Goal: Task Accomplishment & Management: Manage account settings

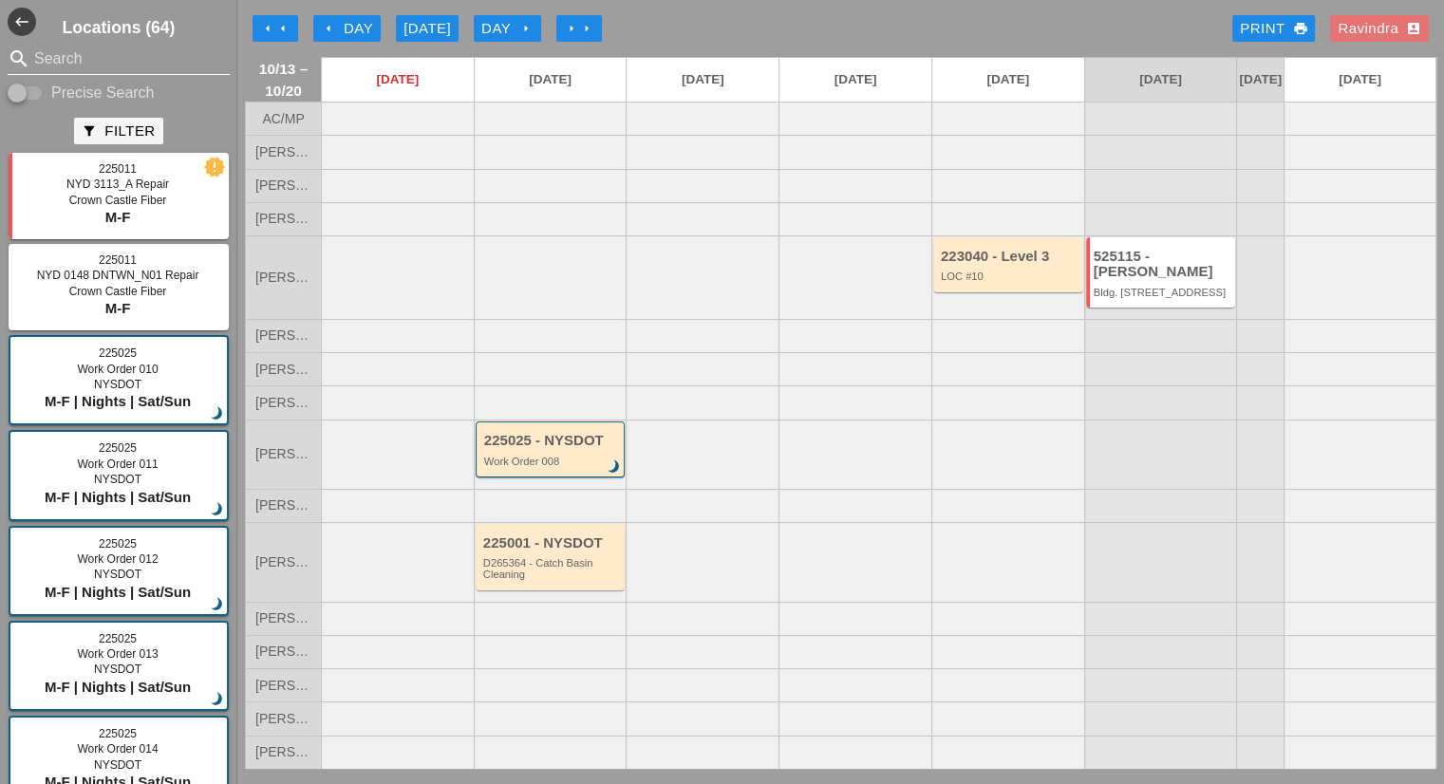
click at [127, 54] on input "Search" at bounding box center [118, 59] width 169 height 30
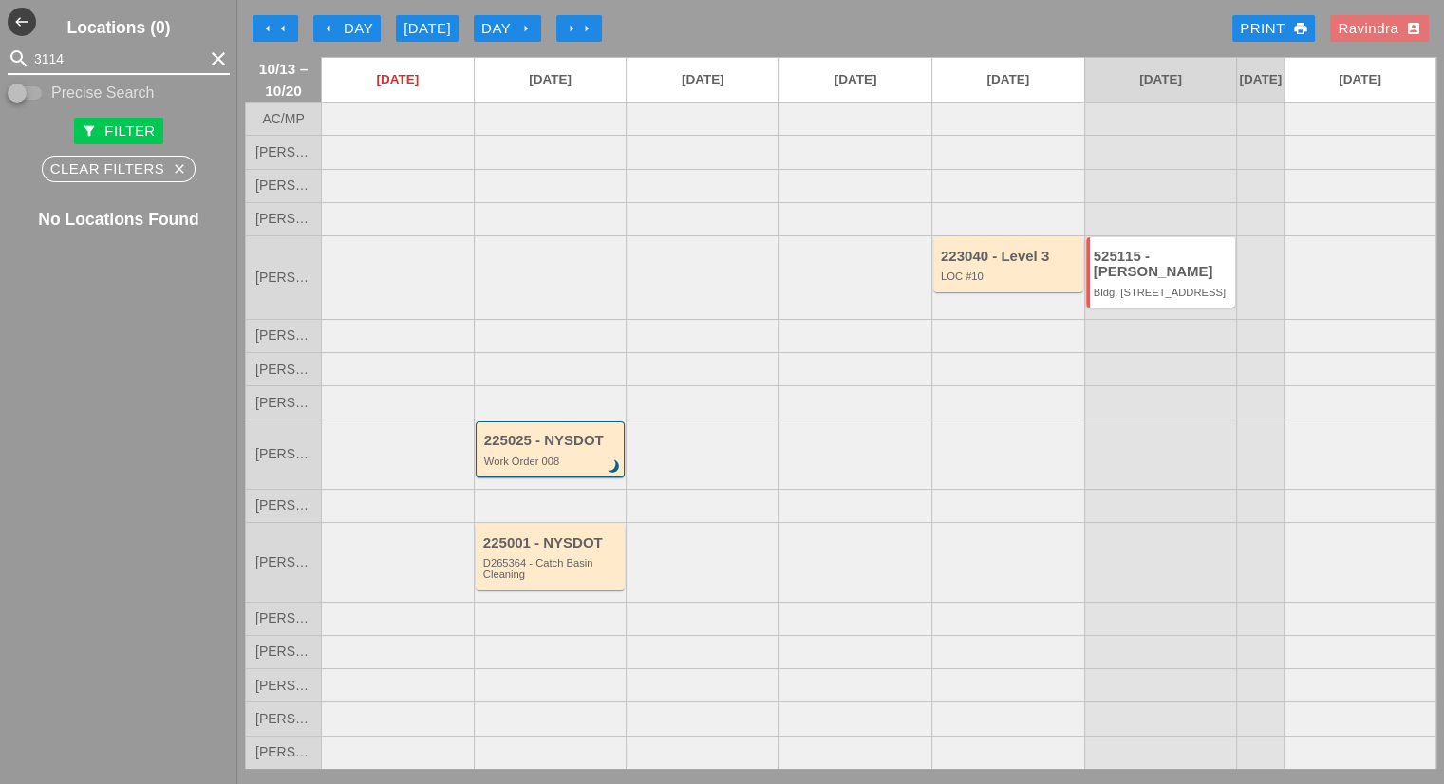
drag, startPoint x: 95, startPoint y: 71, endPoint x: 52, endPoint y: 69, distance: 42.8
click at [52, 69] on input "3114" at bounding box center [118, 59] width 169 height 30
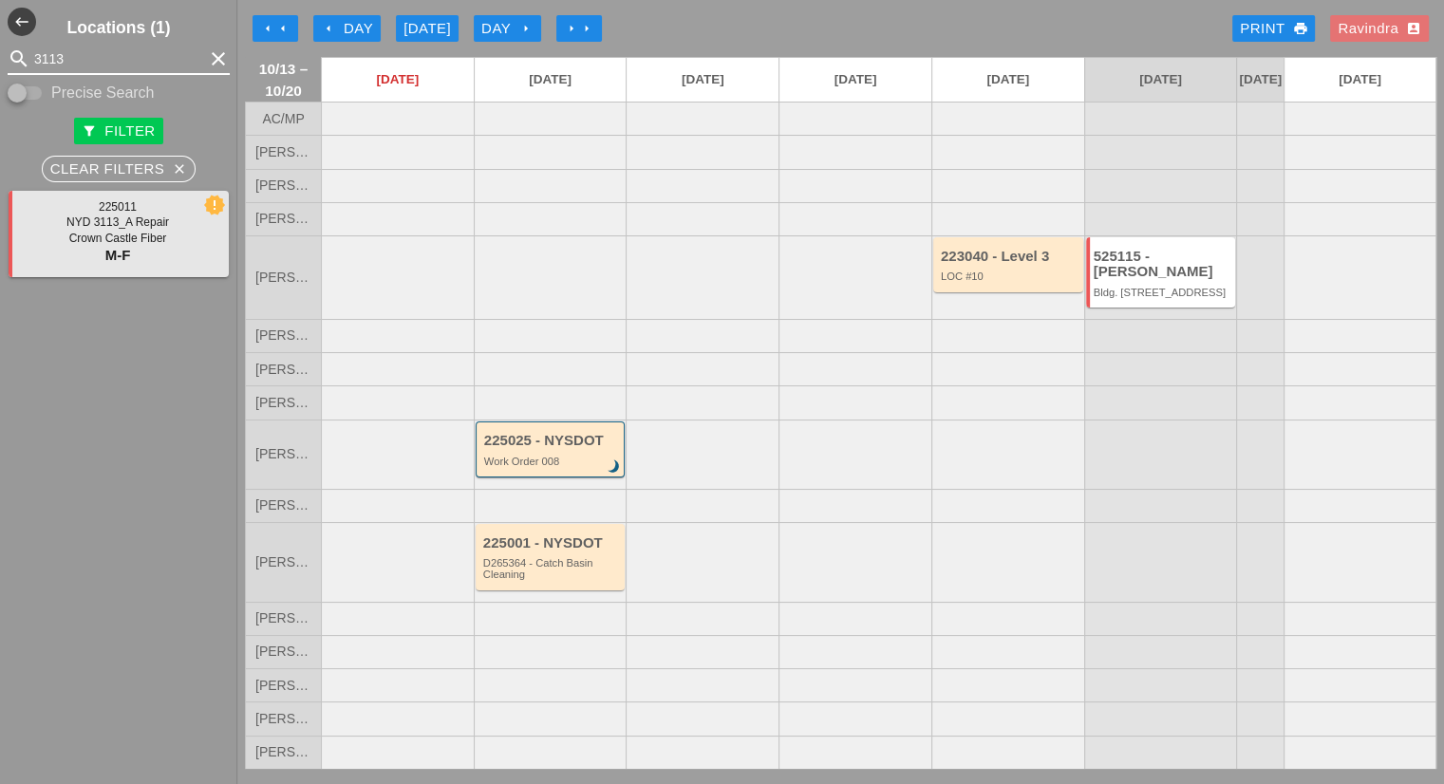
type input "3113"
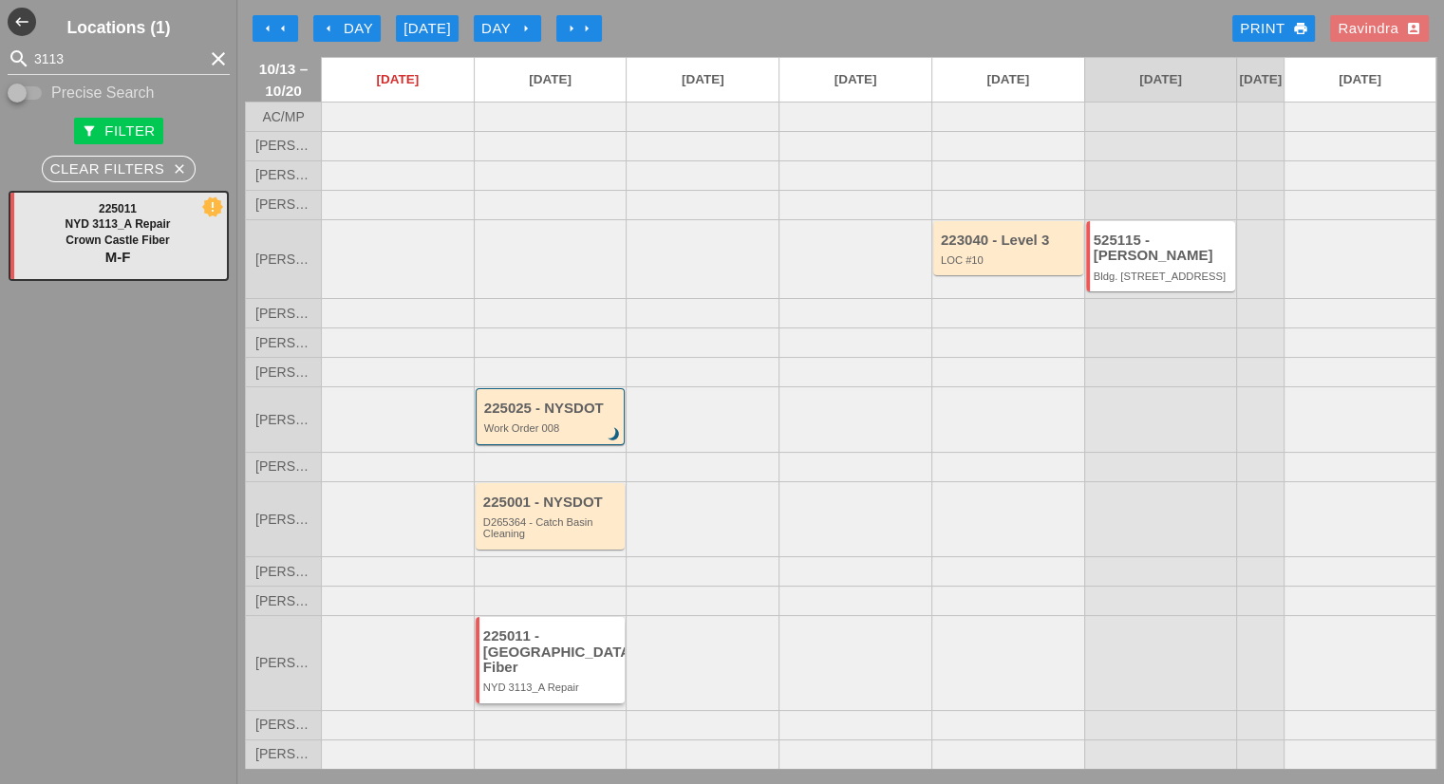
click at [547, 667] on div "225011 - [GEOGRAPHIC_DATA] Fiber" at bounding box center [552, 651] width 138 height 47
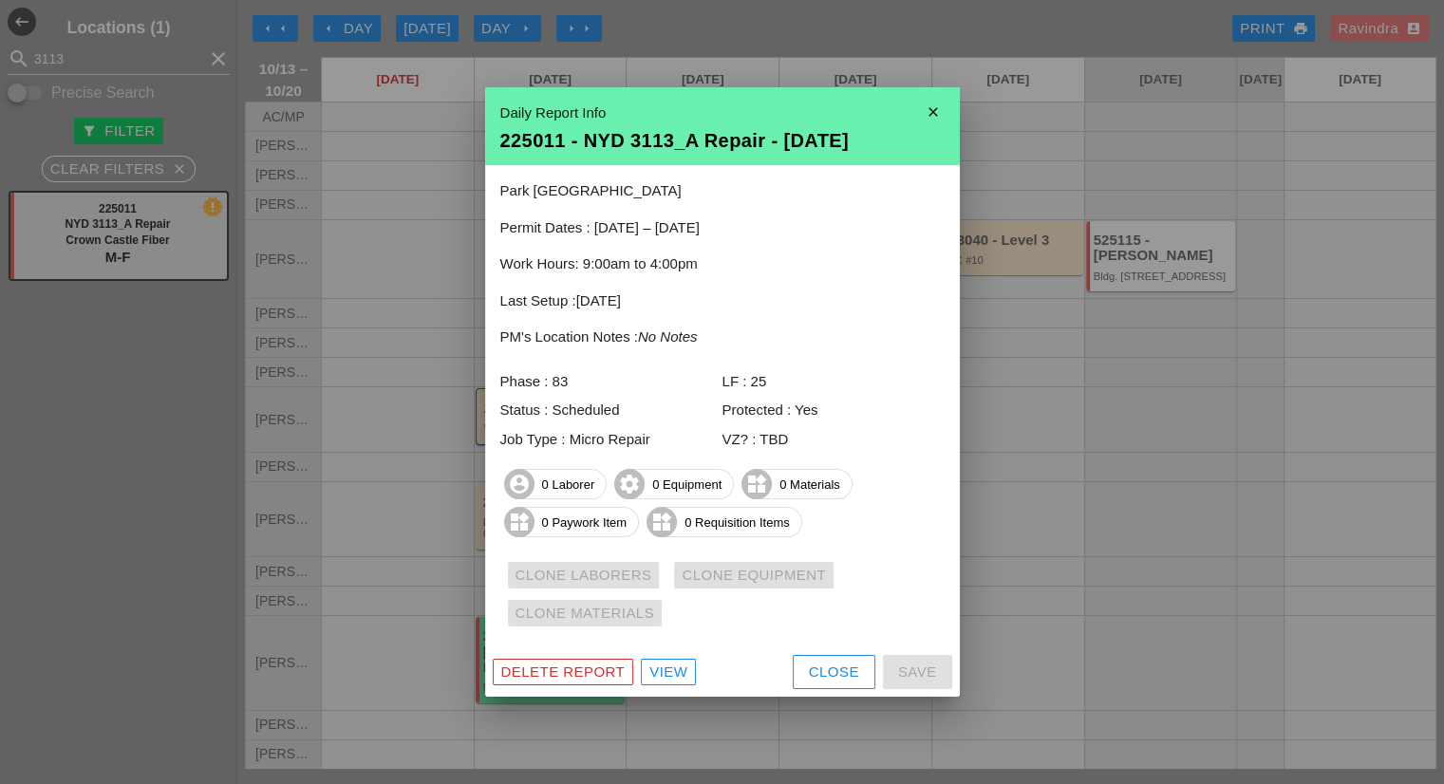
click at [675, 668] on div "View" at bounding box center [668, 673] width 38 height 22
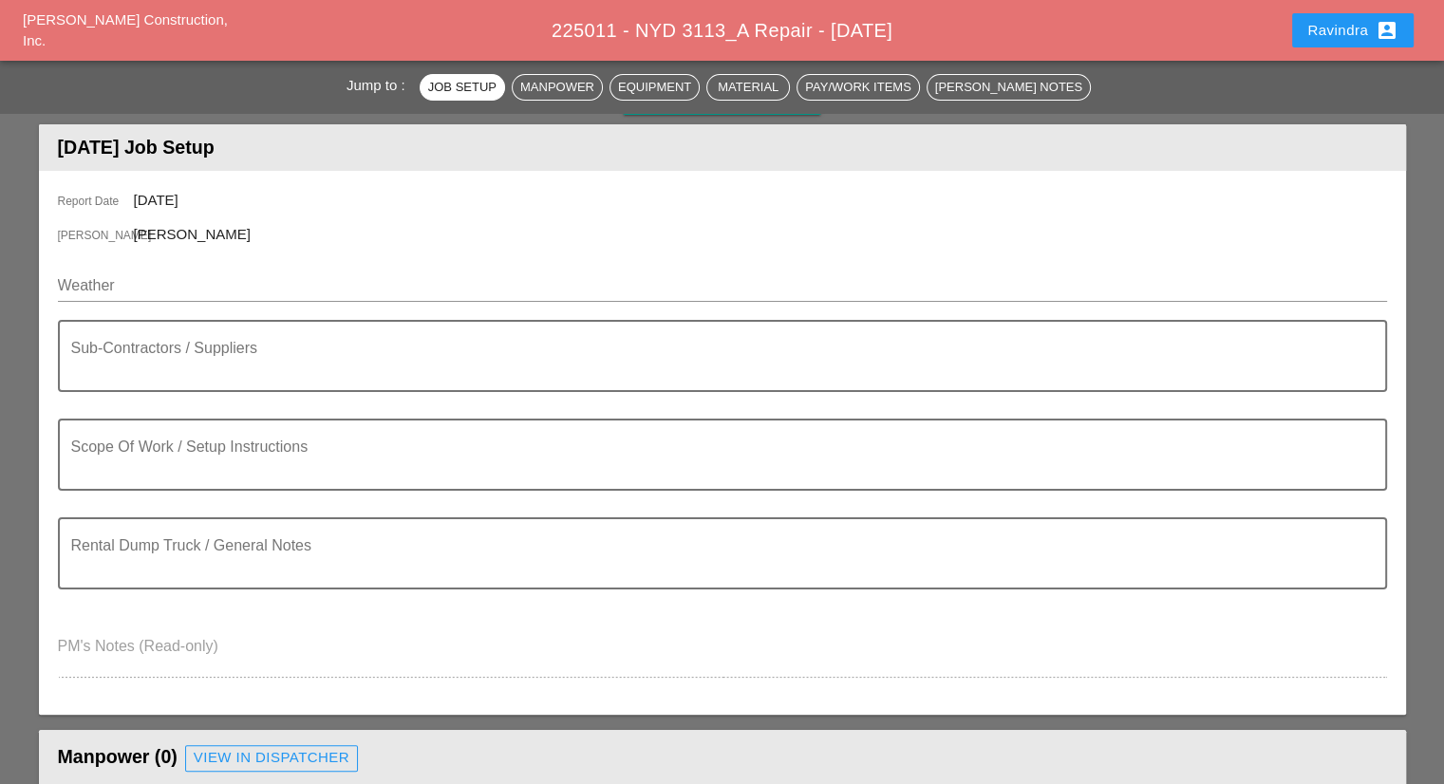
scroll to position [190, 0]
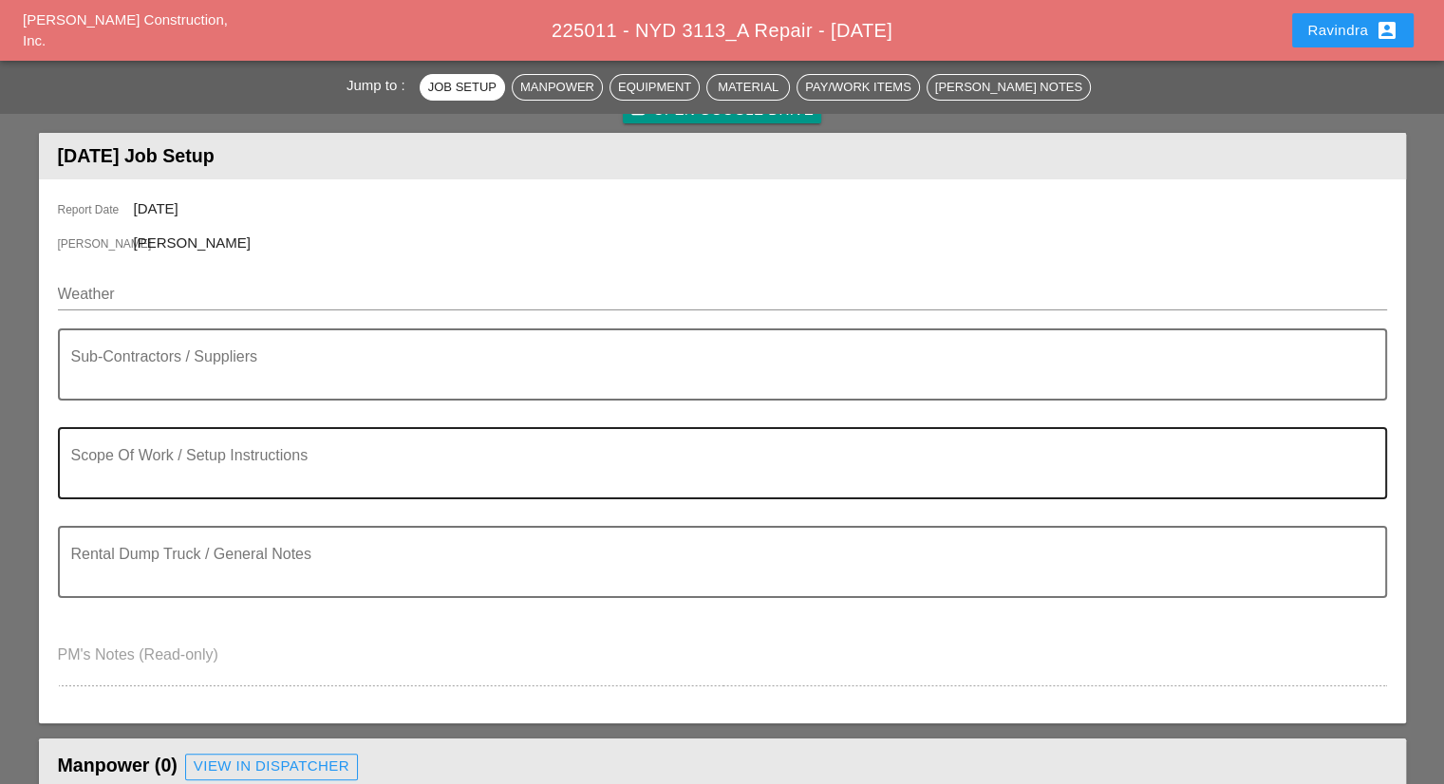
click at [214, 473] on textarea "Scope Of Work / Setup Instructions" at bounding box center [714, 475] width 1287 height 46
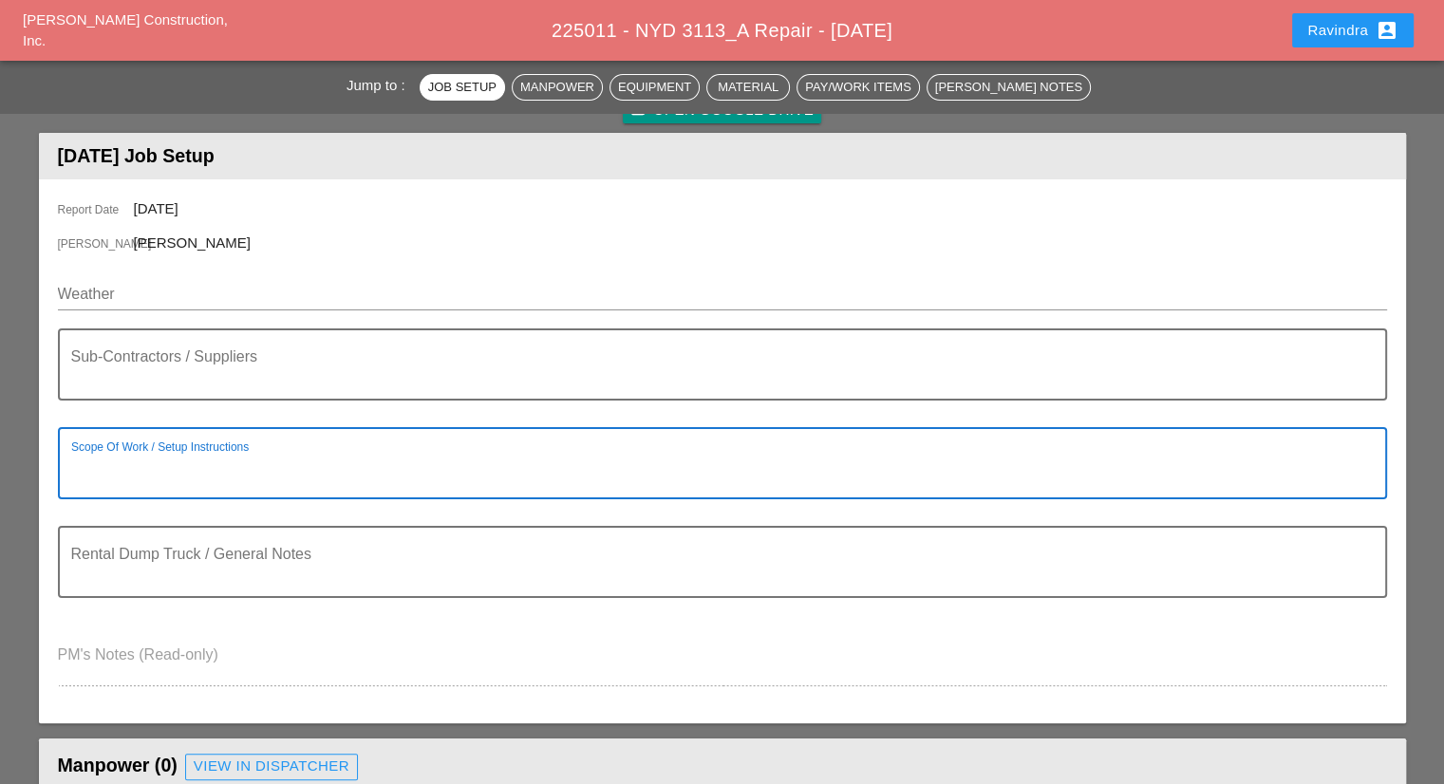
paste textarea "Scope of Work Tuesday 10/14: 1) Locate damaged microconduit (According to Crown…"
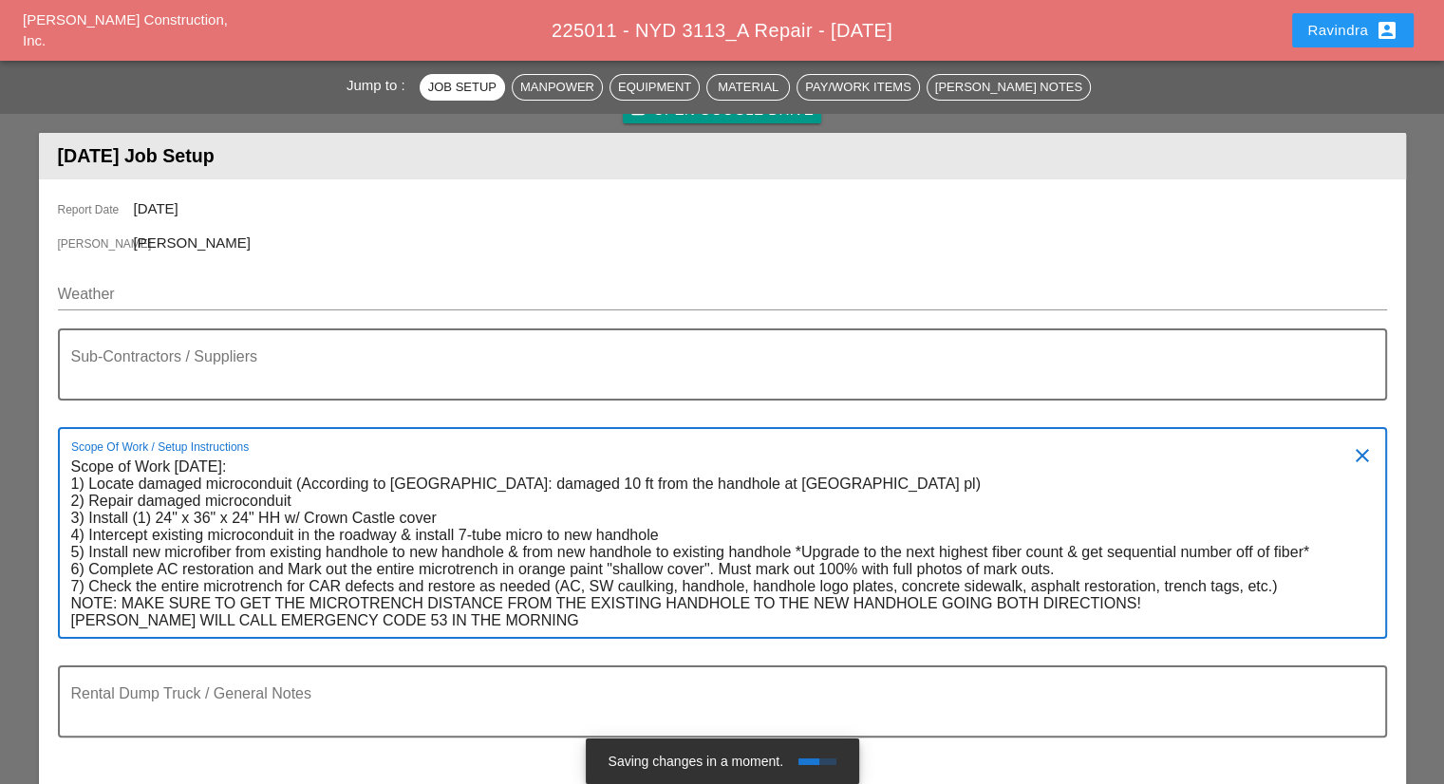
click at [121, 605] on textarea "Scope of Work Tuesday 10/14: 1) Locate damaged microconduit (According to Crown…" at bounding box center [714, 544] width 1287 height 185
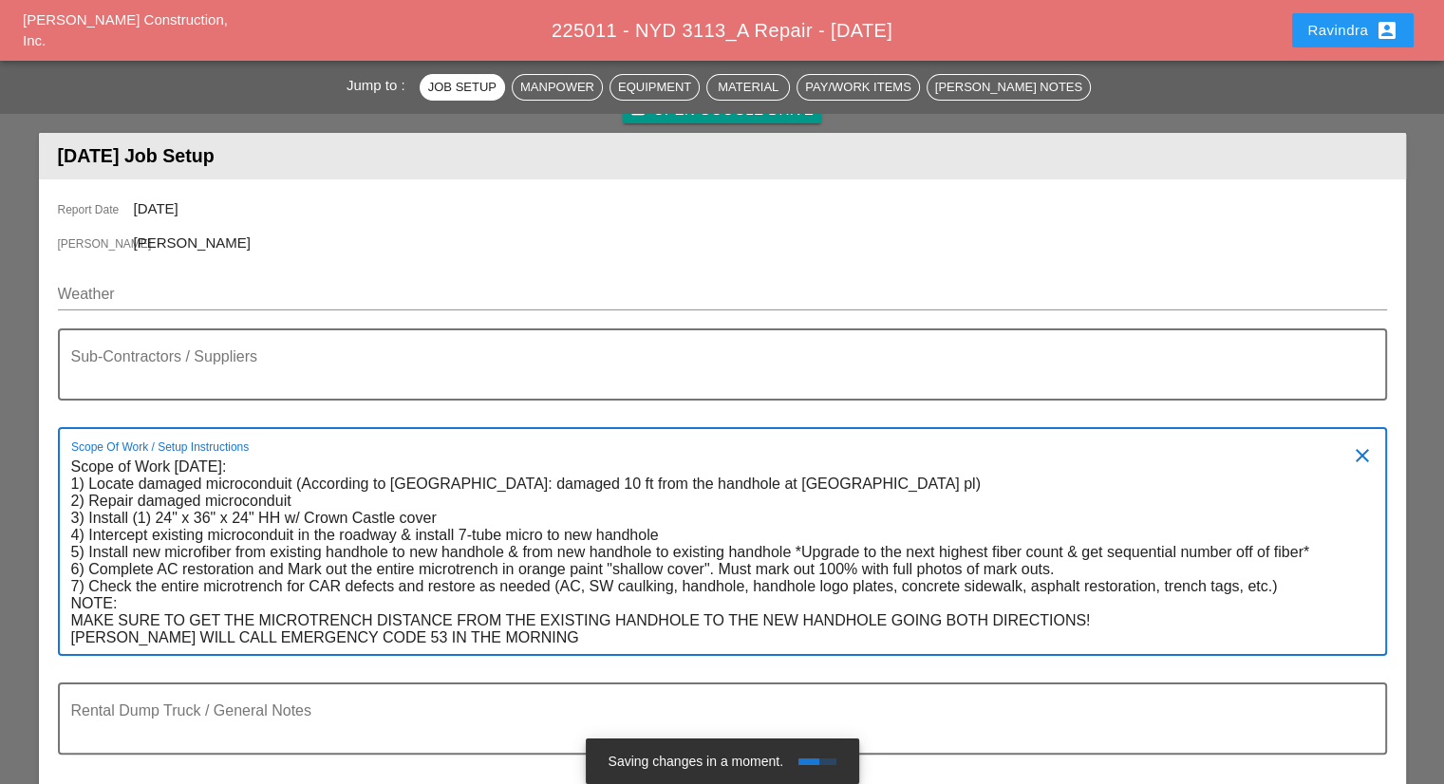
type textarea "Scope of Work Tuesday 10/14: 1) Locate damaged microconduit (According to Crown…"
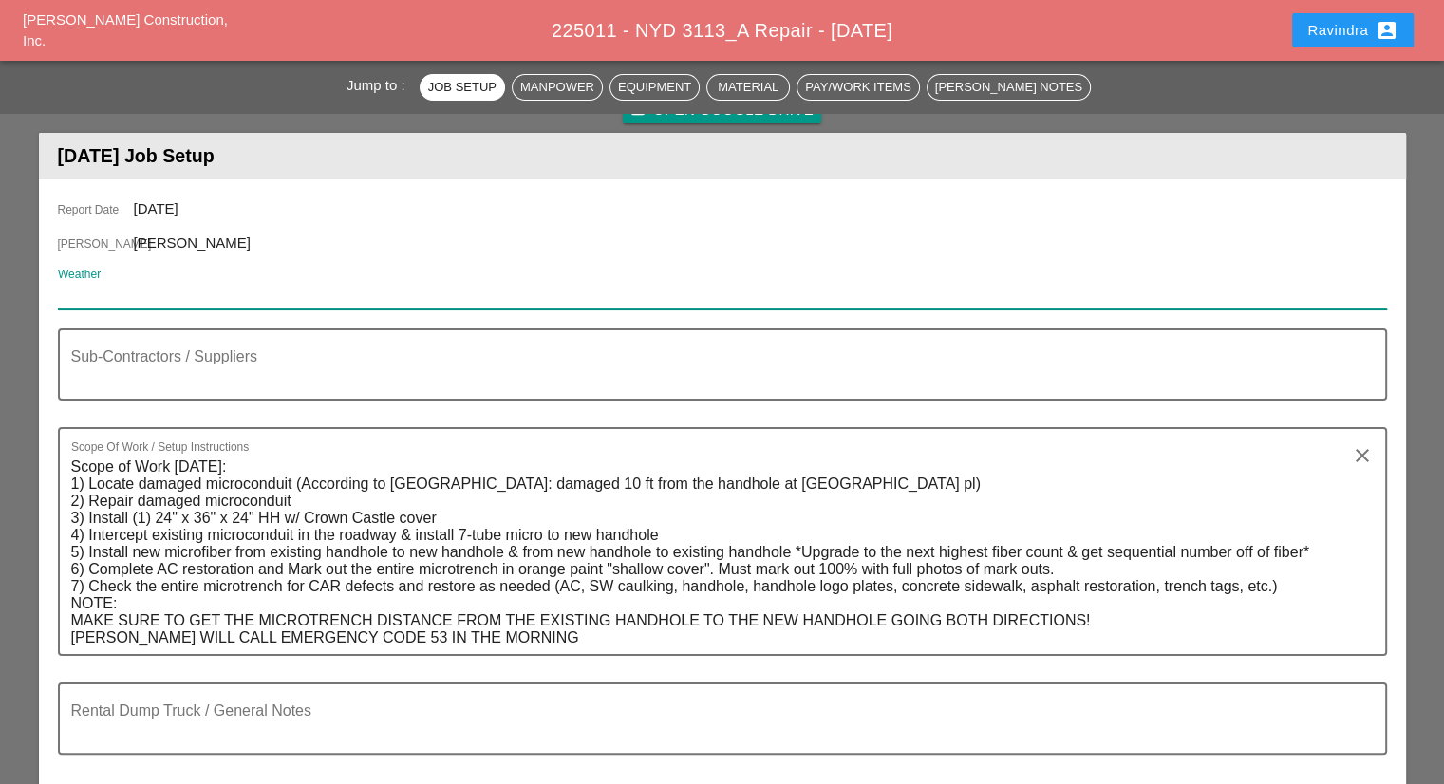
click at [209, 279] on input "Weather" at bounding box center [709, 294] width 1302 height 30
paste input "Tue 14 Day 64° 18% N 14 mph Cloudy. High 64F. Winds N at 10 to 20 mph."
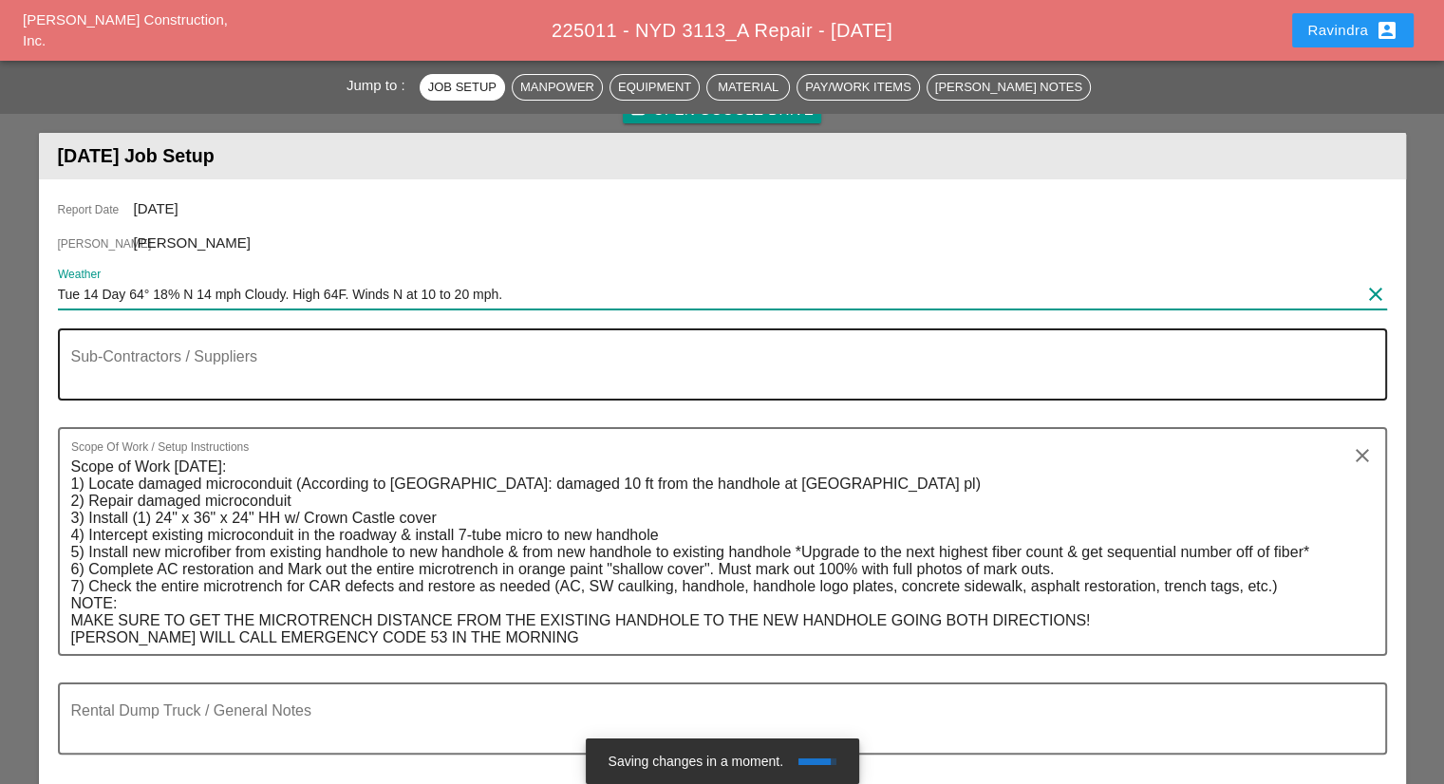
type input "Tue 14 Day 64° 18% N 14 mph Cloudy. High 64F. Winds N at 10 to 20 mph."
click at [224, 346] on div "Sub-Contractors / Suppliers" at bounding box center [714, 364] width 1287 height 68
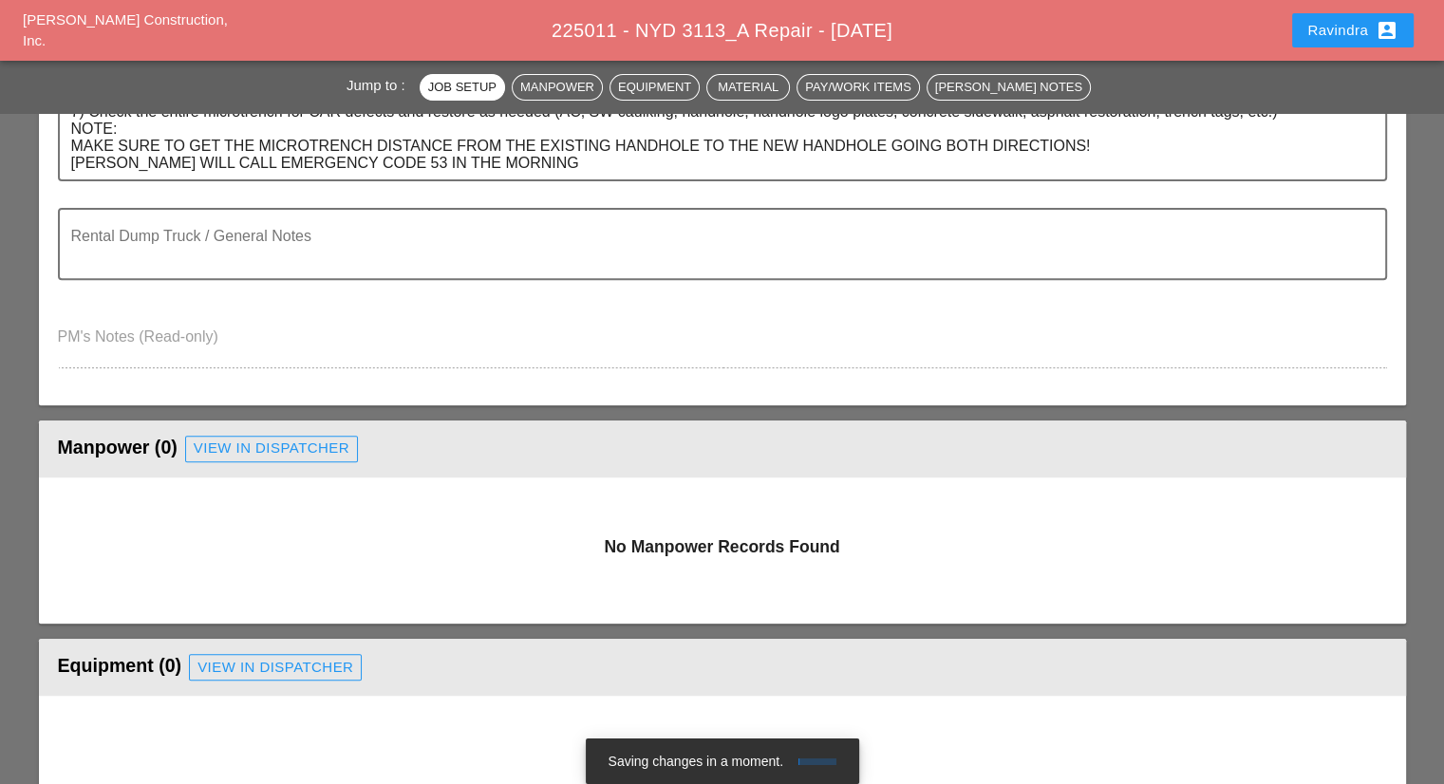
scroll to position [854, 0]
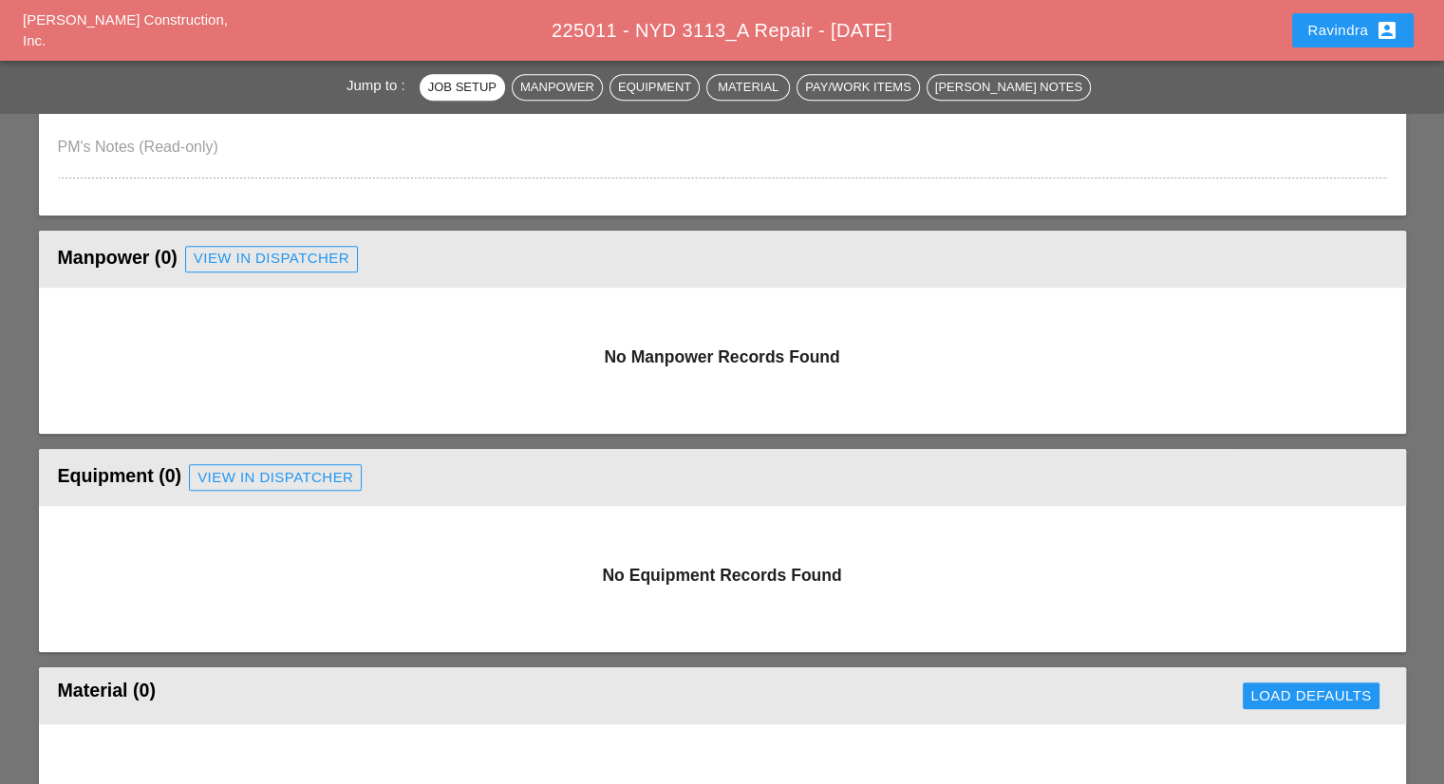
type textarea "[CROWN CASTLE 1:00PM TO SPLICE]"
click at [1344, 28] on div "Ravindra account_box" at bounding box center [1352, 30] width 91 height 23
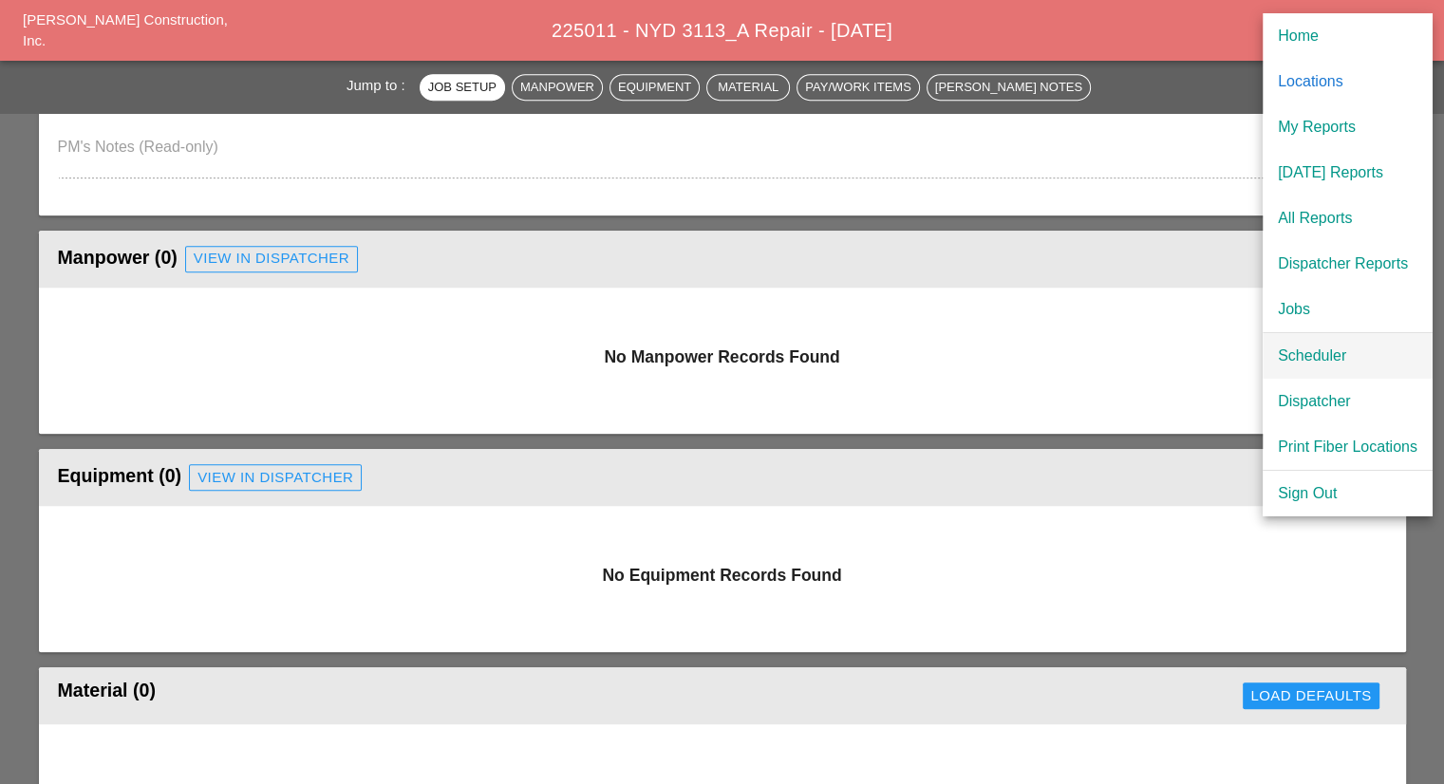
click at [1299, 351] on div "Scheduler" at bounding box center [1348, 356] width 140 height 23
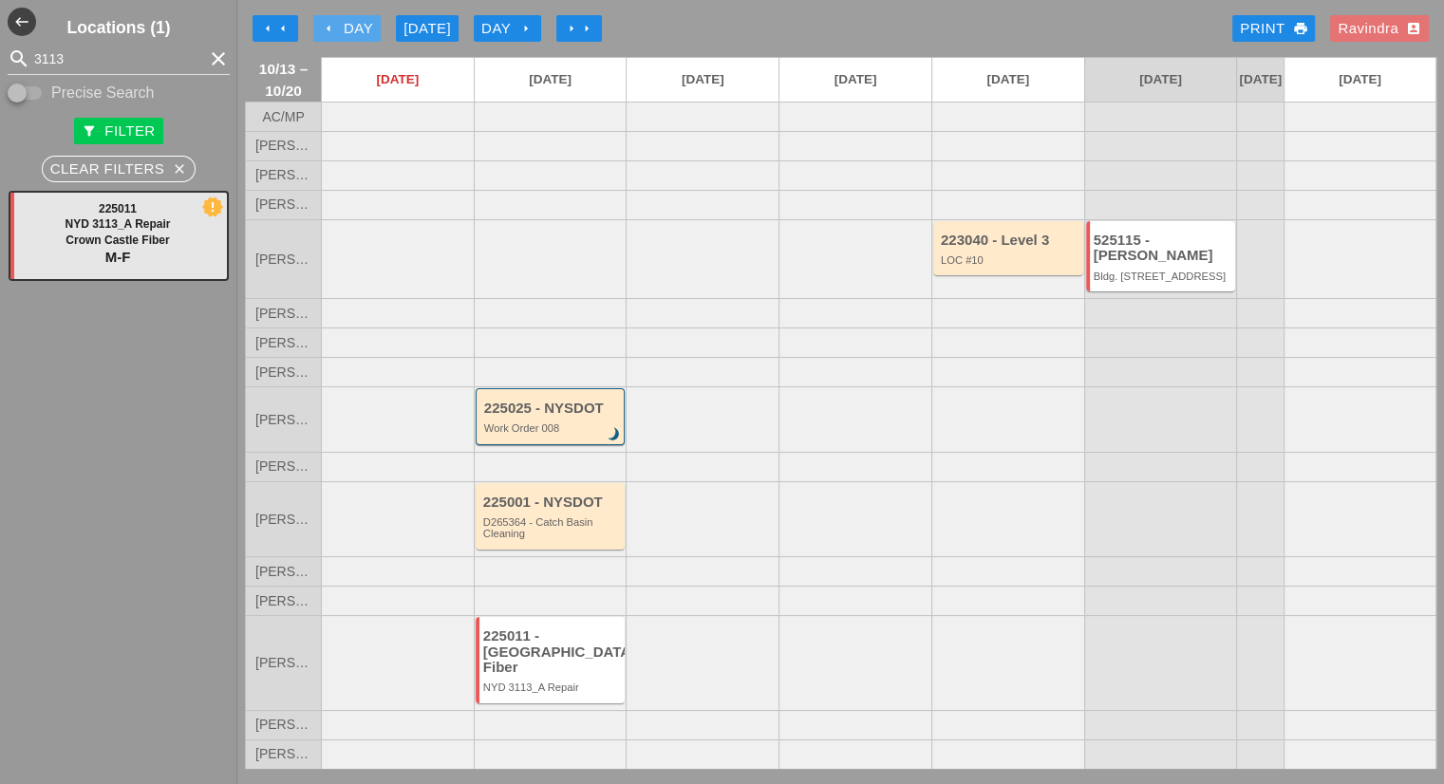
click at [361, 25] on div "arrow_left Day" at bounding box center [347, 29] width 52 height 22
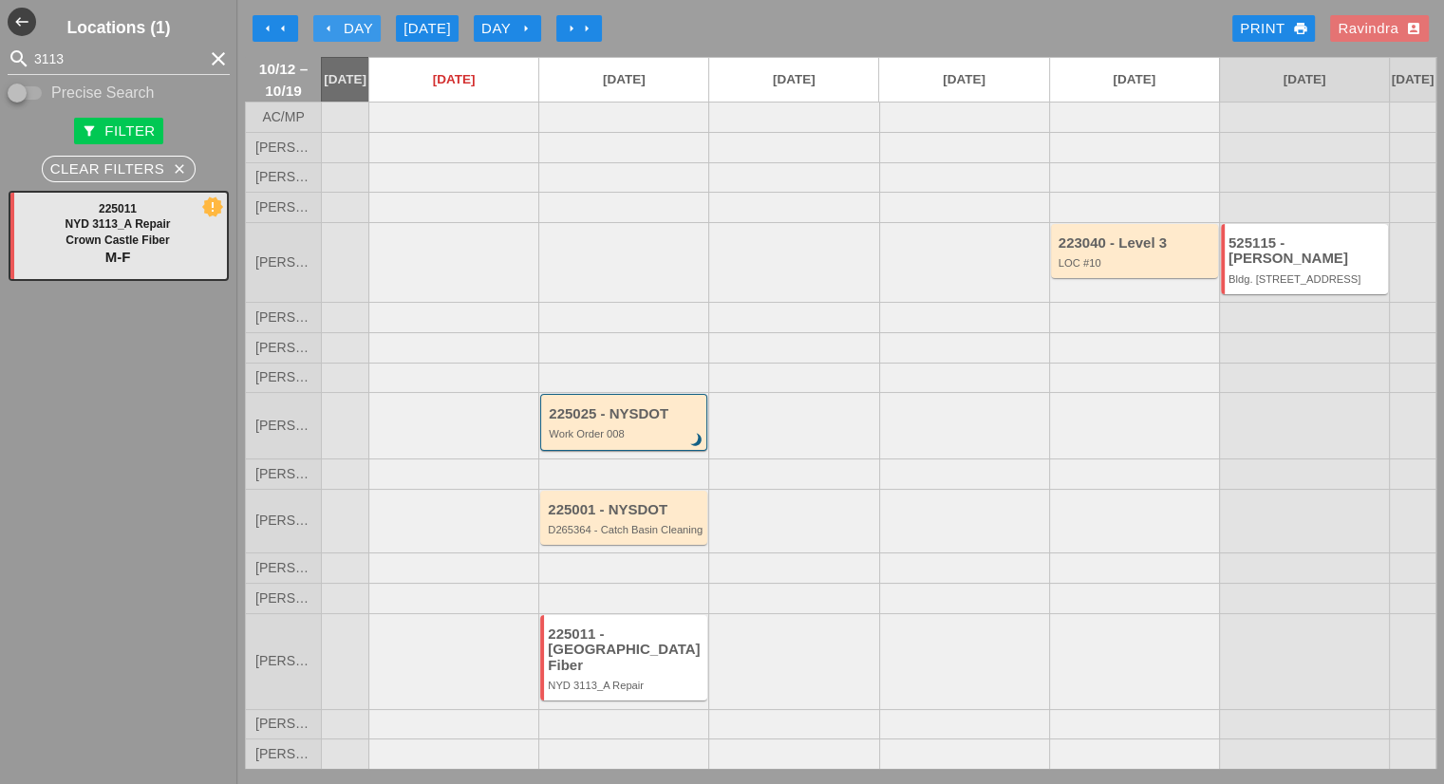
click at [361, 25] on div "arrow_left Day" at bounding box center [347, 29] width 52 height 22
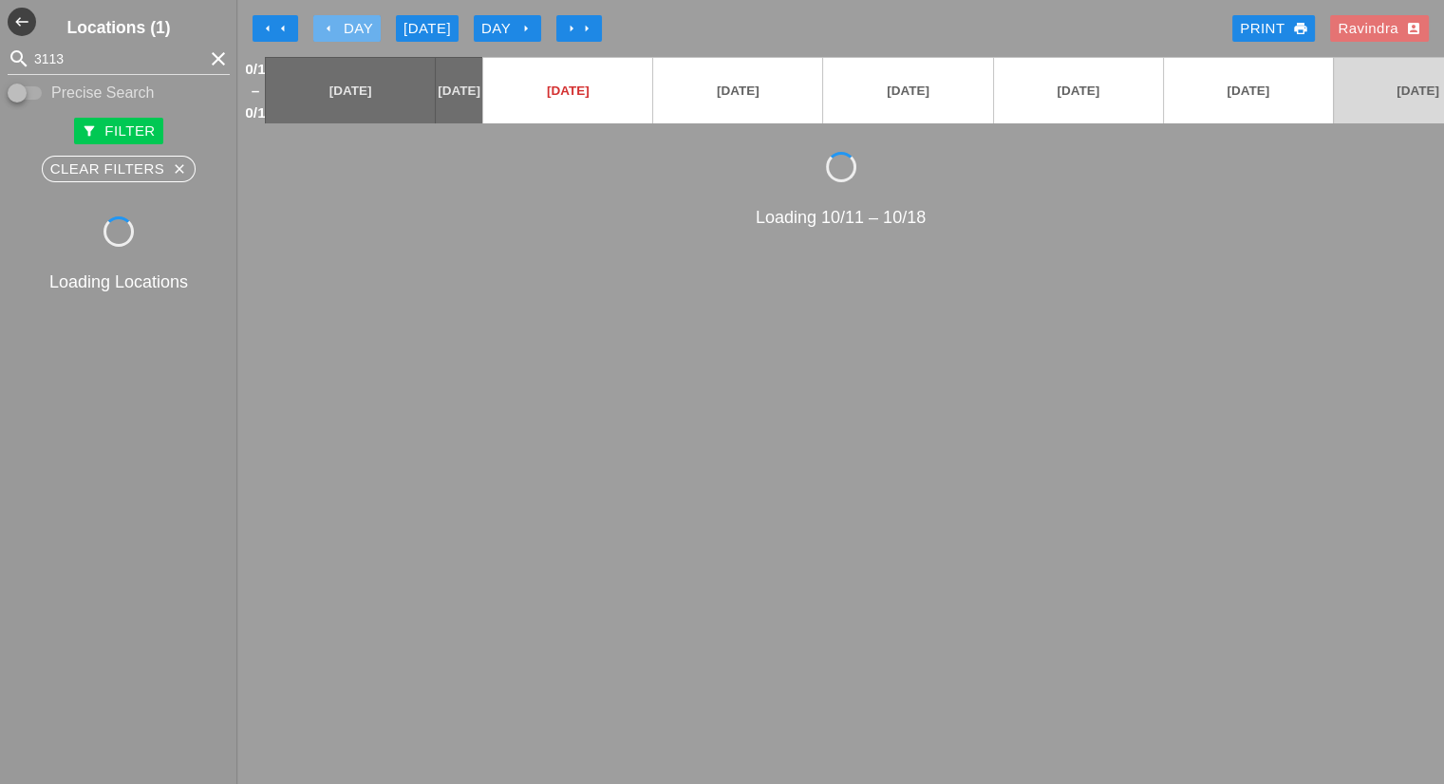
click at [361, 25] on div "arrow_left Day" at bounding box center [347, 29] width 52 height 22
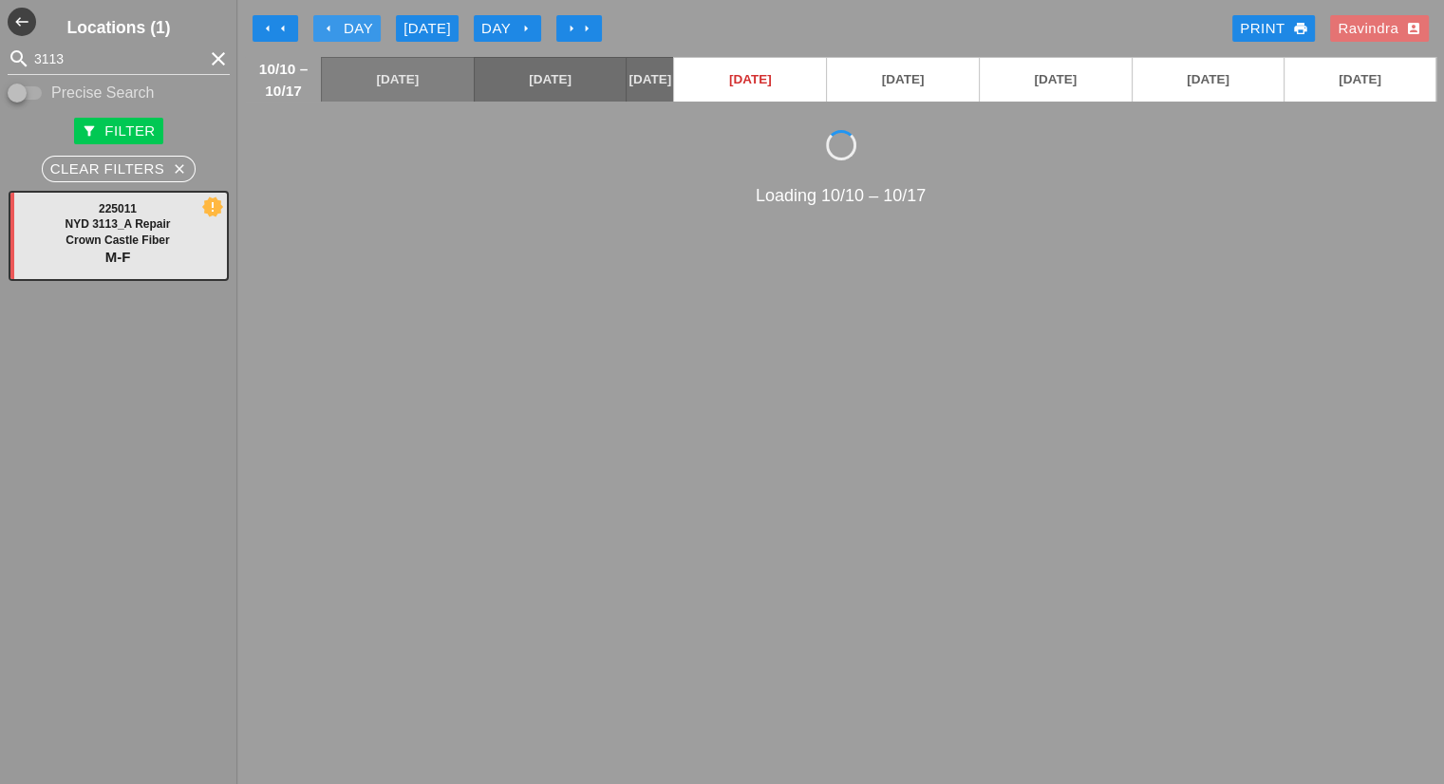
click at [361, 25] on div "arrow_left Day" at bounding box center [347, 29] width 52 height 22
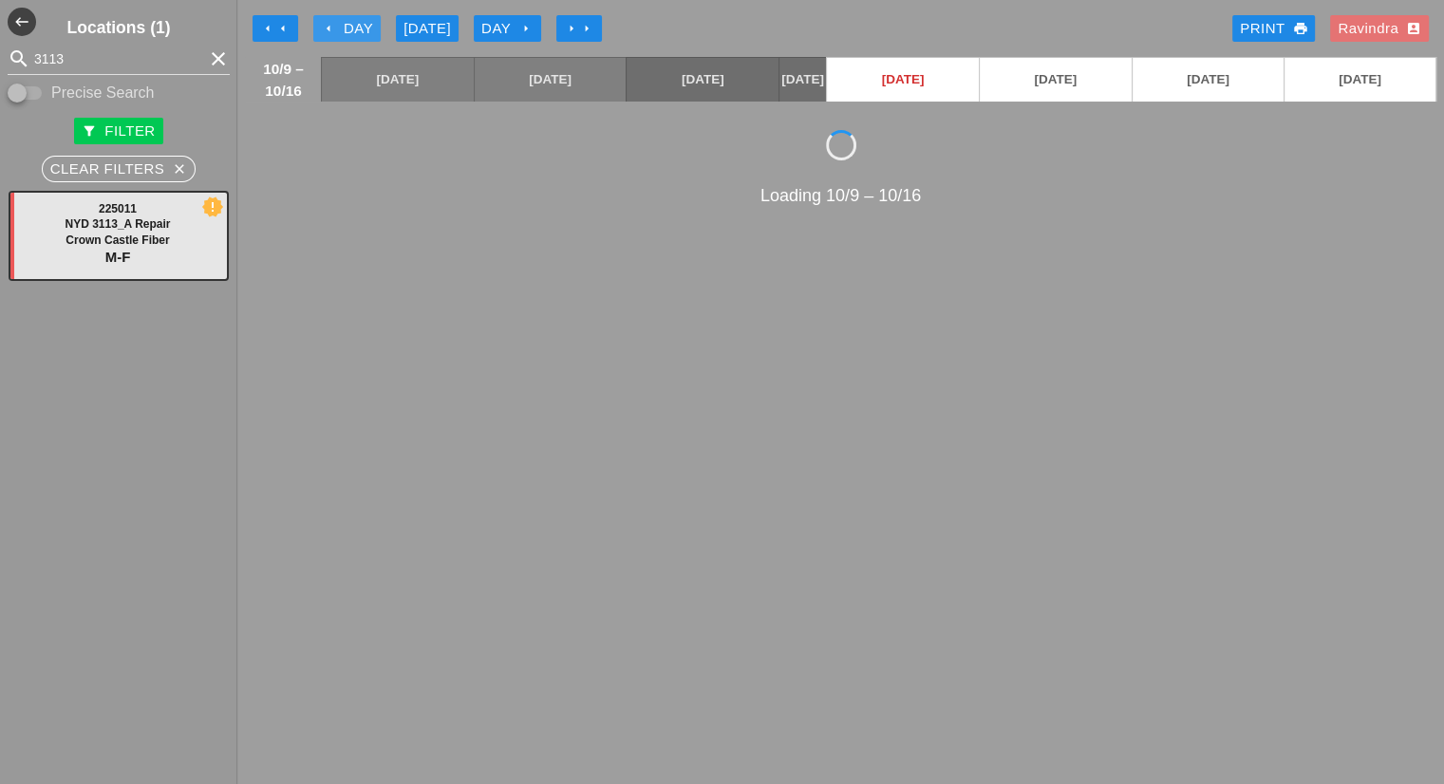
click at [361, 25] on div "arrow_left Day" at bounding box center [347, 29] width 52 height 22
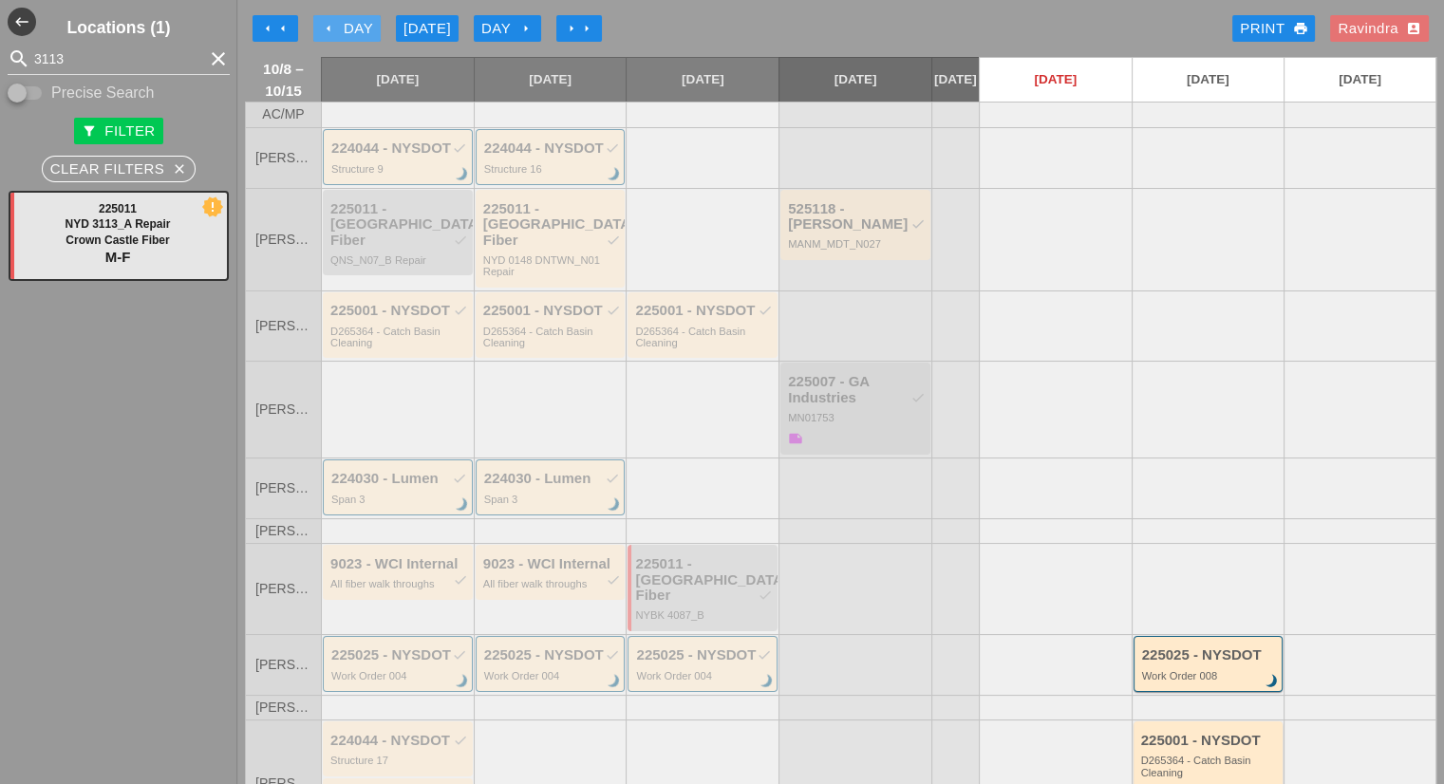
click at [347, 21] on div "arrow_left Day" at bounding box center [347, 29] width 52 height 22
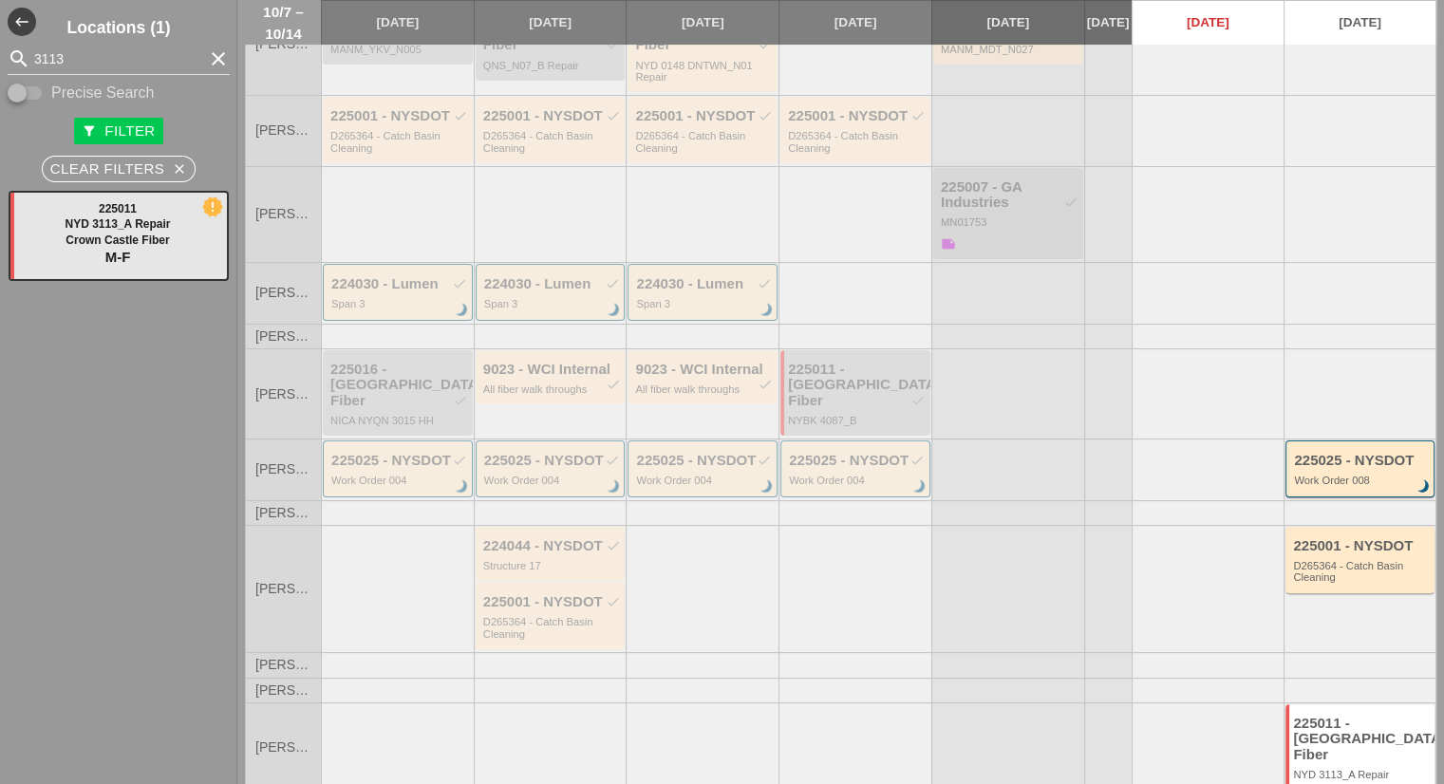
scroll to position [53, 0]
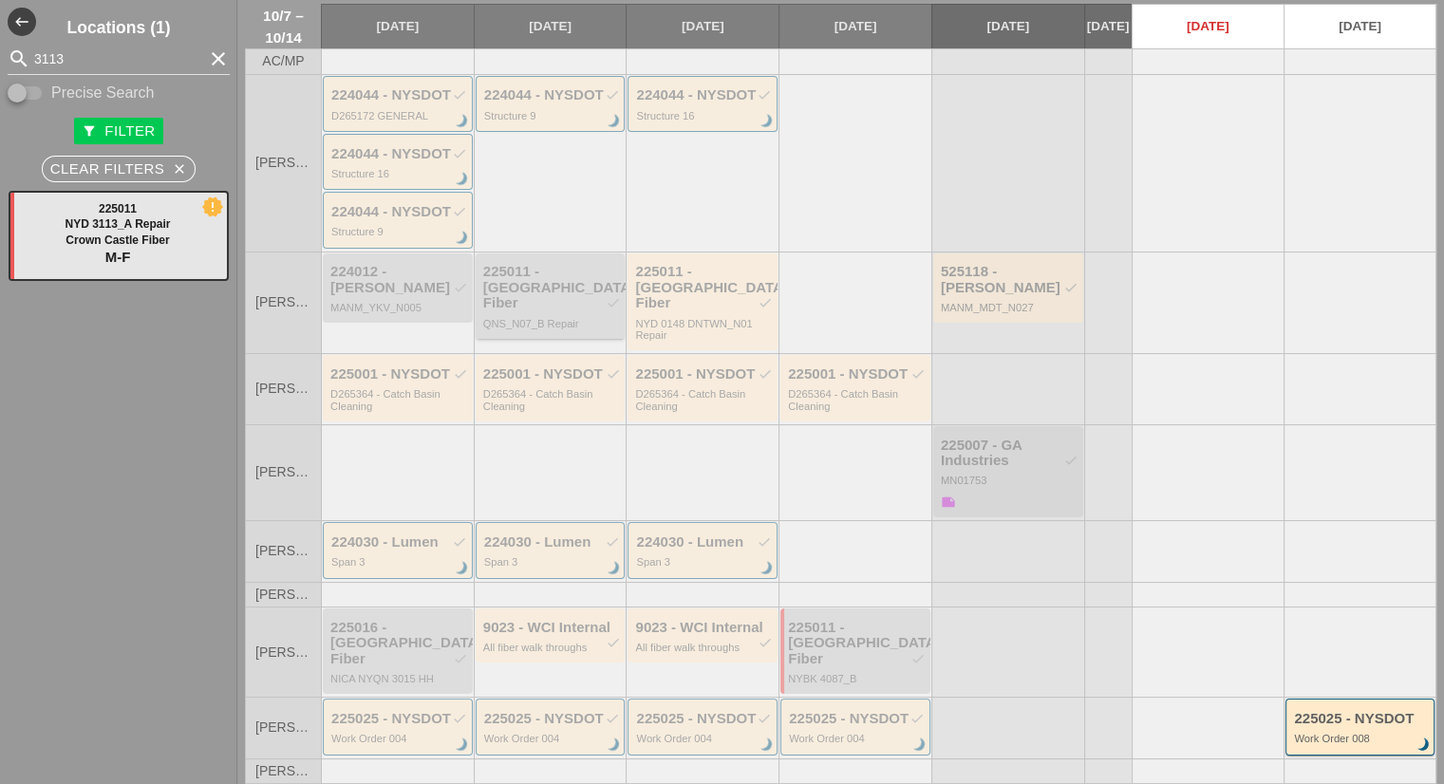
click at [547, 297] on div "225011 - Crown Castle Fiber check" at bounding box center [552, 287] width 138 height 47
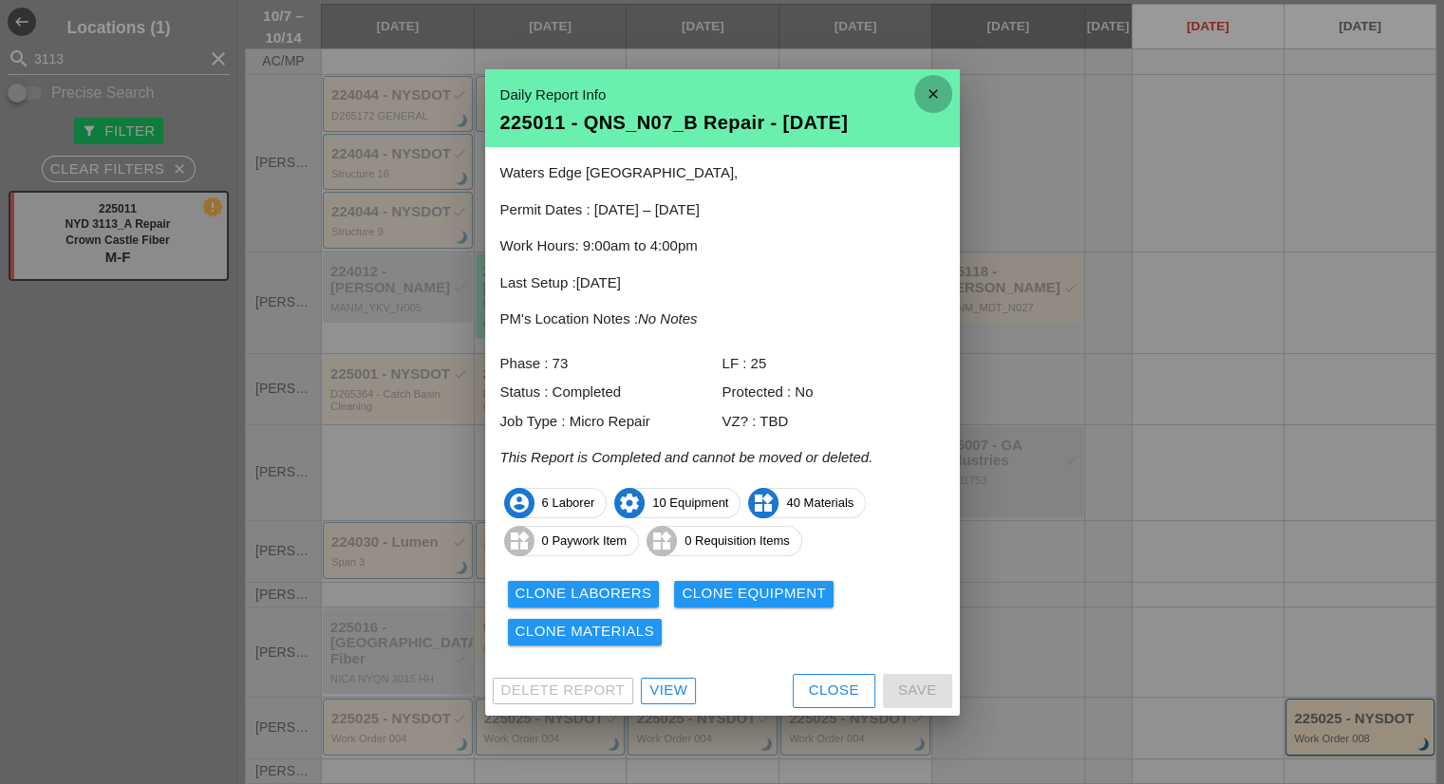
click at [929, 94] on icon "close" at bounding box center [933, 94] width 38 height 38
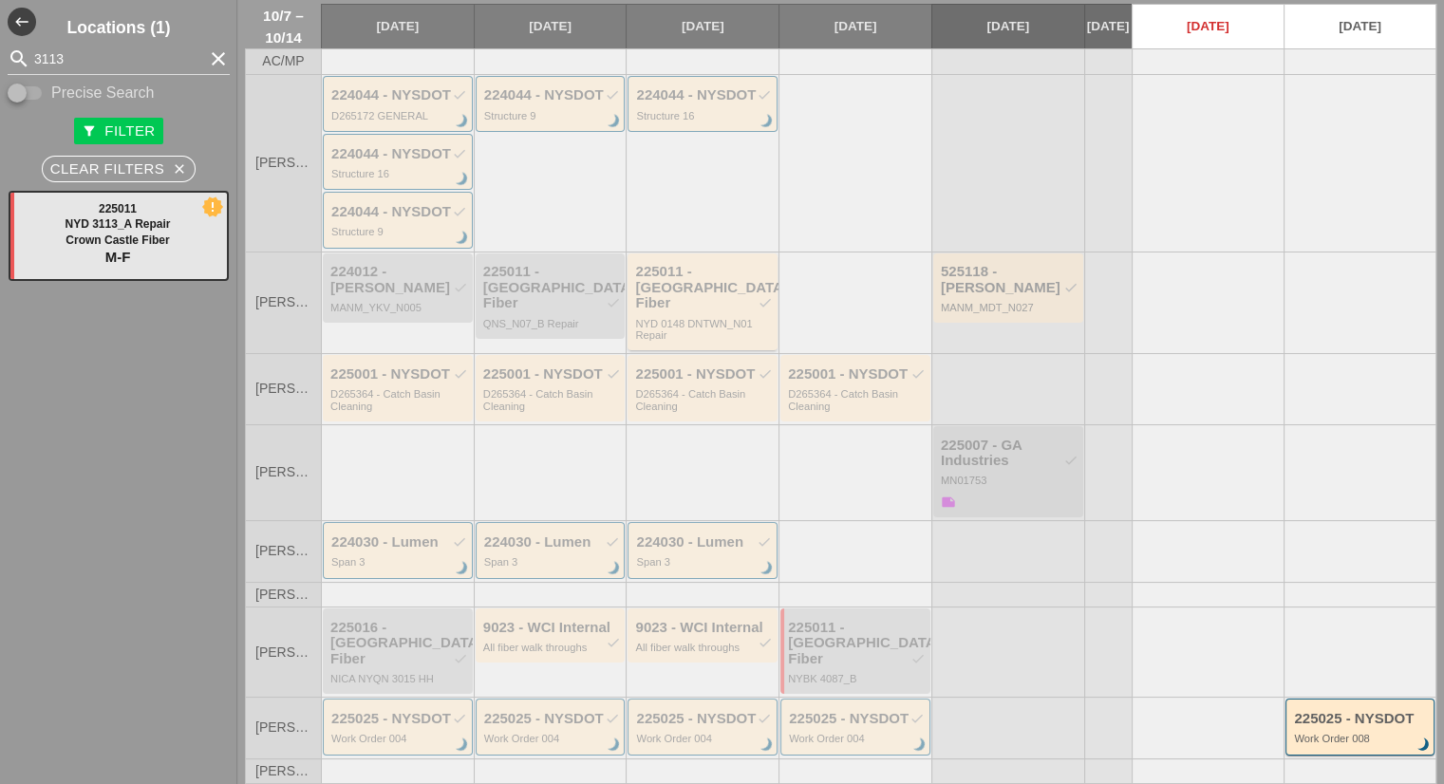
click at [732, 290] on div "225011 - Crown Castle Fiber check" at bounding box center [704, 287] width 138 height 47
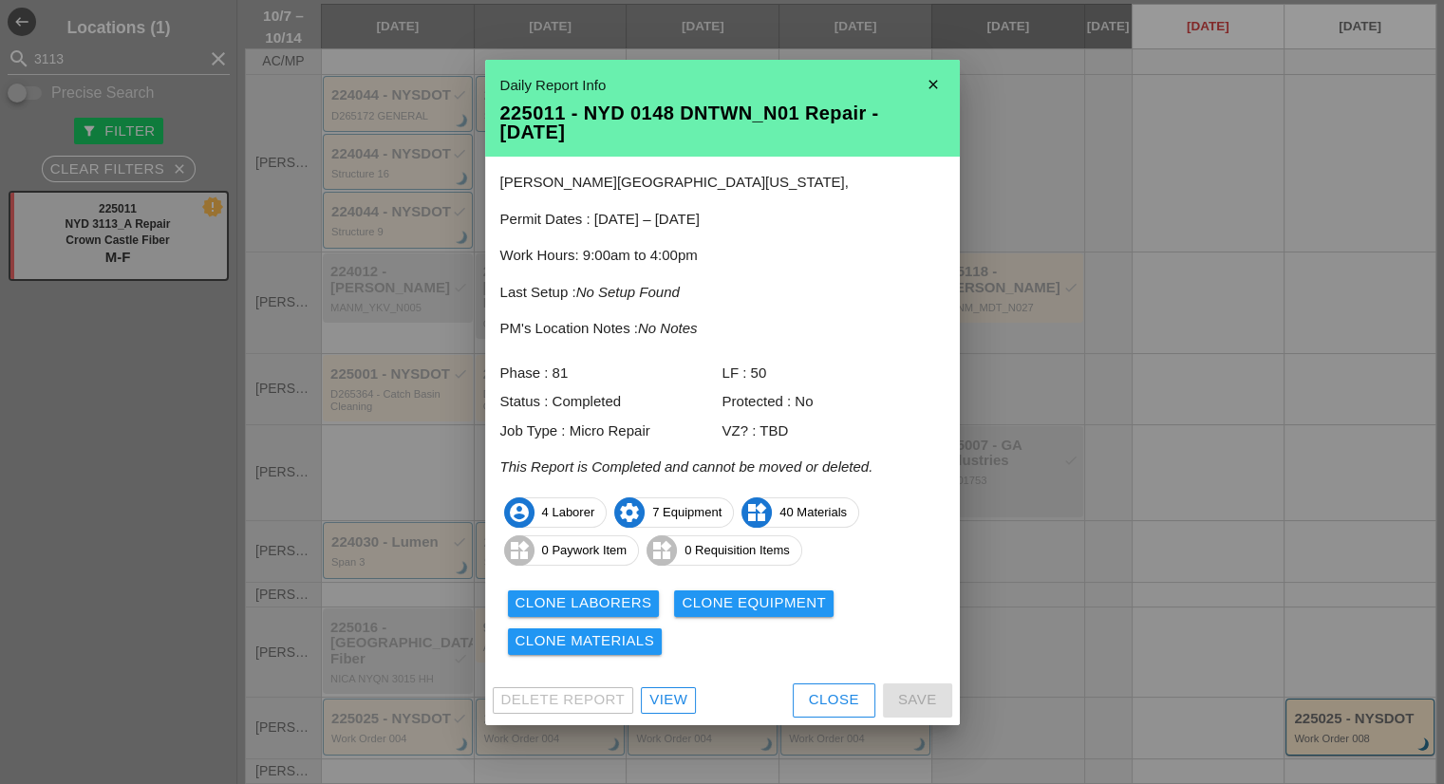
click at [936, 79] on icon "close" at bounding box center [933, 84] width 38 height 38
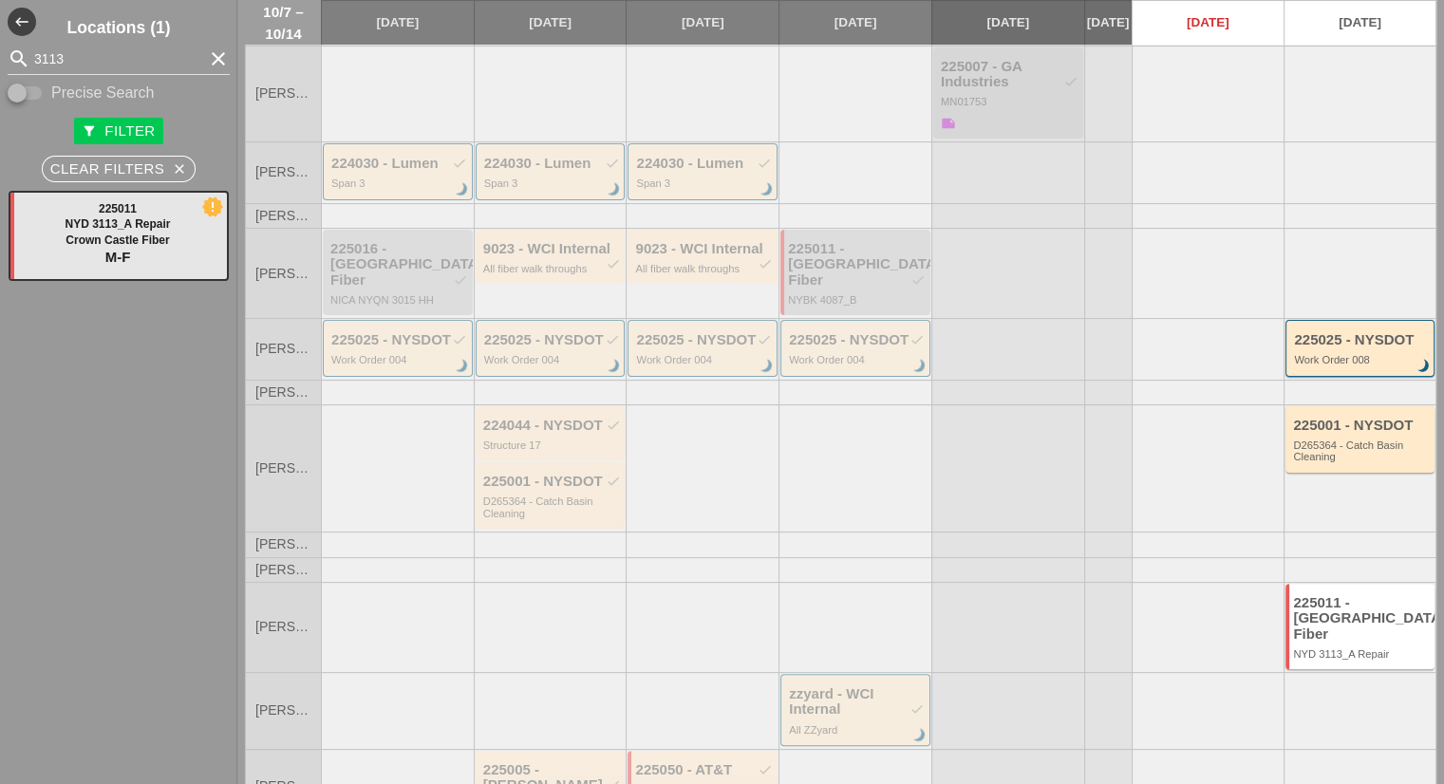
scroll to position [433, 0]
click at [692, 761] on div "225050 - AT&T check" at bounding box center [704, 769] width 138 height 16
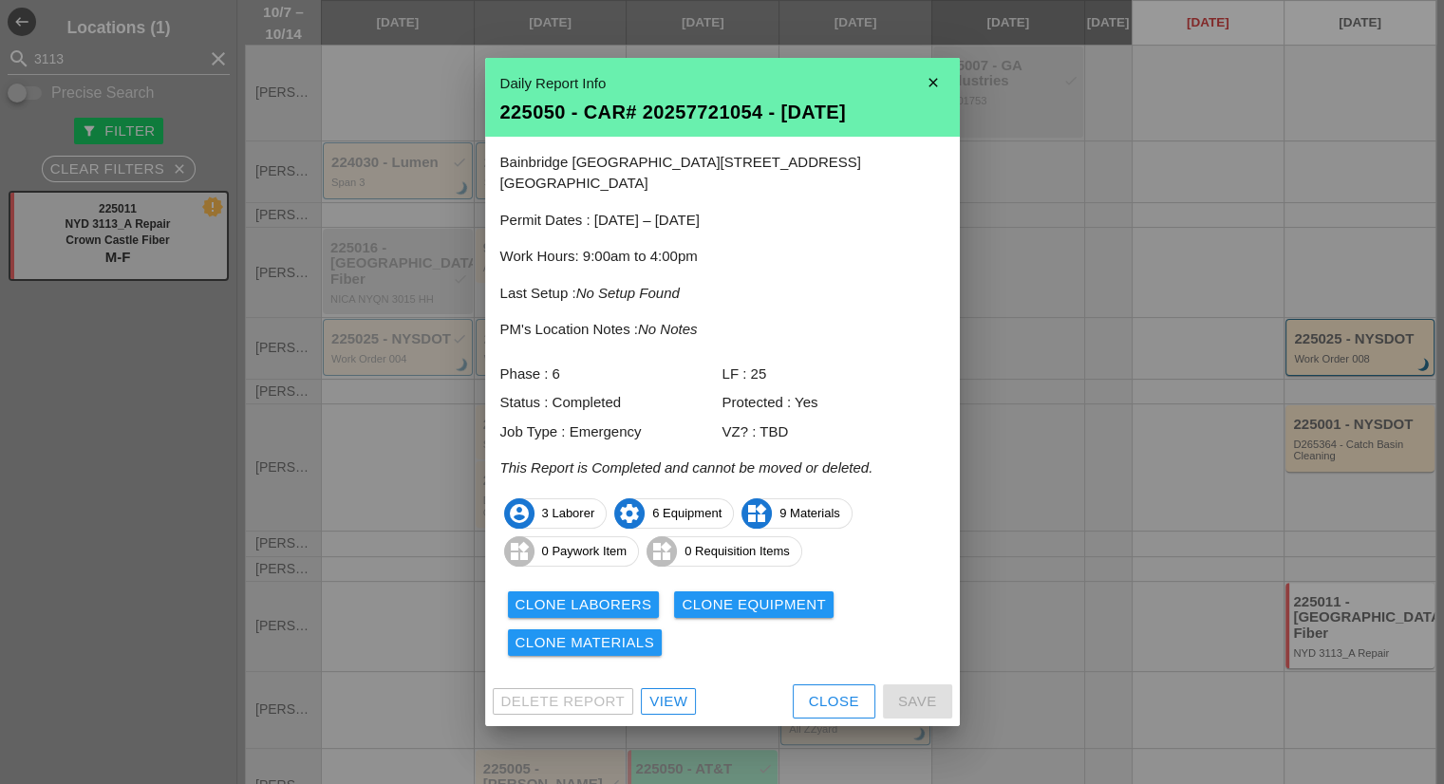
click at [682, 691] on div "View" at bounding box center [668, 702] width 38 height 22
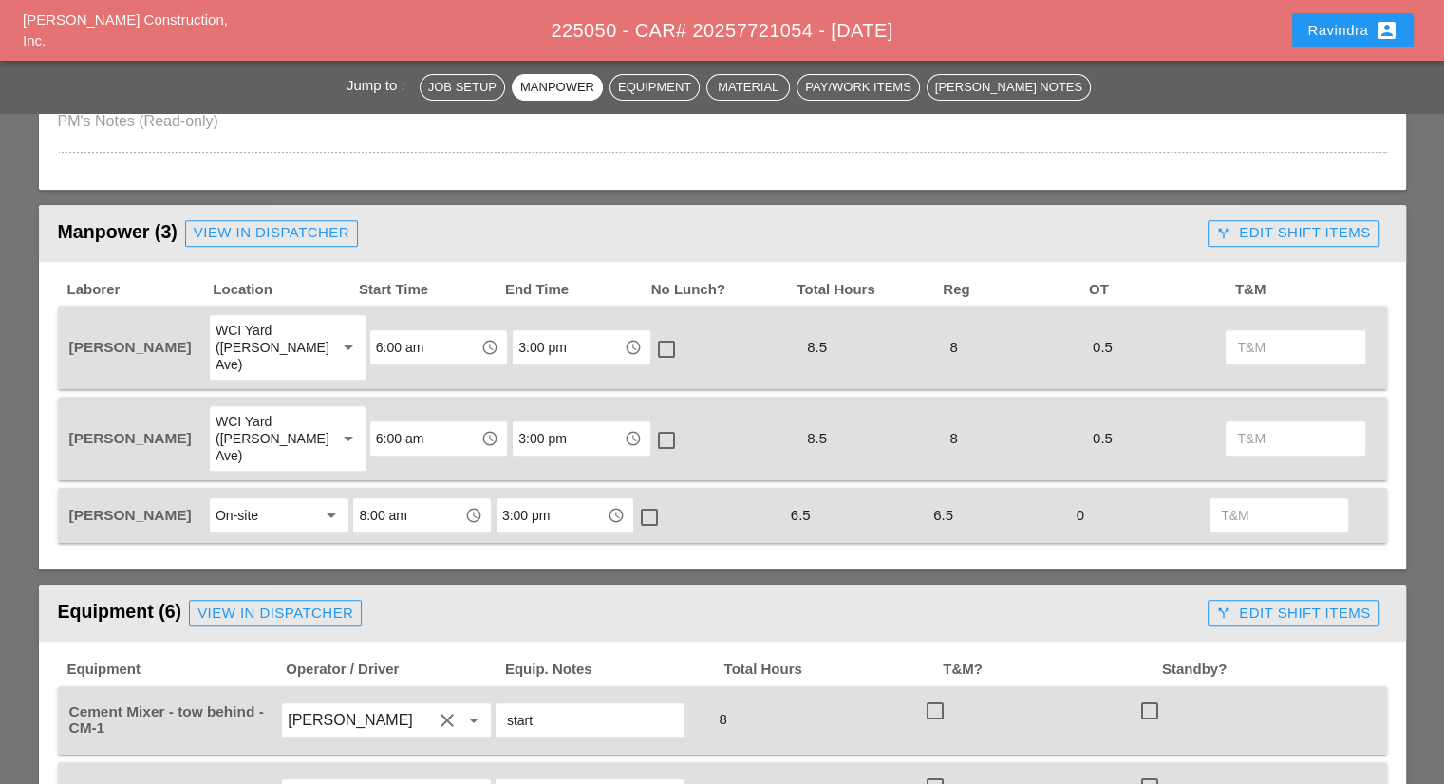
scroll to position [759, 0]
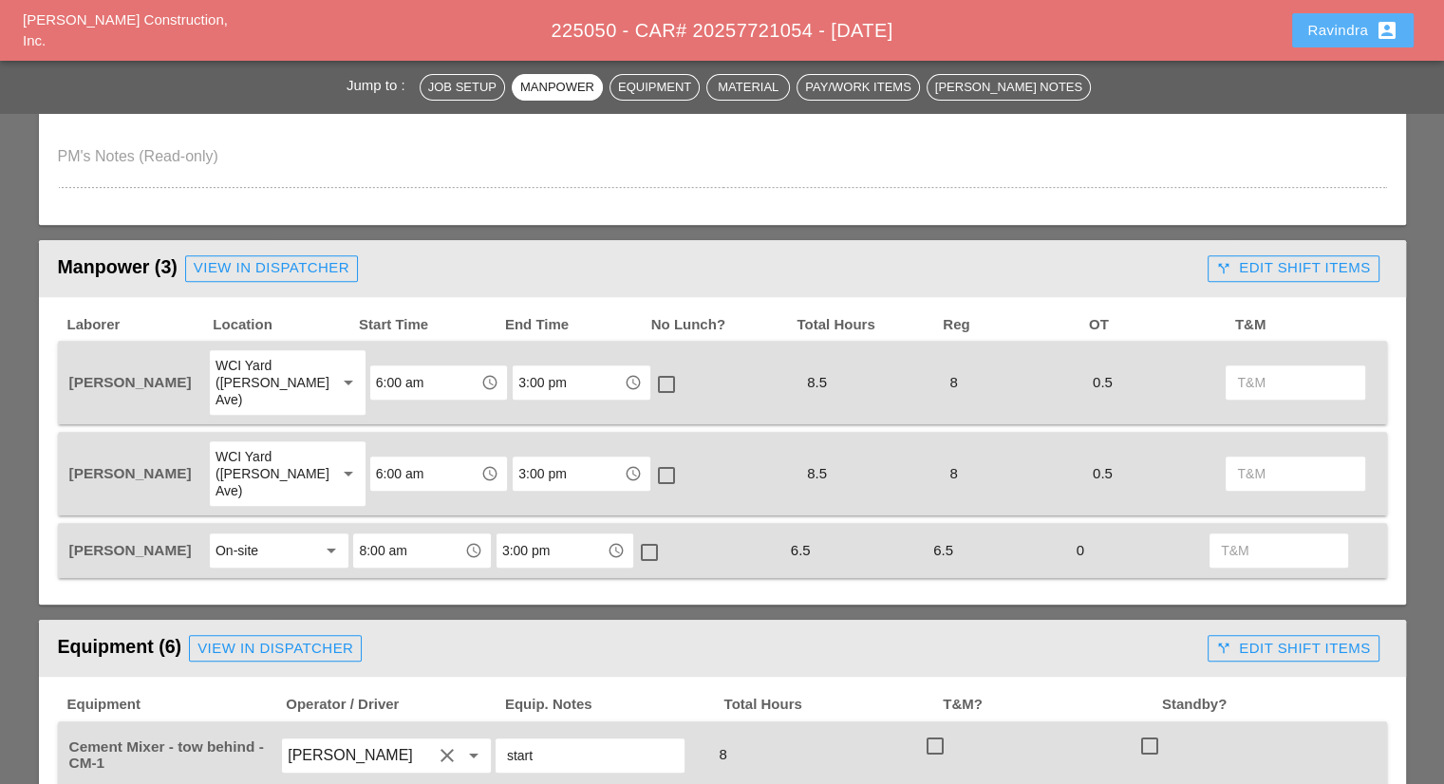
click at [1319, 32] on div "Ravindra account_box" at bounding box center [1352, 30] width 91 height 23
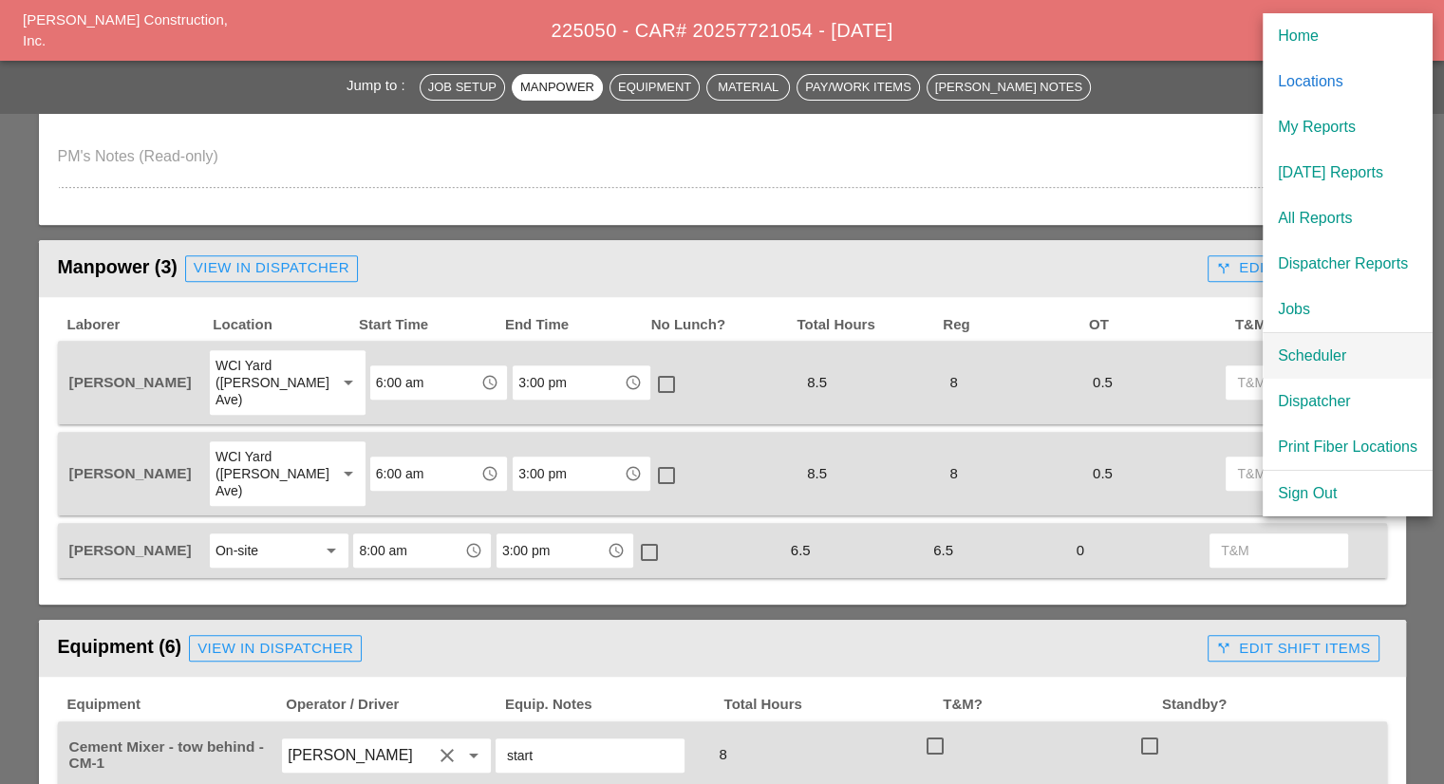
click at [1324, 355] on div "Scheduler" at bounding box center [1348, 356] width 140 height 23
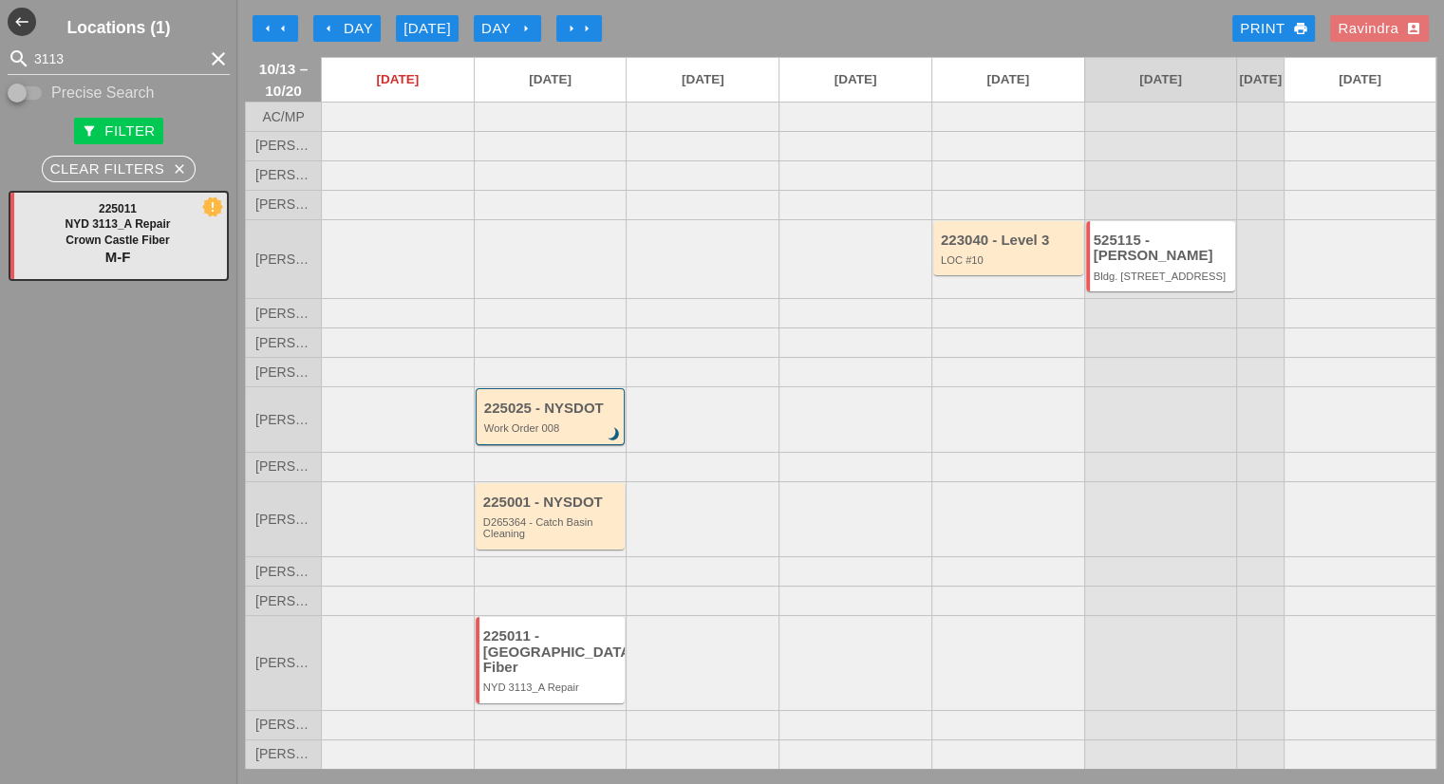
click at [376, 27] on button "arrow_left Day" at bounding box center [346, 28] width 67 height 27
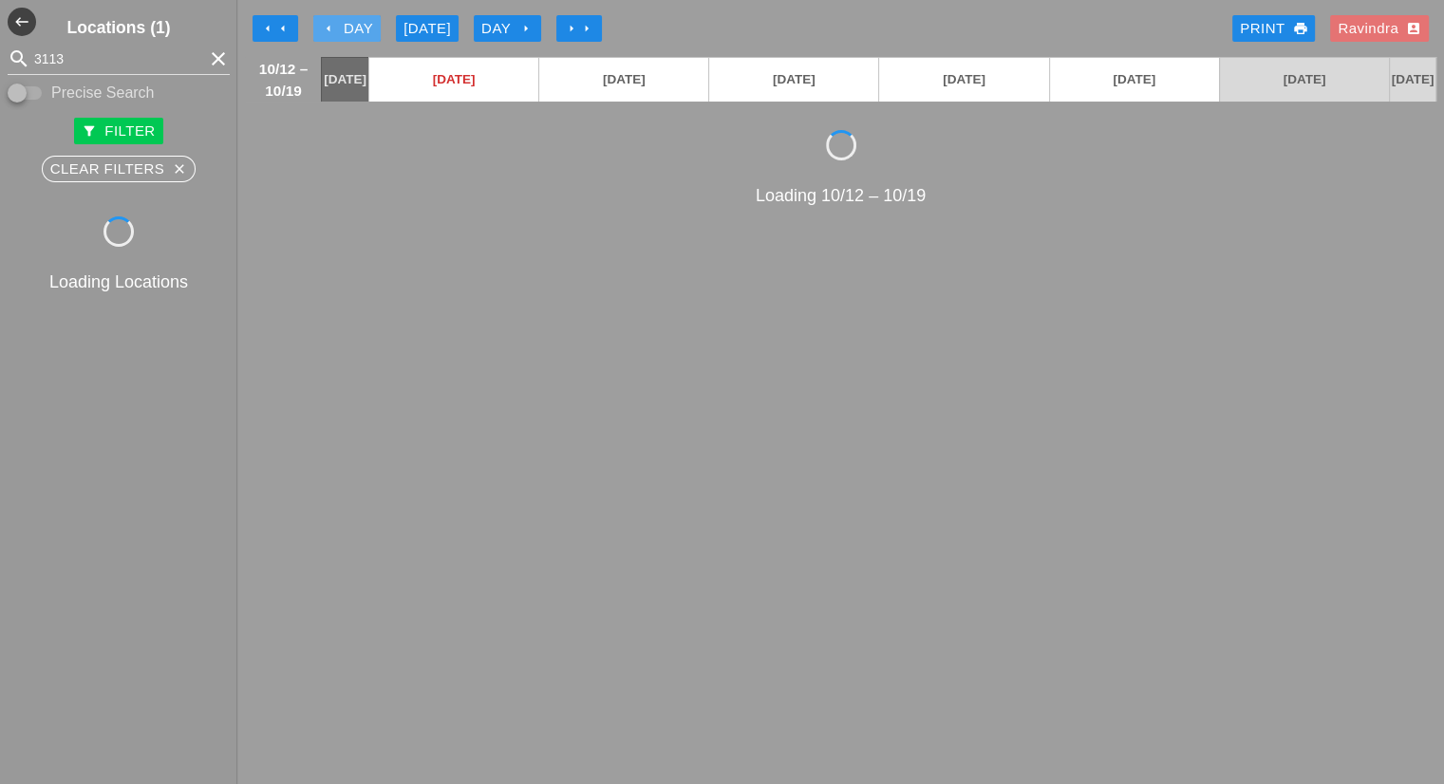
click at [376, 27] on button "arrow_left Day" at bounding box center [346, 28] width 67 height 27
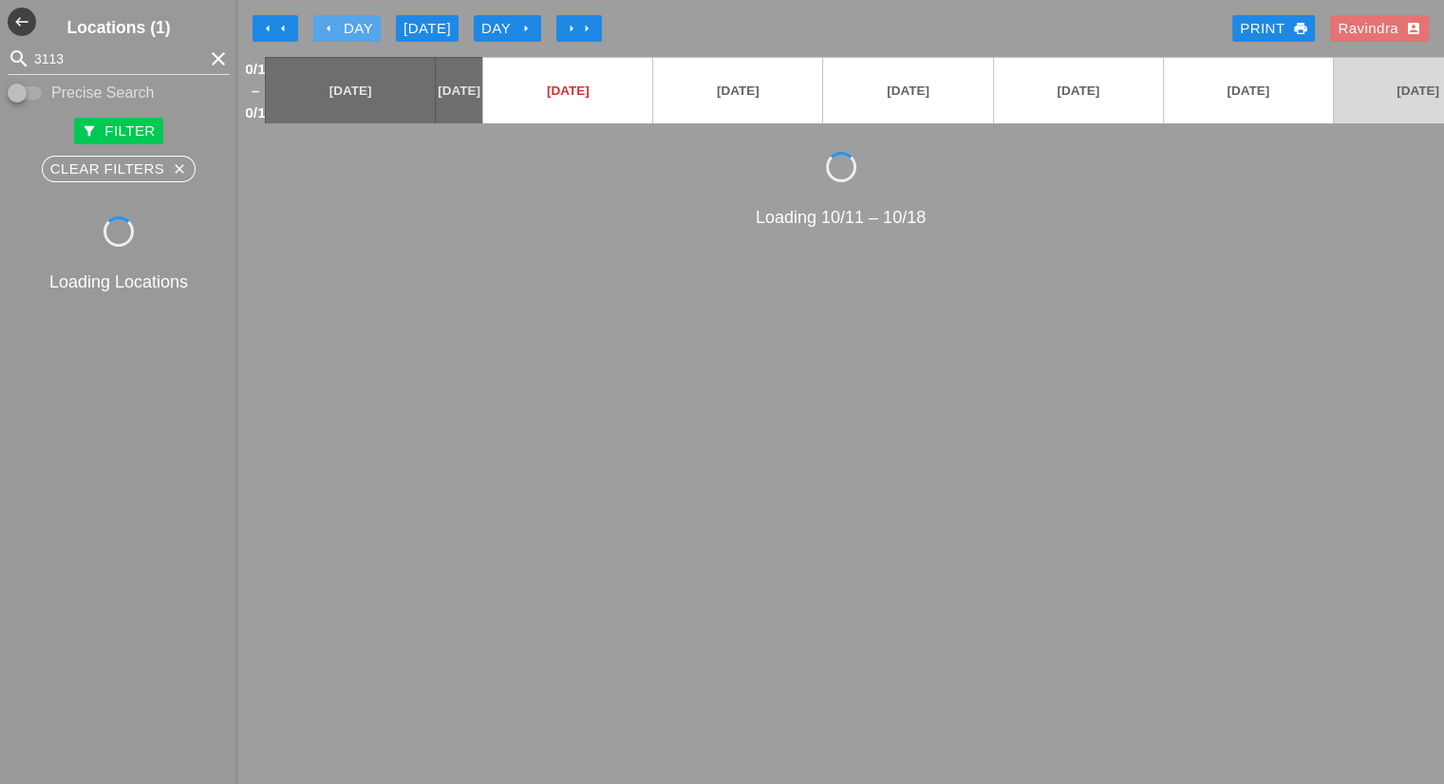
click at [376, 27] on button "arrow_left Day" at bounding box center [346, 28] width 67 height 27
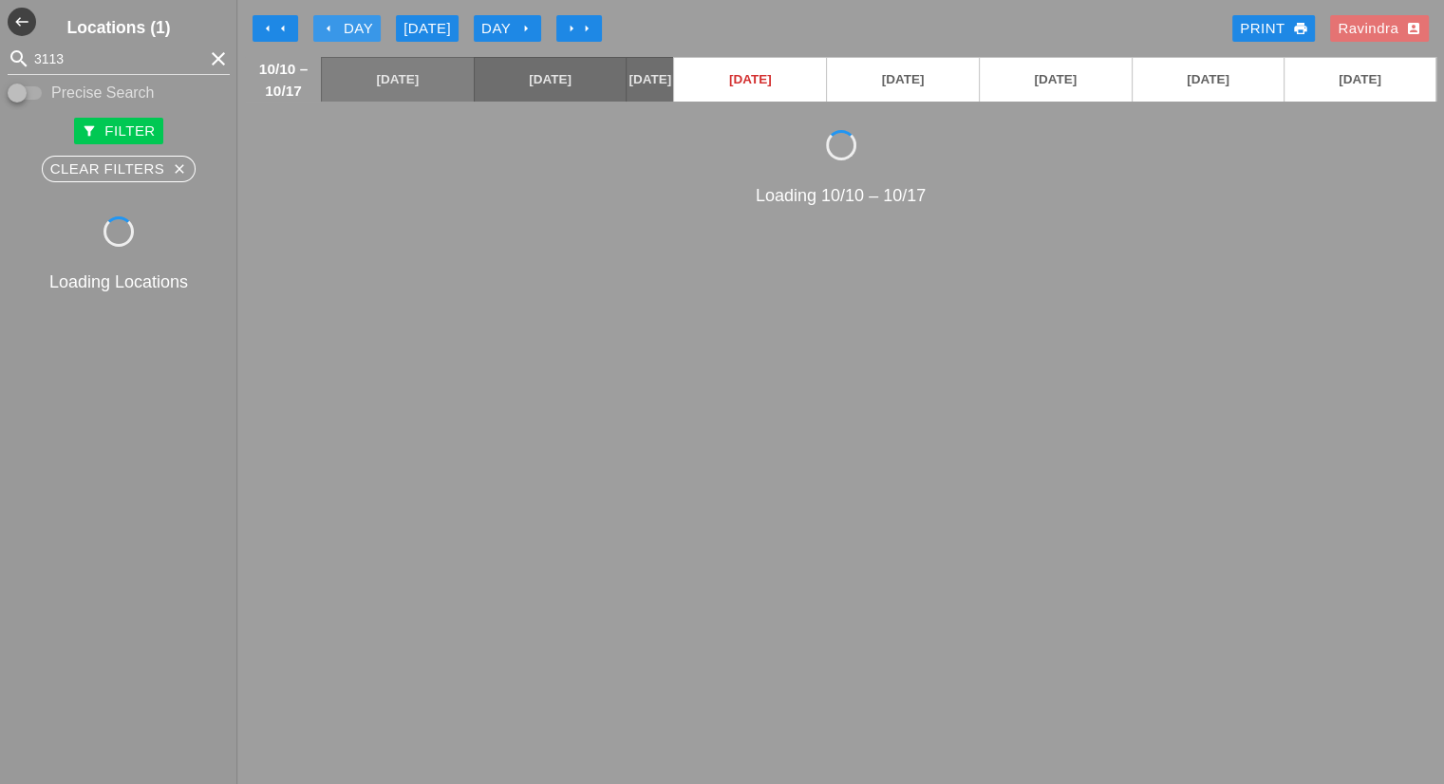
click at [376, 27] on button "arrow_left Day" at bounding box center [346, 28] width 67 height 27
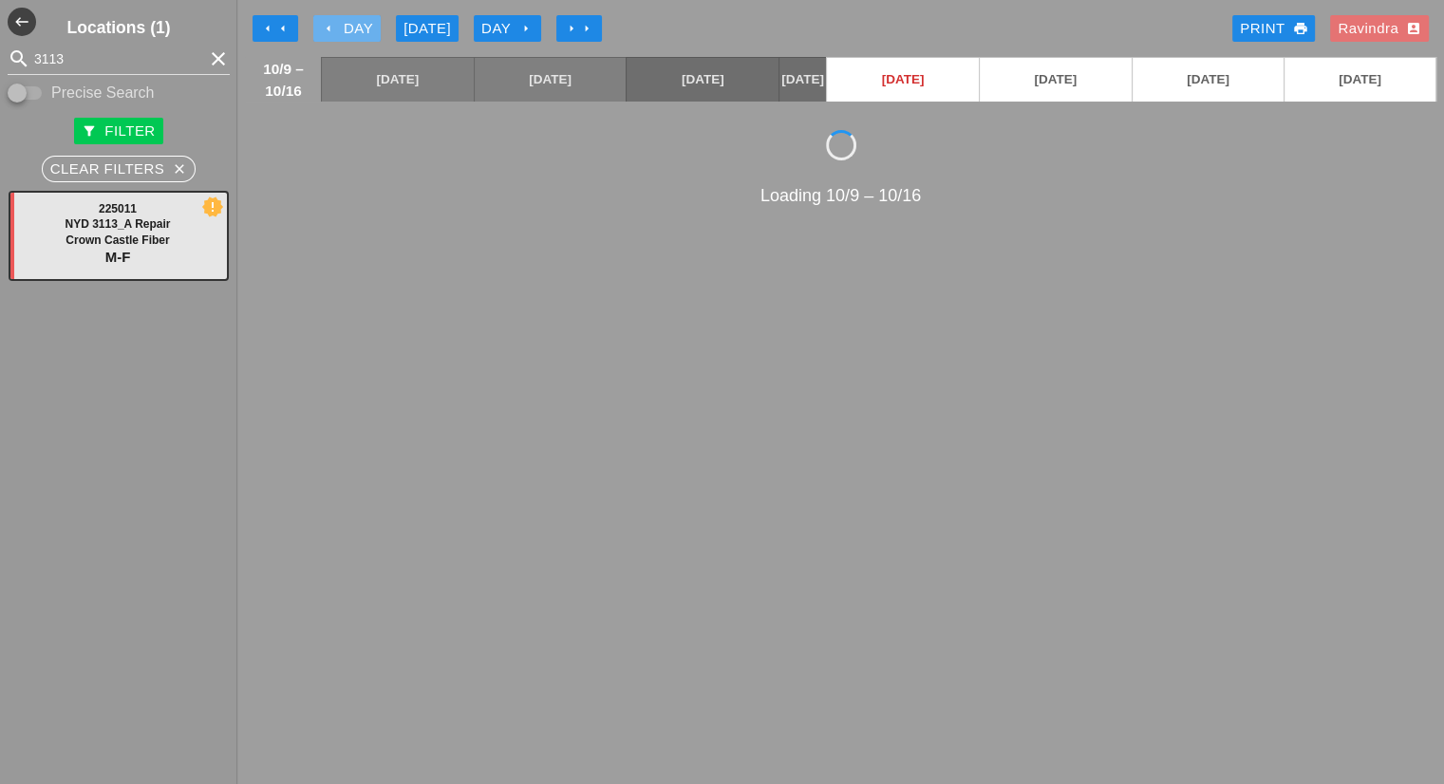
click at [376, 27] on button "arrow_left Day" at bounding box center [346, 28] width 67 height 27
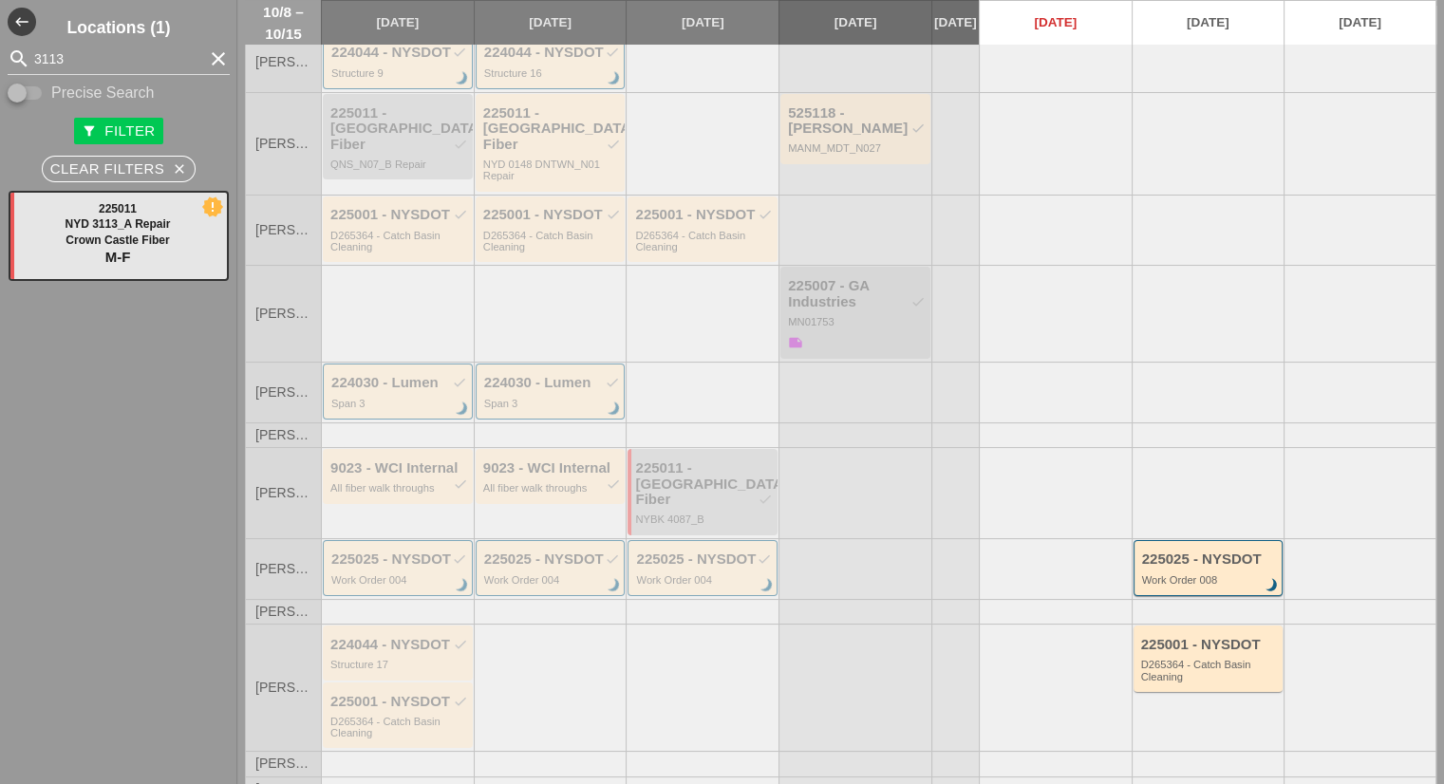
scroll to position [317, 0]
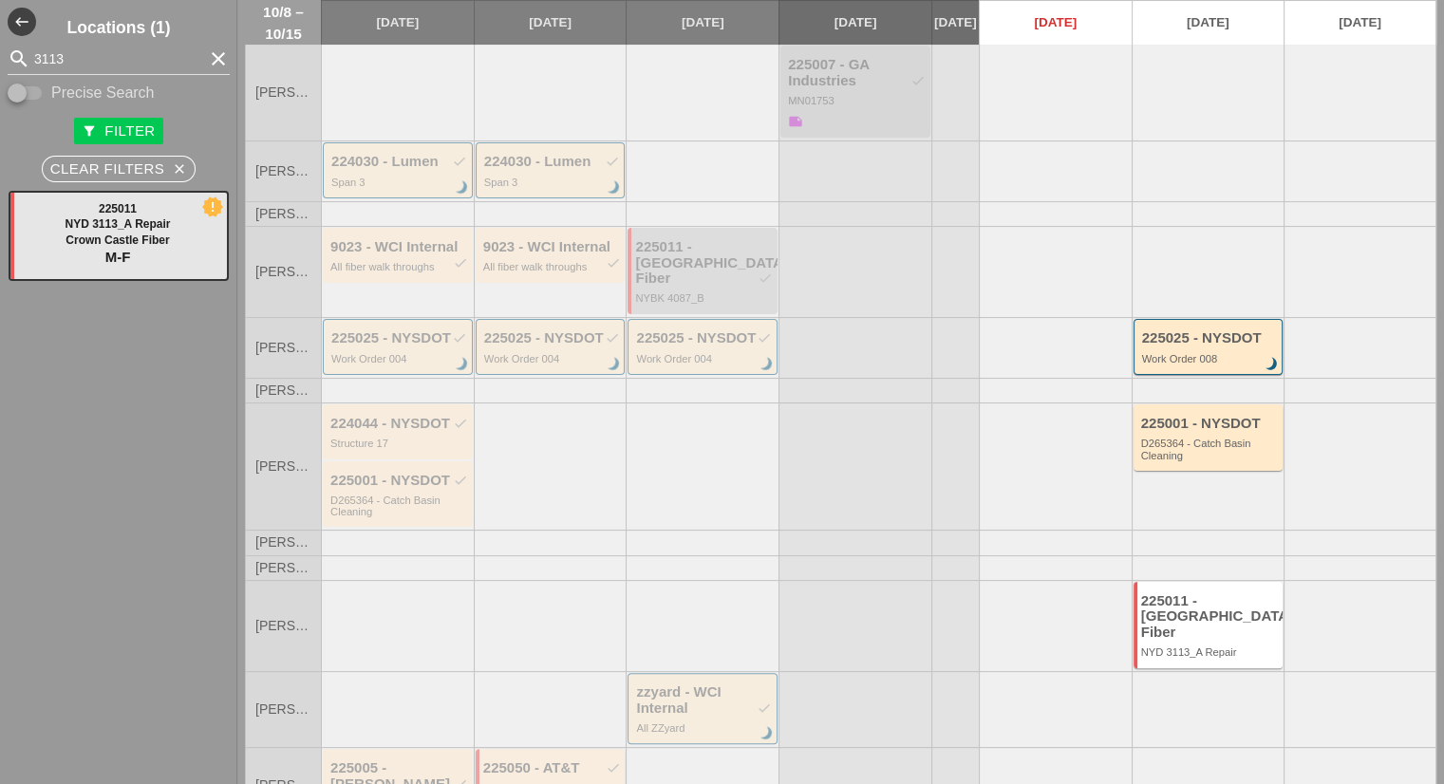
click at [592, 760] on div "225050 - AT&T check" at bounding box center [552, 768] width 138 height 16
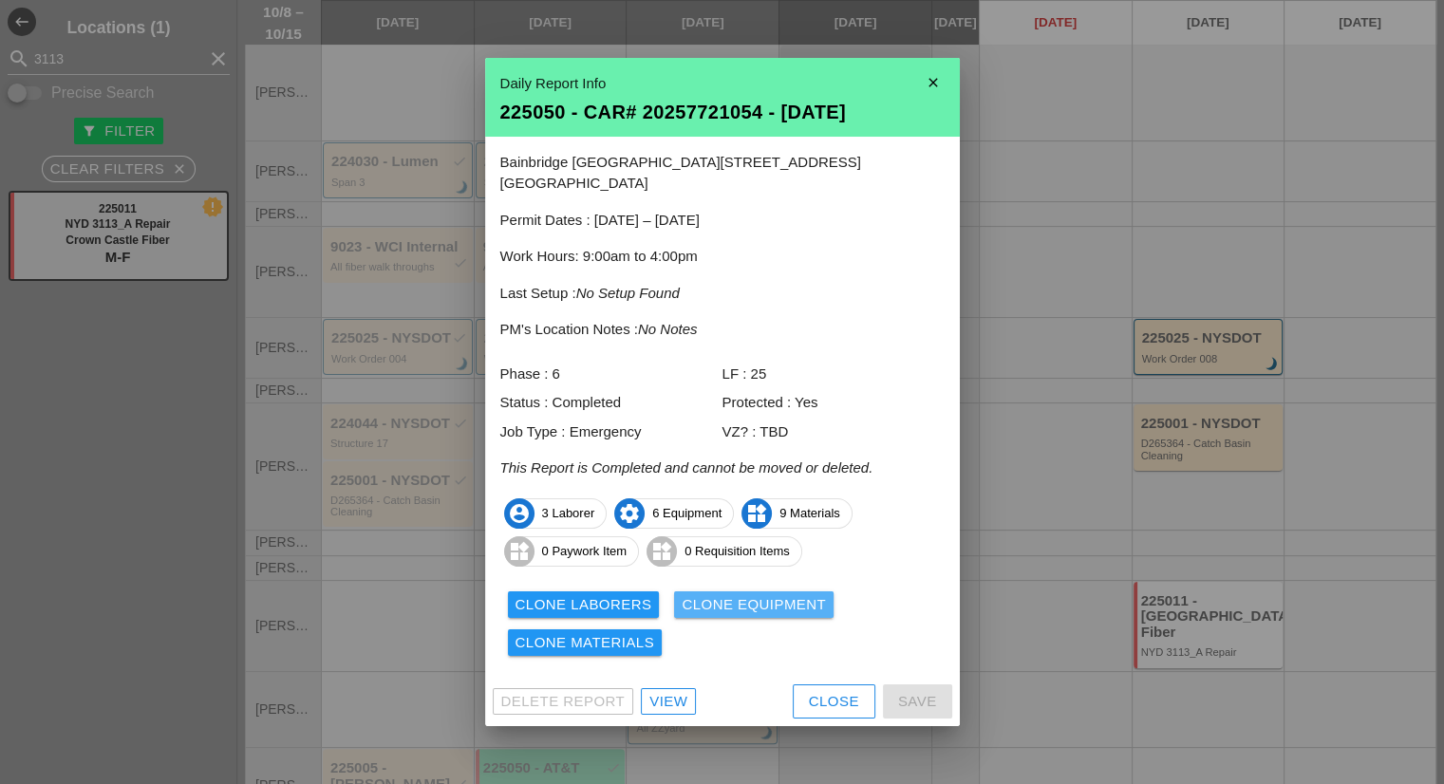
click at [739, 594] on div "Clone Equipment" at bounding box center [754, 605] width 144 height 22
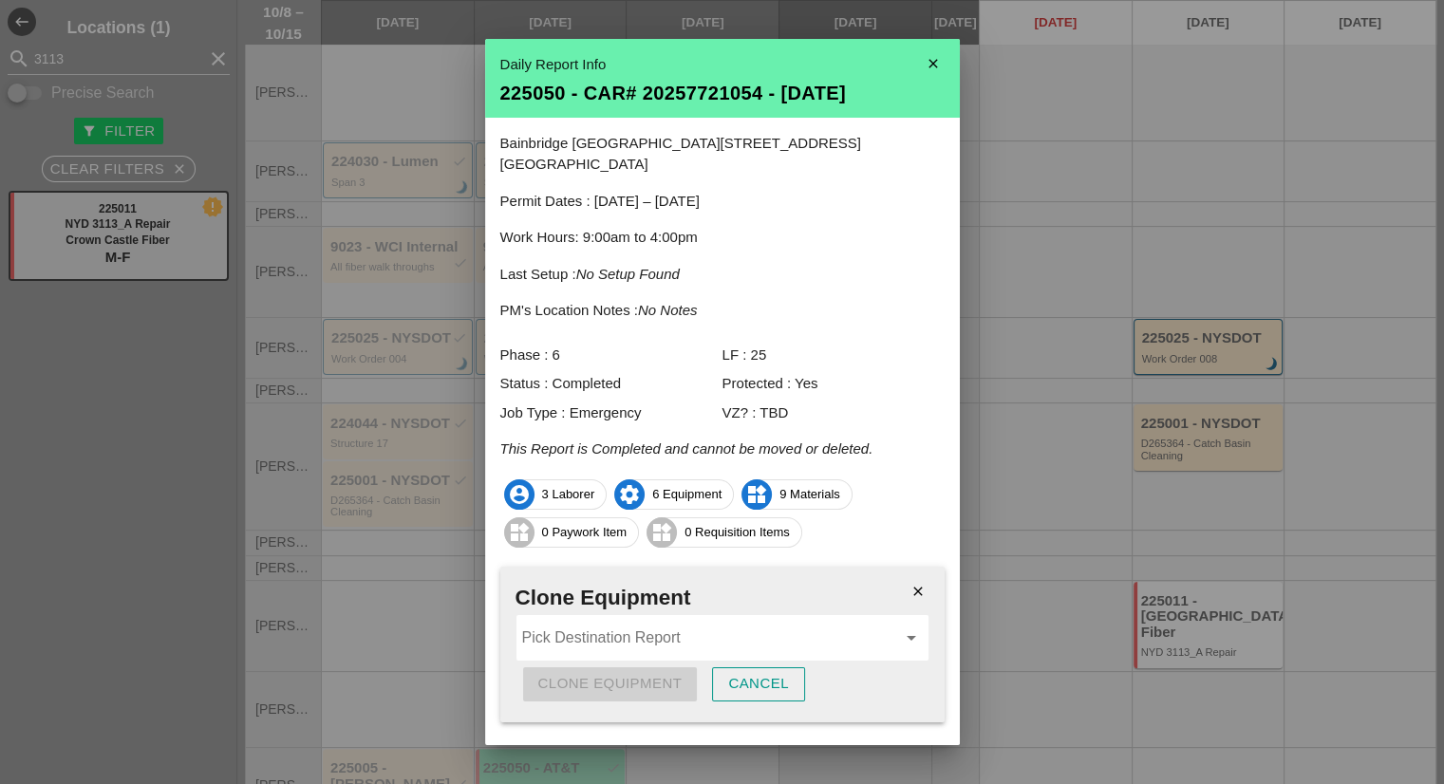
click at [638, 623] on input "Pick Destination Report" at bounding box center [709, 638] width 374 height 30
click at [670, 658] on div "225011 - NYD 3113 _A Repair - 10/14/2025" at bounding box center [714, 662] width 367 height 23
type input "225011 - NYD 3113_A Repair - [DATE]"
click at [649, 673] on div "Clone Equipment" at bounding box center [610, 684] width 144 height 22
click at [649, 673] on div "Are you sure?" at bounding box center [598, 684] width 121 height 22
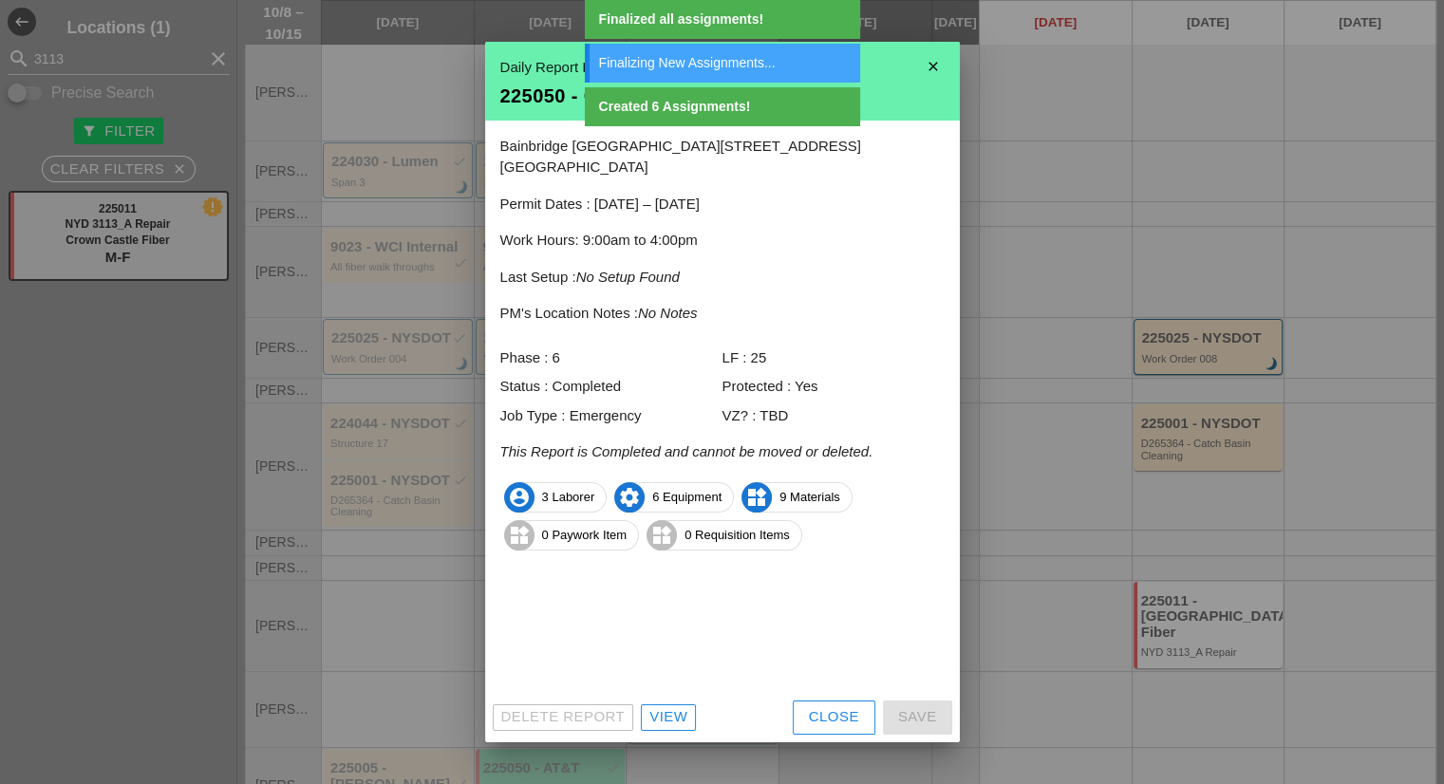
scroll to position [0, 0]
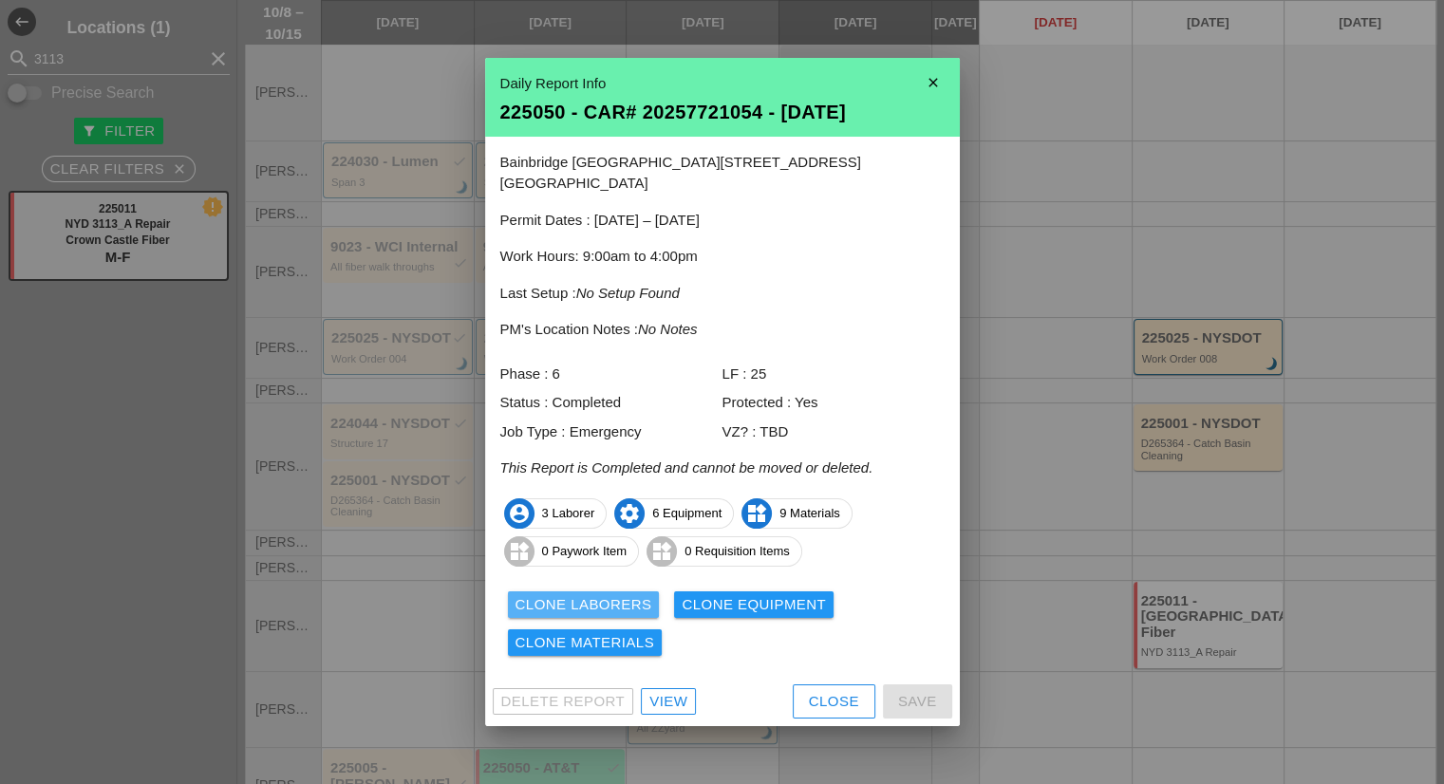
click at [626, 594] on div "Clone Laborers" at bounding box center [583, 605] width 137 height 22
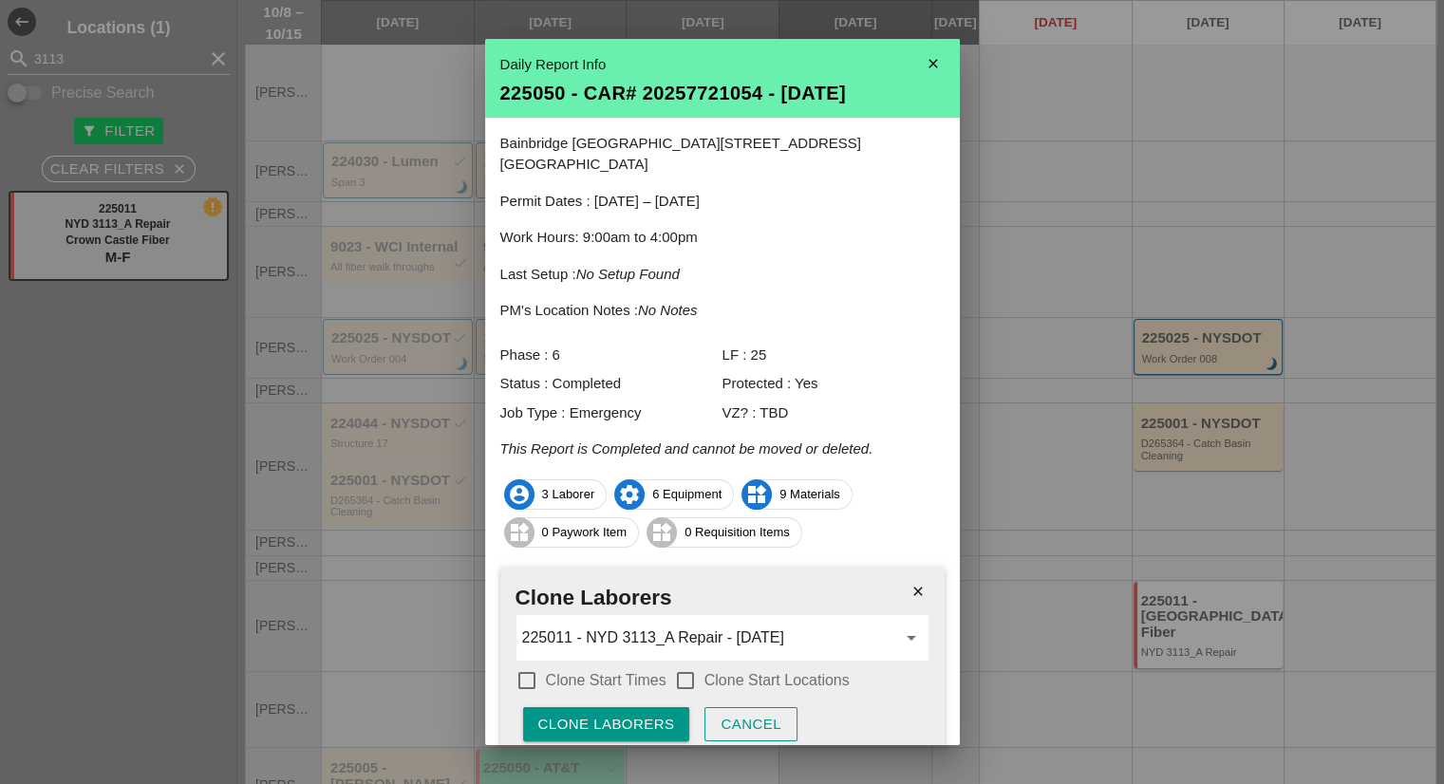
click at [638, 671] on label "Clone Start Times" at bounding box center [606, 680] width 121 height 19
checkbox input "true"
click at [693, 664] on div at bounding box center [685, 680] width 32 height 32
checkbox input "true"
click at [638, 714] on div "Clone Laborers" at bounding box center [606, 725] width 137 height 22
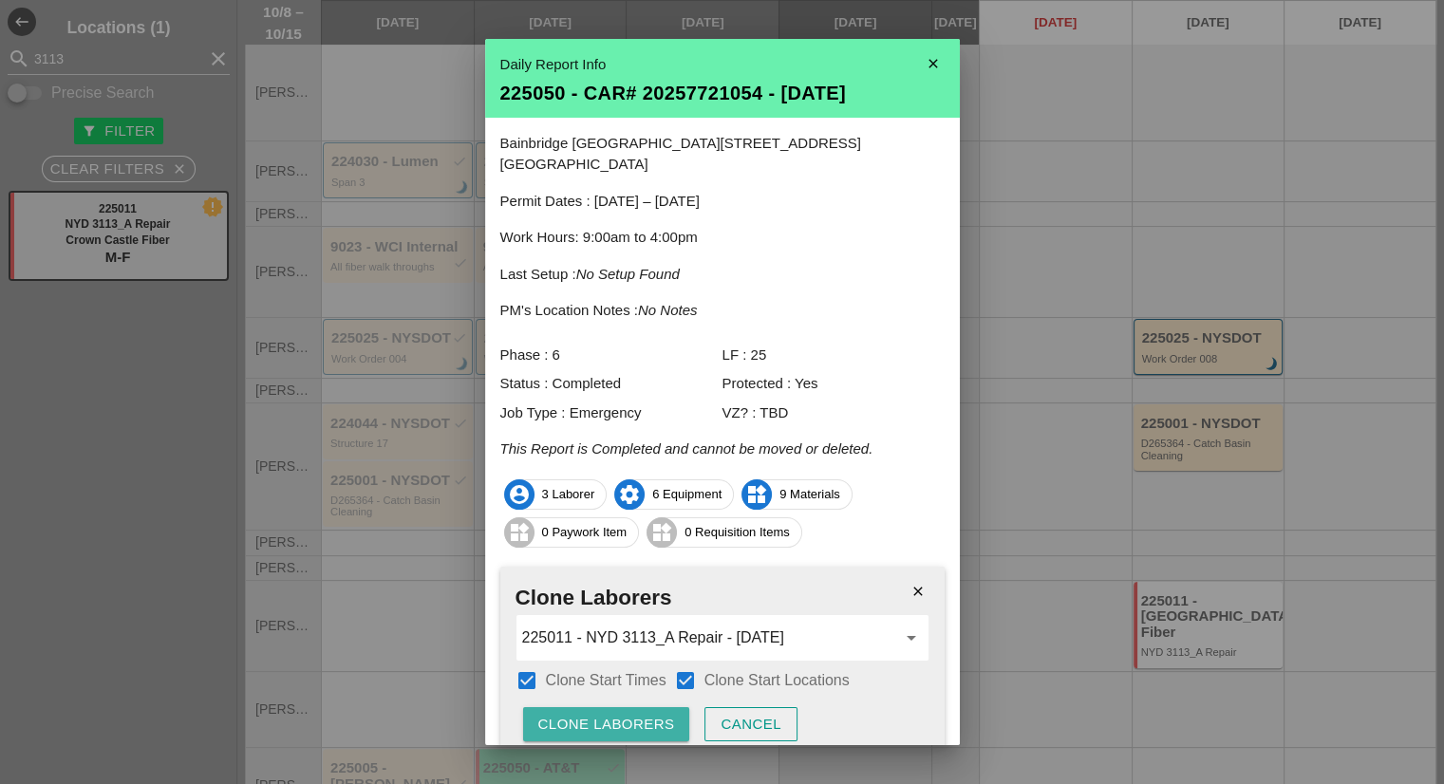
click at [638, 714] on div "Clone Laborers" at bounding box center [606, 725] width 137 height 22
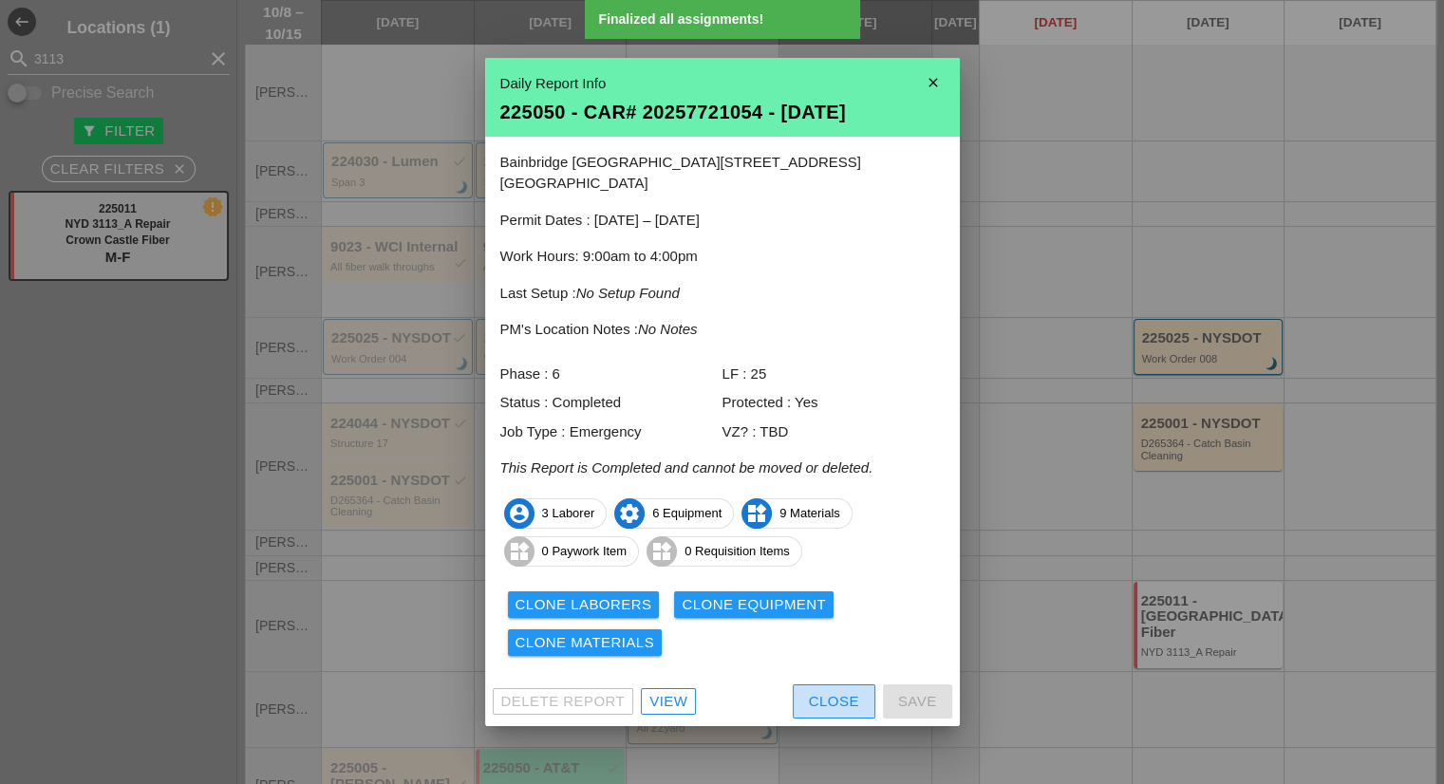
click at [816, 691] on div "Close" at bounding box center [834, 702] width 50 height 22
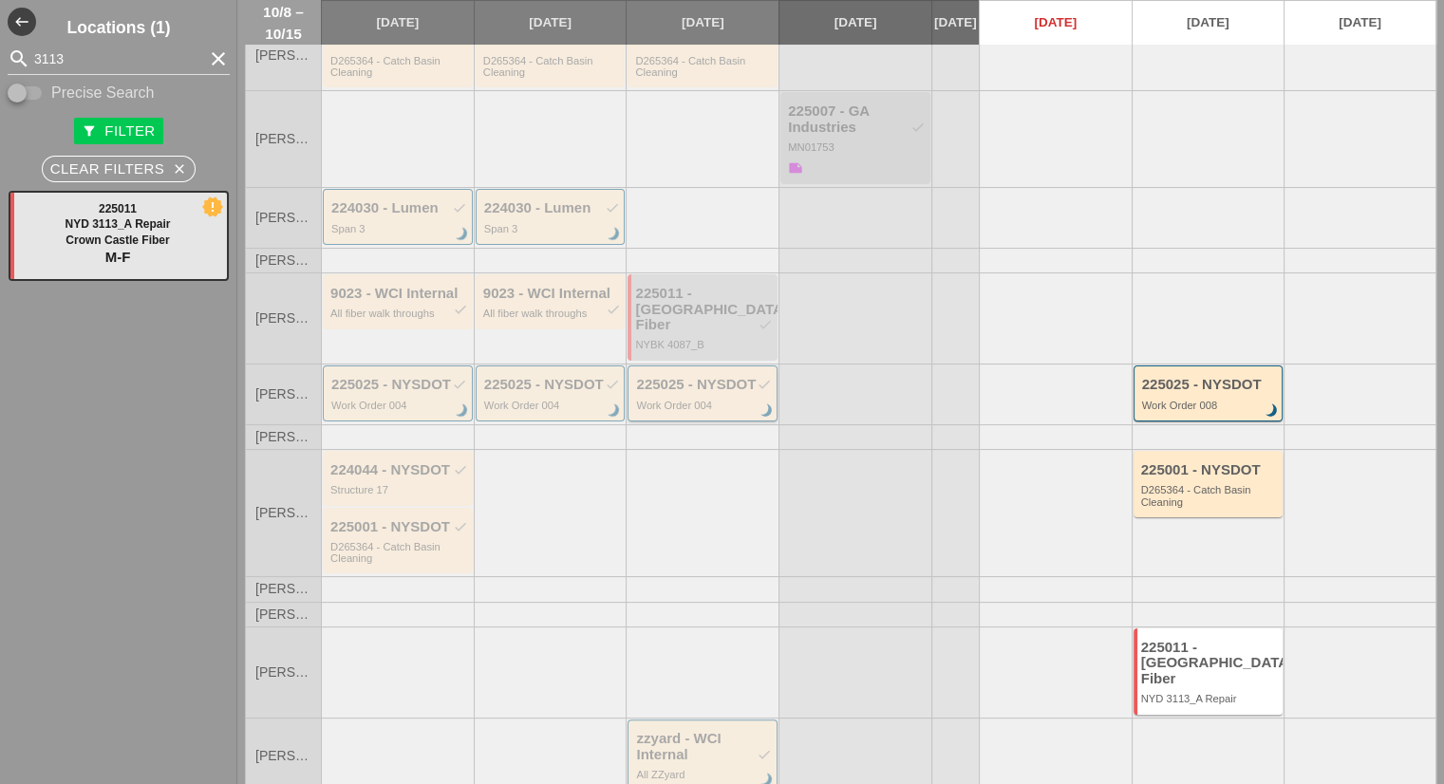
scroll to position [317, 0]
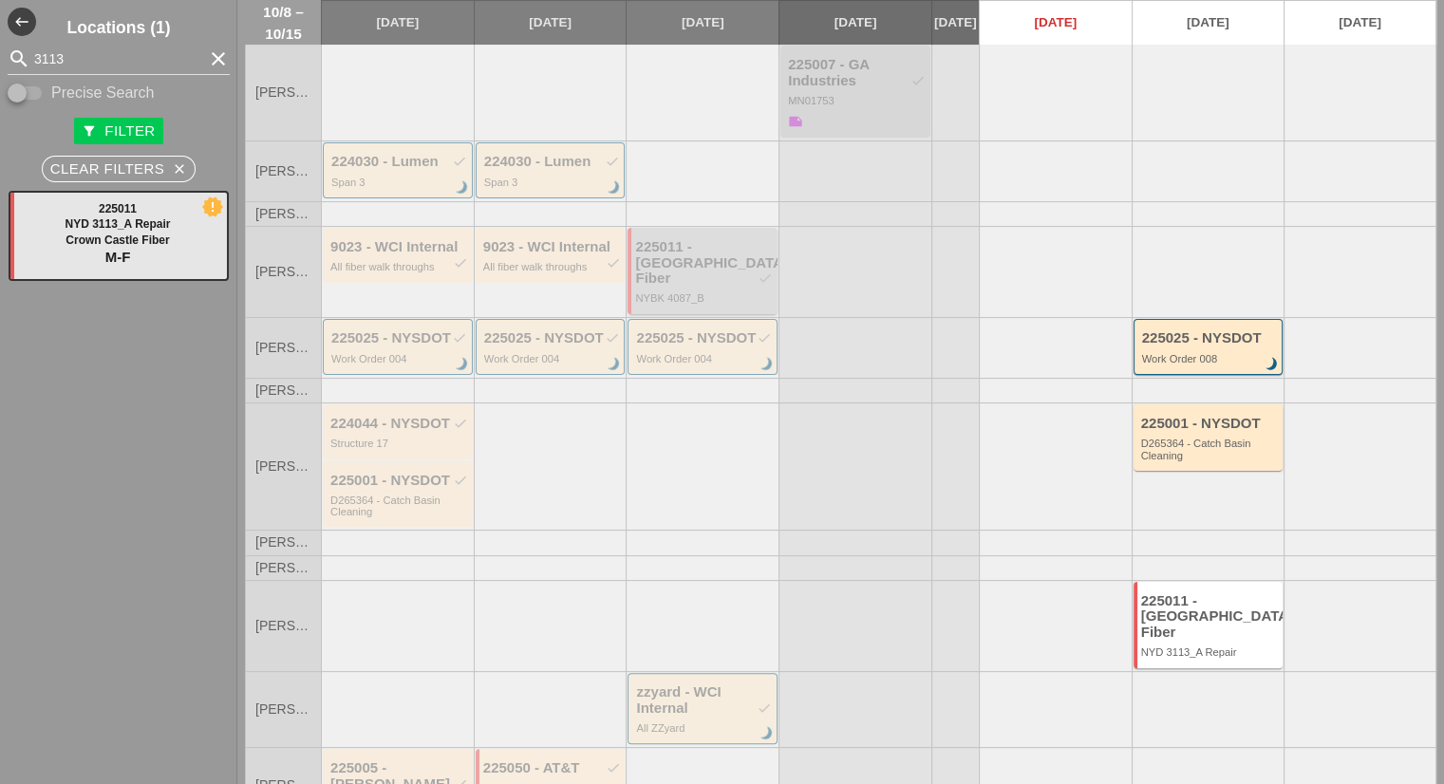
click at [714, 263] on div "225011 - Crown Castle Fiber check" at bounding box center [704, 262] width 138 height 47
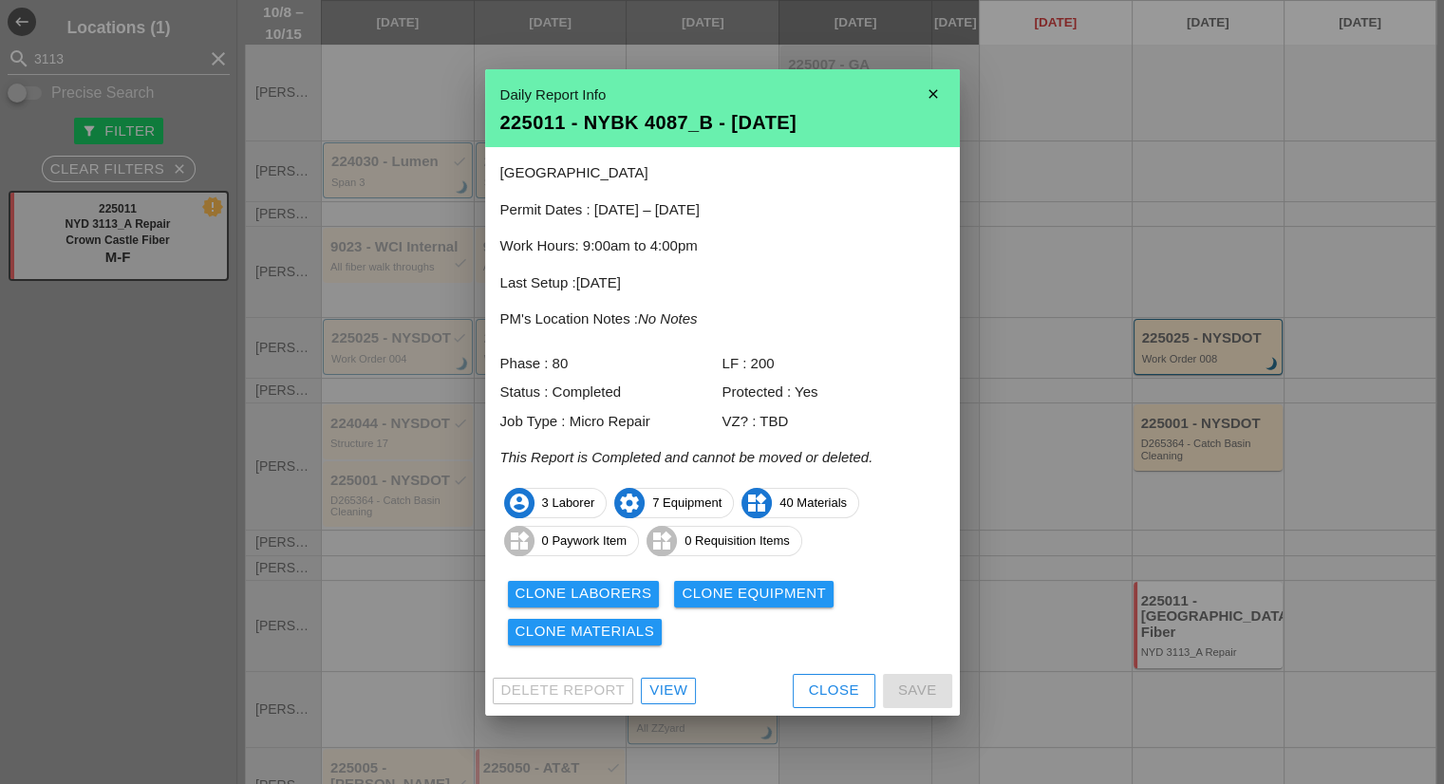
click at [623, 625] on div "Clone Materials" at bounding box center [585, 632] width 140 height 22
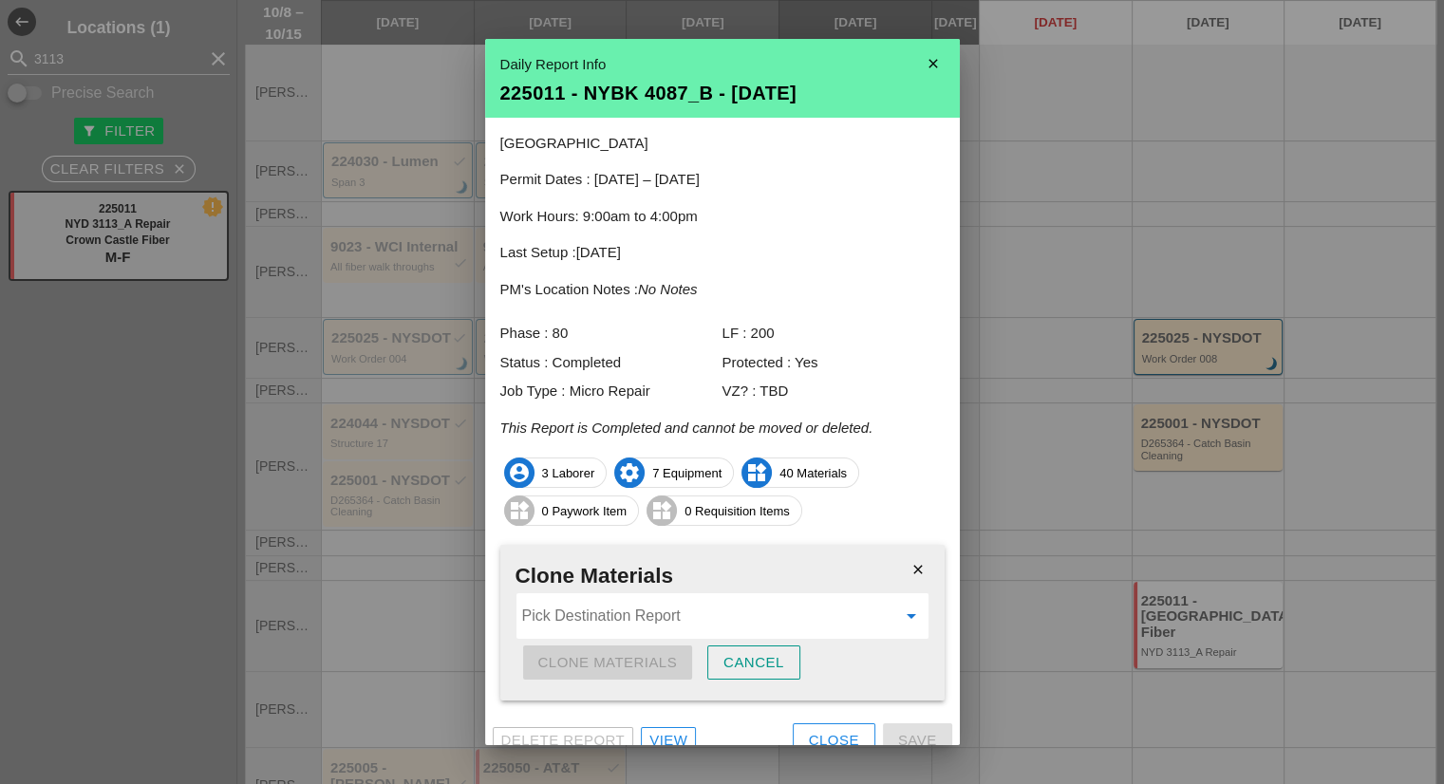
click at [604, 628] on input "Pick Destination Report" at bounding box center [709, 616] width 374 height 30
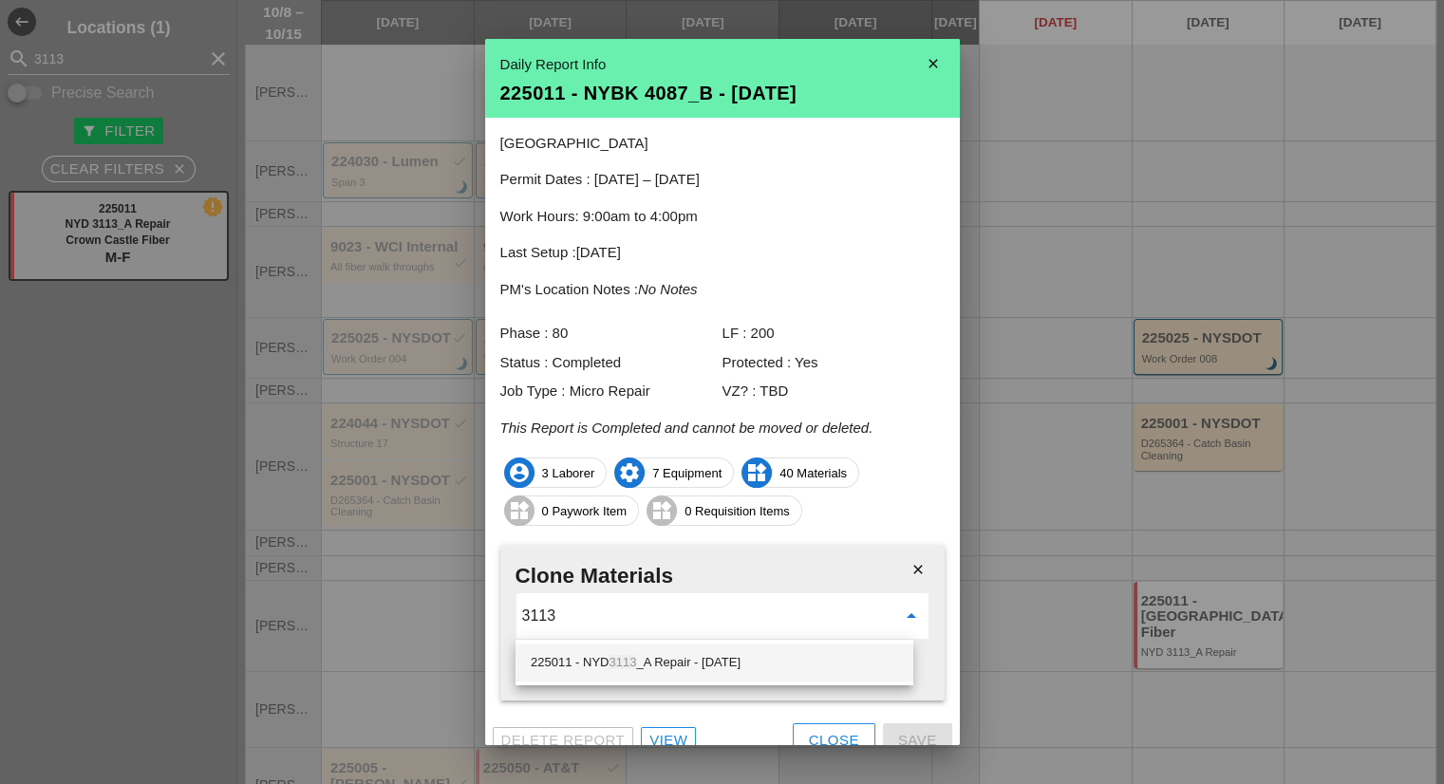
click at [620, 659] on span "3113" at bounding box center [622, 662] width 28 height 14
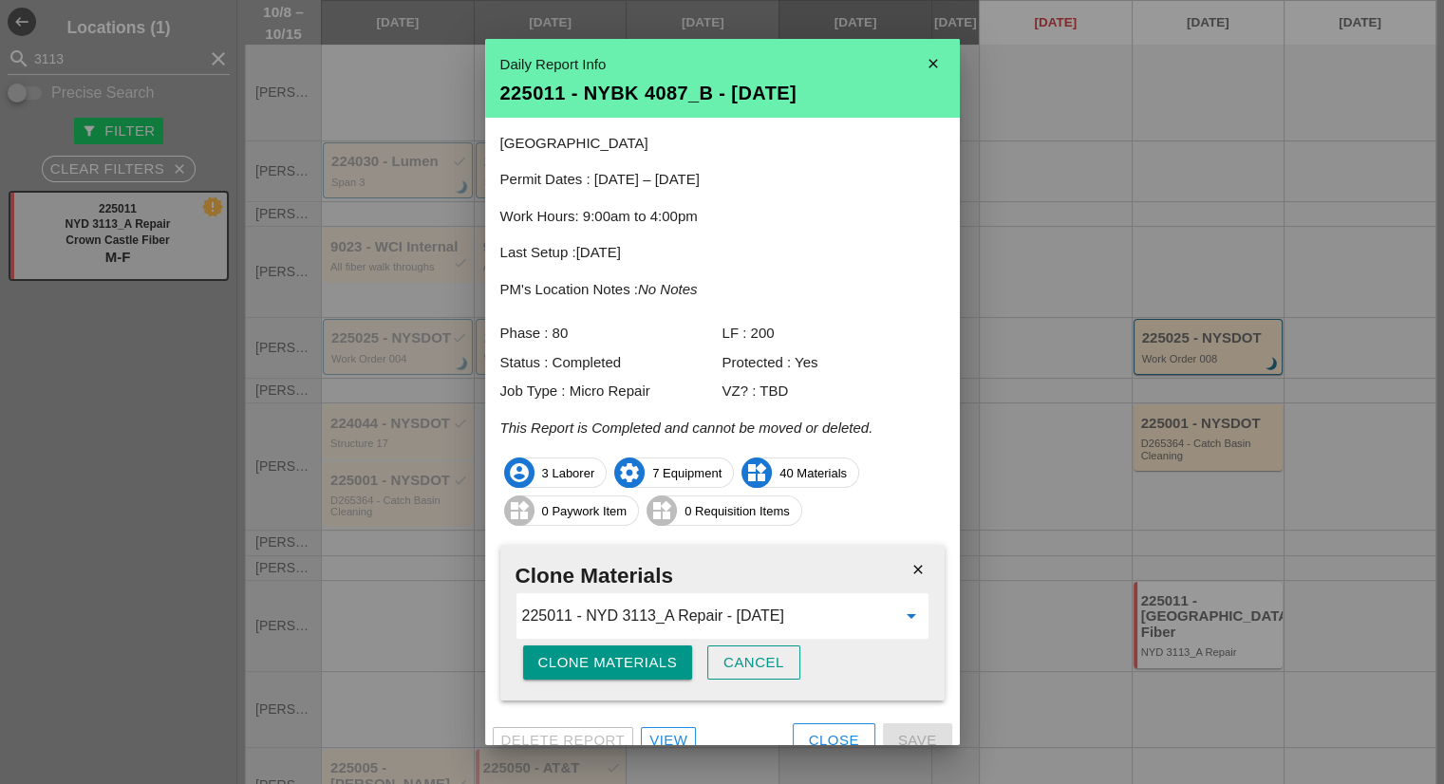
type input "225011 - NYD 3113_A Repair - [DATE]"
click at [620, 661] on div "Clone Materials" at bounding box center [608, 663] width 140 height 22
click at [620, 661] on div "Are you sure?" at bounding box center [598, 663] width 121 height 22
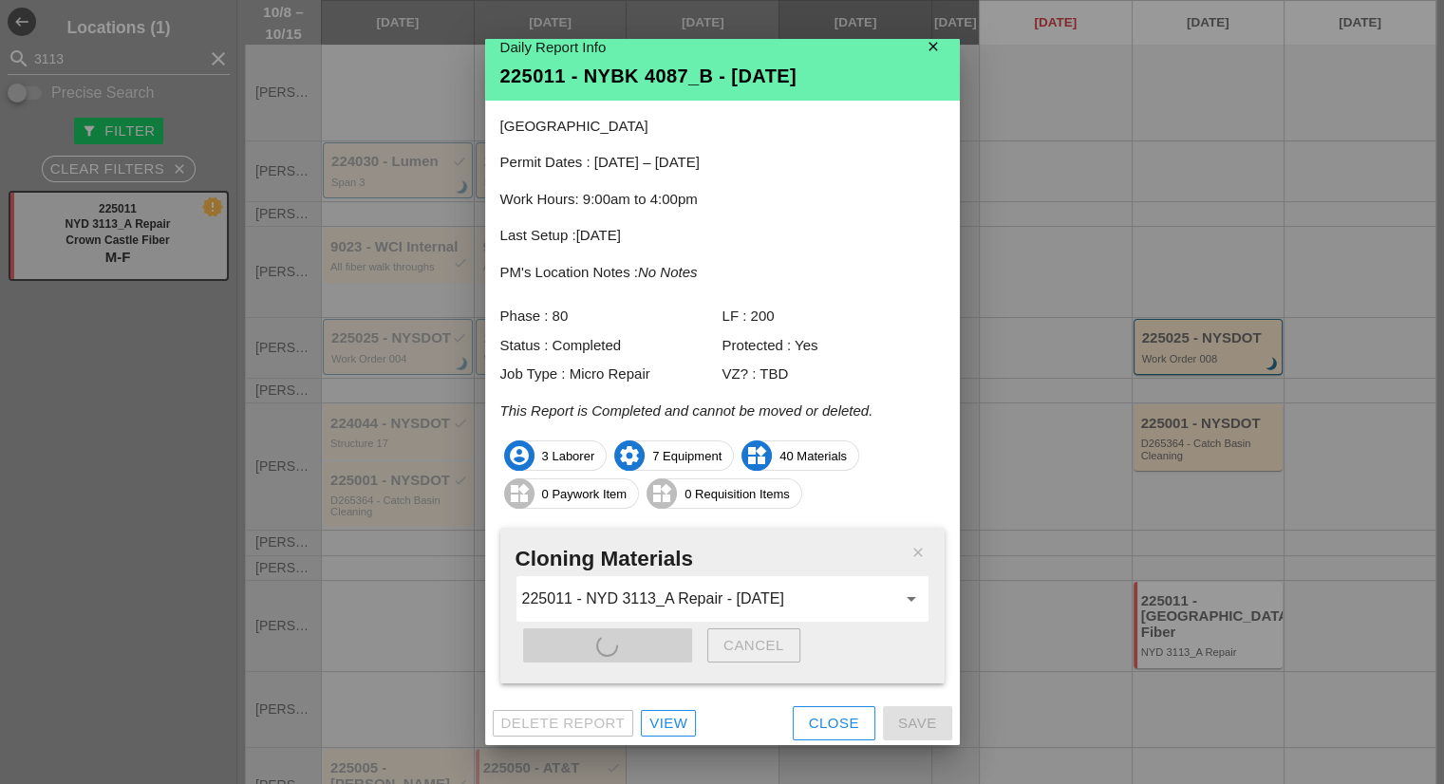
scroll to position [19, 0]
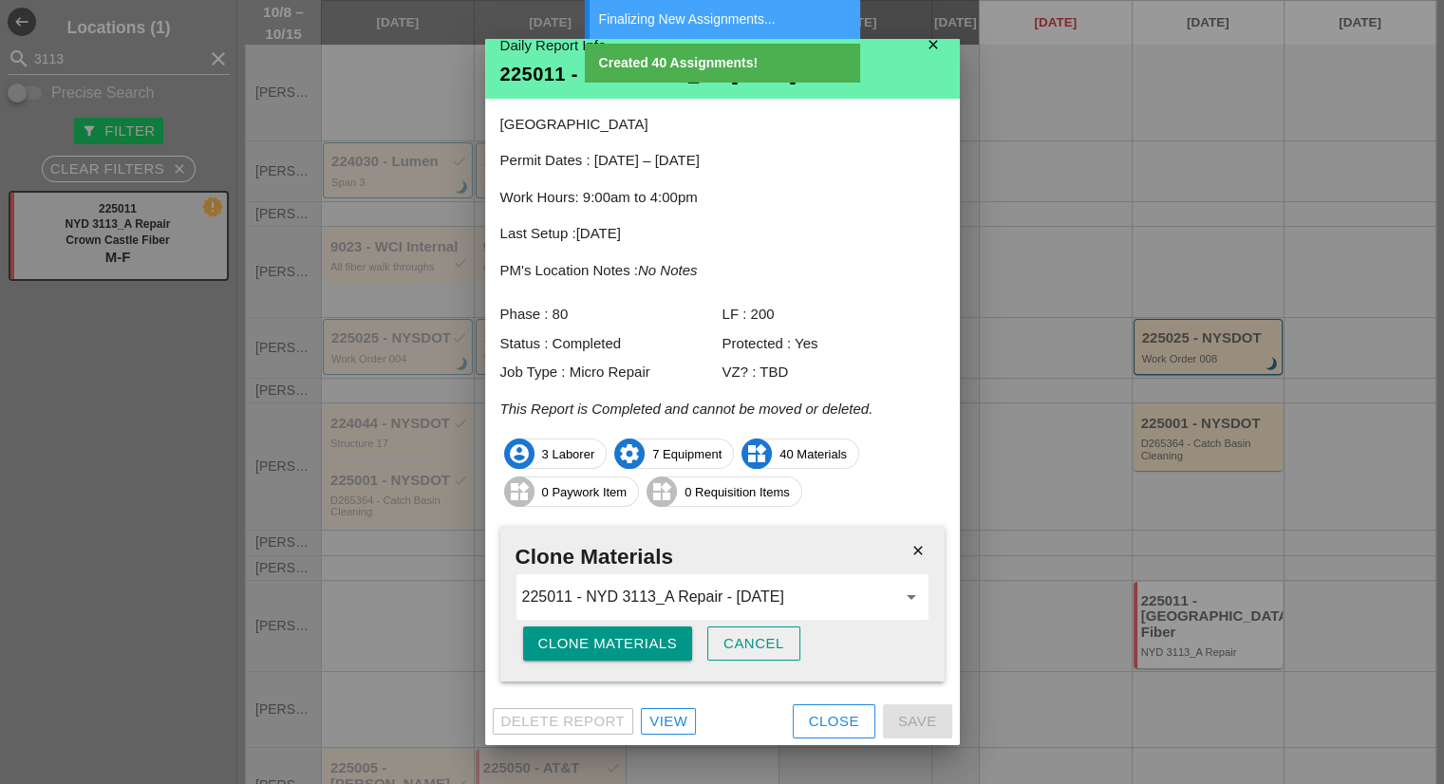
click at [809, 711] on div "Close" at bounding box center [834, 722] width 50 height 22
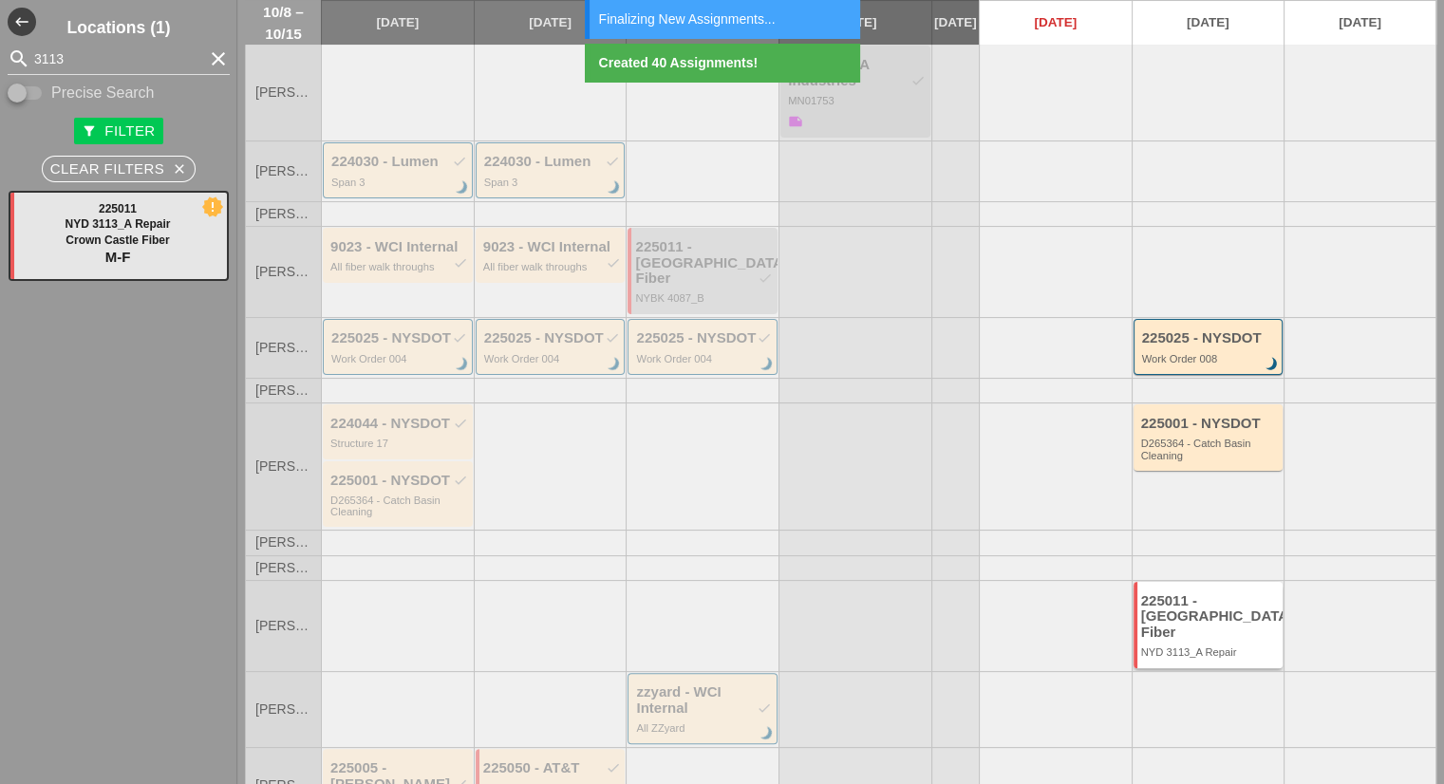
click at [1149, 593] on div "225011 - Crown Castle Fiber" at bounding box center [1210, 616] width 138 height 47
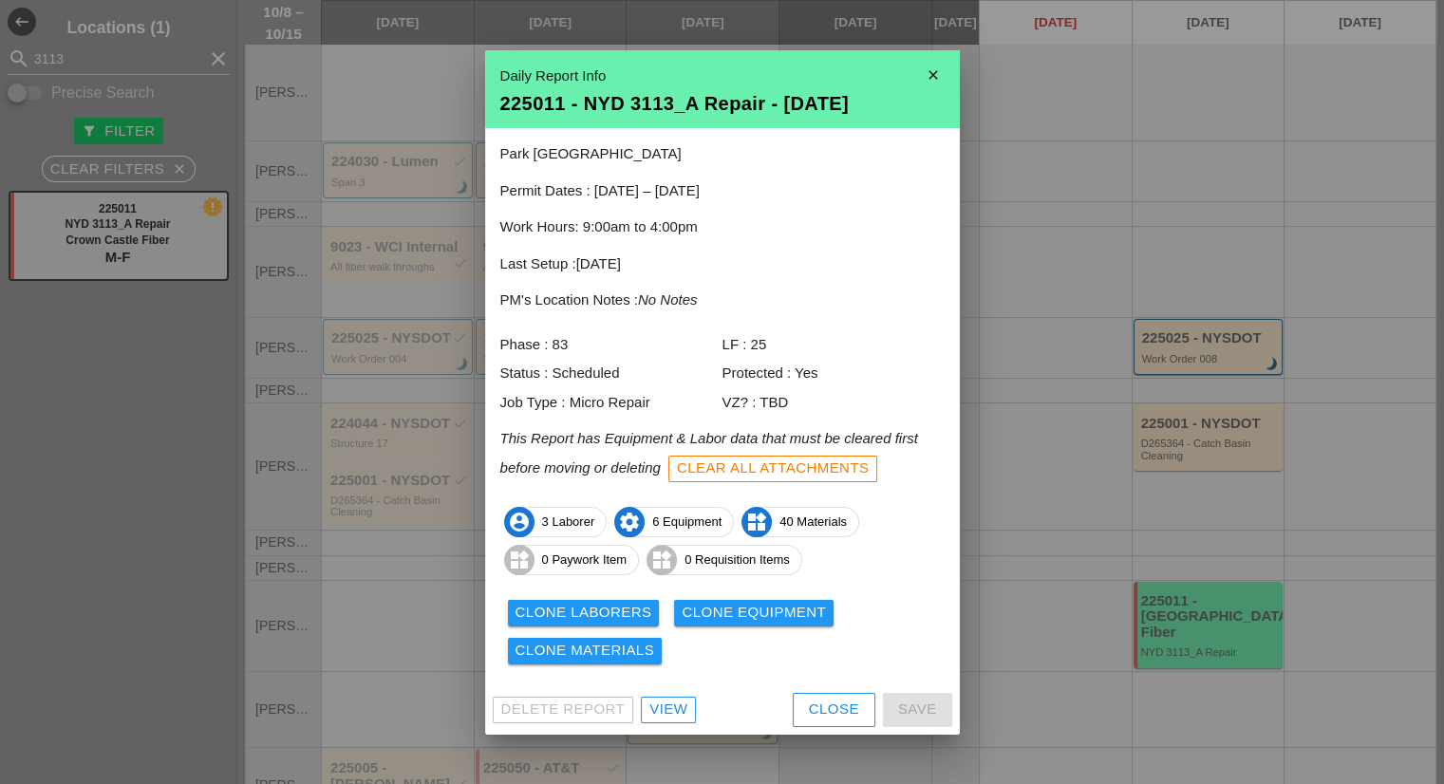
click at [682, 711] on div "View" at bounding box center [668, 710] width 38 height 22
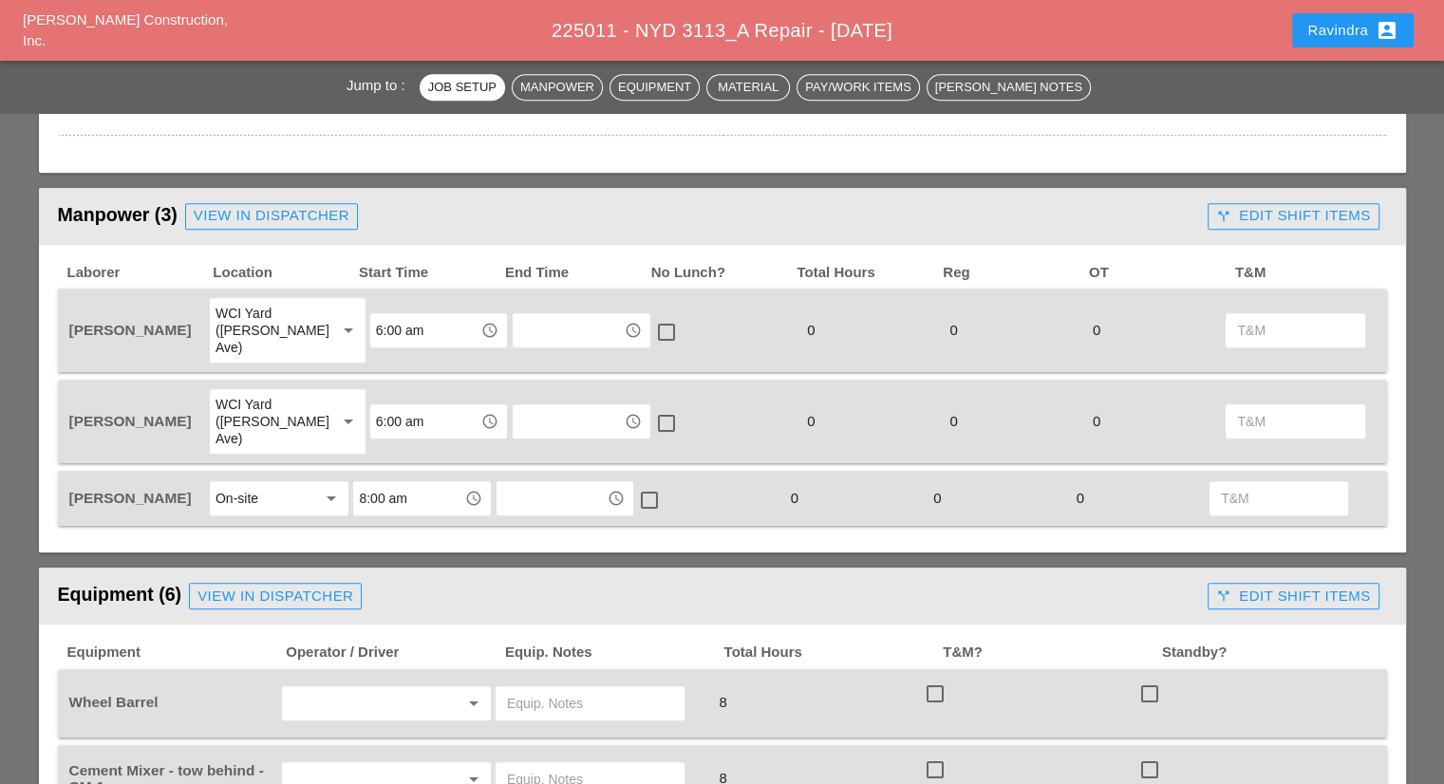
scroll to position [949, 0]
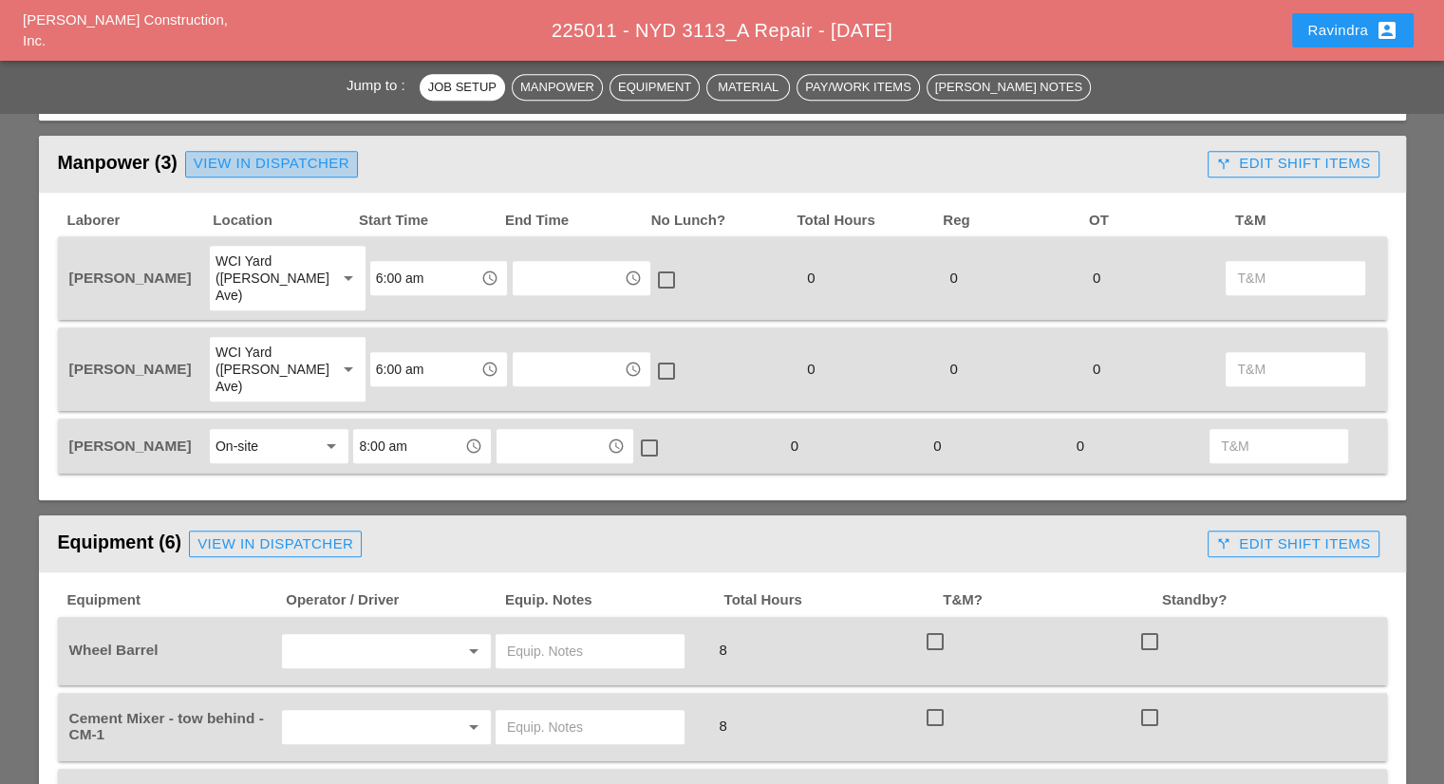
click at [305, 172] on div "View in Dispatcher" at bounding box center [272, 164] width 156 height 22
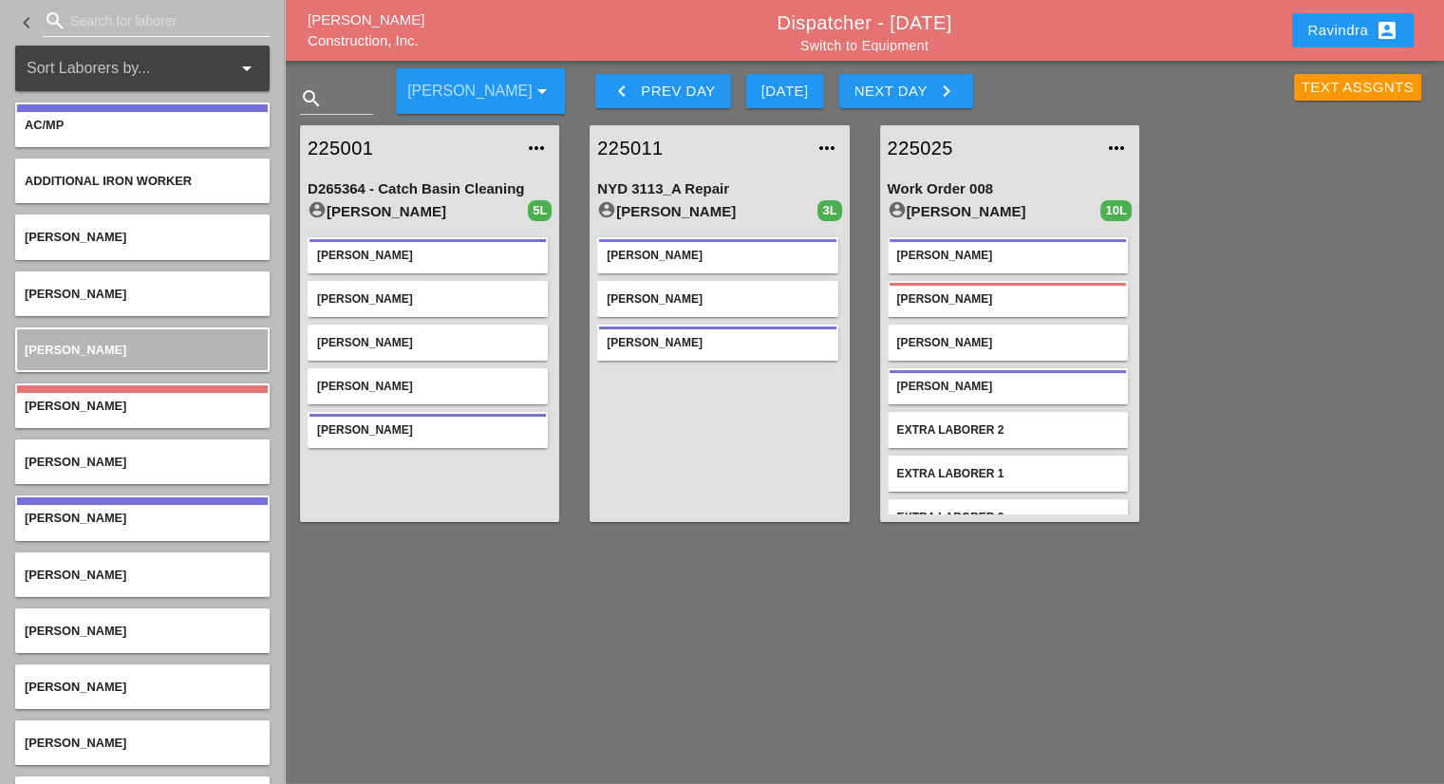
click at [125, 21] on input "Search for laborer" at bounding box center [156, 21] width 173 height 30
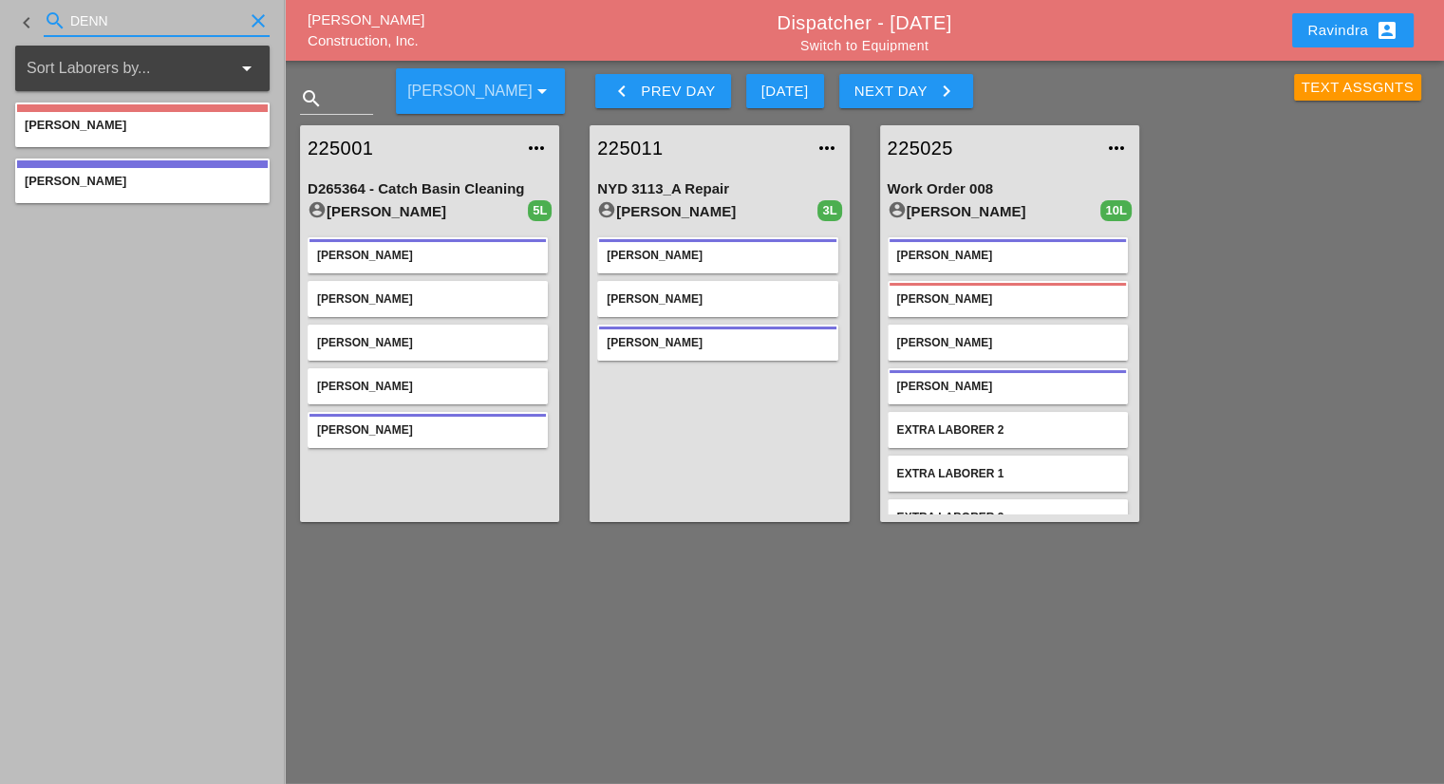
type input "DENN"
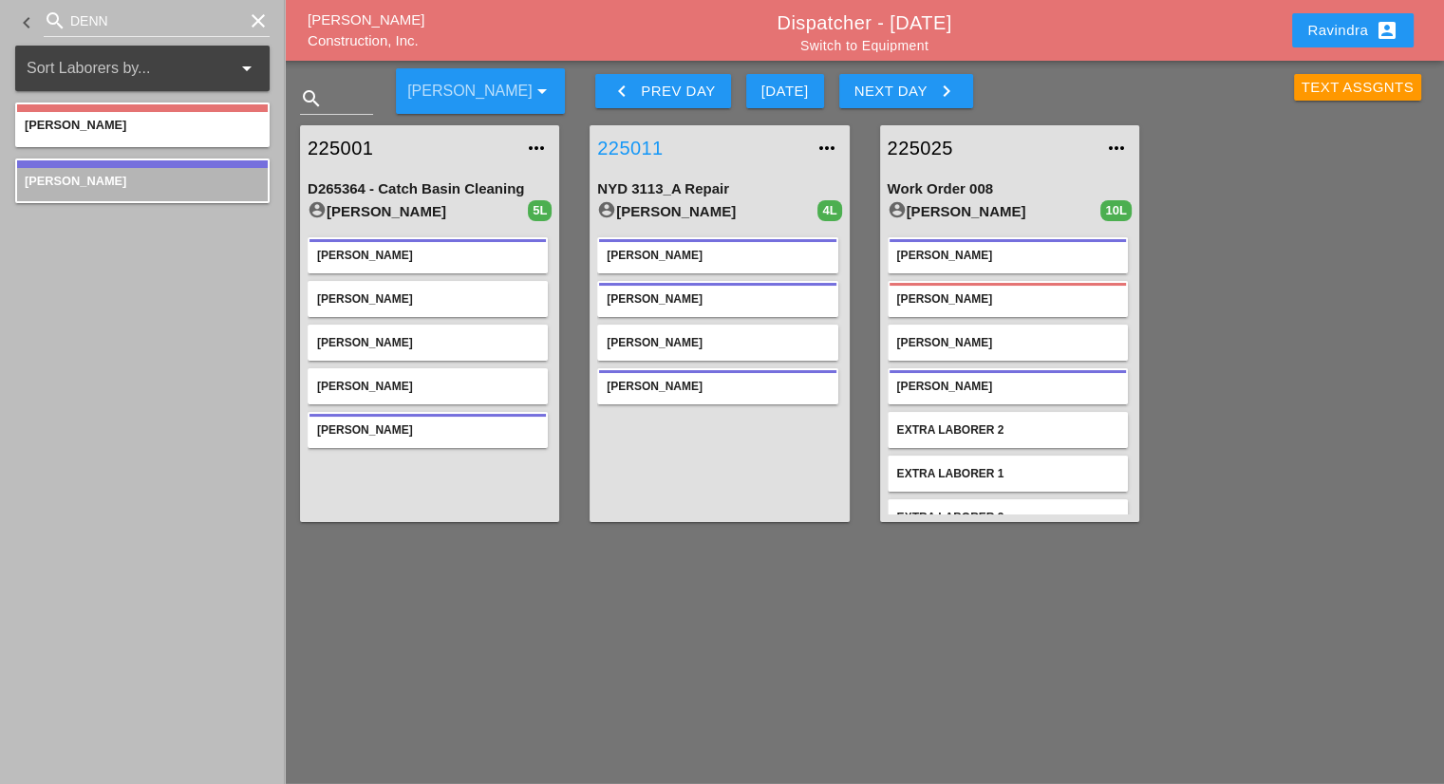
click at [643, 149] on link "225011" at bounding box center [700, 148] width 206 height 28
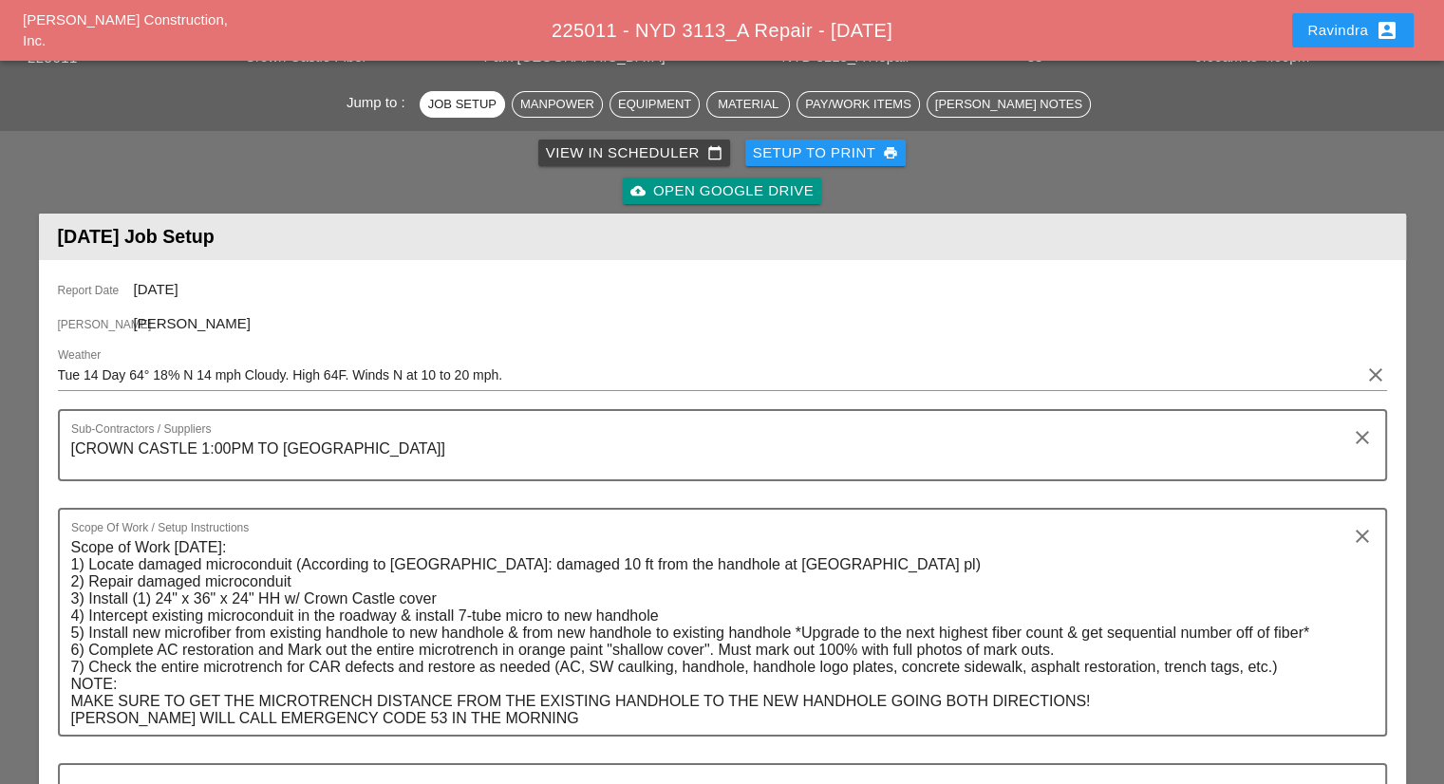
scroll to position [949, 0]
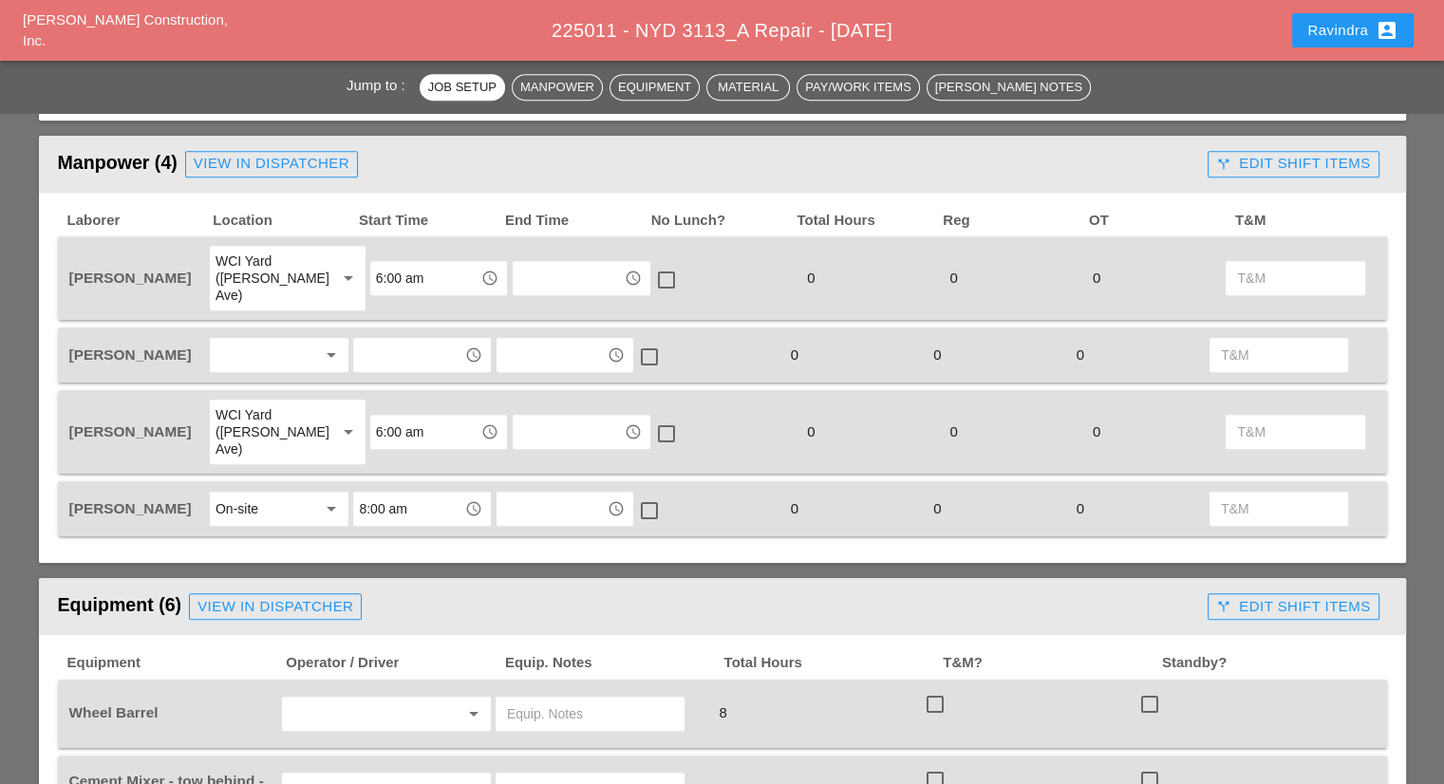
click at [311, 340] on div at bounding box center [265, 355] width 101 height 30
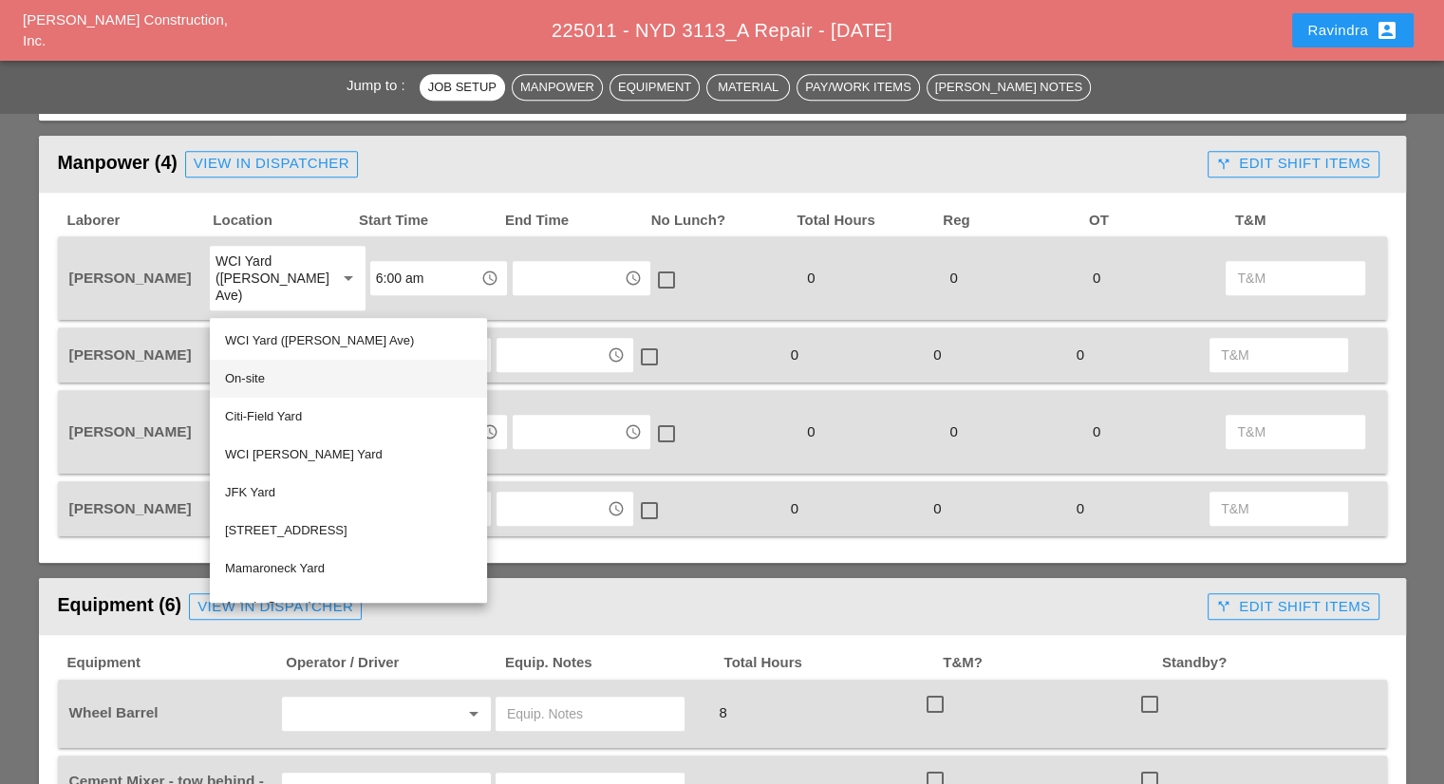
click at [280, 377] on div "On-site" at bounding box center [348, 378] width 247 height 23
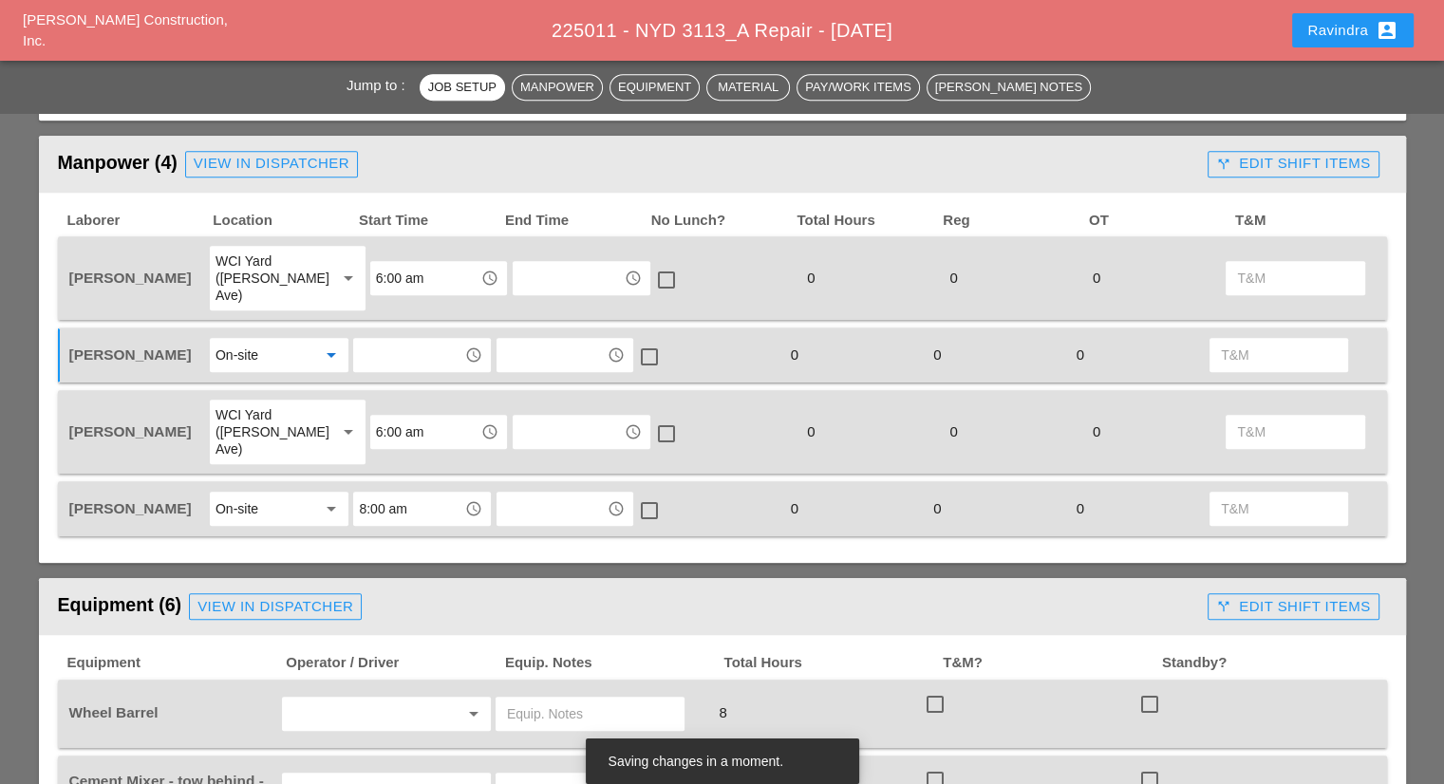
click at [376, 342] on input "text" at bounding box center [408, 355] width 99 height 30
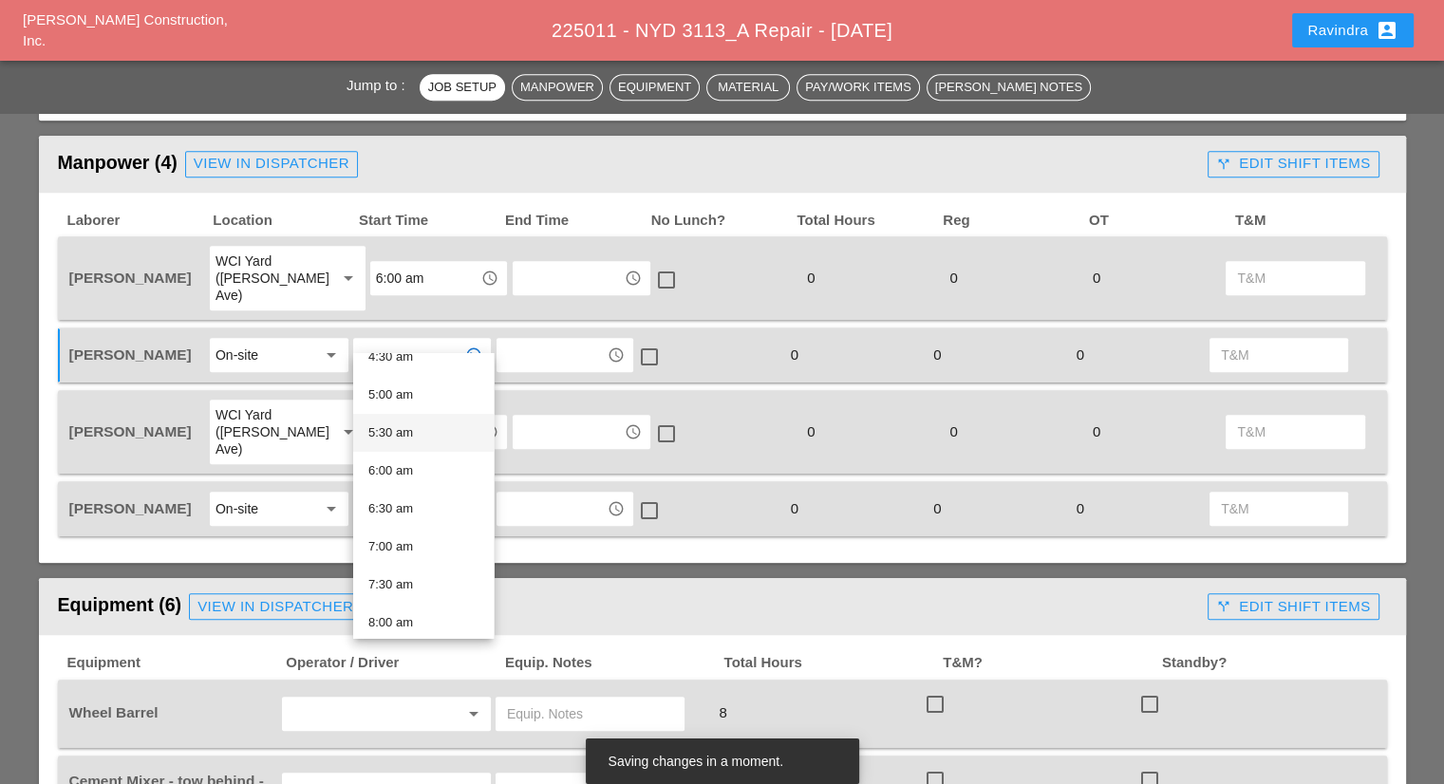
scroll to position [475, 0]
click at [402, 472] on div "7:30 am" at bounding box center [423, 470] width 110 height 23
type input "7:30 am"
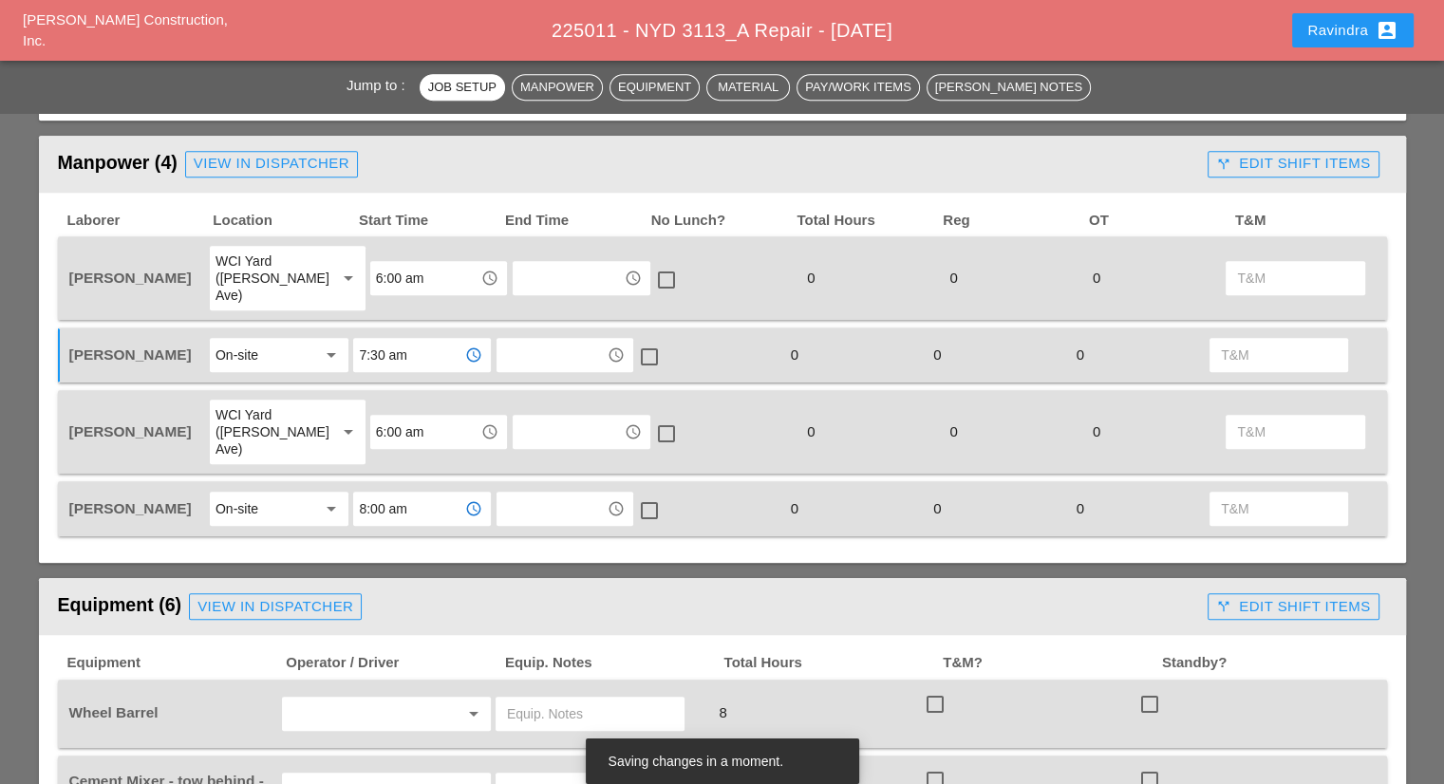
click at [389, 494] on input "8:00 am" at bounding box center [408, 509] width 99 height 30
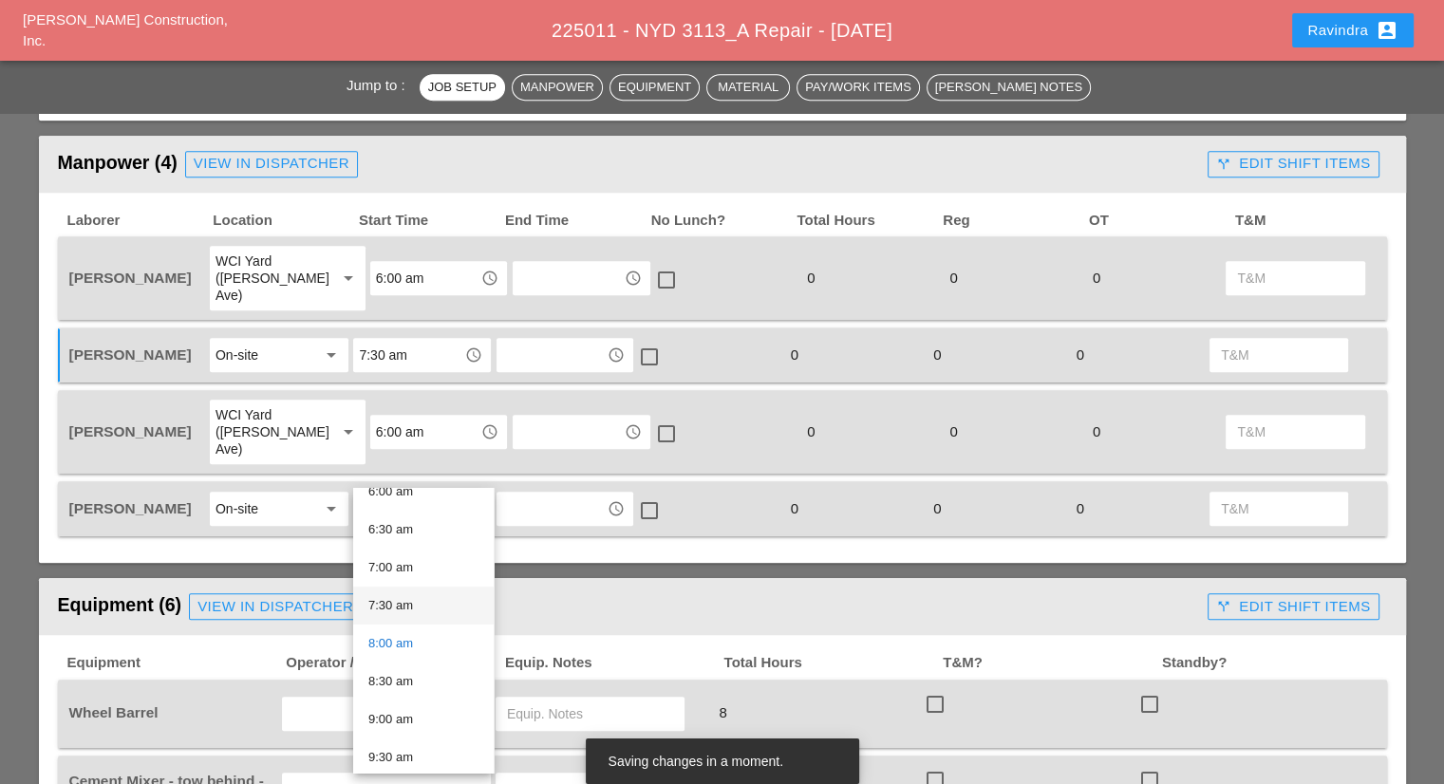
click at [409, 608] on div "7:30 am" at bounding box center [423, 605] width 110 height 23
type input "7:30 am"
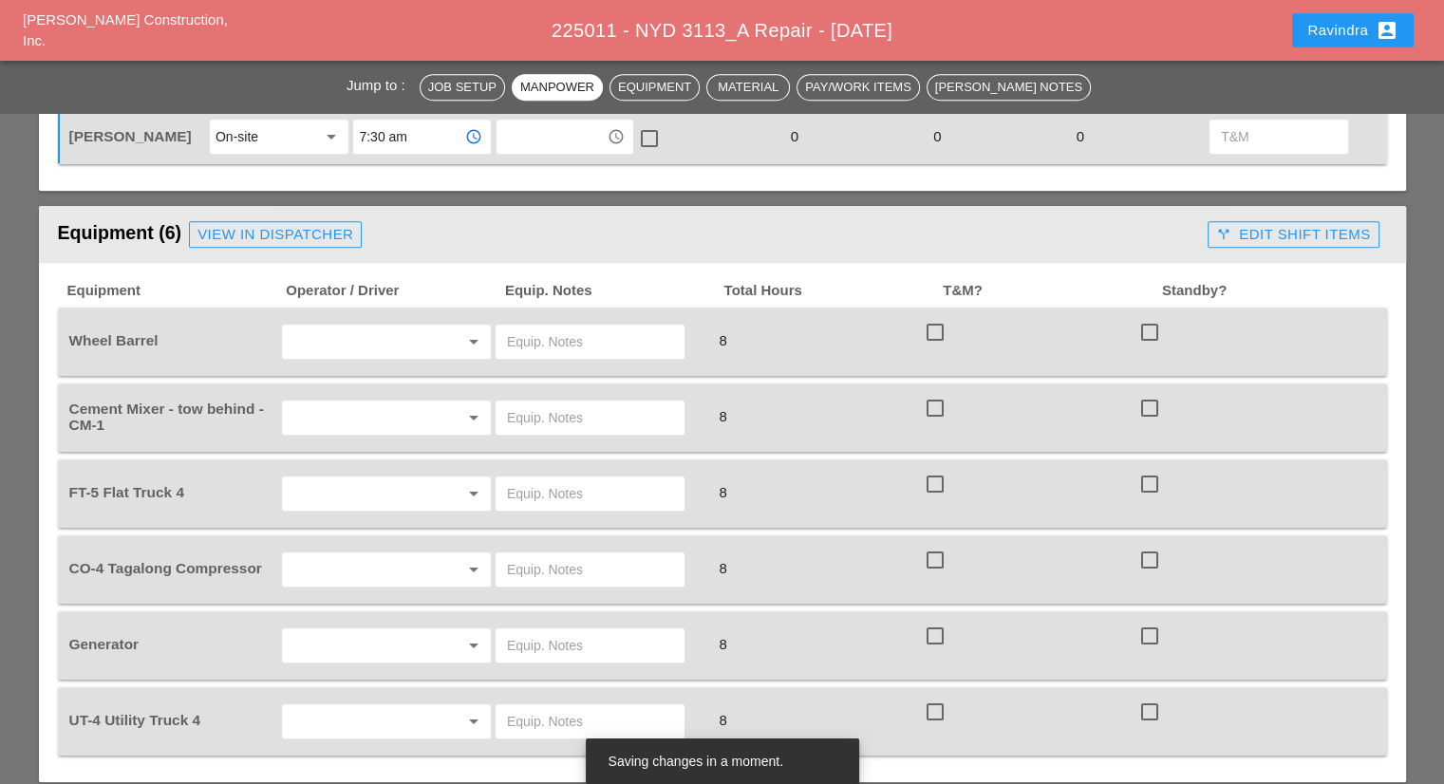
scroll to position [1329, 0]
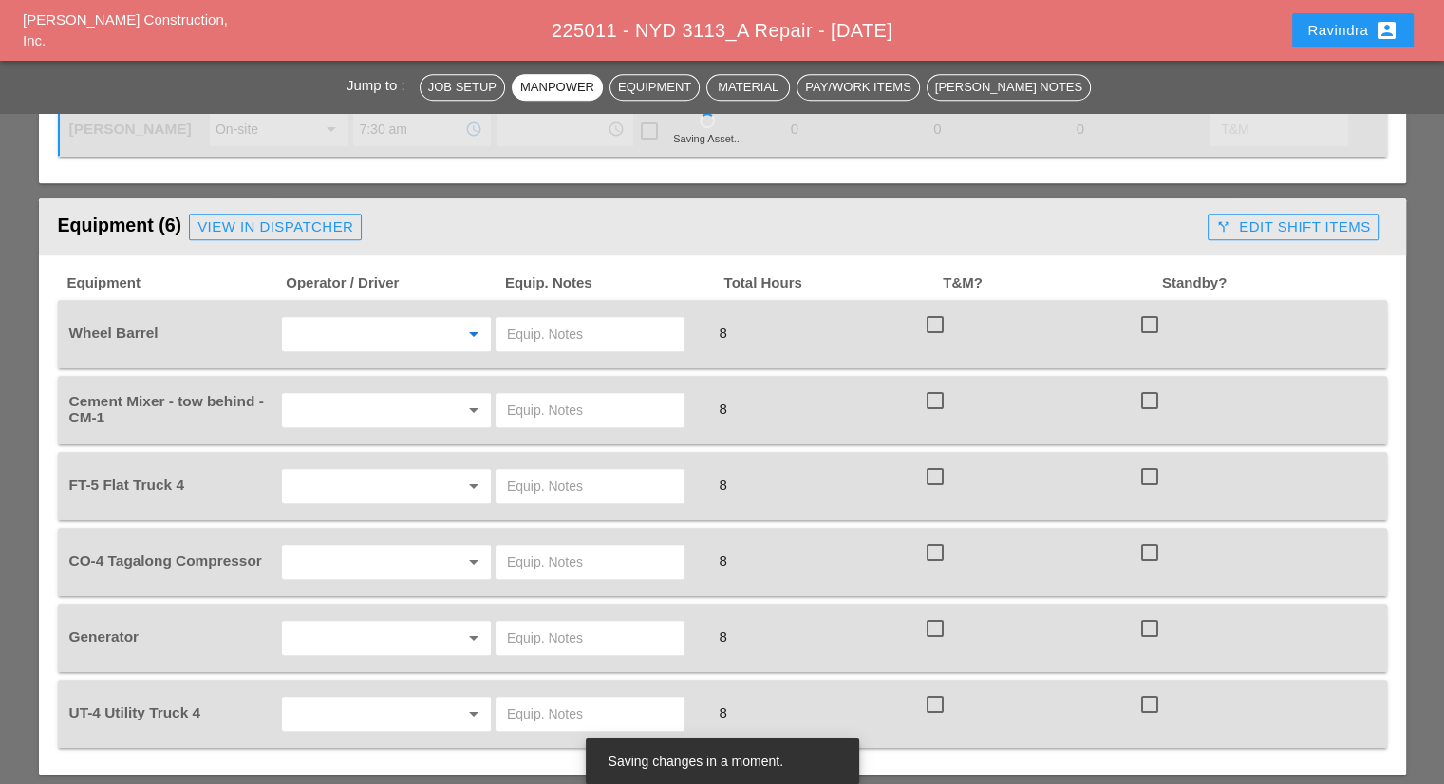
click at [363, 319] on input "text" at bounding box center [360, 334] width 144 height 30
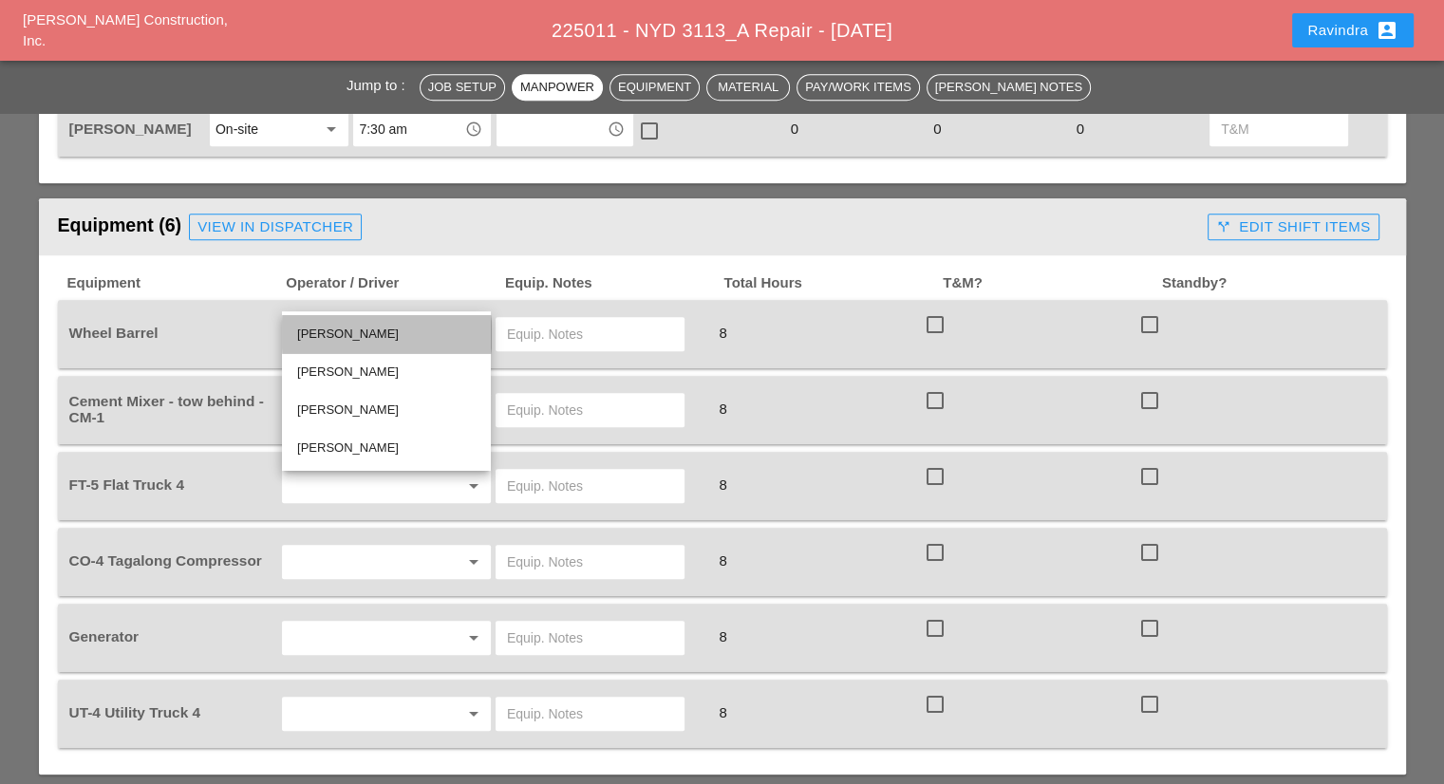
click at [357, 327] on div "[PERSON_NAME]" at bounding box center [386, 334] width 178 height 23
type input "[PERSON_NAME]"
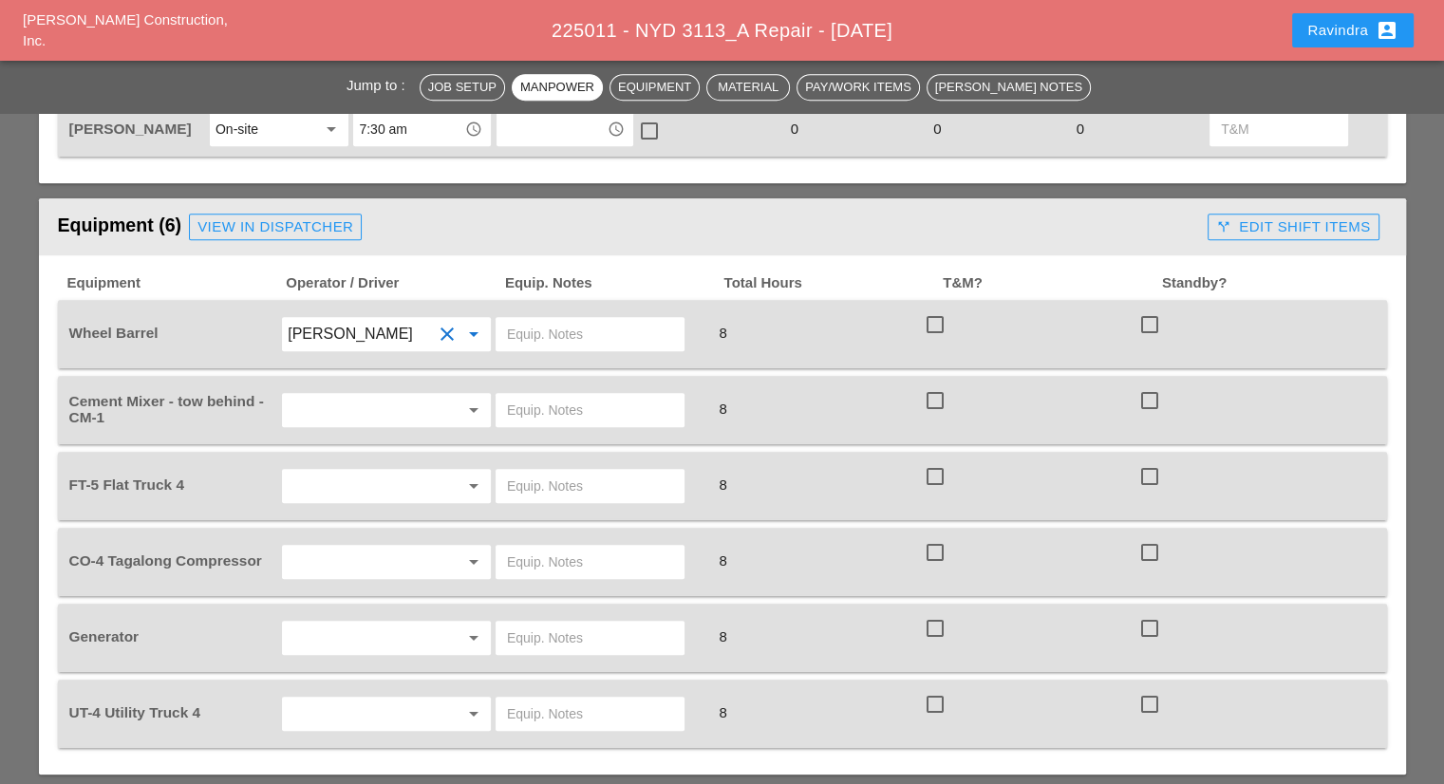
click at [557, 319] on input "text" at bounding box center [590, 334] width 166 height 30
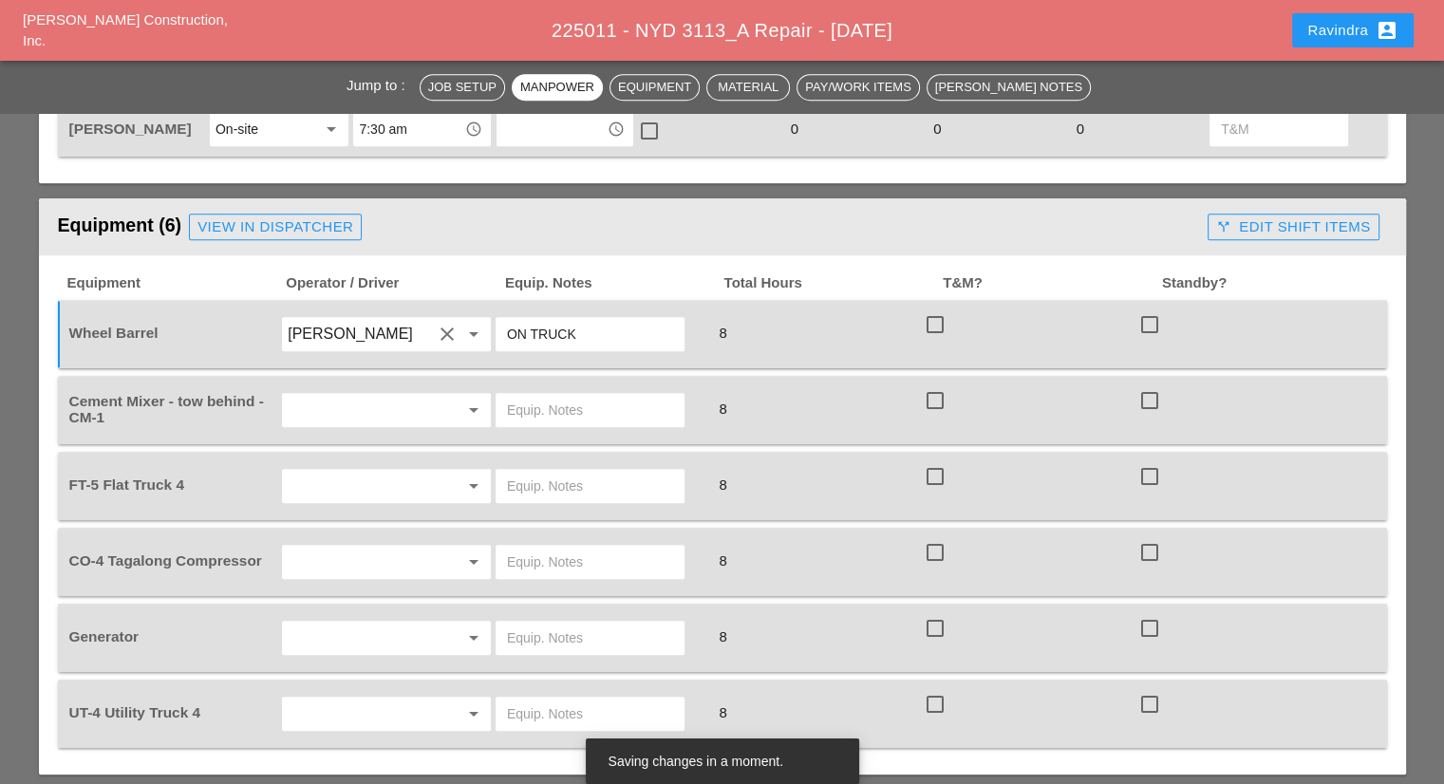
type input "ON TRUCK"
click at [277, 216] on div "View in Dispatcher" at bounding box center [275, 227] width 156 height 22
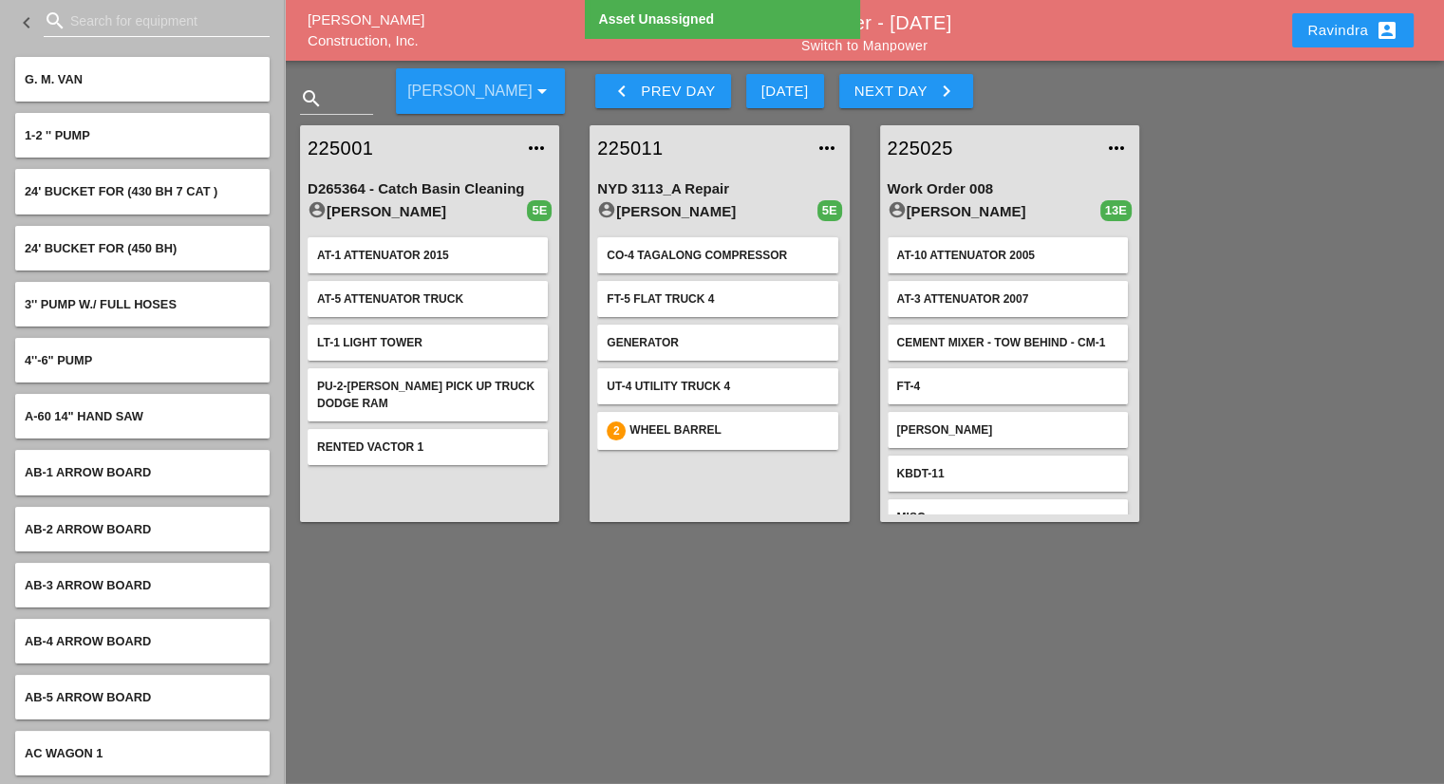
click at [120, 27] on input "Search for equipment" at bounding box center [156, 21] width 173 height 30
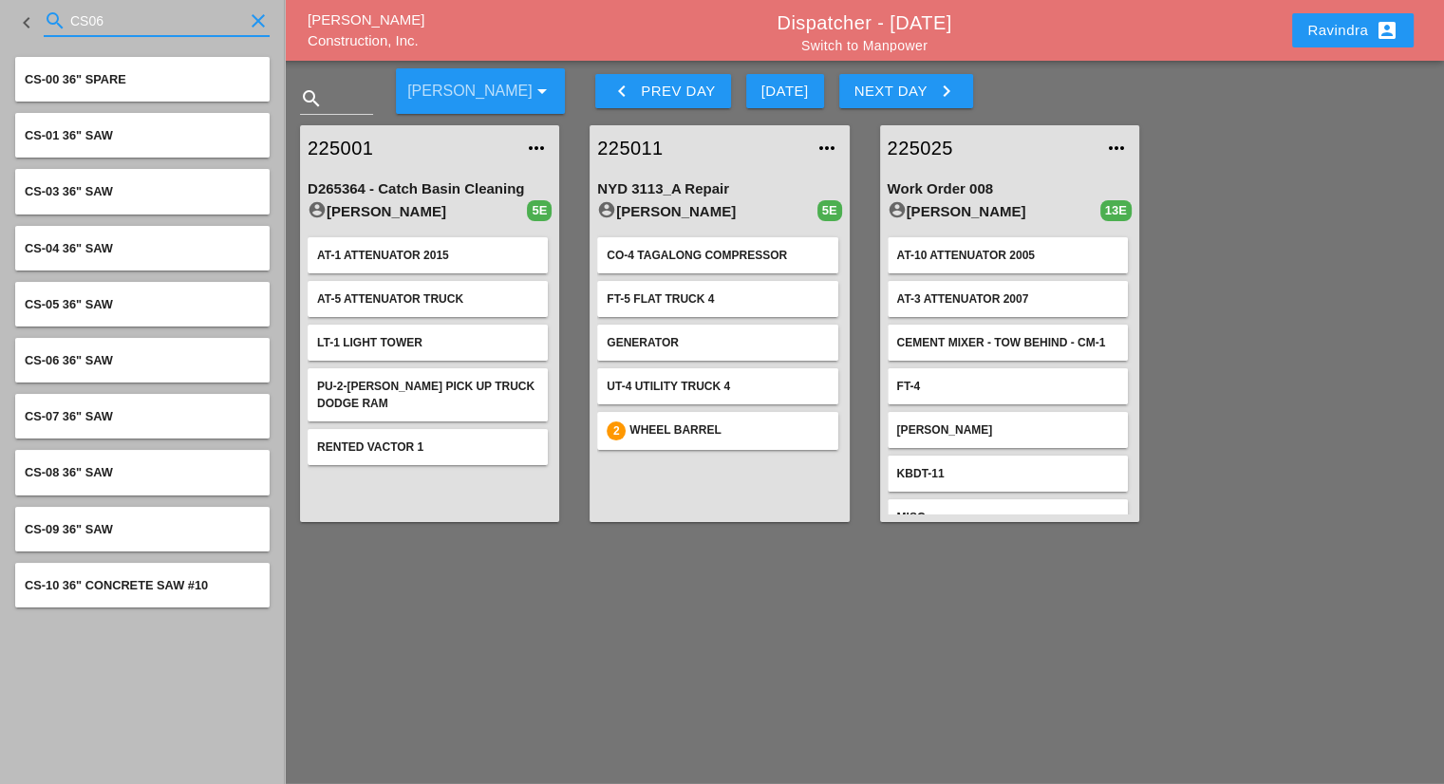
type input "CS06"
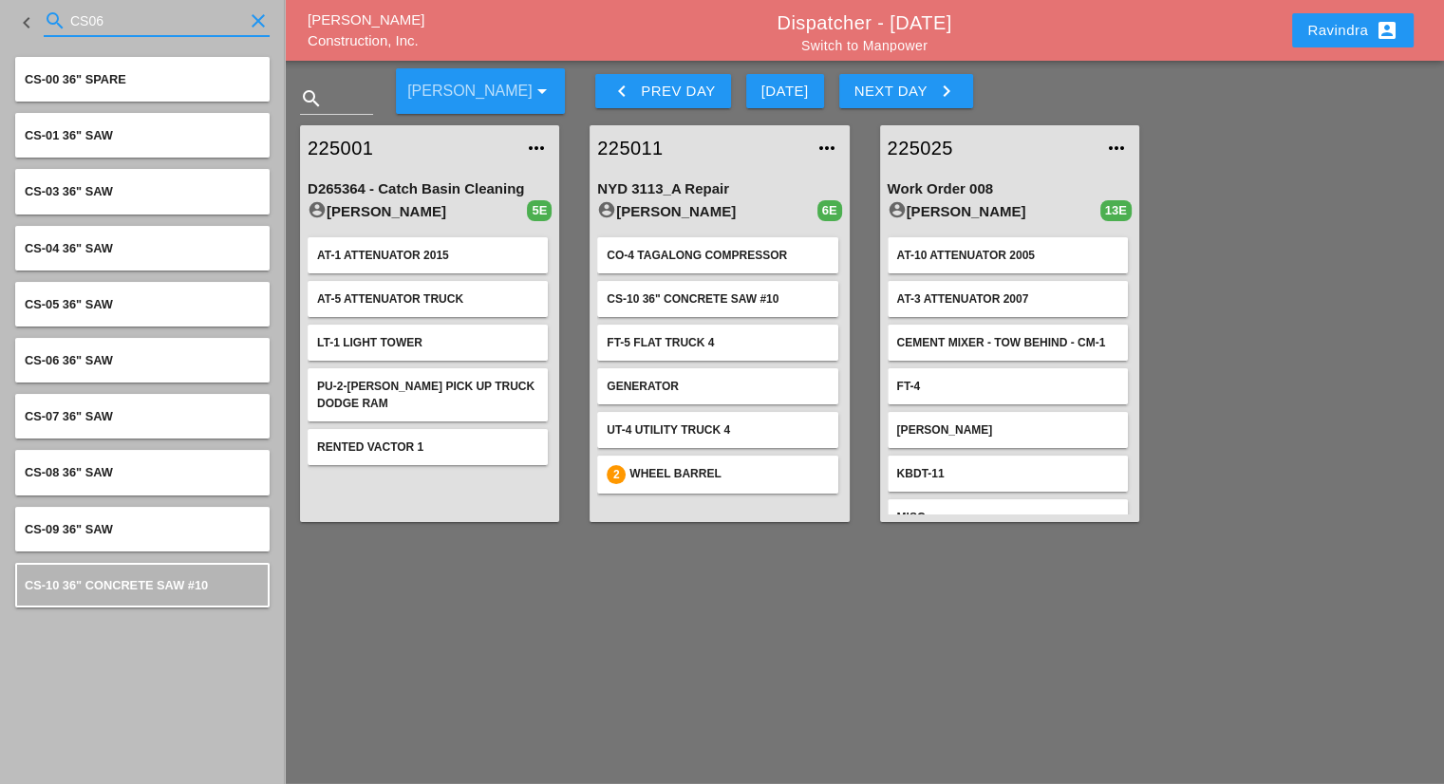
drag, startPoint x: 172, startPoint y: 20, endPoint x: 49, endPoint y: 10, distance: 122.8
click at [49, 10] on div "search CS06 clear" at bounding box center [157, 21] width 226 height 30
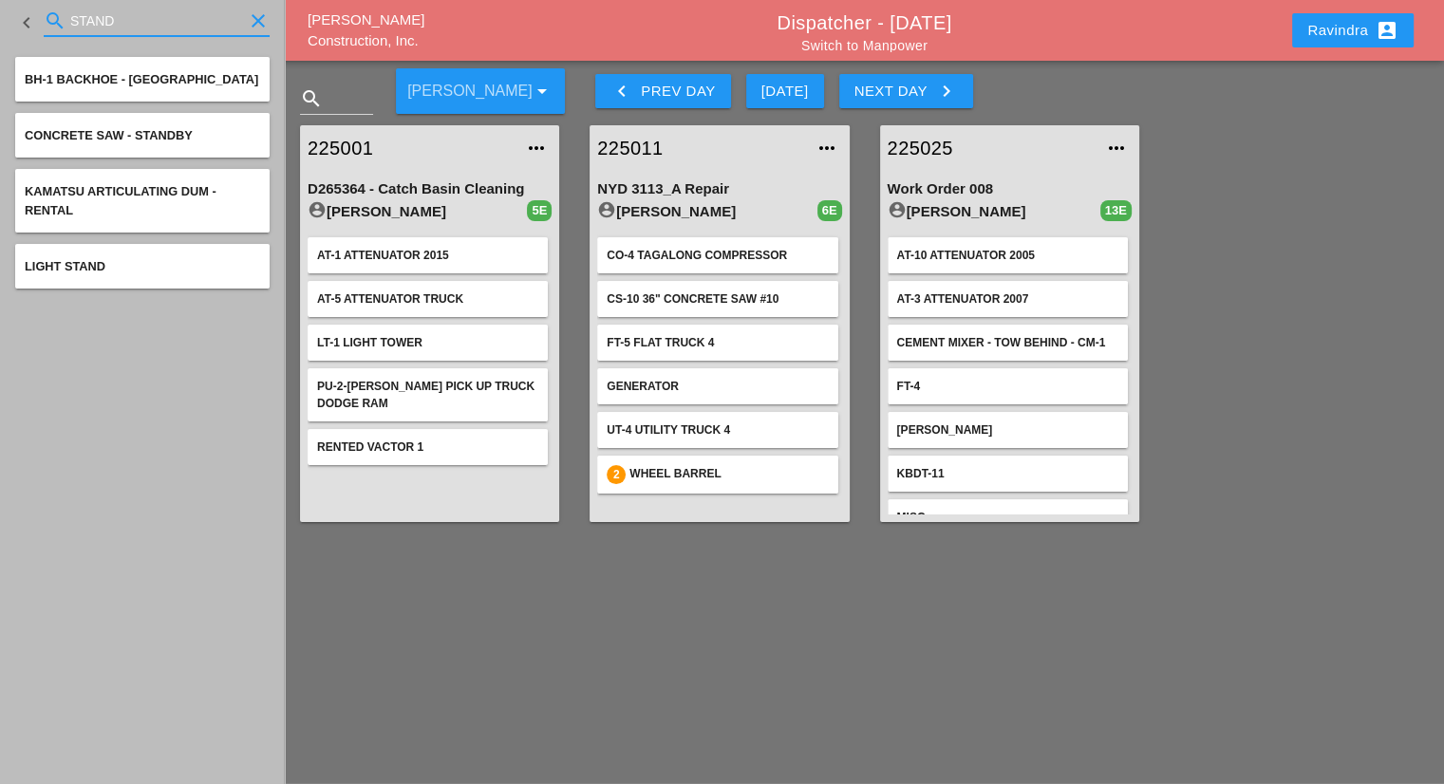
type input "STAND"
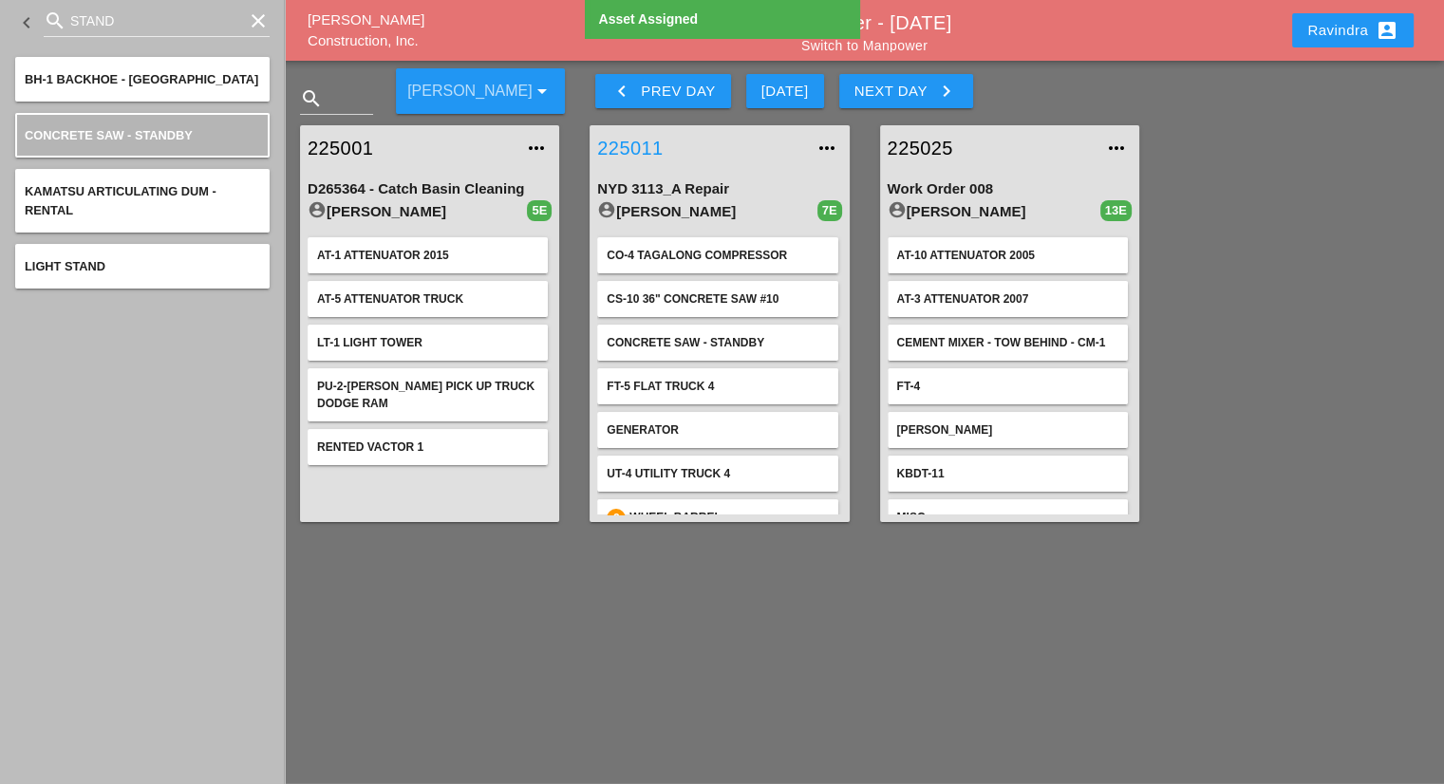
click at [648, 153] on link "225011" at bounding box center [700, 148] width 206 height 28
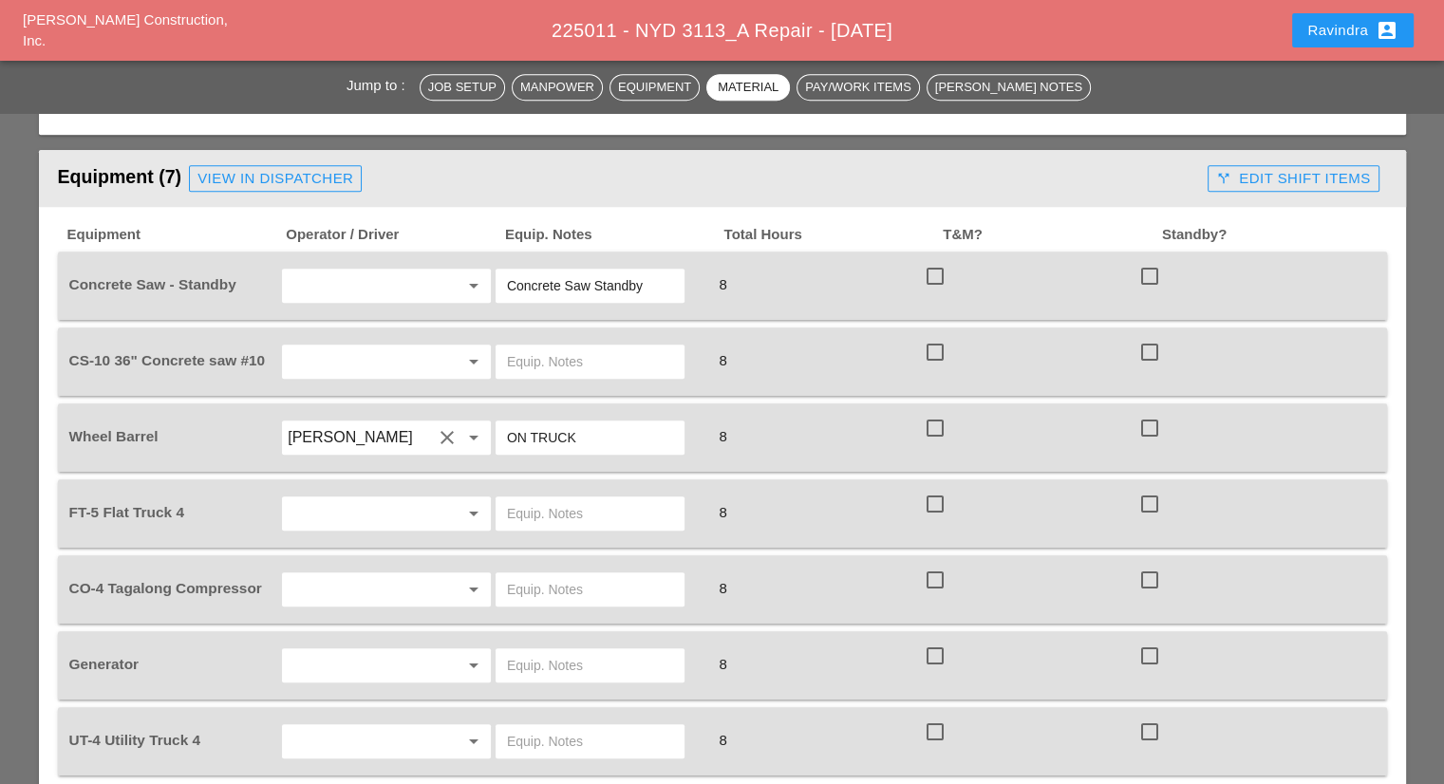
scroll to position [1424, 0]
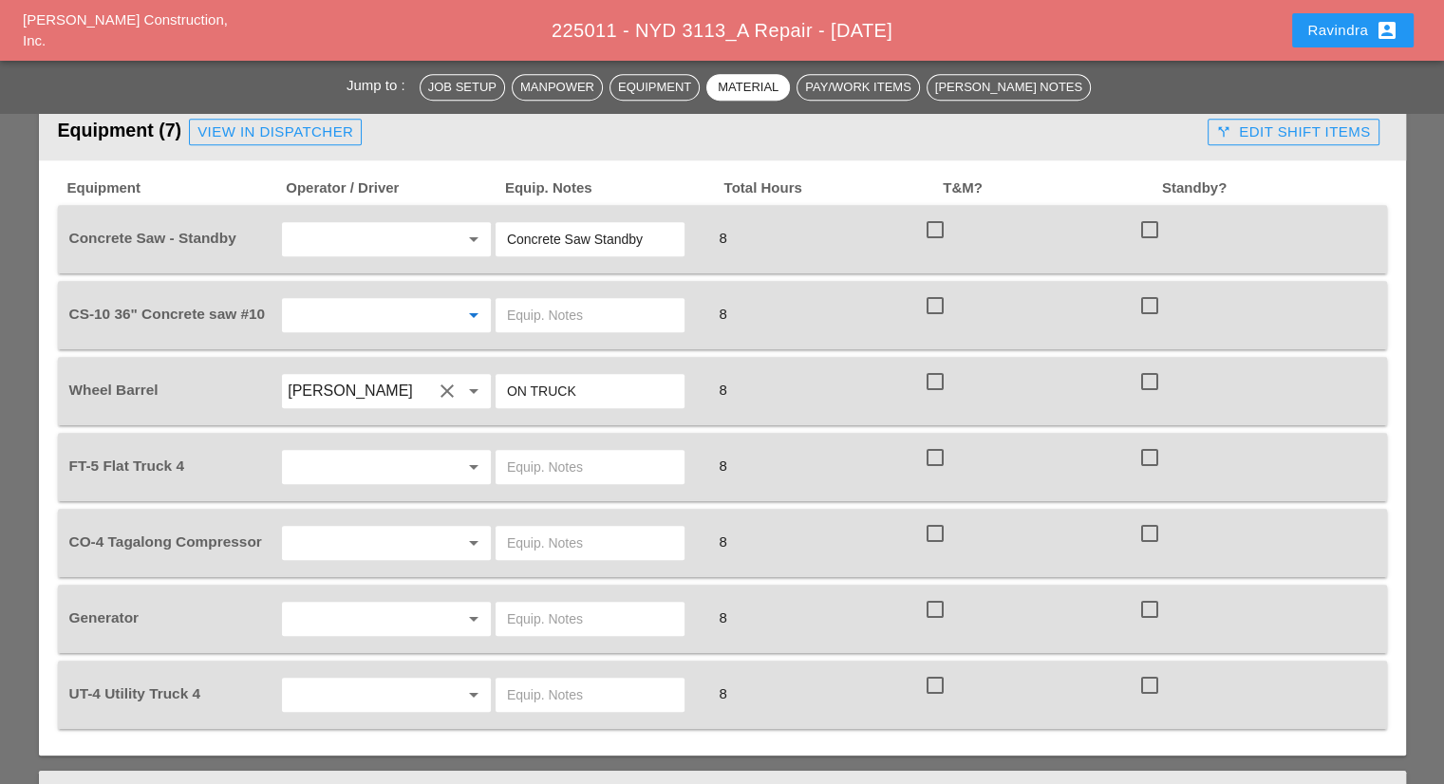
click at [383, 300] on input "text" at bounding box center [360, 315] width 144 height 30
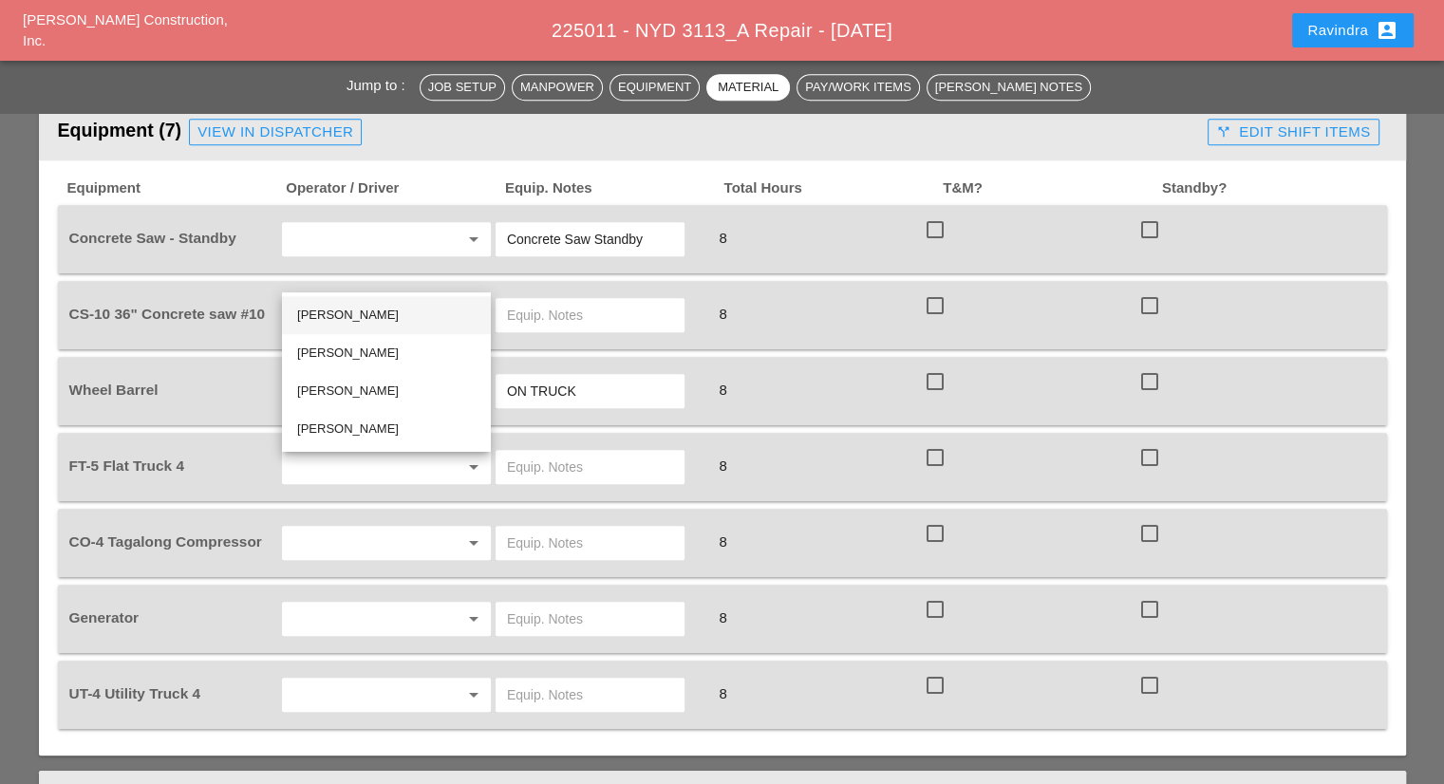
click at [386, 312] on div "[PERSON_NAME]" at bounding box center [386, 315] width 178 height 23
type input "Rudolph Bell"
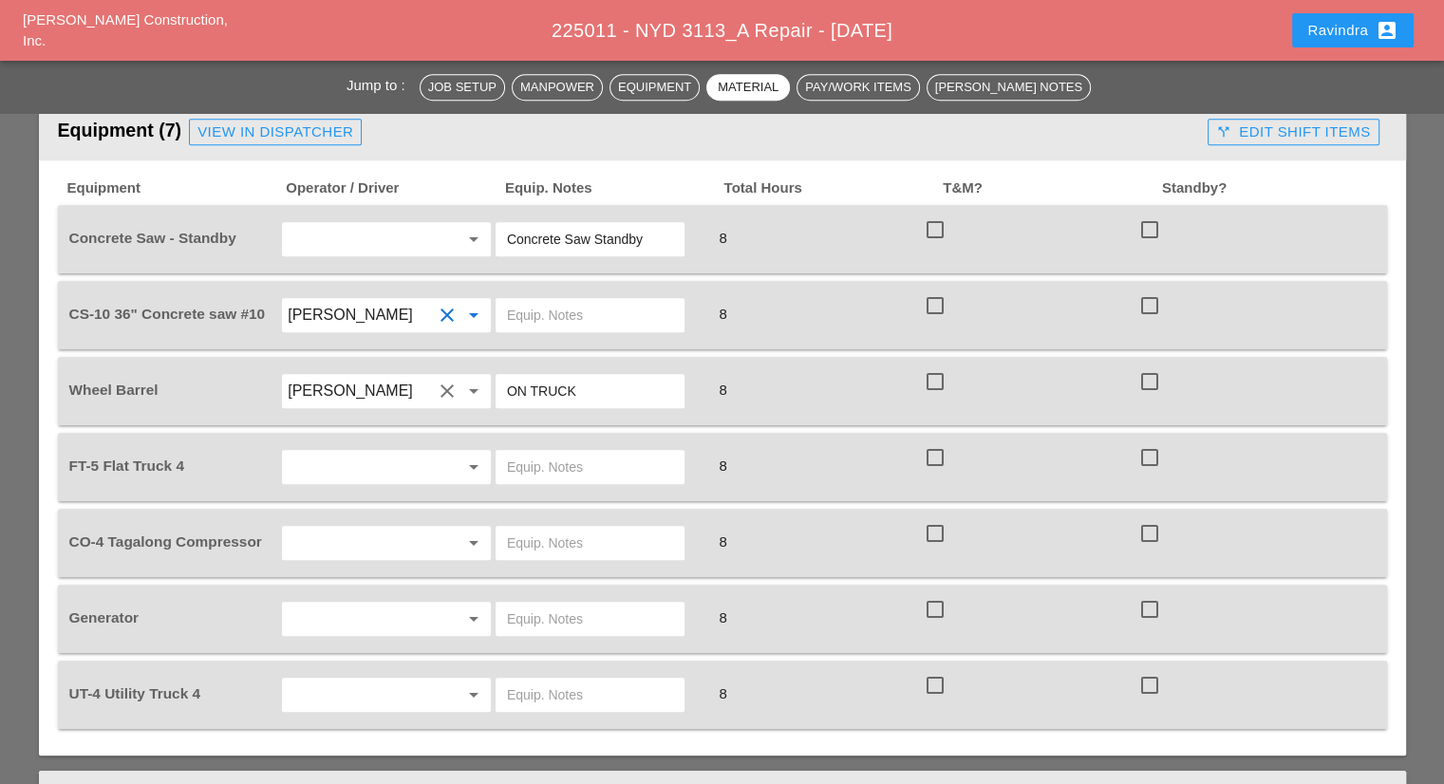
click at [573, 300] on input "text" at bounding box center [590, 315] width 166 height 30
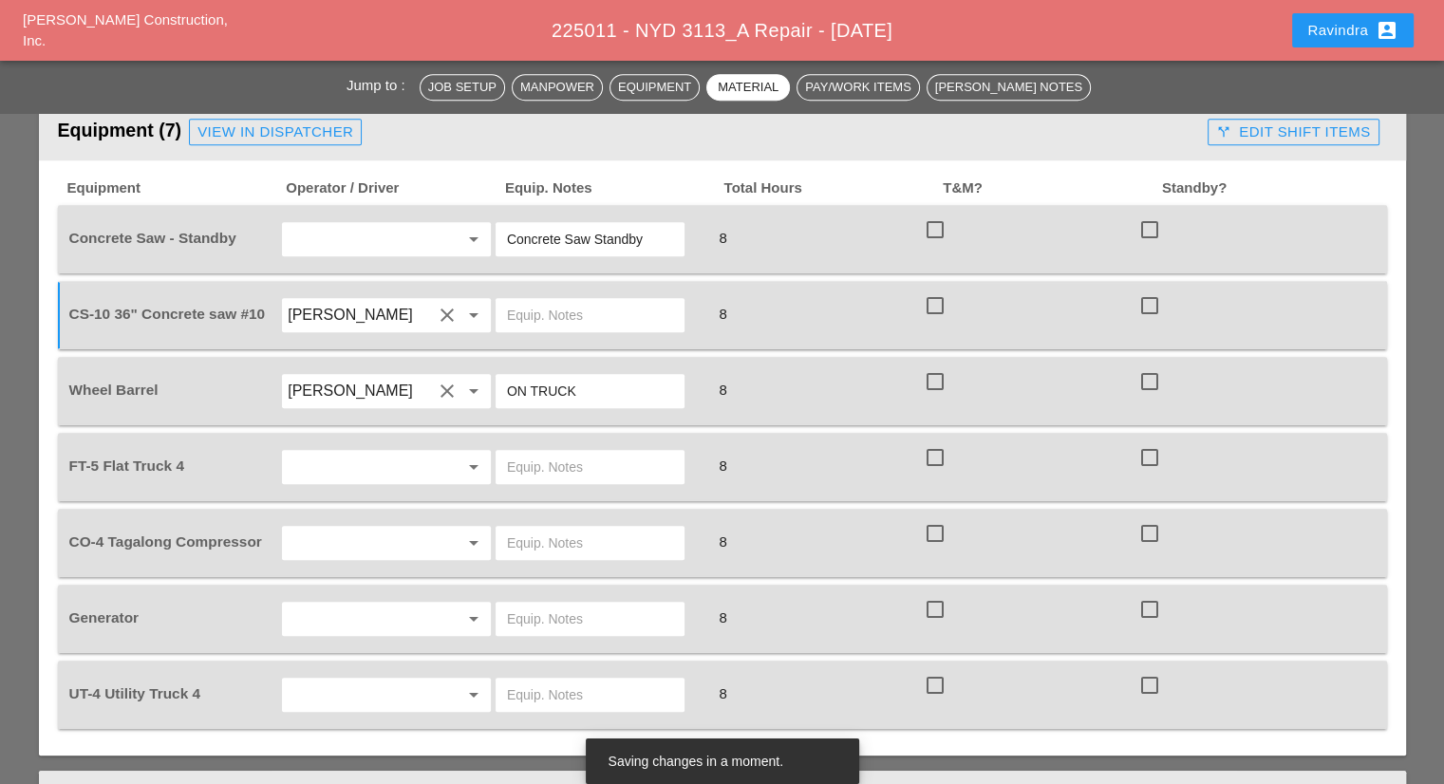
type input "O"
type input "FULL SETUP"
click at [380, 224] on input "text" at bounding box center [360, 239] width 144 height 30
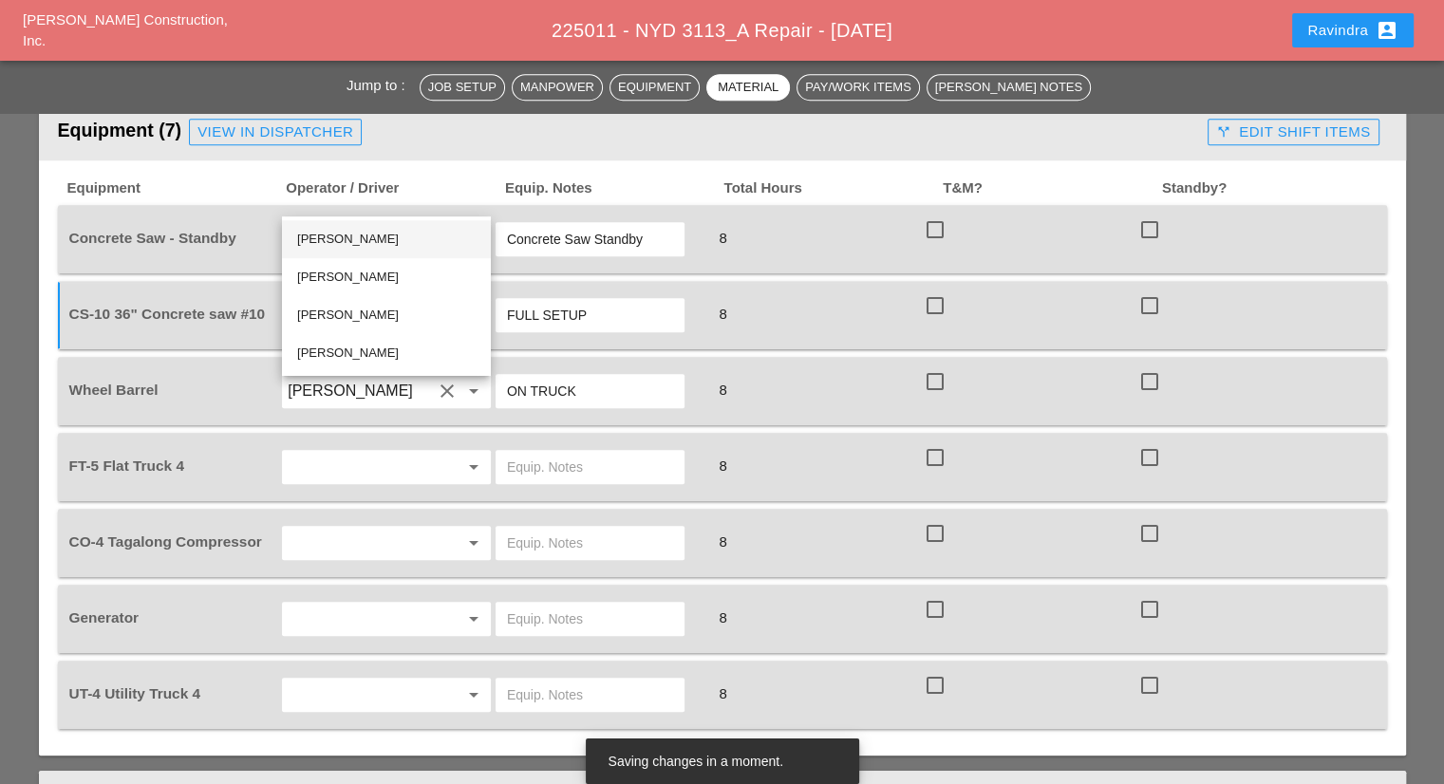
click at [365, 243] on div "[PERSON_NAME]" at bounding box center [386, 239] width 178 height 23
type input "Rudolph Bell"
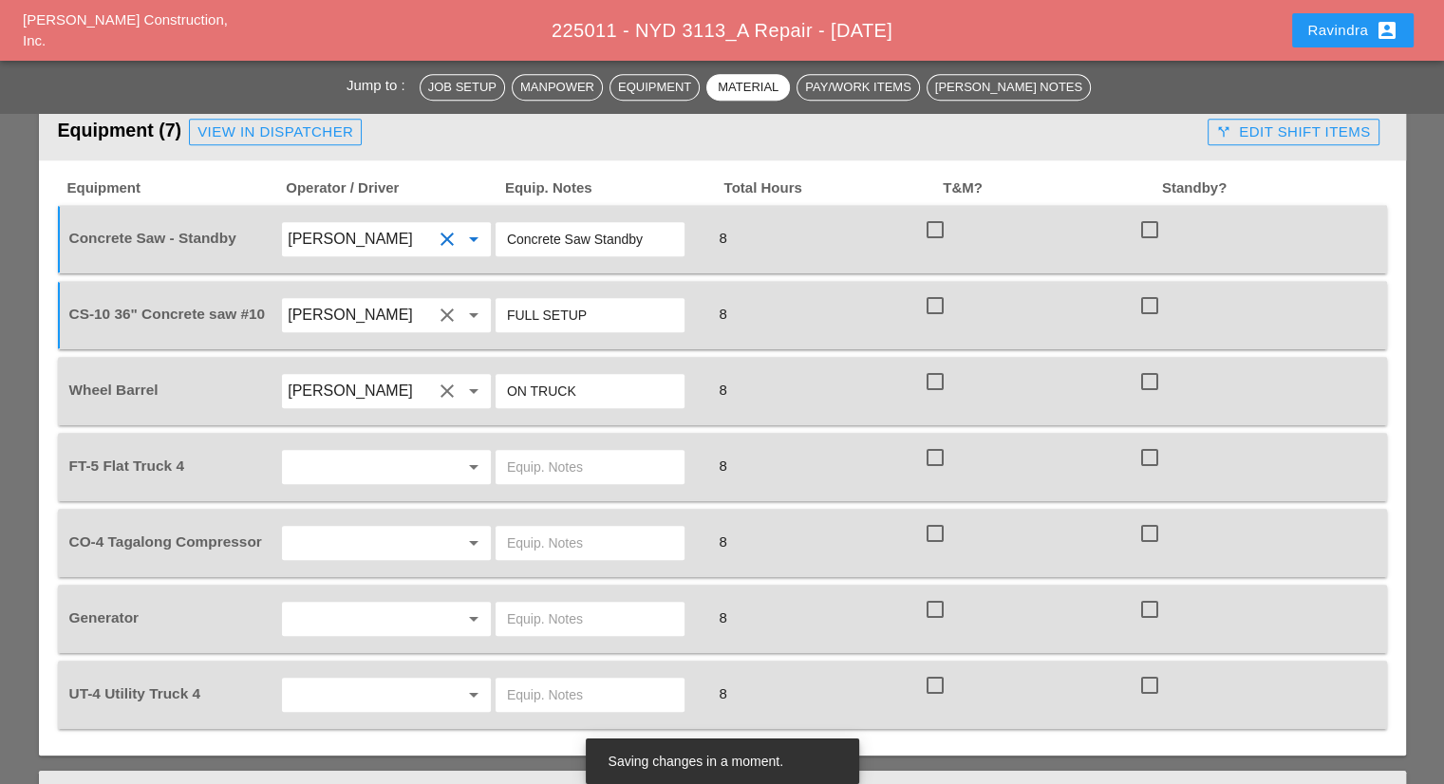
drag, startPoint x: 444, startPoint y: 196, endPoint x: 342, endPoint y: 190, distance: 102.7
click at [342, 213] on div "Concrete Saw - Standby Rudolph Bell clear arrow_drop_down Concrete Saw Standby …" at bounding box center [707, 239] width 1285 height 53
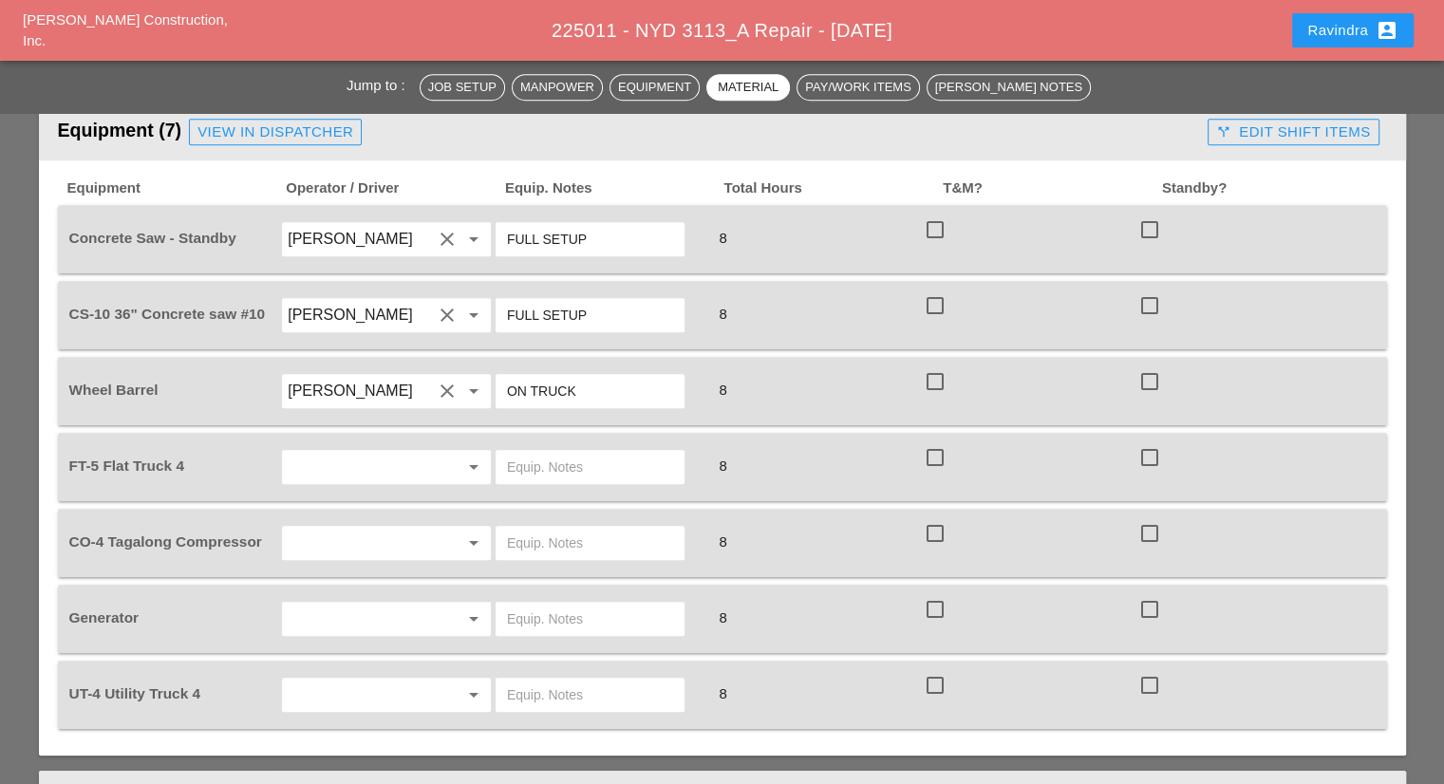
type input "FULL SETUP"
click at [400, 452] on input "text" at bounding box center [360, 467] width 144 height 30
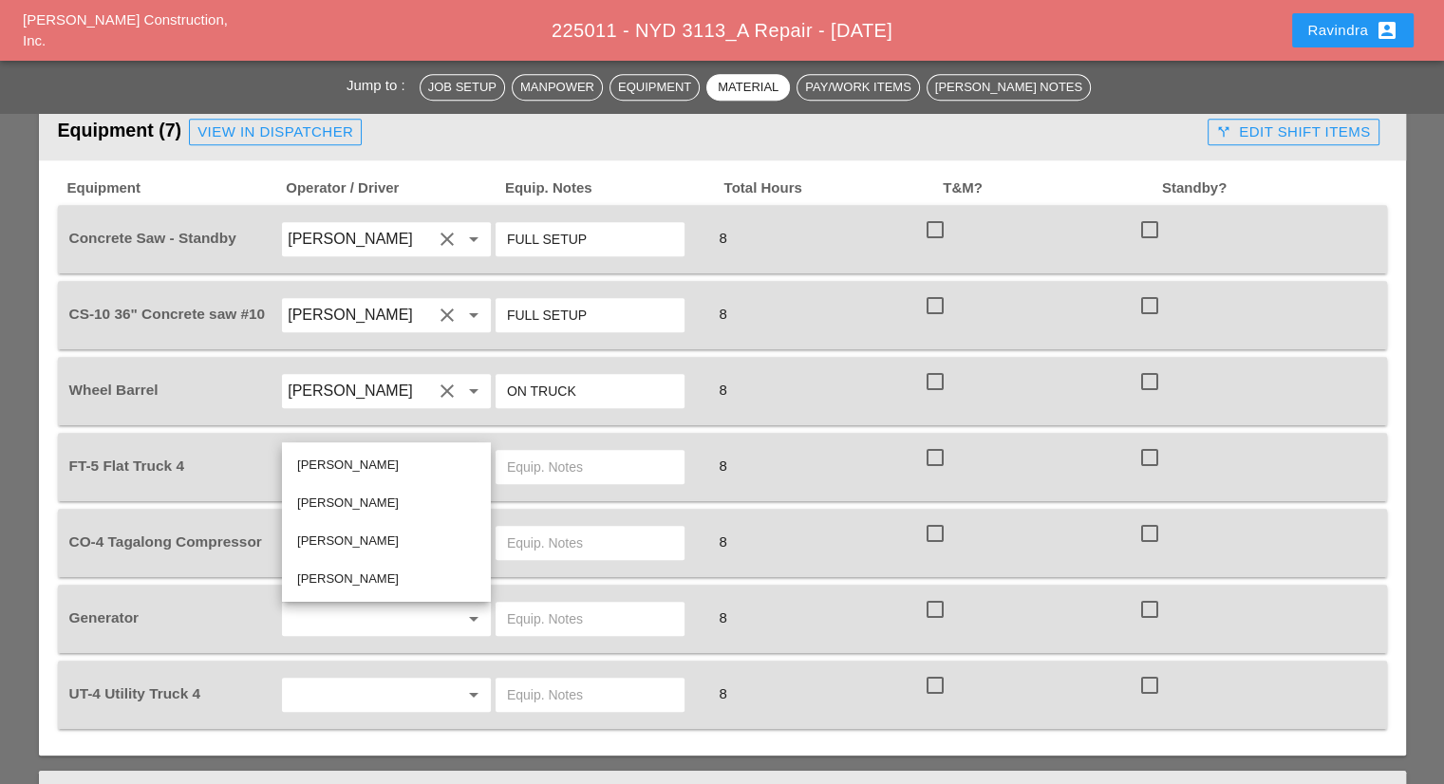
click at [400, 452] on input "text" at bounding box center [360, 467] width 144 height 30
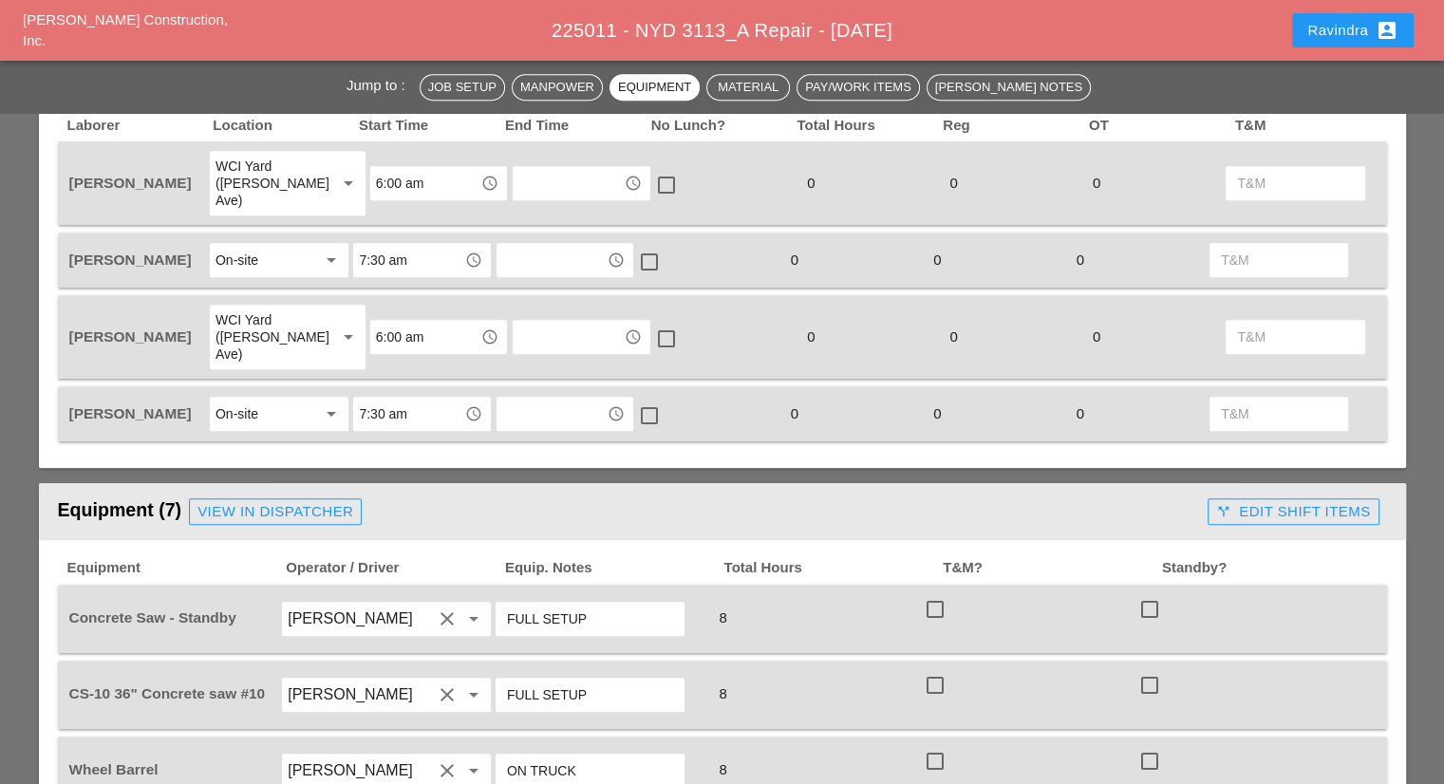
click at [290, 498] on link "View in Dispatcher" at bounding box center [275, 511] width 173 height 27
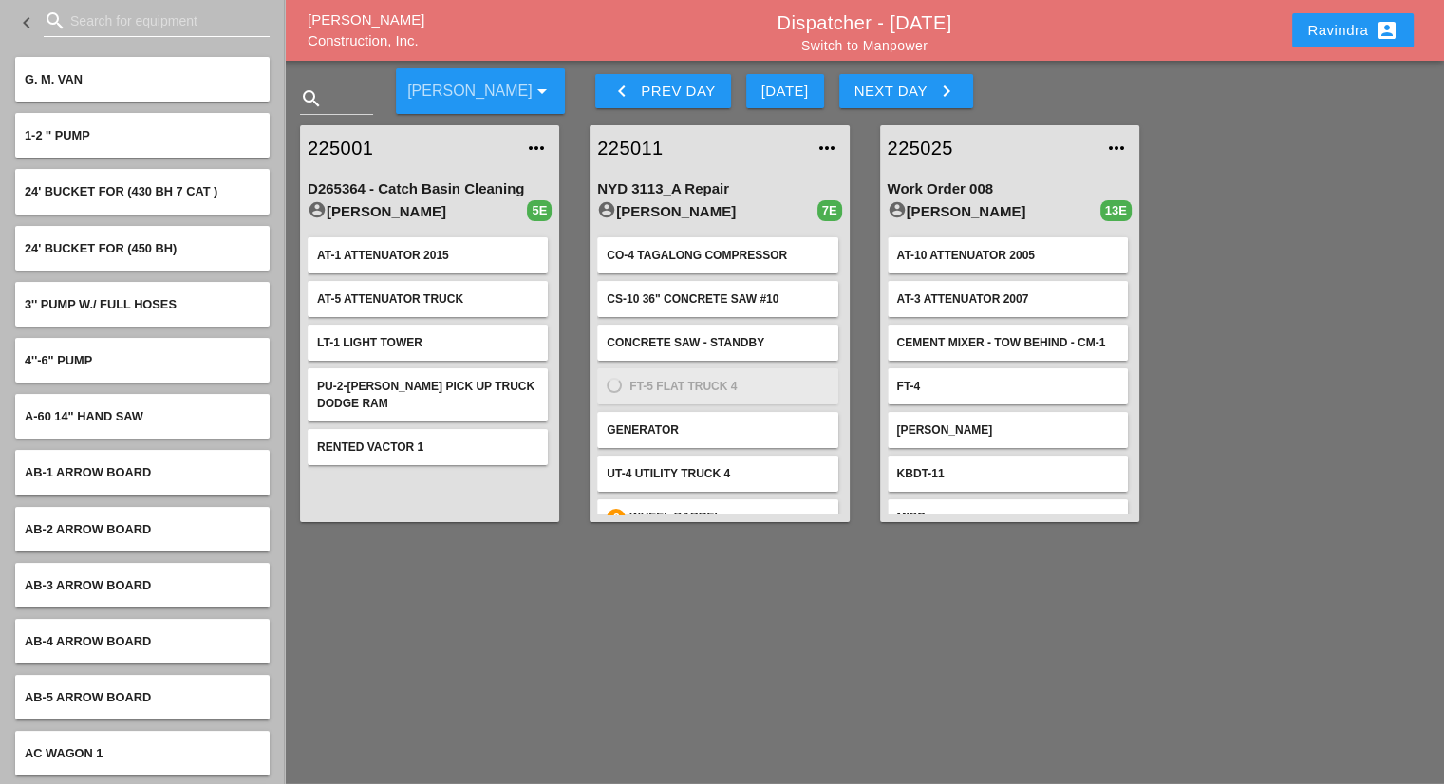
click at [150, 19] on input "Search for equipment" at bounding box center [156, 21] width 173 height 30
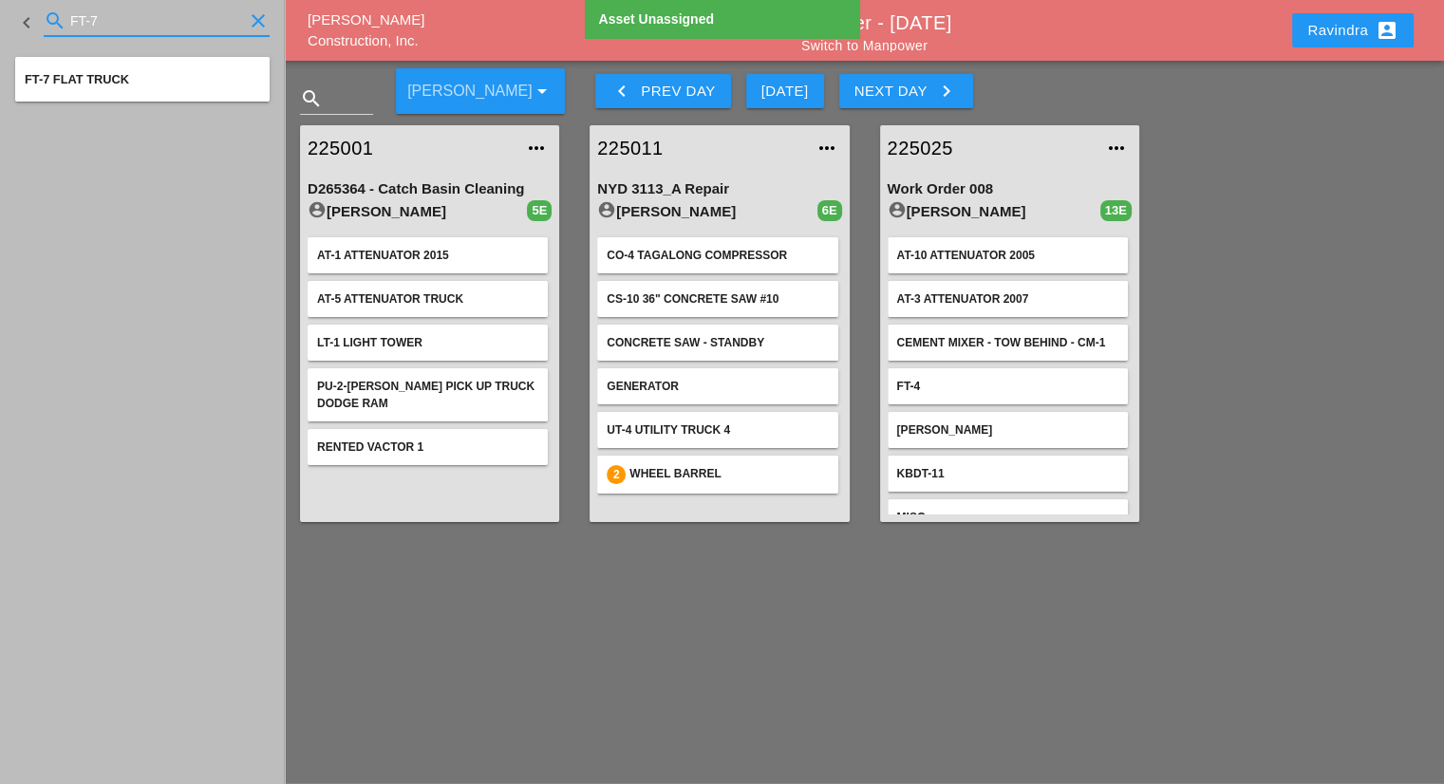
type input "FT-7"
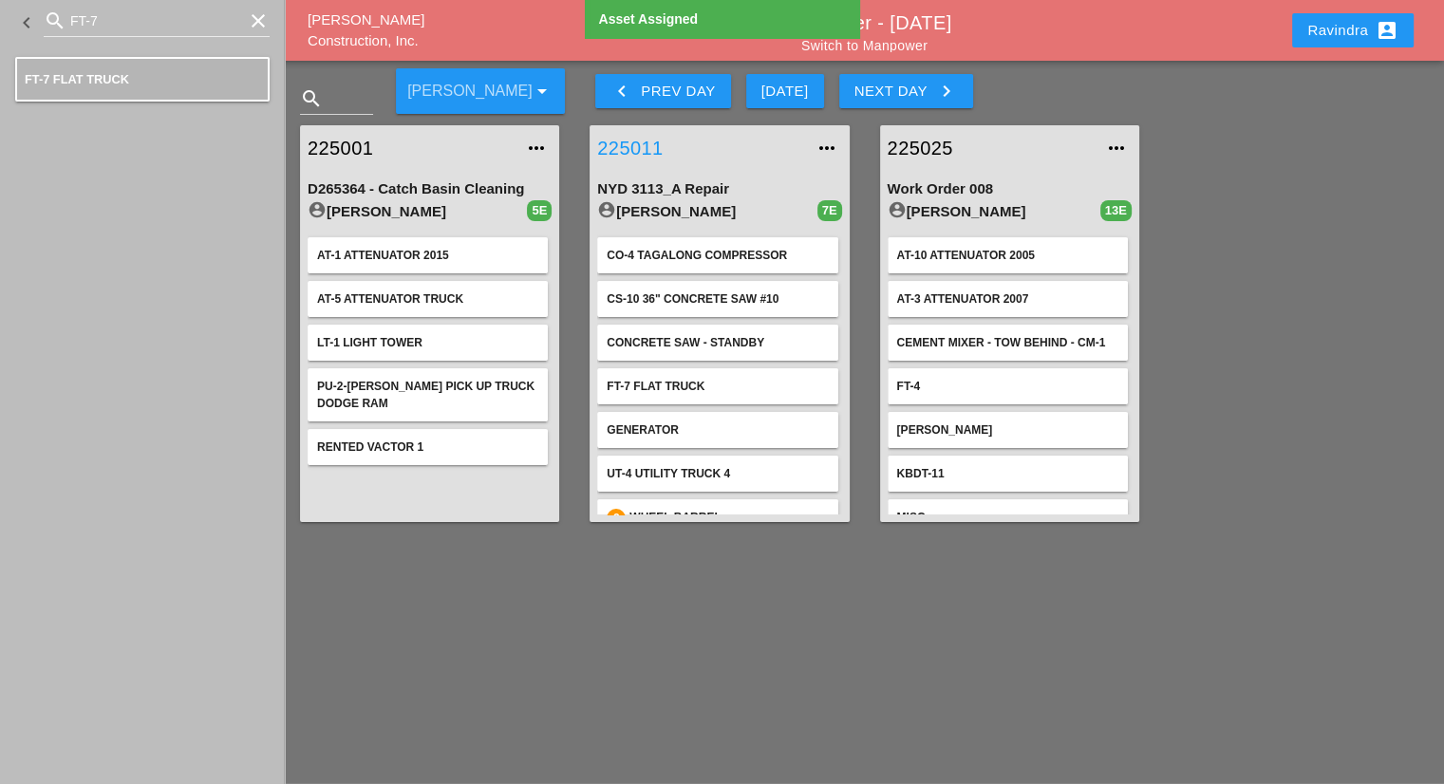
click at [627, 141] on link "225011" at bounding box center [700, 148] width 206 height 28
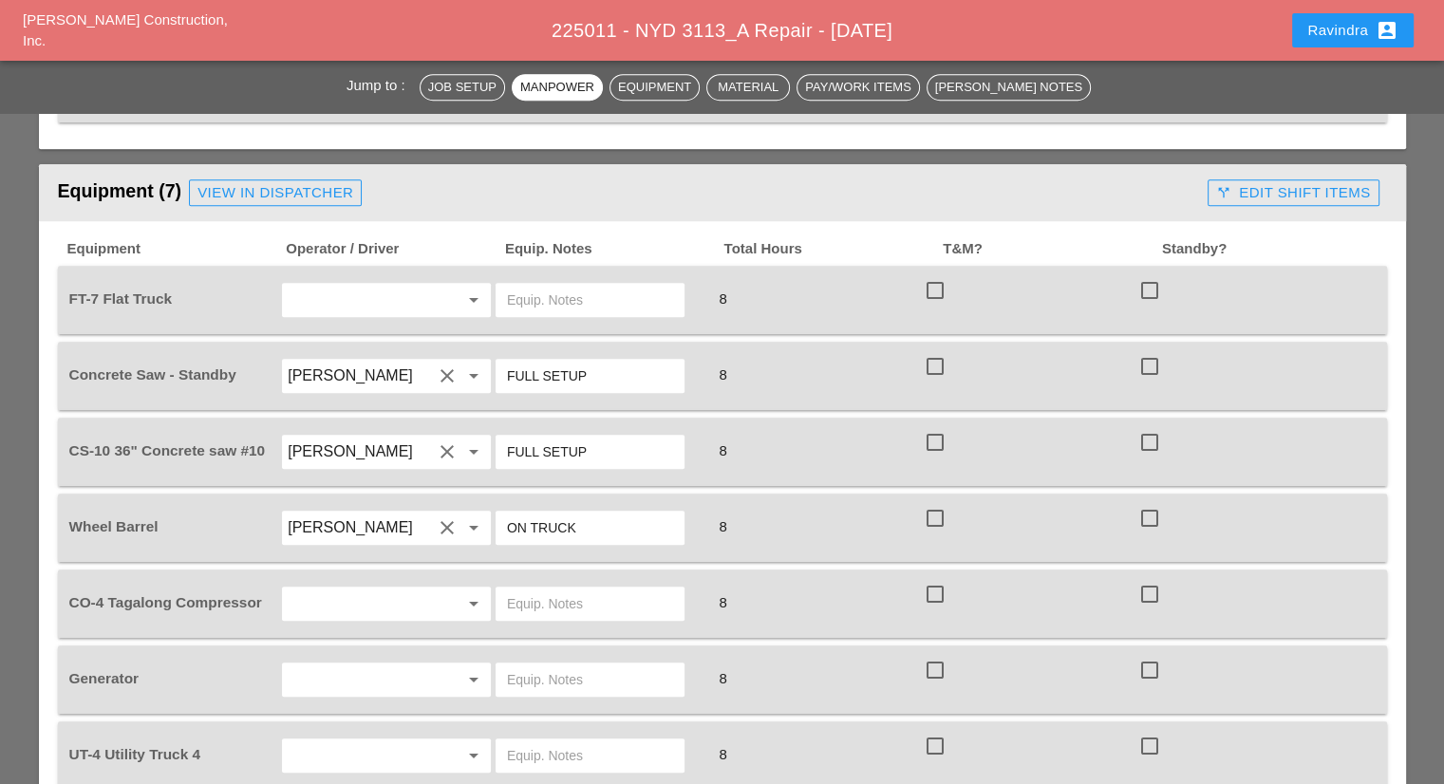
scroll to position [1424, 0]
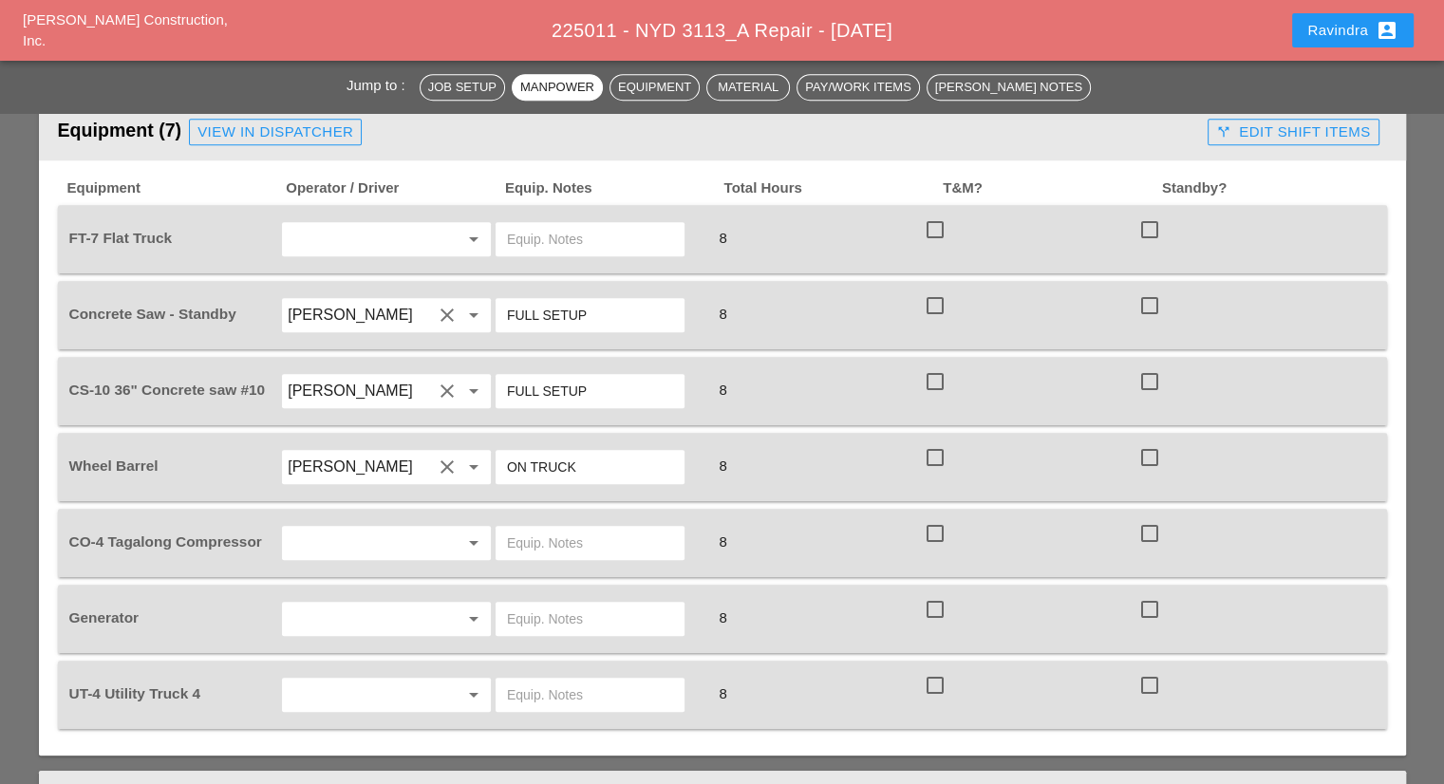
click at [320, 224] on input "text" at bounding box center [360, 239] width 144 height 30
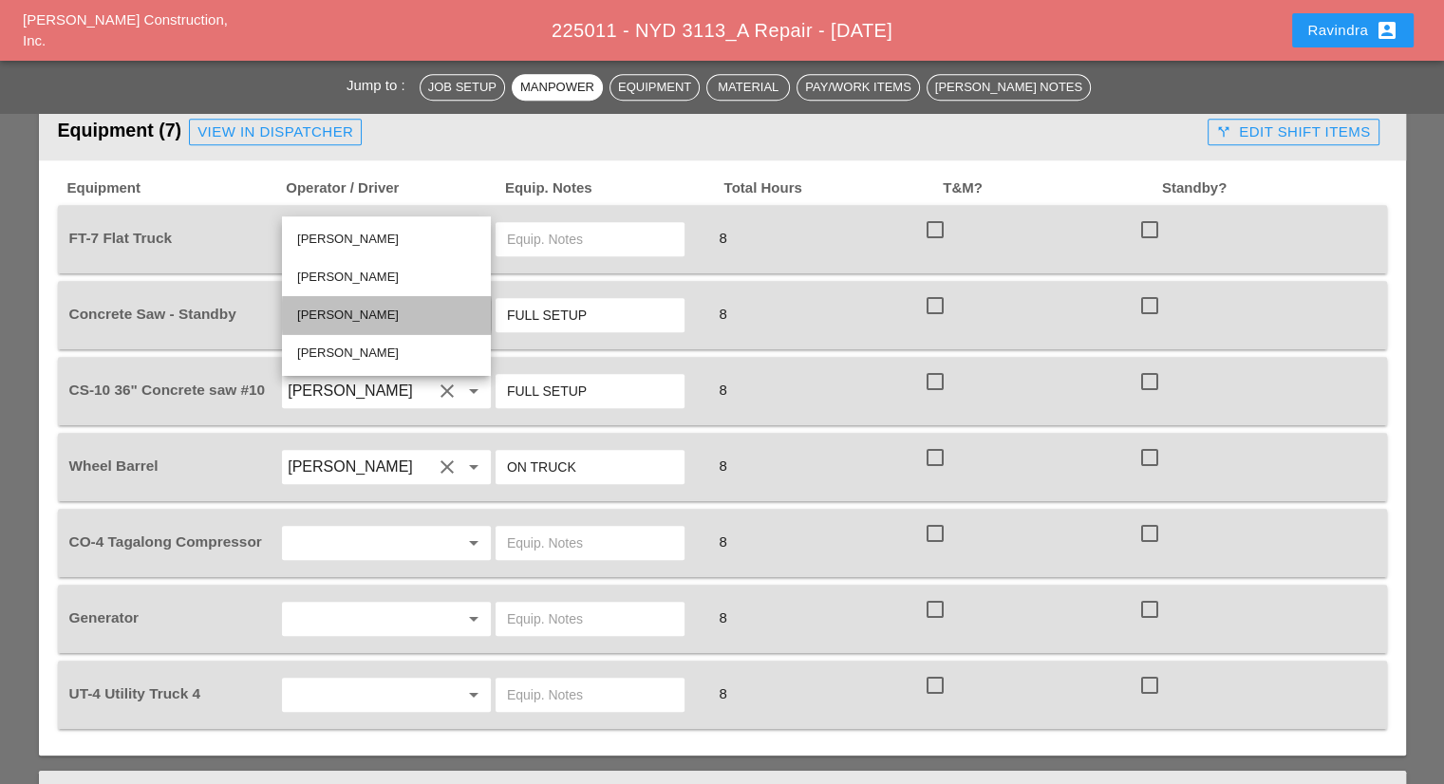
drag, startPoint x: 387, startPoint y: 321, endPoint x: 533, endPoint y: 228, distance: 173.3
click at [387, 320] on div "Yancy Matos" at bounding box center [386, 315] width 178 height 23
type input "Yancy Matos"
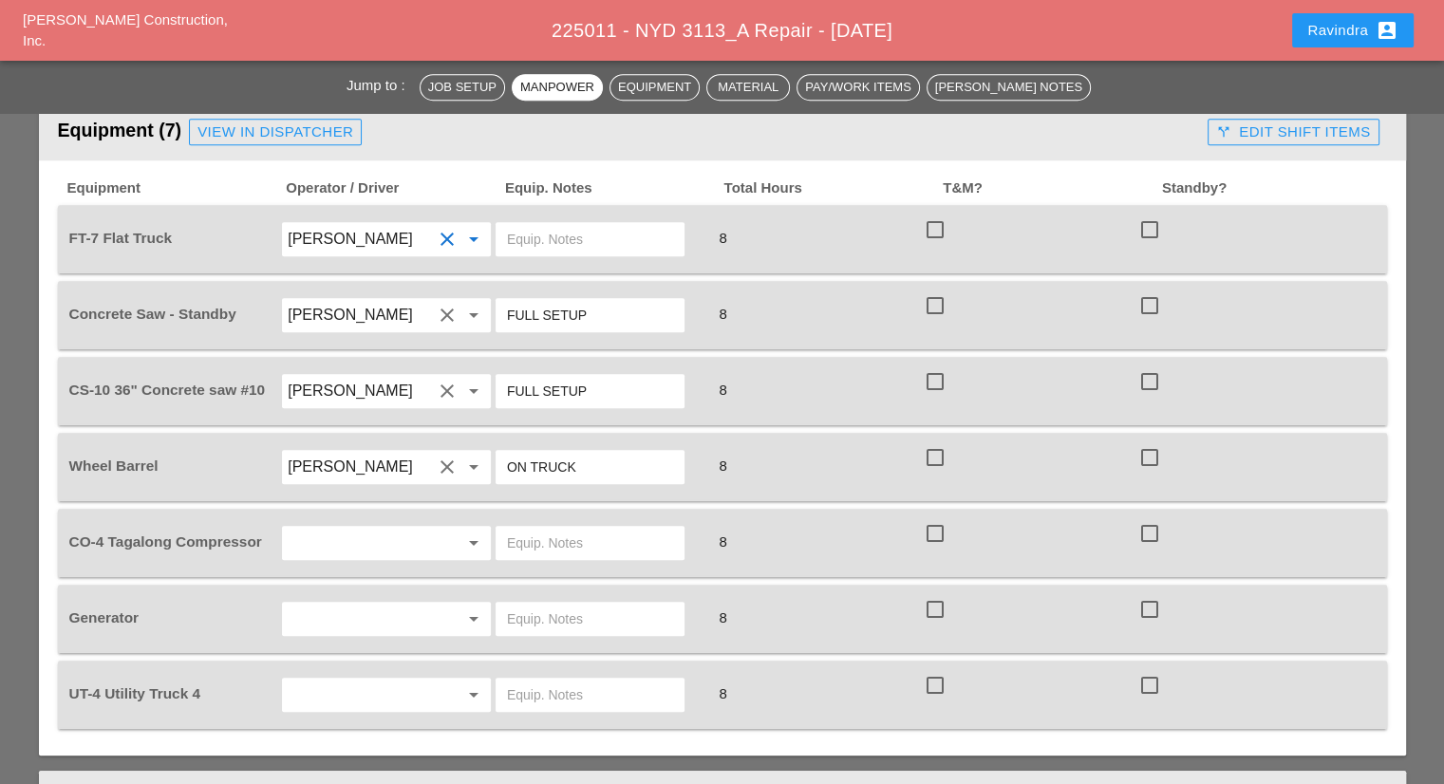
click at [558, 224] on input "text" at bounding box center [590, 239] width 166 height 30
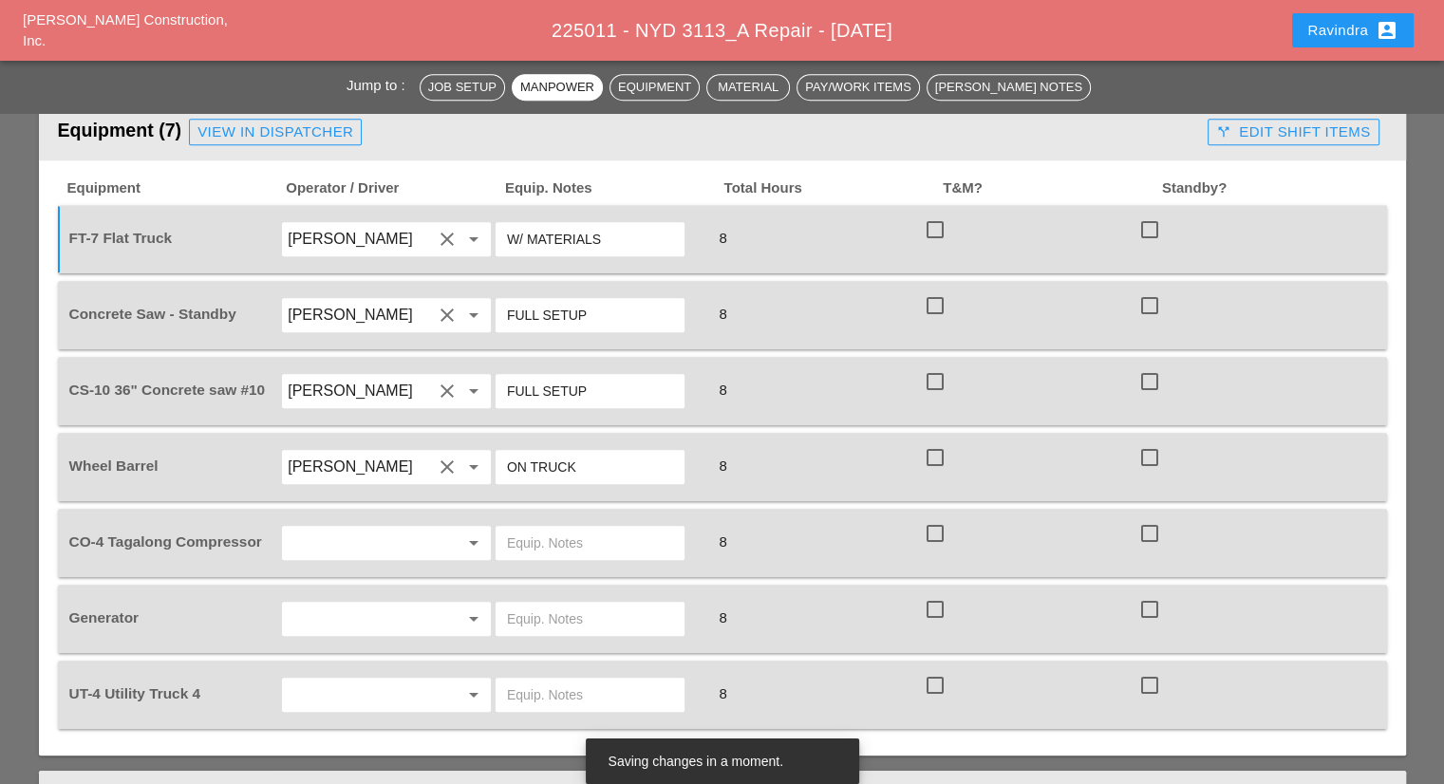
type input "W/ MATERIALS"
click at [335, 528] on input "text" at bounding box center [360, 543] width 144 height 30
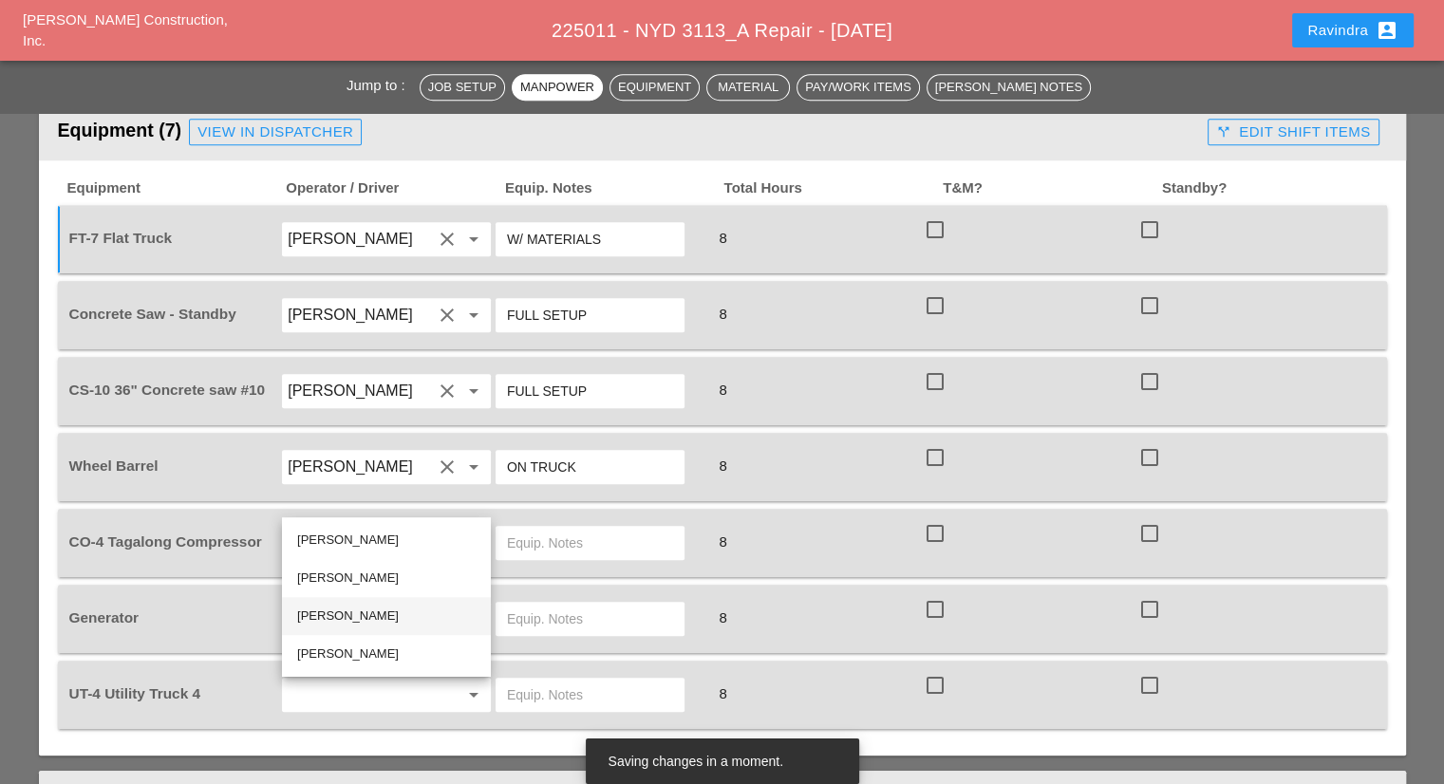
click at [357, 611] on div "Yancy Matos" at bounding box center [386, 616] width 178 height 23
type input "Yancy Matos"
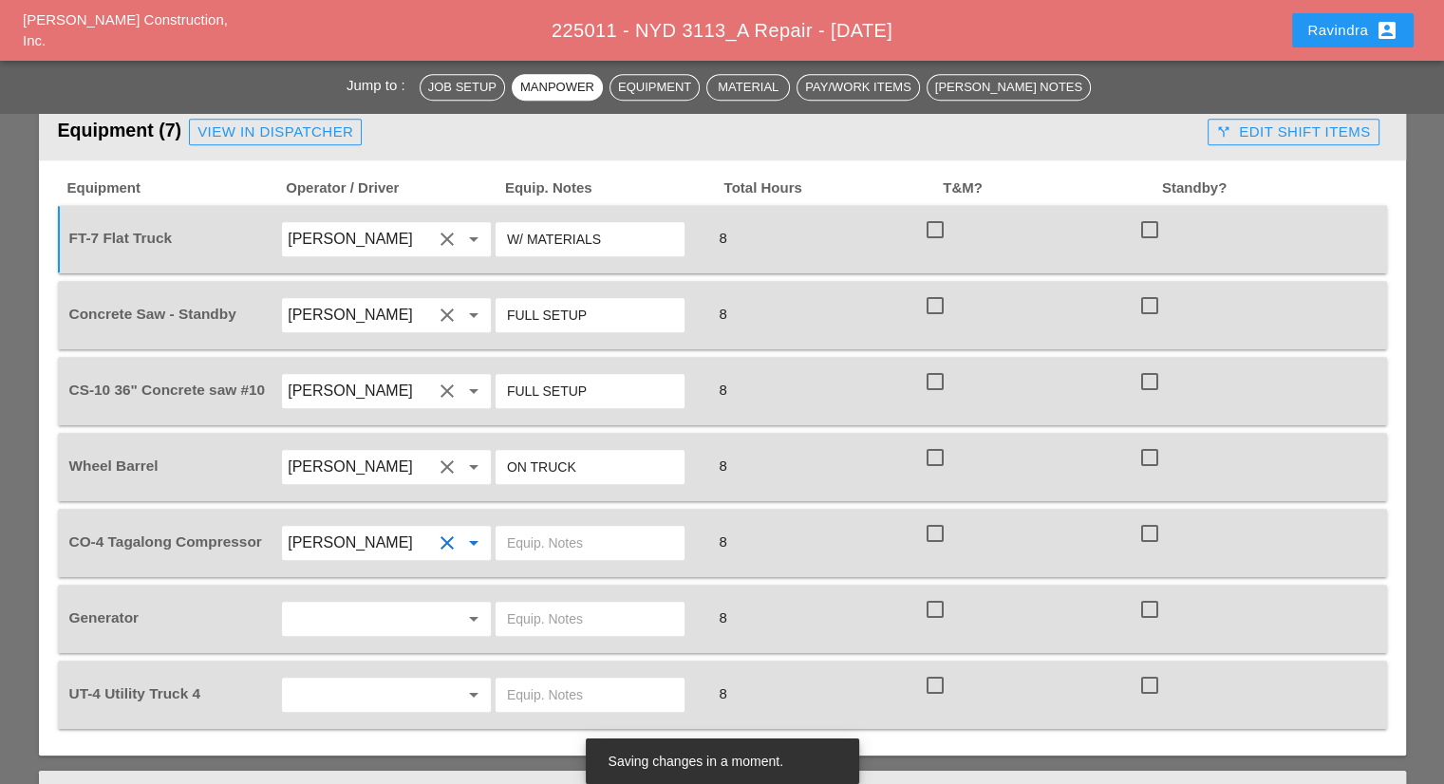
click at [570, 528] on input "text" at bounding box center [590, 543] width 166 height 30
type input "START"
click at [420, 604] on input "text" at bounding box center [360, 619] width 144 height 30
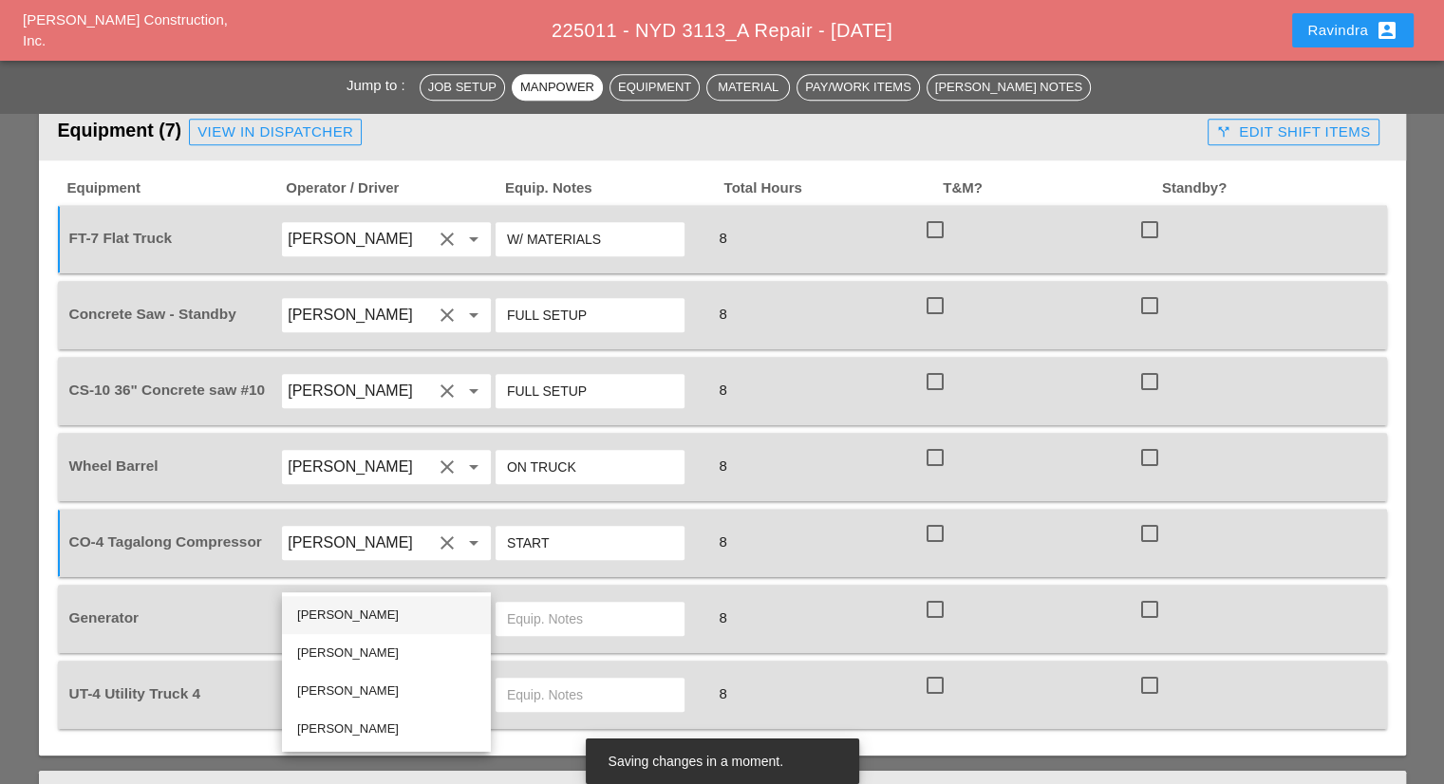
click at [350, 623] on div "Rudolph Bell" at bounding box center [386, 615] width 178 height 23
type input "Rudolph Bell"
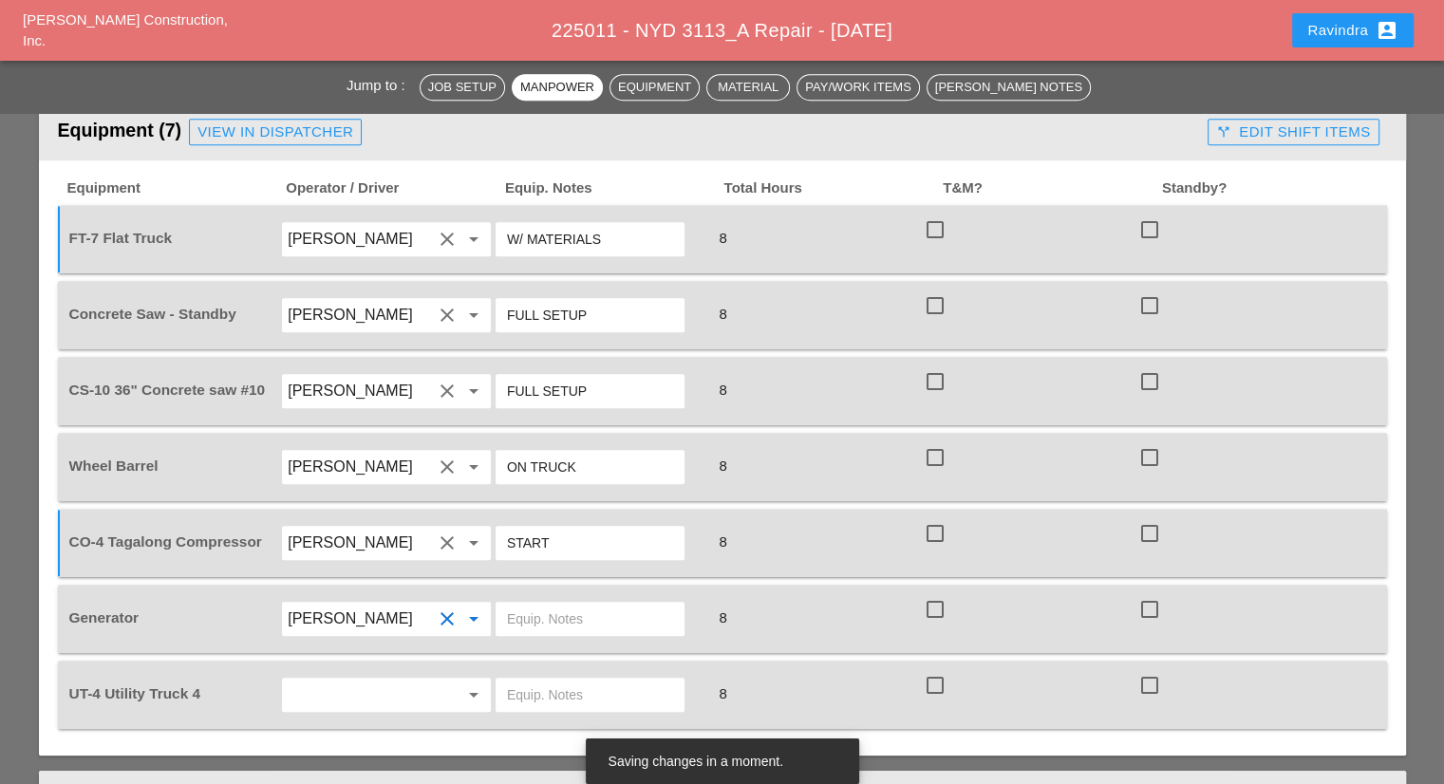
click at [570, 604] on input "text" at bounding box center [590, 619] width 166 height 30
type input "ON TRUCK"
click at [399, 661] on div "UT-4 Utility Truck 4 arrow_drop_down 8 check_box_outline_blank check_box_outlin…" at bounding box center [722, 695] width 1329 height 68
click at [386, 680] on input "text" at bounding box center [360, 695] width 144 height 30
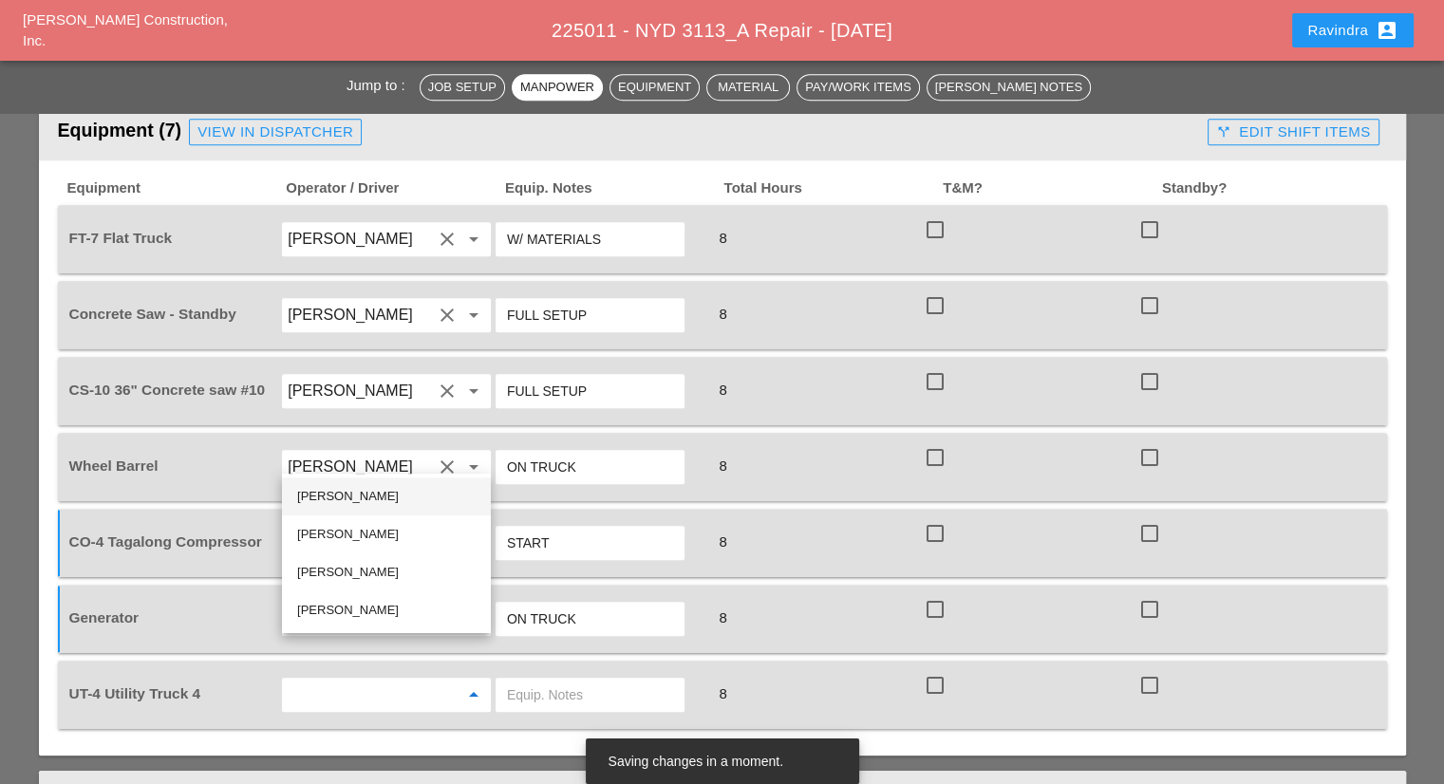
click at [334, 486] on div "Rudolph Bell" at bounding box center [386, 496] width 178 height 23
type input "Rudolph Bell"
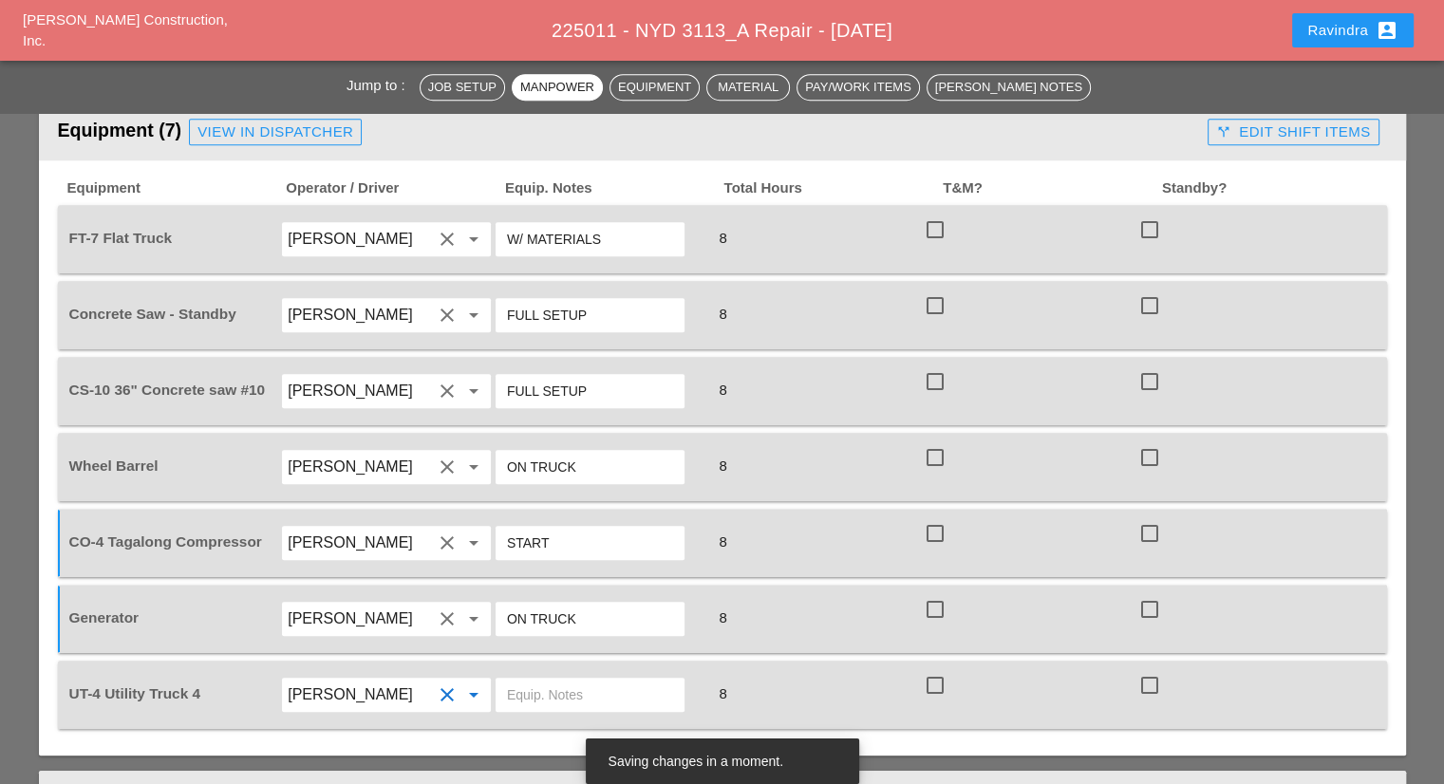
click at [607, 680] on input "text" at bounding box center [590, 695] width 166 height 30
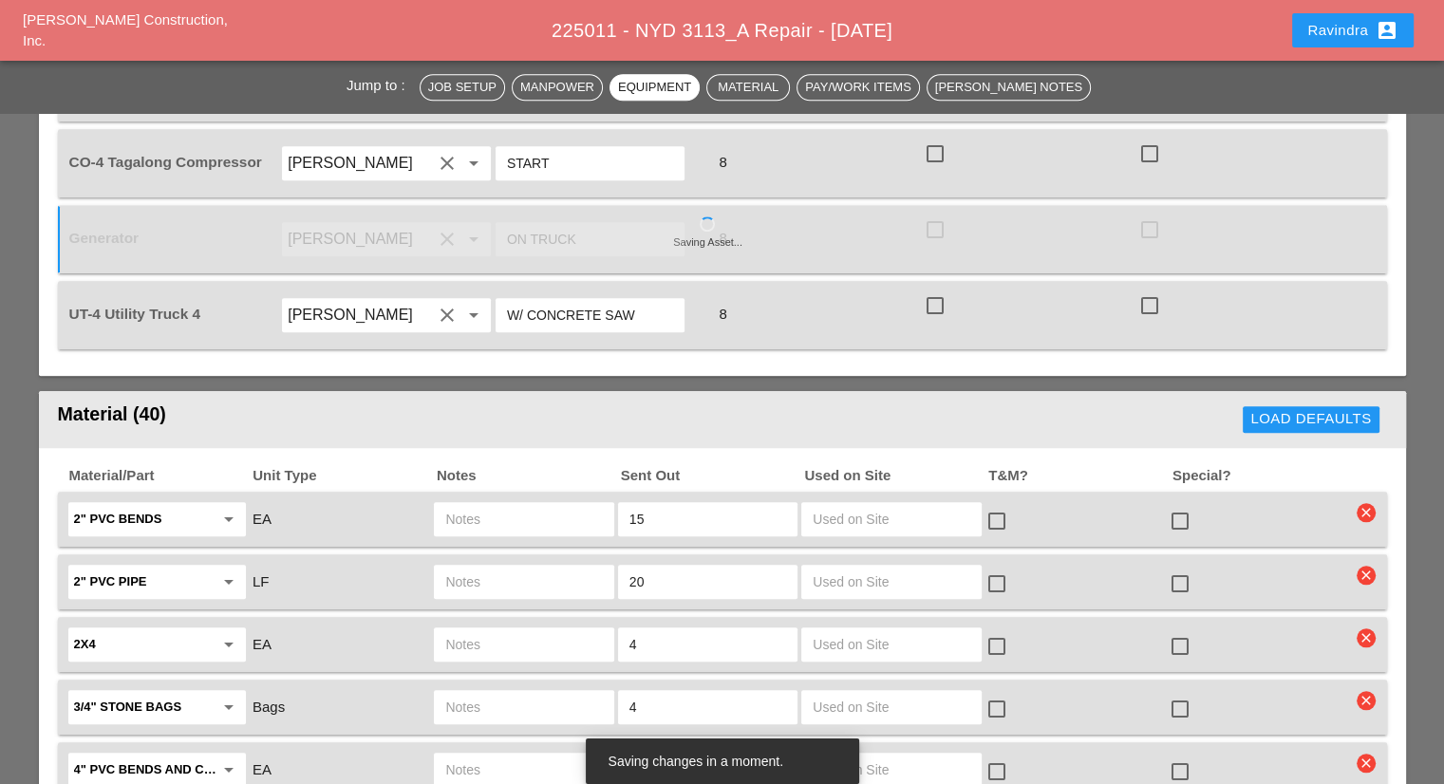
scroll to position [1898, 0]
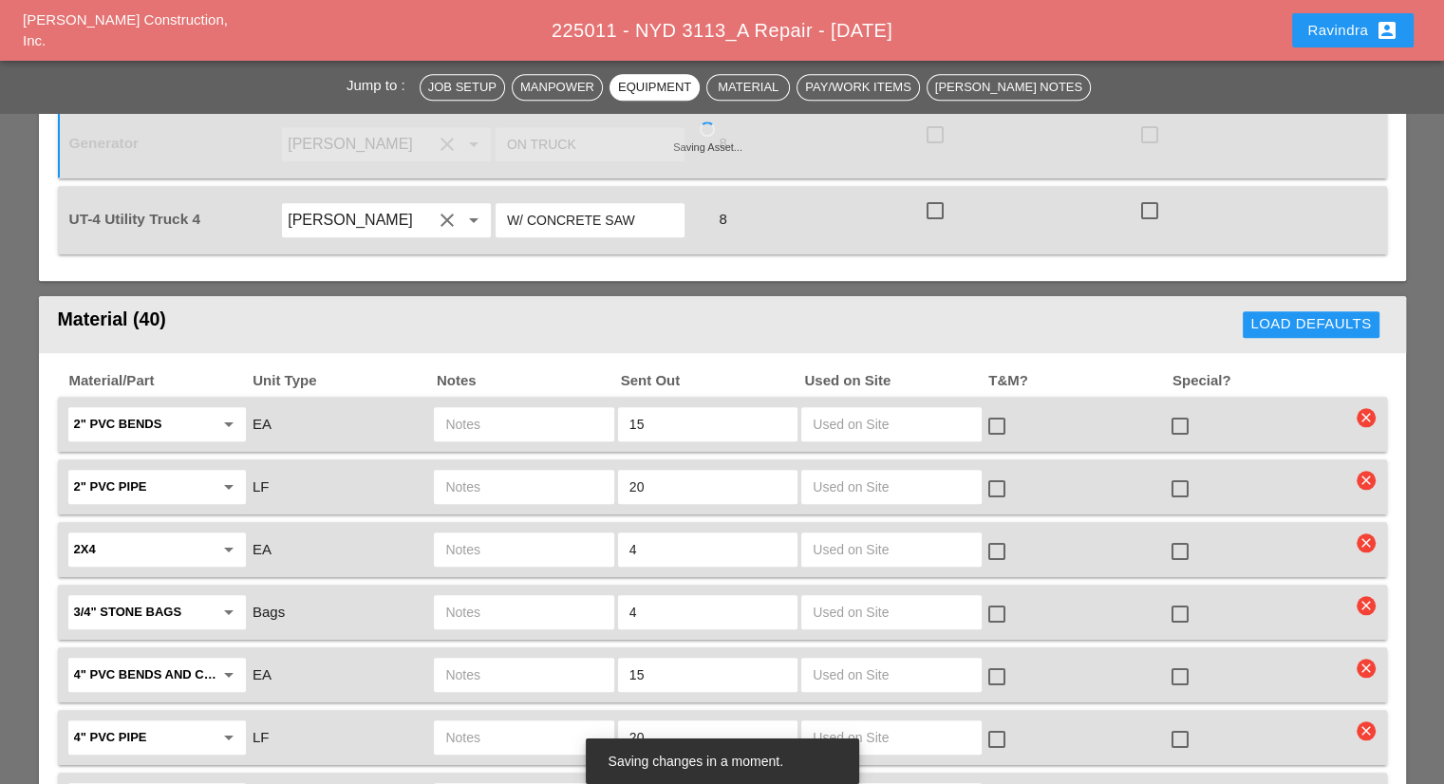
type input "W/ CONCRETE SAW"
click at [1176, 410] on div at bounding box center [1180, 426] width 32 height 32
checkbox input "true"
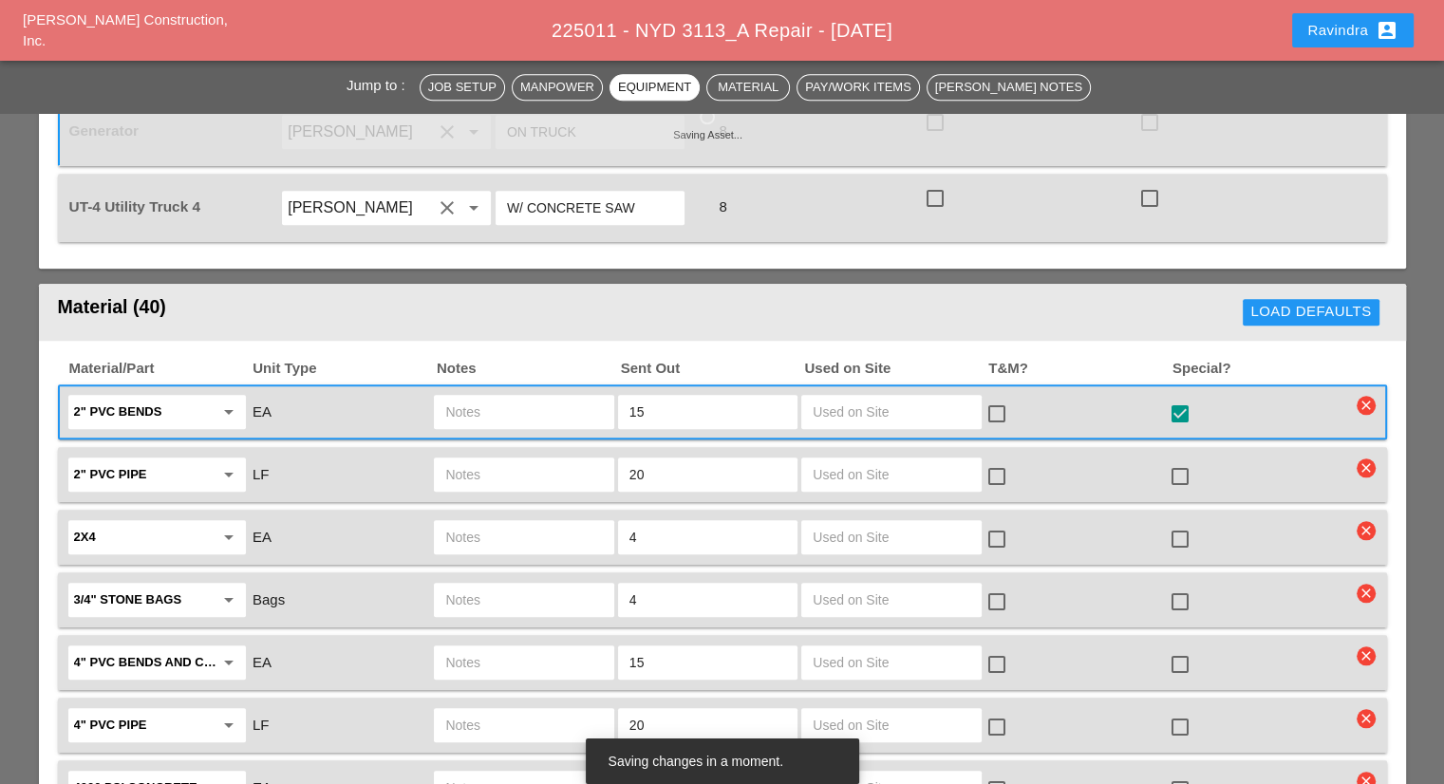
scroll to position [1993, 0]
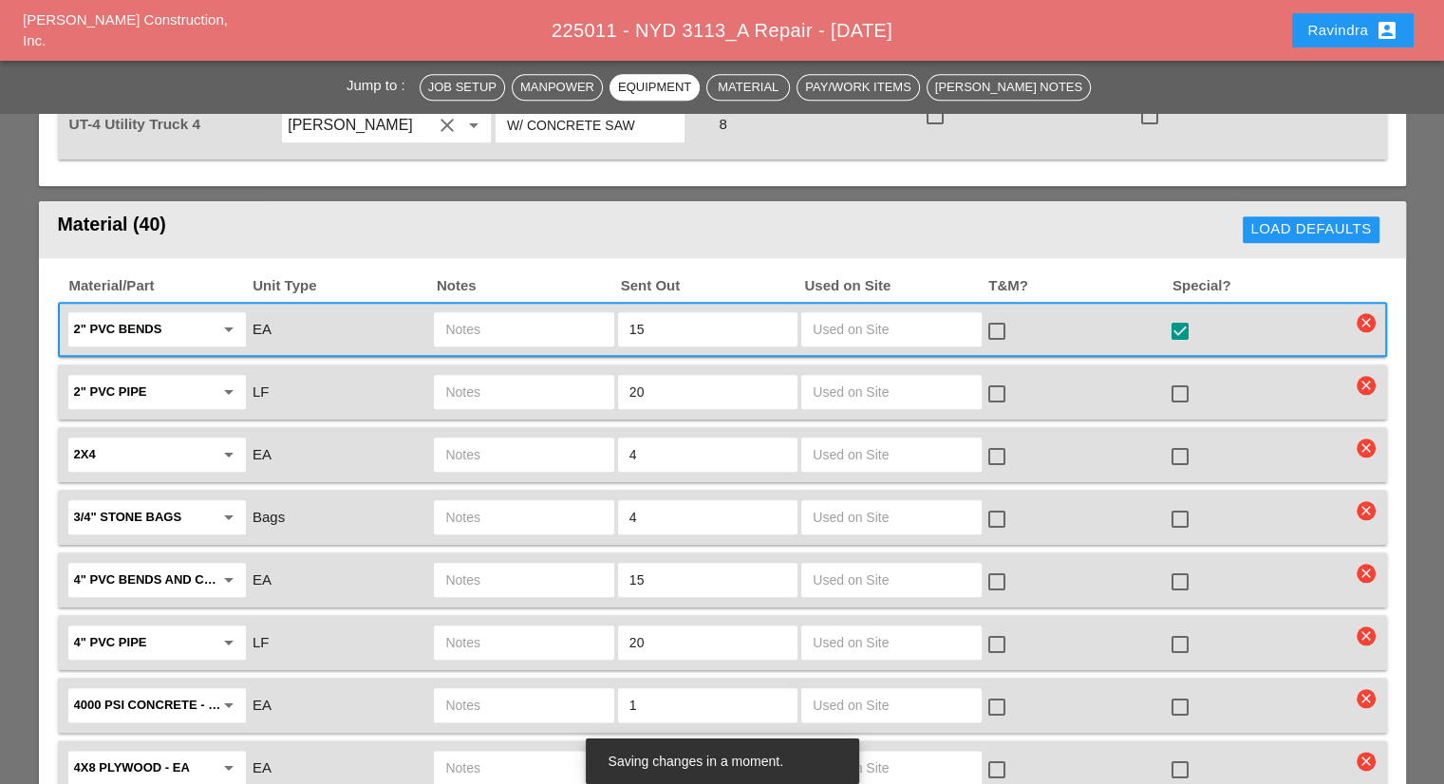
drag, startPoint x: 677, startPoint y: 469, endPoint x: 548, endPoint y: 450, distance: 130.5
click at [548, 497] on div "3/4" stone bags arrow_drop_down Bags 4 check_box_outline_blank check_box_outlin…" at bounding box center [707, 517] width 1285 height 40
type input "2"
click at [1177, 503] on div at bounding box center [1180, 519] width 32 height 32
checkbox input "true"
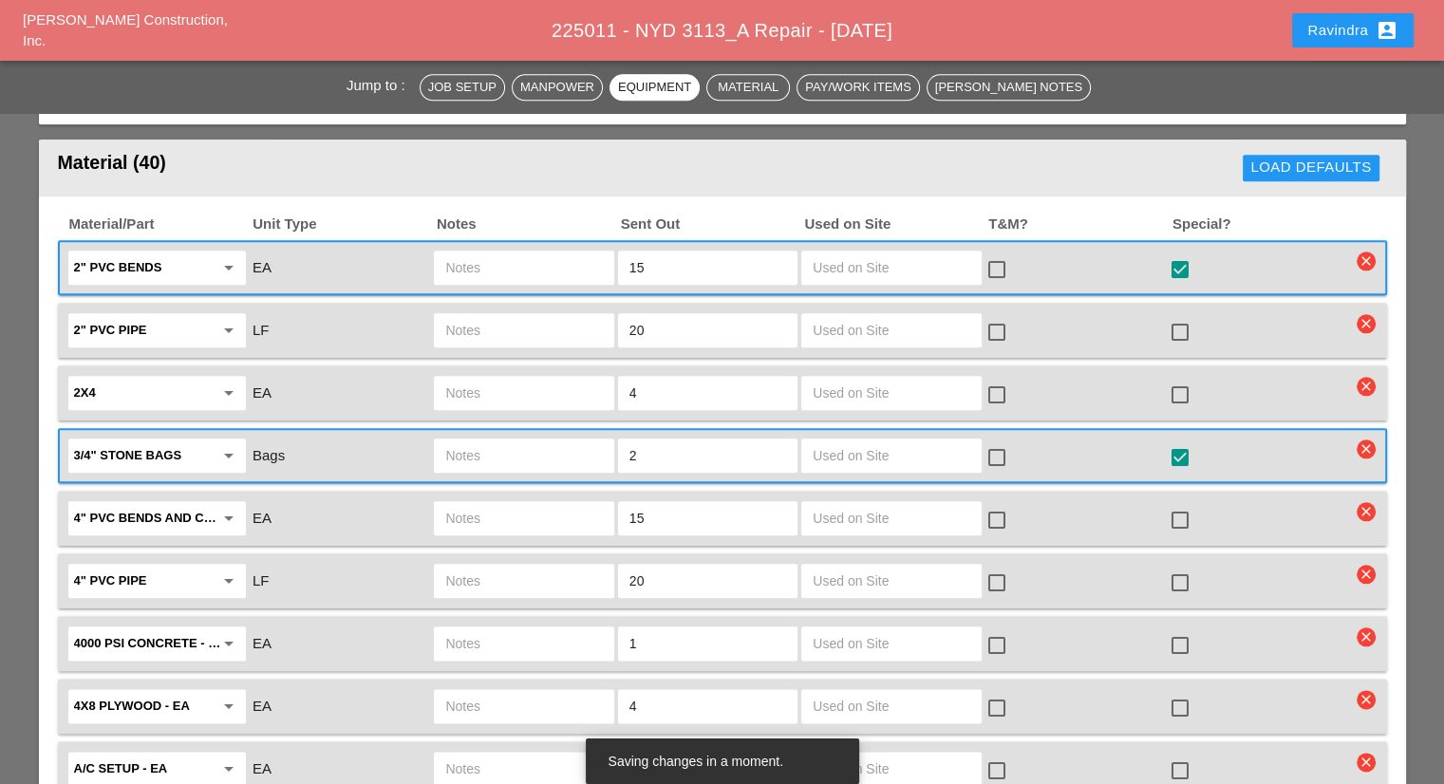
scroll to position [2088, 0]
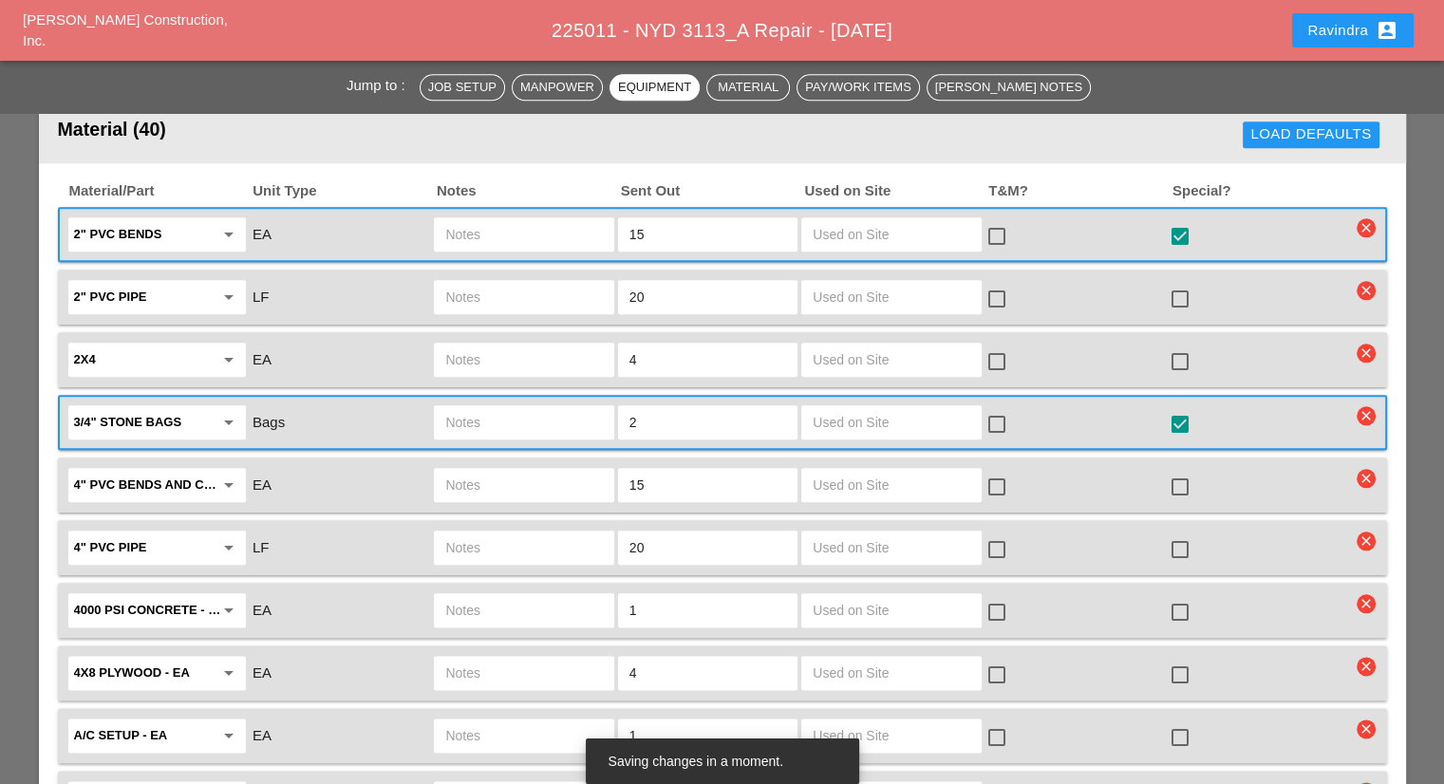
click at [1174, 596] on div at bounding box center [1180, 612] width 32 height 32
checkbox input "true"
click at [463, 595] on input "text" at bounding box center [523, 610] width 157 height 30
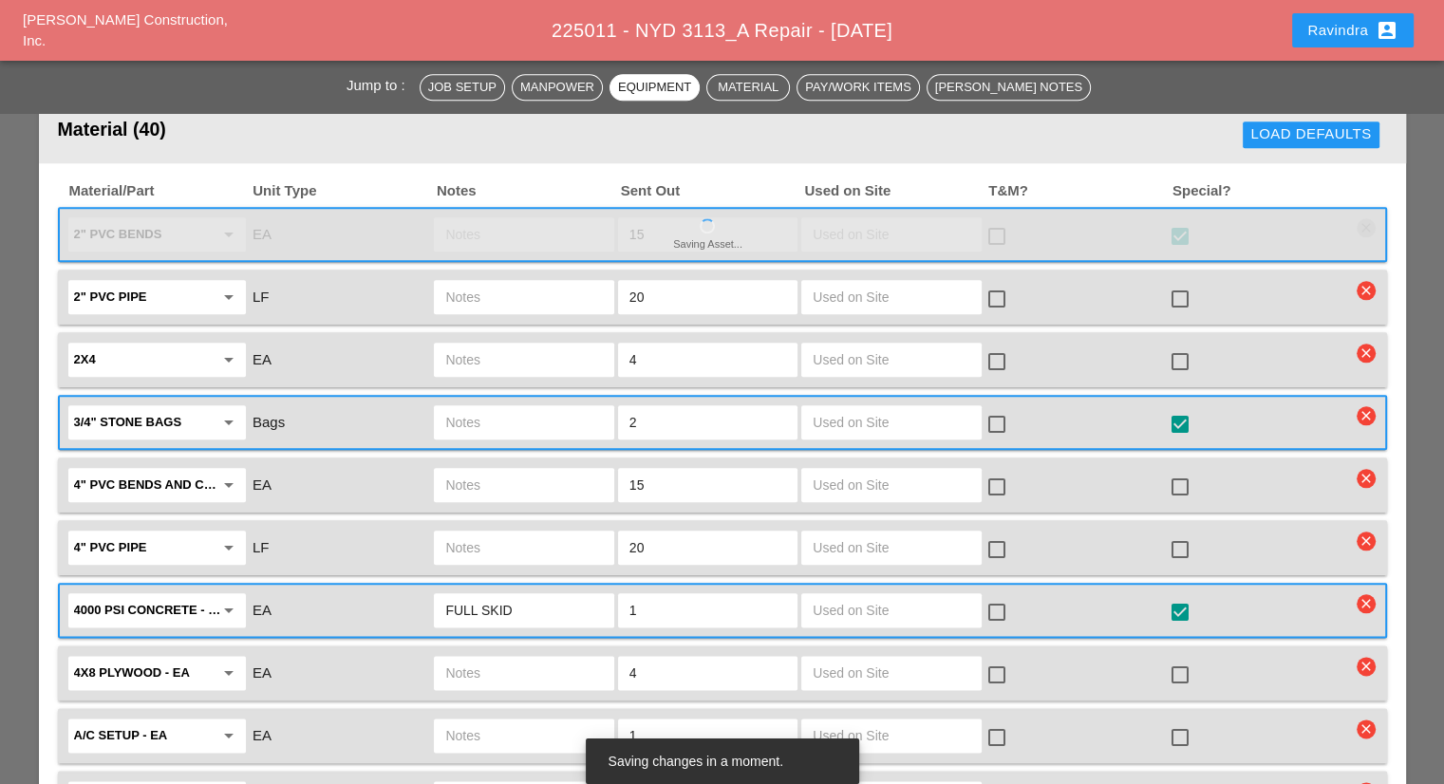
scroll to position [2278, 0]
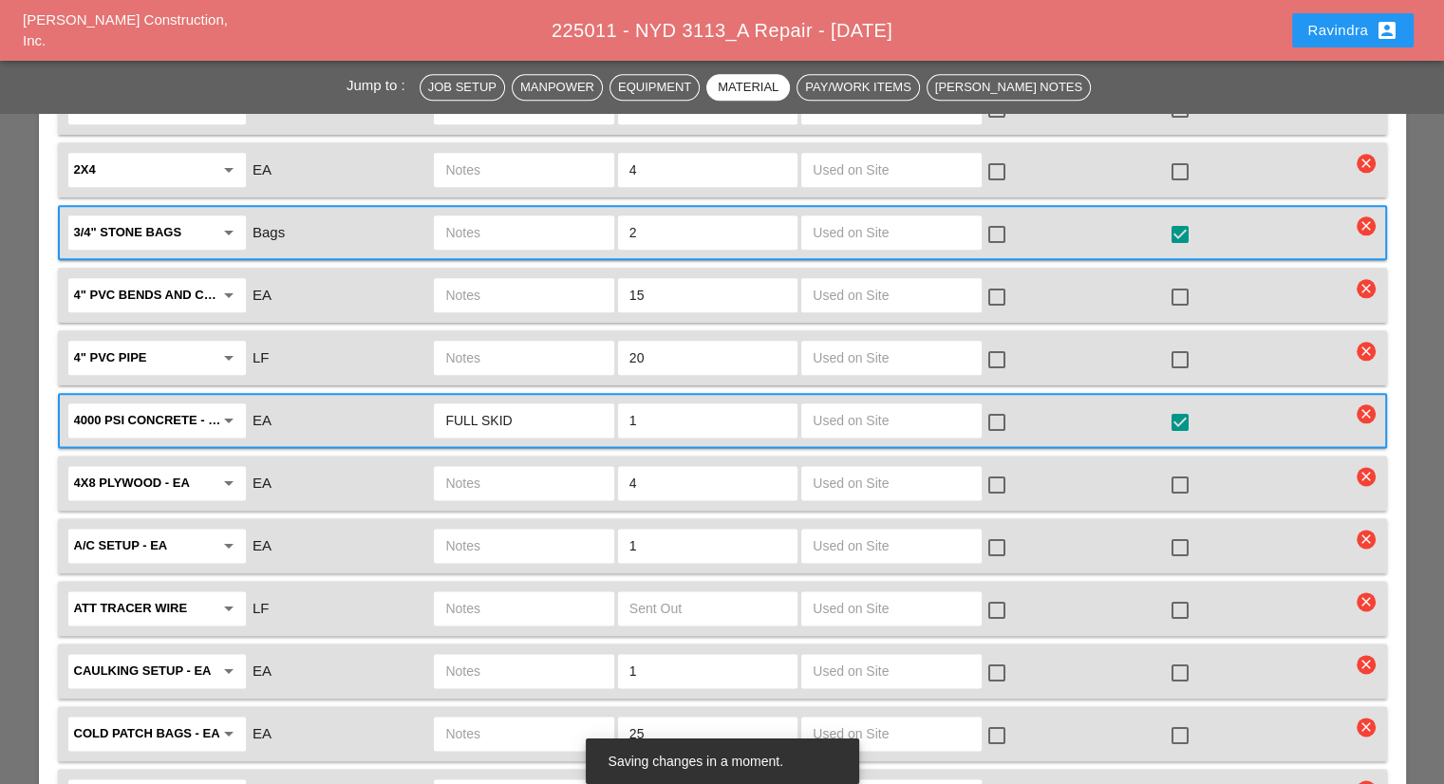
type input "FULL SKID"
click at [1185, 469] on div at bounding box center [1180, 485] width 32 height 32
checkbox input "true"
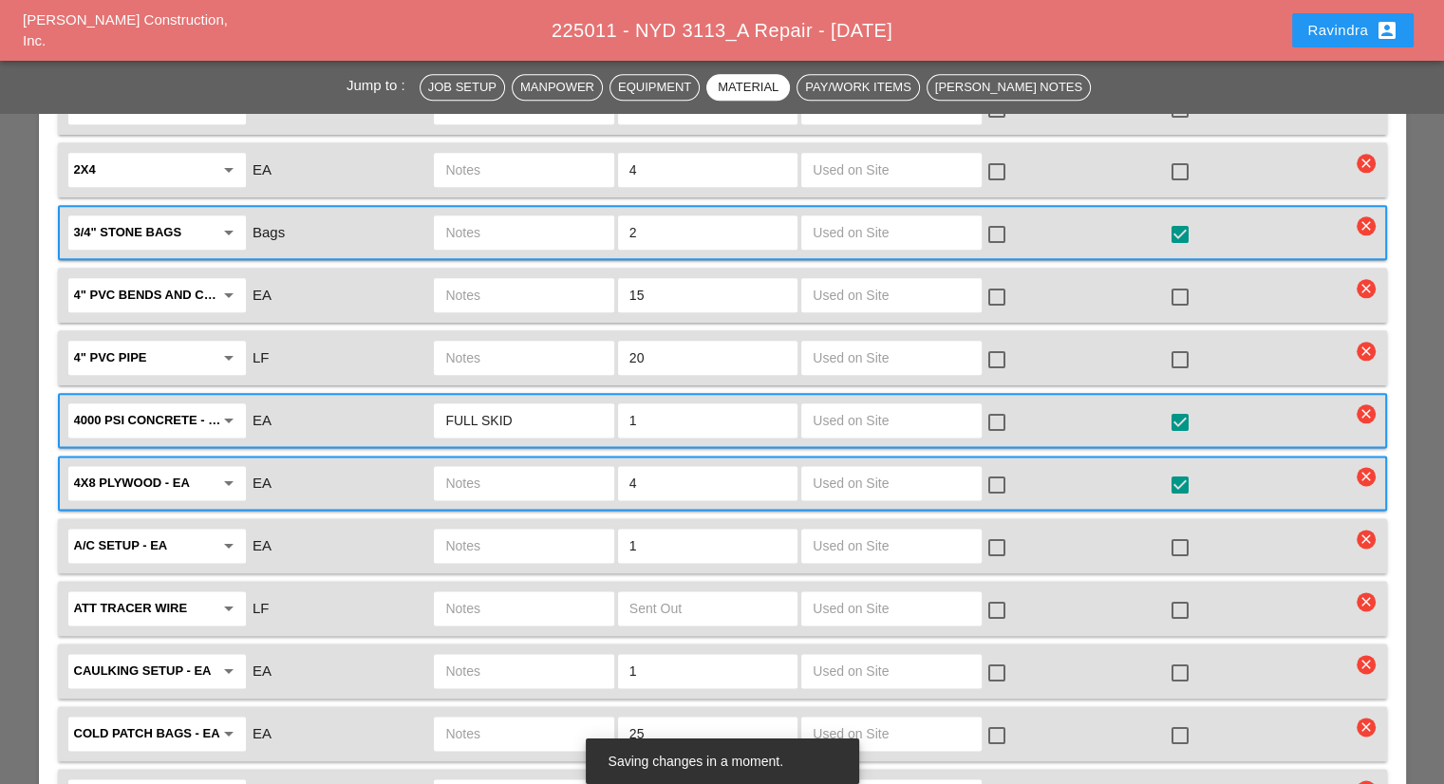
click at [1175, 532] on div at bounding box center [1180, 548] width 32 height 32
checkbox input "true"
click at [552, 531] on input "text" at bounding box center [523, 546] width 157 height 30
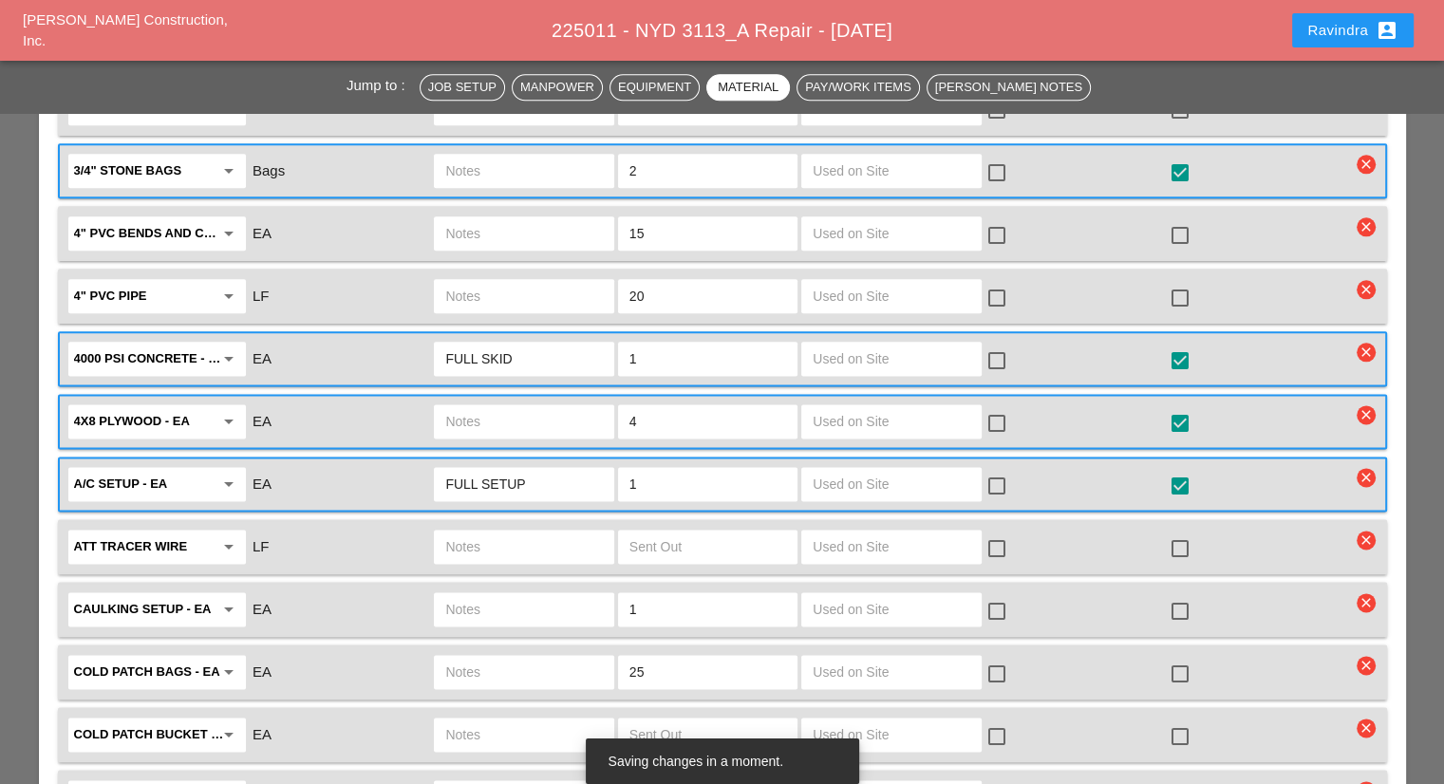
scroll to position [2373, 0]
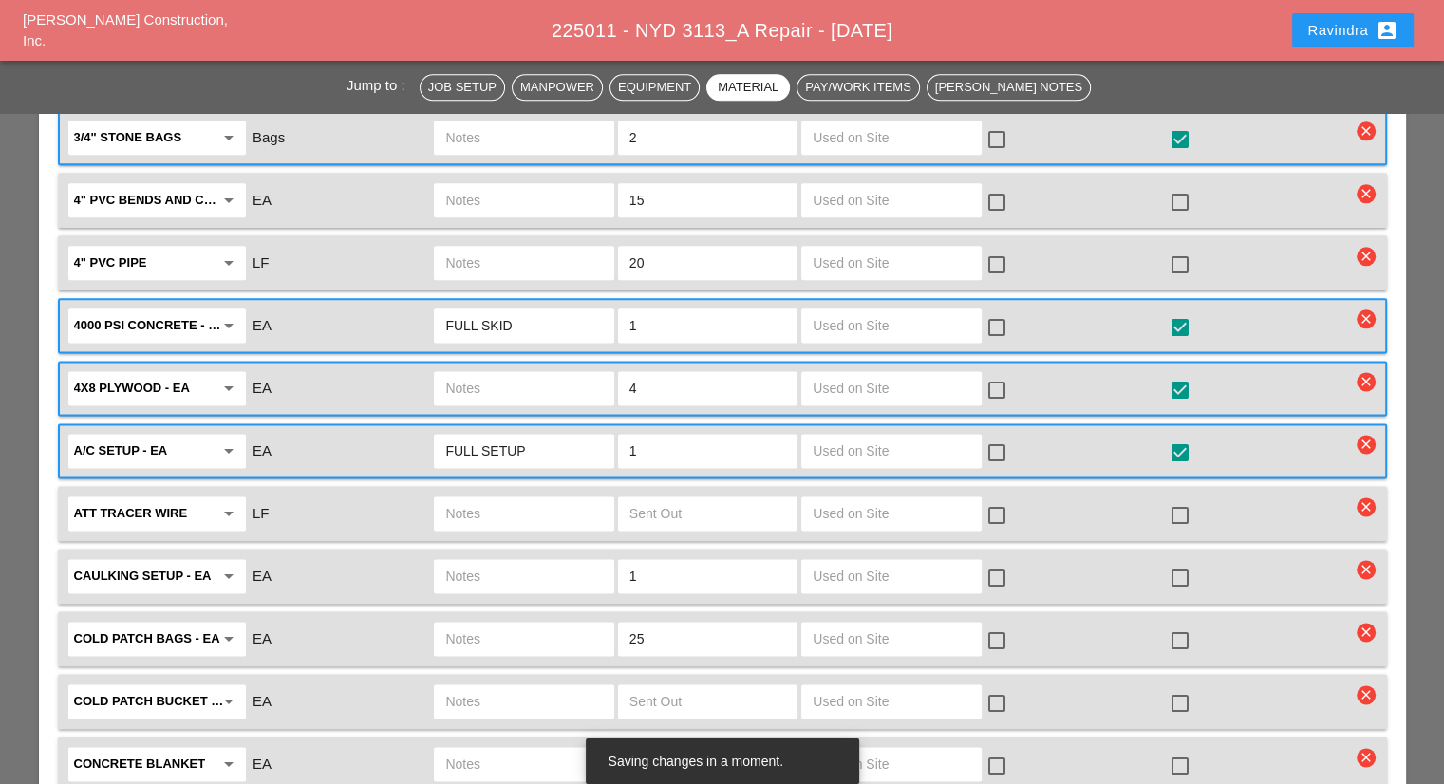
type input "FULL SETUP"
click at [1172, 625] on div at bounding box center [1180, 641] width 32 height 32
checkbox input "true"
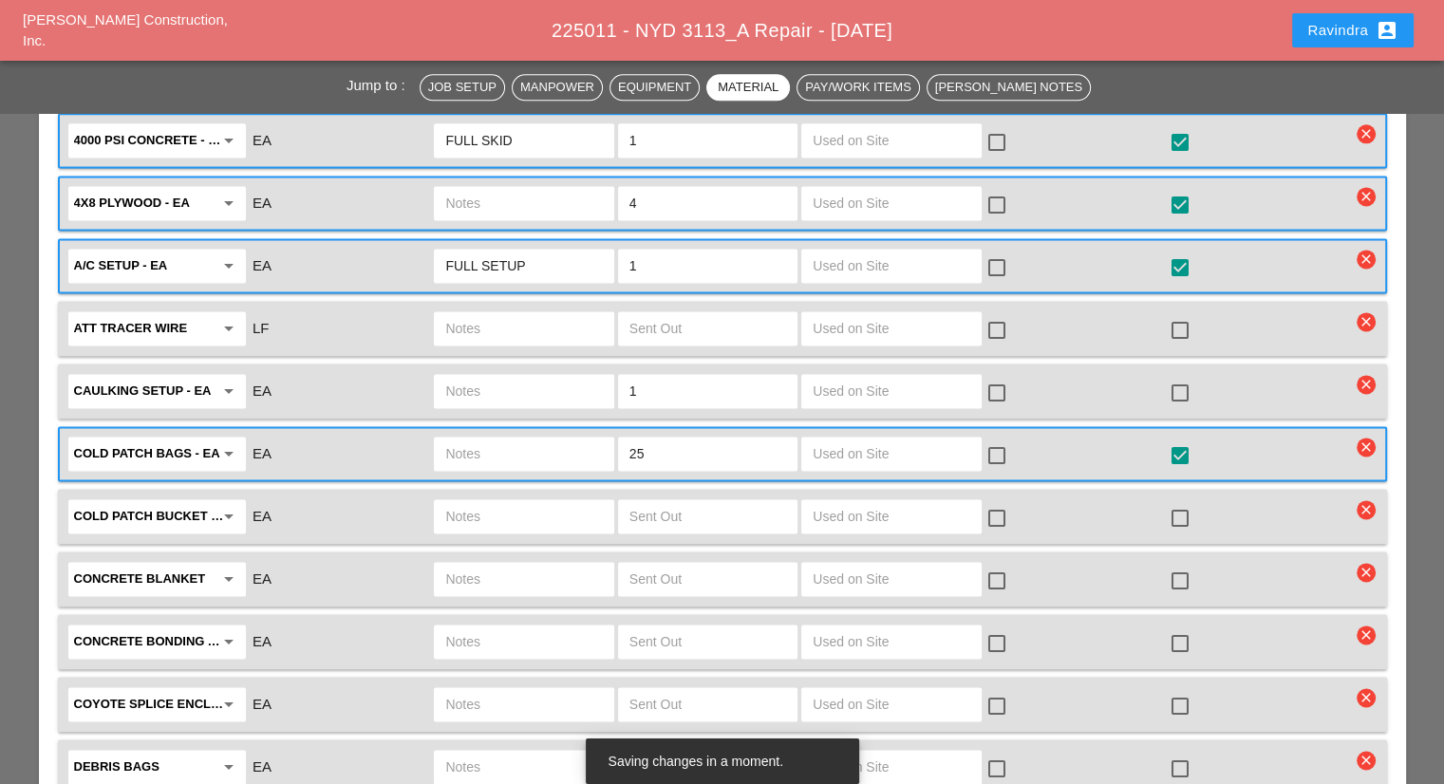
scroll to position [2563, 0]
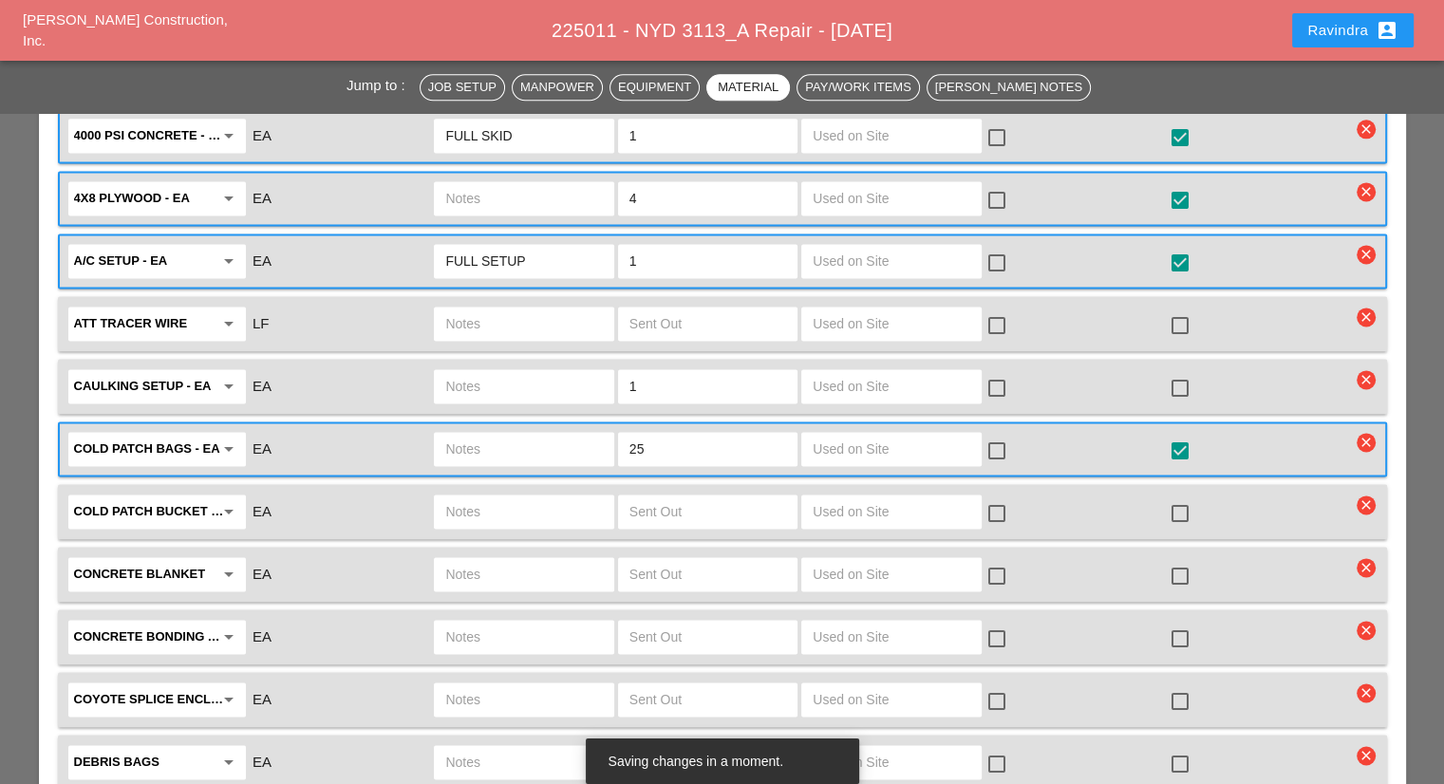
click at [1195, 685] on div at bounding box center [1180, 701] width 32 height 32
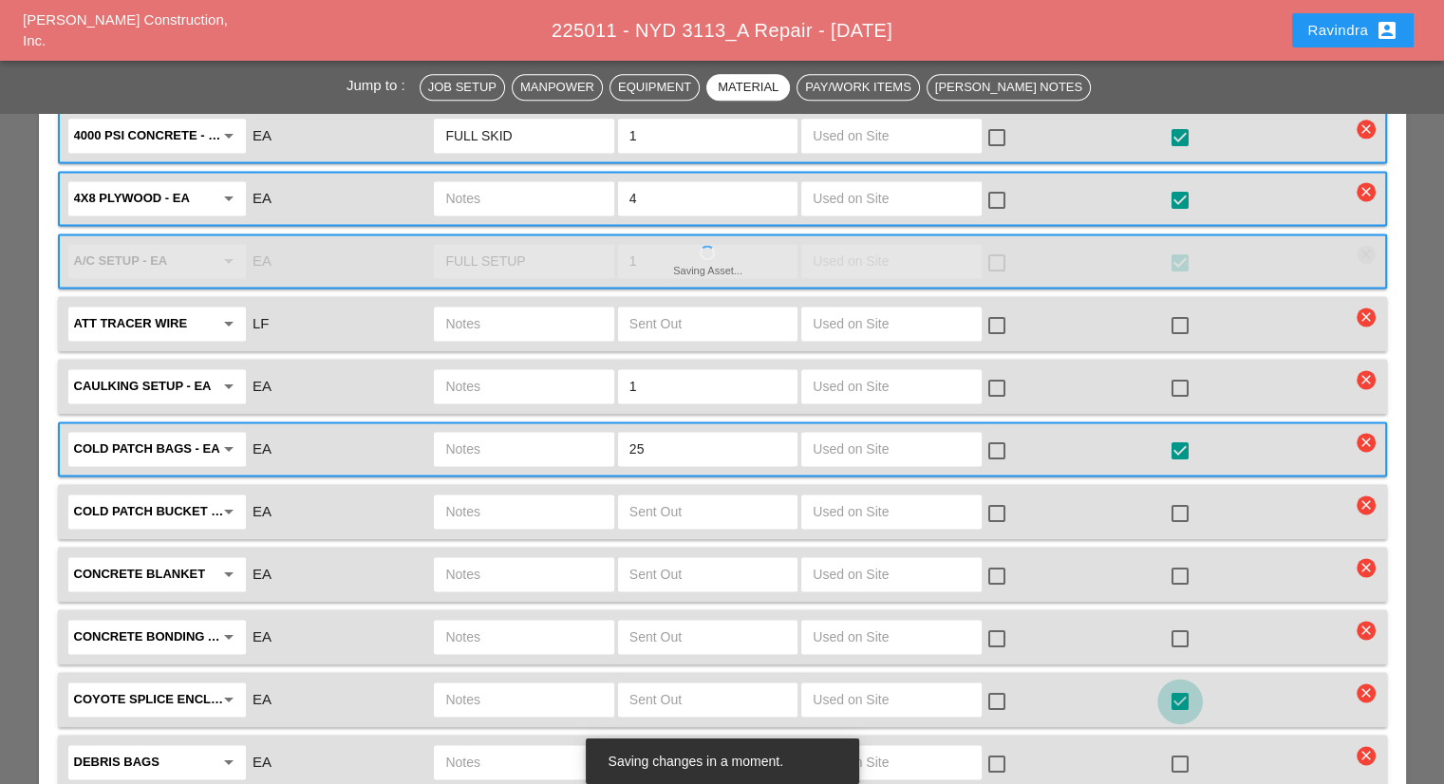
checkbox input "true"
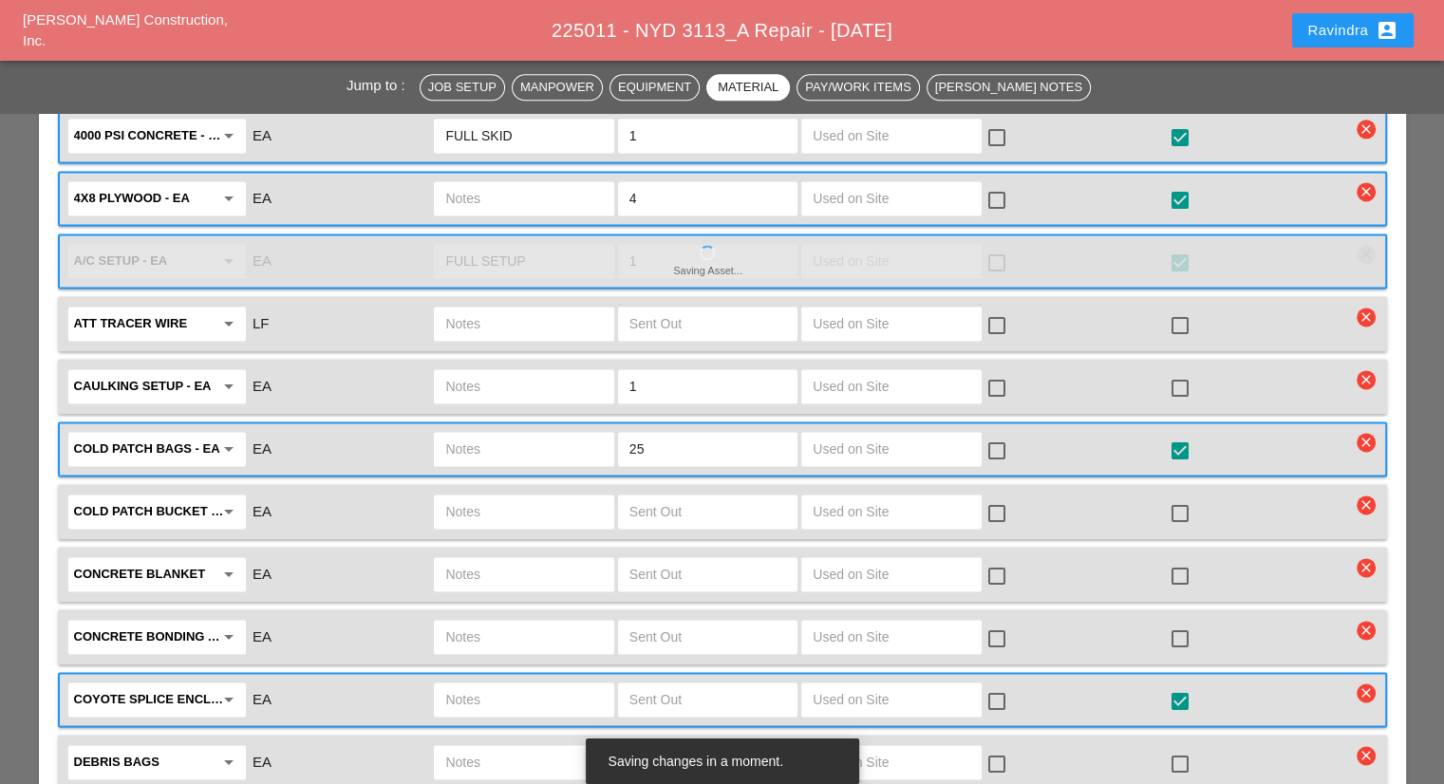
click at [691, 684] on input "text" at bounding box center [707, 699] width 157 height 30
type input "1"
click at [475, 684] on input "text" at bounding box center [523, 699] width 157 height 30
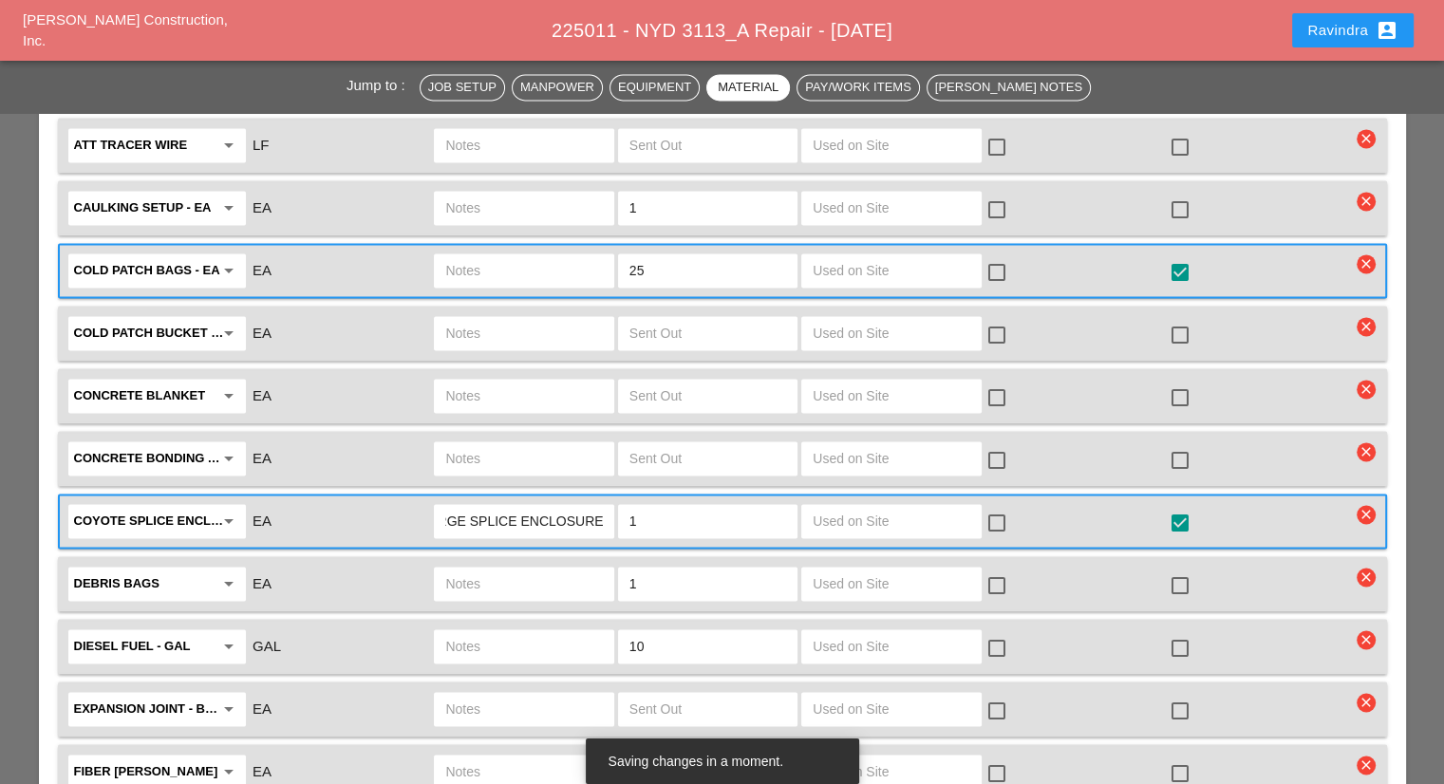
scroll to position [2753, 0]
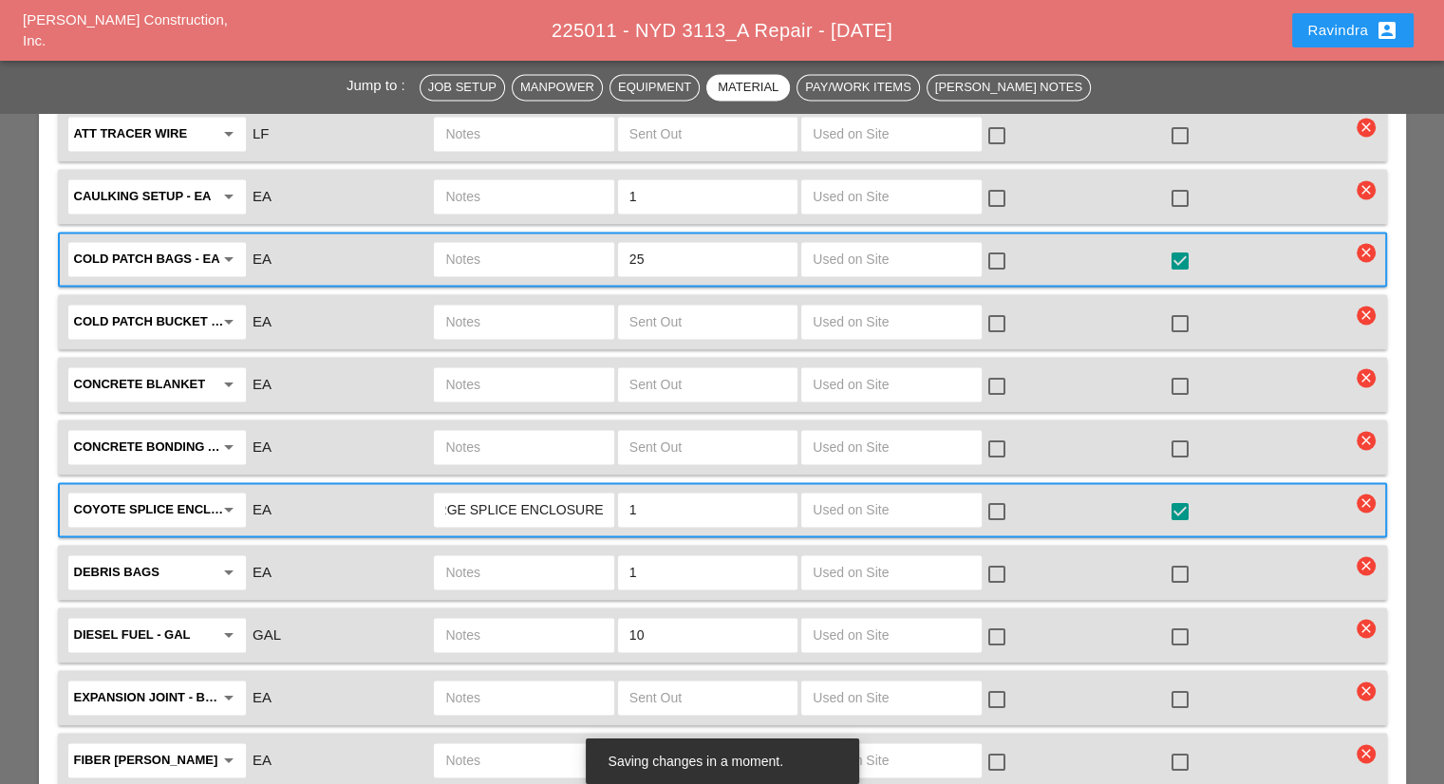
type input "LARGE SPLICE ENCLOSURE"
click at [1181, 558] on div at bounding box center [1180, 574] width 32 height 32
checkbox input "true"
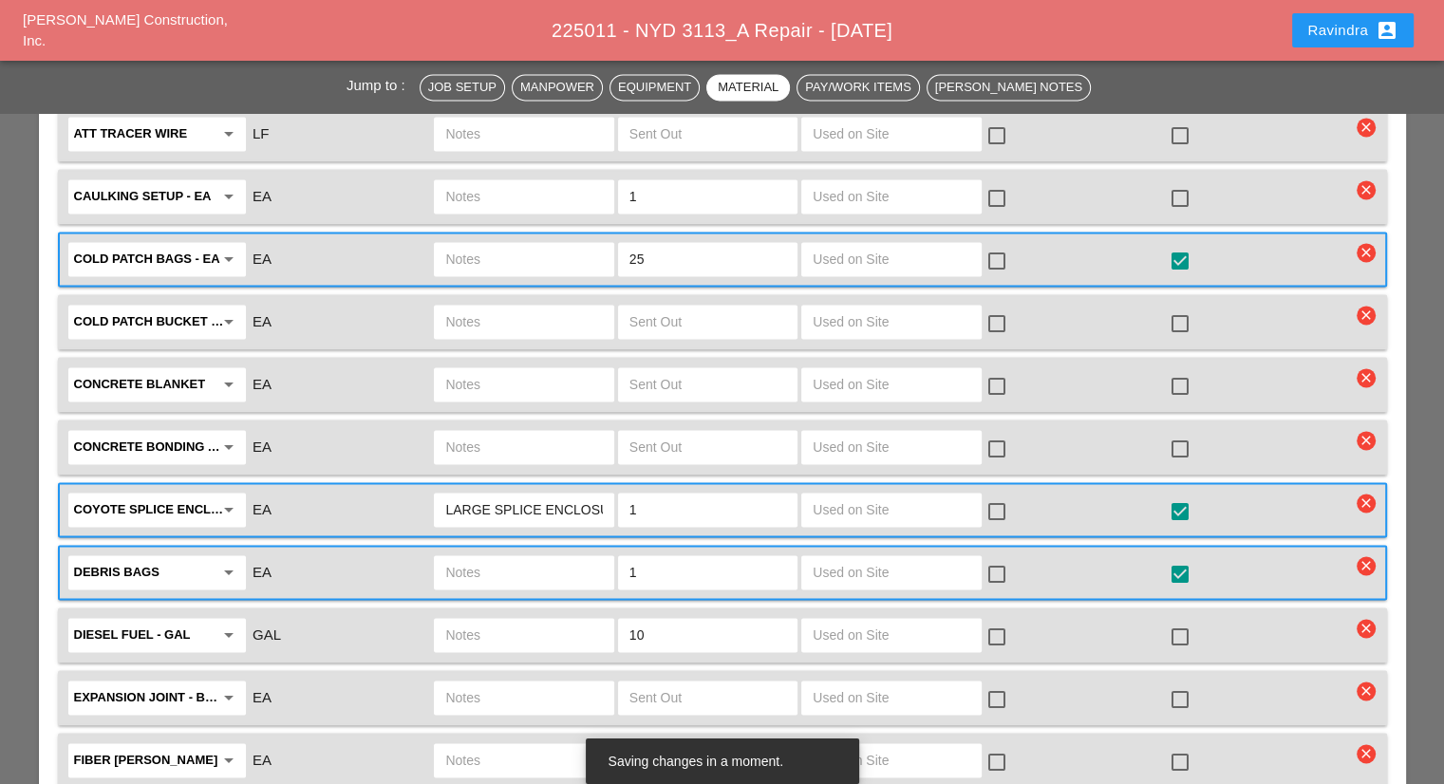
click at [1185, 683] on div at bounding box center [1180, 699] width 32 height 32
checkbox input "true"
click at [526, 682] on input "text" at bounding box center [523, 697] width 157 height 30
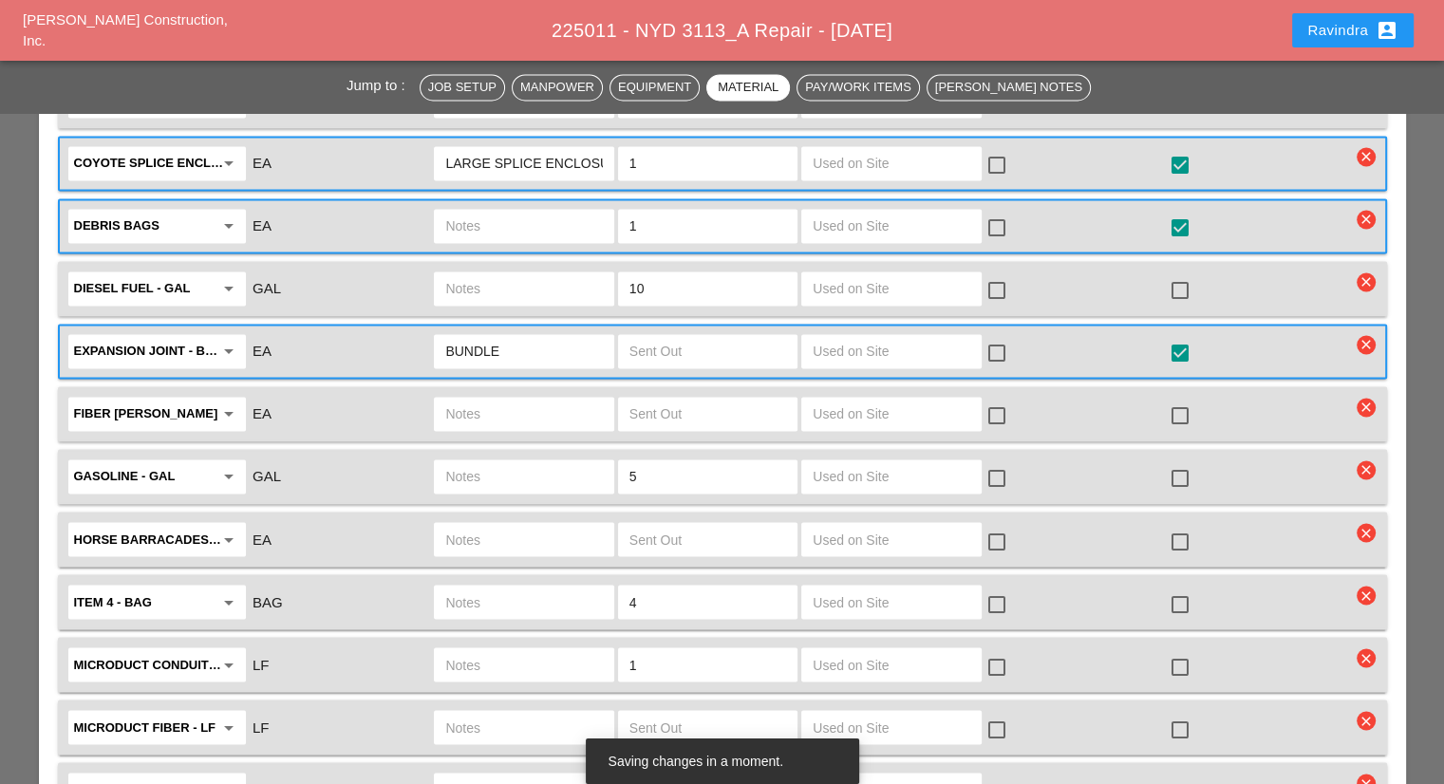
scroll to position [3132, 0]
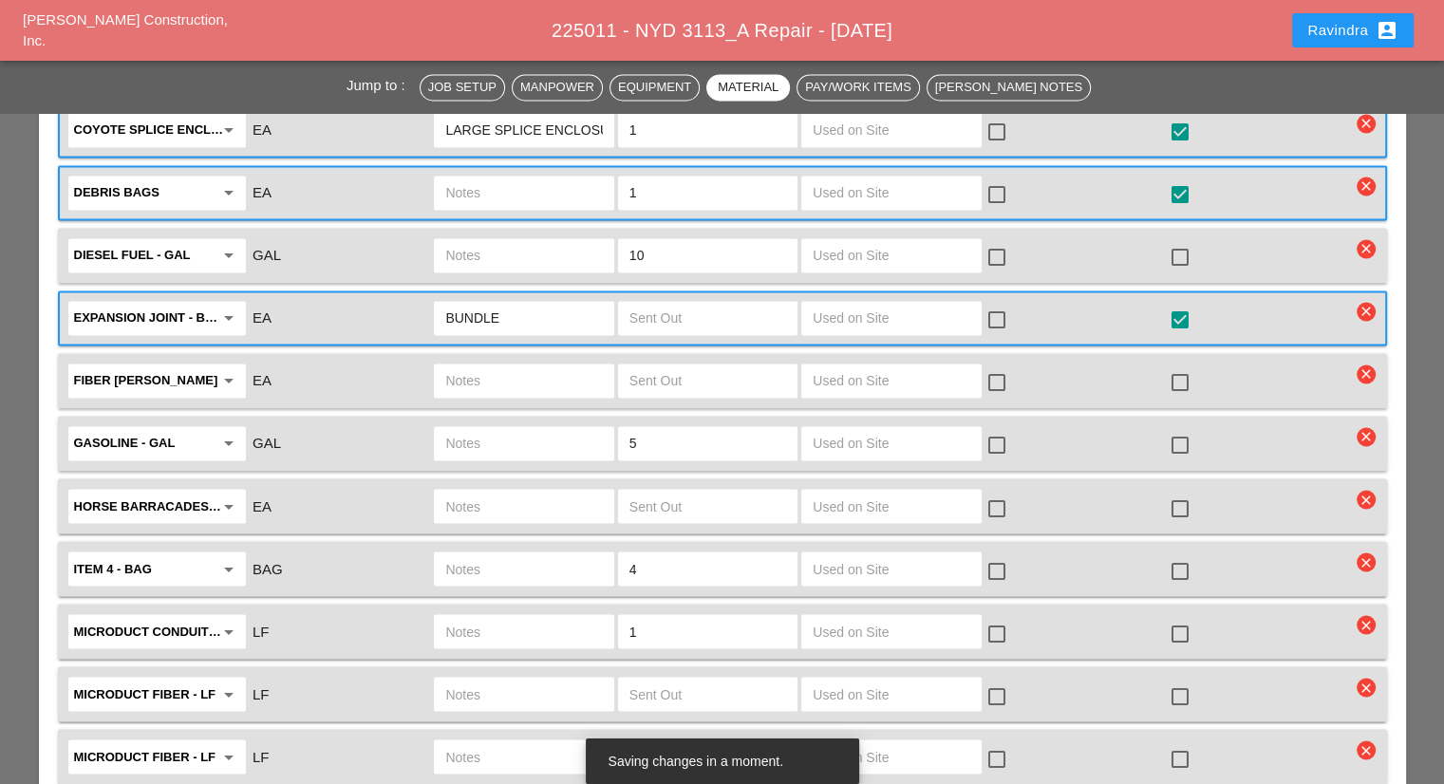
type input "BUNDLE"
click at [1176, 617] on div at bounding box center [1180, 633] width 32 height 32
checkbox input "true"
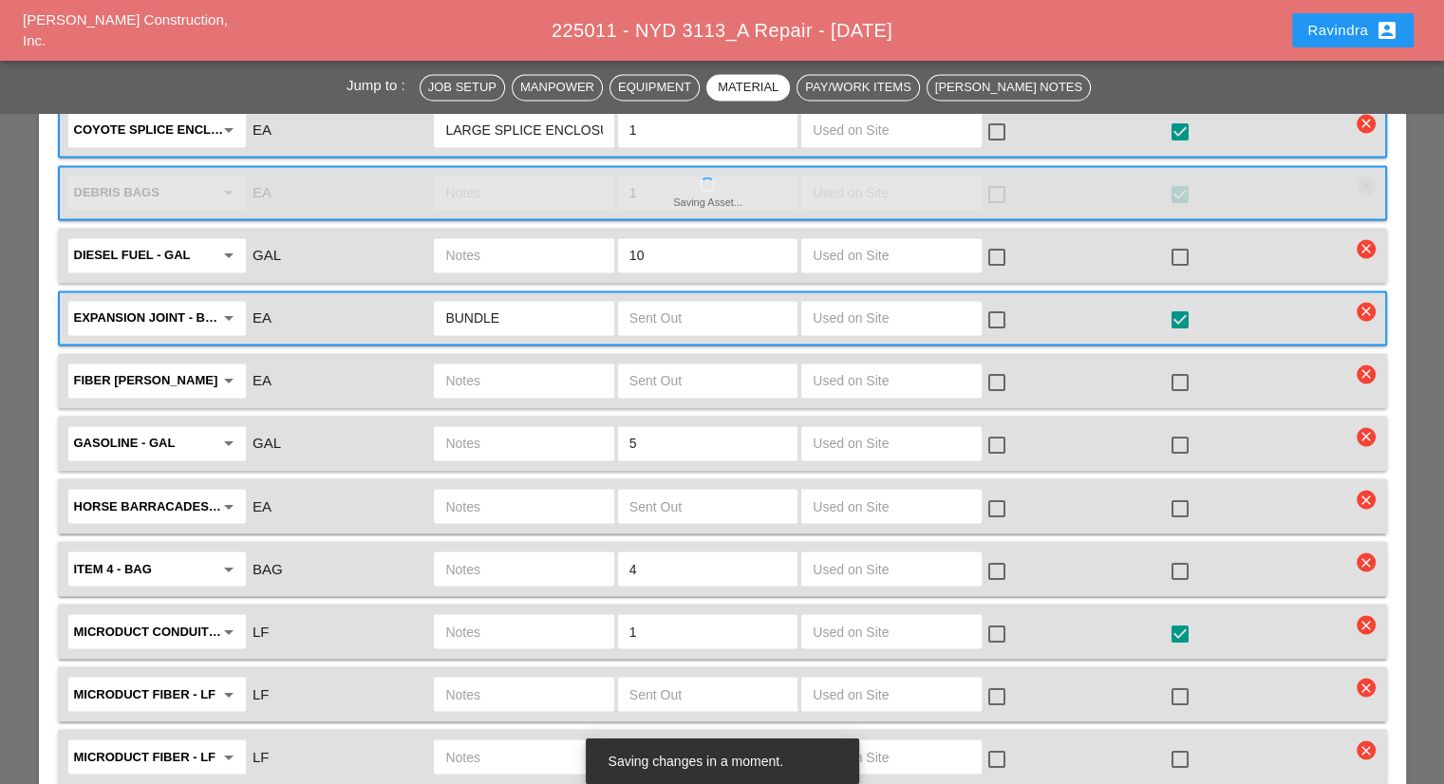
click at [577, 616] on input "text" at bounding box center [523, 631] width 157 height 30
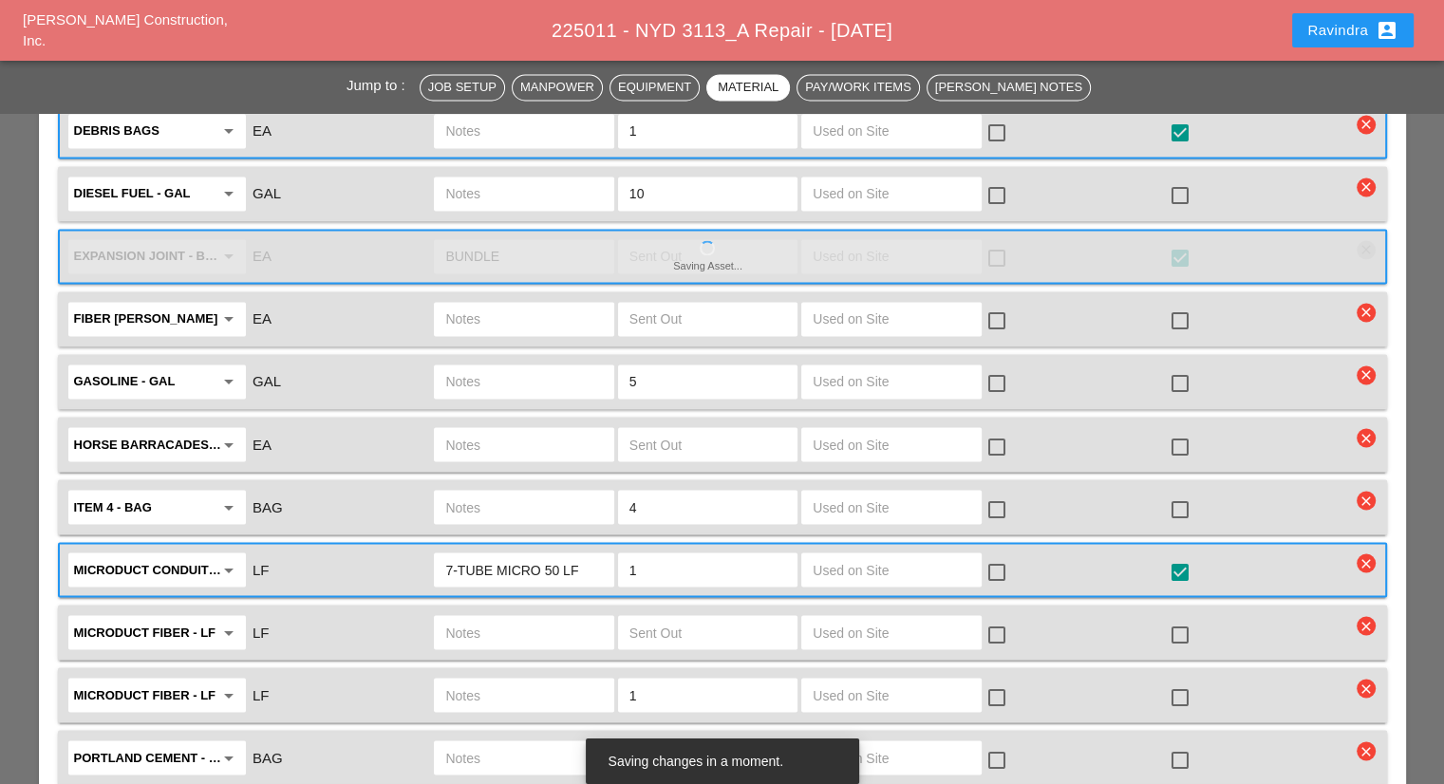
scroll to position [3227, 0]
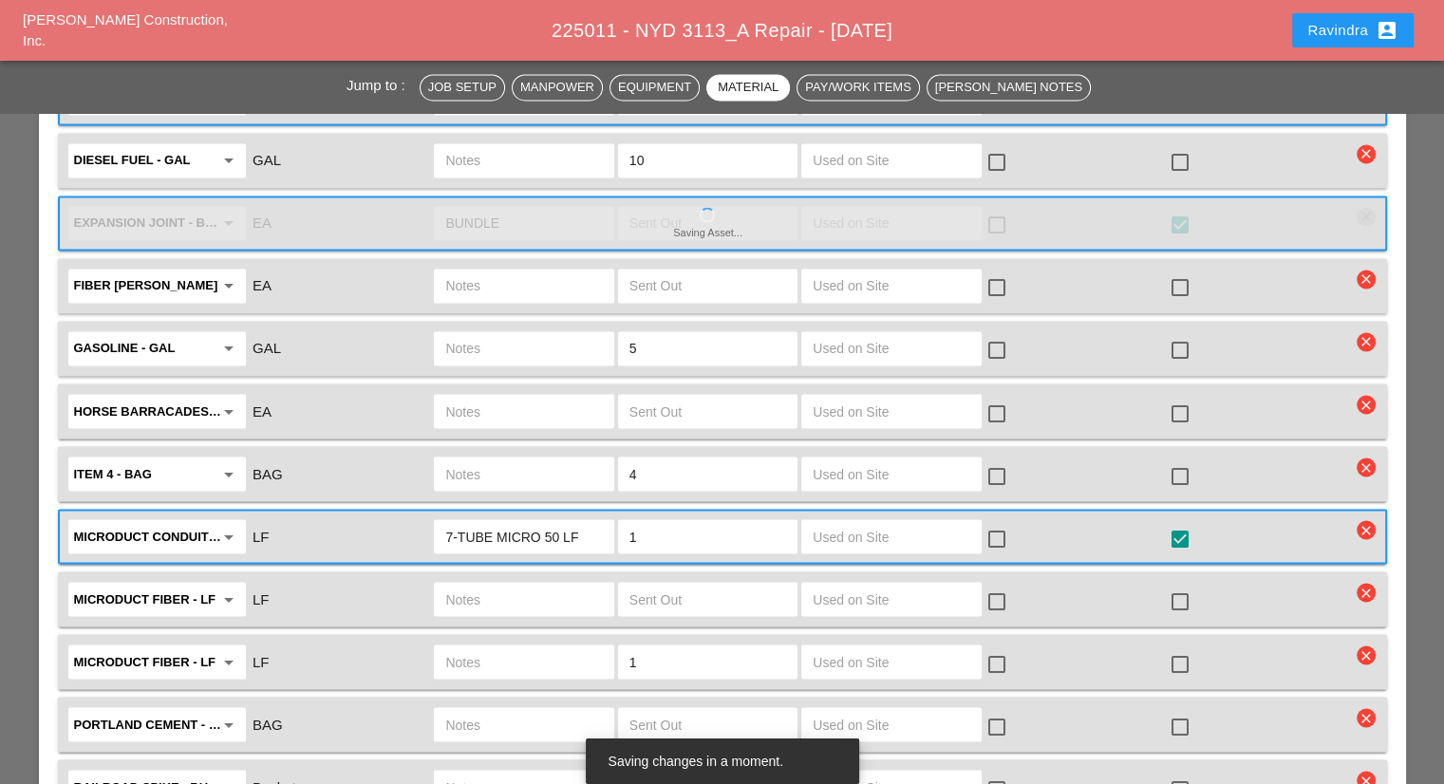
type input "7-TUBE MICRO 50 LF"
click at [561, 584] on input "text" at bounding box center [523, 599] width 157 height 30
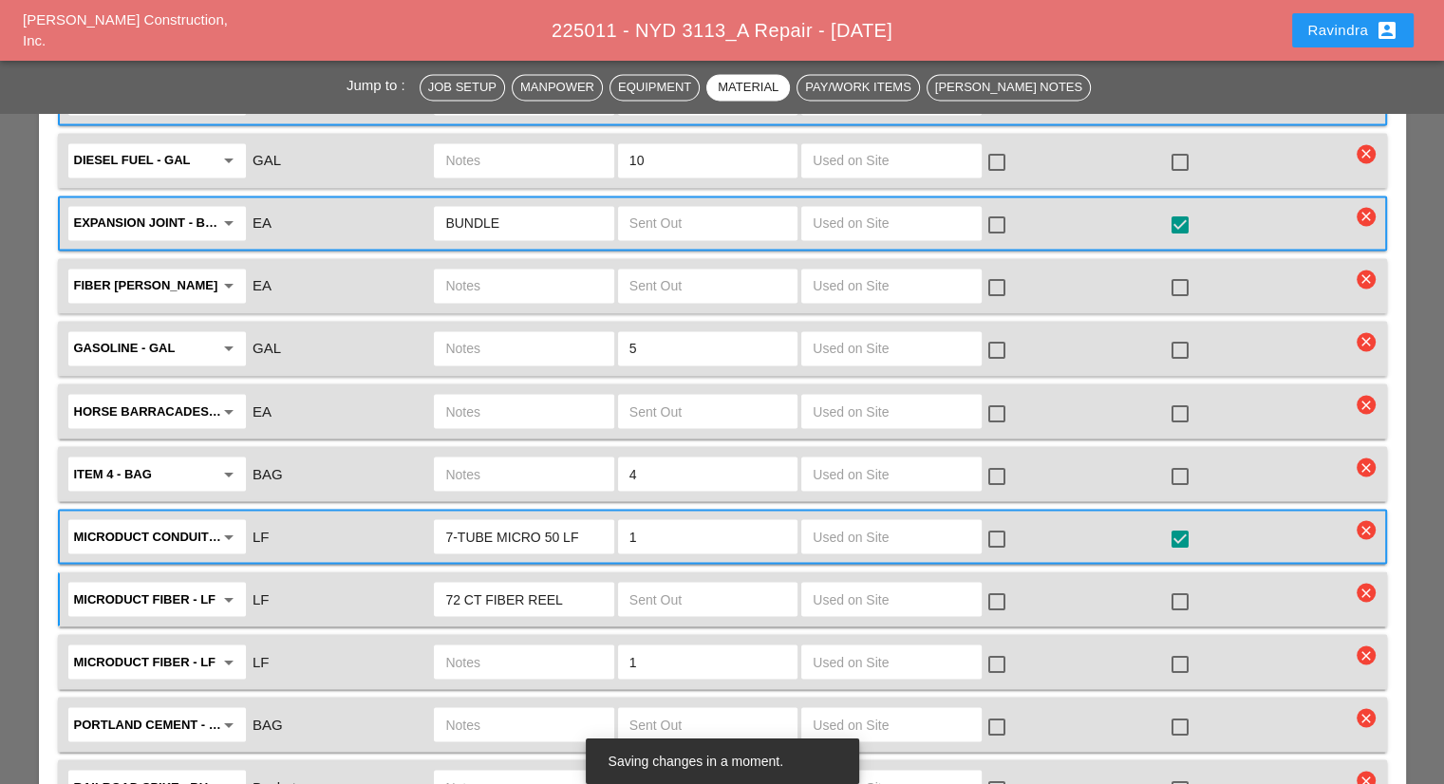
type input "72 CT FIBER REEL"
click at [696, 579] on div at bounding box center [707, 599] width 183 height 40
click at [724, 584] on input "text" at bounding box center [707, 599] width 157 height 30
type input "1"
click at [1175, 585] on div at bounding box center [1180, 601] width 32 height 32
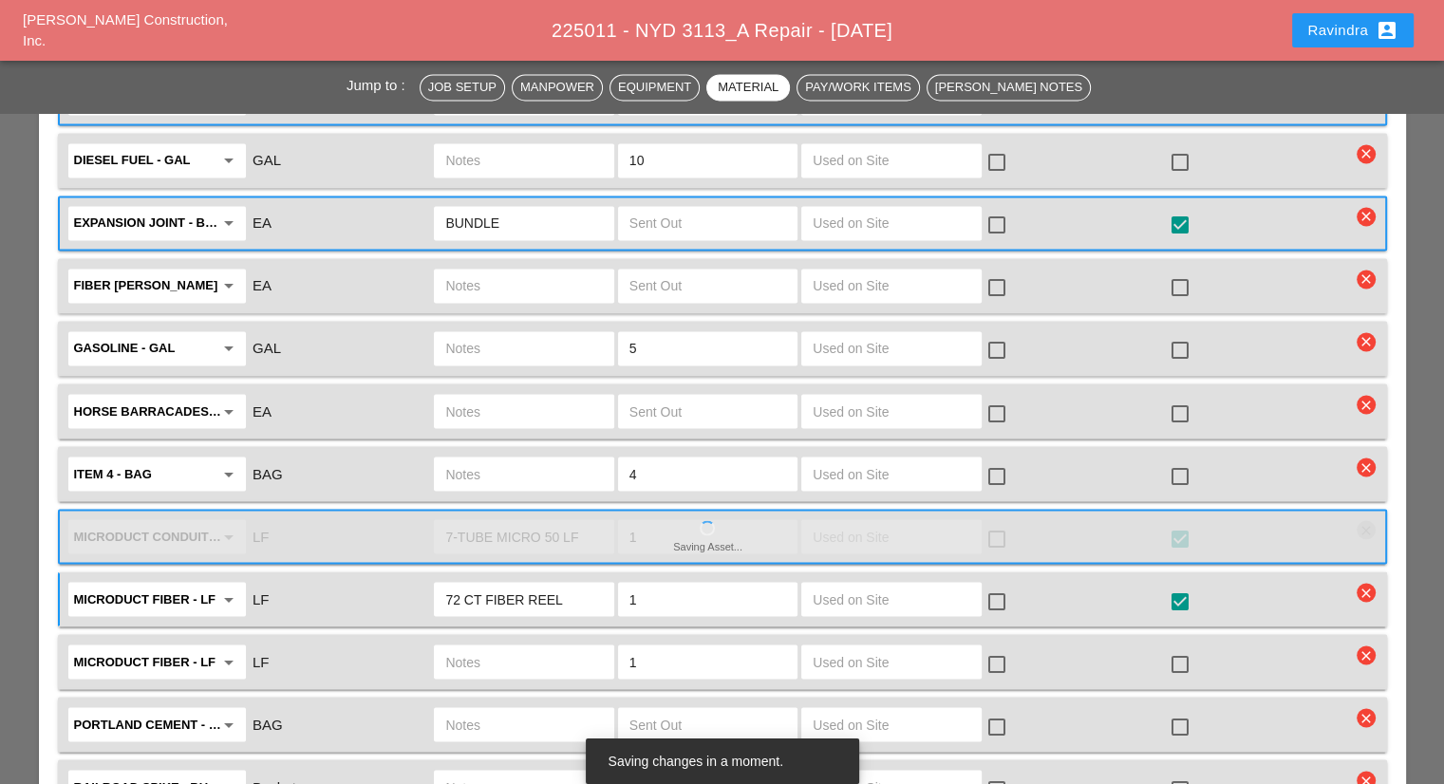
checkbox input "true"
click at [551, 646] on input "text" at bounding box center [523, 661] width 157 height 30
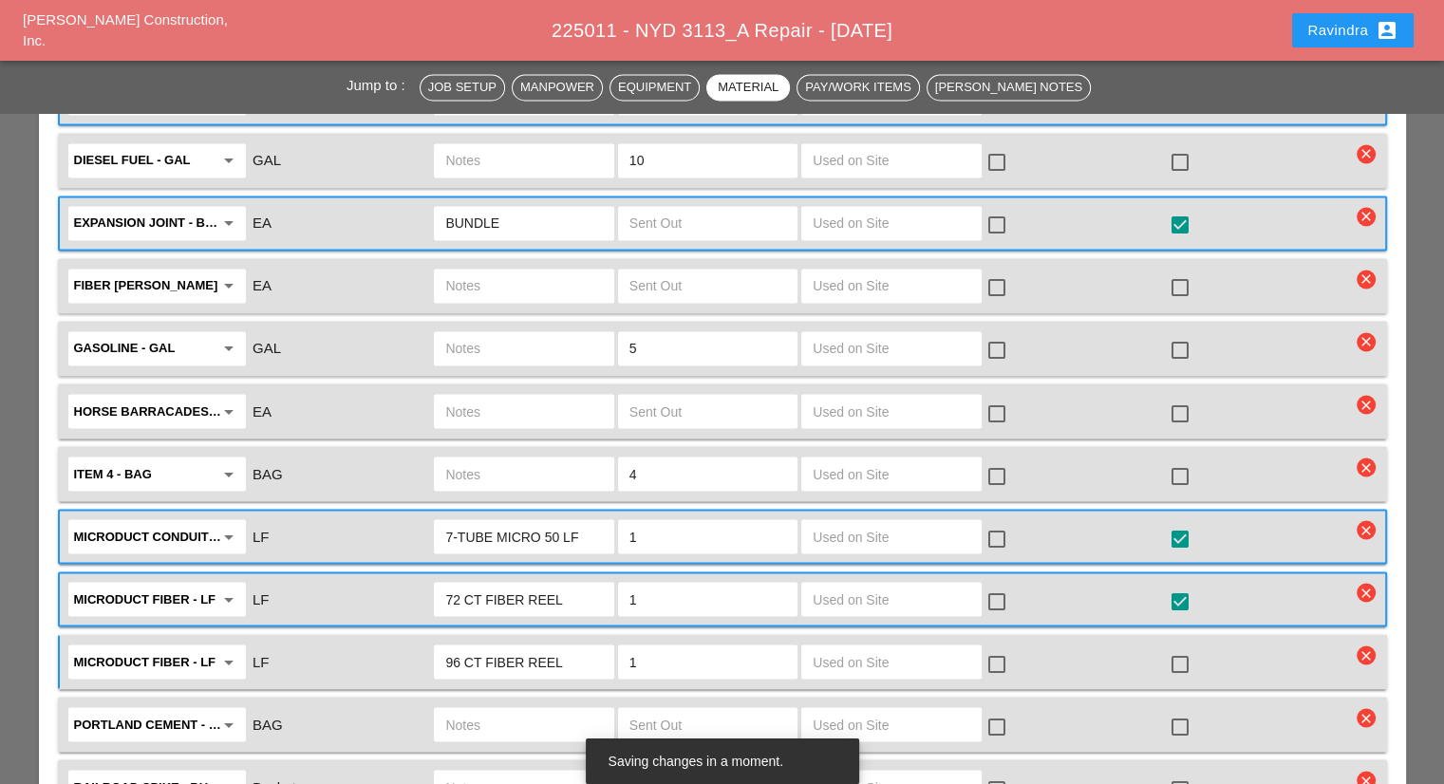
type input "96 CT FIBER REEL"
click at [1186, 647] on div at bounding box center [1180, 663] width 32 height 32
checkbox input "true"
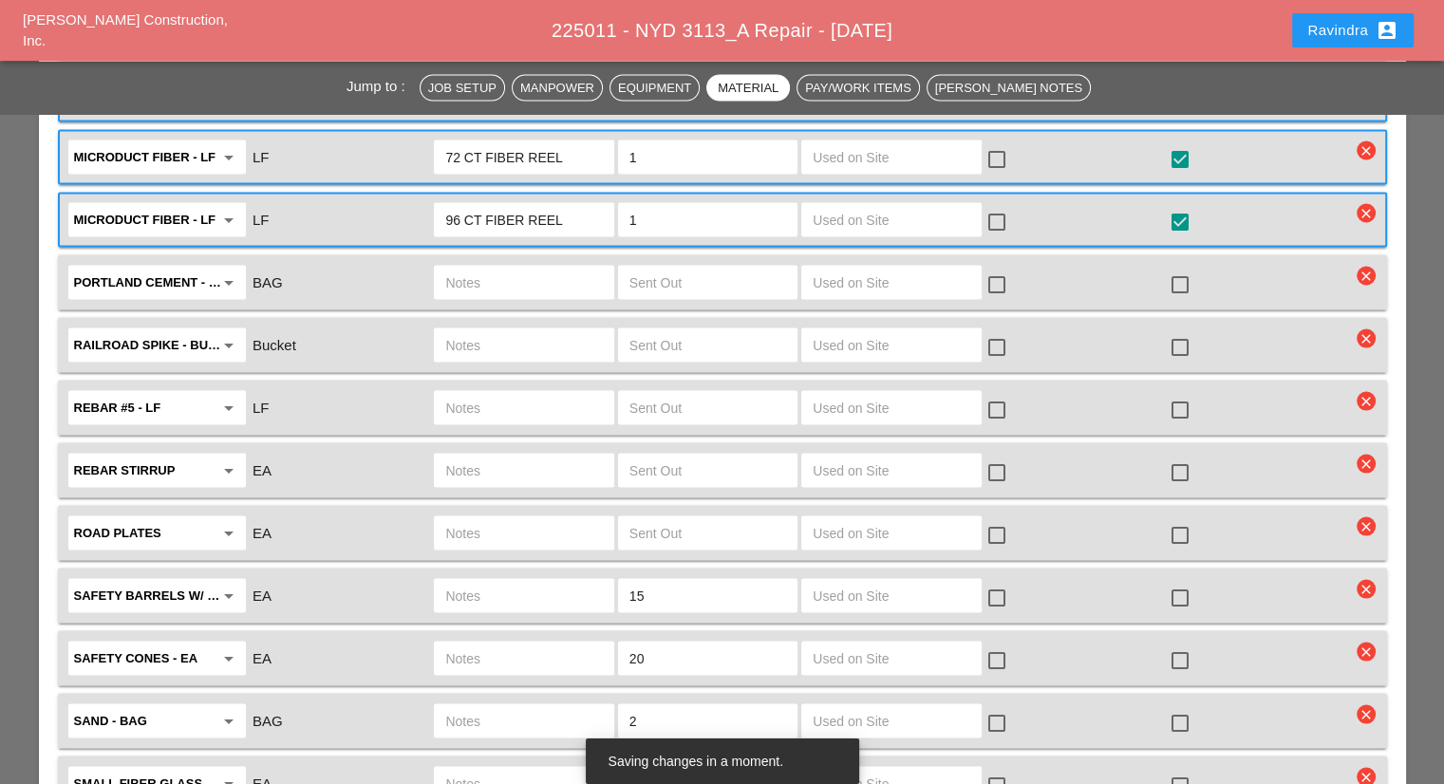
scroll to position [3702, 0]
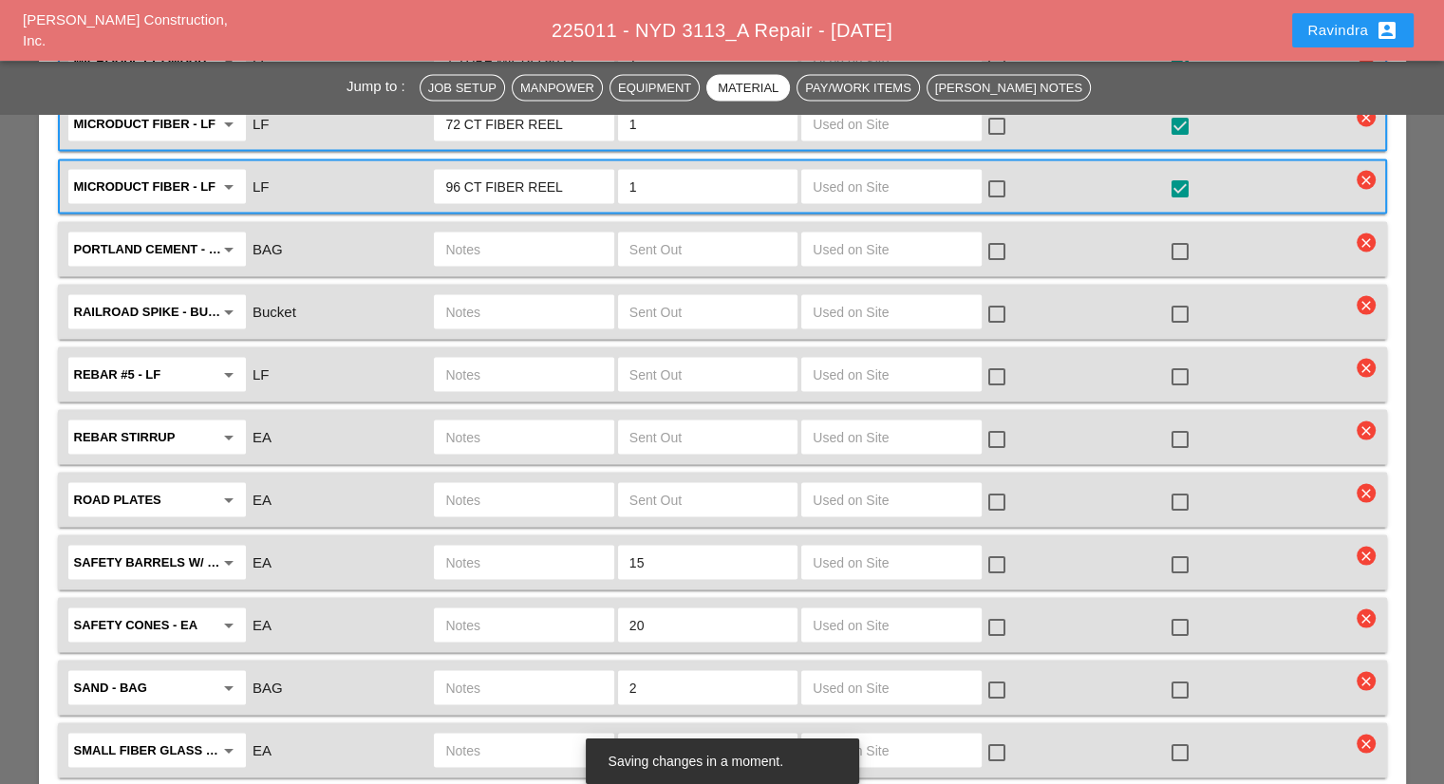
click at [1182, 674] on div at bounding box center [1180, 690] width 32 height 32
checkbox input "true"
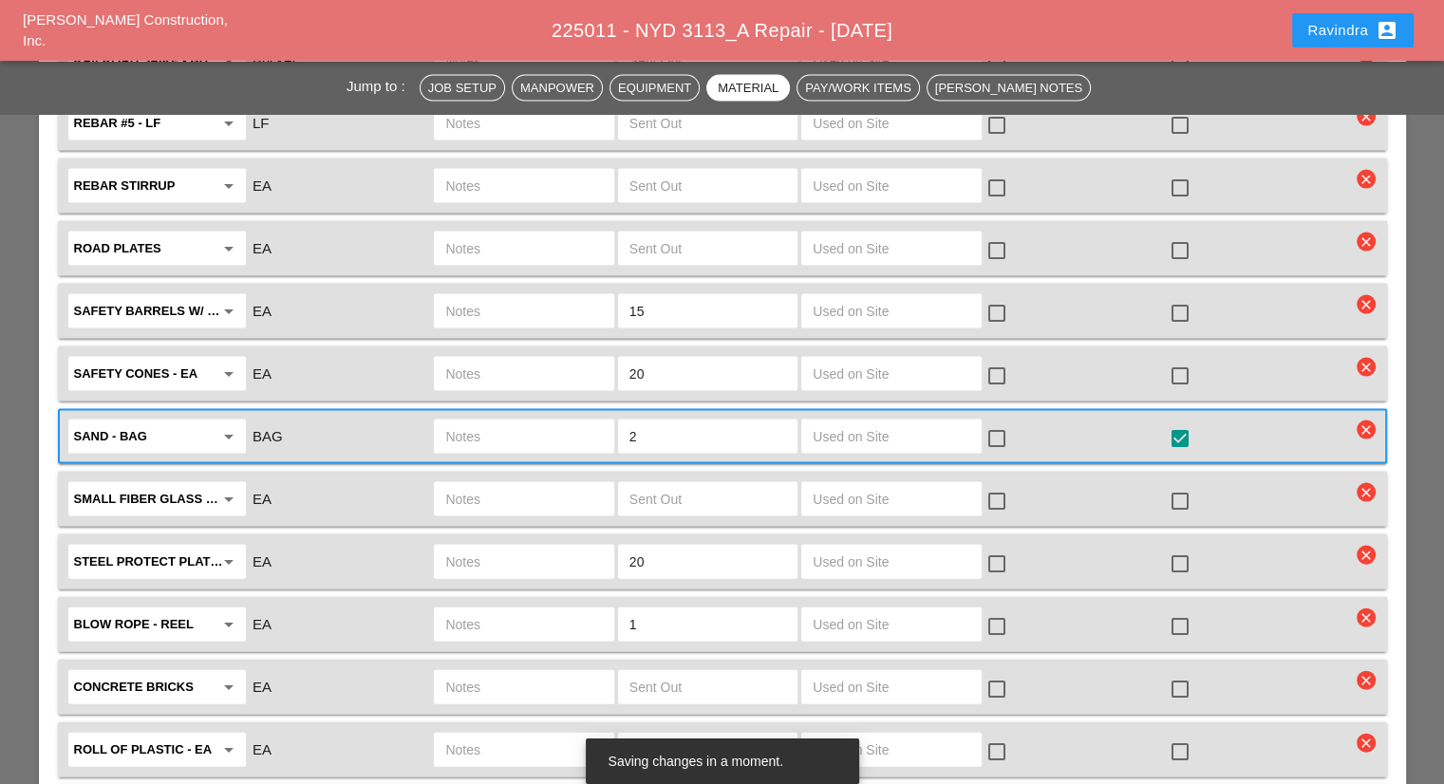
scroll to position [3987, 0]
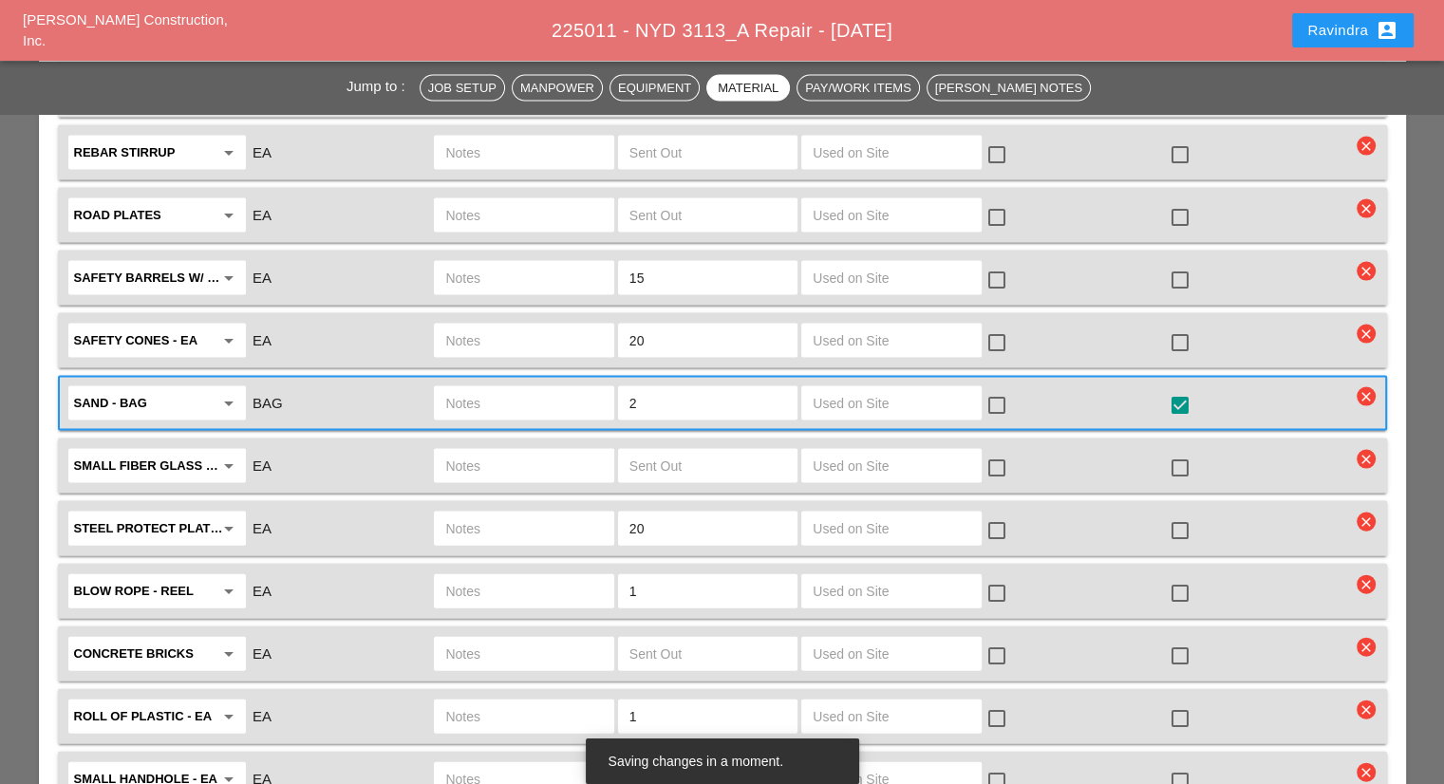
click at [222, 768] on icon "arrow_drop_down" at bounding box center [228, 779] width 23 height 23
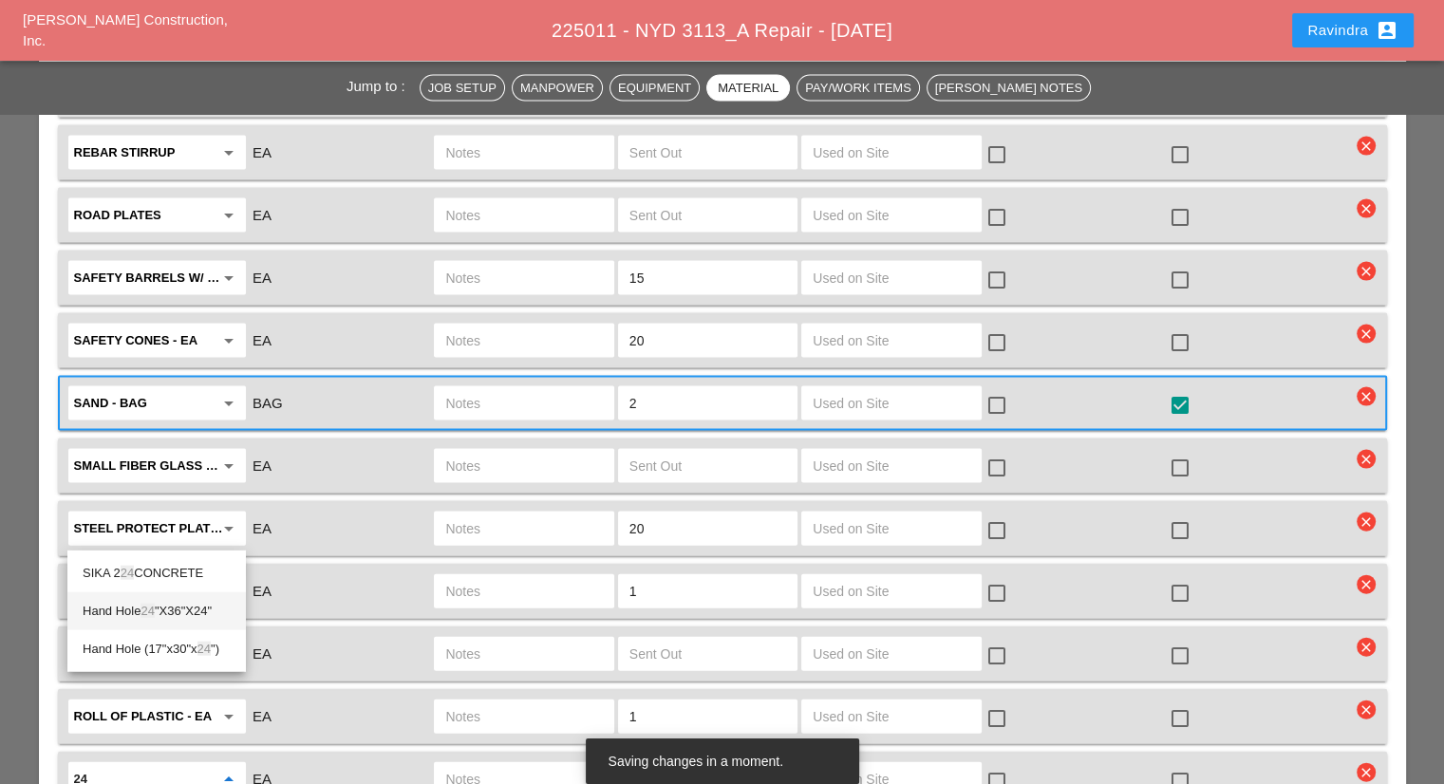
click at [190, 618] on div "Hand Hole 24 "X36"X24"" at bounding box center [157, 611] width 148 height 23
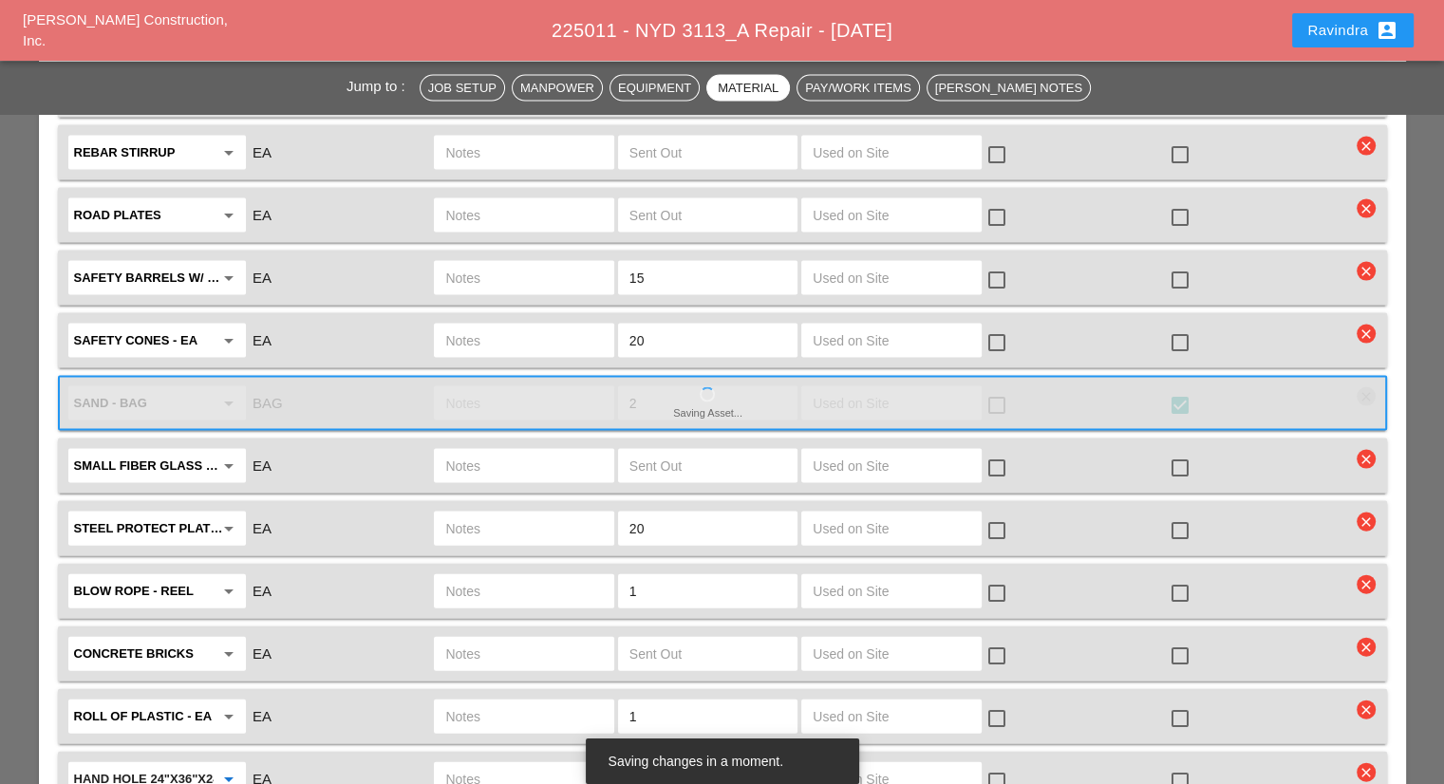
type input "Hand Hole 24"X36"X24""
click at [497, 764] on input "text" at bounding box center [523, 779] width 157 height 30
click at [707, 764] on input "text" at bounding box center [707, 779] width 157 height 30
type input "1"
click at [540, 764] on input "text" at bounding box center [523, 779] width 157 height 30
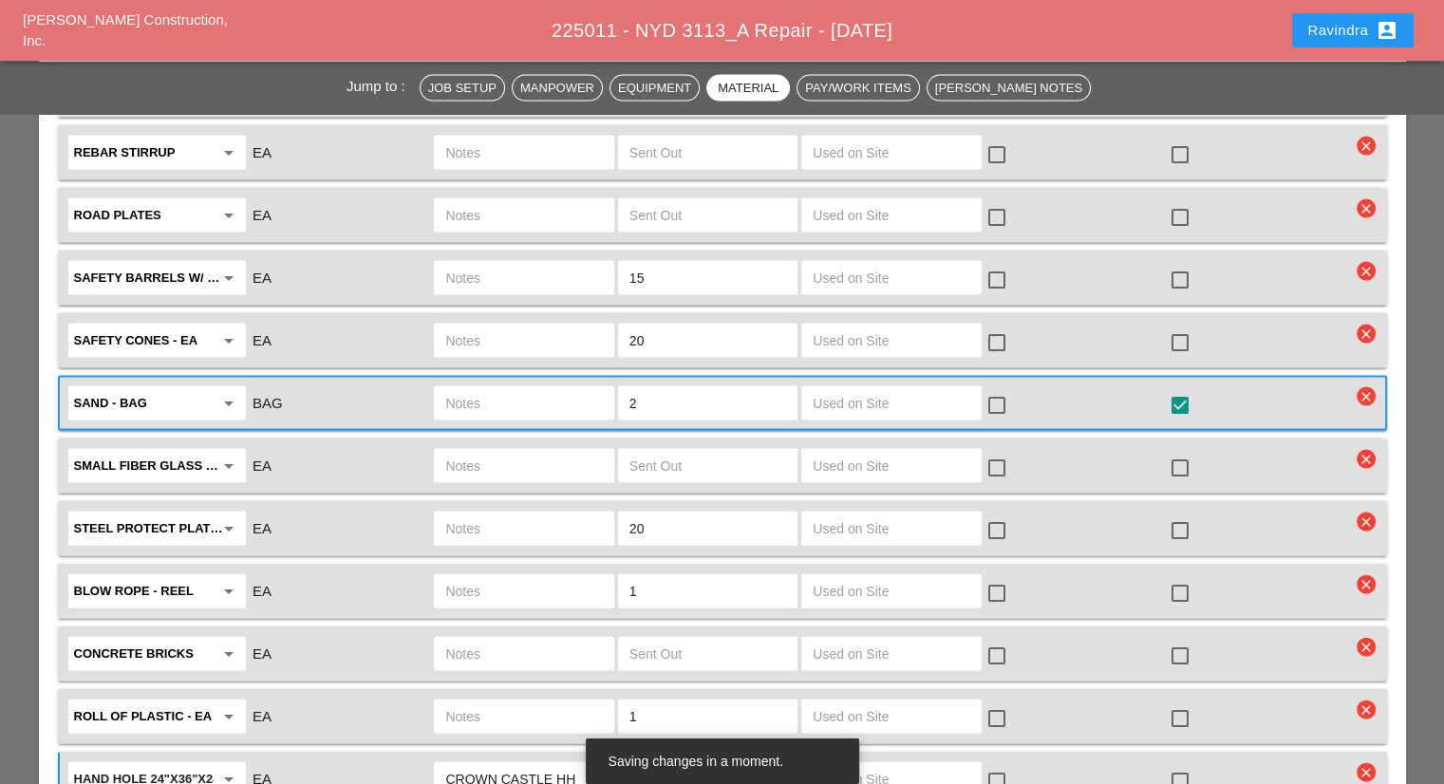
type input "CROWN CASTLE HH"
click at [1184, 765] on div at bounding box center [1180, 781] width 32 height 32
checkbox input "true"
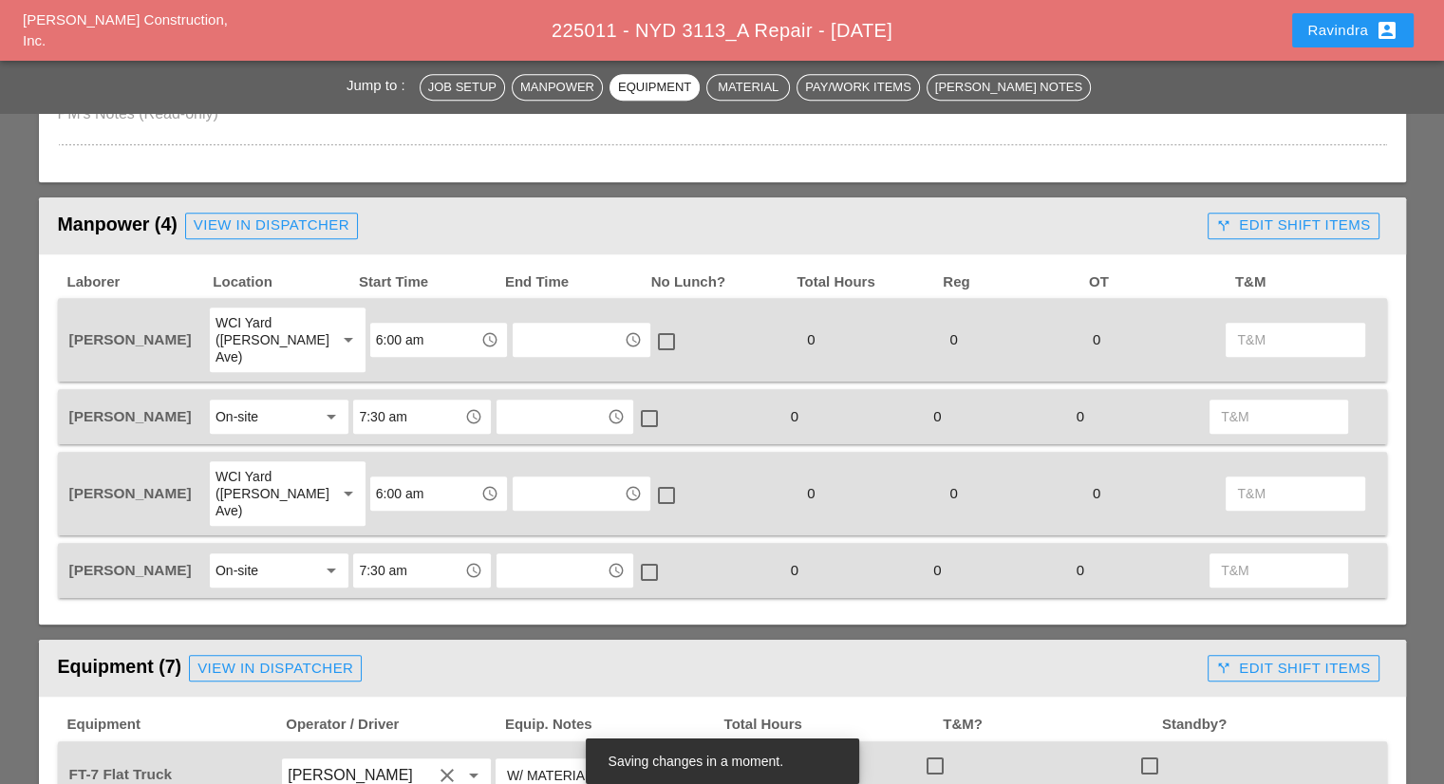
scroll to position [854, 0]
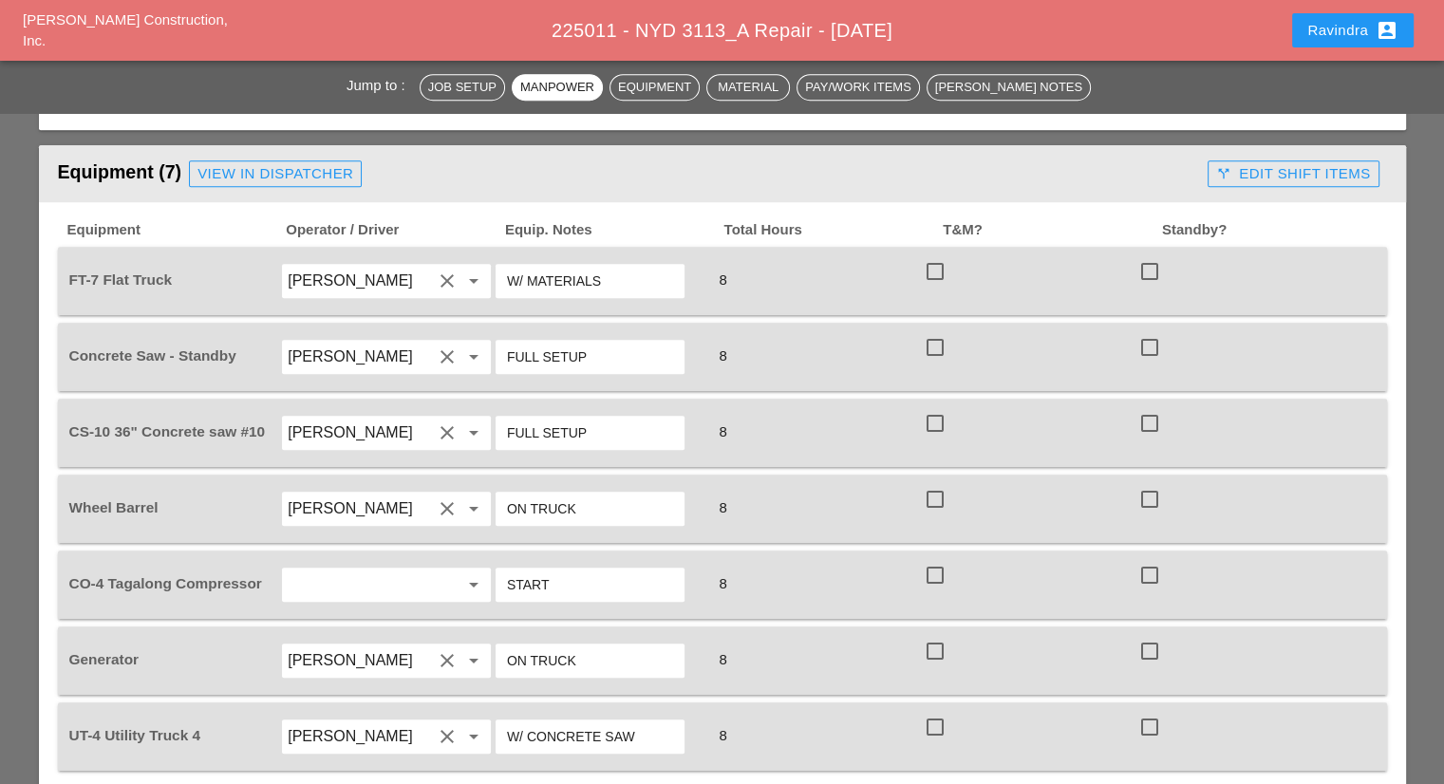
scroll to position [1424, 0]
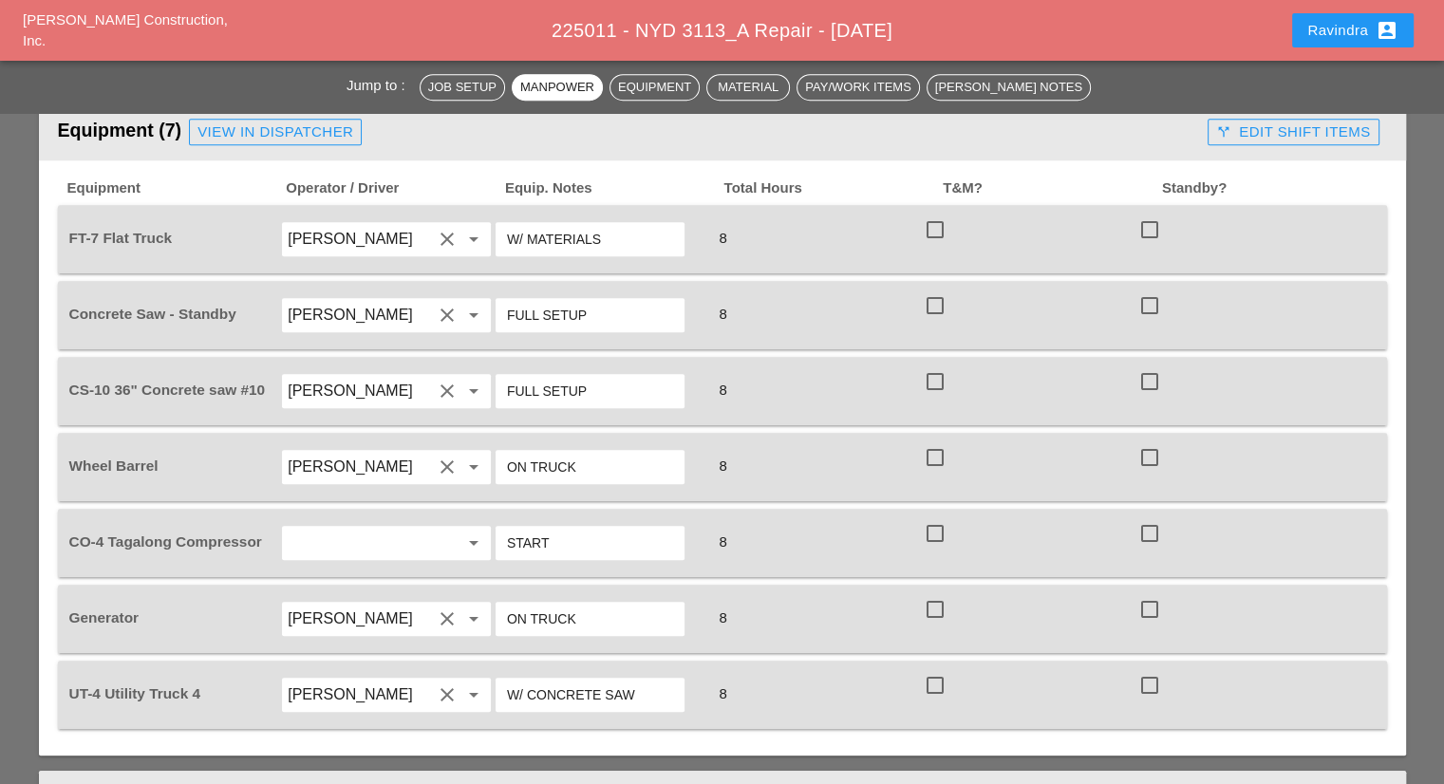
click at [355, 528] on input "text" at bounding box center [360, 543] width 144 height 30
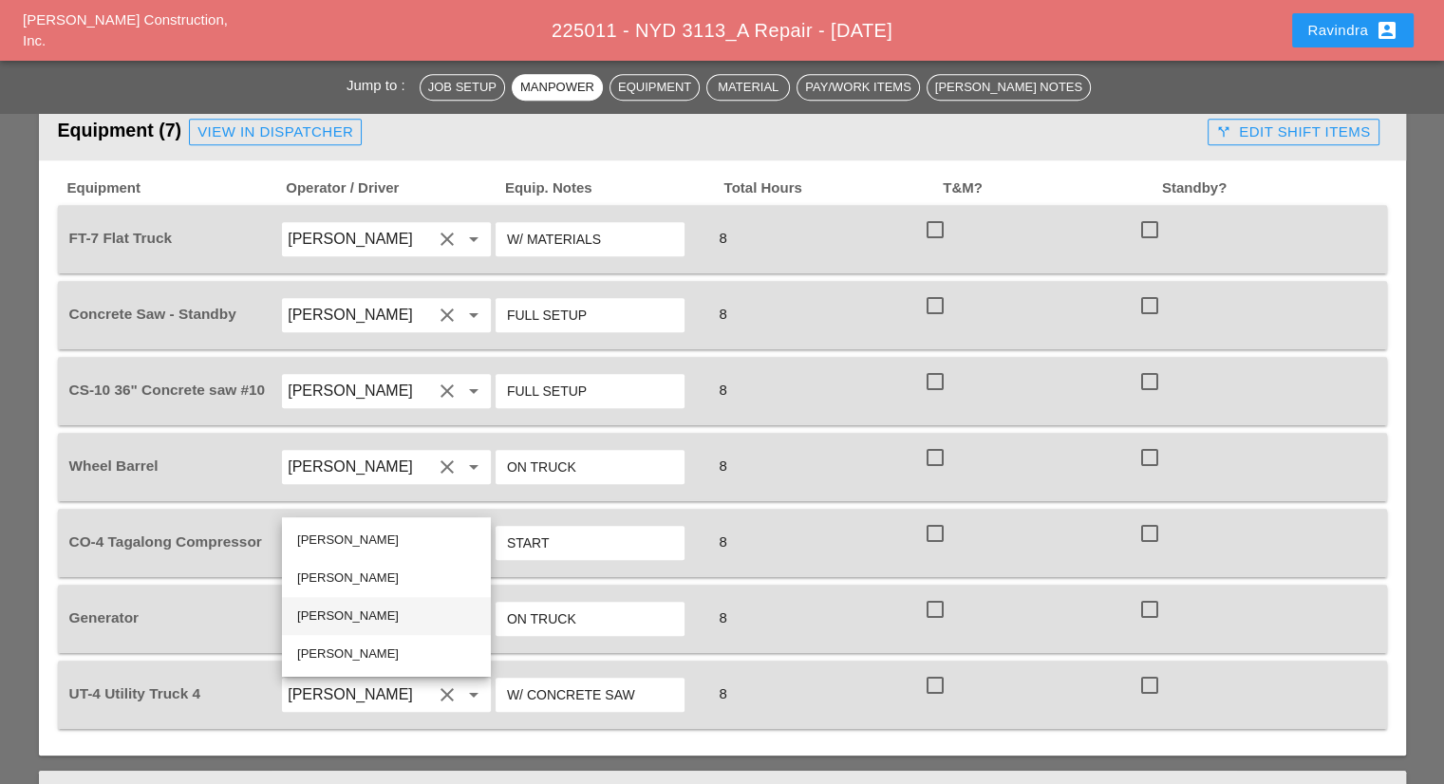
click at [334, 601] on div "[PERSON_NAME]" at bounding box center [386, 616] width 178 height 38
type input "[PERSON_NAME]"
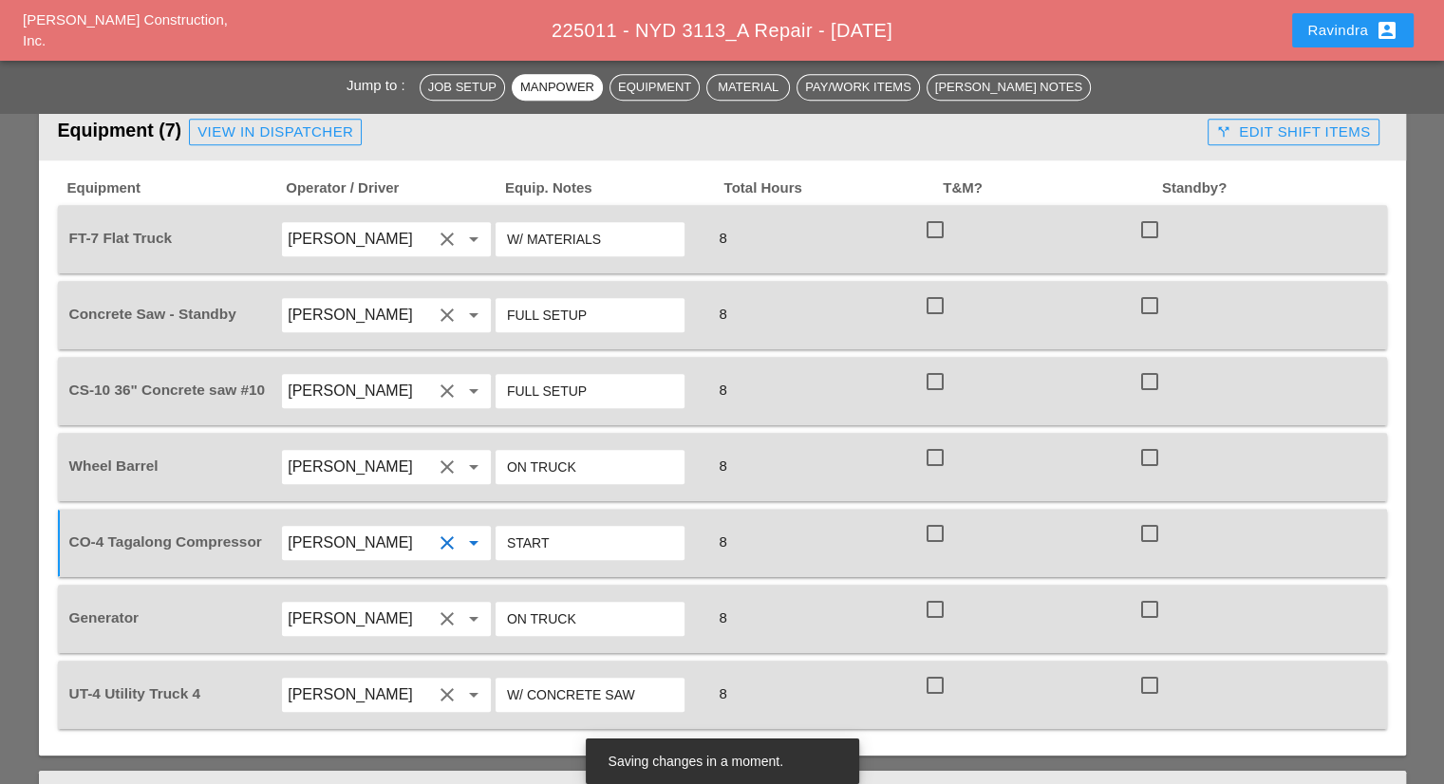
click at [847, 585] on div "Generator Rudolph Bell clear arrow_drop_down ON TRUCK 8 check_box_outline_blank…" at bounding box center [722, 619] width 1329 height 68
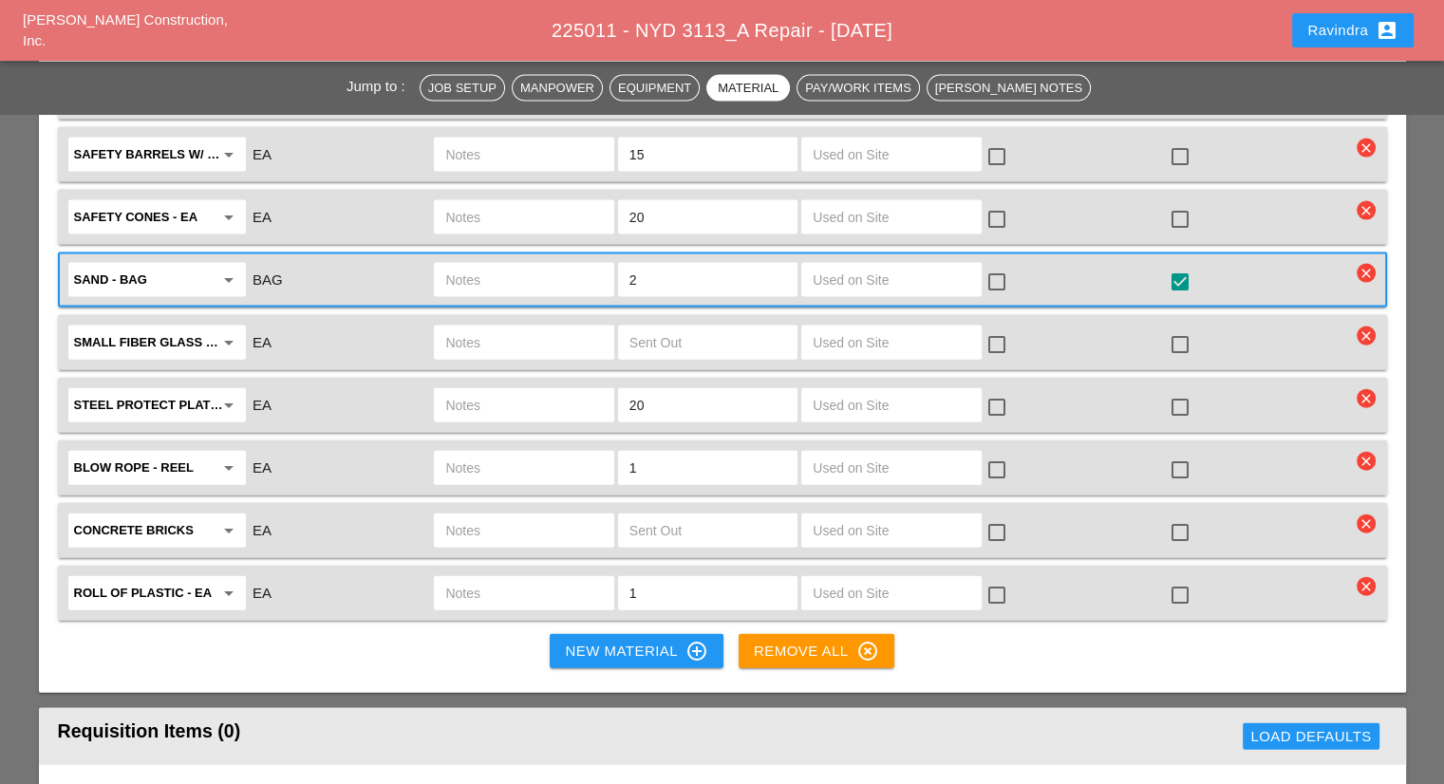
scroll to position [4271, 0]
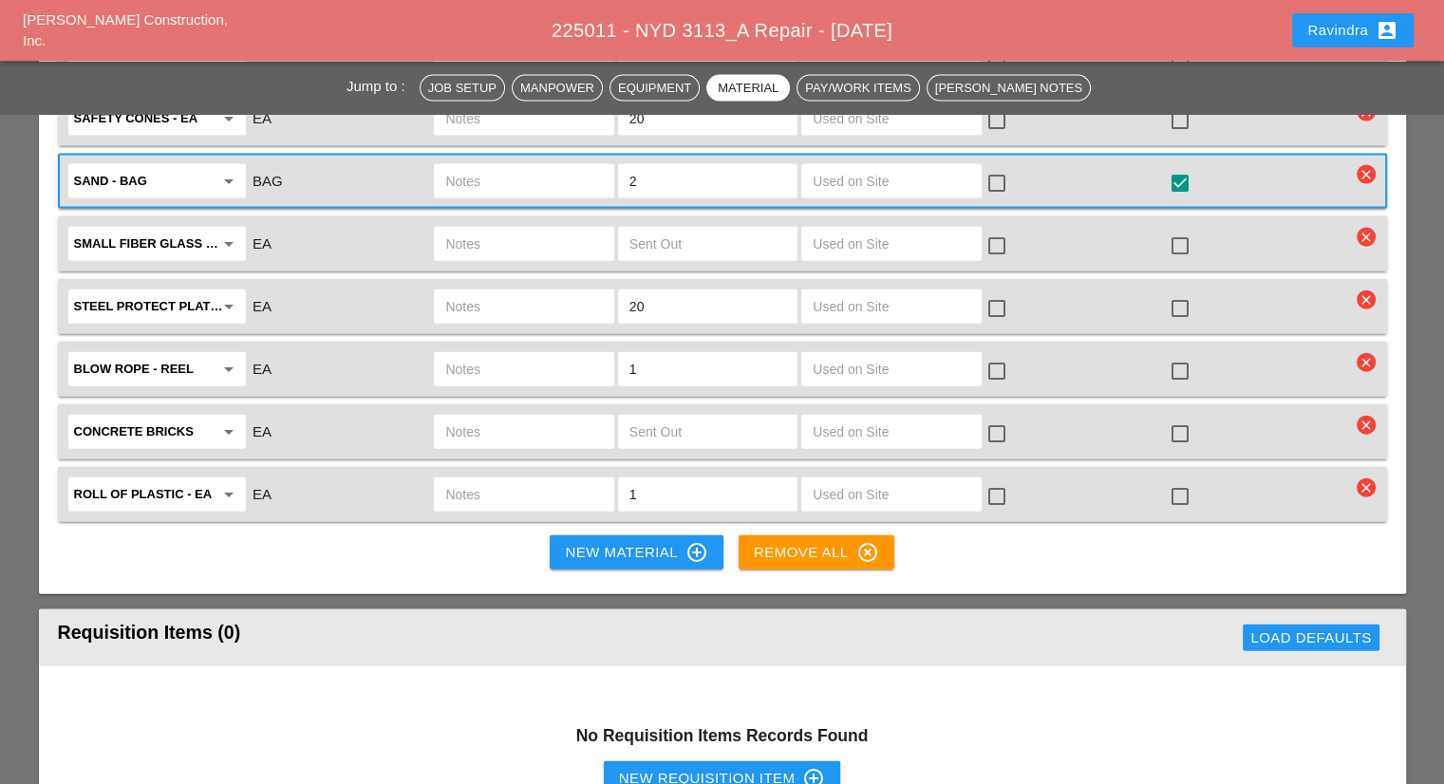
click at [1359, 39] on div "Ravindra account_box" at bounding box center [1352, 30] width 91 height 23
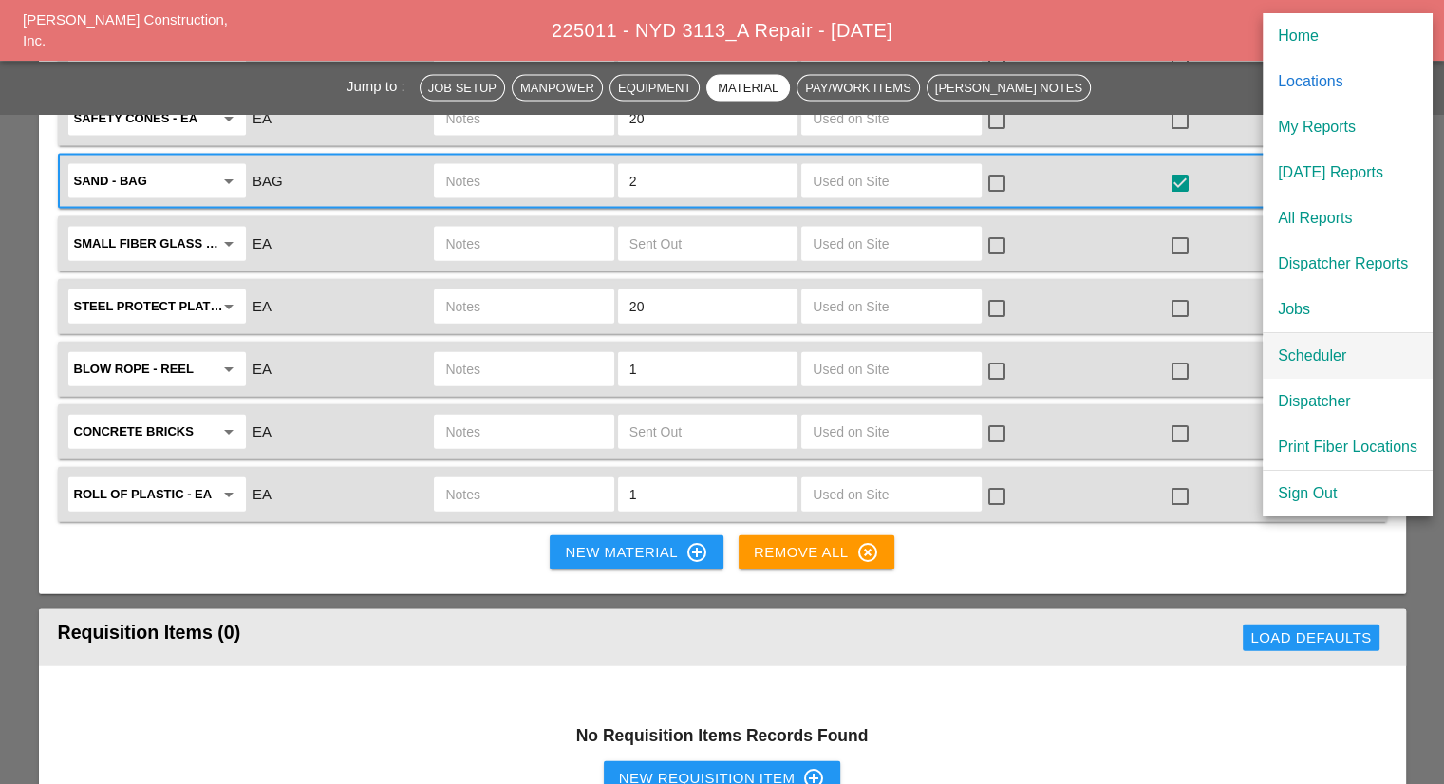
click at [1283, 354] on div "Scheduler" at bounding box center [1348, 356] width 140 height 23
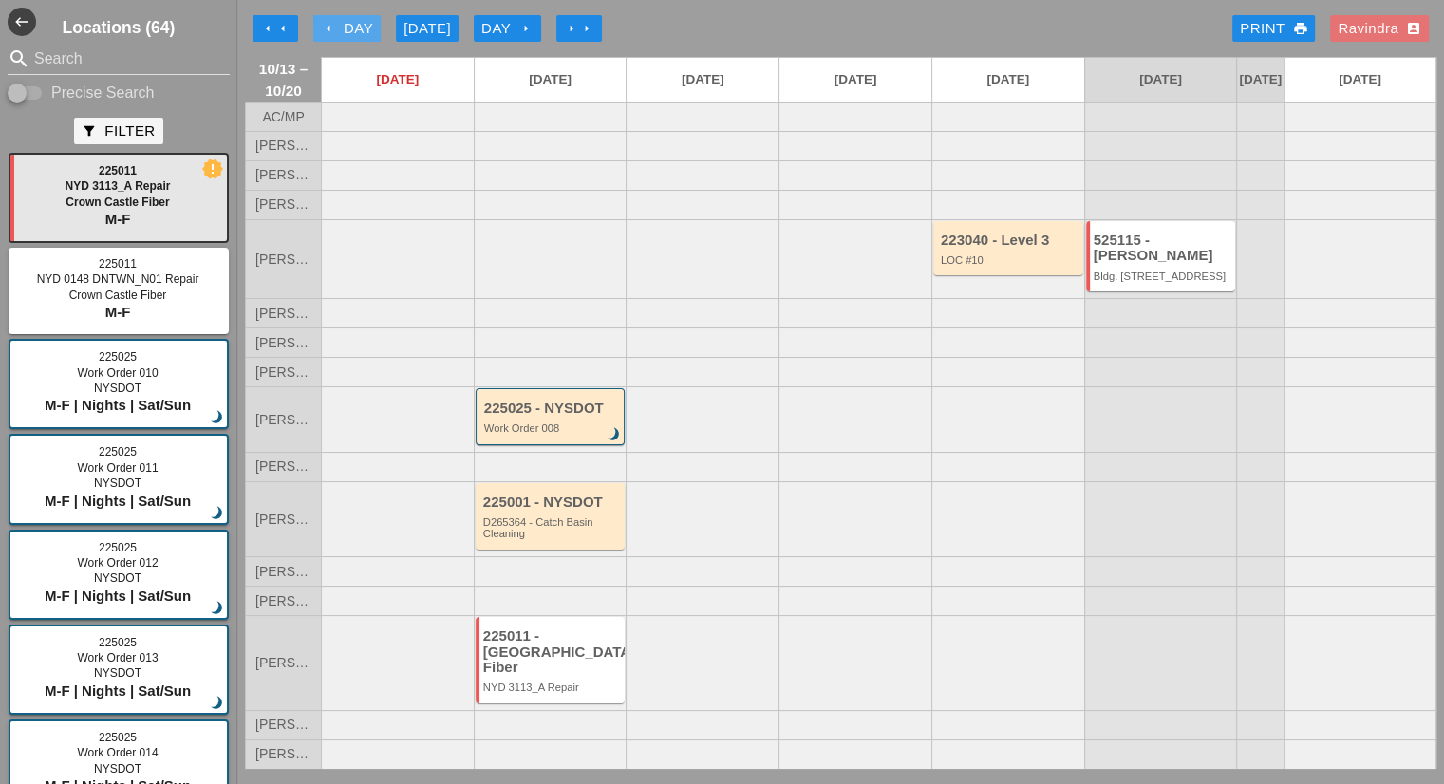
click at [352, 33] on div "arrow_left Day" at bounding box center [347, 29] width 52 height 22
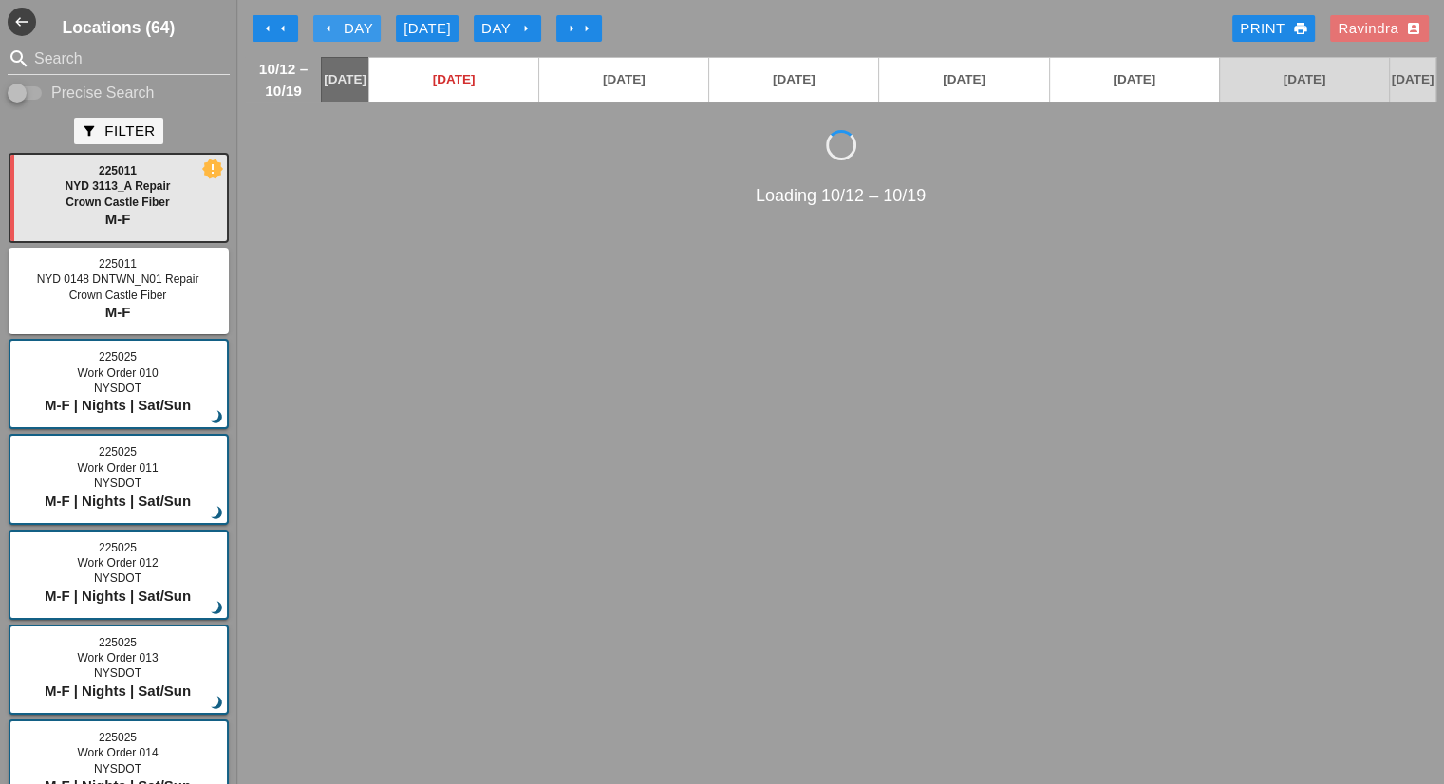
click at [352, 33] on div "arrow_left Day" at bounding box center [347, 29] width 52 height 22
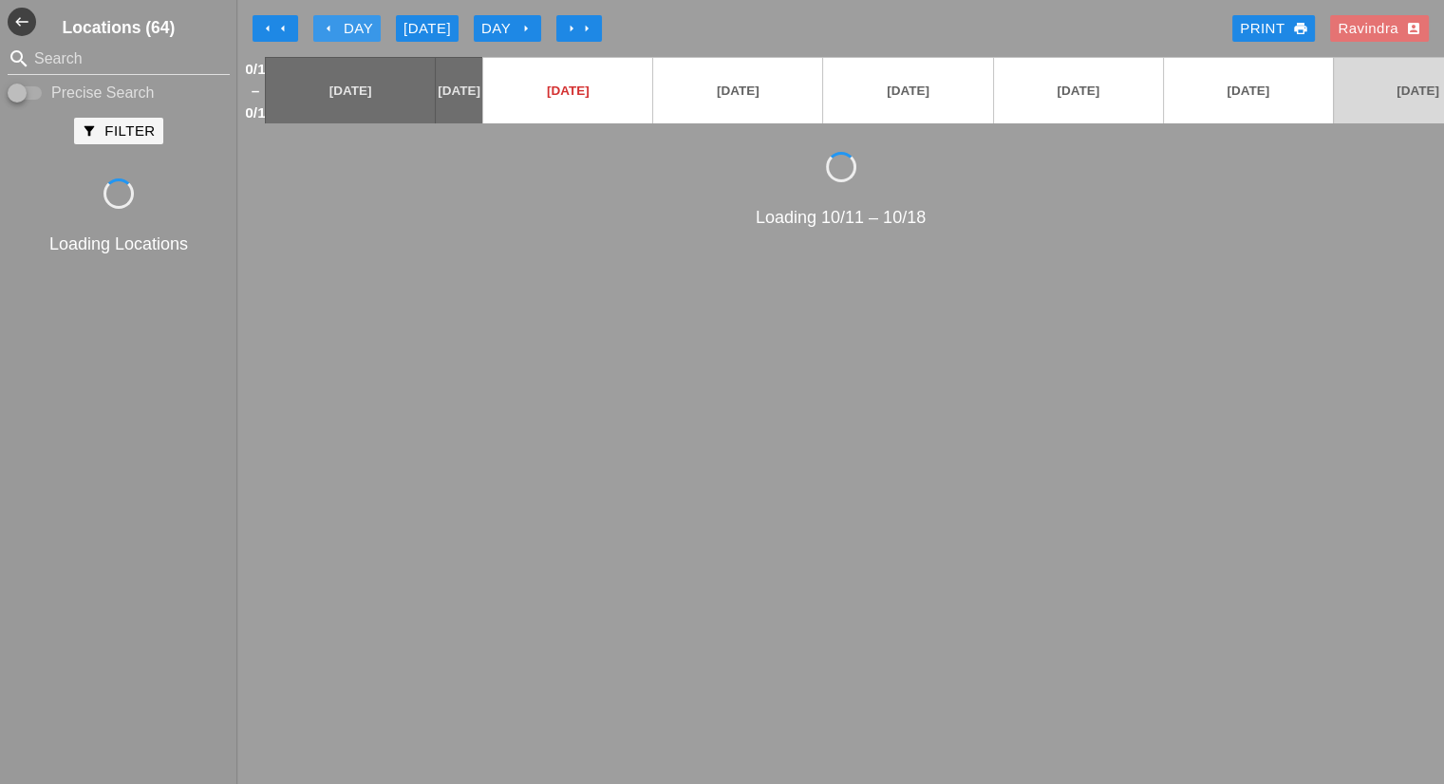
click at [352, 33] on div "arrow_left Day" at bounding box center [347, 29] width 52 height 22
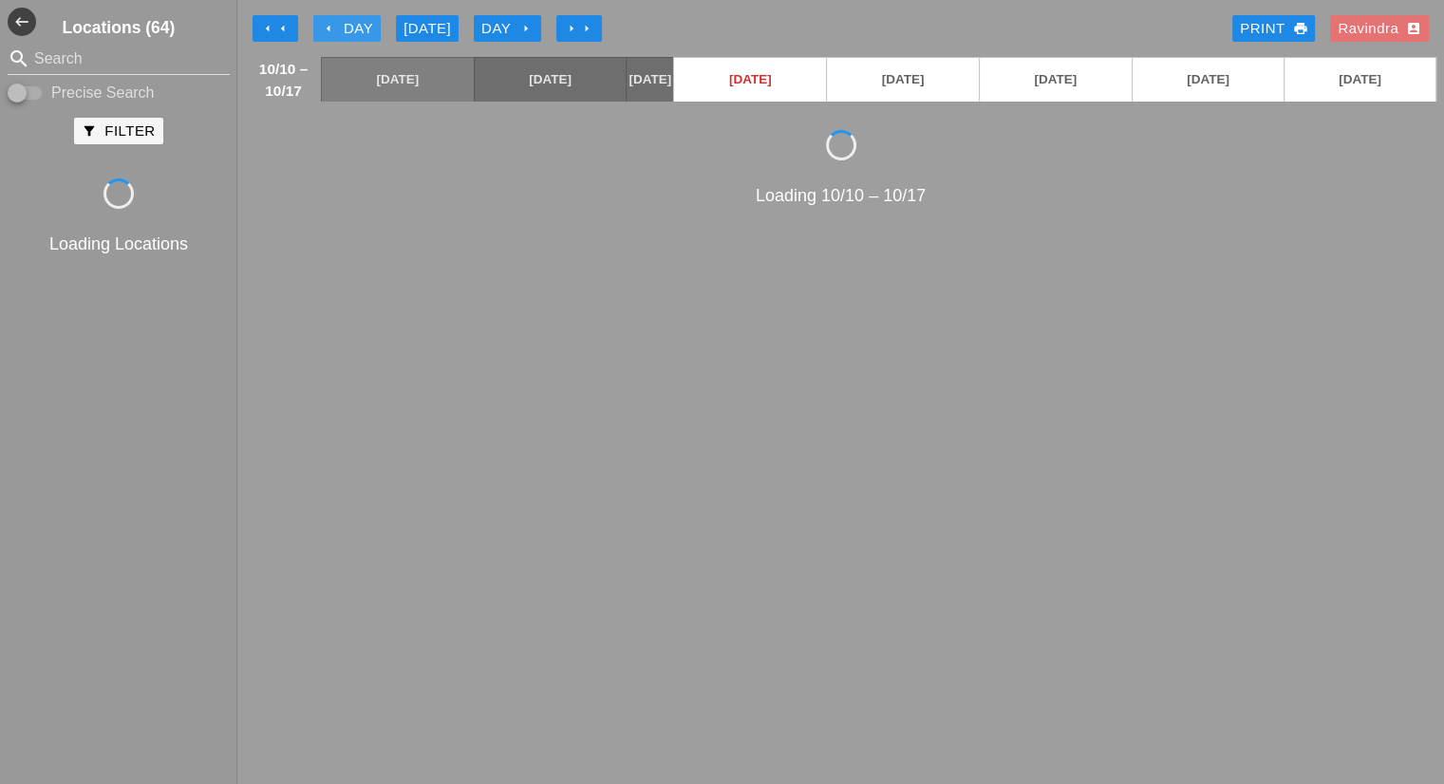
click at [352, 33] on div "arrow_left Day" at bounding box center [347, 29] width 52 height 22
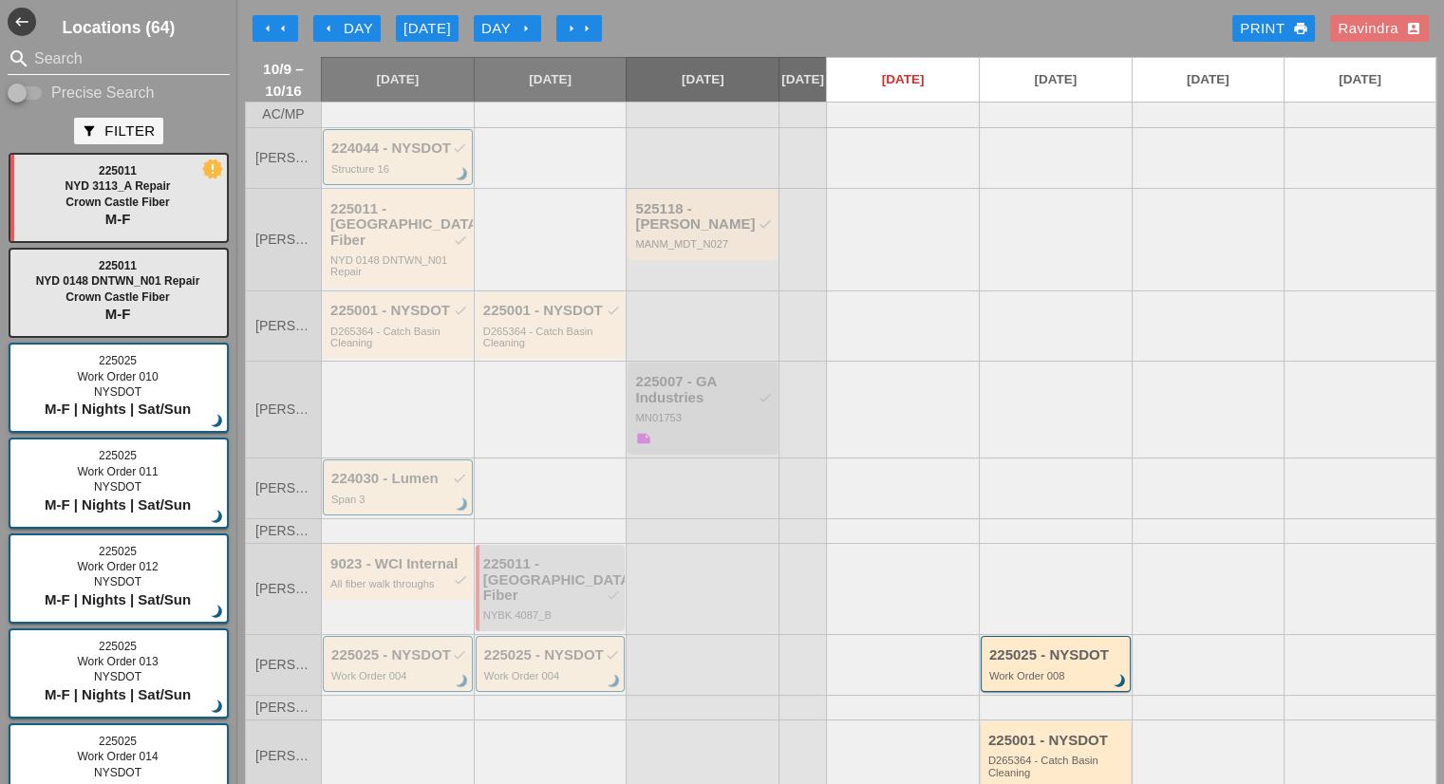
click at [108, 62] on input "Search" at bounding box center [118, 59] width 169 height 30
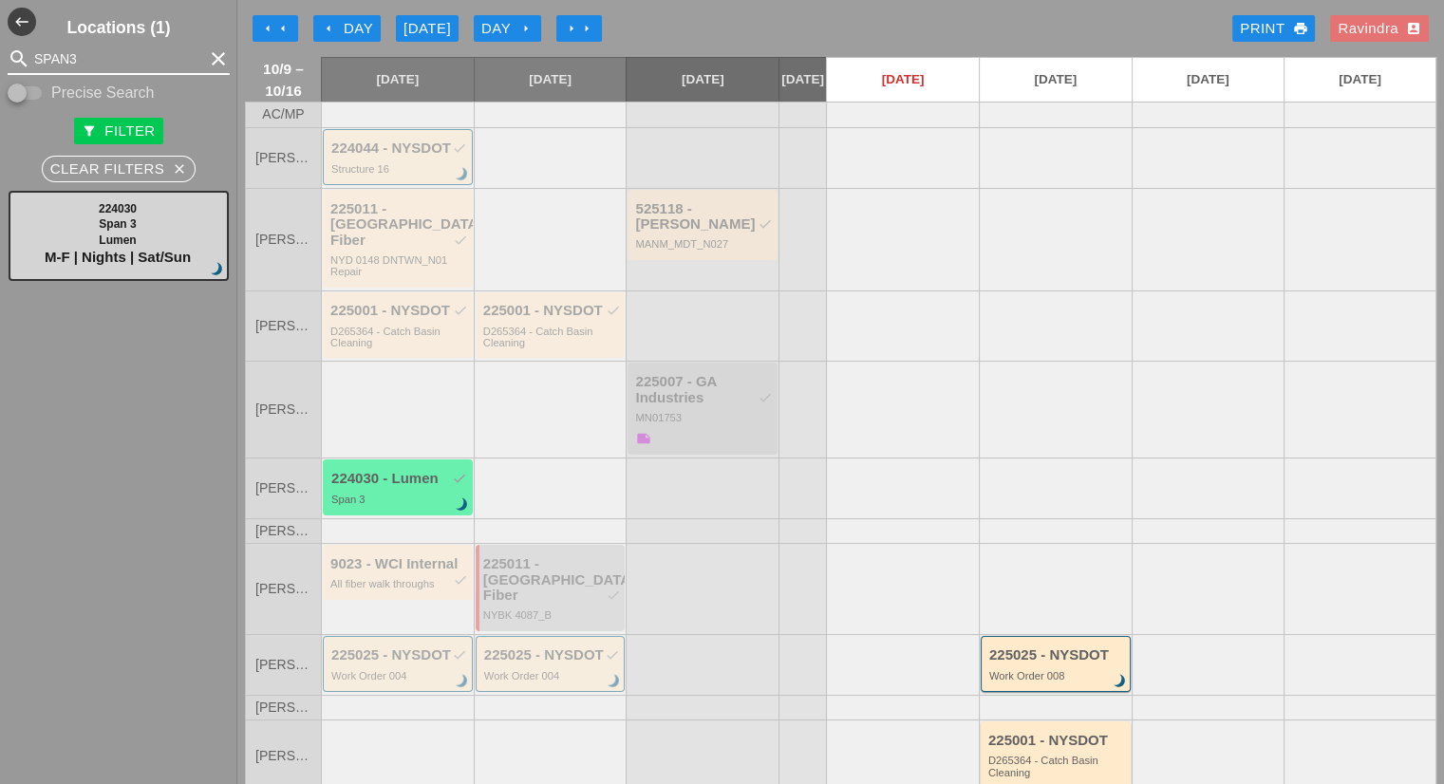
type input "SPAN3"
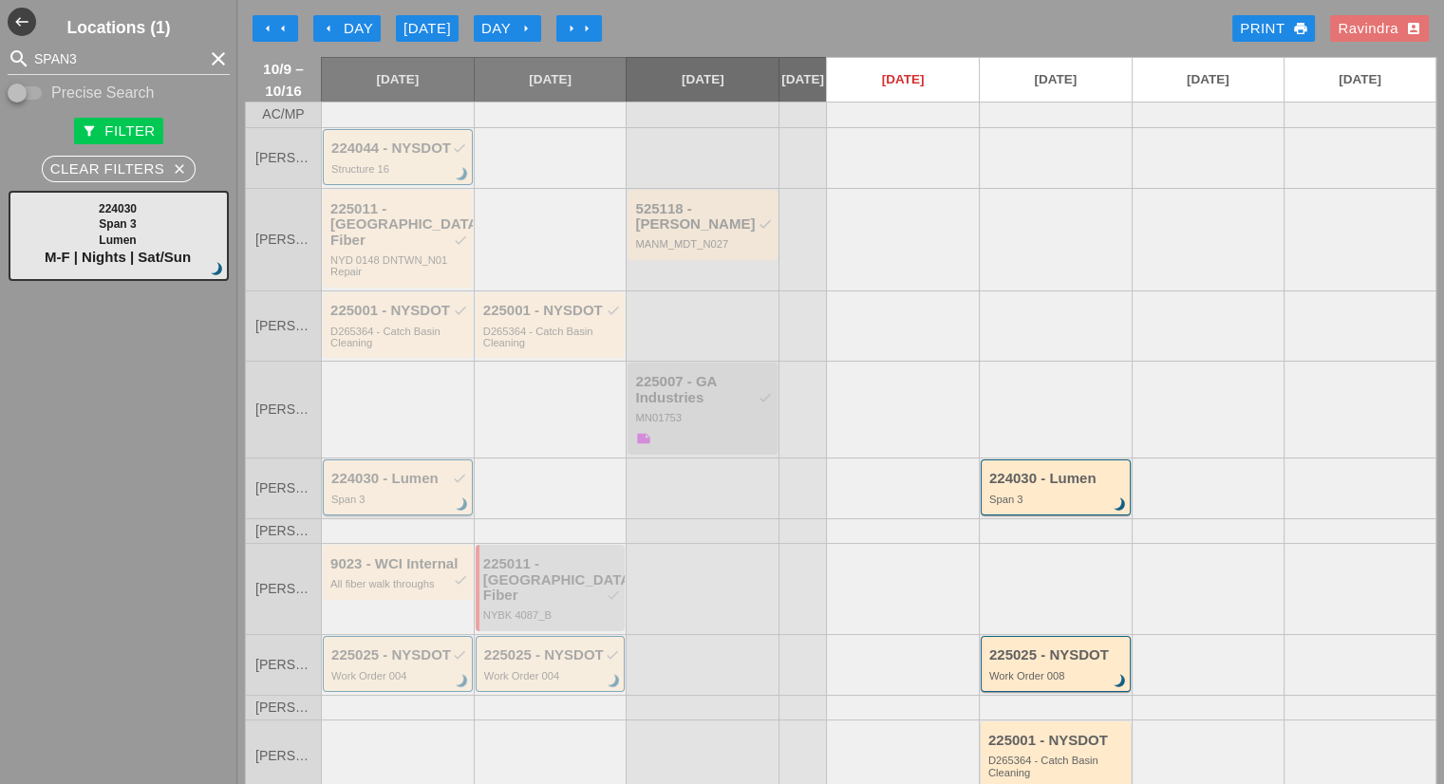
click at [405, 494] on div "Span 3" at bounding box center [399, 499] width 136 height 11
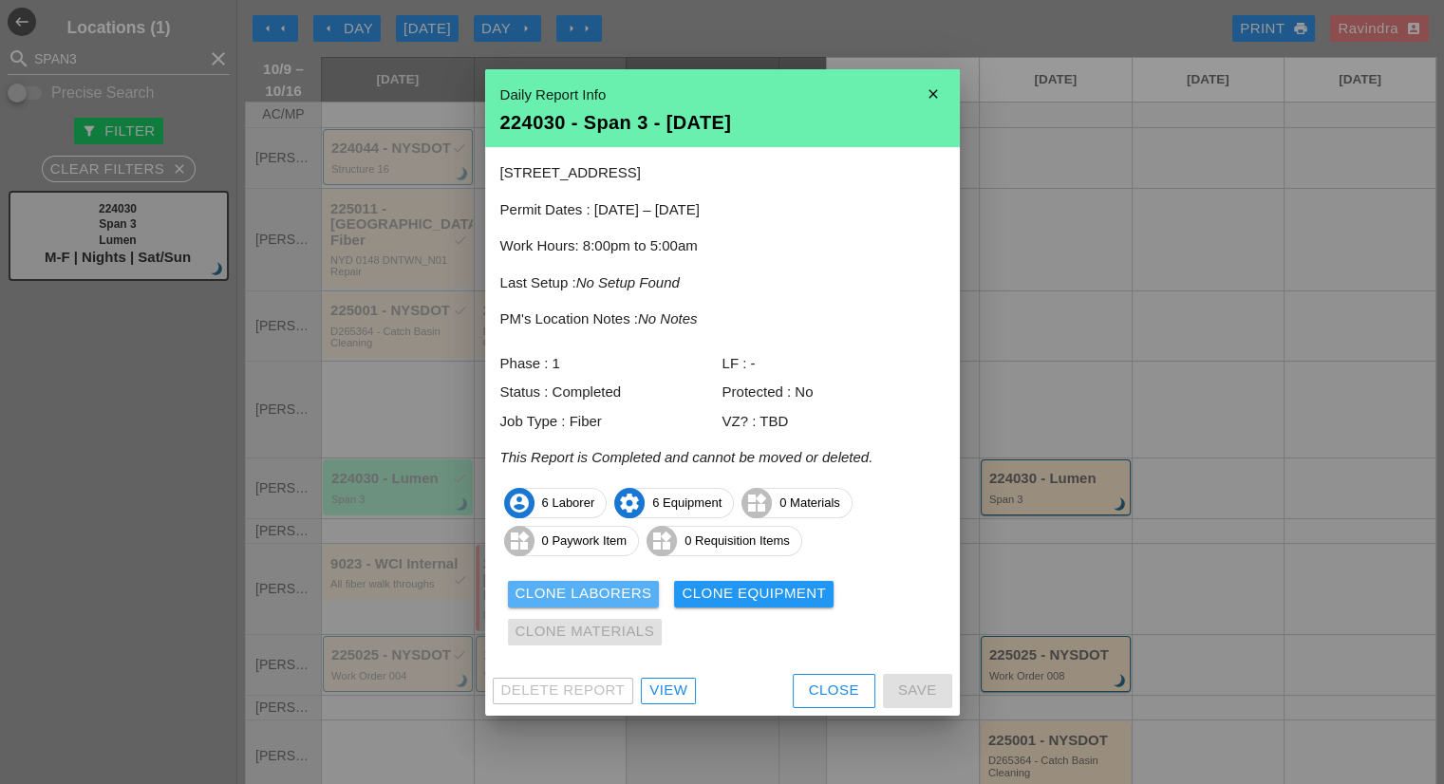
click at [634, 591] on div "Clone Laborers" at bounding box center [583, 594] width 137 height 22
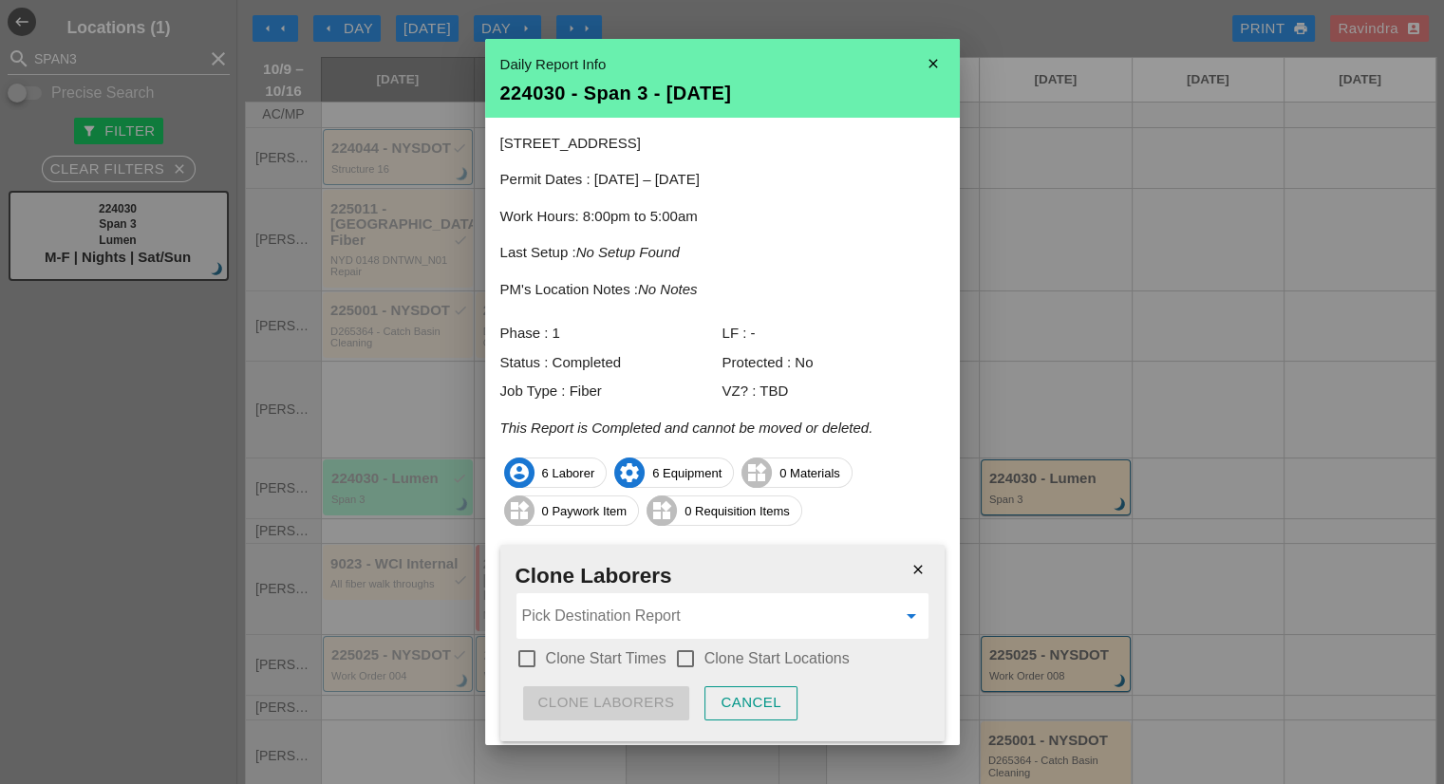
click at [615, 613] on input "Pick Destination Report" at bounding box center [709, 616] width 374 height 30
click at [659, 677] on div "224030 - Span 3 - 10/14/2025" at bounding box center [714, 663] width 367 height 38
type input "224030 - Span 3 - [DATE]"
click at [620, 658] on label "Clone Start Times" at bounding box center [606, 658] width 121 height 19
checkbox input "true"
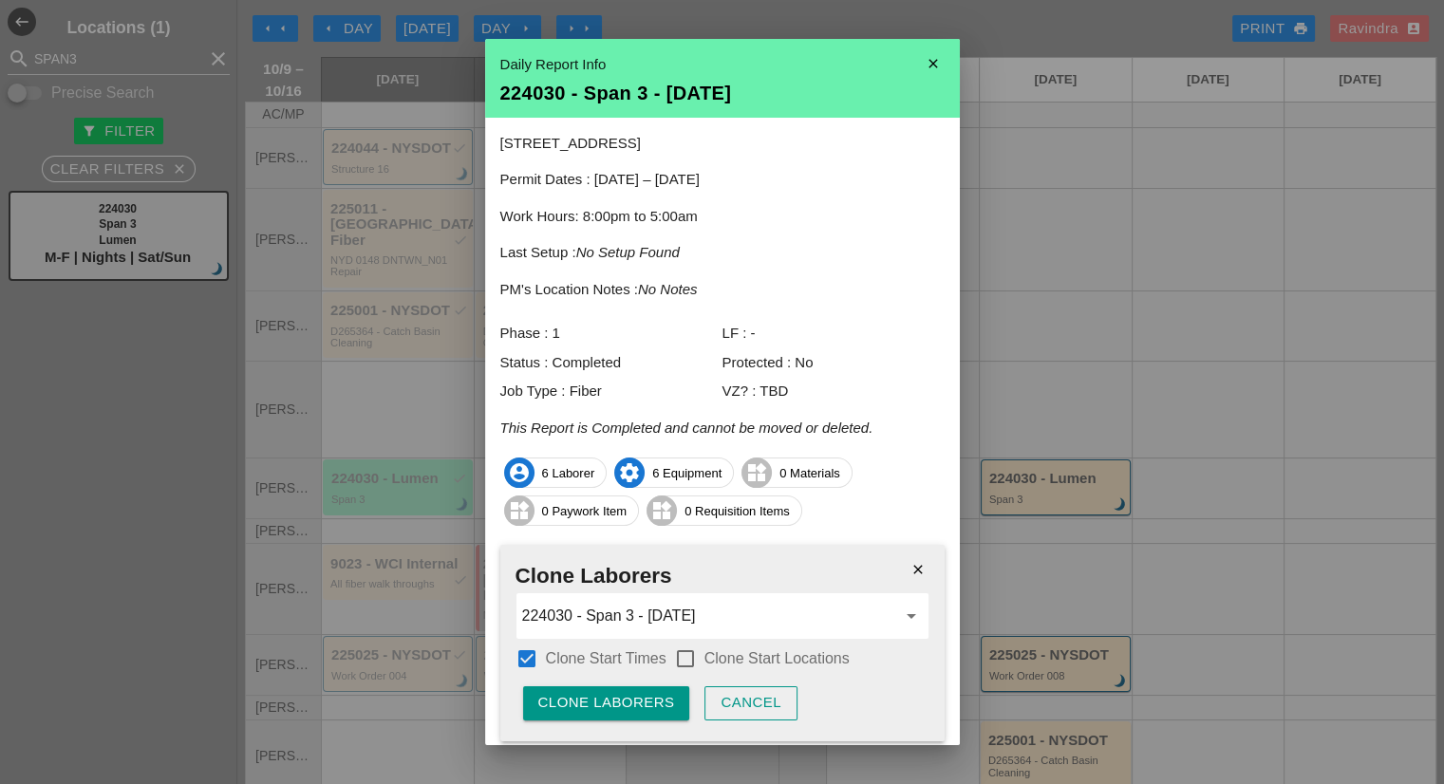
click at [695, 654] on div at bounding box center [685, 659] width 32 height 32
checkbox input "true"
click at [643, 692] on div "Clone Laborers" at bounding box center [606, 703] width 137 height 22
click at [643, 692] on div "Are you sure?" at bounding box center [598, 703] width 121 height 22
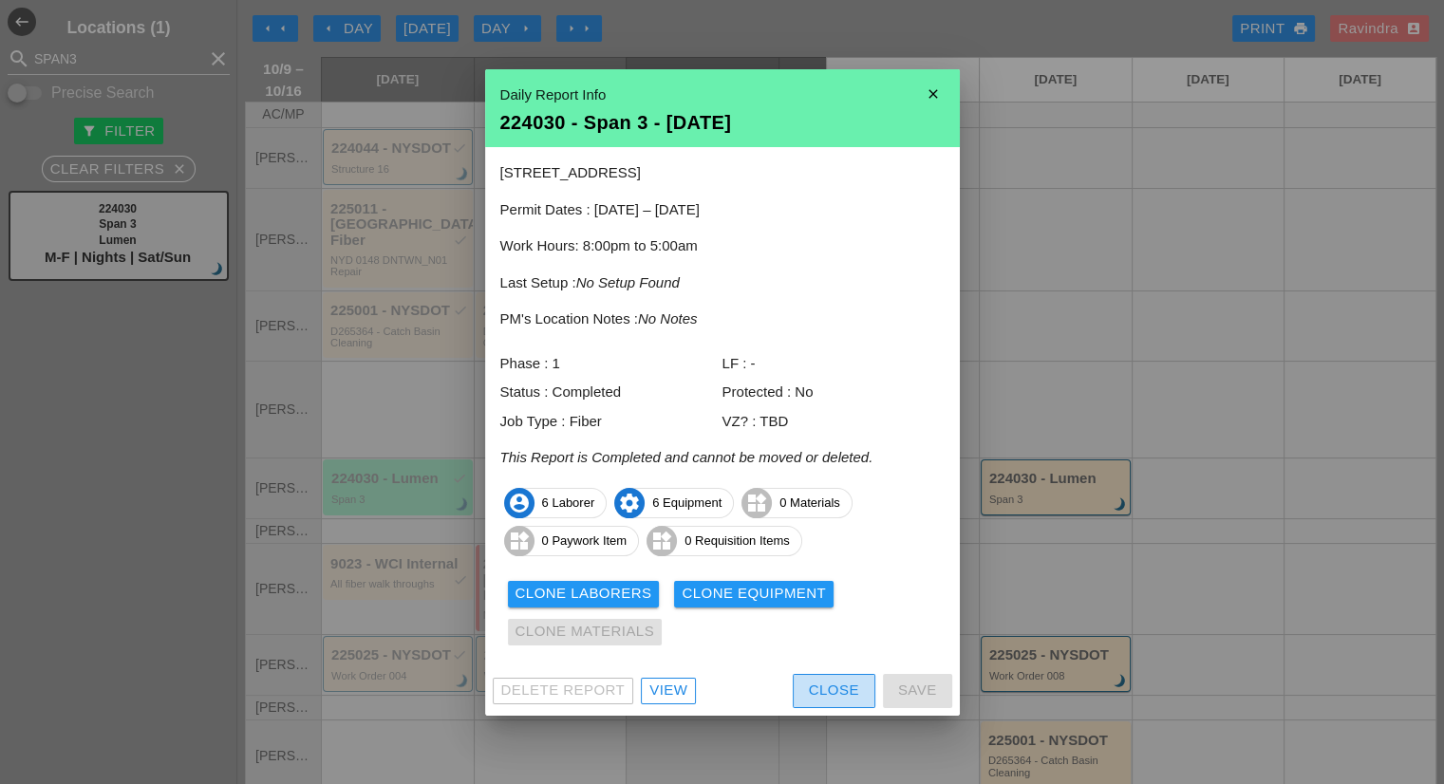
click at [819, 701] on button "Close" at bounding box center [834, 691] width 83 height 34
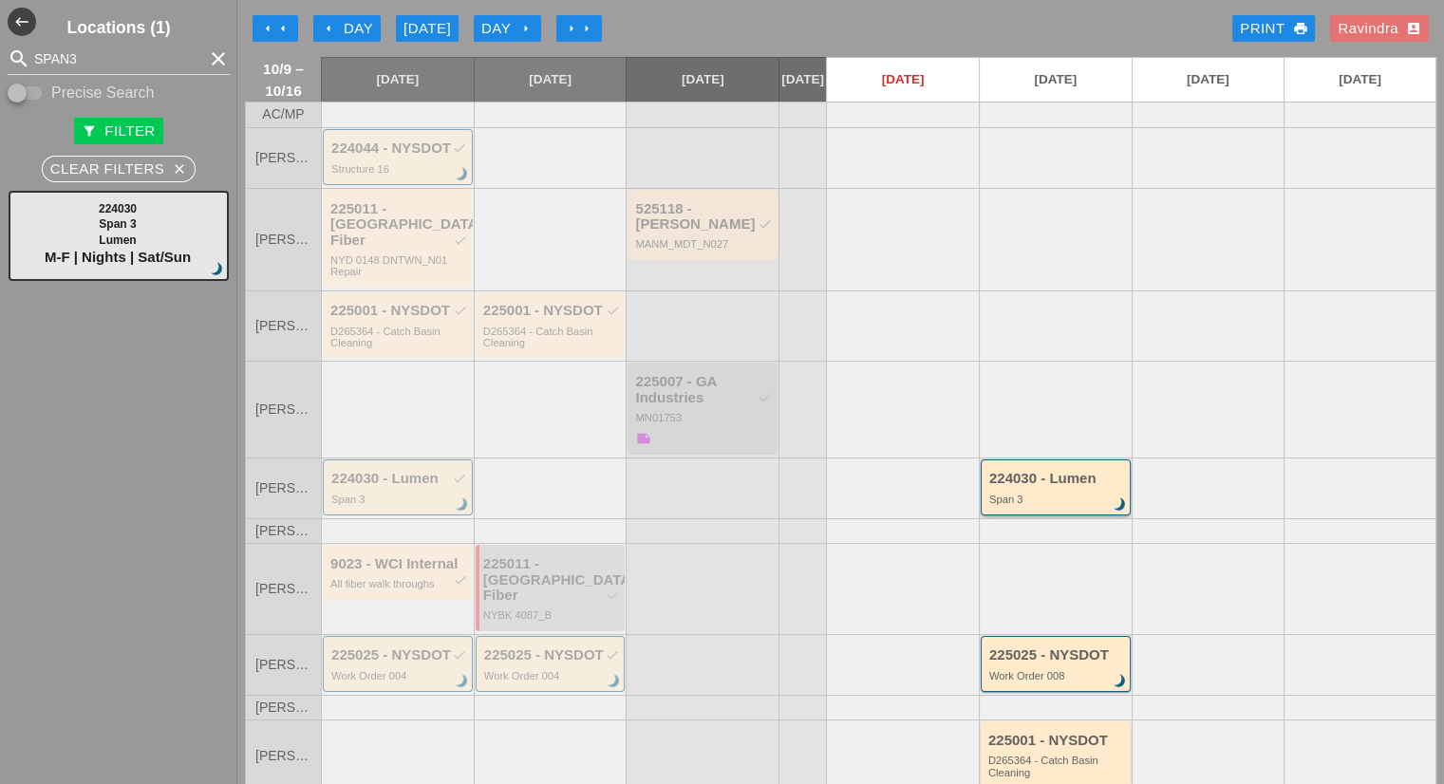
click at [991, 471] on div "224030 - Lumen" at bounding box center [1057, 479] width 136 height 16
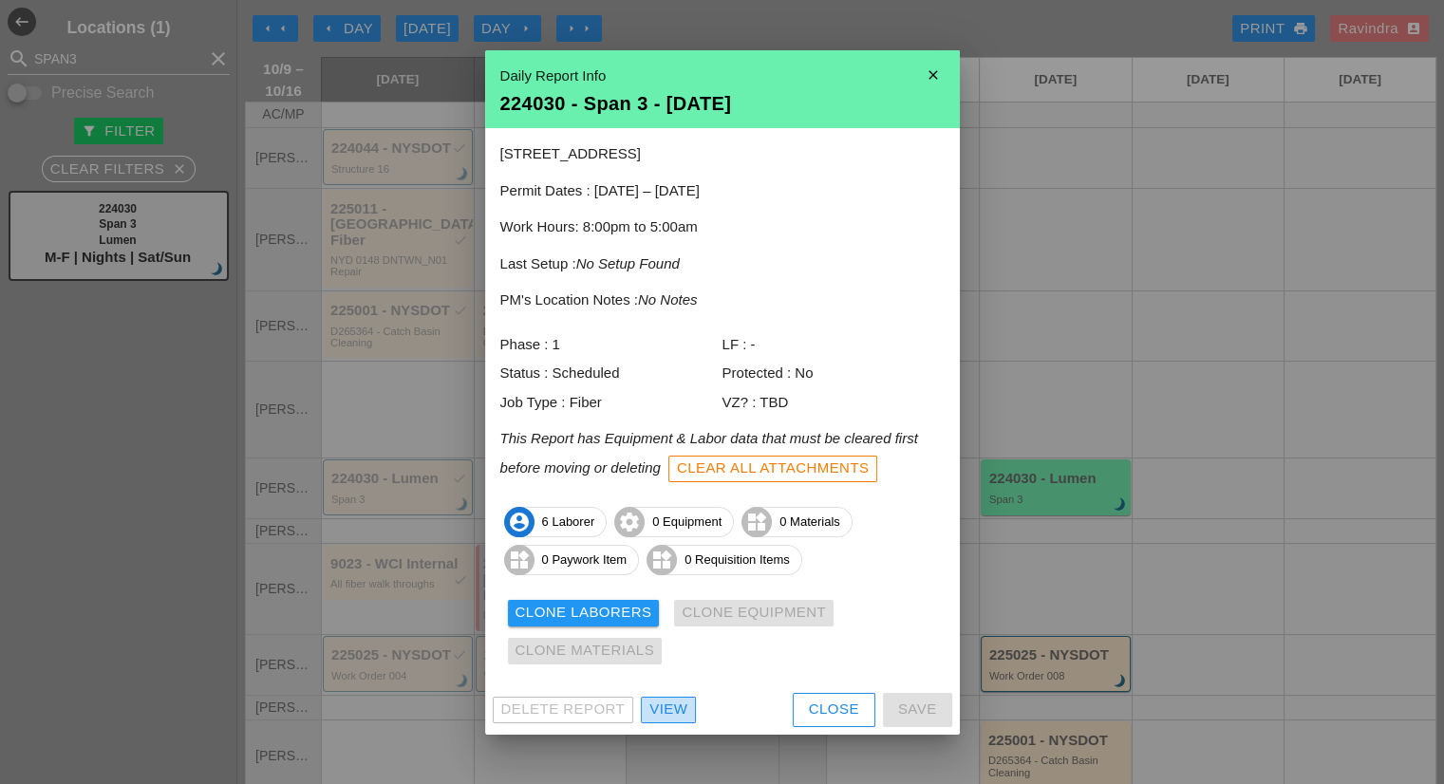
click at [674, 715] on div "View" at bounding box center [668, 710] width 38 height 22
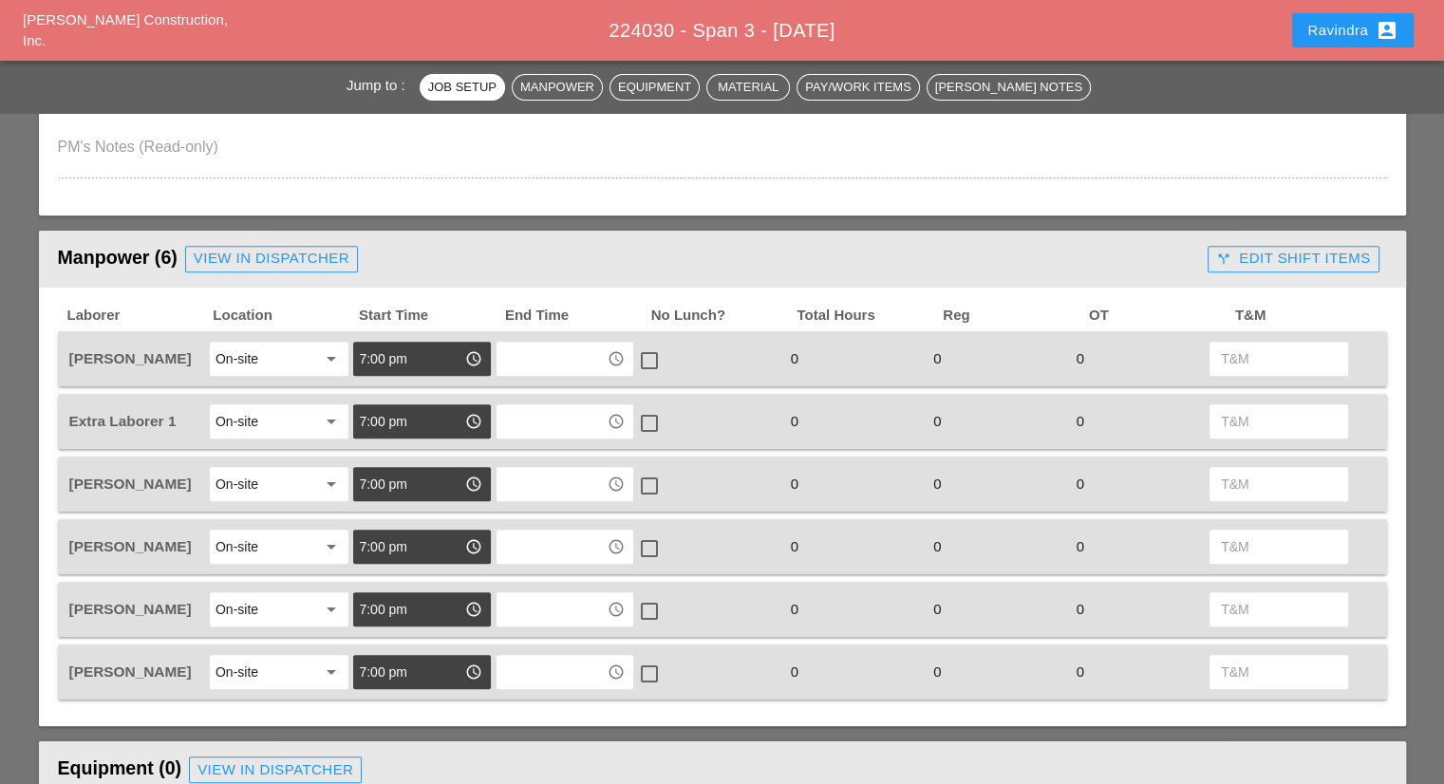
scroll to position [664, 0]
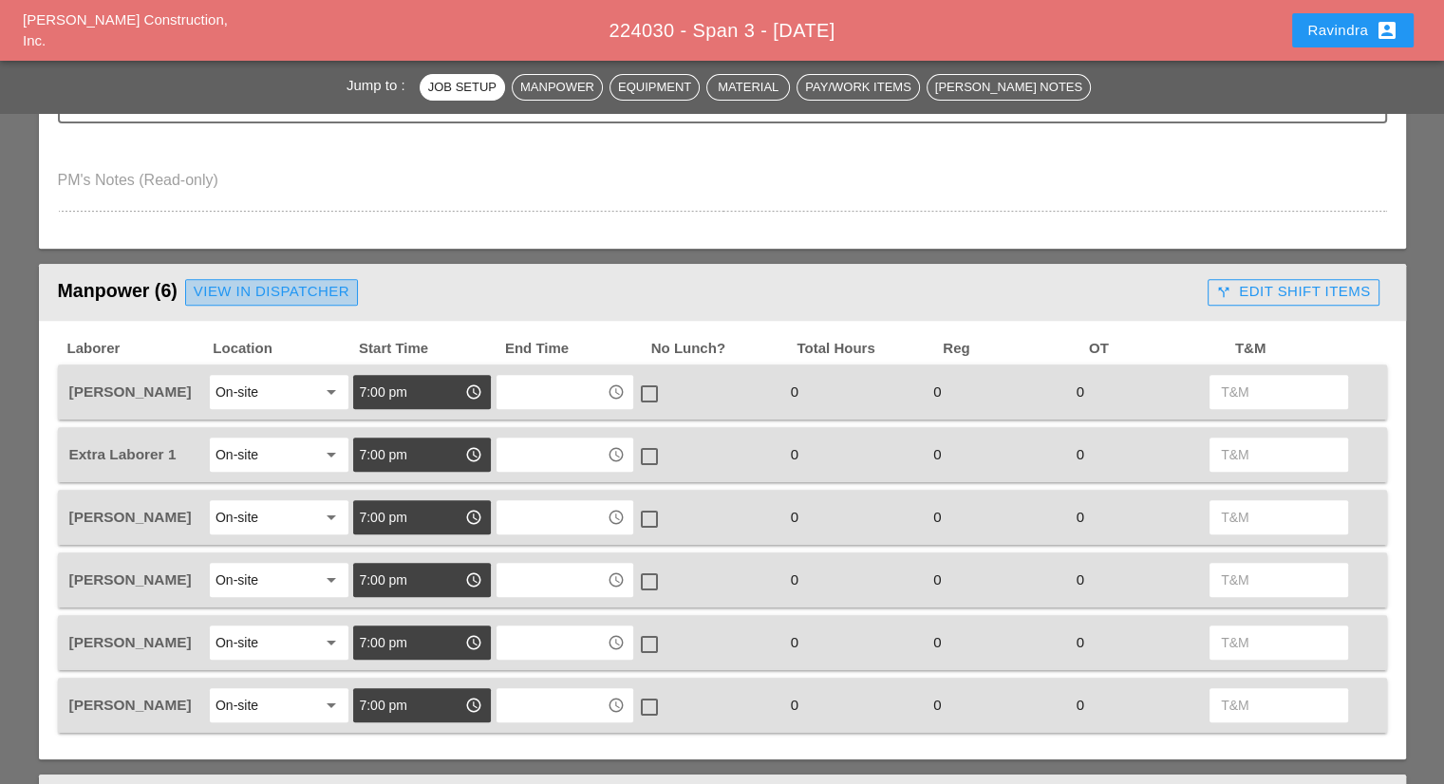
click at [270, 297] on div "View in Dispatcher" at bounding box center [272, 292] width 156 height 22
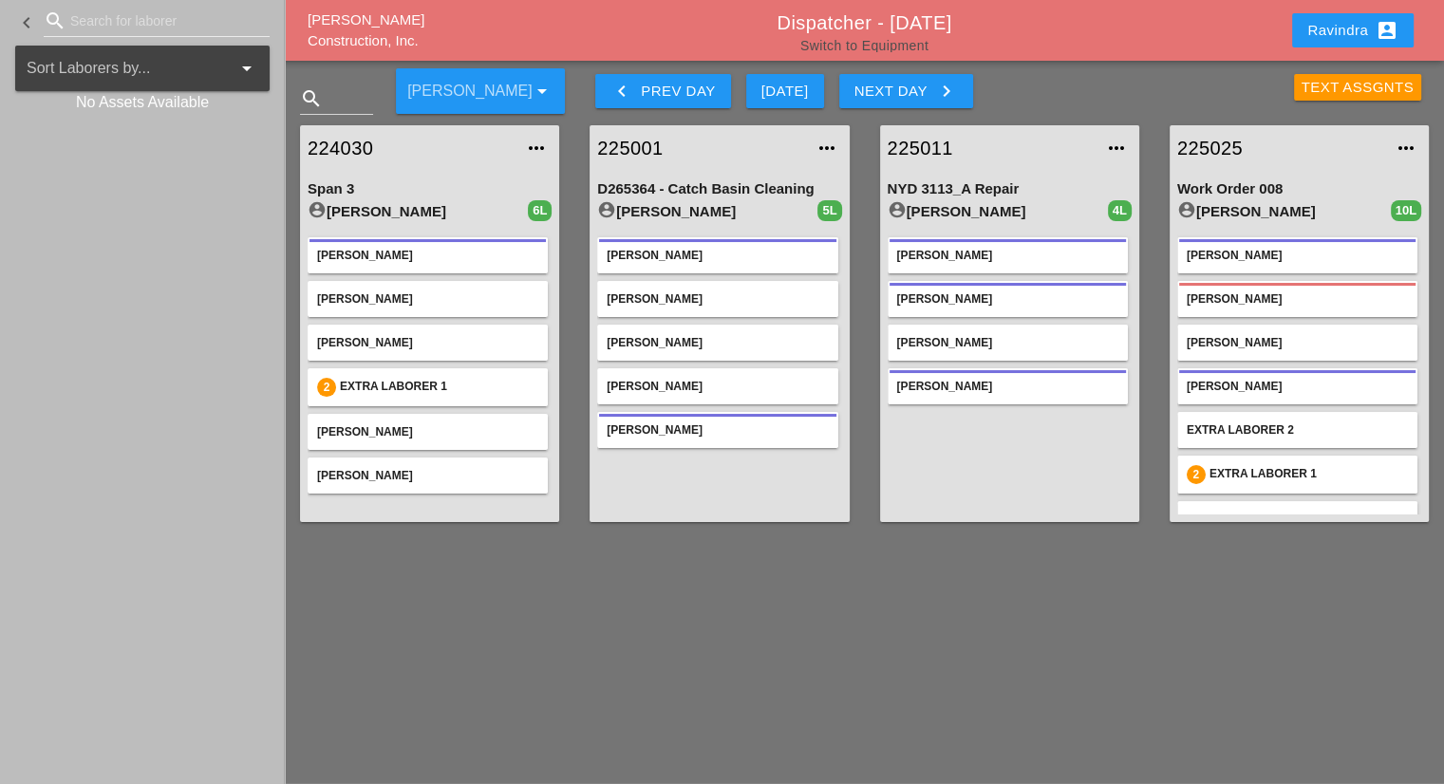
click at [829, 42] on link "Switch to Equipment" at bounding box center [864, 45] width 128 height 15
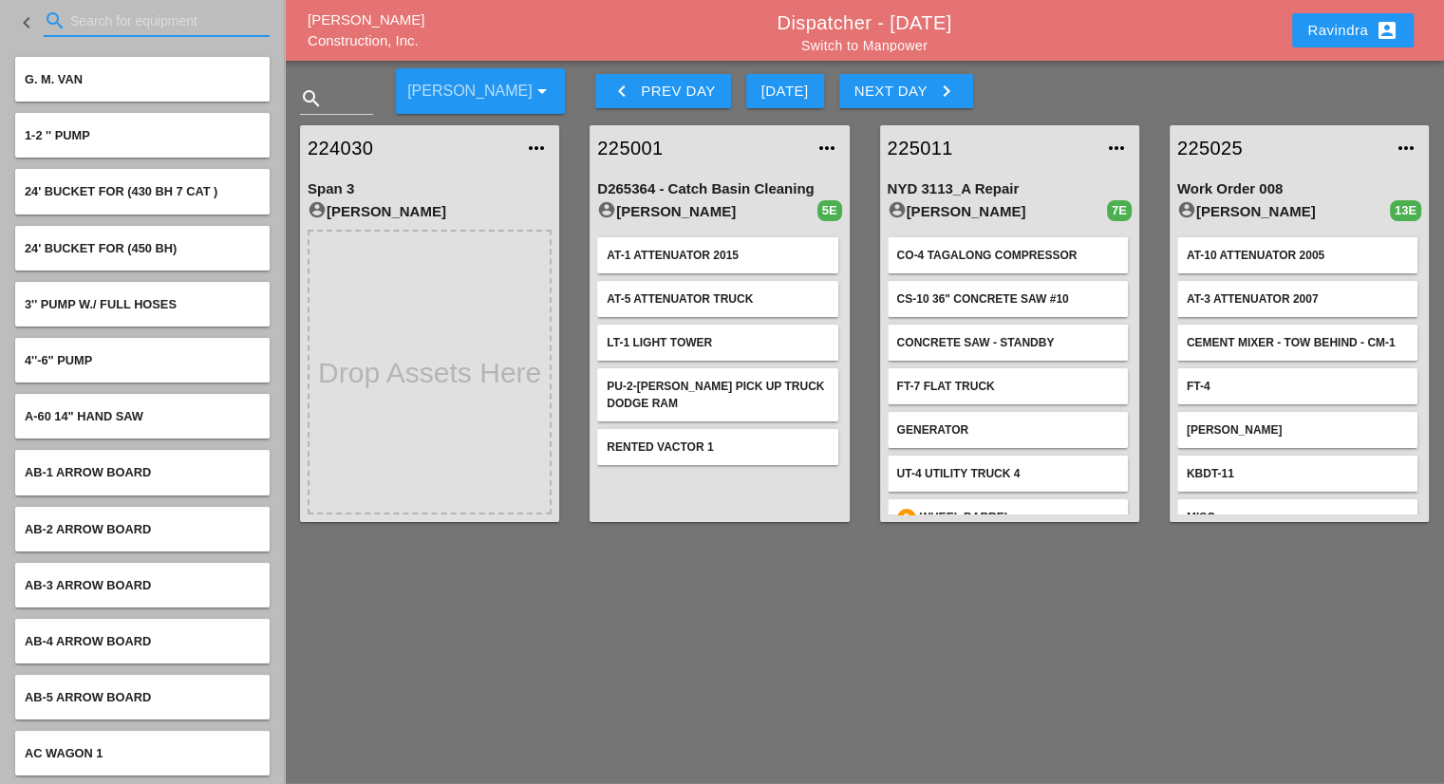
click at [124, 32] on input "Search for equipment" at bounding box center [156, 21] width 173 height 30
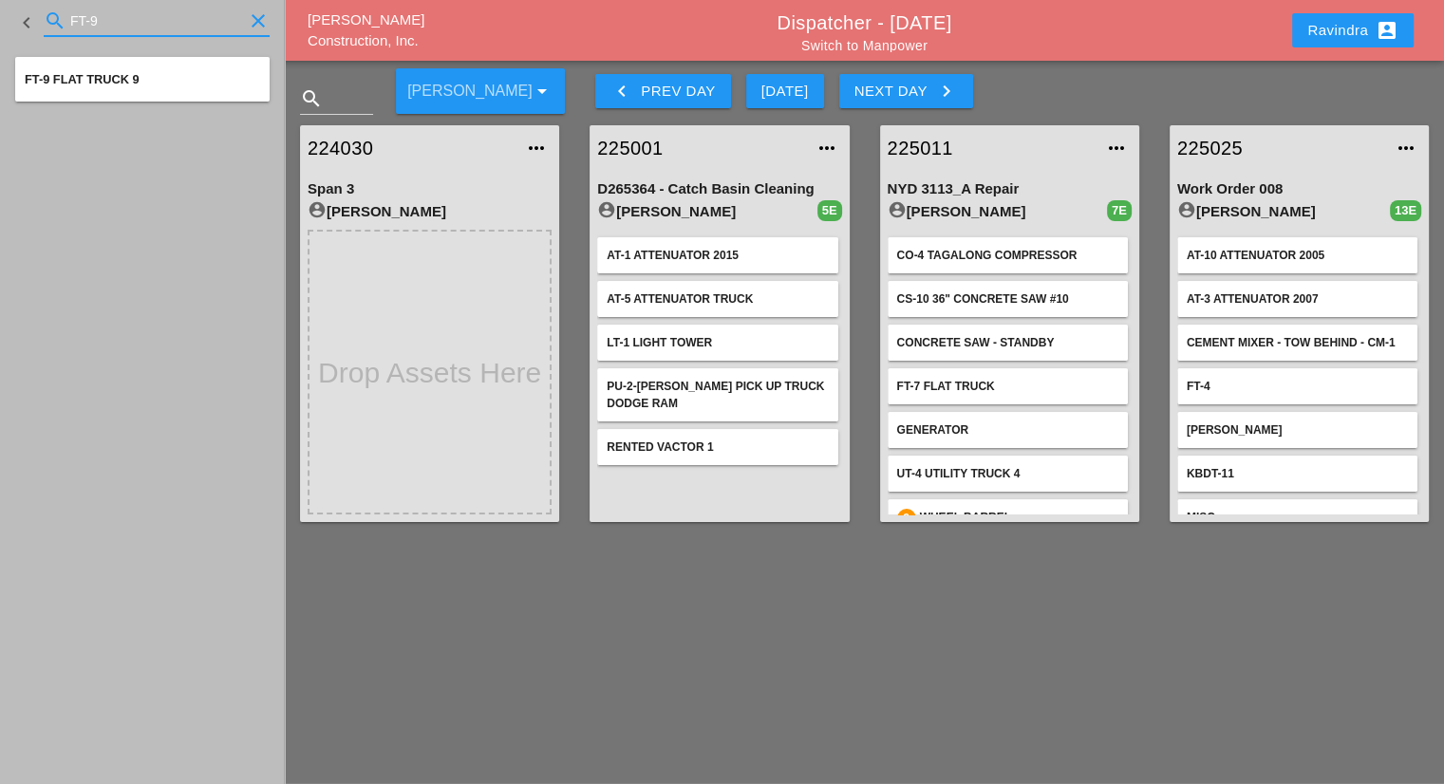
type input "FT-9"
drag, startPoint x: 143, startPoint y: 29, endPoint x: 21, endPoint y: 20, distance: 122.8
click at [21, 20] on div "keyboard_arrow_left search FT-9 clear" at bounding box center [142, 23] width 254 height 65
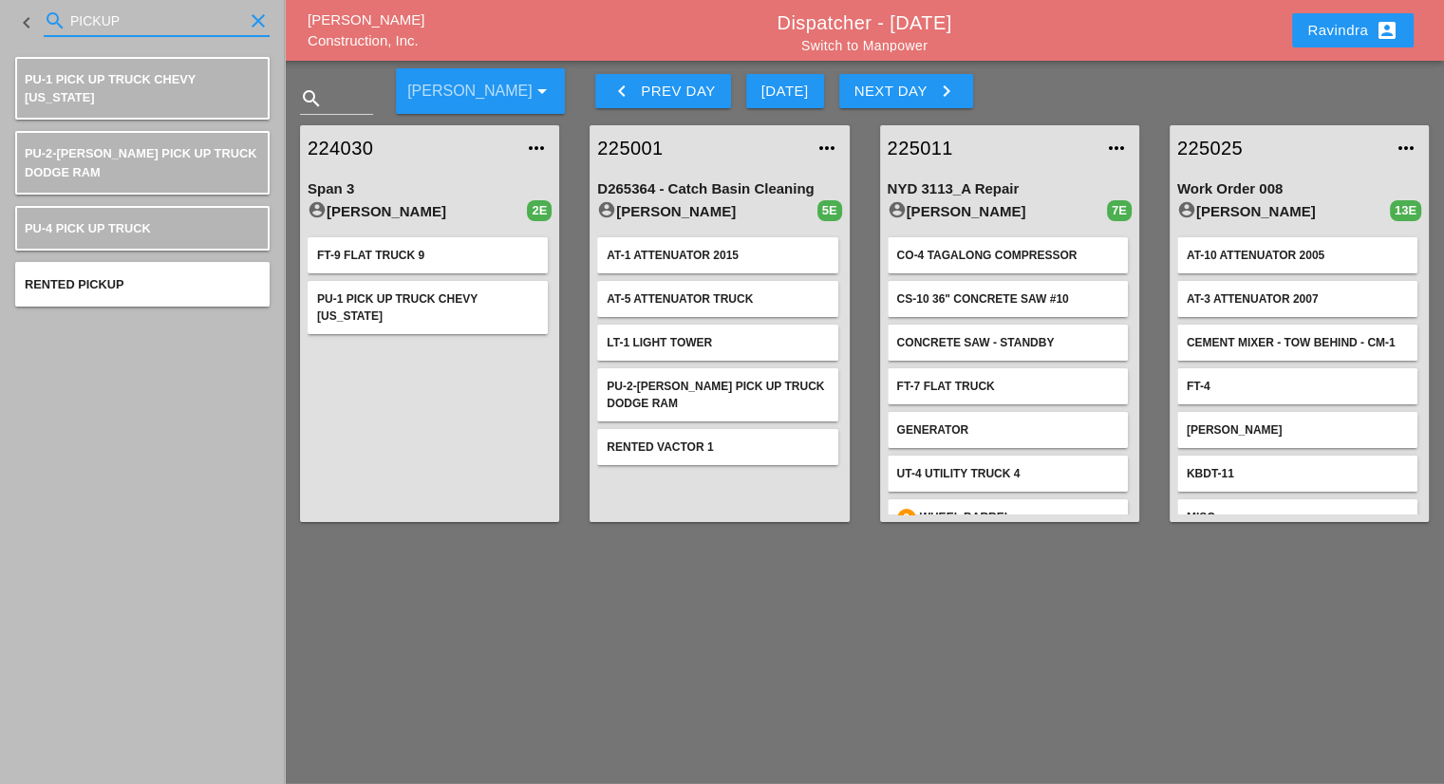
drag, startPoint x: 156, startPoint y: 27, endPoint x: 19, endPoint y: 10, distance: 137.6
click at [19, 10] on div "keyboard_arrow_left search PICKUP clear" at bounding box center [142, 23] width 254 height 65
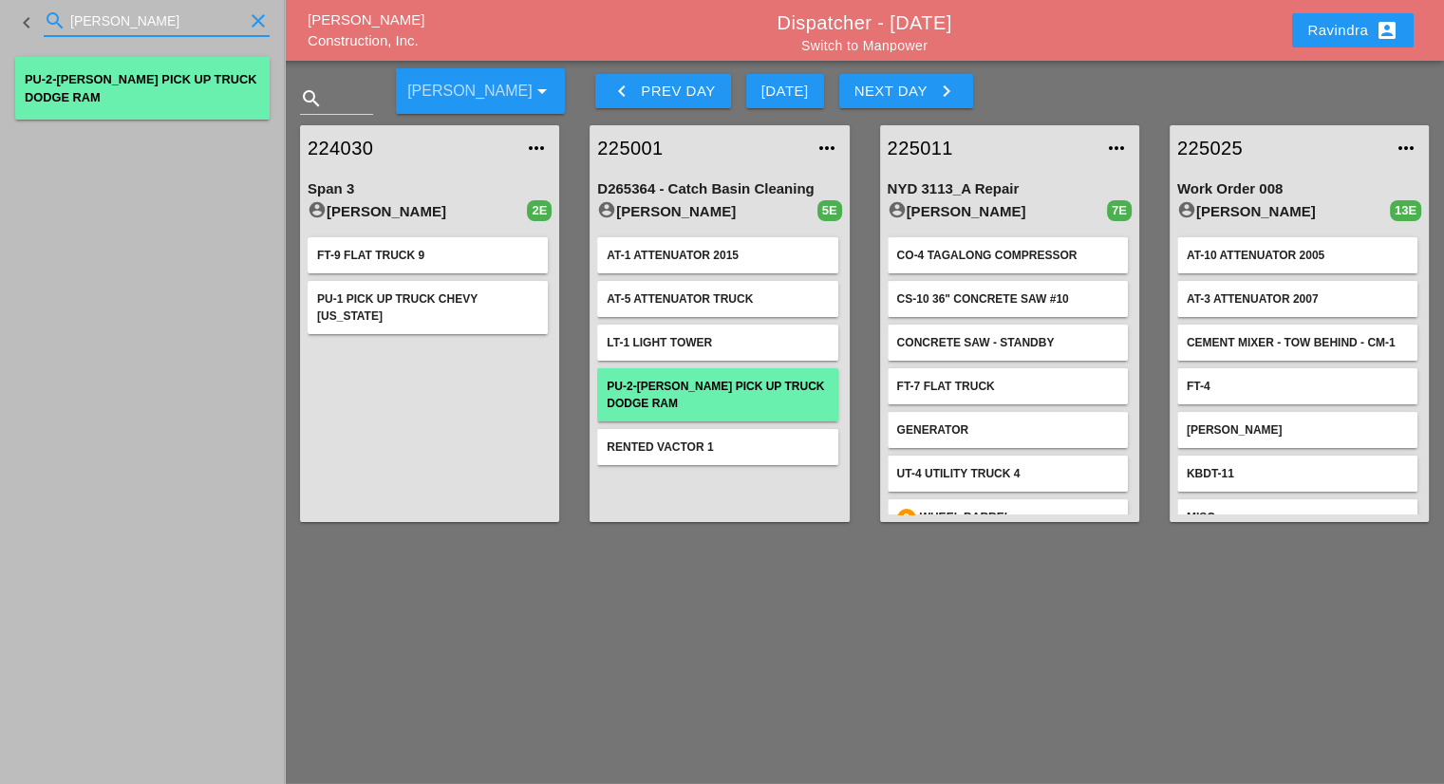
type input "[PERSON_NAME]"
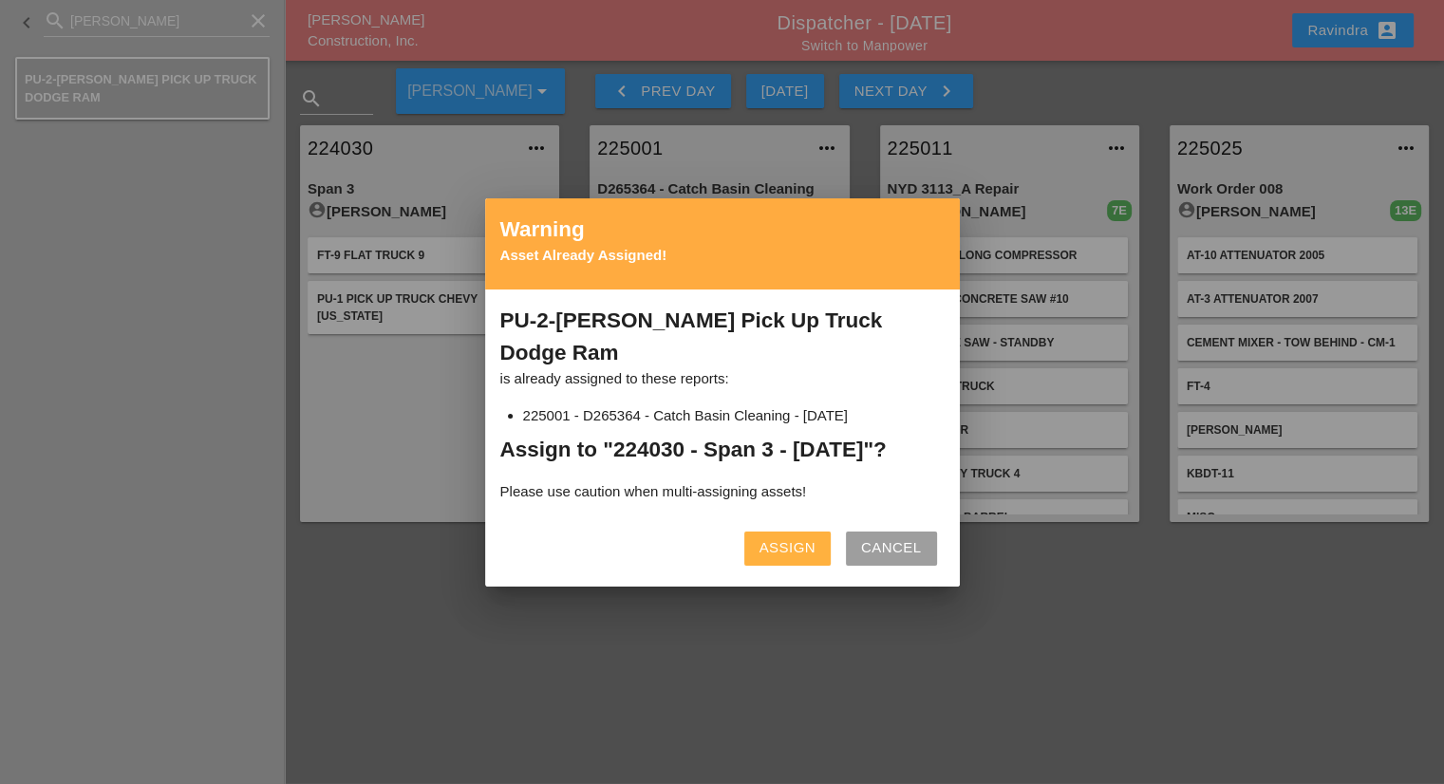
click at [779, 537] on div "Assign" at bounding box center [787, 548] width 56 height 22
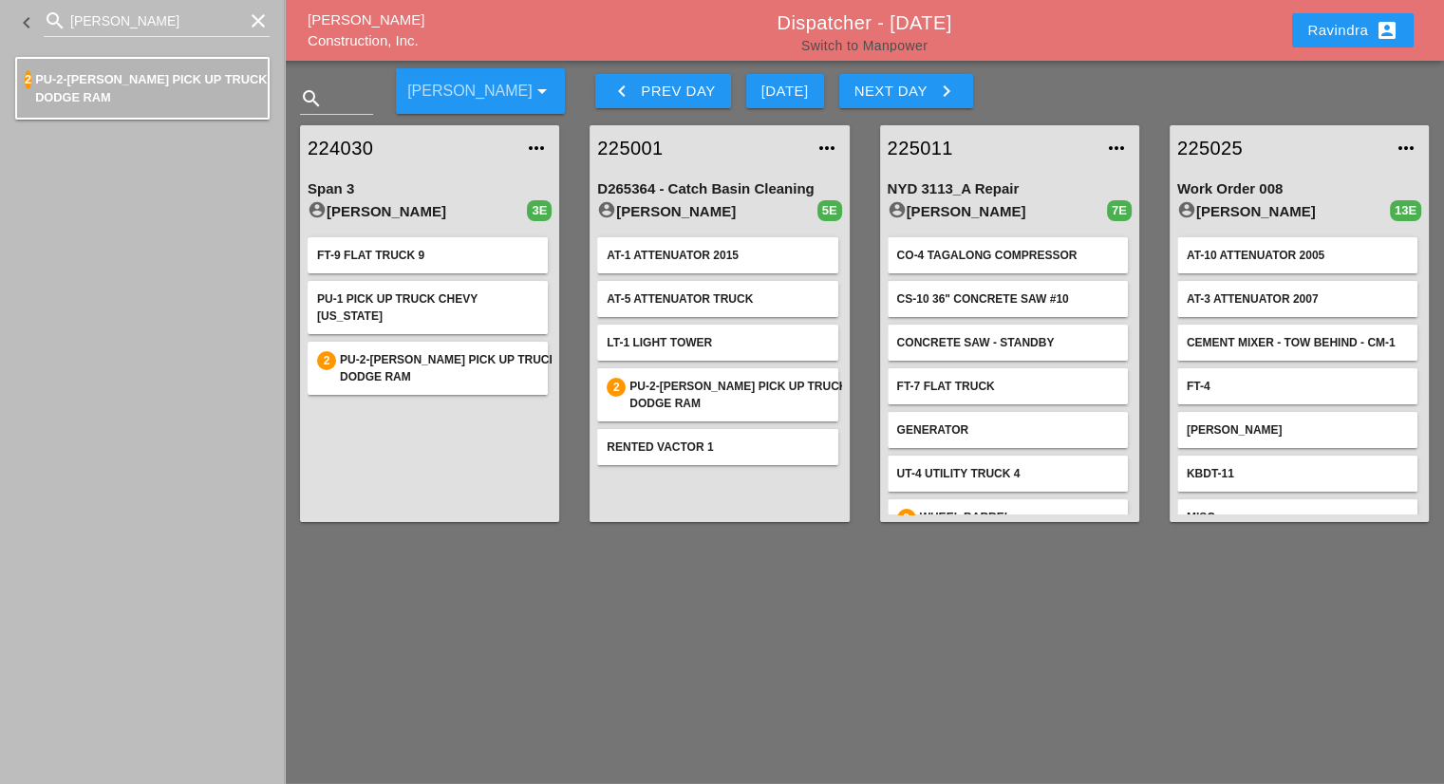
click at [865, 48] on link "Switch to Manpower" at bounding box center [864, 45] width 126 height 15
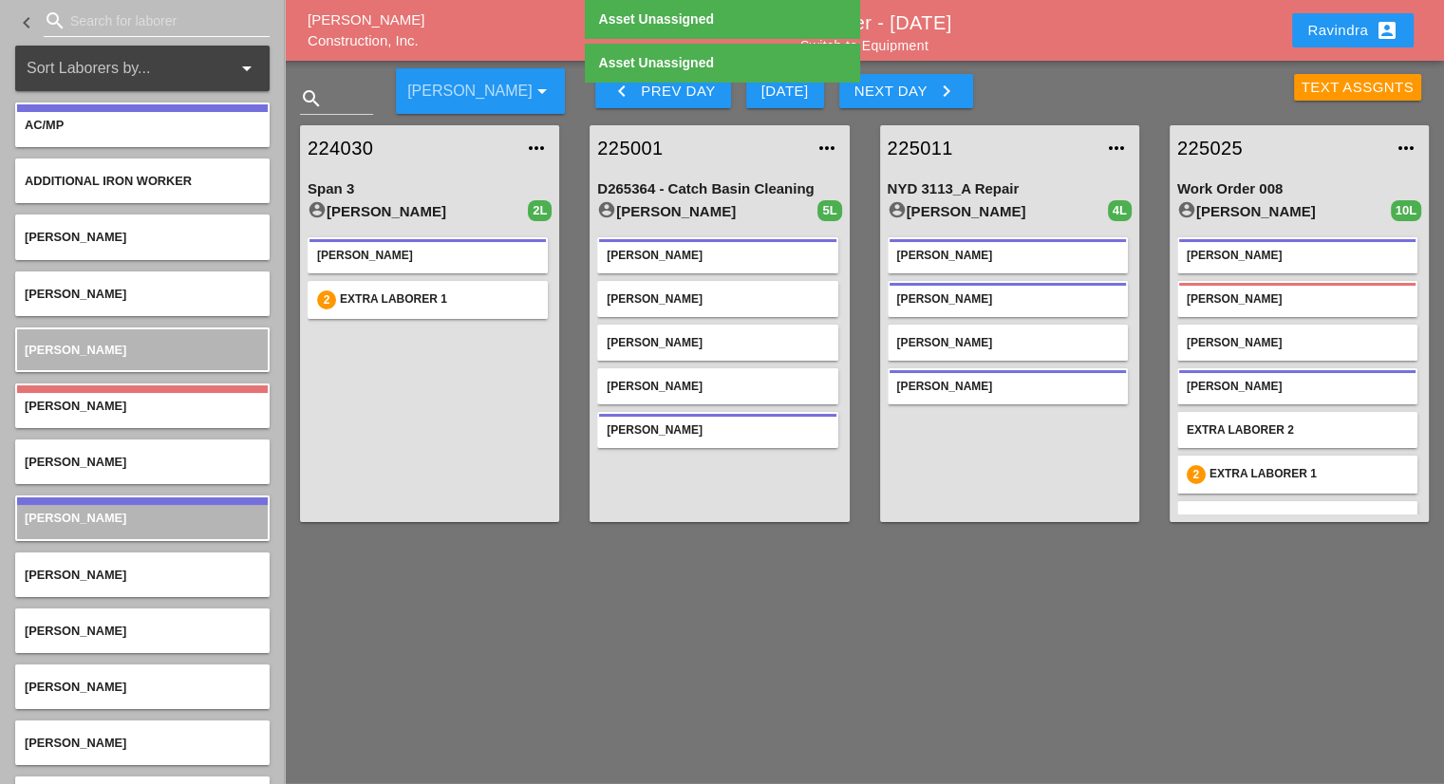
click at [172, 31] on input "Search for laborer" at bounding box center [156, 21] width 173 height 30
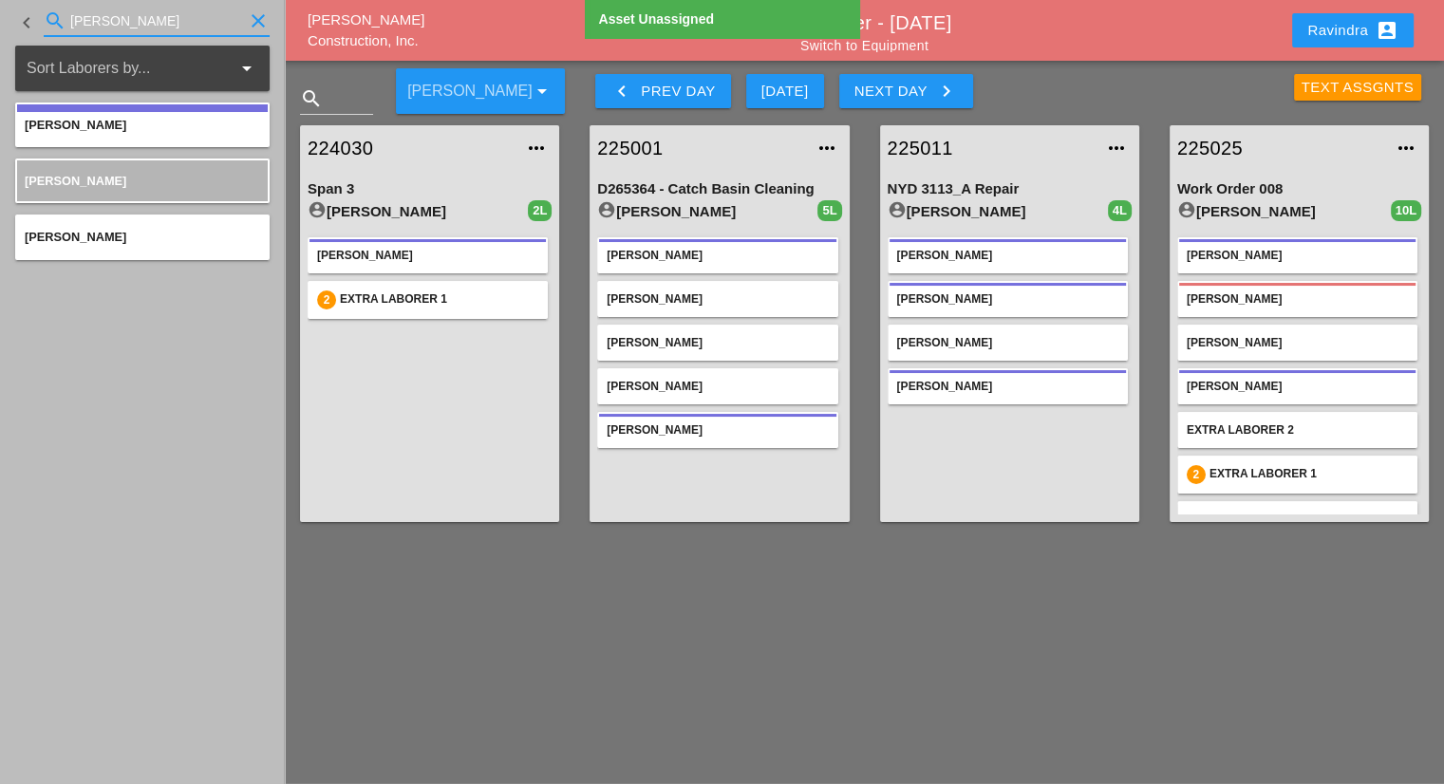
type input "[PERSON_NAME]"
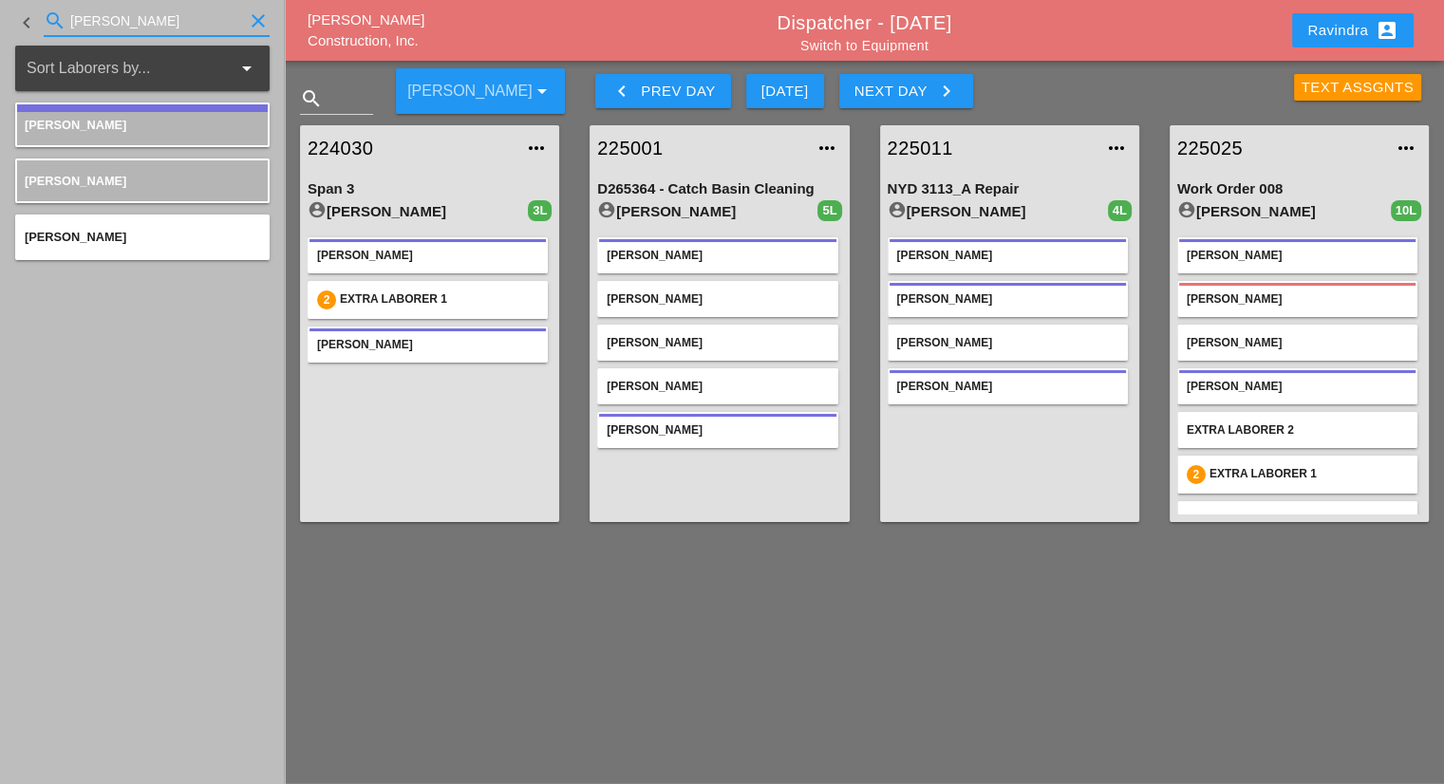
drag, startPoint x: 135, startPoint y: 22, endPoint x: 0, endPoint y: -26, distance: 142.9
click at [0, 0] on html "Select All Select Default Crew Remove All More Location Details... Select All S…" at bounding box center [722, 392] width 1444 height 784
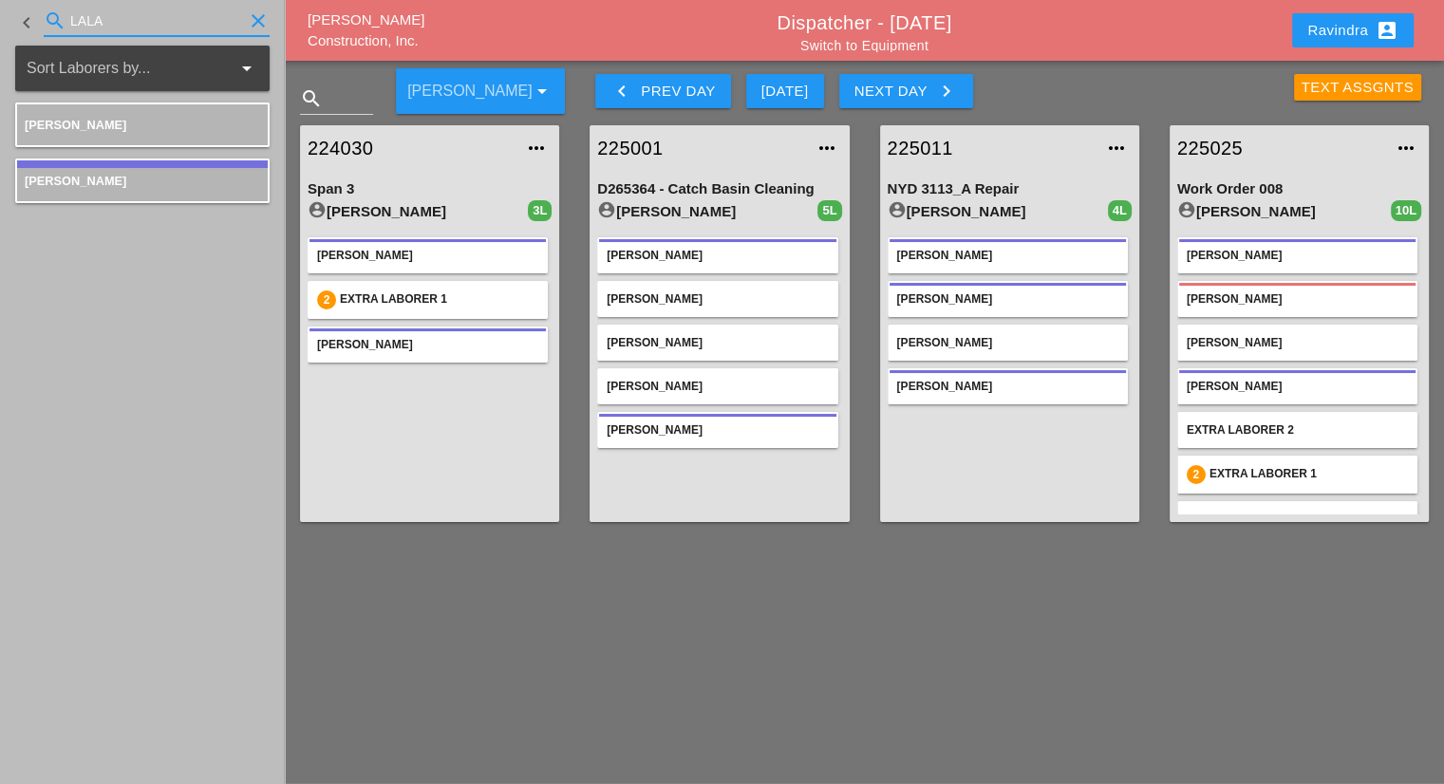
type input "LALA"
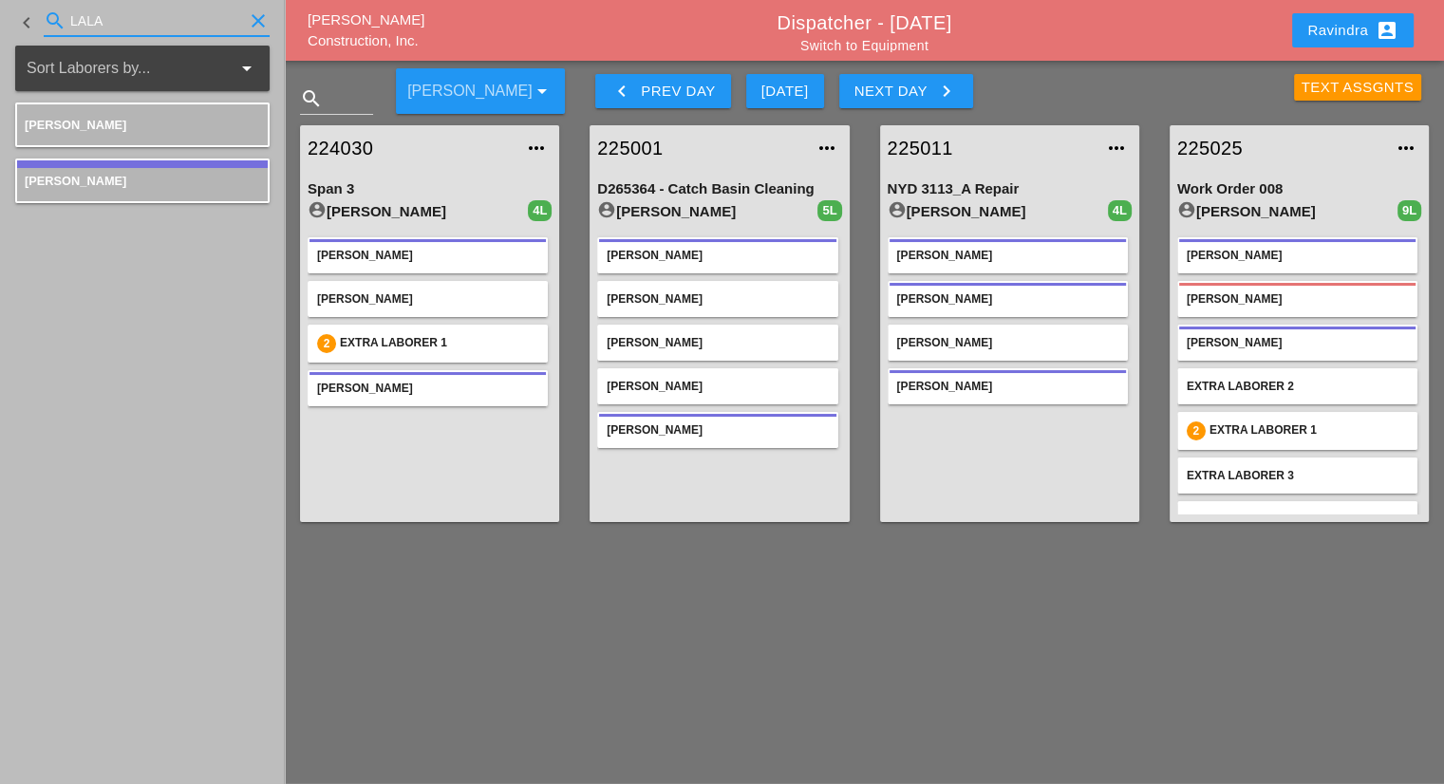
drag, startPoint x: 143, startPoint y: 33, endPoint x: 0, endPoint y: 22, distance: 143.8
click at [0, 22] on div "keyboard_arrow_left search LALA clear" at bounding box center [142, 23] width 285 height 46
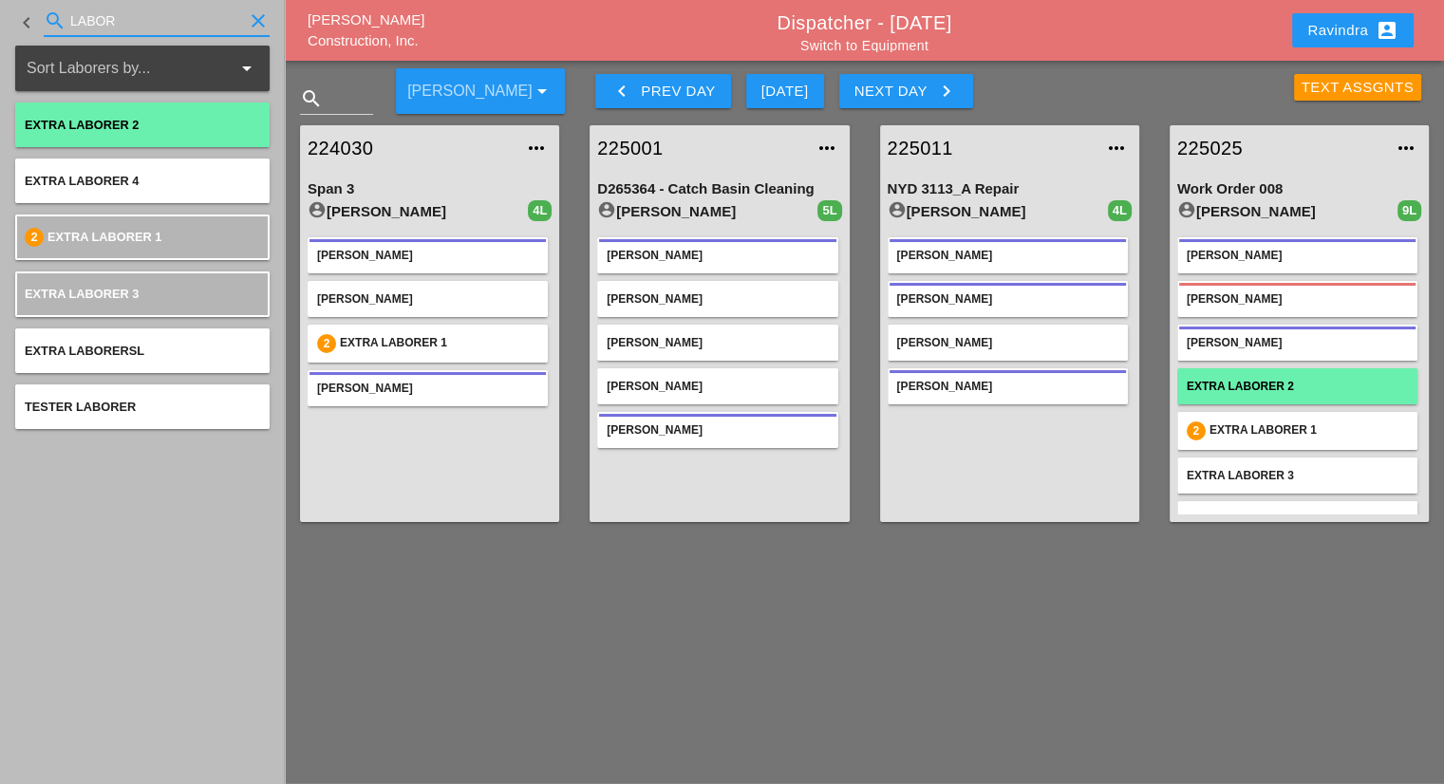
type input "LABOR"
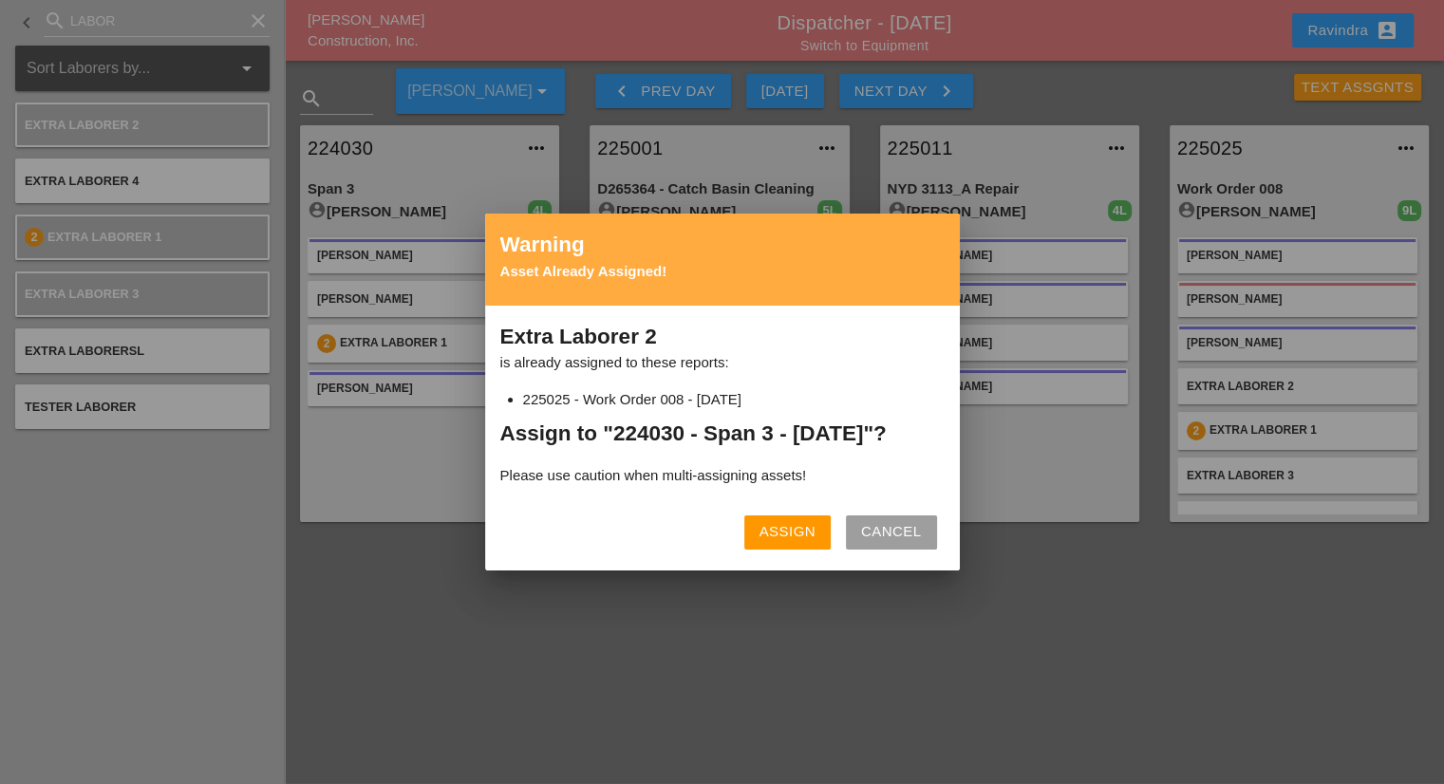
click at [757, 529] on button "Assign" at bounding box center [787, 532] width 86 height 34
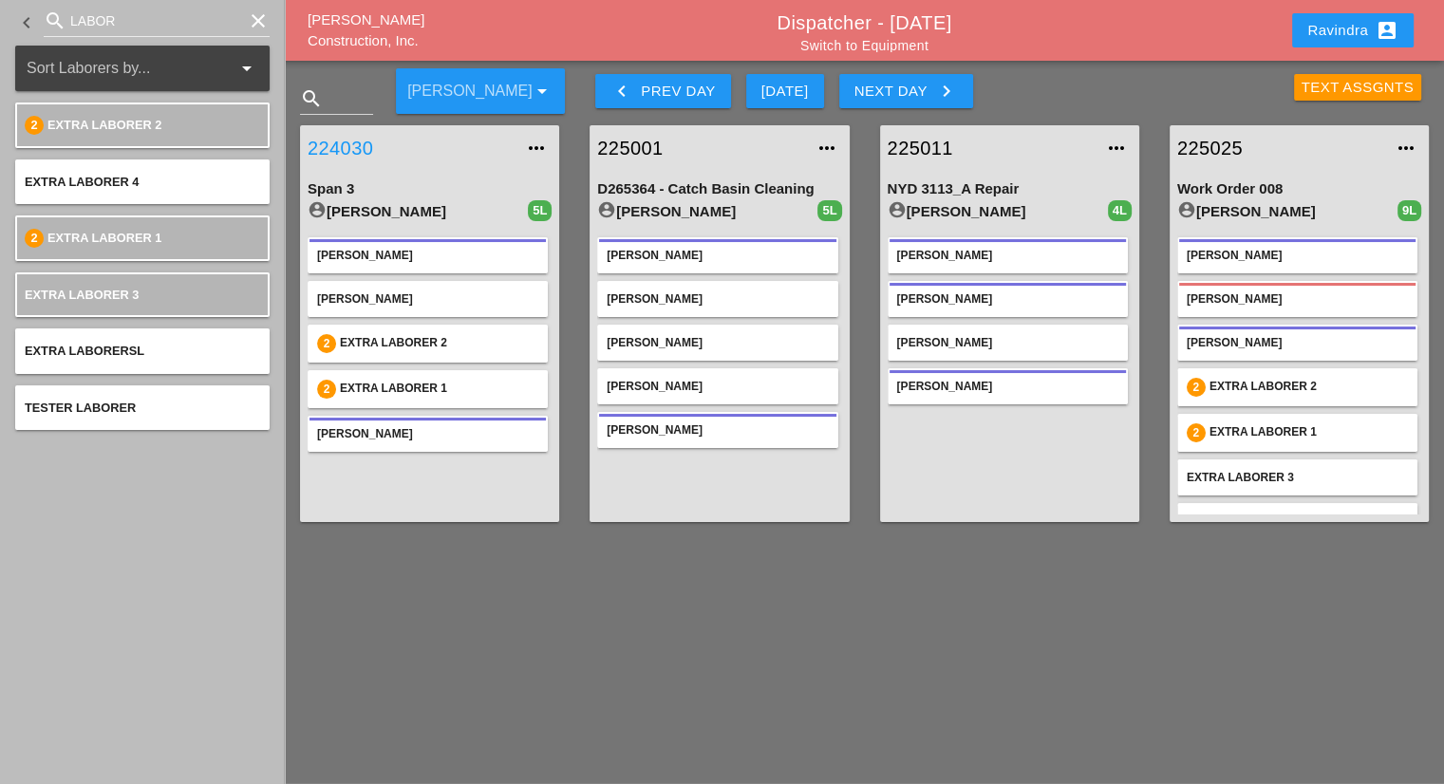
click at [368, 143] on link "224030" at bounding box center [411, 148] width 206 height 28
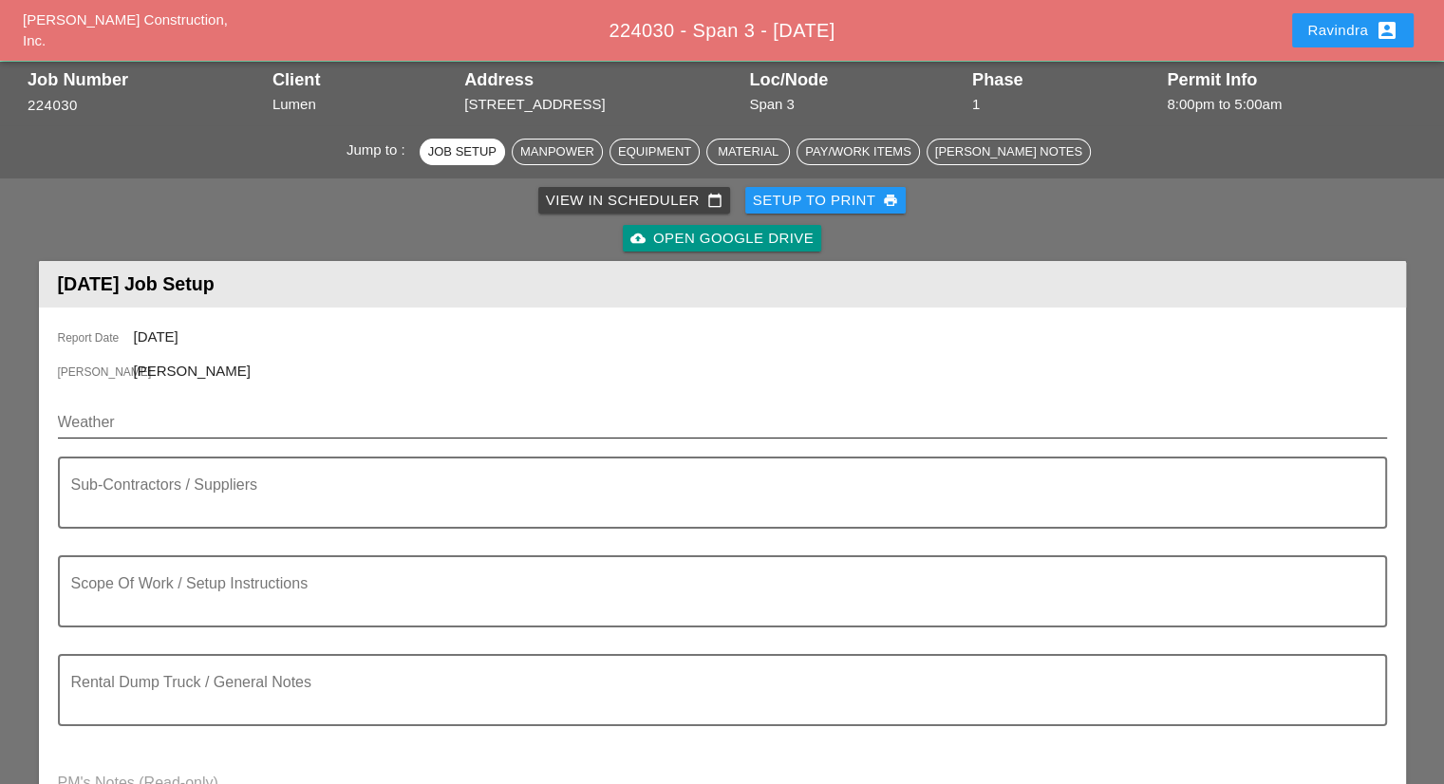
scroll to position [95, 0]
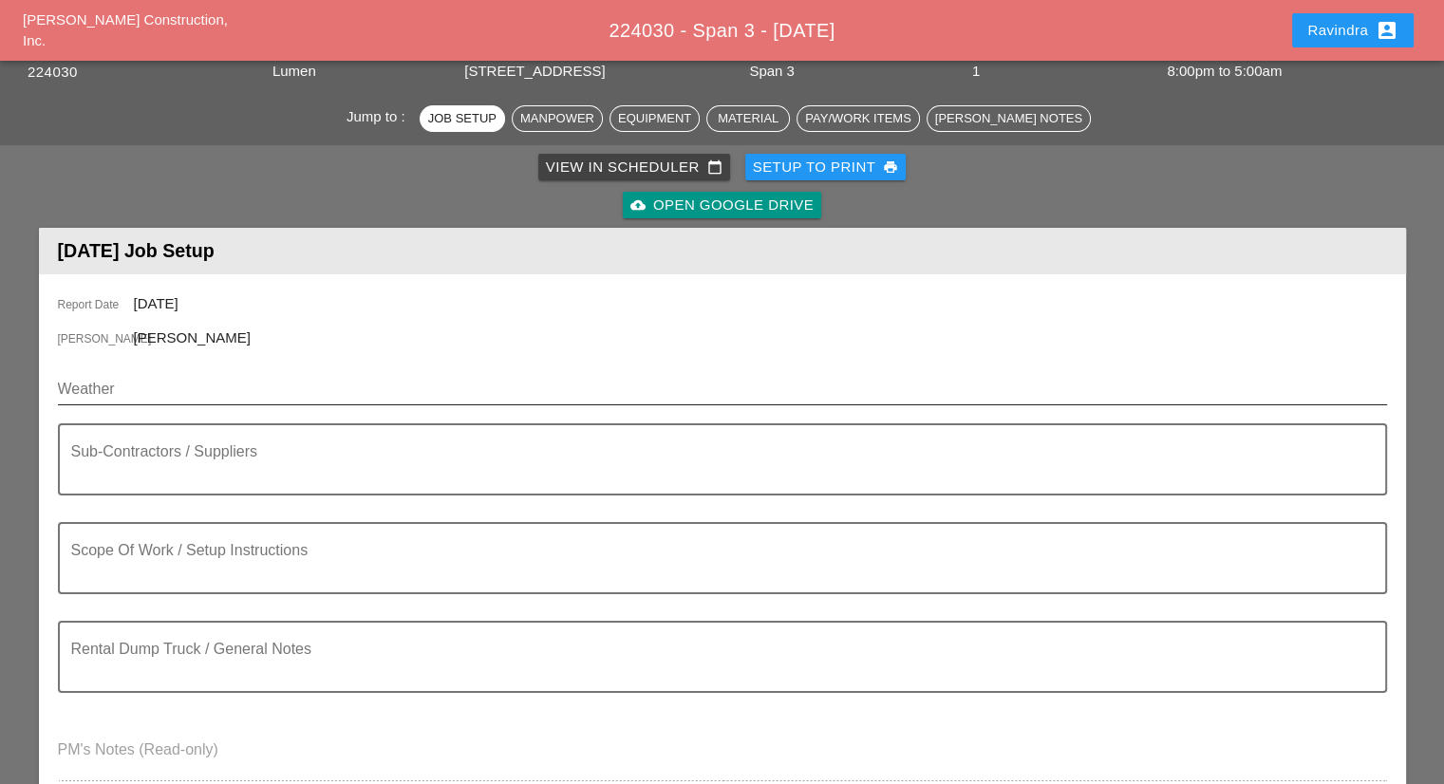
click at [223, 392] on input "Weather" at bounding box center [709, 389] width 1302 height 30
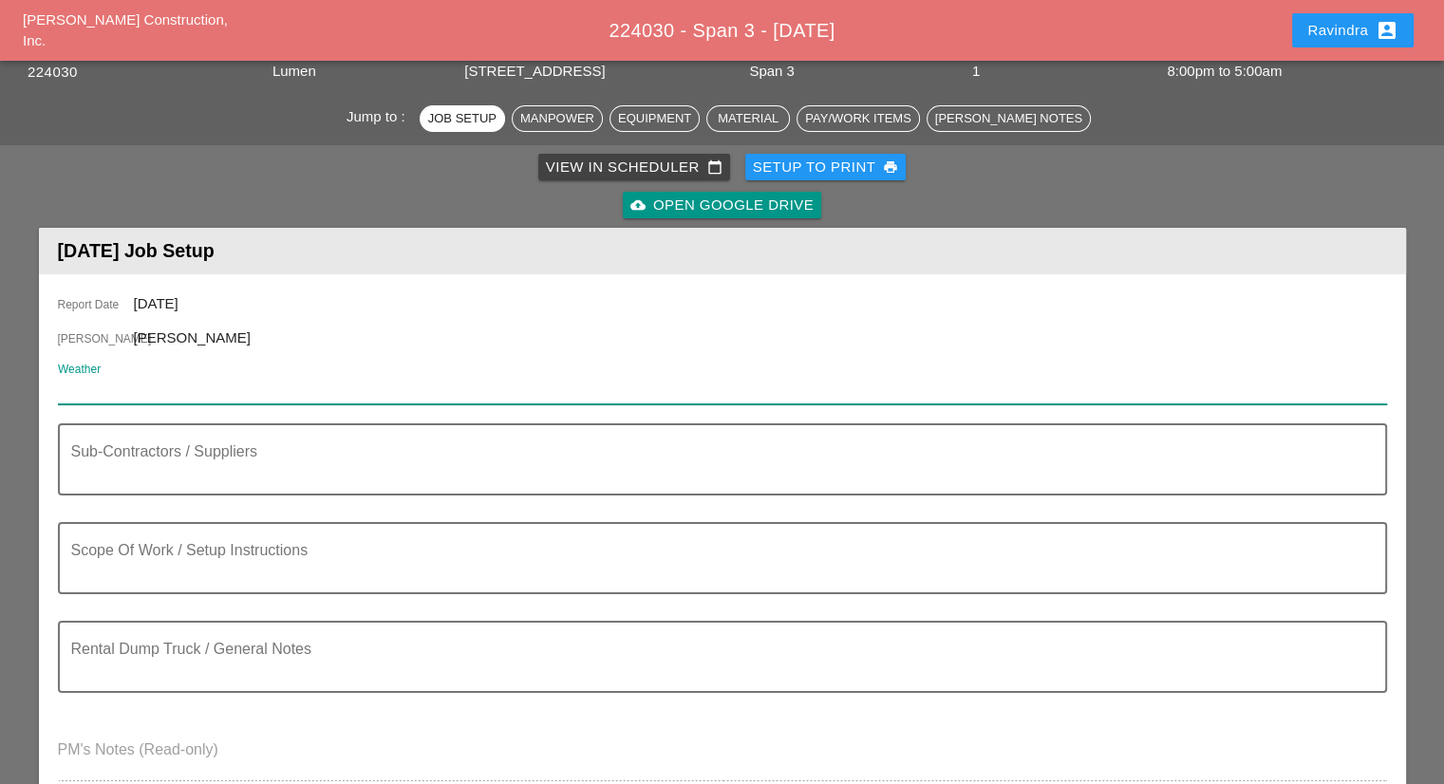
paste input "Tue 14 Day 64° 18% N 14 mph Cloudy. High 64F. Winds N at 10 to 20 mph."
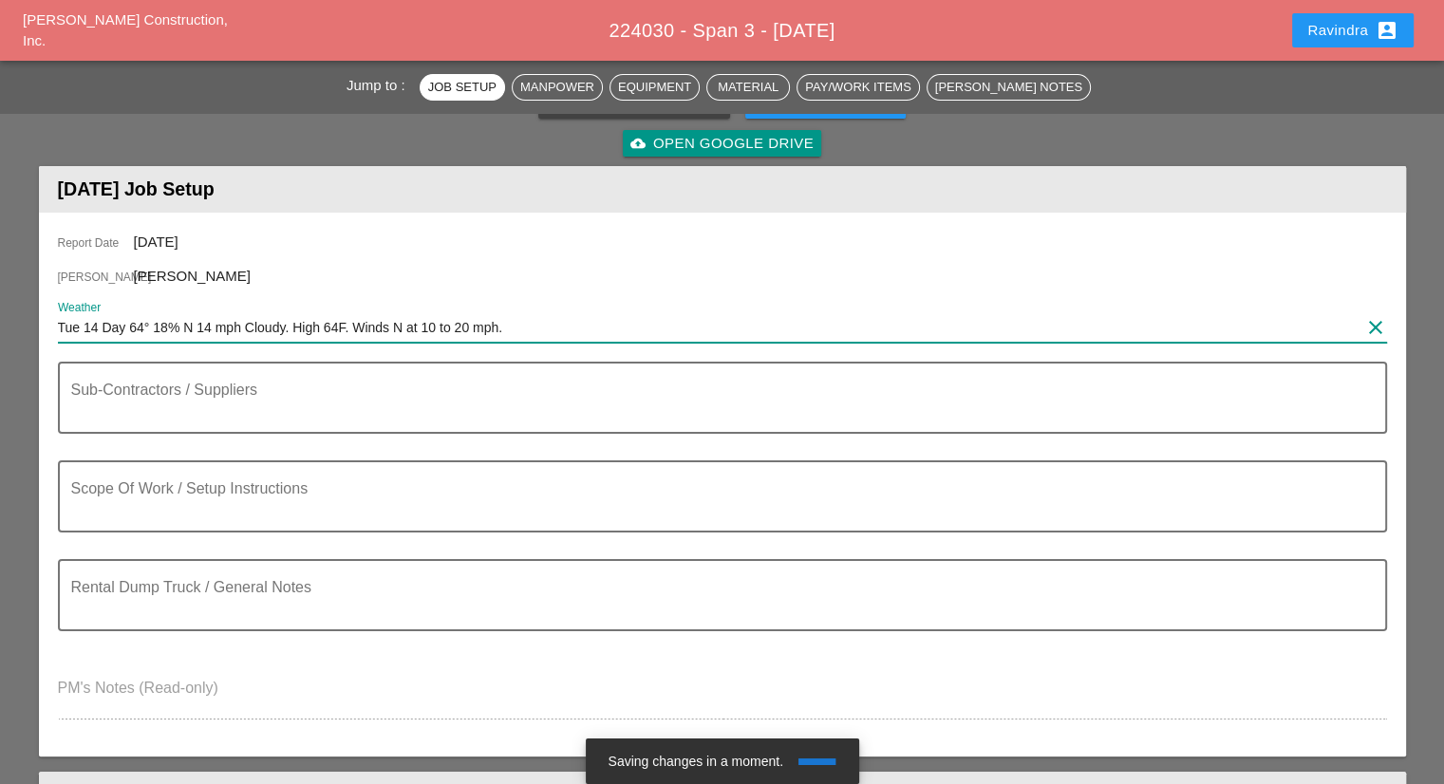
scroll to position [190, 0]
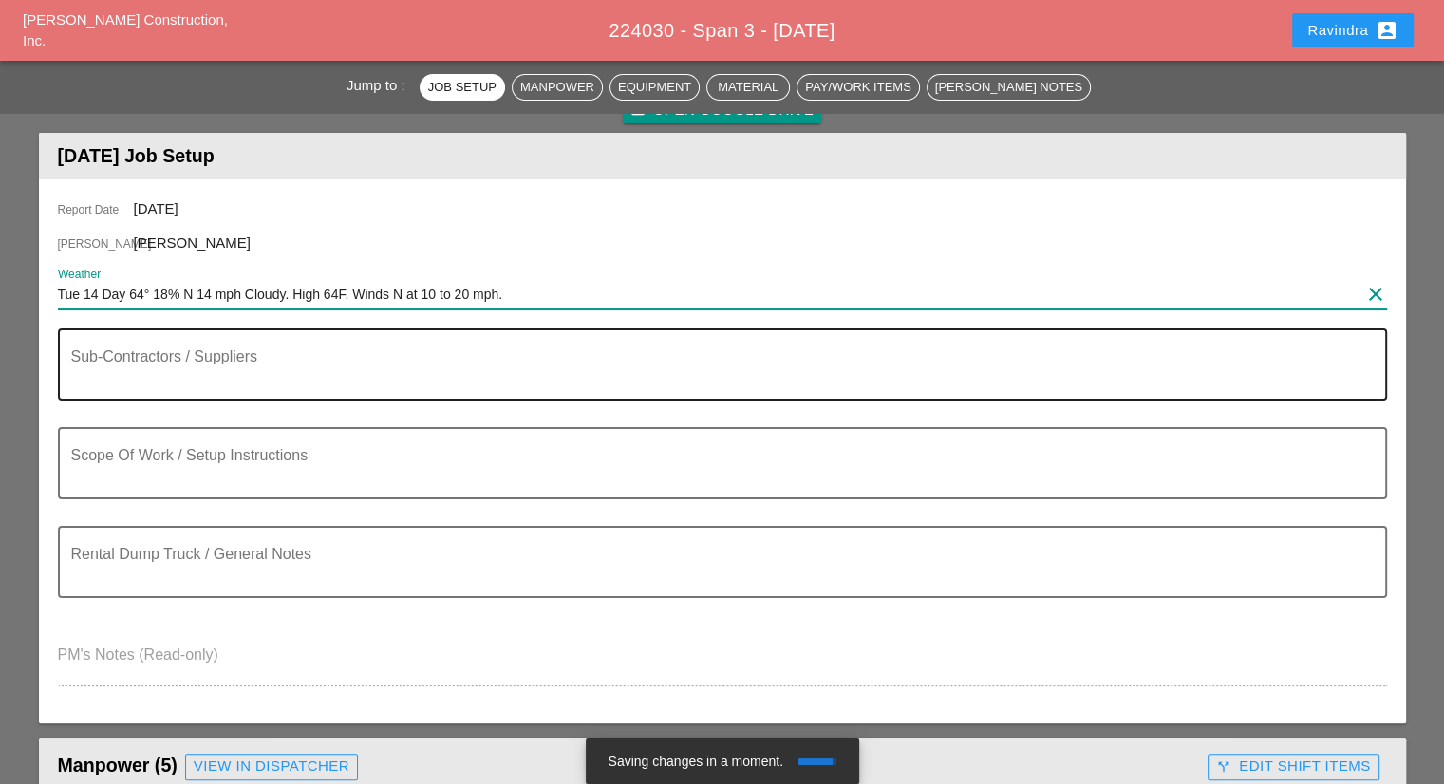
type input "Tue 14 Day 64° 18% N 14 mph Cloudy. High 64F. Winds N at 10 to 20 mph."
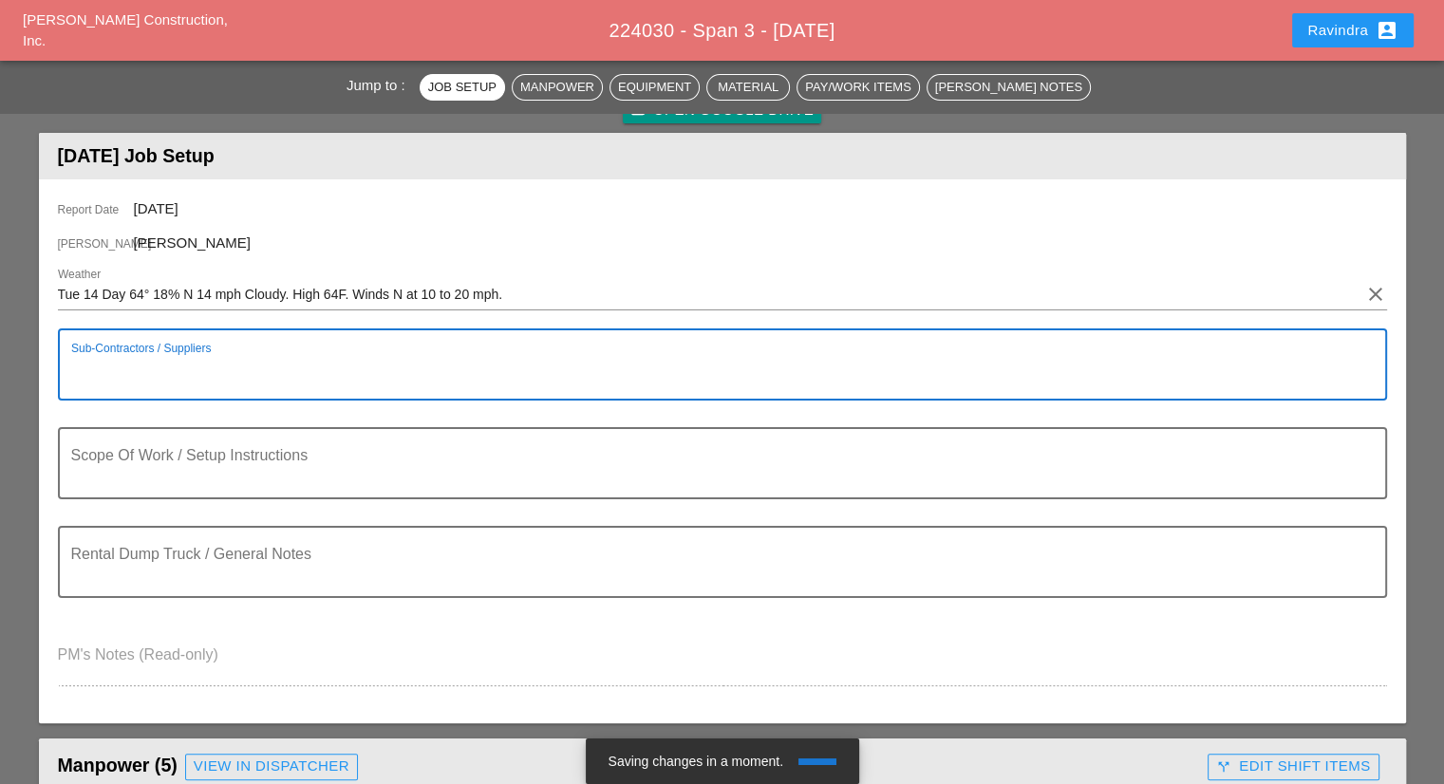
click at [238, 377] on textarea "Sub-Contractors / Suppliers" at bounding box center [714, 376] width 1287 height 46
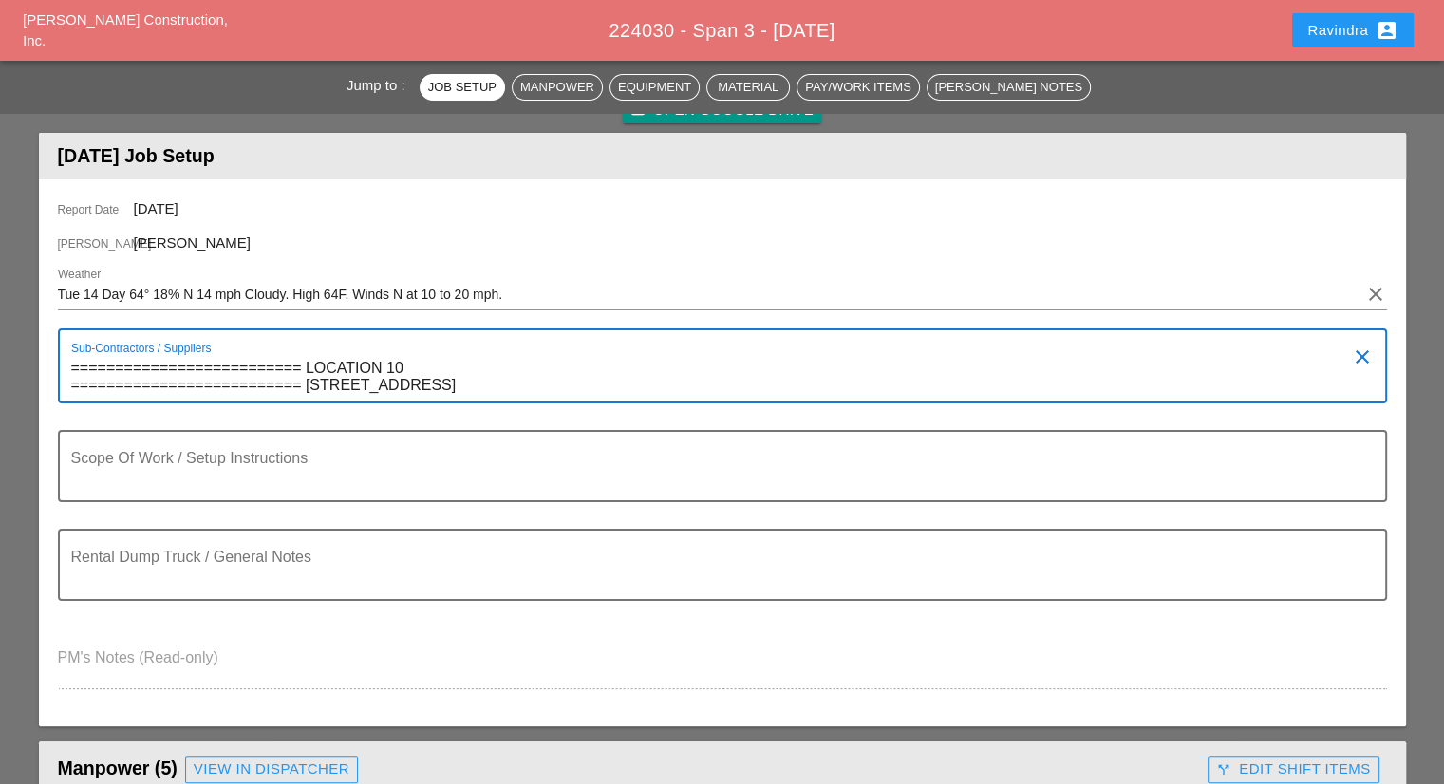
paste textarea "[GEOGRAPHIC_DATA], CT 06787"
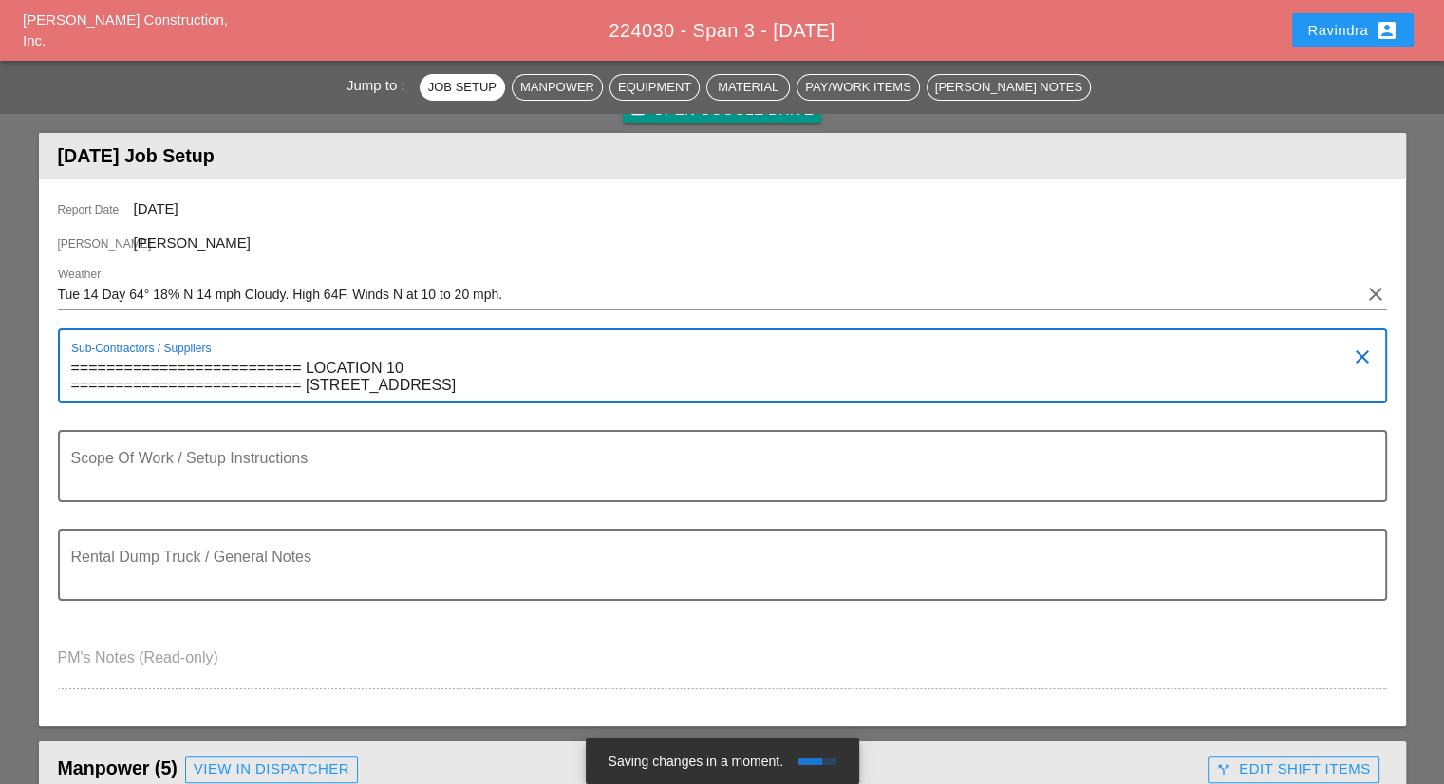
click at [404, 376] on textarea "========================== LOCATION 10 ========================== 440 E MAIN ST…" at bounding box center [714, 377] width 1287 height 48
click at [411, 378] on textarea "========================== LOCATION 10 ========================== 440 E MAIN ST…" at bounding box center [714, 377] width 1287 height 48
type textarea "========================== LOCATION 10 ========================== 440 E MAIN ST…"
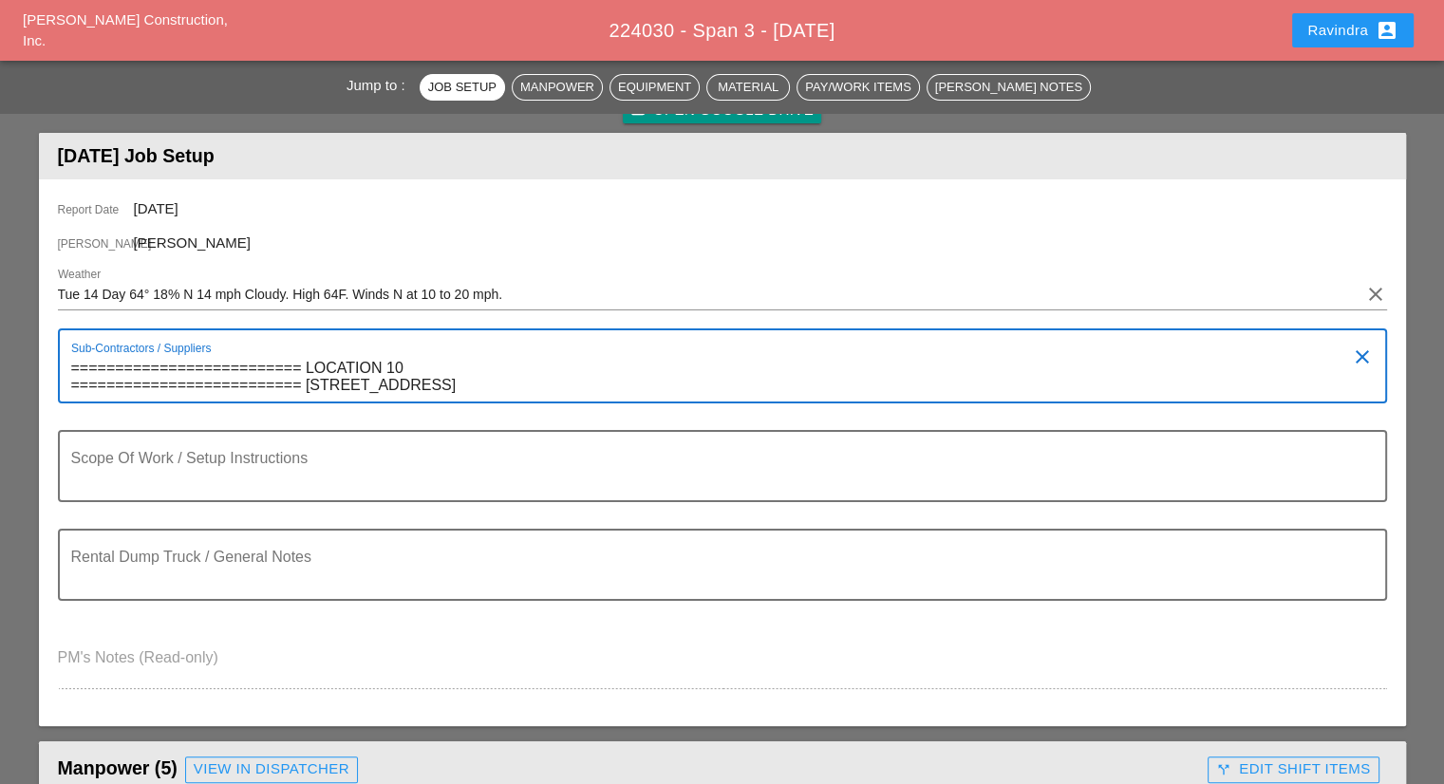
drag, startPoint x: 607, startPoint y: 388, endPoint x: 90, endPoint y: 368, distance: 517.7
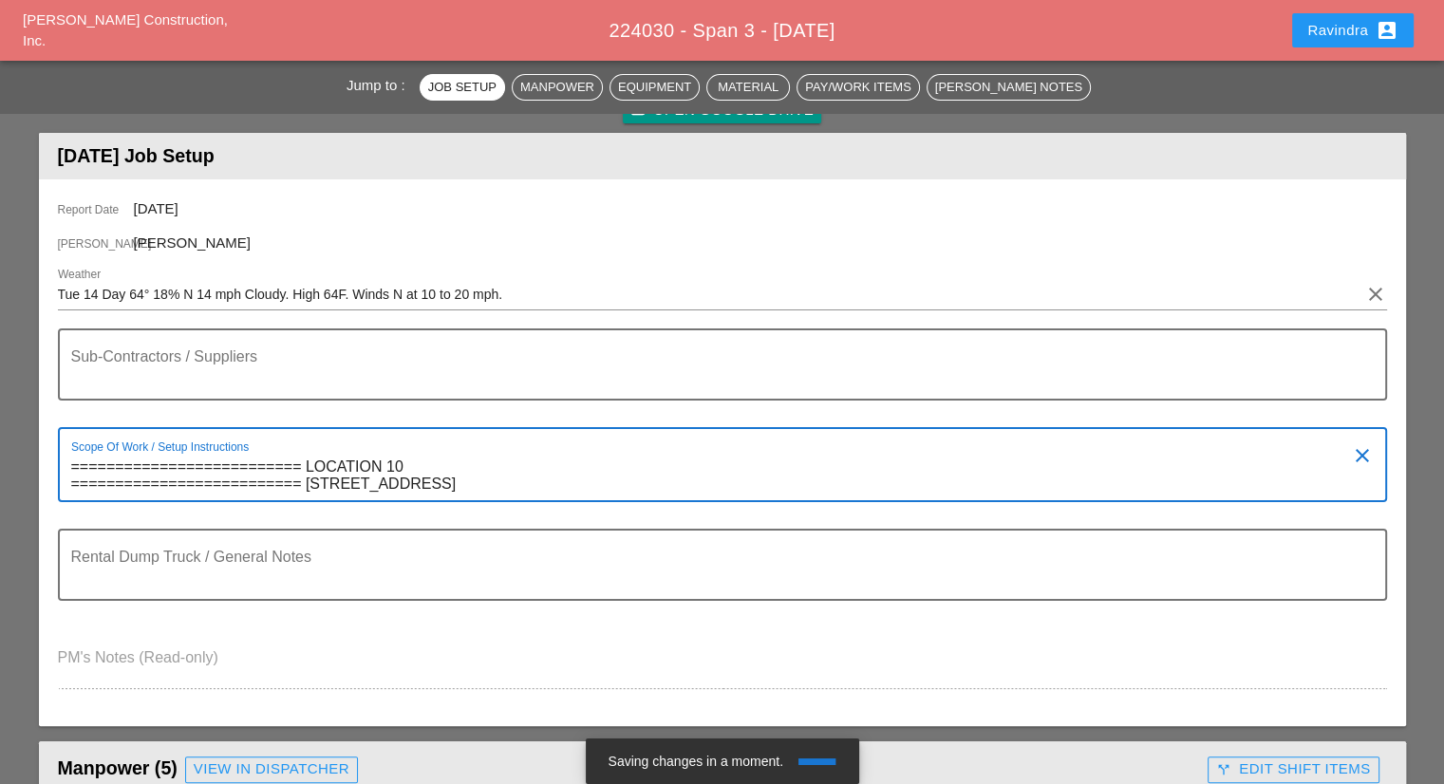
click at [196, 452] on textarea "========================== LOCATION 10 ========================== 440 E MAIN ST…" at bounding box center [714, 476] width 1287 height 48
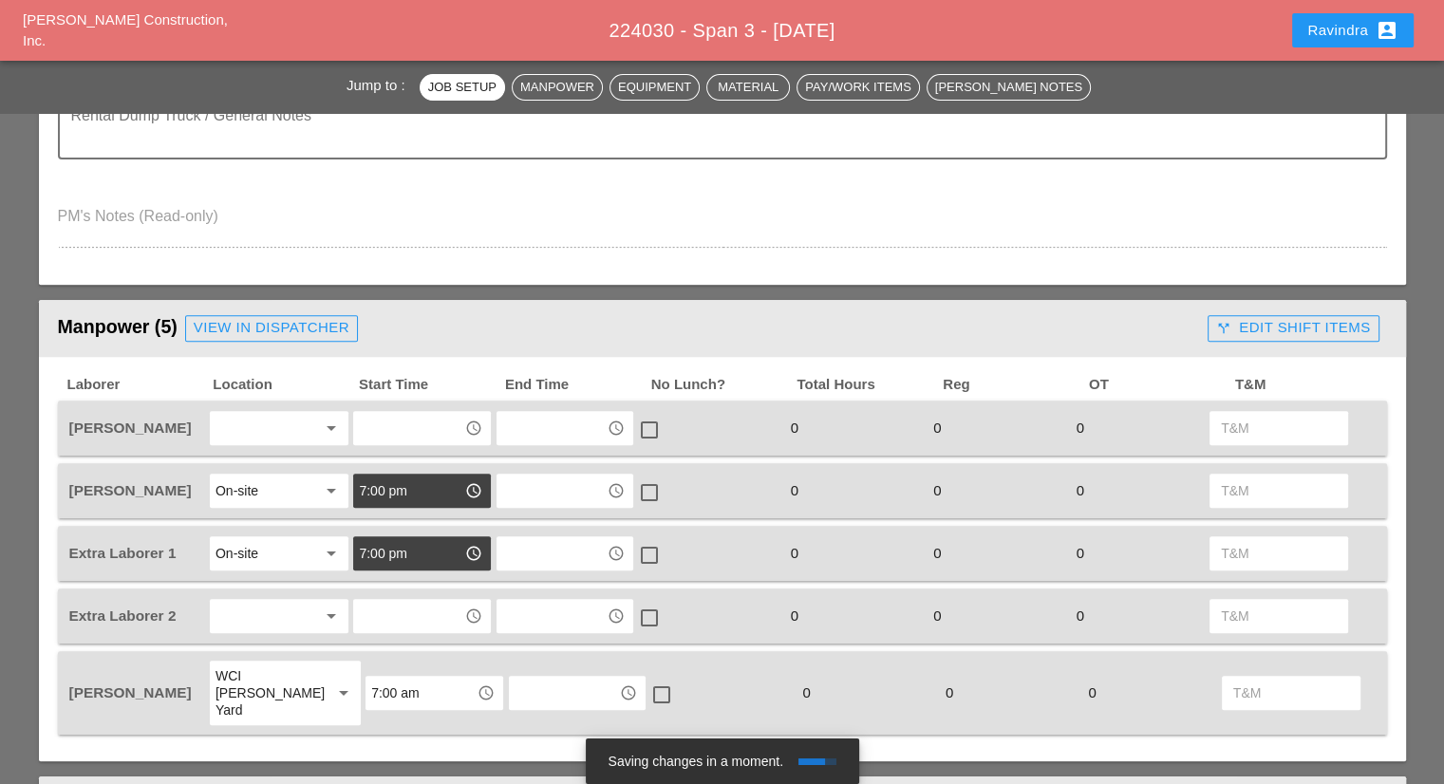
scroll to position [664, 0]
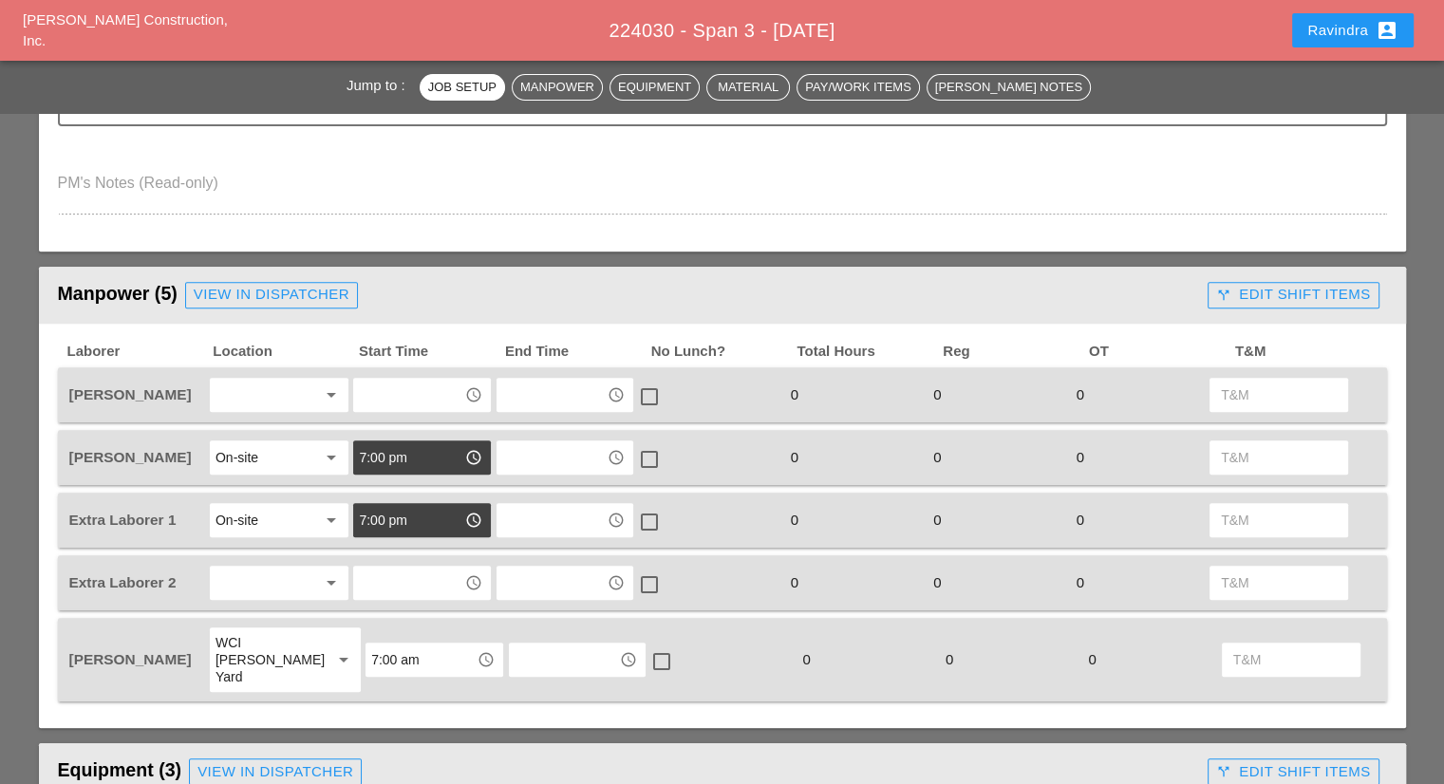
type textarea "========================== LOCATION 10 ========================== 440 E MAIN ST…"
click at [275, 395] on div at bounding box center [265, 395] width 101 height 30
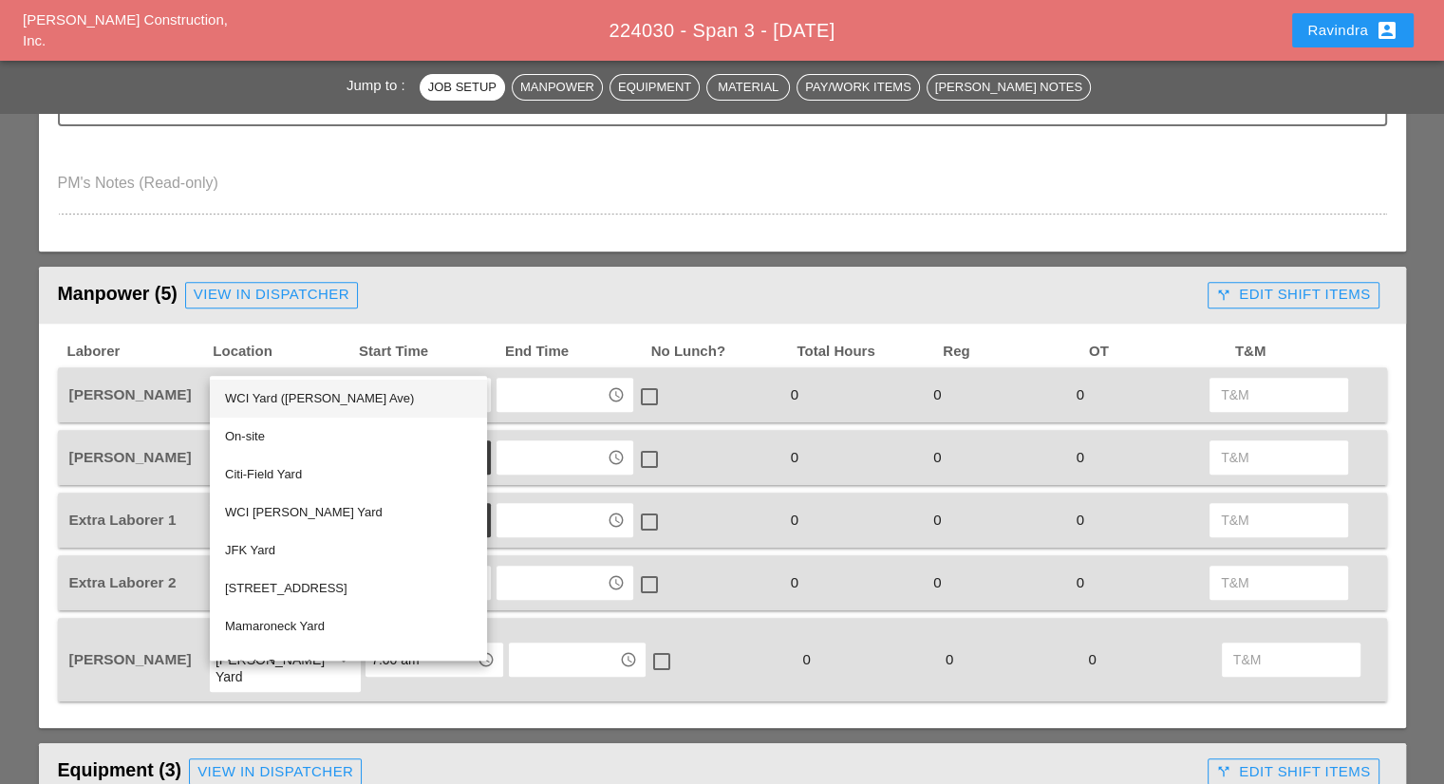
click at [275, 410] on div "WCI Yard ([PERSON_NAME] Ave)" at bounding box center [348, 399] width 247 height 38
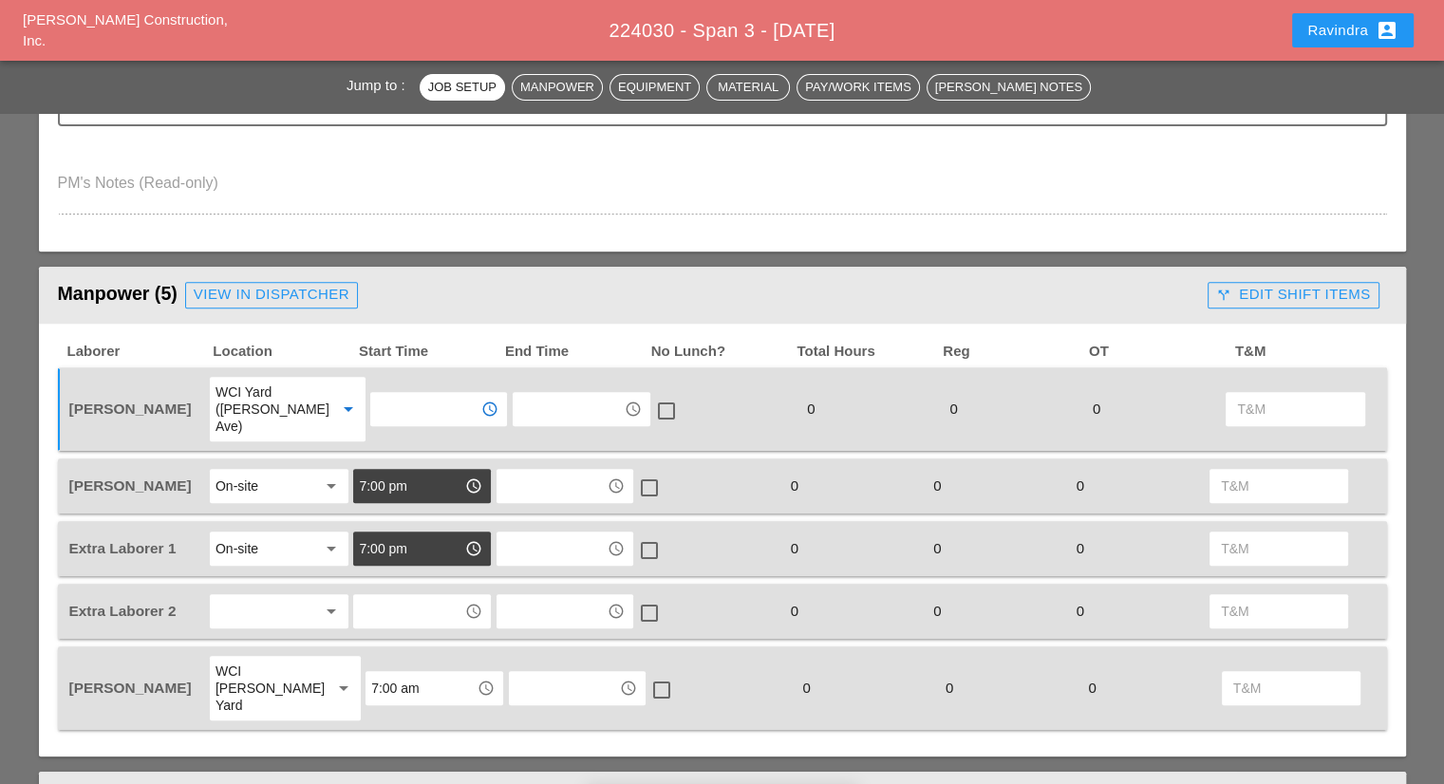
click at [399, 394] on input "text" at bounding box center [425, 409] width 99 height 30
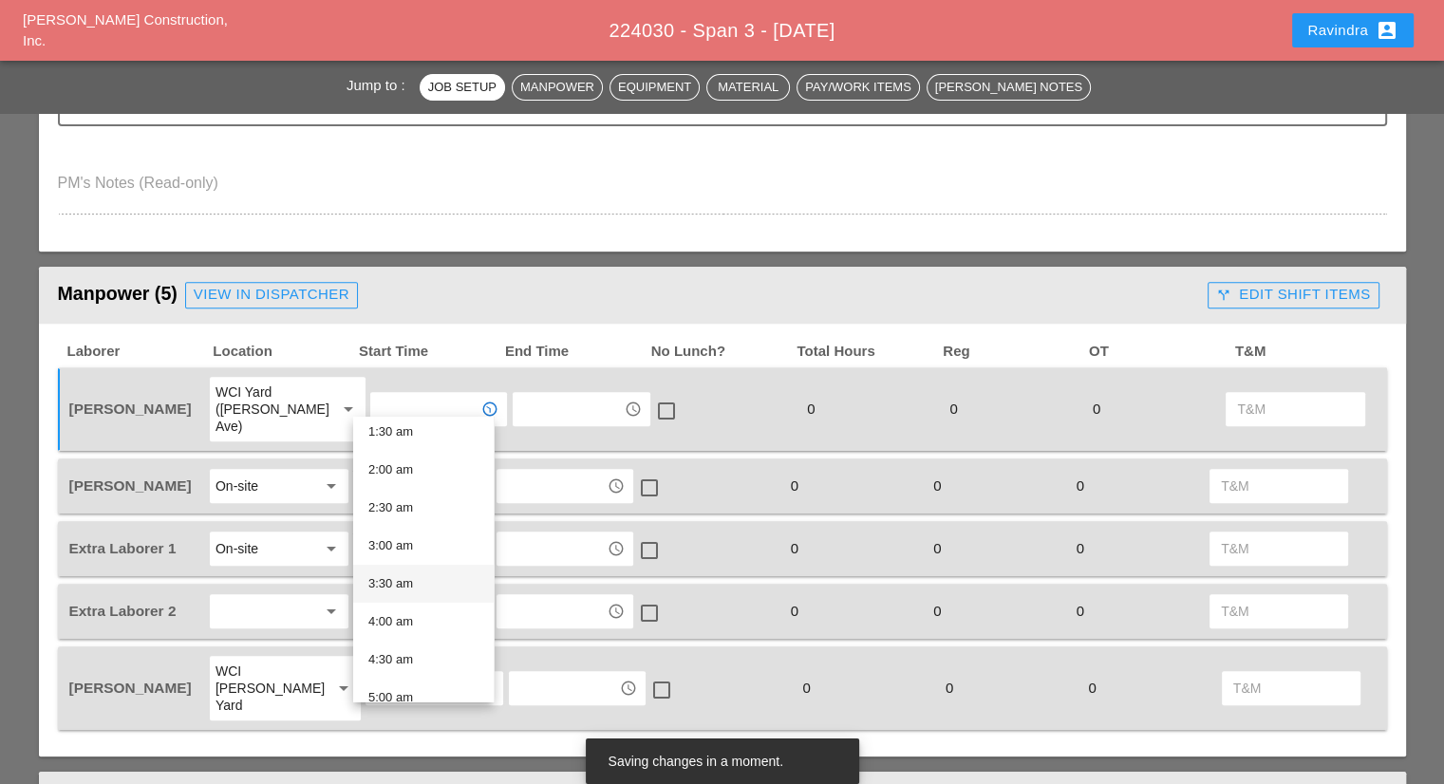
scroll to position [285, 0]
click at [414, 575] on div "5:30 am" at bounding box center [423, 572] width 110 height 23
type input "5:30 am"
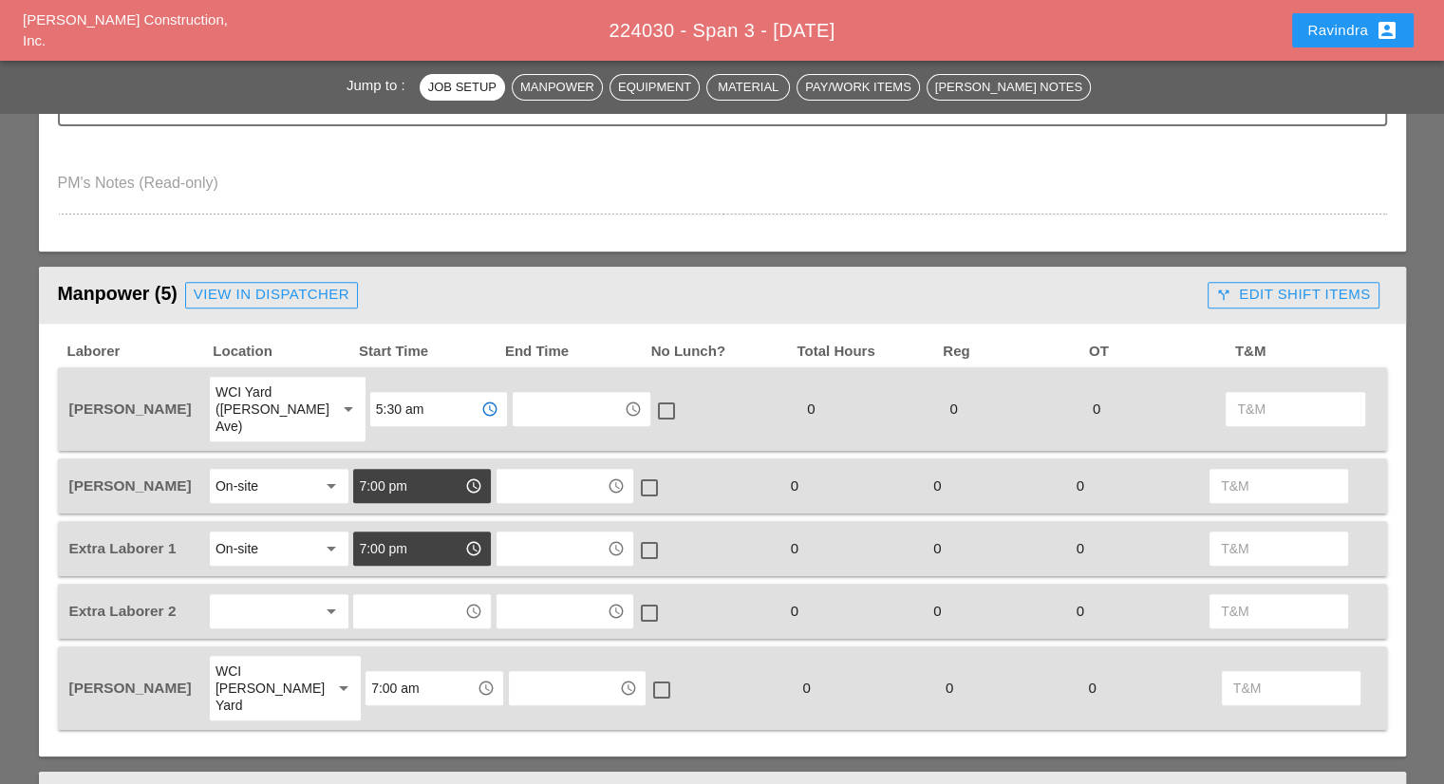
click at [270, 476] on div "On-site" at bounding box center [265, 486] width 101 height 30
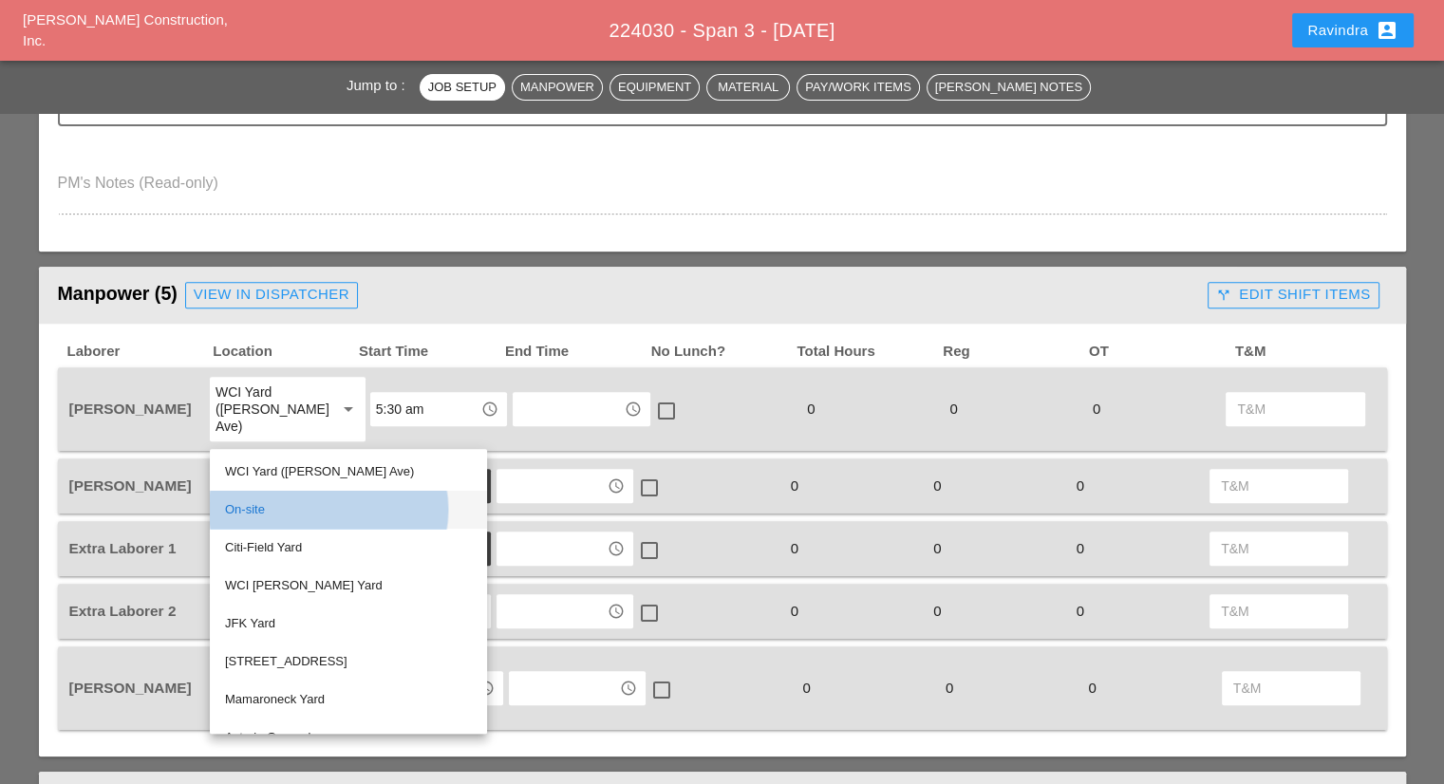
click at [262, 504] on div "On-site" at bounding box center [348, 509] width 247 height 23
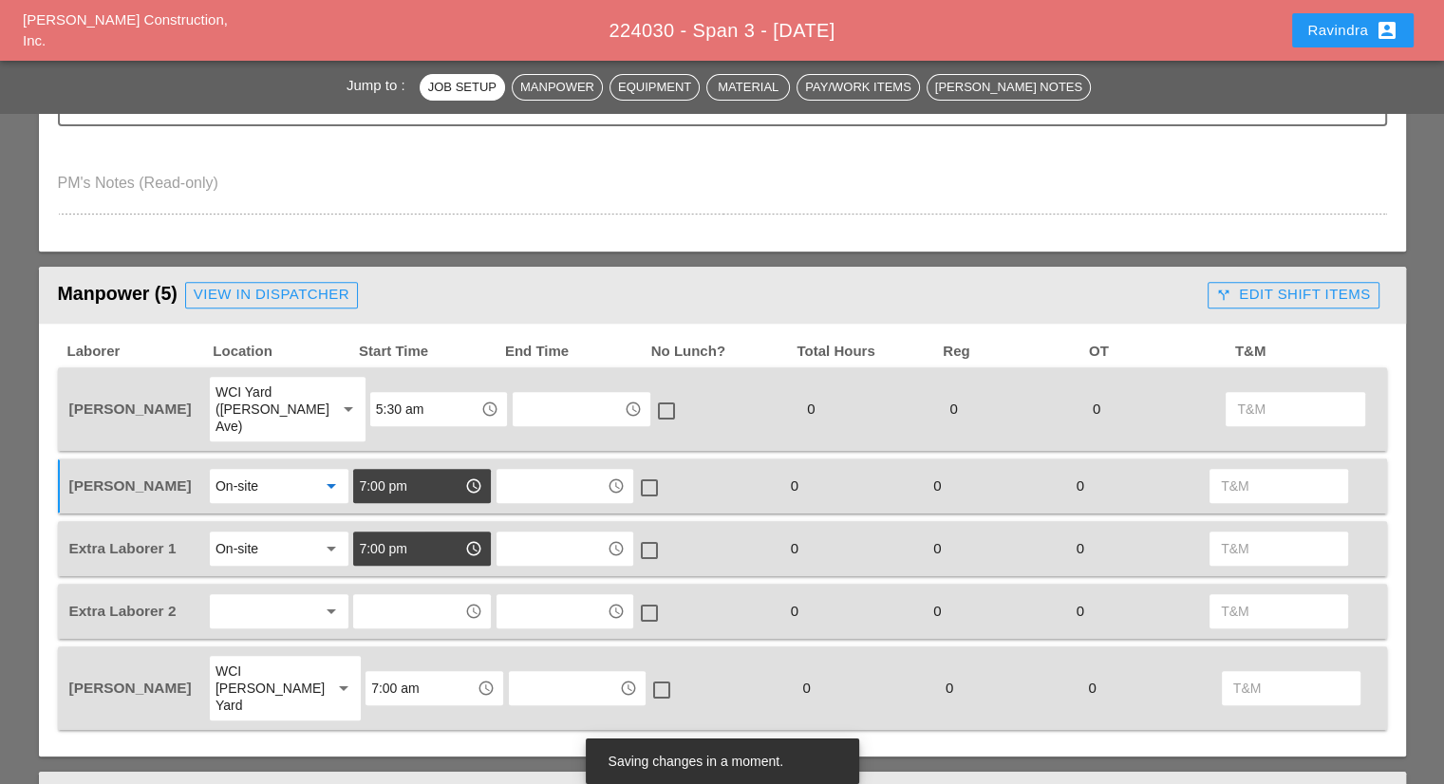
click at [382, 472] on input "7:00 pm" at bounding box center [408, 486] width 99 height 30
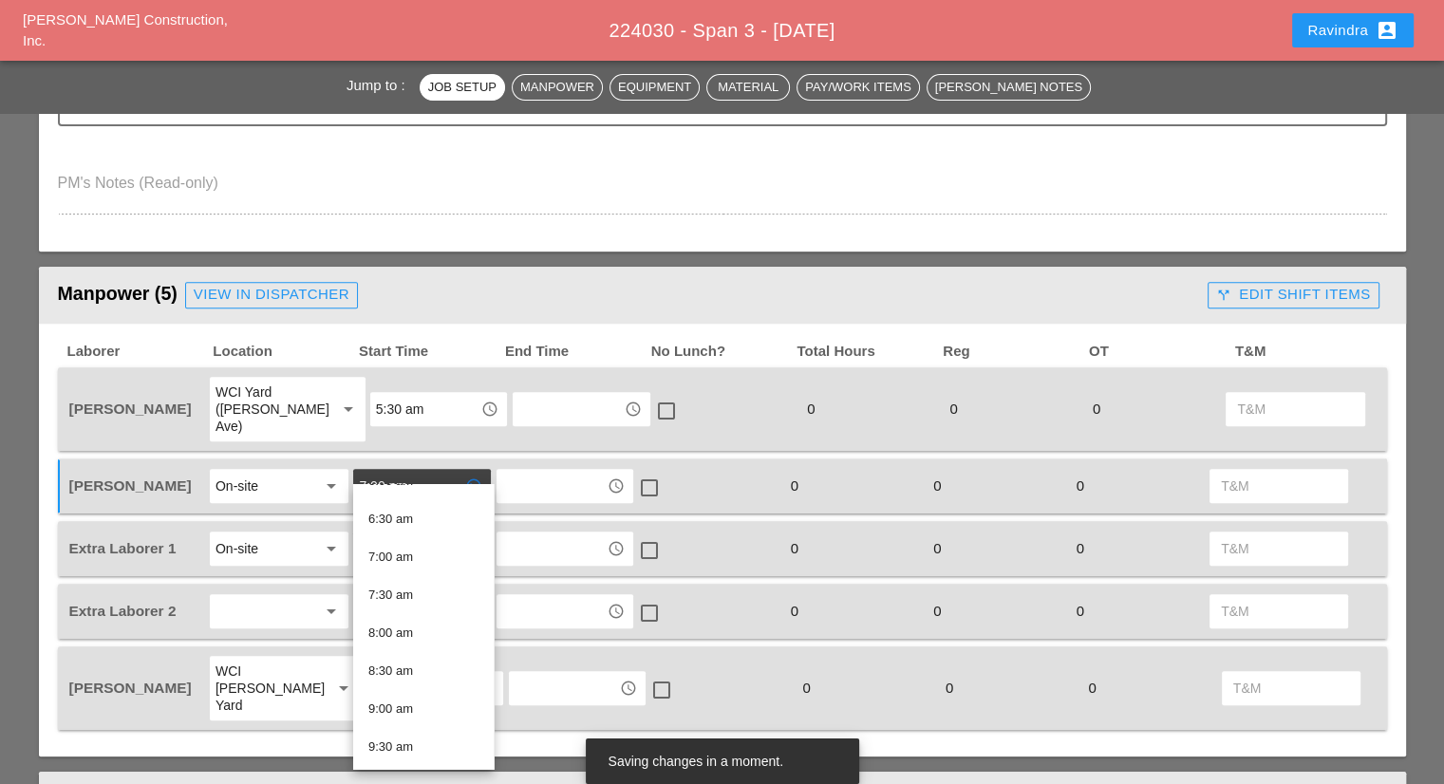
scroll to position [482, 0]
click at [418, 597] on div "7:30 am" at bounding box center [423, 594] width 110 height 23
type input "7:30 am"
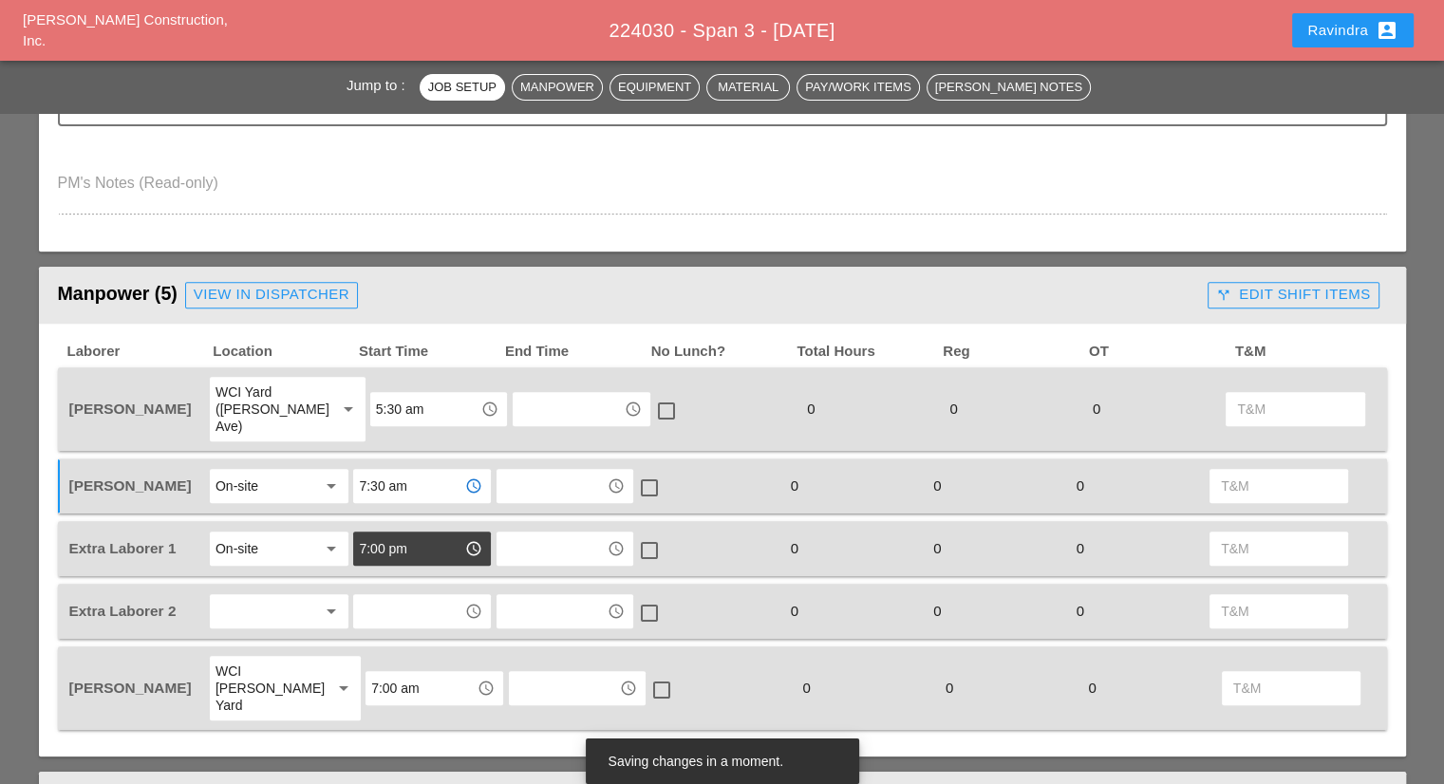
click at [260, 665] on div "WCI [PERSON_NAME] Yard" at bounding box center [266, 688] width 102 height 51
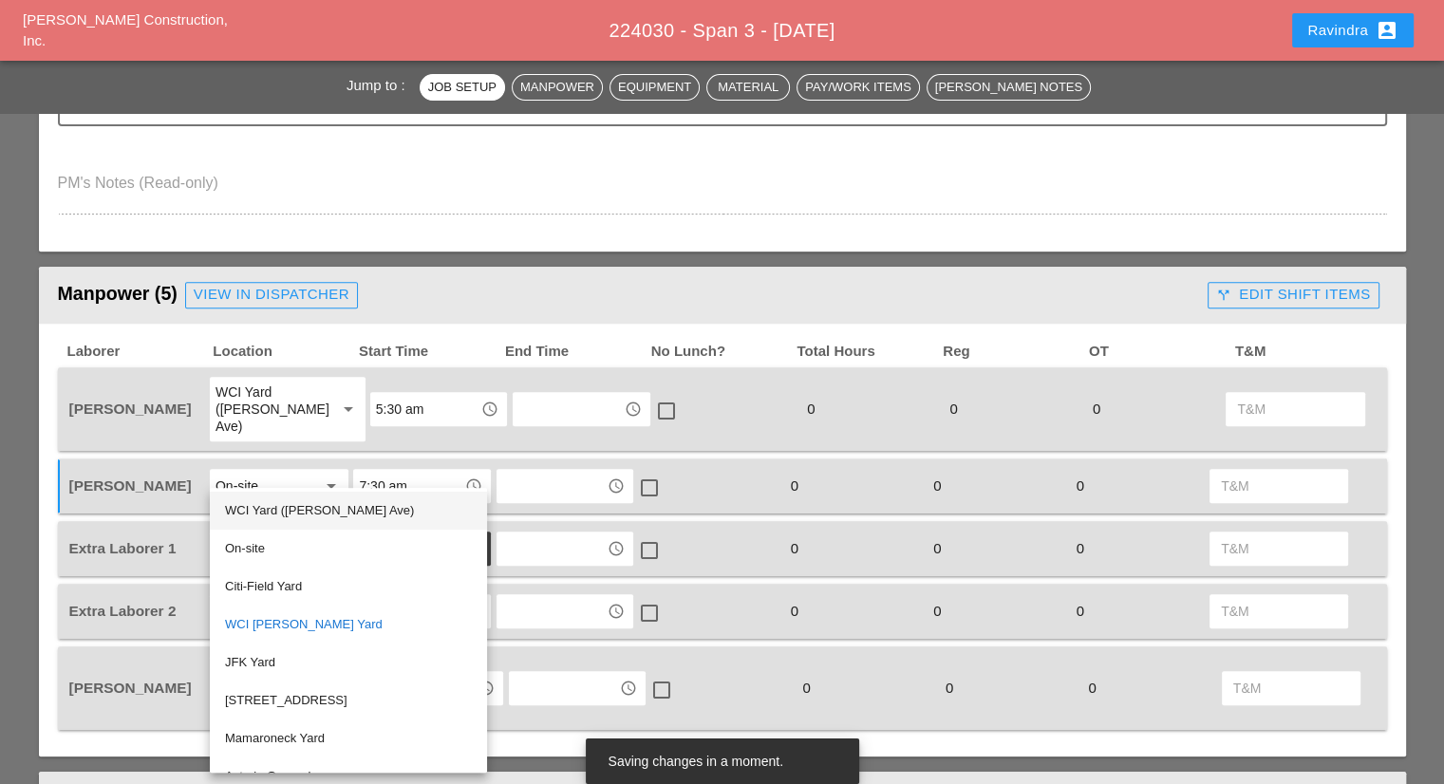
click at [276, 514] on div "WCI Yard ([PERSON_NAME] Ave)" at bounding box center [348, 510] width 247 height 23
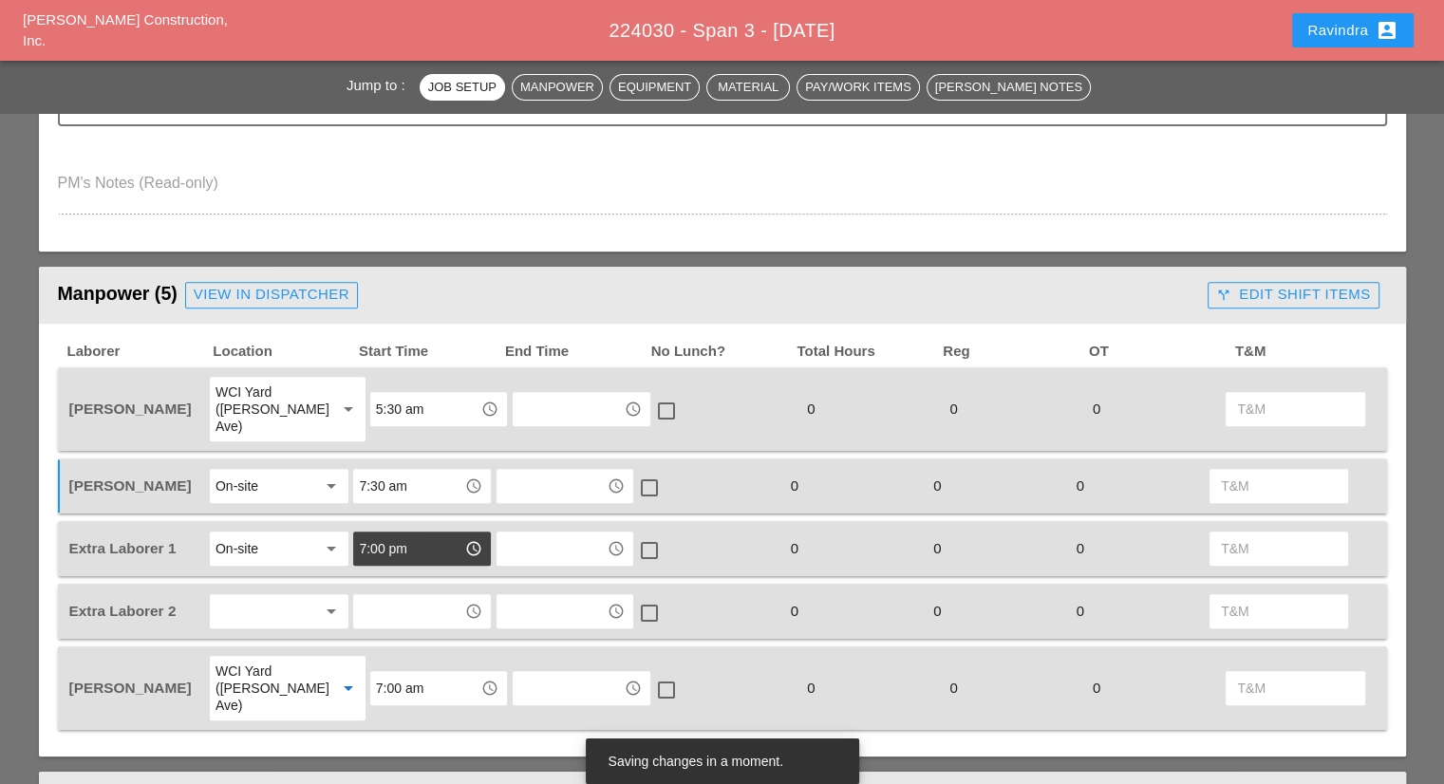
click at [370, 672] on div "7:00 am access_time" at bounding box center [438, 688] width 137 height 34
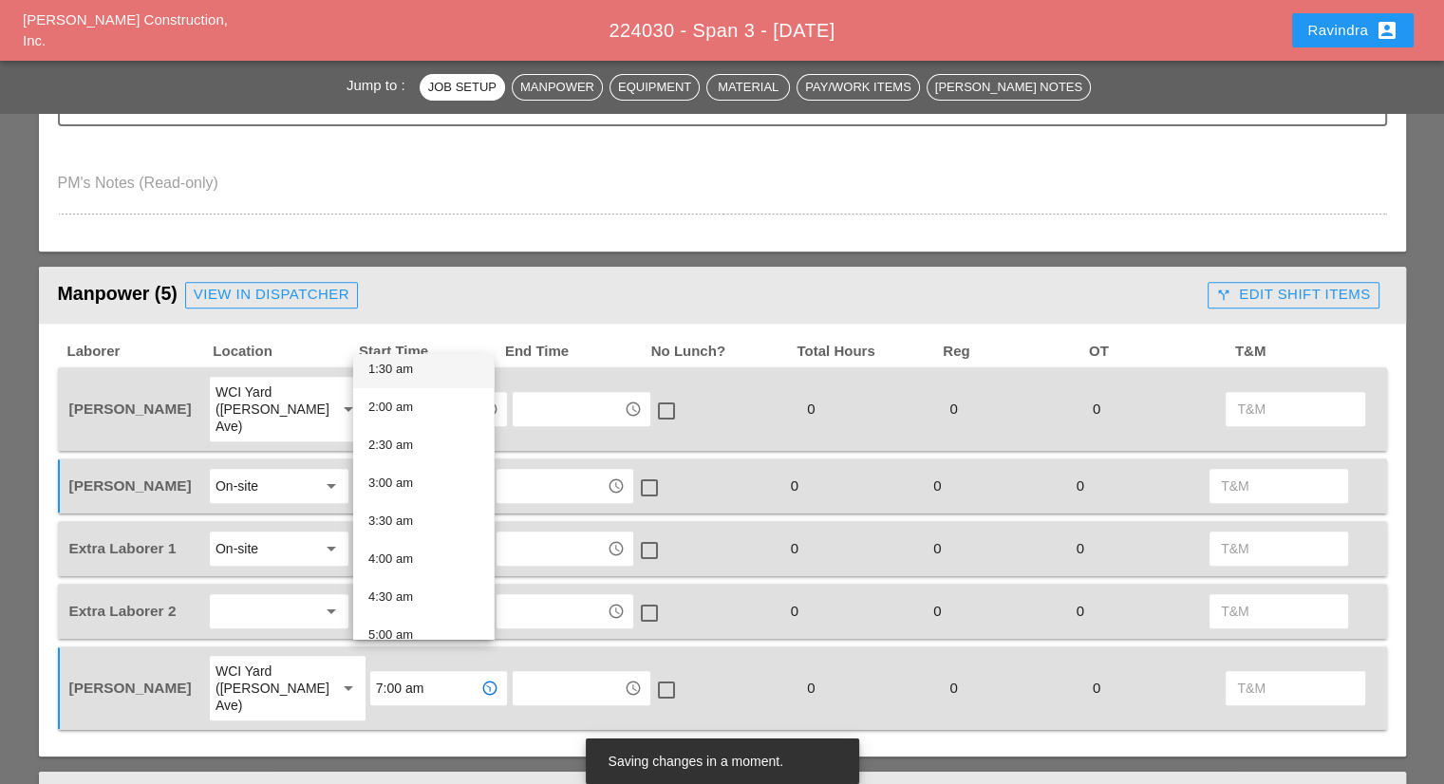
scroll to position [285, 0]
click at [418, 514] on div "5:30 am" at bounding box center [423, 509] width 110 height 23
type input "5:30 am"
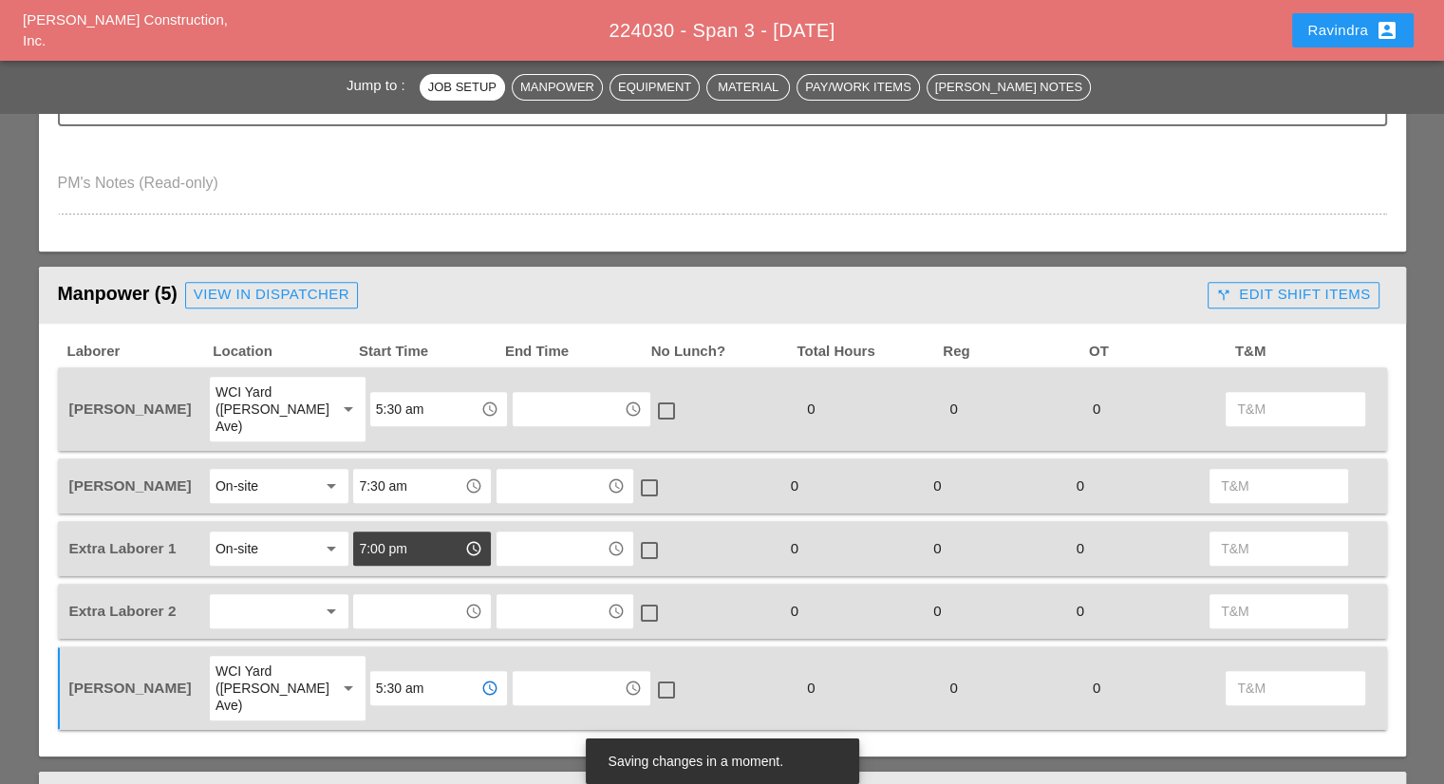
click at [357, 534] on div "7:00 pm access_time" at bounding box center [421, 549] width 137 height 34
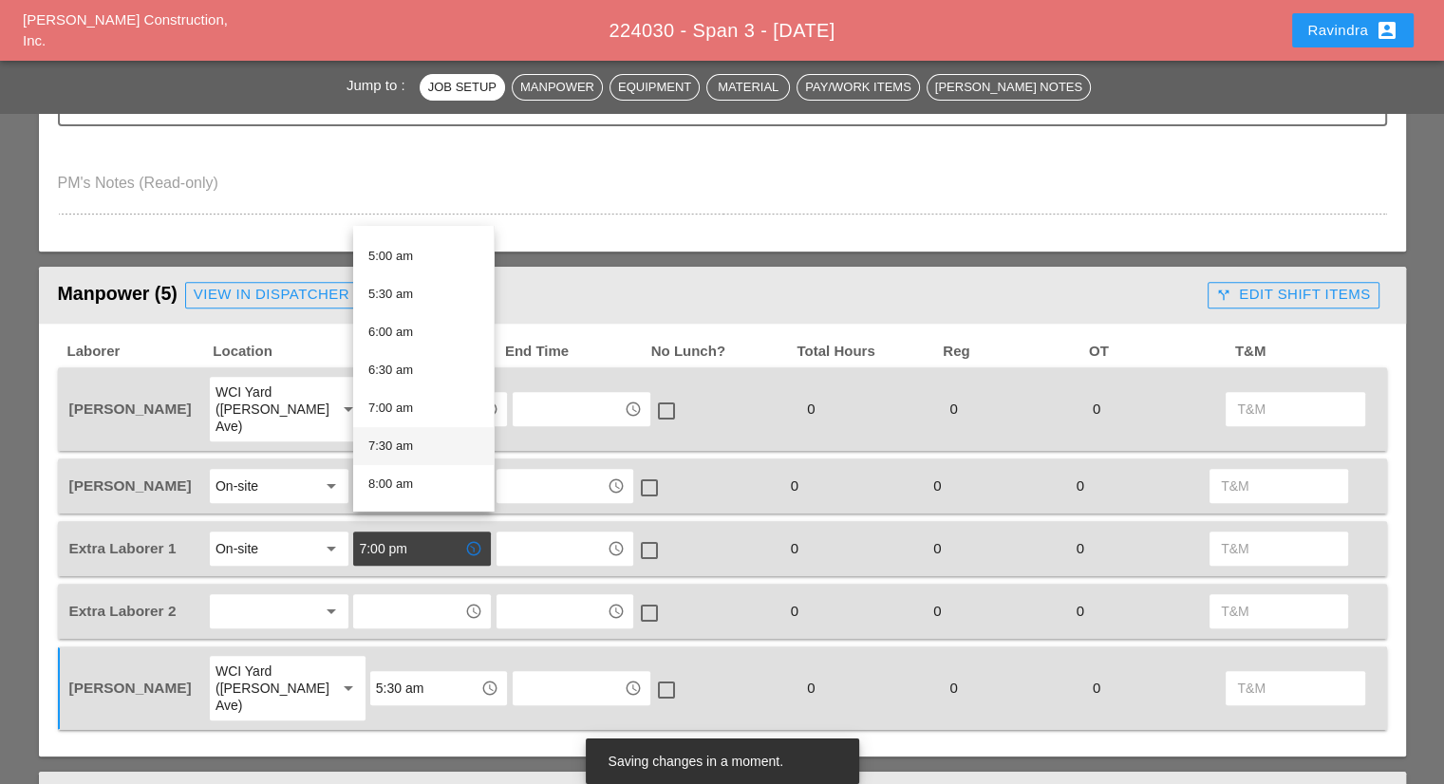
scroll to position [380, 0]
click at [410, 441] on div "7:30 am" at bounding box center [423, 438] width 110 height 23
type input "7:30 am"
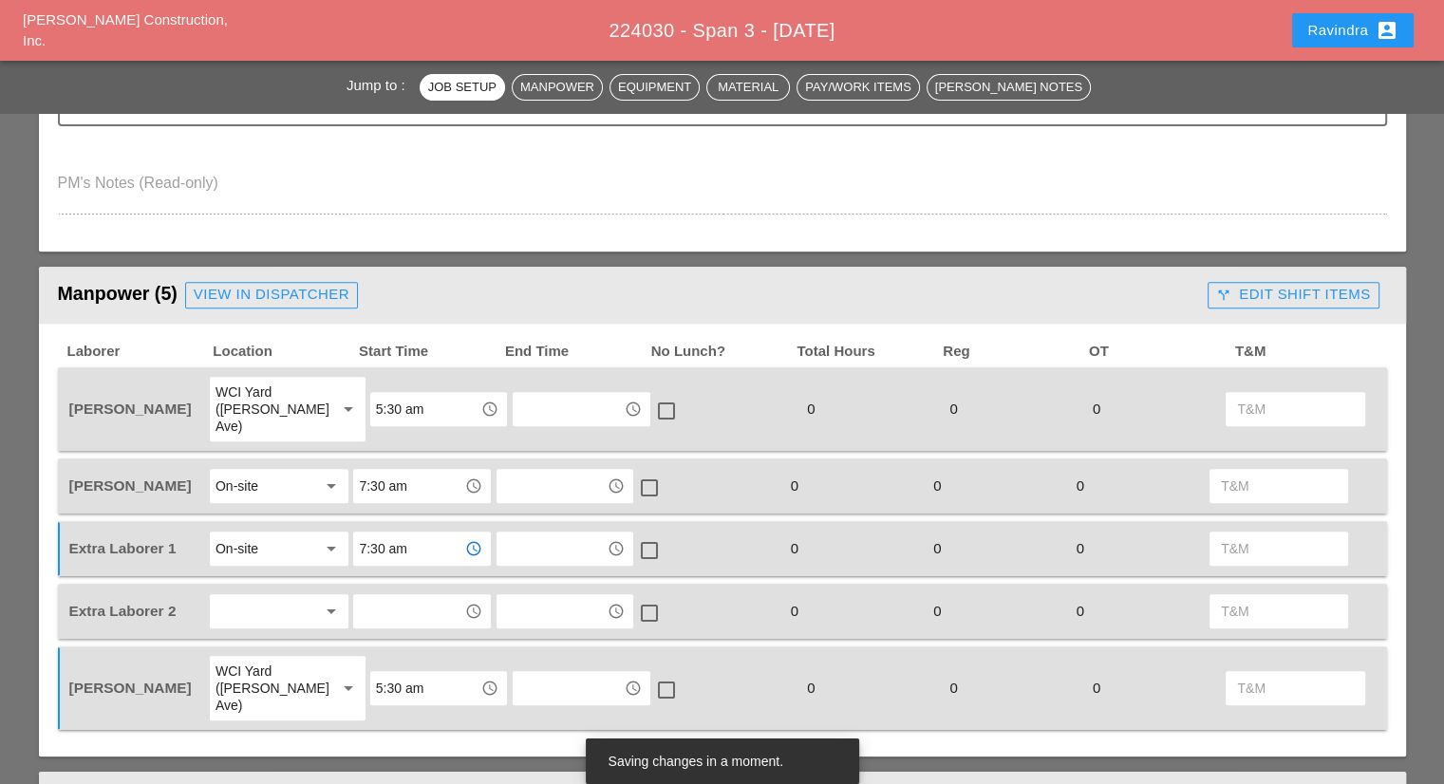
click at [399, 600] on input "text" at bounding box center [408, 611] width 99 height 30
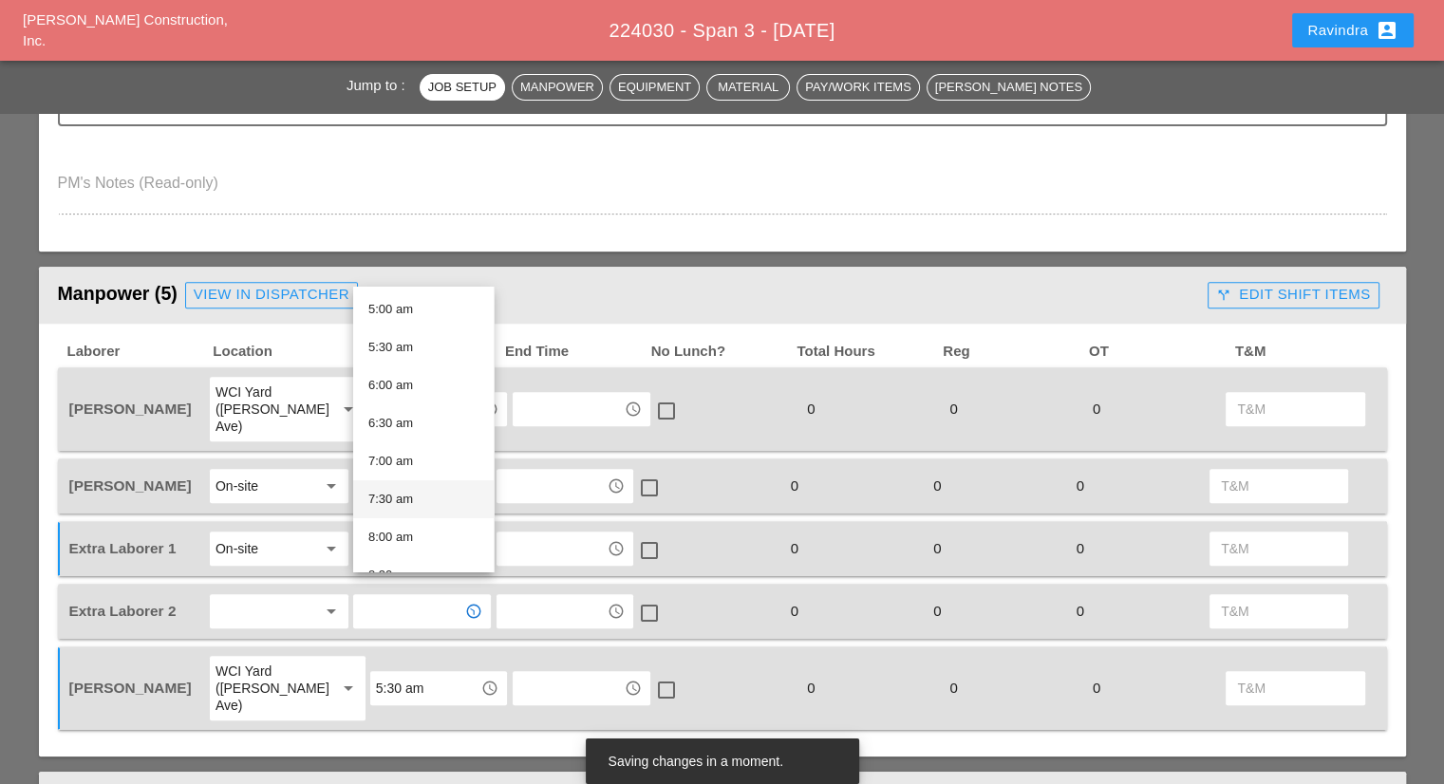
click at [425, 498] on div "7:30 am" at bounding box center [423, 499] width 110 height 23
type input "7:30 am"
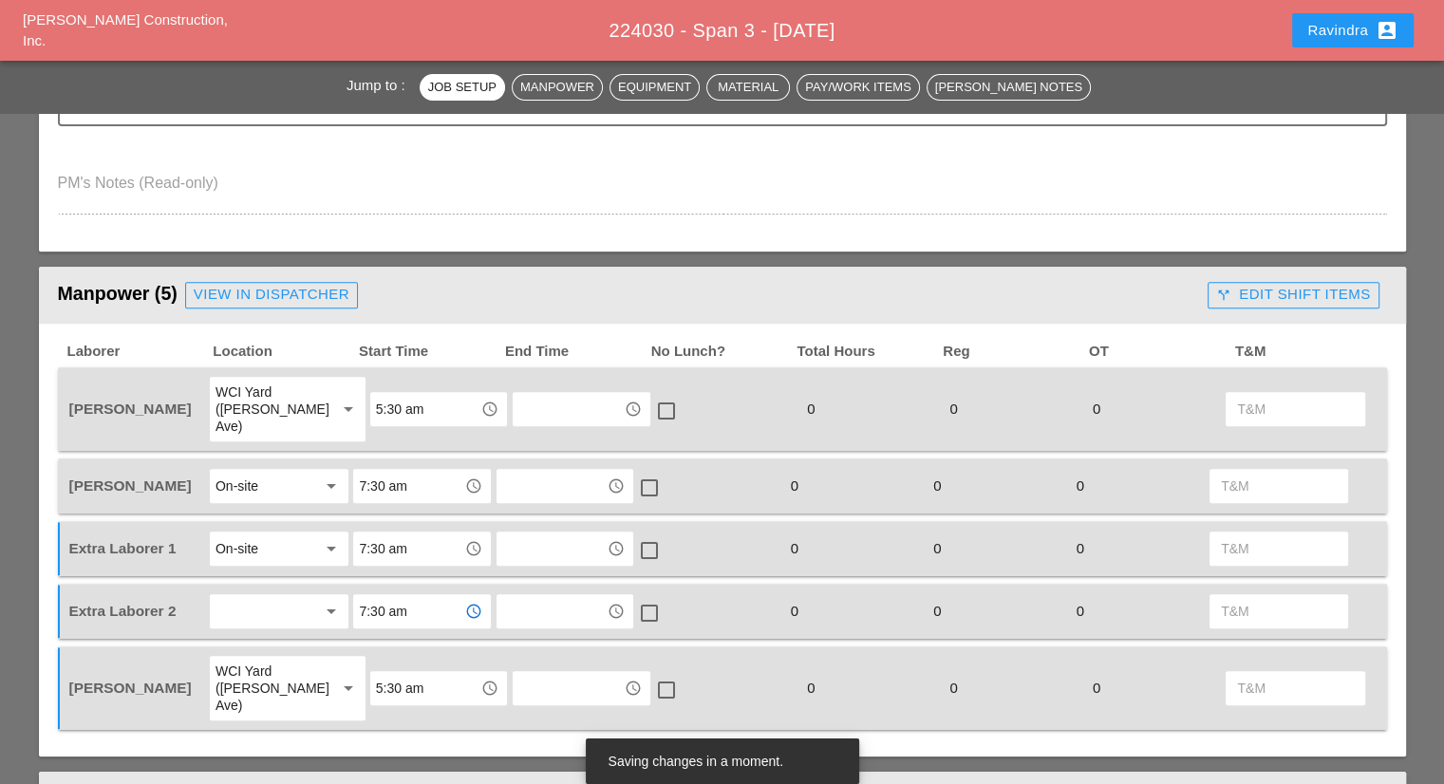
click at [259, 596] on div at bounding box center [265, 611] width 101 height 30
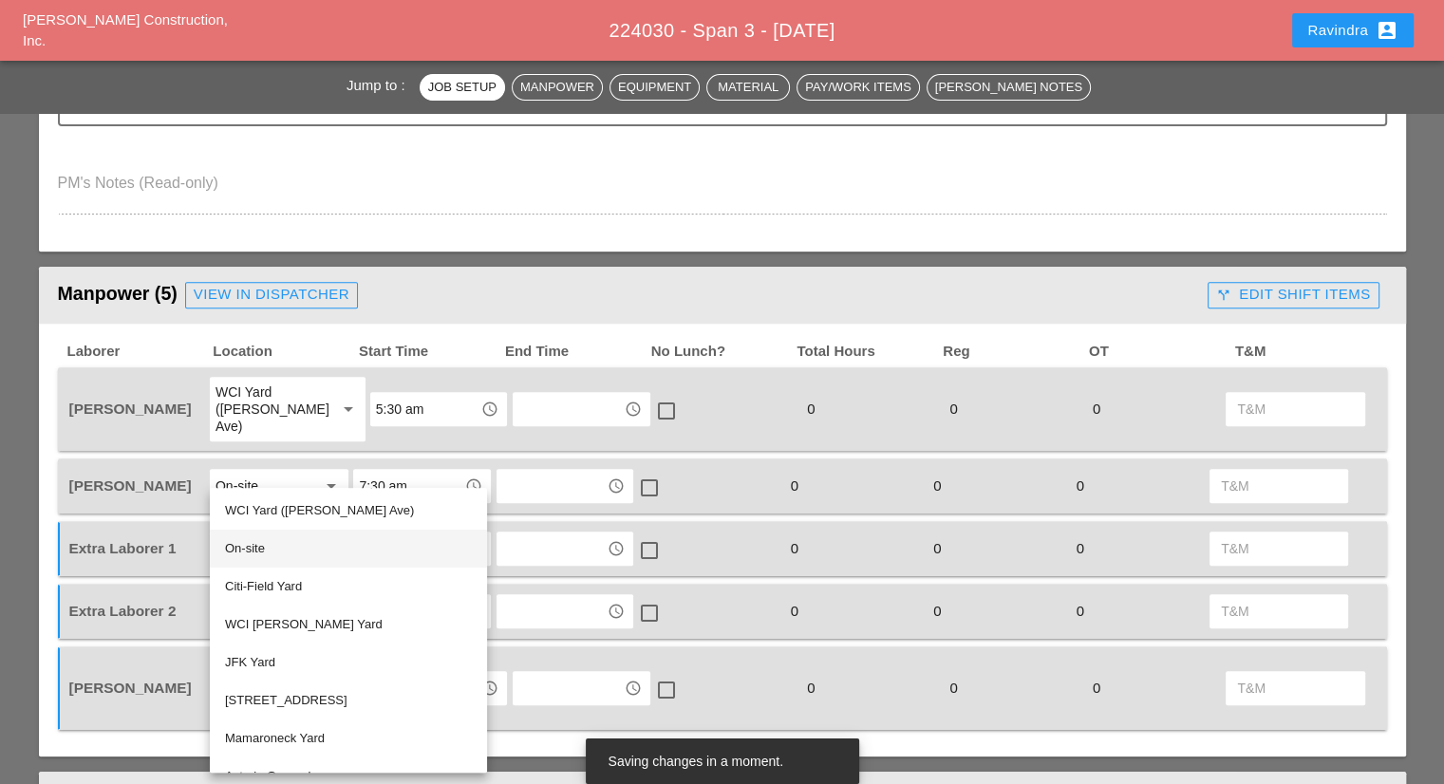
click at [248, 545] on div "On-site" at bounding box center [348, 548] width 247 height 23
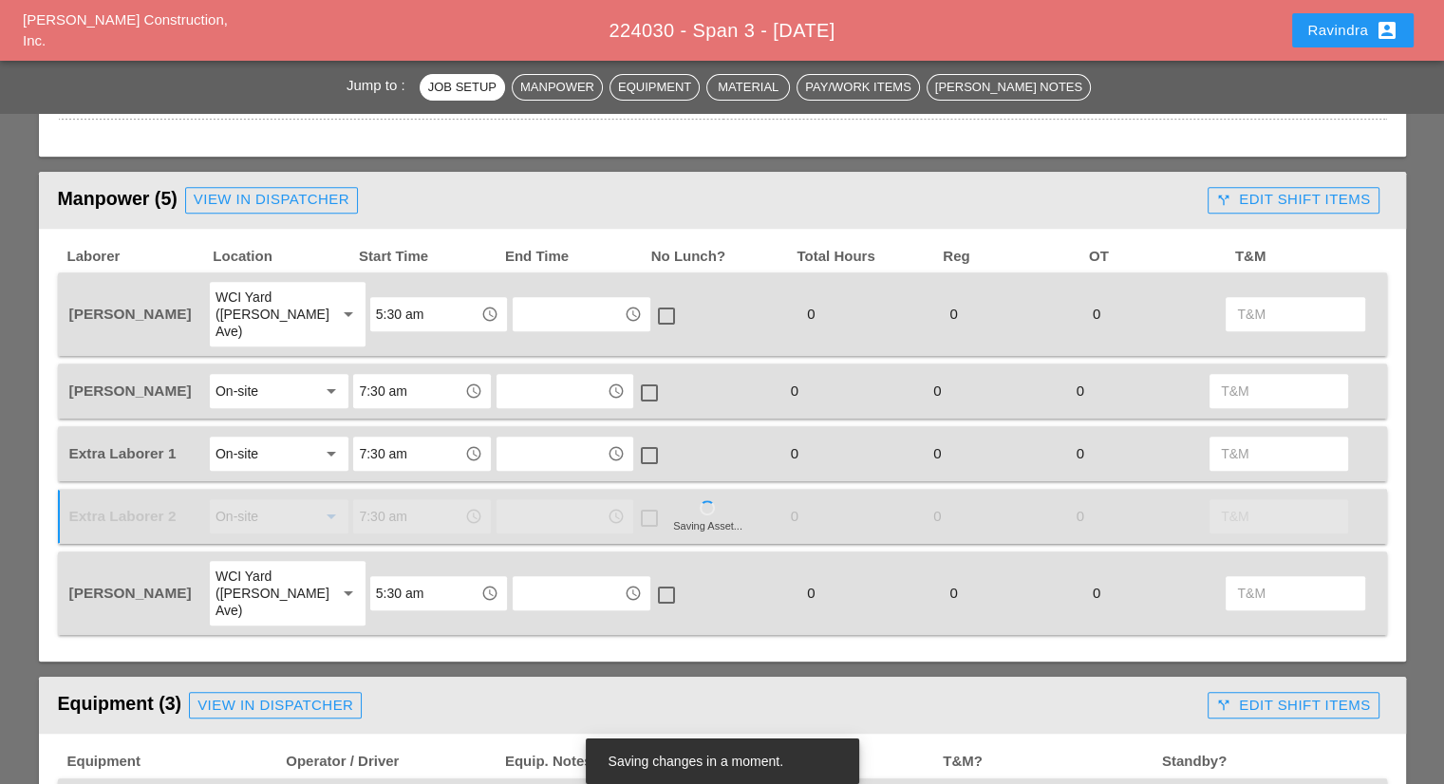
scroll to position [1044, 0]
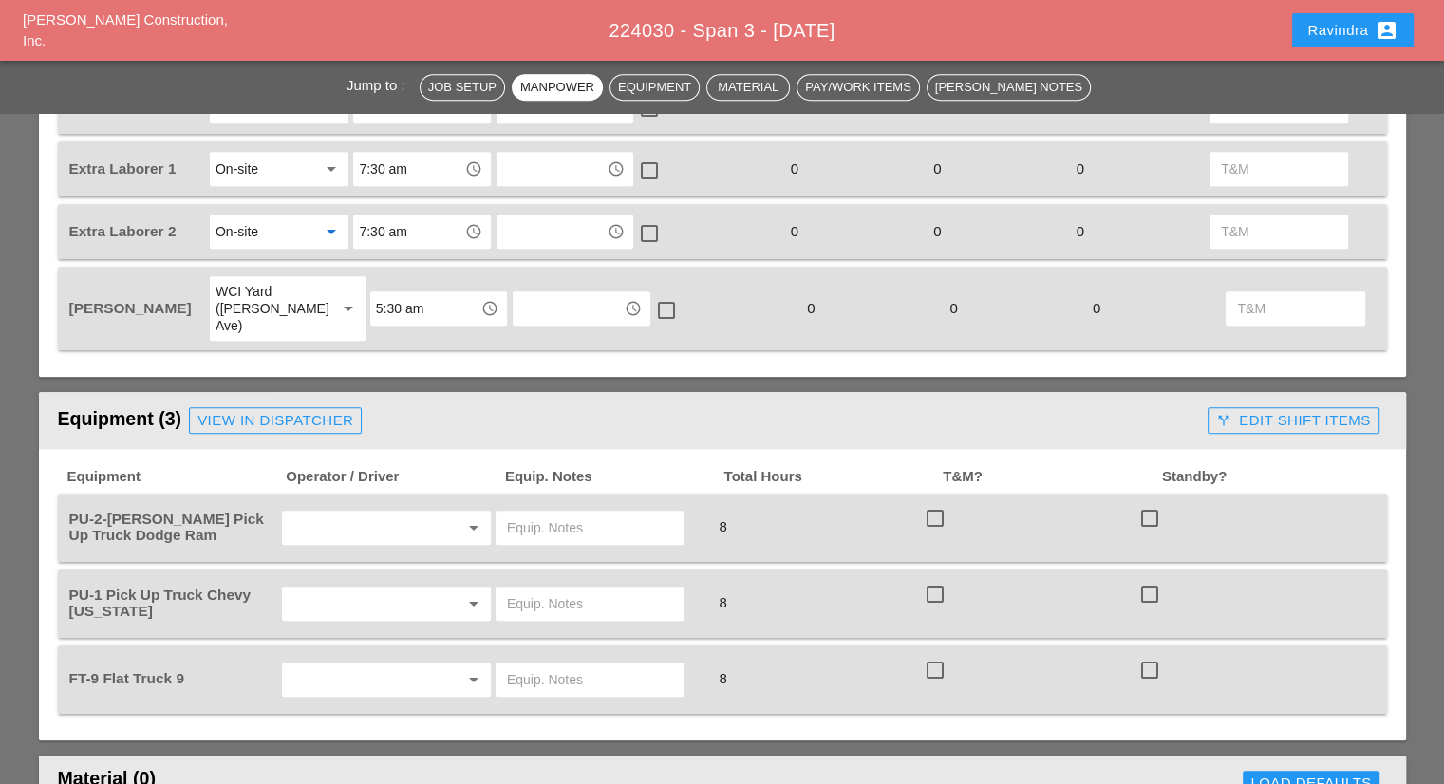
click at [385, 513] on input "text" at bounding box center [360, 528] width 144 height 30
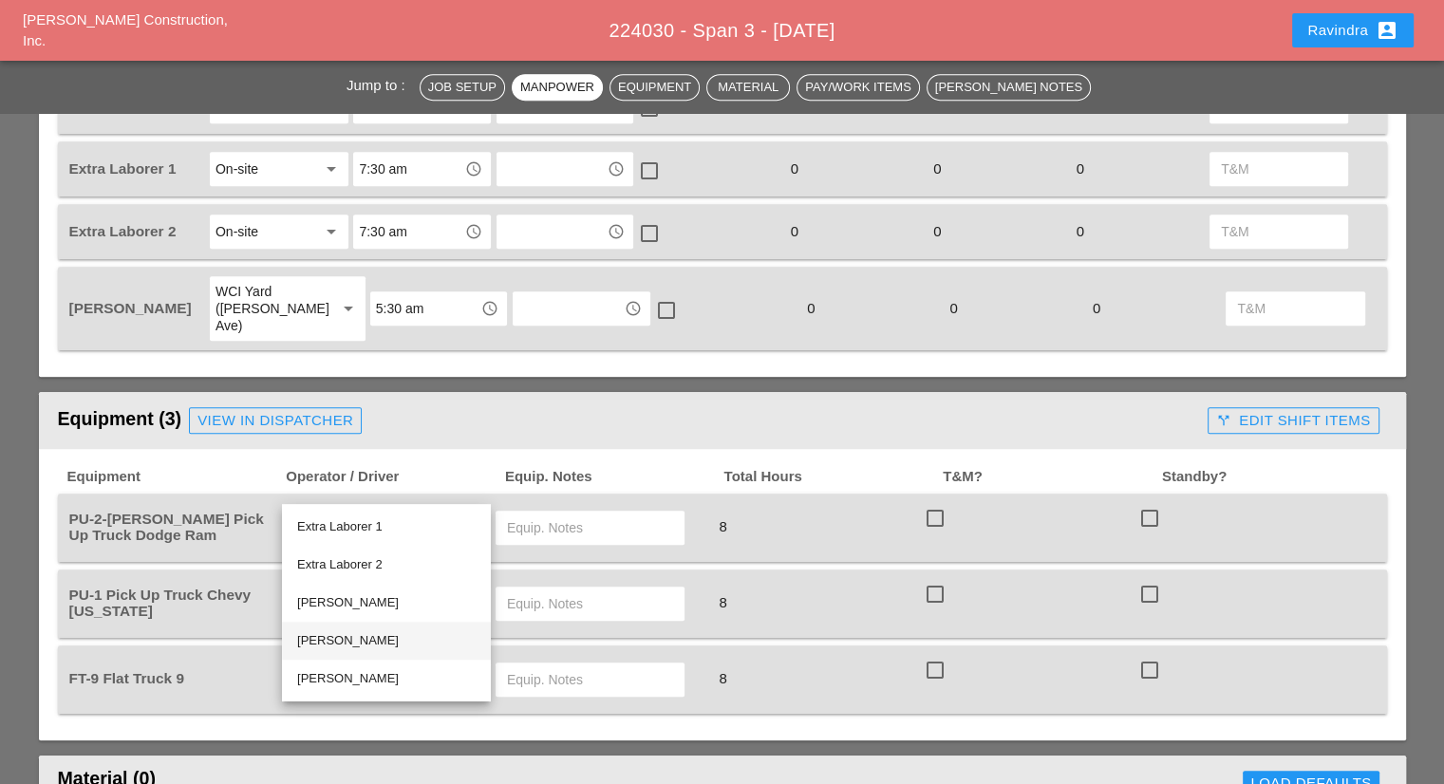
drag, startPoint x: 368, startPoint y: 645, endPoint x: 399, endPoint y: 635, distance: 32.1
click at [376, 643] on div "[PERSON_NAME]" at bounding box center [386, 640] width 178 height 23
type input "[PERSON_NAME]"
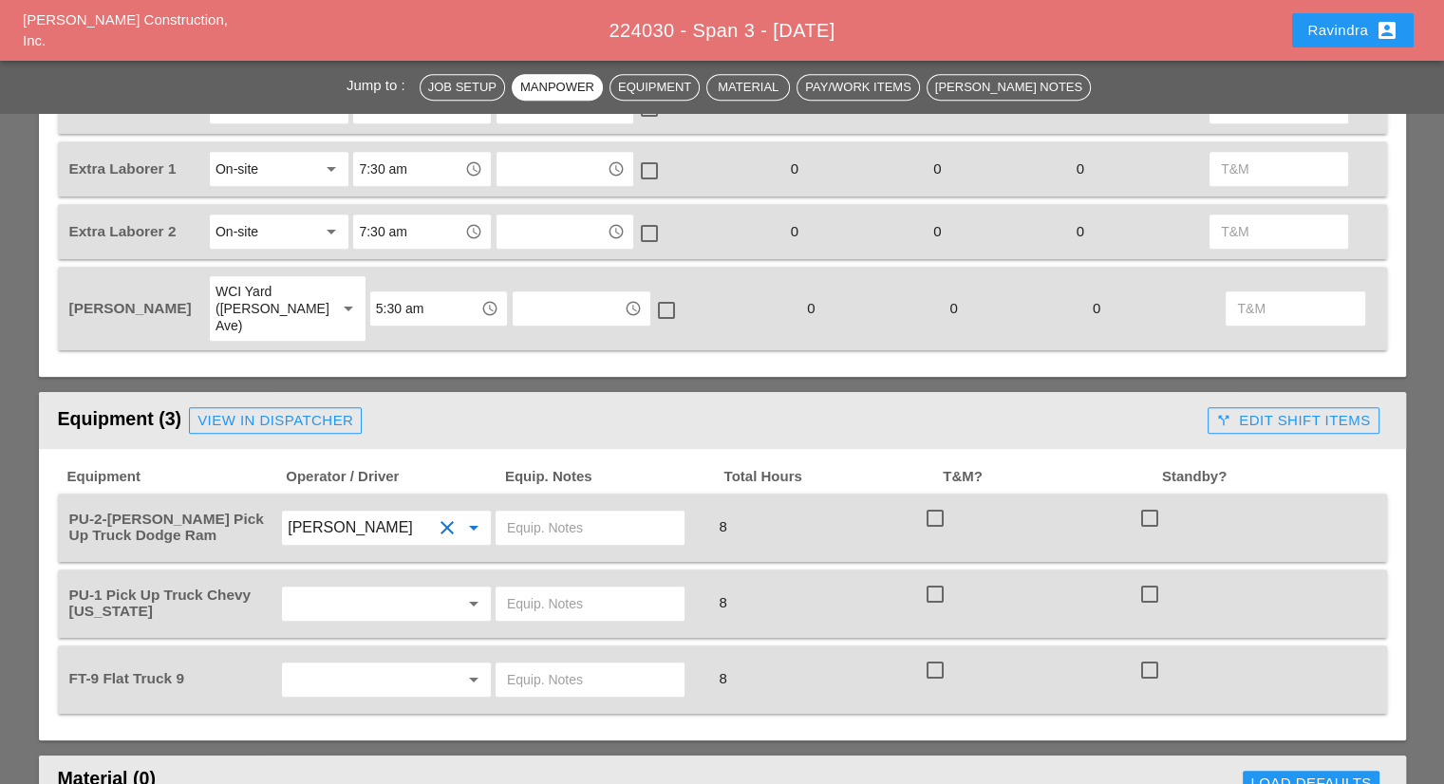
click at [622, 513] on input "text" at bounding box center [590, 528] width 166 height 30
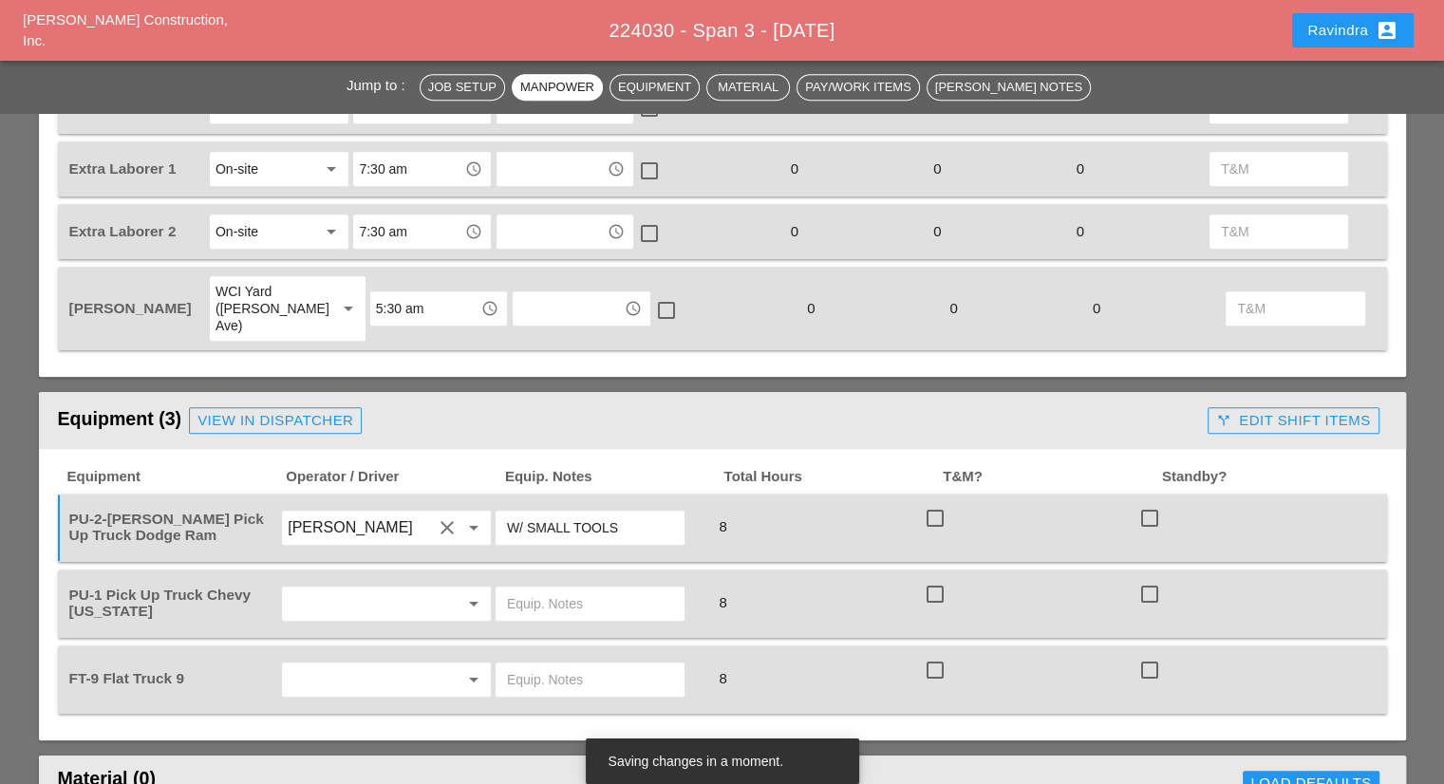
type input "W/ SMALL TOOLS"
click at [402, 589] on input "text" at bounding box center [360, 604] width 144 height 30
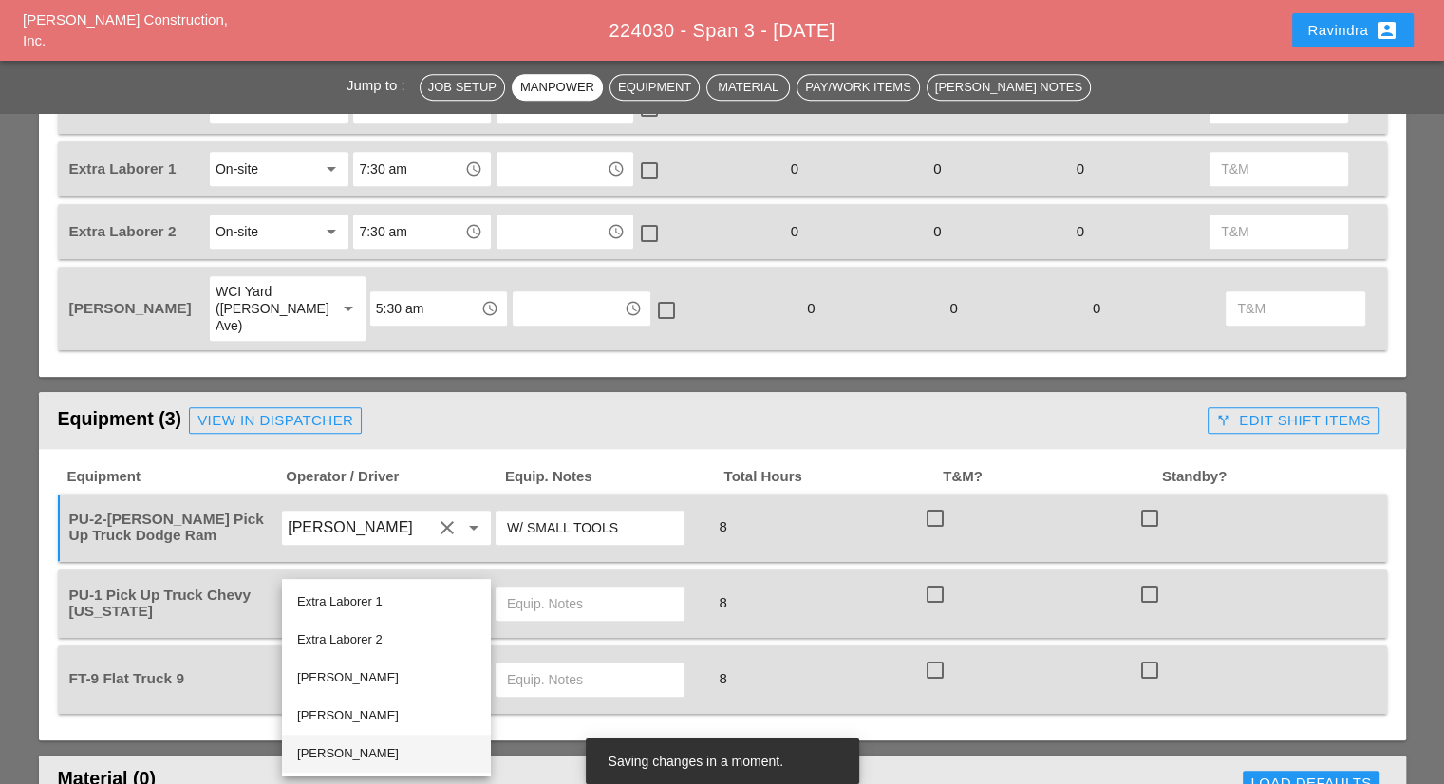
click at [361, 751] on div "[PERSON_NAME]" at bounding box center [386, 753] width 178 height 23
type input "[PERSON_NAME]"
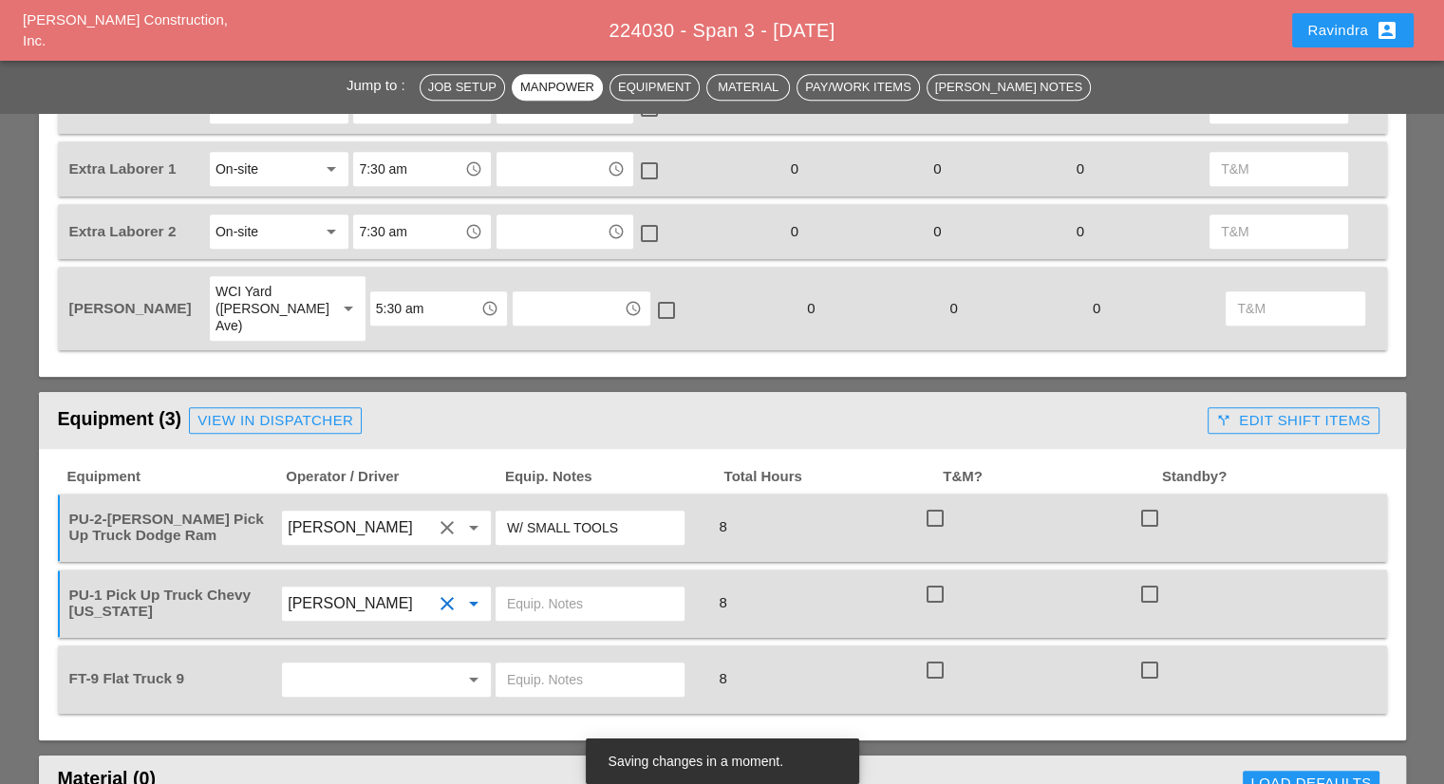
click at [413, 653] on div "arrow_drop_down" at bounding box center [386, 679] width 215 height 53
click at [570, 589] on input "text" at bounding box center [590, 604] width 166 height 30
type input "W/ TOOLS"
click at [374, 664] on input "text" at bounding box center [360, 679] width 144 height 30
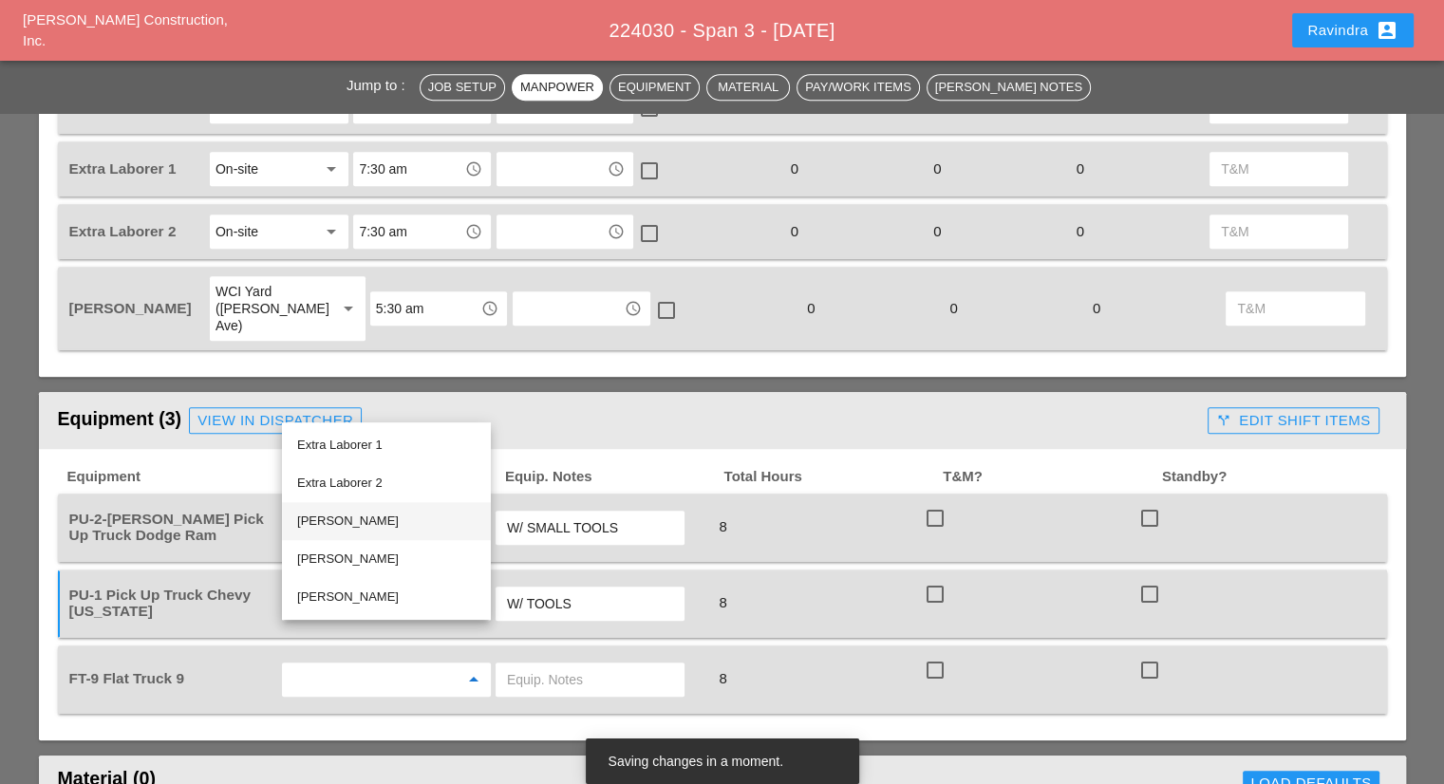
click at [380, 522] on div "[PERSON_NAME]" at bounding box center [386, 521] width 178 height 23
type input "[PERSON_NAME]"
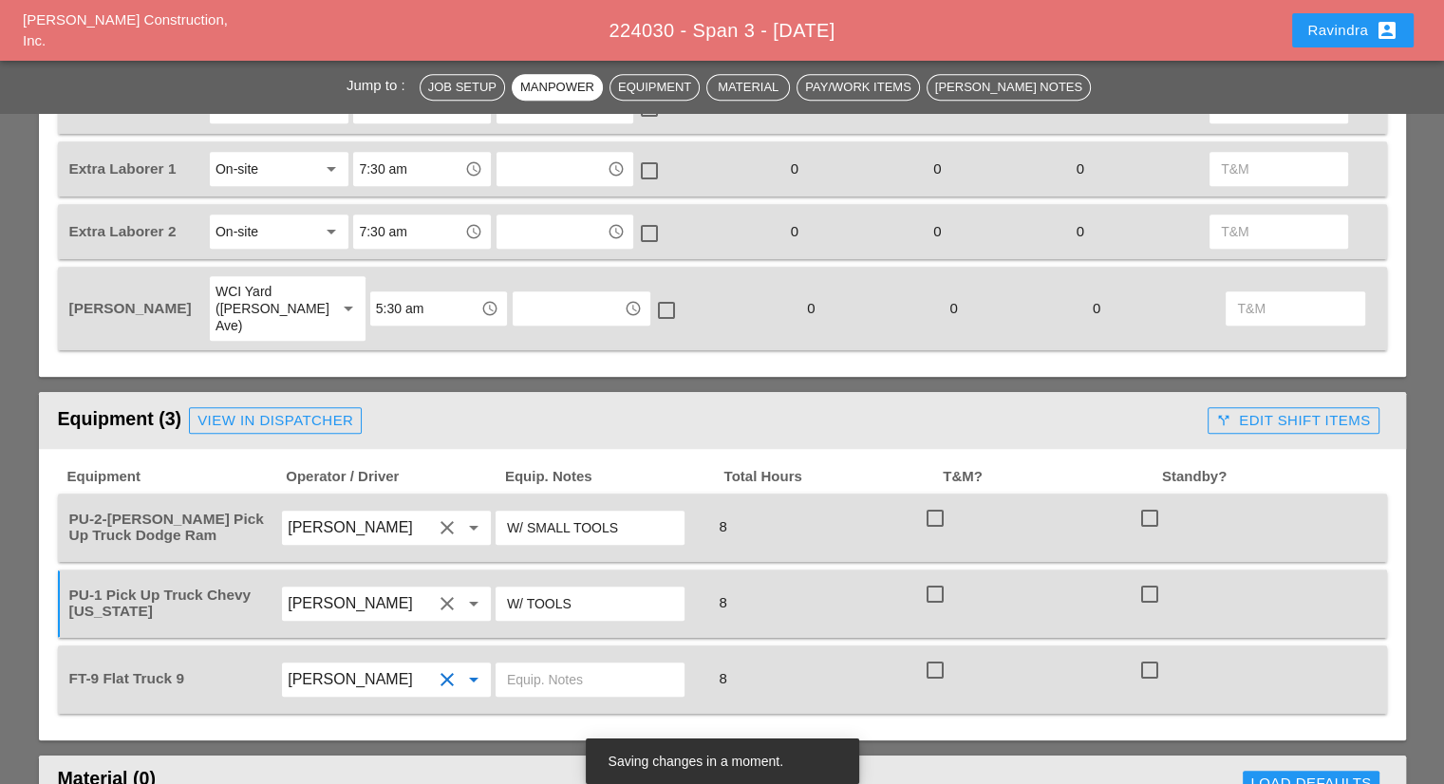
click at [607, 664] on input "text" at bounding box center [590, 679] width 166 height 30
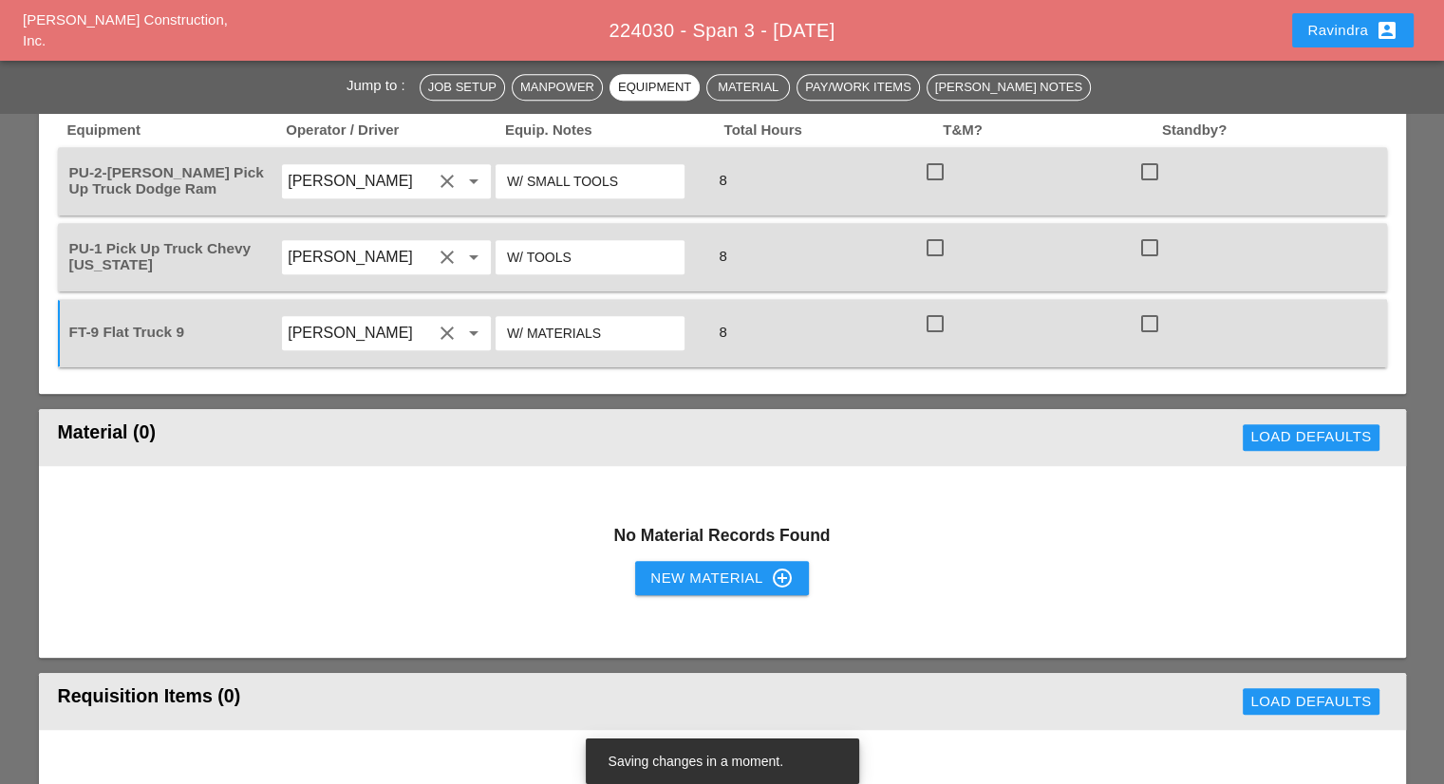
scroll to position [1424, 0]
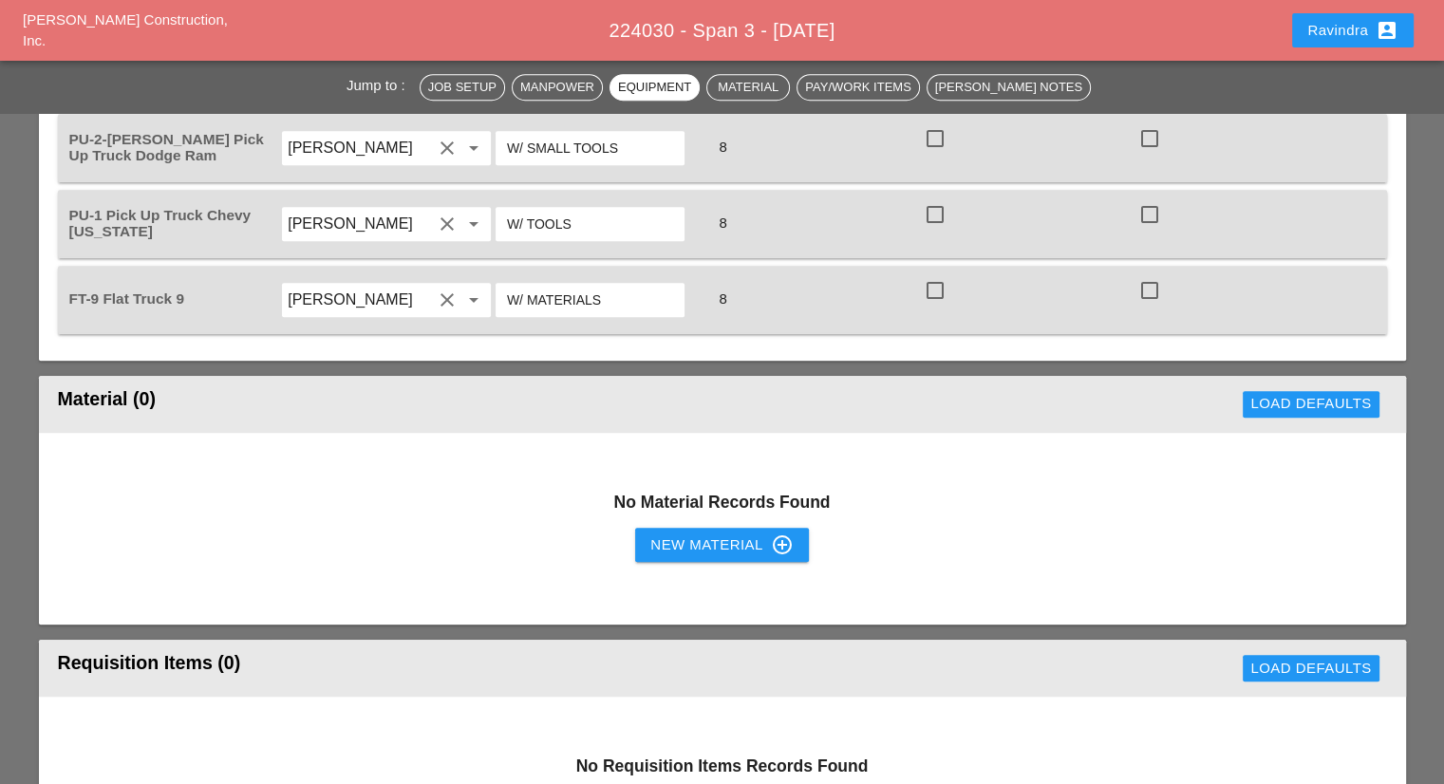
type input "W/ MATERIALS"
click at [691, 533] on div "New Material control_point" at bounding box center [721, 544] width 142 height 23
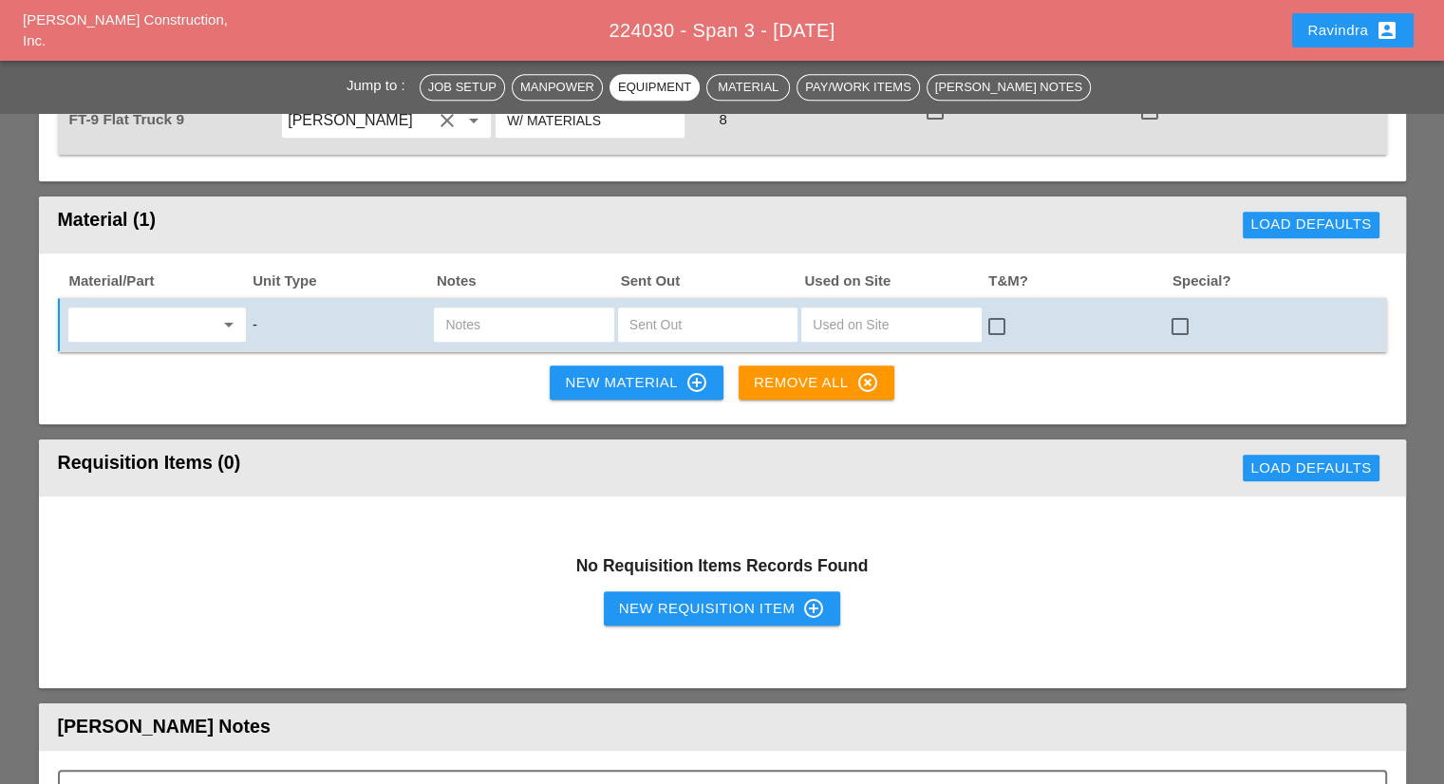
scroll to position [1614, 0]
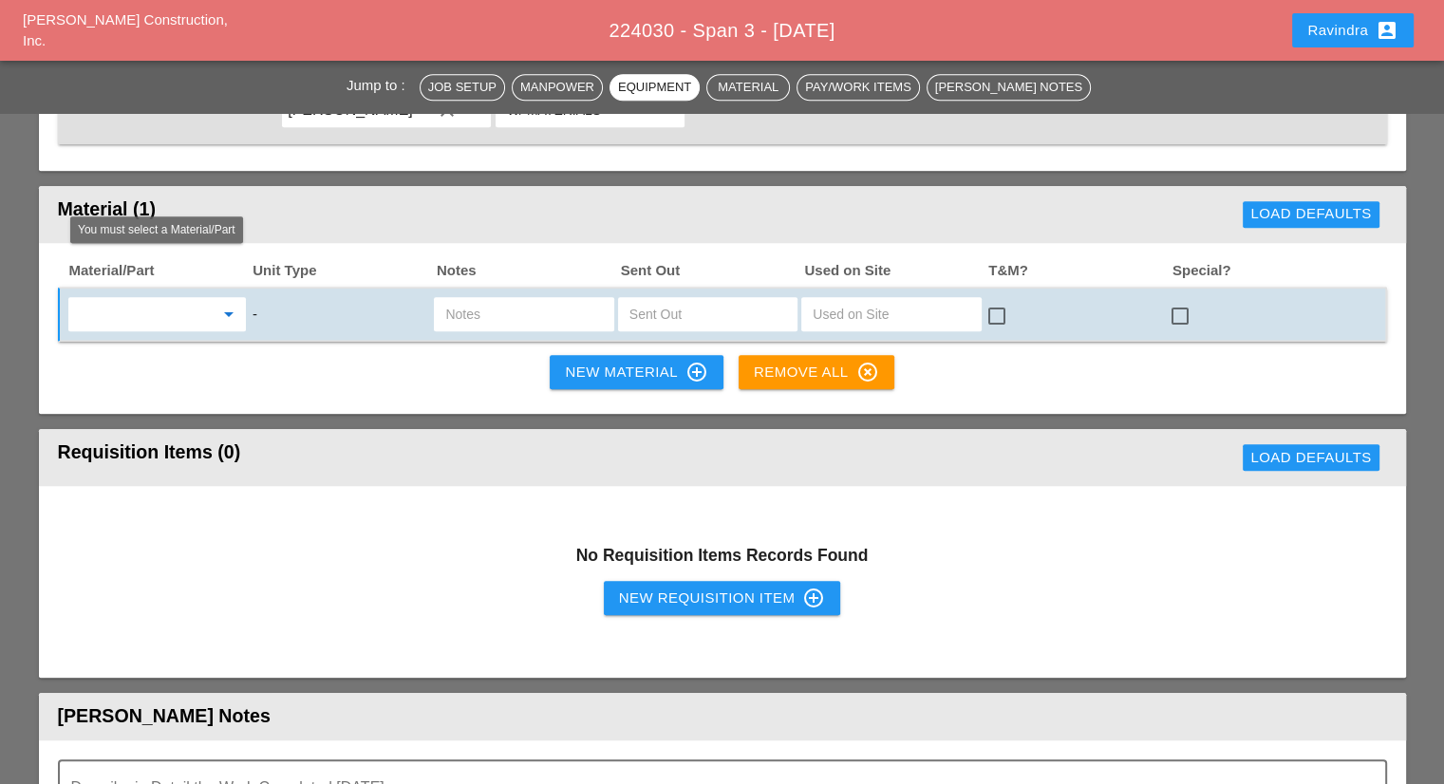
click at [183, 299] on input "text" at bounding box center [144, 314] width 140 height 30
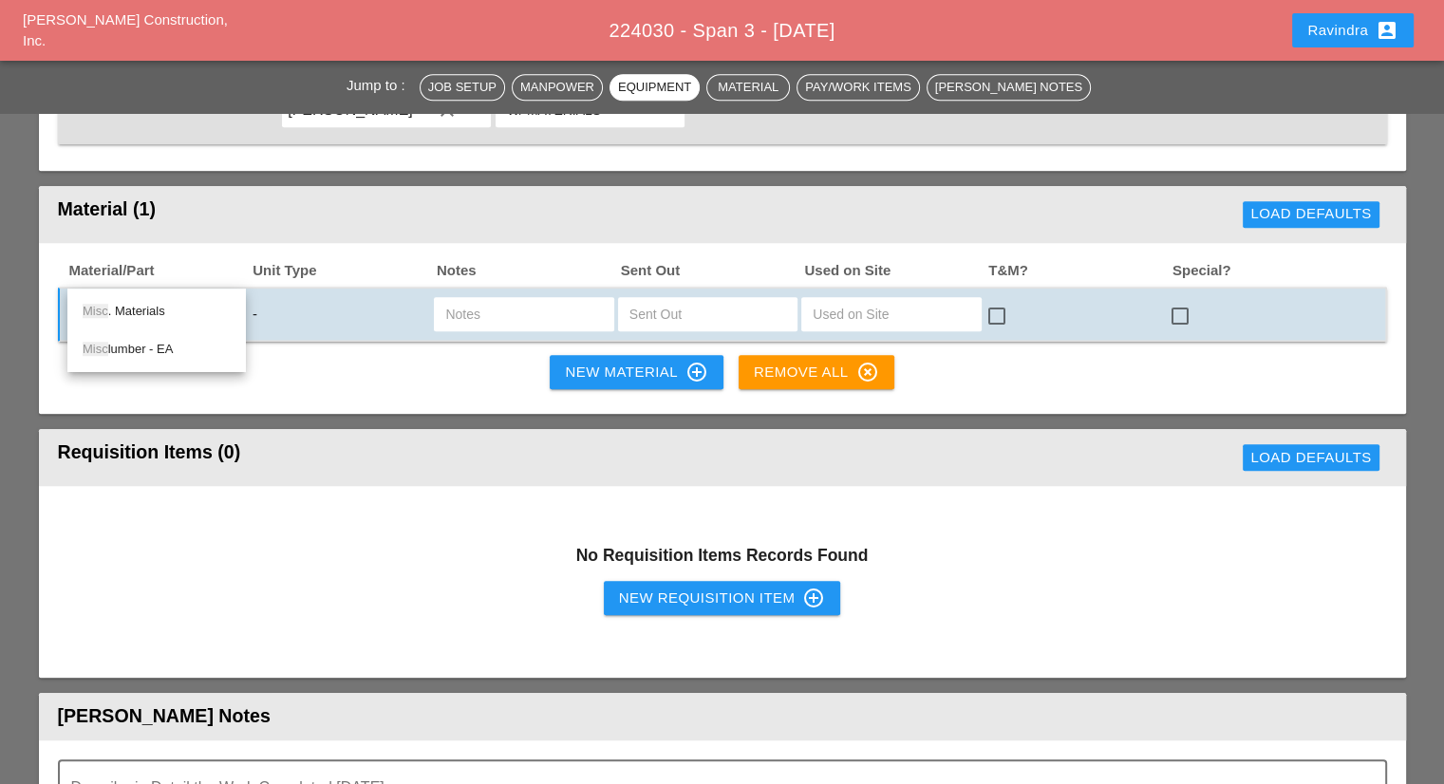
click at [171, 314] on div "Misc . Materials" at bounding box center [157, 311] width 148 height 23
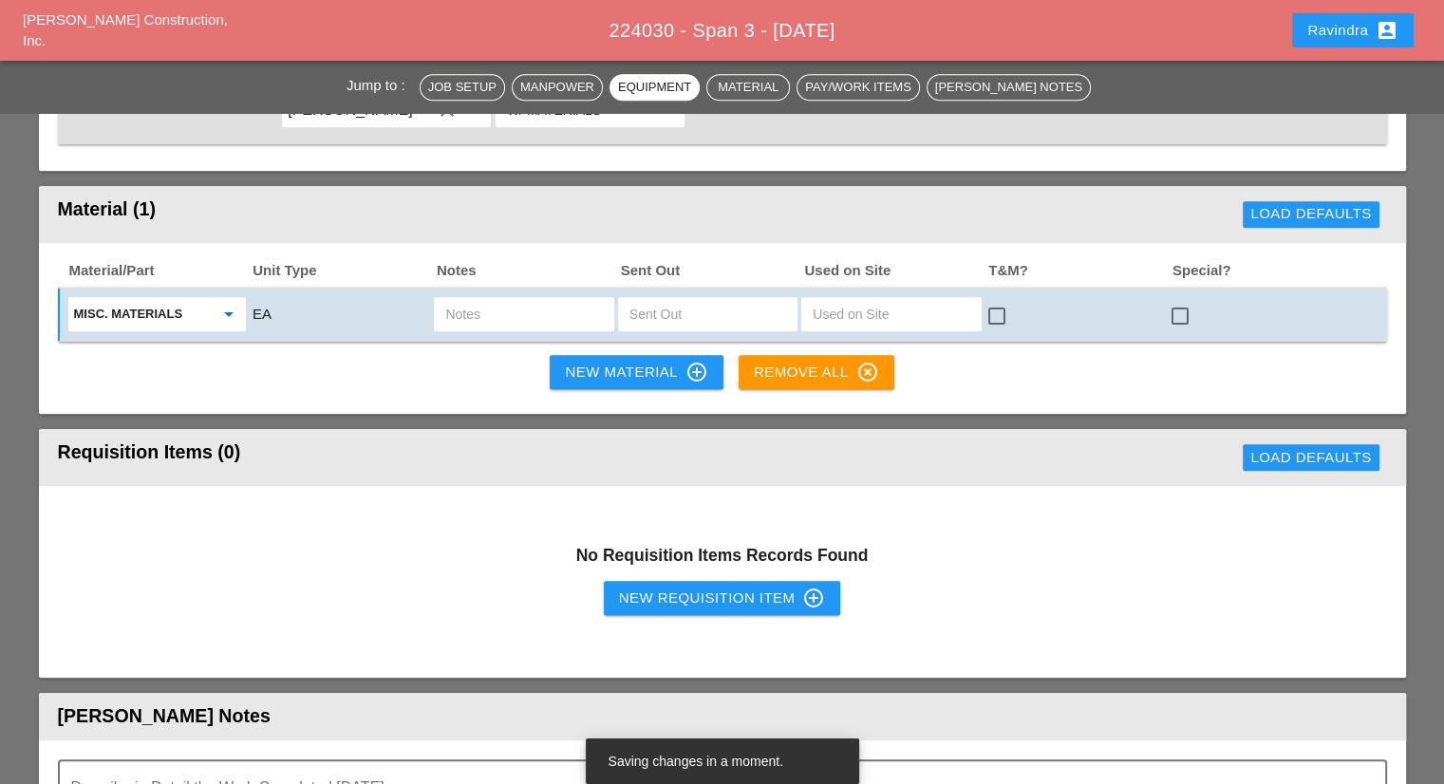
type input "Misc. Materials"
click at [447, 299] on input "text" at bounding box center [523, 314] width 157 height 30
type input "CDOT SIGNS"
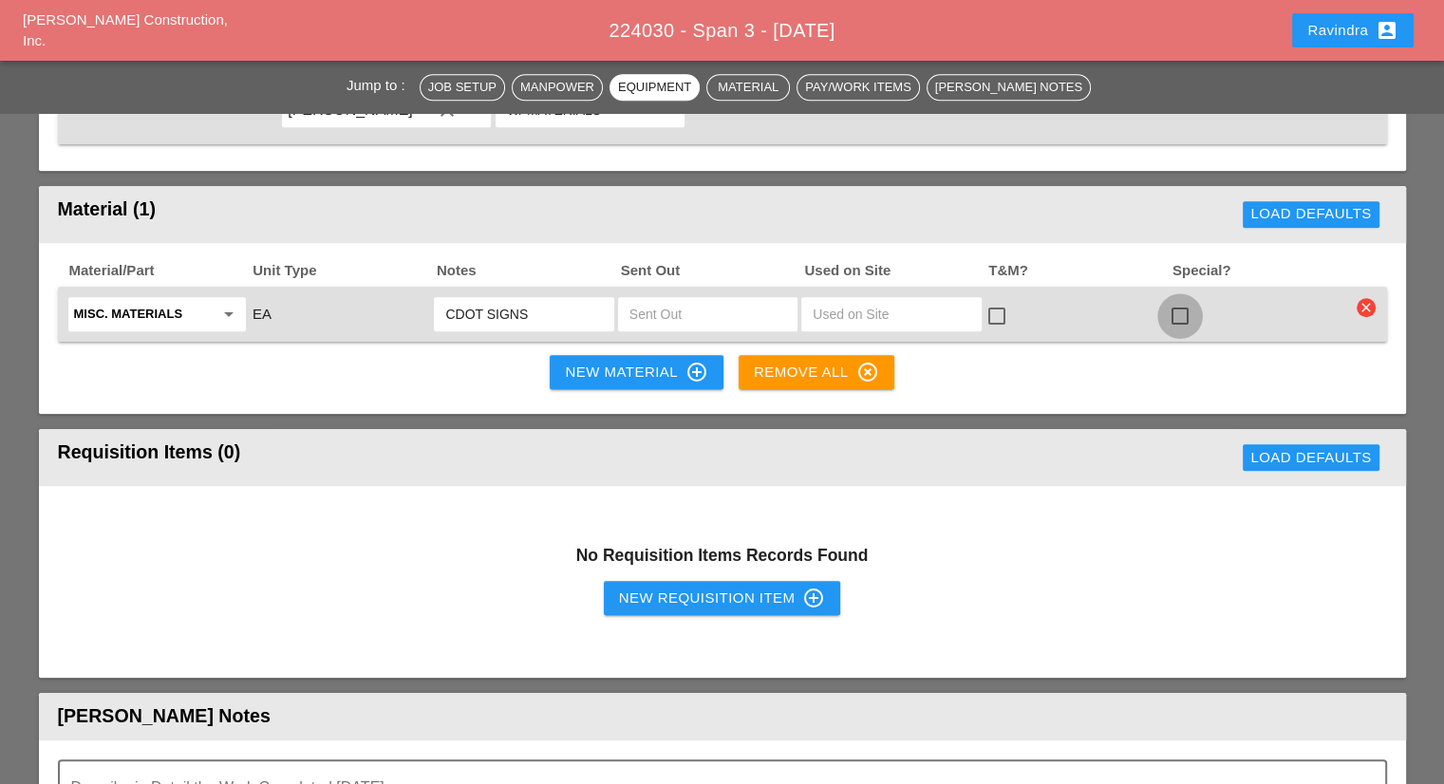
click at [1171, 300] on div at bounding box center [1180, 316] width 32 height 32
checkbox input "true"
click at [599, 361] on div "New Material control_point" at bounding box center [636, 372] width 142 height 23
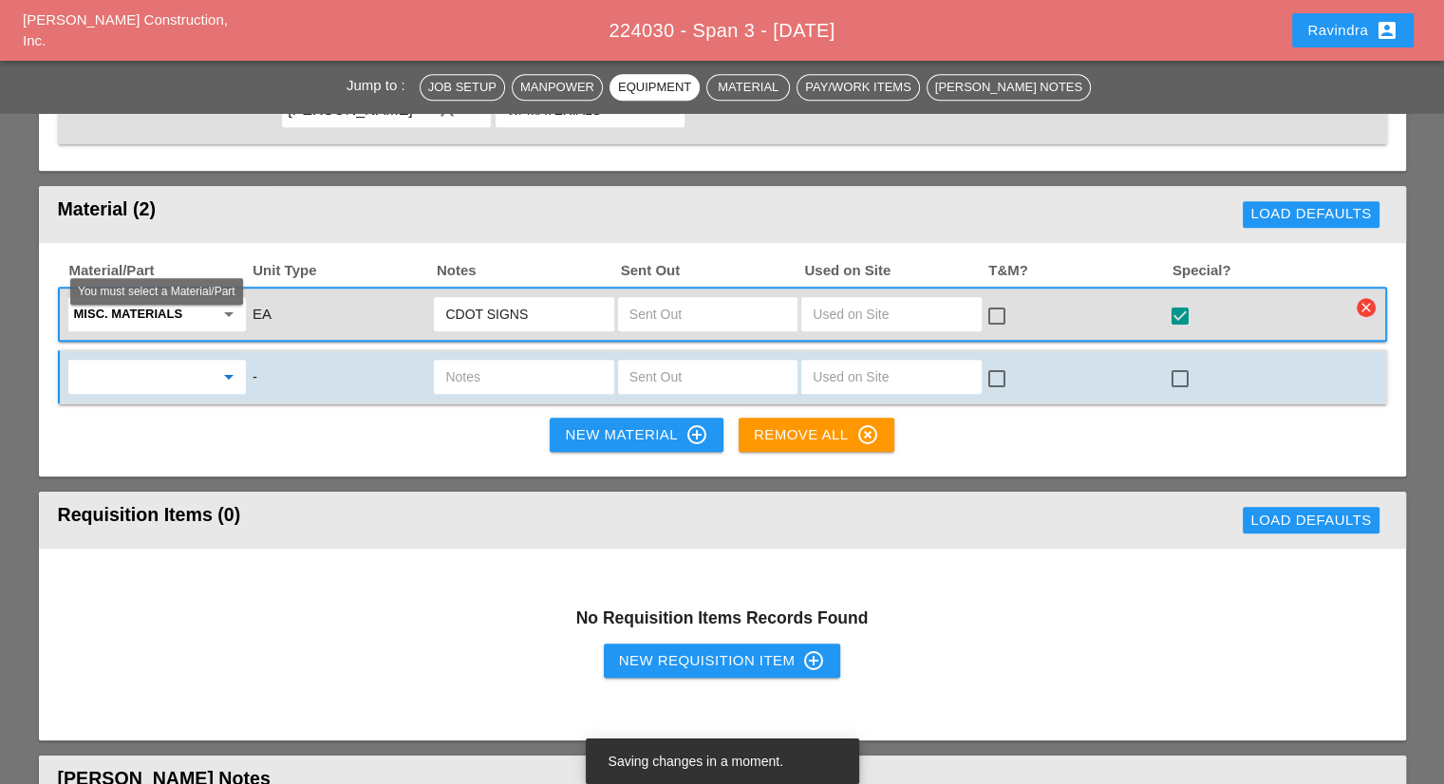
click at [212, 362] on input "text" at bounding box center [144, 377] width 140 height 30
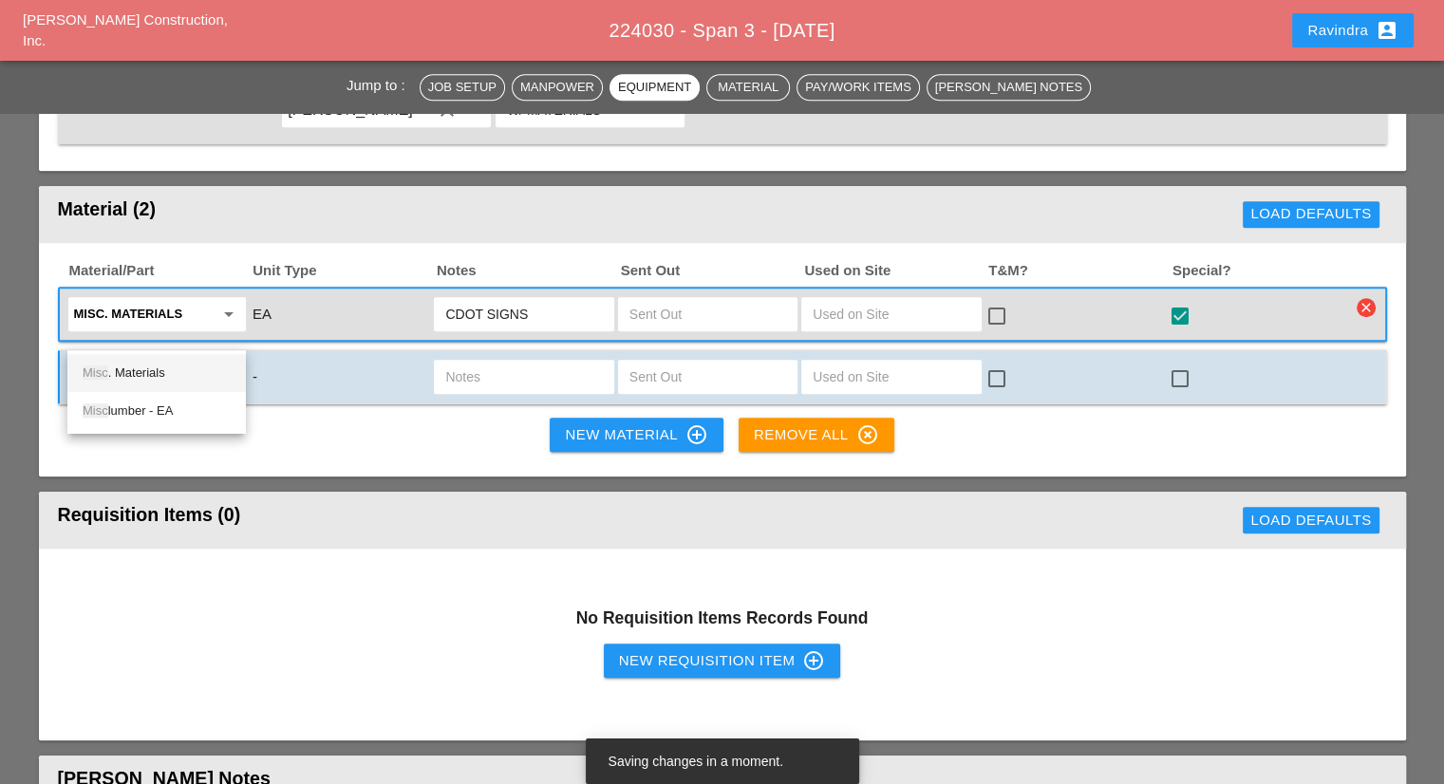
drag, startPoint x: 149, startPoint y: 372, endPoint x: 418, endPoint y: 362, distance: 268.8
click at [157, 369] on div "Misc . Materials" at bounding box center [157, 373] width 148 height 23
type input "Misc. Materials"
click at [490, 362] on input "text" at bounding box center [523, 377] width 157 height 30
type input "STATE SIGNS"
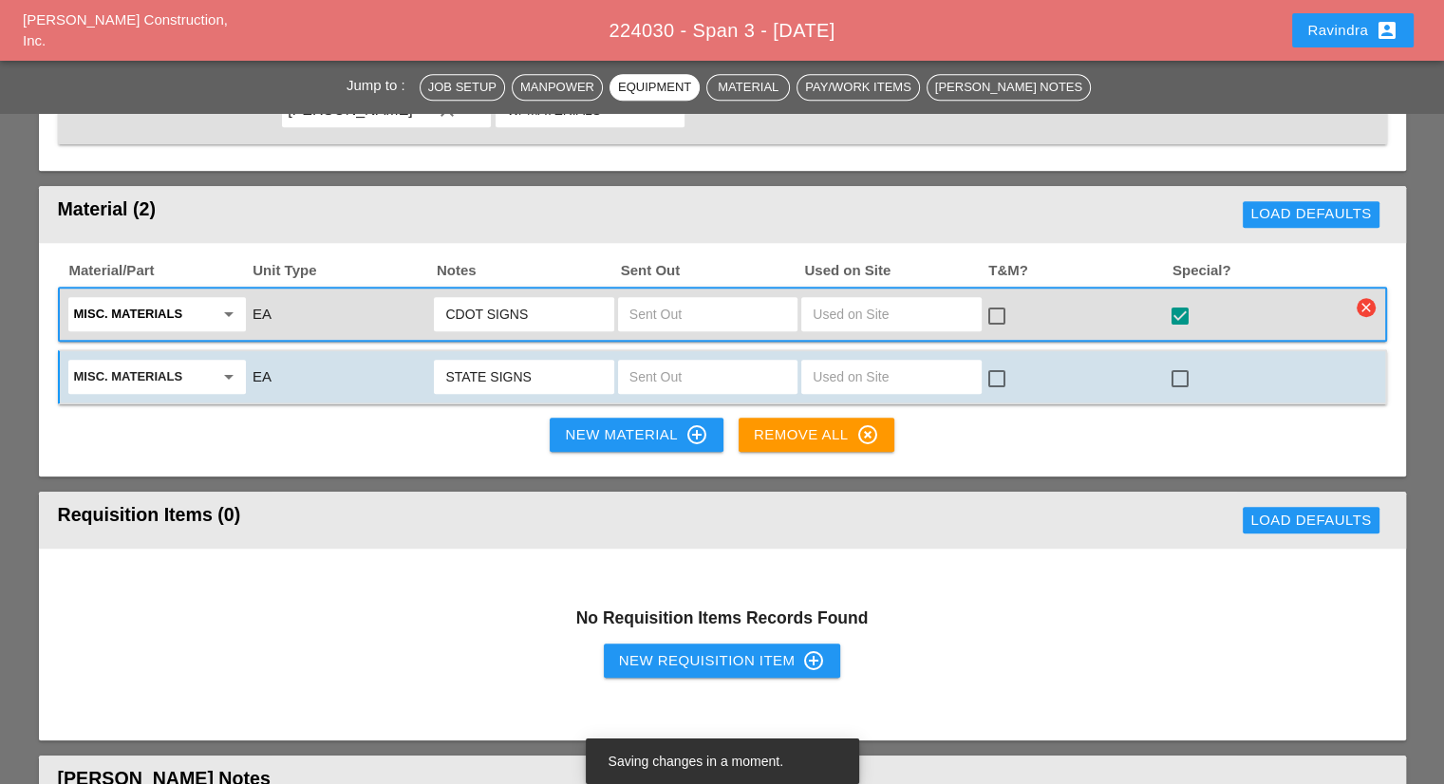
click at [693, 362] on input "text" at bounding box center [707, 377] width 157 height 30
type input "10"
click at [1189, 363] on div at bounding box center [1180, 379] width 32 height 32
checkbox input "true"
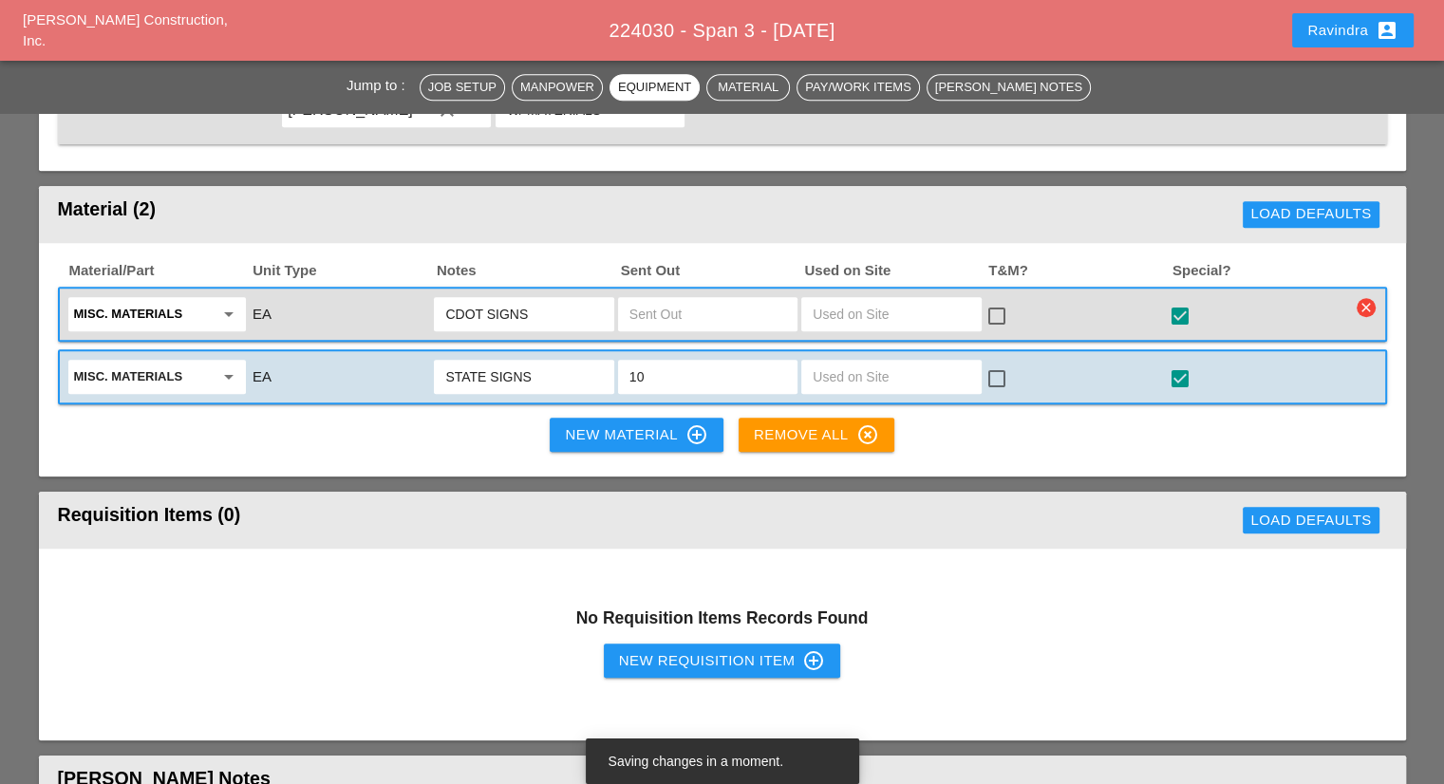
click at [566, 423] on div "New Material control_point" at bounding box center [636, 434] width 142 height 23
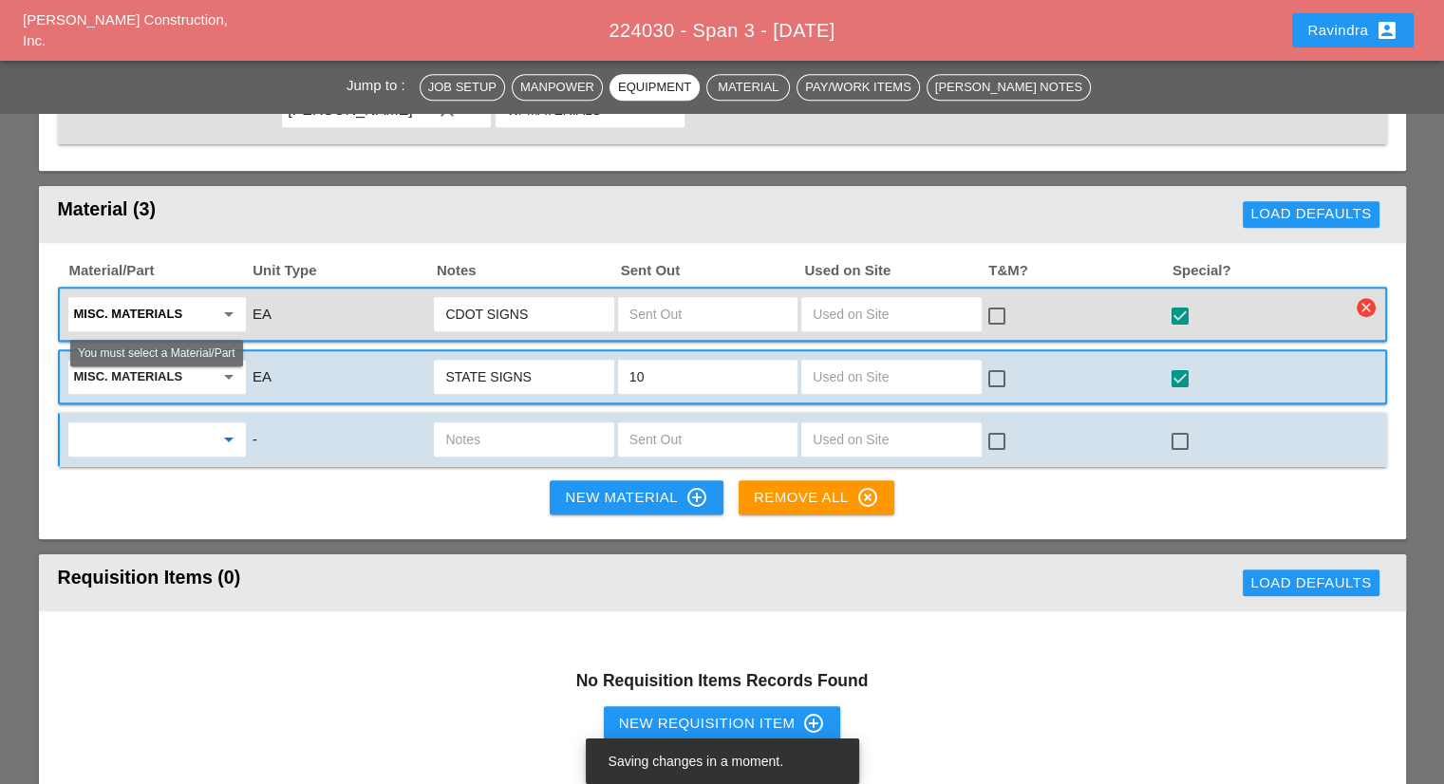
click at [175, 424] on input "text" at bounding box center [144, 439] width 140 height 30
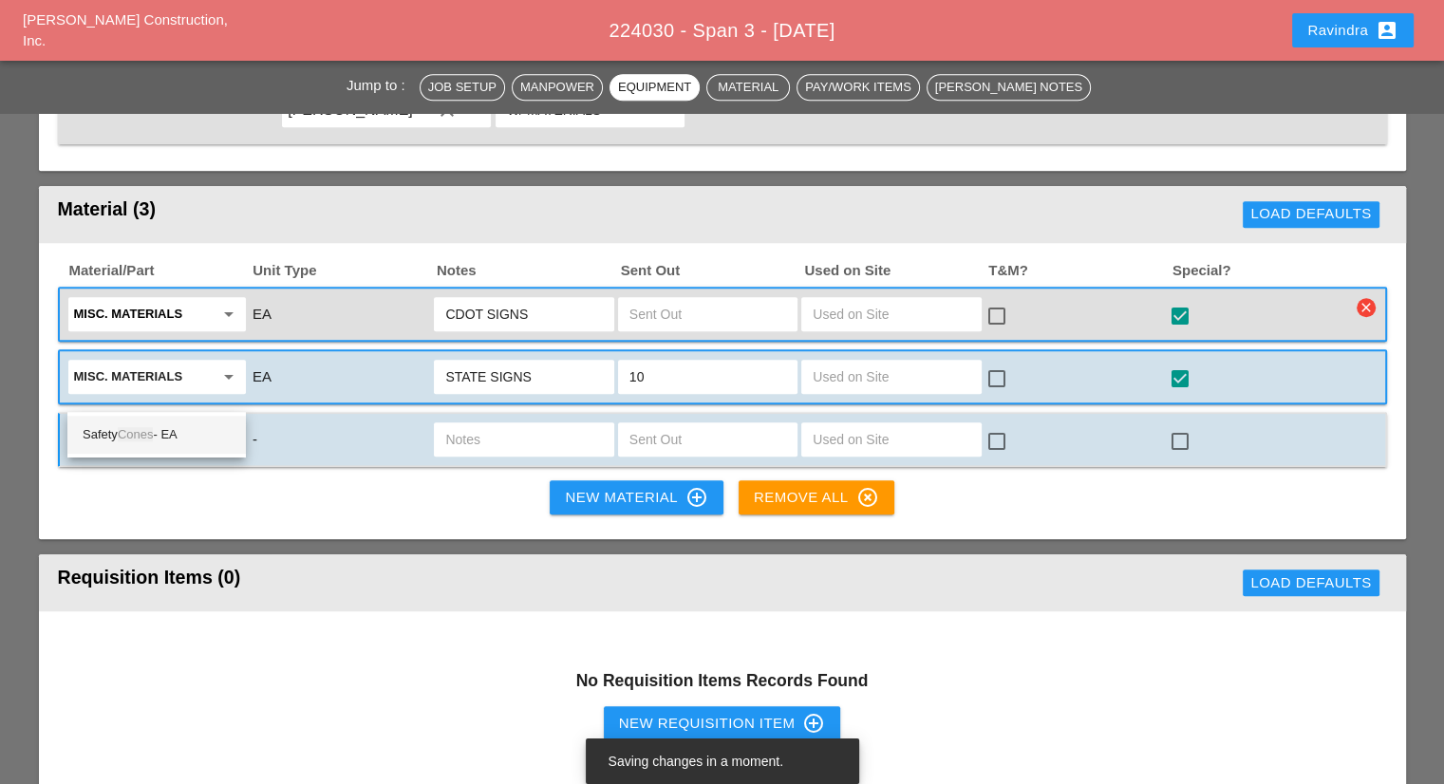
click at [144, 452] on div "Safety Cones - EA" at bounding box center [157, 435] width 148 height 38
type input "Safety Cones - EA"
click at [498, 424] on input "text" at bounding box center [523, 439] width 157 height 30
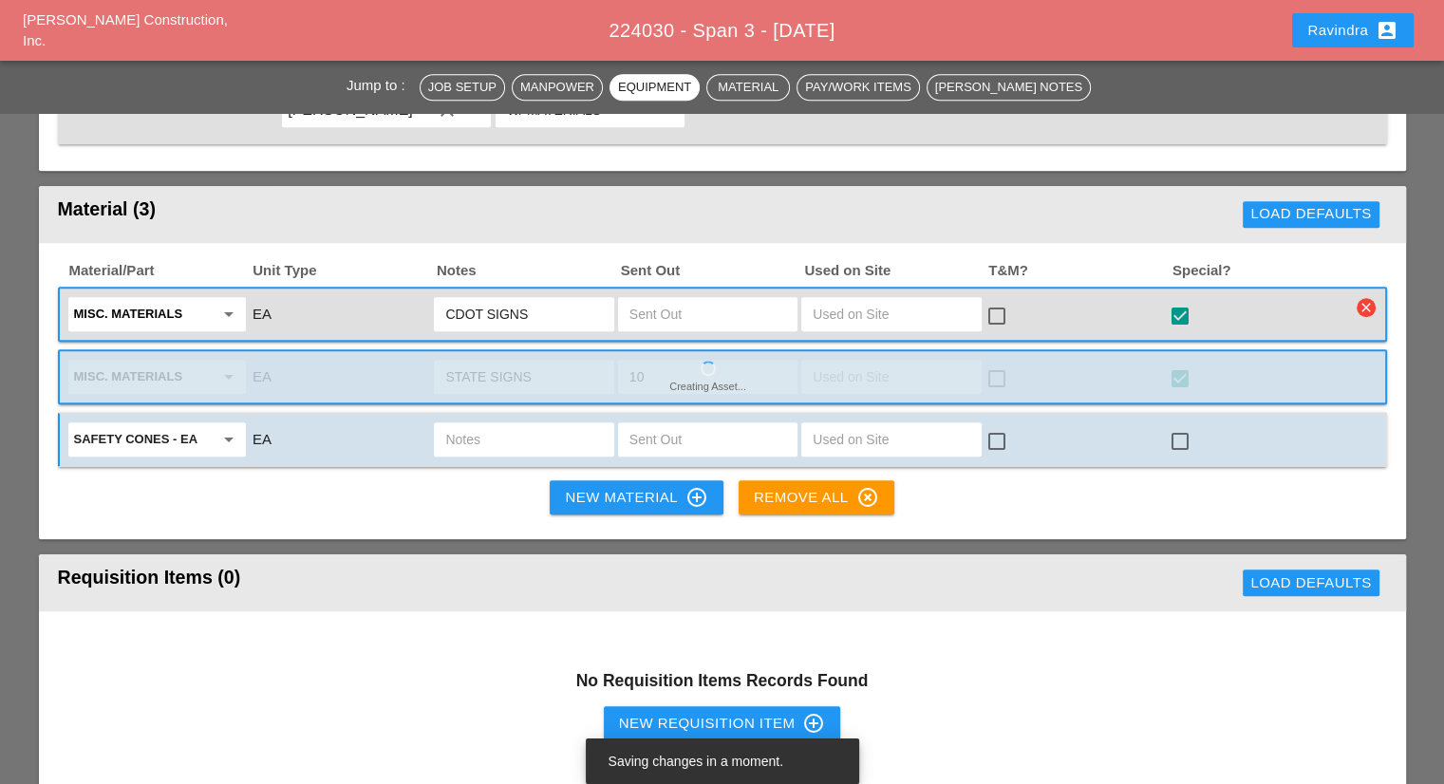
click at [691, 424] on input "text" at bounding box center [707, 439] width 157 height 30
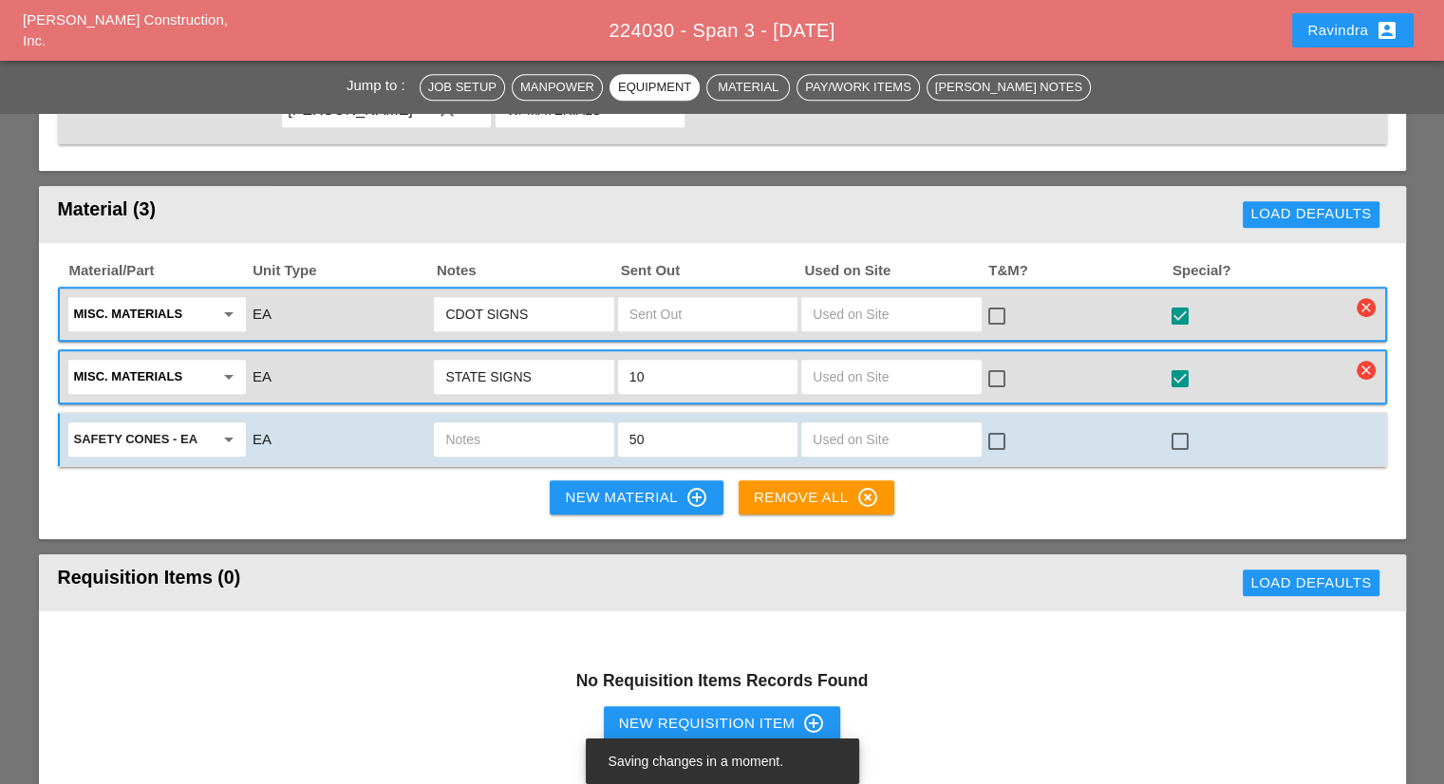
type input "50"
click at [1188, 425] on div at bounding box center [1180, 441] width 32 height 32
checkbox input "true"
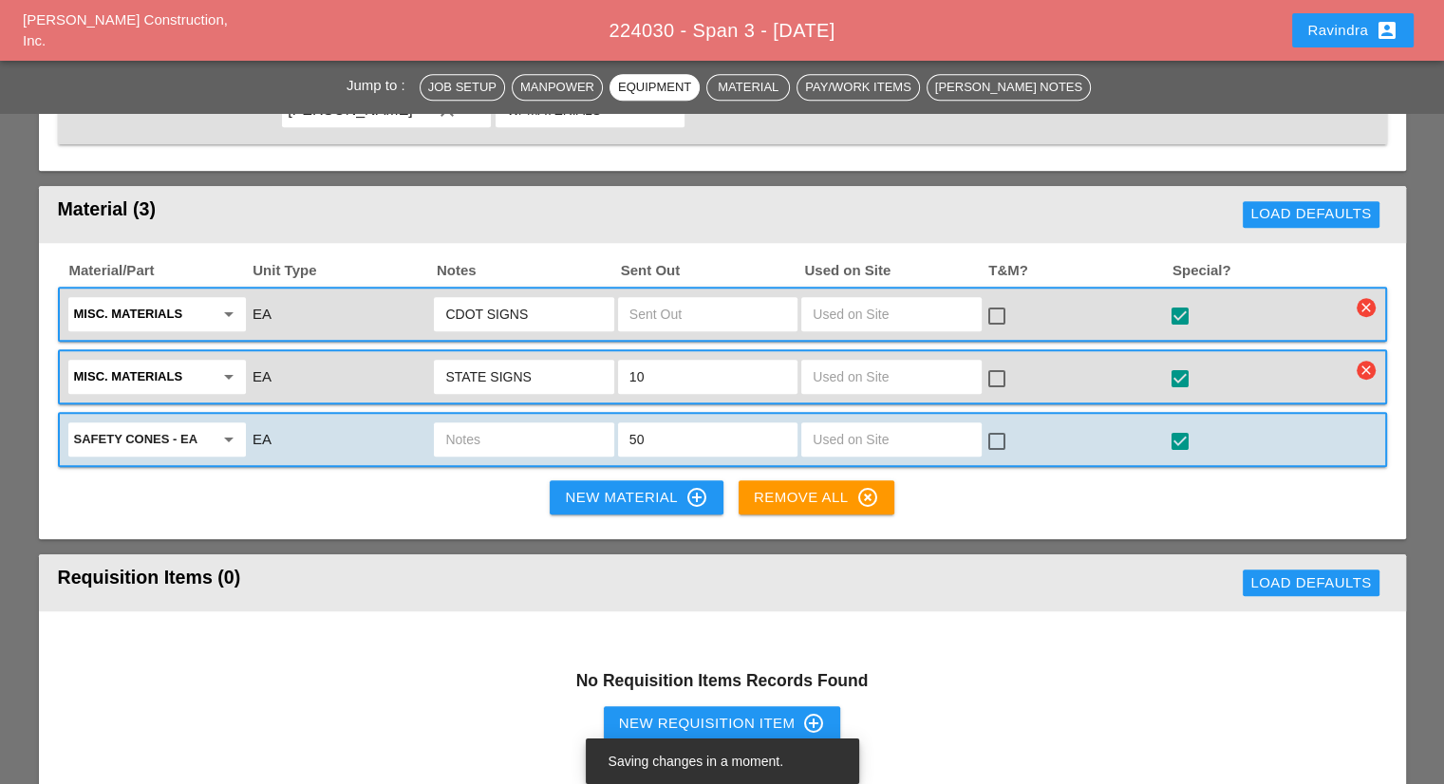
click at [607, 486] on div "New Material control_point" at bounding box center [636, 497] width 142 height 23
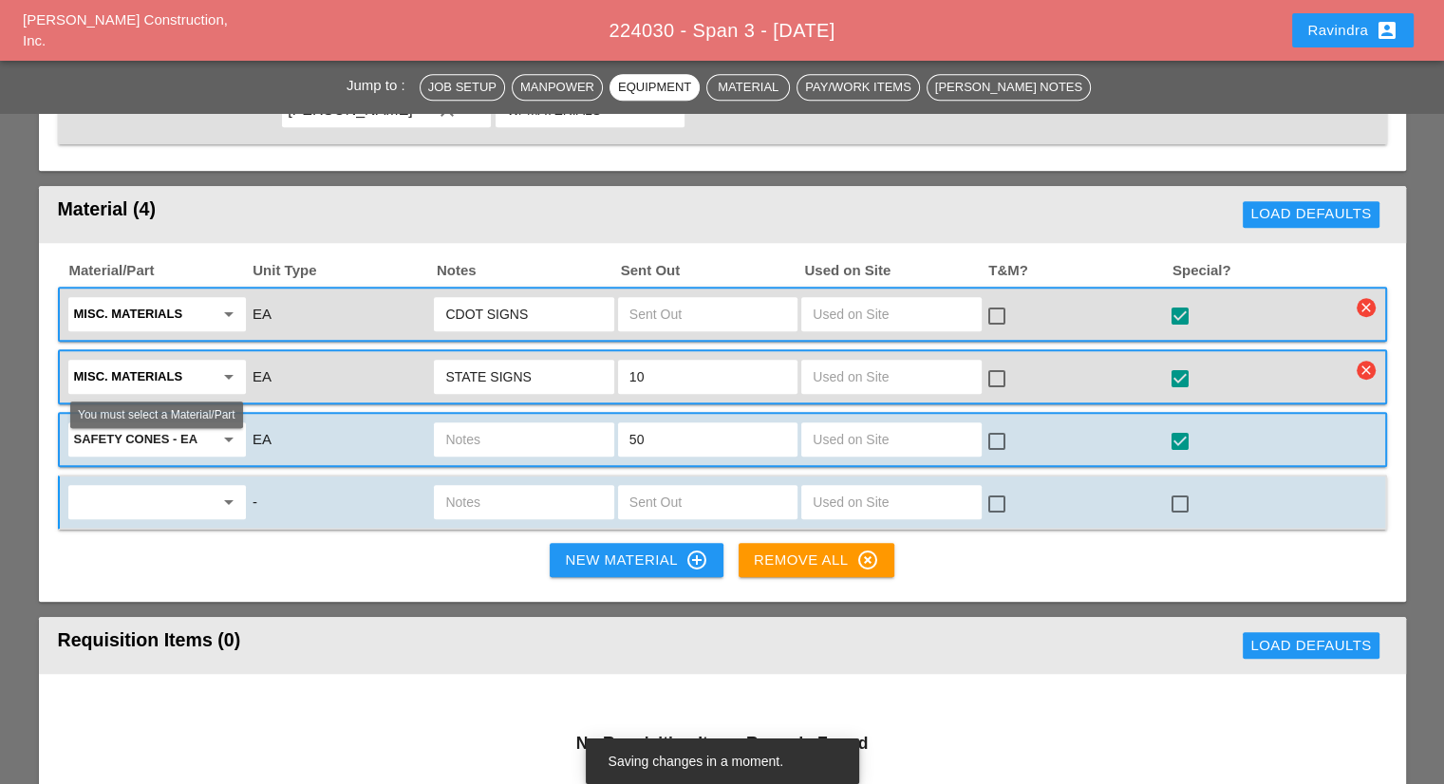
click at [190, 487] on input "text" at bounding box center [144, 502] width 140 height 30
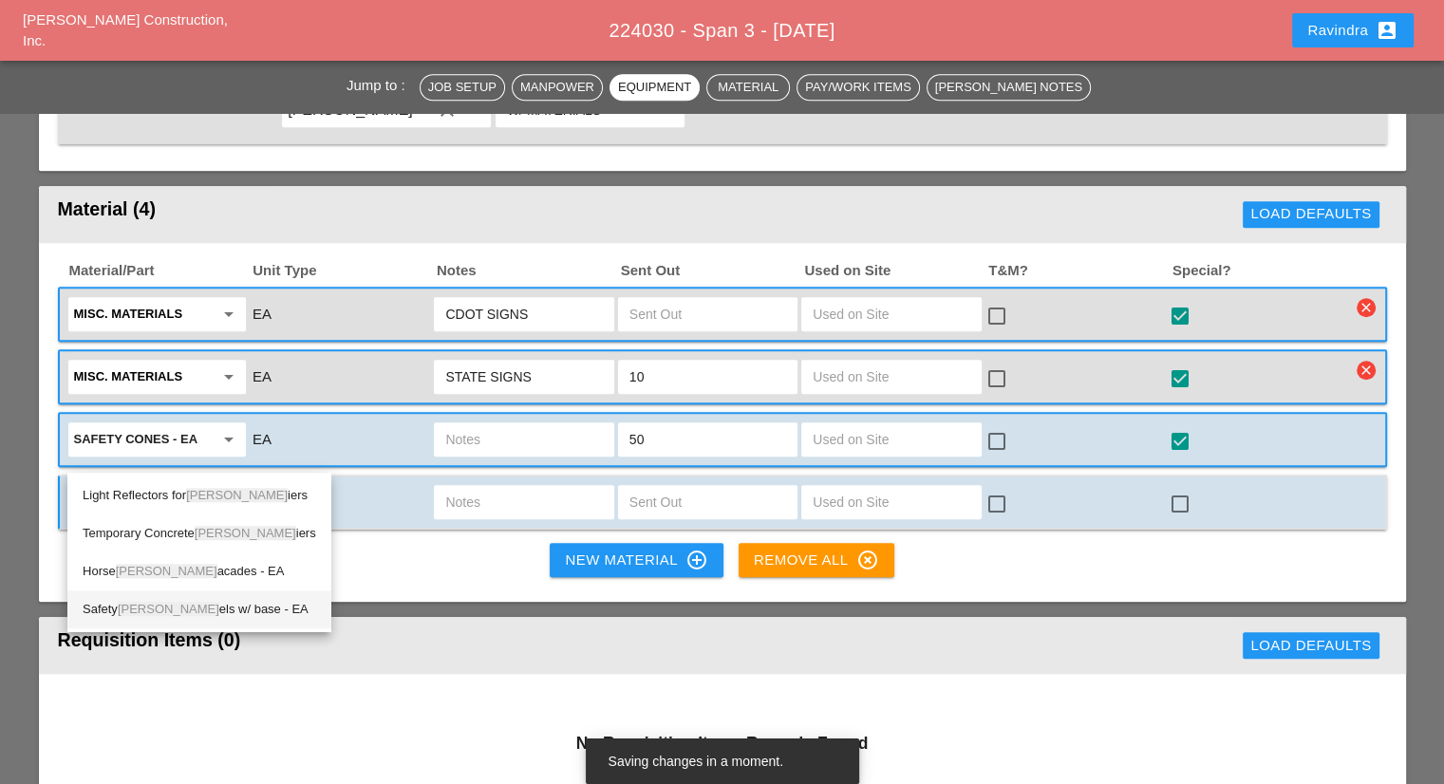
click at [188, 606] on div "Safety Barr els w/ base - EA" at bounding box center [200, 609] width 234 height 23
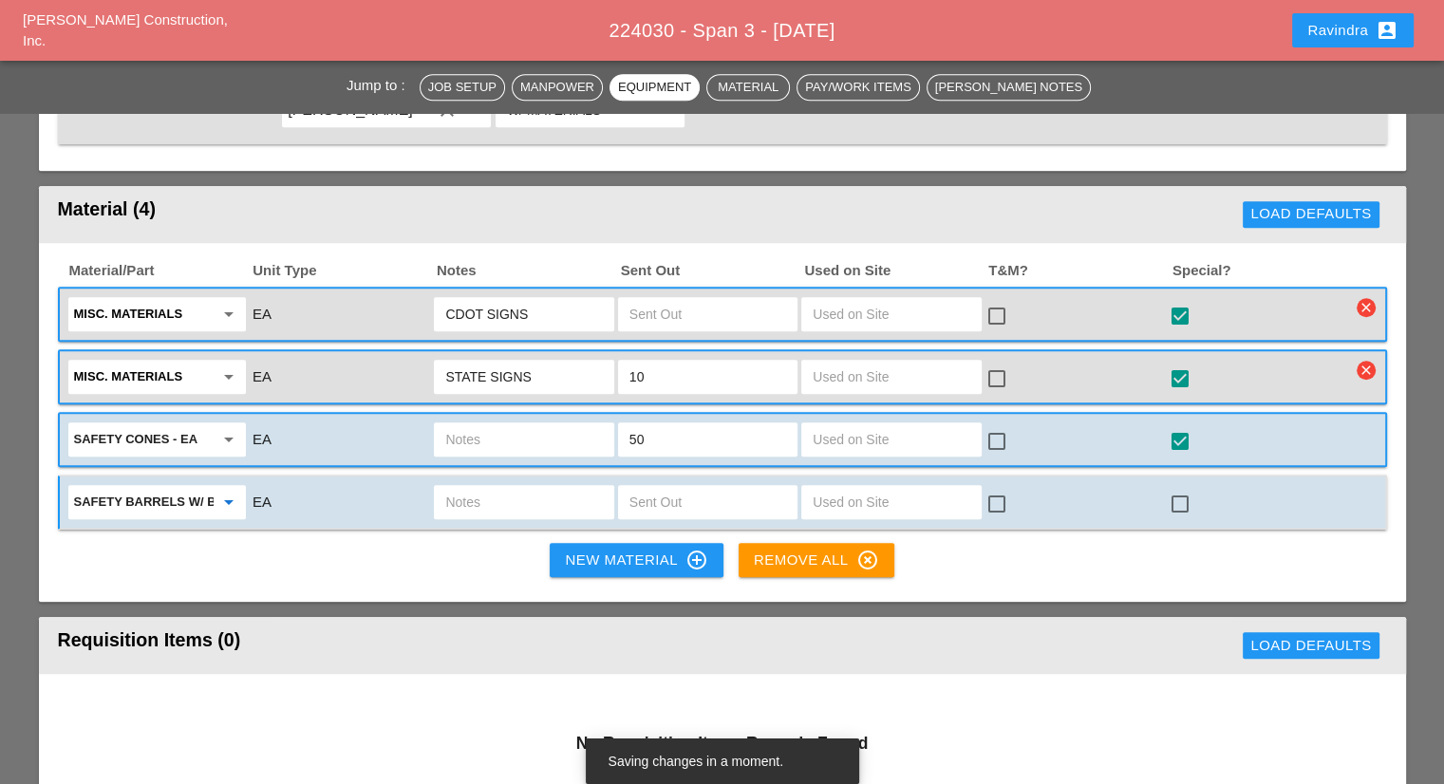
type input "Safety Barrels w/ base - EA"
click at [651, 487] on input "text" at bounding box center [707, 502] width 157 height 30
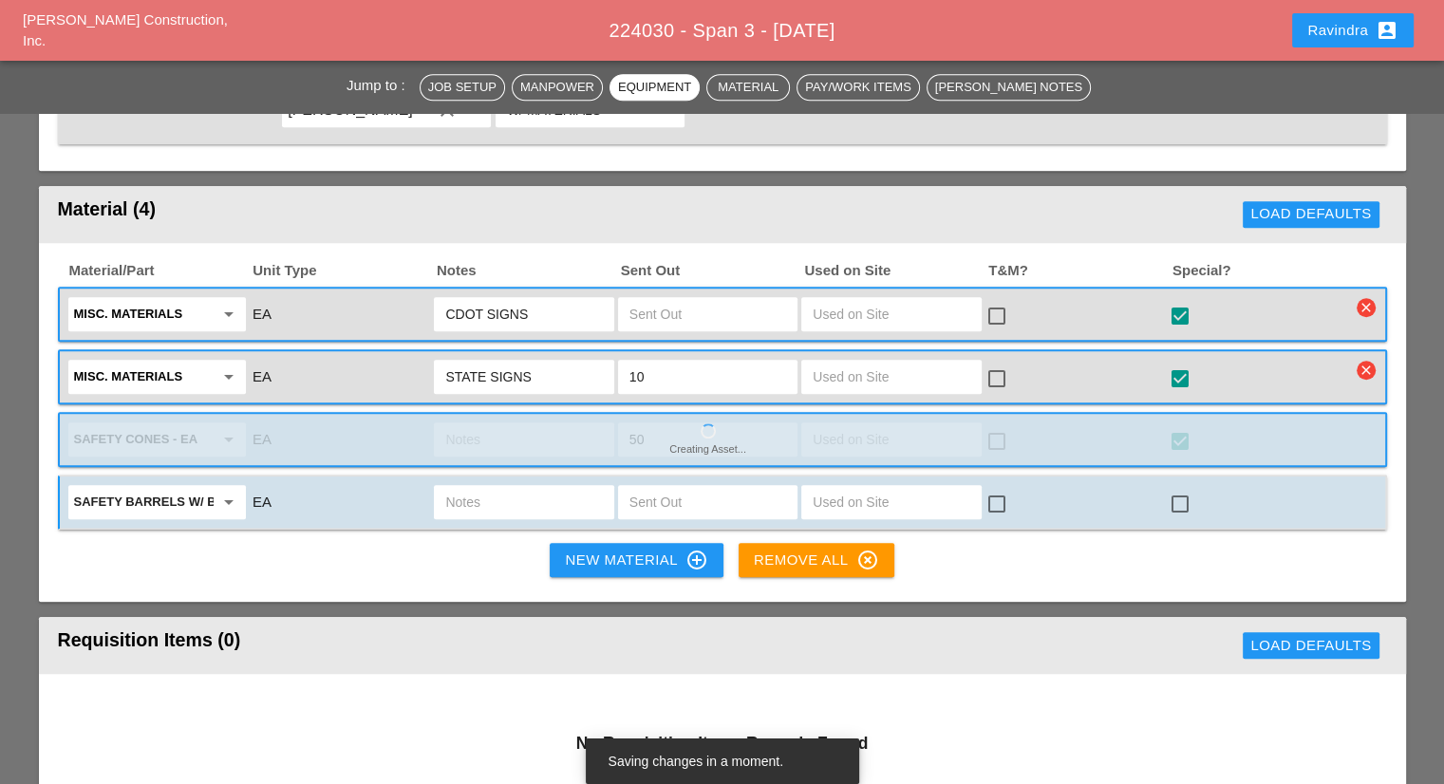
click at [651, 487] on input "text" at bounding box center [707, 502] width 157 height 30
type input "8"
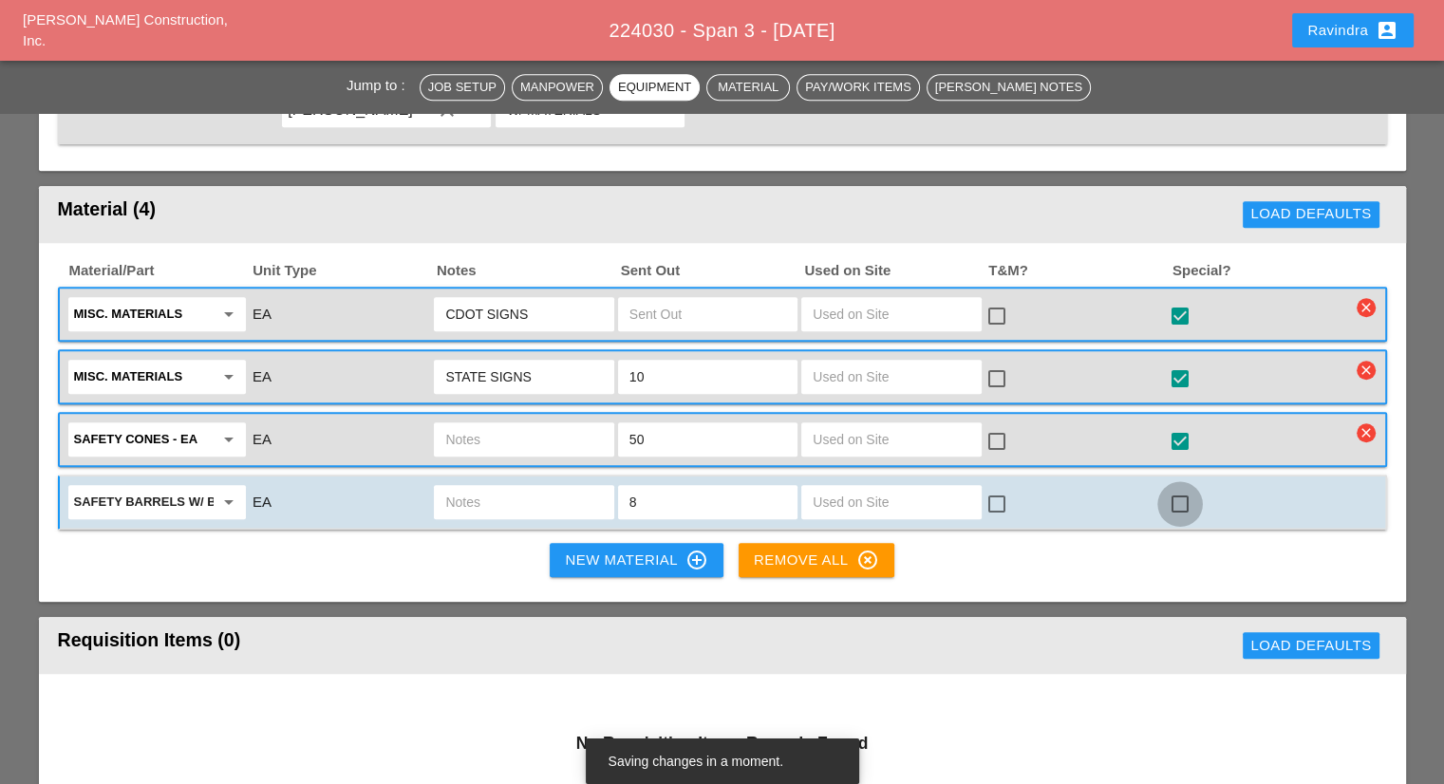
drag, startPoint x: 1176, startPoint y: 460, endPoint x: 1040, endPoint y: 472, distance: 136.2
click at [1177, 488] on div at bounding box center [1180, 504] width 32 height 32
checkbox input "true"
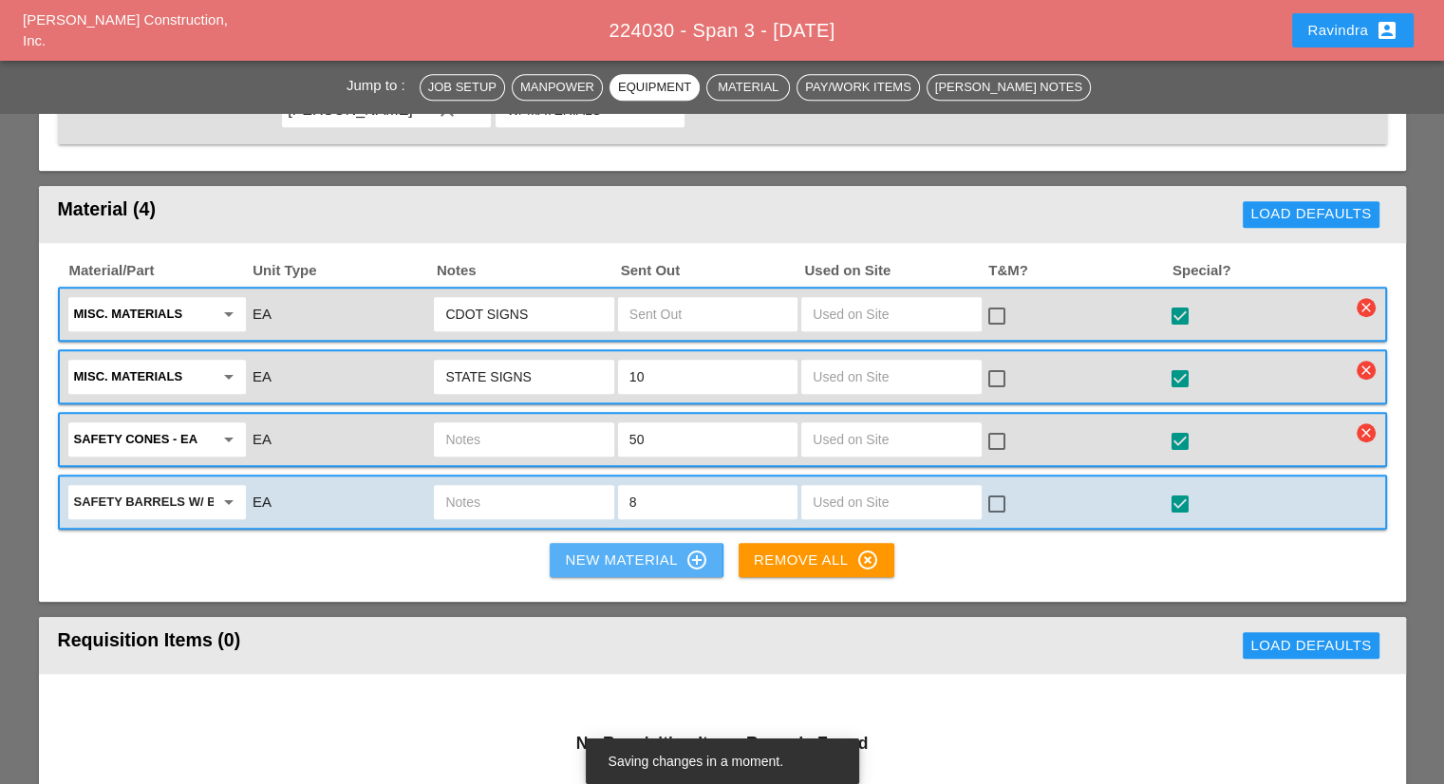
click at [617, 549] on div "New Material control_point" at bounding box center [636, 560] width 142 height 23
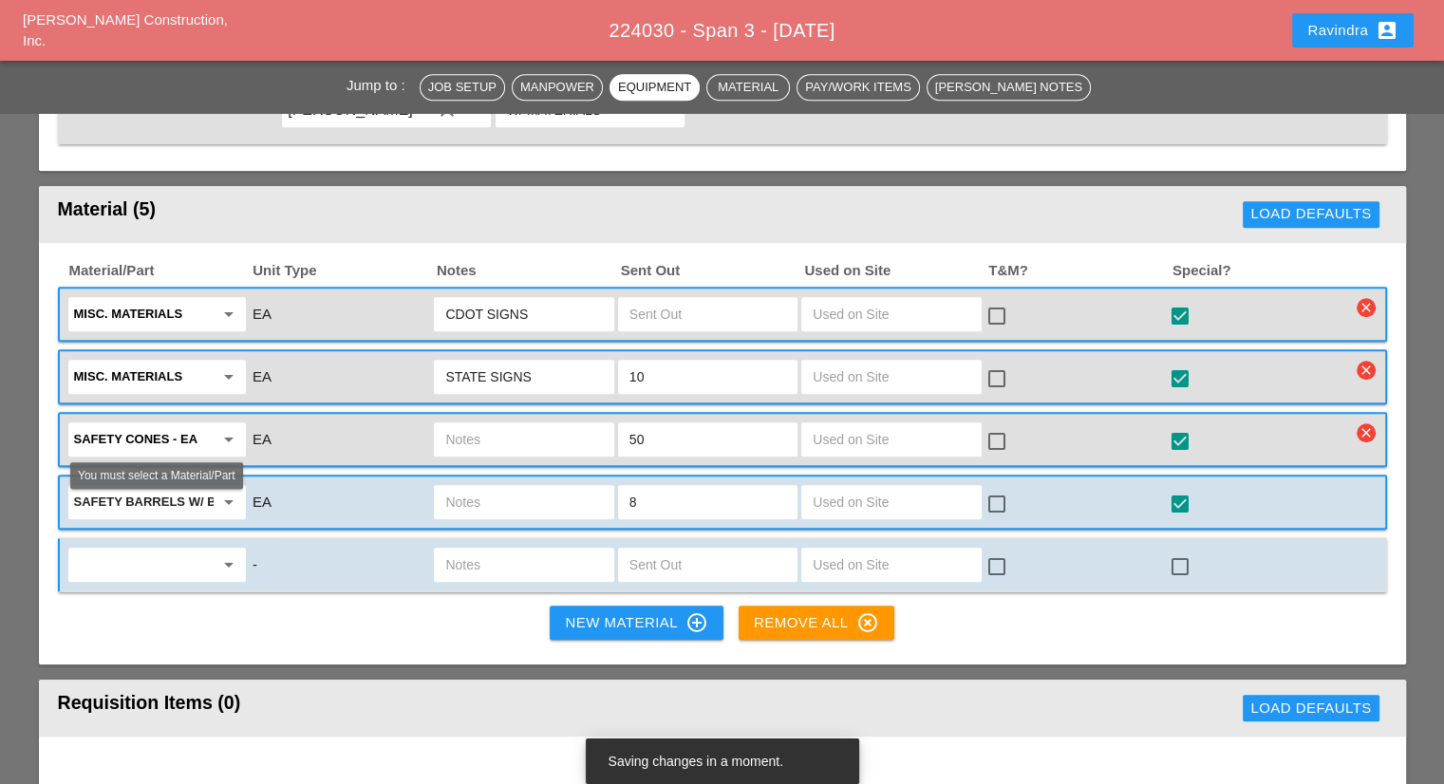
click at [167, 550] on input "text" at bounding box center [144, 565] width 140 height 30
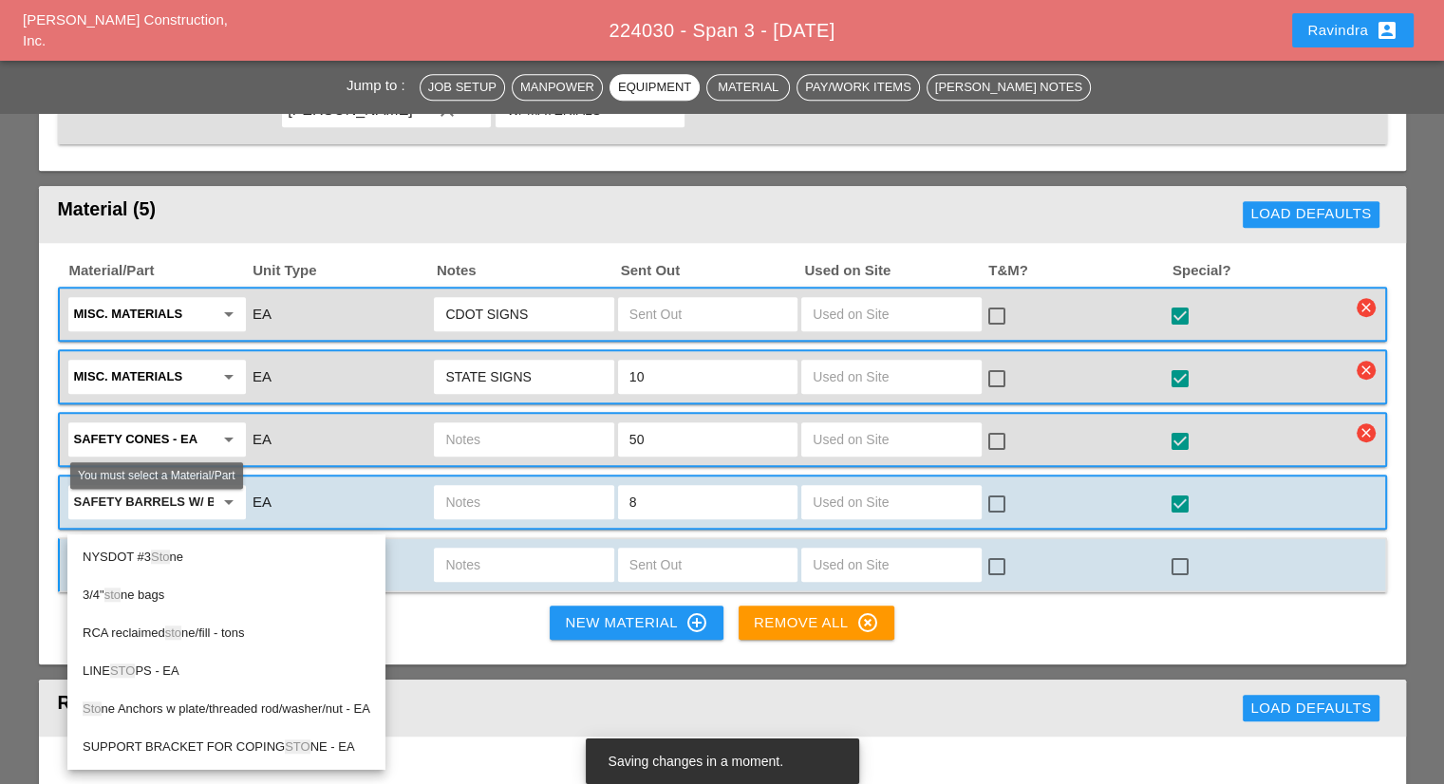
type input "STOP"
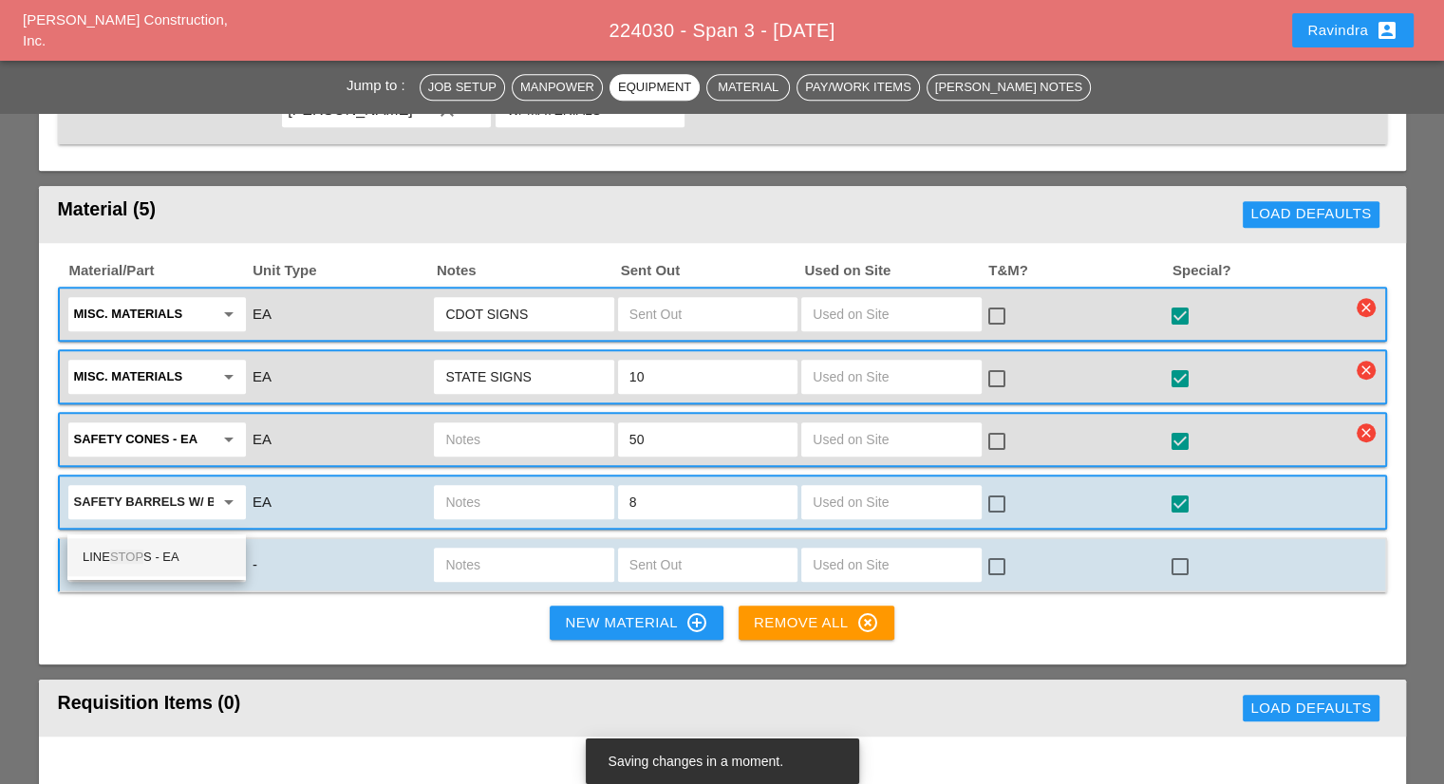
drag, startPoint x: 113, startPoint y: 512, endPoint x: 46, endPoint y: 513, distance: 67.4
click at [46, 513] on div "Material/Part Unit Type Notes Sent Out Used on Site T&M? Special? Misc. Materia…" at bounding box center [722, 454] width 1367 height 422
click at [99, 550] on input "text" at bounding box center [144, 565] width 140 height 30
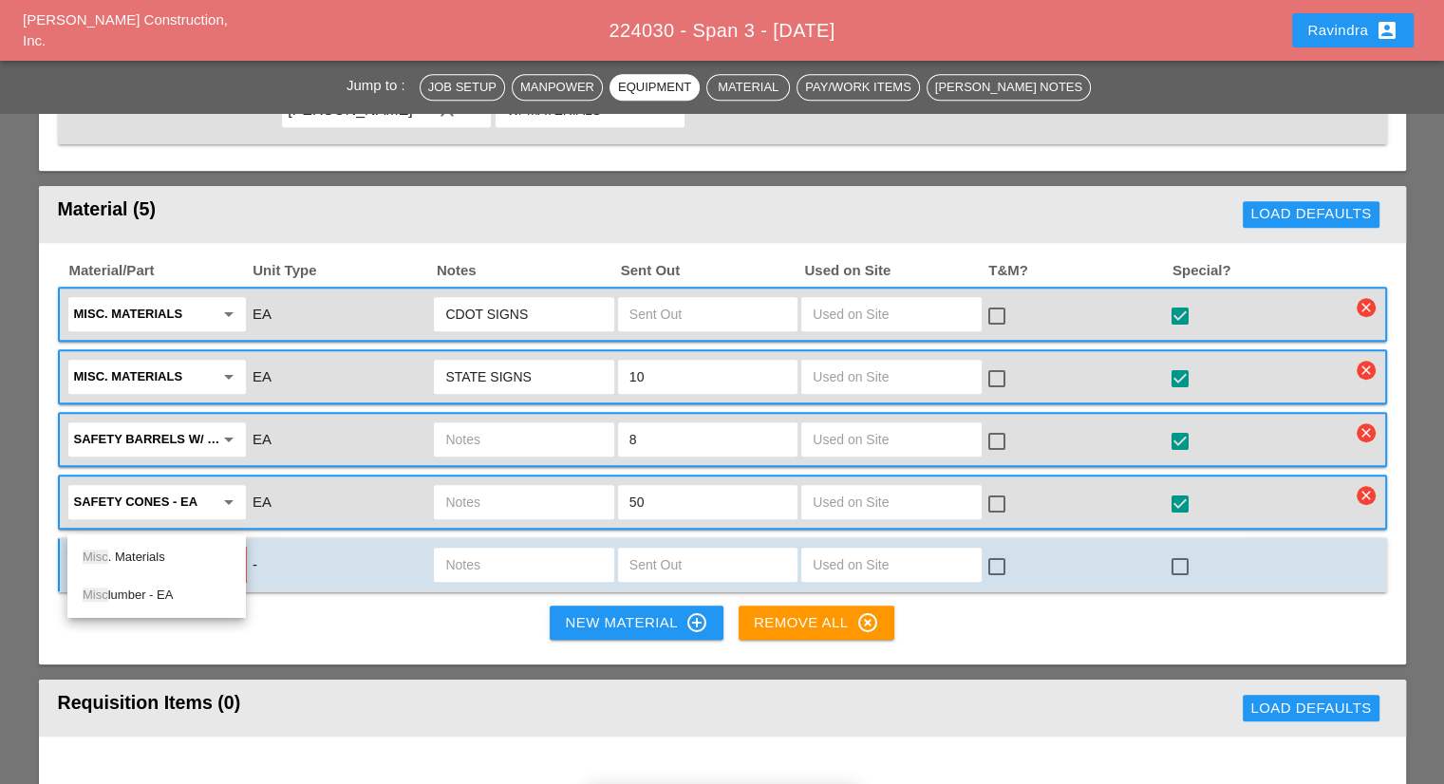
drag, startPoint x: 109, startPoint y: 555, endPoint x: 361, endPoint y: 532, distance: 252.7
click at [110, 554] on div "Misc . Materials" at bounding box center [157, 557] width 148 height 23
type input "Misc. Materials"
click at [501, 550] on input "text" at bounding box center [523, 565] width 157 height 30
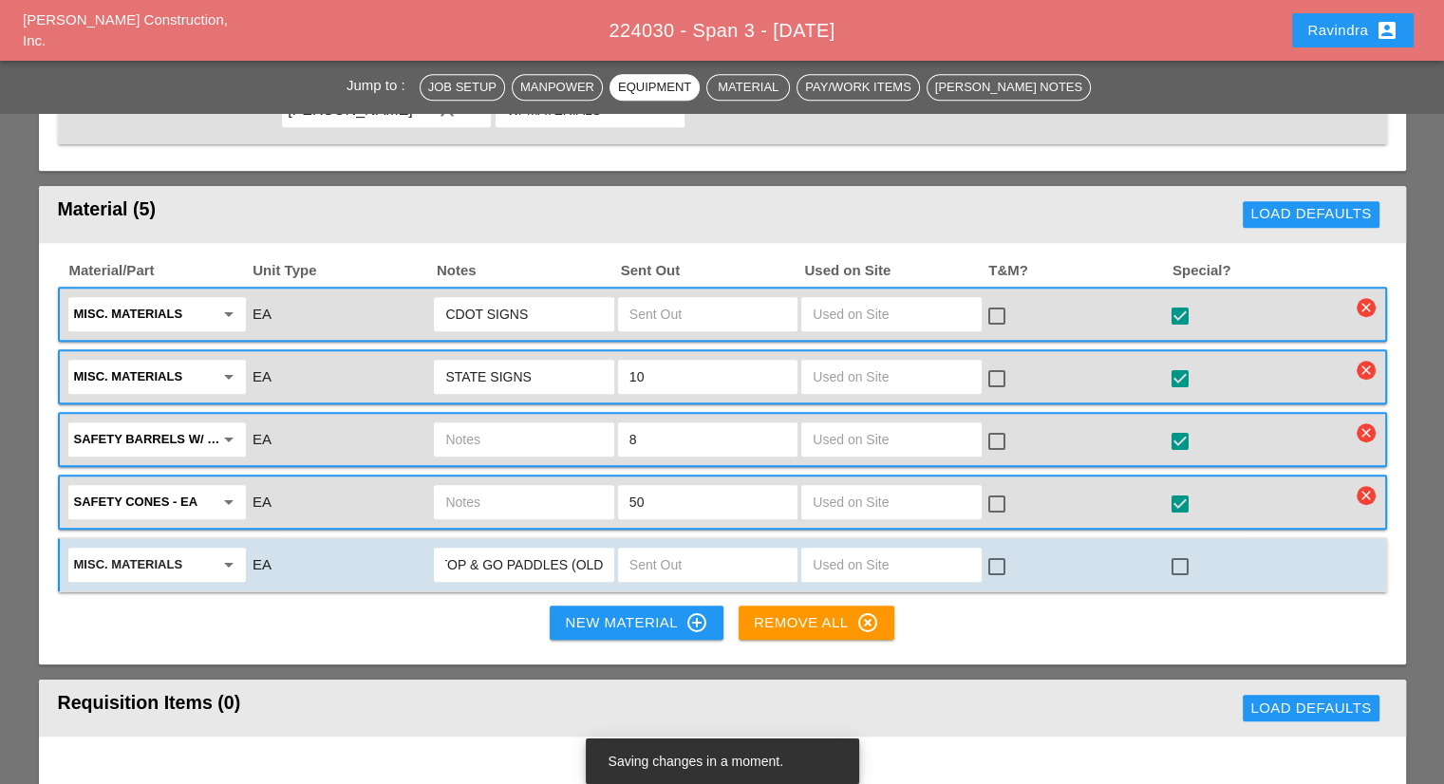
scroll to position [0, 19]
type input "STOP & GO PADDLES (OLD)"
click at [661, 550] on input "text" at bounding box center [707, 565] width 157 height 30
type input "2"
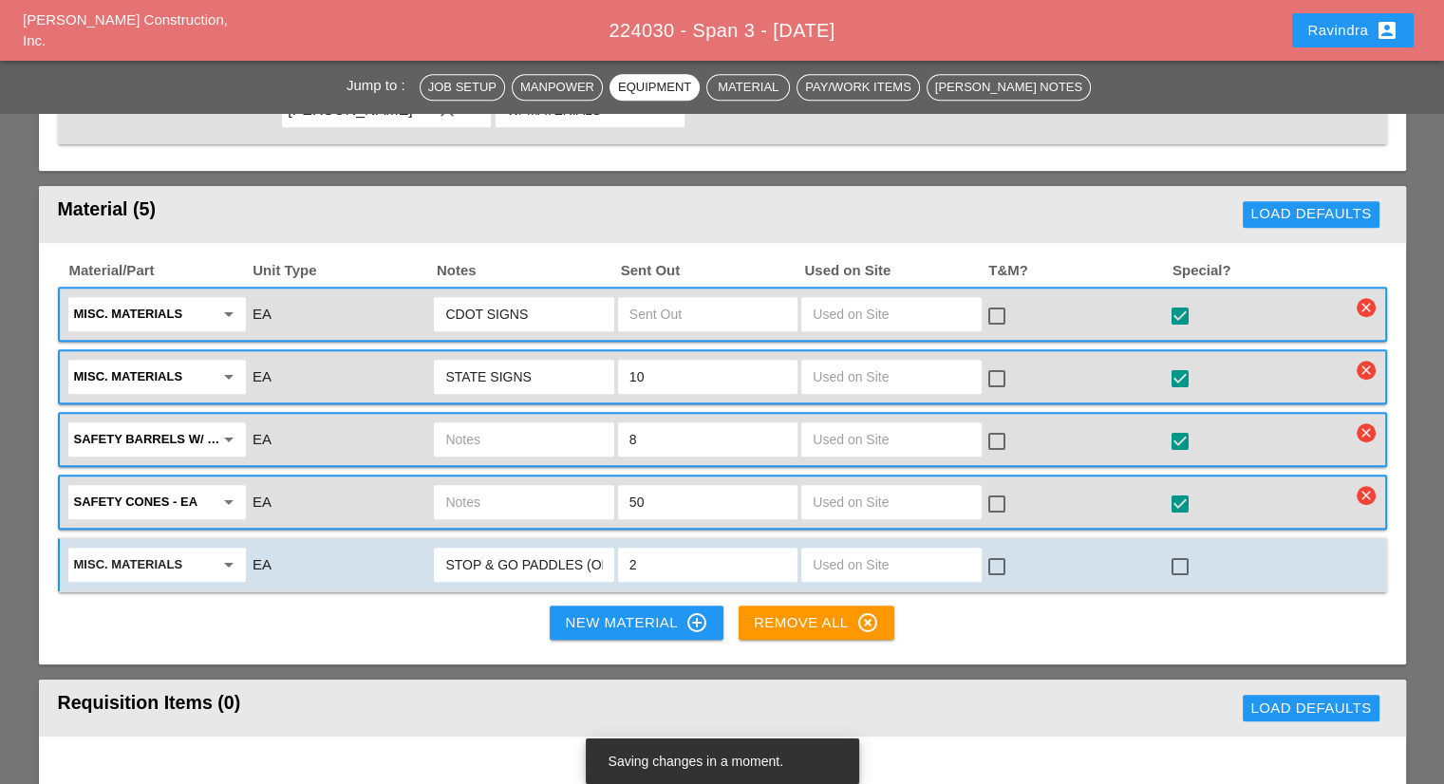
click at [1183, 551] on div at bounding box center [1180, 567] width 32 height 32
checkbox input "true"
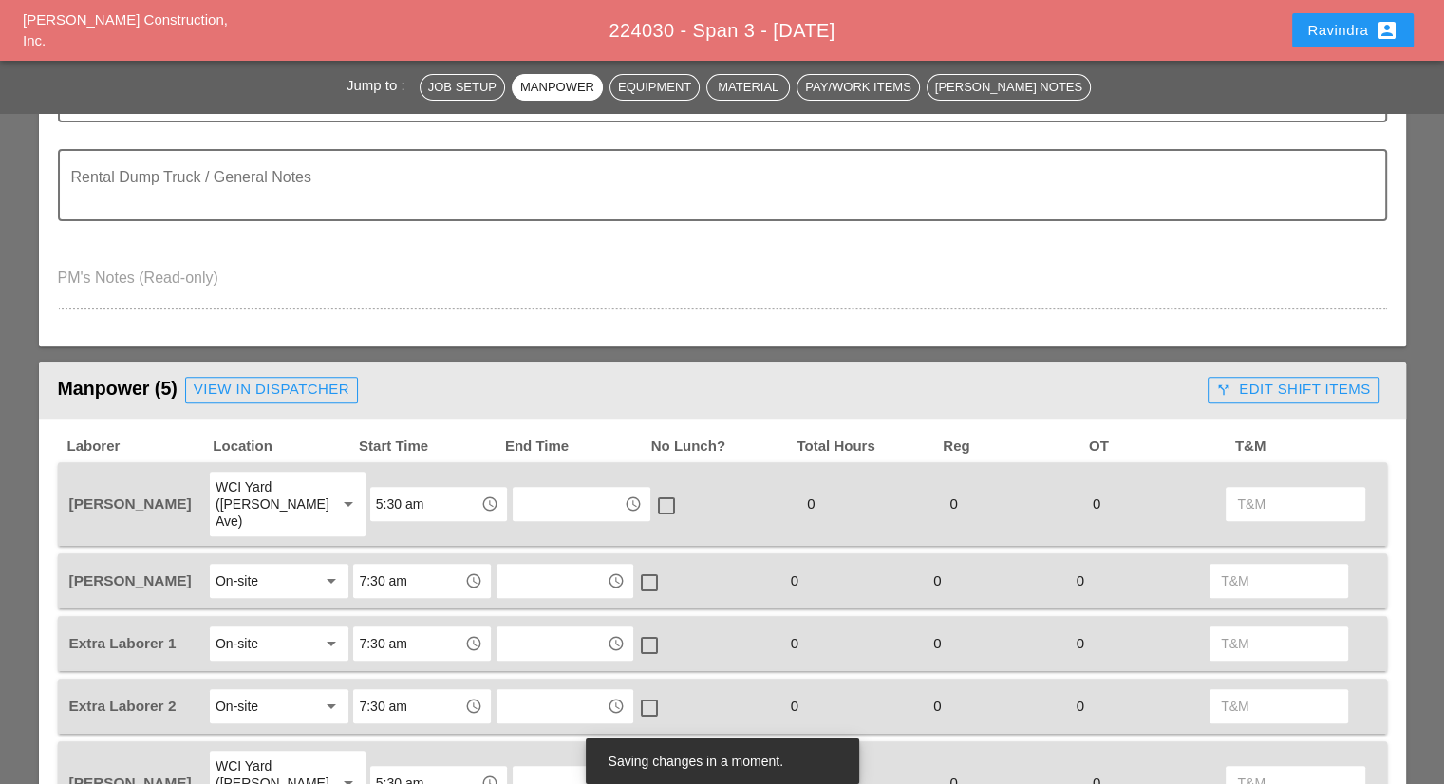
scroll to position [285, 0]
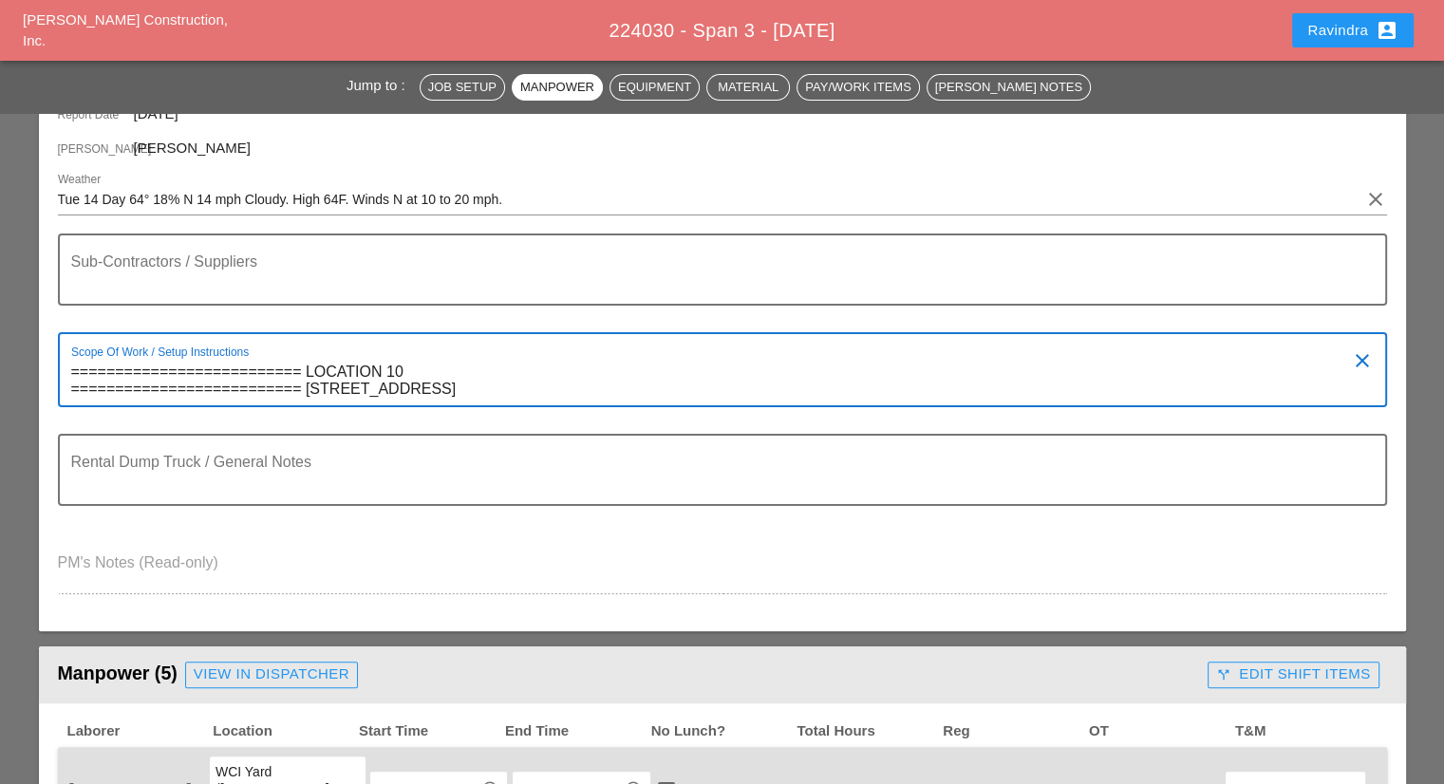
drag, startPoint x: 297, startPoint y: 369, endPoint x: 44, endPoint y: 373, distance: 253.5
click at [42, 373] on div "Report Date 10/14/2025 Foreman Anthony DeGeorge Weather Tue 14 Day 64° 18% N 14…" at bounding box center [722, 357] width 1367 height 547
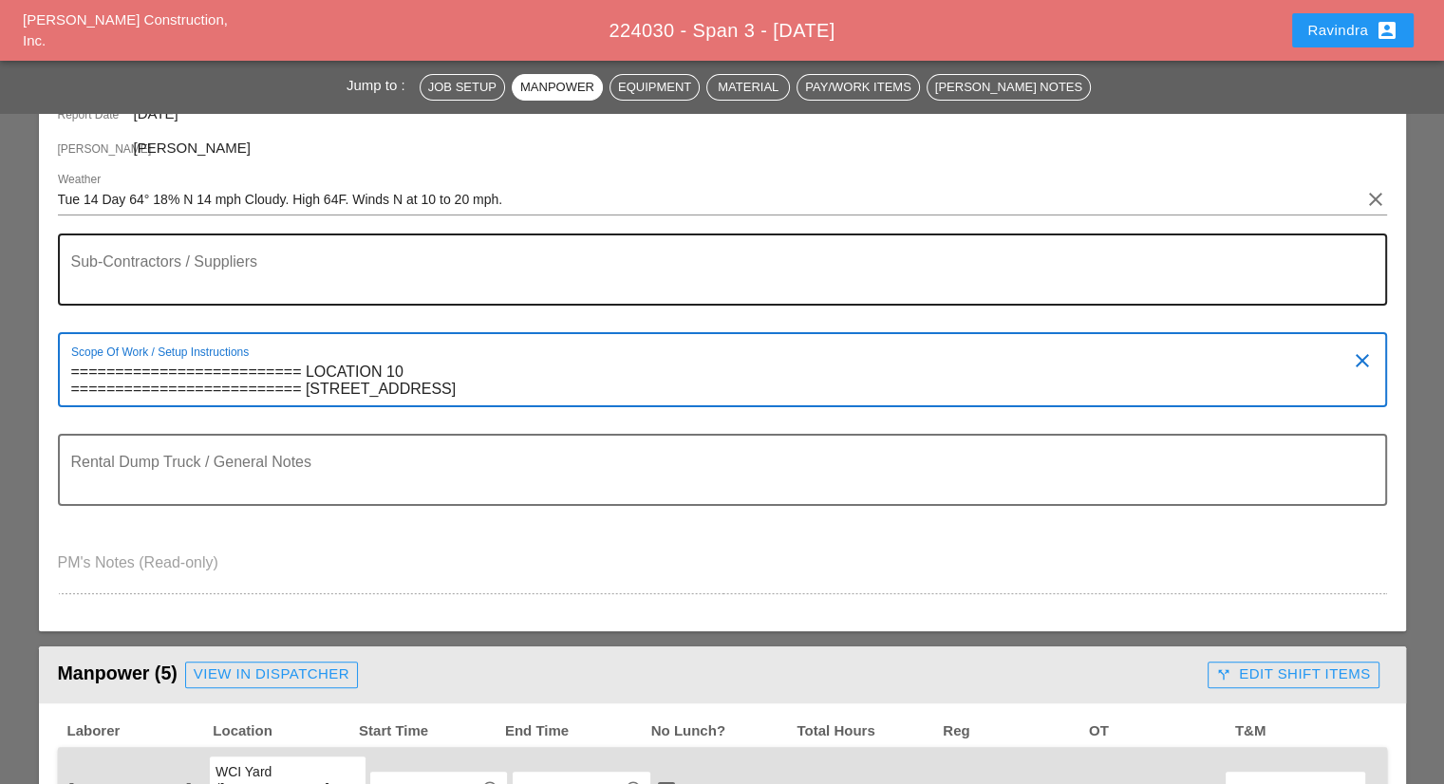
click at [216, 242] on div "Sub-Contractors / Suppliers" at bounding box center [714, 269] width 1287 height 68
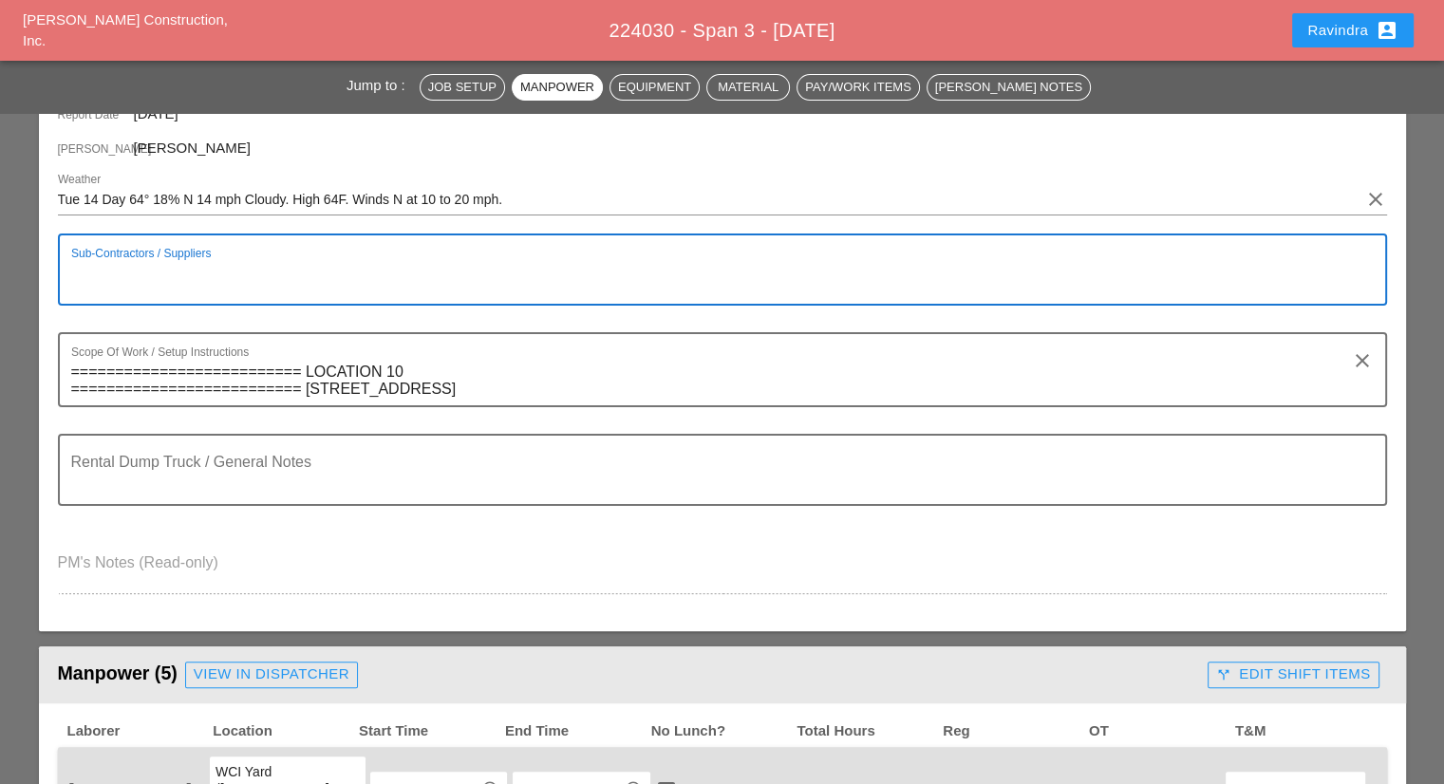
paste textarea "=========================="
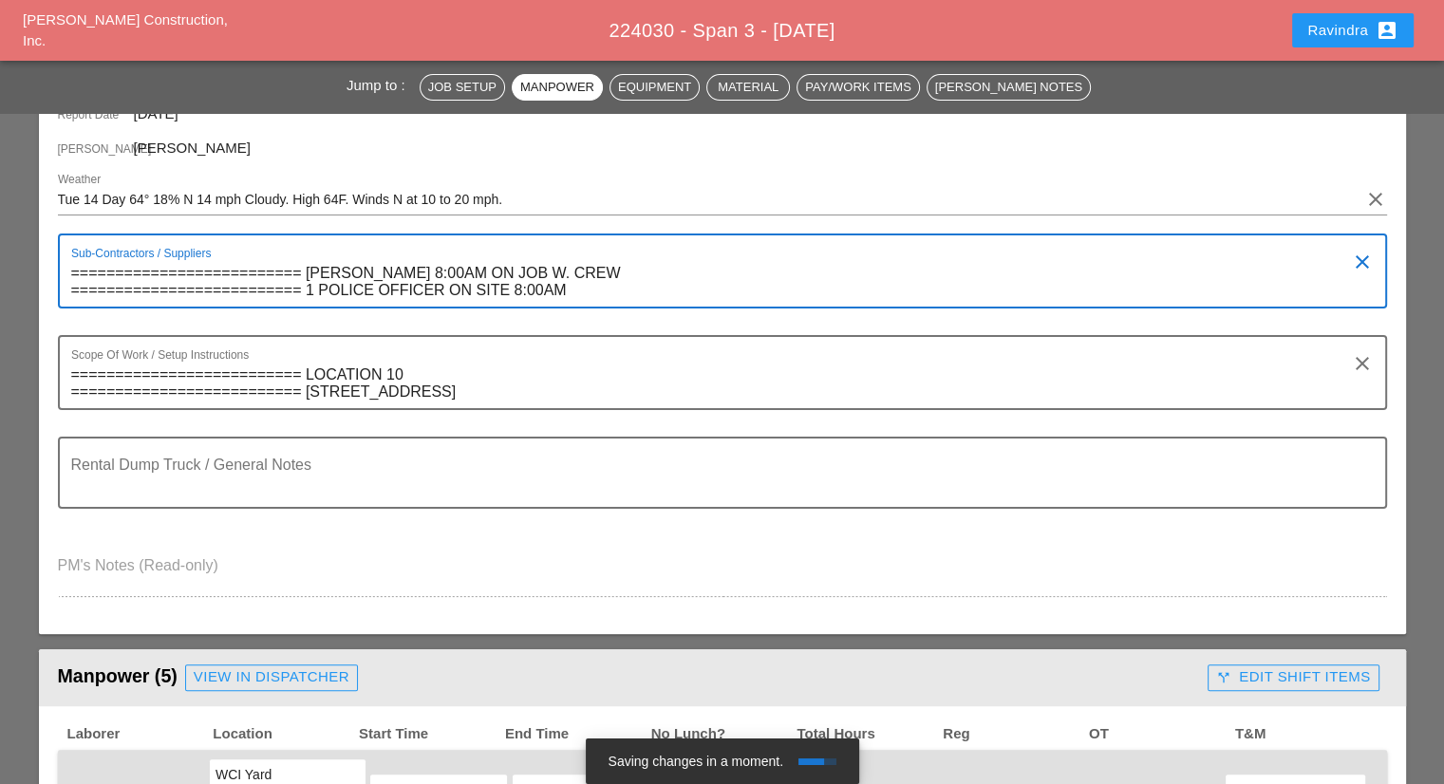
click at [554, 274] on textarea "========================== WILLY SUAREZ 8:00AM ON JOB W. CREW =================…" at bounding box center [714, 282] width 1287 height 48
click at [568, 297] on textarea "========================== WILLY SUAREZ 8:00AM ON JOB W/ CREW =================…" at bounding box center [714, 282] width 1287 height 48
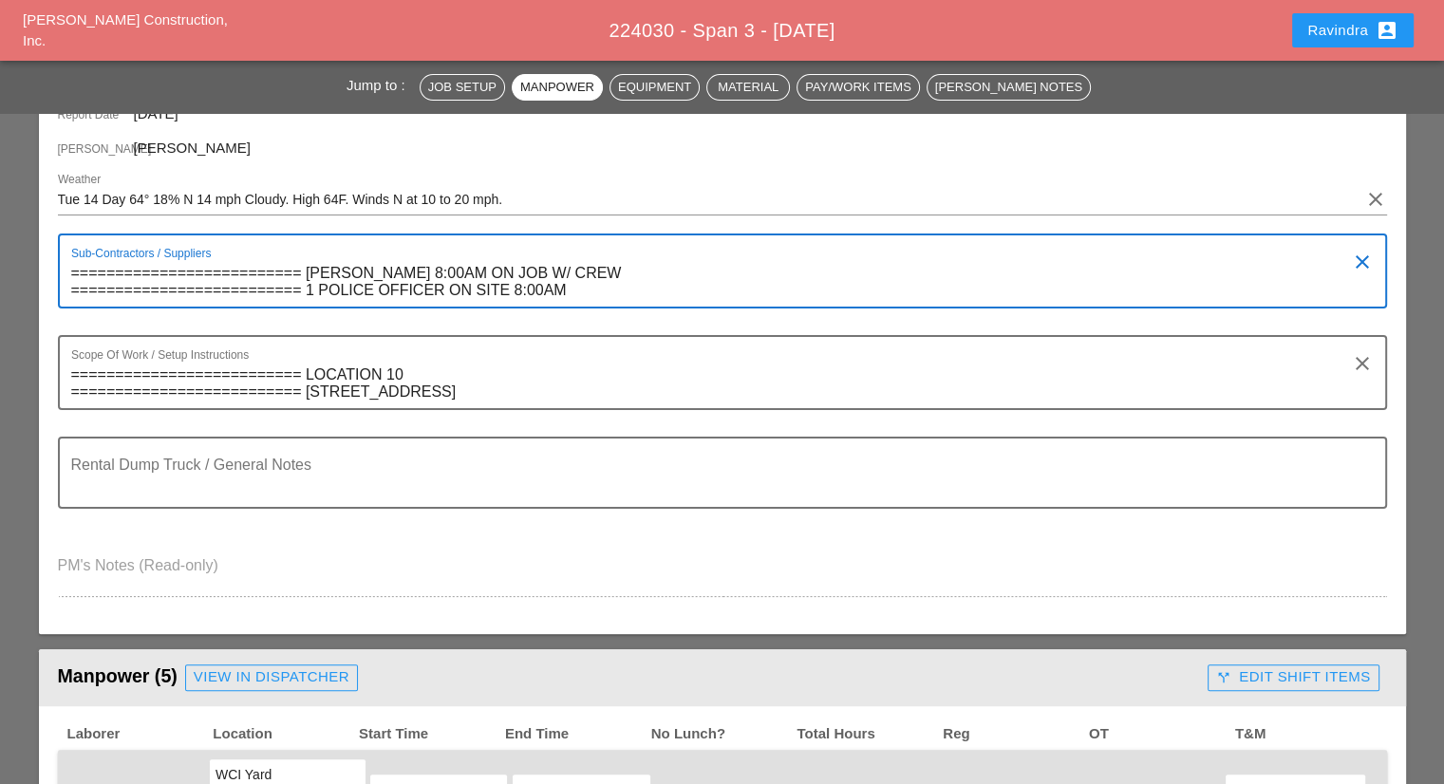
type textarea "========================== WILLY SUAREZ 8:00AM ON JOB W/ CREW =================…"
click at [1354, 27] on div "Ravindra account_box" at bounding box center [1352, 30] width 91 height 23
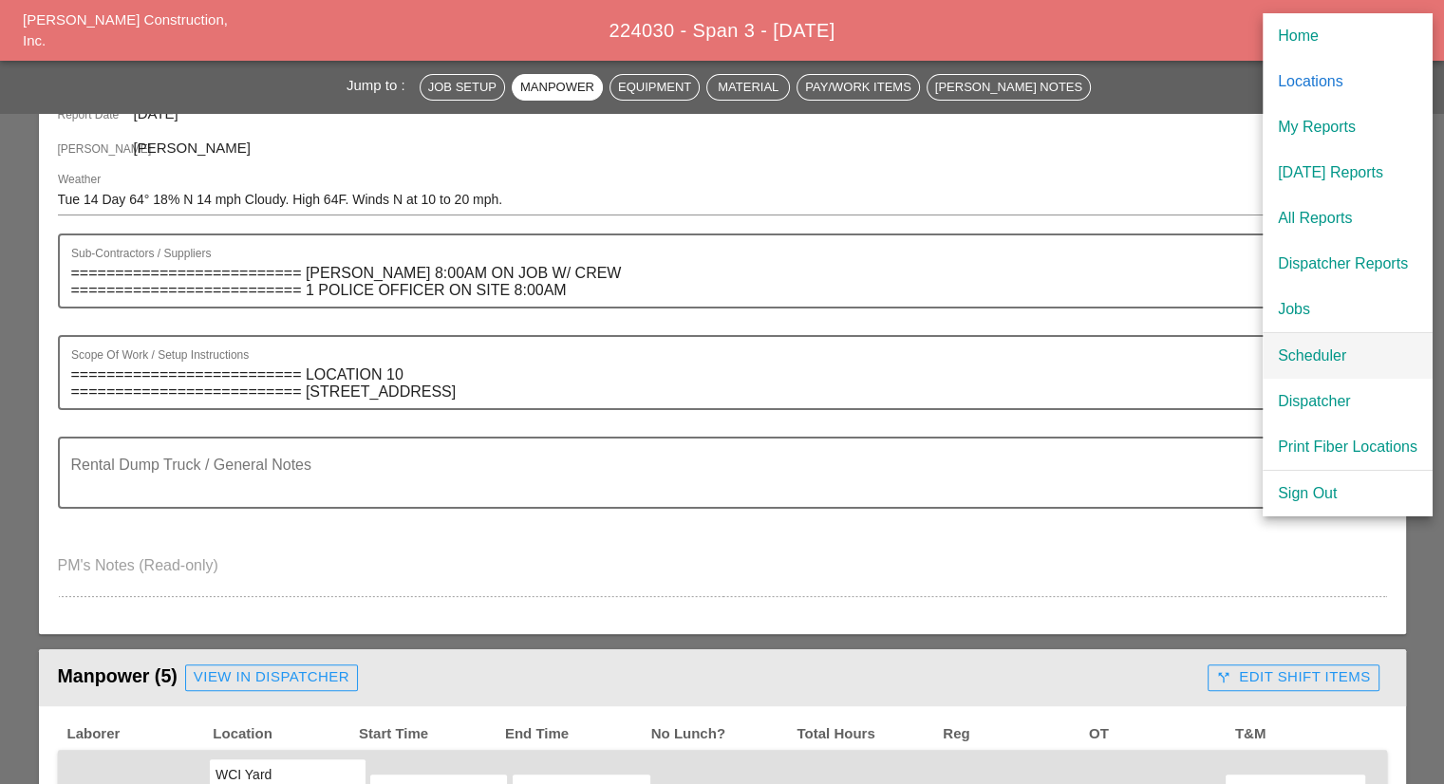
click at [1306, 357] on div "Scheduler" at bounding box center [1348, 356] width 140 height 23
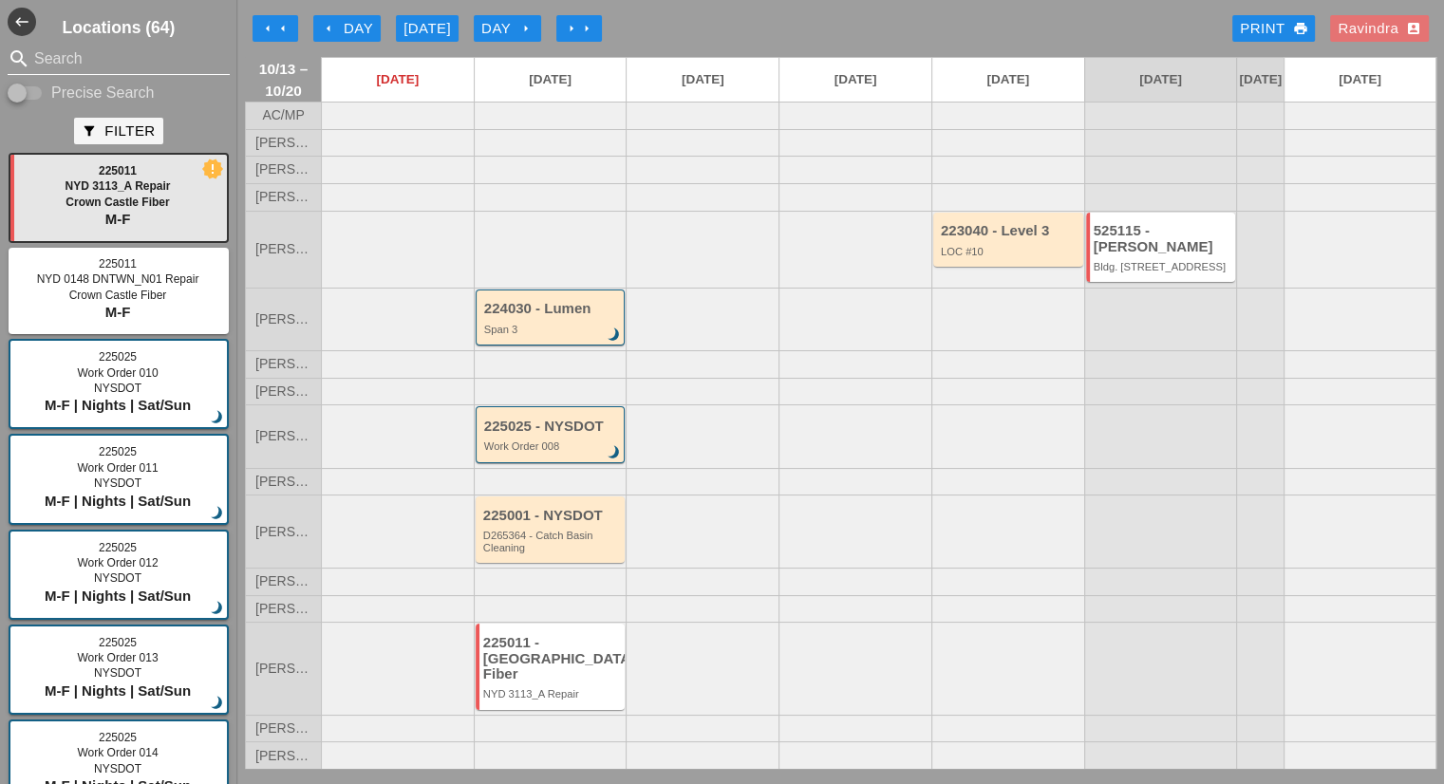
click at [95, 53] on input "Search" at bounding box center [118, 59] width 169 height 30
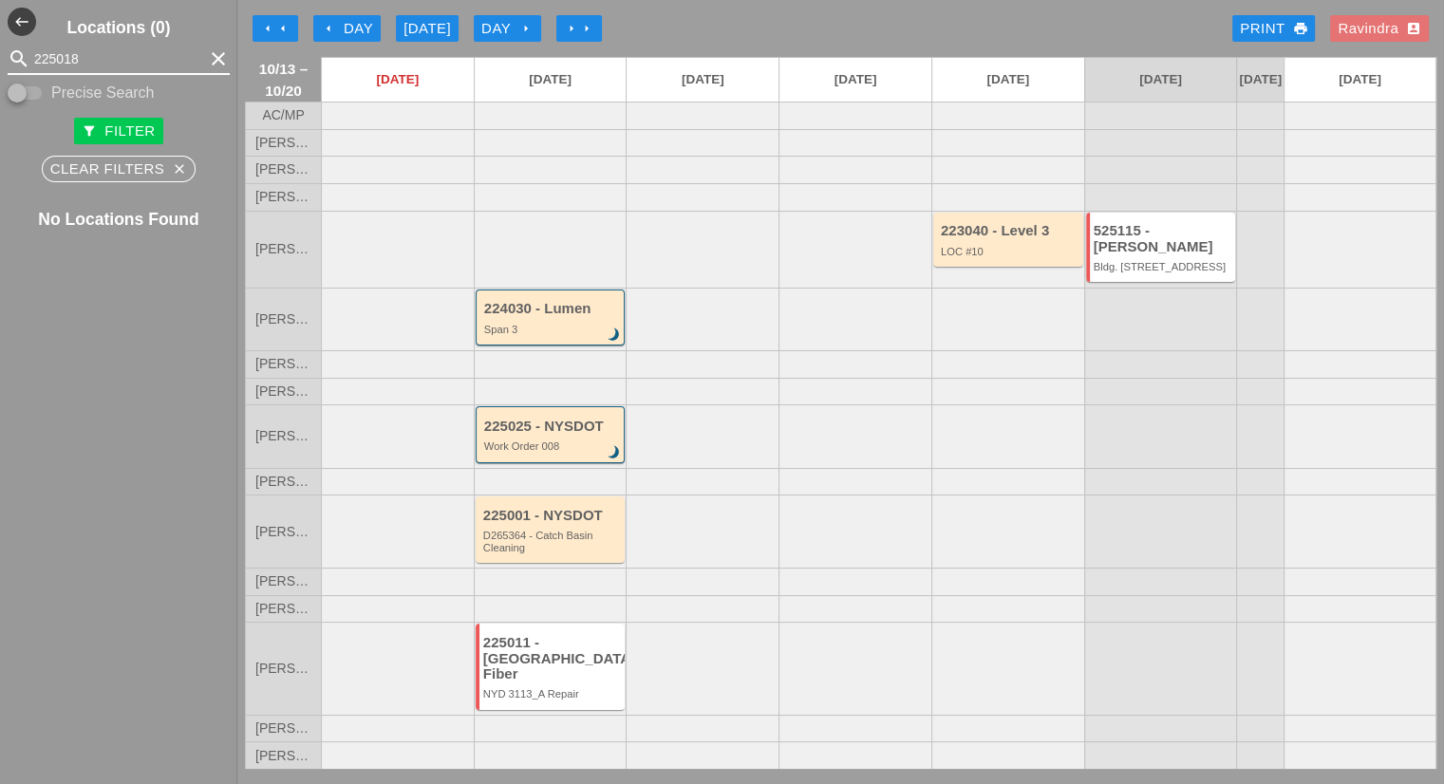
type input "225018"
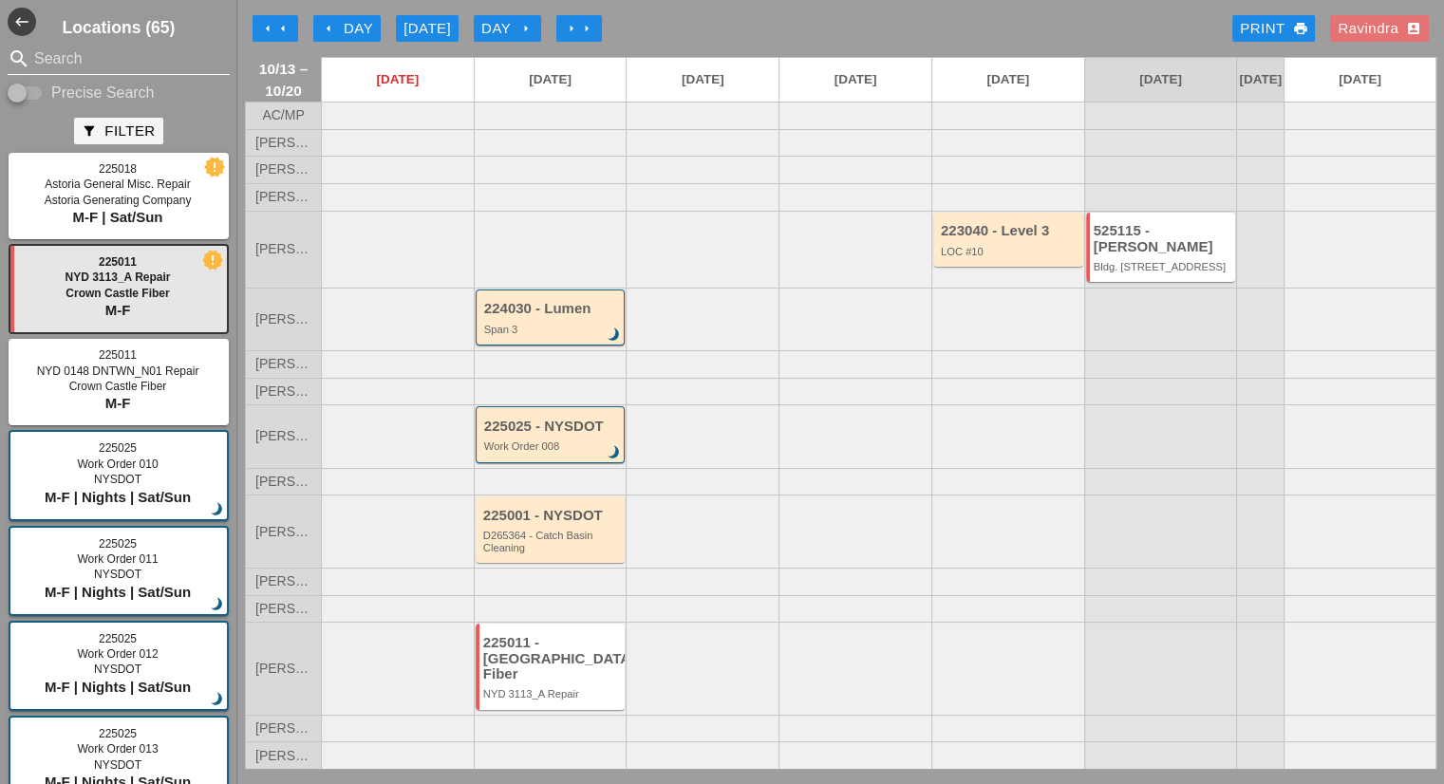
click at [98, 70] on input "Search" at bounding box center [118, 59] width 169 height 30
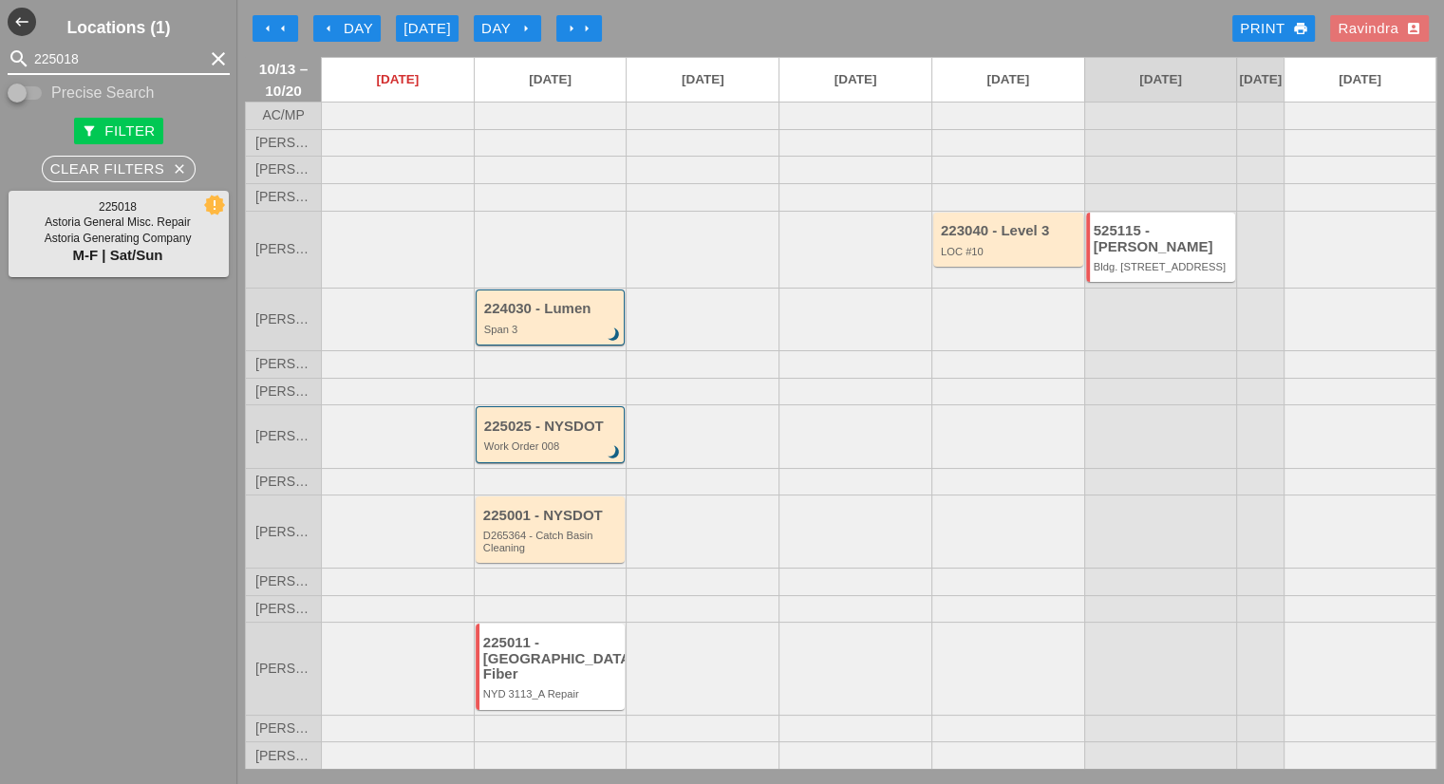
type input "225018"
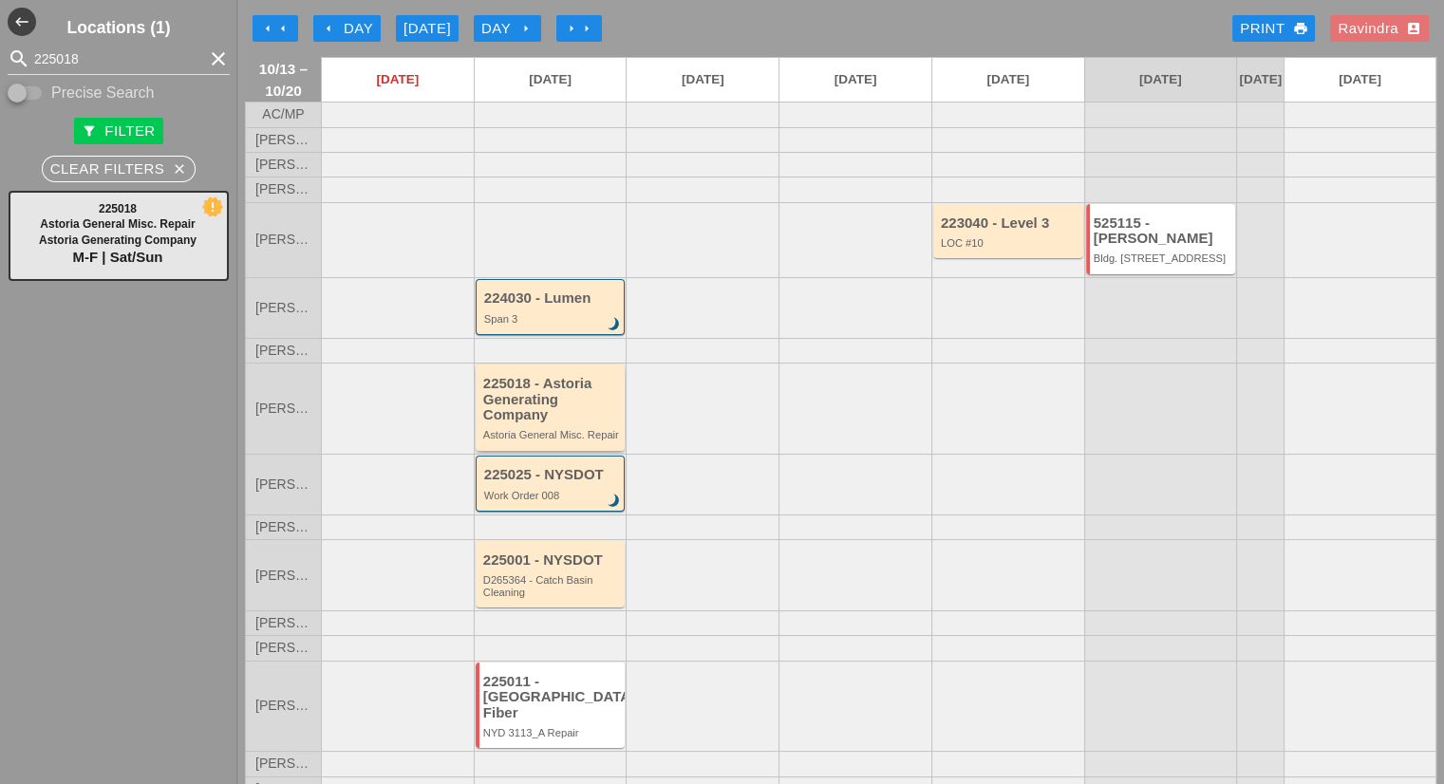
click at [582, 418] on div "225018 - Astoria Generating Company" at bounding box center [552, 399] width 138 height 47
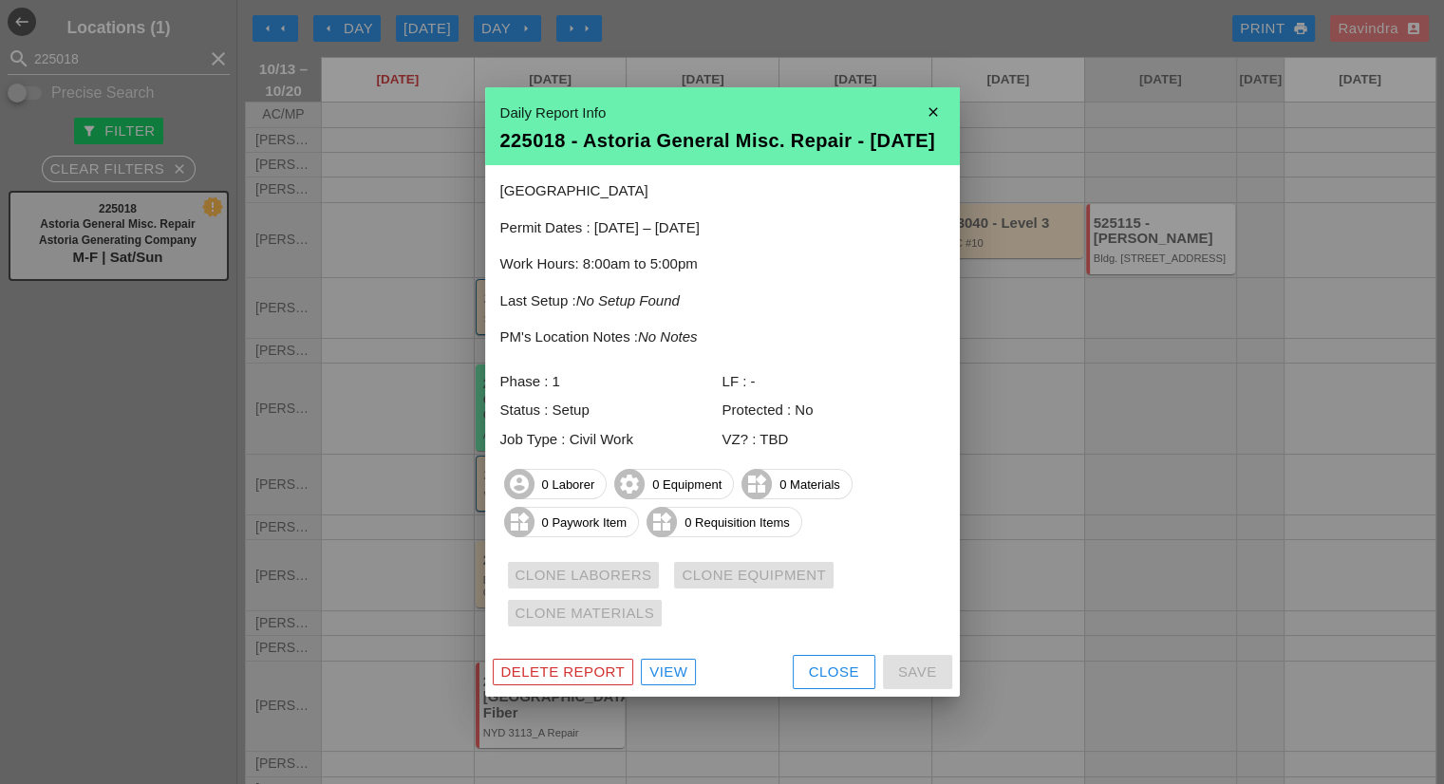
click at [674, 683] on div "View" at bounding box center [668, 673] width 38 height 22
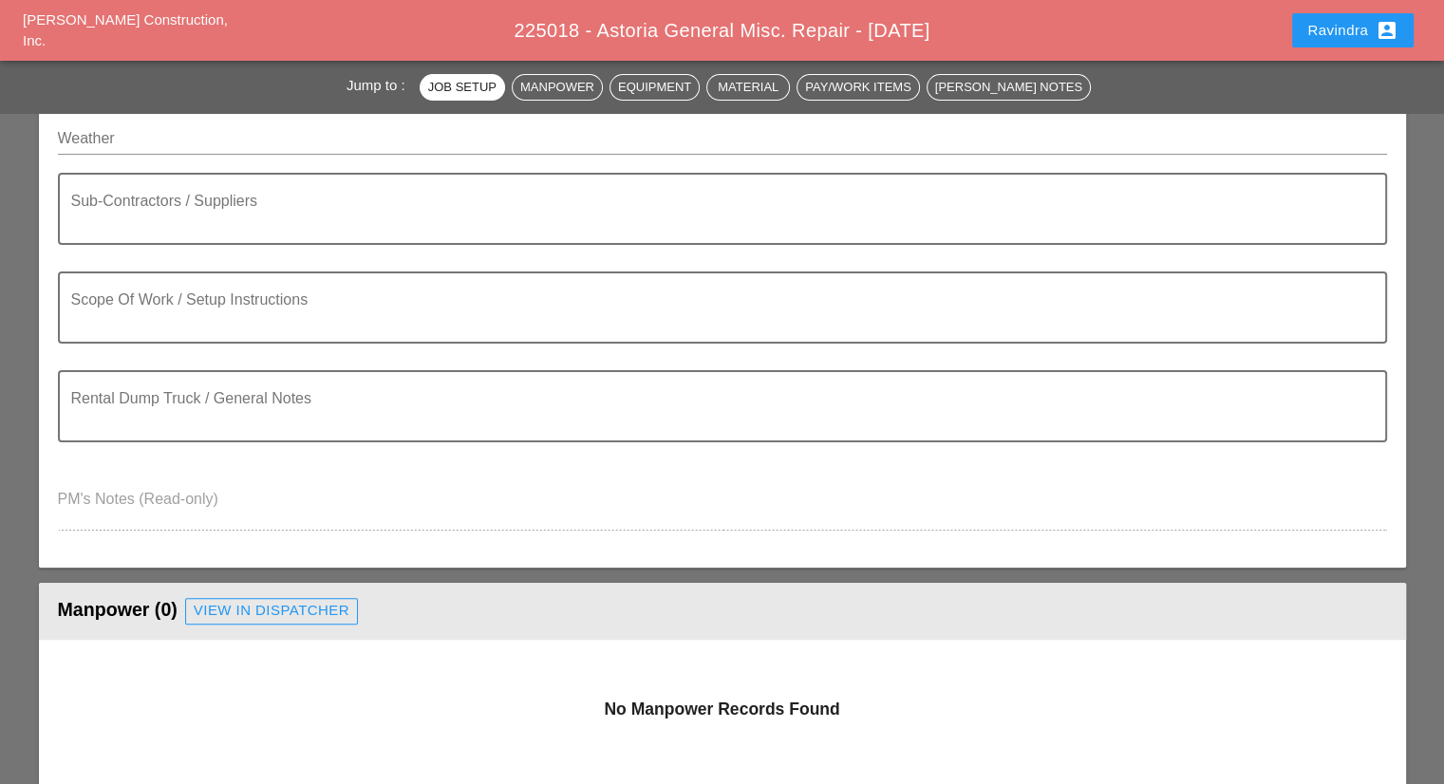
scroll to position [570, 0]
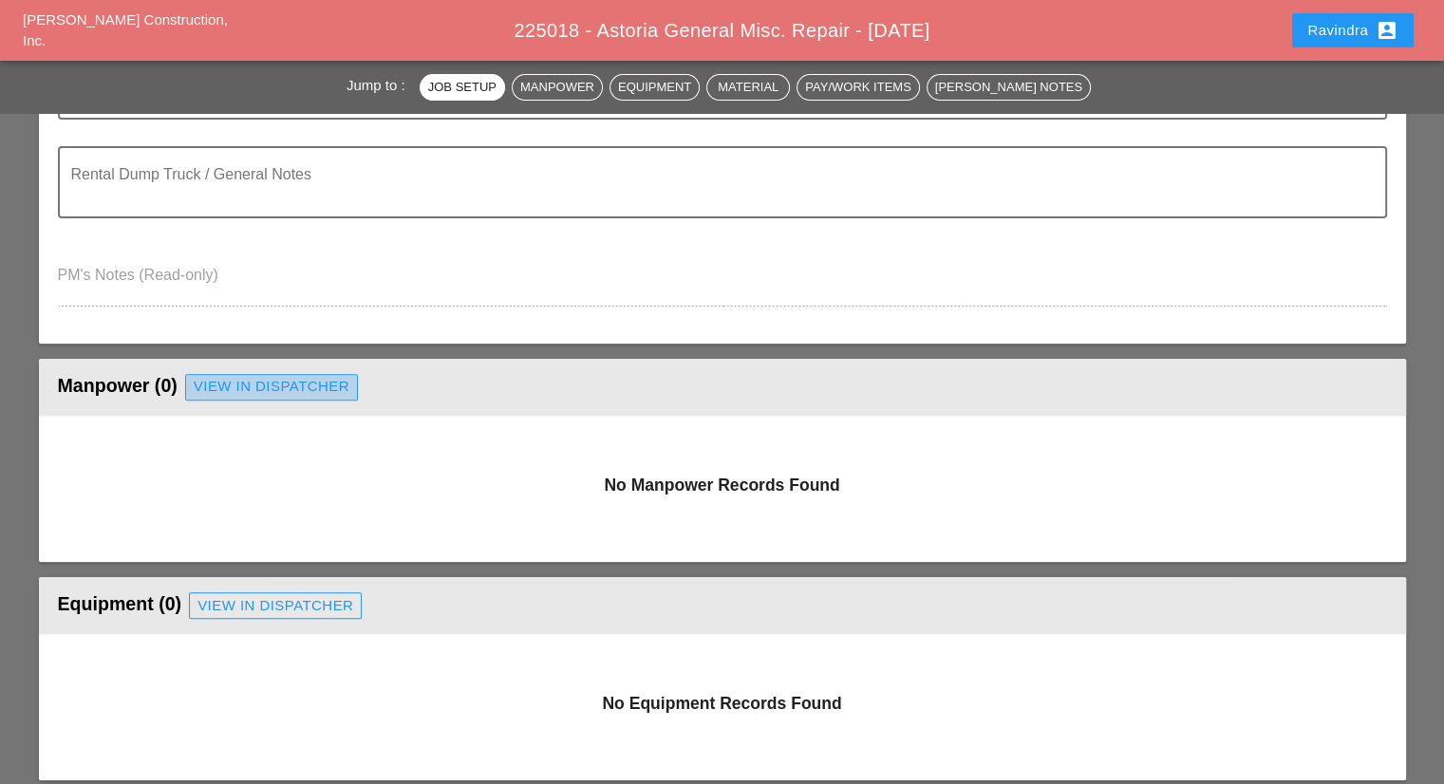
click at [281, 392] on div "View in Dispatcher" at bounding box center [272, 387] width 156 height 22
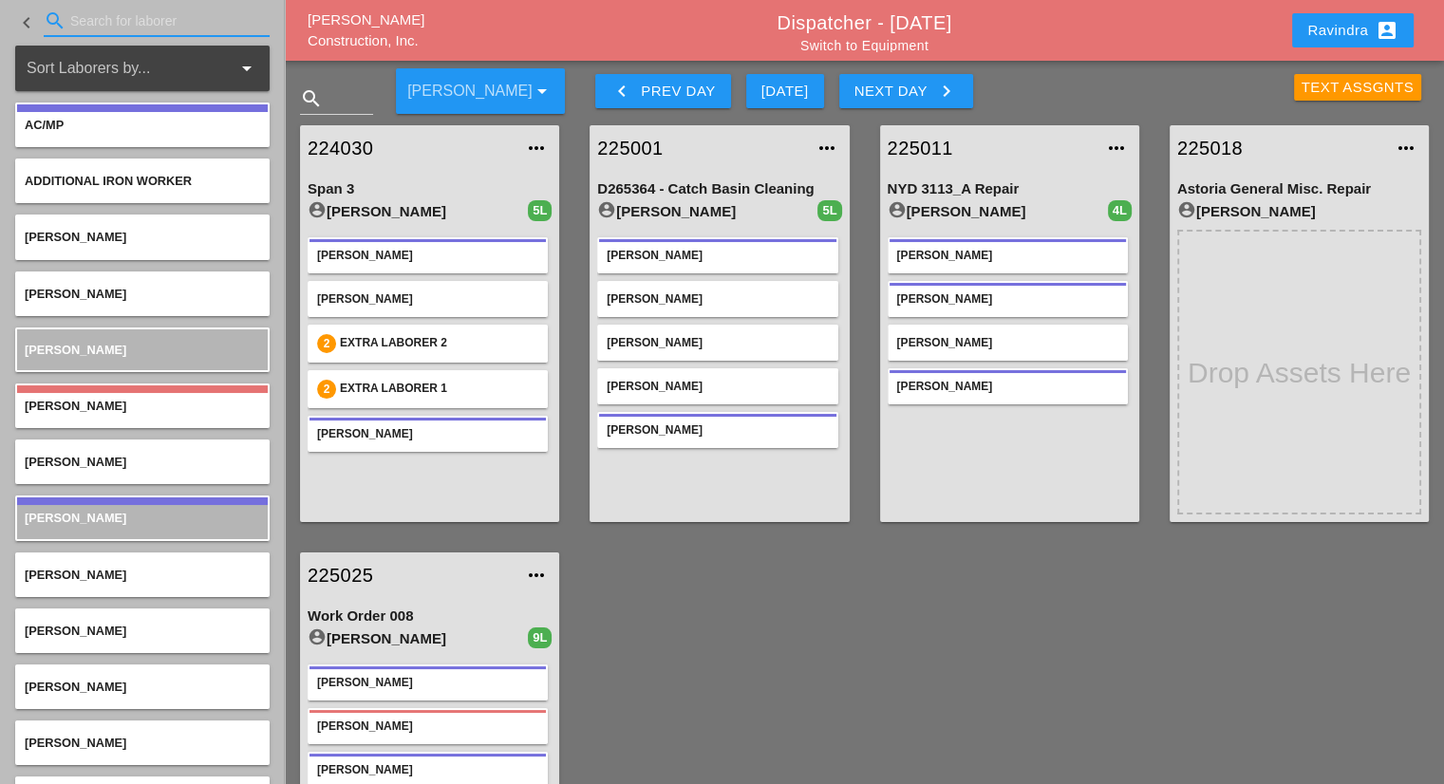
click at [99, 20] on input "Search for laborer" at bounding box center [156, 21] width 173 height 30
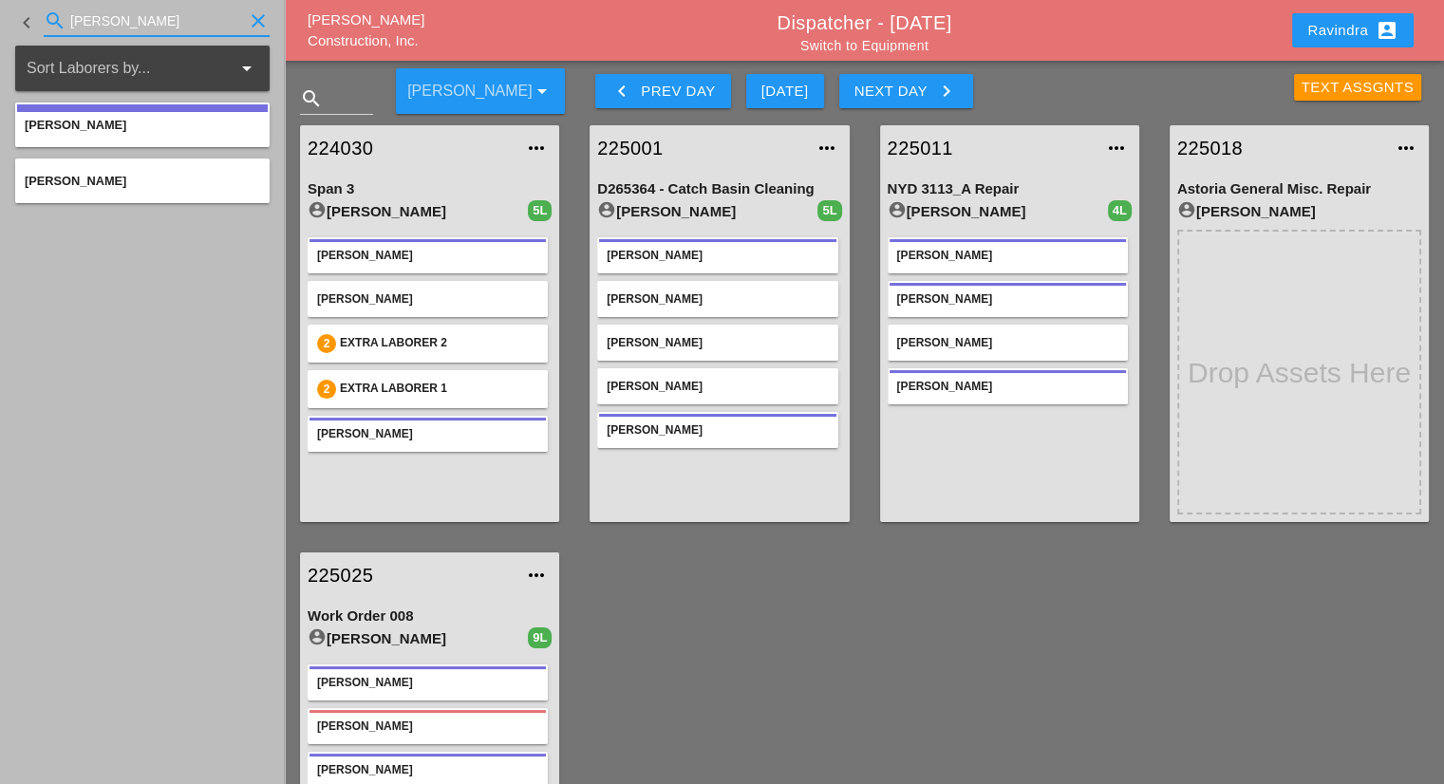
type input "[PERSON_NAME]"
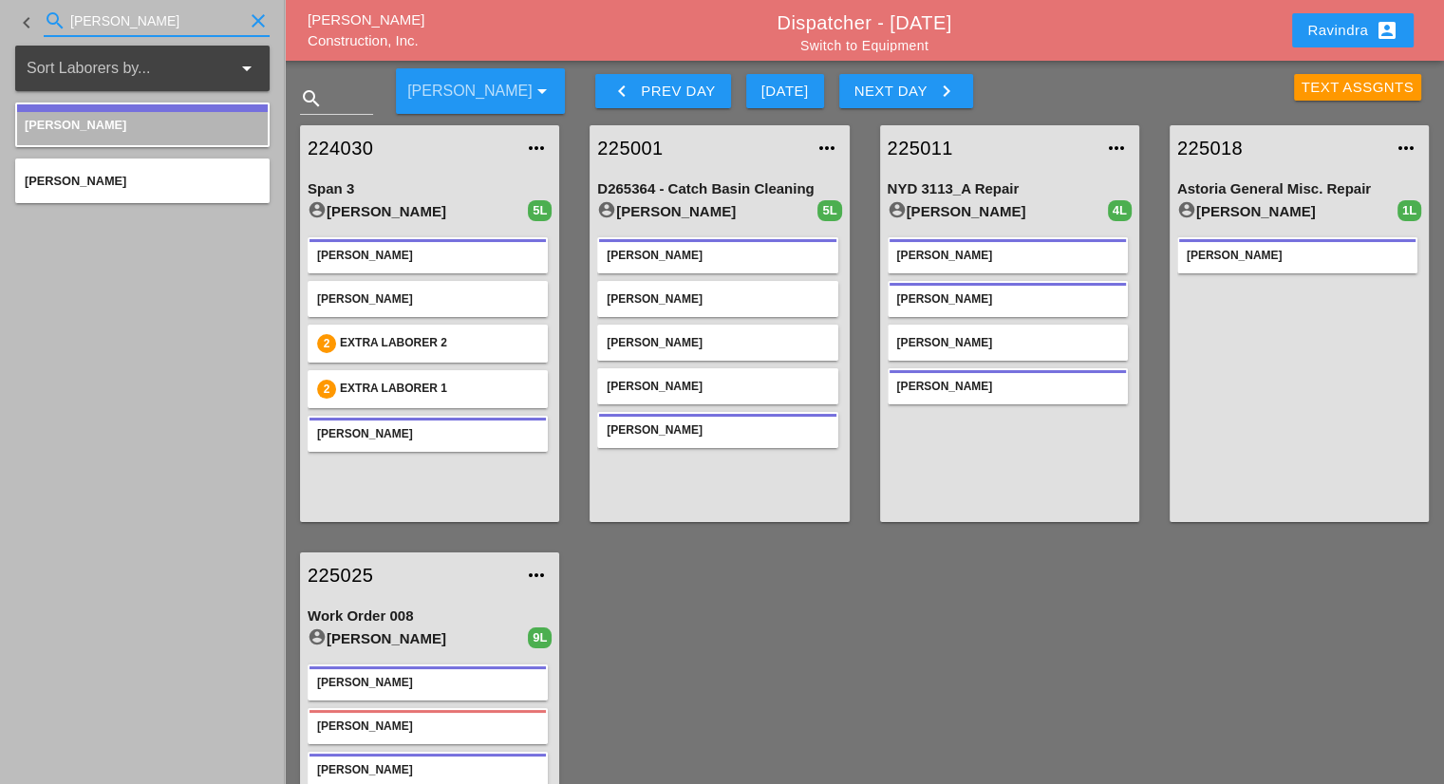
drag, startPoint x: 180, startPoint y: 16, endPoint x: 0, endPoint y: 9, distance: 180.5
click at [0, 11] on div "keyboard_arrow_left search [PERSON_NAME] clear" at bounding box center [142, 23] width 285 height 46
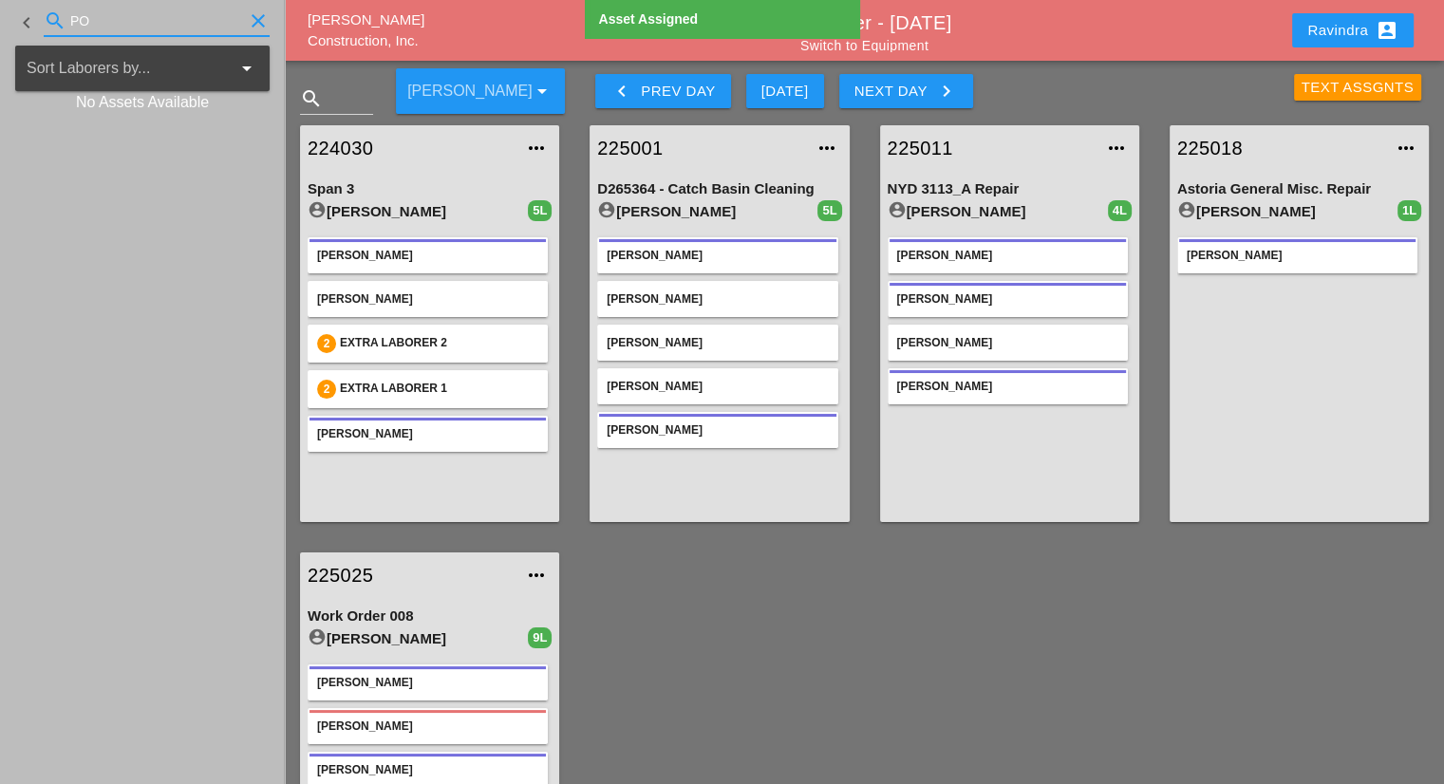
type input "P"
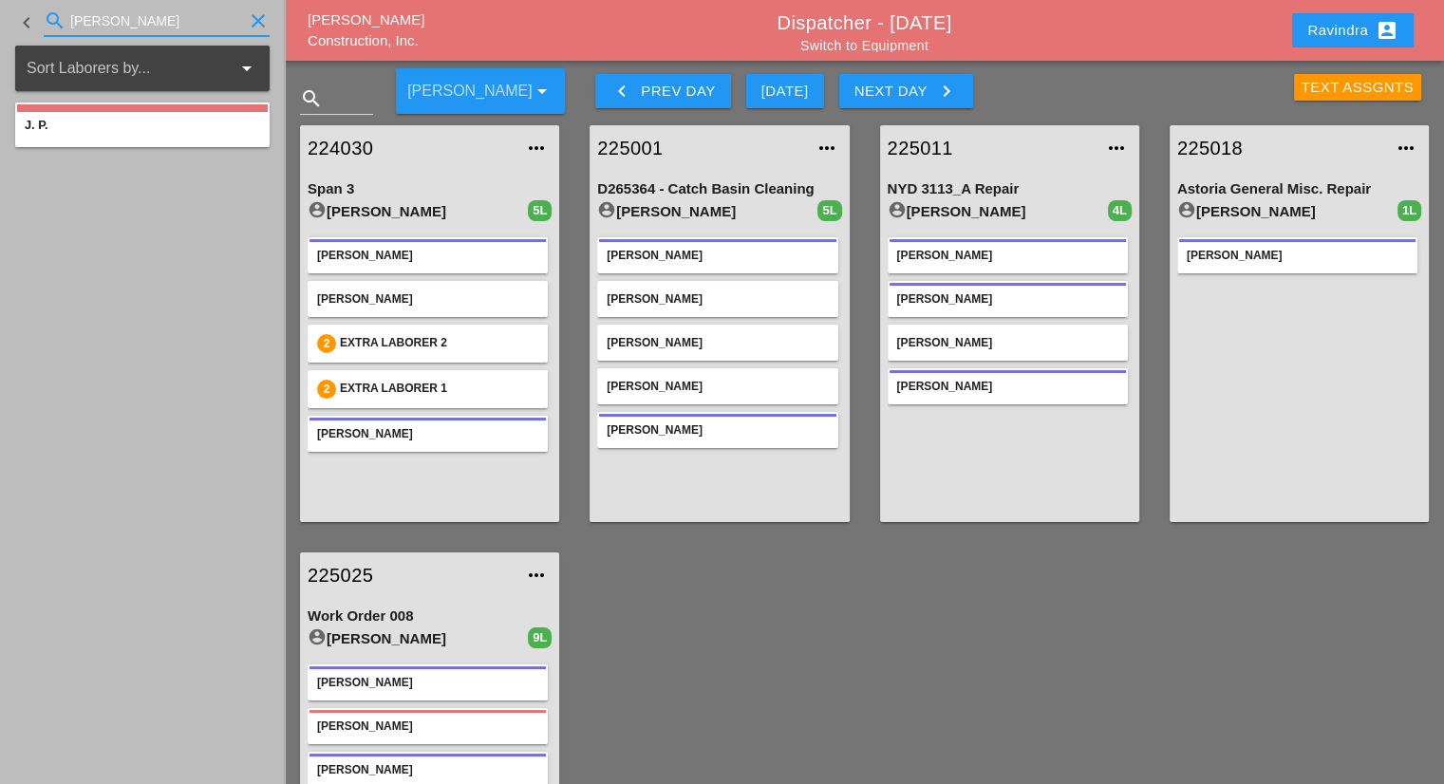
type input "[PERSON_NAME]"
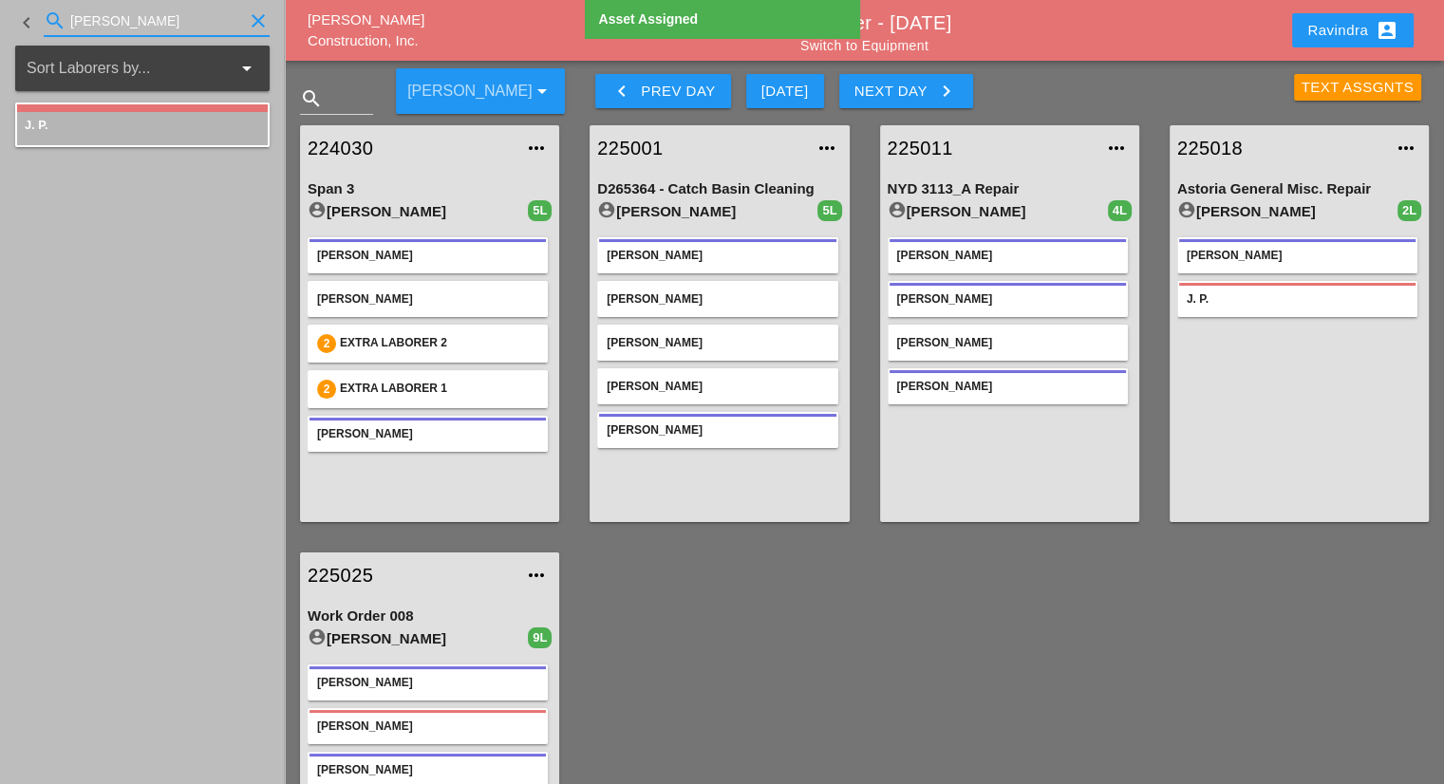
drag, startPoint x: 168, startPoint y: 26, endPoint x: 0, endPoint y: 10, distance: 168.7
click at [0, 10] on div "keyboard_arrow_left search J. clear" at bounding box center [142, 23] width 285 height 46
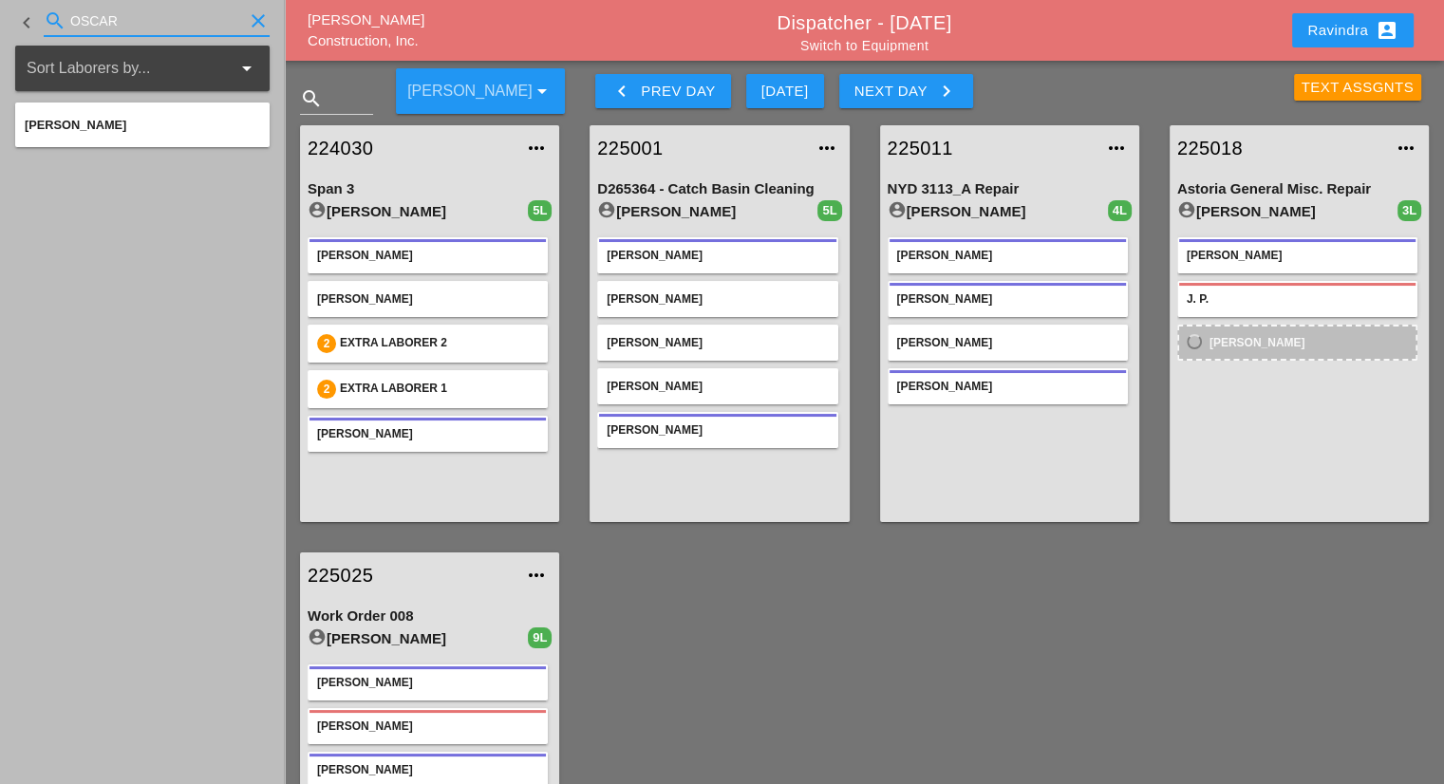
drag, startPoint x: 175, startPoint y: 20, endPoint x: 0, endPoint y: 20, distance: 174.7
click at [0, 20] on div "keyboard_arrow_left search [PERSON_NAME]" at bounding box center [142, 23] width 285 height 46
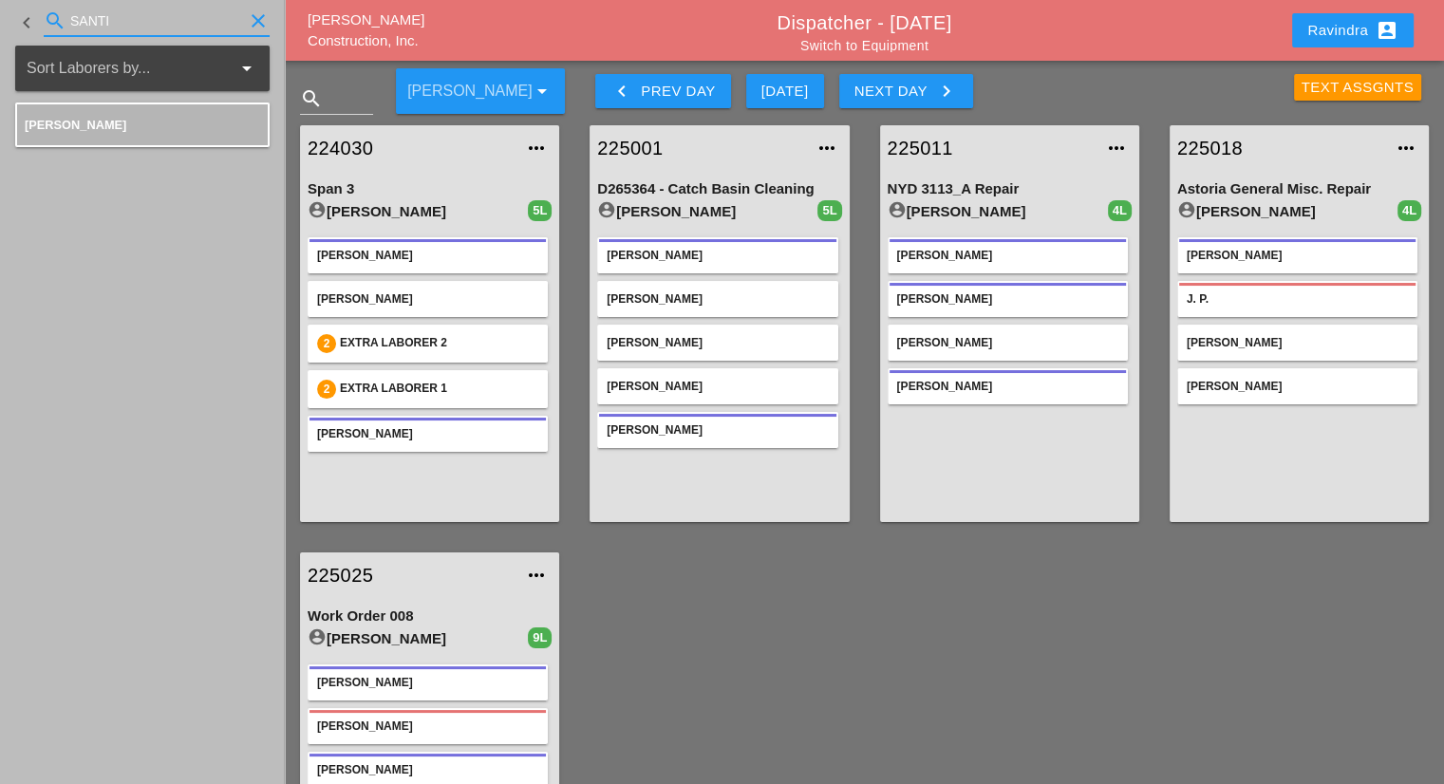
drag, startPoint x: 157, startPoint y: 27, endPoint x: 2, endPoint y: 16, distance: 155.1
click at [0, 20] on div "keyboard_arrow_left search SANTI clear" at bounding box center [142, 23] width 285 height 46
type input "PADI"
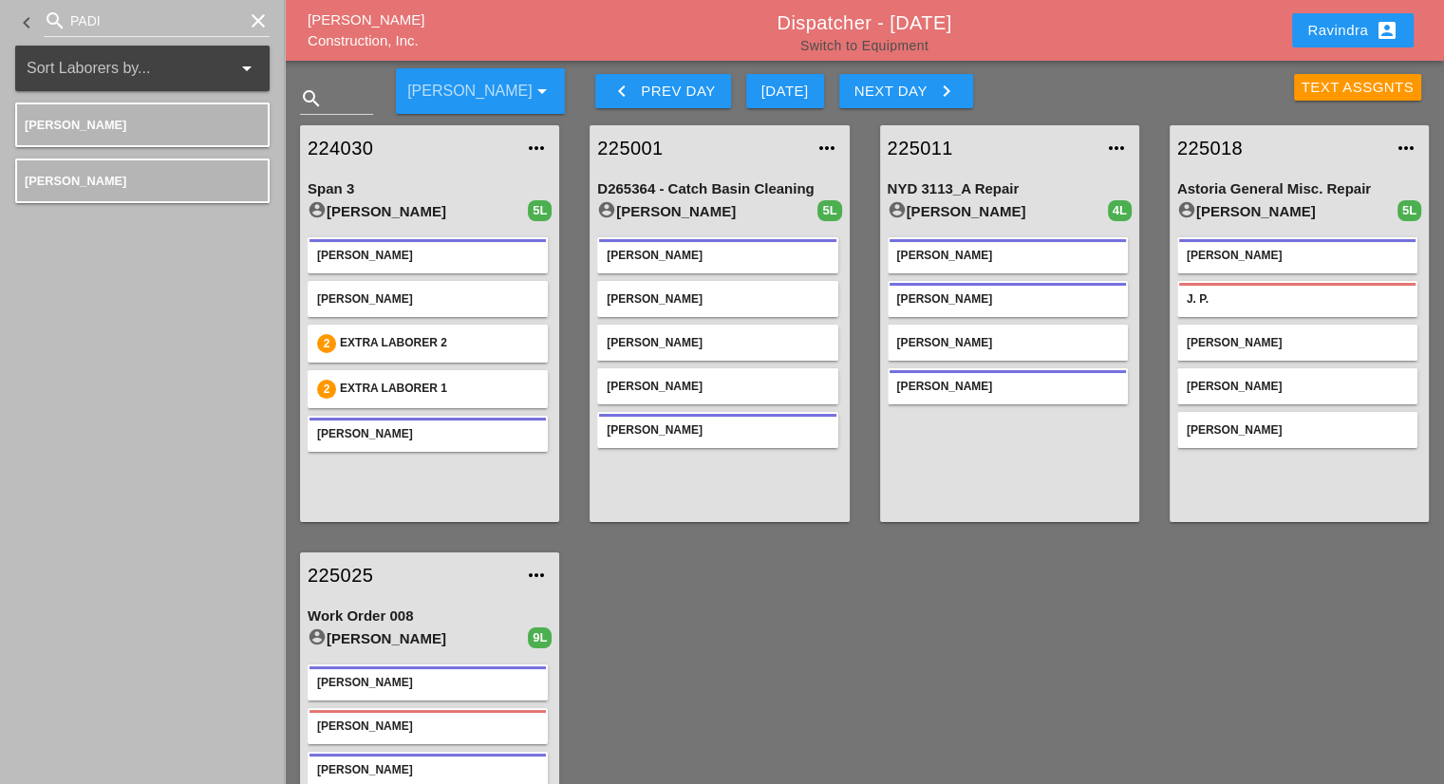
click at [901, 46] on link "Switch to Equipment" at bounding box center [864, 45] width 128 height 15
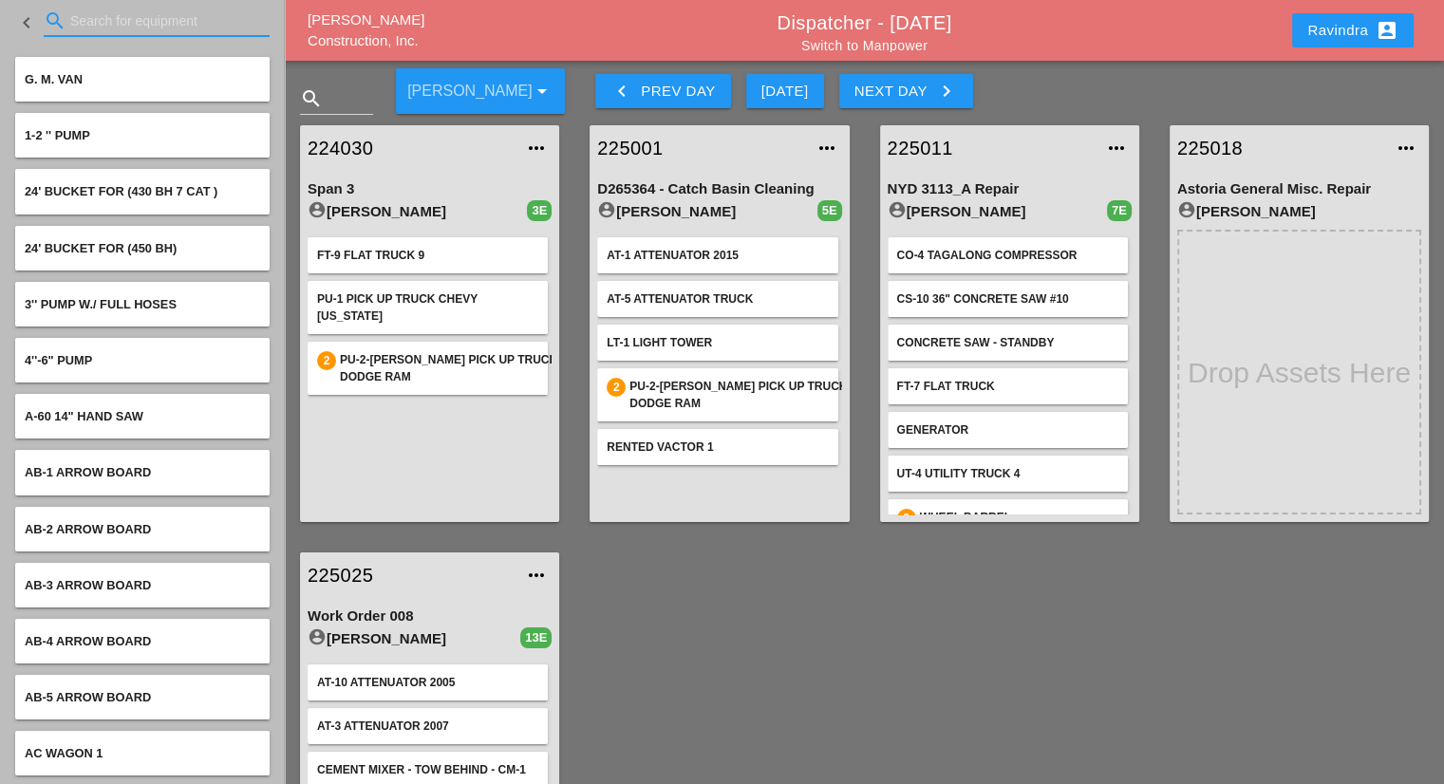
click at [100, 17] on input "Search for equipment" at bounding box center [156, 21] width 173 height 30
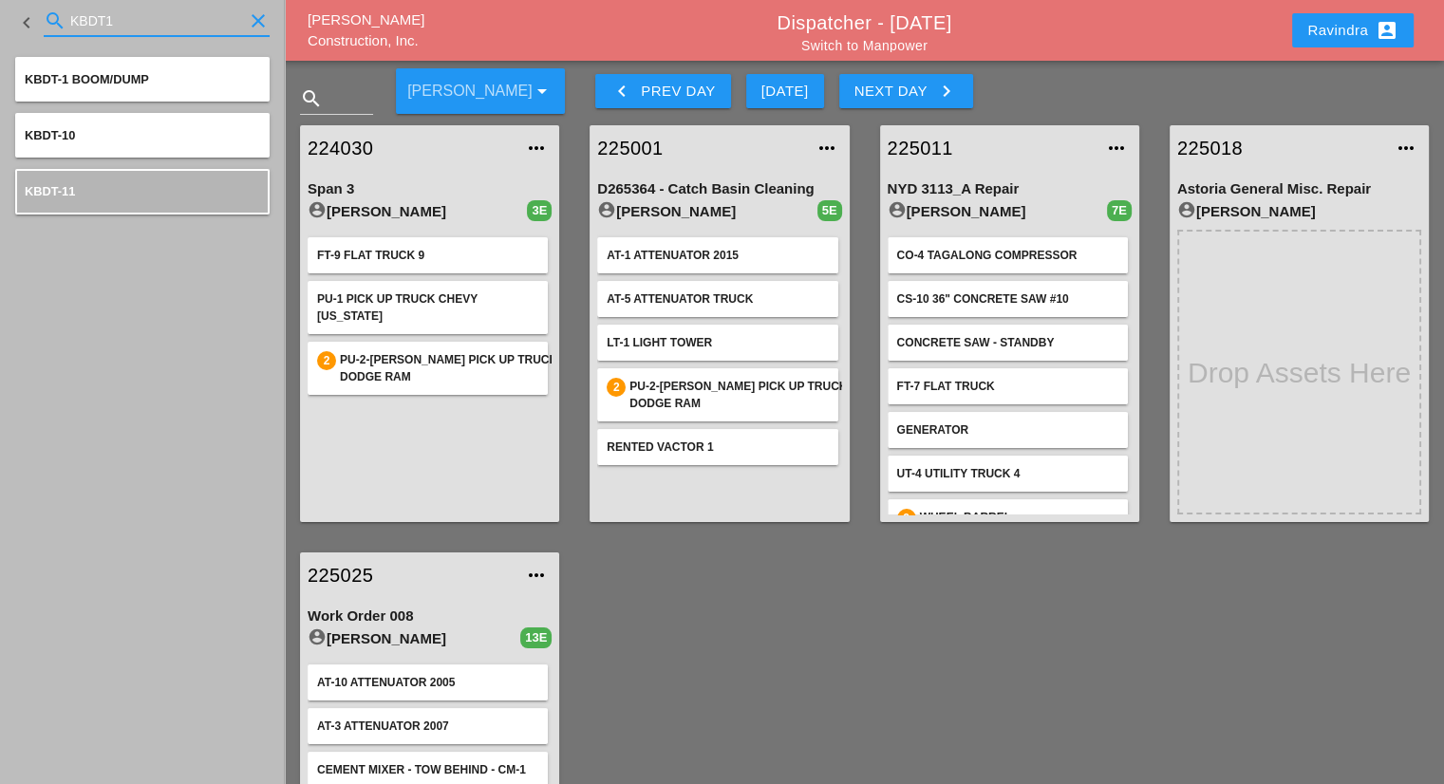
scroll to position [25, 0]
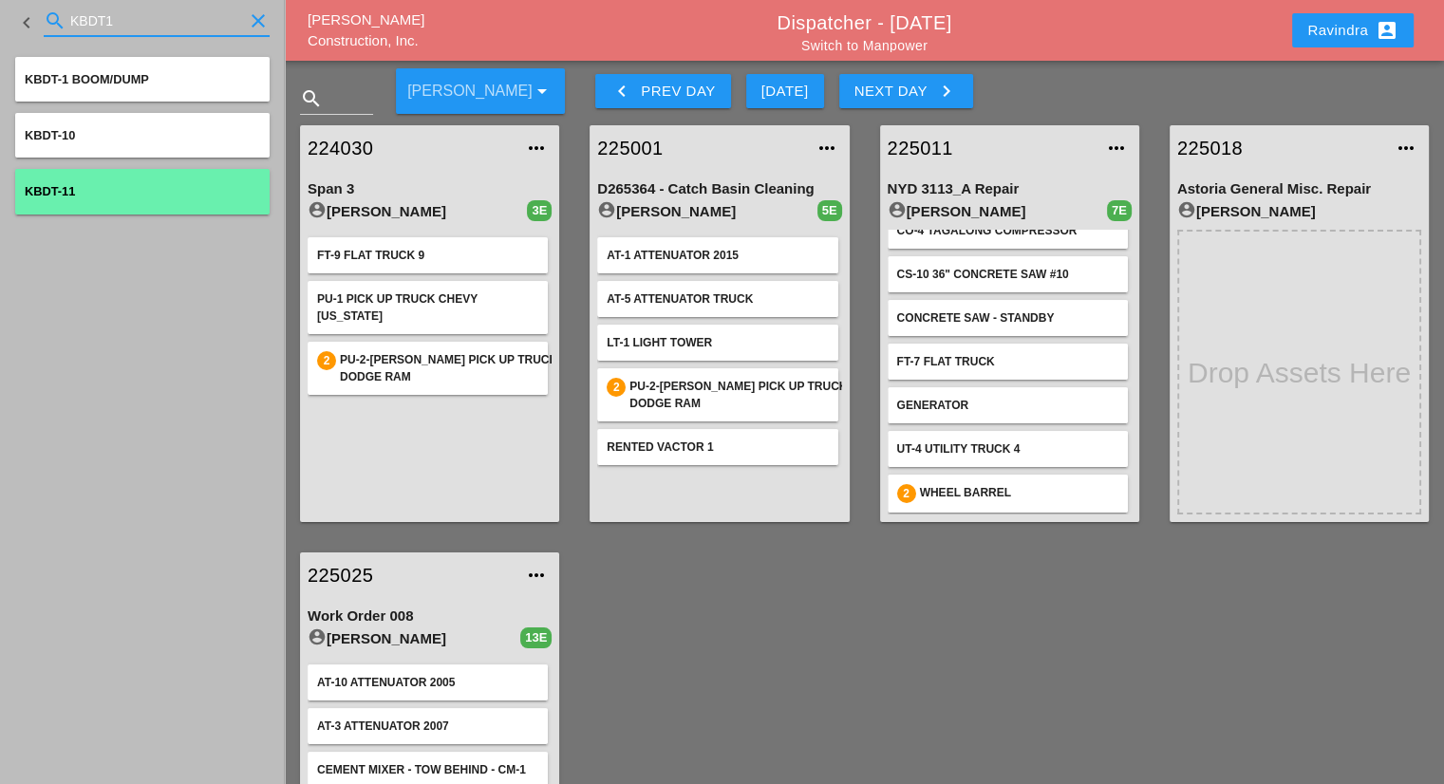
type input "KBDT1"
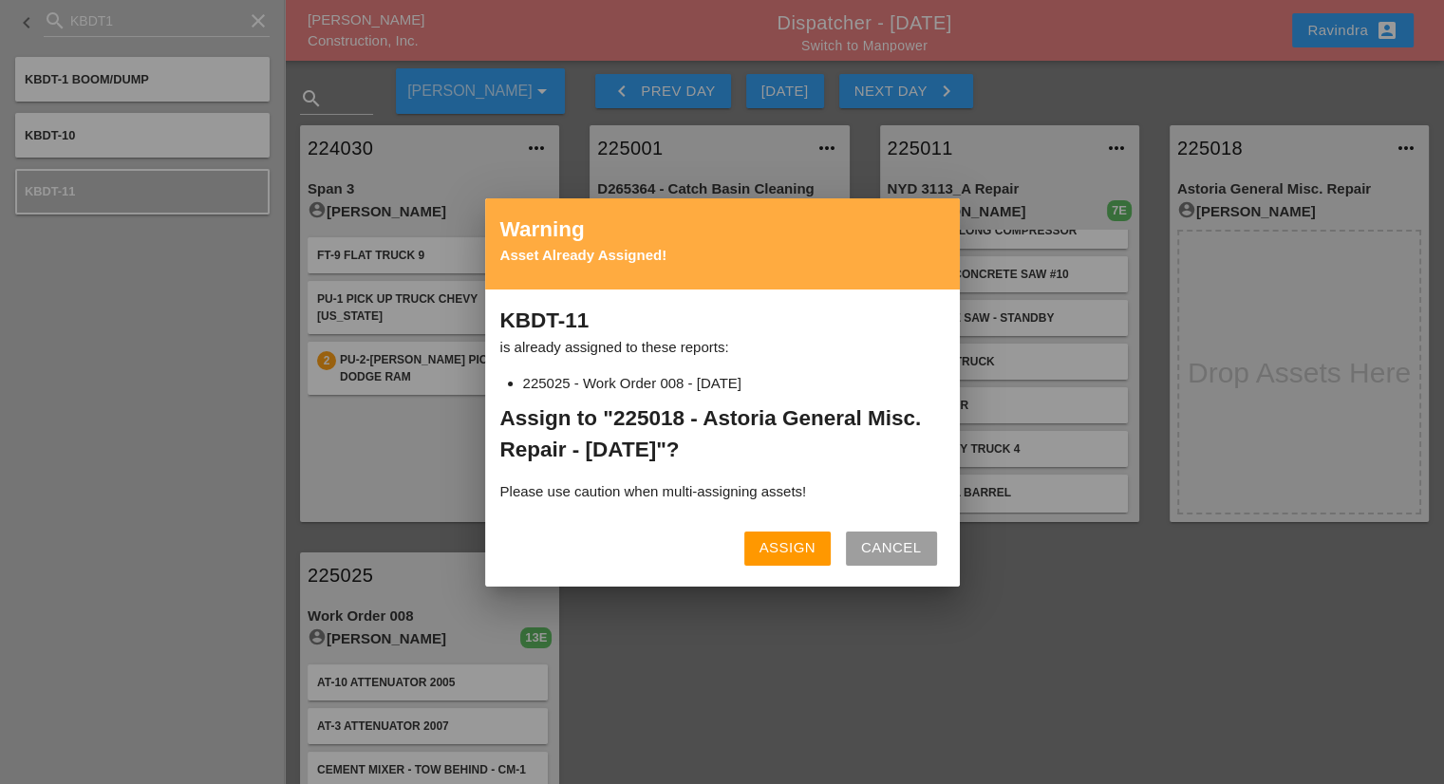
click at [790, 538] on div "Assign" at bounding box center [787, 548] width 56 height 22
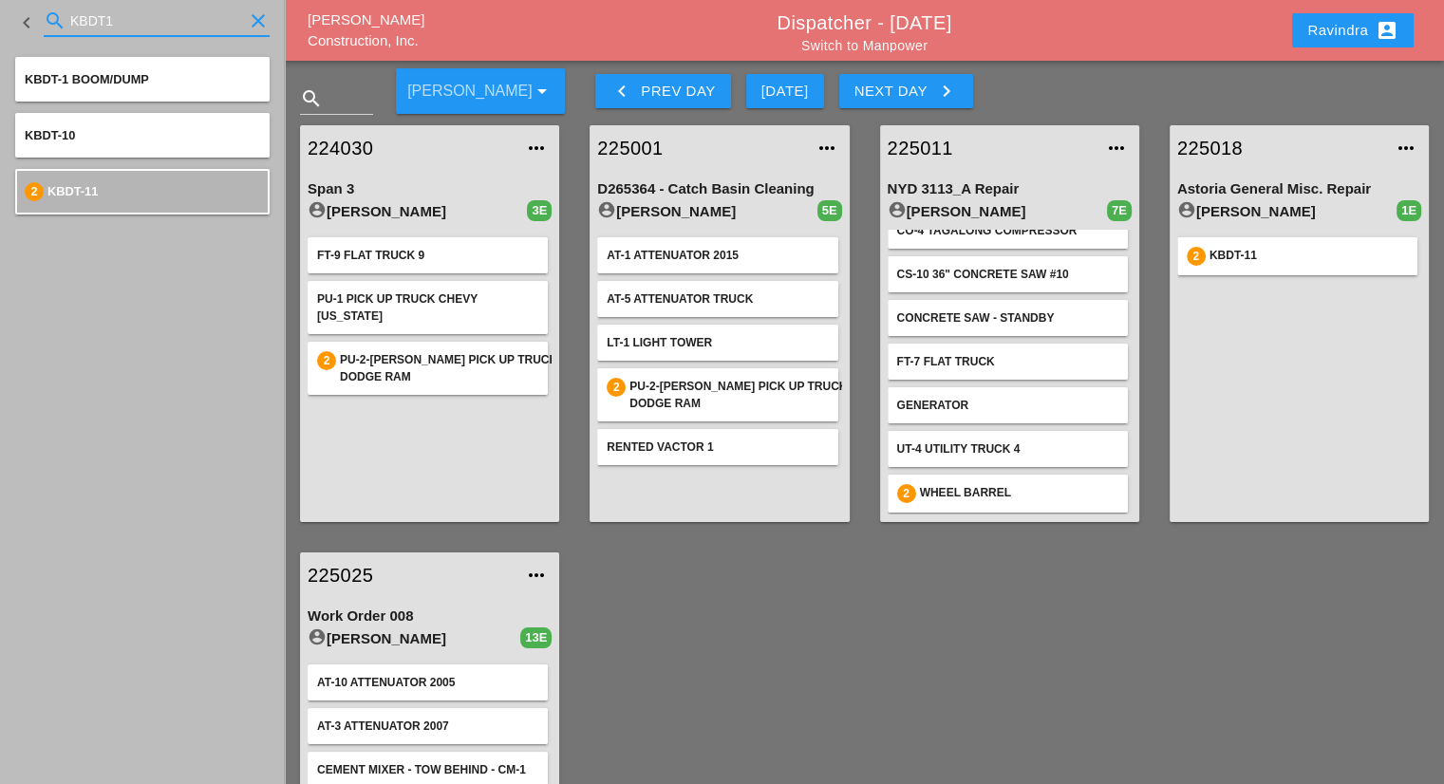
drag, startPoint x: 152, startPoint y: 33, endPoint x: 4, endPoint y: 13, distance: 149.4
click at [0, 18] on div "keyboard_arrow_left search KBDT1 clear" at bounding box center [142, 23] width 285 height 46
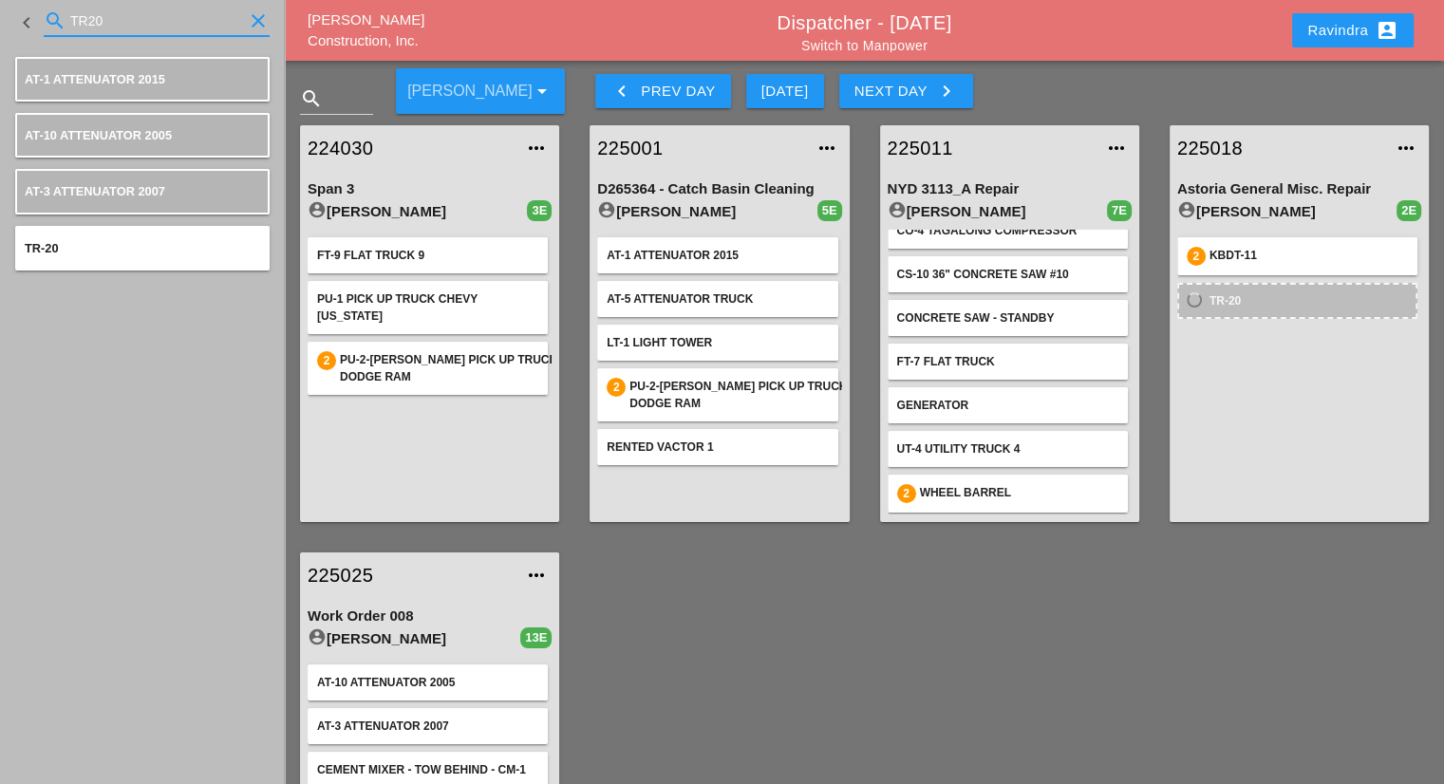
drag, startPoint x: 125, startPoint y: 28, endPoint x: 0, endPoint y: 0, distance: 128.5
click at [0, 0] on div "keyboard_arrow_left search TR20 clear" at bounding box center [142, 23] width 285 height 46
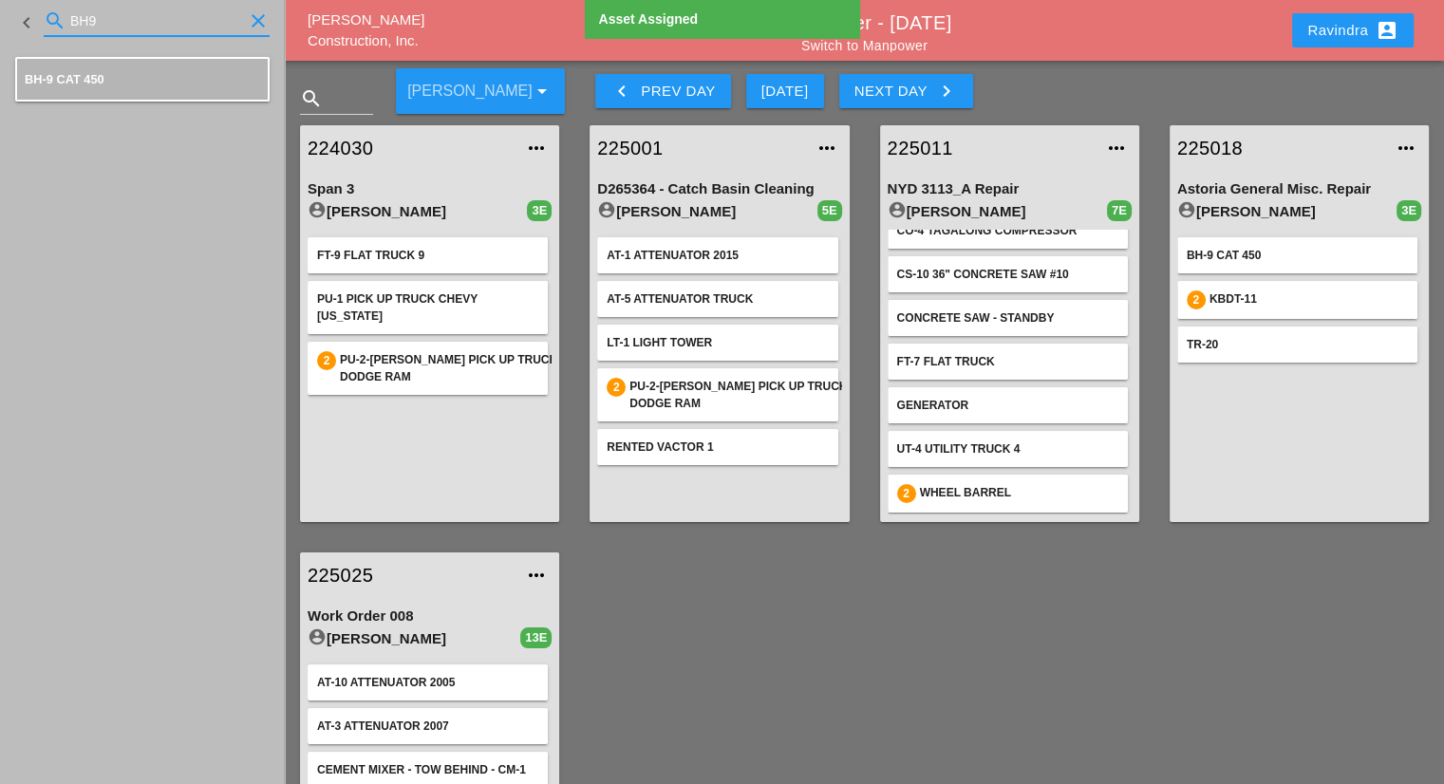
drag, startPoint x: 121, startPoint y: 27, endPoint x: 0, endPoint y: 24, distance: 120.6
click at [0, 20] on div "keyboard_arrow_left search BH9 clear" at bounding box center [142, 23] width 285 height 46
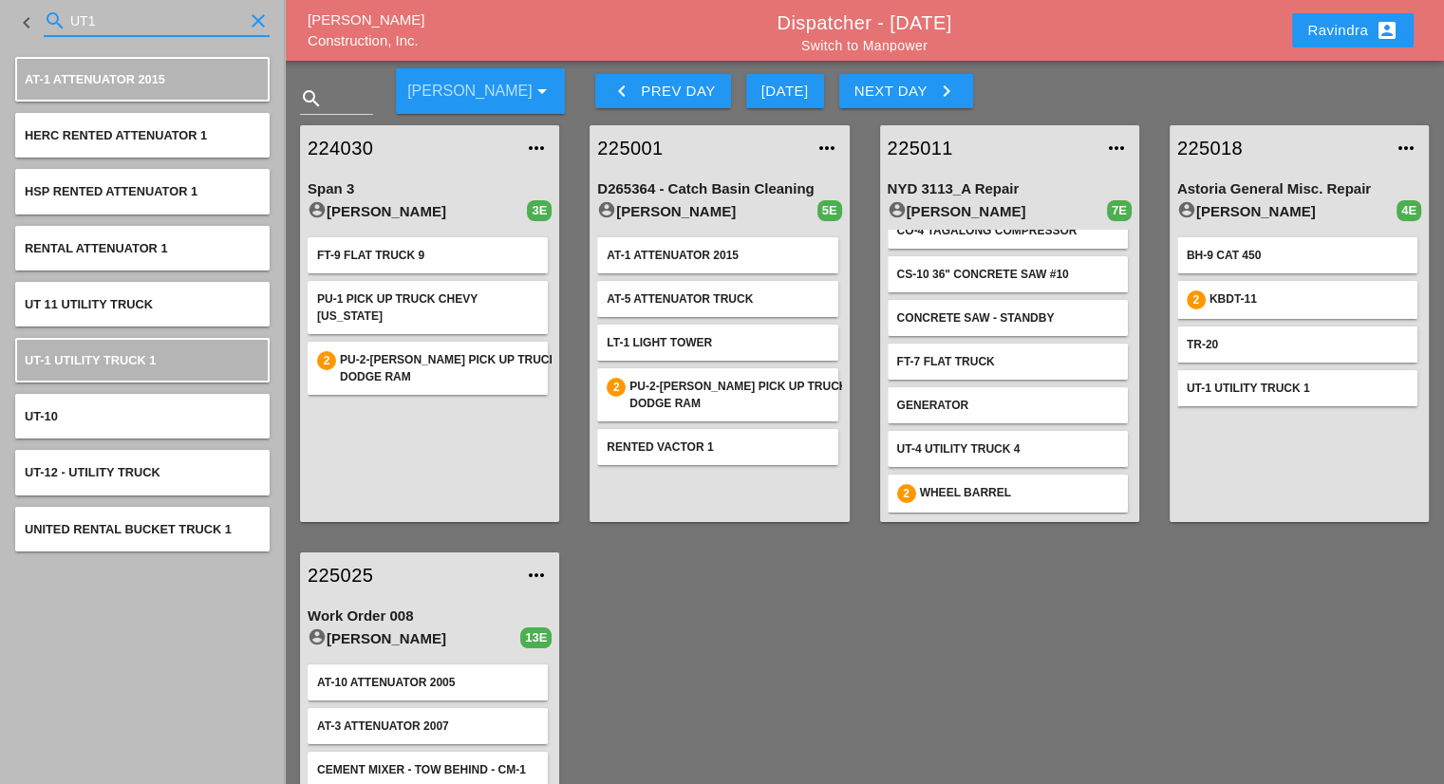
drag, startPoint x: 177, startPoint y: 12, endPoint x: 0, endPoint y: 16, distance: 176.6
click at [0, 16] on div "keyboard_arrow_left search UT1 clear" at bounding box center [142, 23] width 285 height 46
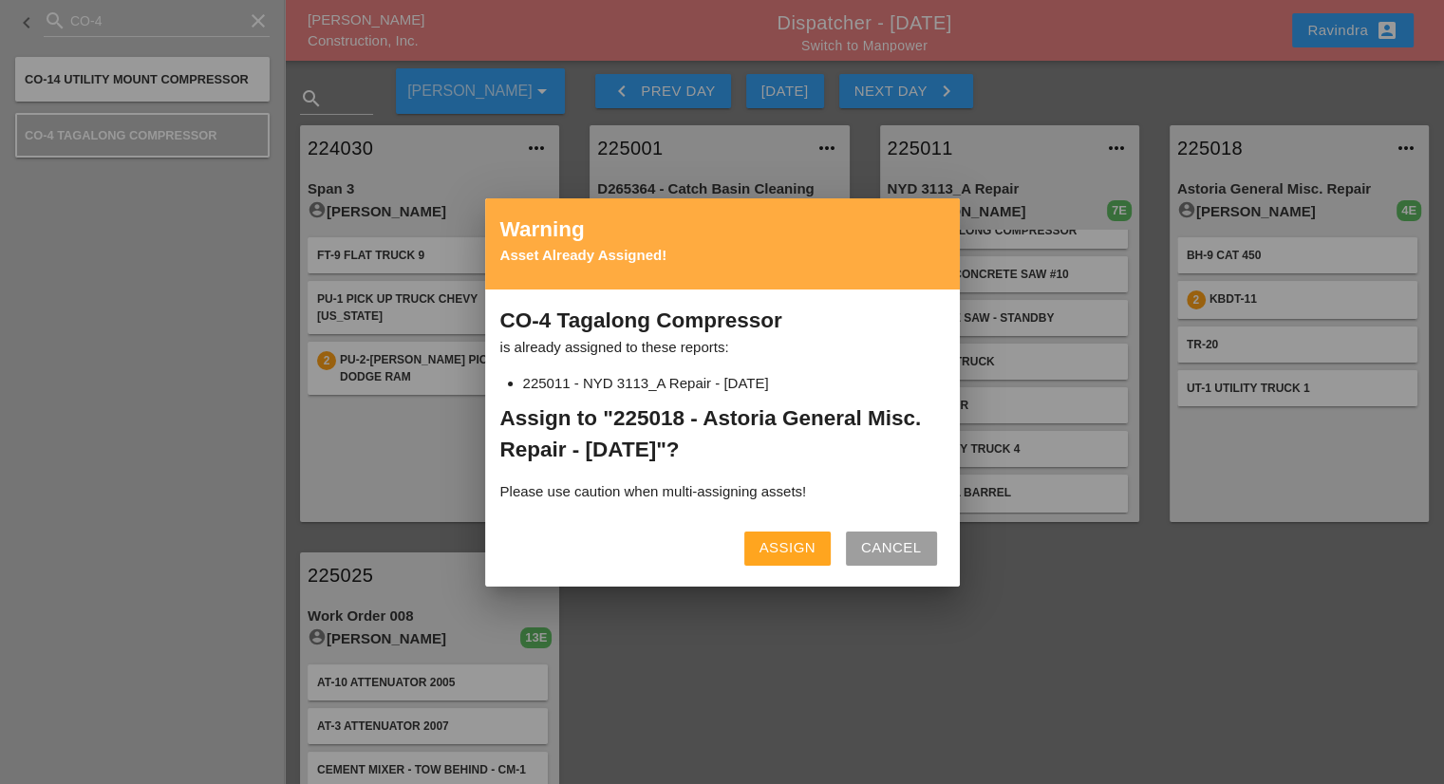
drag, startPoint x: 797, startPoint y: 551, endPoint x: 721, endPoint y: 489, distance: 98.4
click at [797, 551] on div "Assign" at bounding box center [787, 548] width 56 height 22
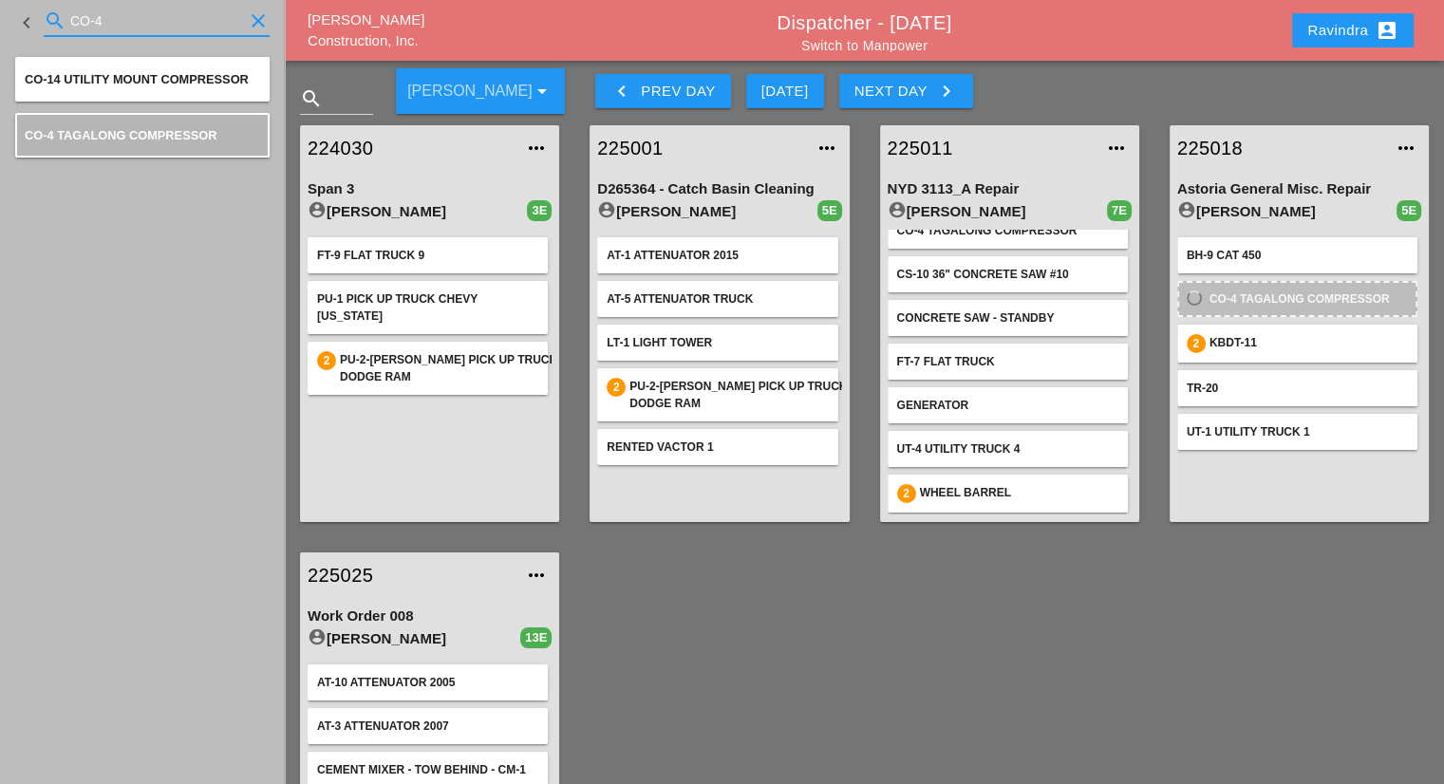
drag, startPoint x: 103, startPoint y: 22, endPoint x: 0, endPoint y: 43, distance: 104.6
click at [0, 43] on div "keyboard_arrow_left search CO-4 clear" at bounding box center [142, 23] width 285 height 46
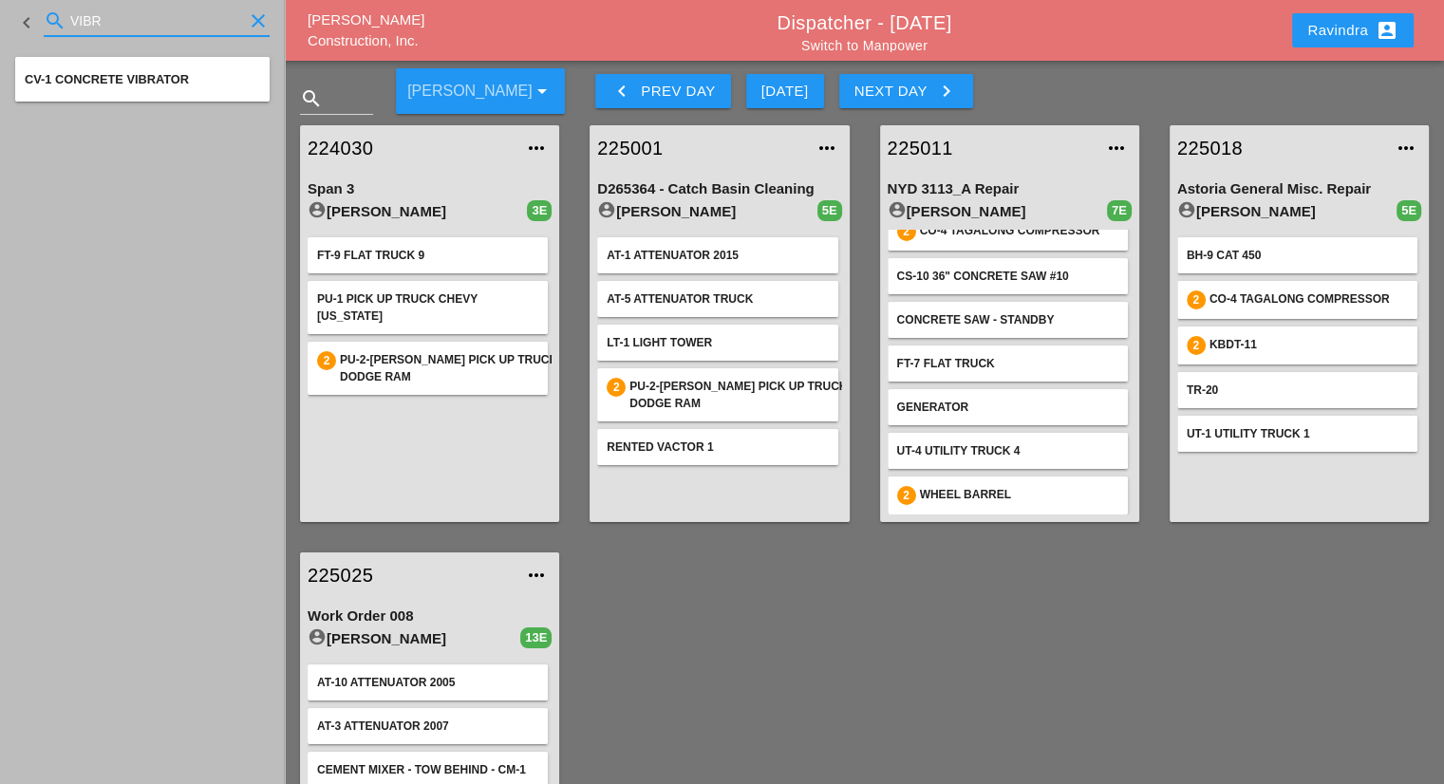
type input "VIBR"
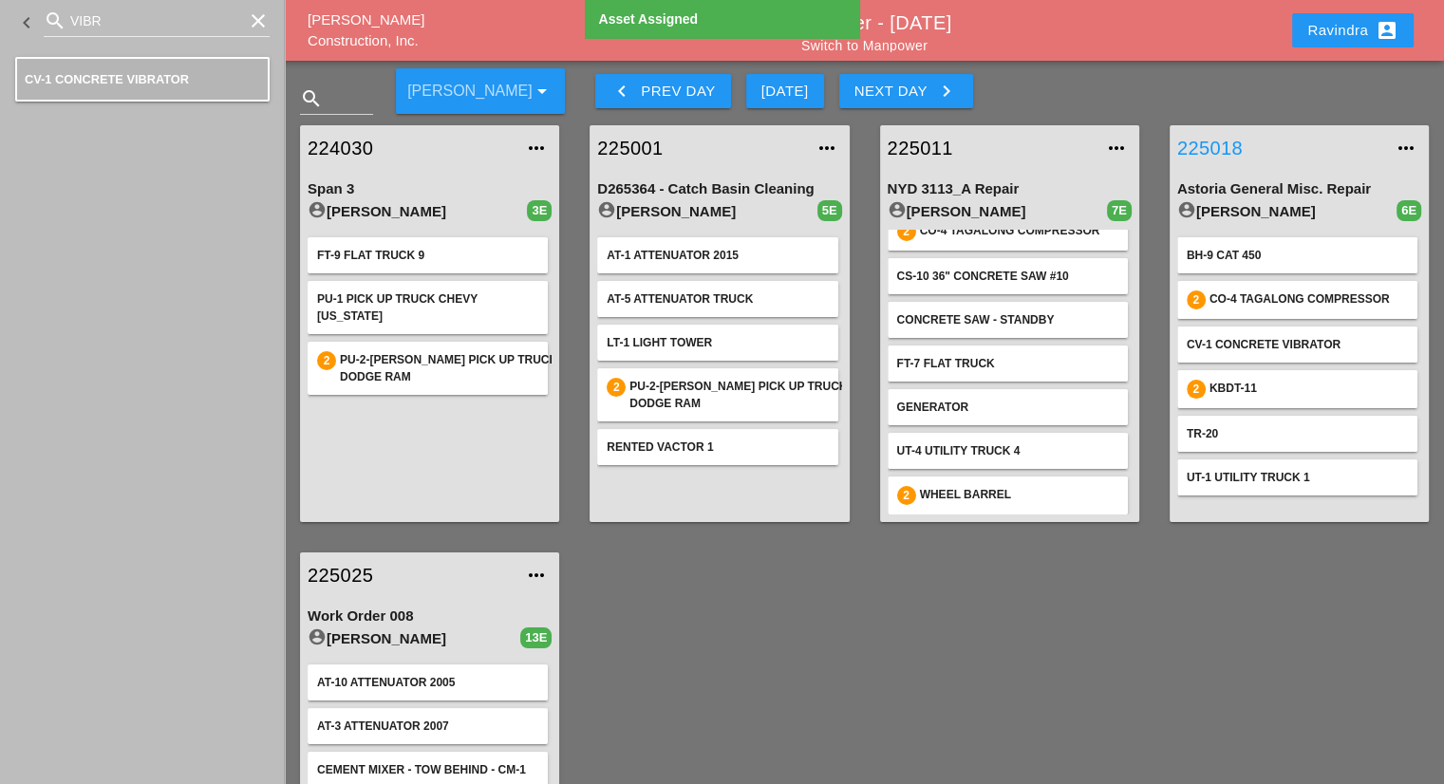
click at [1215, 153] on link "225018" at bounding box center [1280, 148] width 206 height 28
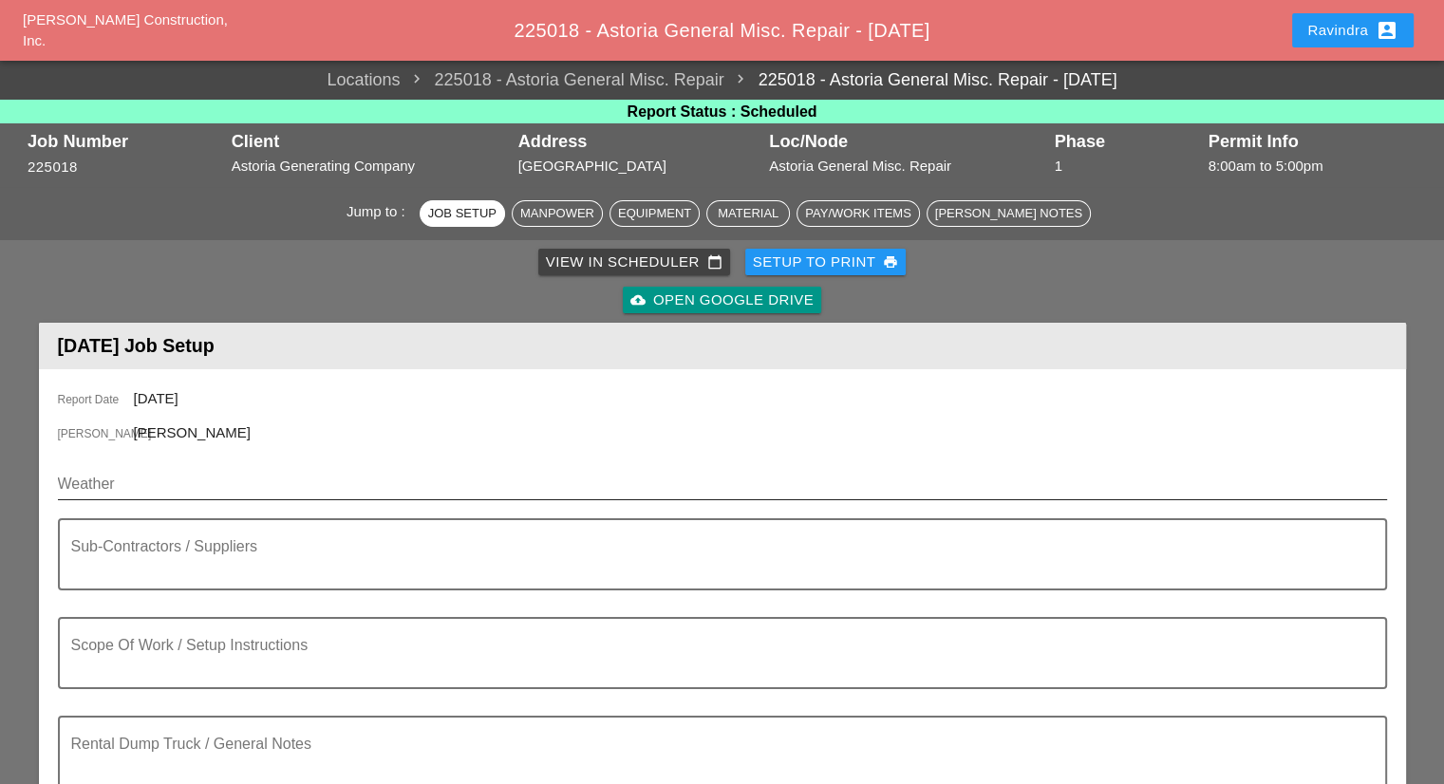
click at [140, 474] on div "Weather" at bounding box center [722, 488] width 1329 height 61
click at [138, 479] on input "Weather" at bounding box center [709, 484] width 1302 height 30
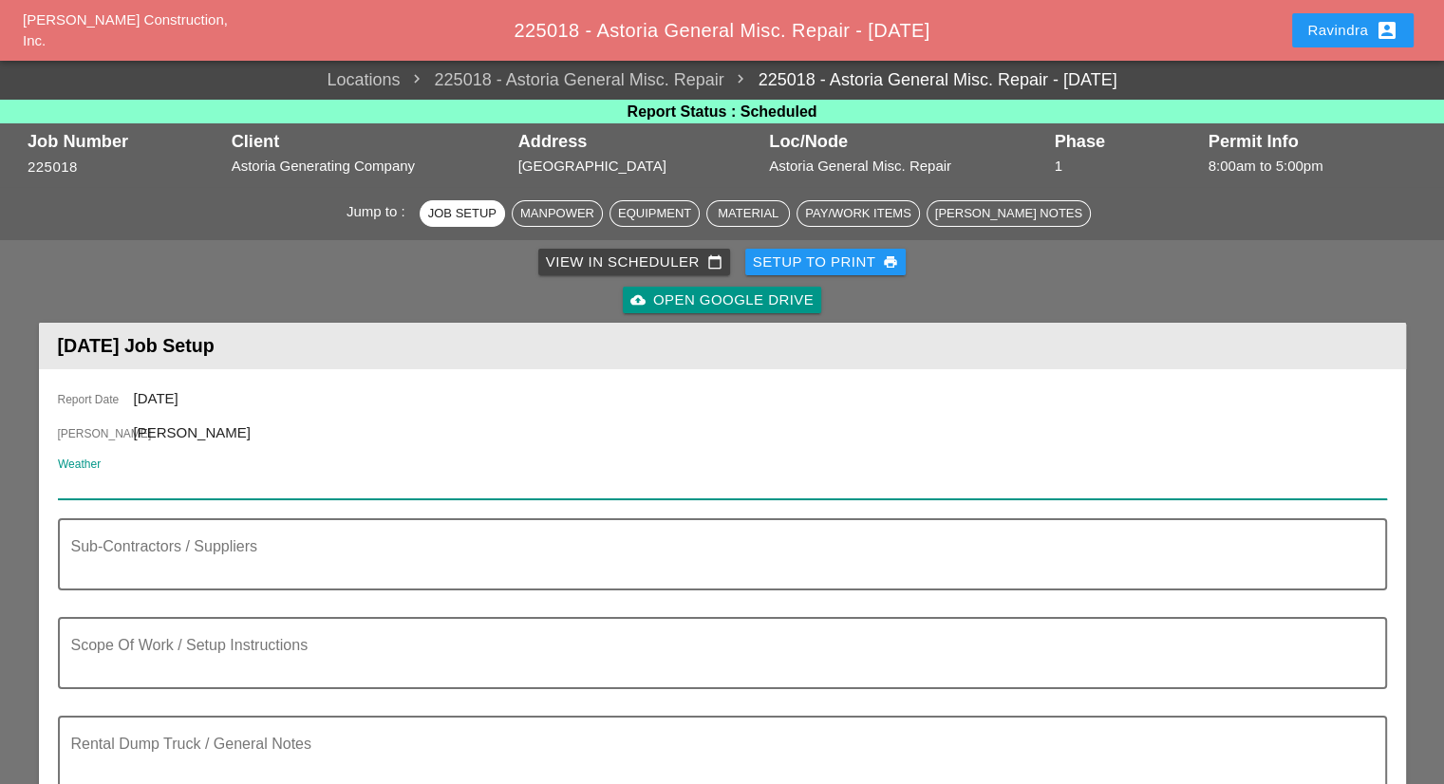
paste input "Tue 14 Day 64° 18% N 14 mph Cloudy. High 64F. Winds N at 10 to 20 mph."
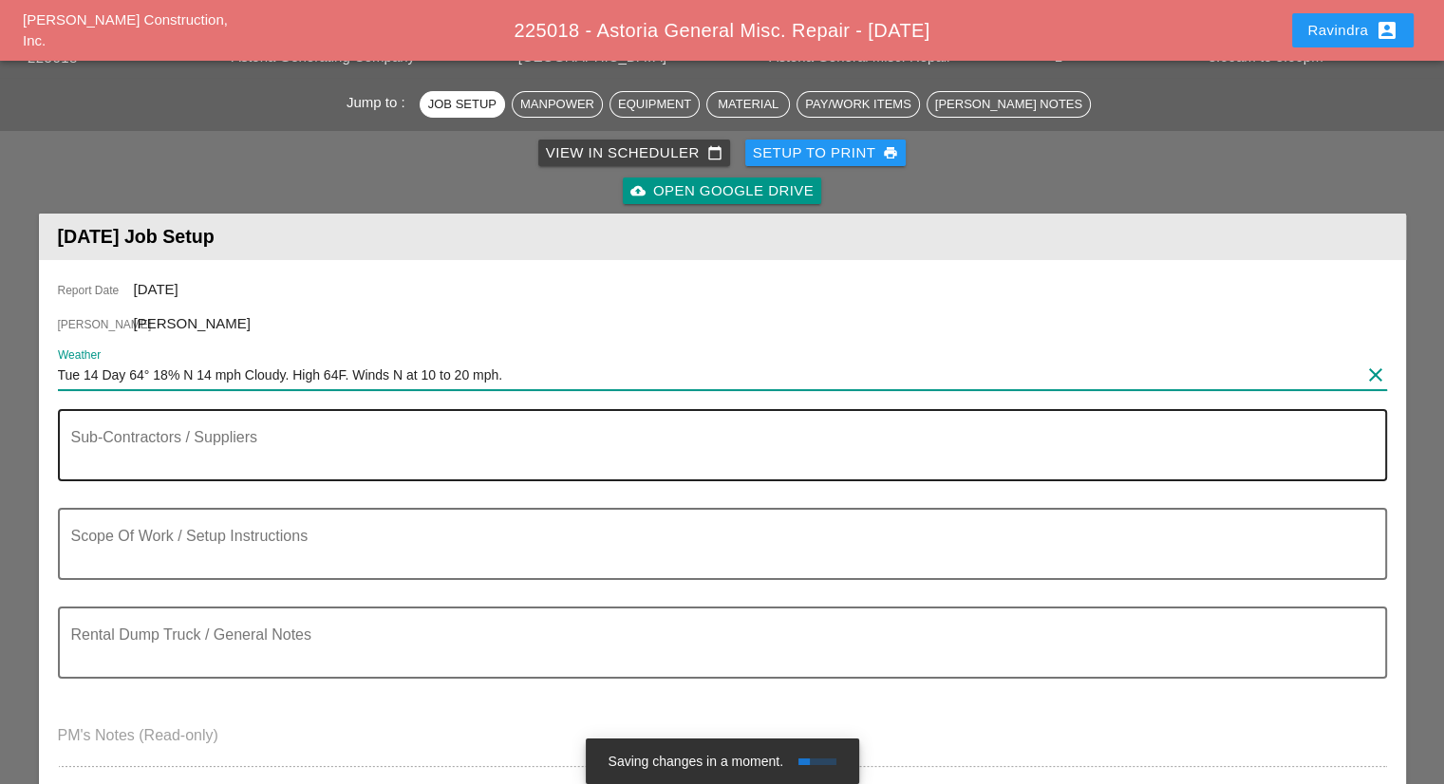
scroll to position [95, 0]
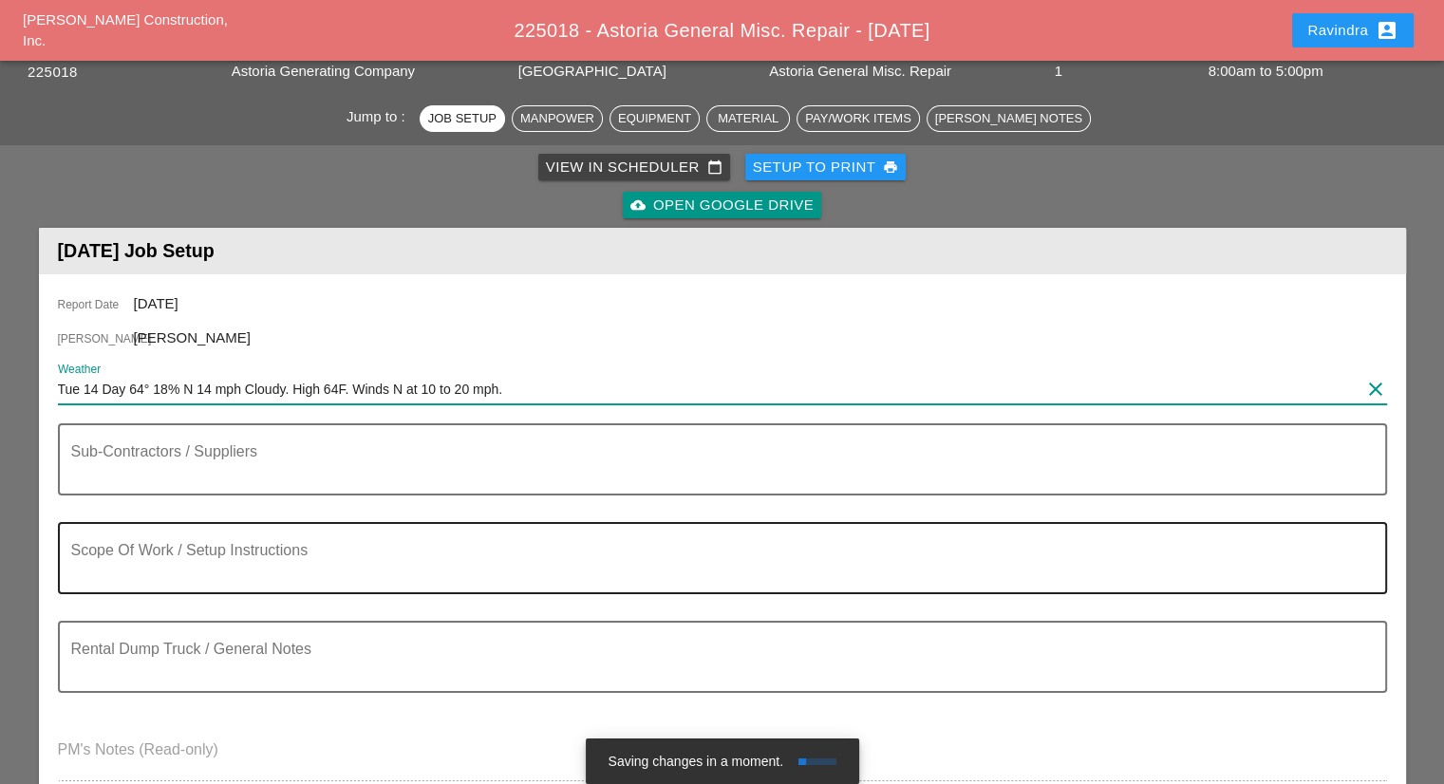
type input "Tue 14 Day 64° 18% N 14 mph Cloudy. High 64F. Winds N at 10 to 20 mph."
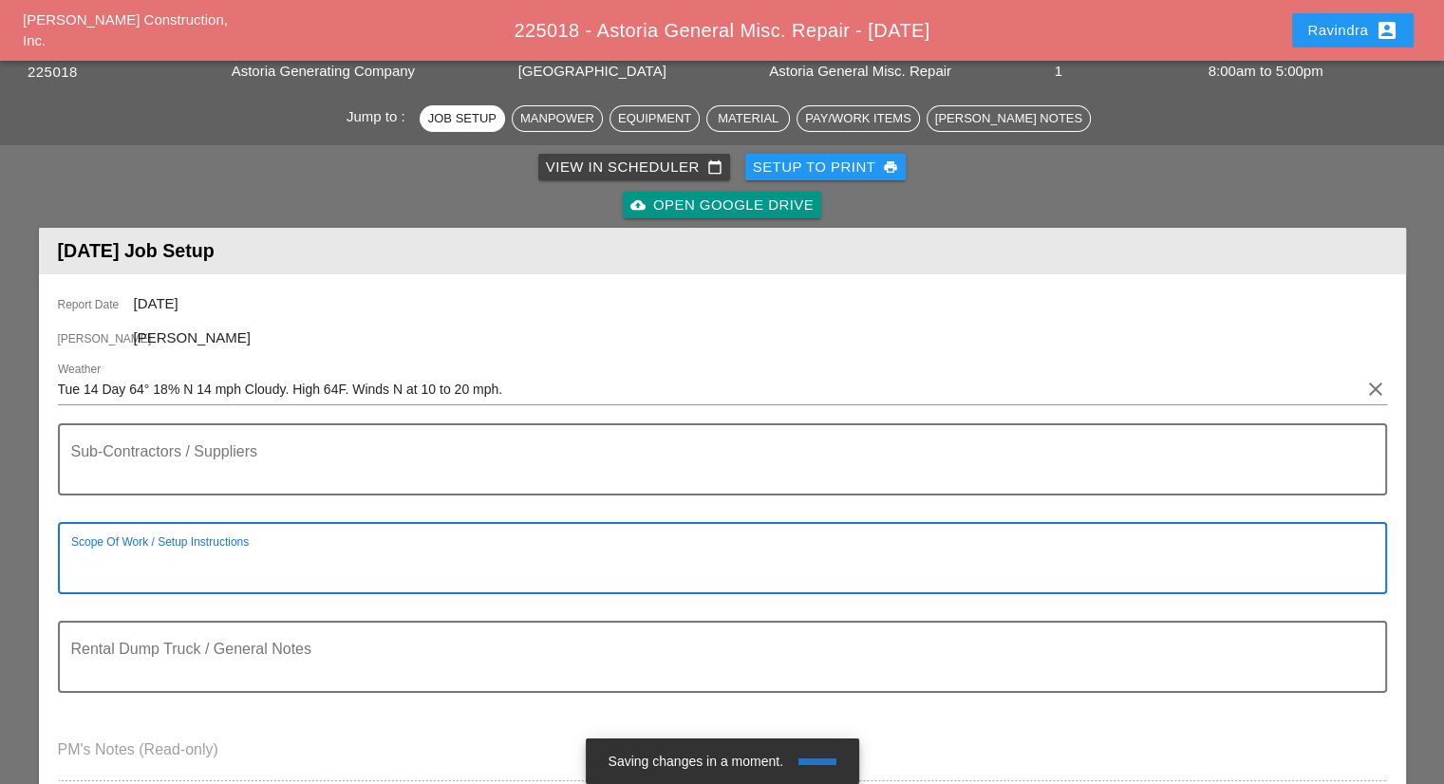
click at [179, 548] on textarea "Scope Of Work / Setup Instructions" at bounding box center [714, 570] width 1287 height 46
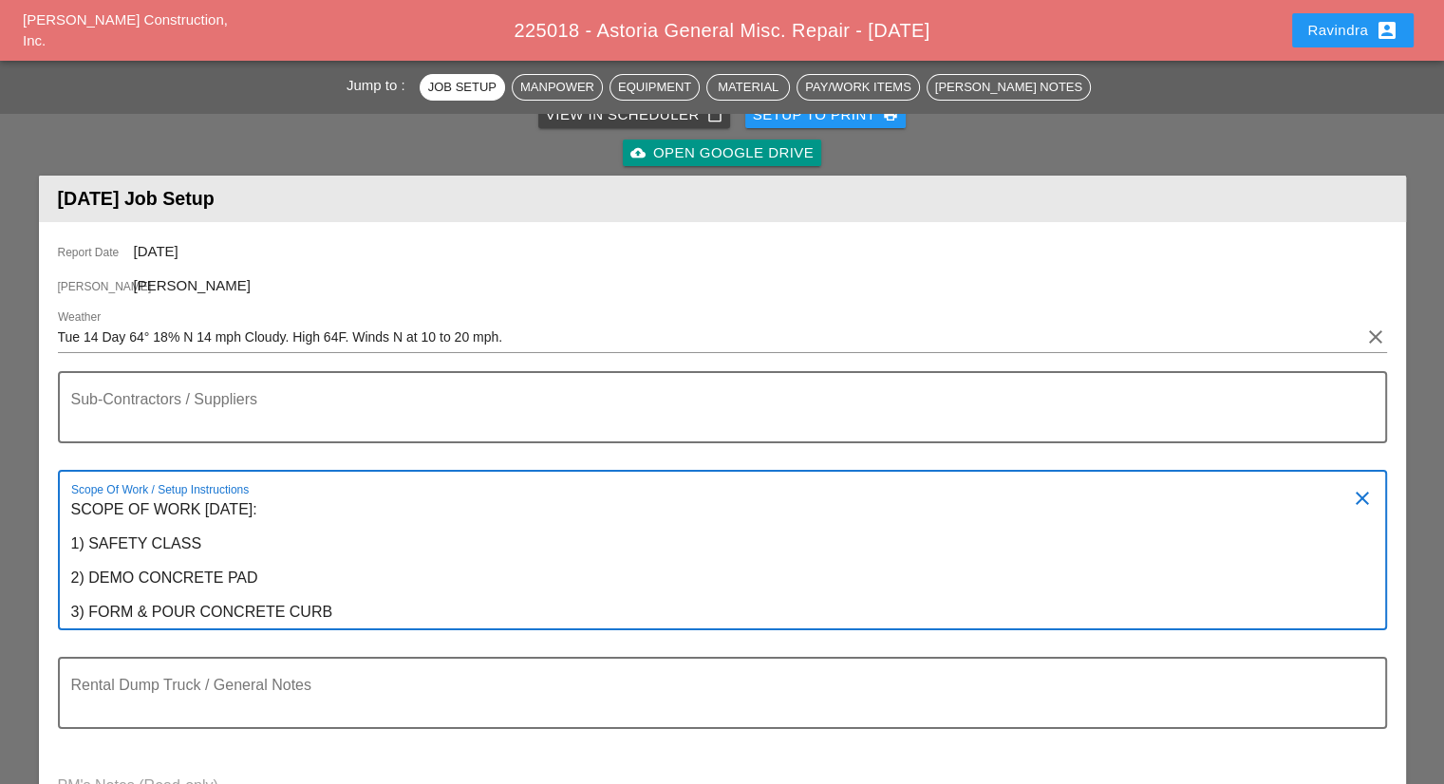
scroll to position [190, 0]
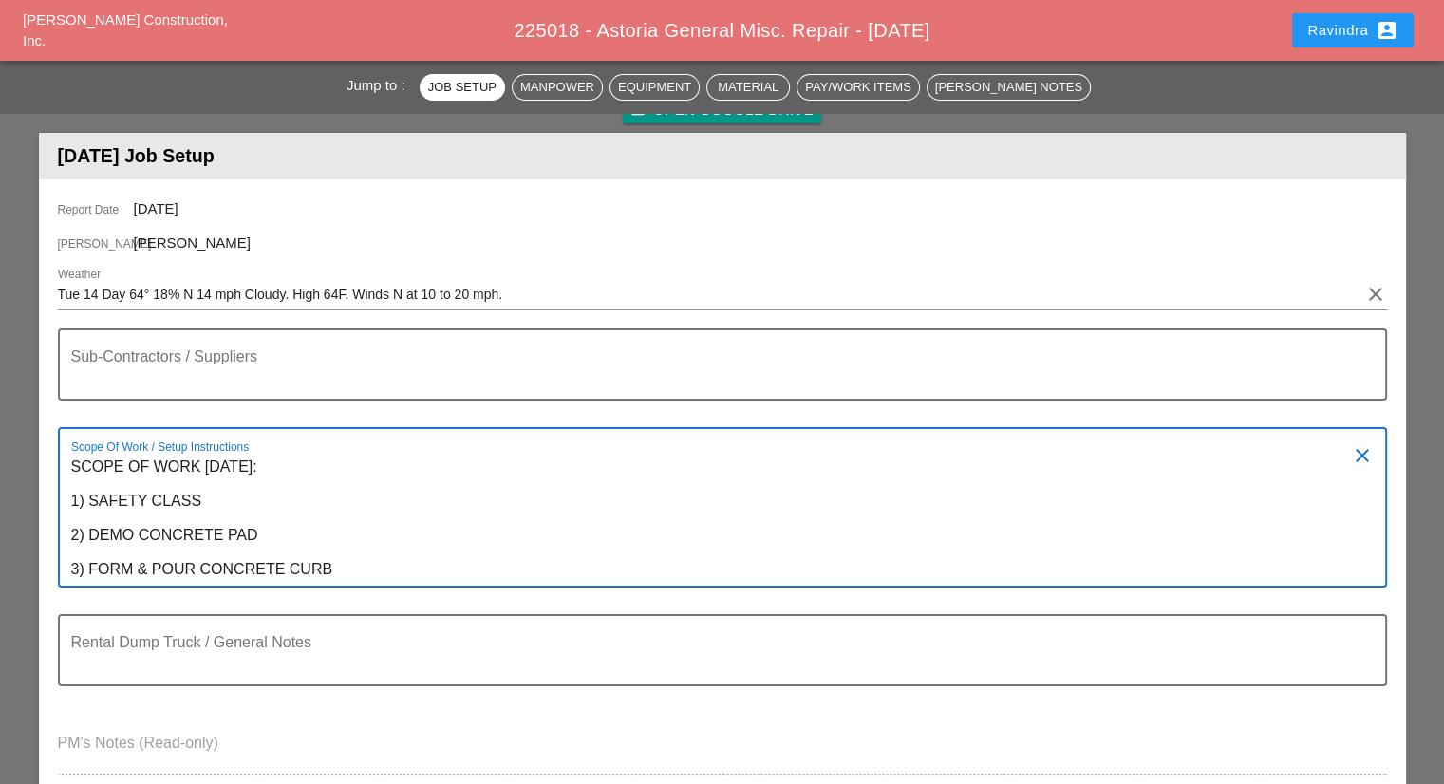
click at [244, 531] on textarea "SCOPE OF WORK [DATE]: 1) SAFETY CLASS 2) DEMO CONCRETE PAD 3) FORM & POUR CONCR…" at bounding box center [714, 519] width 1287 height 134
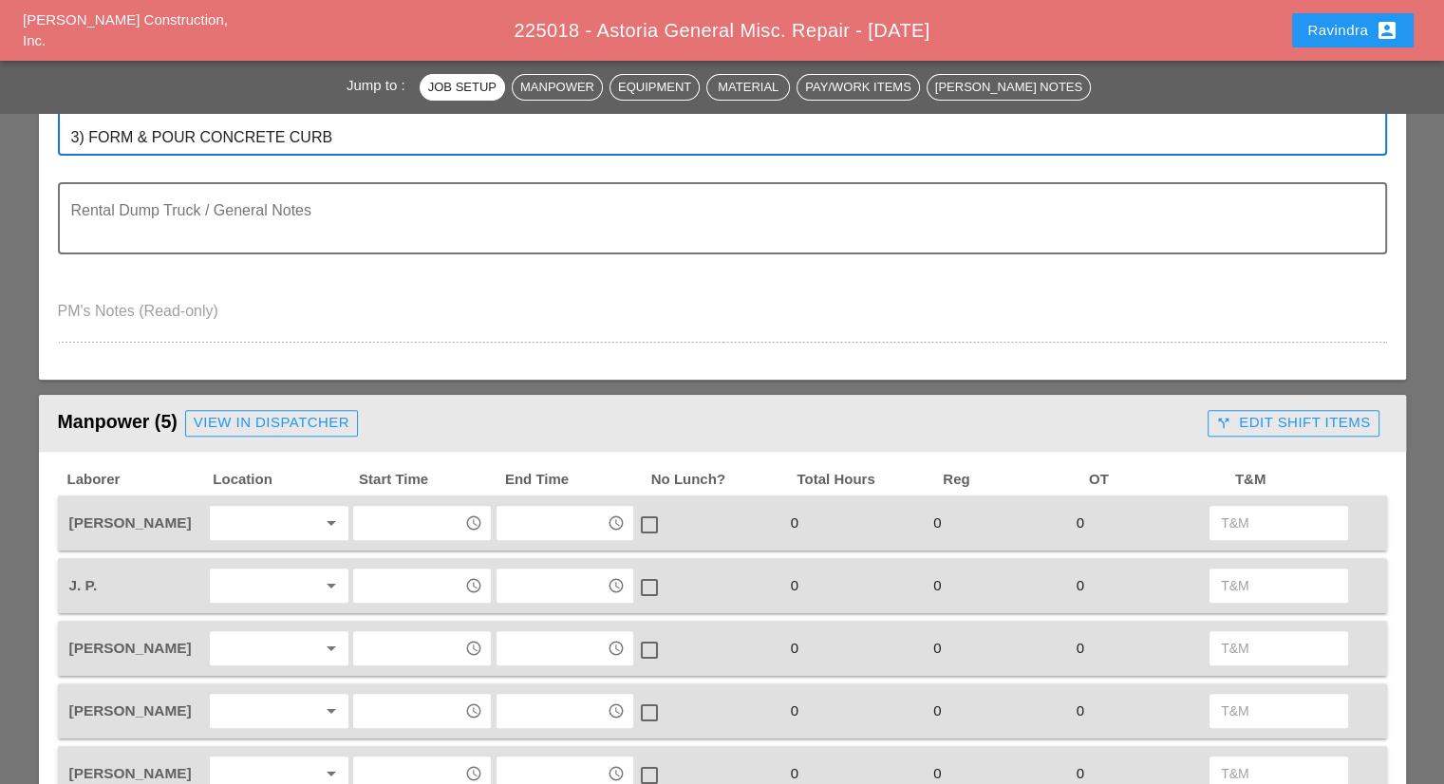
scroll to position [759, 0]
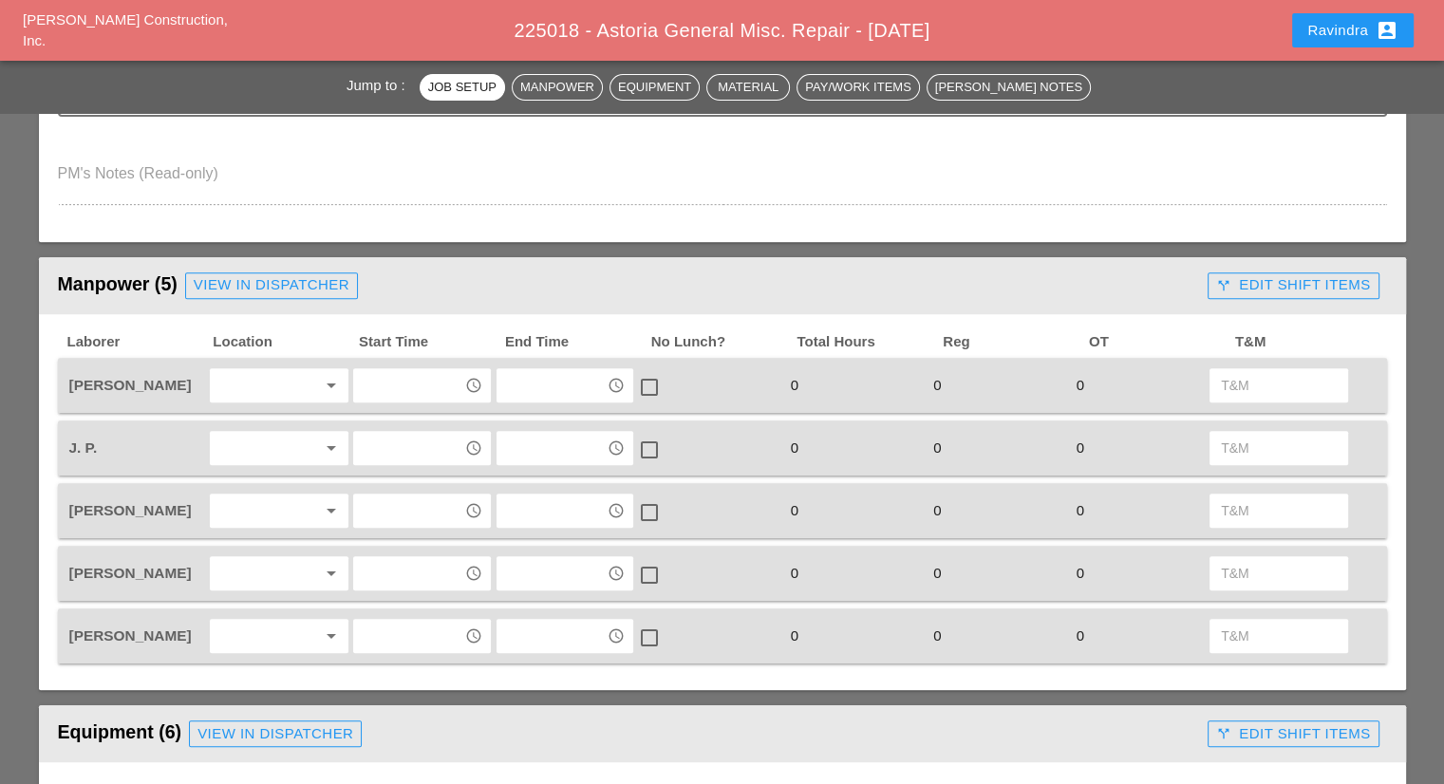
type textarea "SCOPE OF WORK [DATE]: 1) SAFETY CLASS 2) DEMO CONCRETE PAD 3) FORM & POUR CONCR…"
click at [231, 379] on div at bounding box center [265, 385] width 101 height 30
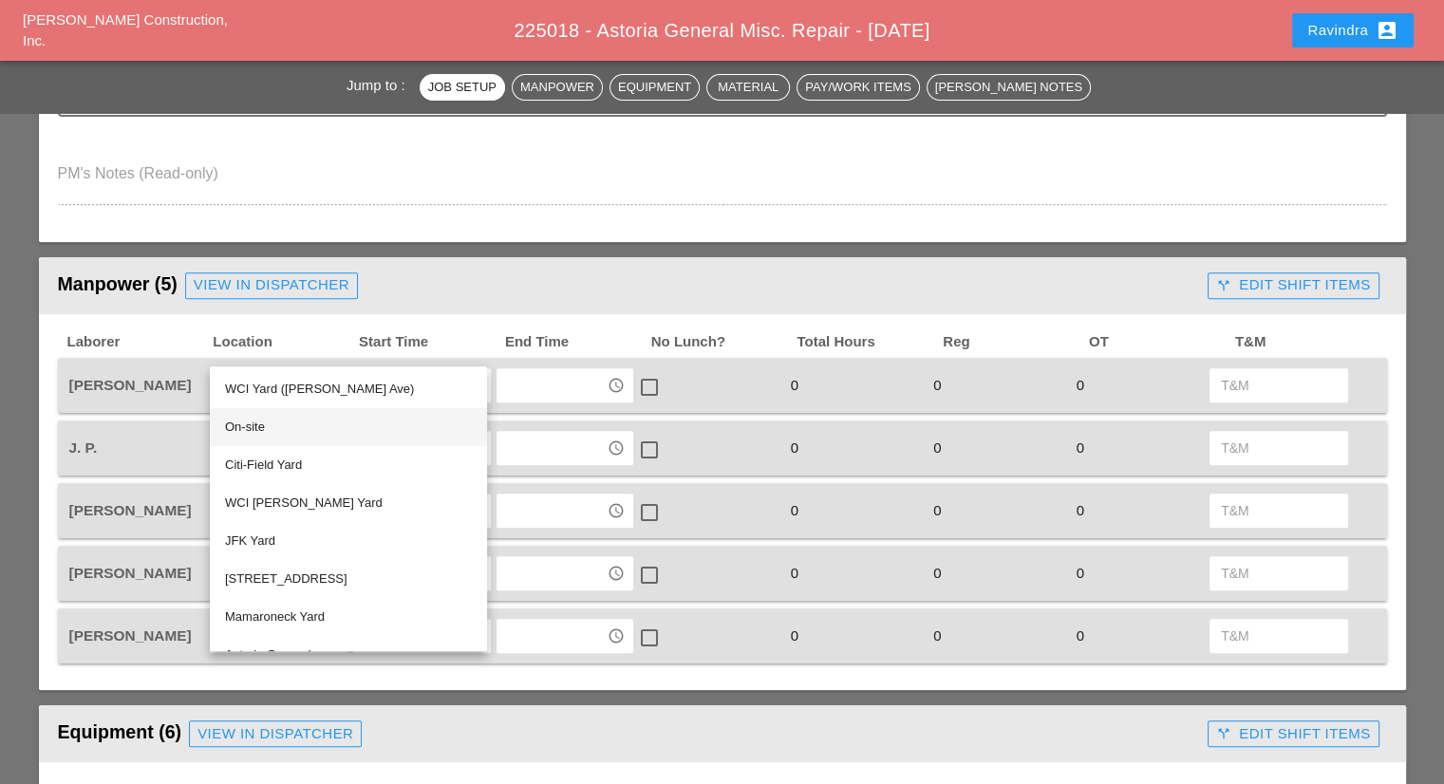
click at [239, 437] on div "On-site" at bounding box center [348, 427] width 247 height 23
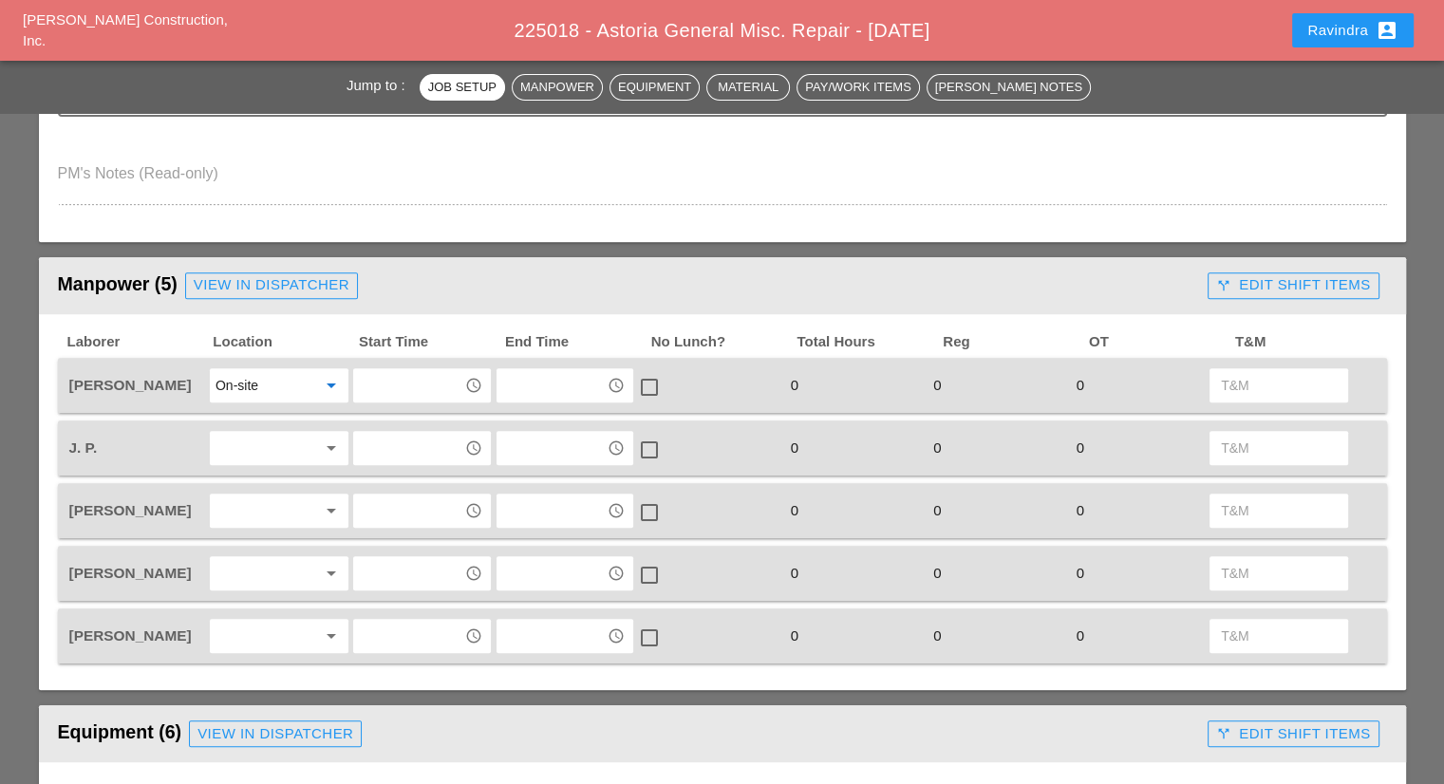
click at [375, 384] on input "text" at bounding box center [408, 385] width 99 height 30
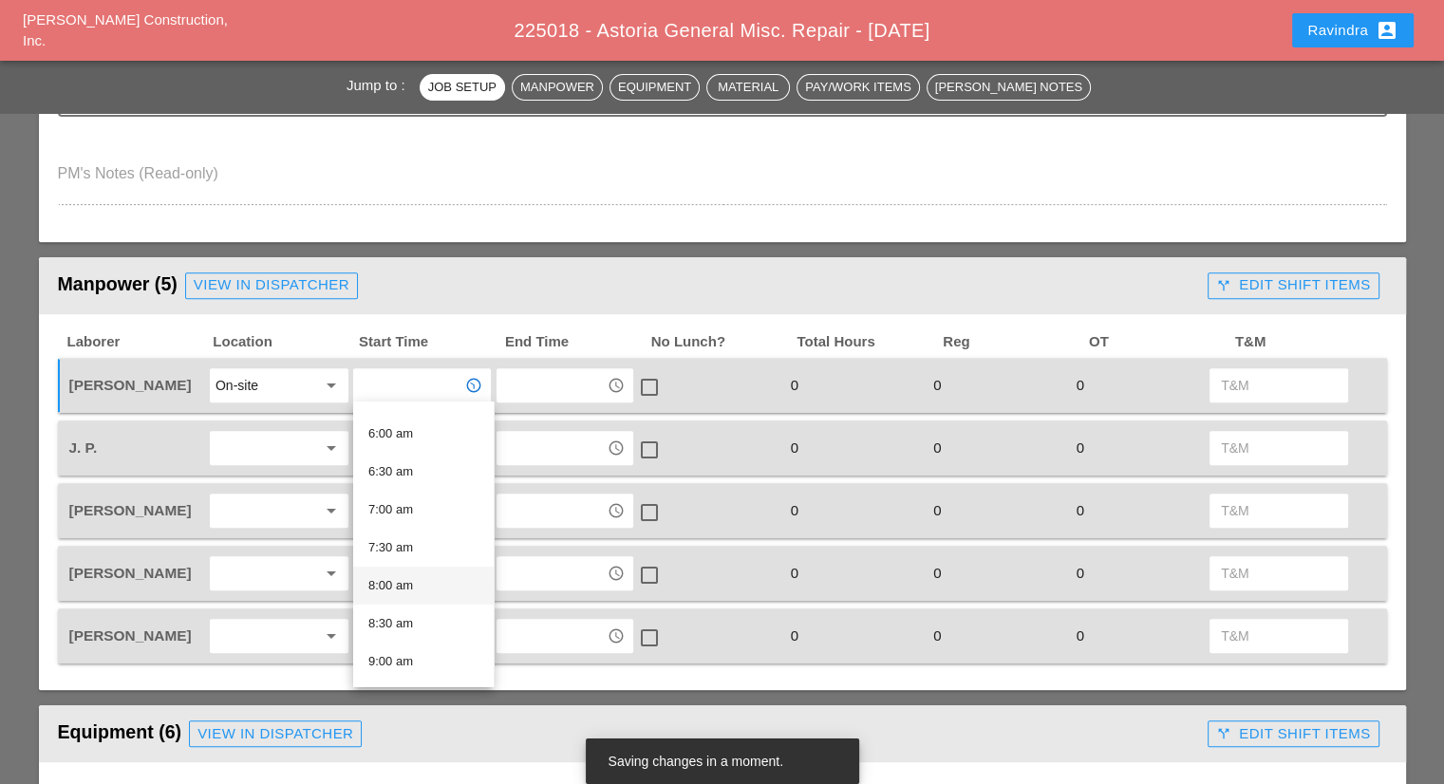
scroll to position [475, 0]
click at [399, 485] on div "7:00 am" at bounding box center [423, 481] width 110 height 23
type input "7:00 am"
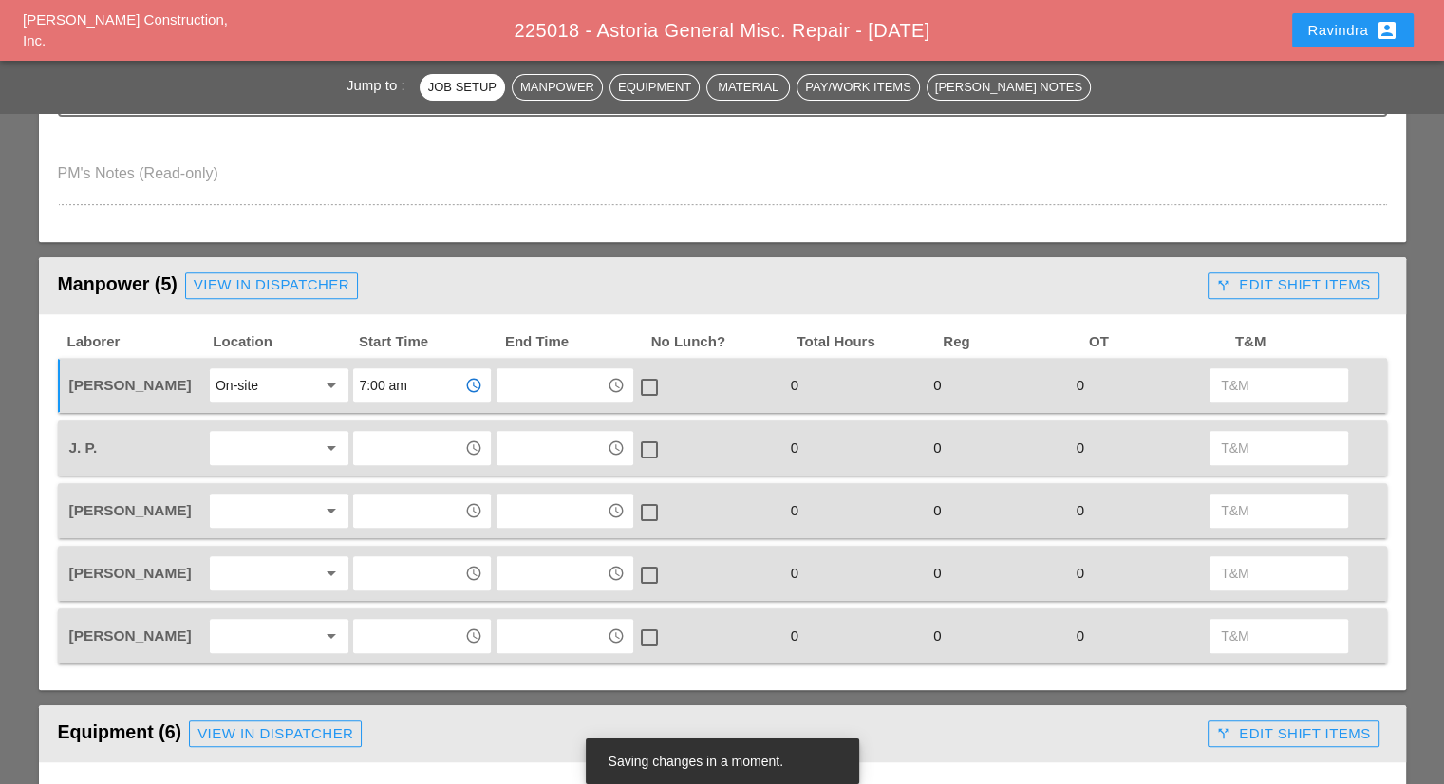
click at [285, 439] on div at bounding box center [265, 448] width 101 height 30
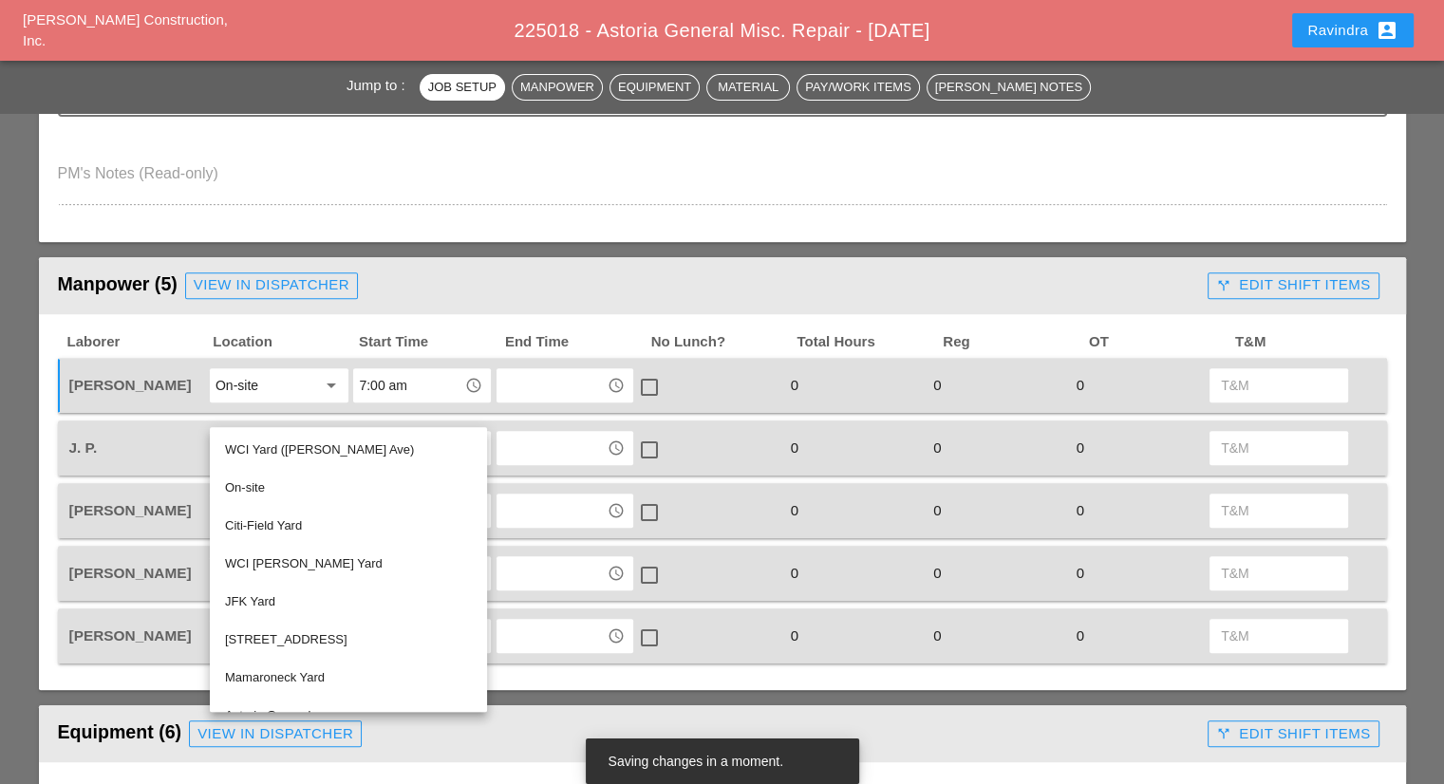
click at [266, 488] on div "On-site" at bounding box center [348, 488] width 247 height 23
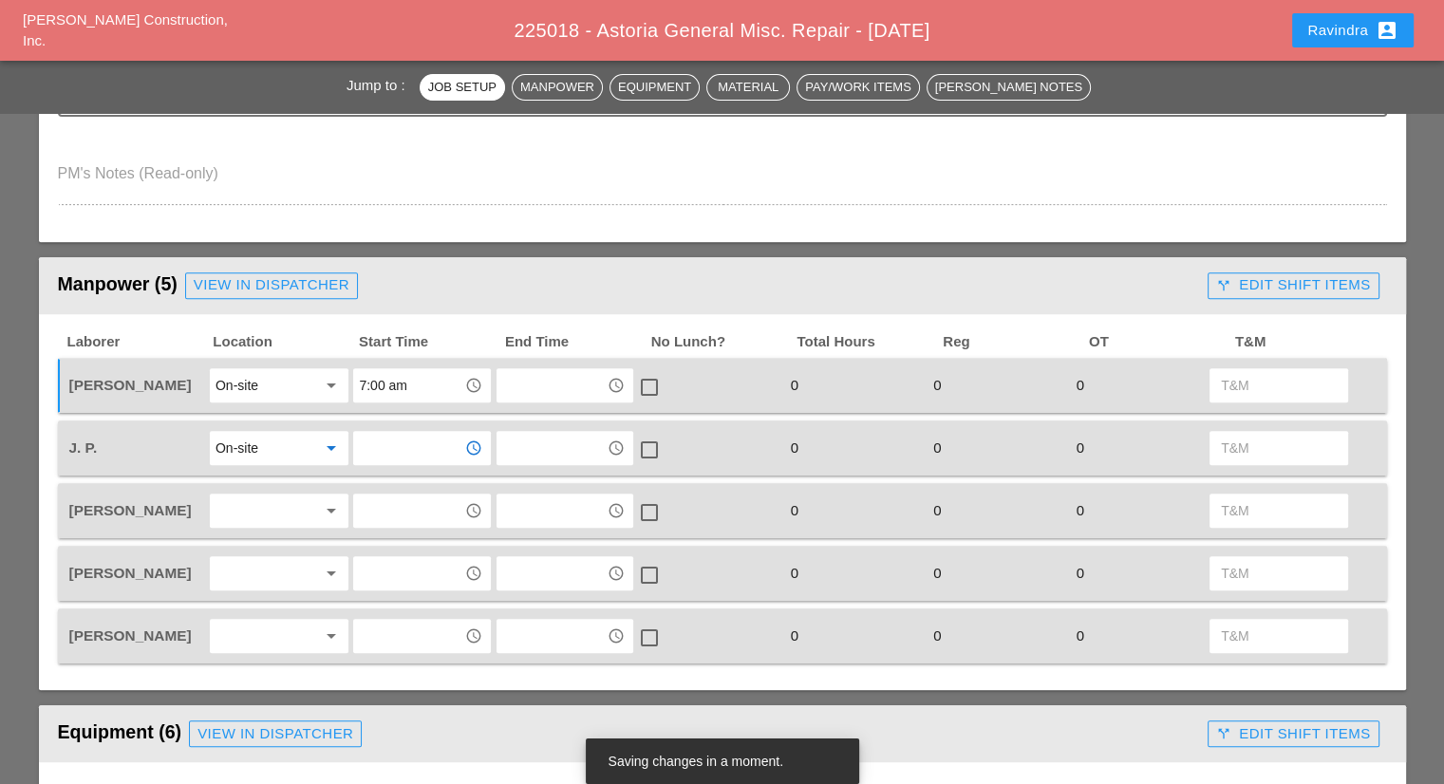
click at [377, 445] on input "text" at bounding box center [408, 448] width 99 height 30
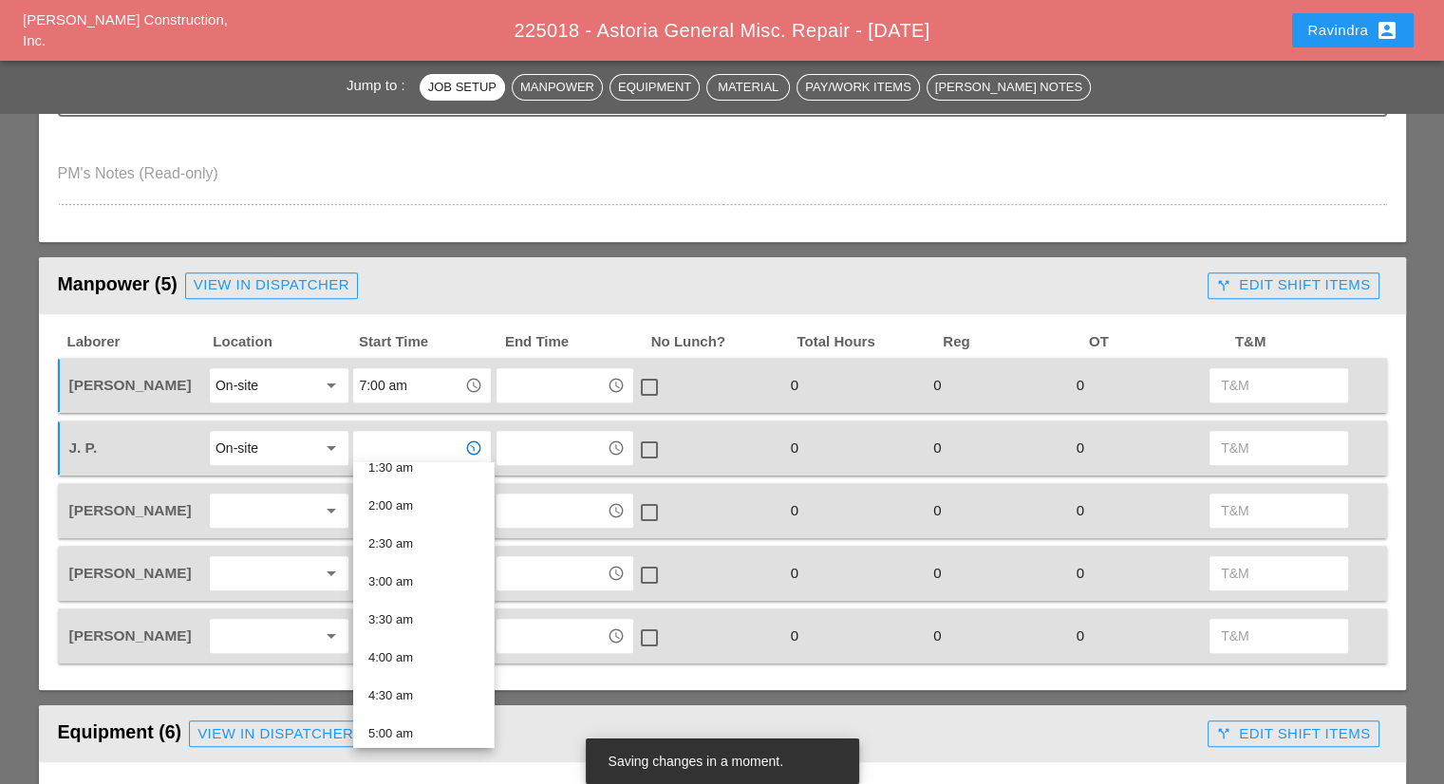
scroll to position [380, 0]
click at [401, 639] on div "7:00 am" at bounding box center [423, 637] width 110 height 23
type input "7:00 am"
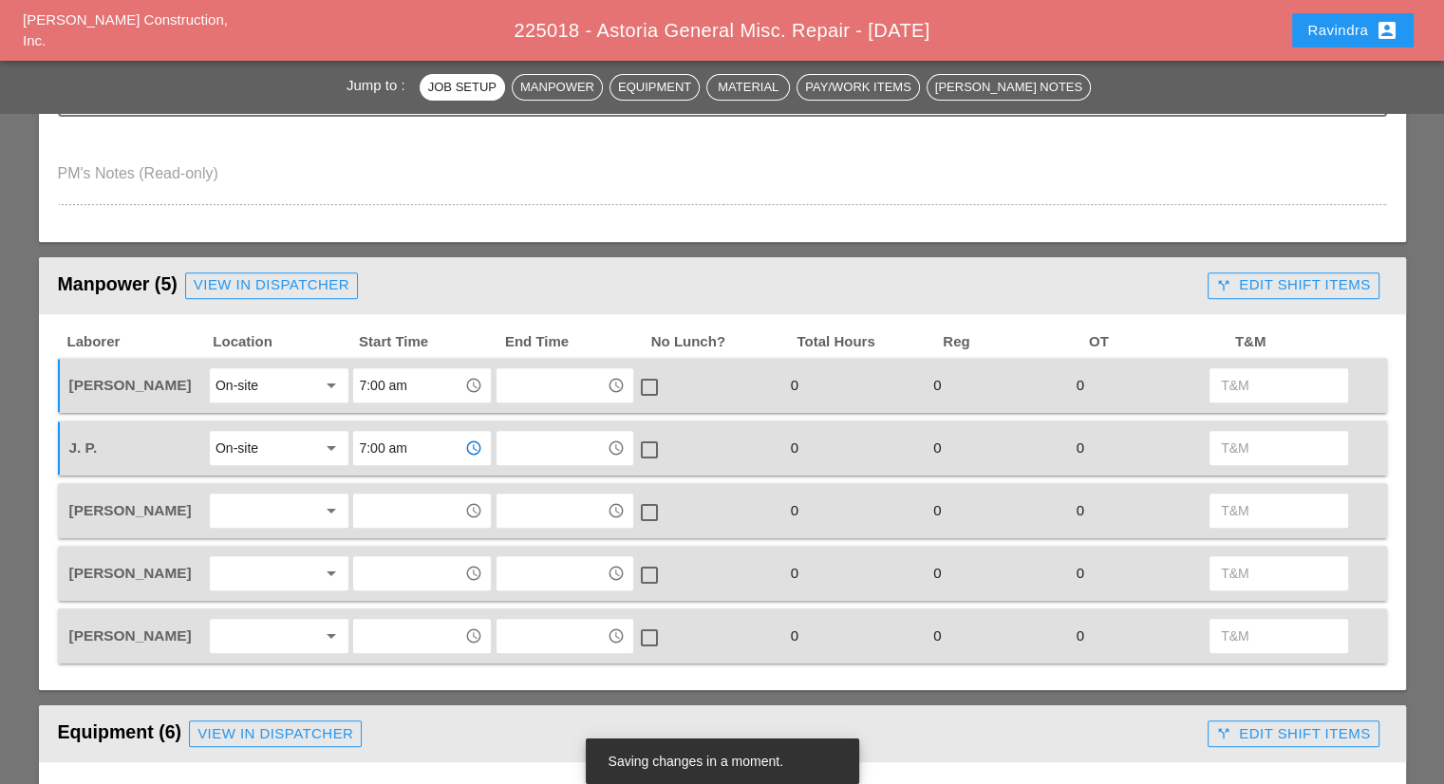
click at [258, 624] on div at bounding box center [265, 636] width 101 height 30
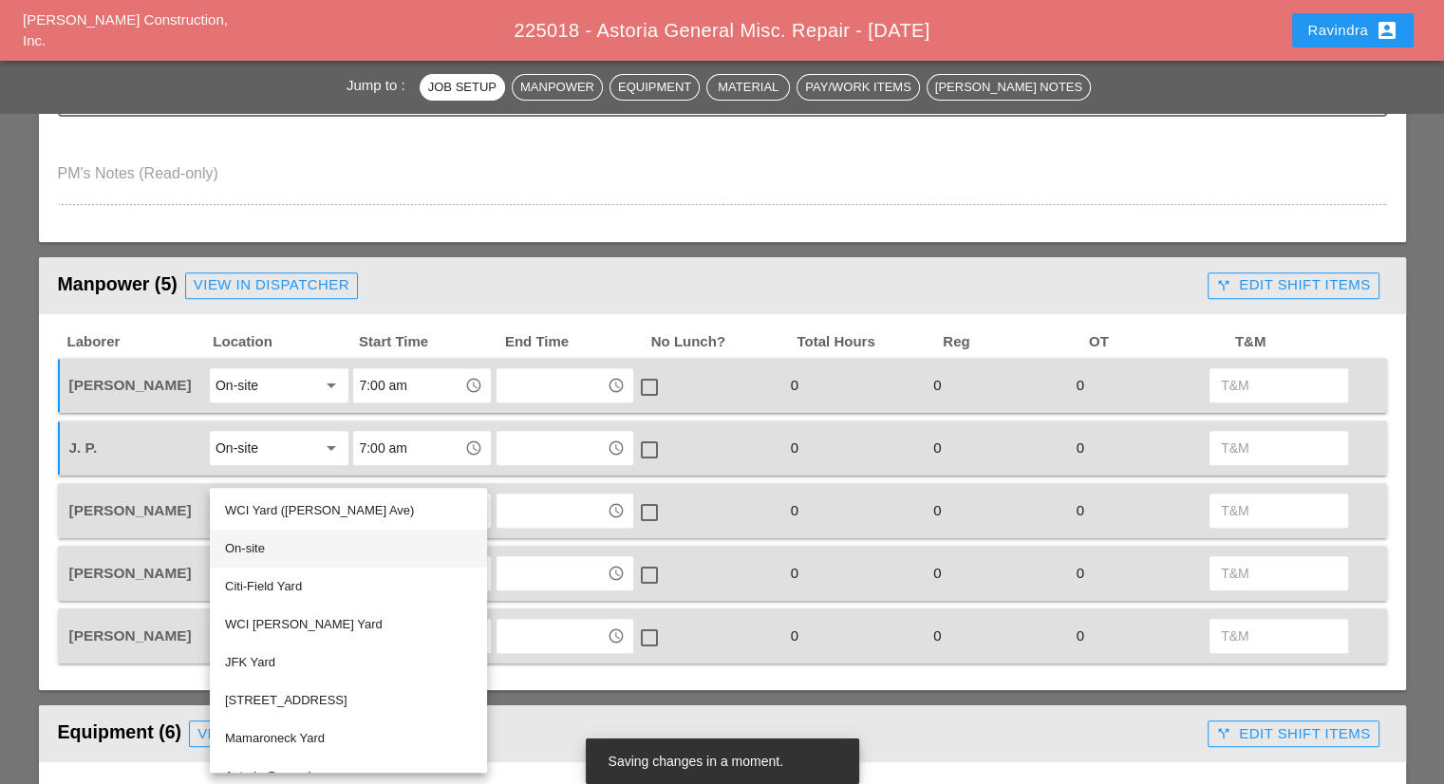
click at [254, 551] on div "On-site" at bounding box center [348, 548] width 247 height 23
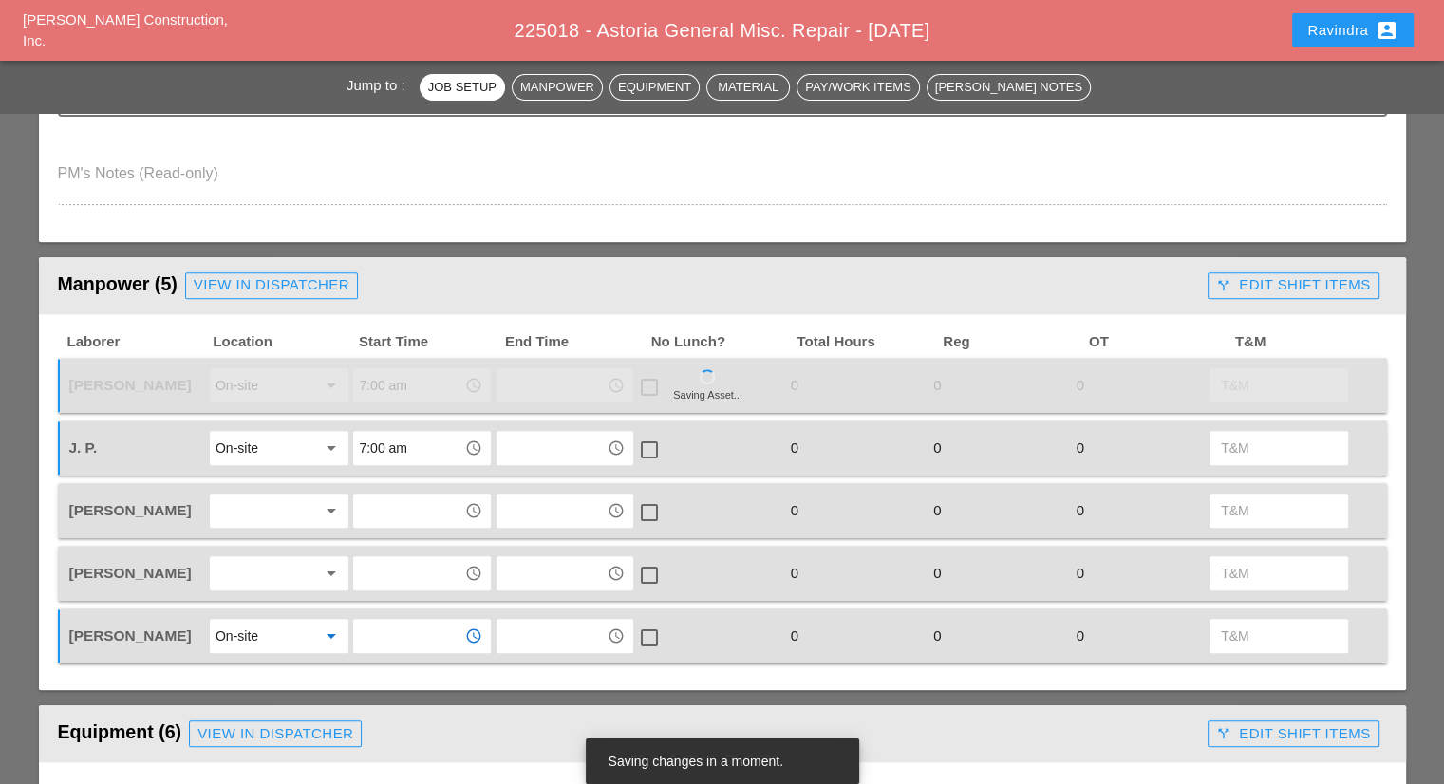
click at [369, 638] on input "text" at bounding box center [408, 636] width 99 height 30
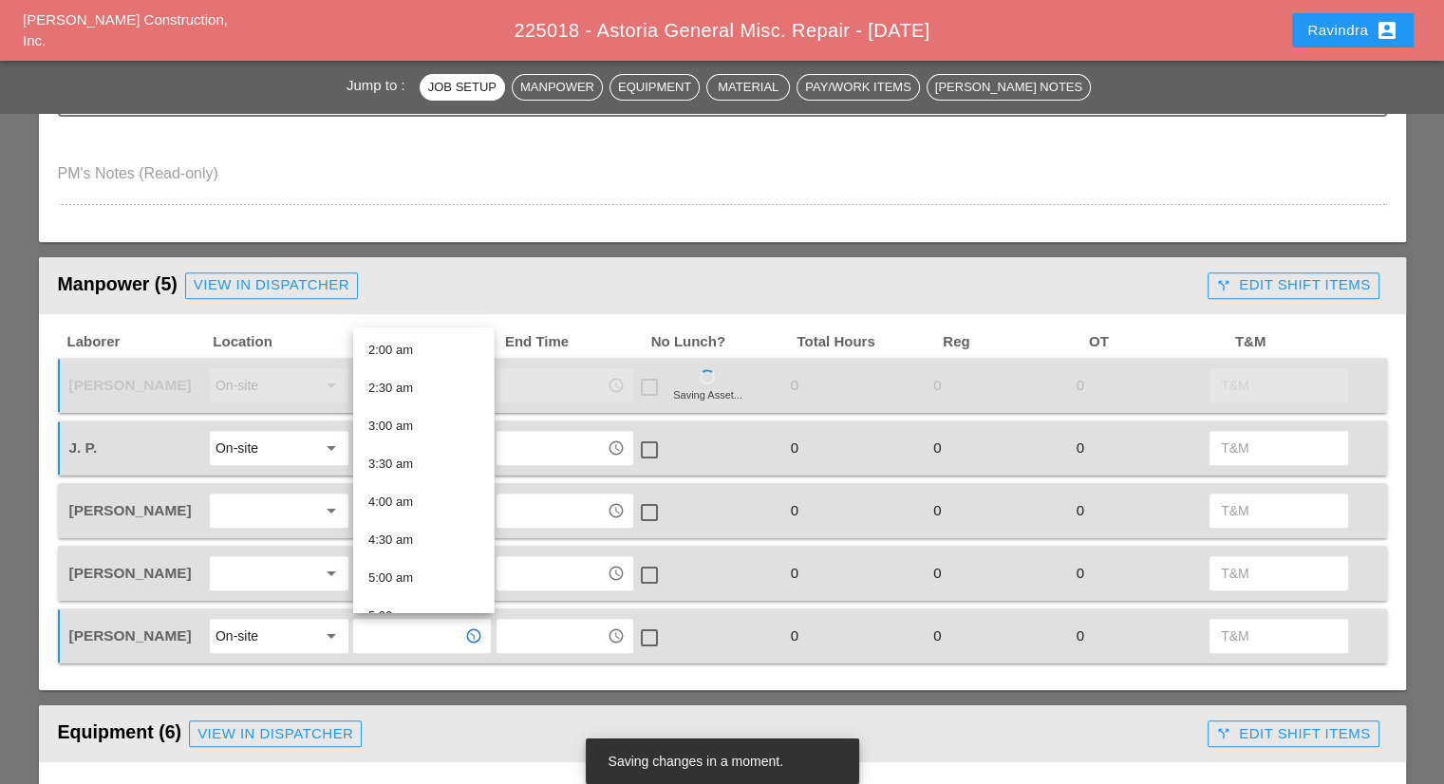
scroll to position [475, 0]
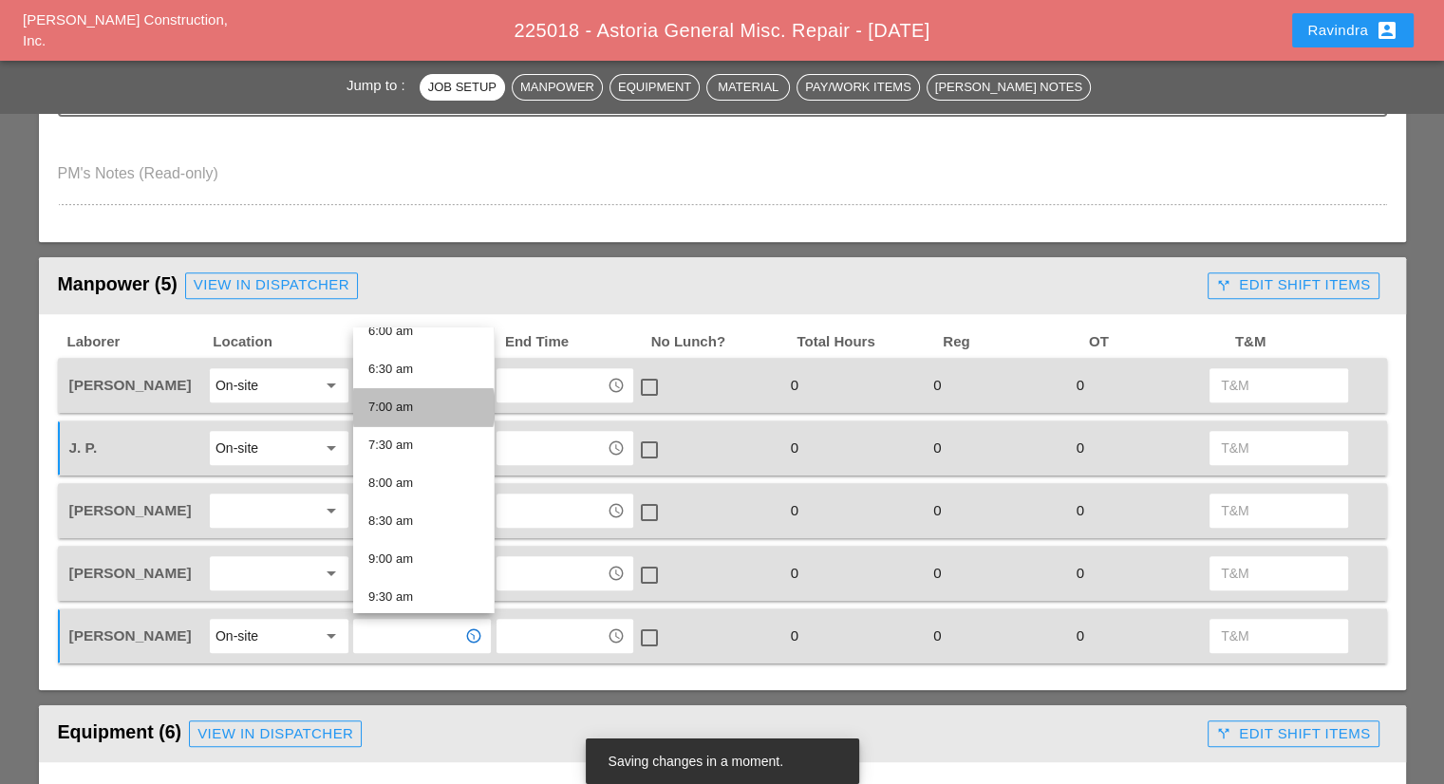
click at [398, 403] on div "7:00 am" at bounding box center [423, 407] width 110 height 23
type input "7:00 am"
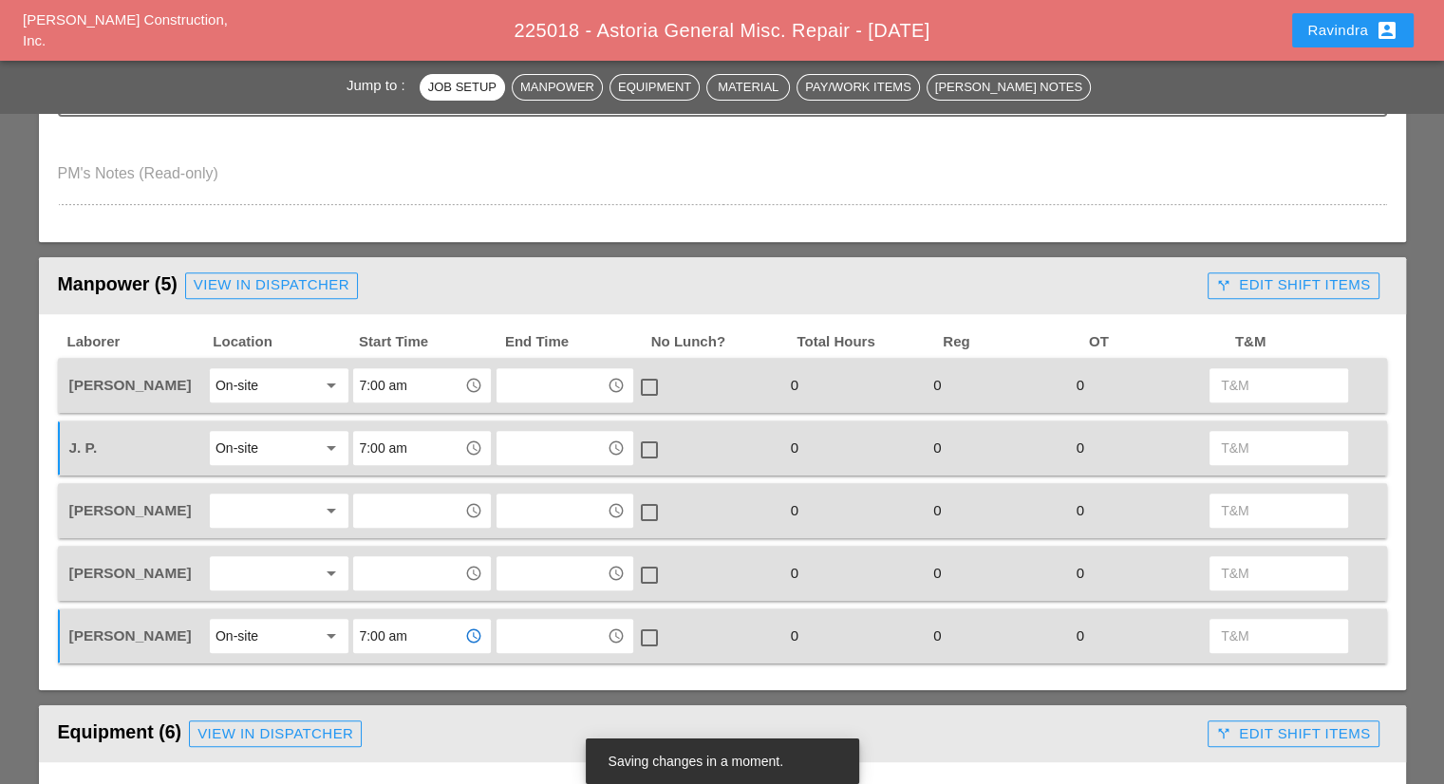
click at [254, 502] on div at bounding box center [265, 510] width 101 height 30
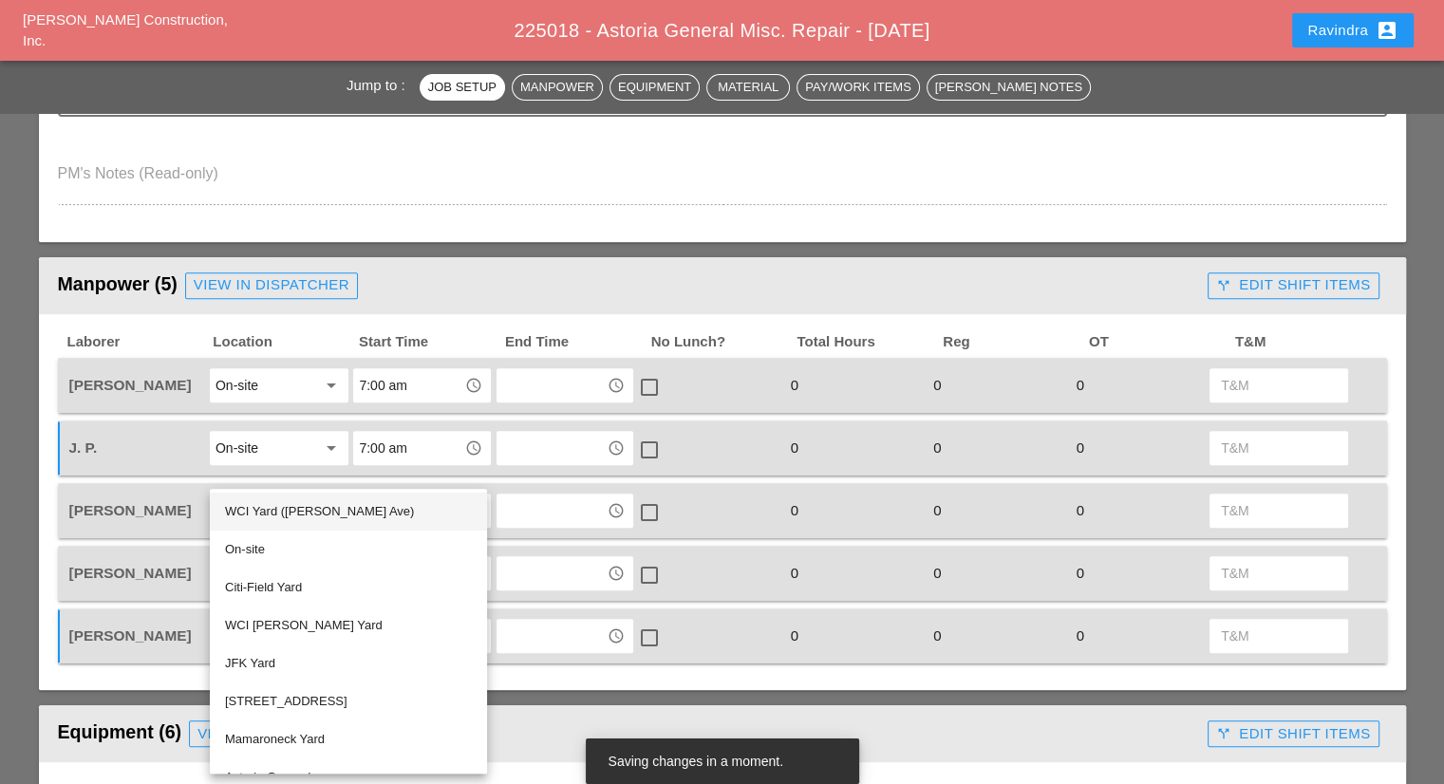
click at [266, 512] on div "WCI Yard ([PERSON_NAME] Ave)" at bounding box center [348, 511] width 247 height 23
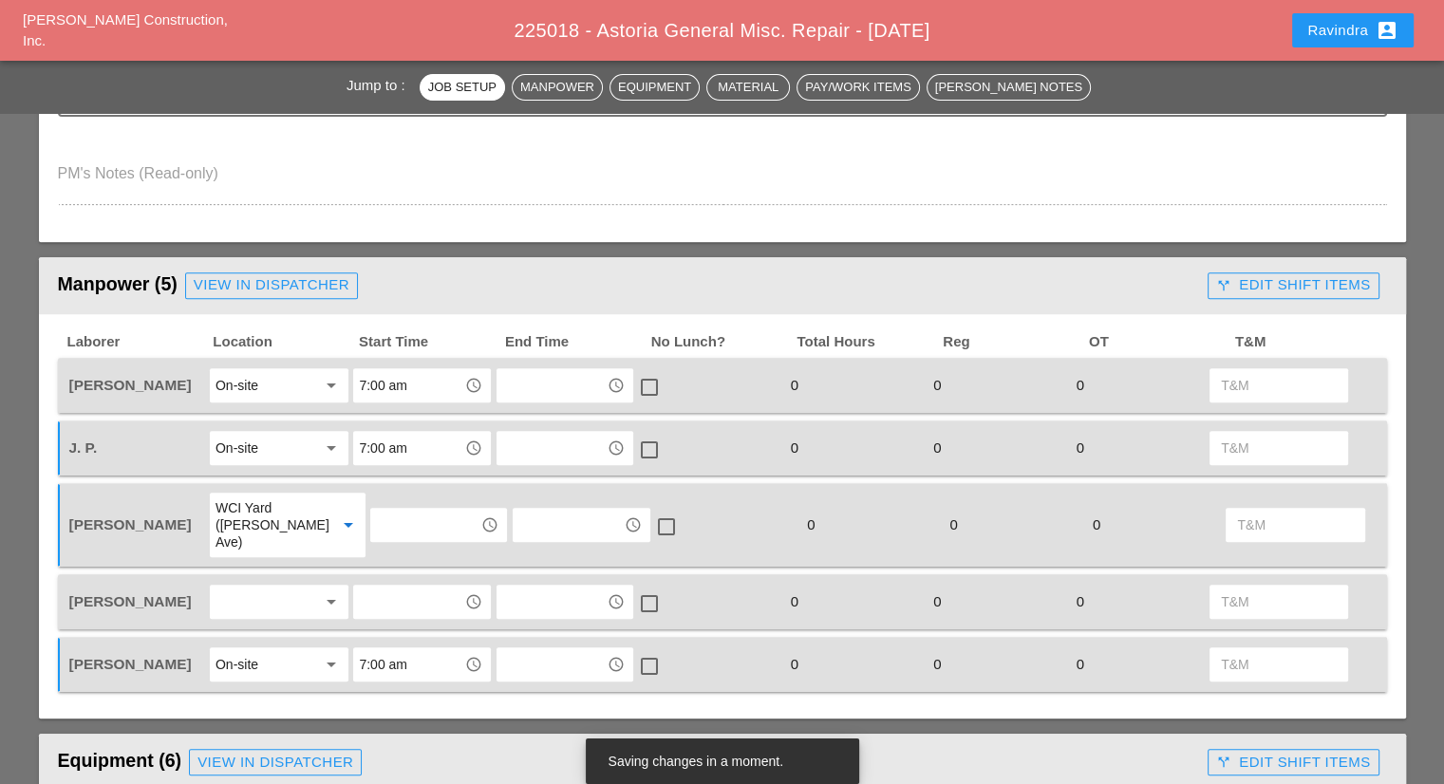
click at [282, 587] on div at bounding box center [265, 602] width 101 height 30
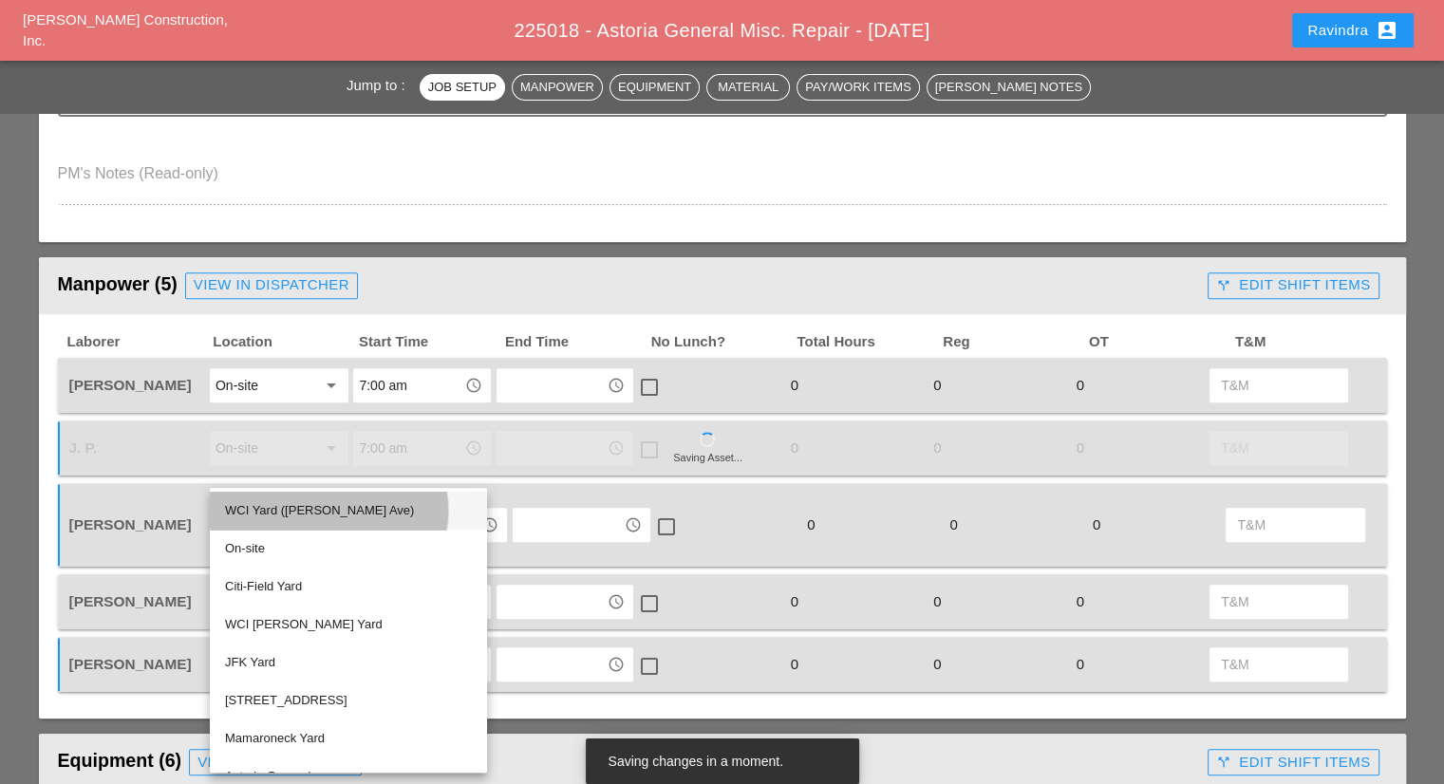
click at [277, 512] on div "WCI Yard ([PERSON_NAME] Ave)" at bounding box center [348, 510] width 247 height 23
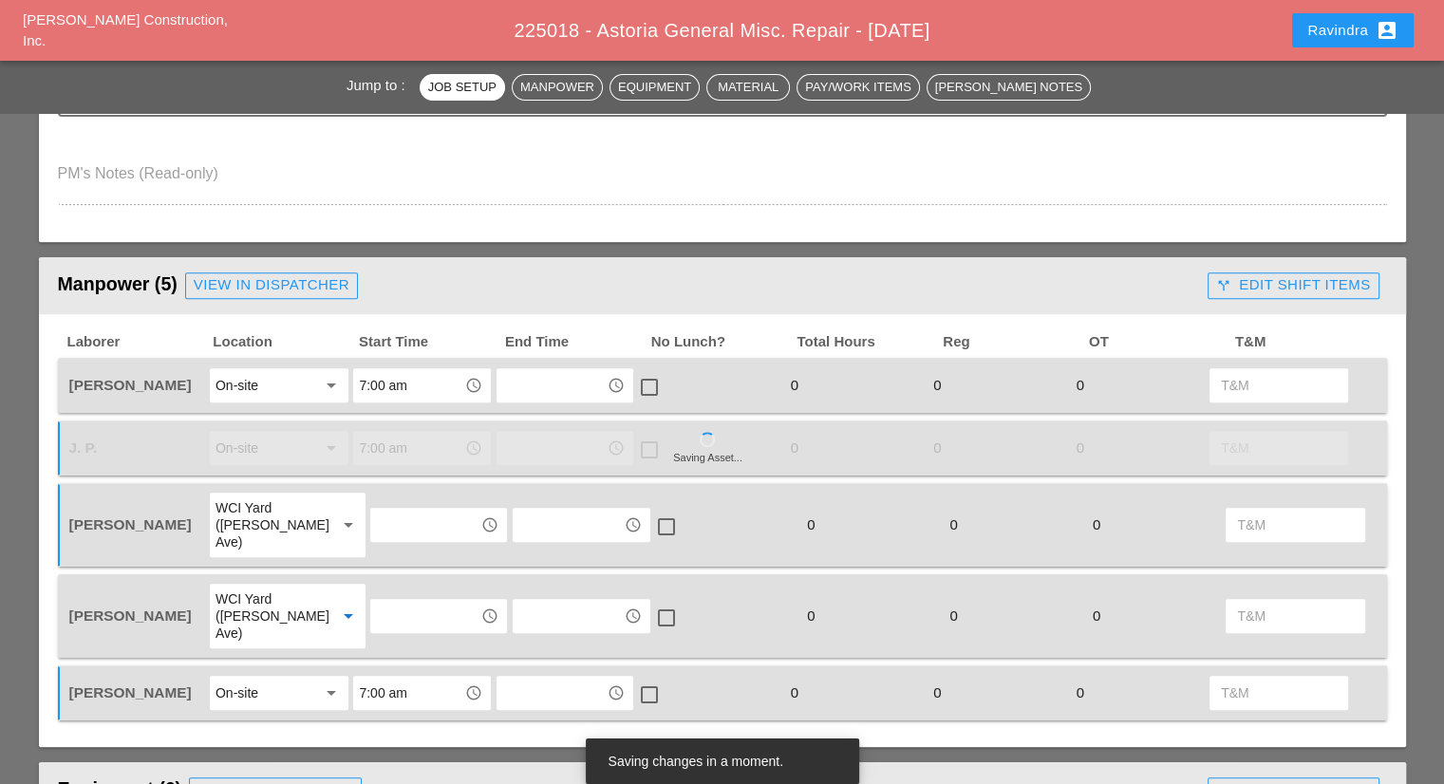
click at [386, 514] on input "text" at bounding box center [425, 525] width 99 height 30
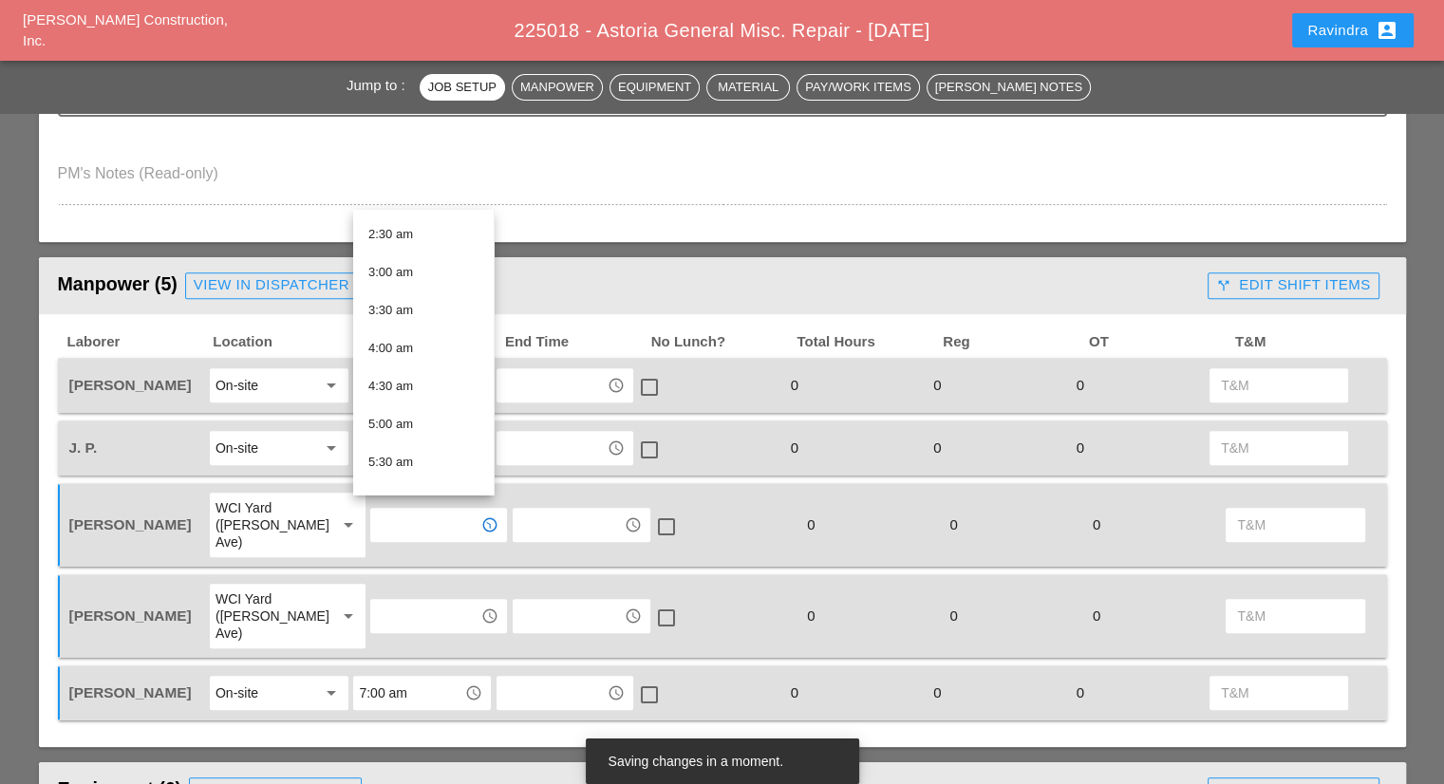
scroll to position [380, 0]
click at [410, 312] on div "6:00 am" at bounding box center [423, 308] width 110 height 23
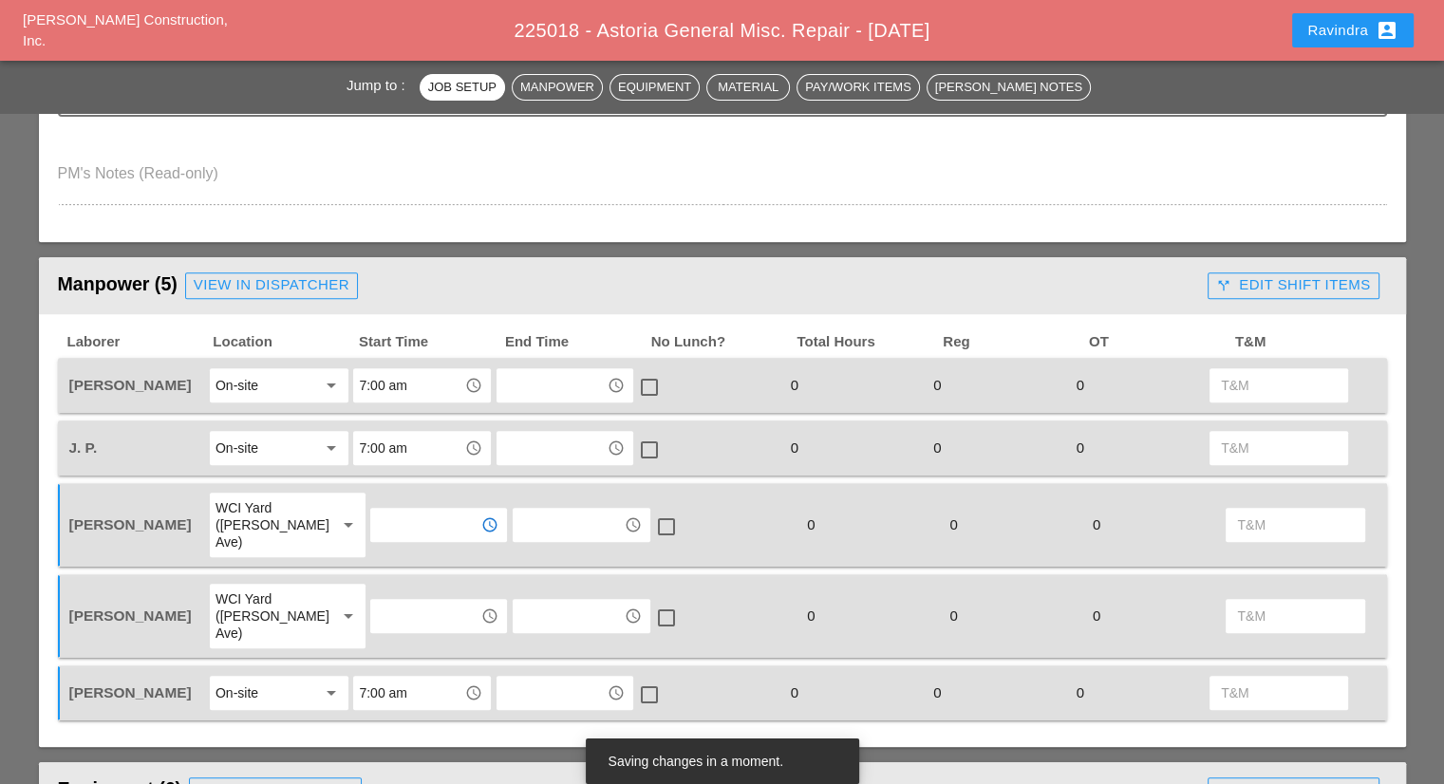
type input "6:00 am"
click at [404, 601] on input "text" at bounding box center [425, 616] width 99 height 30
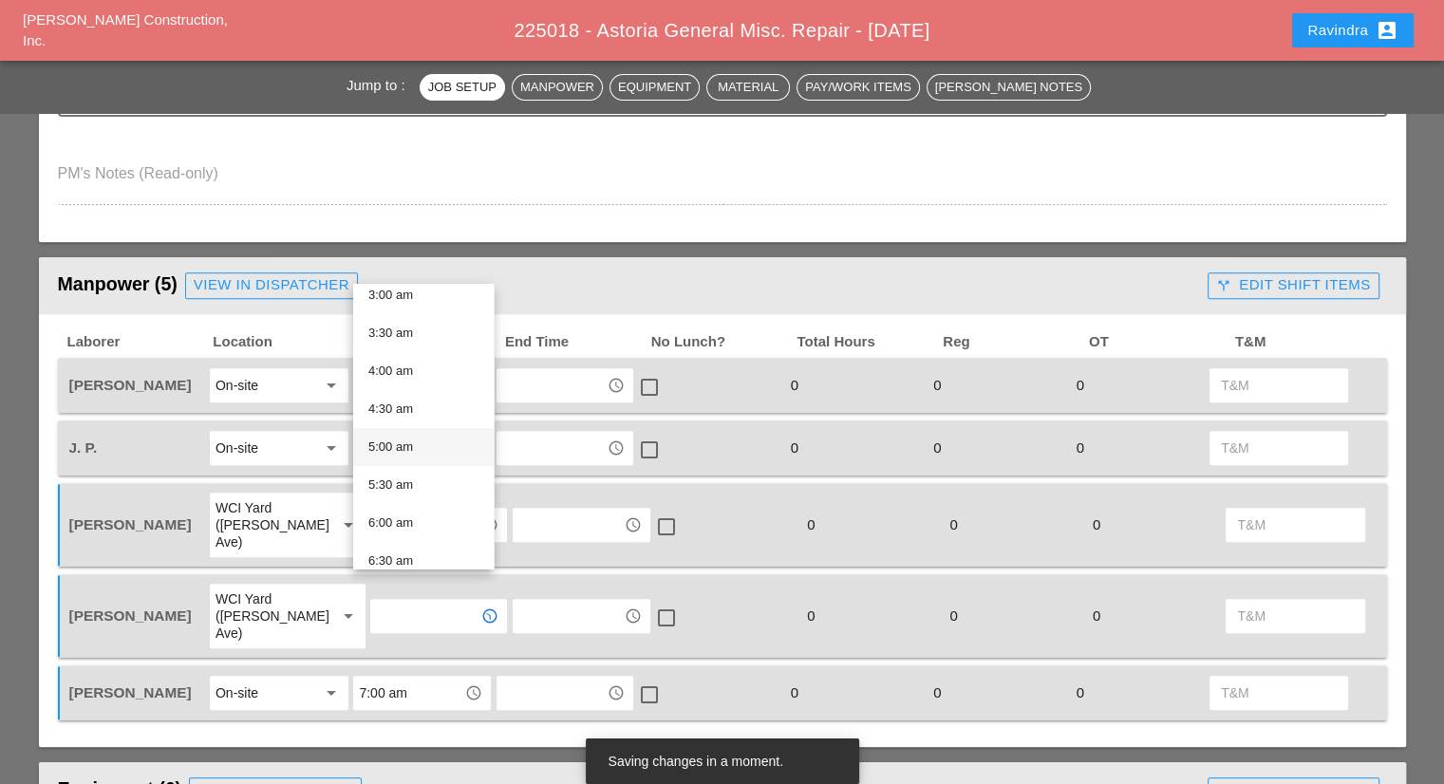
scroll to position [285, 0]
click at [406, 483] on div "6:00 am" at bounding box center [423, 477] width 110 height 23
type input "6:00 am"
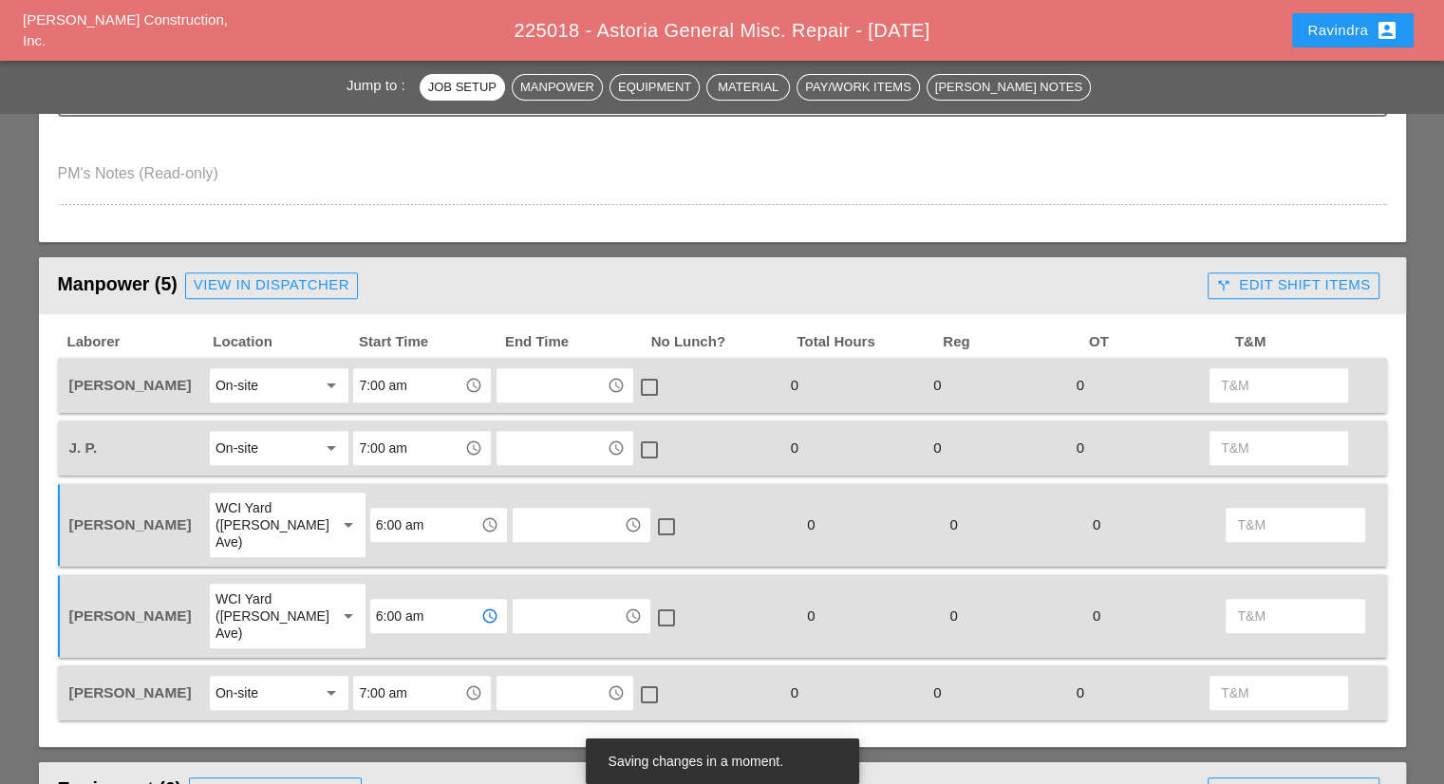
click at [534, 700] on div "Laborer Location Start Time End Time No Lunch? Total Hours Reg OT T&M [PERSON_N…" at bounding box center [722, 531] width 1367 height 434
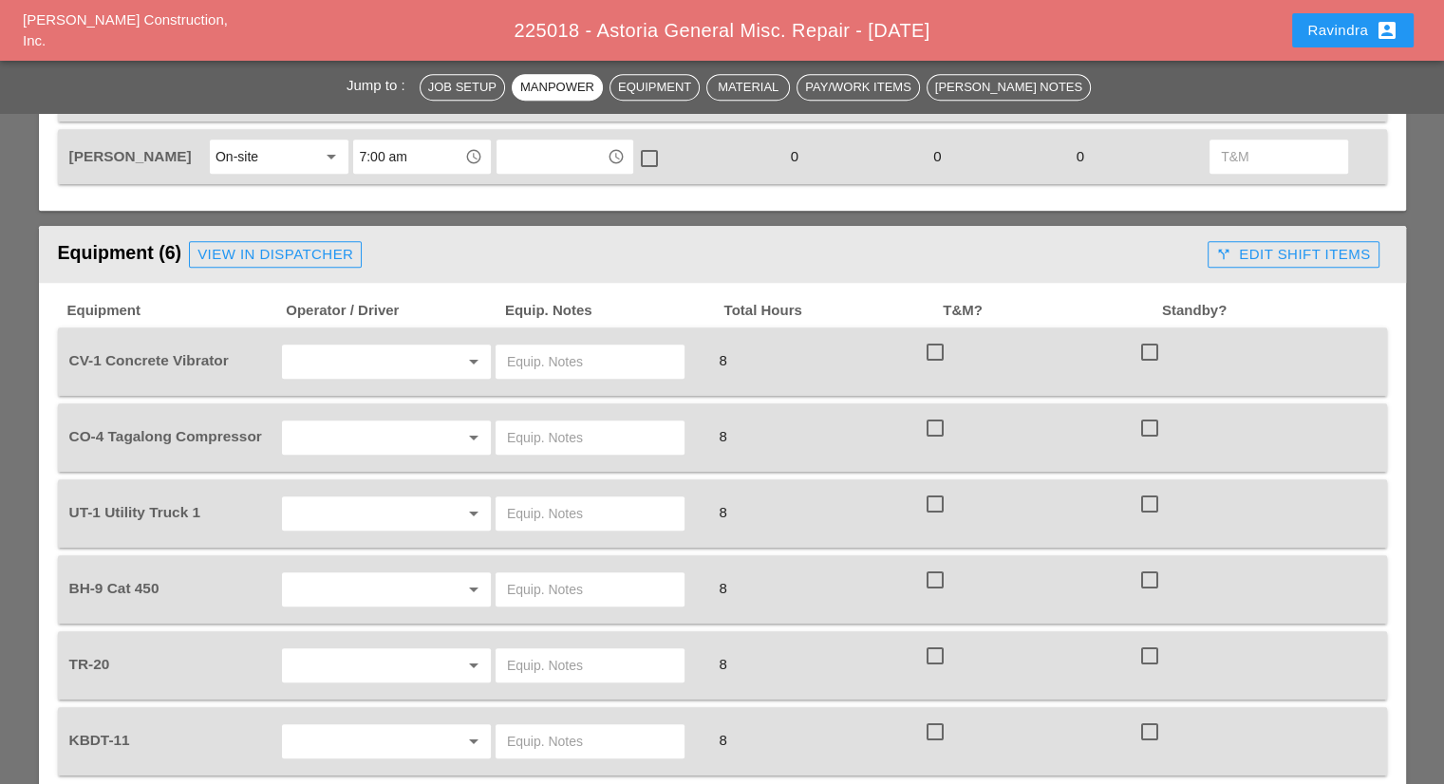
scroll to position [1329, 0]
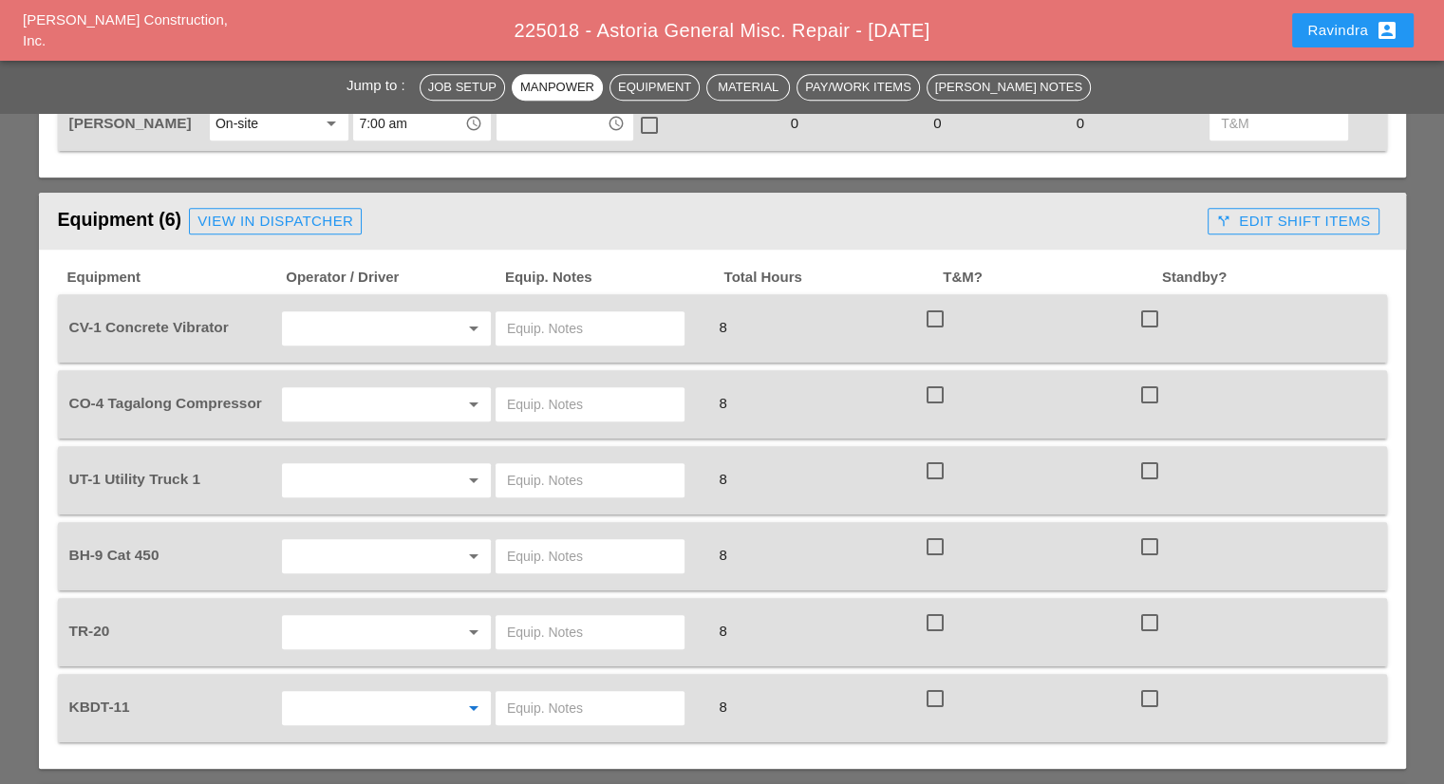
click at [399, 693] on input "text" at bounding box center [360, 708] width 144 height 30
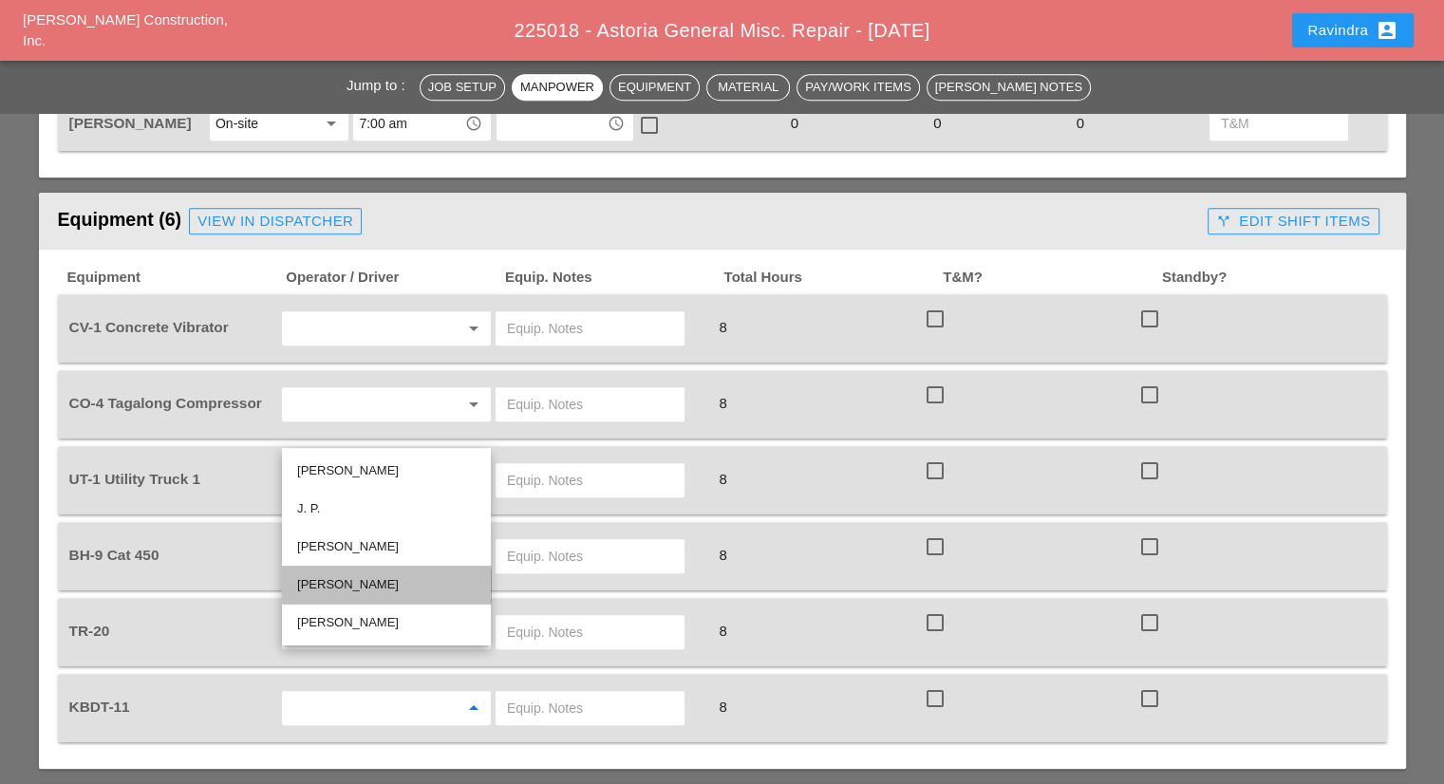
click at [382, 586] on div "[PERSON_NAME]" at bounding box center [386, 584] width 178 height 23
type input "[PERSON_NAME]"
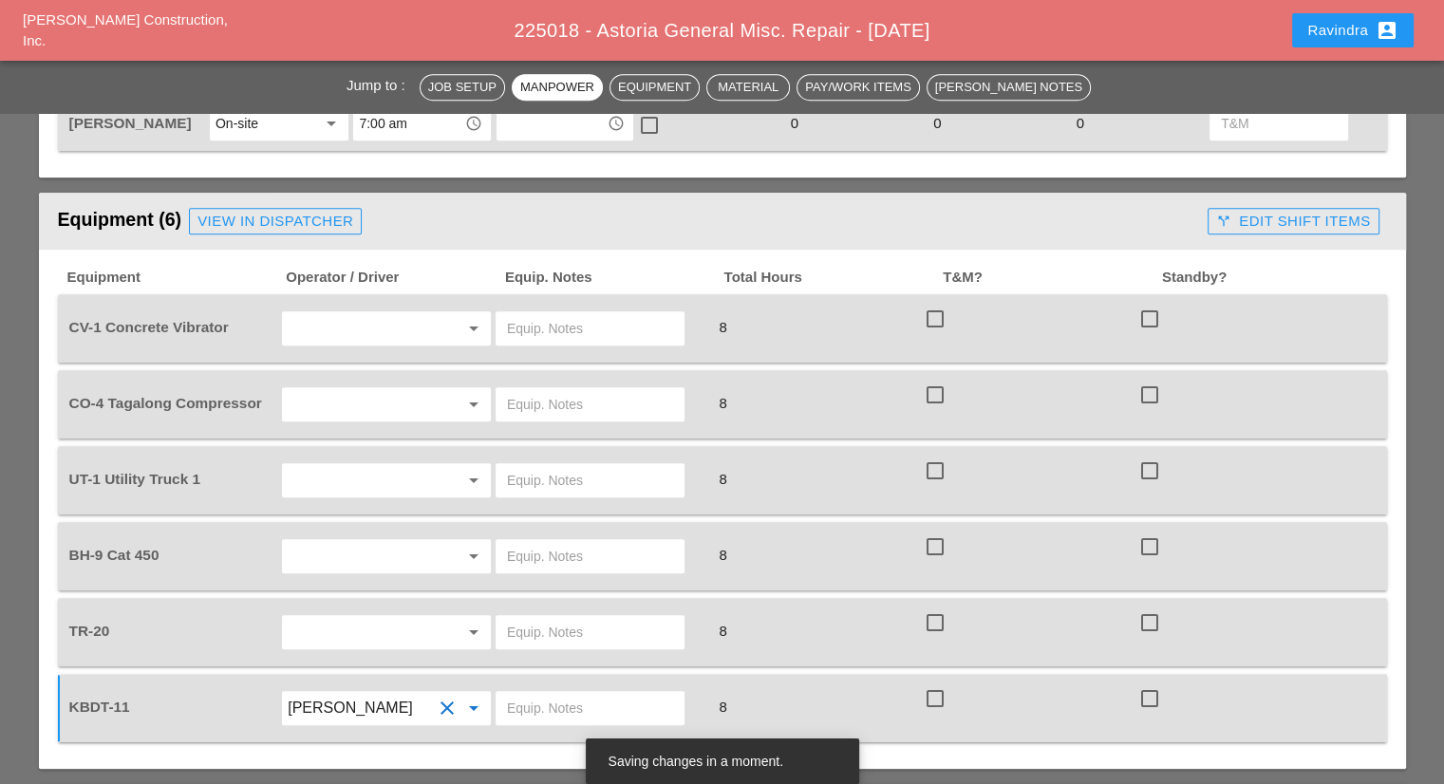
click at [569, 693] on input "text" at bounding box center [590, 708] width 166 height 30
type input "W/ TR / BH9"
click at [399, 615] on div "arrow_drop_down" at bounding box center [386, 632] width 209 height 34
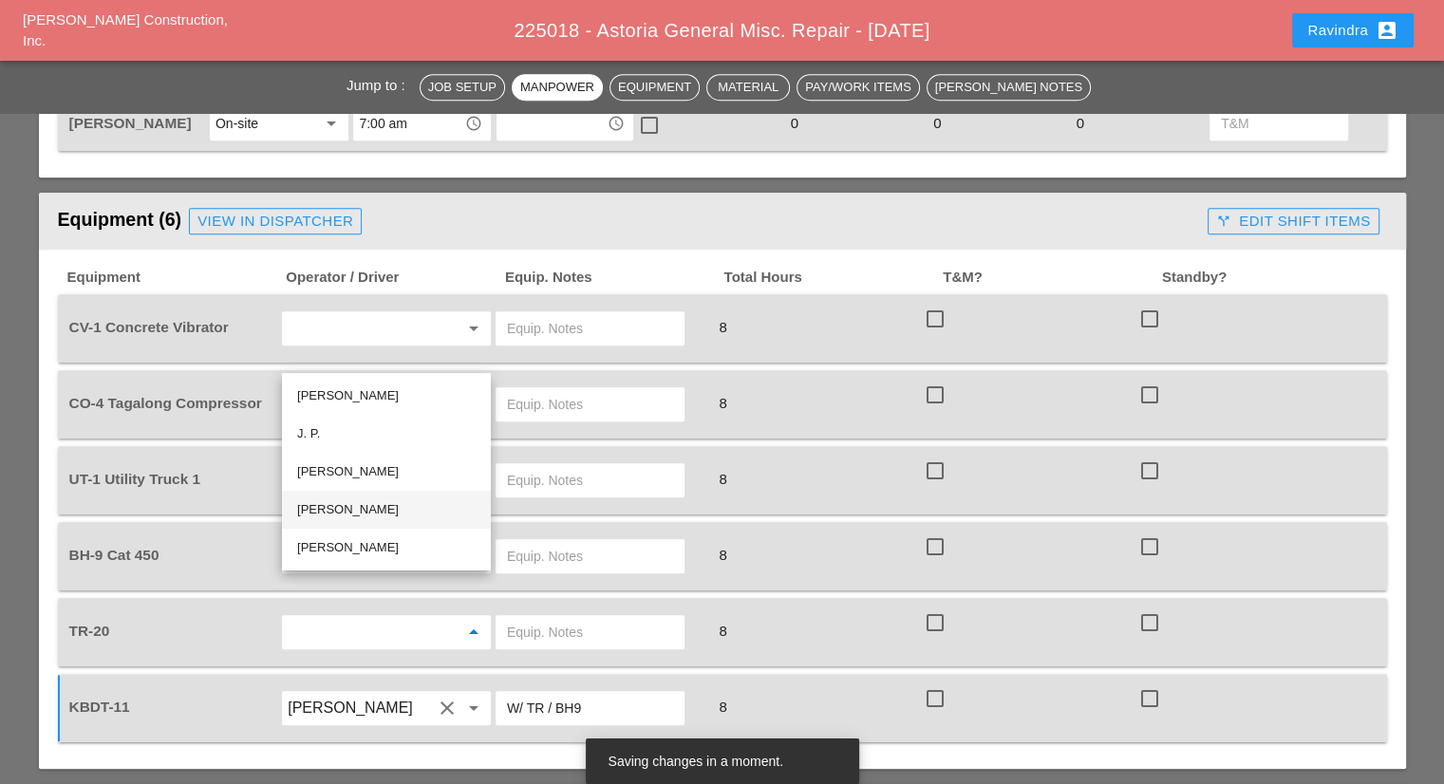
click at [362, 504] on div "[PERSON_NAME]" at bounding box center [386, 509] width 178 height 23
type input "[PERSON_NAME]"
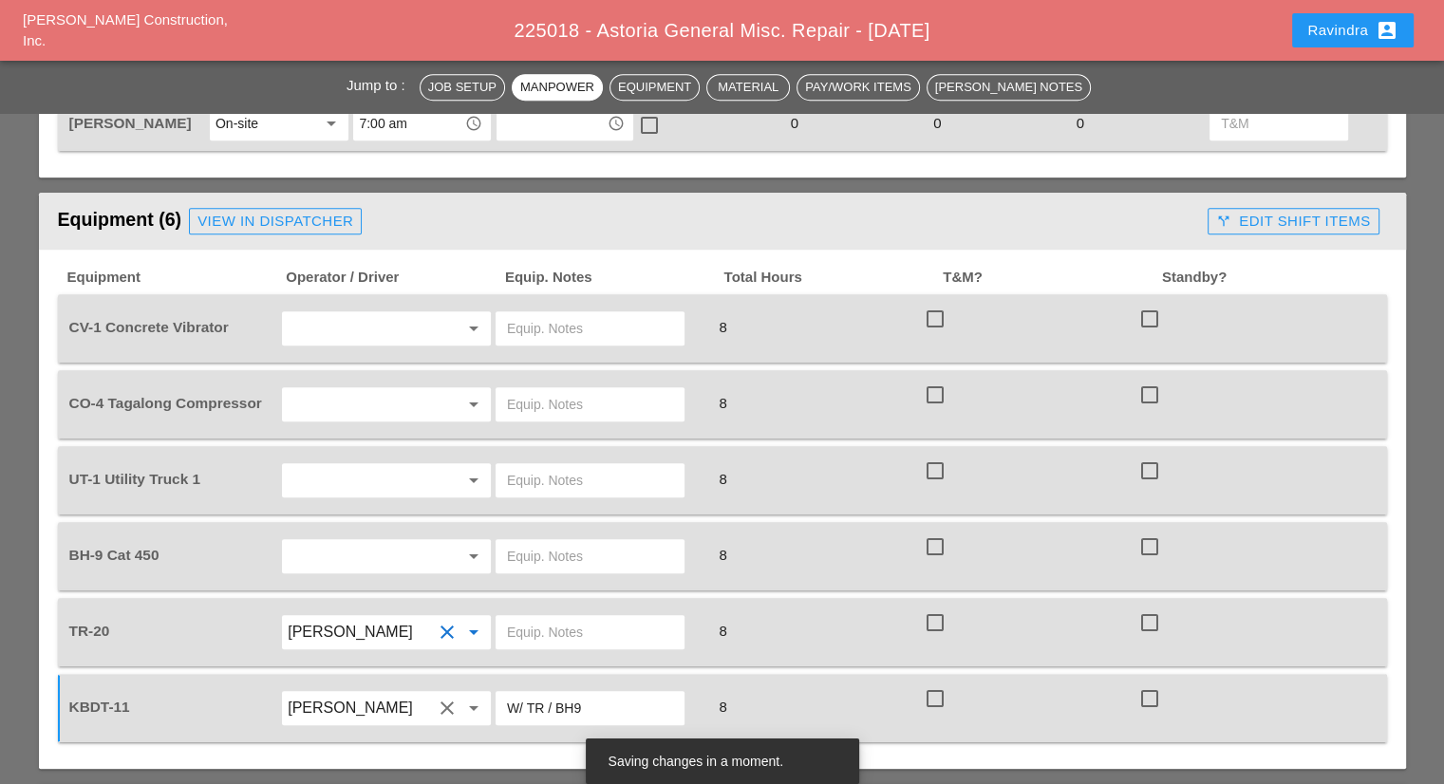
click at [524, 617] on input "text" at bounding box center [590, 632] width 166 height 30
type input "W/ KBDT11"
click at [436, 545] on div at bounding box center [447, 556] width 23 height 23
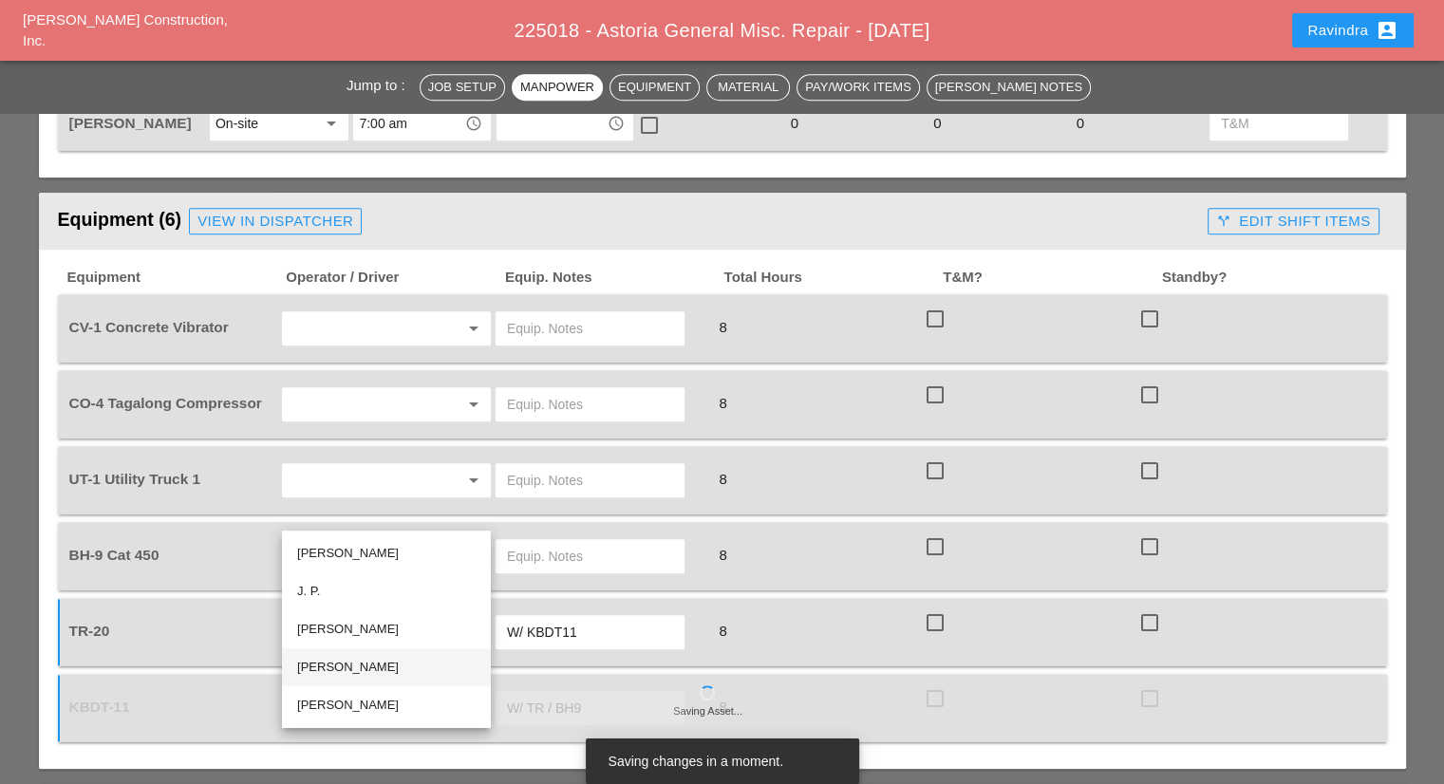
click at [341, 665] on div "[PERSON_NAME]" at bounding box center [386, 667] width 178 height 23
type input "[PERSON_NAME]"
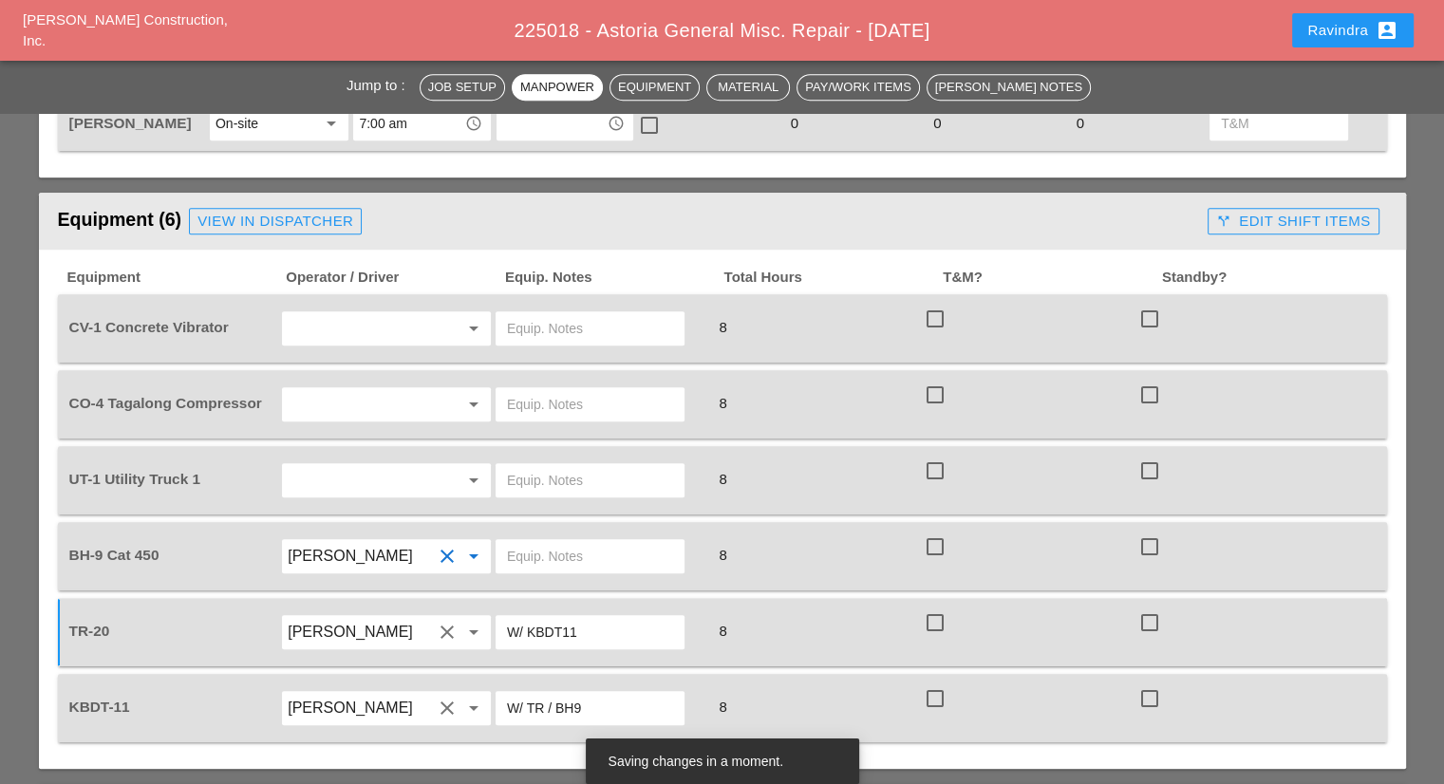
click at [578, 541] on input "text" at bounding box center [590, 556] width 166 height 30
type input "W/ KBDT11"
click at [450, 469] on div at bounding box center [447, 480] width 23 height 23
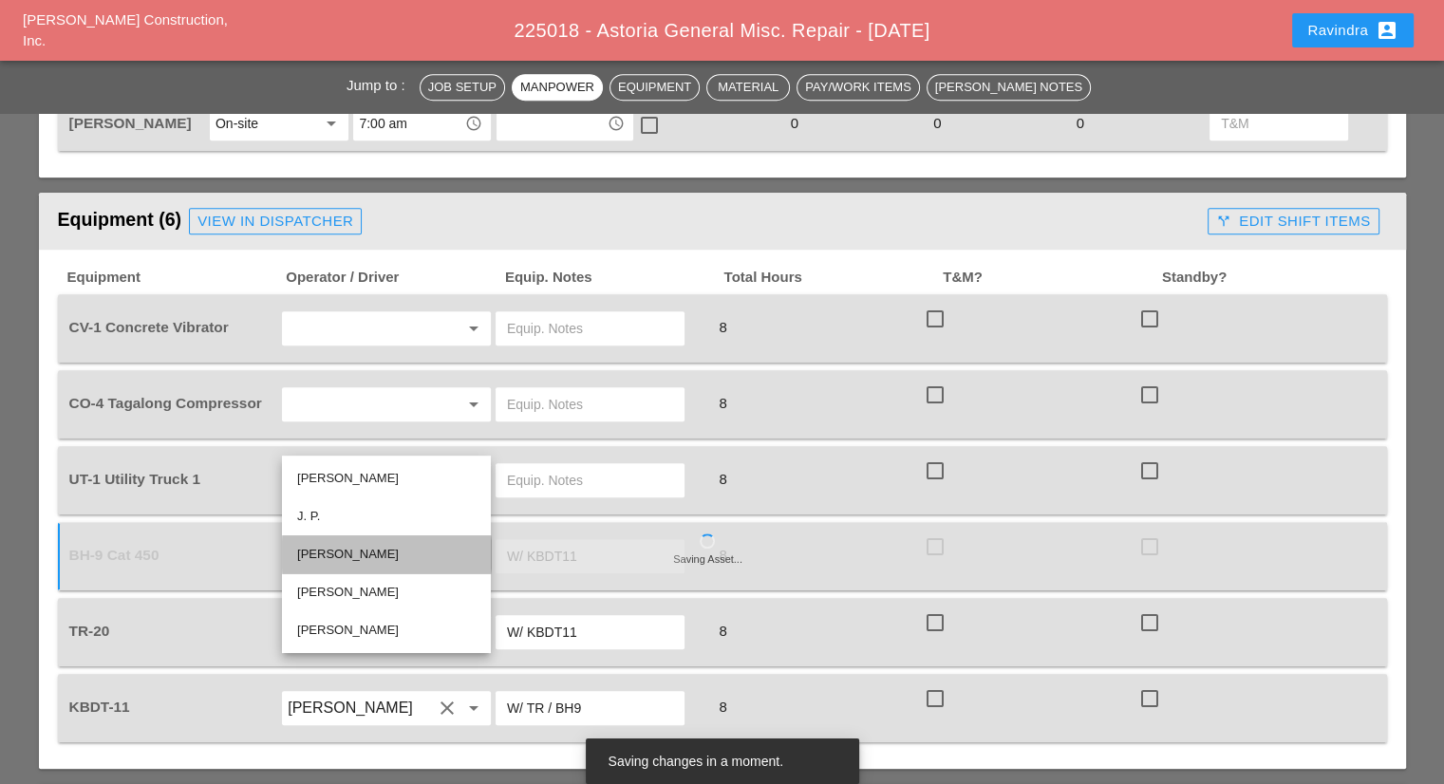
click at [362, 555] on div "[PERSON_NAME]" at bounding box center [386, 554] width 178 height 23
type input "[PERSON_NAME]"
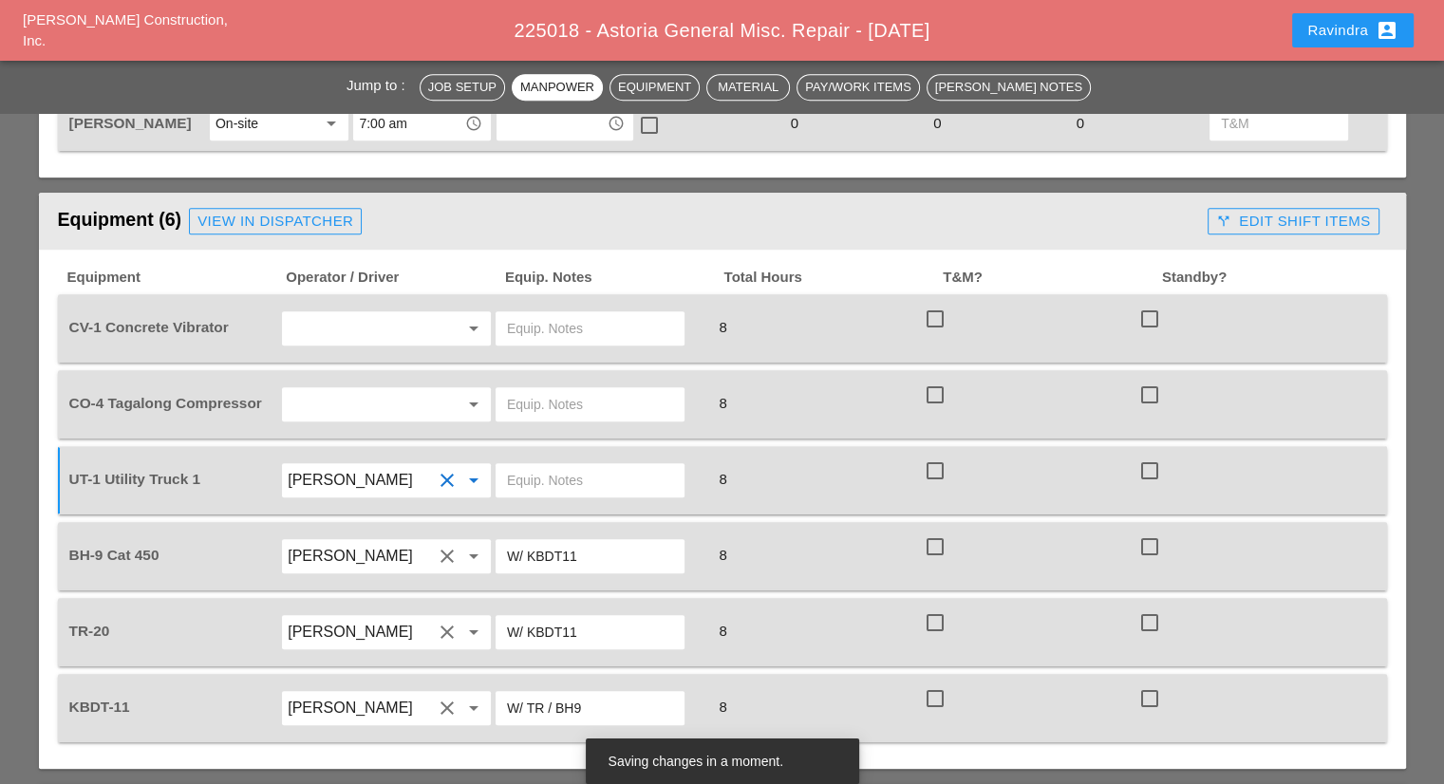
click at [596, 465] on input "text" at bounding box center [590, 480] width 166 height 30
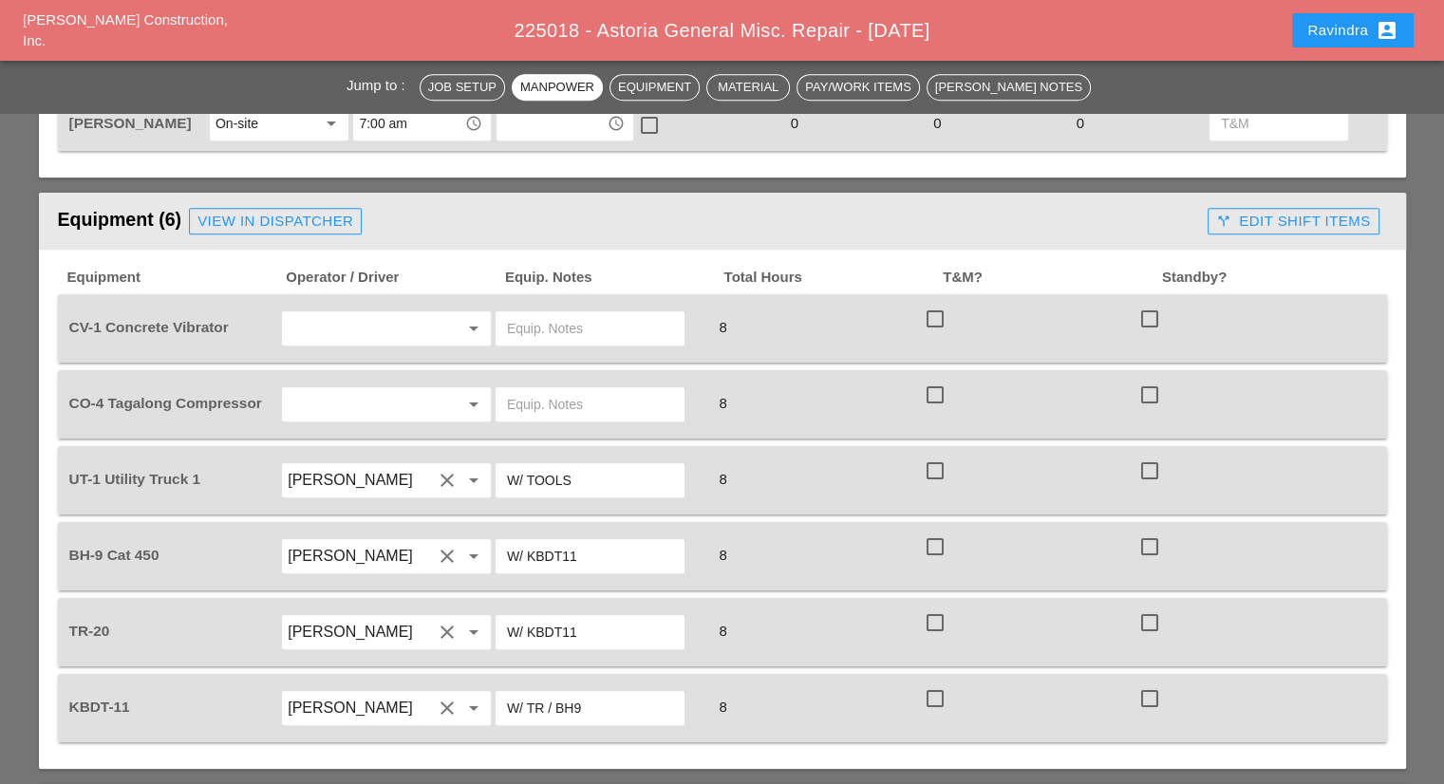
type input "W/ TOOLS"
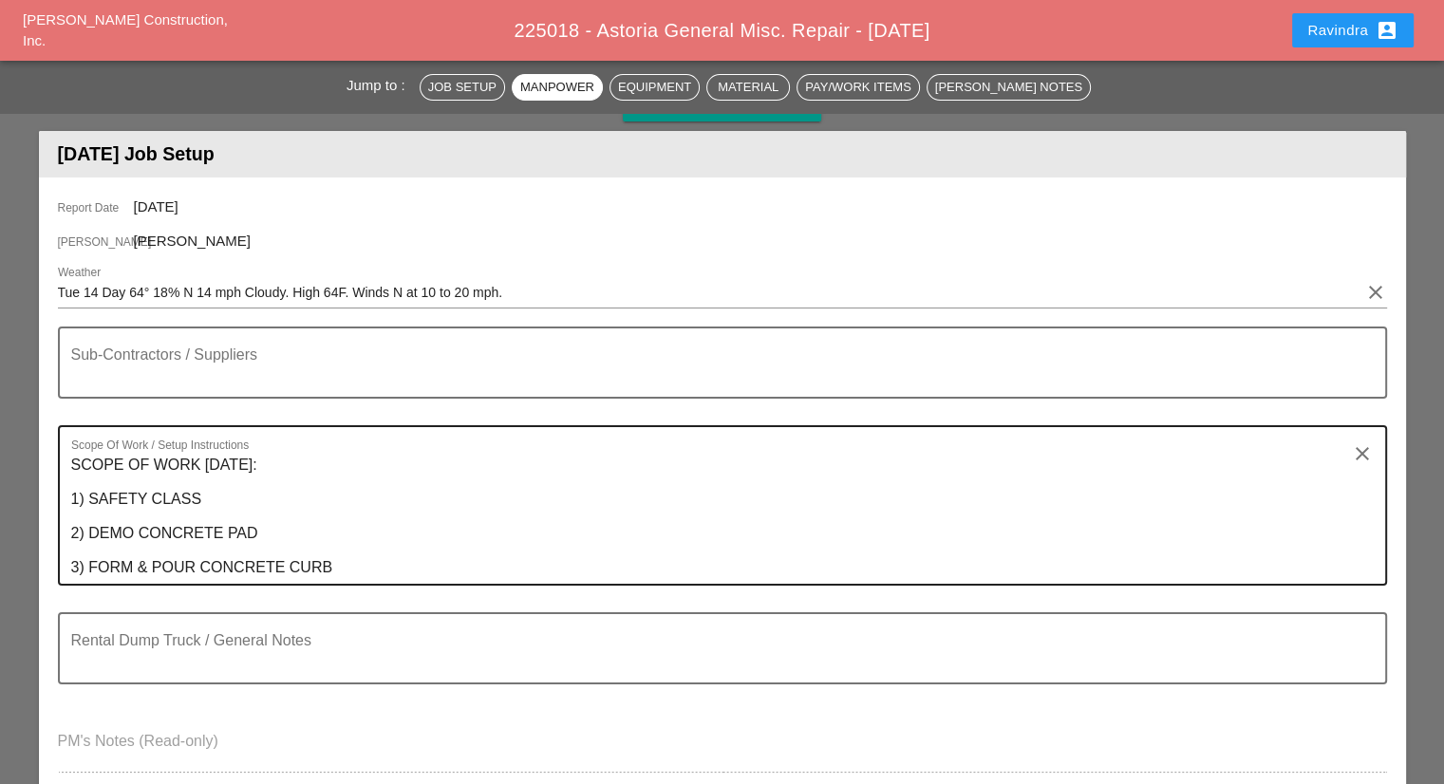
scroll to position [190, 0]
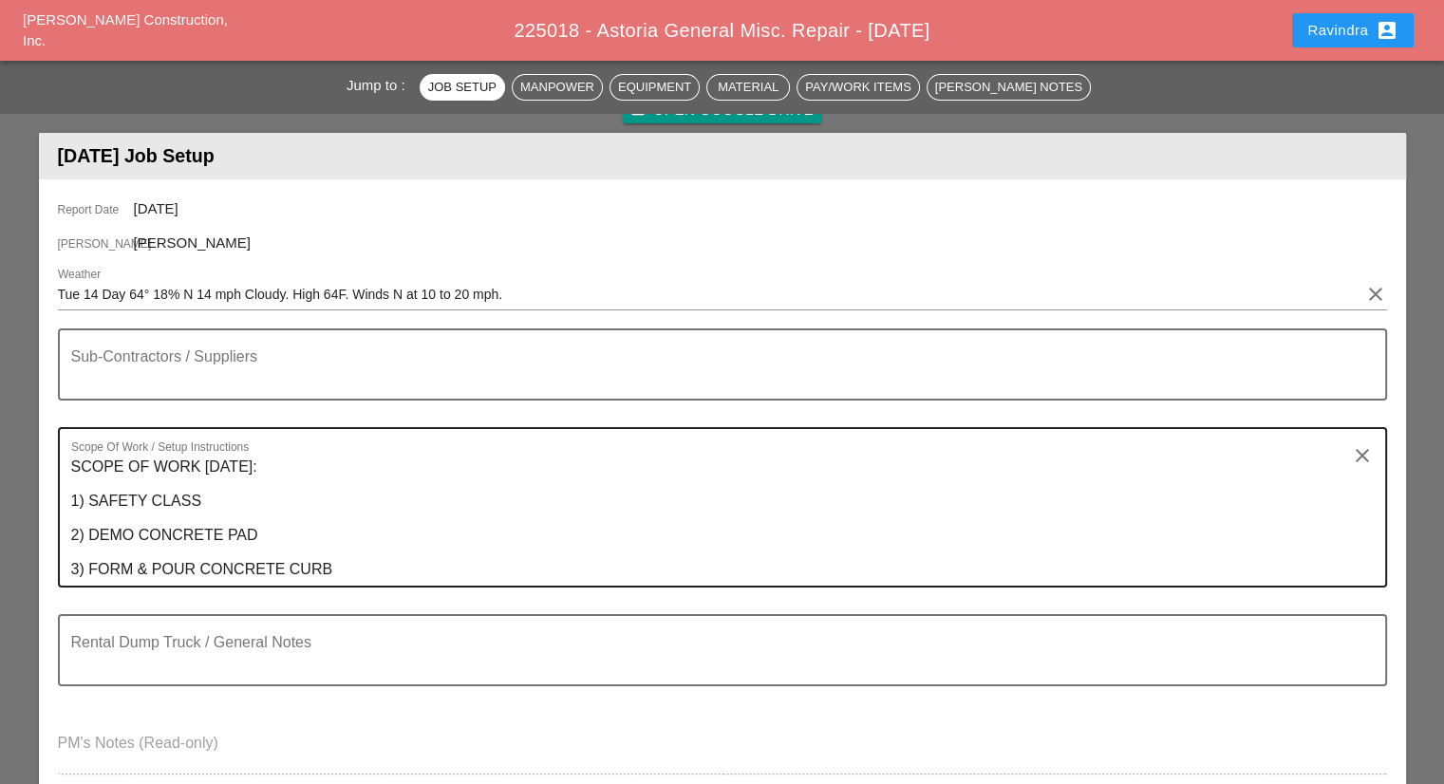
click at [243, 540] on textarea "SCOPE OF WORK TUESDAY 10/14: 1) SAFETY CLASS 2) DEMO CONCRETE PAD 3) FORM & POU…" at bounding box center [714, 519] width 1287 height 134
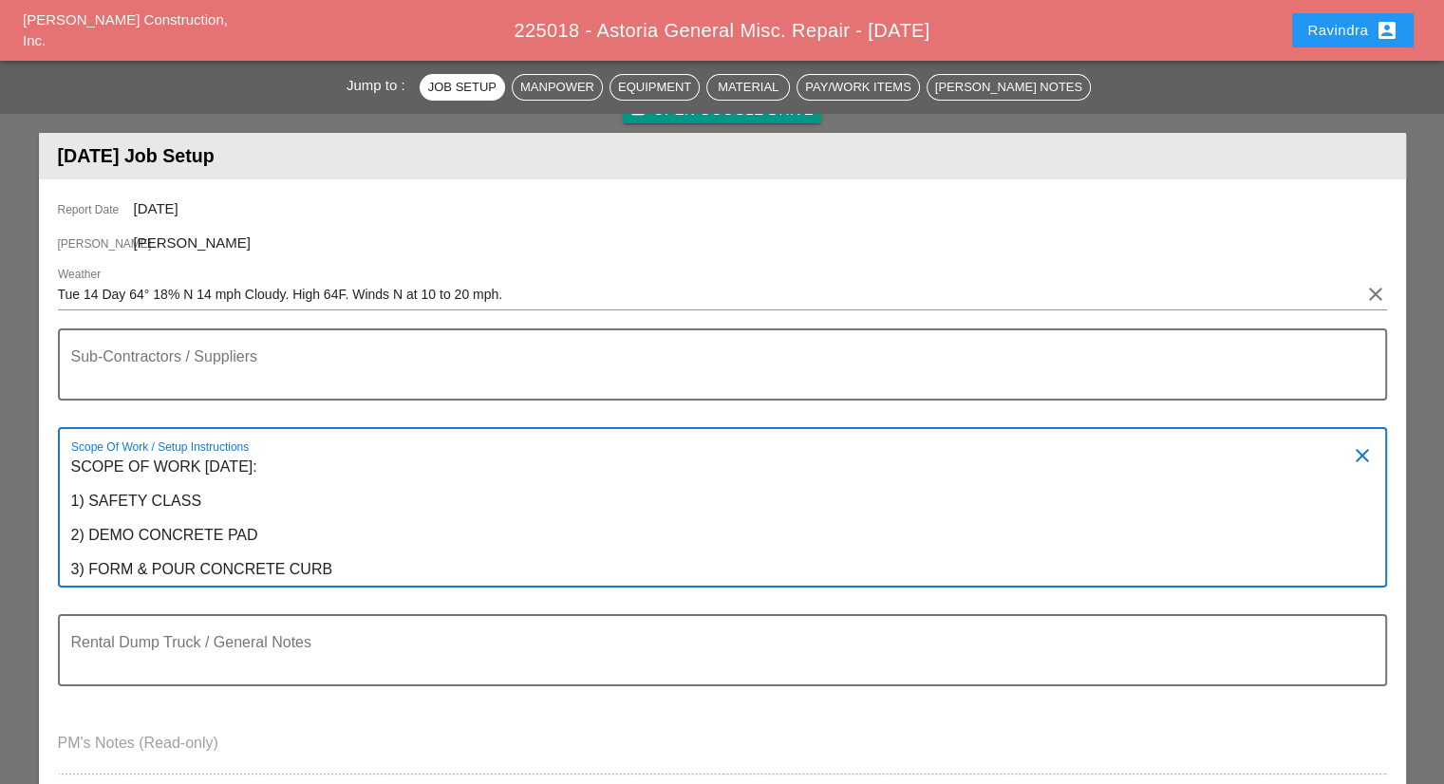
click at [243, 537] on textarea "SCOPE OF WORK TUESDAY 10/14: 1) SAFETY CLASS 2) DEMO CONCRETE PAD 3) FORM & POU…" at bounding box center [714, 519] width 1287 height 134
click at [247, 523] on textarea "SCOPE OF WORK TUESDAY 10/14: 1) SAFETY CLASS 2) DEMO CONCRETE PAD 3) FORM & POU…" at bounding box center [714, 519] width 1287 height 134
click at [234, 526] on textarea "SCOPE OF WORK TUESDAY 10/14: 1) SAFETY CLASS 2) DEMO CONCRETE PAD 3) FORM & POU…" at bounding box center [714, 519] width 1287 height 134
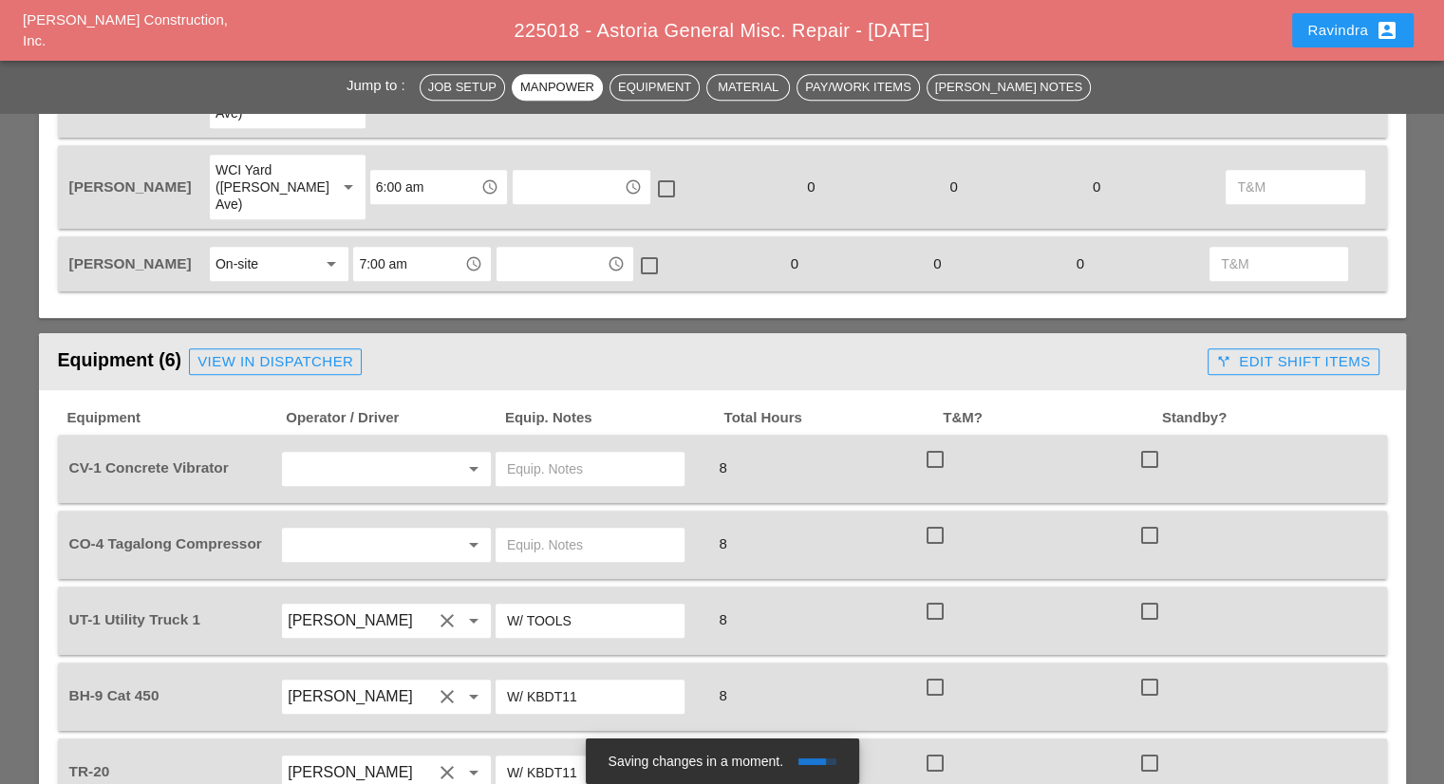
scroll to position [1234, 0]
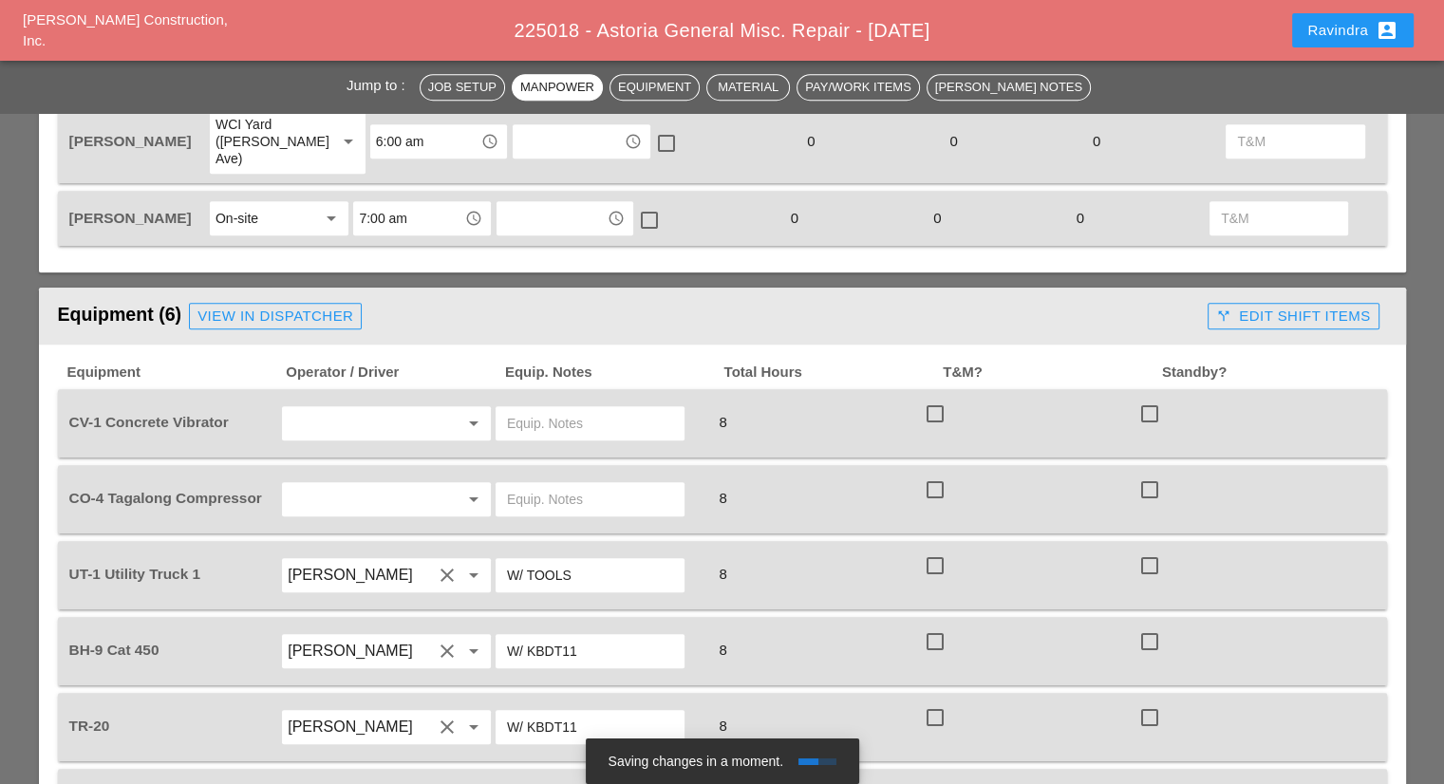
type textarea "SCOPE OF WORK [DATE]: 1) SAFETY CLASS 2) DEMO CONCRETE SLAB 3) FORM & POUR CONC…"
click at [370, 484] on input "text" at bounding box center [360, 499] width 144 height 30
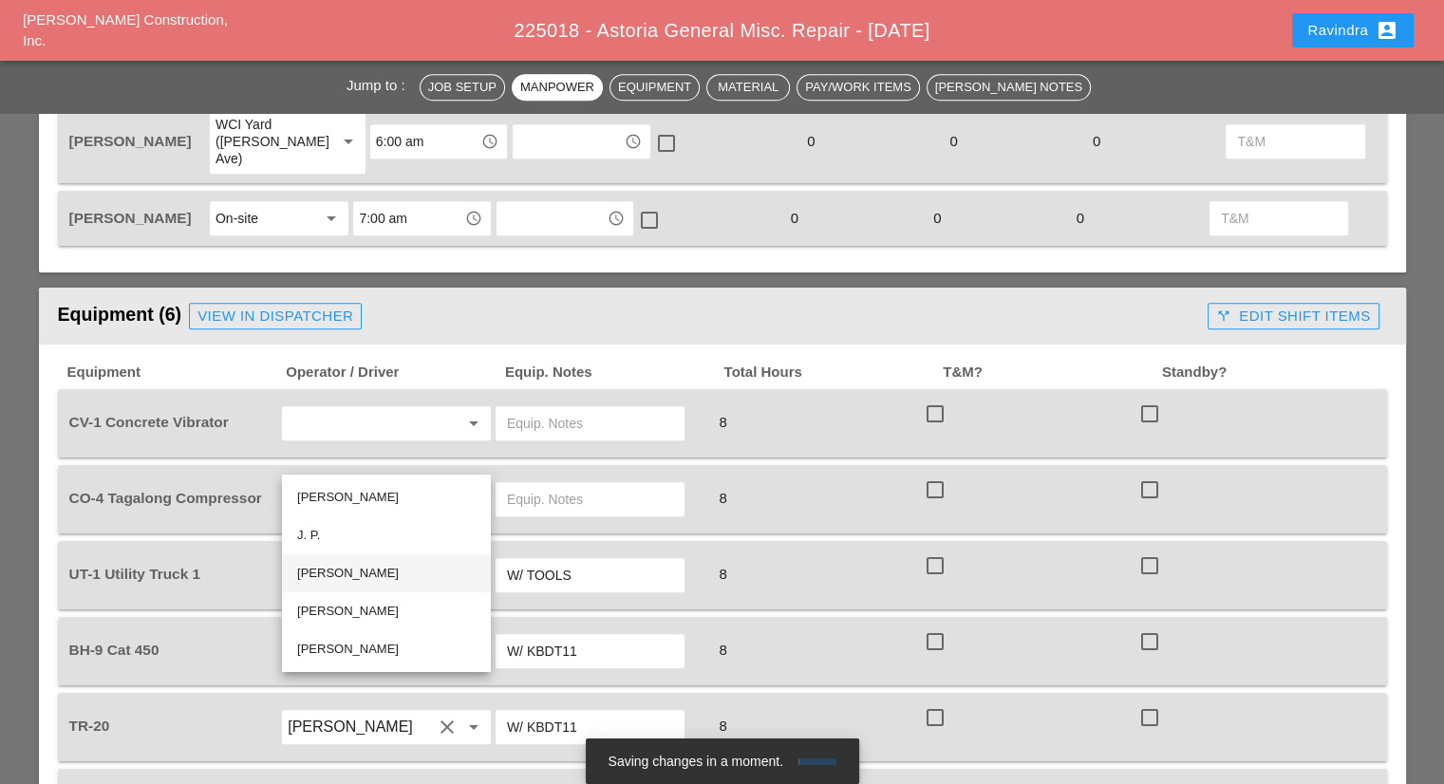
drag, startPoint x: 364, startPoint y: 570, endPoint x: 446, endPoint y: 504, distance: 104.7
click at [365, 567] on div "[PERSON_NAME]" at bounding box center [386, 573] width 178 height 23
type input "[PERSON_NAME]"
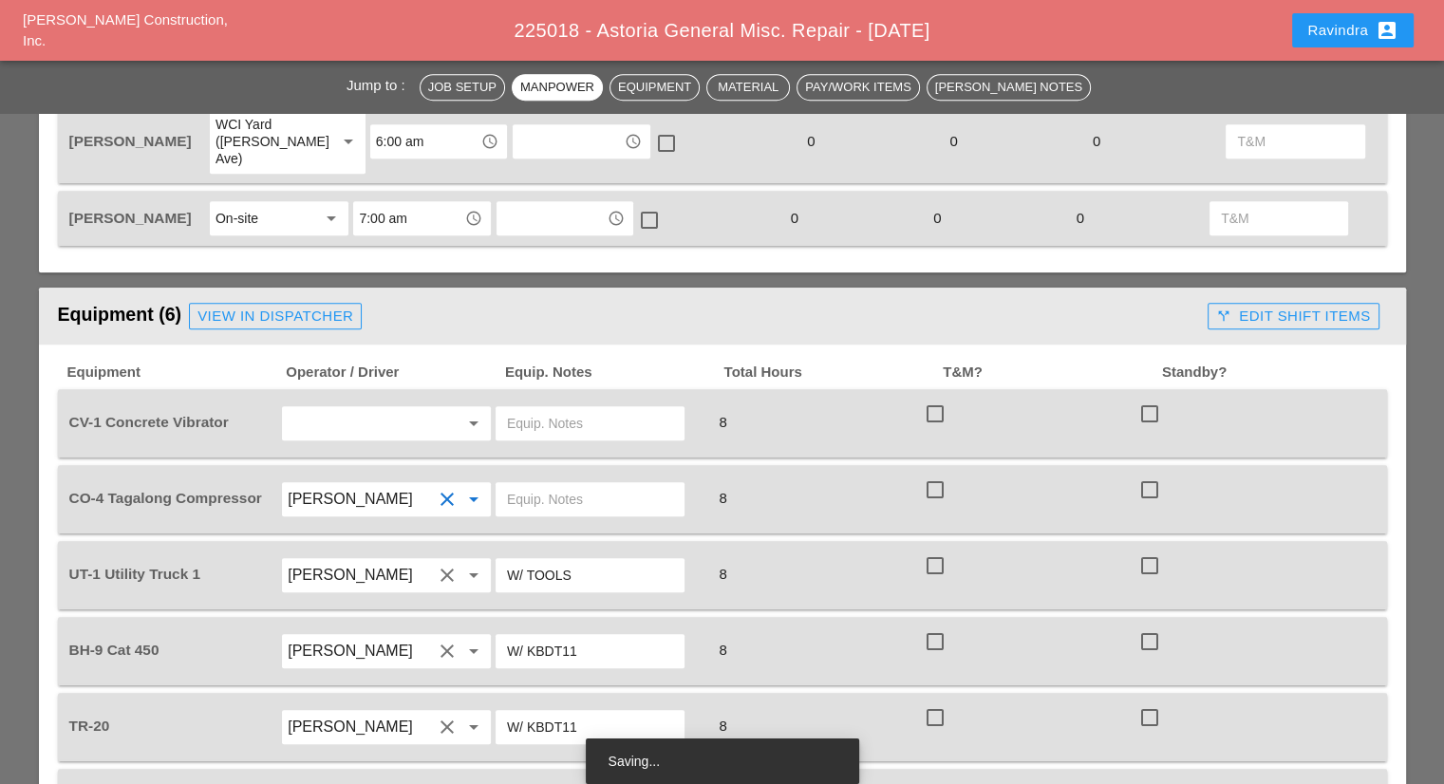
click at [571, 484] on input "text" at bounding box center [590, 499] width 166 height 30
type input "START"
click at [346, 408] on input "text" at bounding box center [360, 423] width 144 height 30
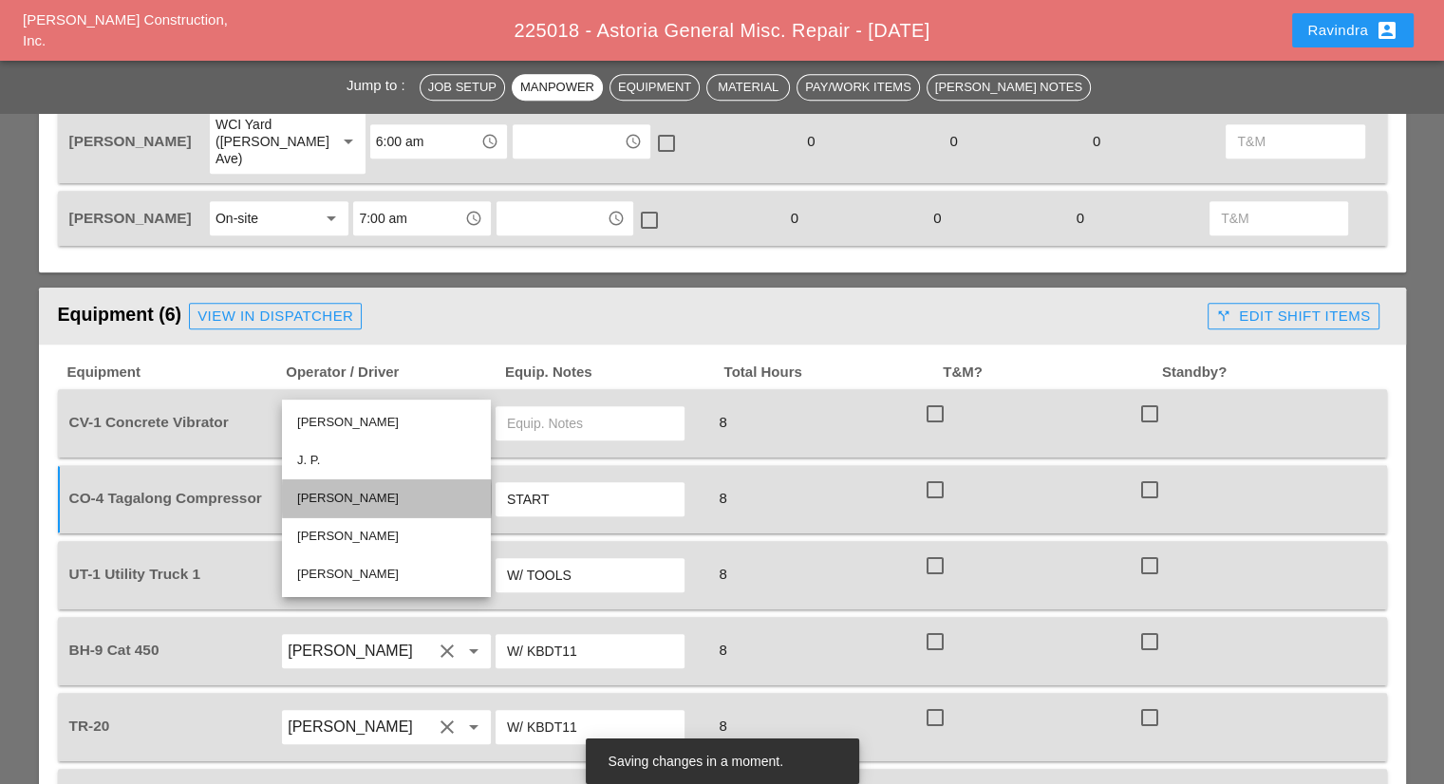
click at [380, 499] on div "[PERSON_NAME]" at bounding box center [386, 498] width 178 height 23
type input "[PERSON_NAME]"
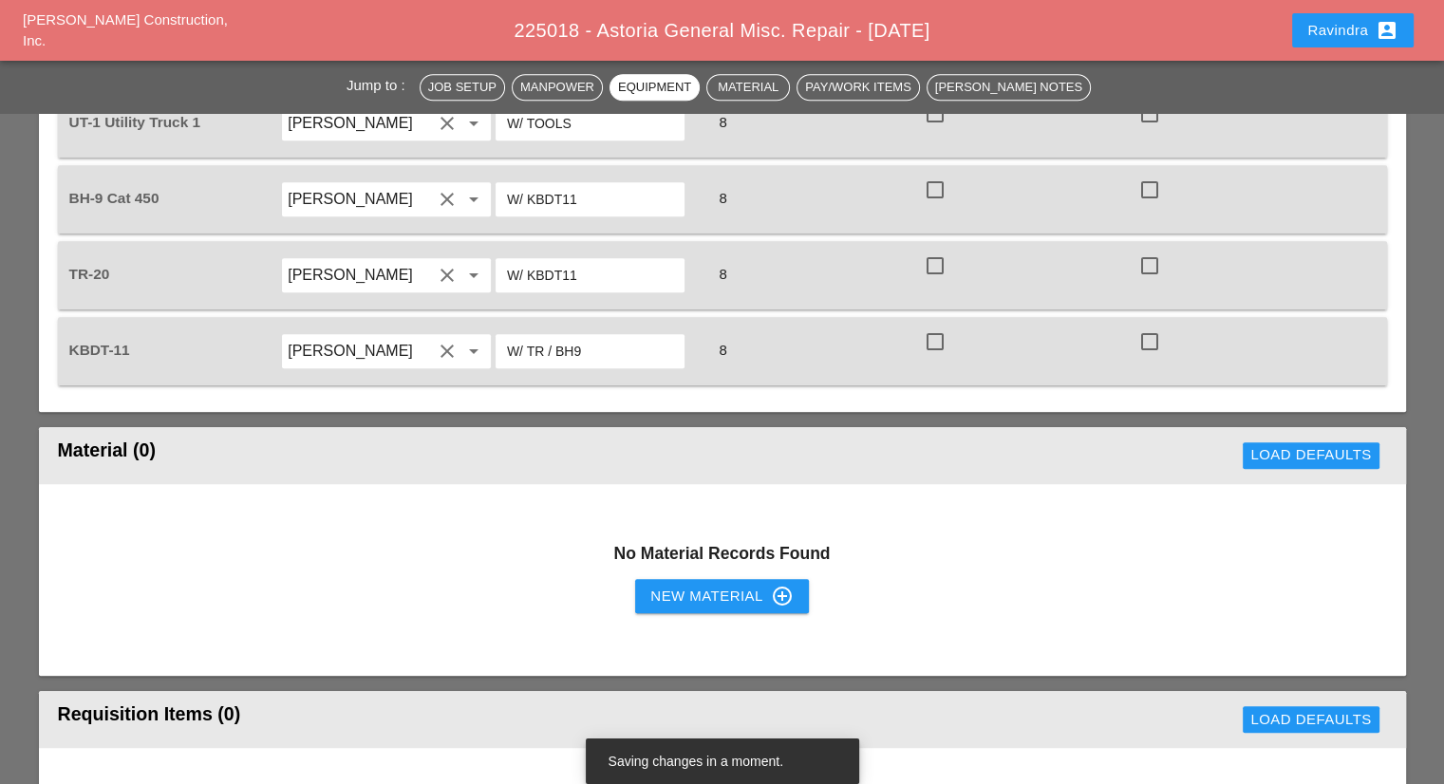
scroll to position [1803, 0]
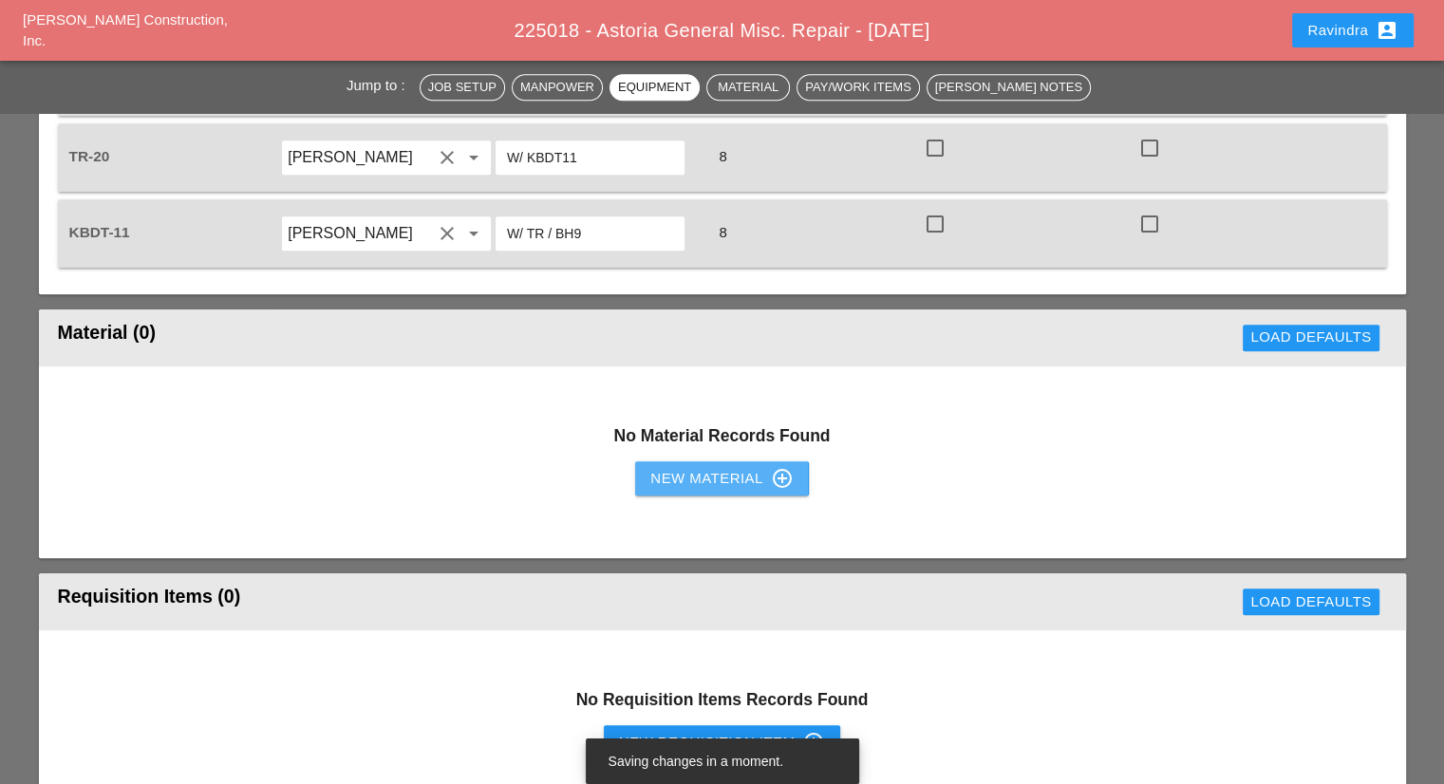
click at [665, 467] on div "New Material control_point" at bounding box center [721, 478] width 142 height 23
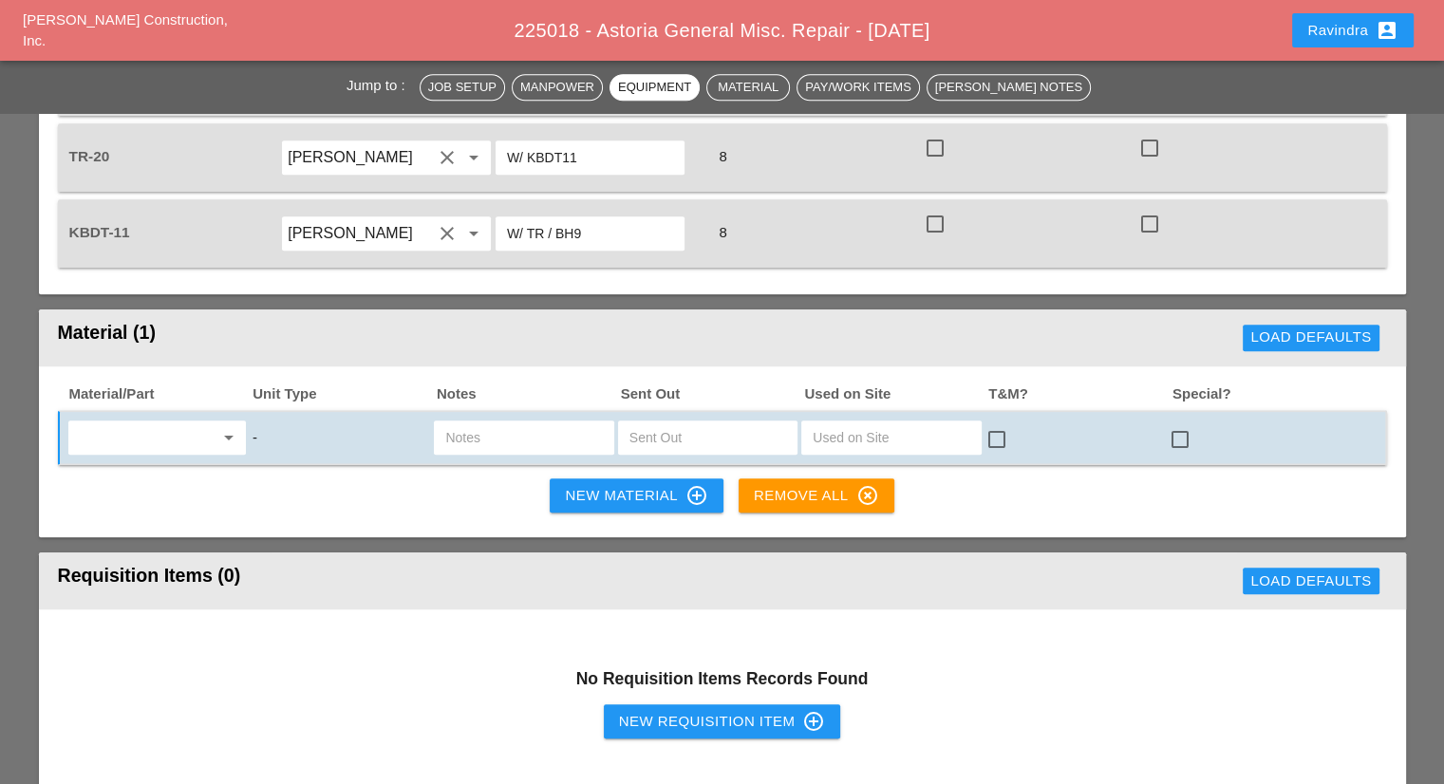
click at [178, 418] on div "arrow_drop_down" at bounding box center [156, 438] width 183 height 40
click at [167, 422] on input "text" at bounding box center [144, 437] width 140 height 30
click at [151, 439] on div "Misc . Materials" at bounding box center [157, 432] width 148 height 23
type input "Misc. Materials"
click at [456, 422] on input "text" at bounding box center [523, 437] width 157 height 30
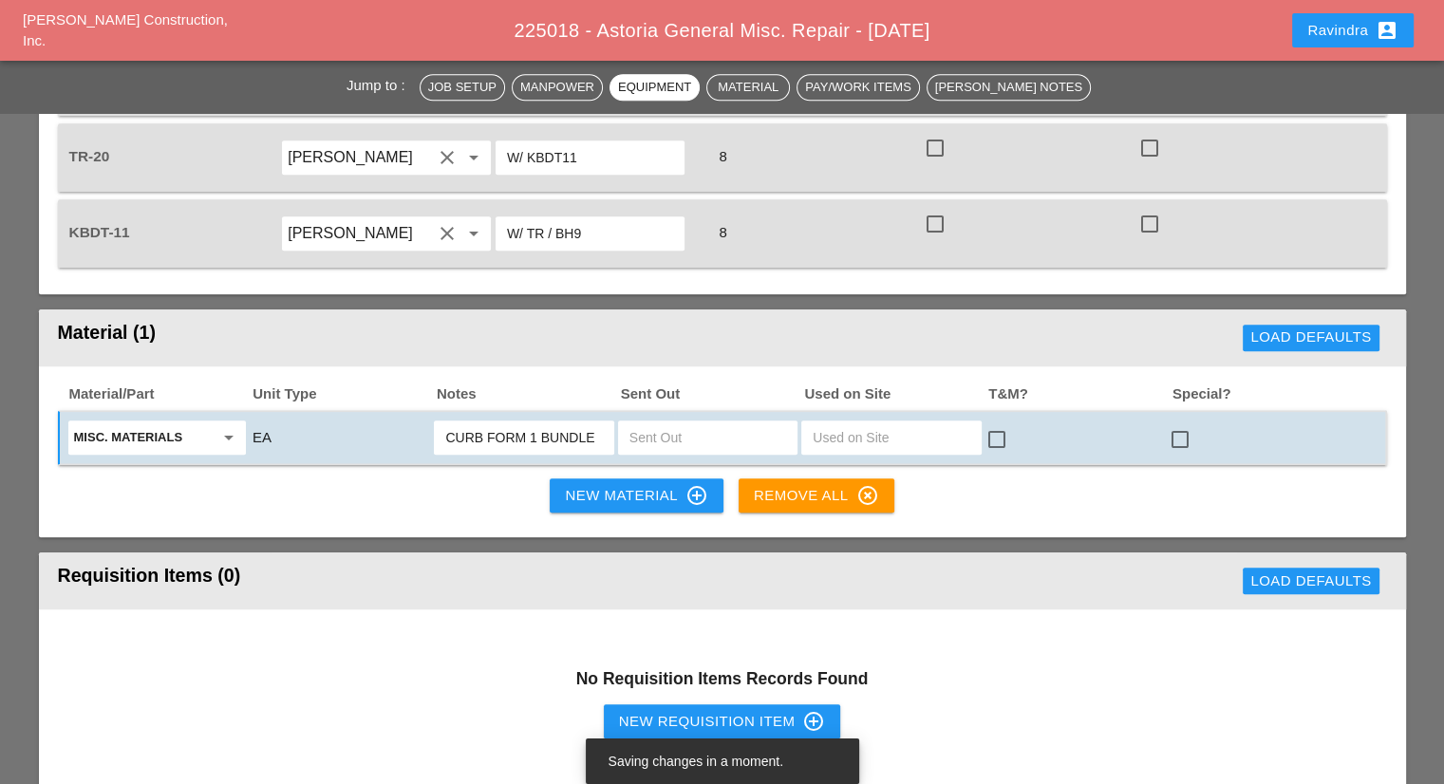
type input "CURB FORM 1 BUNDLE"
click at [682, 422] on input "text" at bounding box center [707, 437] width 157 height 30
type input "1"
click at [1186, 423] on div at bounding box center [1180, 439] width 32 height 32
checkbox input "true"
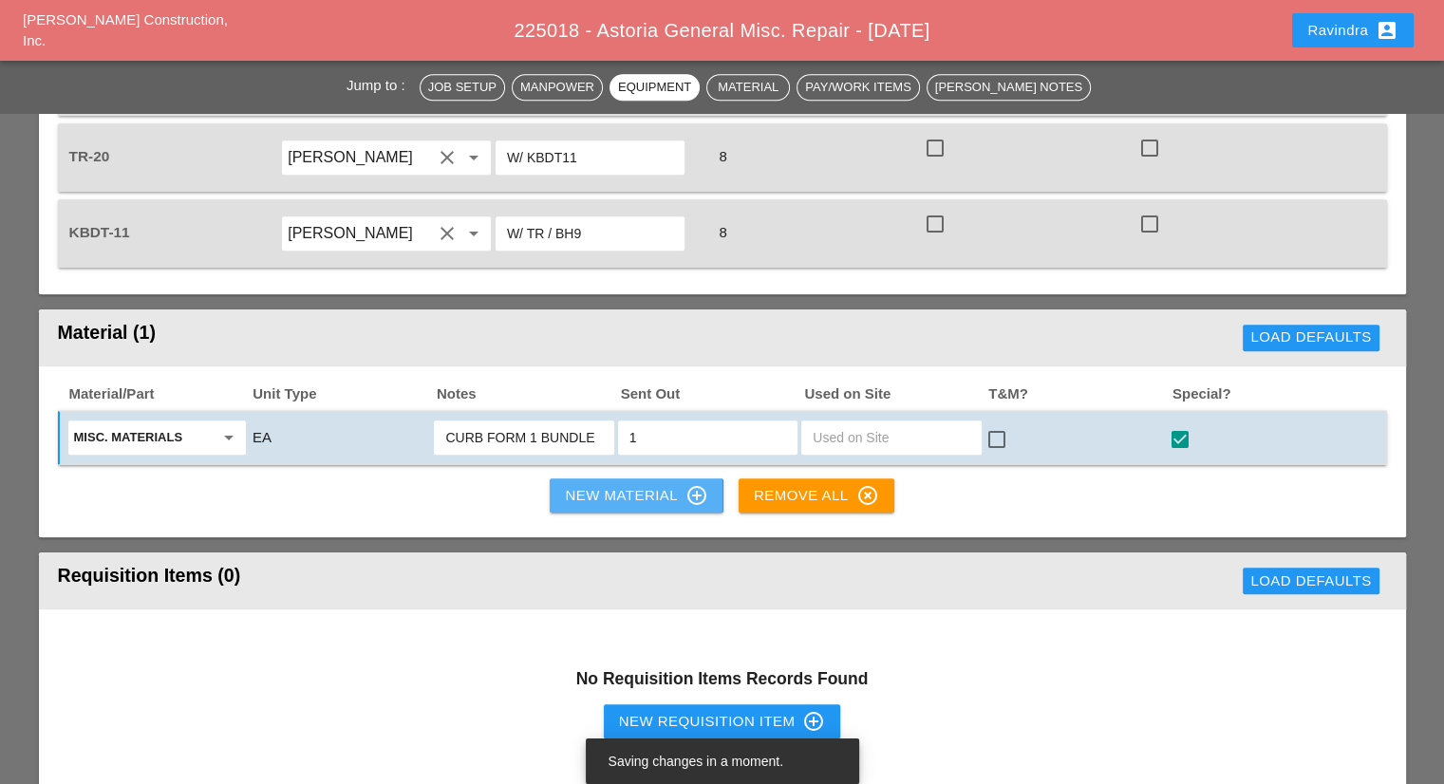
click at [610, 484] on div "New Material control_point" at bounding box center [636, 495] width 142 height 23
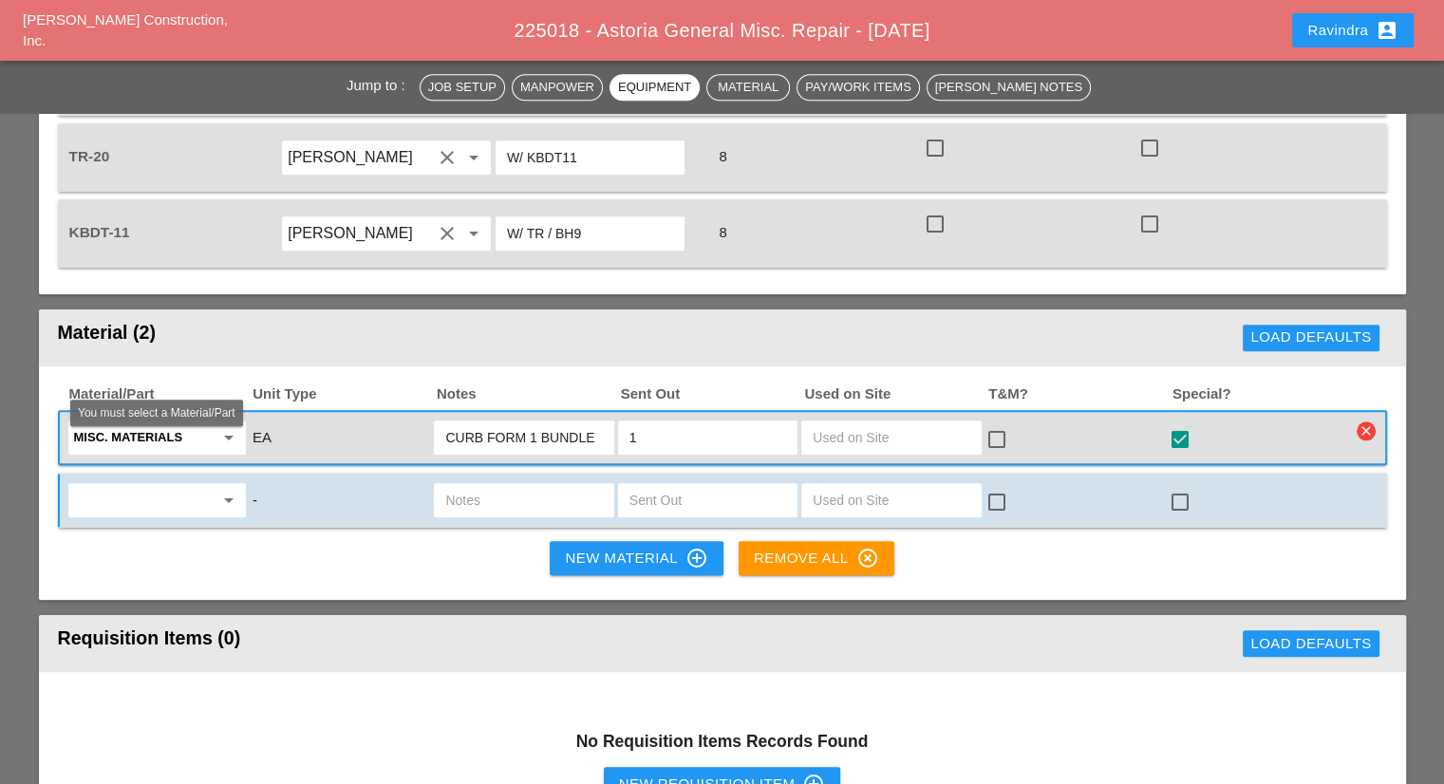
click at [215, 485] on div "arrow_drop_down" at bounding box center [157, 500] width 166 height 30
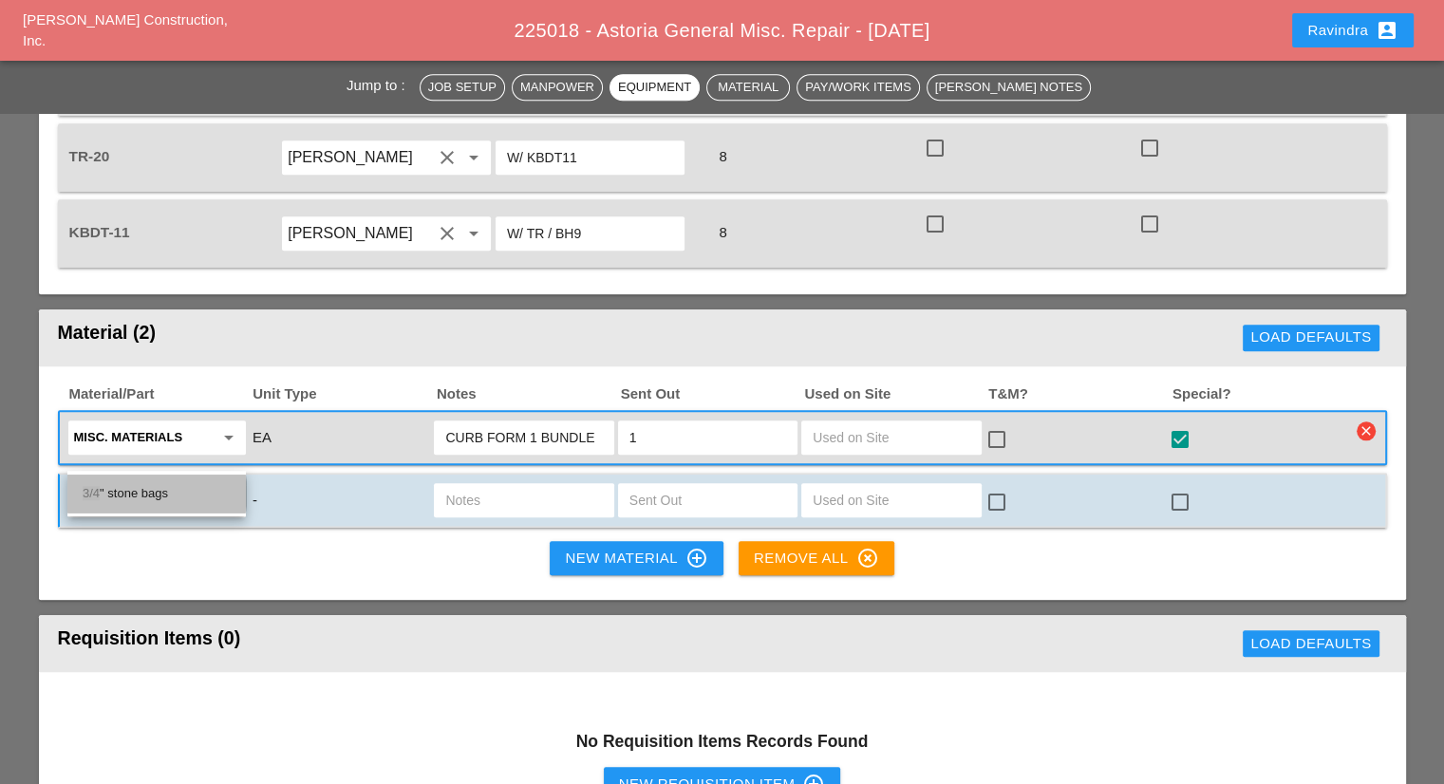
click at [182, 485] on div "3/4 " stone bags" at bounding box center [157, 493] width 148 height 23
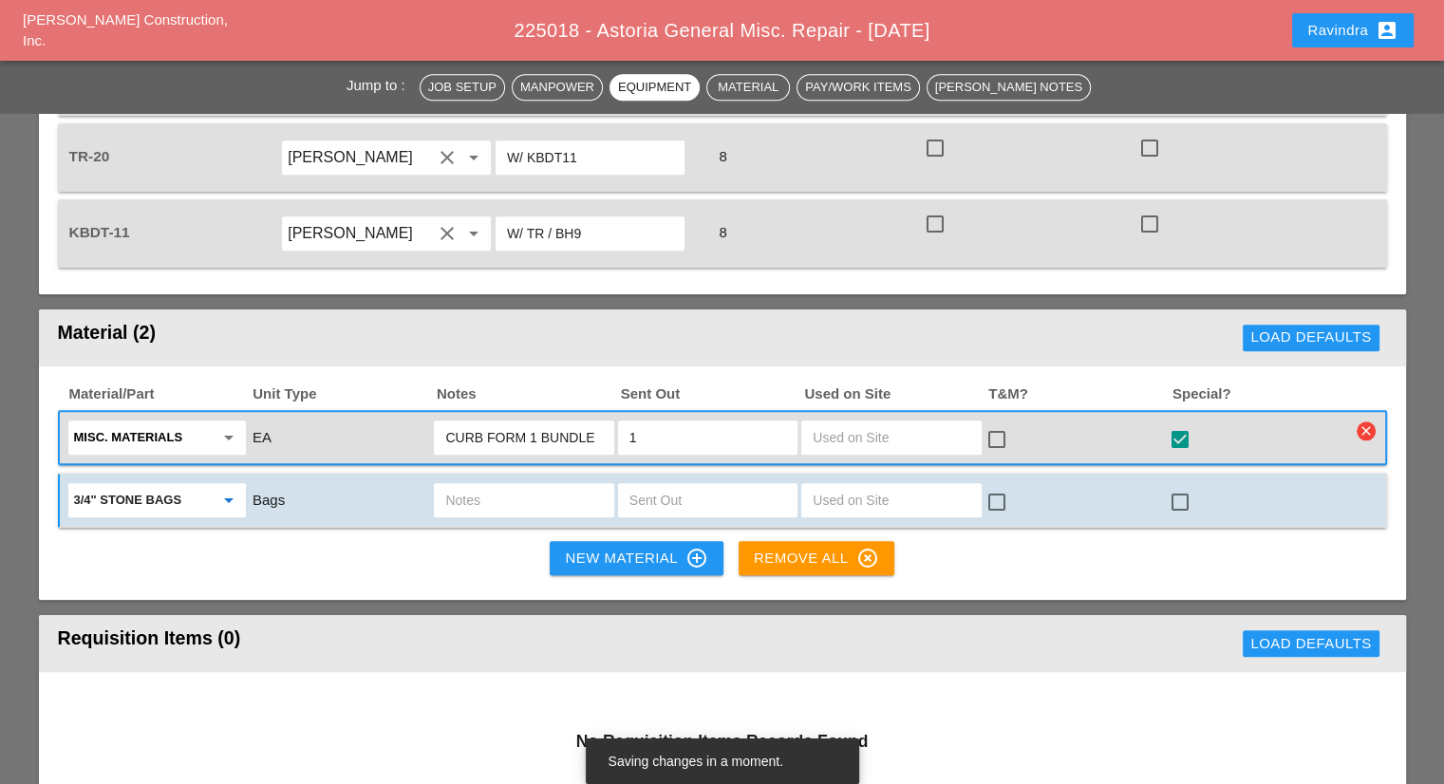
type input "3/4" stone bags"
click at [1173, 486] on div at bounding box center [1180, 502] width 32 height 32
checkbox input "true"
click at [604, 547] on div "New Material control_point" at bounding box center [636, 558] width 142 height 23
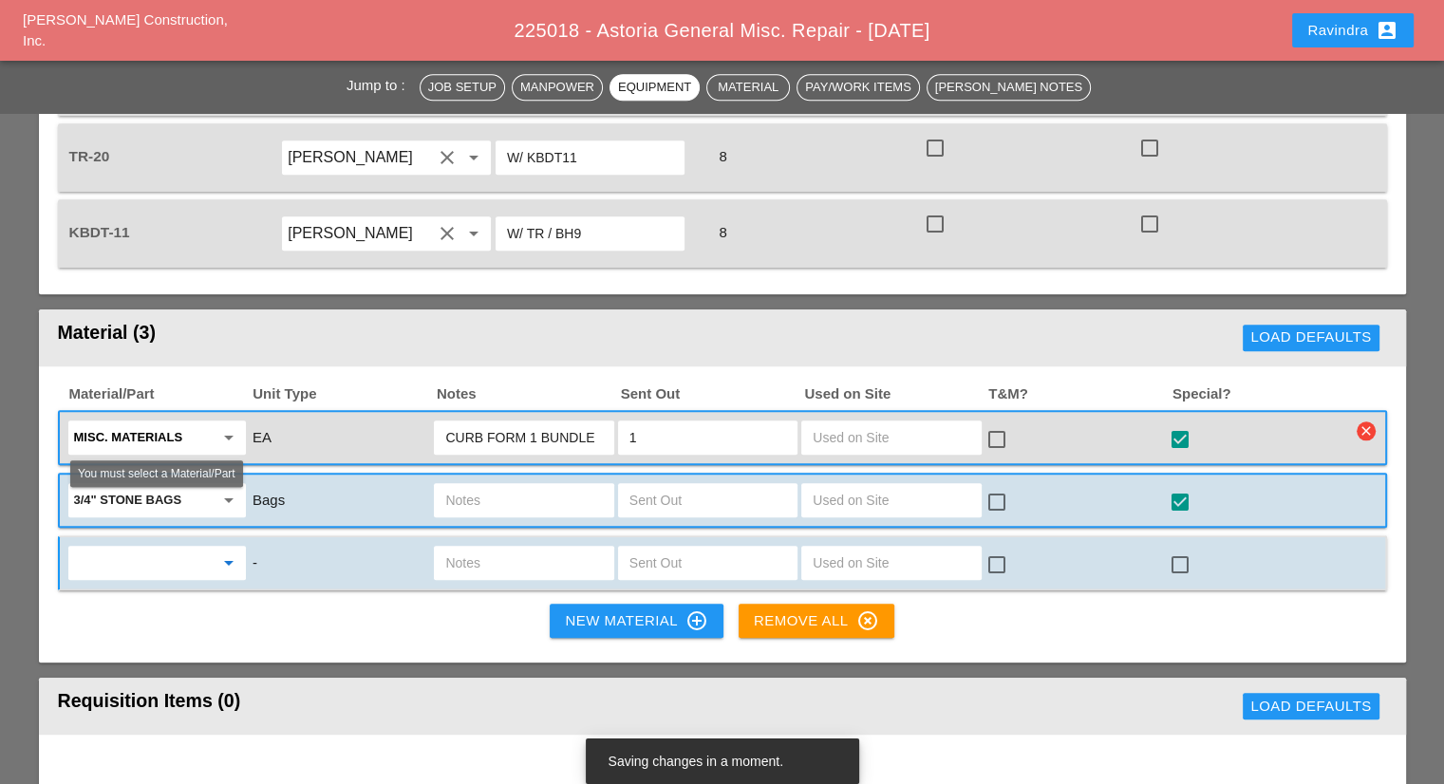
click at [197, 548] on input "text" at bounding box center [144, 563] width 140 height 30
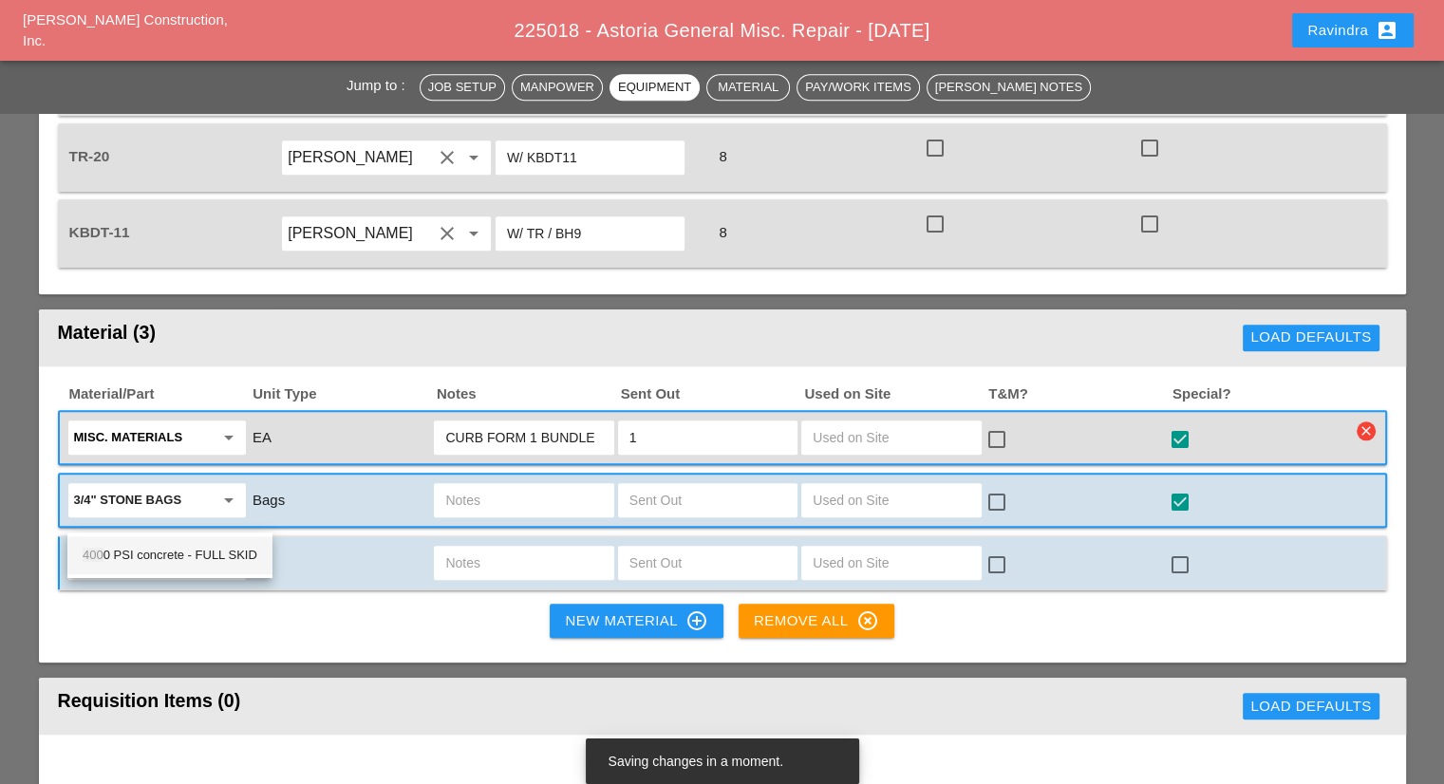
drag, startPoint x: 204, startPoint y: 558, endPoint x: 267, endPoint y: 545, distance: 64.0
click at [205, 558] on div "400 0 PSI concrete - FULL SKID" at bounding box center [170, 555] width 175 height 23
type input "4000 PSI concrete - FULL SKID"
click at [447, 548] on input "text" at bounding box center [523, 563] width 157 height 30
type input "2 SKIDS"
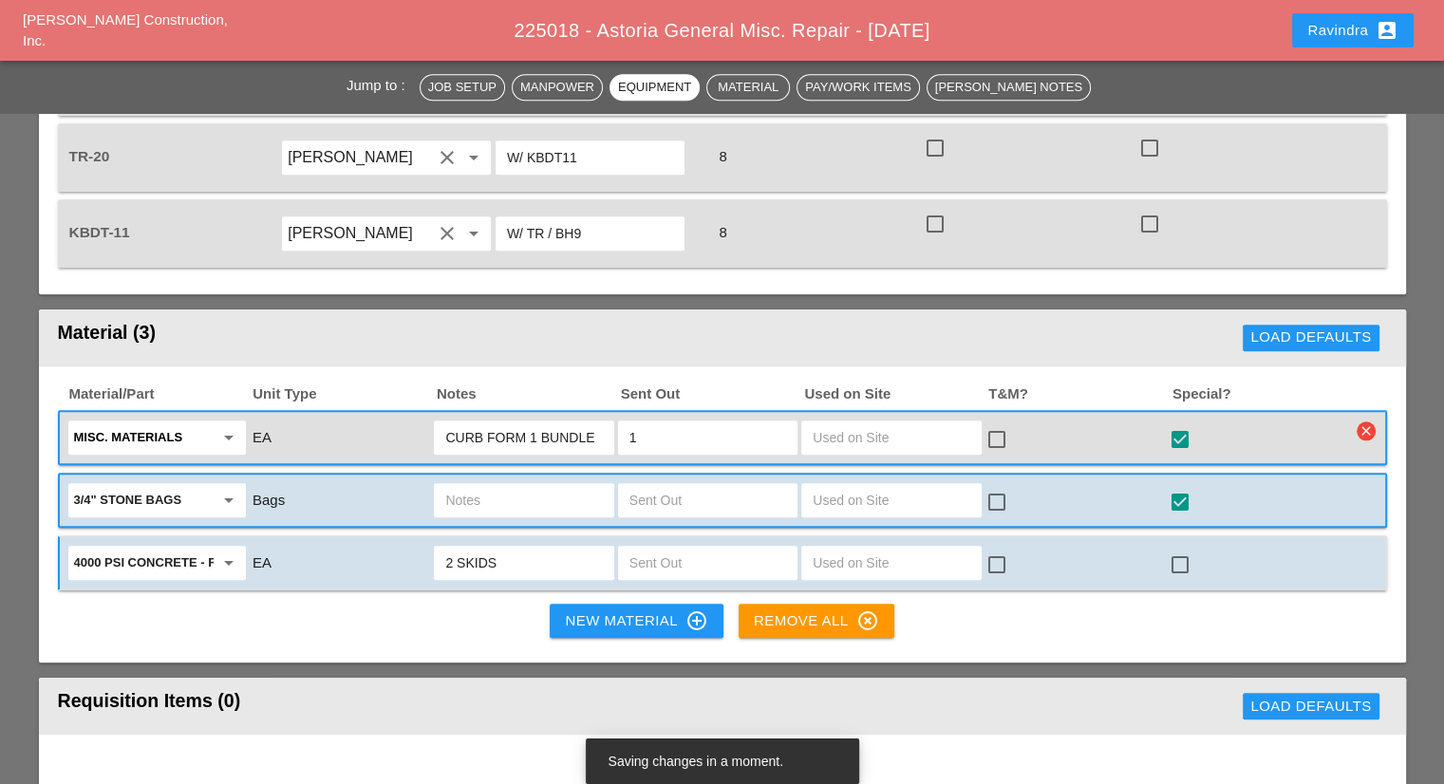
click at [752, 548] on input "text" at bounding box center [707, 563] width 157 height 30
type input "2"
click at [1163, 543] on div "check_box_outline_blank" at bounding box center [1074, 563] width 183 height 40
click at [1184, 549] on div at bounding box center [1180, 565] width 32 height 32
checkbox input "true"
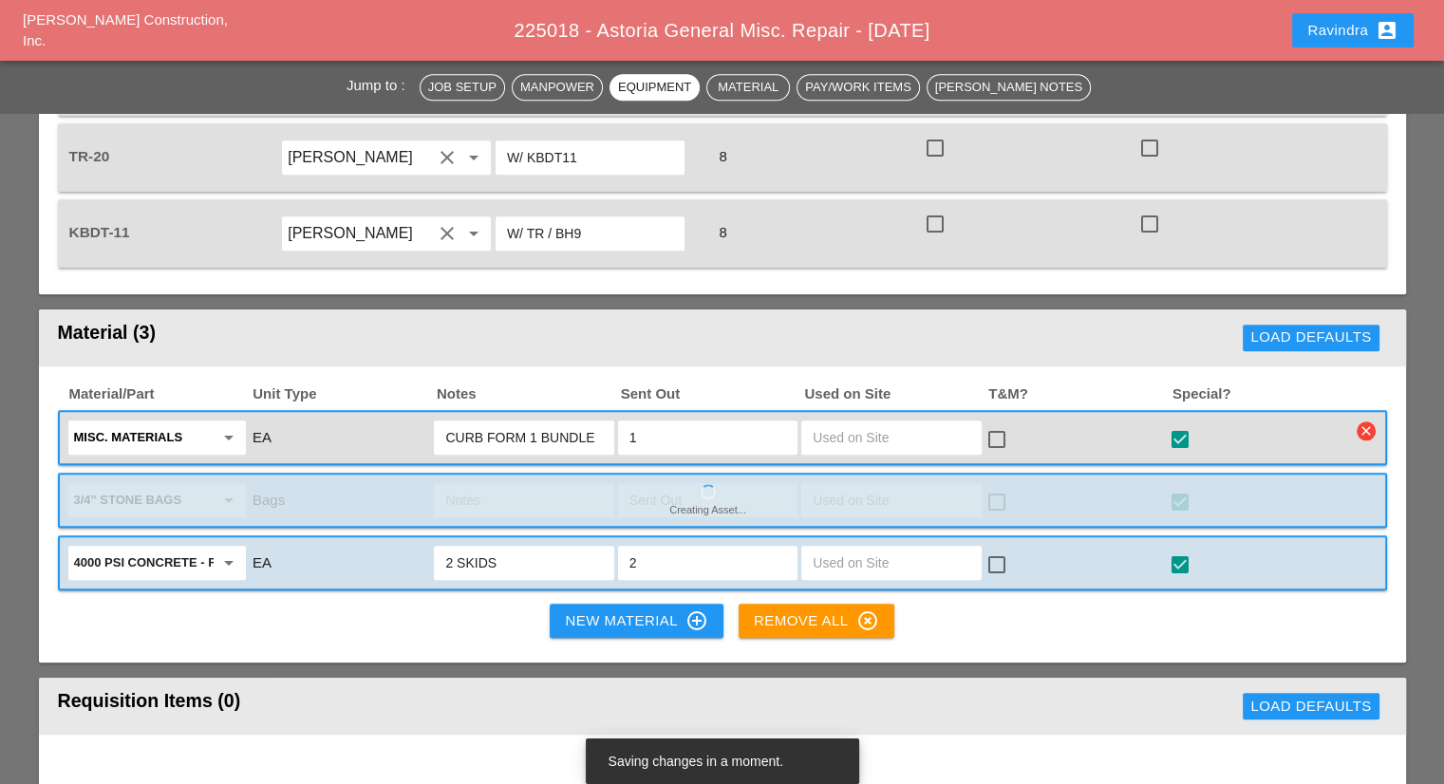
click at [587, 609] on div "New Material control_point" at bounding box center [636, 620] width 142 height 23
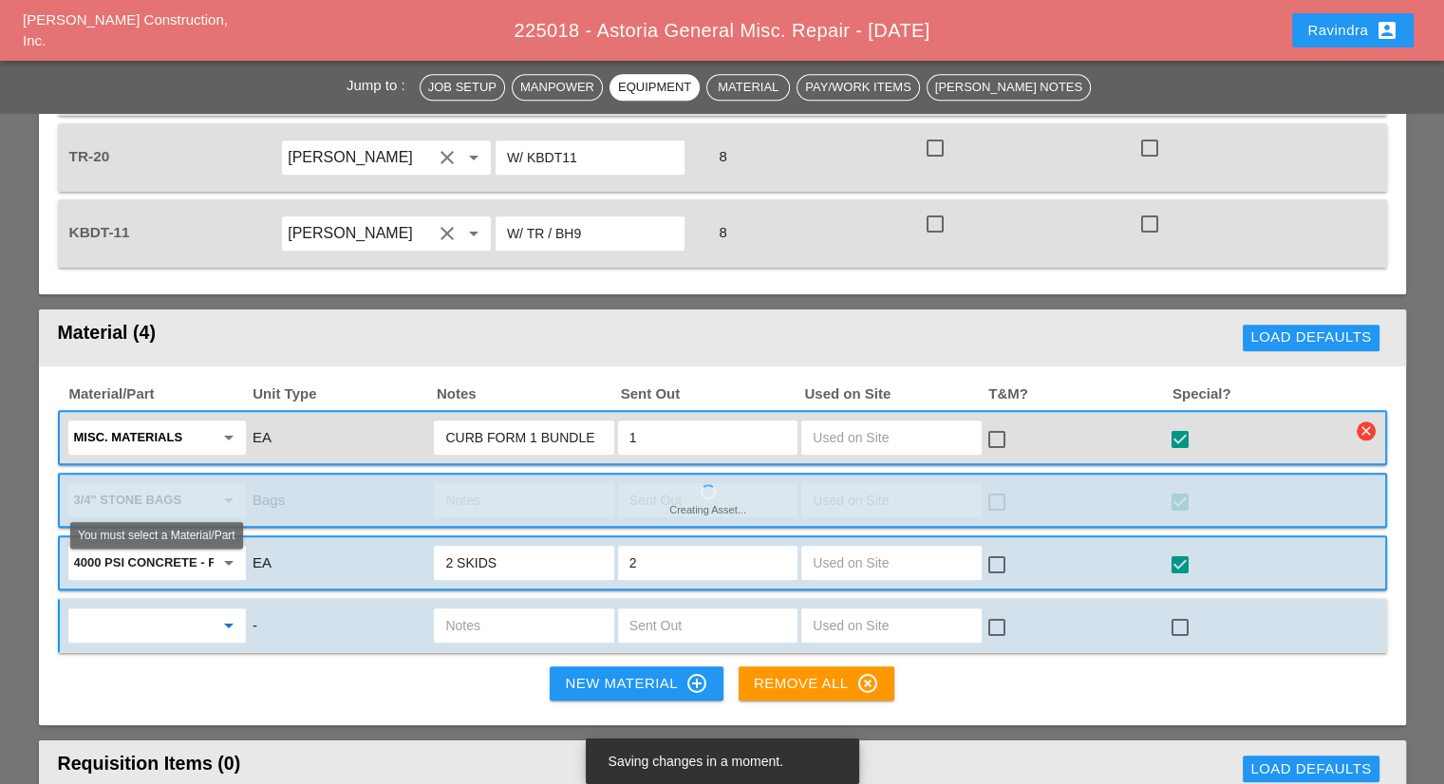
click at [152, 610] on input "text" at bounding box center [144, 625] width 140 height 30
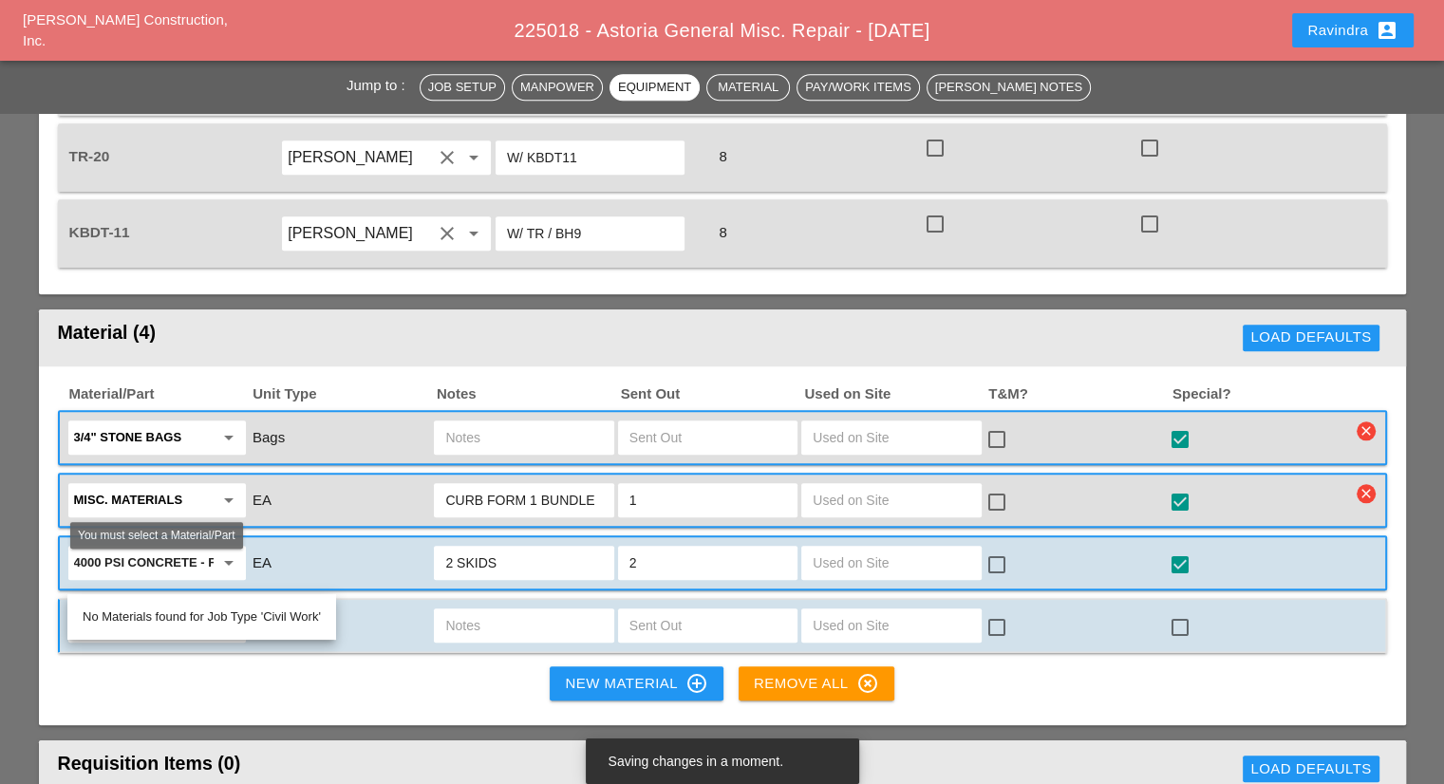
type input "GRADE"
drag, startPoint x: 158, startPoint y: 570, endPoint x: 47, endPoint y: 566, distance: 111.2
click at [47, 566] on div "Material/Part Unit Type Notes Sent Out Used on Site T&M? Special? 3/4" stone ba…" at bounding box center [722, 546] width 1367 height 360
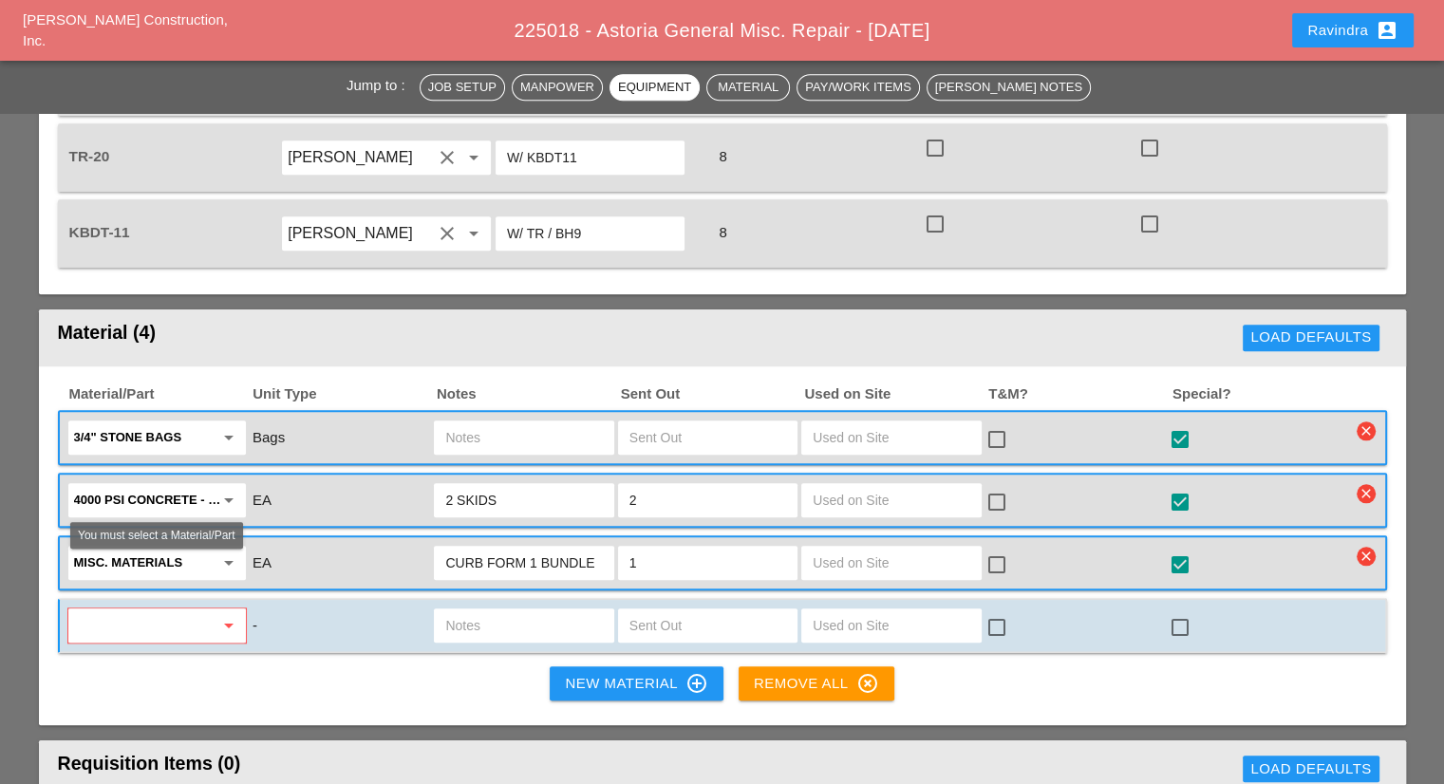
click at [118, 610] on input "text" at bounding box center [144, 625] width 140 height 30
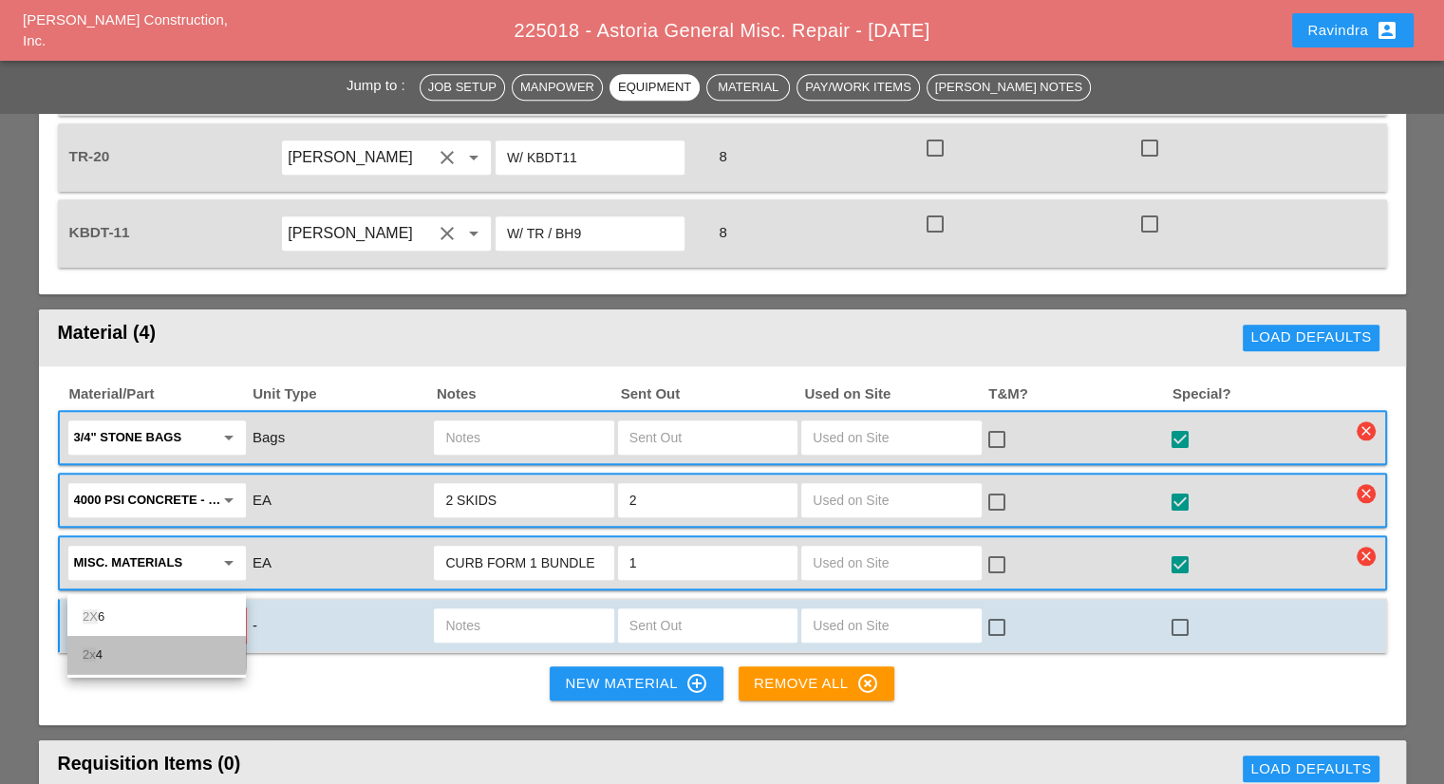
click at [118, 646] on div "2x 4" at bounding box center [157, 655] width 148 height 23
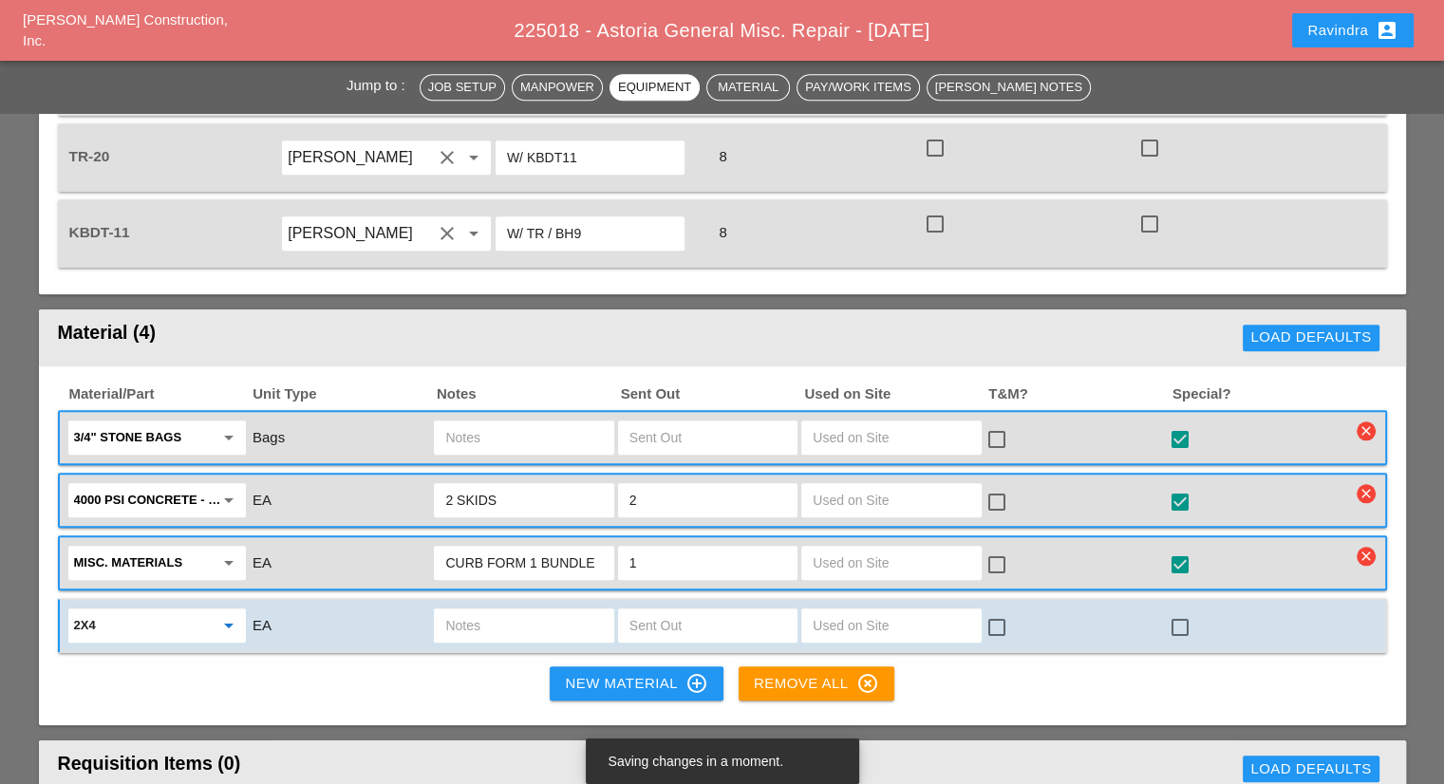
type input "2x4"
click at [653, 610] on input "text" at bounding box center [707, 625] width 157 height 30
type input "4"
click at [1181, 611] on div at bounding box center [1180, 627] width 32 height 32
checkbox input "true"
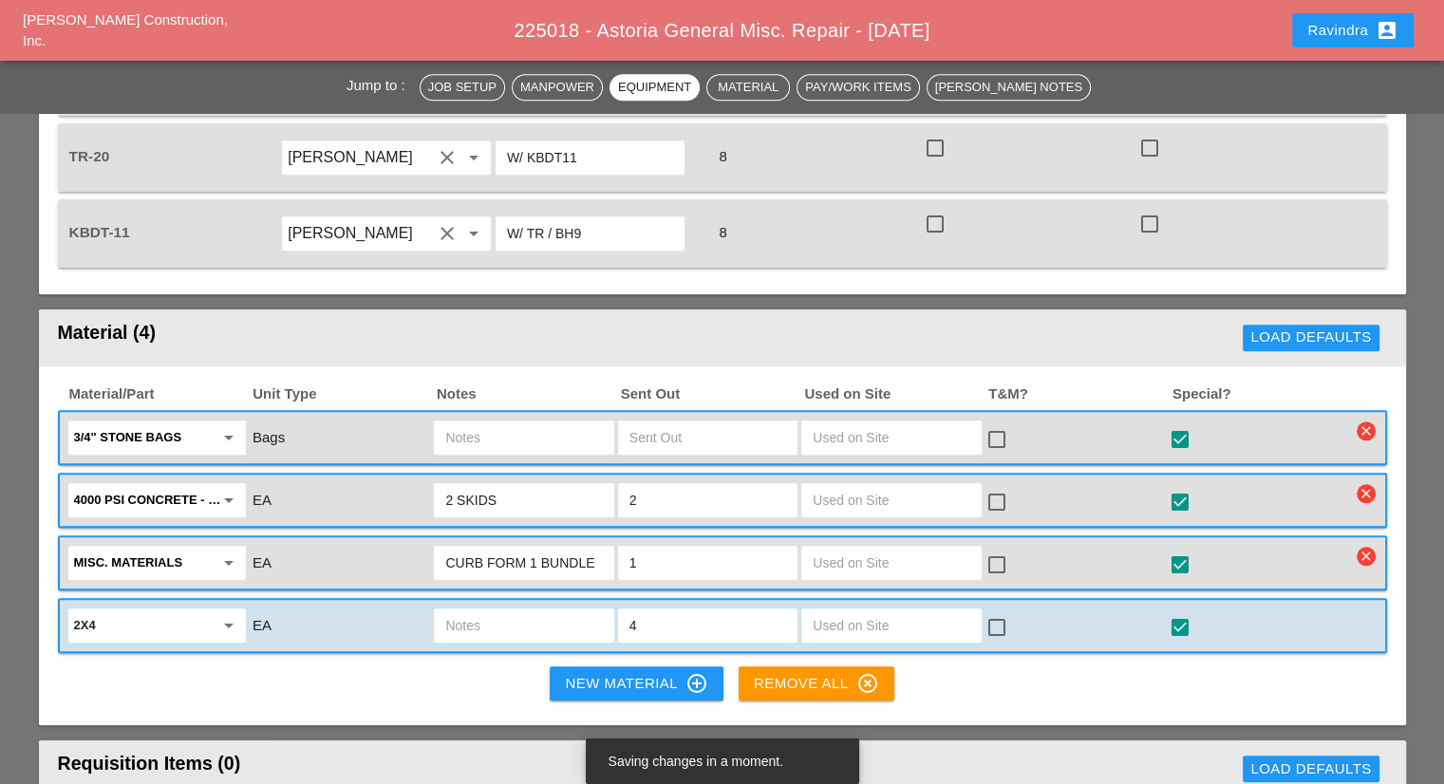
click at [538, 638] on div "Material/Part Unit Type Notes Sent Out Used on Site T&M? Special? 3/4" stone ba…" at bounding box center [722, 546] width 1367 height 360
click at [566, 672] on div "New Material control_point" at bounding box center [636, 683] width 142 height 23
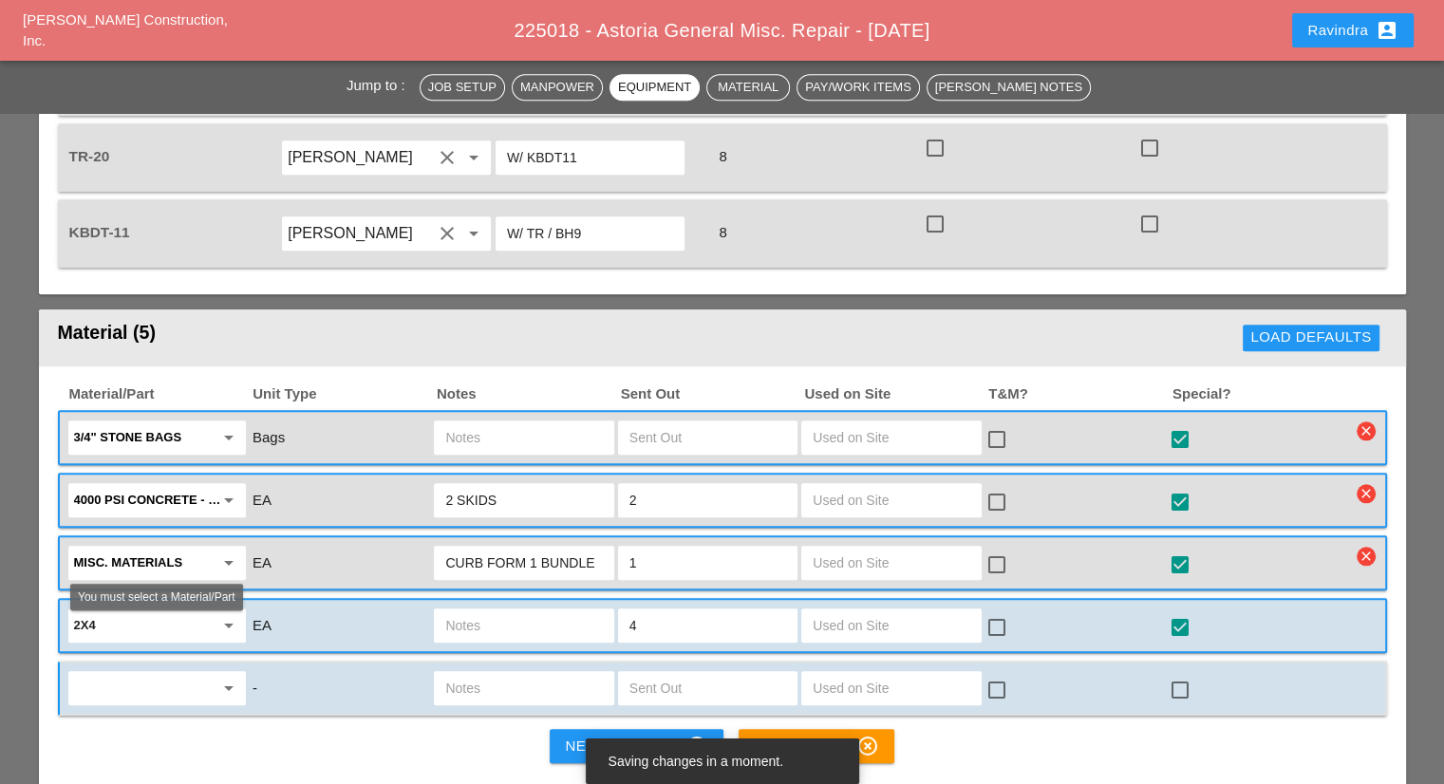
click at [202, 673] on input "text" at bounding box center [144, 688] width 140 height 30
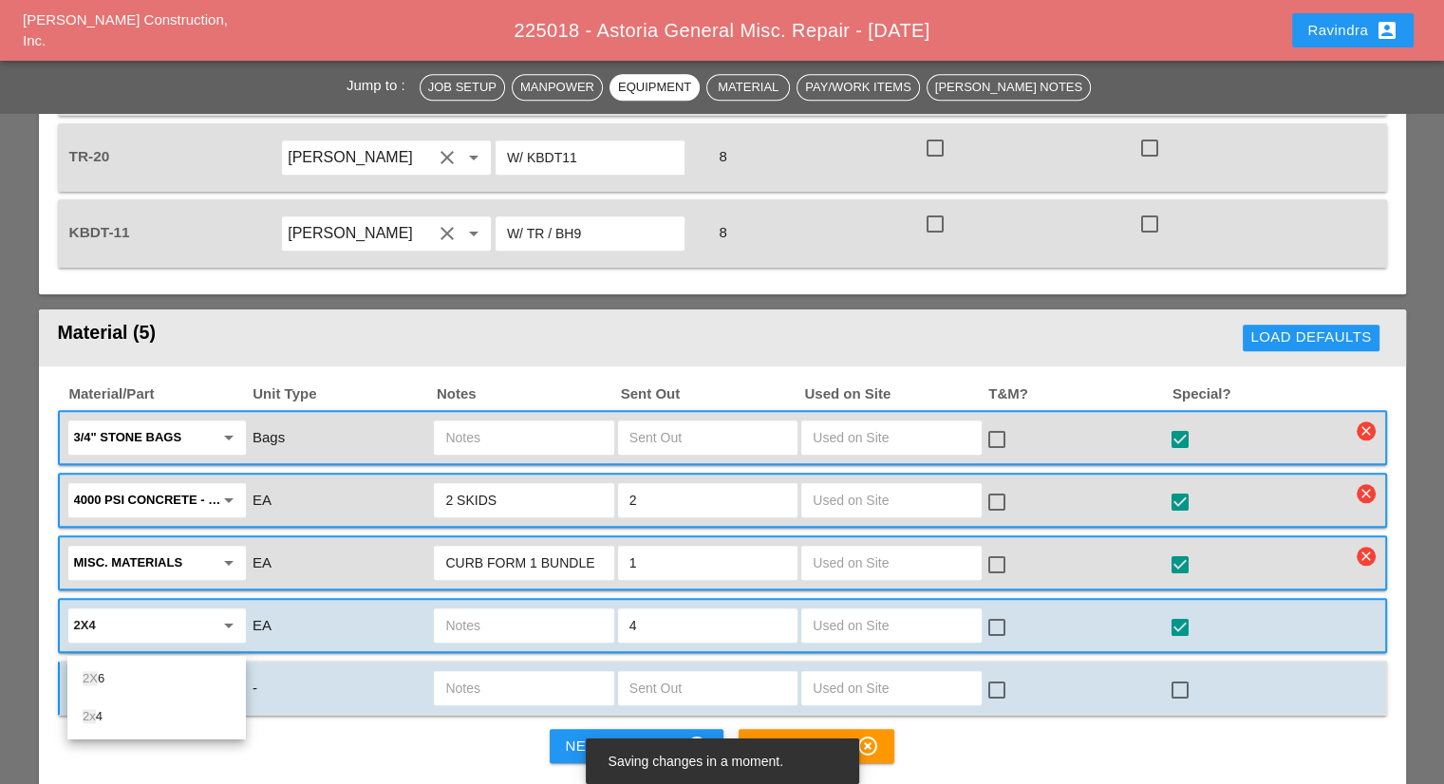
click at [148, 683] on div "2X 6" at bounding box center [157, 678] width 148 height 23
type input "2X6"
click at [657, 673] on input "text" at bounding box center [707, 688] width 157 height 30
type input "4"
click at [1186, 674] on div at bounding box center [1180, 690] width 32 height 32
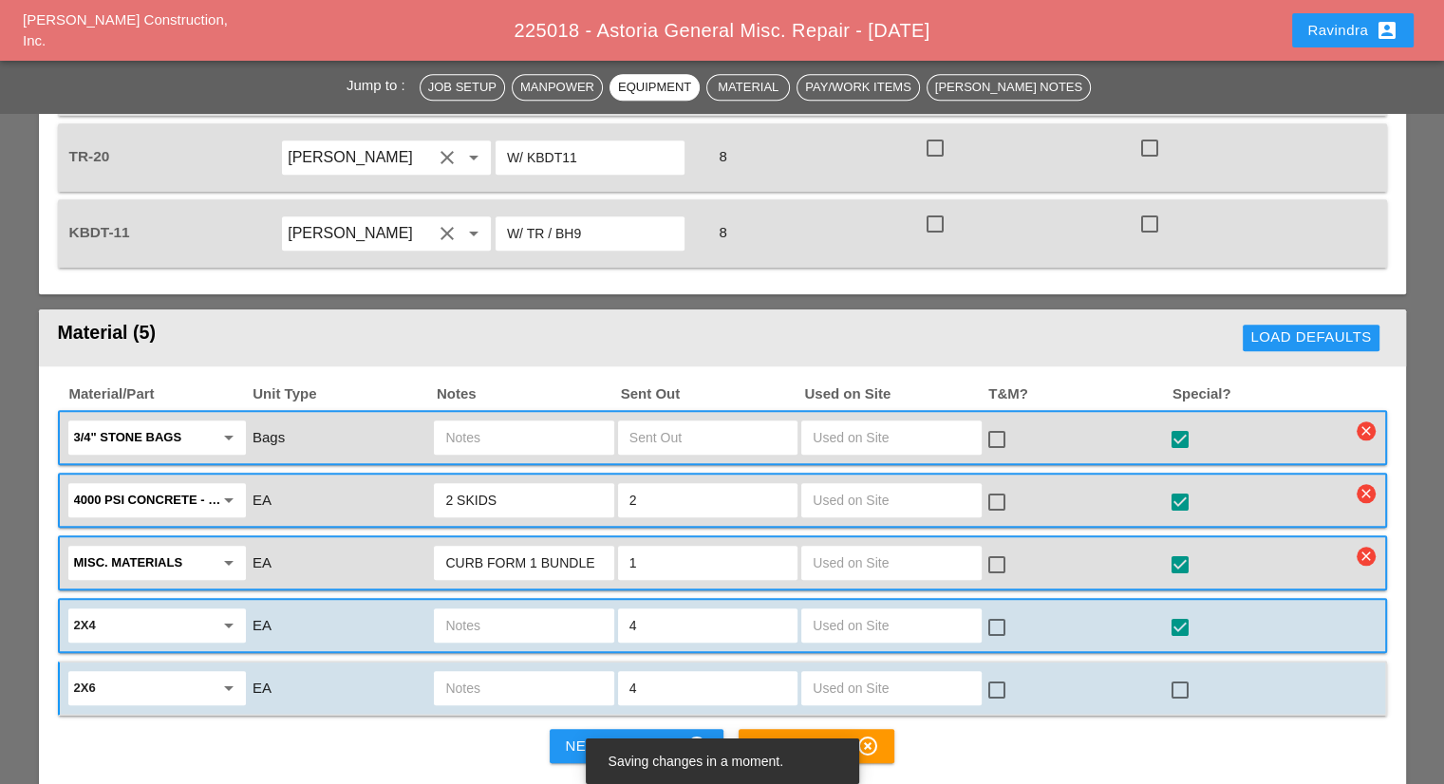
checkbox input "true"
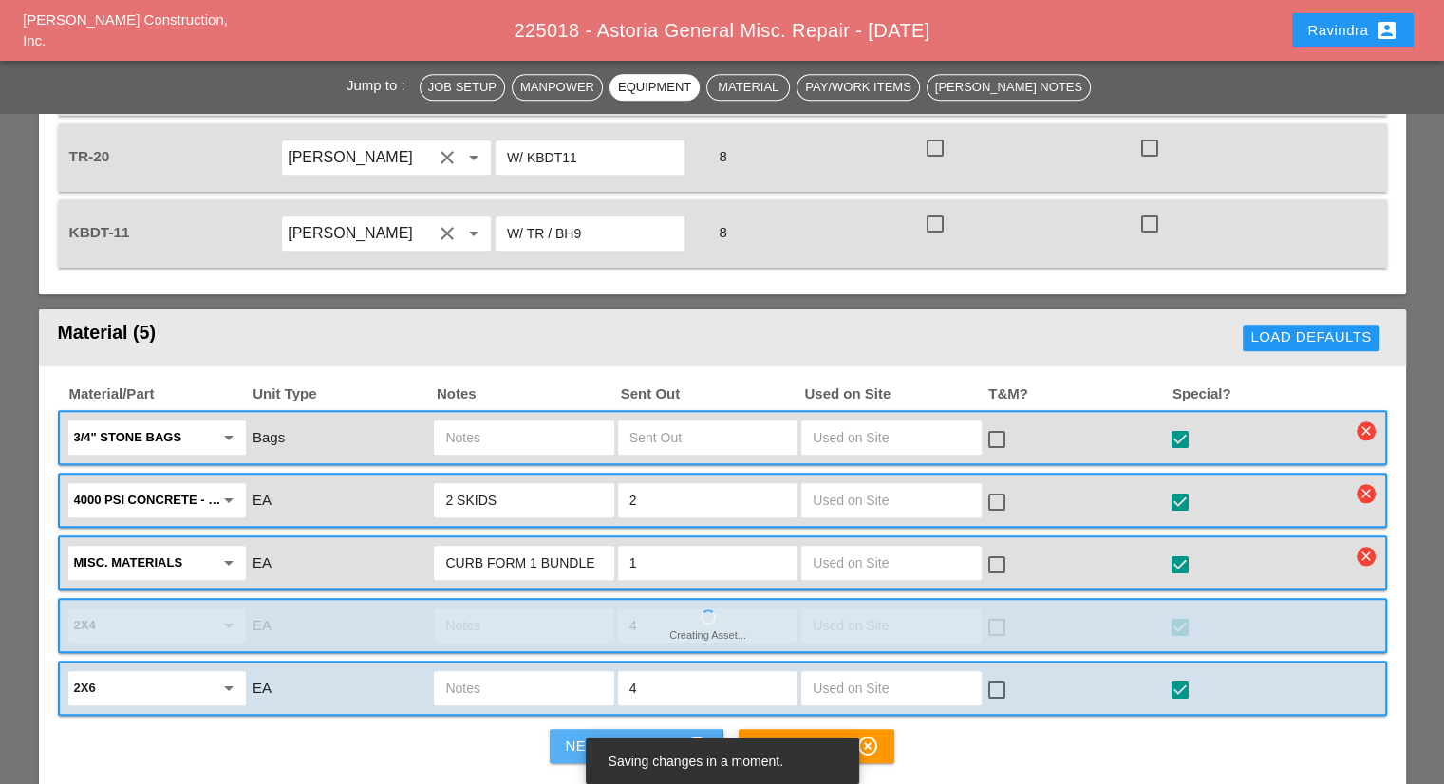
click at [645, 735] on div "New Material control_point" at bounding box center [636, 746] width 142 height 23
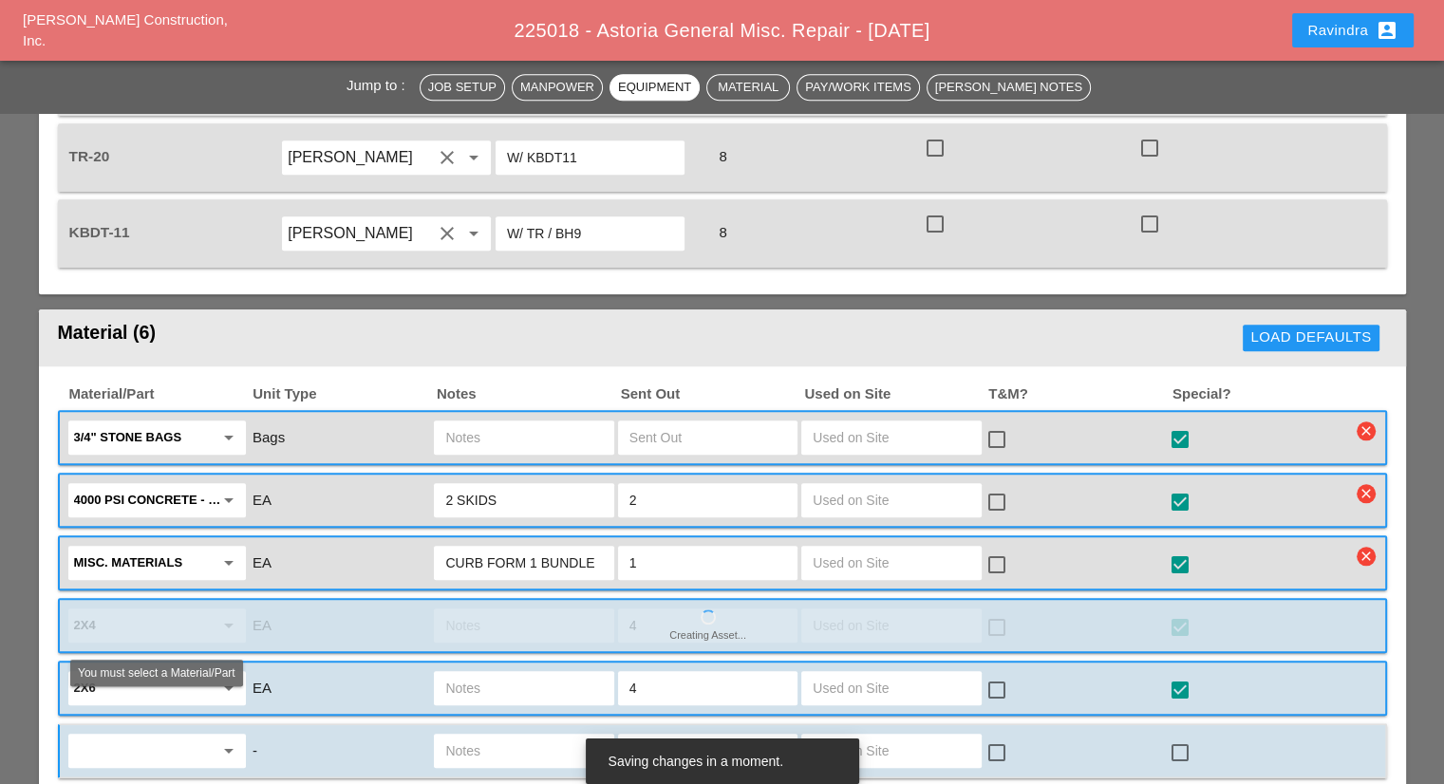
click at [198, 736] on input "text" at bounding box center [144, 751] width 140 height 30
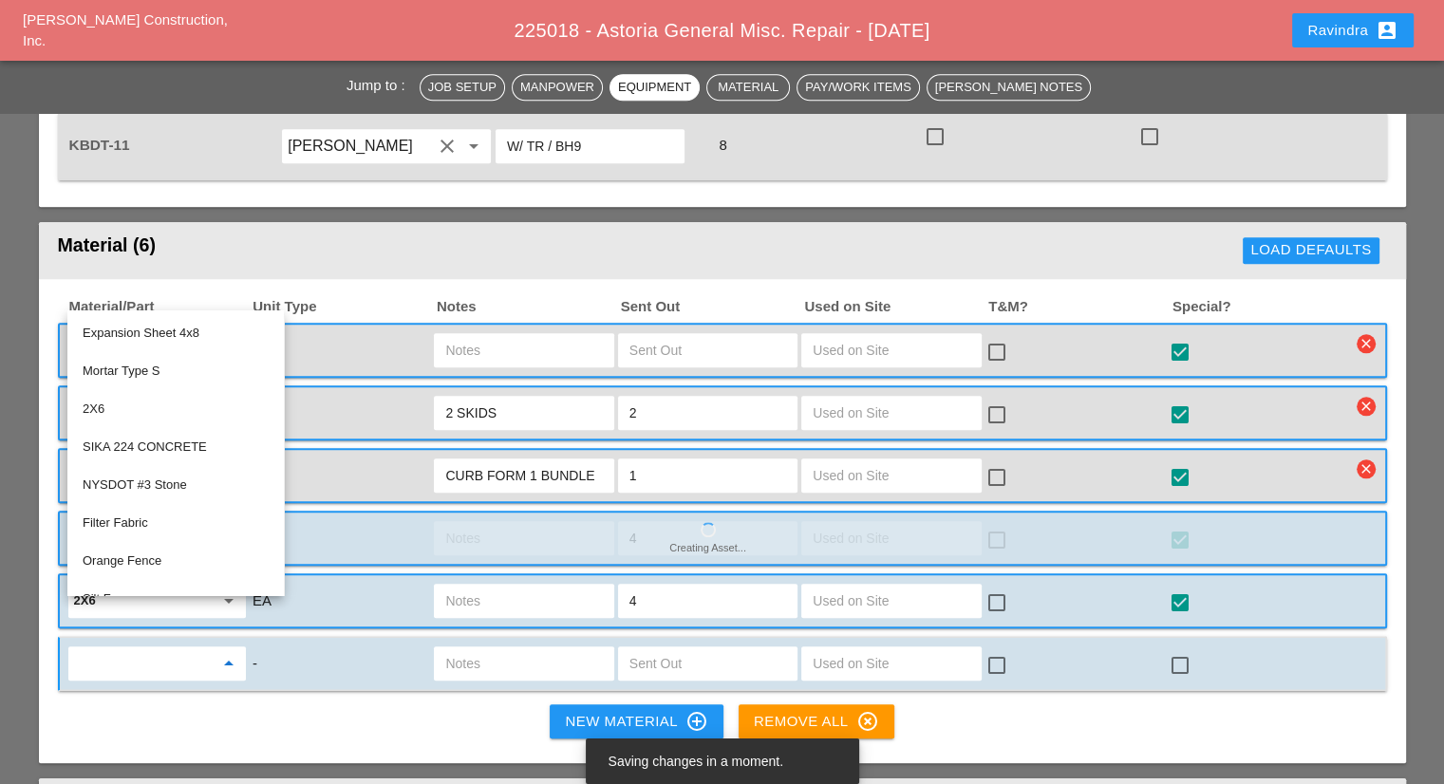
scroll to position [1993, 0]
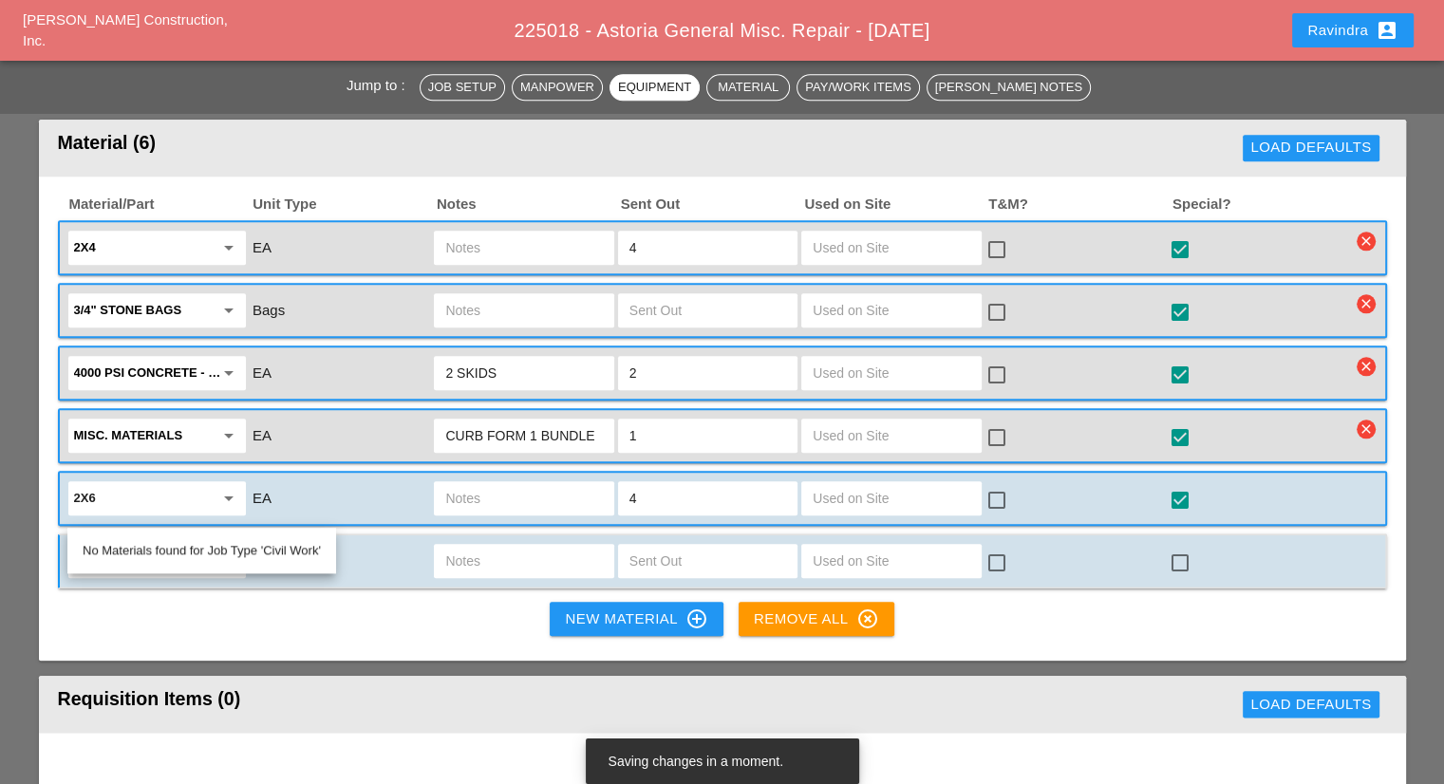
type input "2"
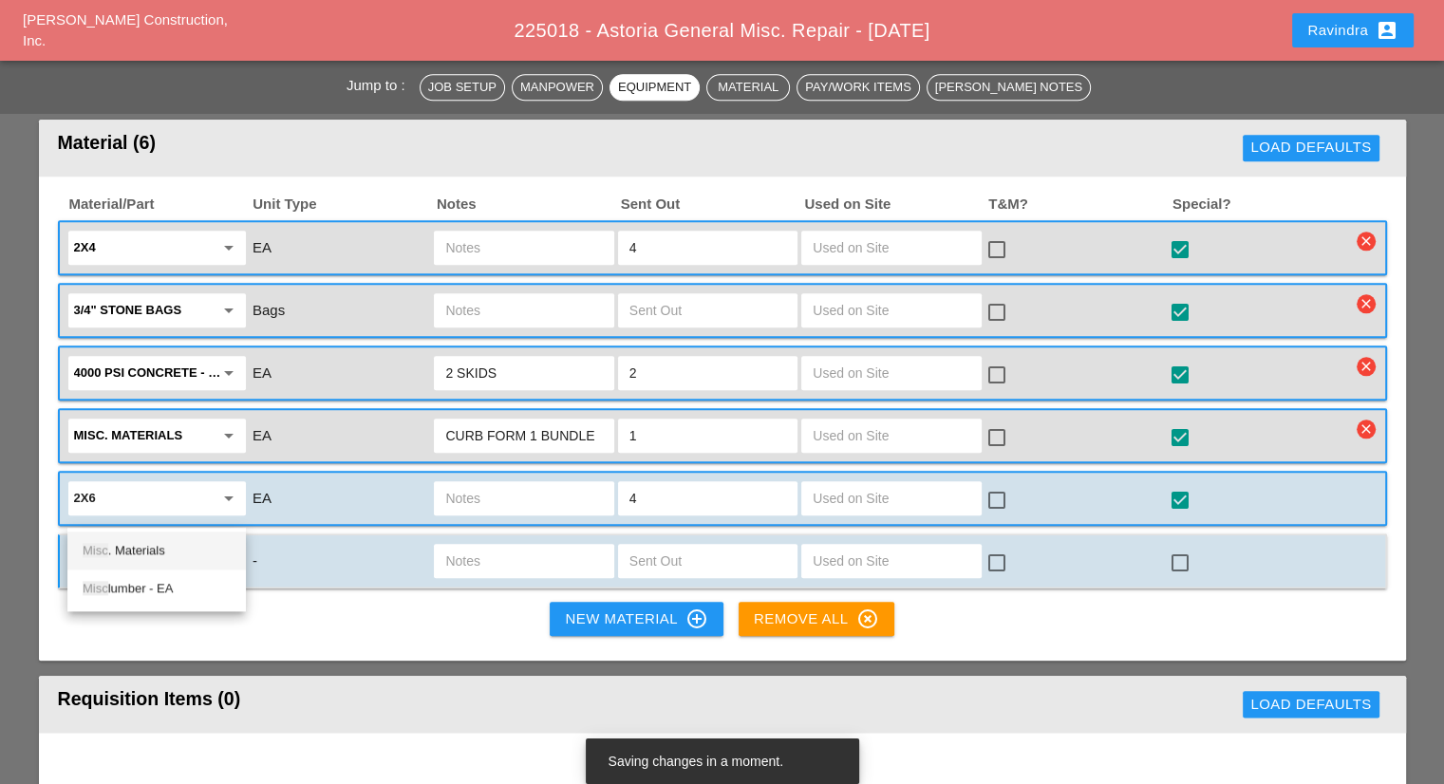
click at [174, 554] on div "Misc . Materials" at bounding box center [157, 550] width 148 height 23
type input "Misc. Materials"
click at [532, 546] on input "text" at bounding box center [523, 561] width 157 height 30
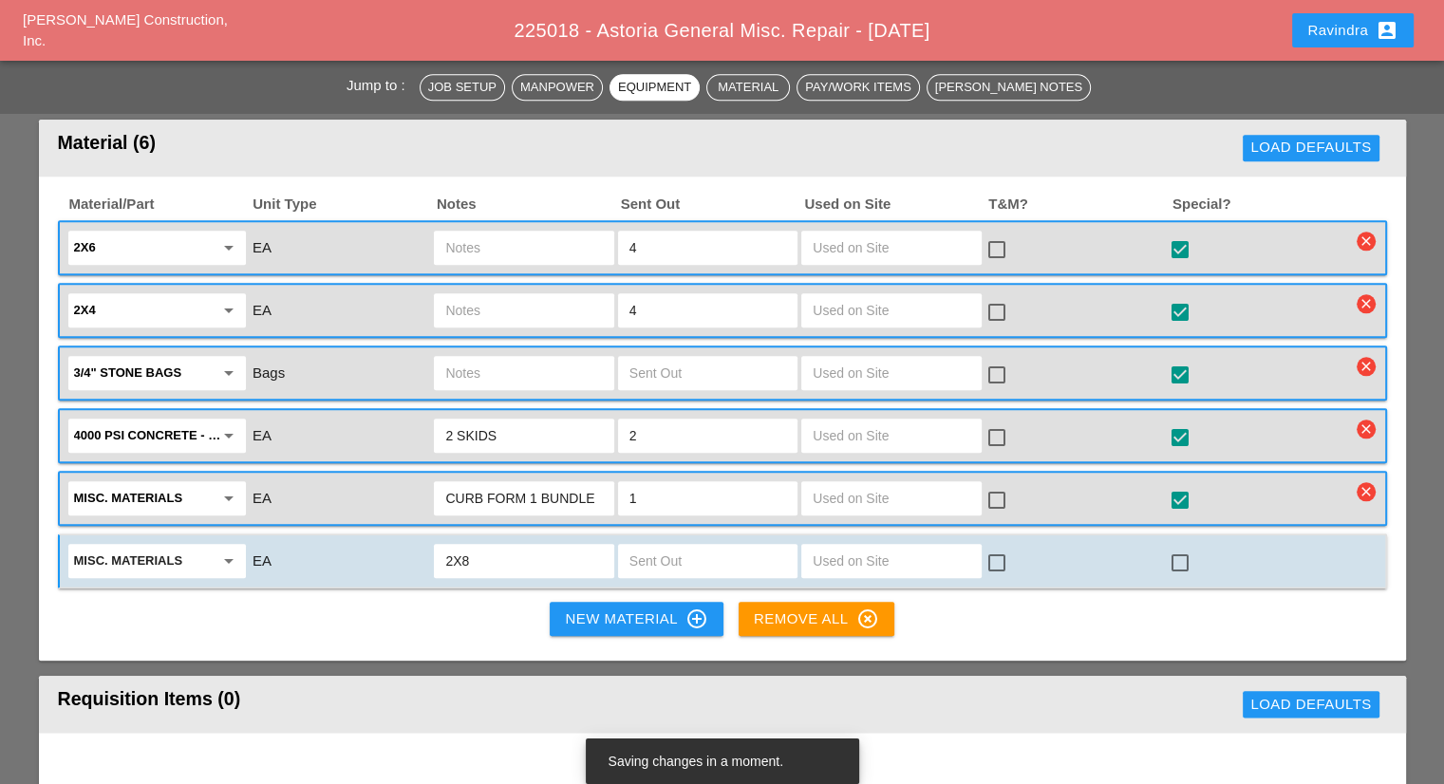
type input "2X8"
click at [690, 546] on input "text" at bounding box center [707, 561] width 157 height 30
type input "4"
click at [1179, 547] on div at bounding box center [1180, 563] width 32 height 32
checkbox input "true"
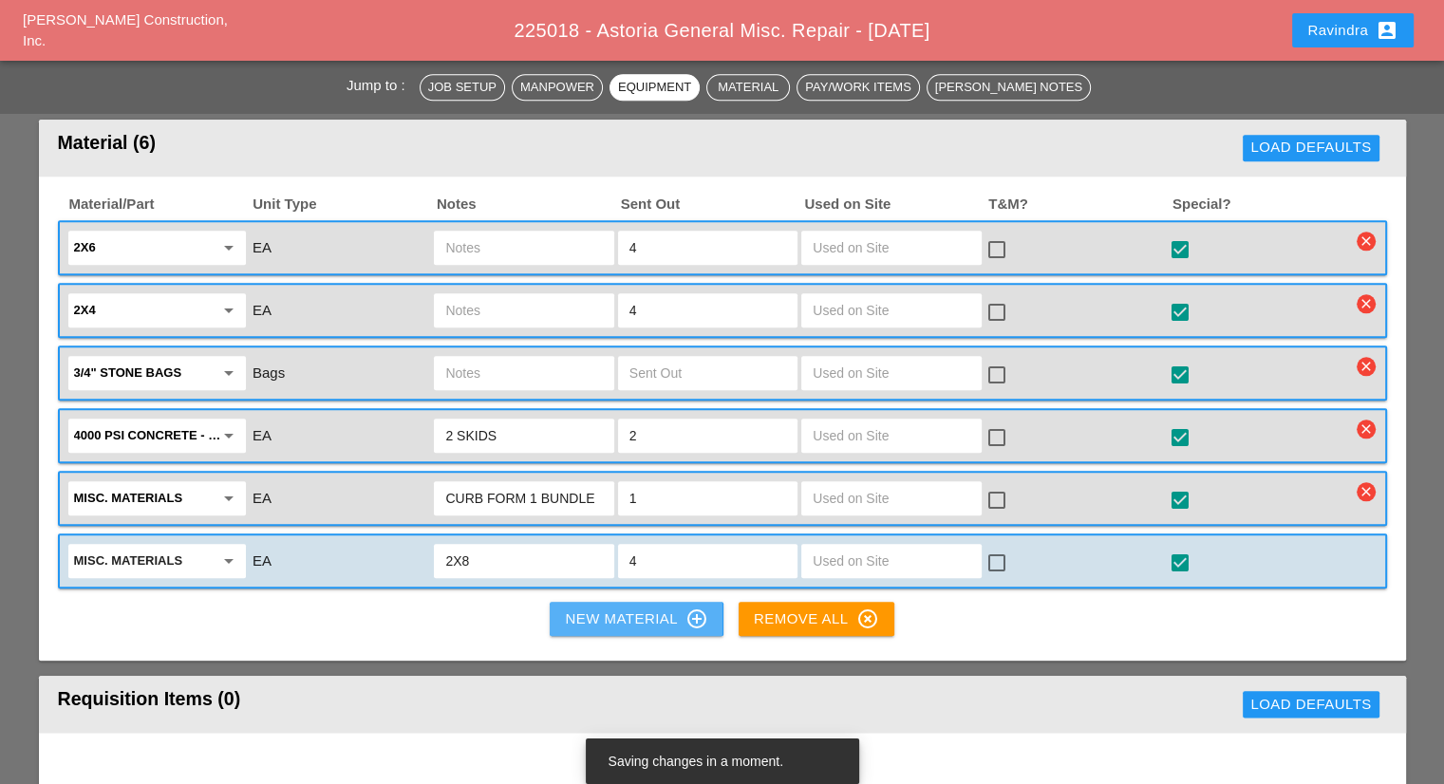
click at [645, 607] on div "New Material control_point" at bounding box center [636, 618] width 142 height 23
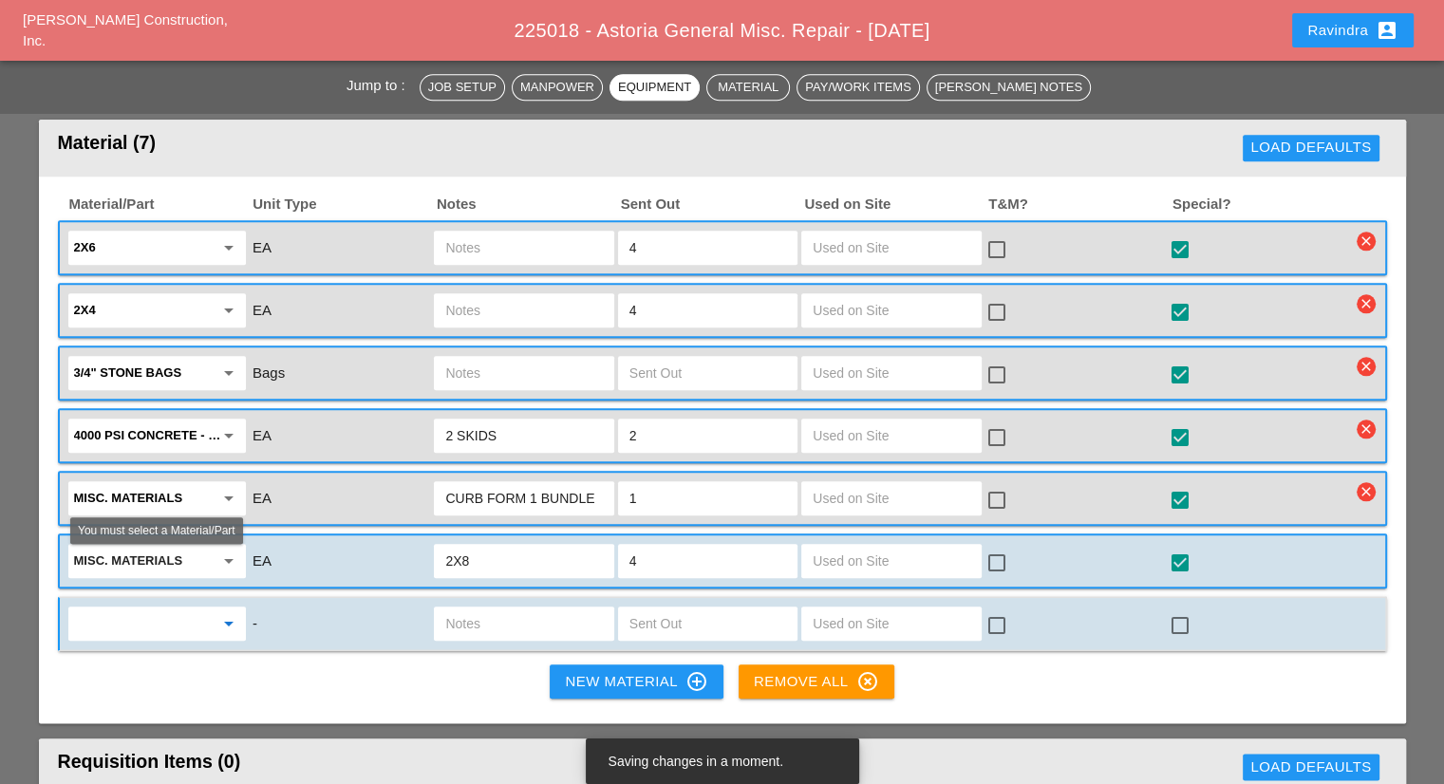
click at [151, 608] on input "text" at bounding box center [144, 623] width 140 height 30
type input "2"
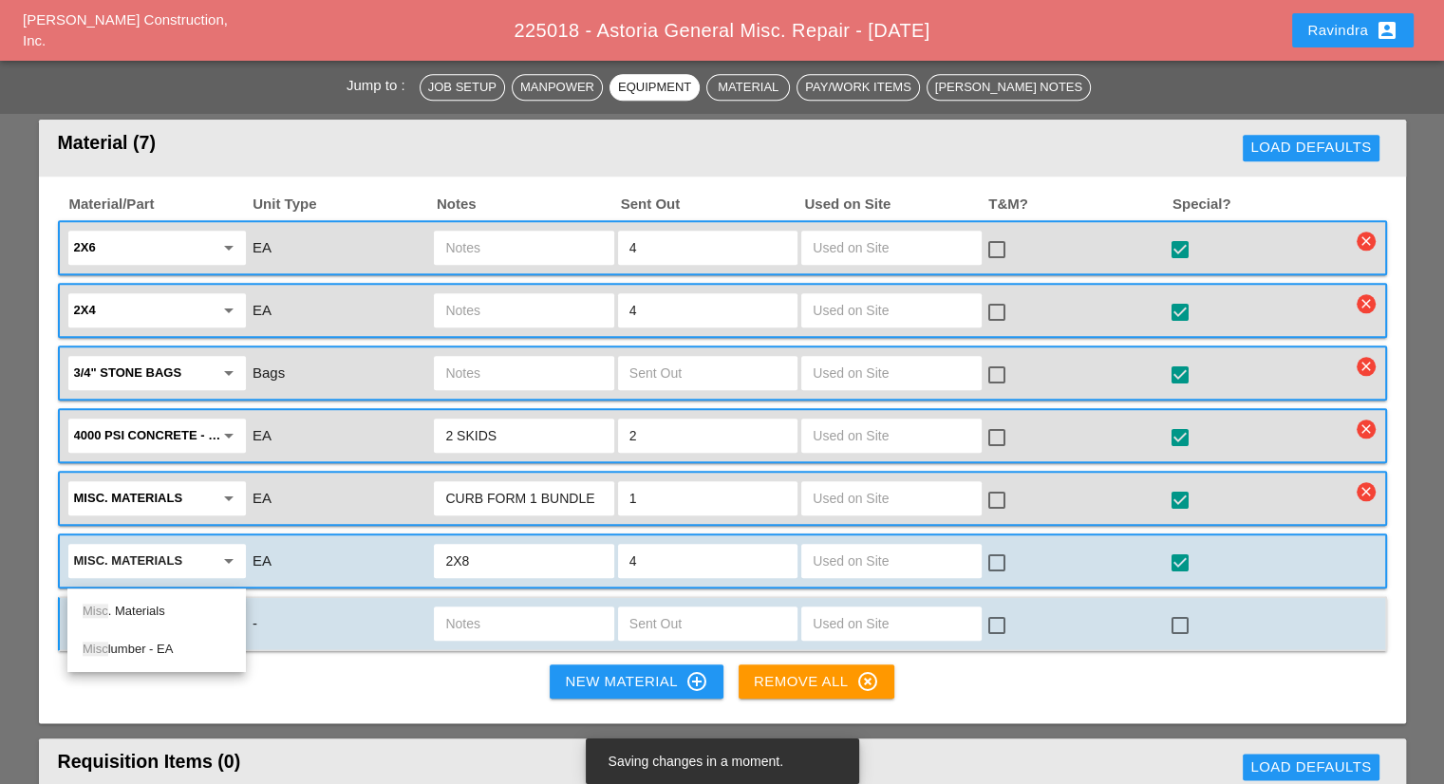
click at [149, 606] on div "Misc . Materials" at bounding box center [157, 611] width 148 height 23
type input "Misc. Materials"
click at [535, 608] on input "text" at bounding box center [523, 623] width 157 height 30
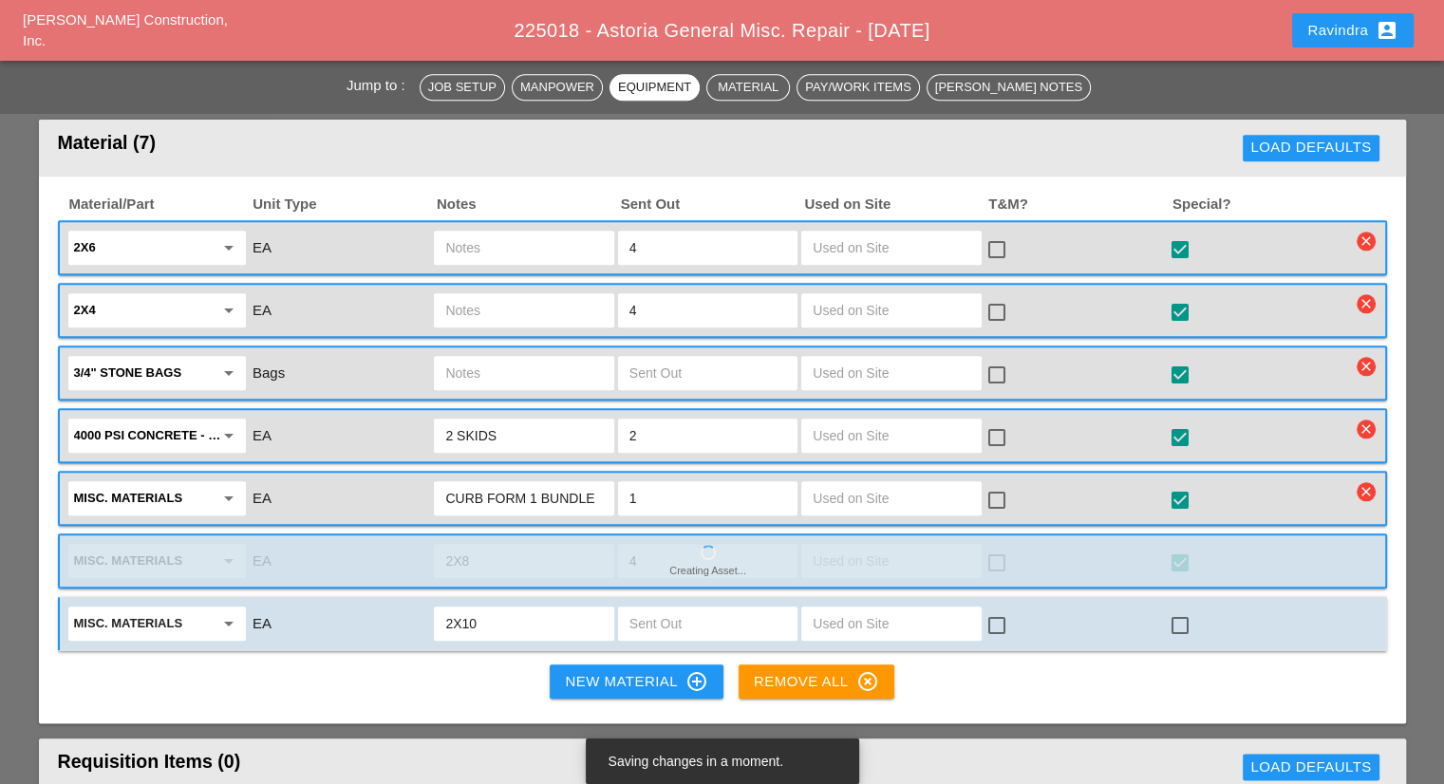
type input "2X10"
click at [692, 608] on input "text" at bounding box center [707, 623] width 157 height 30
type input "5"
click at [1174, 609] on div at bounding box center [1180, 625] width 32 height 32
checkbox input "true"
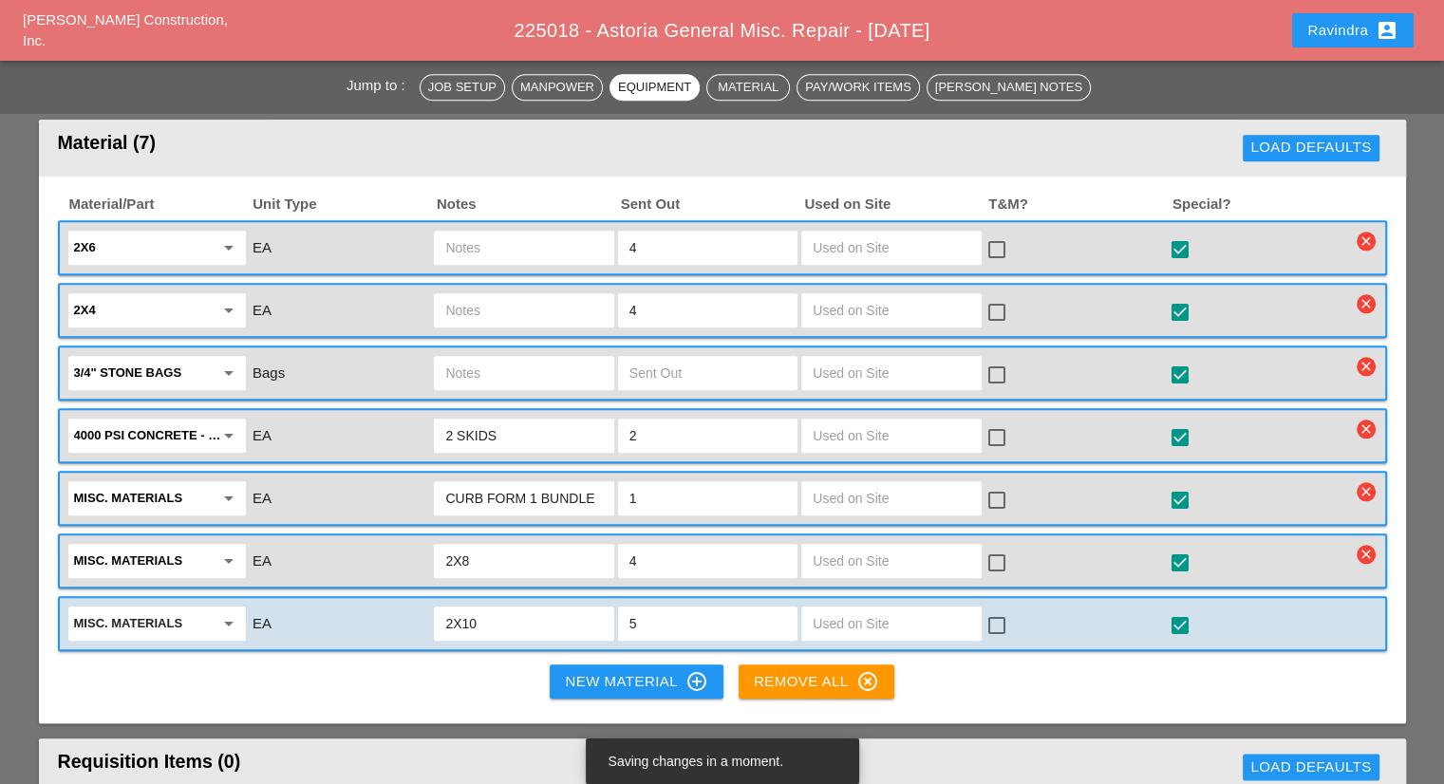
drag, startPoint x: 701, startPoint y: 568, endPoint x: 600, endPoint y: 566, distance: 100.6
click at [600, 604] on div "Misc. Materials arrow_drop_down EA 2X10 5 check_box_outline_blank check_box" at bounding box center [707, 624] width 1285 height 40
type input "4"
click at [759, 546] on input "4" at bounding box center [707, 561] width 157 height 30
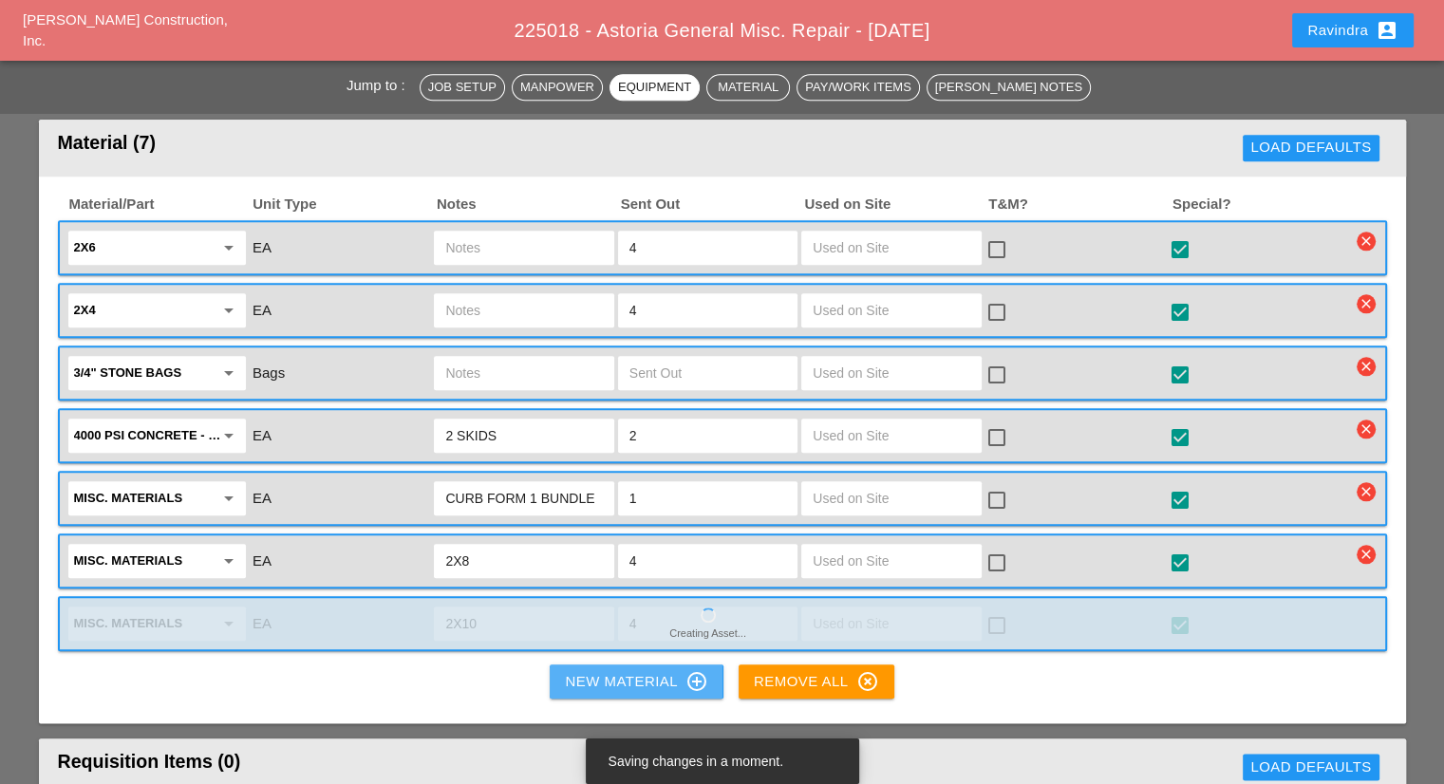
click at [702, 670] on icon "control_point" at bounding box center [696, 681] width 23 height 23
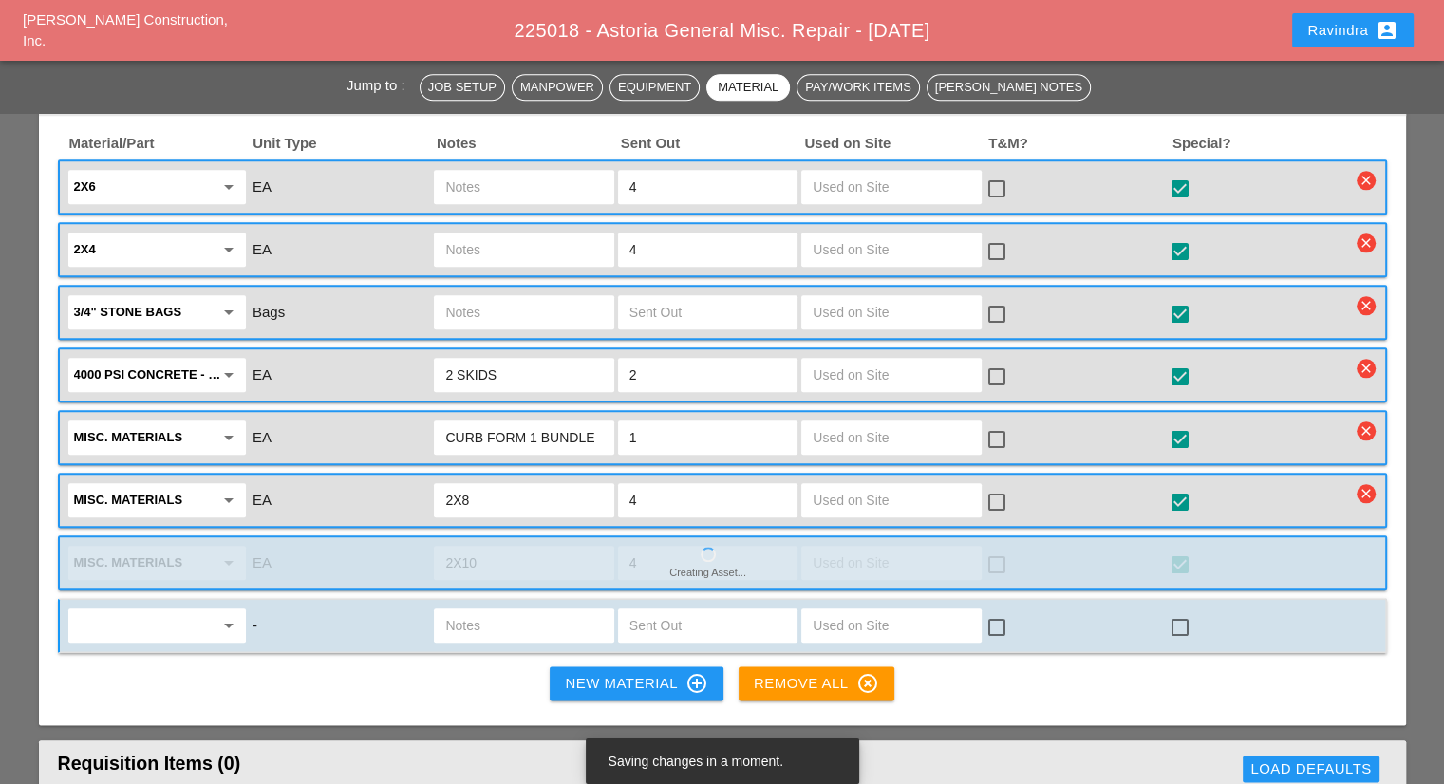
scroll to position [2088, 0]
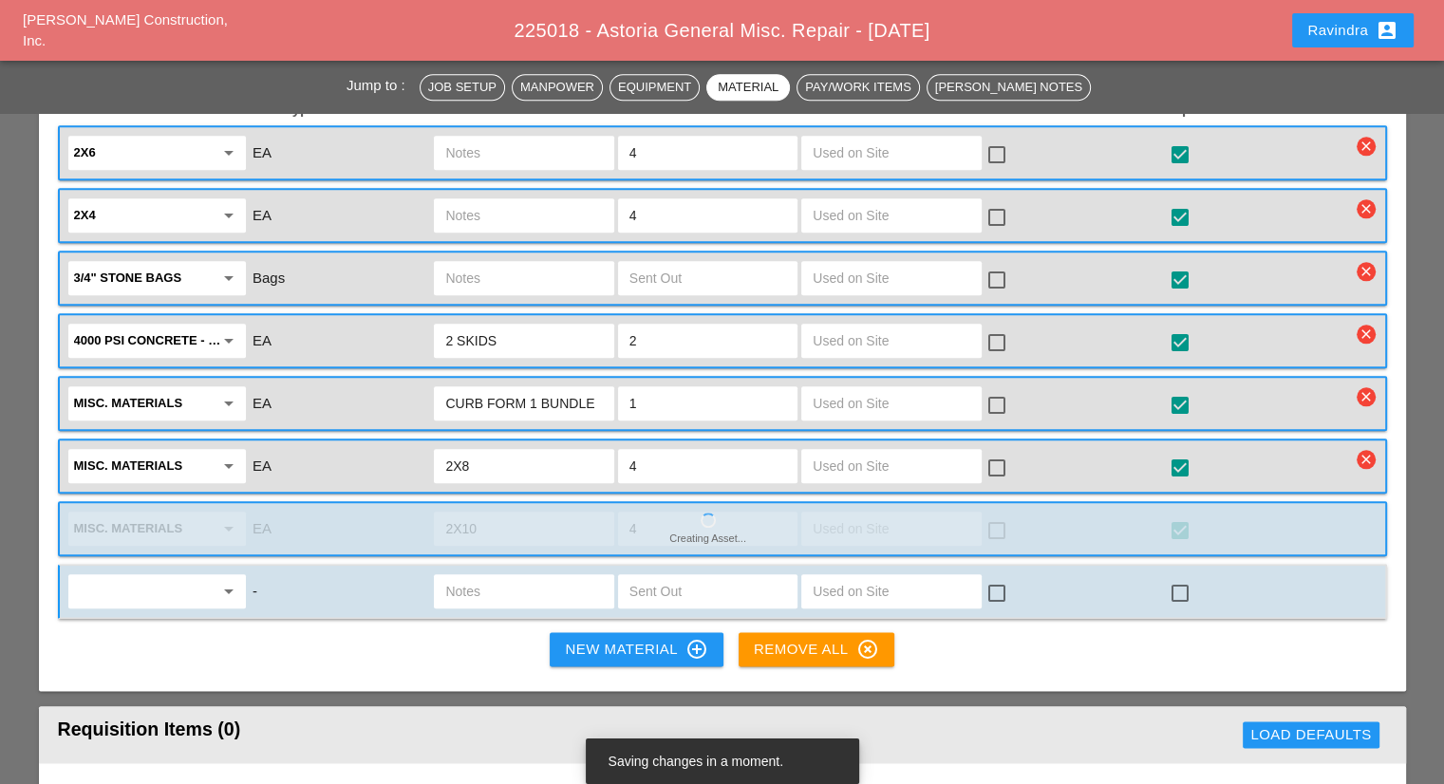
click at [159, 501] on div "Creating Asset... Misc. Materials arrow_drop_down EA 2X10 4 check_box_outline_b…" at bounding box center [722, 528] width 1329 height 55
click at [175, 576] on input "text" at bounding box center [144, 591] width 140 height 30
click at [152, 578] on div "Misc . Materials" at bounding box center [157, 578] width 148 height 23
type input "Misc. Materials"
click at [589, 576] on input "text" at bounding box center [523, 591] width 157 height 30
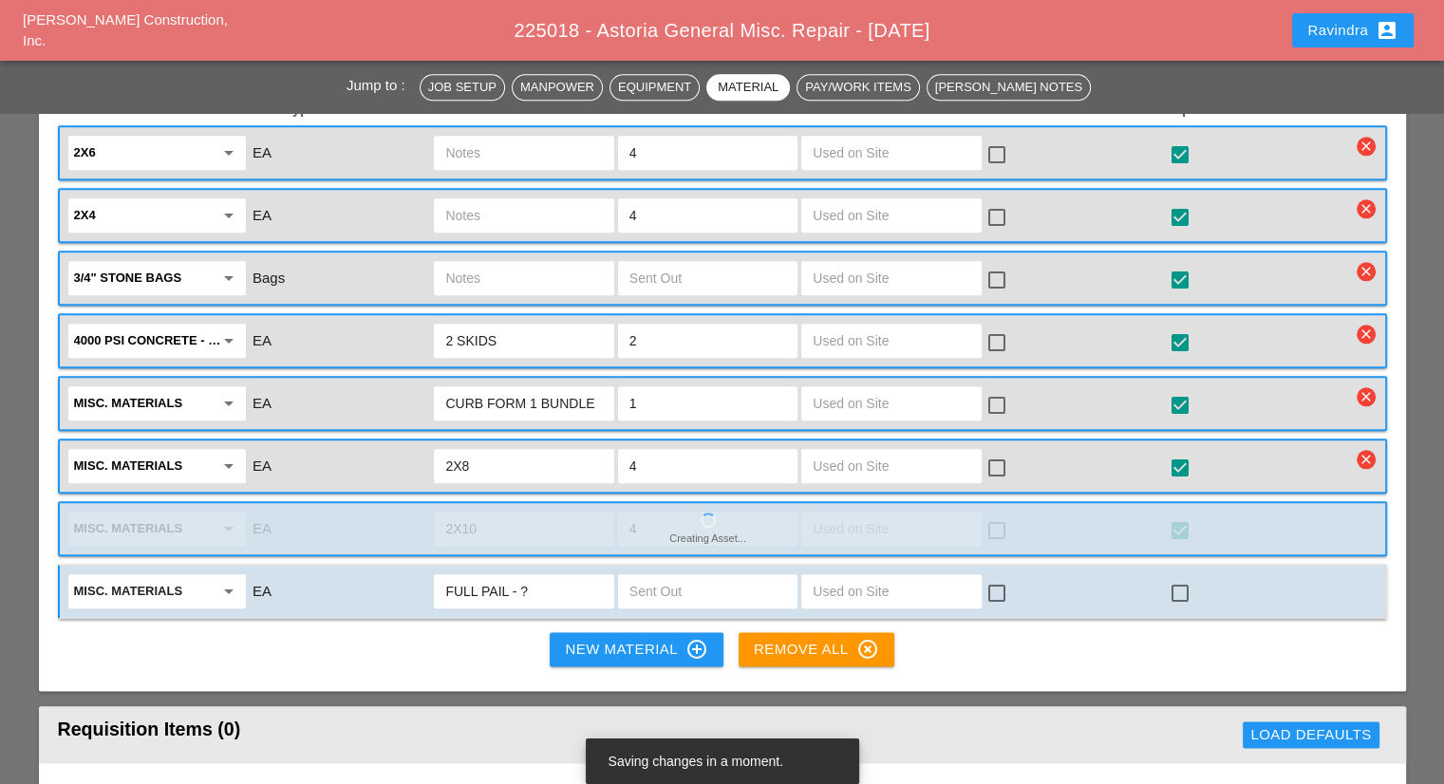
type input "FULL PAIL - ?"
click at [1177, 577] on div at bounding box center [1180, 593] width 32 height 32
checkbox input "true"
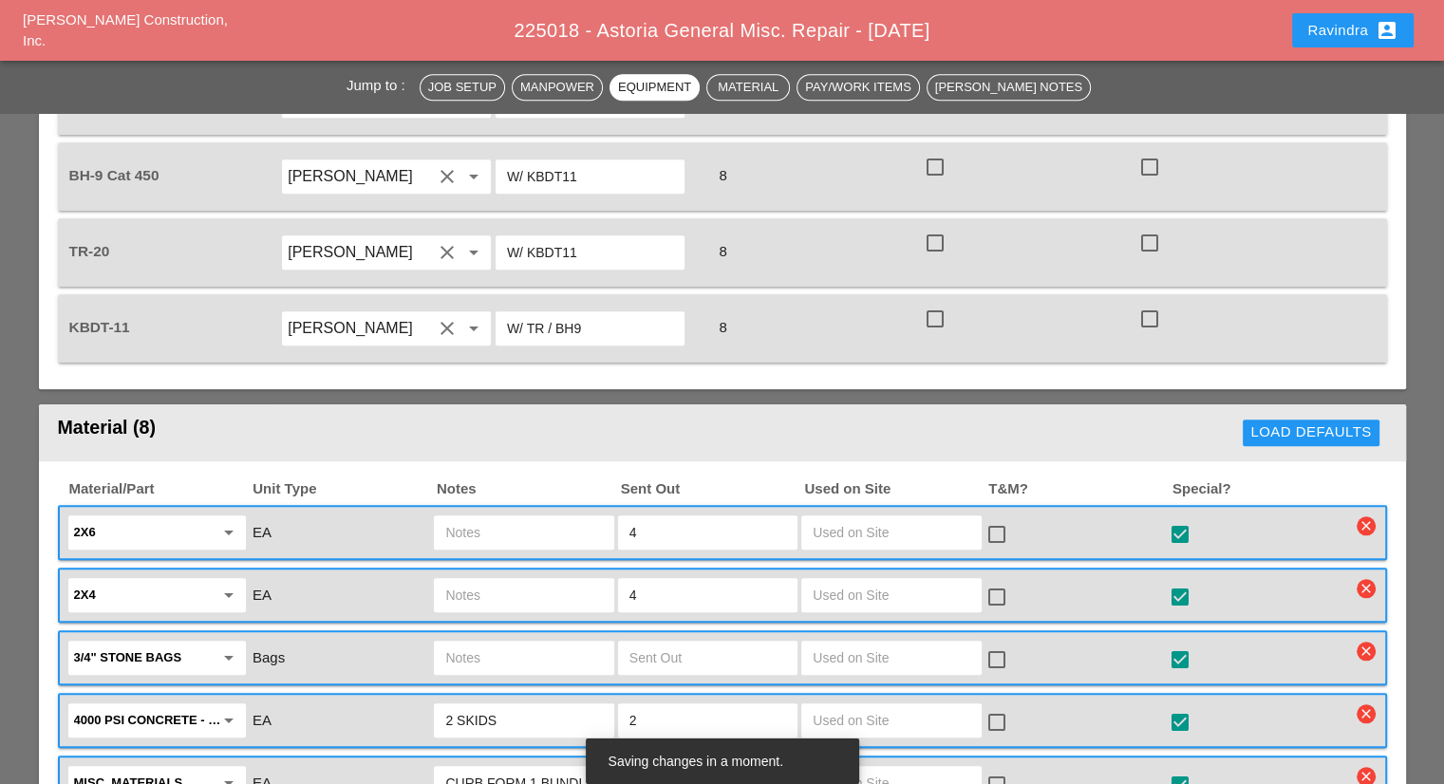
scroll to position [1898, 0]
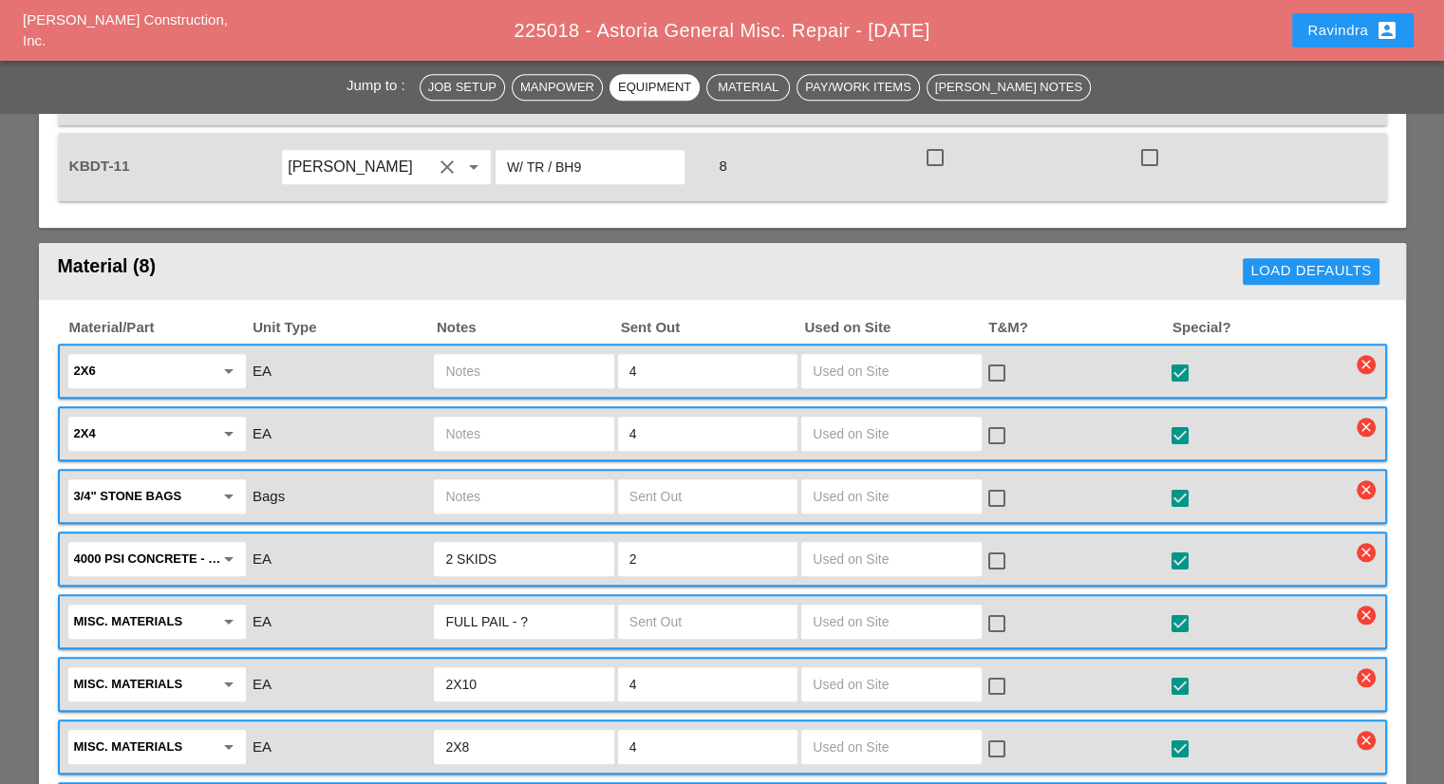
scroll to position [1993, 0]
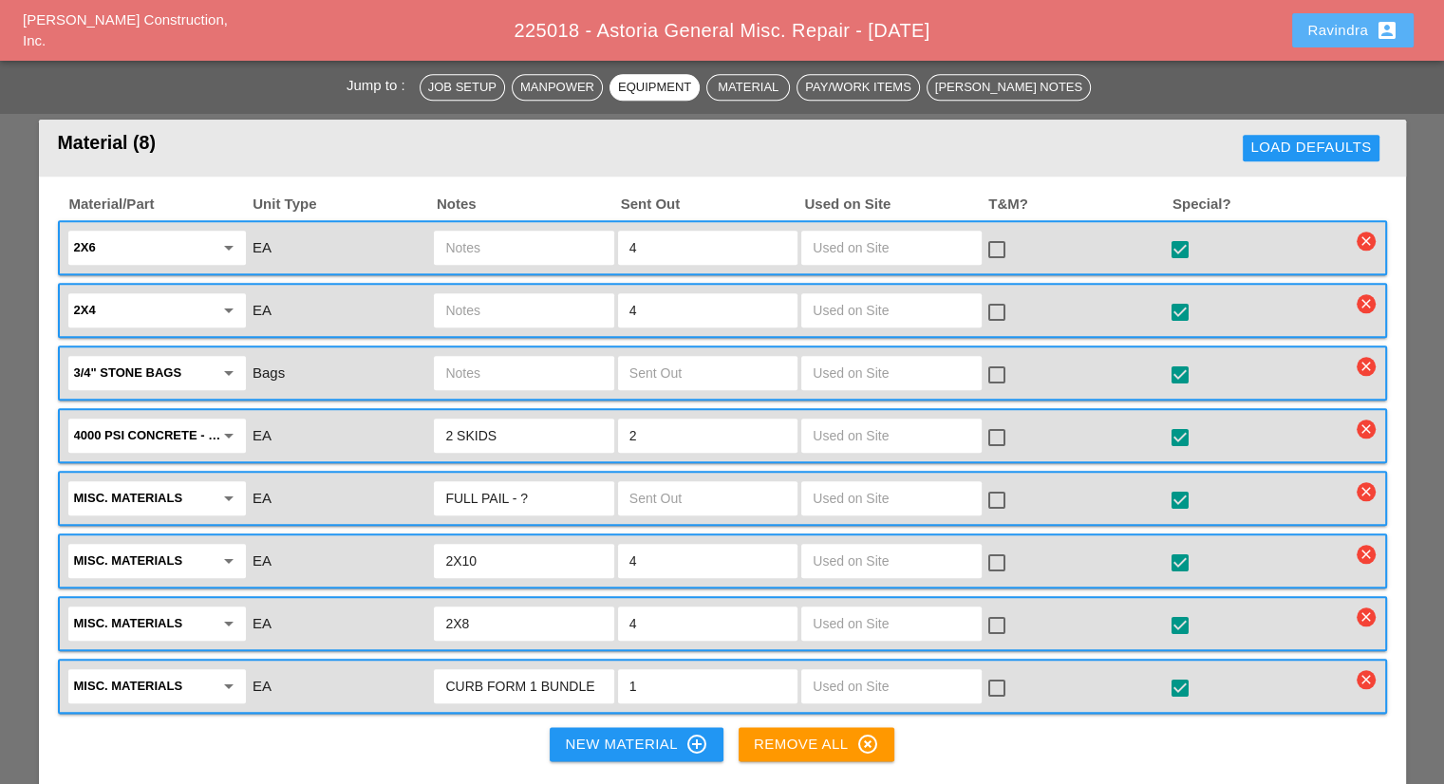
click at [1306, 37] on button "Ravindra account_box" at bounding box center [1352, 30] width 121 height 34
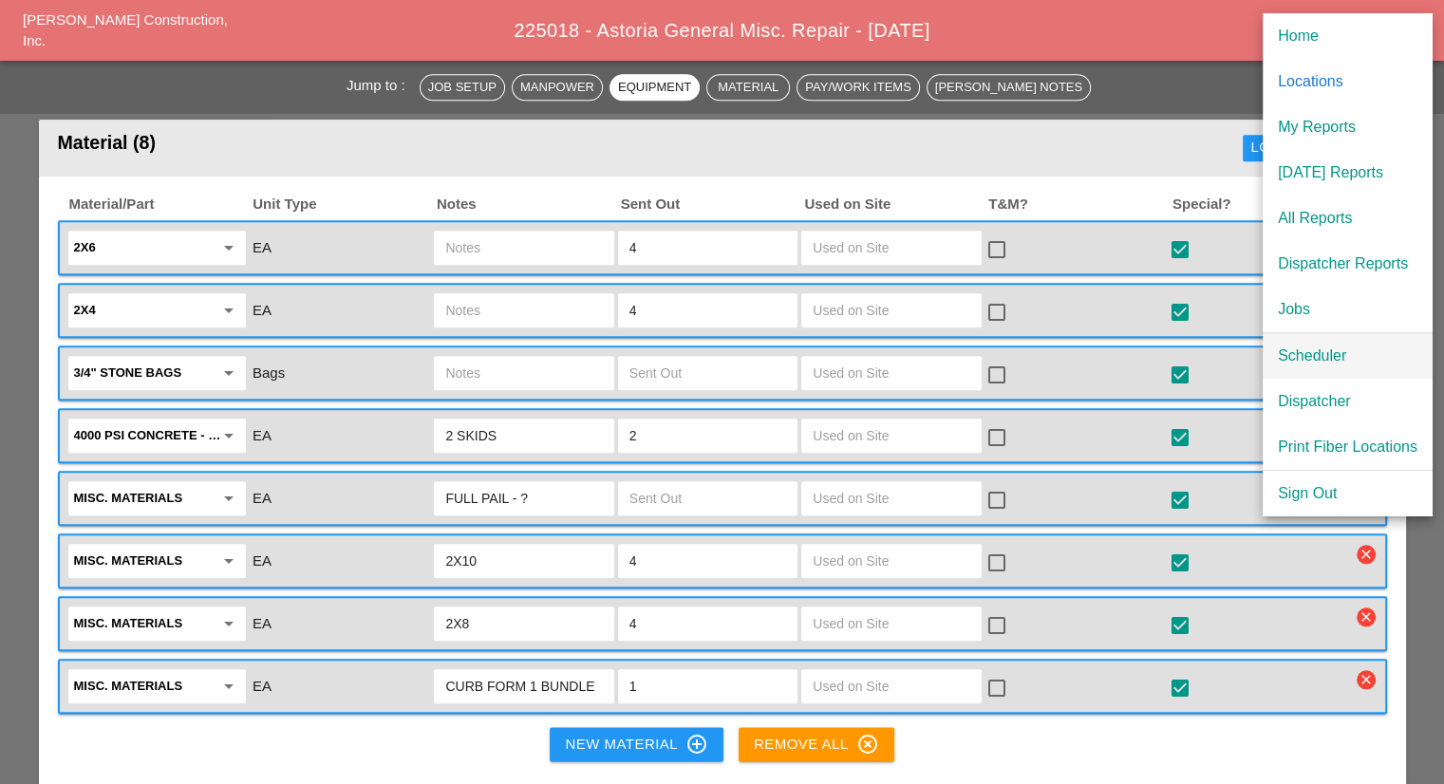
click at [1319, 353] on div "Scheduler" at bounding box center [1348, 356] width 140 height 23
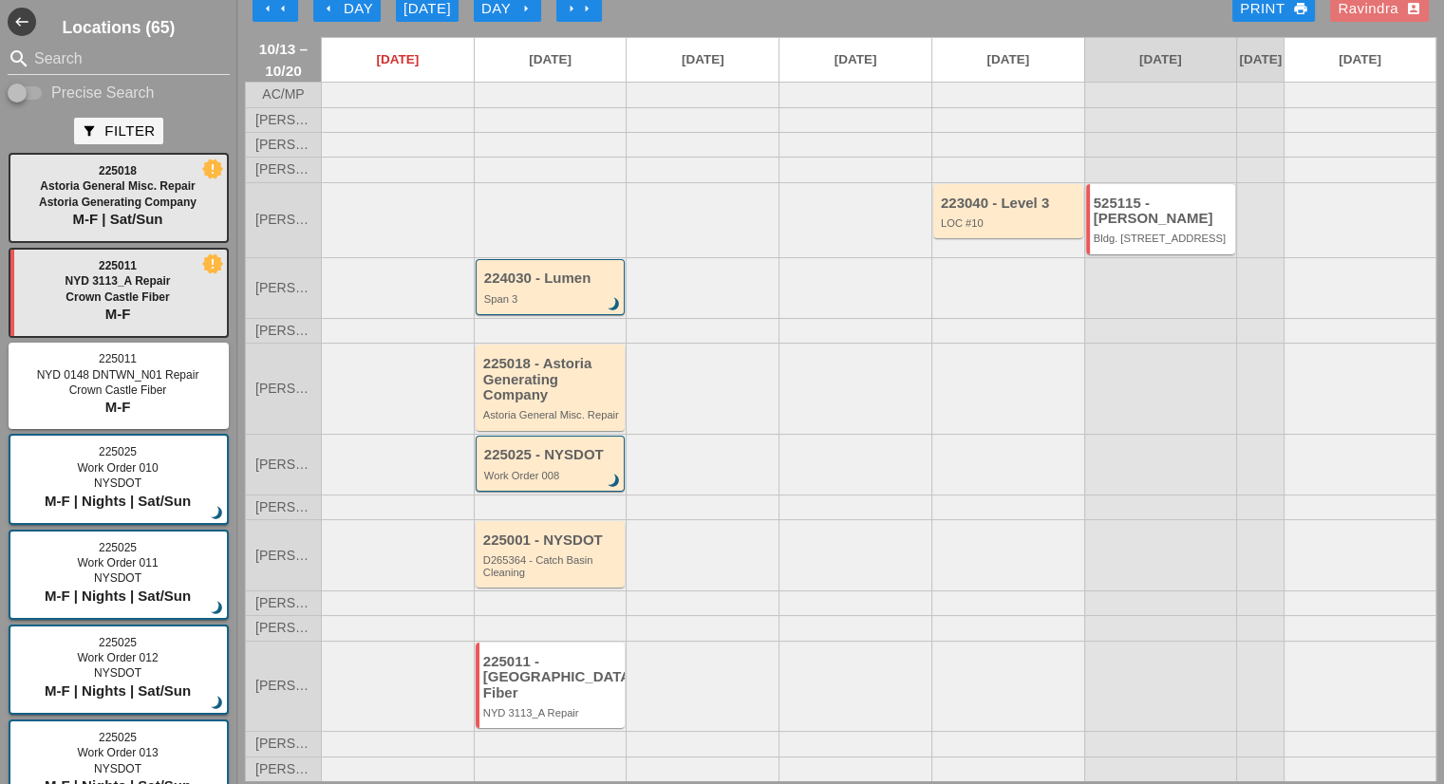
scroll to position [38, 0]
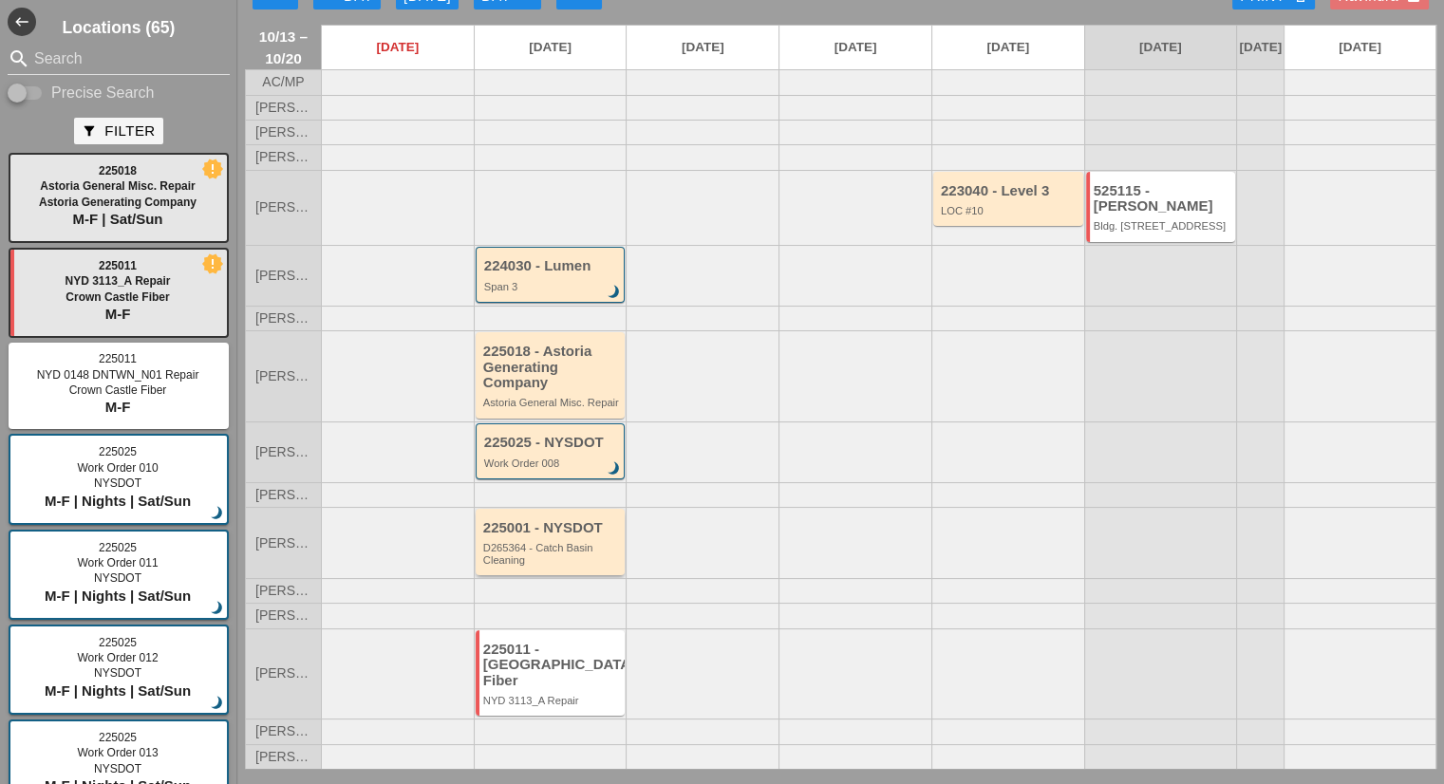
click at [577, 534] on div "225001 - NYSDOT" at bounding box center [552, 528] width 138 height 16
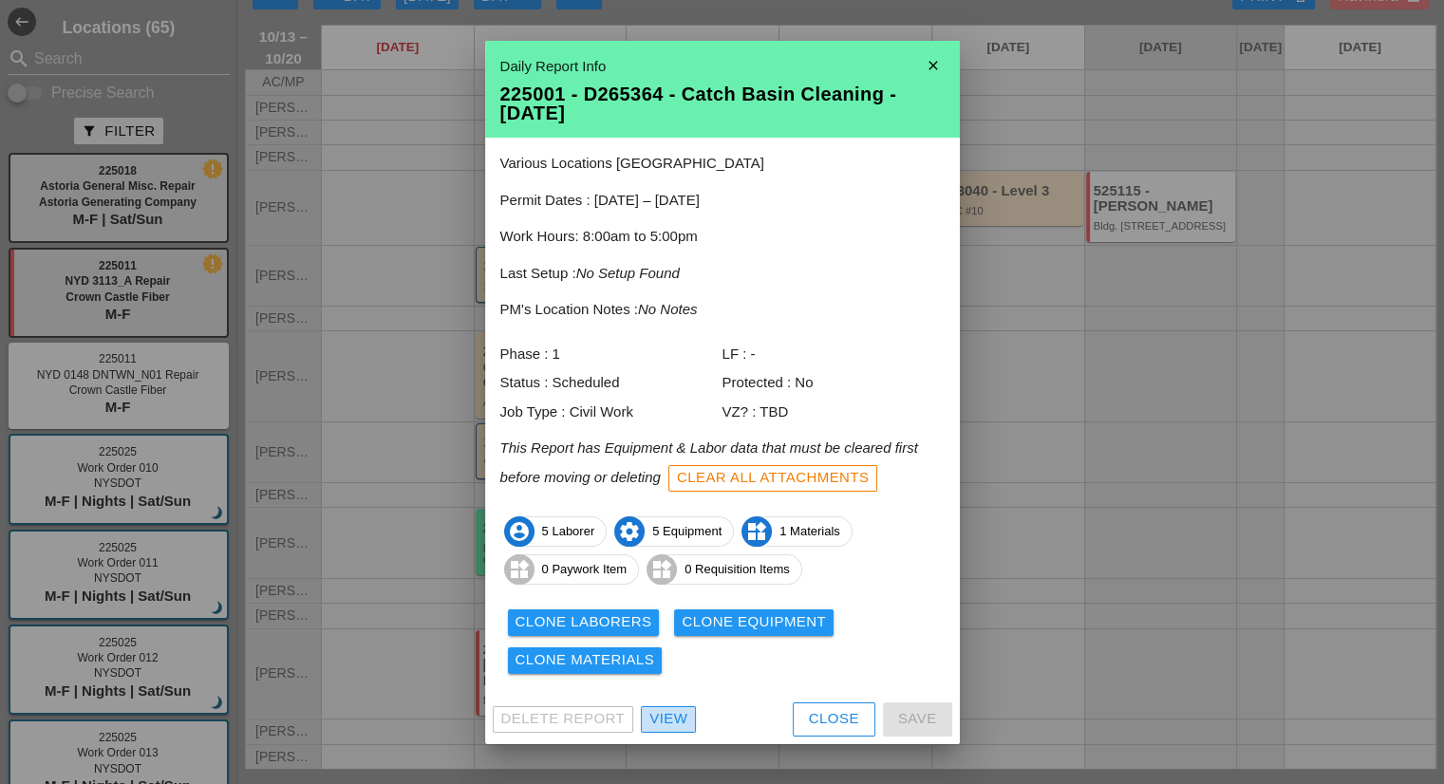
click at [671, 720] on div "View" at bounding box center [668, 719] width 38 height 22
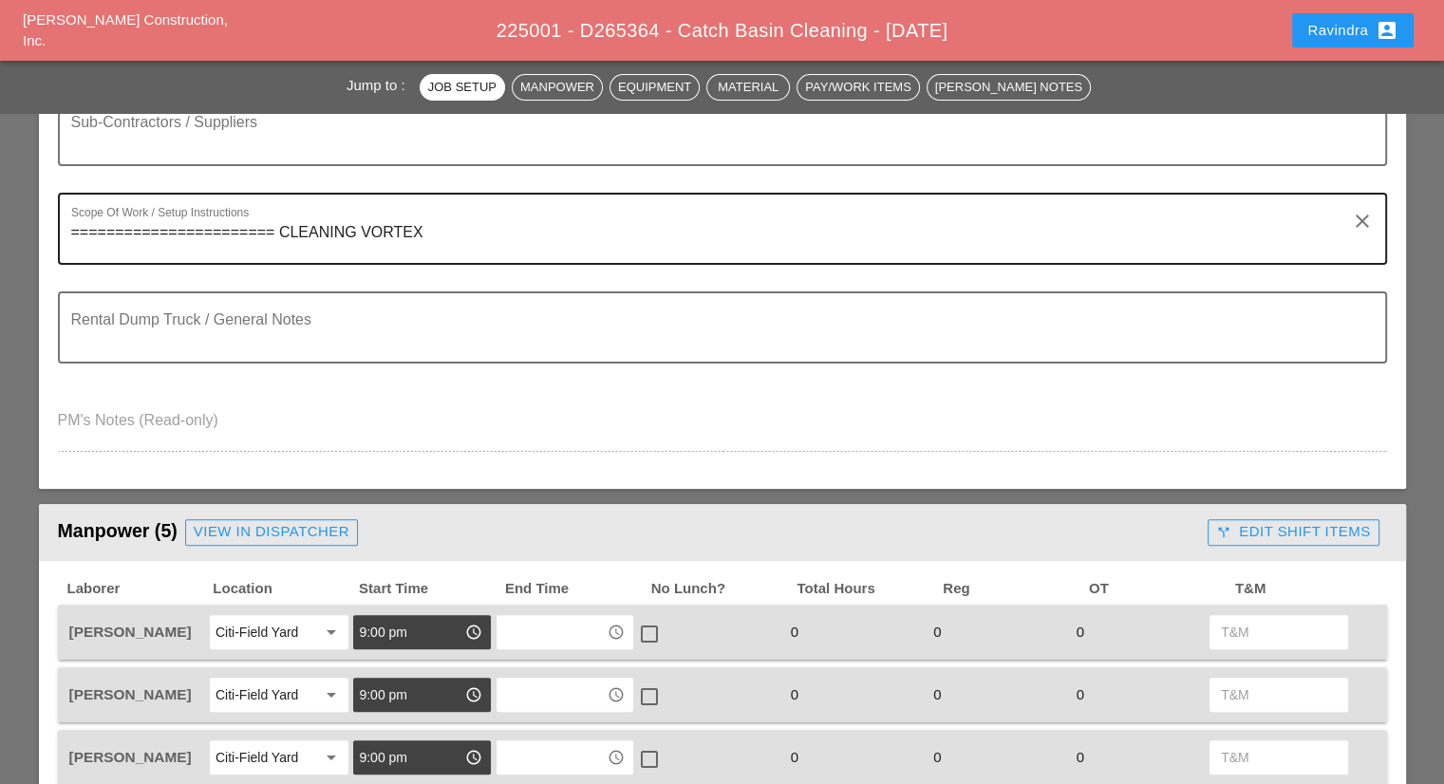
scroll to position [190, 0]
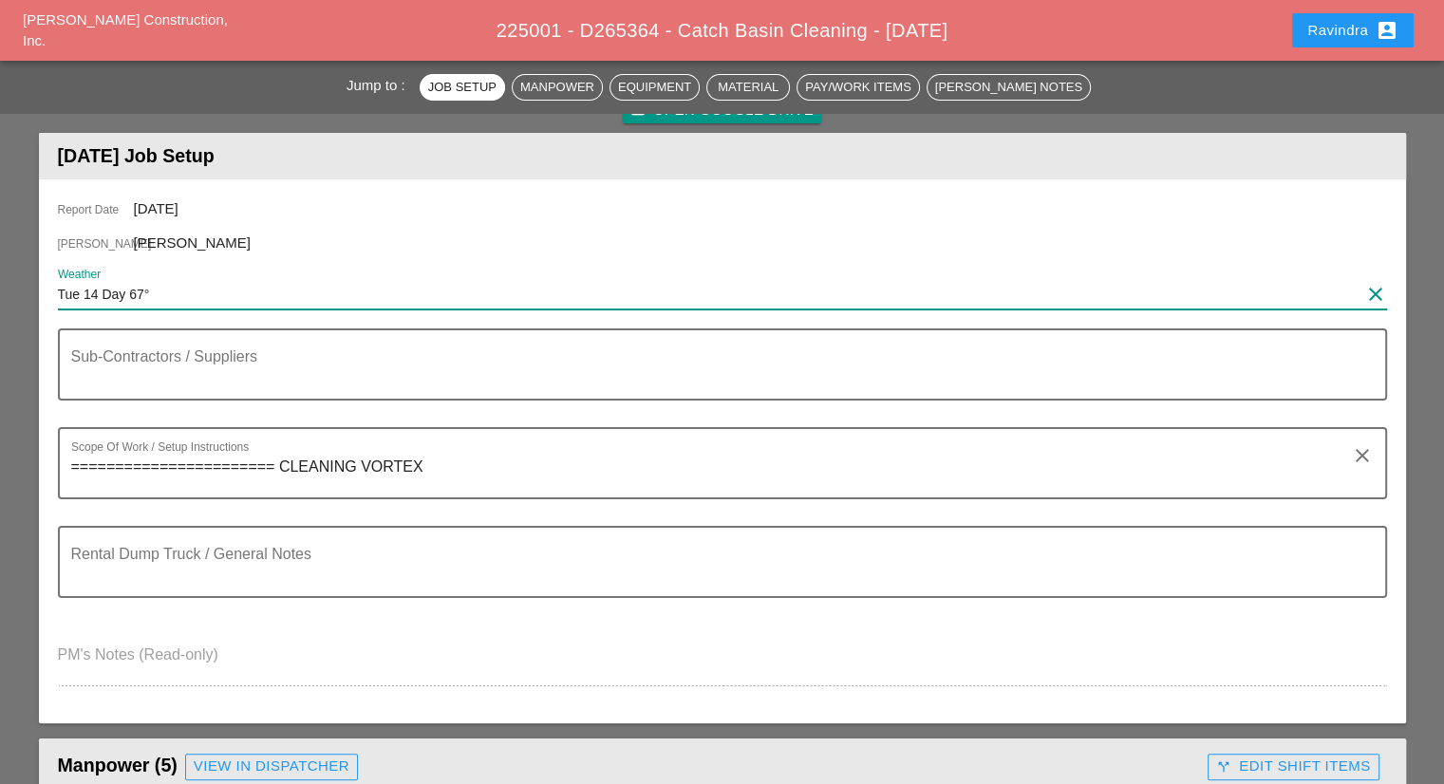
drag, startPoint x: 103, startPoint y: 290, endPoint x: 304, endPoint y: 284, distance: 201.3
click at [304, 284] on input "Tue 14 Day 67°" at bounding box center [709, 294] width 1302 height 30
paste input "Night 58° 11% N 9 mph Cloudy skies early, then partly cloudy after midnight. Lo…"
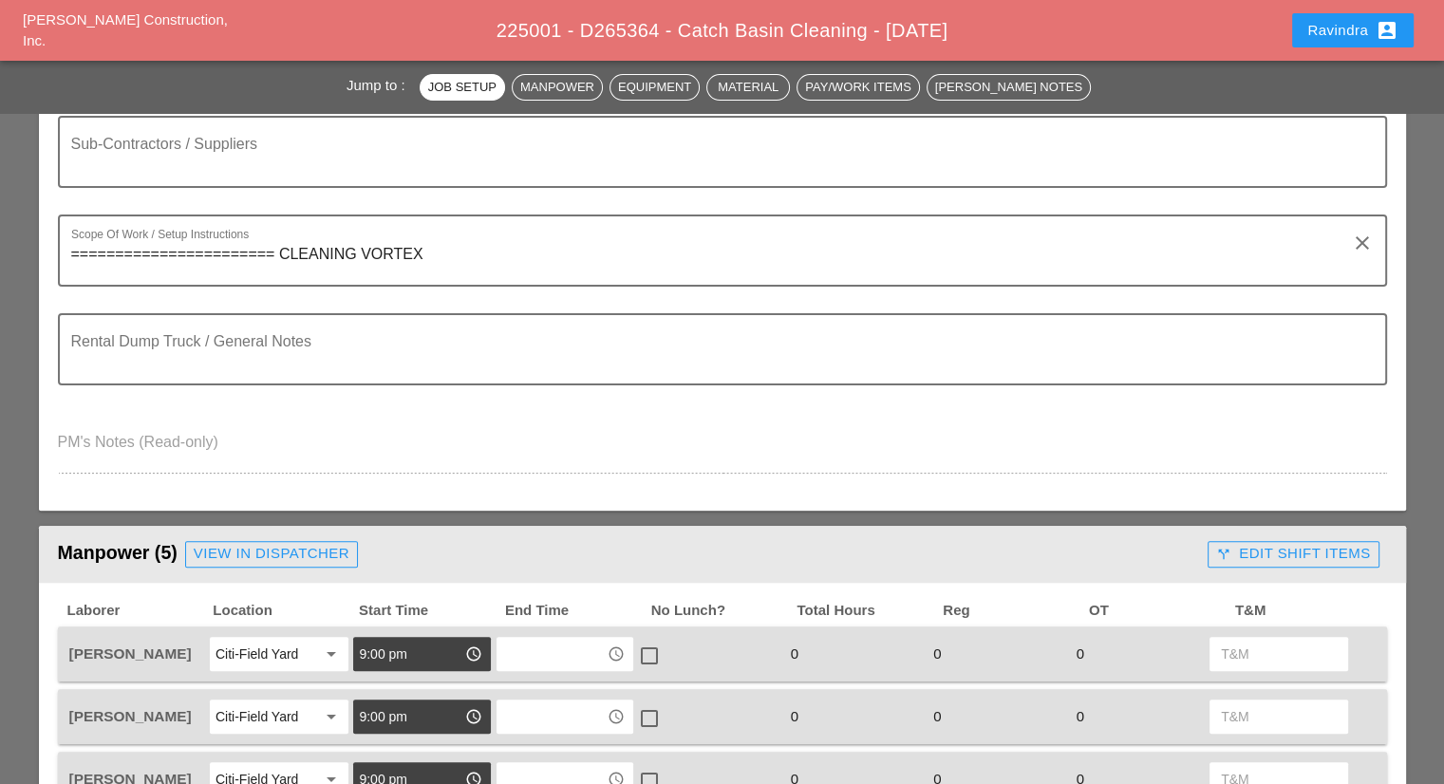
scroll to position [285, 0]
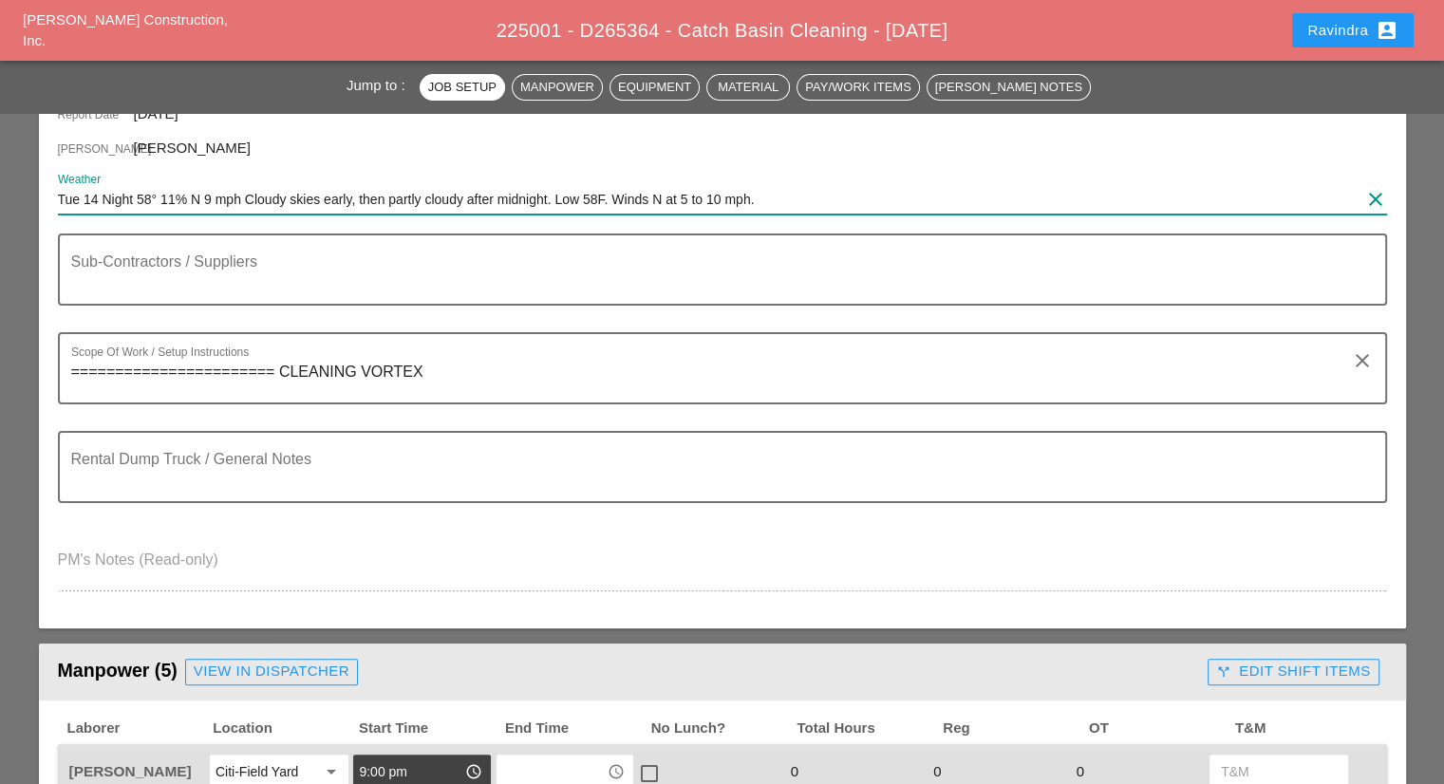
drag, startPoint x: 777, startPoint y: 196, endPoint x: 36, endPoint y: 217, distance: 741.7
paste input "Day 64° 18% N 14 mph Cloudy. High 64F. Winds N at 10 to 2"
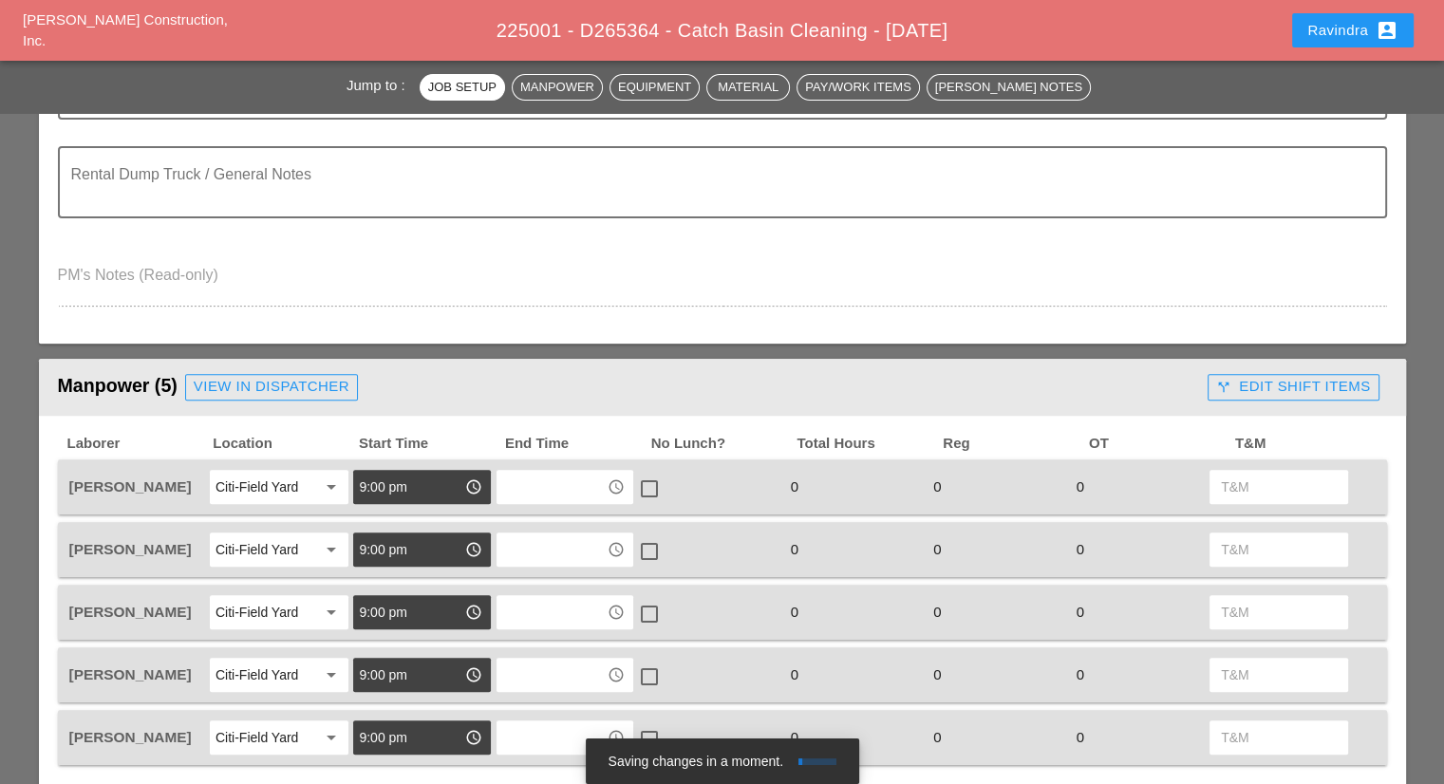
scroll to position [664, 0]
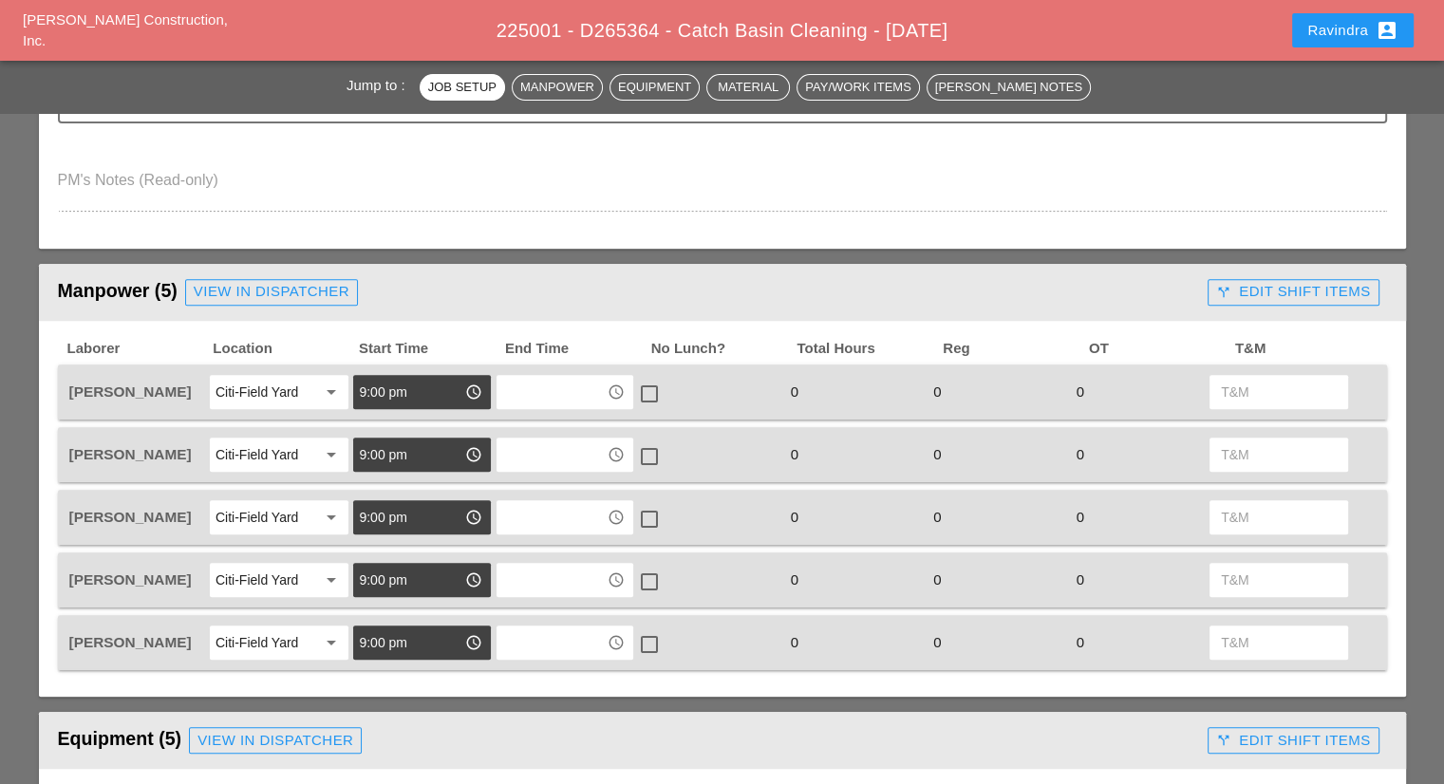
type input "Tue 14 Day 64° 18% N 14 mph Cloudy. High 64F. Winds N at 10 to 20 mph."
click at [414, 397] on input "9:00 pm" at bounding box center [408, 392] width 99 height 30
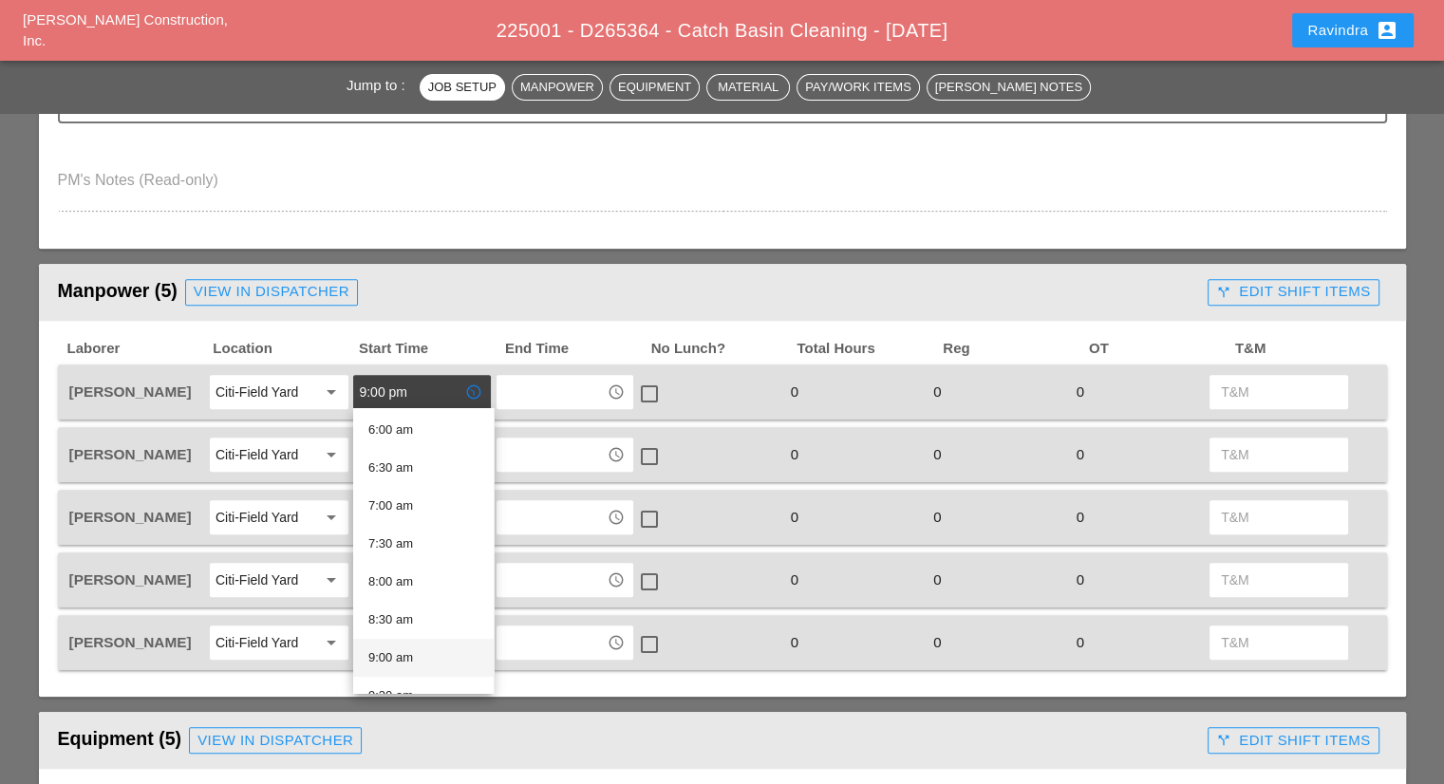
scroll to position [570, 0]
click at [423, 499] on div "8:30 am" at bounding box center [423, 506] width 110 height 23
type input "8:30 am"
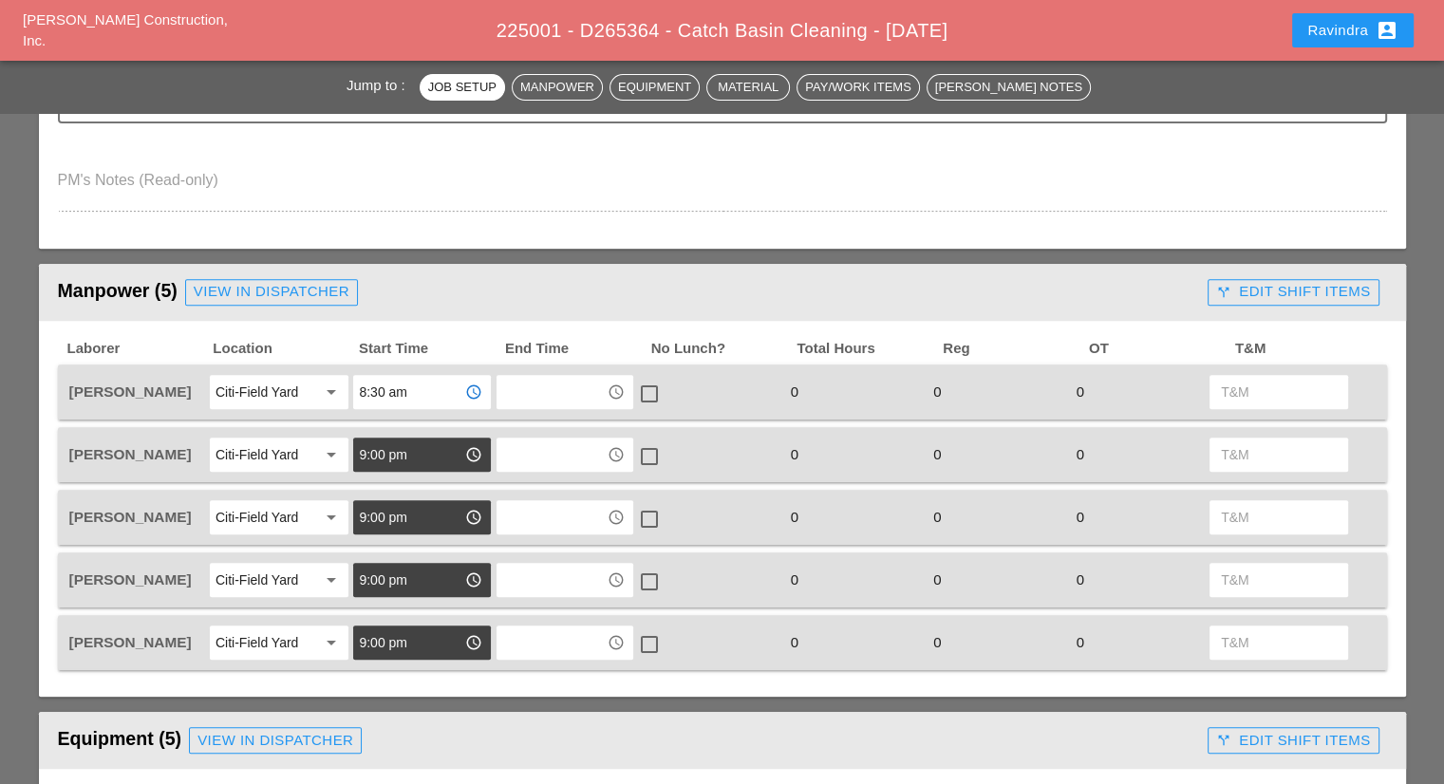
drag, startPoint x: 413, startPoint y: 468, endPoint x: 418, endPoint y: 495, distance: 27.0
click at [413, 467] on div "9:00 pm access_time" at bounding box center [421, 455] width 137 height 34
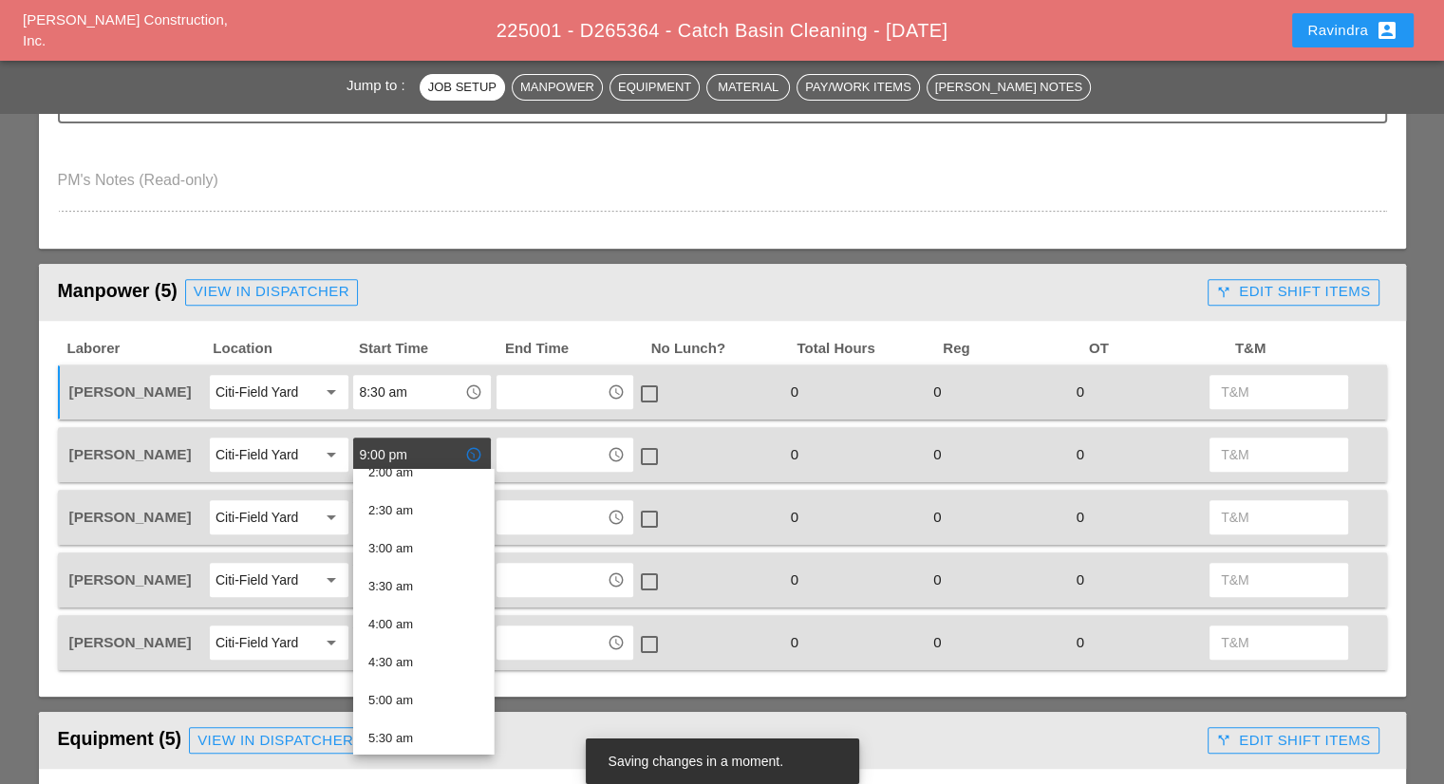
scroll to position [475, 0]
click at [407, 655] on div "8:30 am" at bounding box center [423, 662] width 110 height 23
type input "8:30 am"
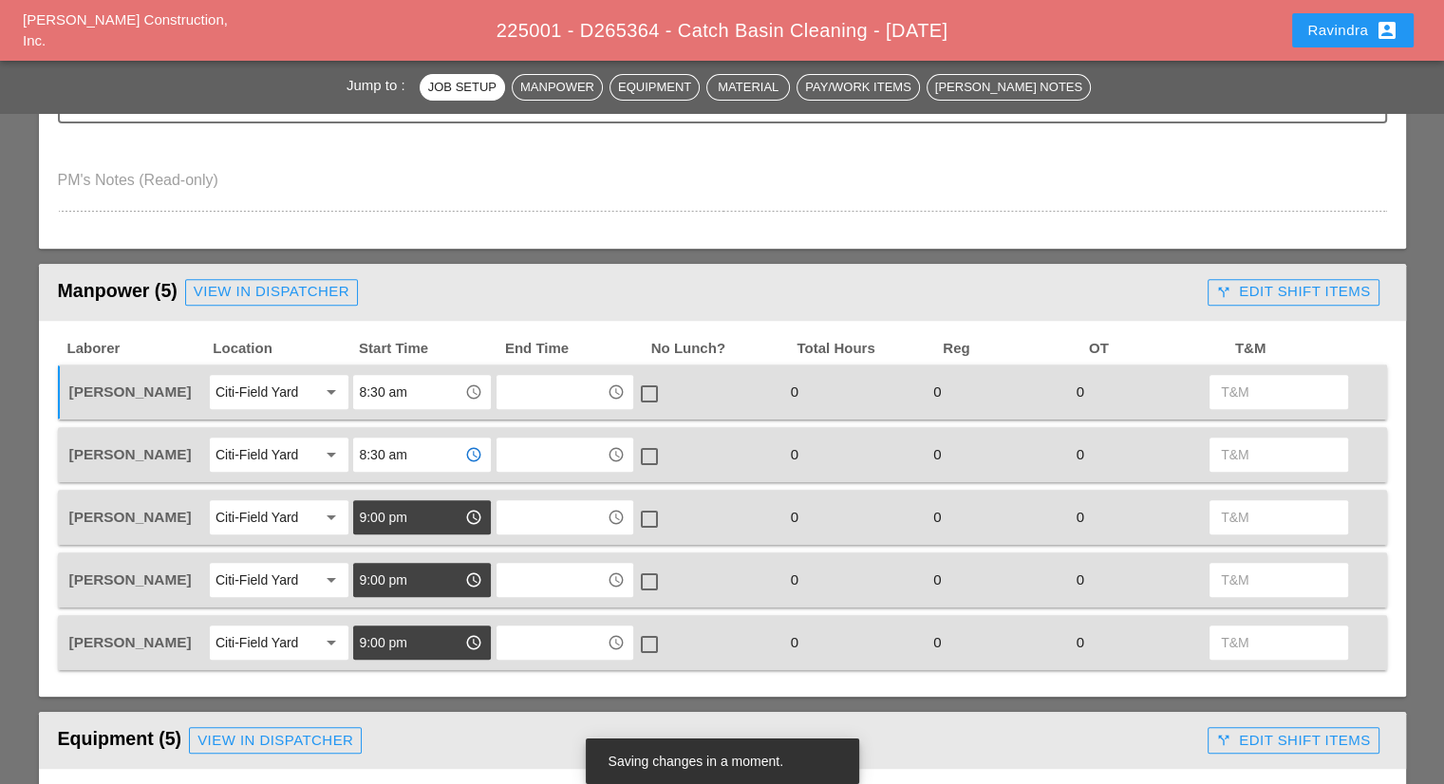
click at [315, 401] on div "Citi-Field Yard" at bounding box center [265, 392] width 101 height 30
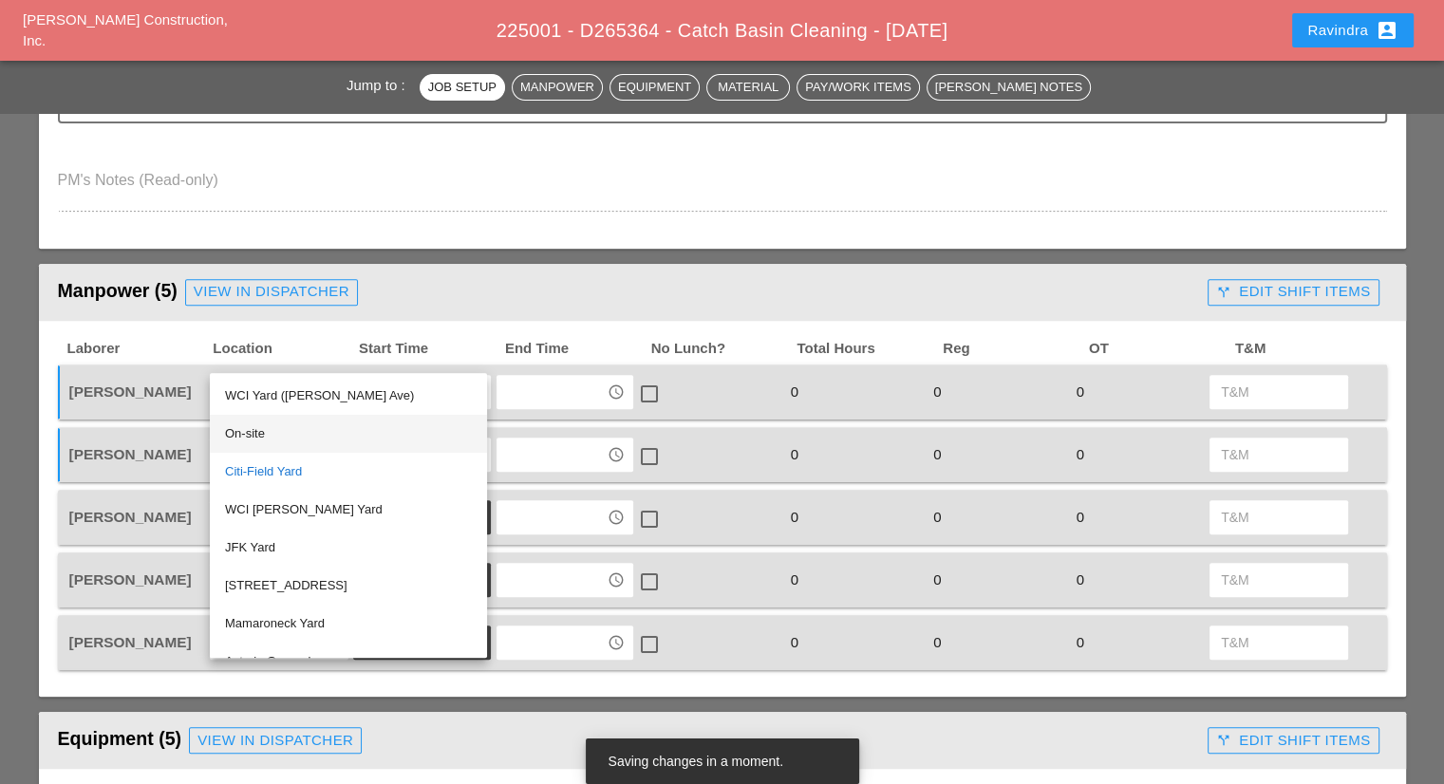
click at [240, 440] on div "On-site" at bounding box center [348, 433] width 247 height 23
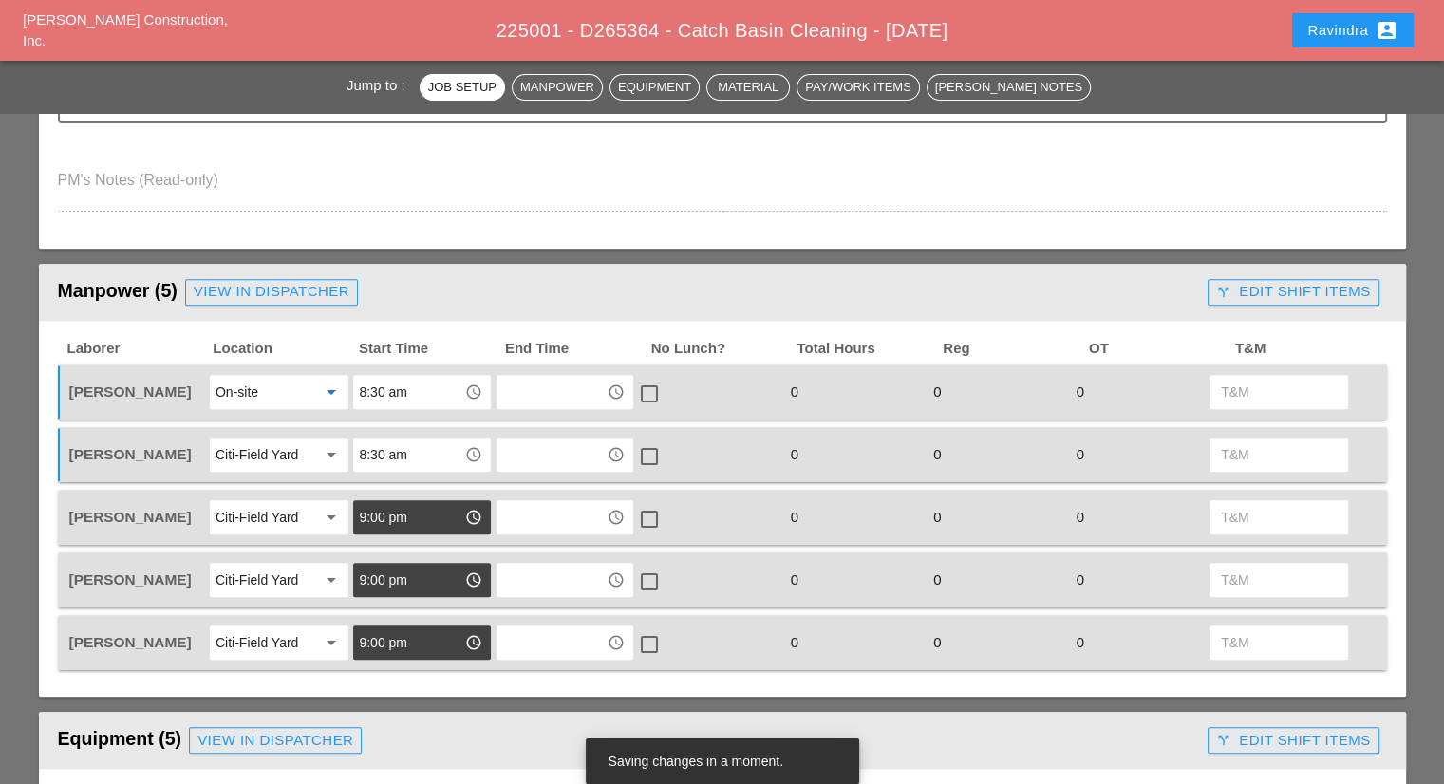
click at [413, 534] on div "[PERSON_NAME] Citi-Field Yard arrow_drop_down 9:00 pm access_time access_time c…" at bounding box center [722, 517] width 1329 height 55
click at [408, 525] on input "9:00 pm" at bounding box center [408, 517] width 99 height 30
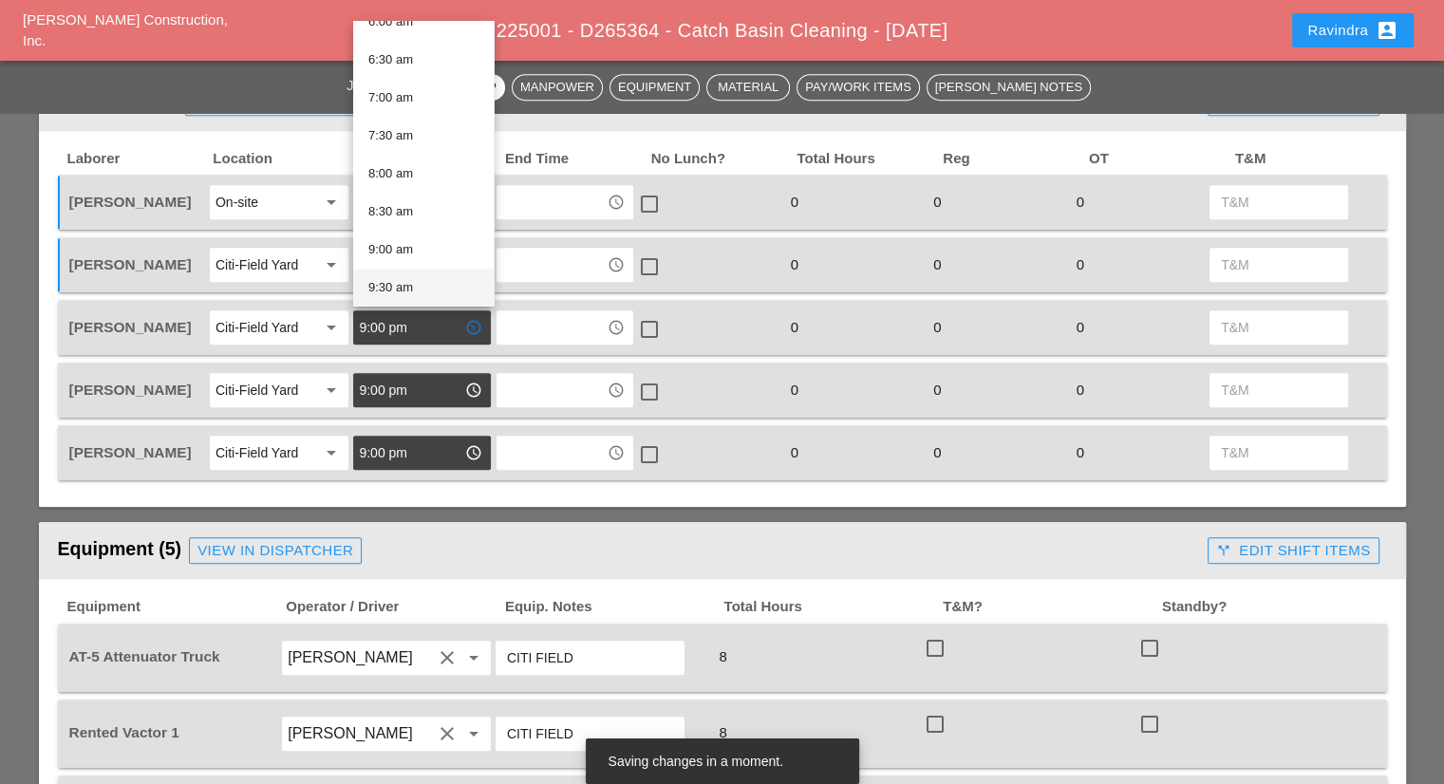
scroll to position [570, 0]
click at [402, 153] on div "9:00 am" at bounding box center [423, 157] width 110 height 23
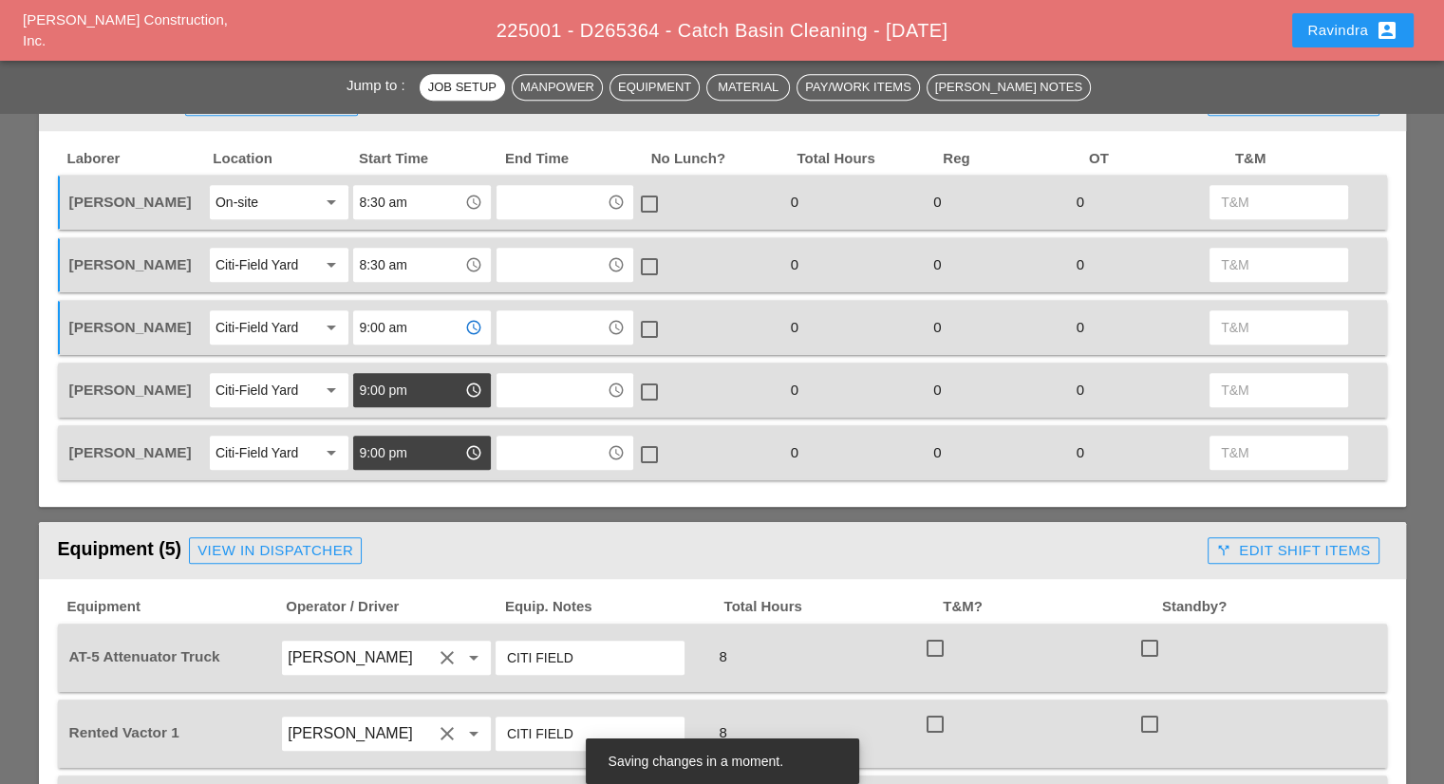
click at [407, 329] on input "9:00 am" at bounding box center [408, 327] width 99 height 30
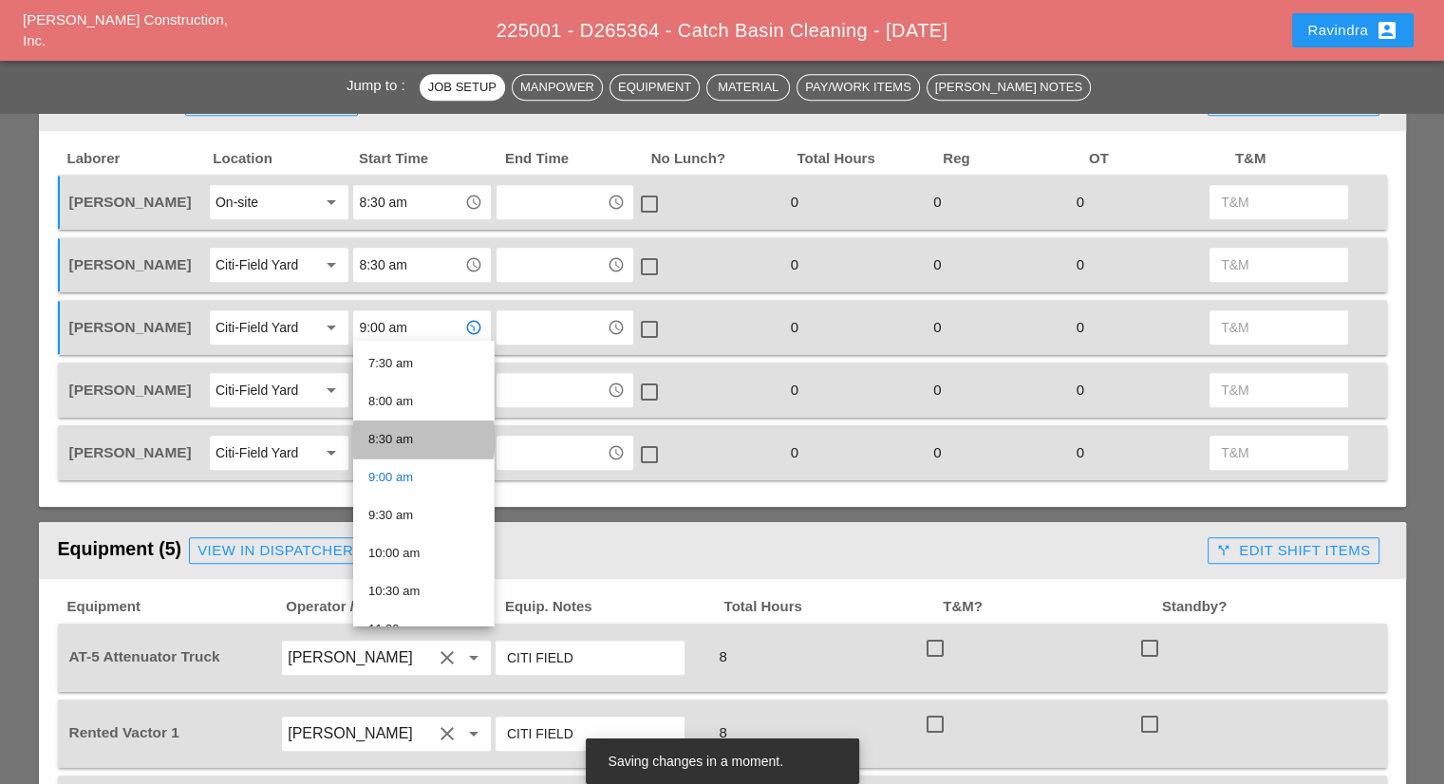
click at [425, 437] on div "8:30 am" at bounding box center [423, 439] width 110 height 23
type input "8:30 am"
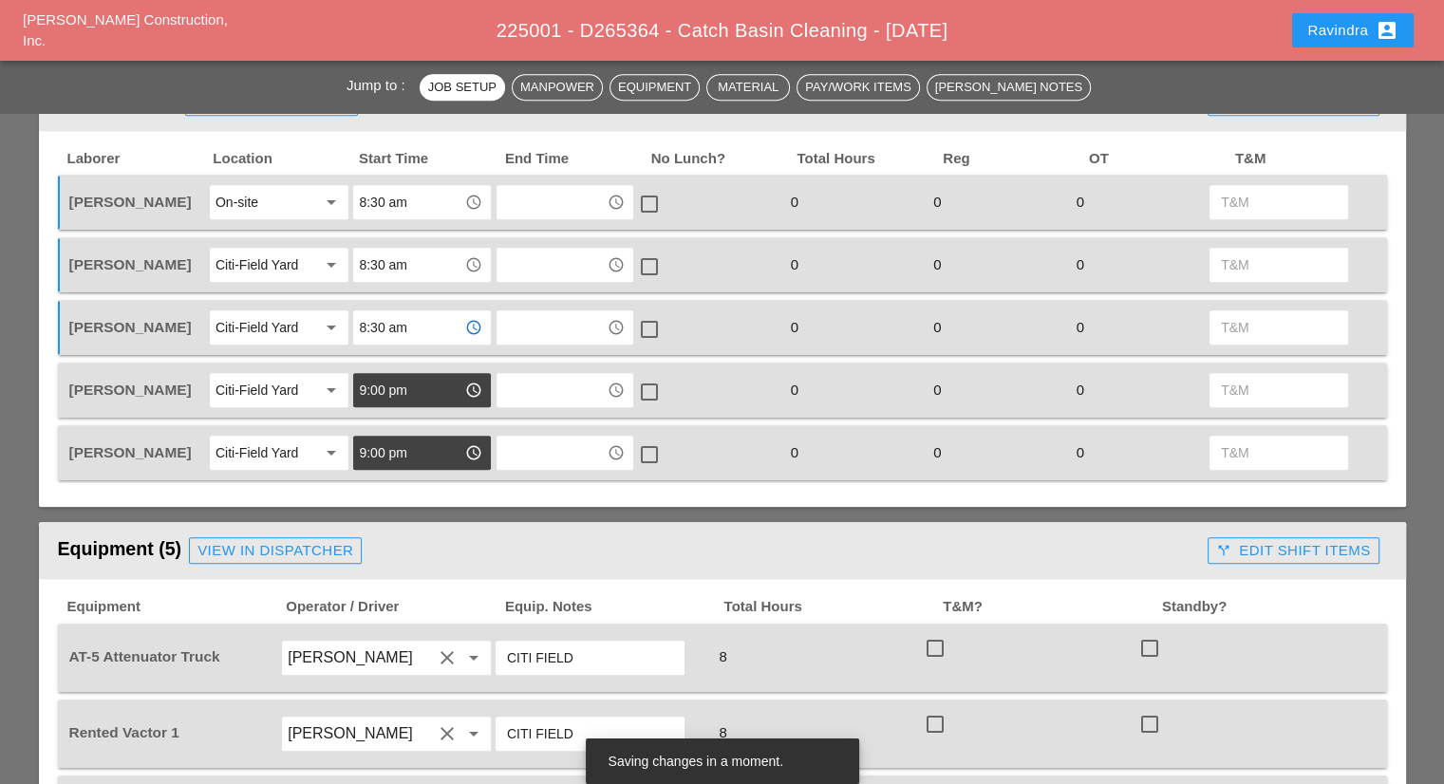
click at [410, 394] on input "9:00 pm" at bounding box center [408, 390] width 99 height 30
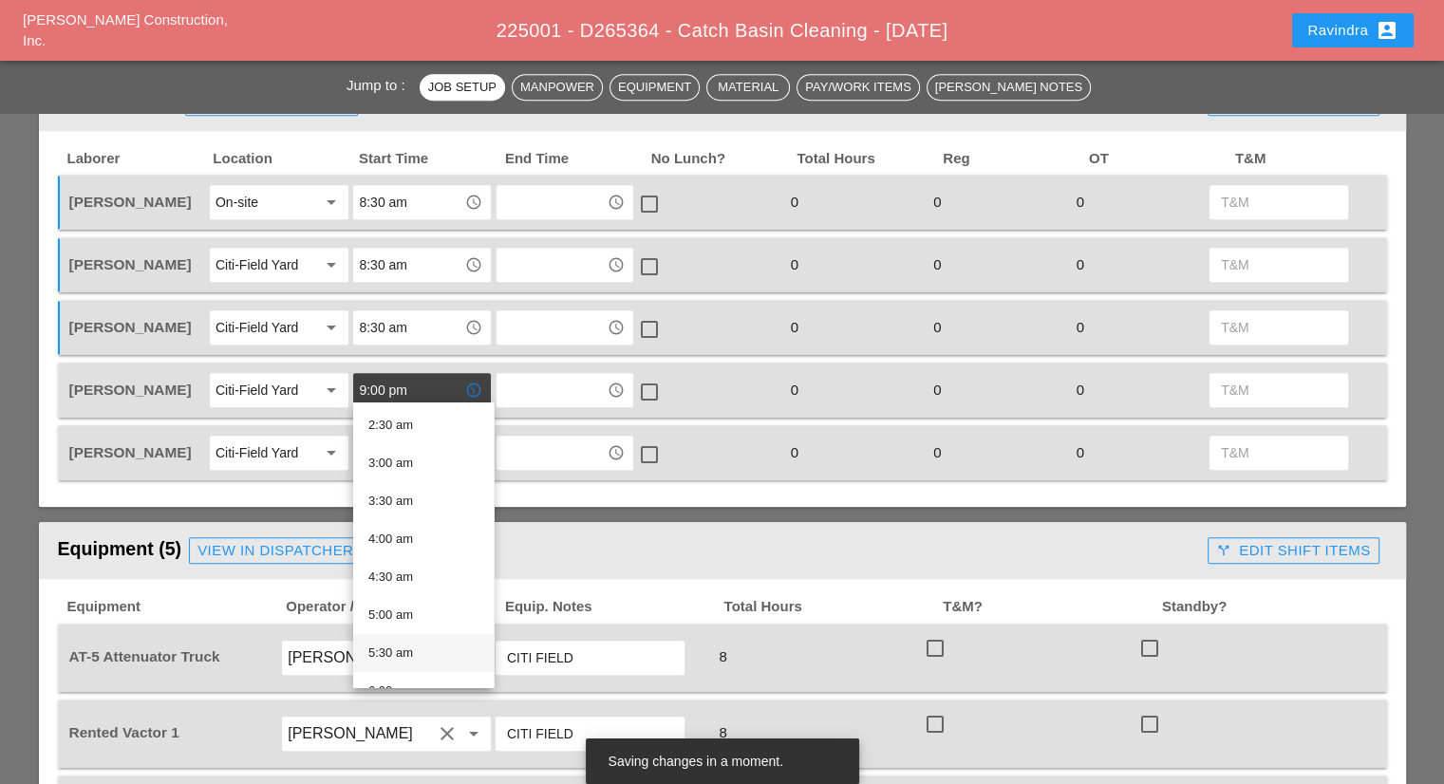
scroll to position [475, 0]
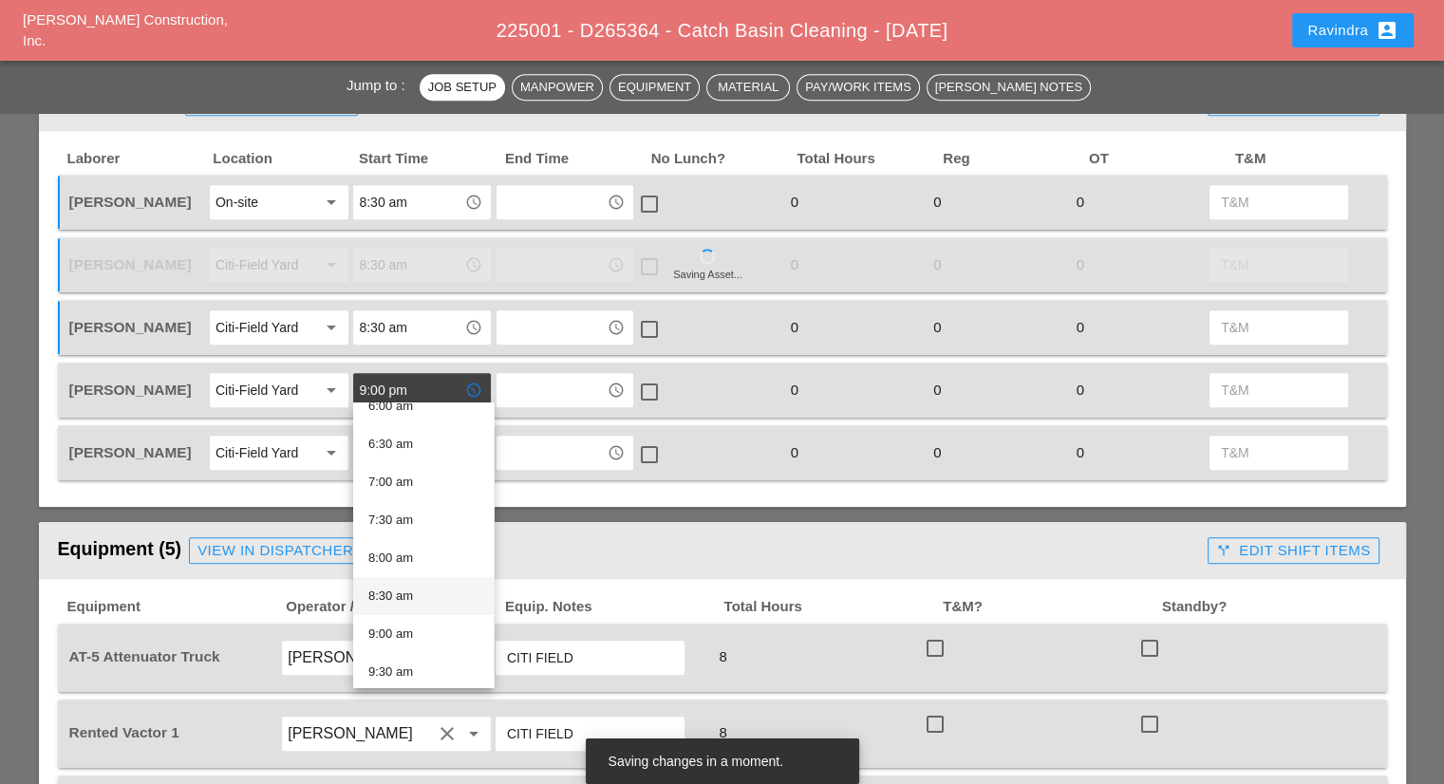
click at [420, 593] on div "8:30 am" at bounding box center [423, 596] width 110 height 23
type input "8:30 am"
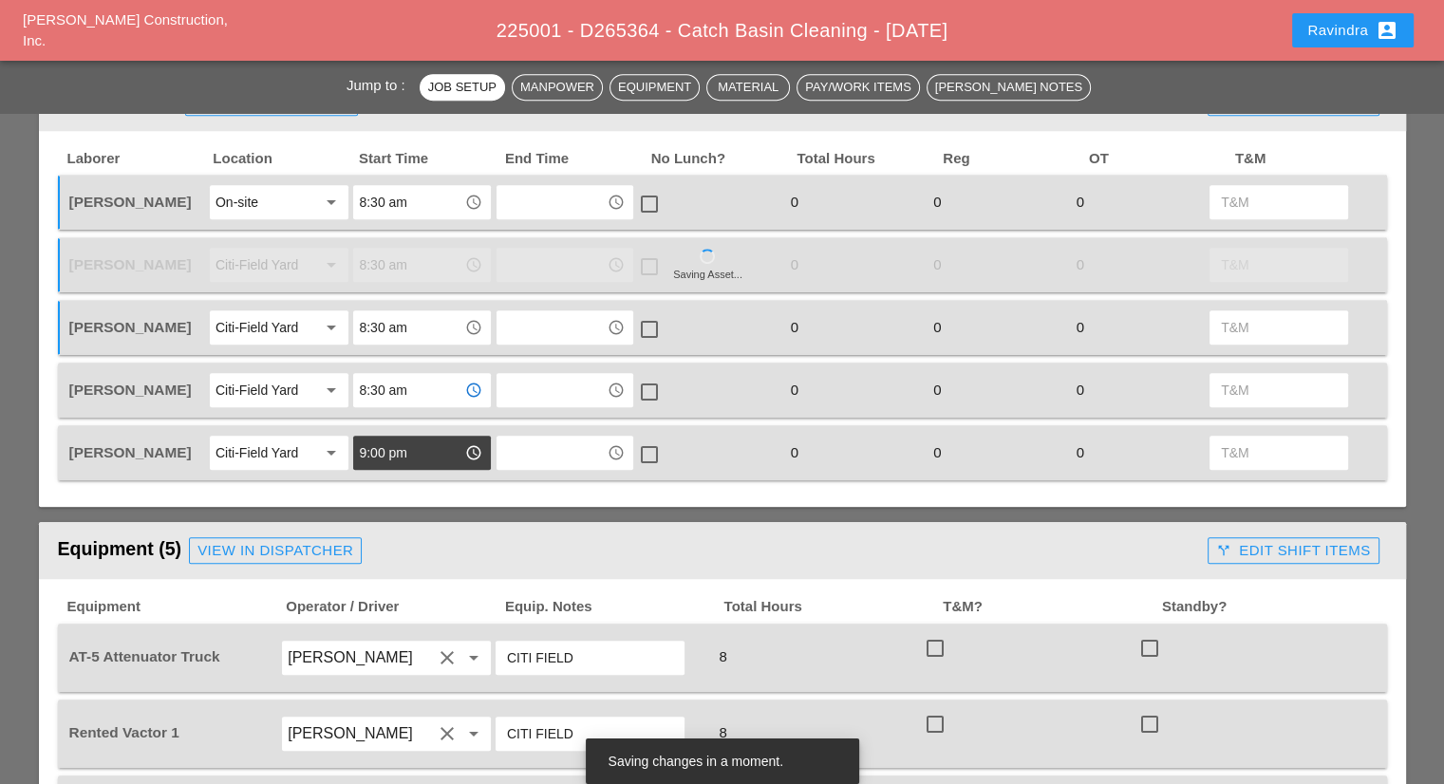
click at [414, 441] on input "9:00 pm" at bounding box center [408, 453] width 99 height 30
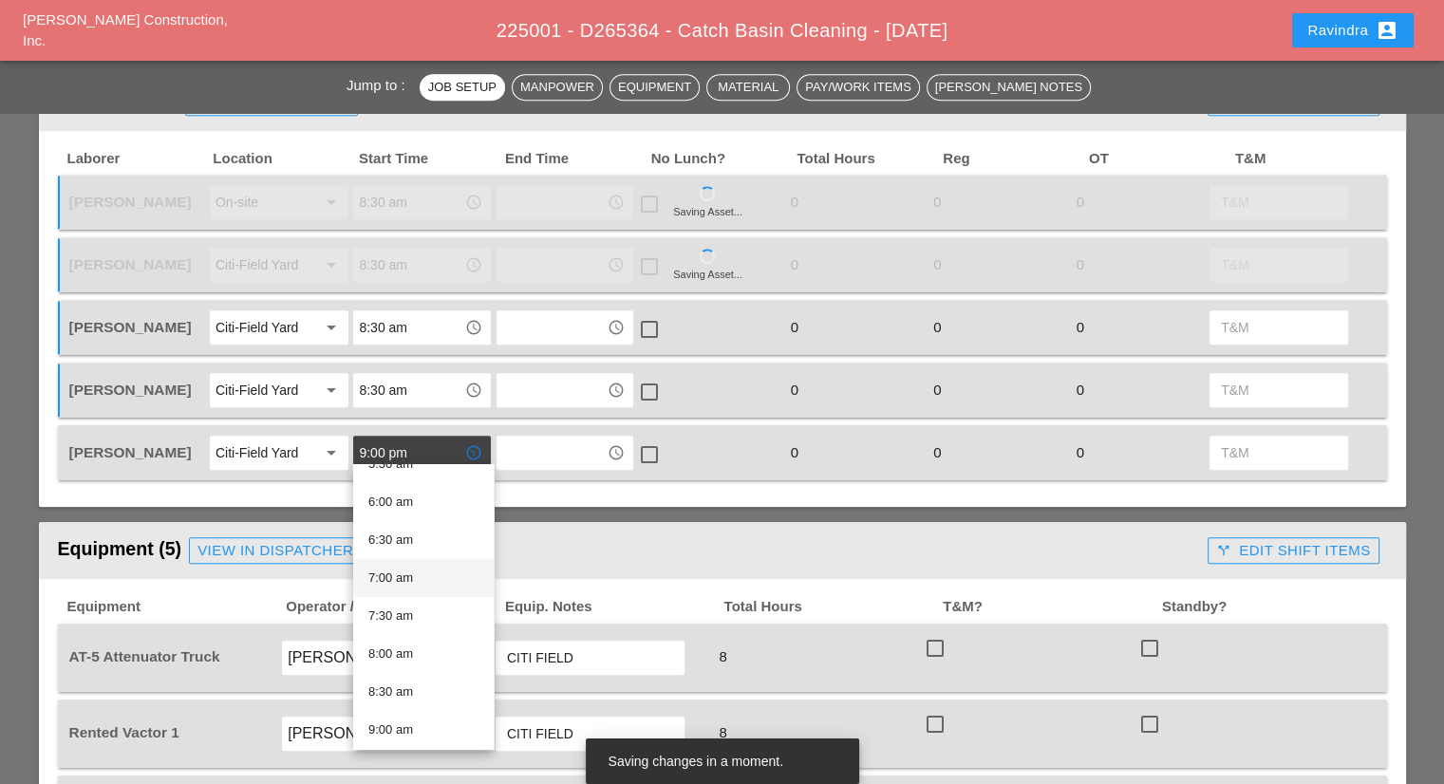
scroll to position [570, 0]
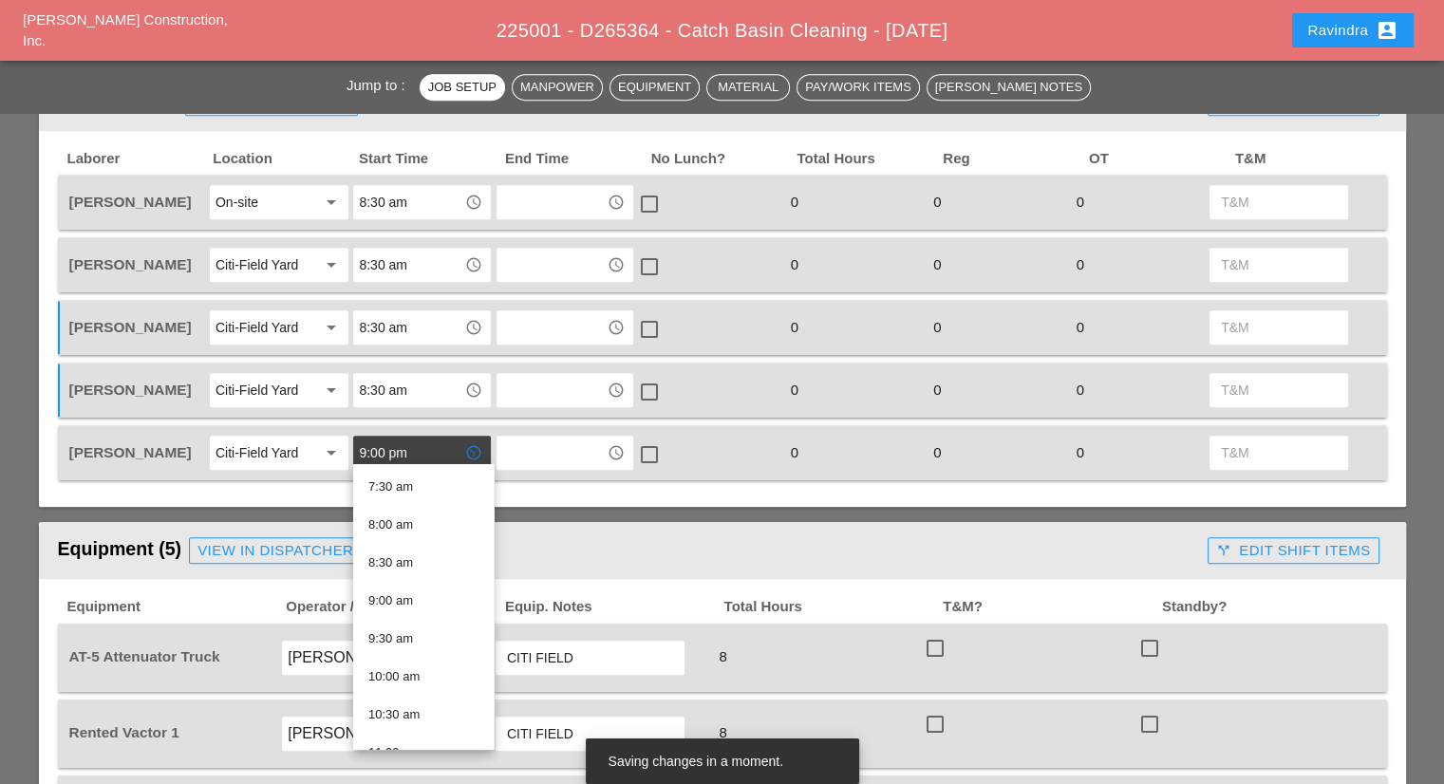
click at [422, 562] on div "8:30 am" at bounding box center [423, 562] width 110 height 23
type input "8:30 am"
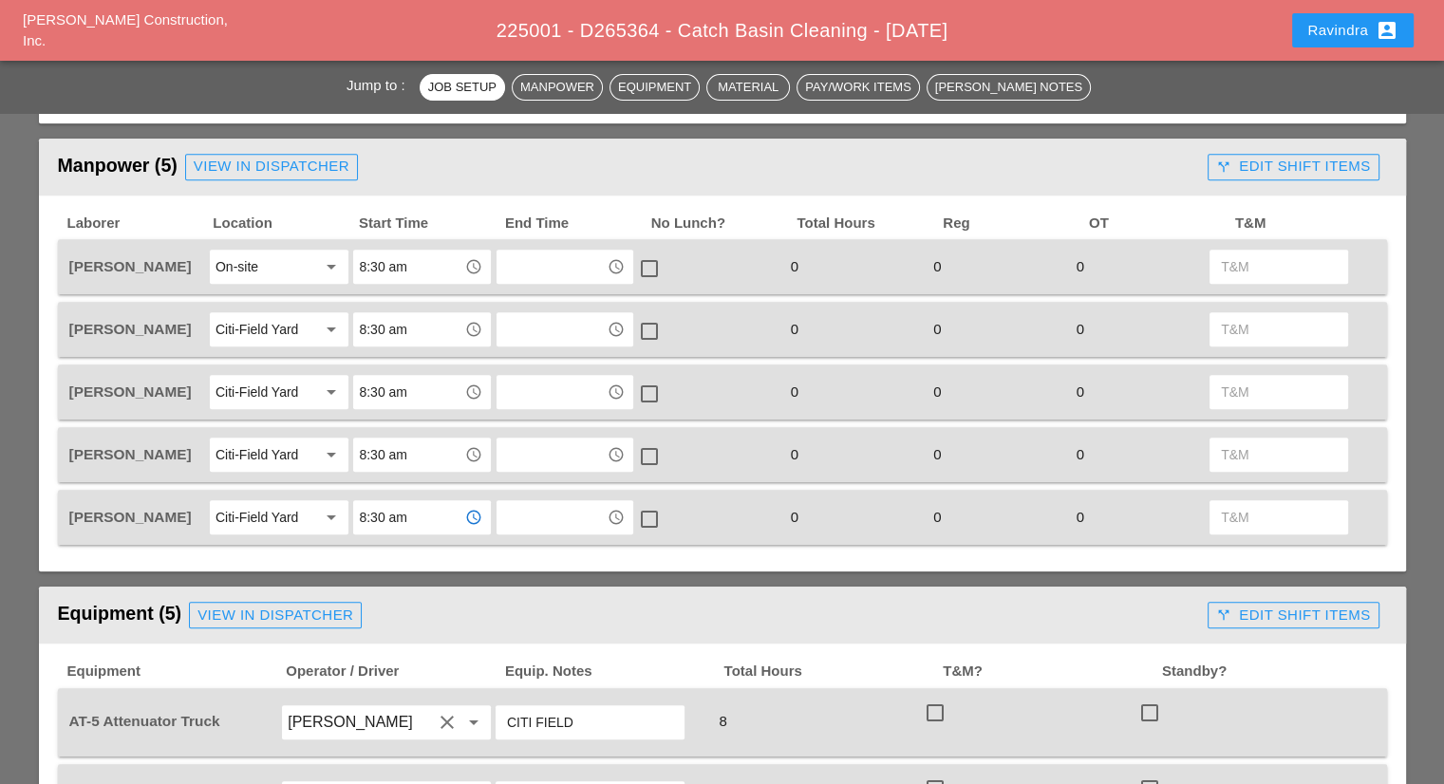
scroll to position [664, 0]
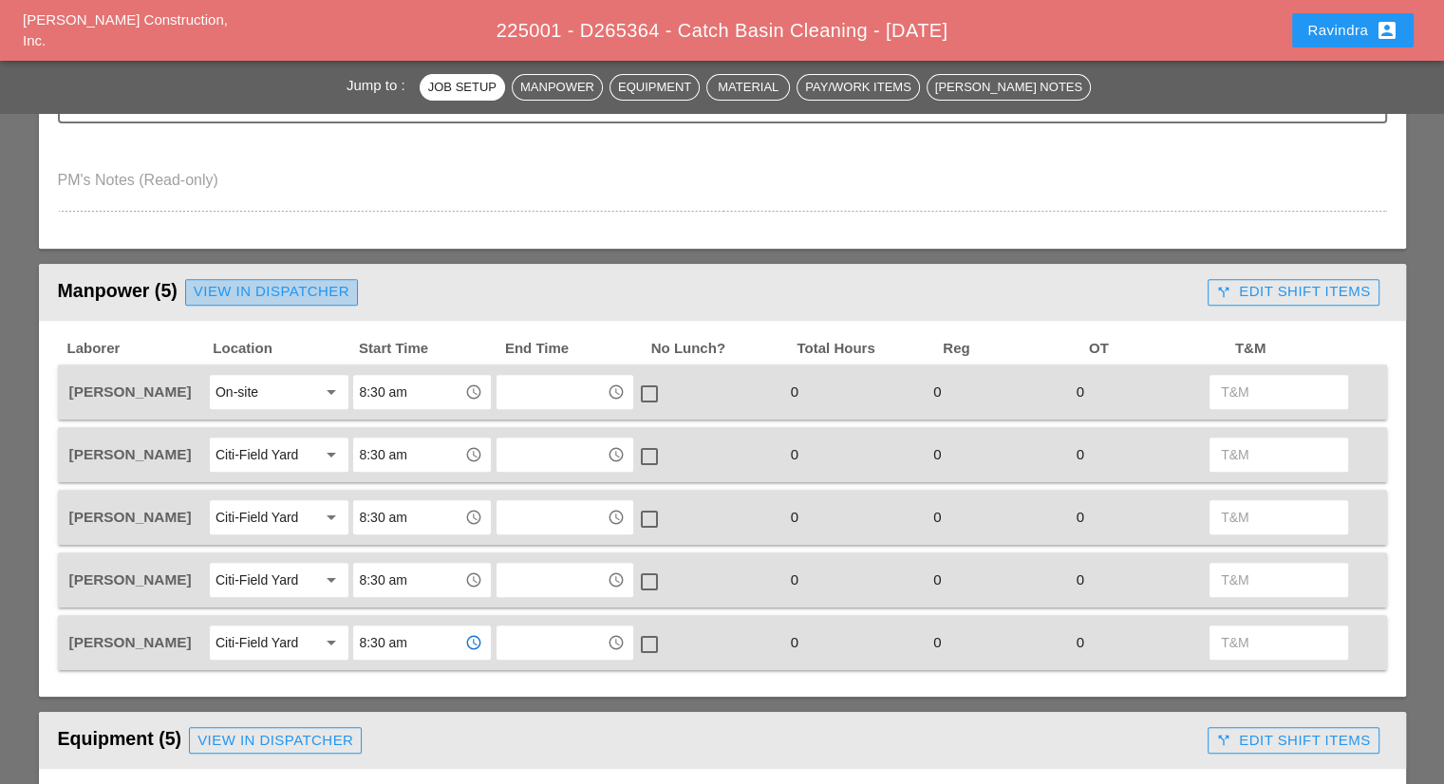
click at [205, 291] on div "View in Dispatcher" at bounding box center [272, 292] width 156 height 22
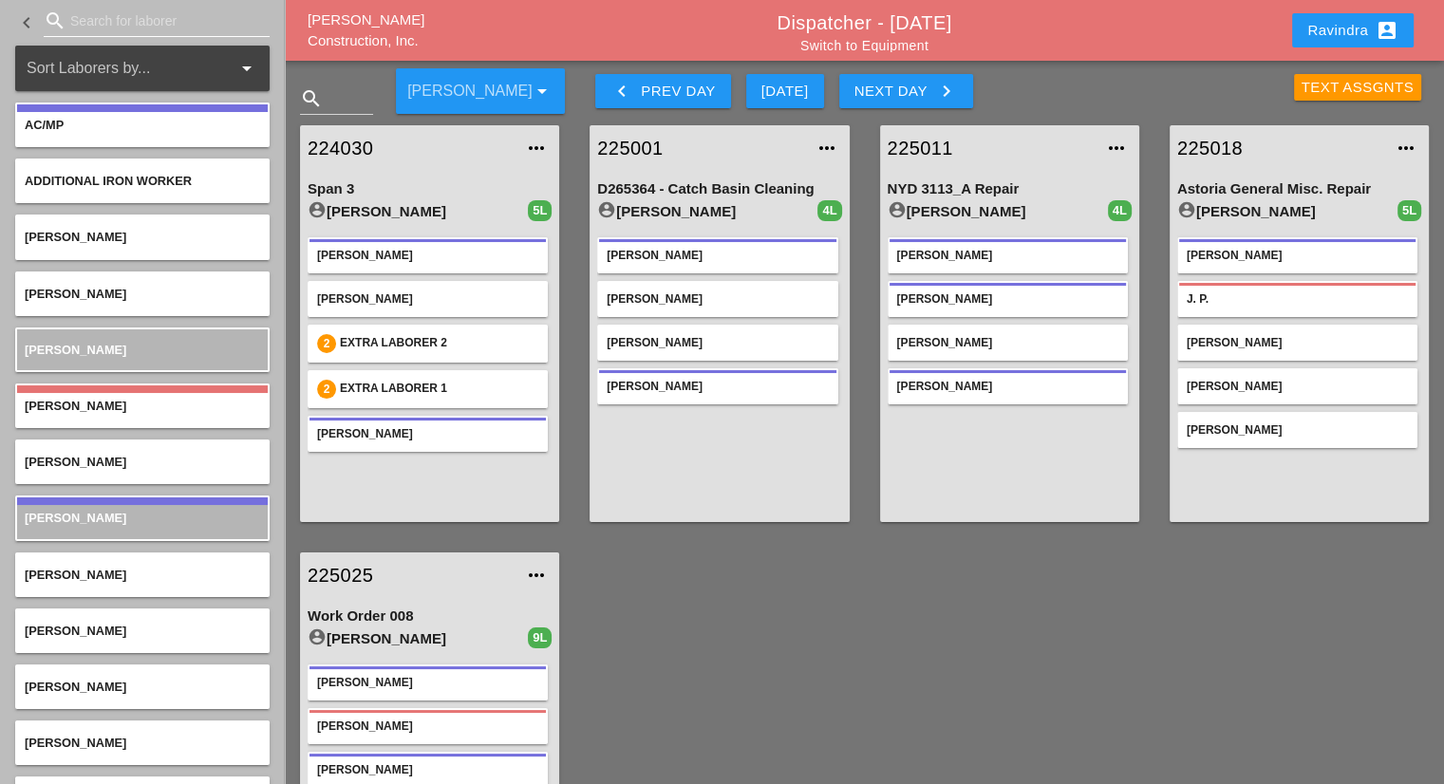
click at [129, 26] on input "Search for laborer" at bounding box center [156, 21] width 173 height 30
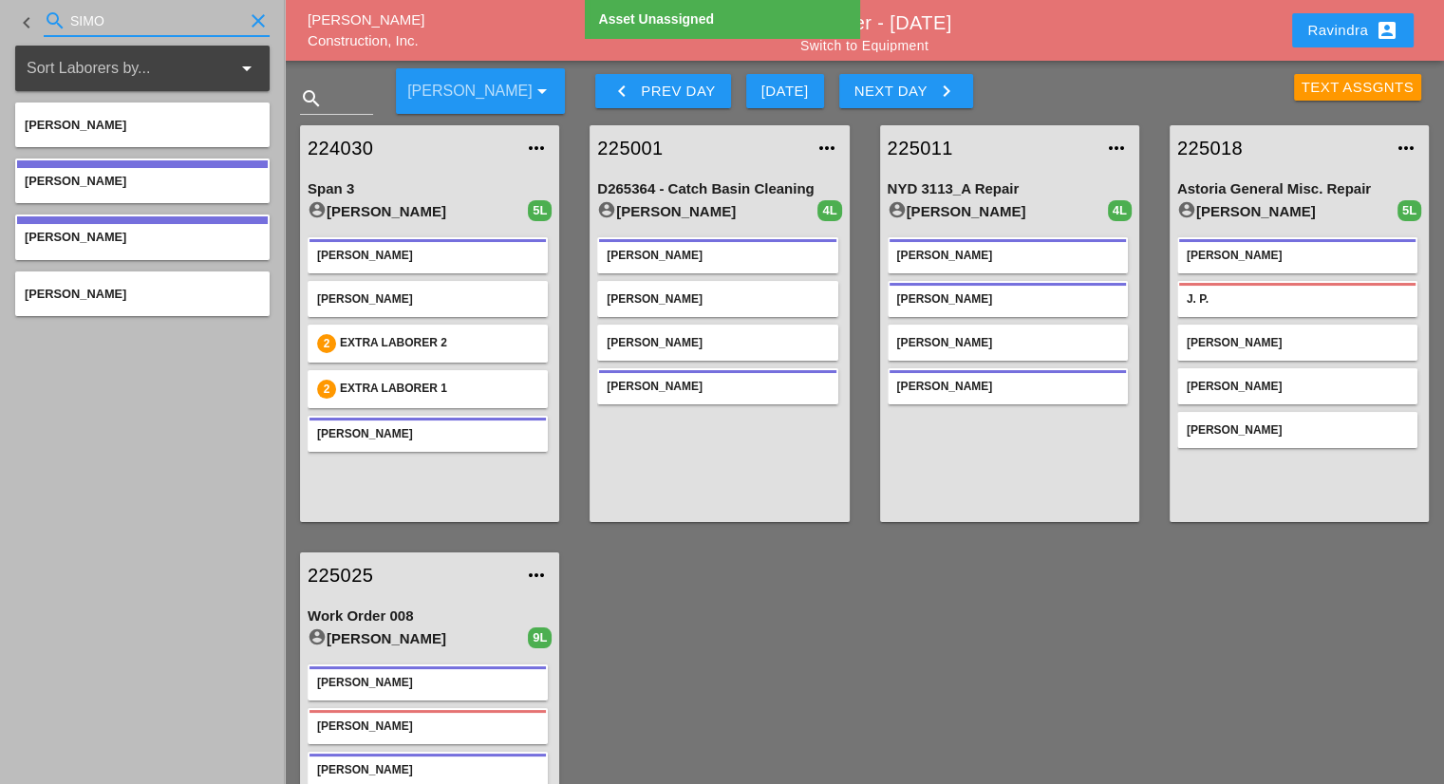
type input "SIMO"
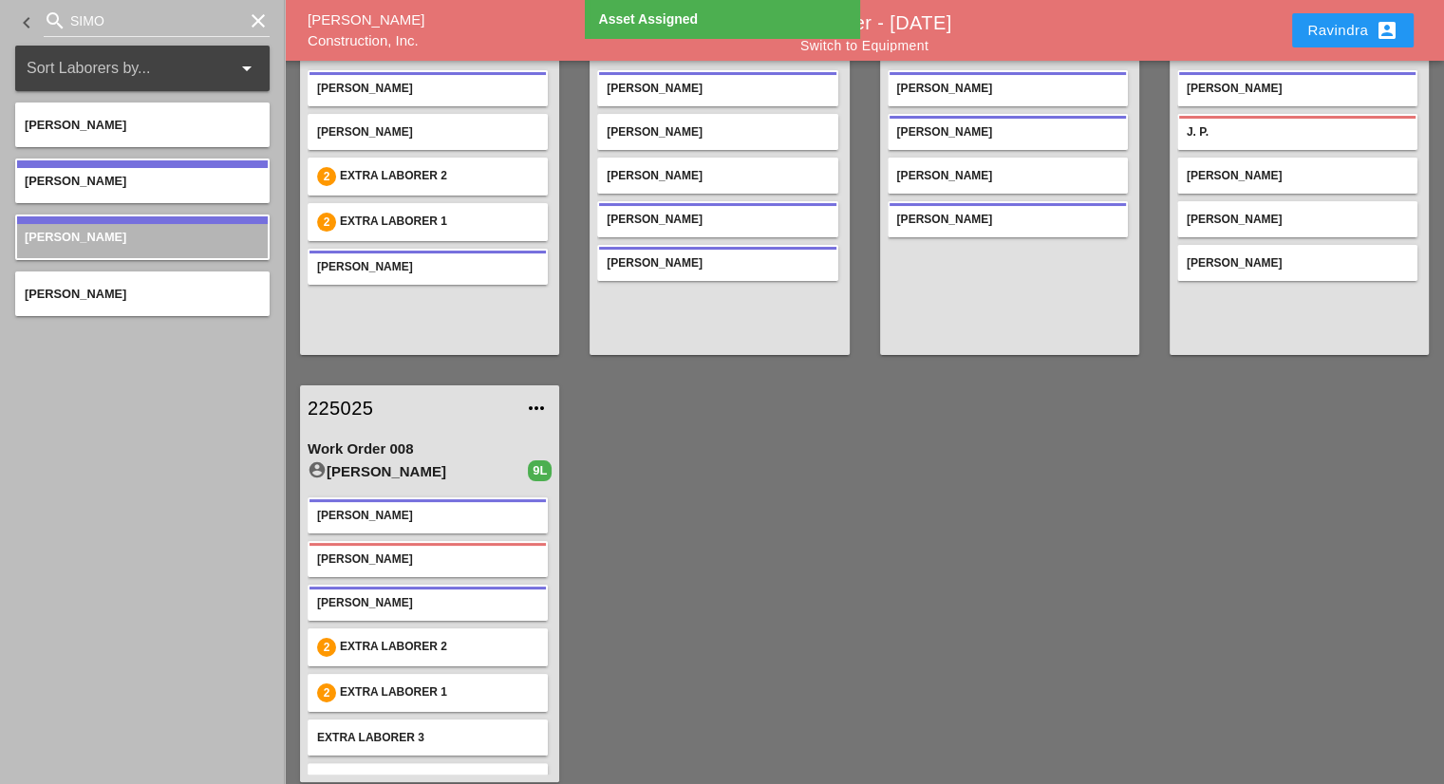
scroll to position [180, 0]
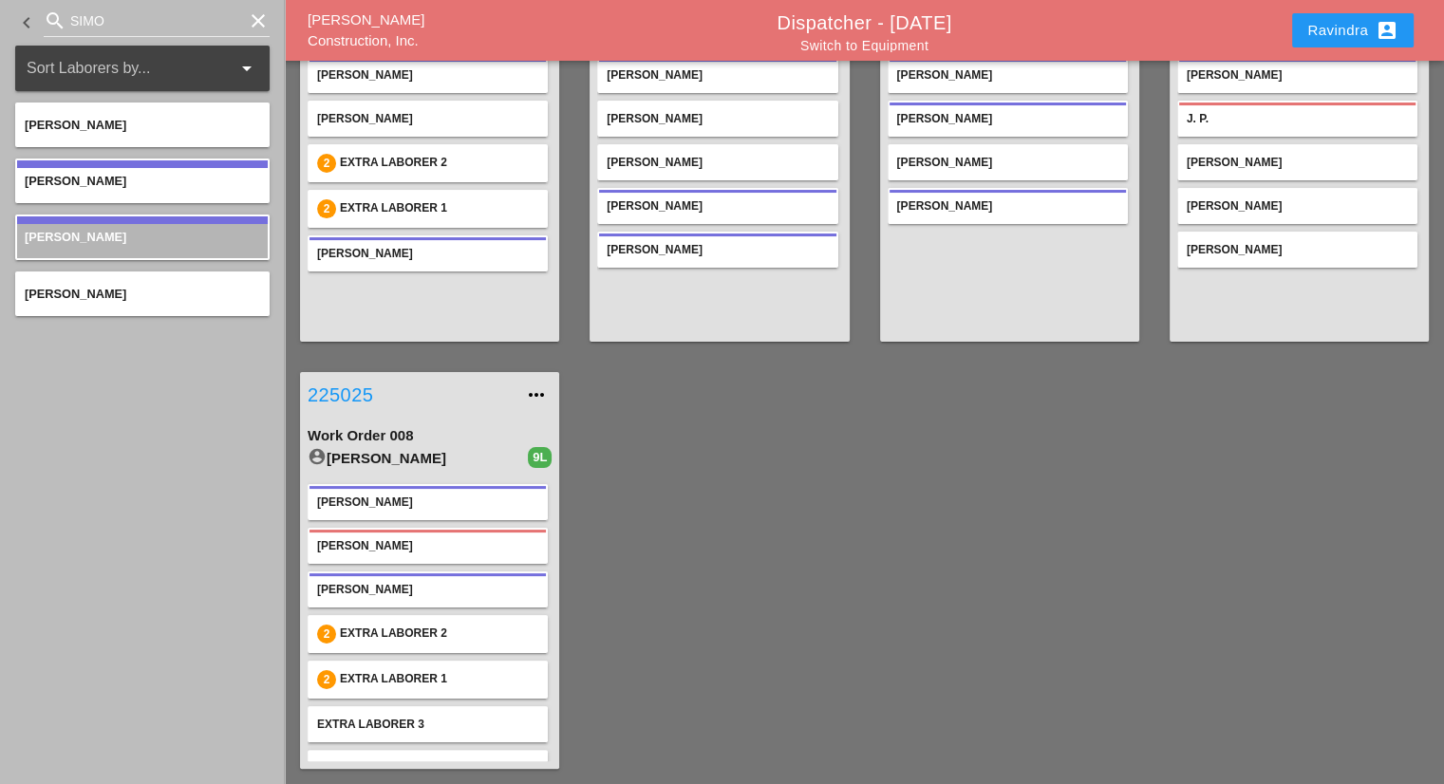
click at [367, 402] on link "225025" at bounding box center [411, 395] width 206 height 28
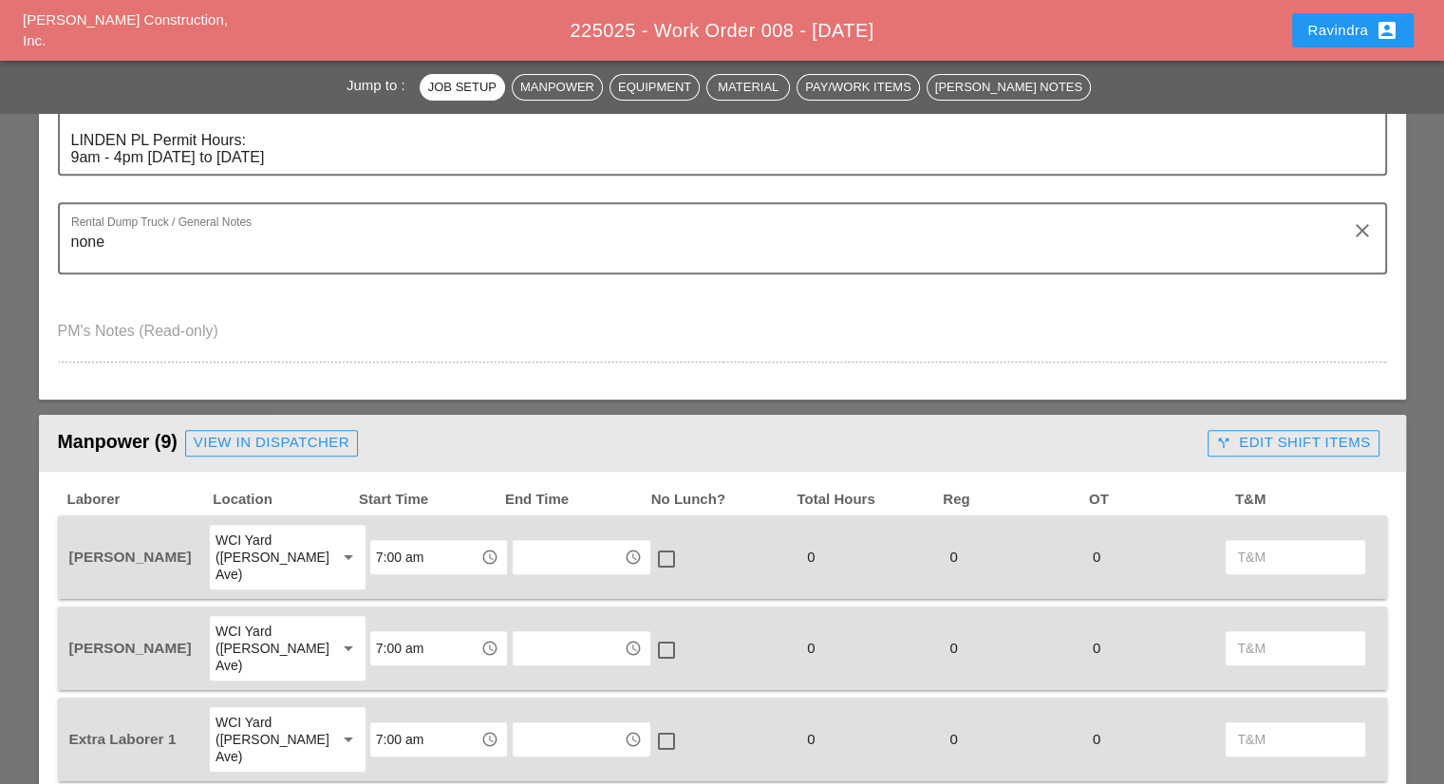
scroll to position [949, 0]
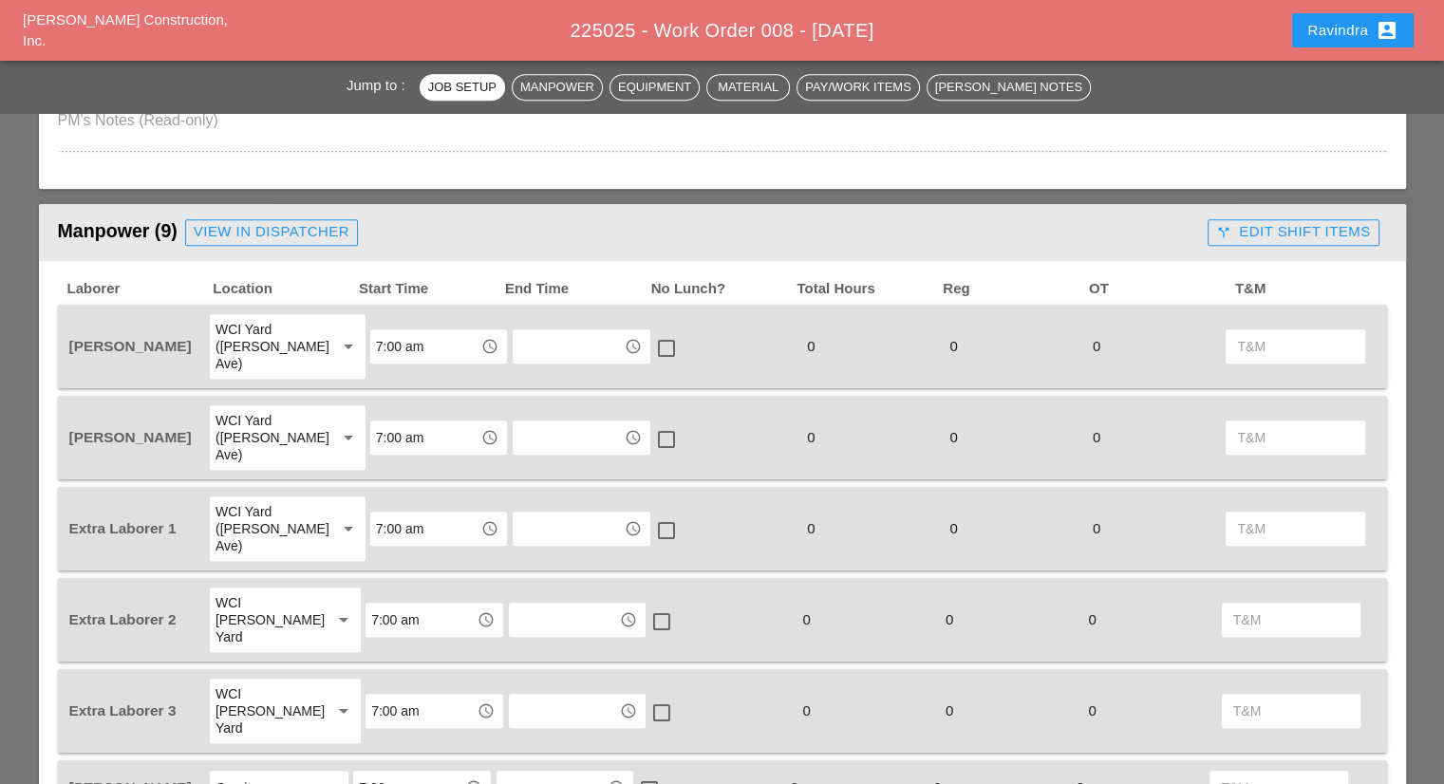
click at [271, 244] on div "Manpower (9) View in Dispatcher - All Workers Must Show up 15 Minutes Before St…" at bounding box center [629, 233] width 1143 height 38
click at [271, 233] on div "View in Dispatcher" at bounding box center [272, 232] width 156 height 22
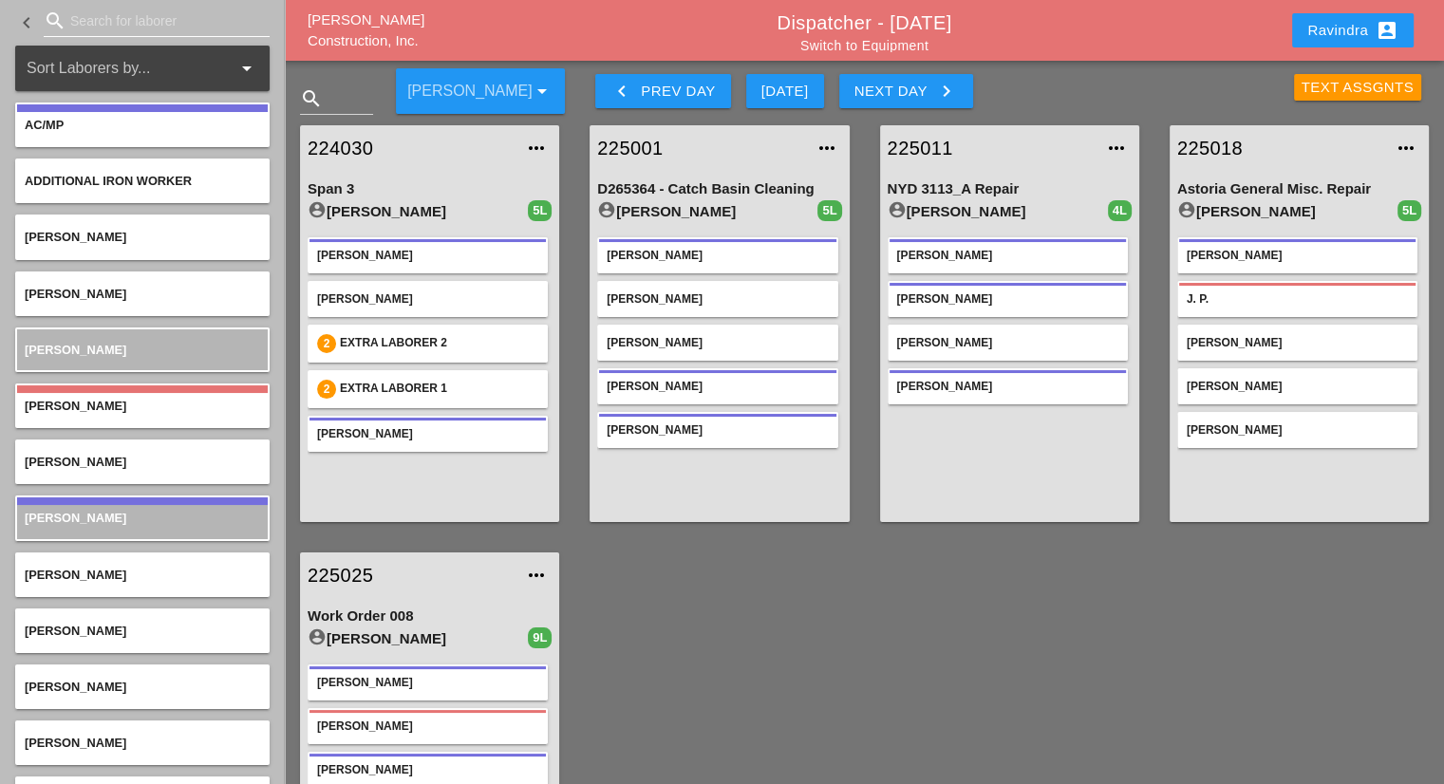
click at [139, 13] on input "Search for laborer" at bounding box center [156, 21] width 173 height 30
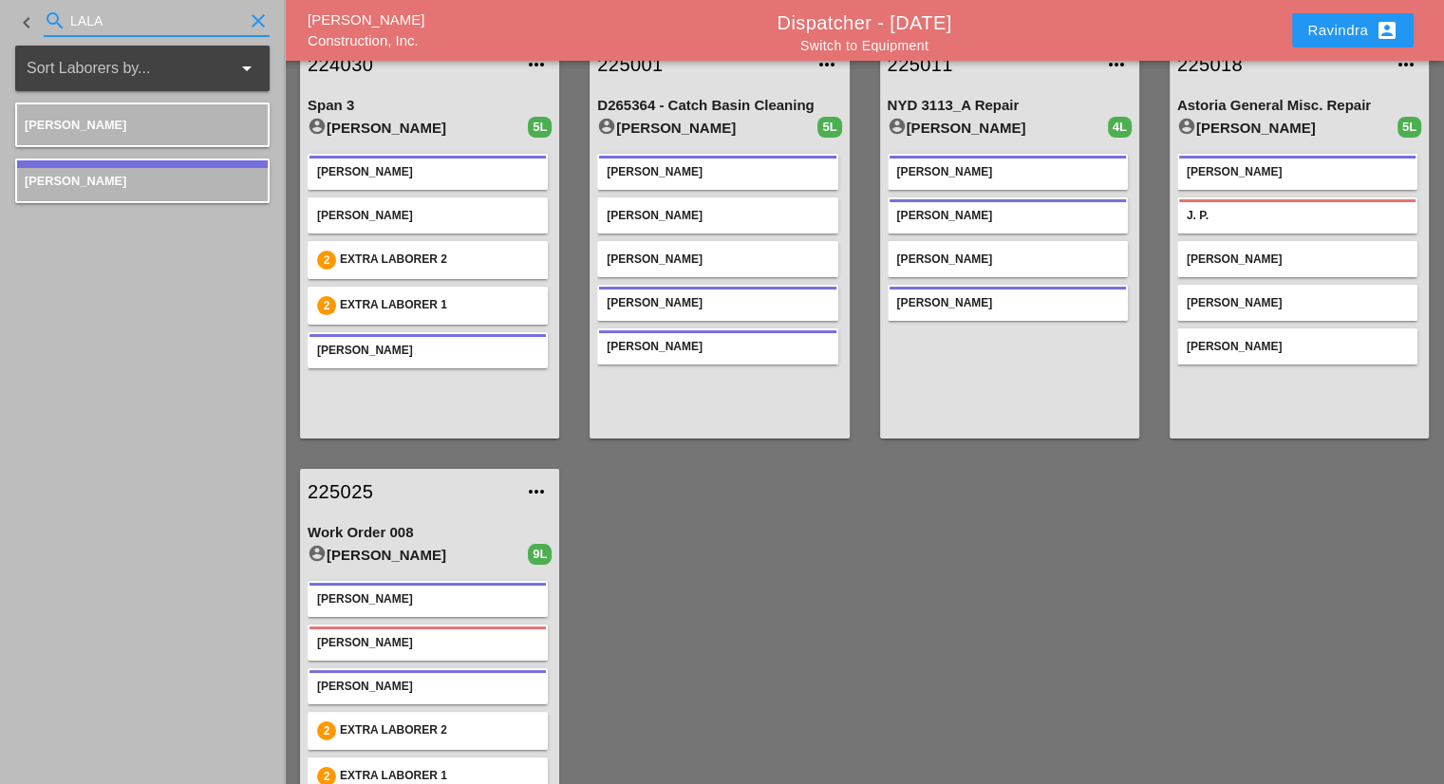
scroll to position [180, 0]
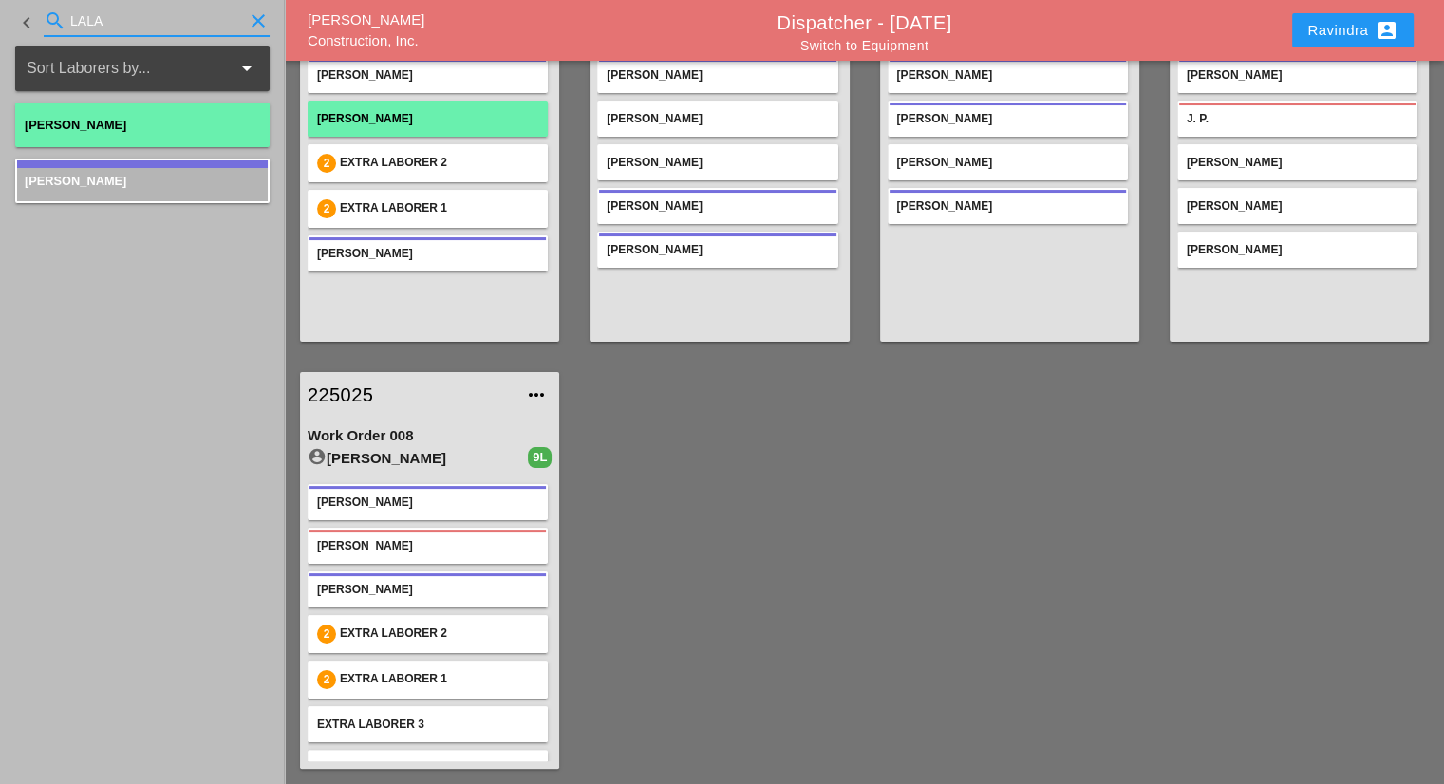
type input "LALA"
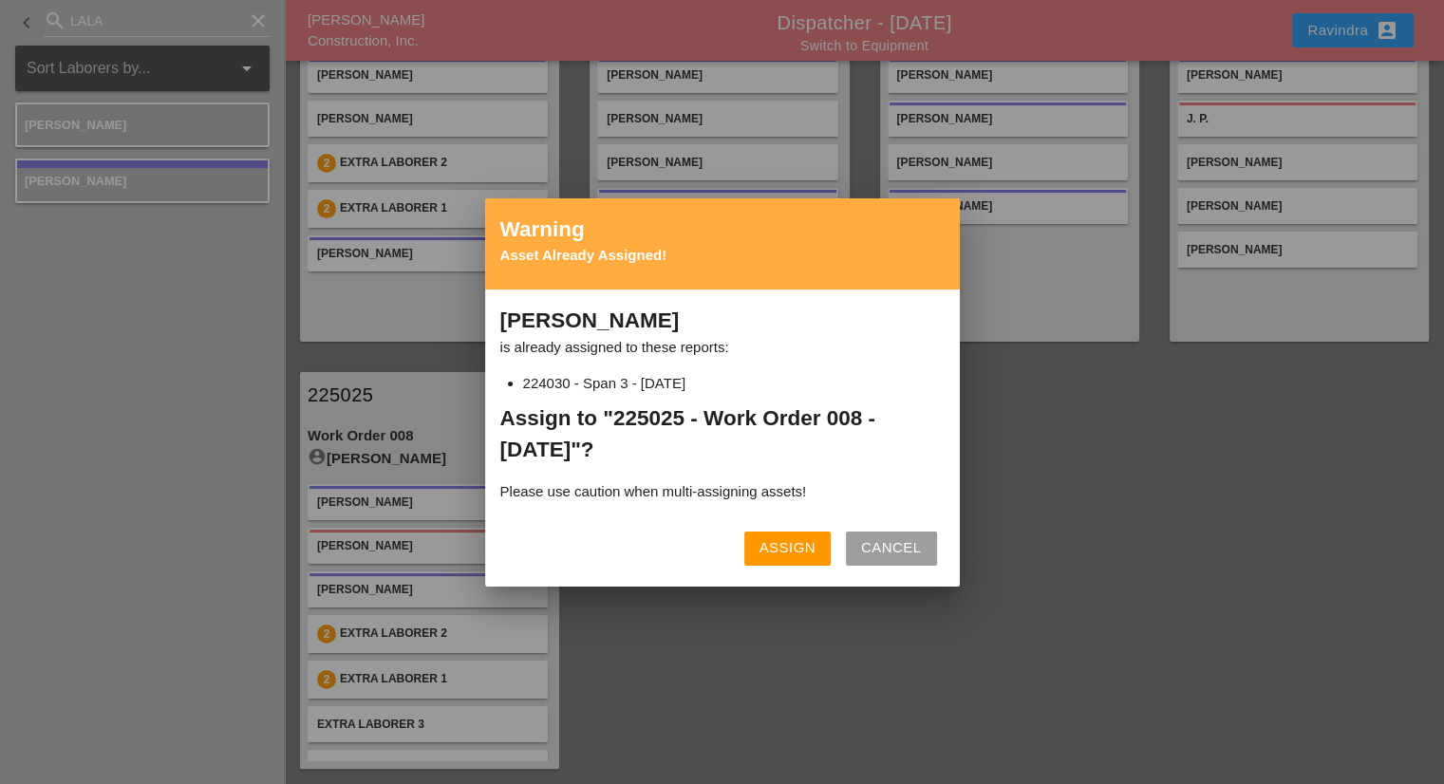
click at [790, 559] on button "Assign" at bounding box center [787, 549] width 86 height 34
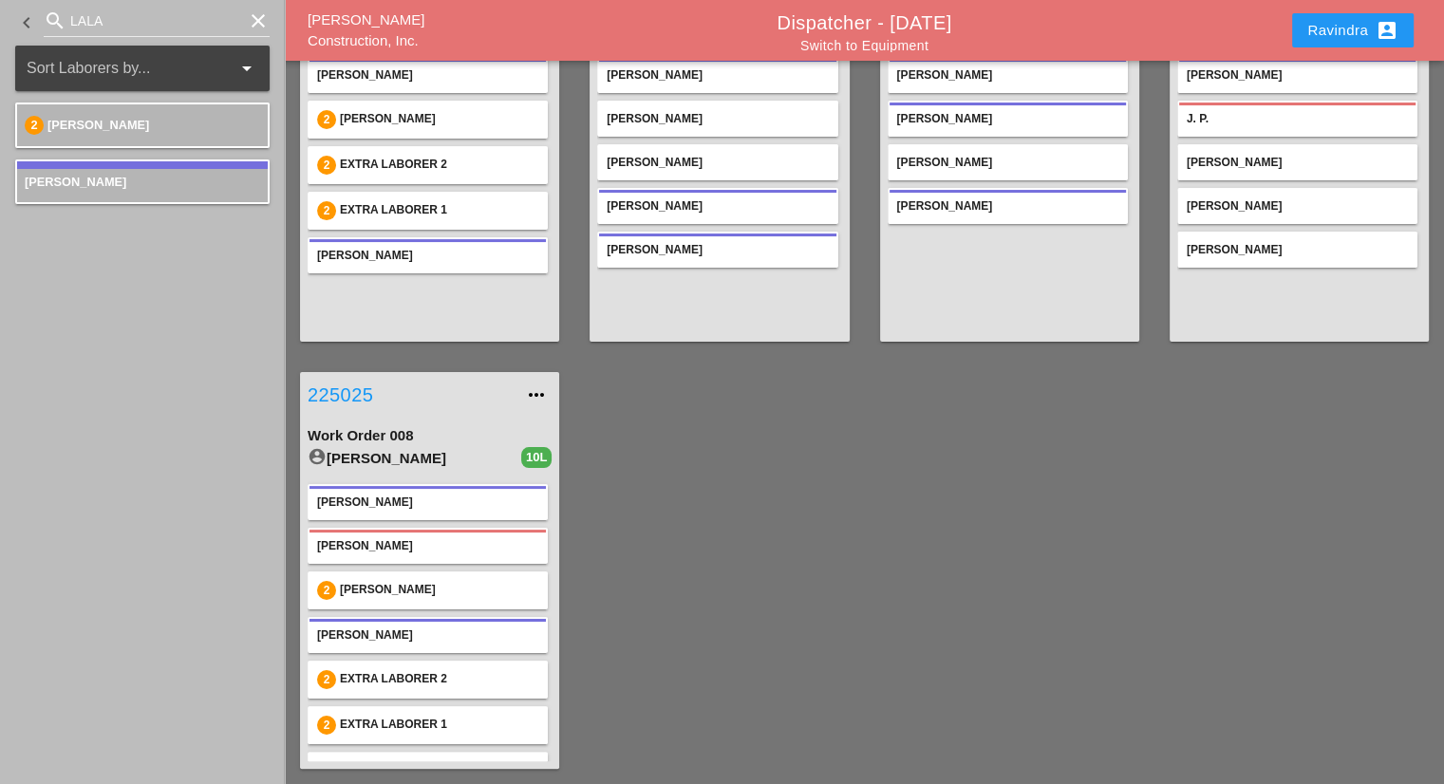
click at [358, 388] on link "225025" at bounding box center [411, 395] width 206 height 28
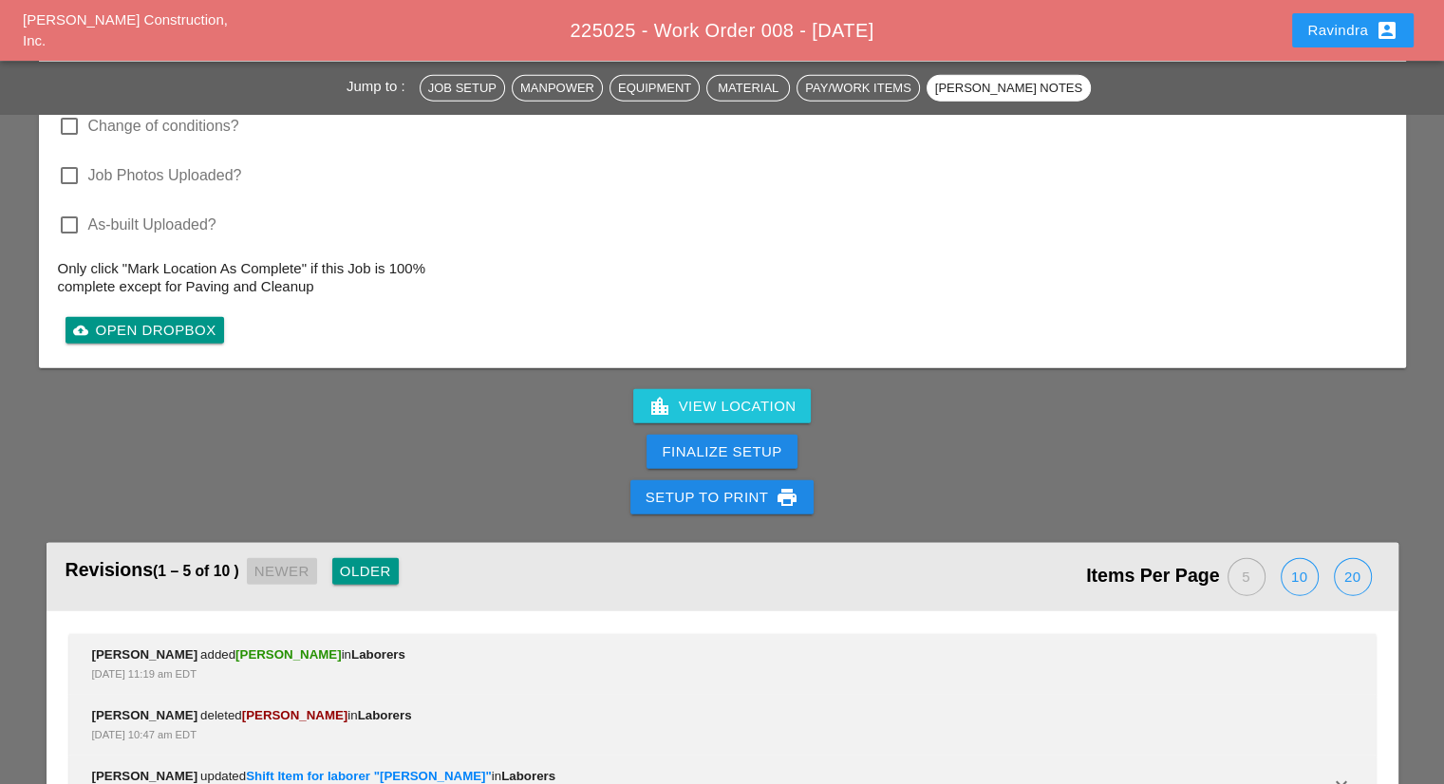
scroll to position [4480, 0]
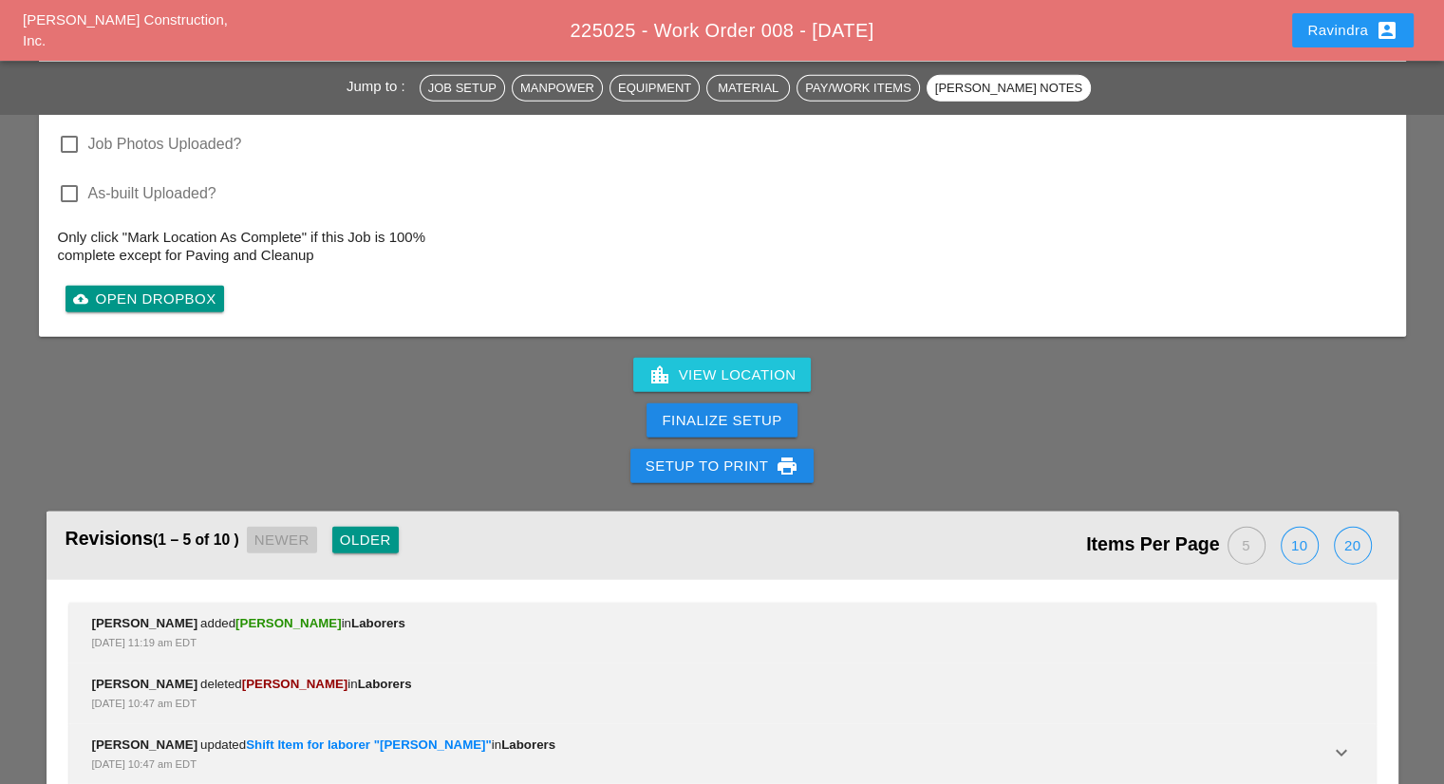
click at [377, 530] on div "Older" at bounding box center [365, 541] width 51 height 22
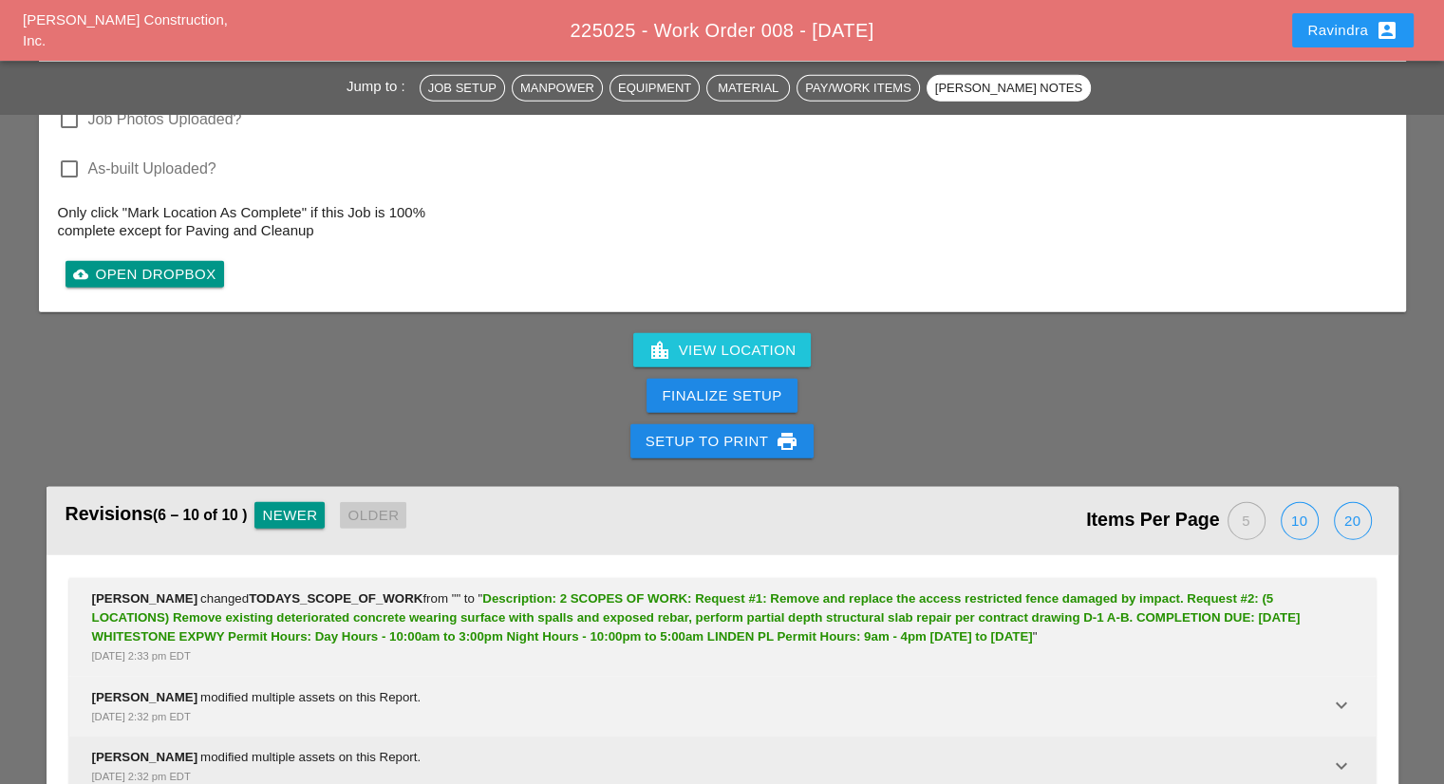
scroll to position [4518, 0]
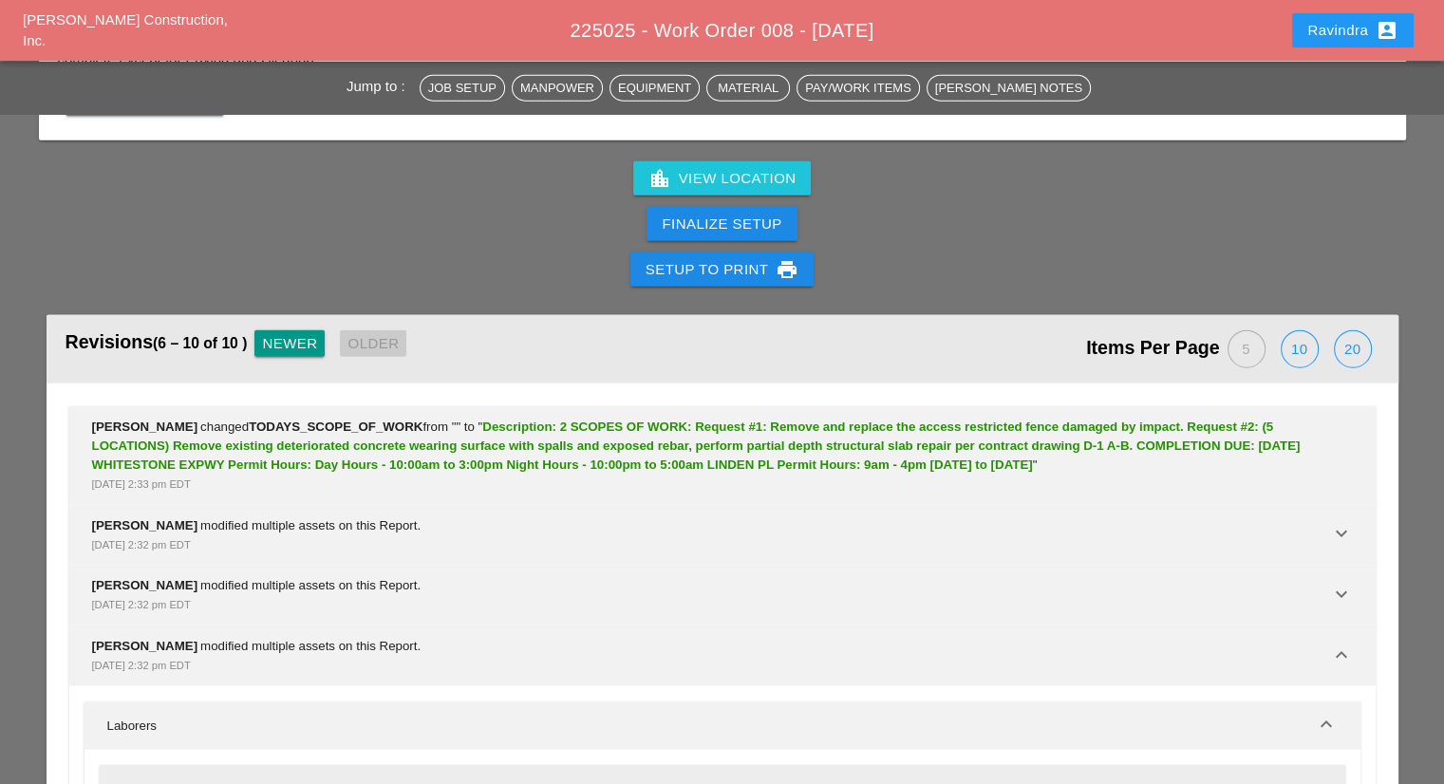
click at [309, 780] on div "Added (8)" at bounding box center [710, 789] width 1177 height 19
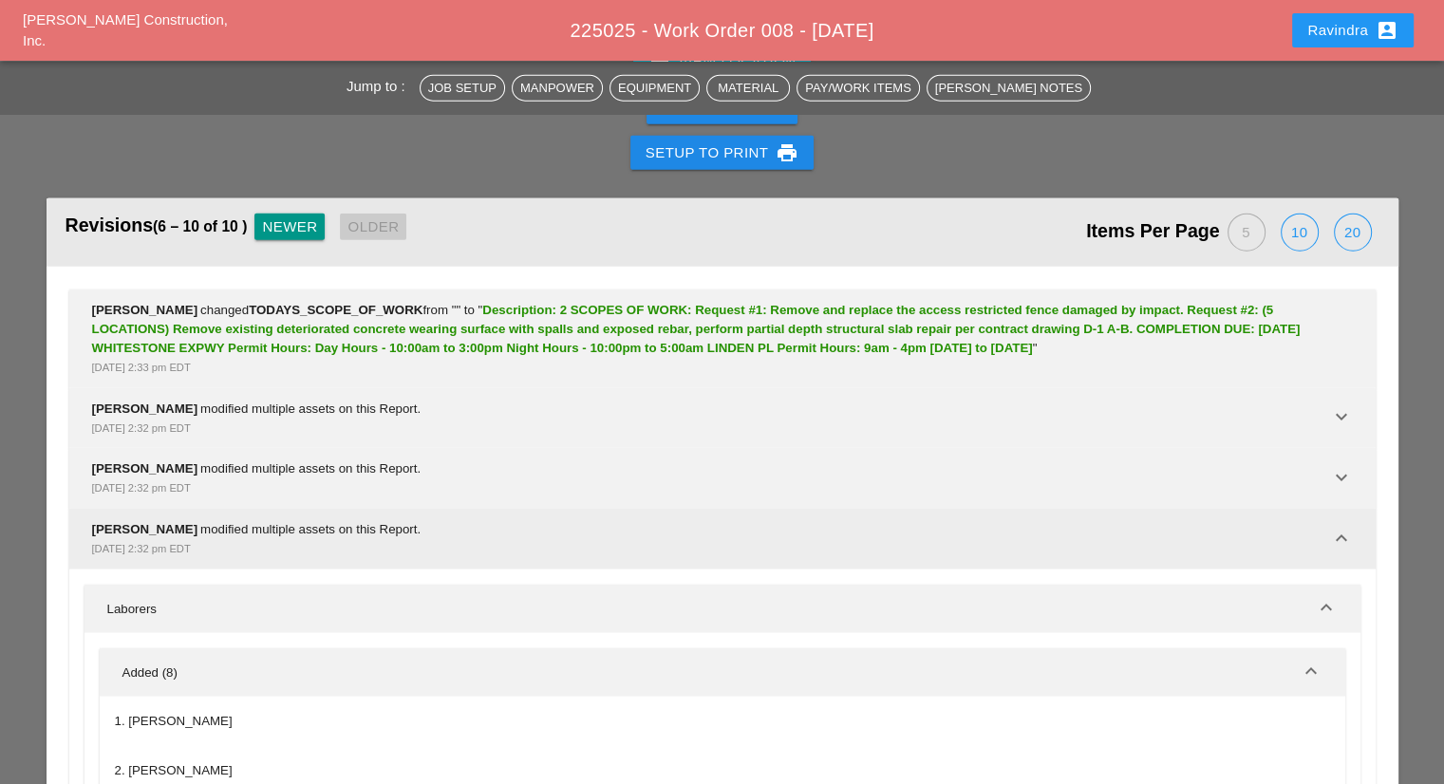
scroll to position [4786, 0]
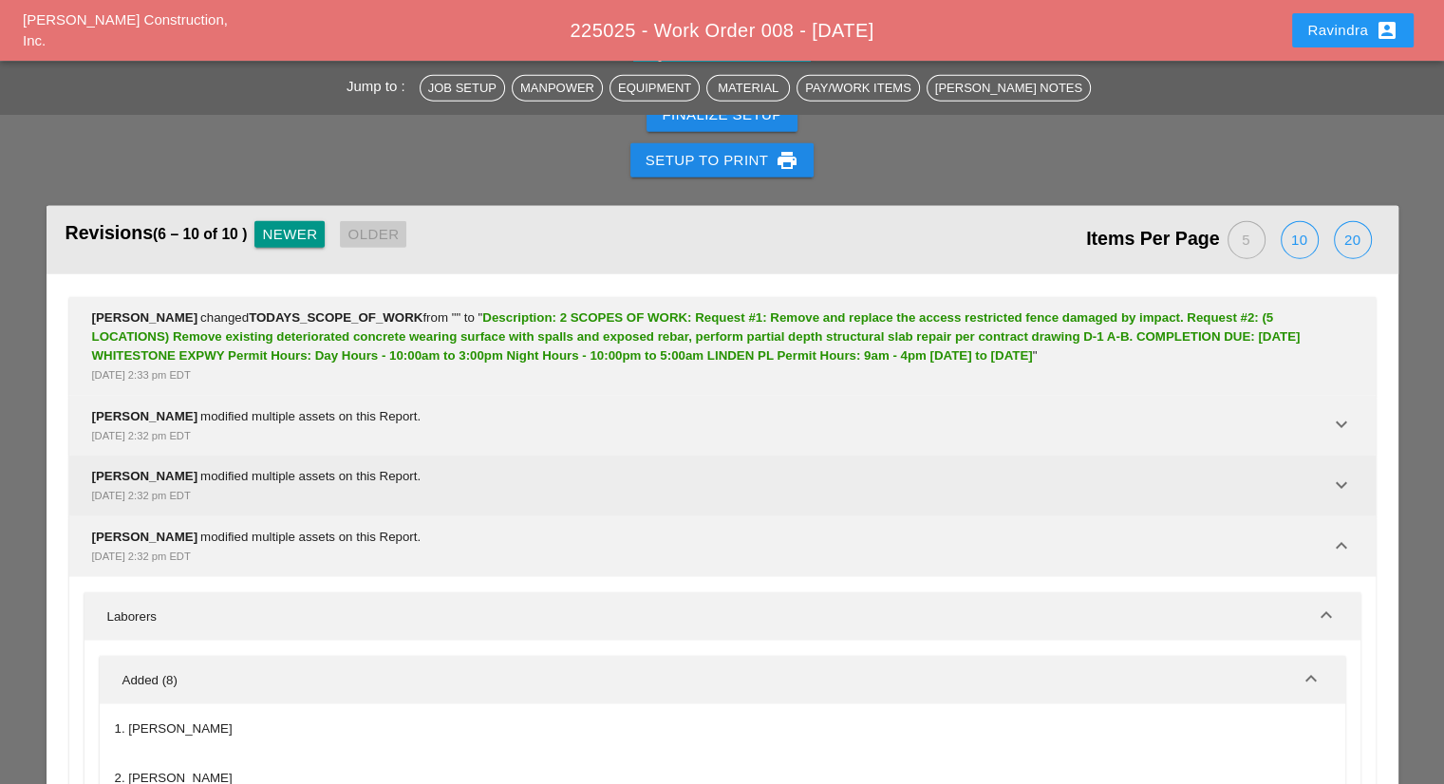
click at [268, 467] on div "[PERSON_NAME] modified multiple assets on this Report. [DATE] 2:32 pm EDT" at bounding box center [711, 486] width 1238 height 38
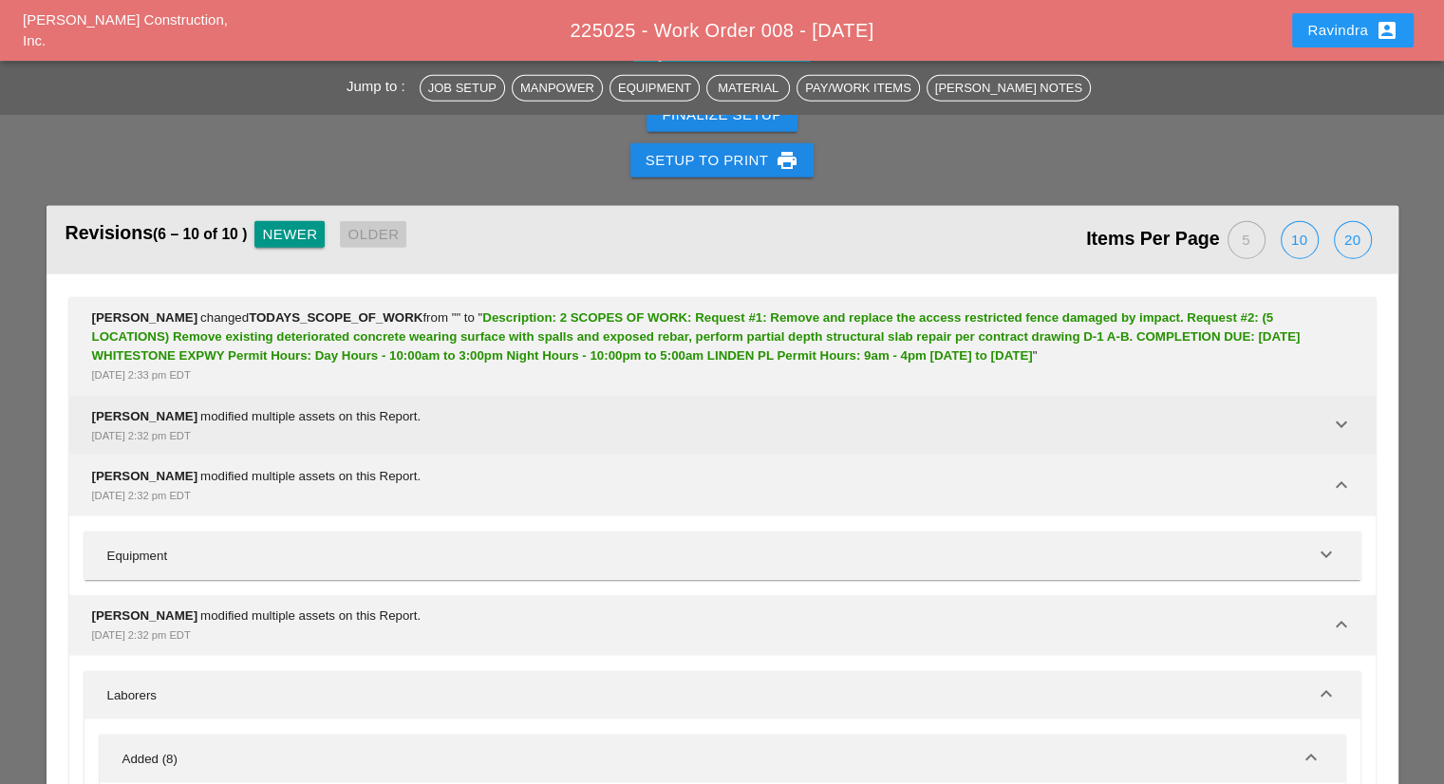
click at [287, 407] on div "[PERSON_NAME] modified multiple assets on this Report. [DATE] 2:32 pm EDT" at bounding box center [711, 426] width 1238 height 38
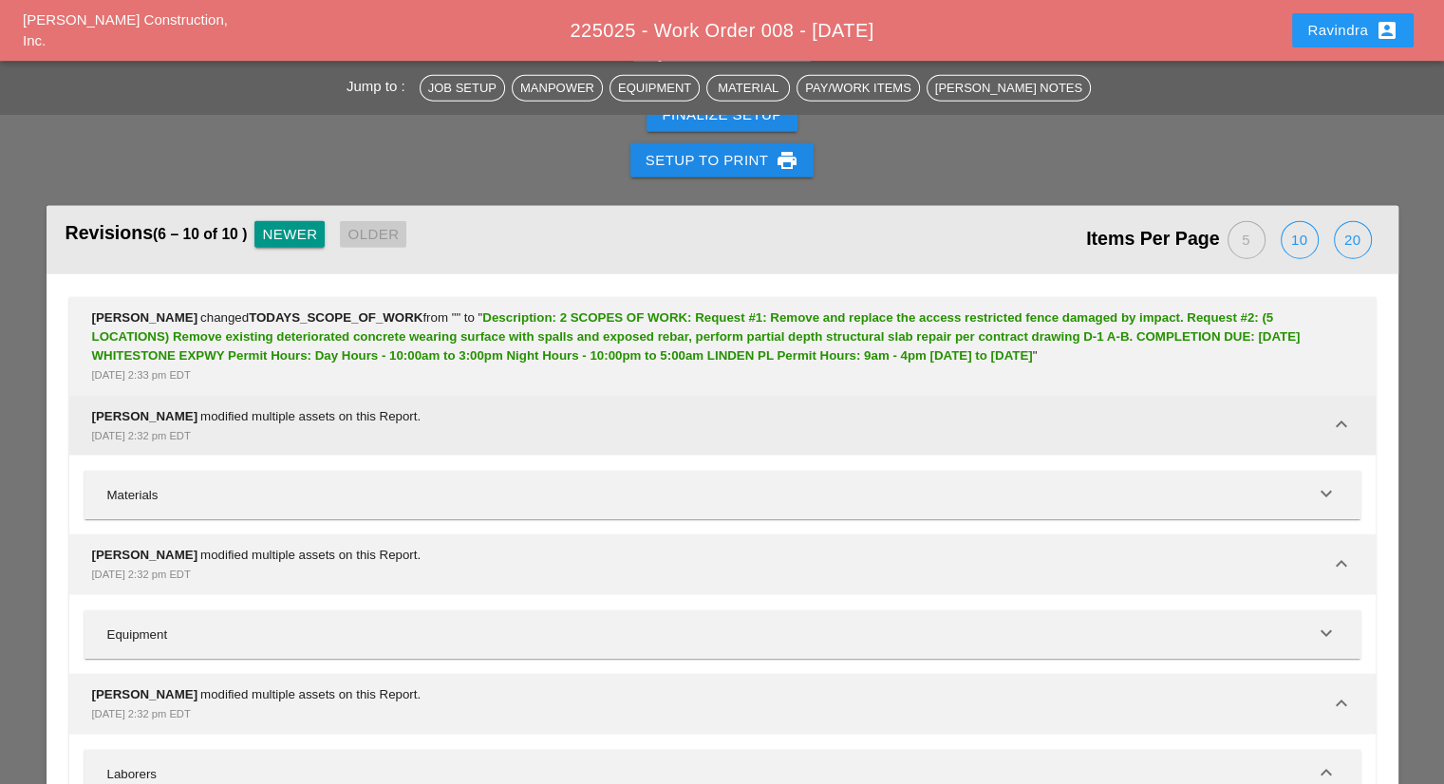
click at [285, 407] on div "[PERSON_NAME] modified multiple assets on this Report. [DATE] 2:32 pm EDT" at bounding box center [711, 426] width 1238 height 38
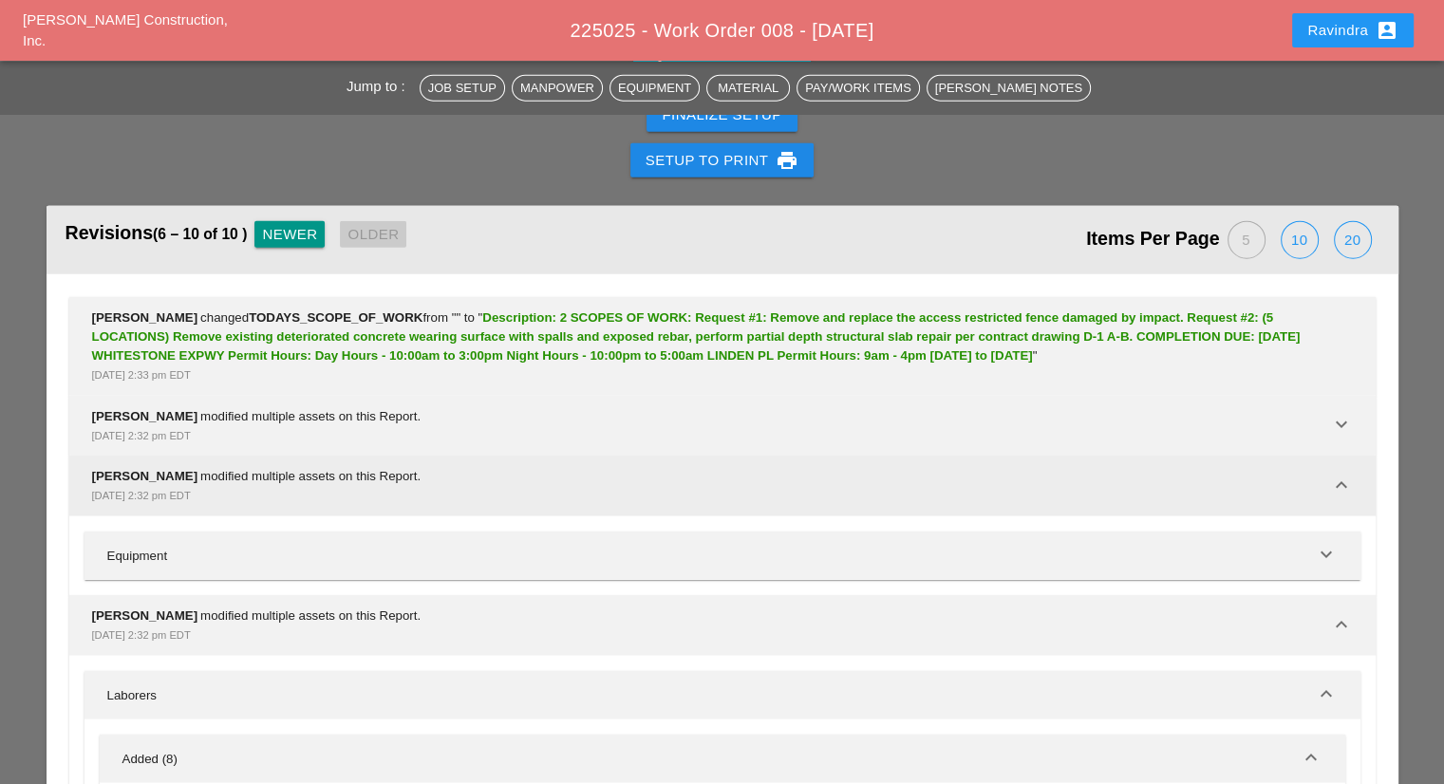
click at [288, 467] on div "[PERSON_NAME] modified multiple assets on this Report. [DATE] 2:32 pm EDT" at bounding box center [711, 486] width 1238 height 38
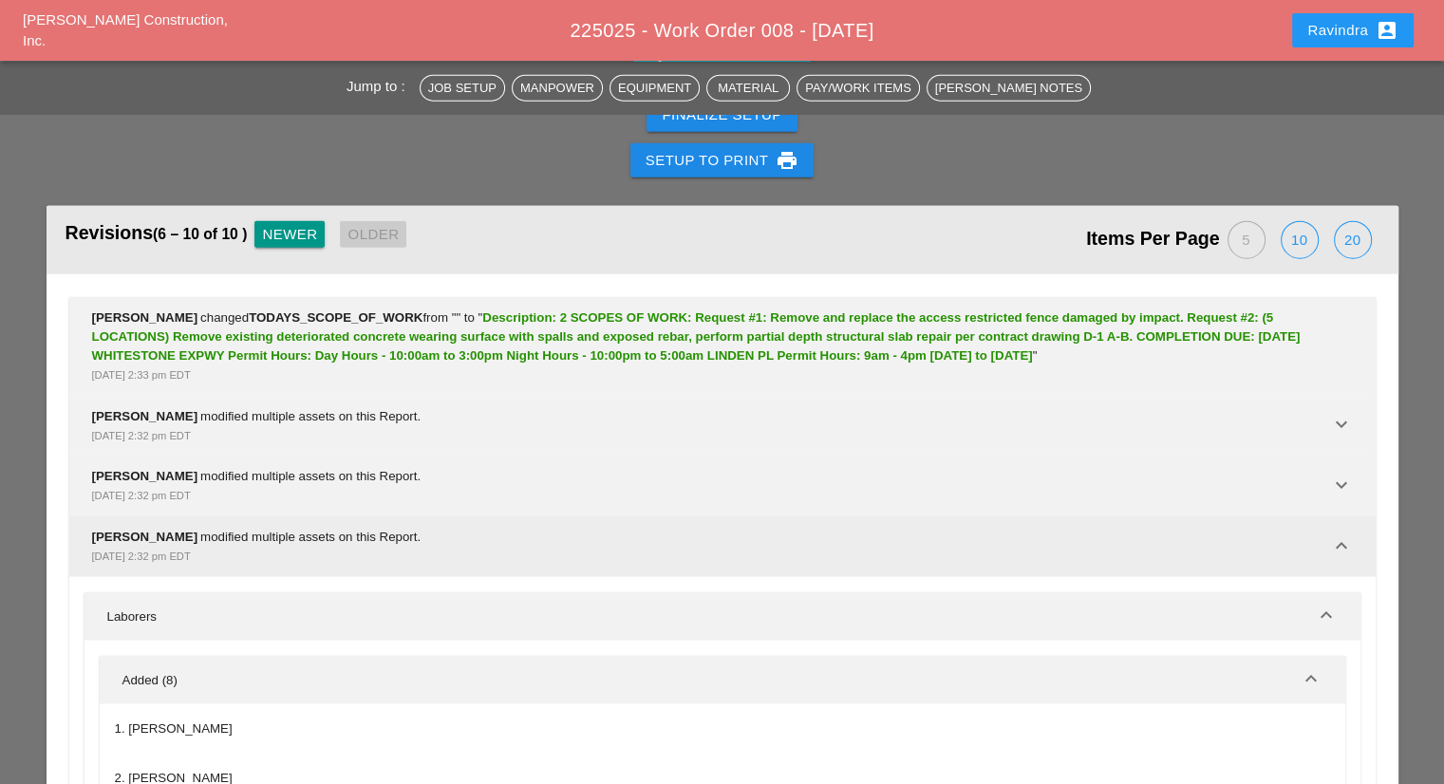
click at [289, 528] on div "[PERSON_NAME] modified multiple assets on this Report. [DATE] 2:32 pm EDT" at bounding box center [711, 547] width 1238 height 38
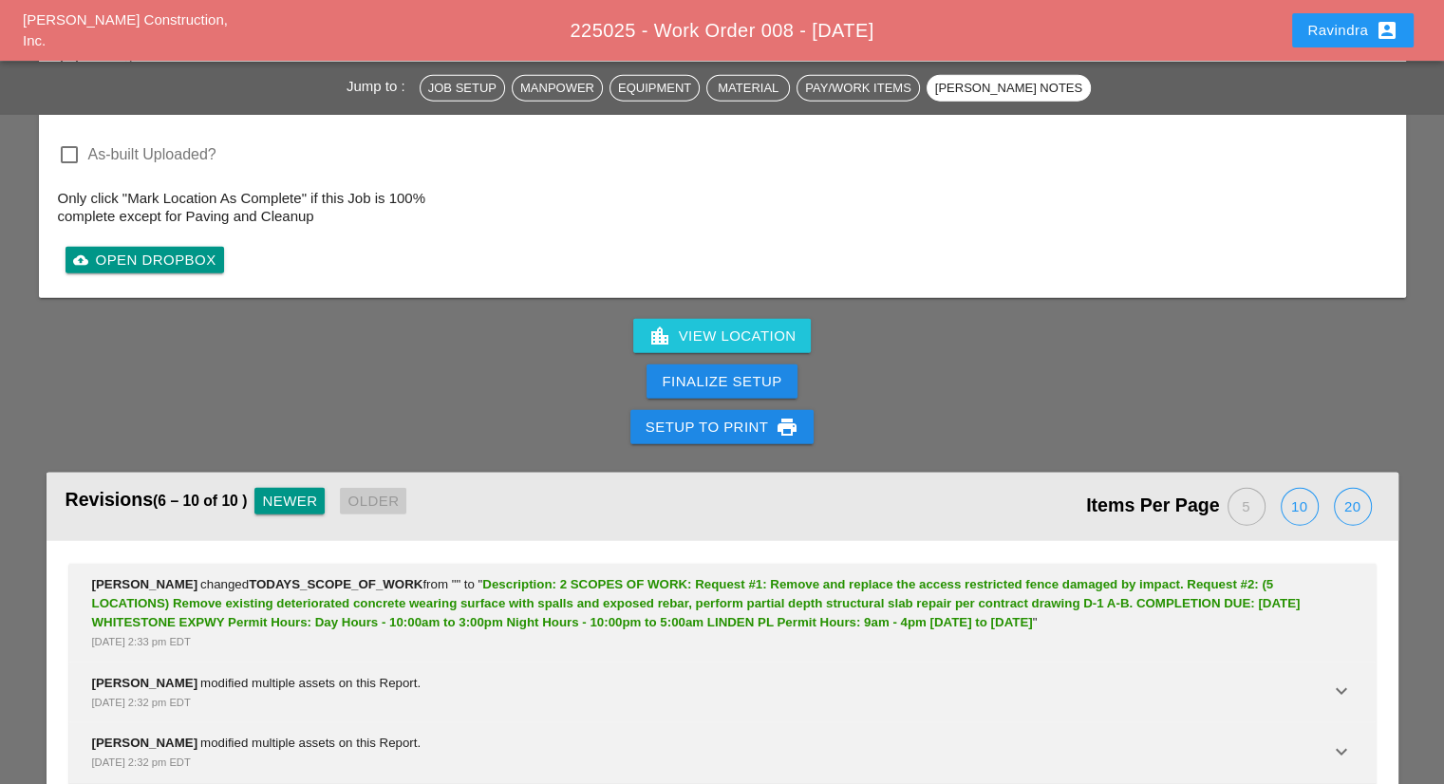
scroll to position [4518, 0]
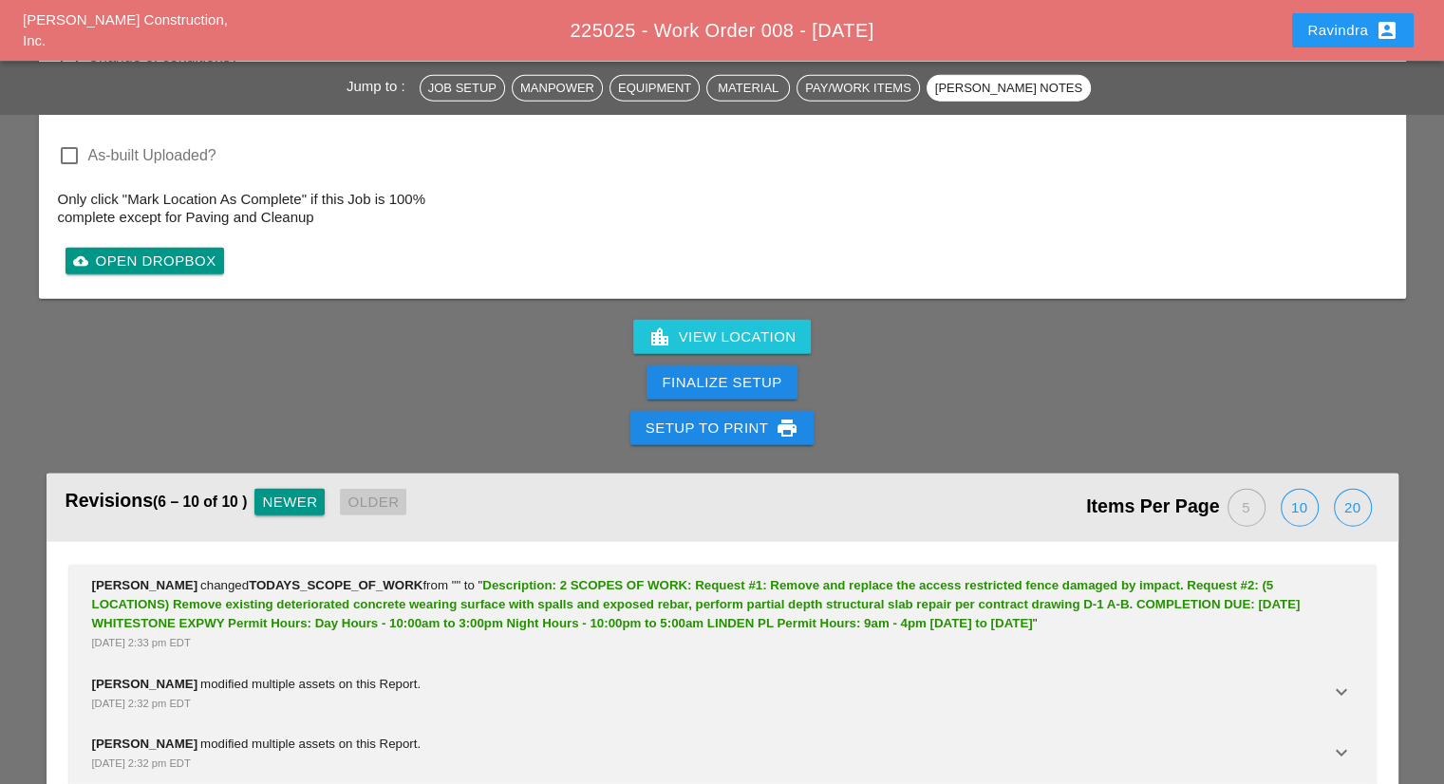
click at [300, 492] on div "Newer" at bounding box center [289, 503] width 55 height 22
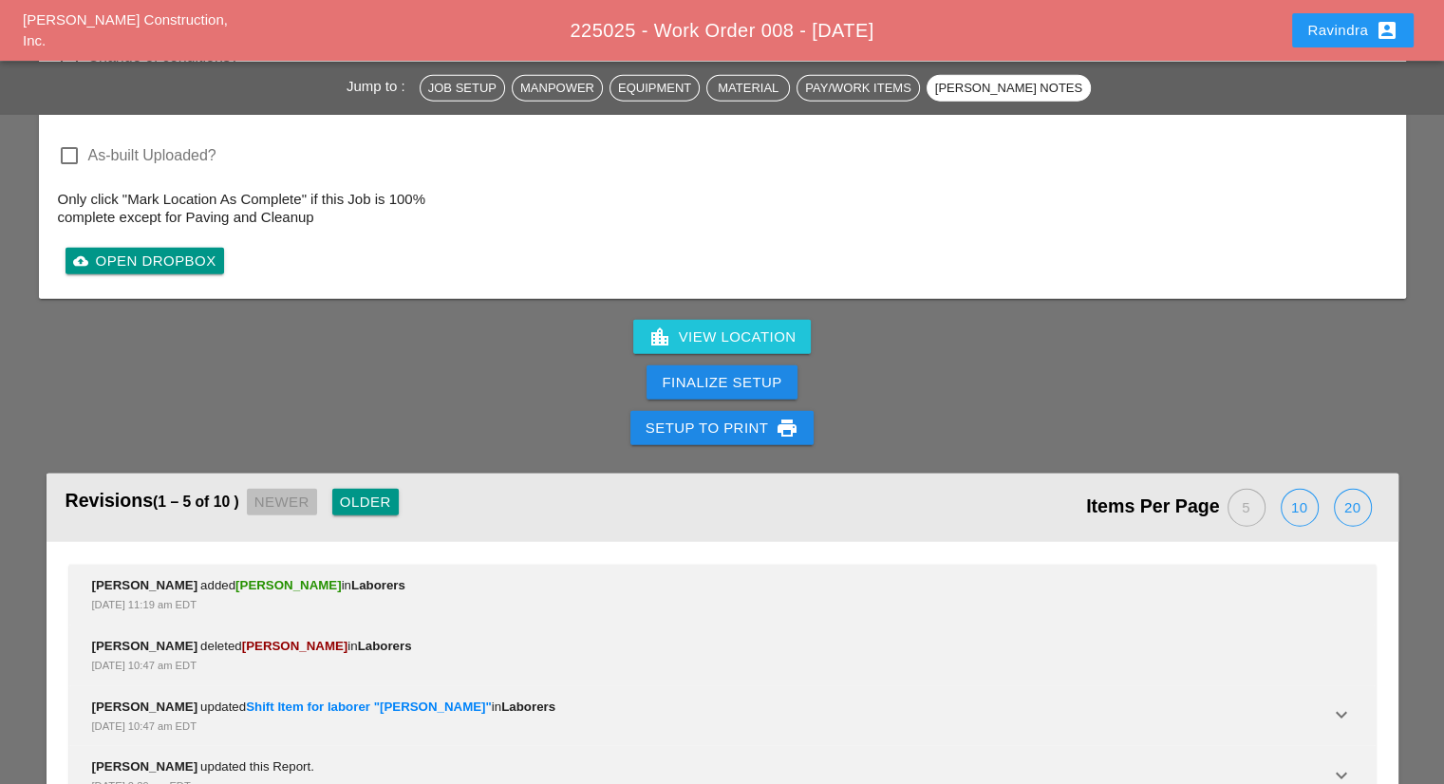
scroll to position [4480, 0]
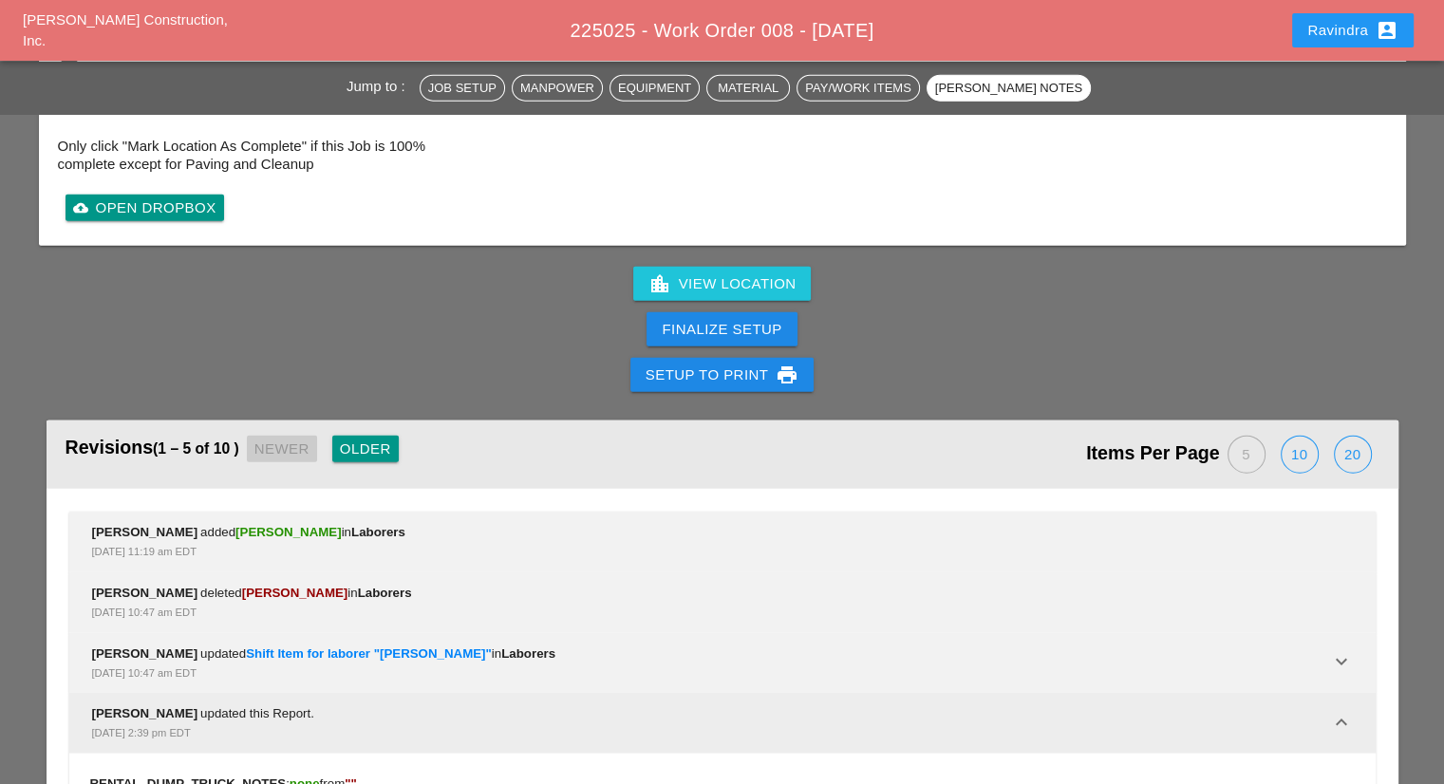
click at [334, 693] on div "[PERSON_NAME] updated this Report. [DATE] 2:39 pm EDT keyboard_arrow_down" at bounding box center [722, 723] width 1306 height 61
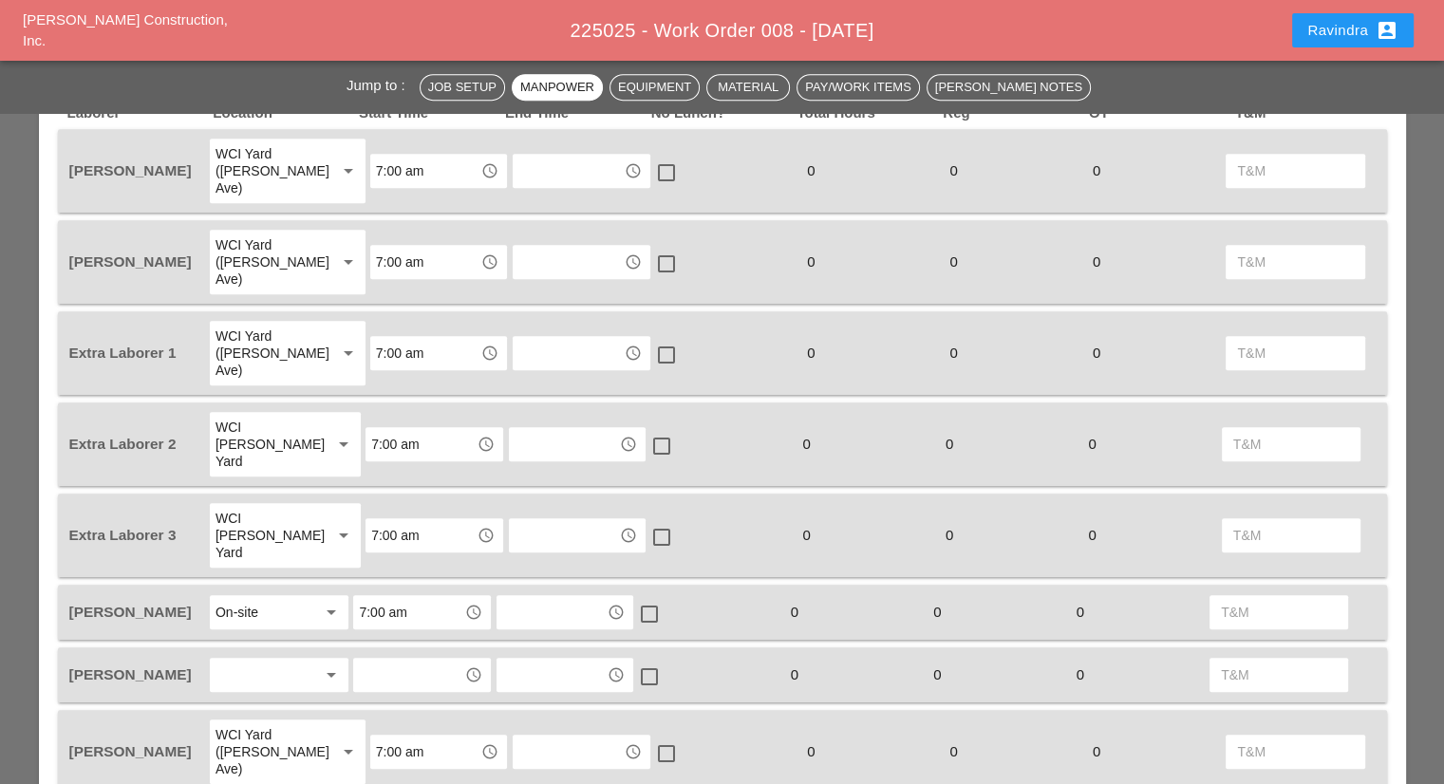
scroll to position [1253, 0]
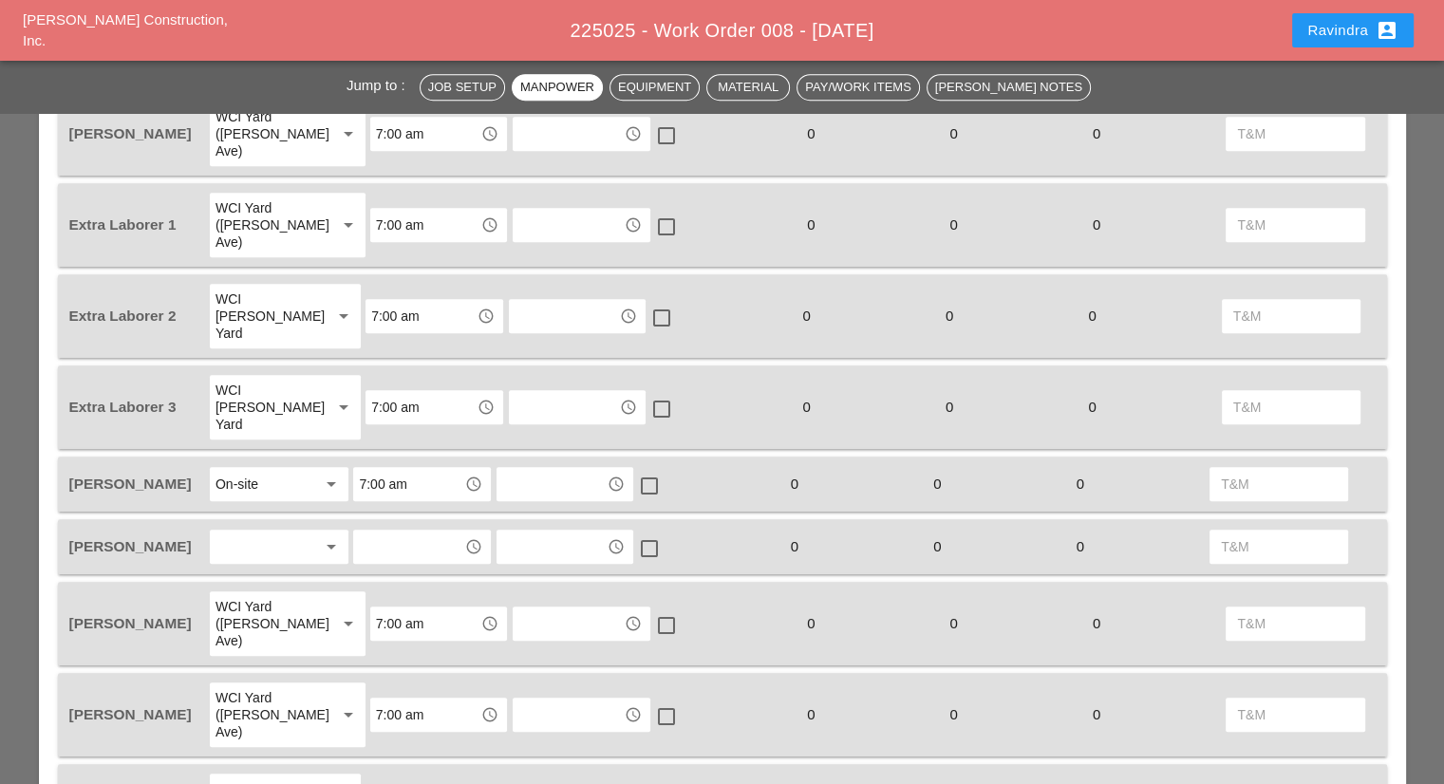
click at [256, 527] on div "arrow_drop_down" at bounding box center [279, 547] width 142 height 40
click at [382, 532] on input "text" at bounding box center [408, 547] width 99 height 30
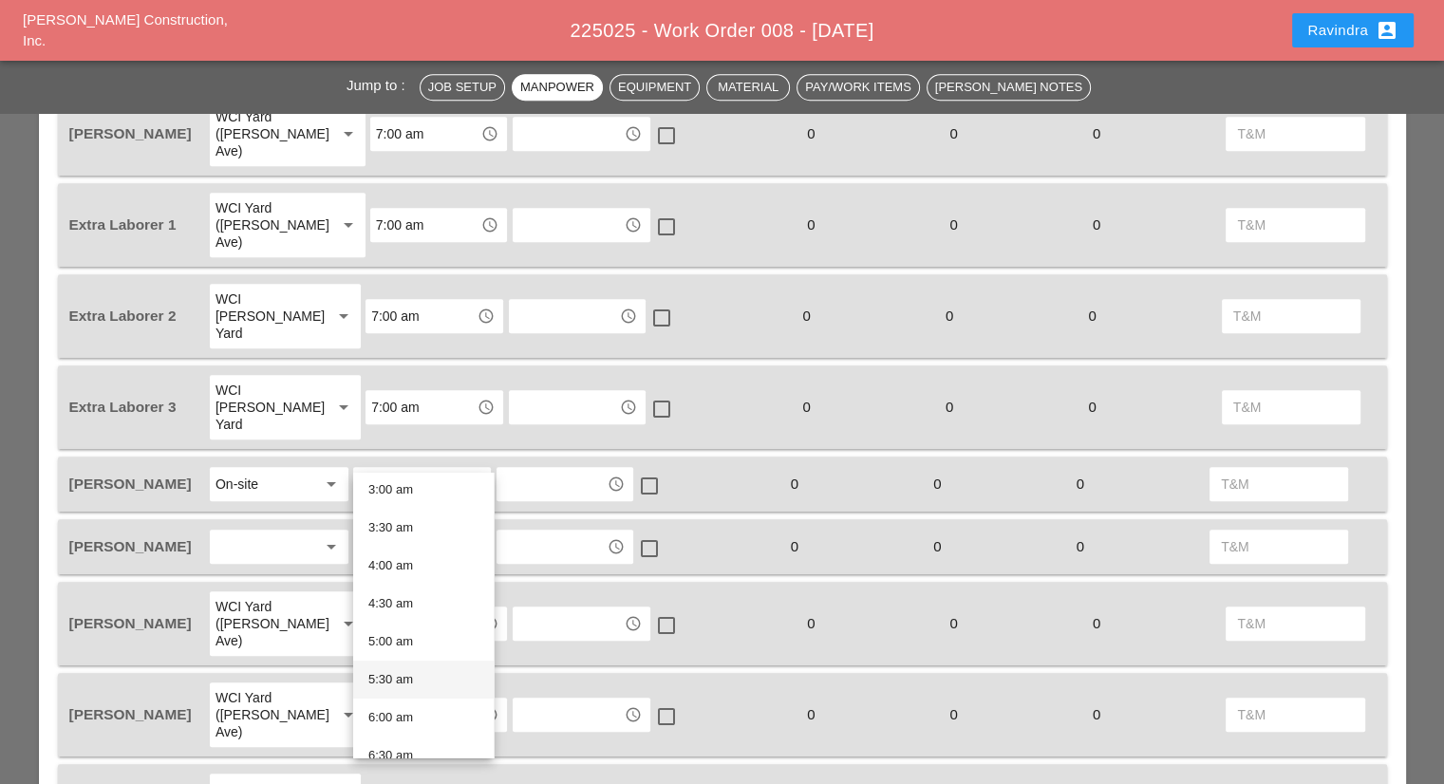
scroll to position [285, 0]
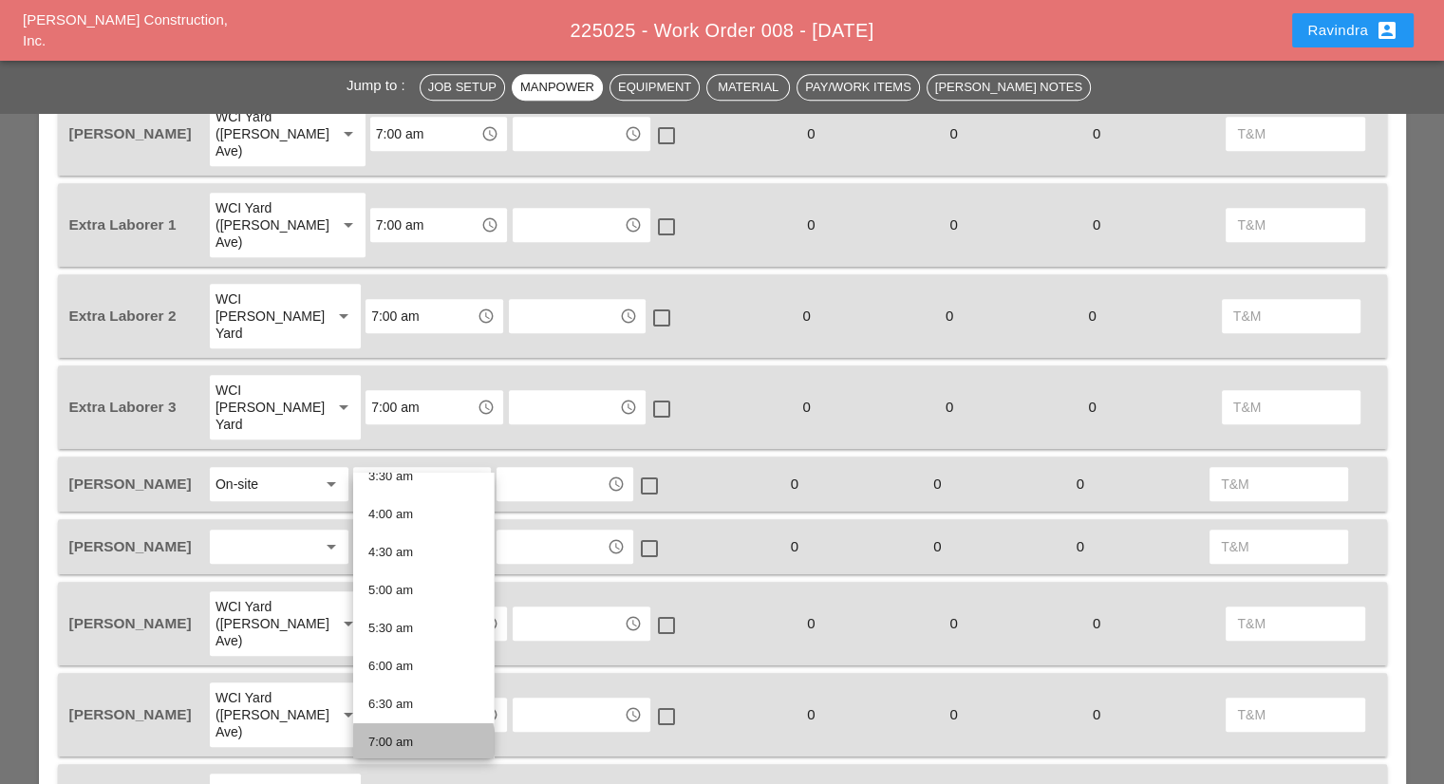
click at [407, 734] on div "7:00 am" at bounding box center [423, 742] width 110 height 23
type input "7:00 am"
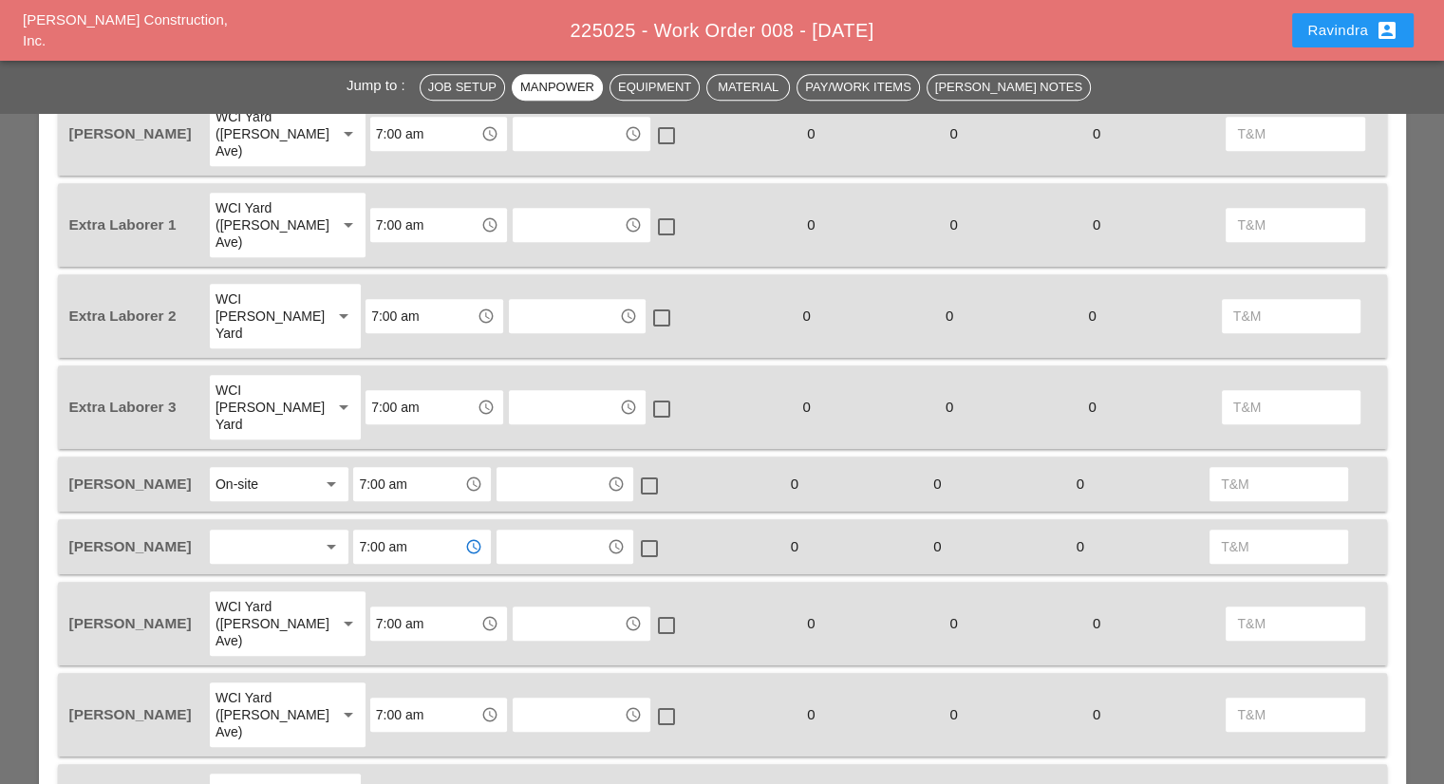
scroll to position [1538, 0]
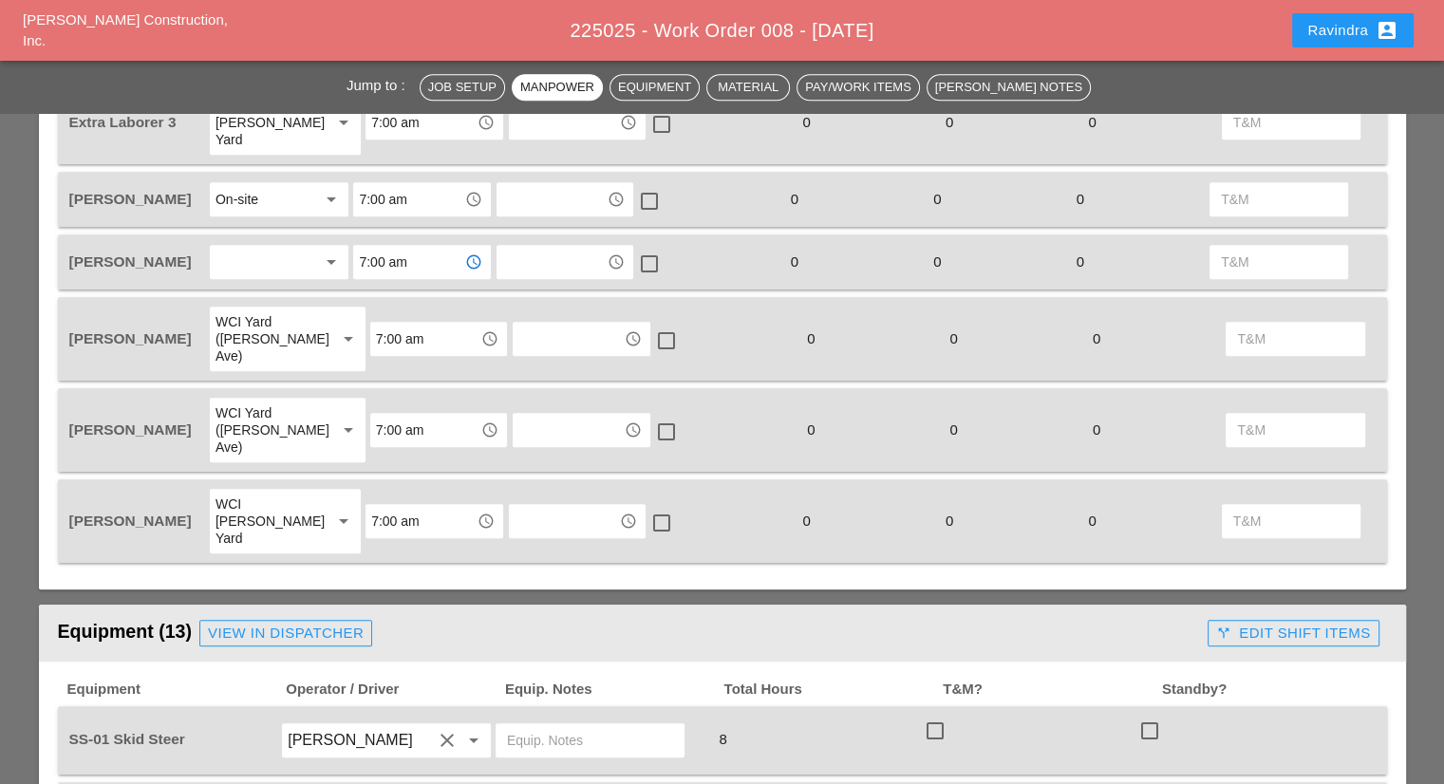
click at [254, 247] on div at bounding box center [265, 262] width 101 height 30
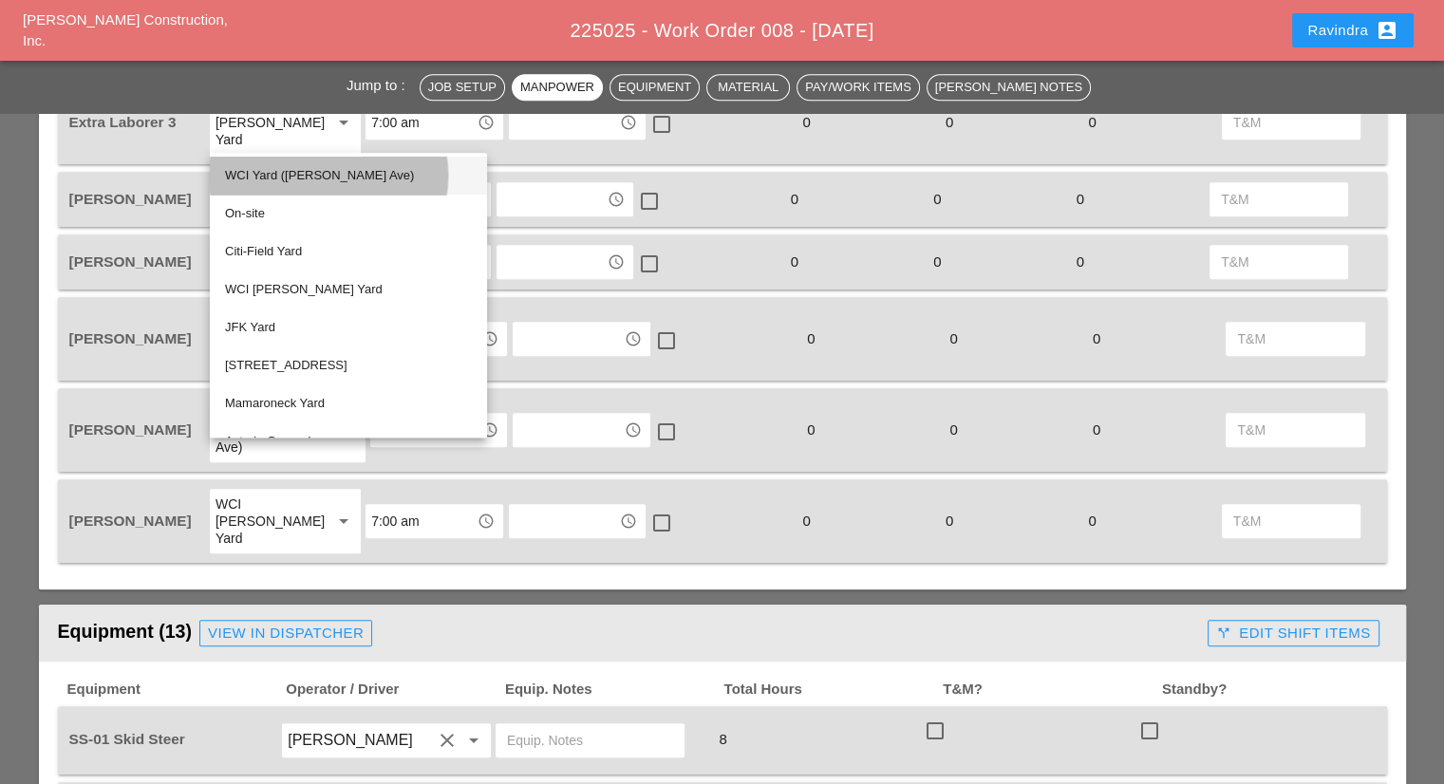
click at [267, 182] on div "WCI Yard ([PERSON_NAME] Ave)" at bounding box center [348, 175] width 247 height 23
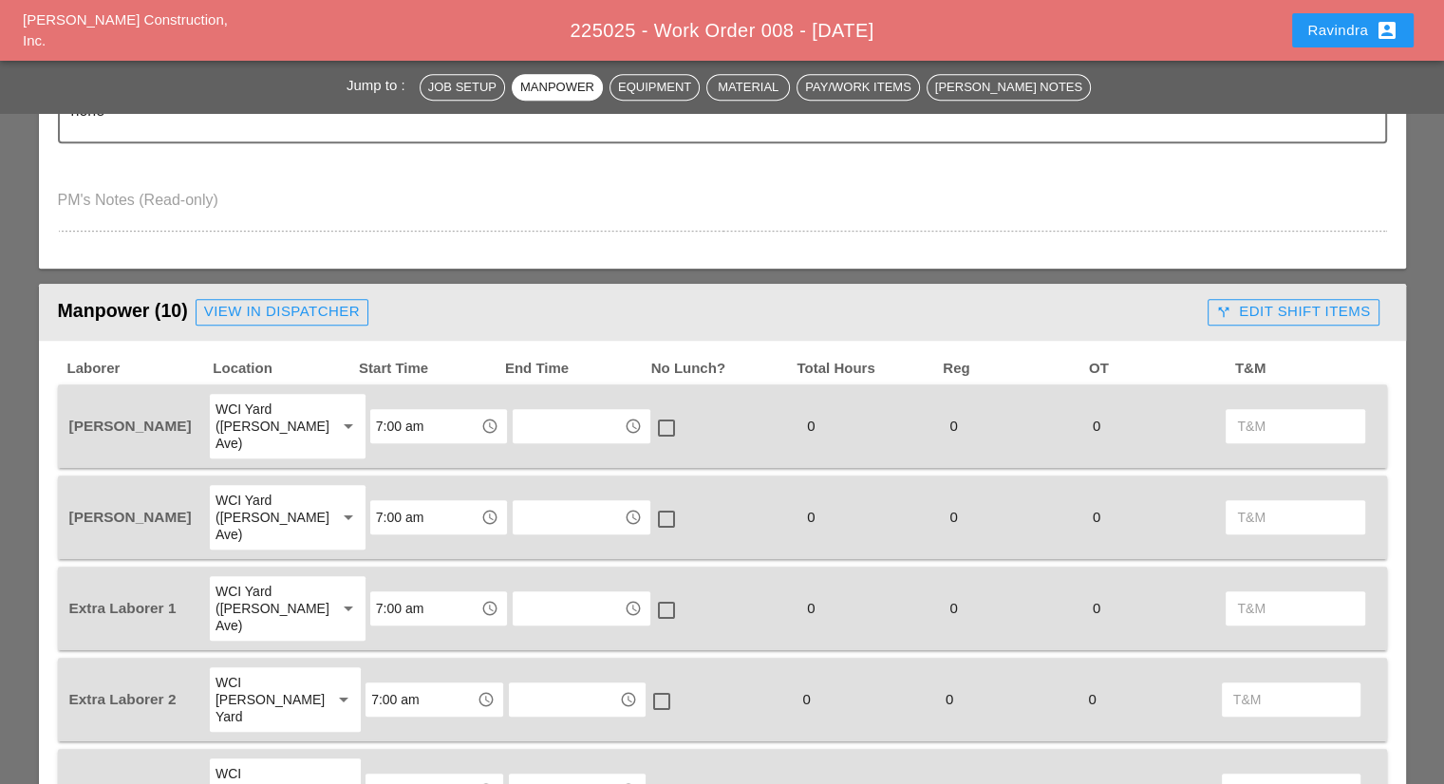
scroll to position [1063, 0]
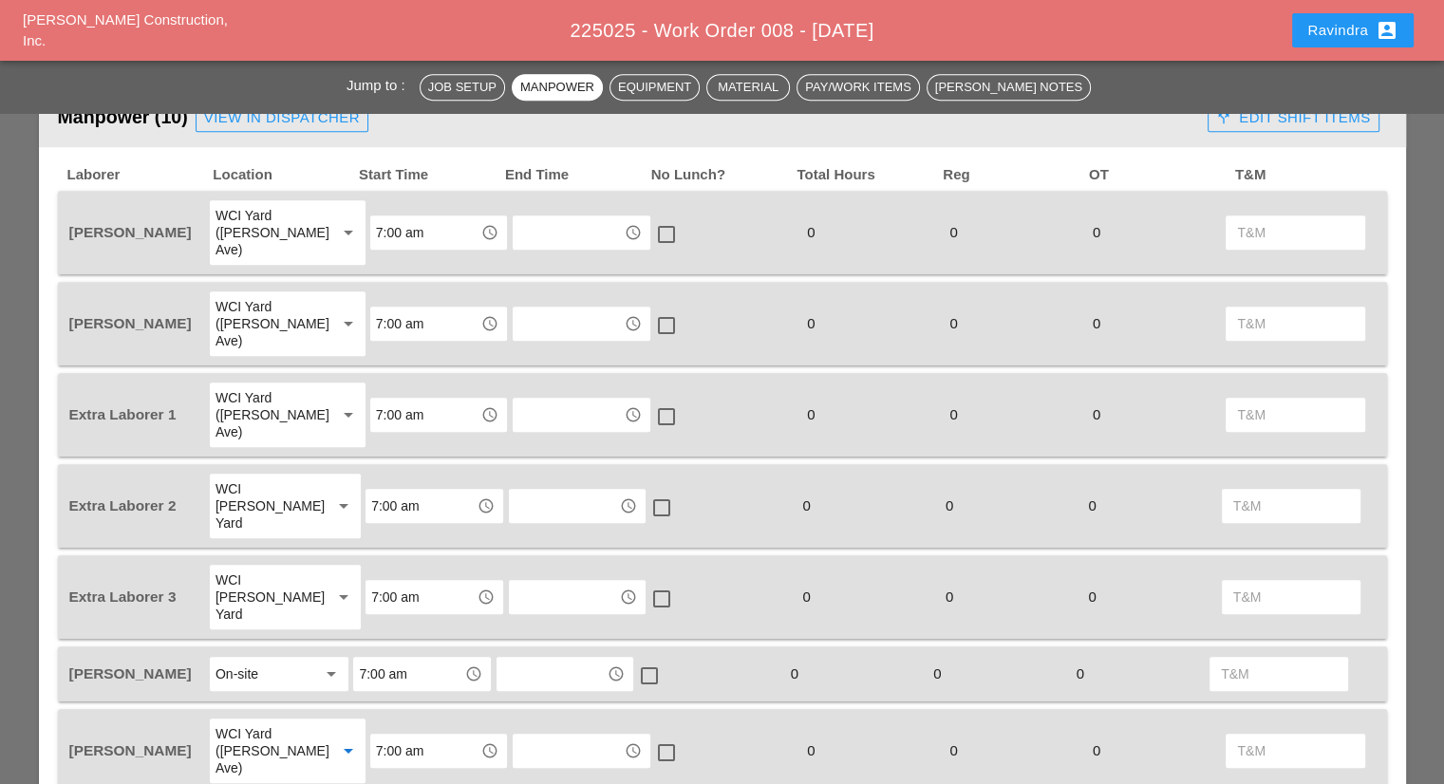
click at [285, 717] on div "WCI Yard ([PERSON_NAME] Ave) arrow_drop_down" at bounding box center [287, 751] width 159 height 68
click at [285, 719] on div "WCI Yard ([PERSON_NAME] Ave)" at bounding box center [274, 751] width 118 height 65
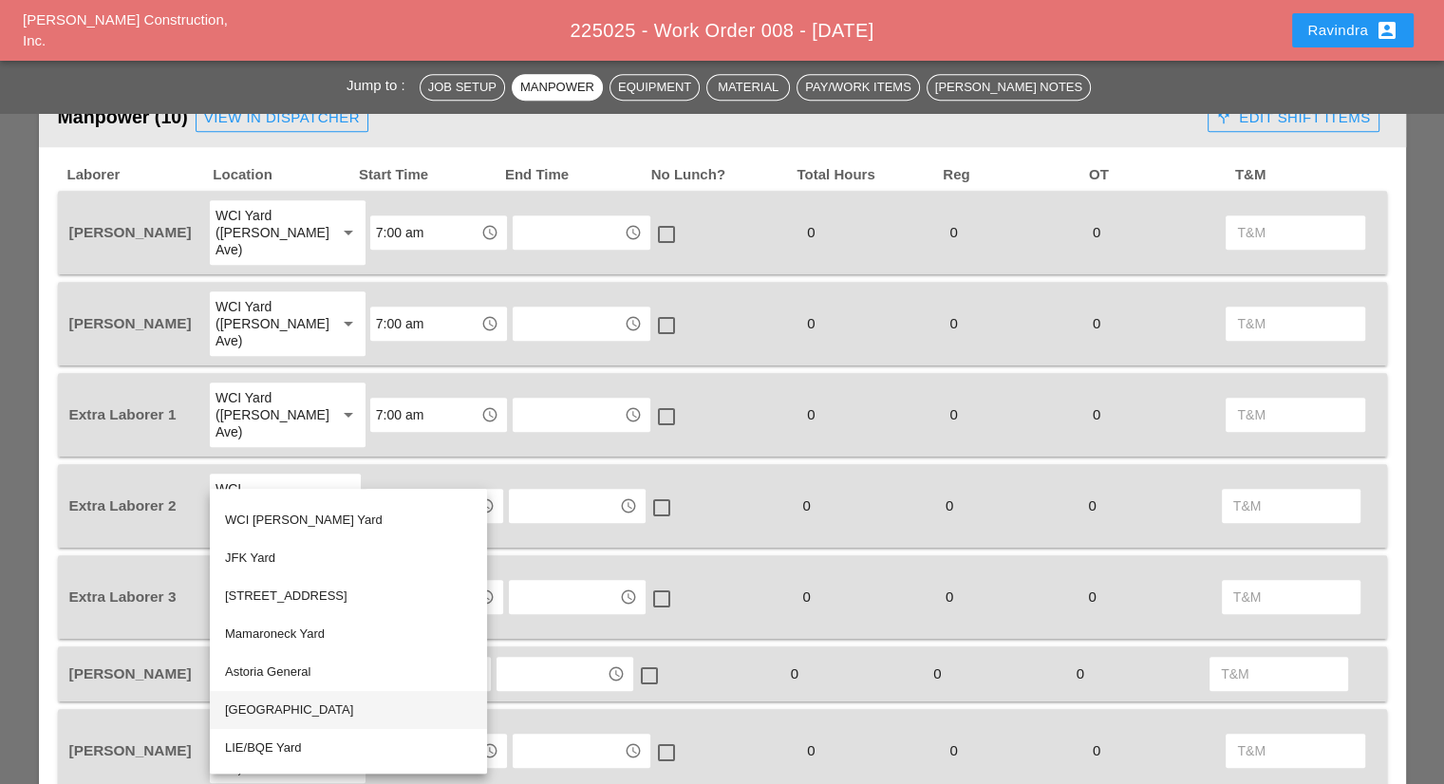
scroll to position [0, 0]
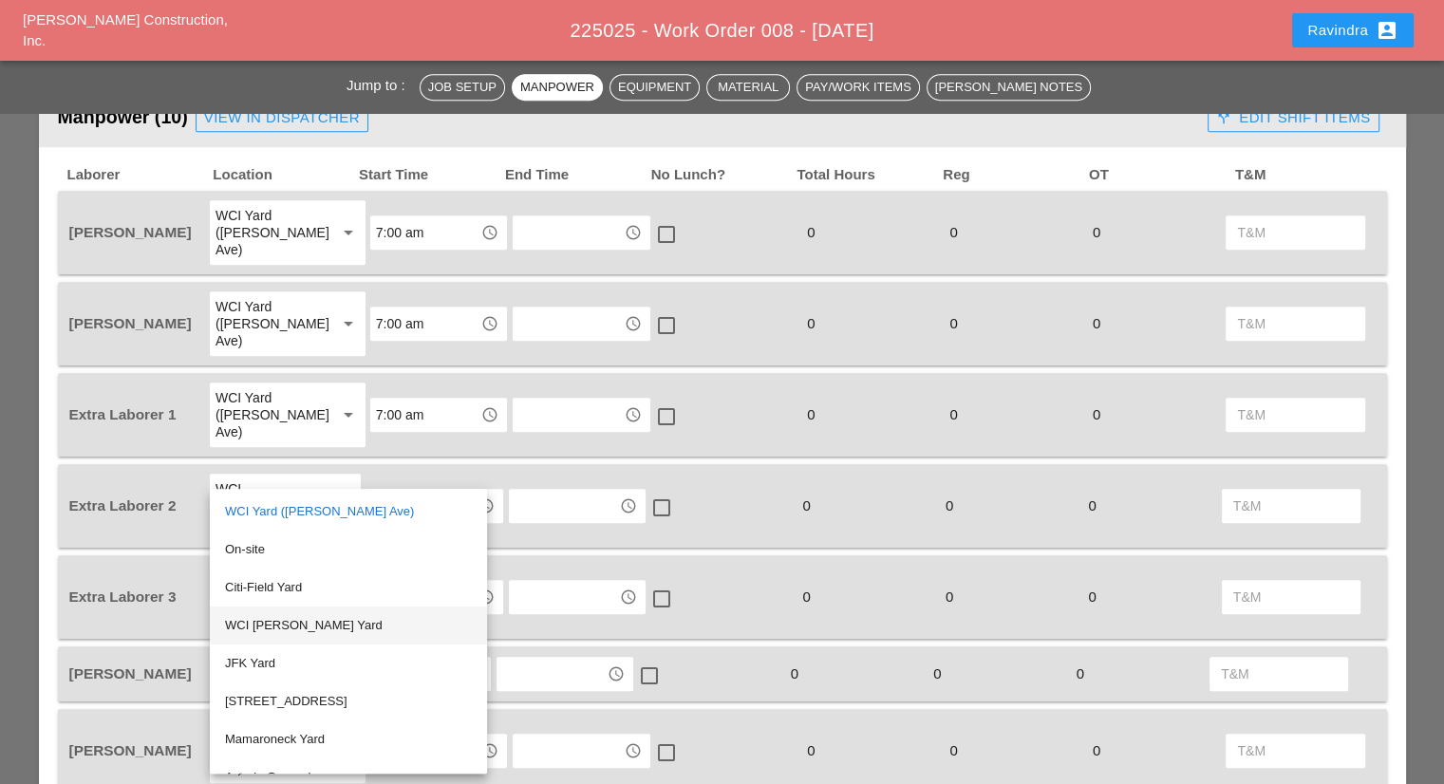
click at [315, 626] on div "WCI [PERSON_NAME] Yard" at bounding box center [348, 625] width 247 height 23
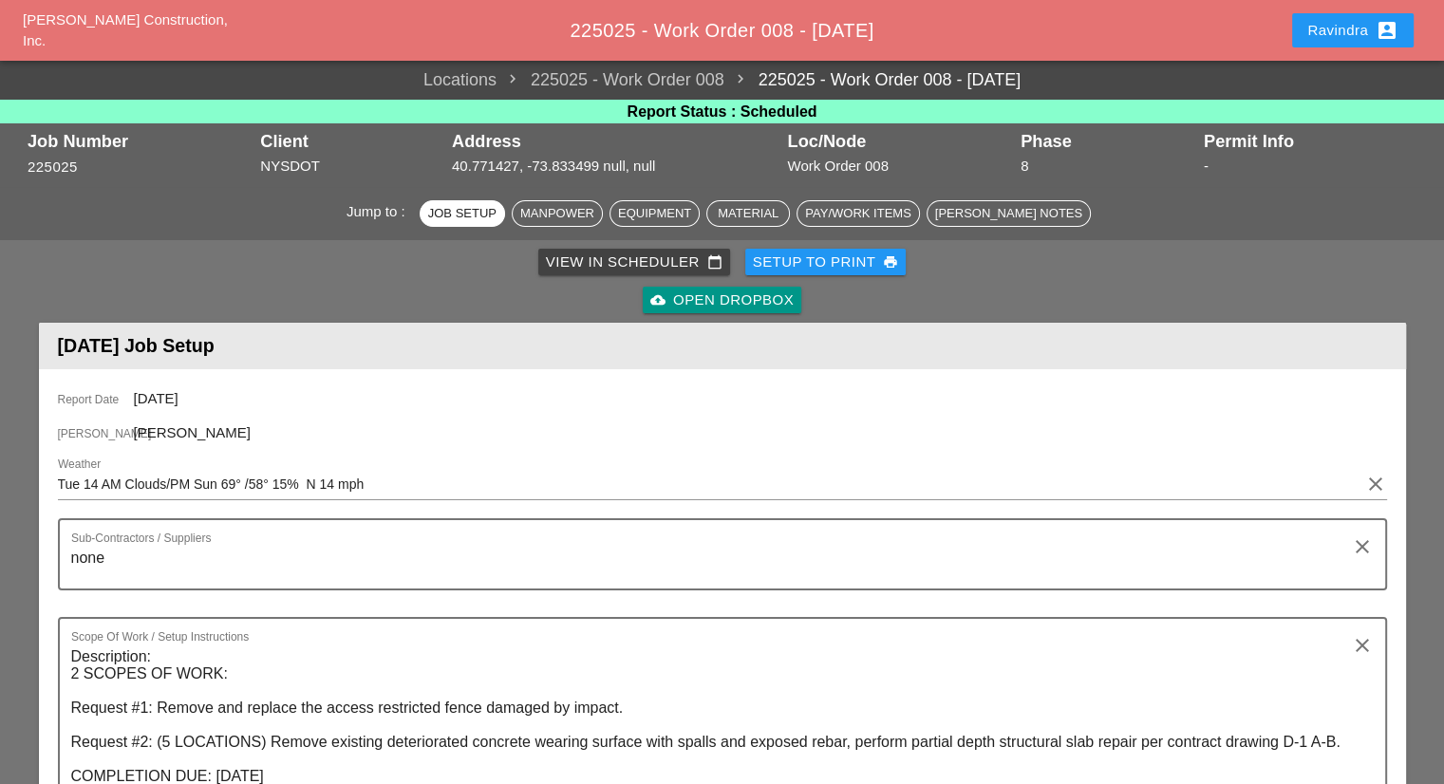
click at [845, 252] on div "Setup to Print print" at bounding box center [826, 263] width 146 height 22
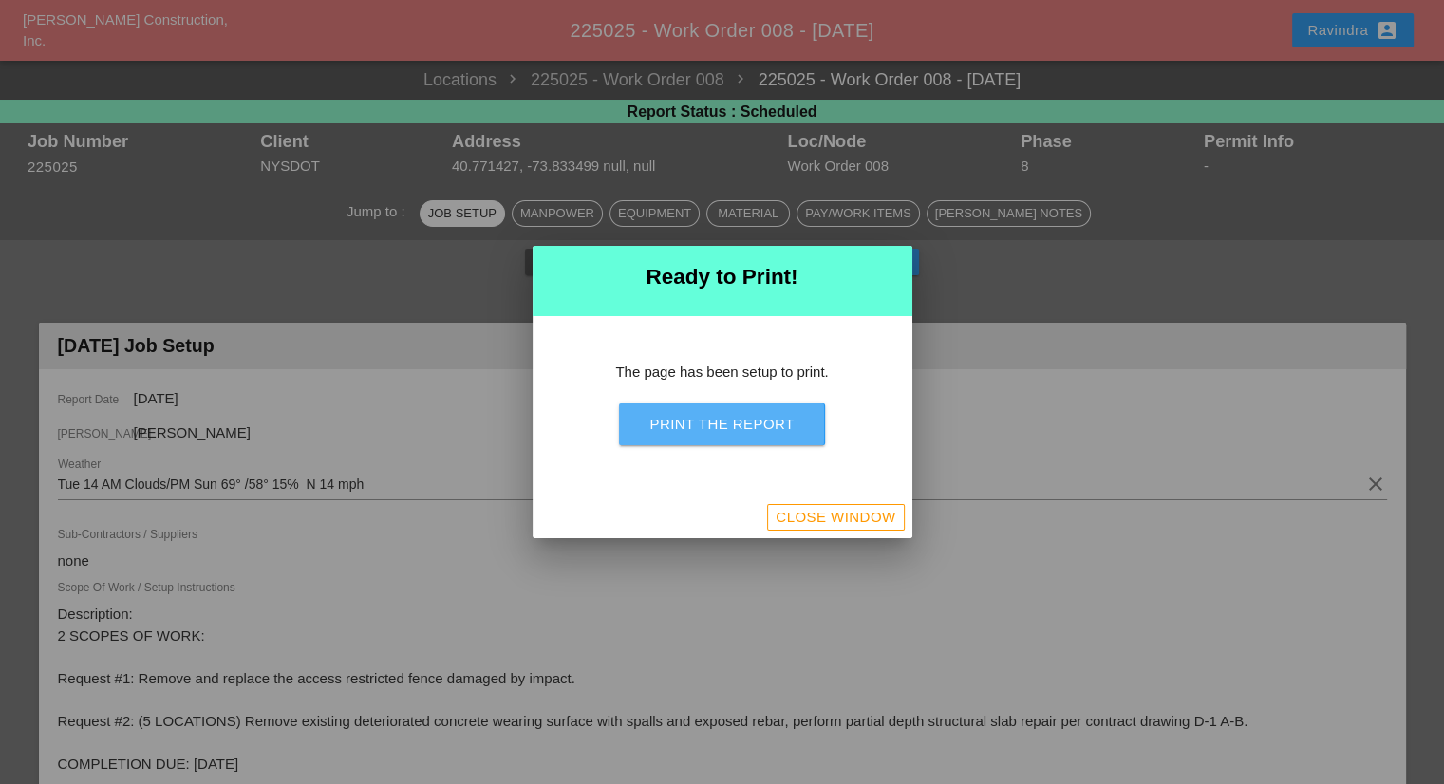
click at [771, 428] on div "Print the Report" at bounding box center [721, 425] width 144 height 22
click at [1095, 285] on div at bounding box center [722, 392] width 1444 height 784
click at [1355, 37] on div at bounding box center [722, 392] width 1444 height 784
click at [849, 517] on div "Close Window" at bounding box center [836, 518] width 120 height 22
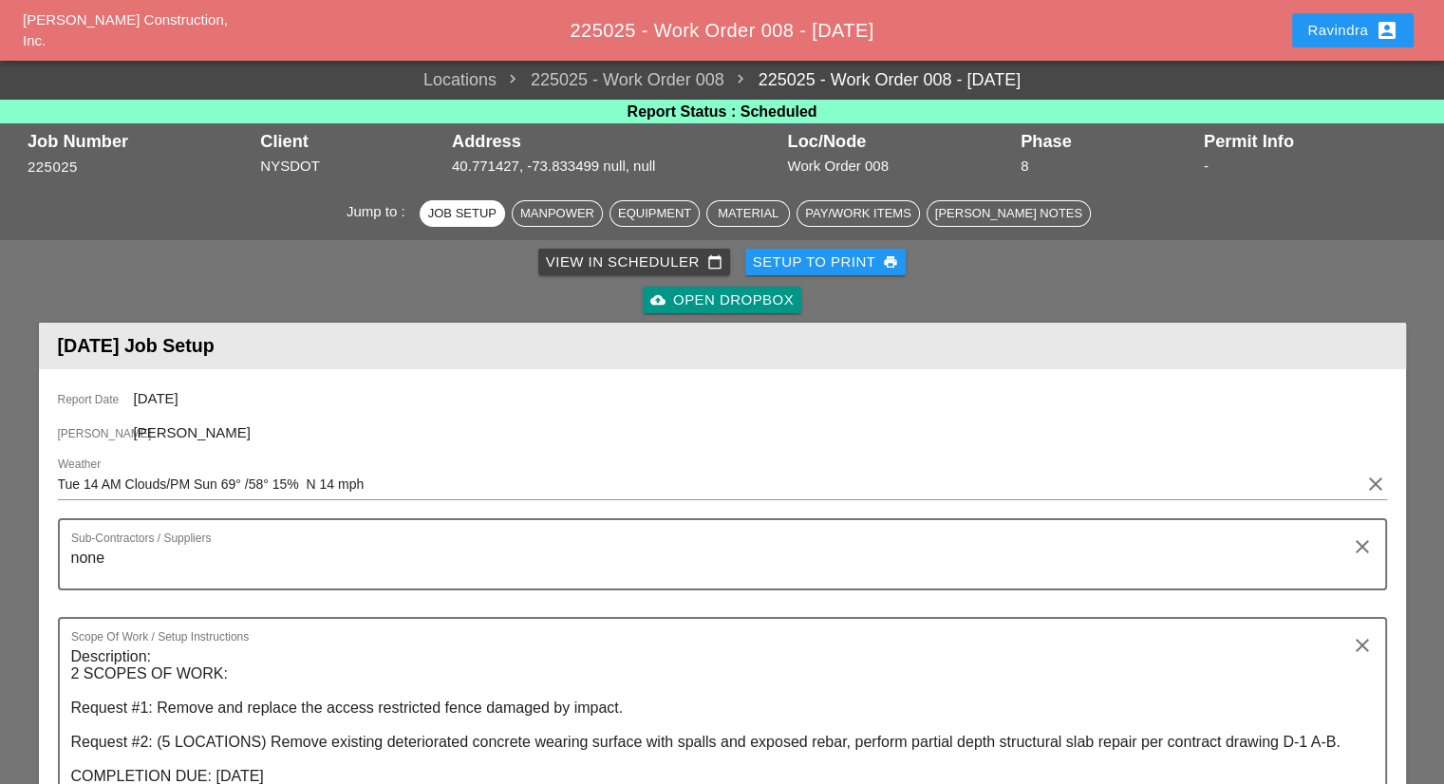
click at [1340, 9] on div "Ravindra account_box" at bounding box center [1352, 31] width 137 height 46
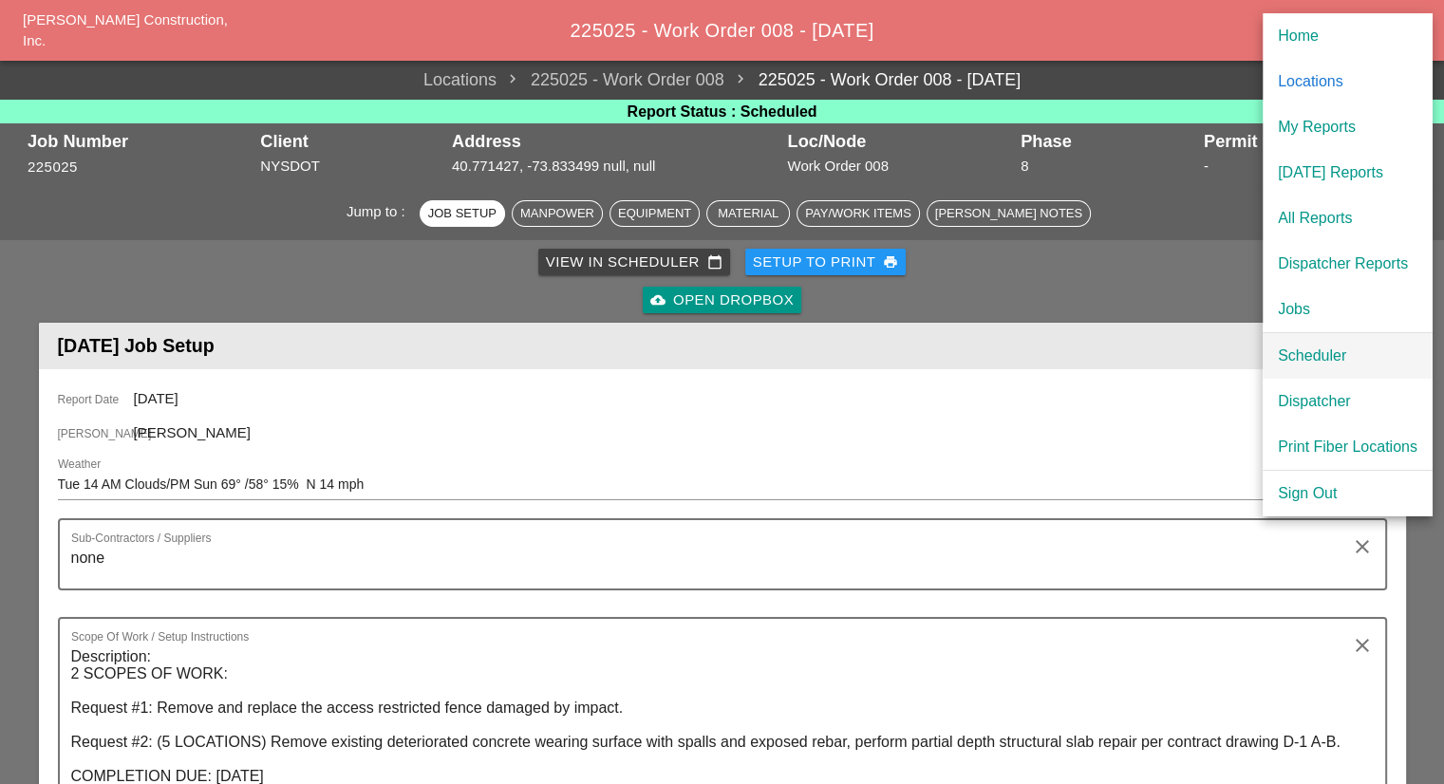
click at [1310, 354] on div "Scheduler" at bounding box center [1348, 356] width 140 height 23
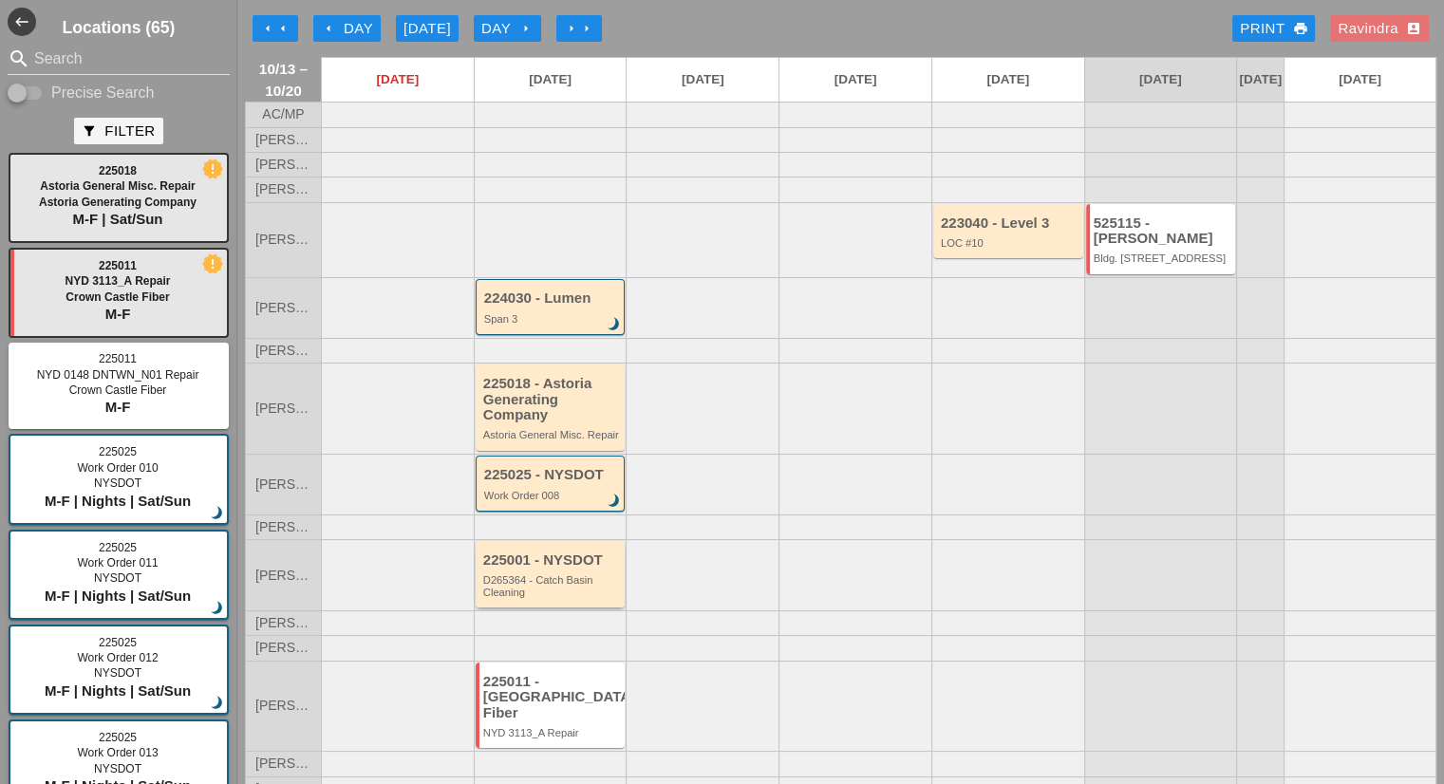
click at [562, 607] on div "225001 - NYSDOT D265364 - Catch Basin Cleaning" at bounding box center [551, 574] width 150 height 66
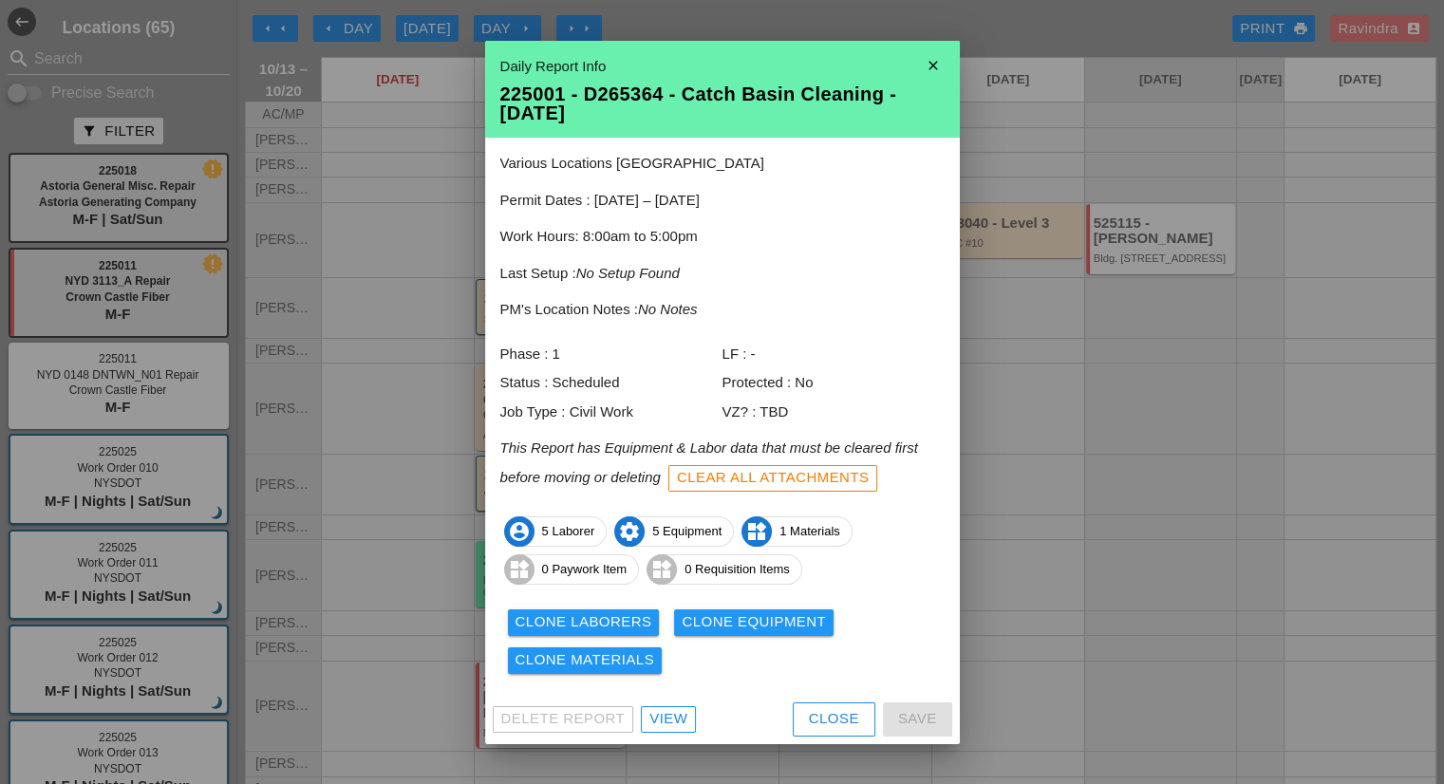
click at [665, 709] on div "View" at bounding box center [668, 719] width 38 height 22
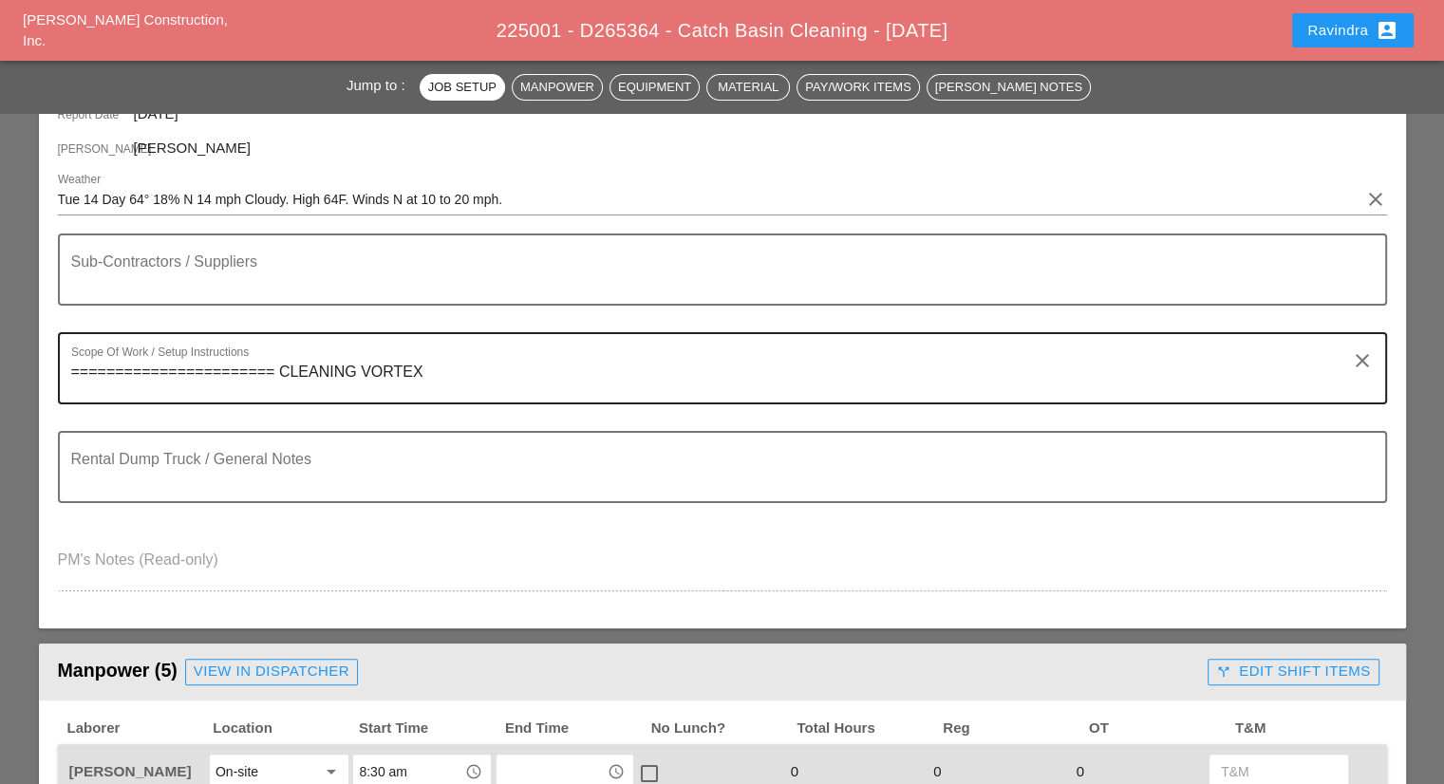
scroll to position [664, 0]
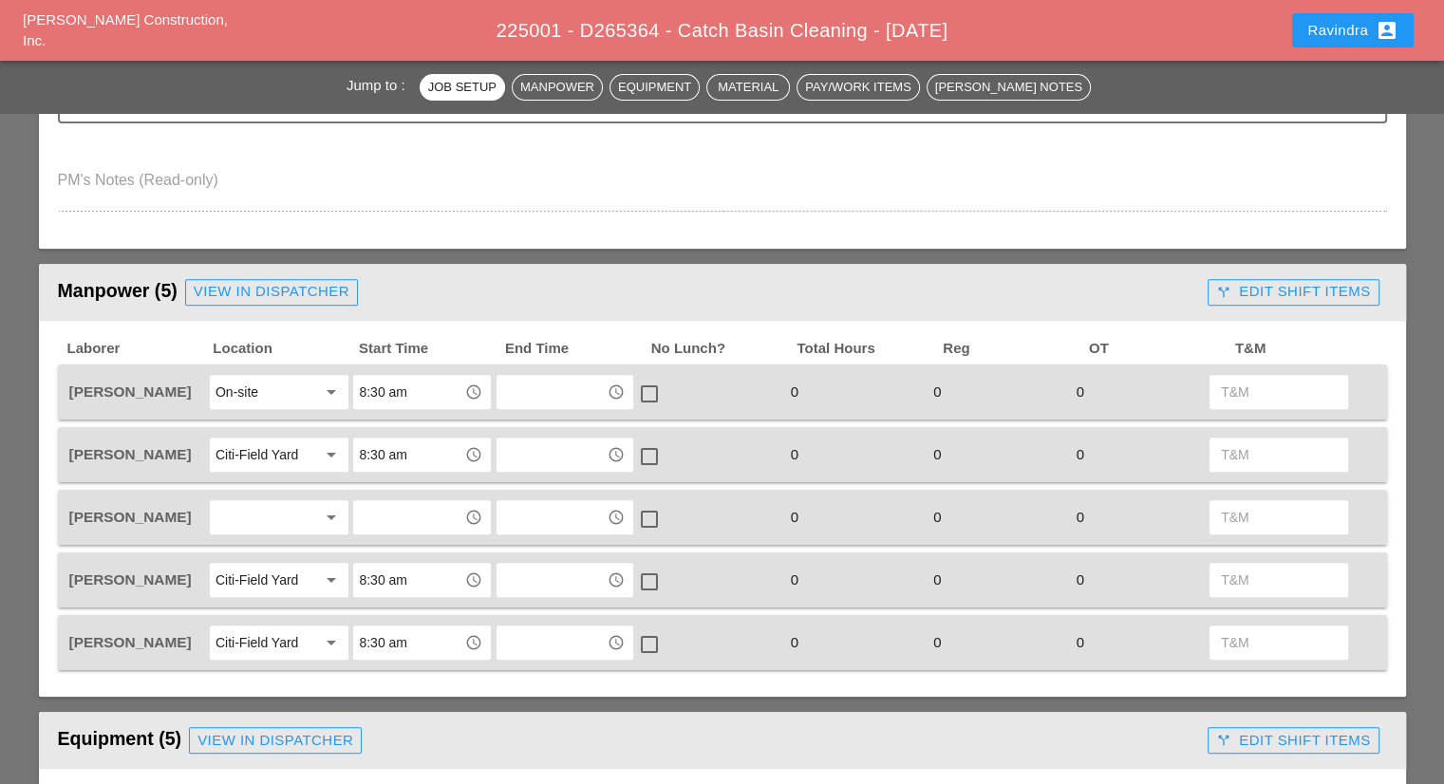
click at [278, 507] on div at bounding box center [265, 517] width 101 height 30
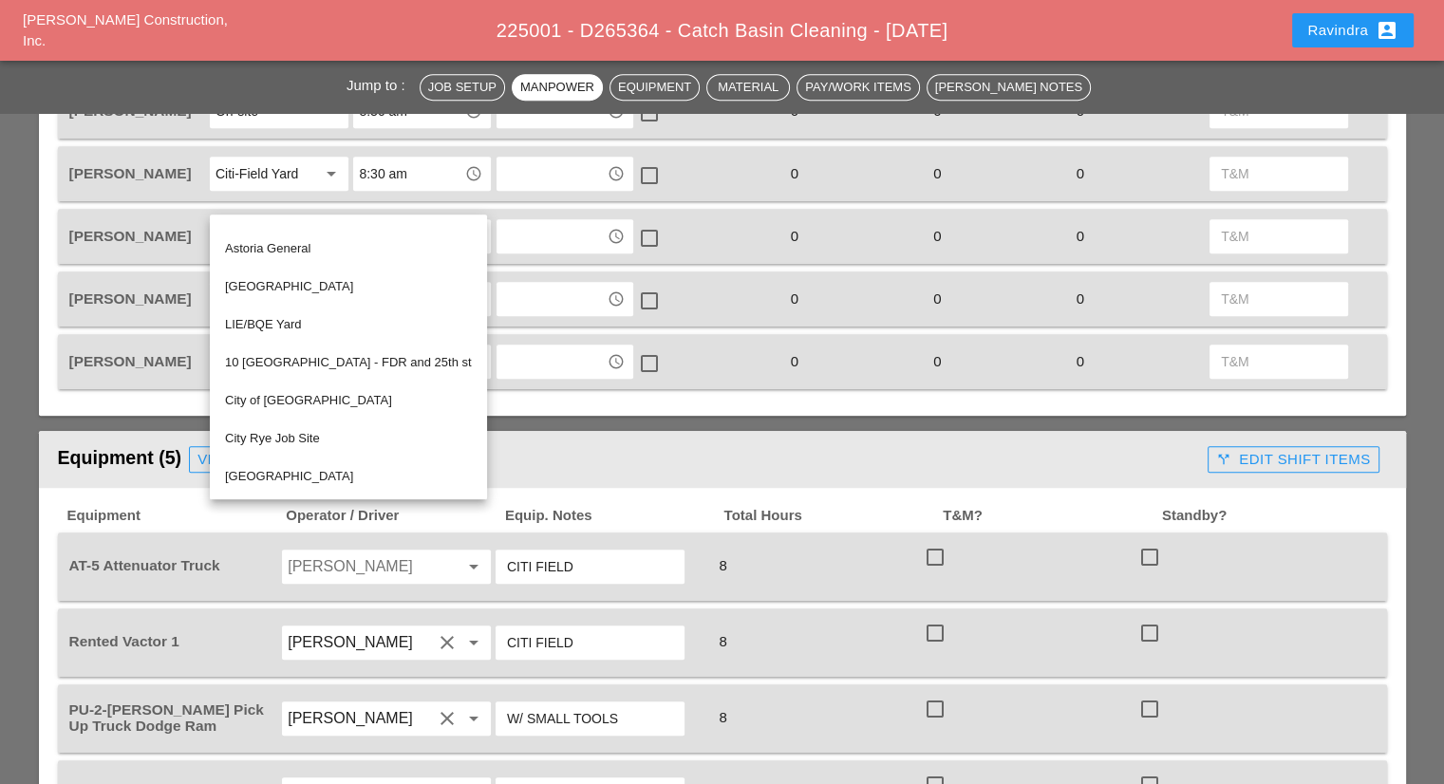
scroll to position [949, 0]
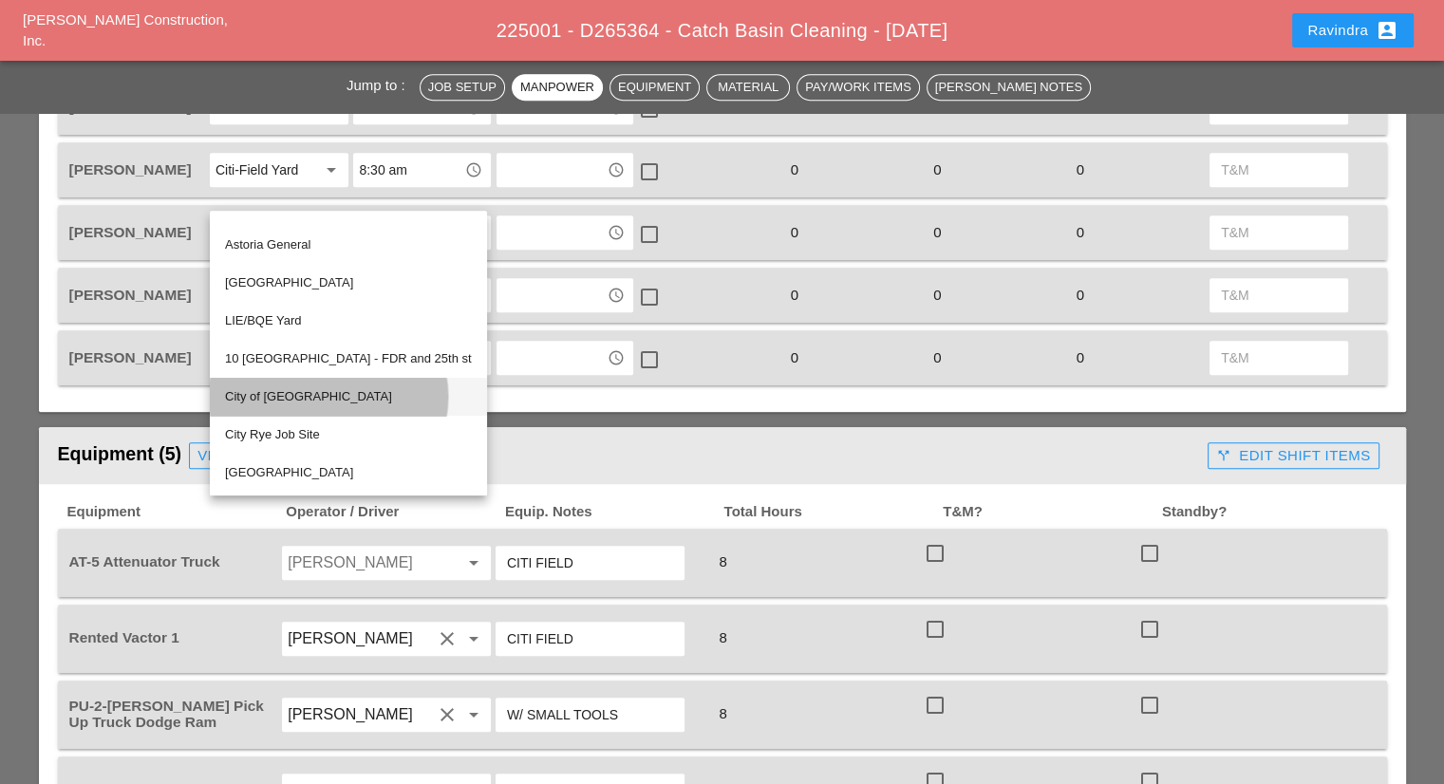
click at [325, 404] on div "City of [GEOGRAPHIC_DATA]" at bounding box center [348, 396] width 247 height 23
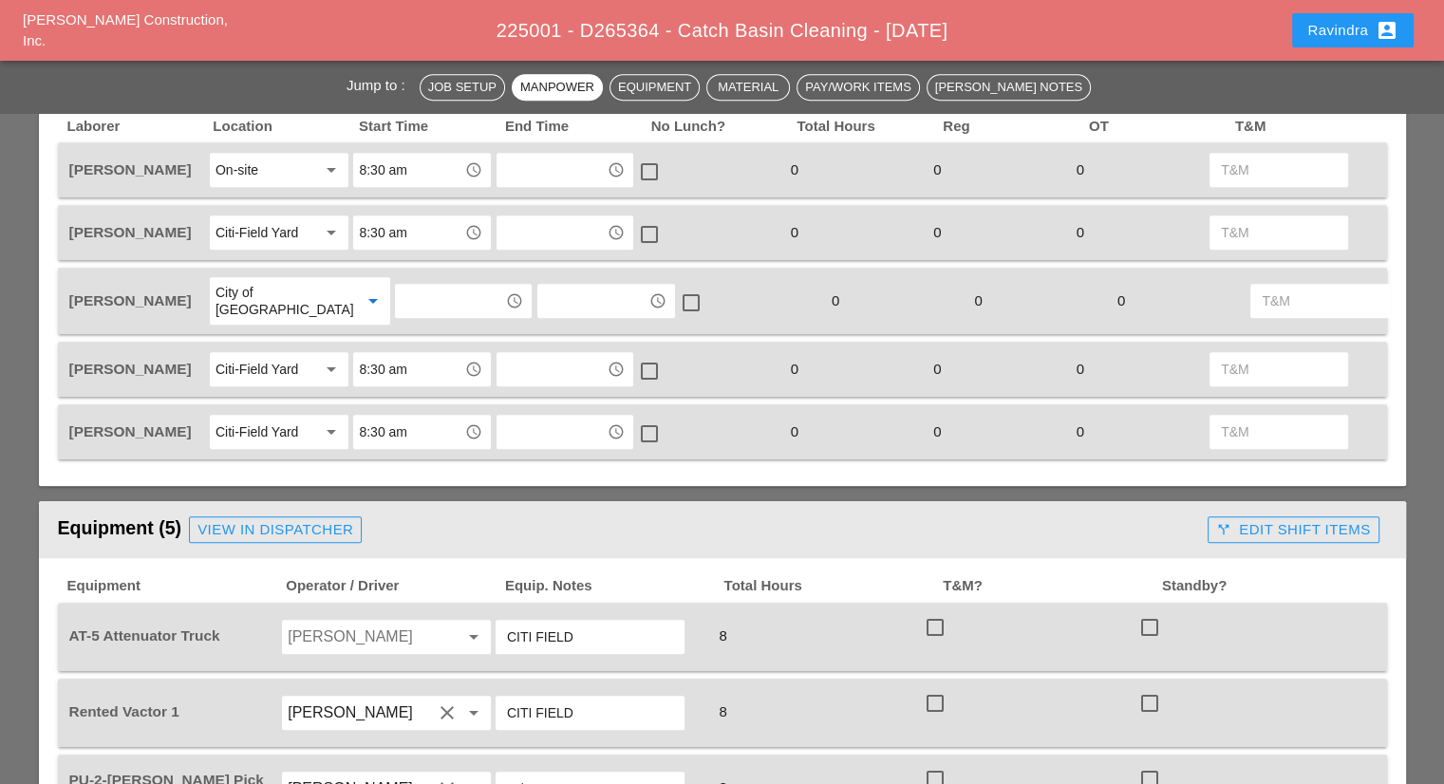
scroll to position [854, 0]
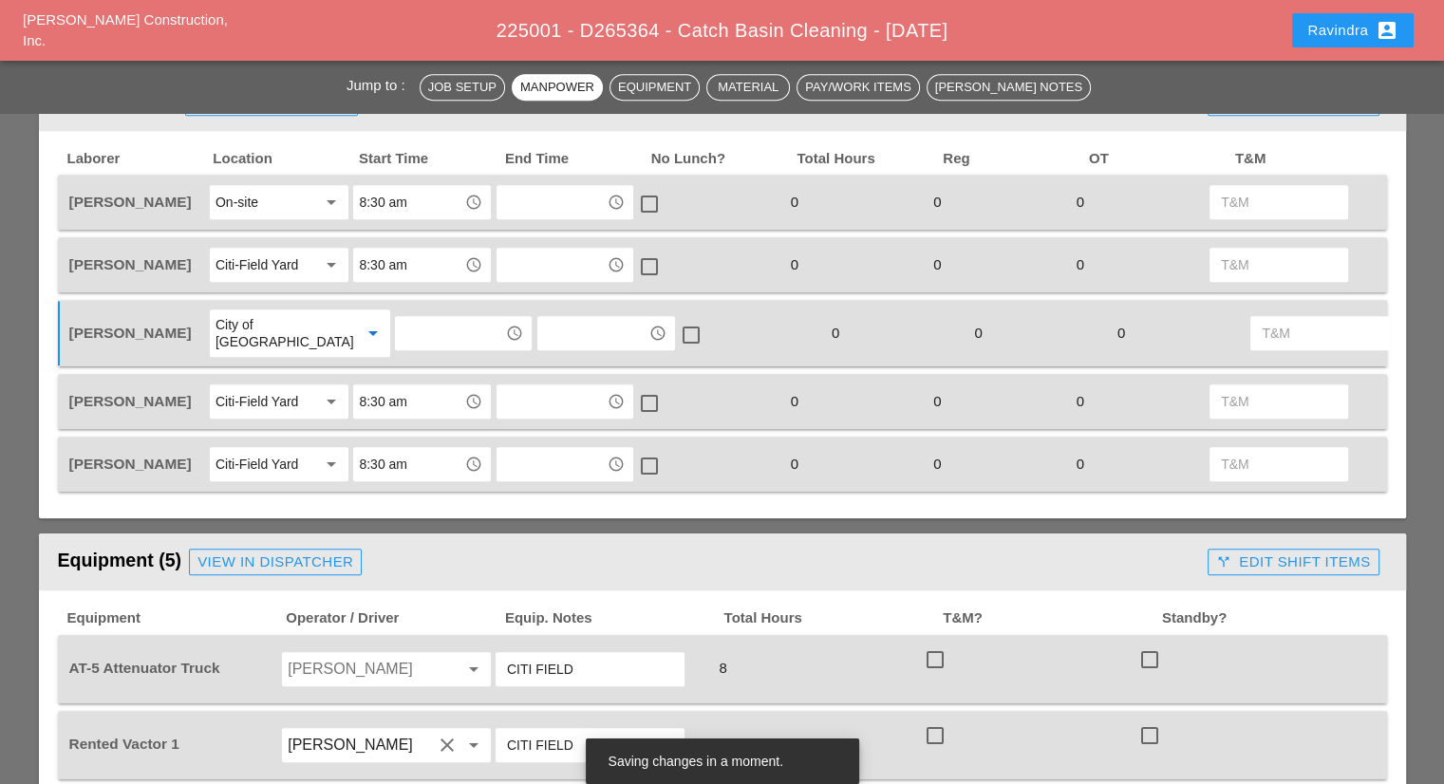
click at [279, 339] on div "City of [GEOGRAPHIC_DATA]" at bounding box center [279, 333] width 128 height 34
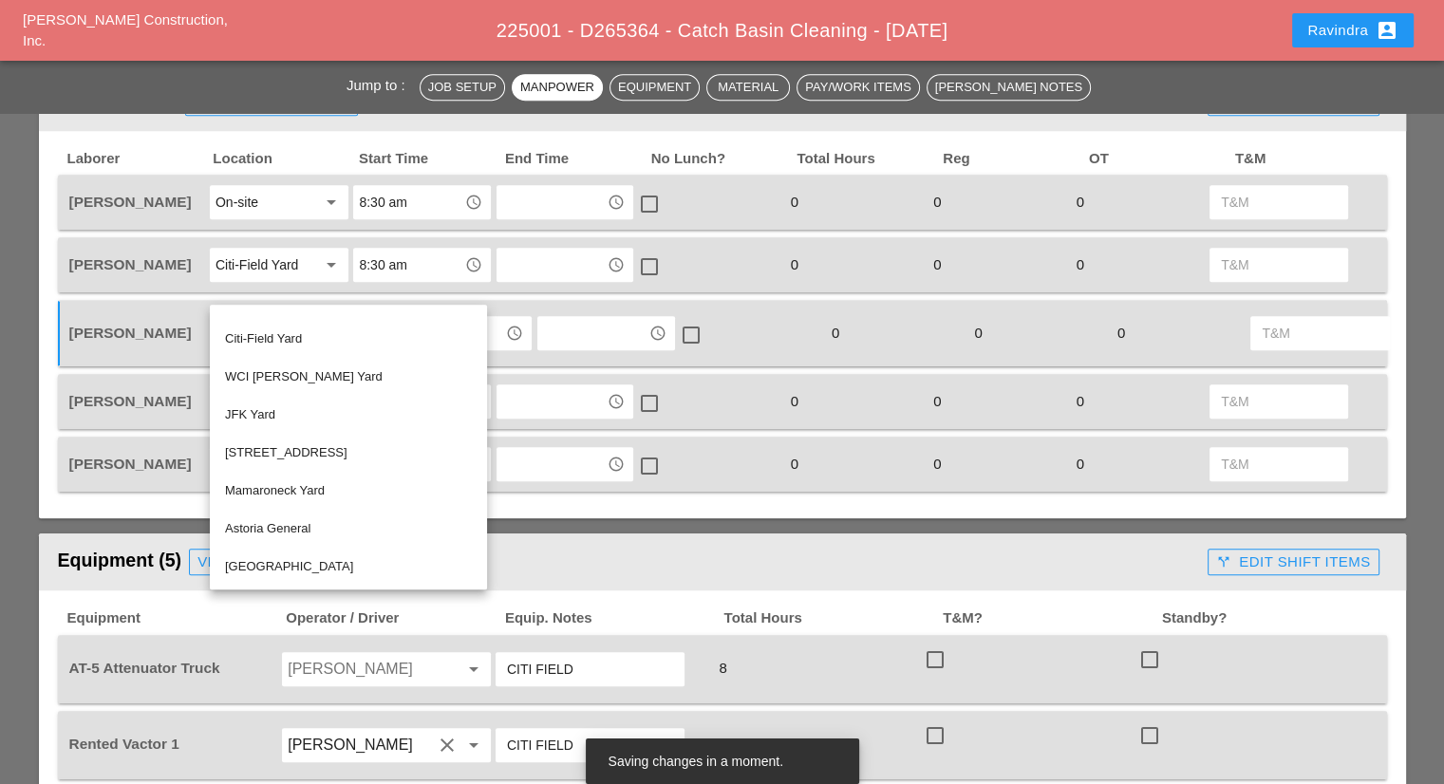
scroll to position [0, 0]
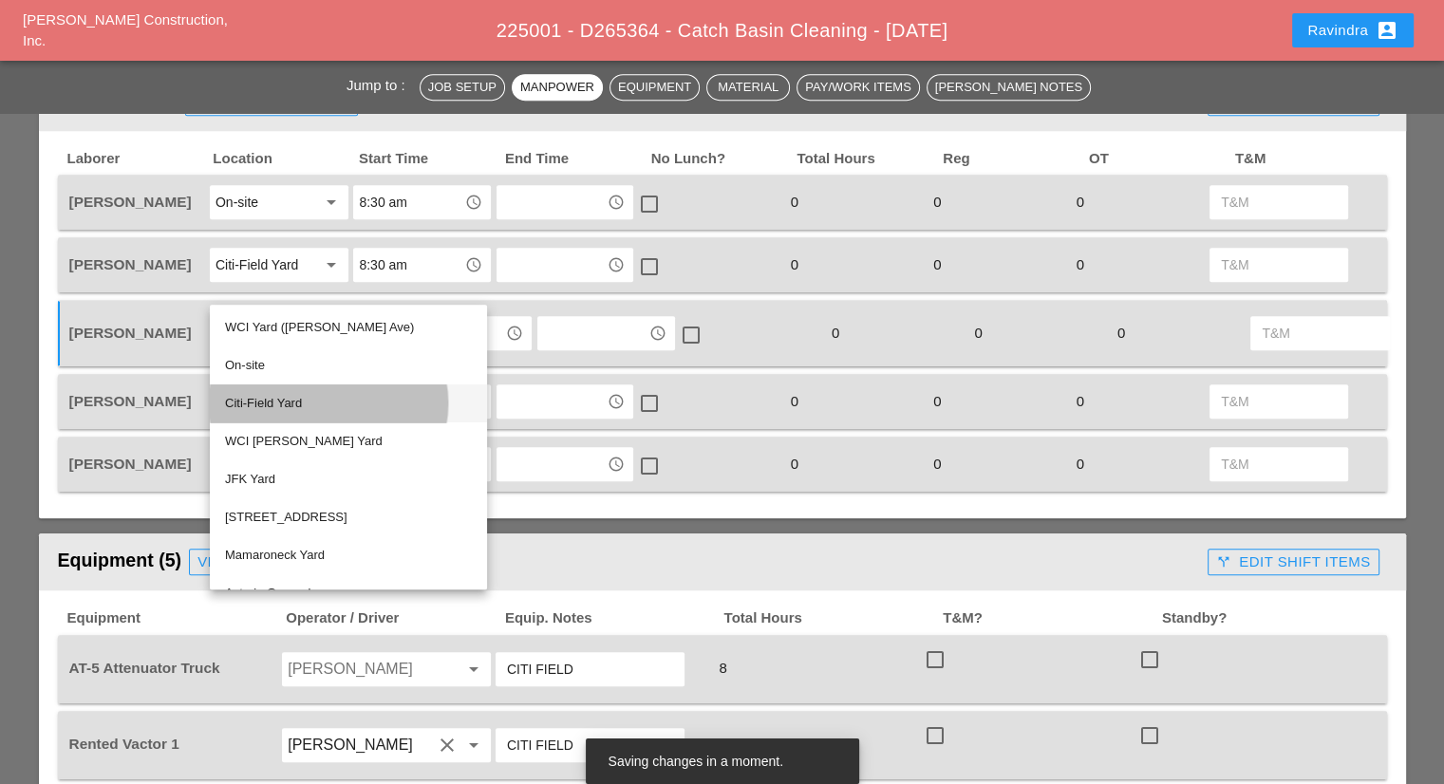
click at [308, 400] on div "Citi-Field Yard" at bounding box center [348, 403] width 247 height 23
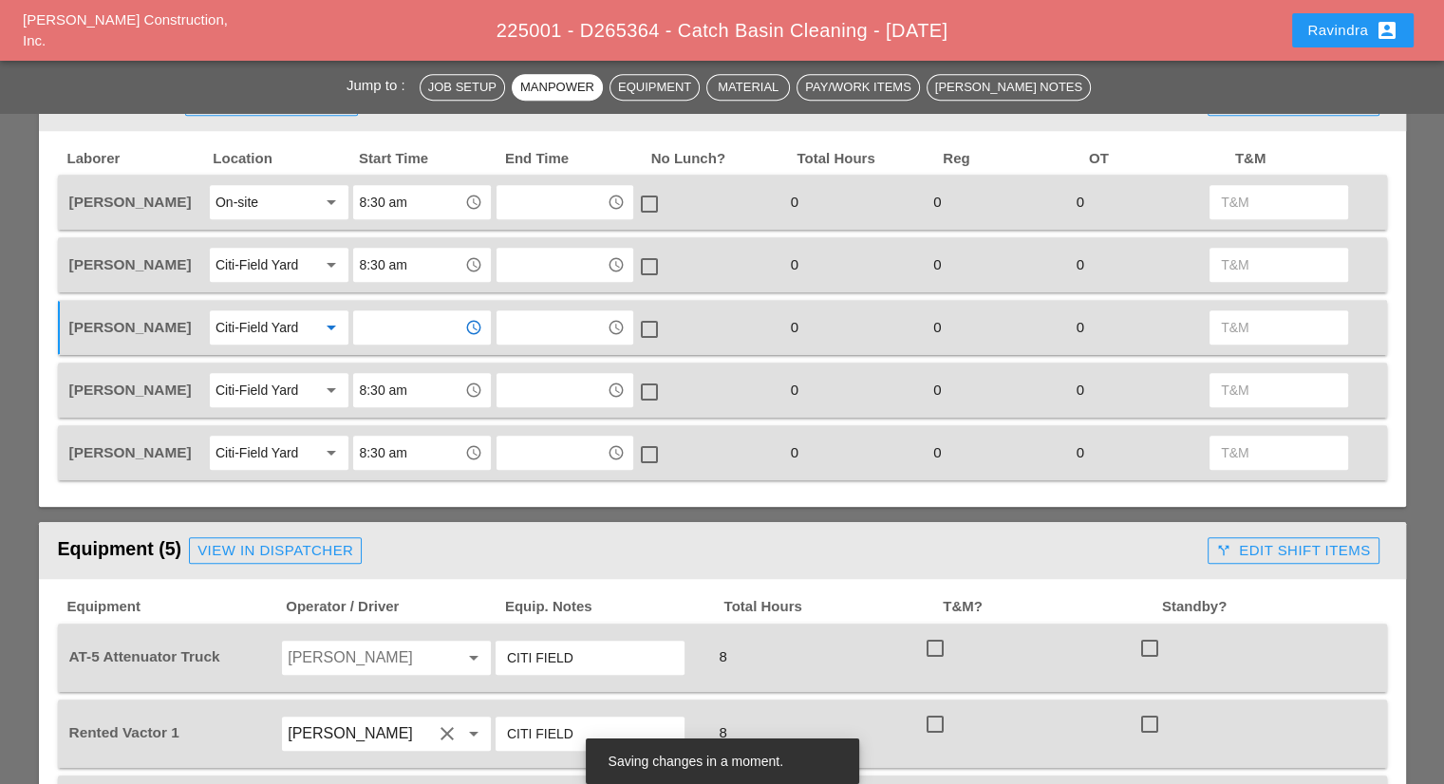
click at [414, 327] on input "text" at bounding box center [408, 327] width 99 height 30
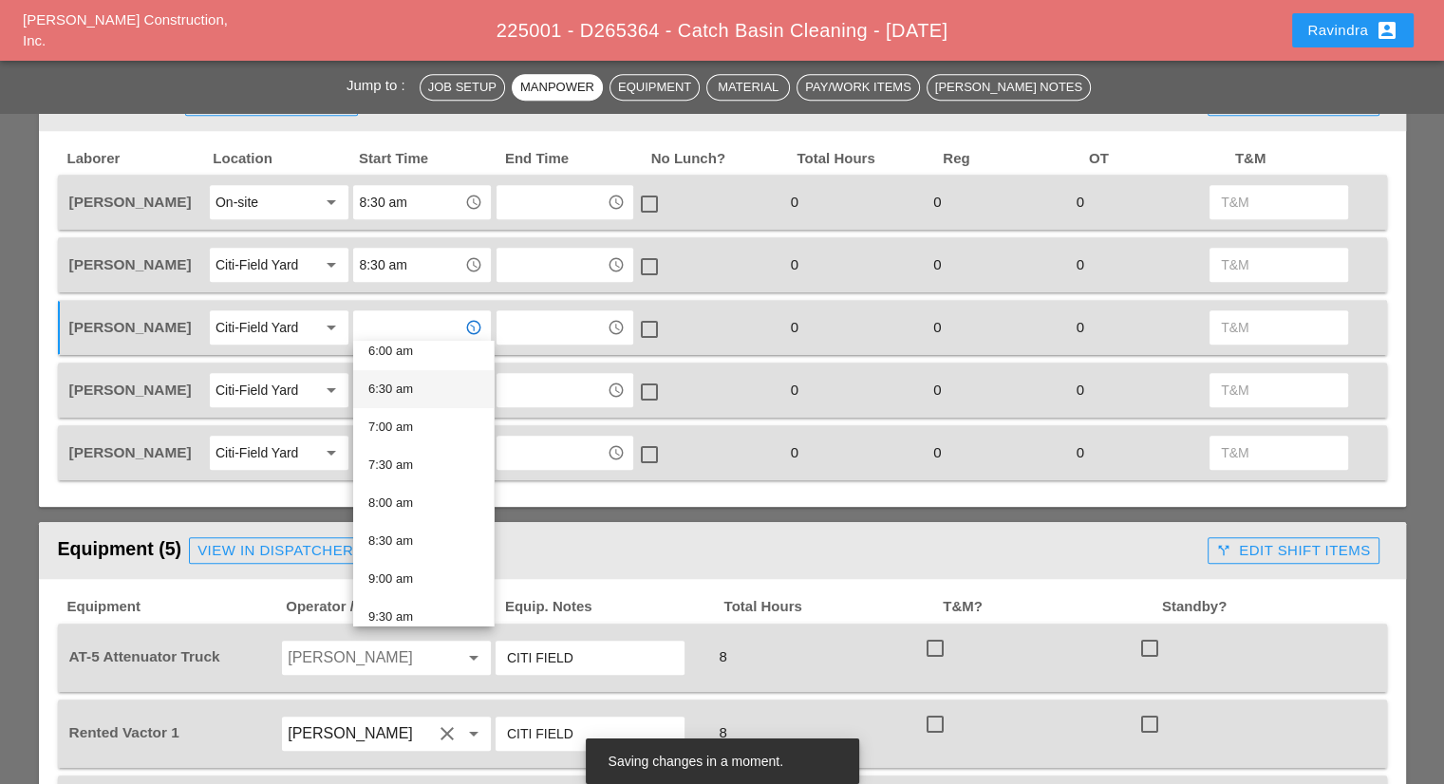
scroll to position [664, 0]
click at [409, 353] on div "8:30 am" at bounding box center [423, 344] width 110 height 23
type input "8:30 am"
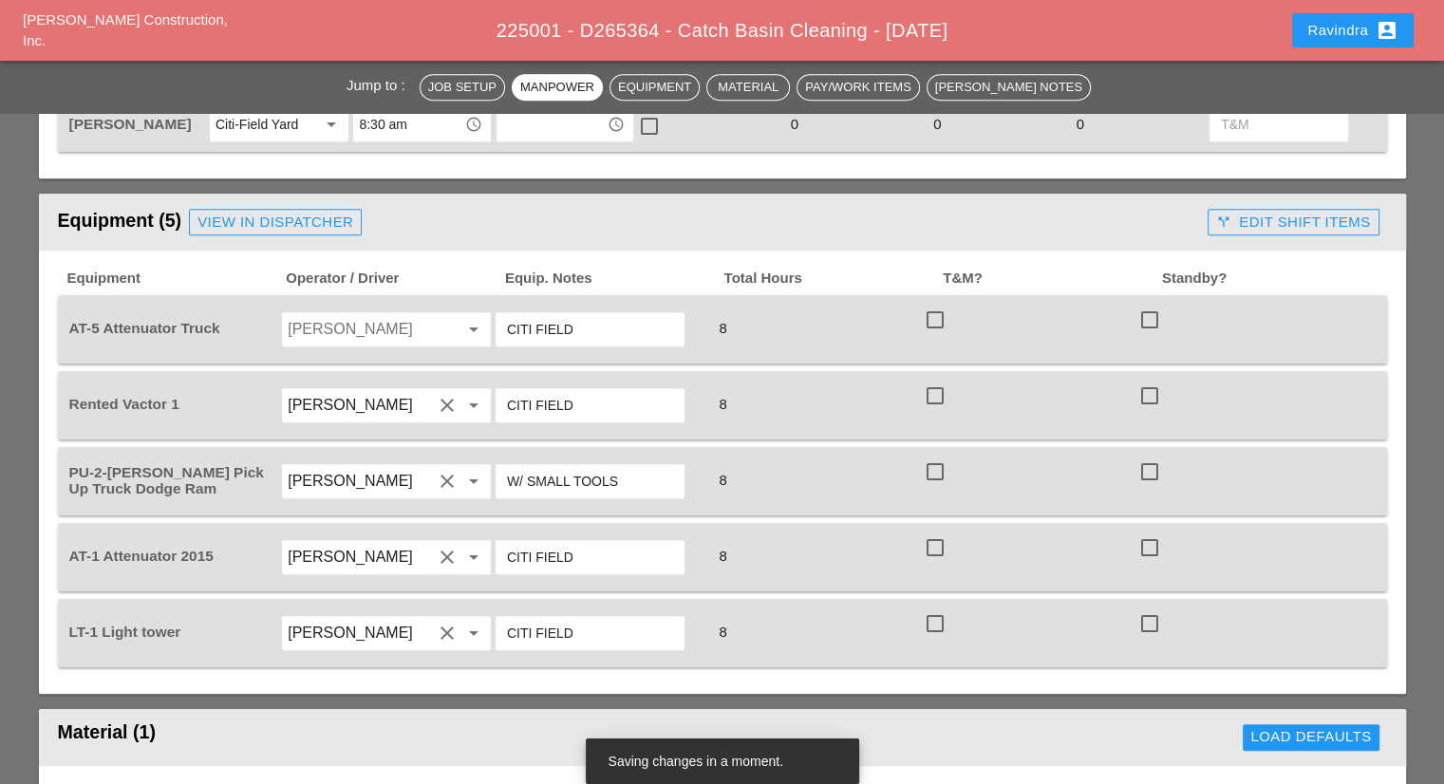
scroll to position [1234, 0]
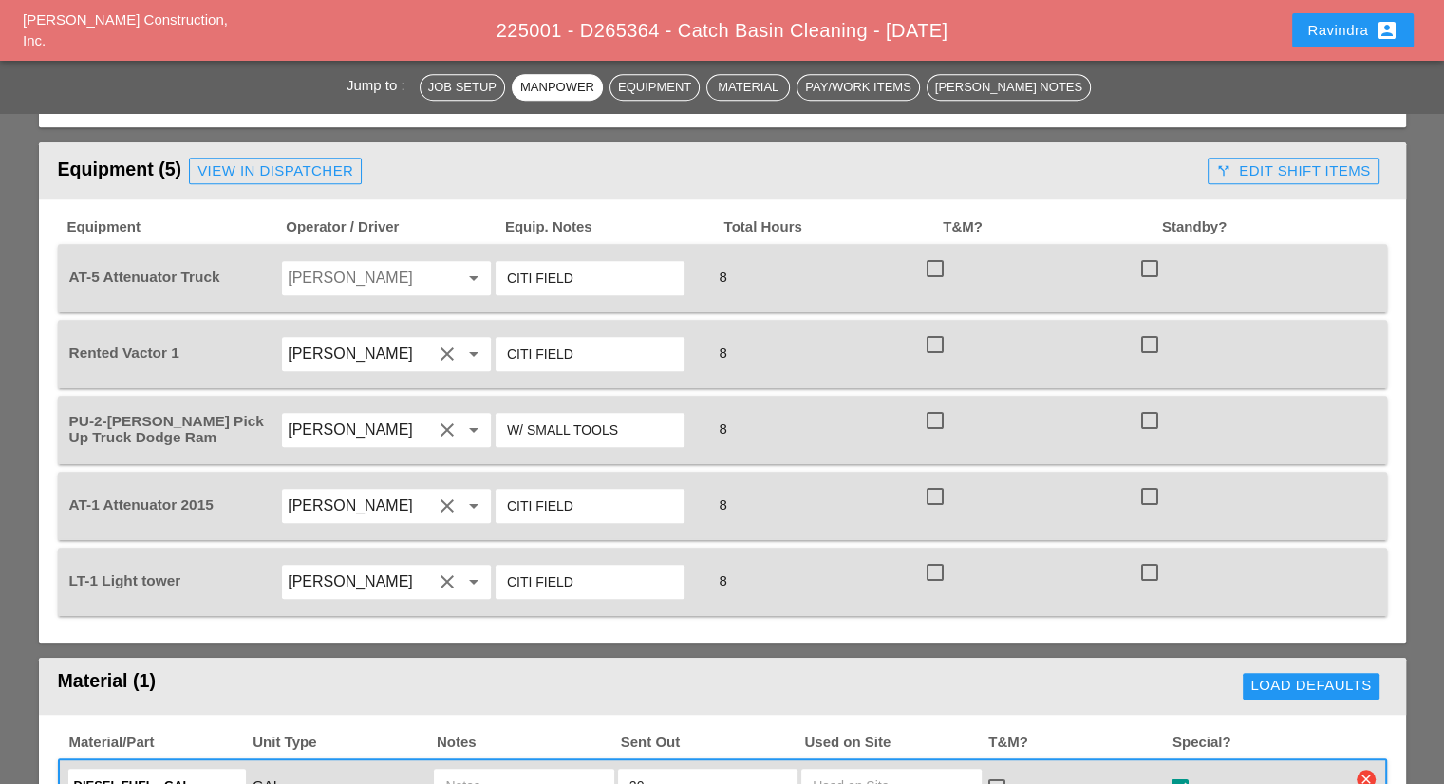
click at [410, 568] on input "Daniel Kavanaugh" at bounding box center [360, 582] width 144 height 30
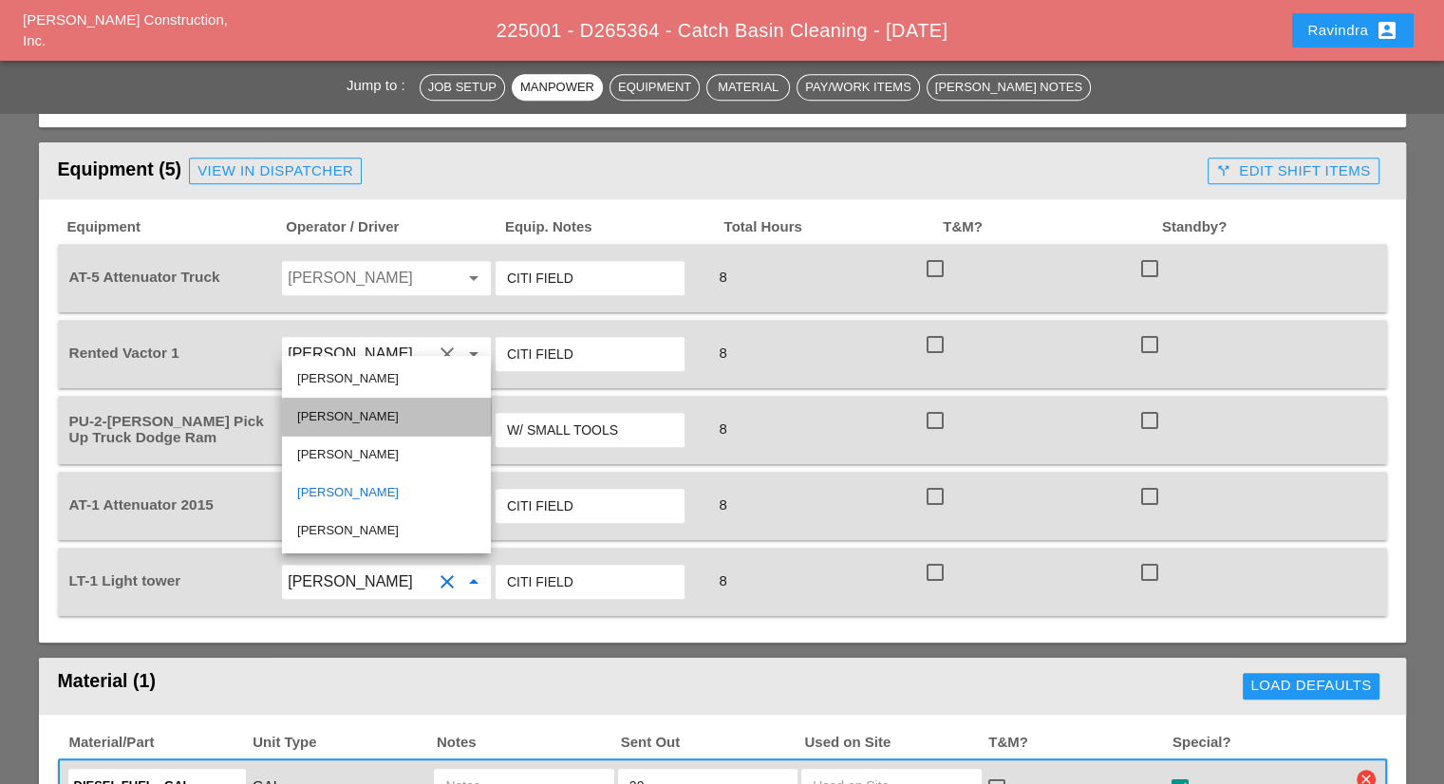
click at [362, 418] on div "Miguel Fernandes" at bounding box center [386, 416] width 178 height 23
type input "Miguel Fernandes"
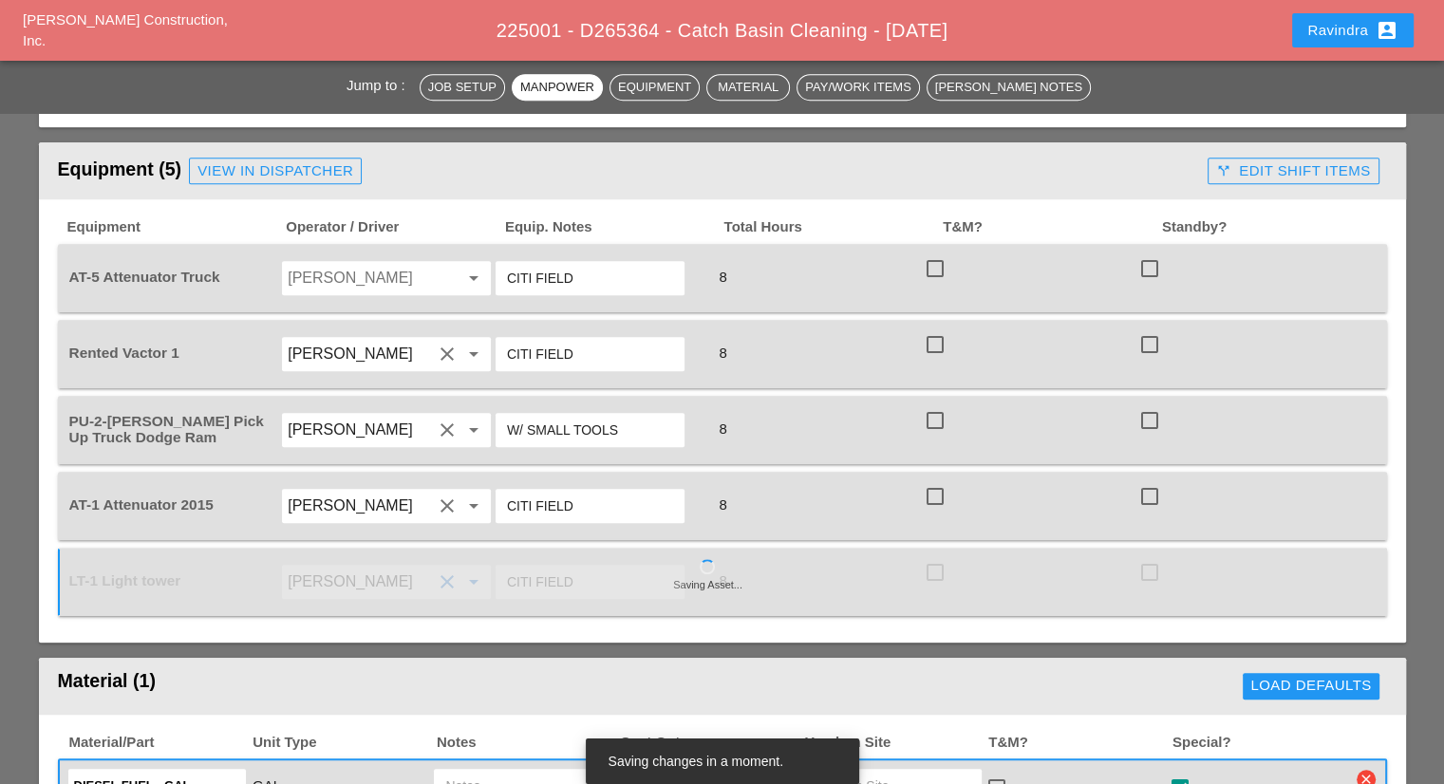
click at [359, 429] on input "Miguel Fernandes" at bounding box center [360, 430] width 144 height 30
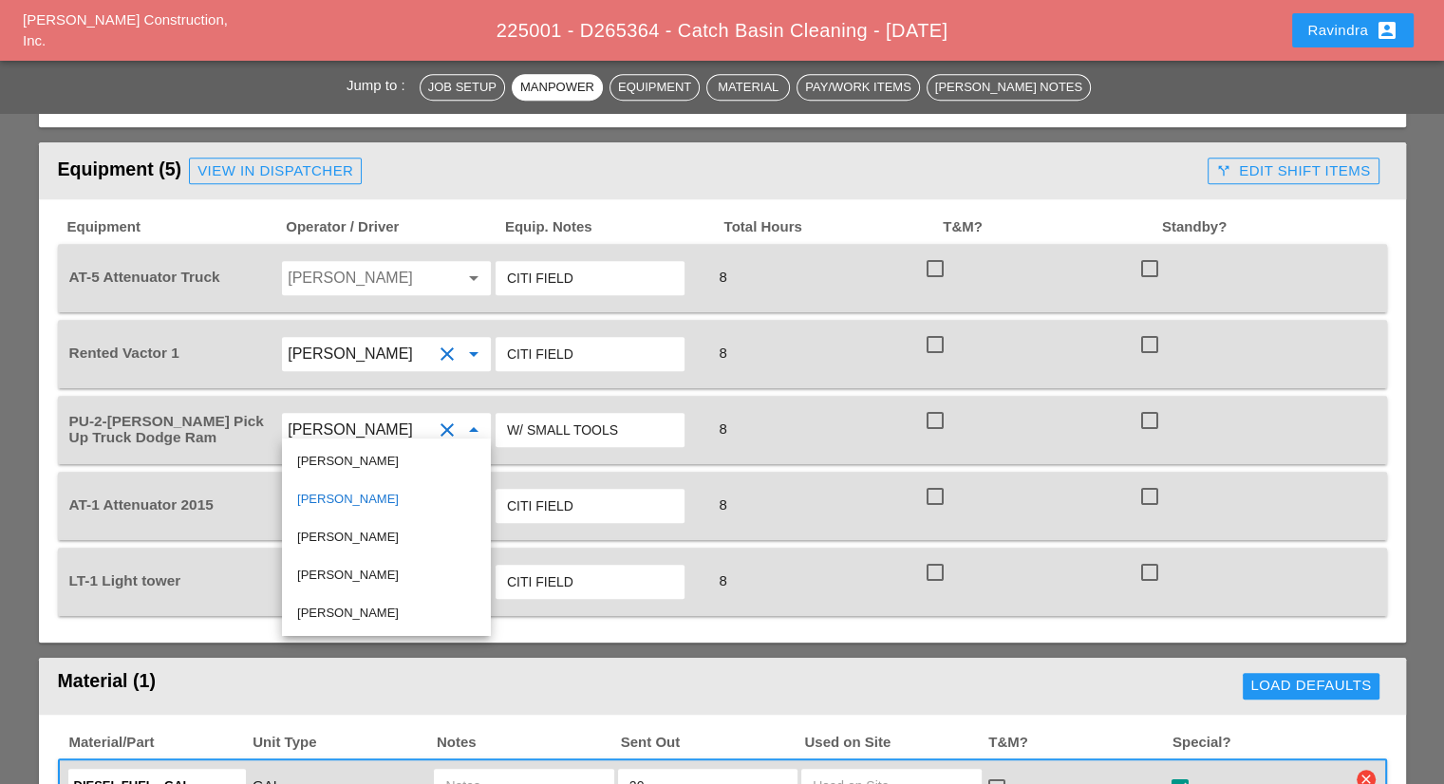
click at [358, 356] on input "Daniel Kavanaugh" at bounding box center [360, 354] width 144 height 30
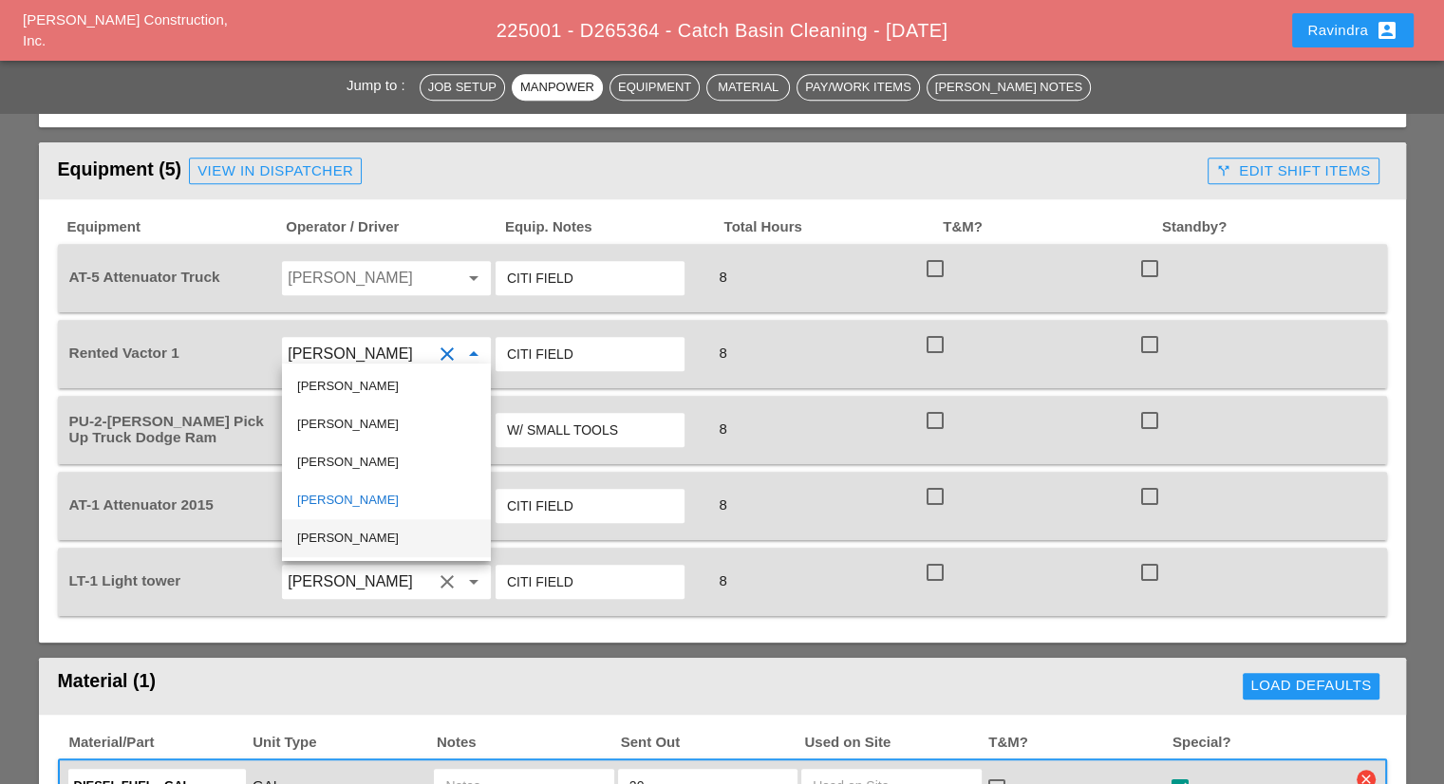
click at [349, 531] on div "Simao Pinheiro" at bounding box center [386, 538] width 178 height 23
type input "Simao Pinheiro"
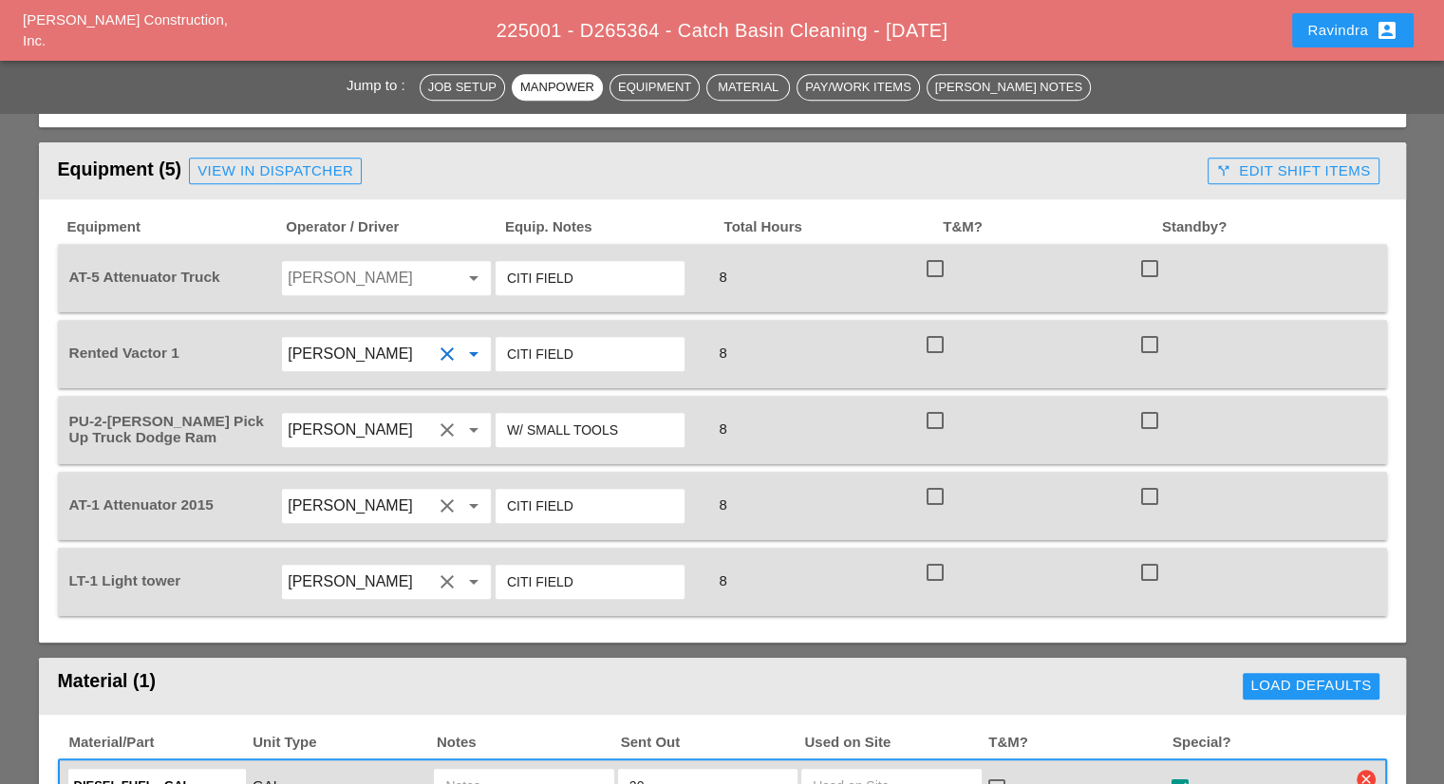
click at [292, 163] on div "View in Dispatcher" at bounding box center [275, 171] width 156 height 22
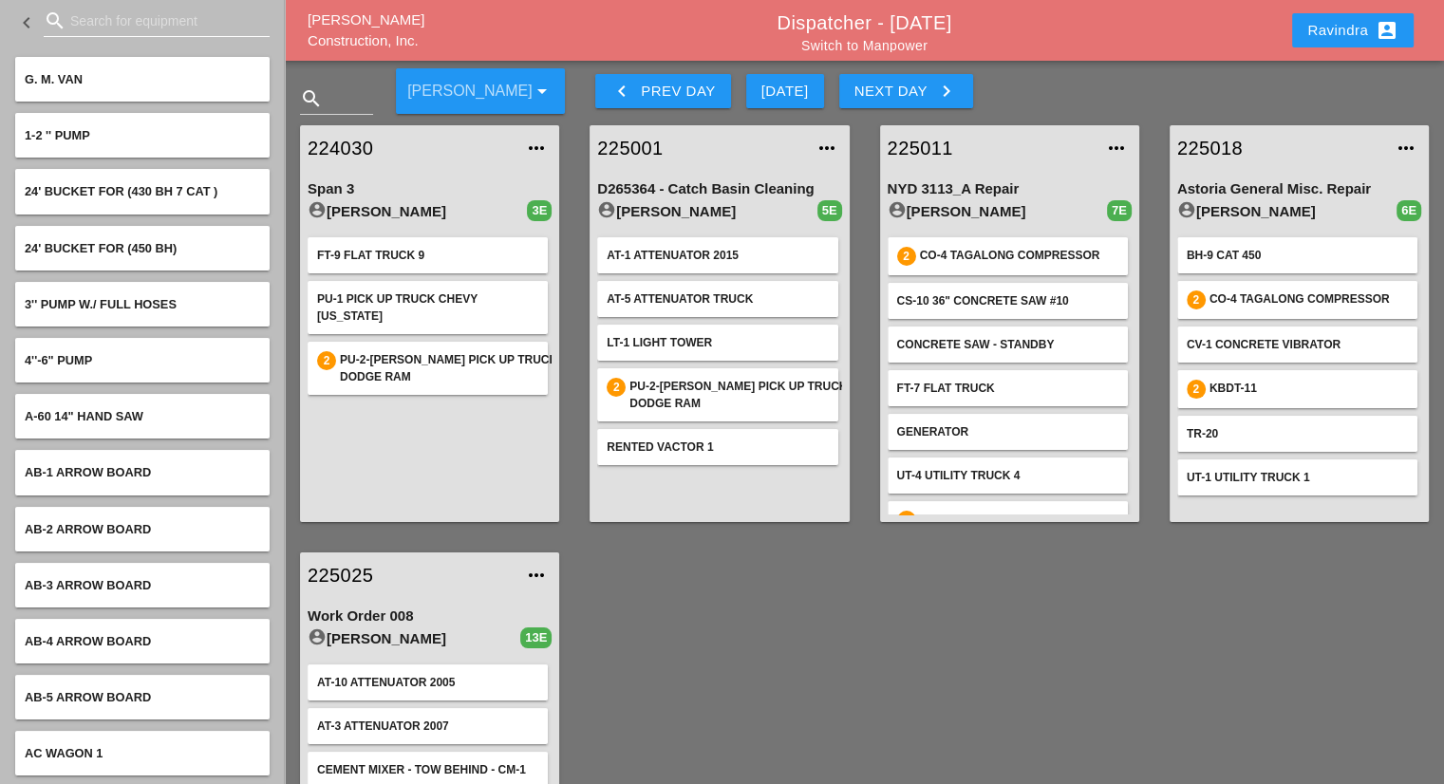
click at [133, 28] on input "Search for equipment" at bounding box center [156, 21] width 173 height 30
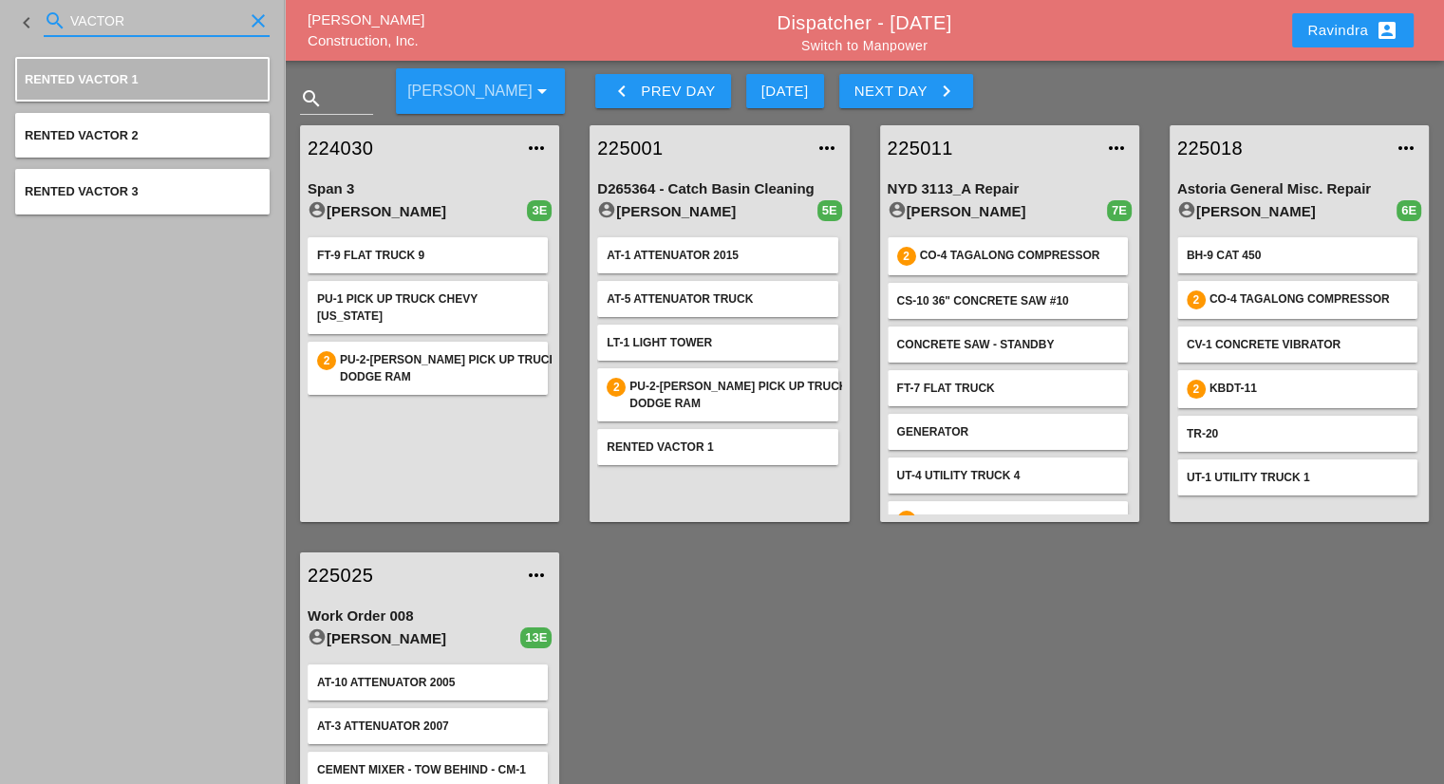
type input "VACTOR"
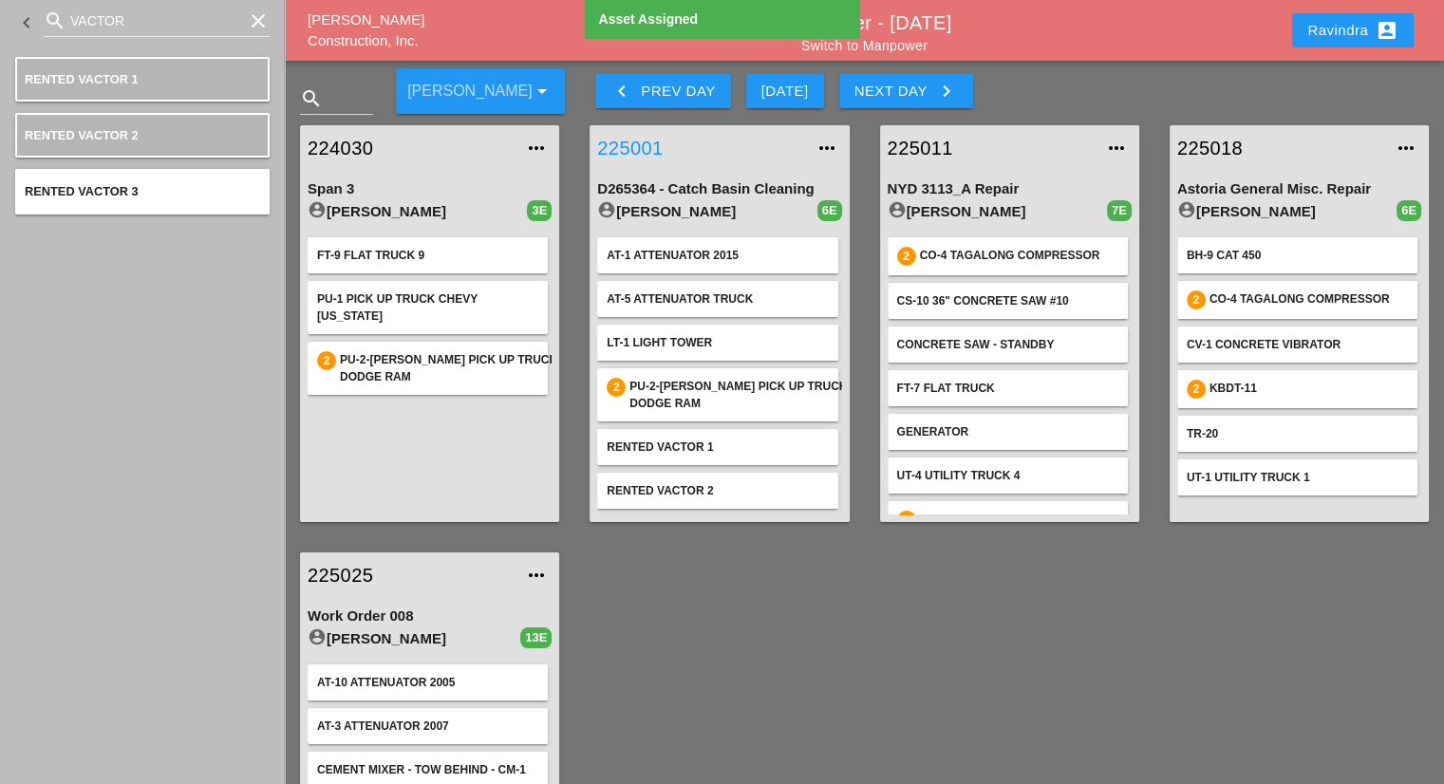
click at [635, 148] on link "225001" at bounding box center [700, 148] width 206 height 28
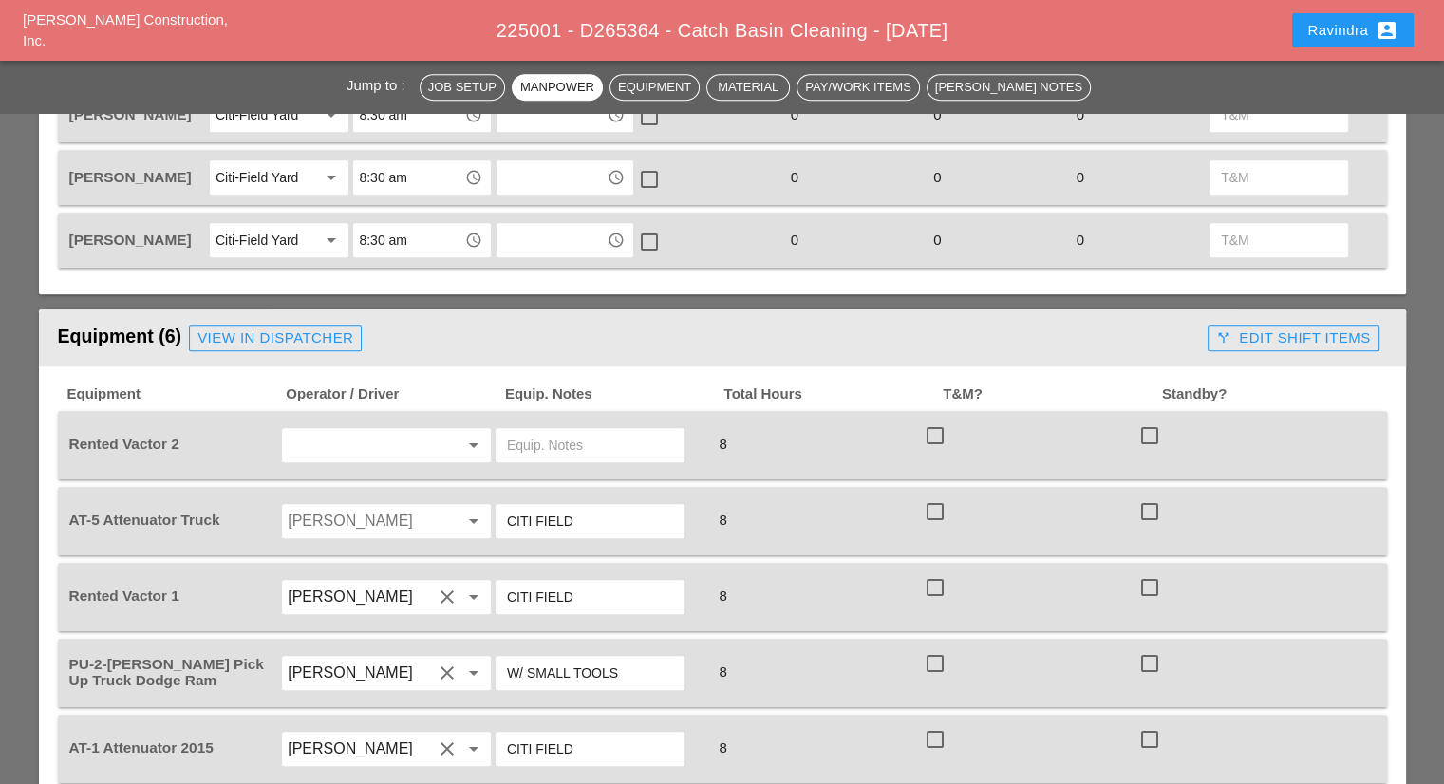
scroll to position [1195, 0]
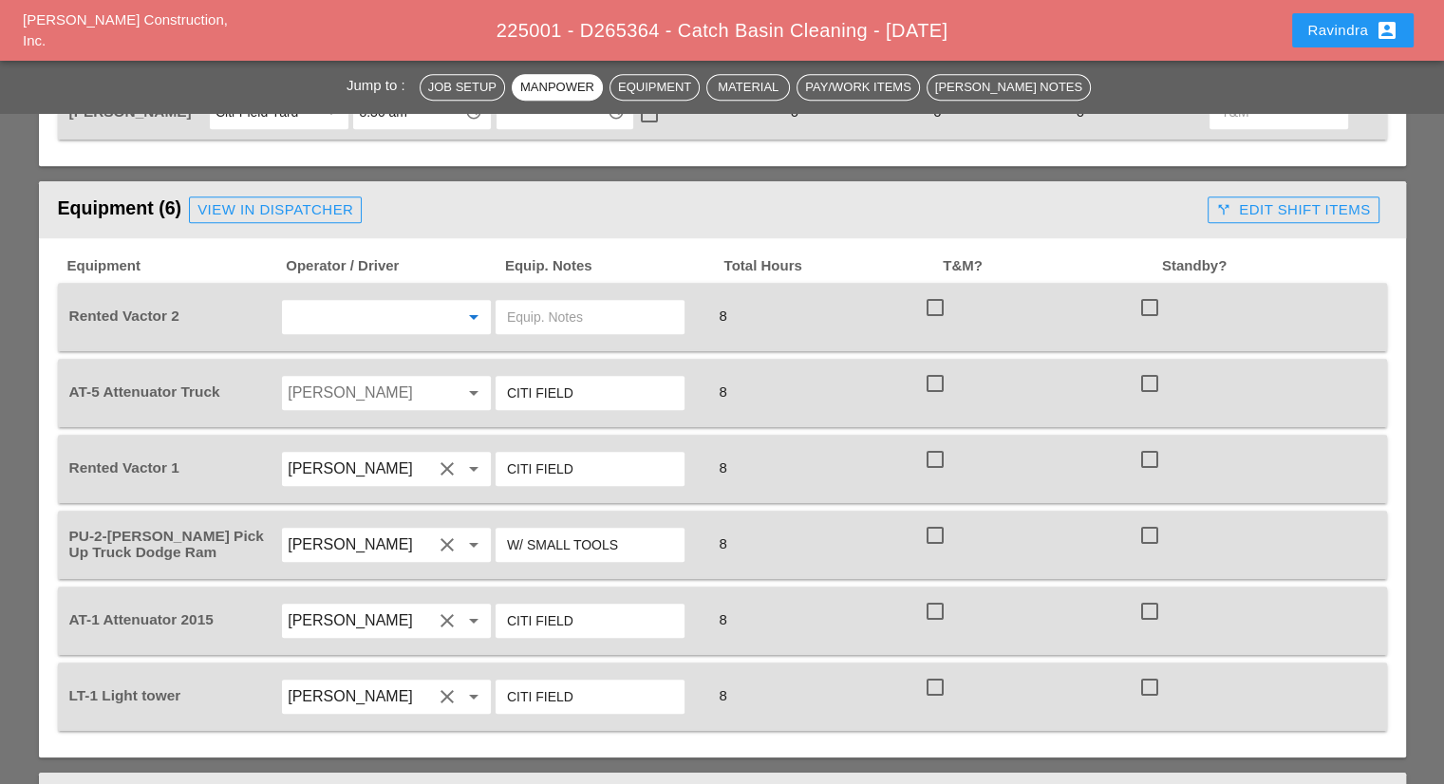
click at [380, 309] on input "text" at bounding box center [360, 317] width 144 height 30
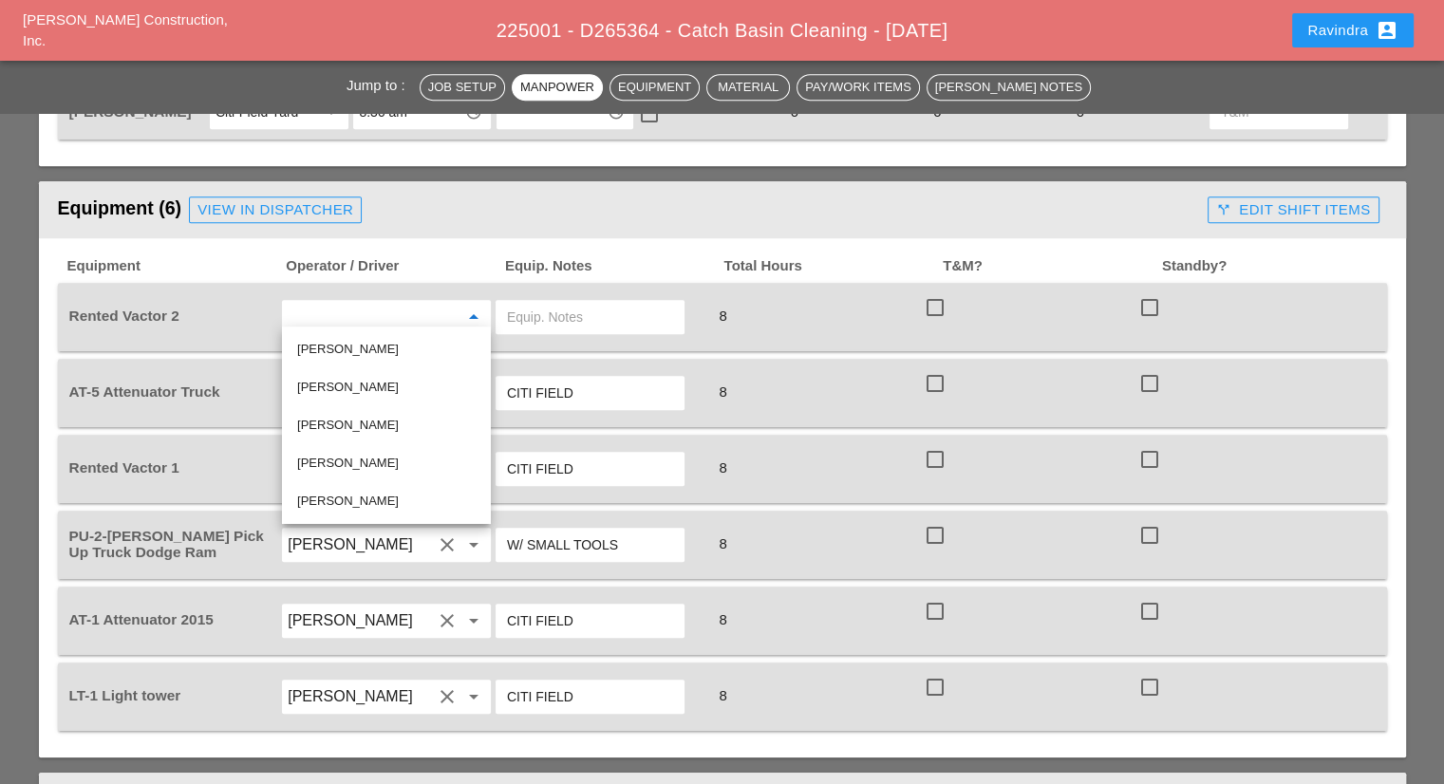
click at [390, 461] on div "[PERSON_NAME]" at bounding box center [386, 463] width 178 height 23
type input "[PERSON_NAME]"
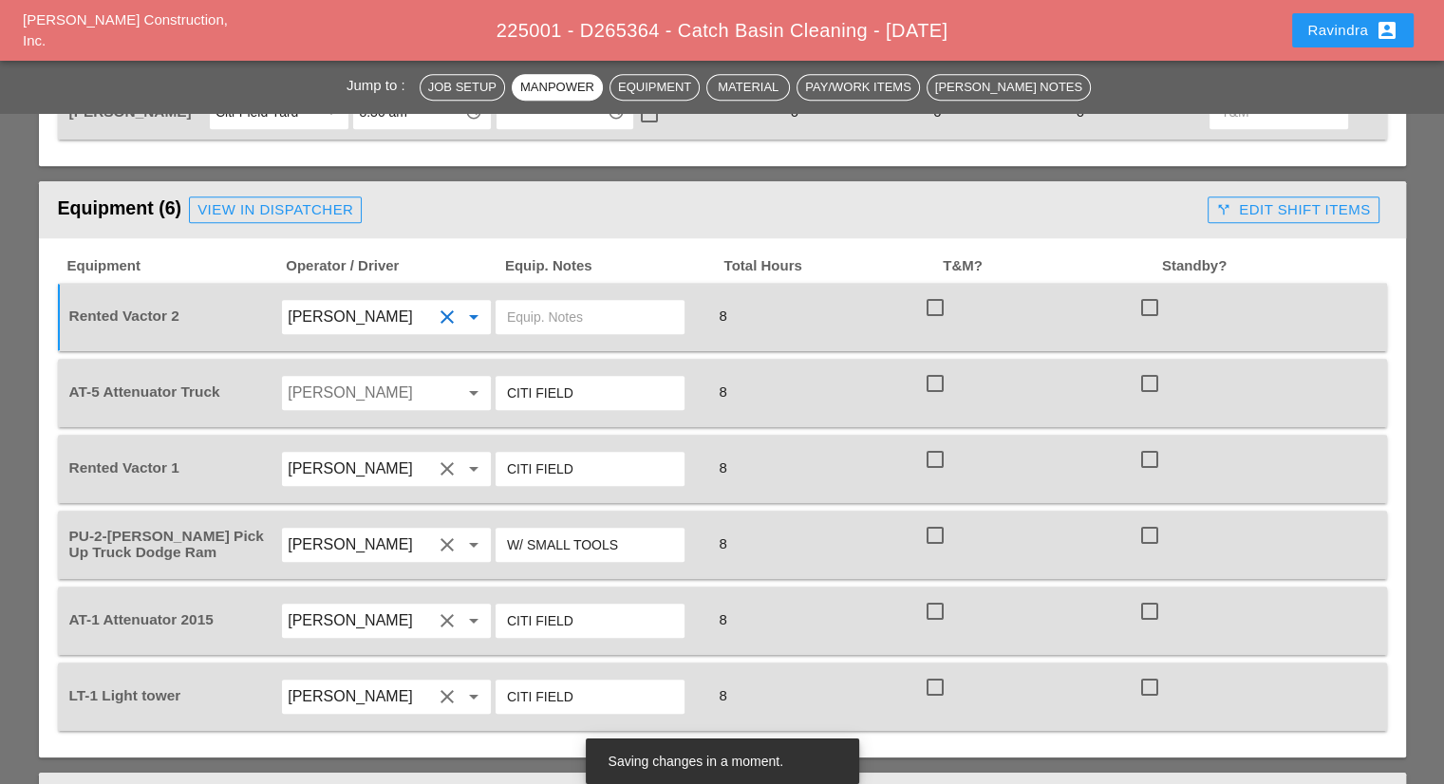
click at [546, 320] on input "text" at bounding box center [590, 317] width 166 height 30
type input "CITI FIELD"
click at [430, 384] on input "Luis Ocasio" at bounding box center [360, 393] width 144 height 30
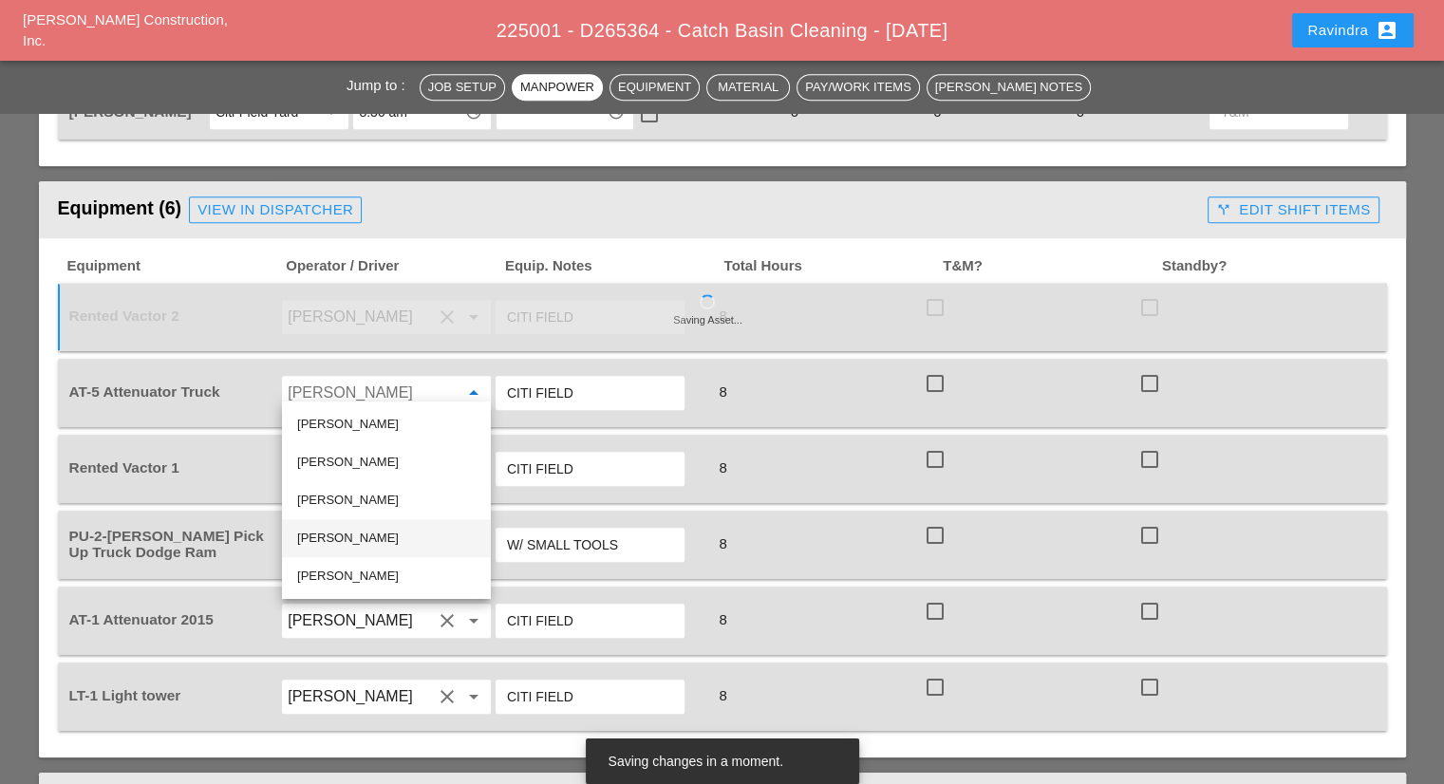
click at [383, 545] on div "[PERSON_NAME]" at bounding box center [386, 538] width 178 height 23
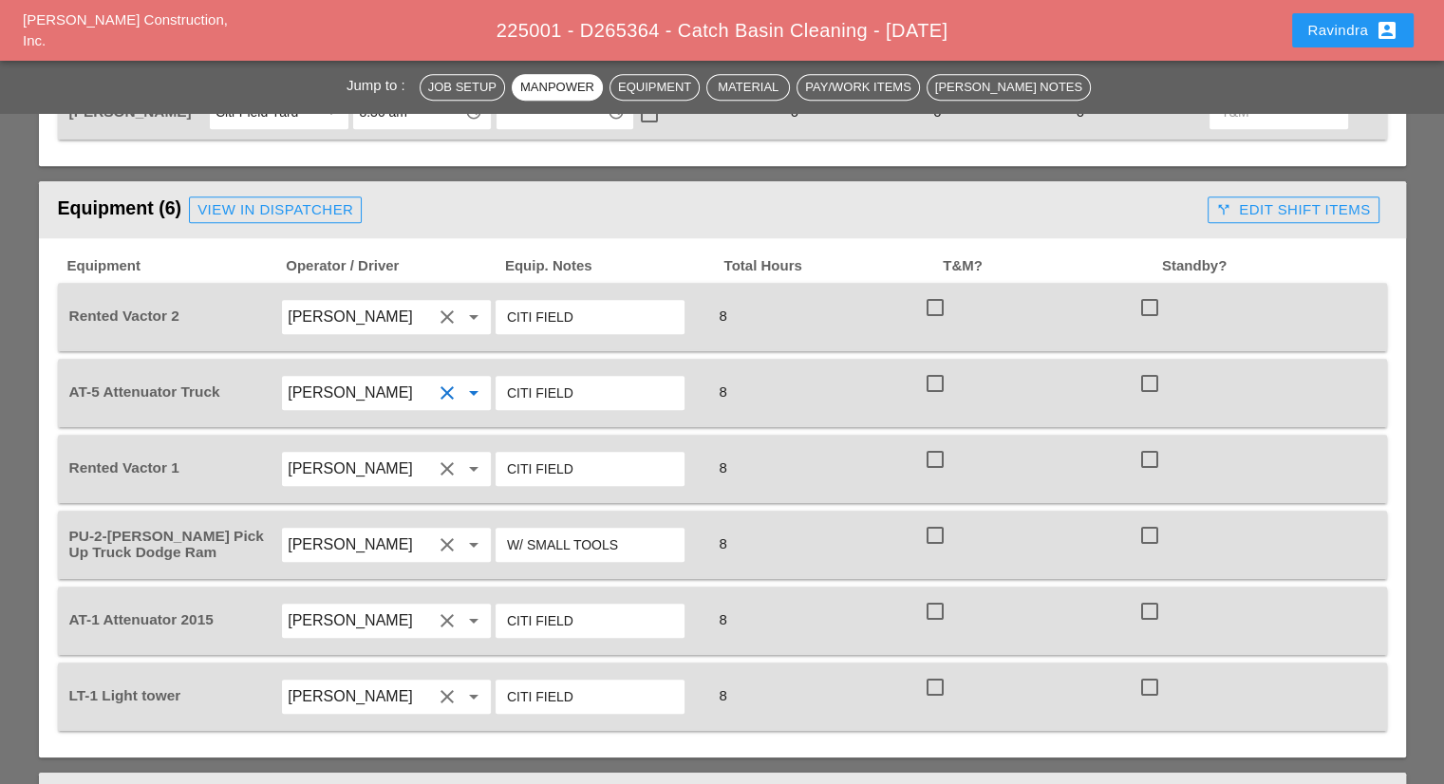
click at [393, 380] on input "Daniel Kavanaugh" at bounding box center [360, 393] width 144 height 30
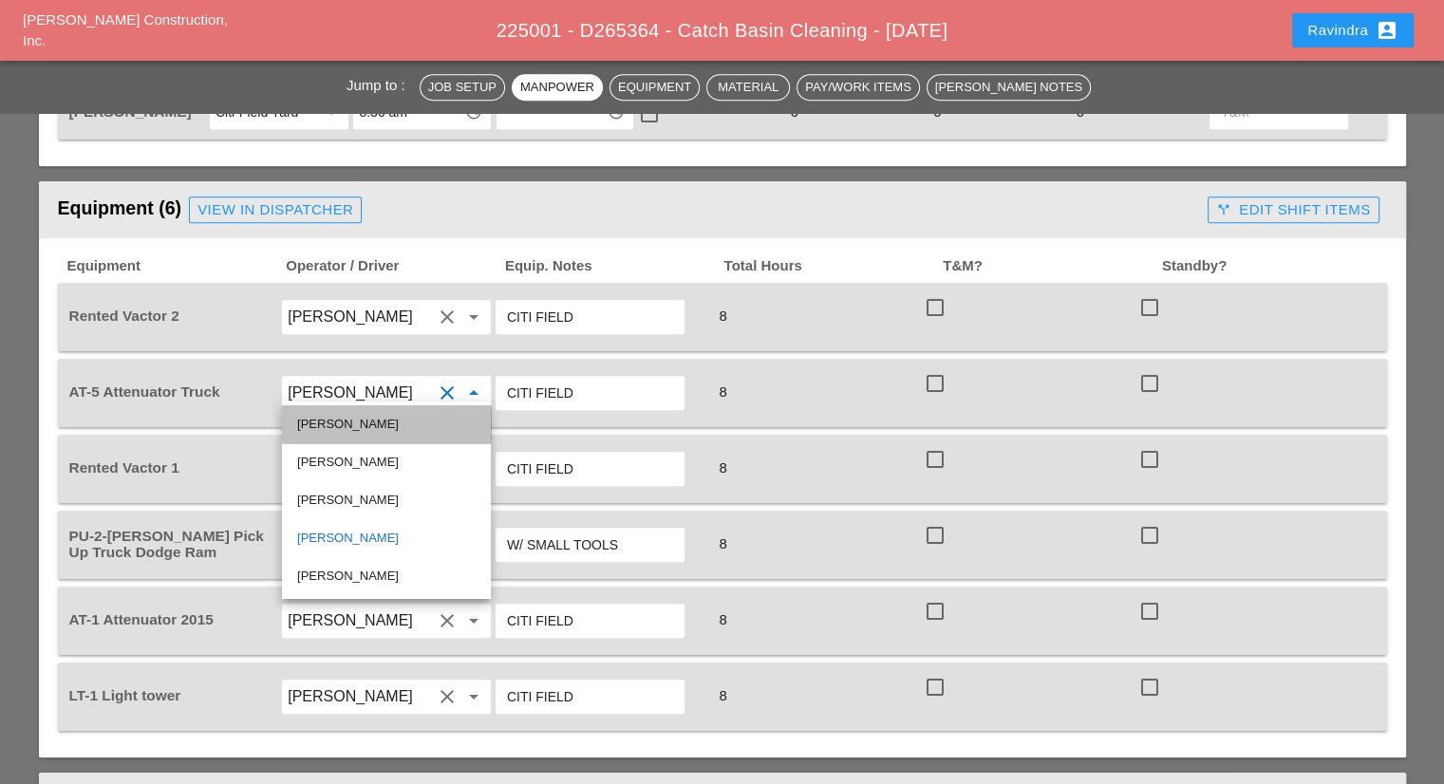
click at [373, 422] on div "Joshua Baker" at bounding box center [386, 424] width 178 height 23
type input "Joshua Baker"
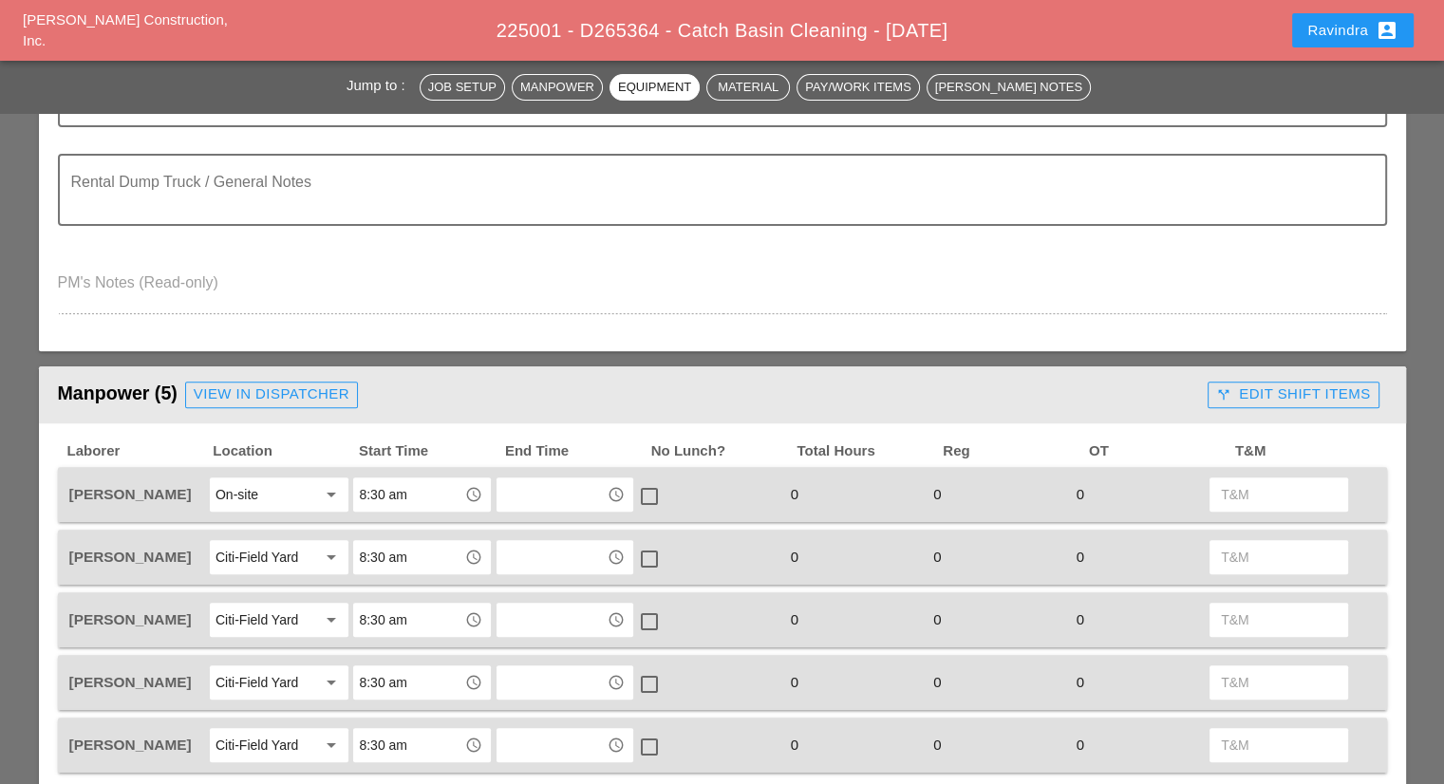
scroll to position [436, 0]
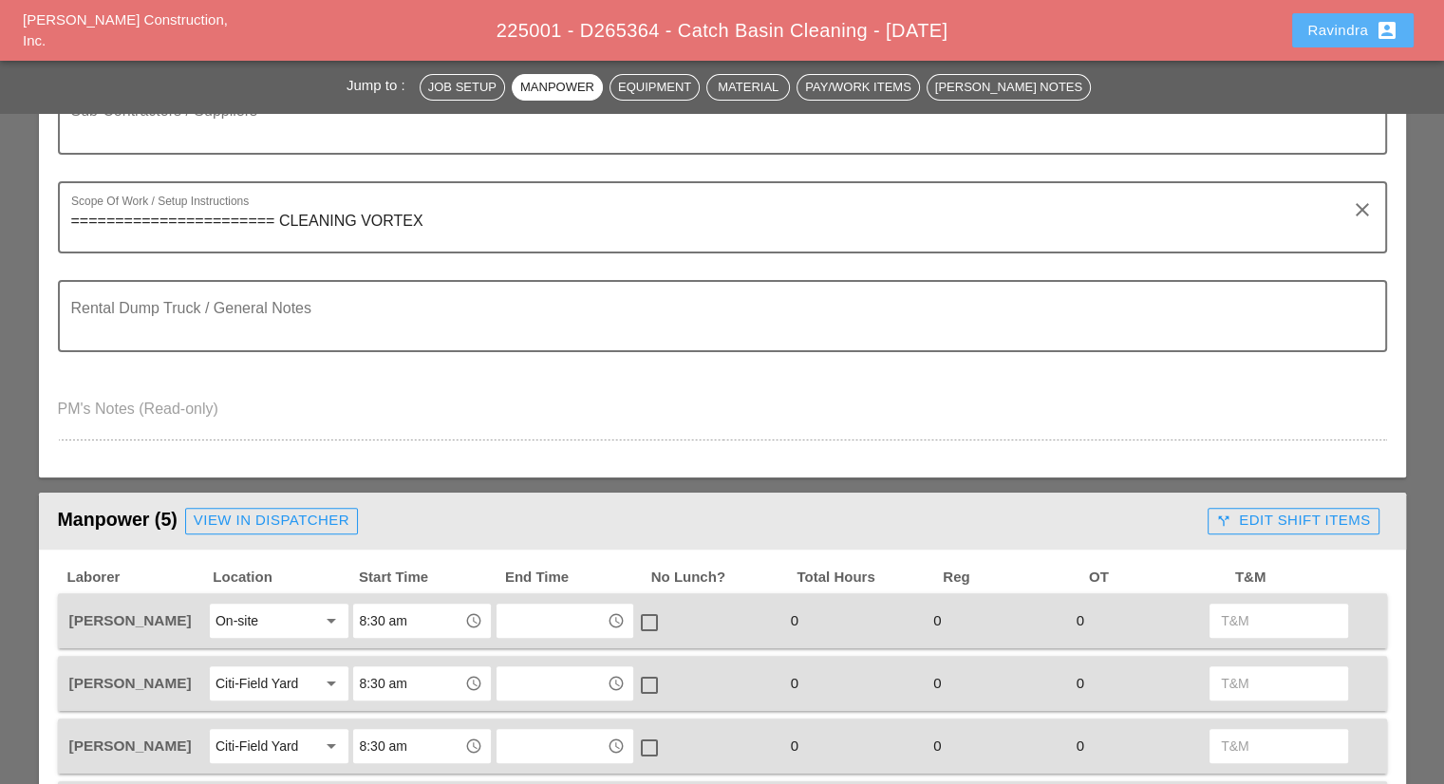
click at [1317, 28] on div "Ravindra account_box" at bounding box center [1352, 30] width 91 height 23
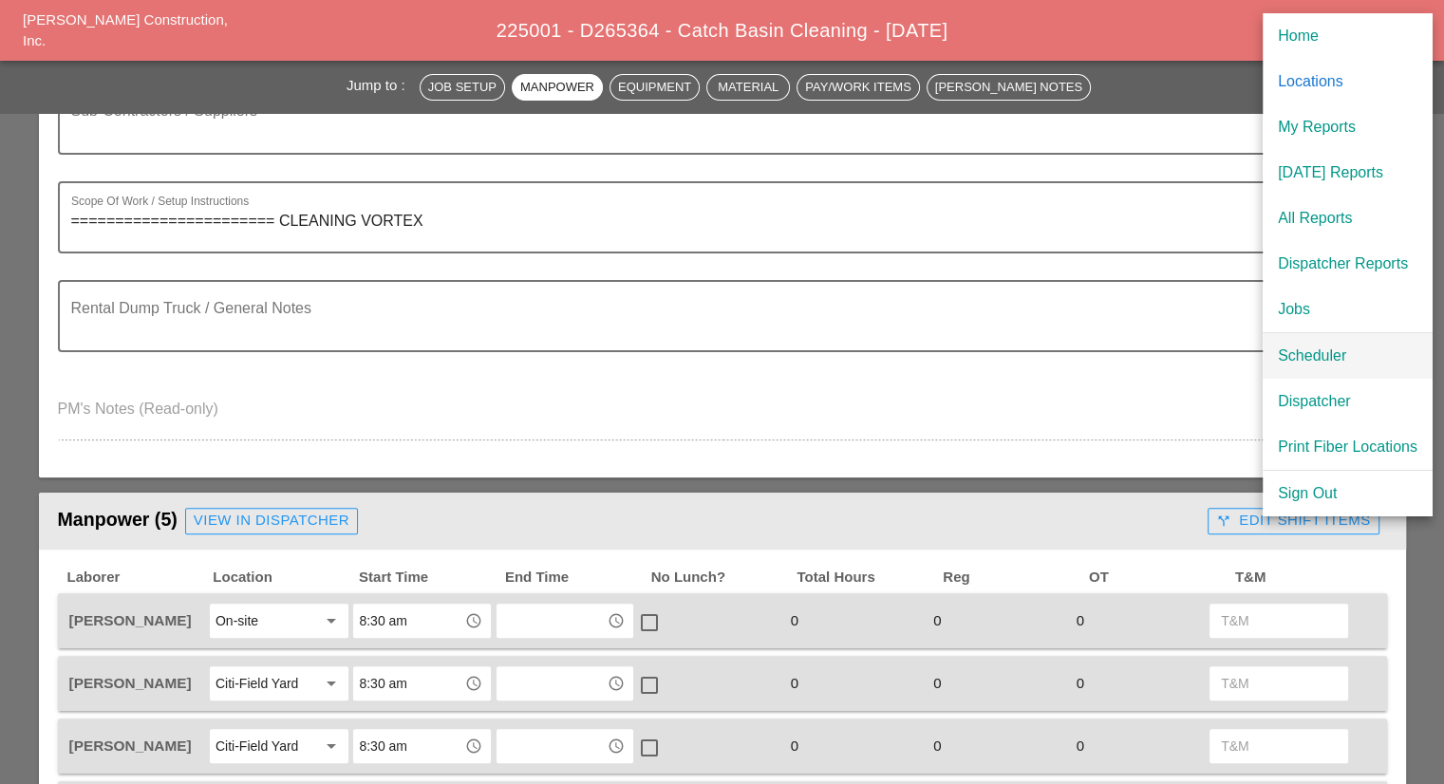
click at [1313, 354] on div "Scheduler" at bounding box center [1348, 356] width 140 height 23
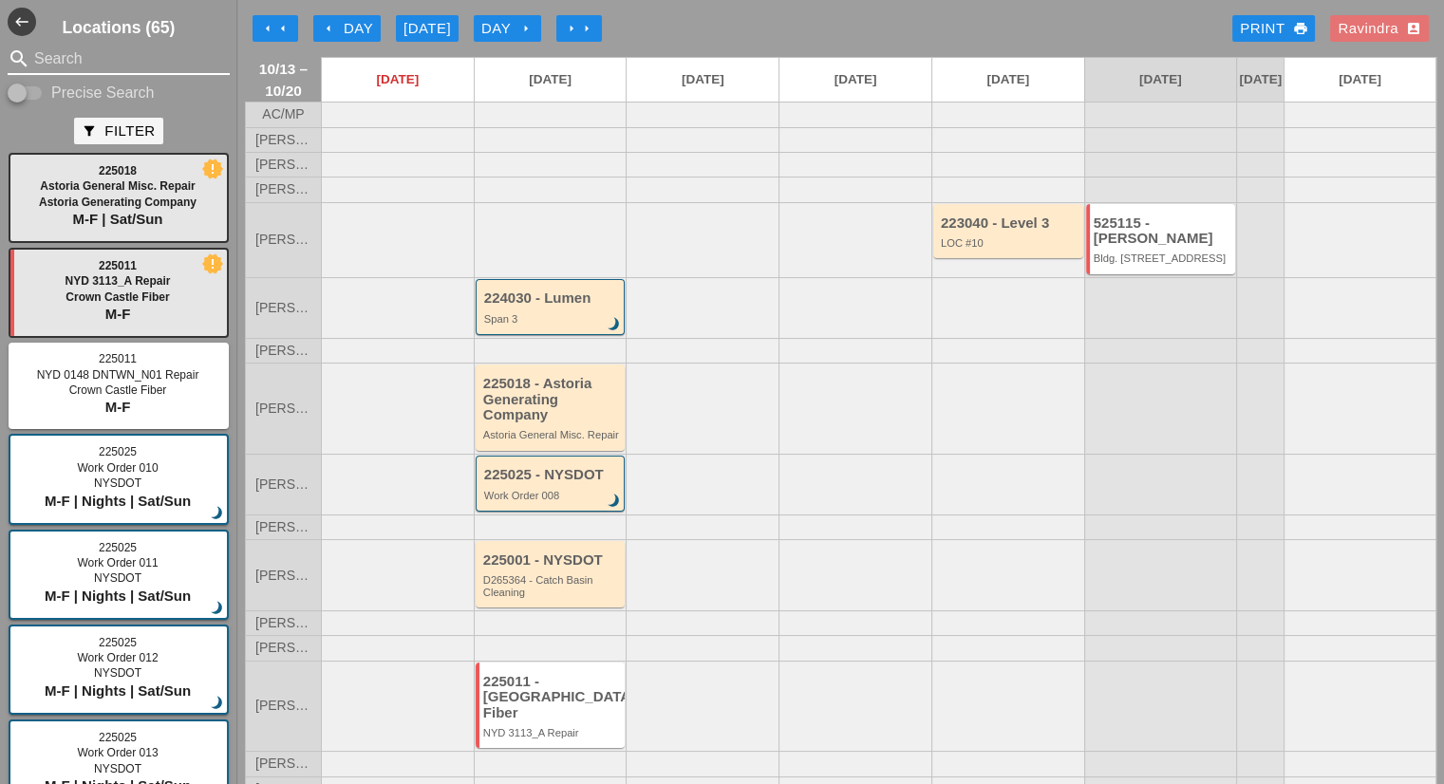
click at [103, 65] on input "Search" at bounding box center [118, 59] width 169 height 30
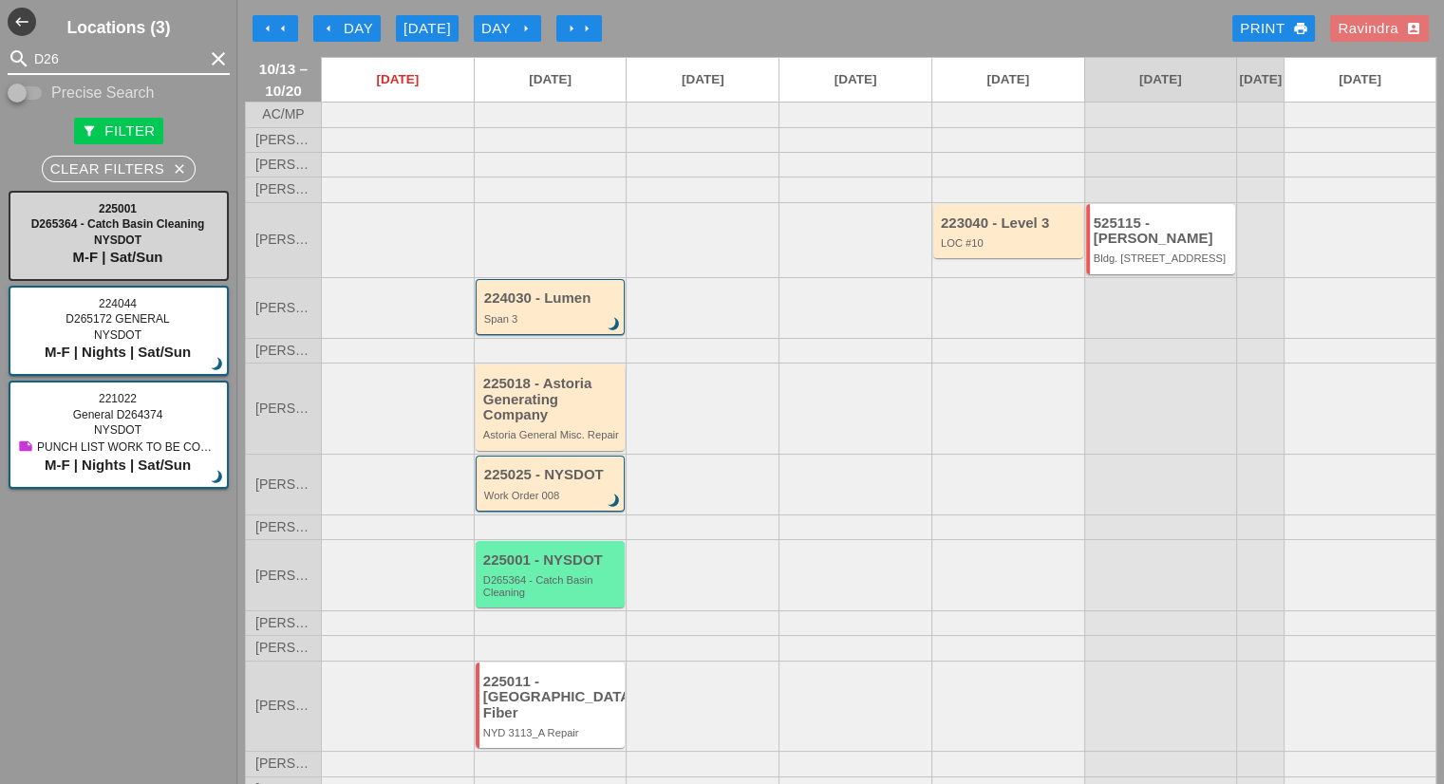
type input "D26"
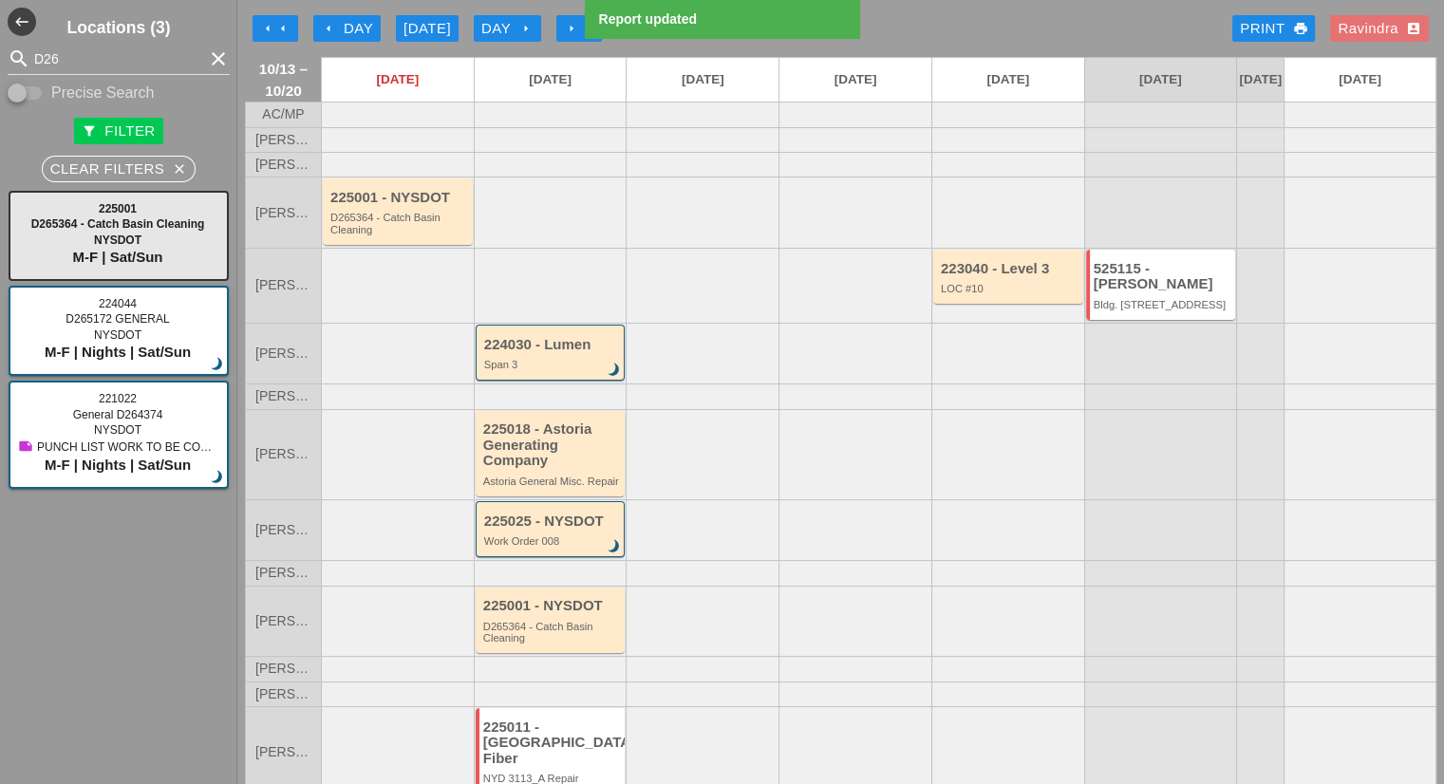
click at [353, 24] on div "arrow_left Day" at bounding box center [347, 29] width 52 height 22
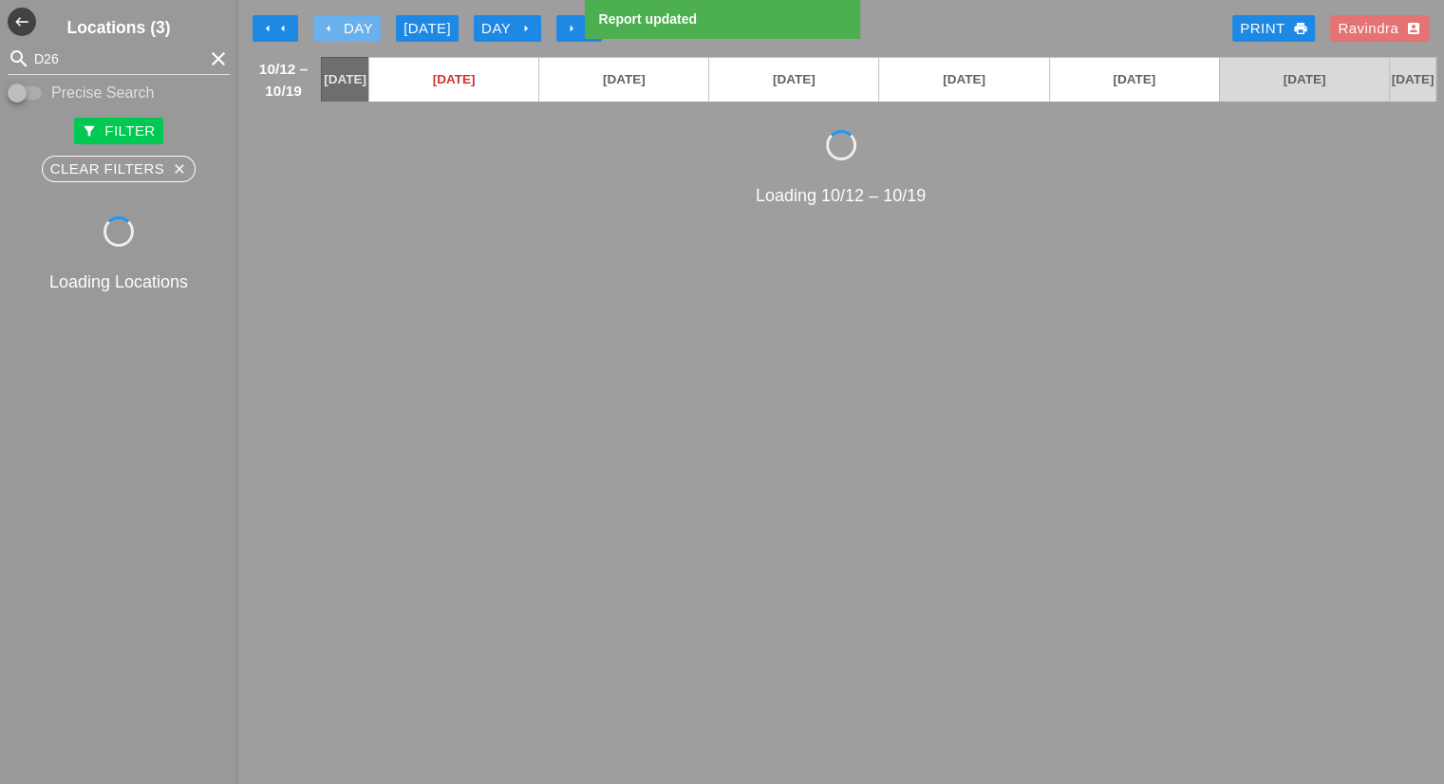
click at [353, 24] on div "arrow_left Day" at bounding box center [347, 29] width 52 height 22
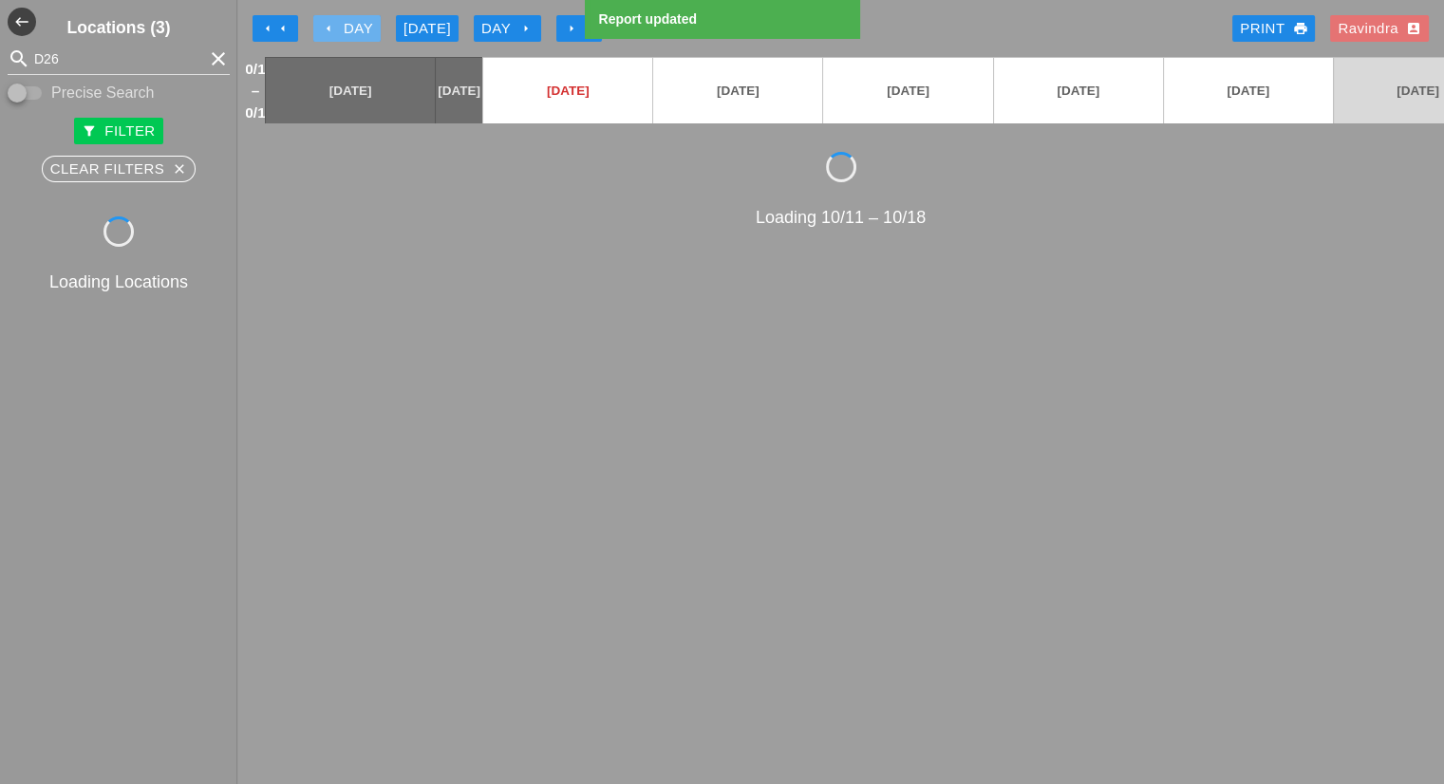
click at [353, 24] on div "arrow_left Day" at bounding box center [347, 29] width 52 height 22
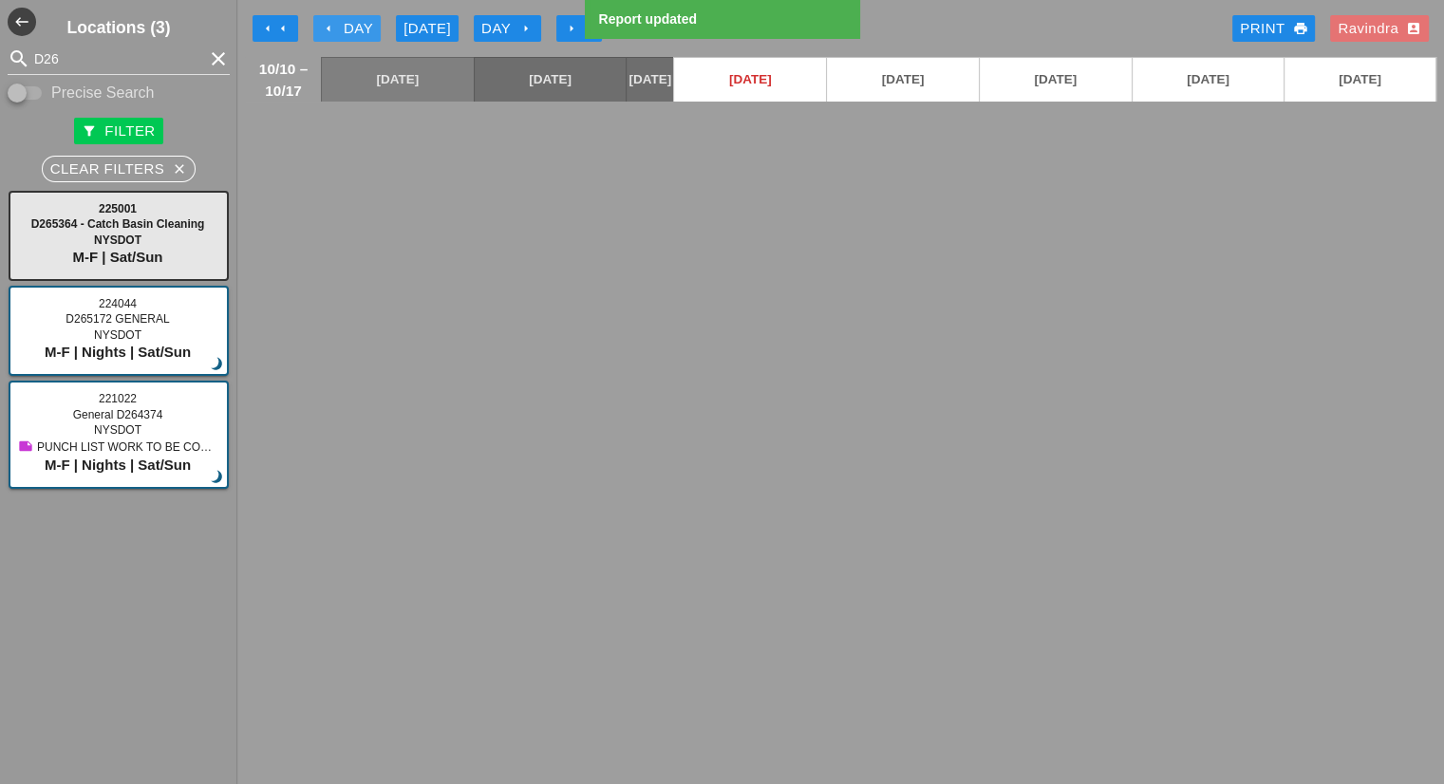
click at [353, 24] on div "arrow_left Day" at bounding box center [347, 29] width 52 height 22
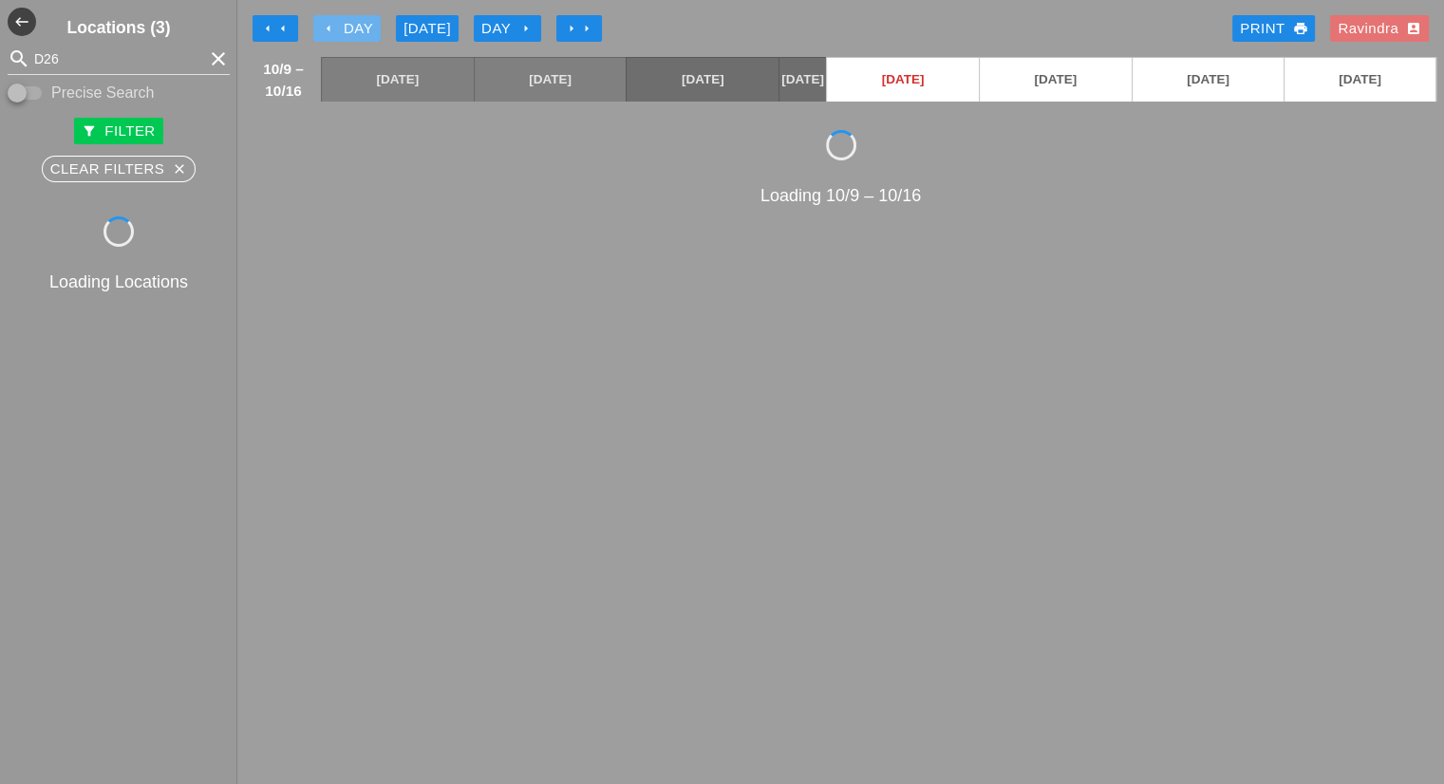
click at [353, 24] on div "arrow_left Day" at bounding box center [347, 29] width 52 height 22
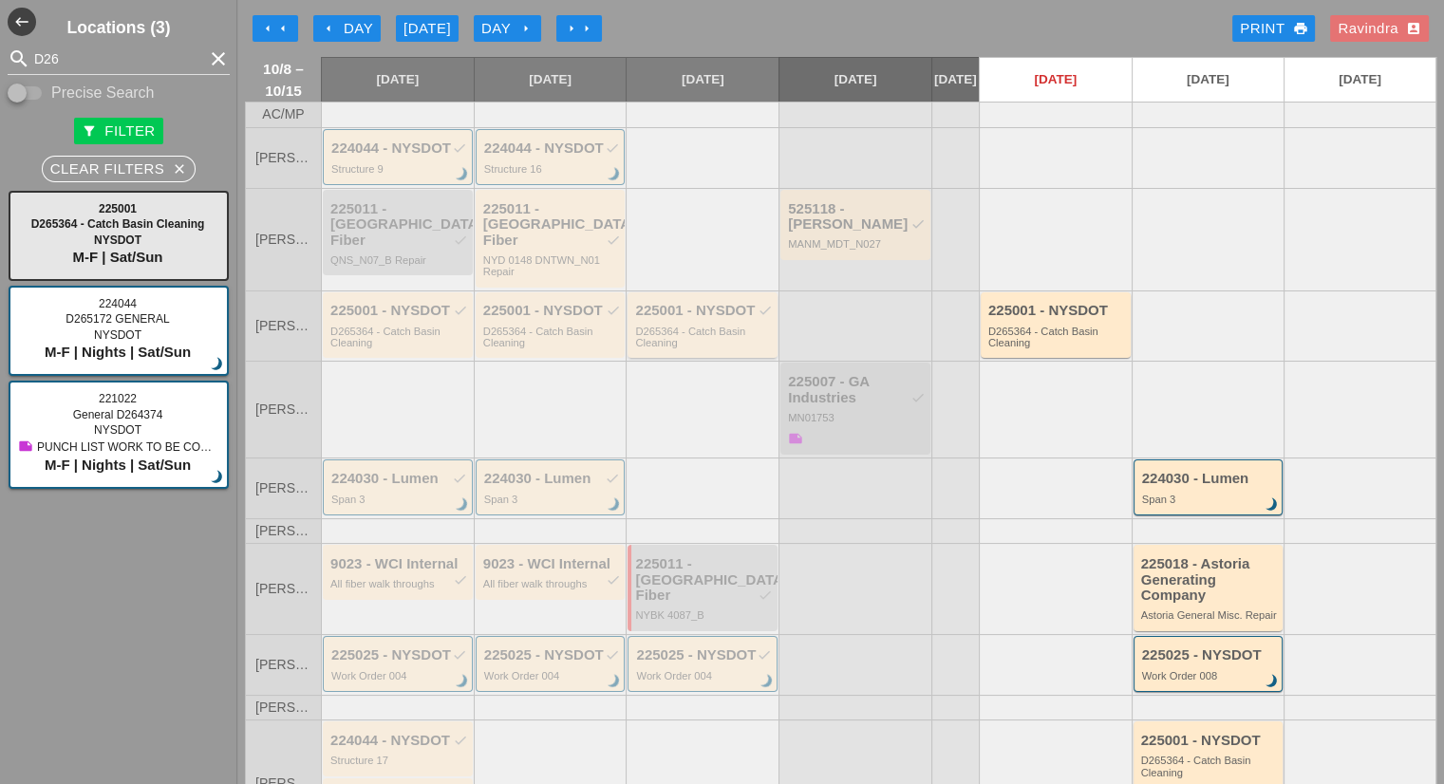
click at [717, 320] on div "225001 - NYSDOT check D265364 - Catch Basin Cleaning" at bounding box center [704, 326] width 138 height 46
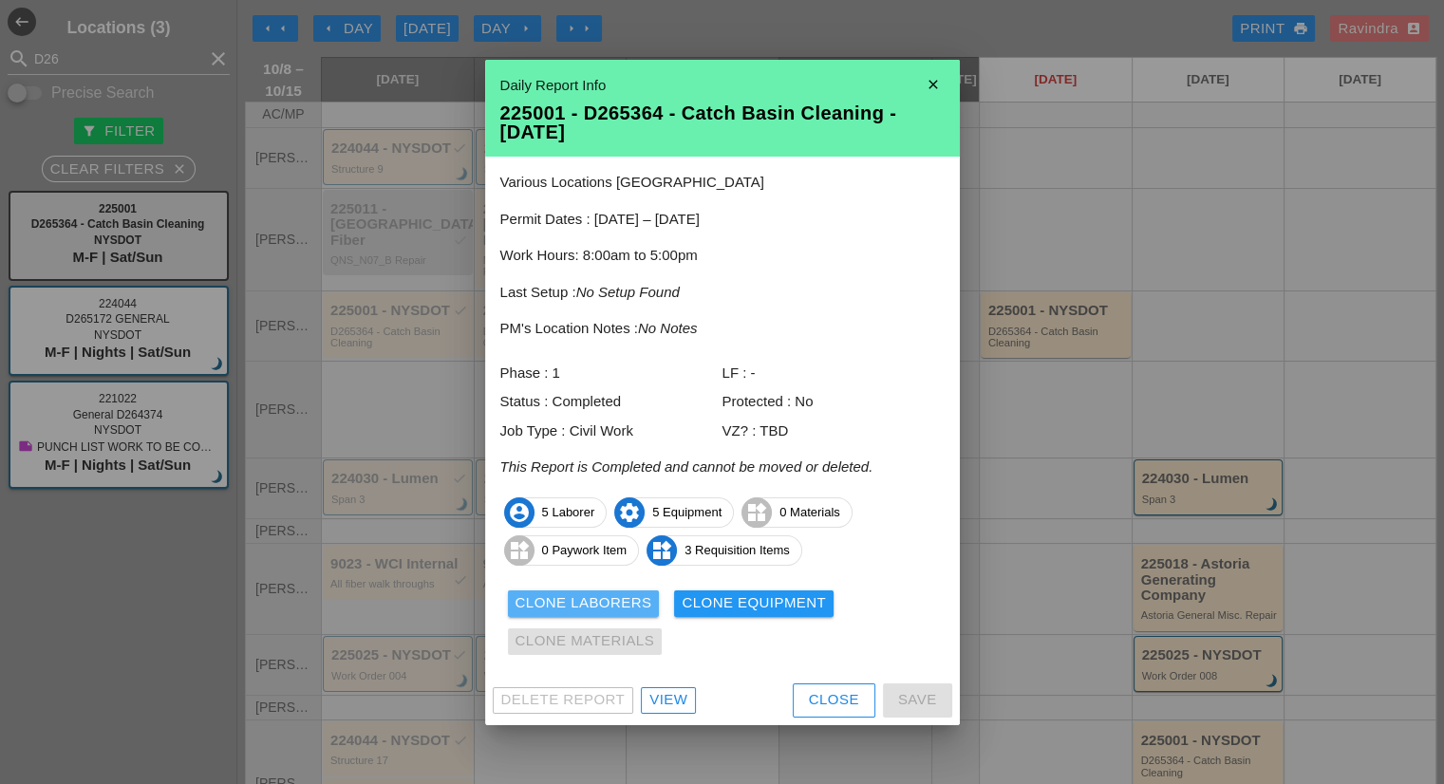
click at [608, 597] on div "Clone Laborers" at bounding box center [583, 603] width 137 height 22
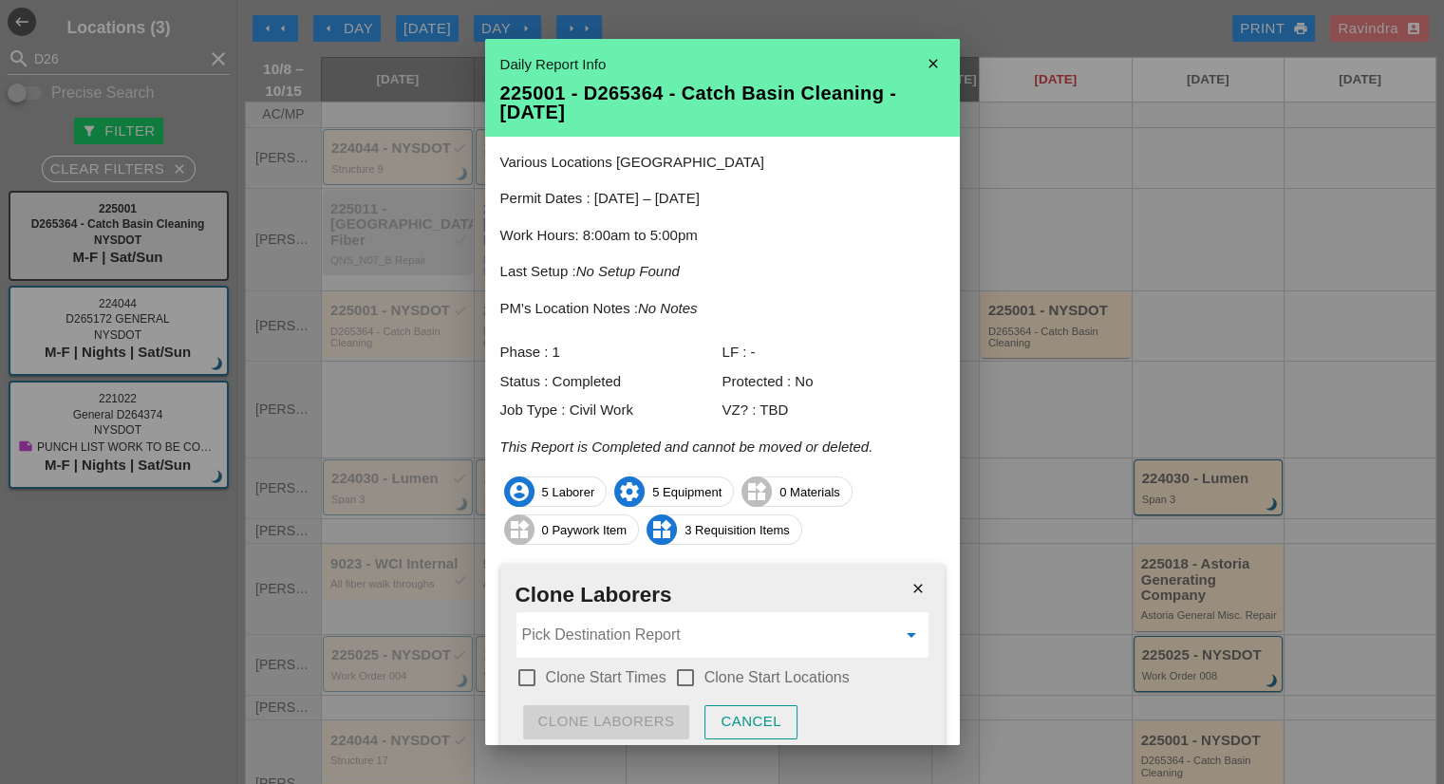
click at [604, 626] on input "Pick Destination Report" at bounding box center [709, 635] width 374 height 30
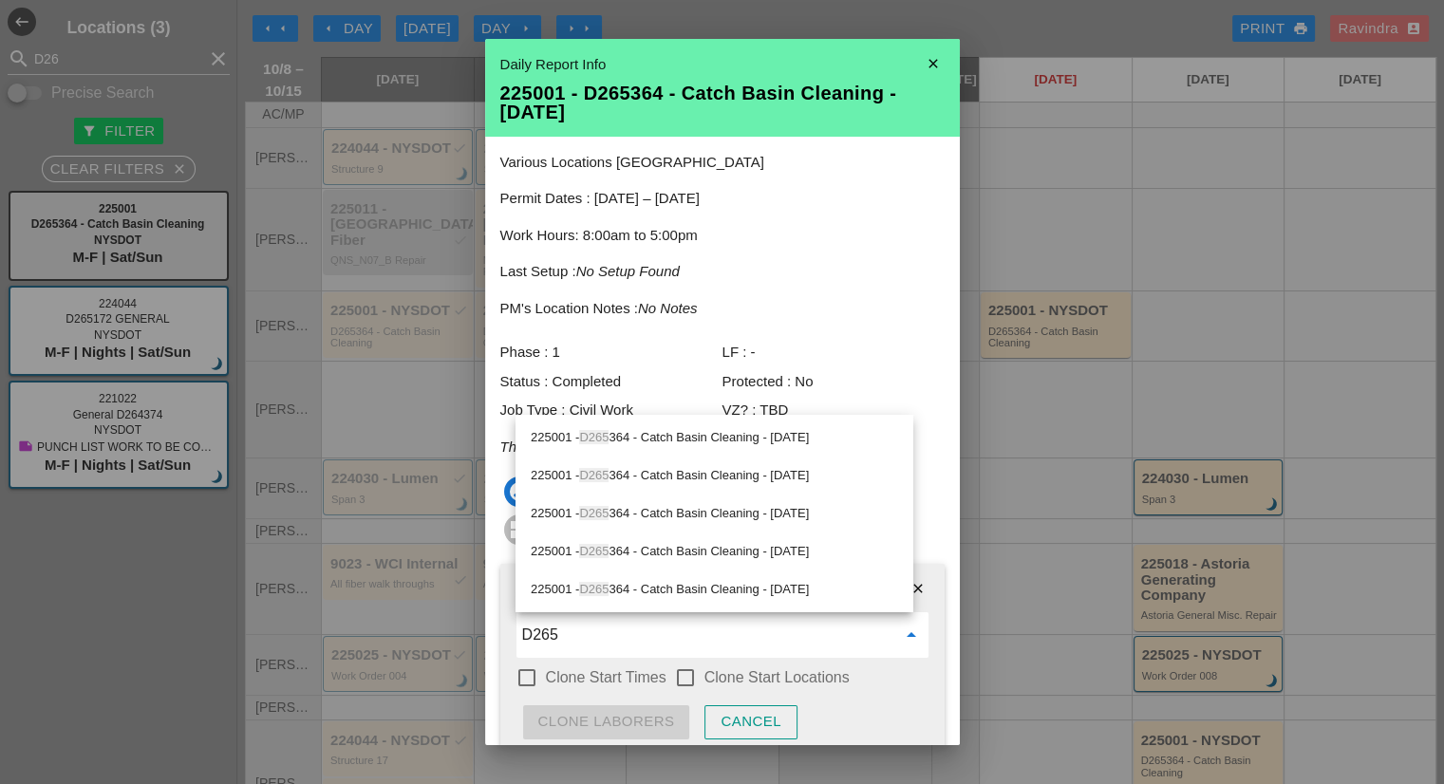
type input "D265"
click at [734, 719] on div "Cancel" at bounding box center [750, 722] width 61 height 22
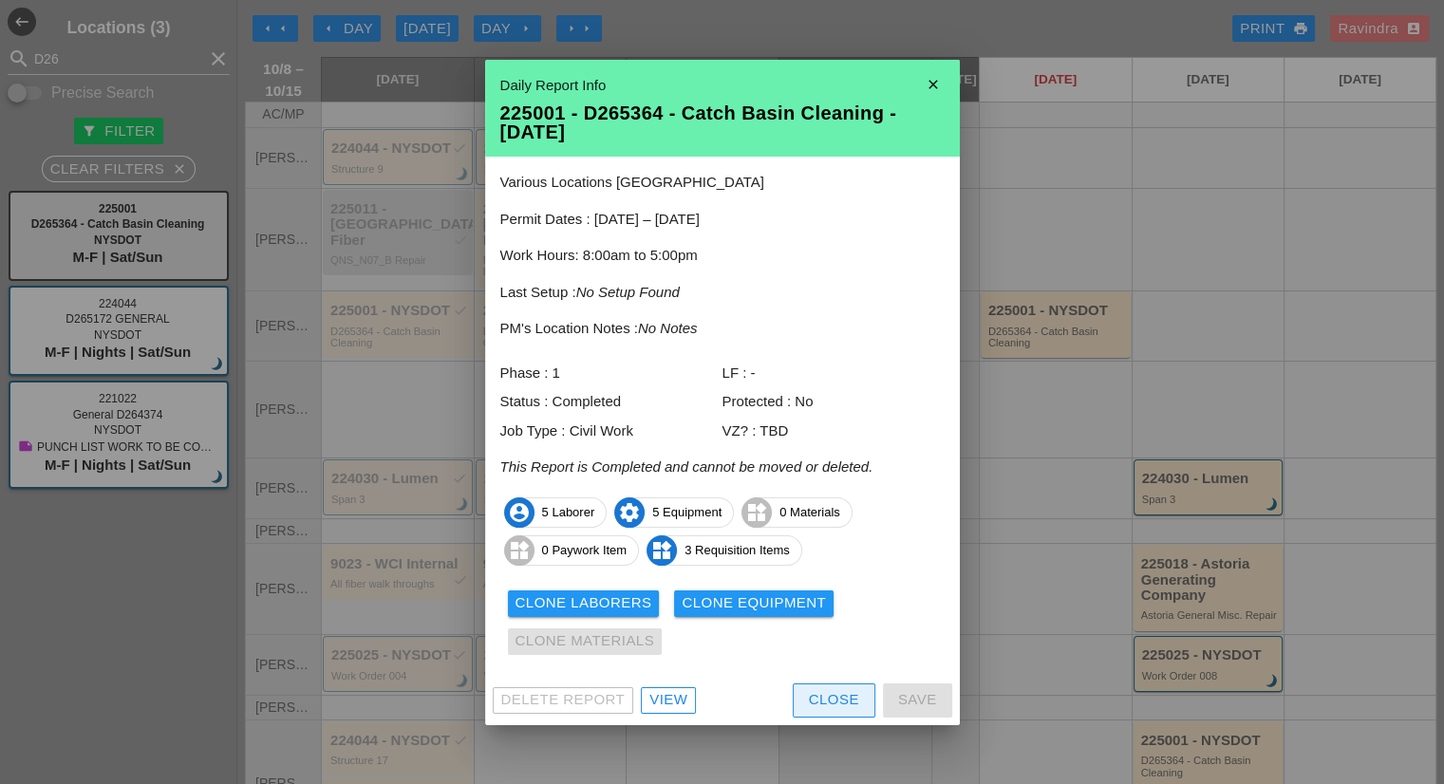
click at [820, 694] on div "Close" at bounding box center [834, 700] width 50 height 22
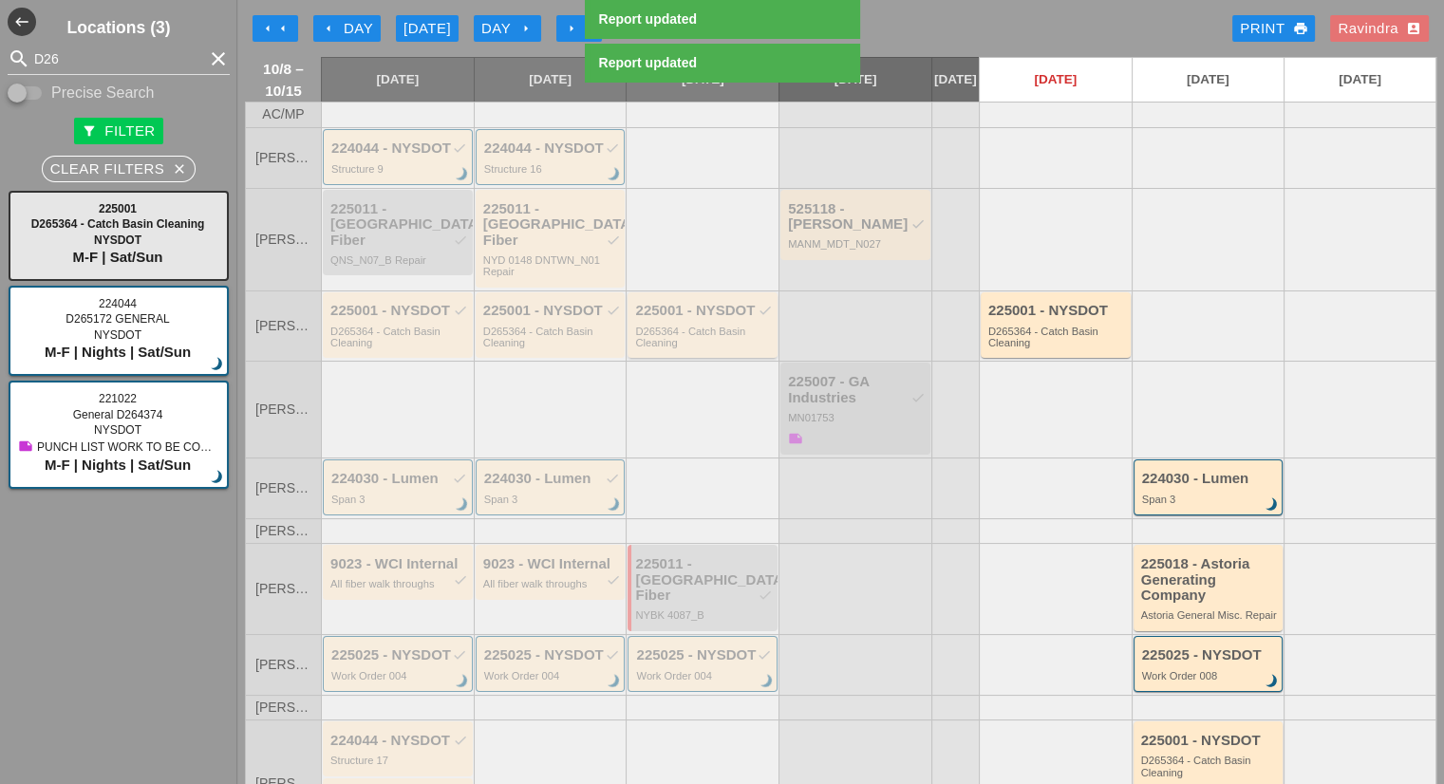
click at [710, 329] on div "D265364 - Catch Basin Cleaning" at bounding box center [704, 338] width 138 height 24
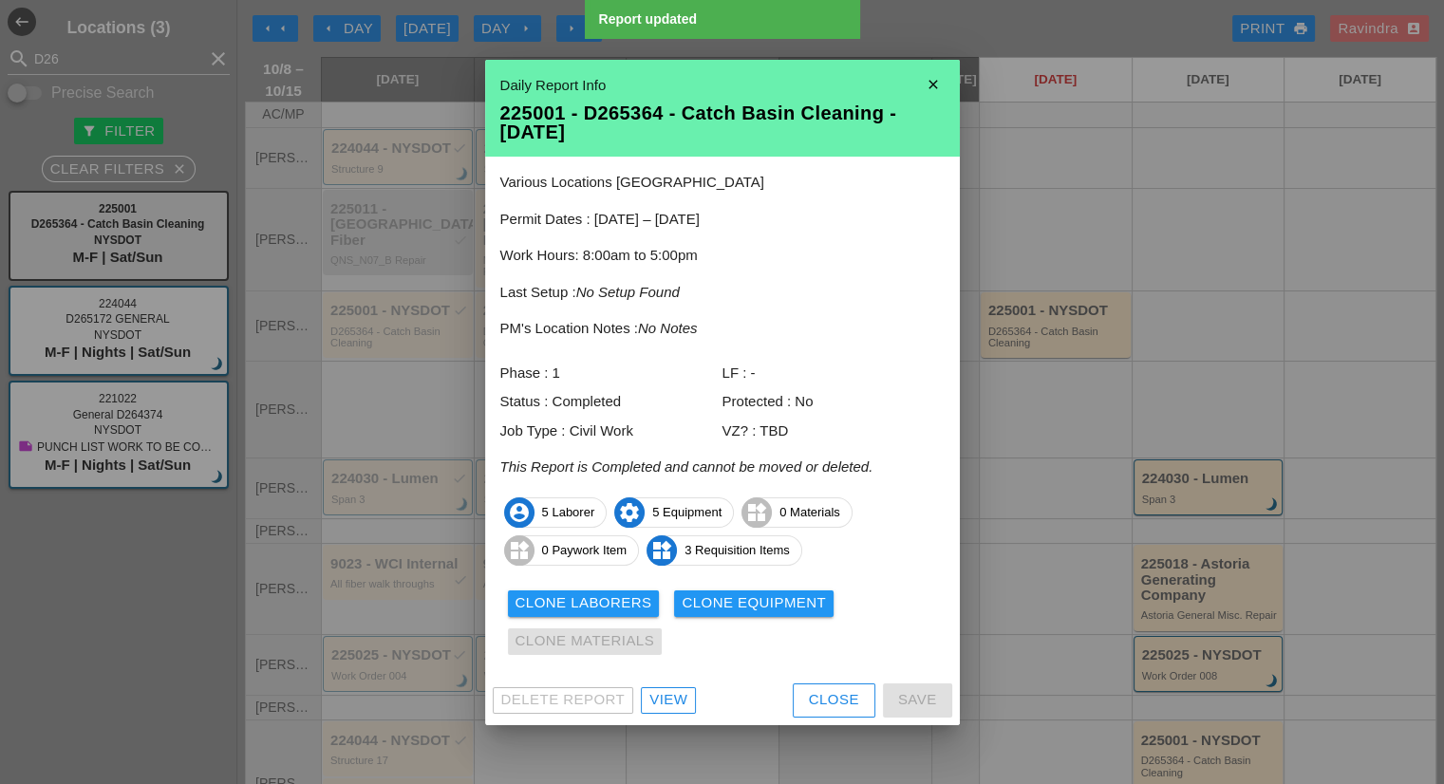
click at [615, 594] on div "Clone Laborers" at bounding box center [583, 603] width 137 height 22
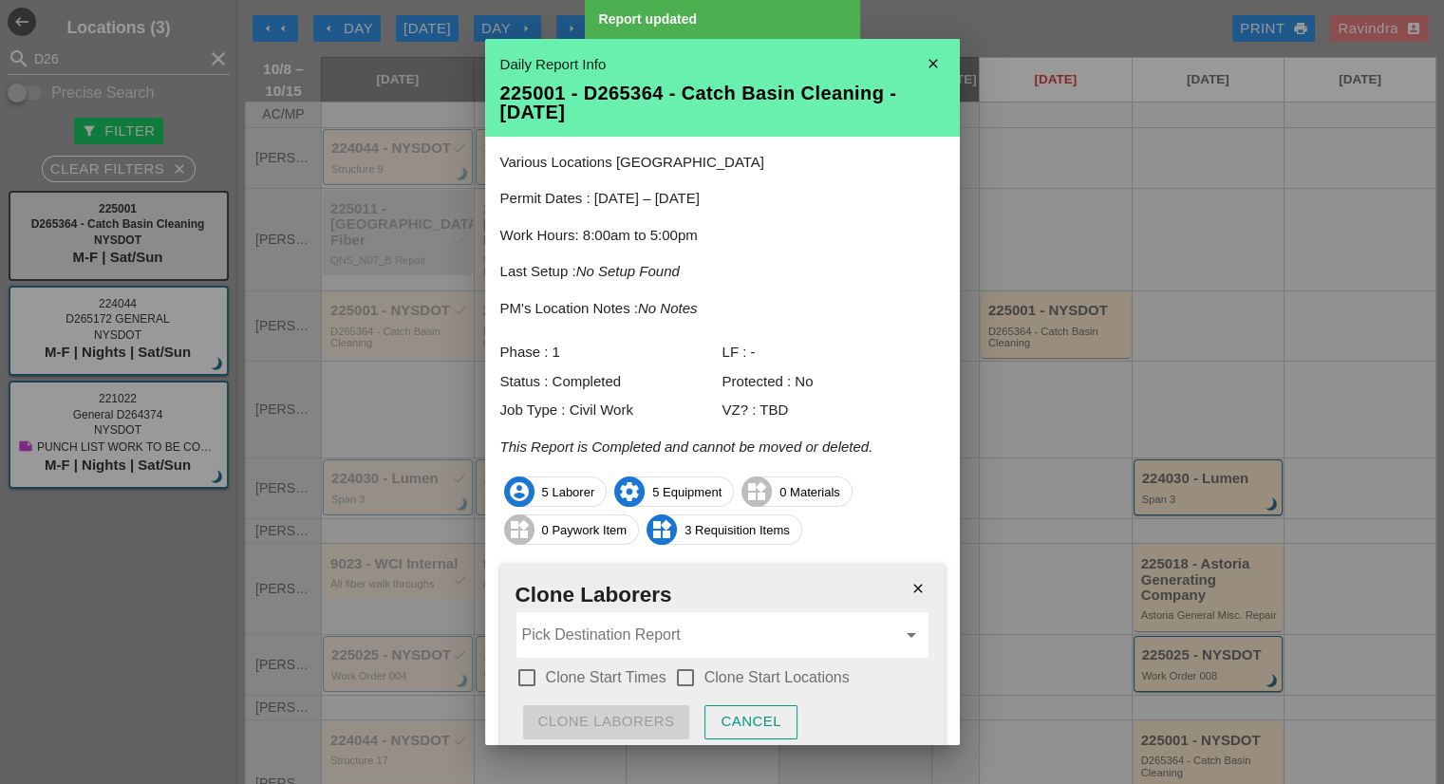
click at [590, 627] on input "Pick Destination Report" at bounding box center [709, 635] width 374 height 30
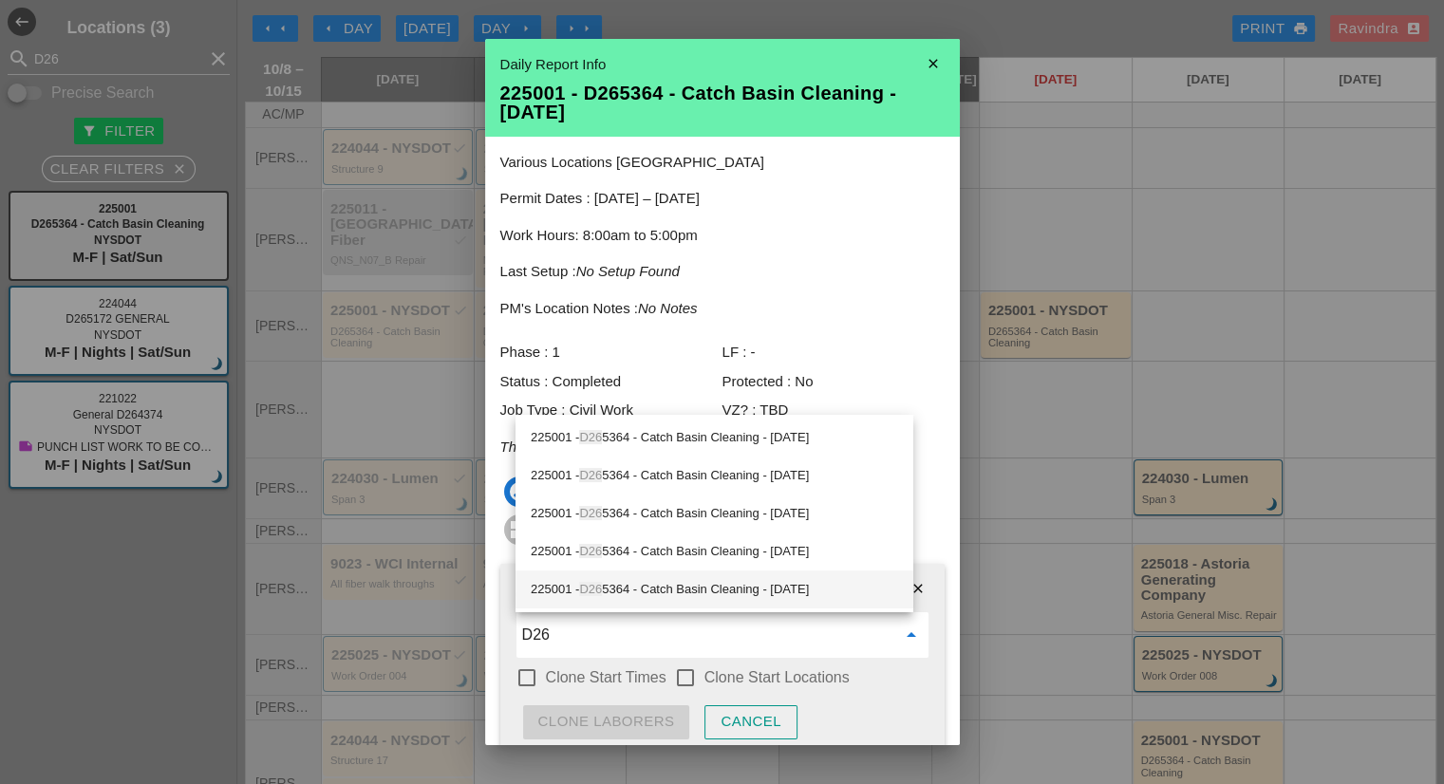
click at [620, 588] on div "225001 - D26 5364 - Catch Basin Cleaning - 10/15/2025" at bounding box center [714, 589] width 367 height 23
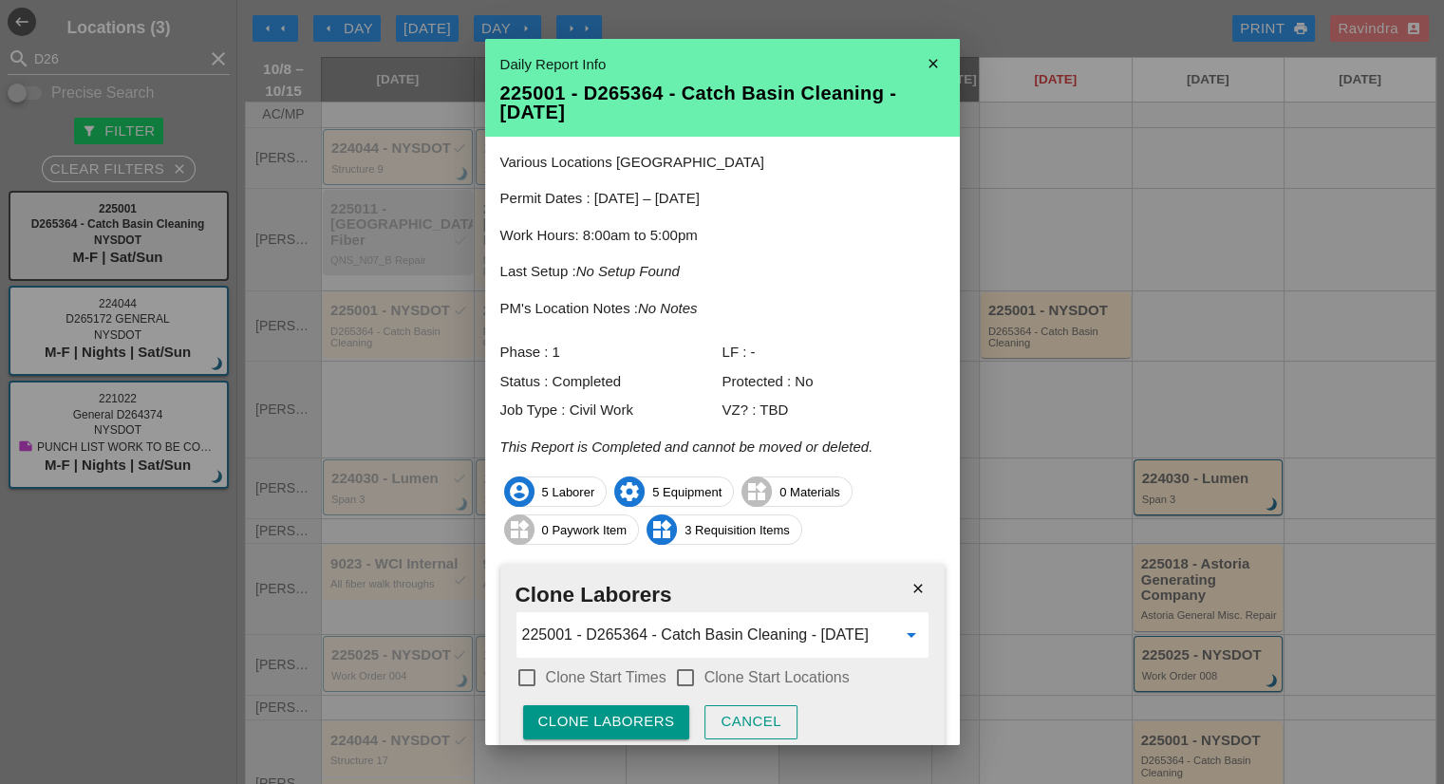
type input "225001 - D265364 - Catch Basin Cleaning - 10/15/2025"
click at [630, 666] on div "check_box_outline_blank Clone Start Times" at bounding box center [590, 677] width 151 height 23
click at [657, 682] on label "Clone Start Times" at bounding box center [606, 677] width 121 height 19
checkbox input "true"
click at [721, 681] on label "Clone Start Locations" at bounding box center [776, 677] width 145 height 19
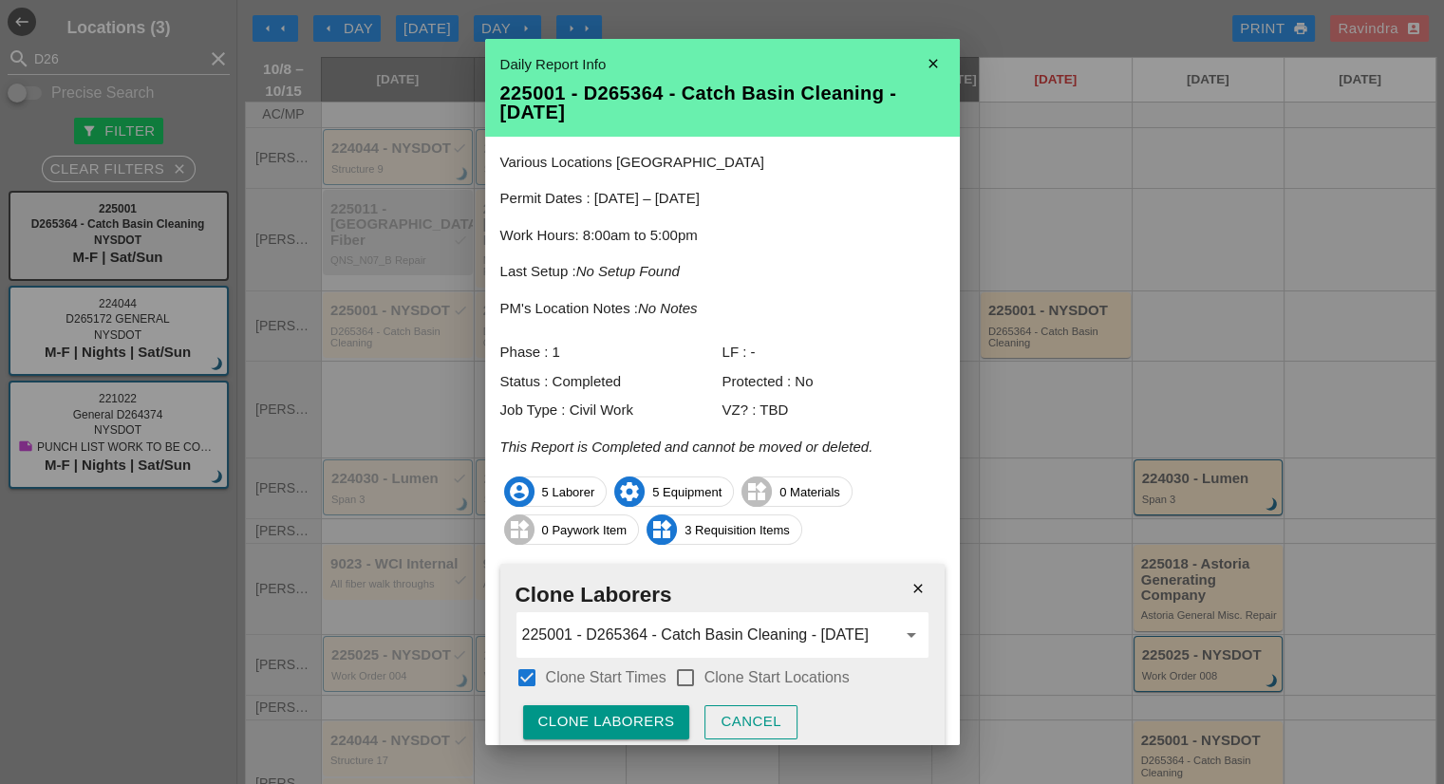
checkbox input "true"
click at [662, 723] on div "Clone Laborers" at bounding box center [606, 722] width 137 height 22
click at [662, 723] on button "Are you sure?" at bounding box center [598, 722] width 151 height 34
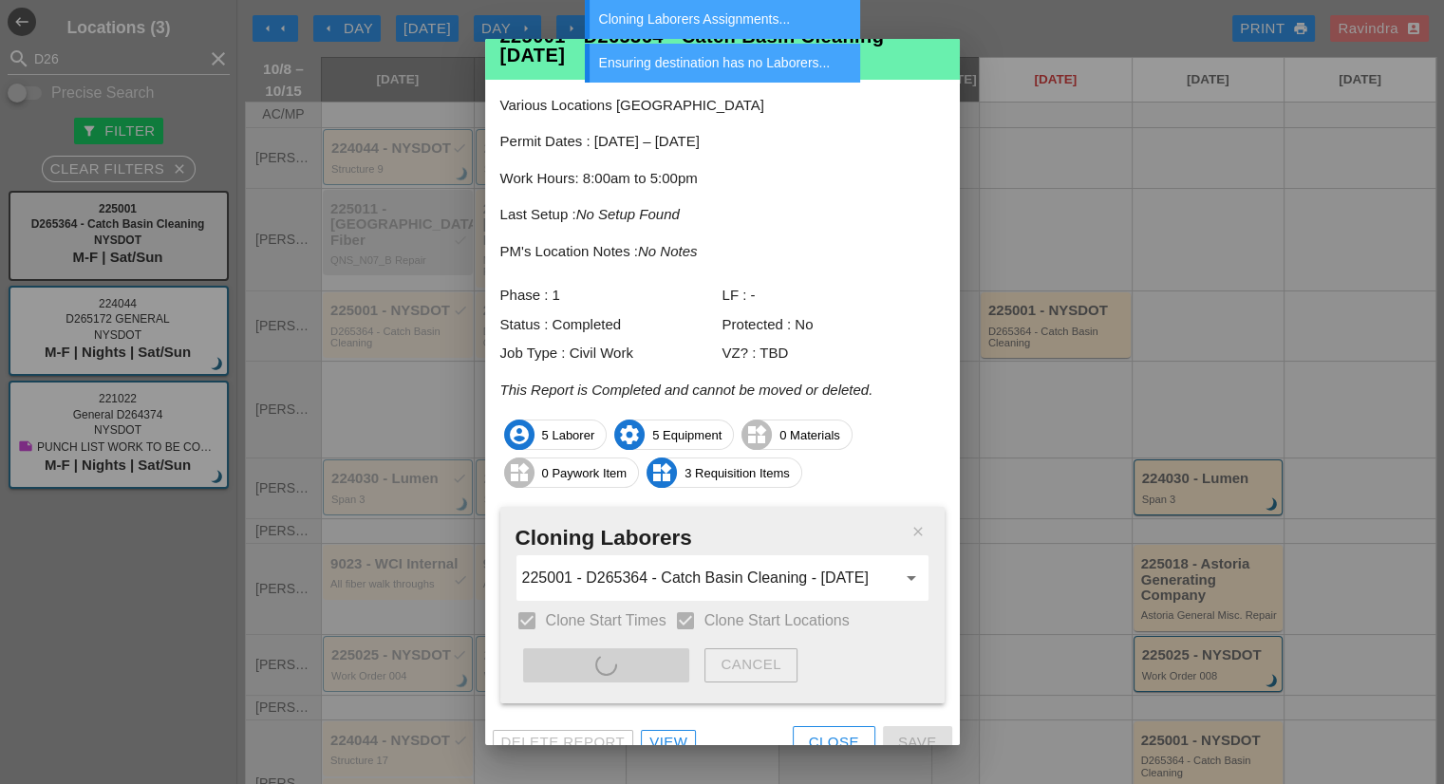
scroll to position [80, 0]
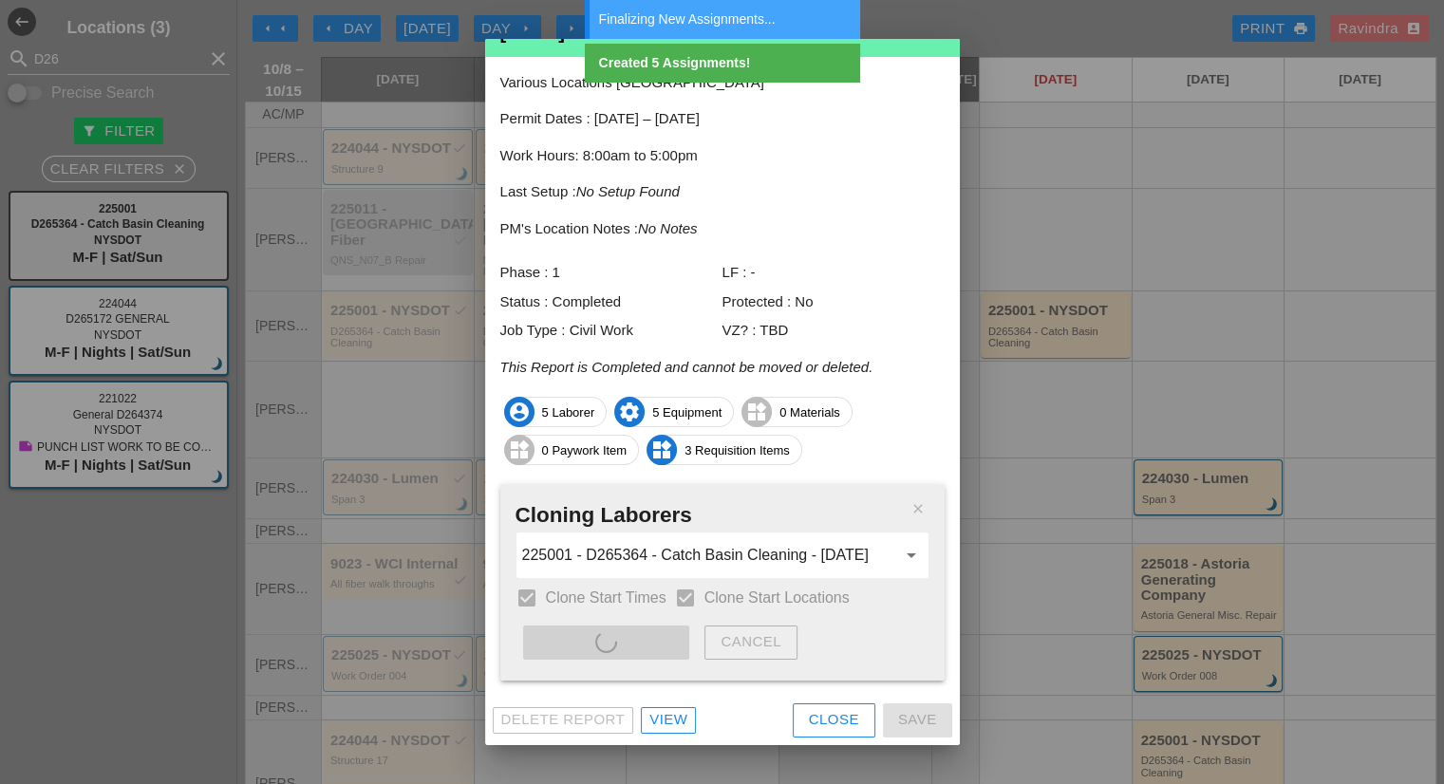
type input "225001 - D265364 - Catch Basin Cleaning - 10/13/2025"
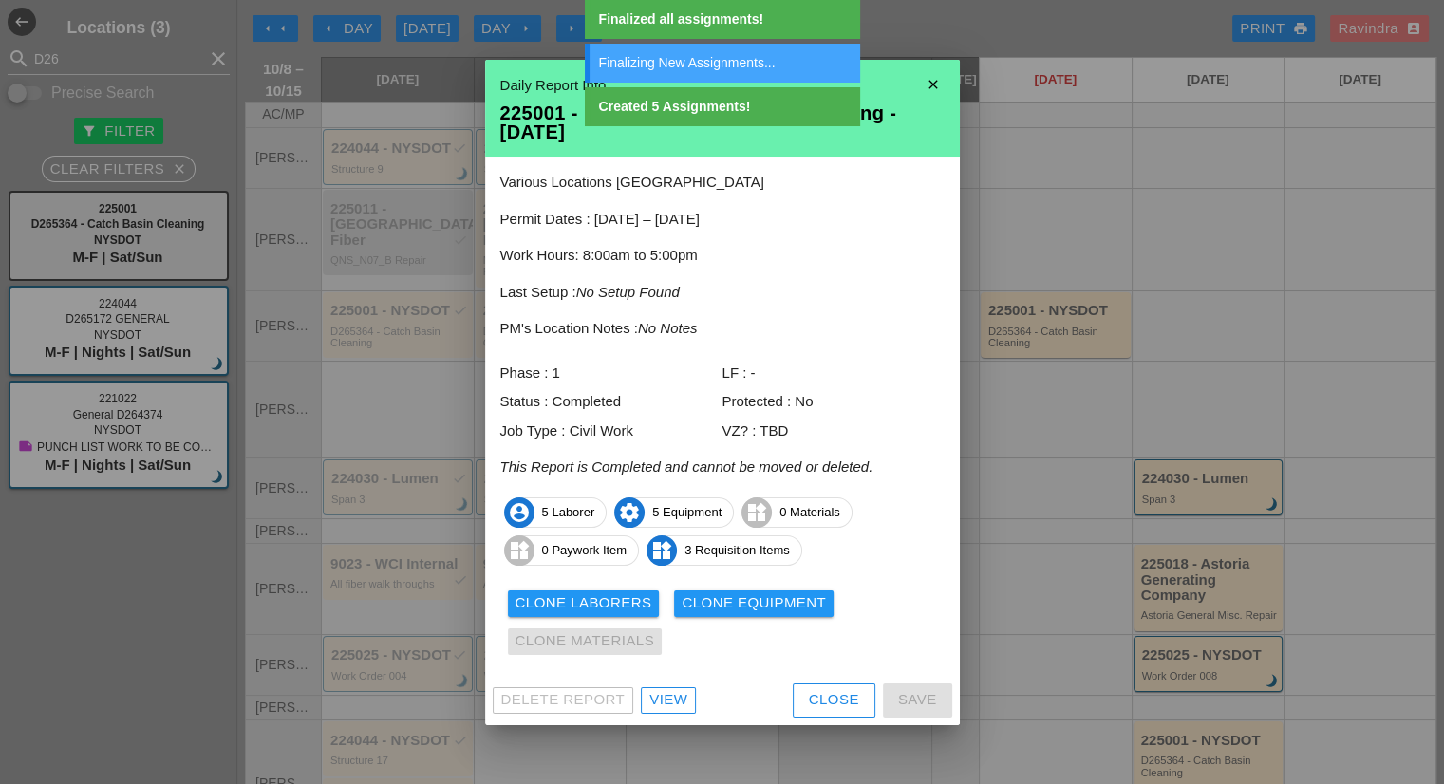
scroll to position [0, 0]
click at [737, 588] on div "Clone Laborers Clone Equipment Clone Materials" at bounding box center [722, 623] width 444 height 76
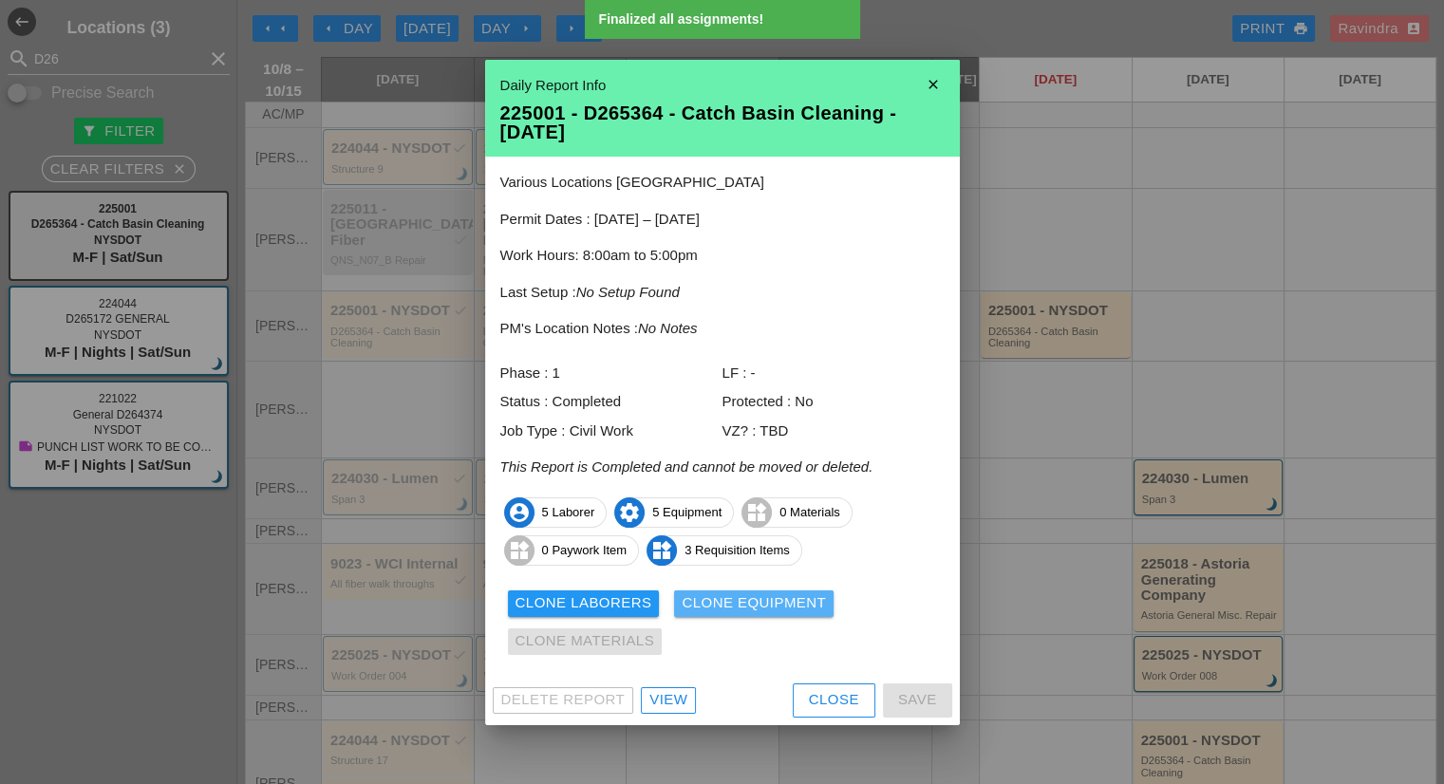
click at [737, 607] on div "Clone Equipment" at bounding box center [754, 603] width 144 height 22
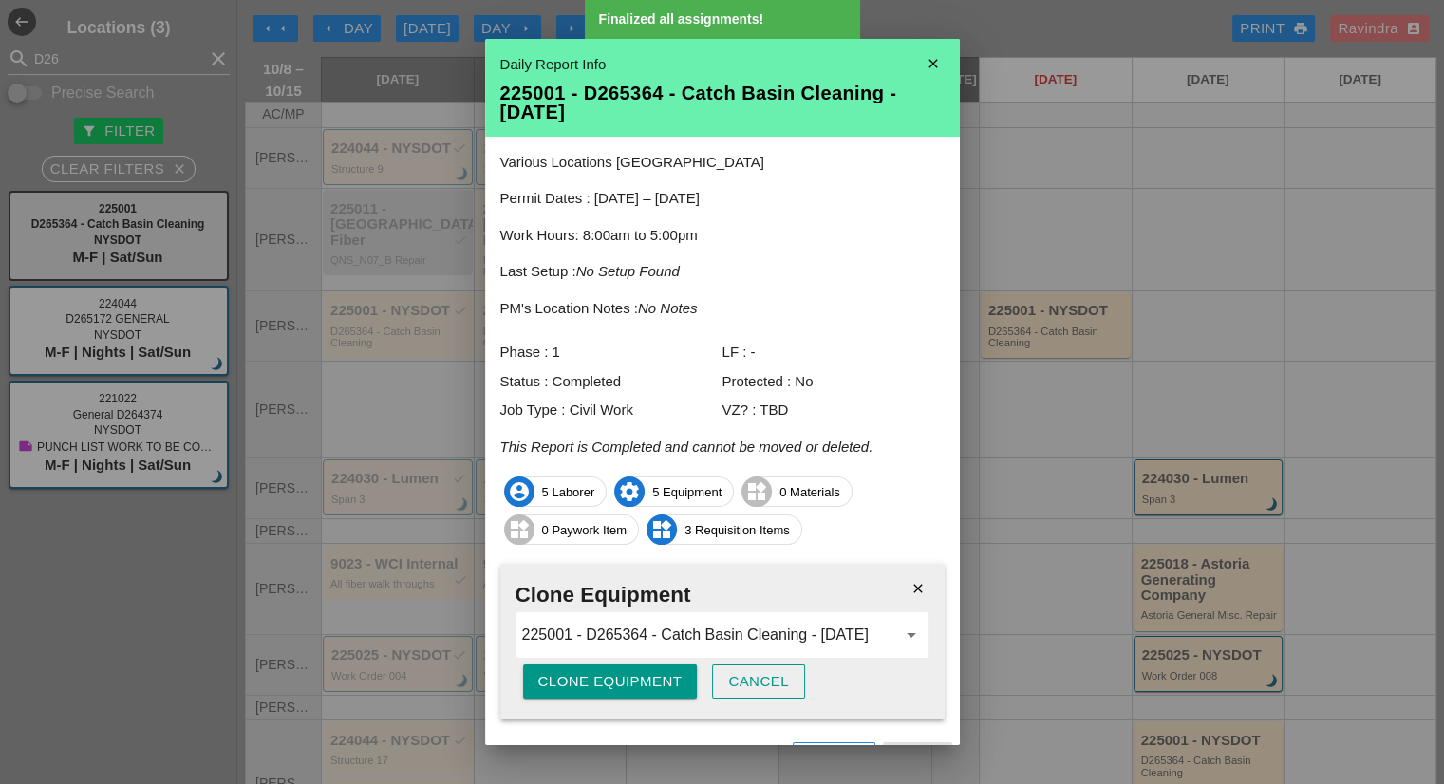
click at [594, 681] on div "Clone Equipment" at bounding box center [610, 682] width 144 height 22
click at [594, 681] on div "Are you sure?" at bounding box center [598, 682] width 121 height 22
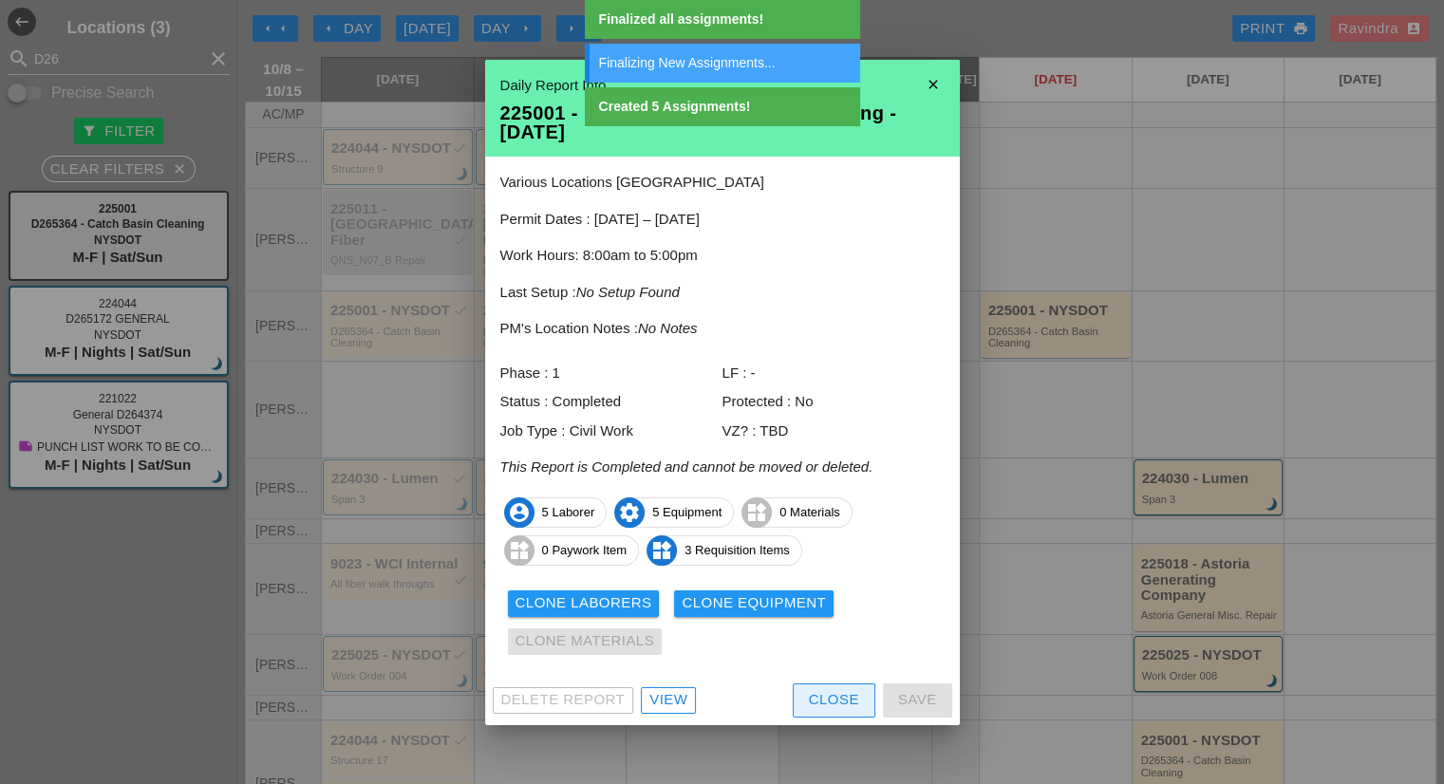
click at [830, 704] on div "Close" at bounding box center [834, 700] width 50 height 22
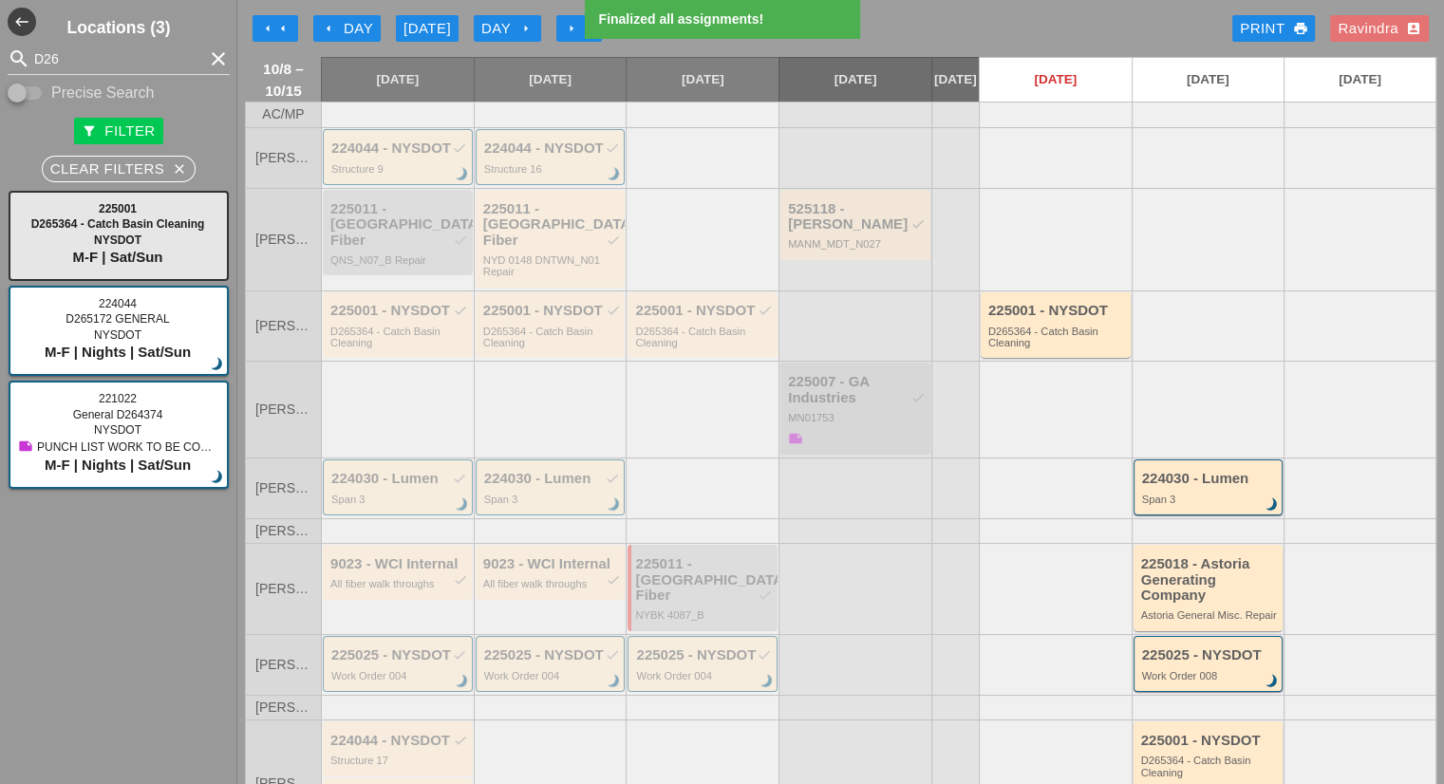
click at [1019, 334] on div "D265364 - Catch Basin Cleaning" at bounding box center [1057, 338] width 138 height 24
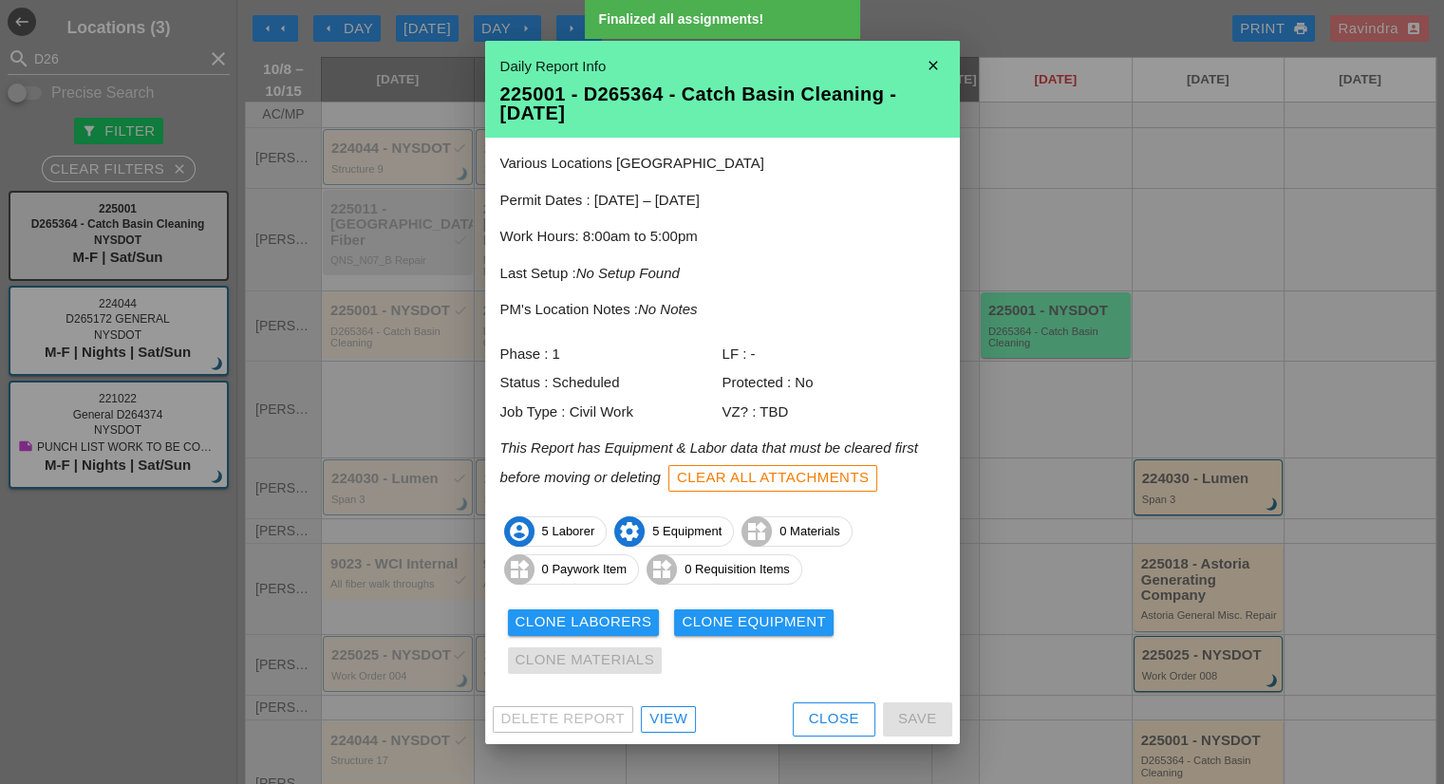
click at [813, 706] on button "Close" at bounding box center [834, 719] width 83 height 34
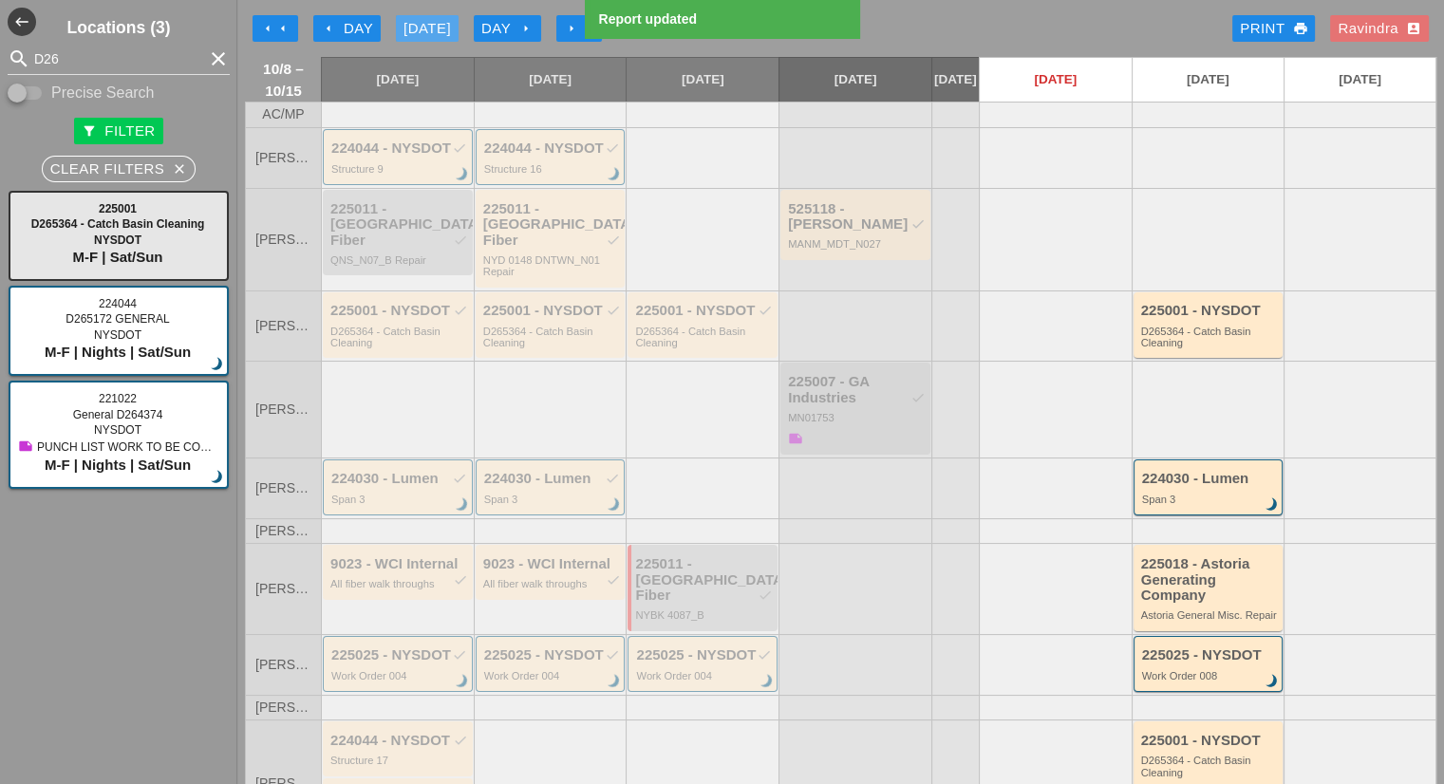
click at [424, 26] on div "Today" at bounding box center [426, 29] width 47 height 22
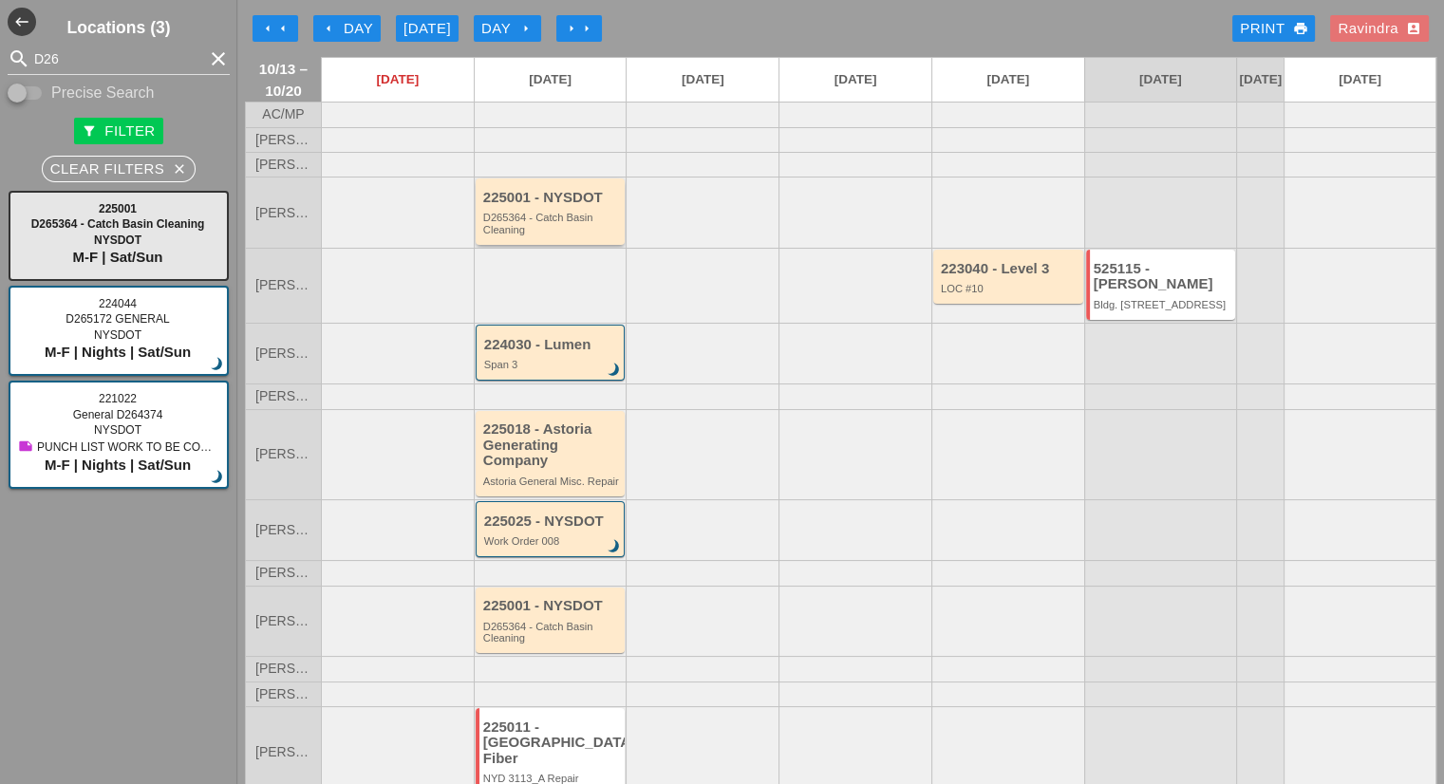
click at [568, 235] on div "D265364 - Catch Basin Cleaning" at bounding box center [552, 224] width 138 height 24
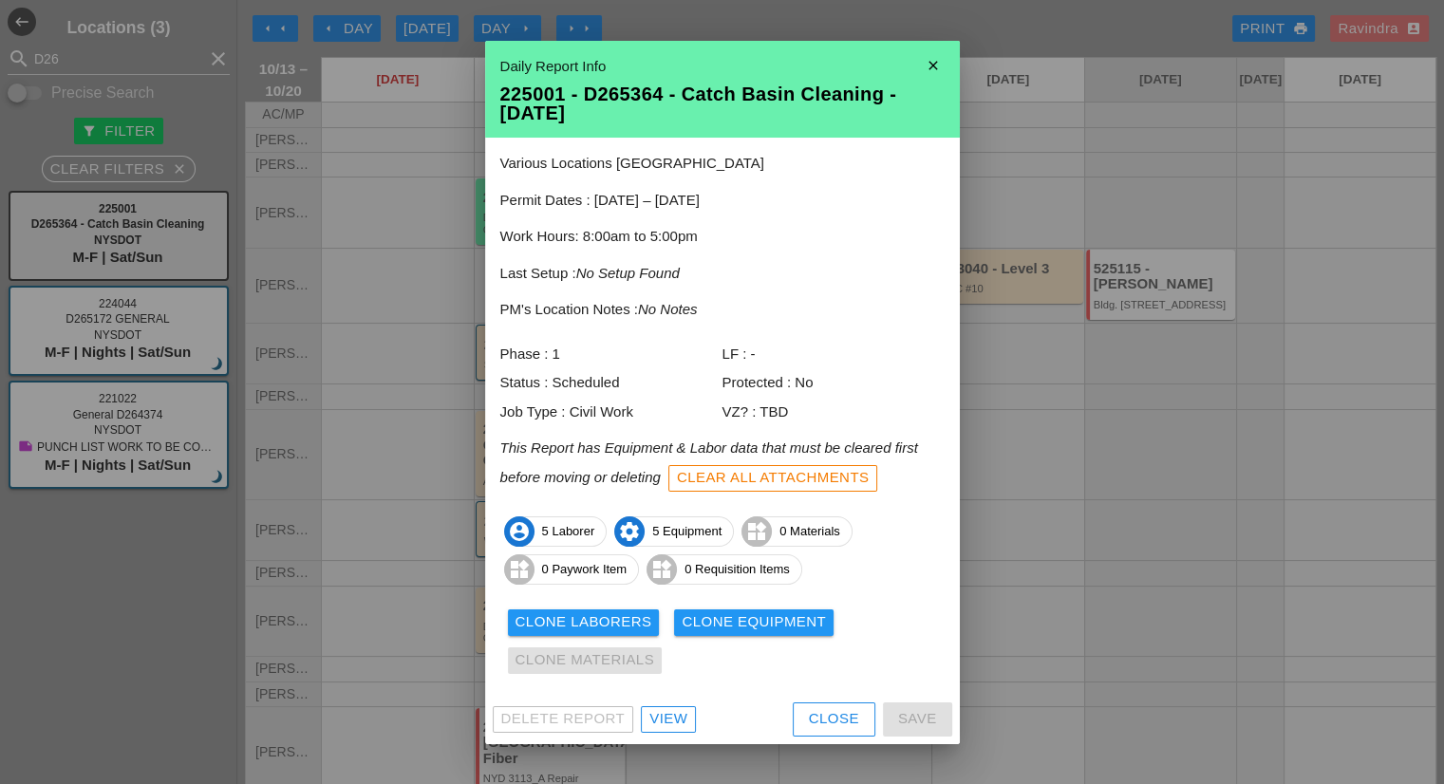
click at [679, 718] on div "View" at bounding box center [668, 719] width 38 height 22
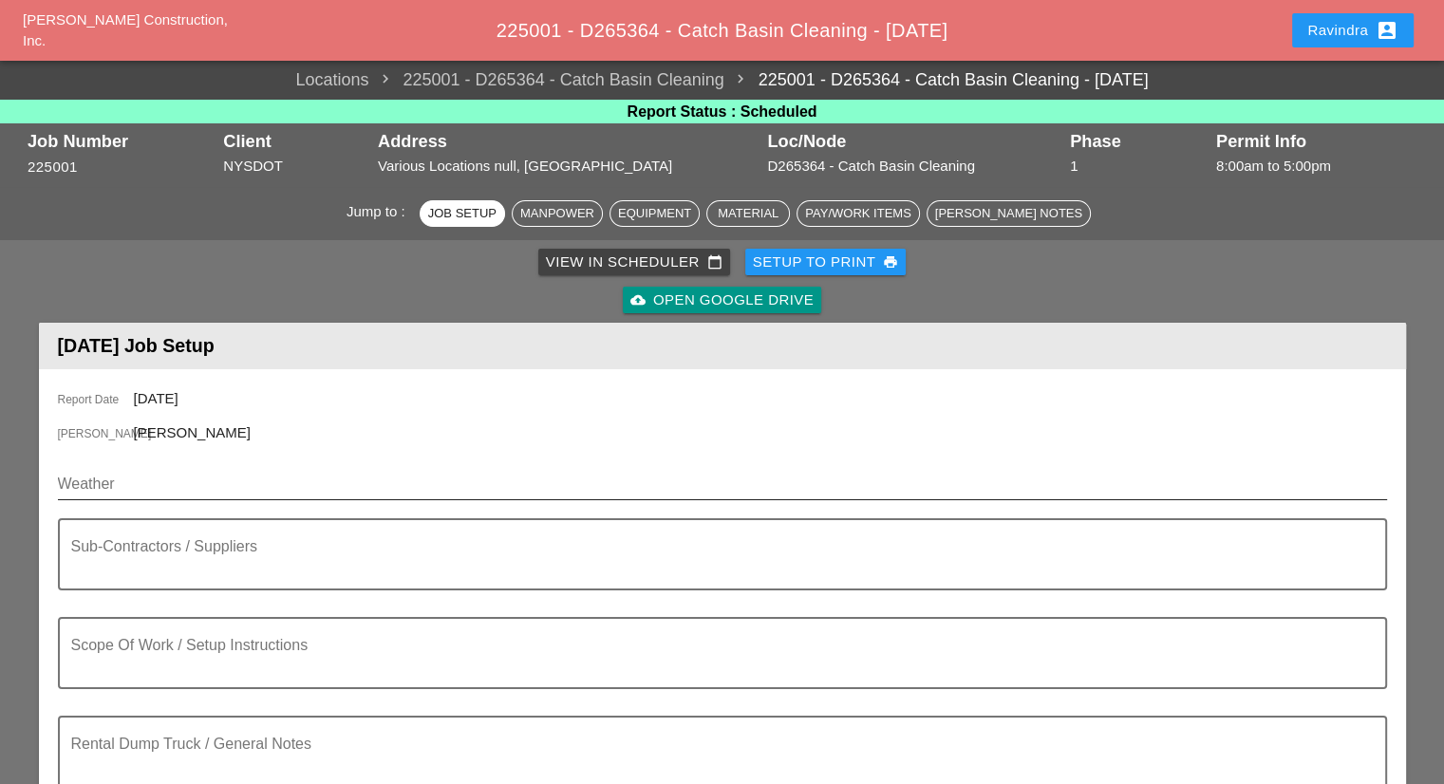
click at [216, 466] on div "Weather" at bounding box center [722, 488] width 1329 height 61
click at [209, 477] on input "Weather" at bounding box center [709, 484] width 1302 height 30
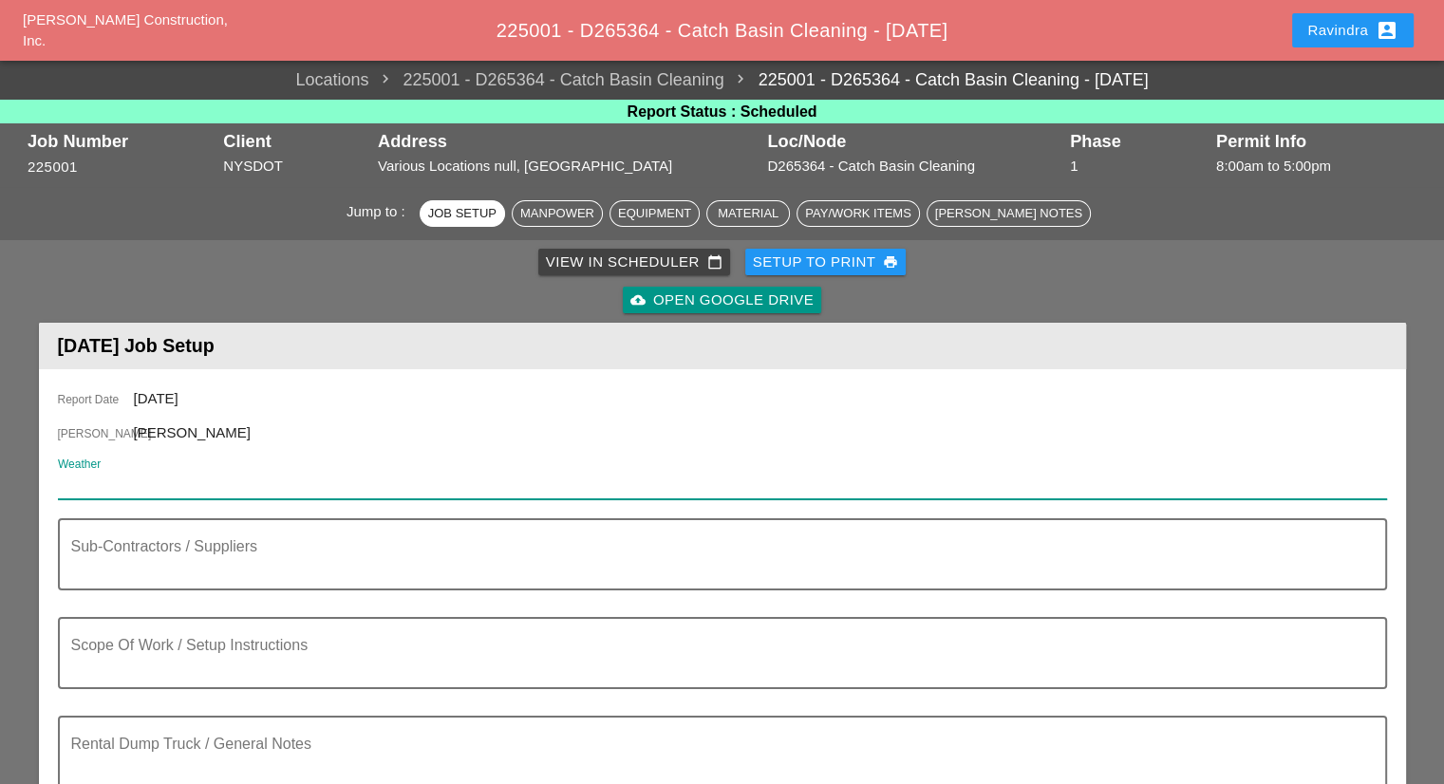
paste input "Tue 14 Day 64° 18% N 14 mph Cloudy. High 64F. Winds N at 10 to 20 mph."
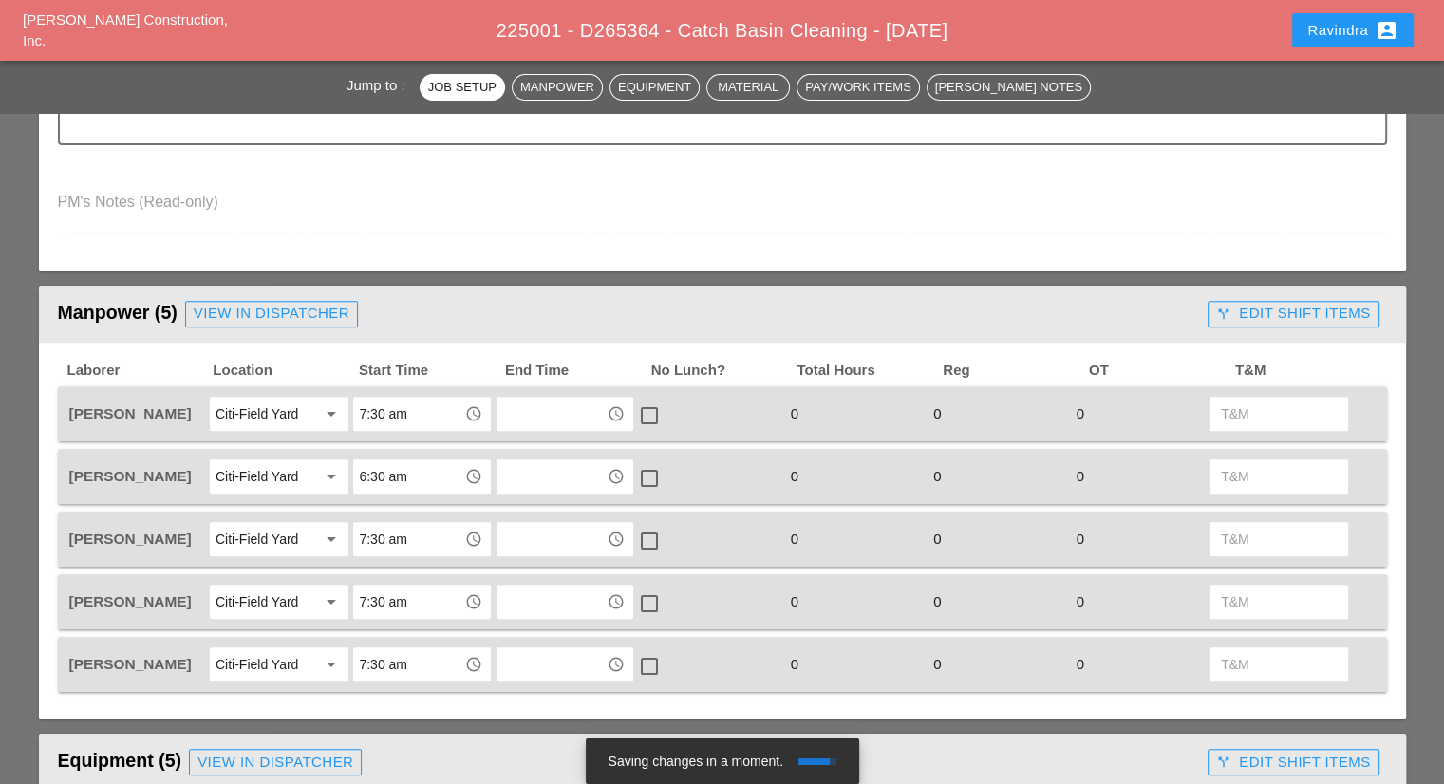
scroll to position [664, 0]
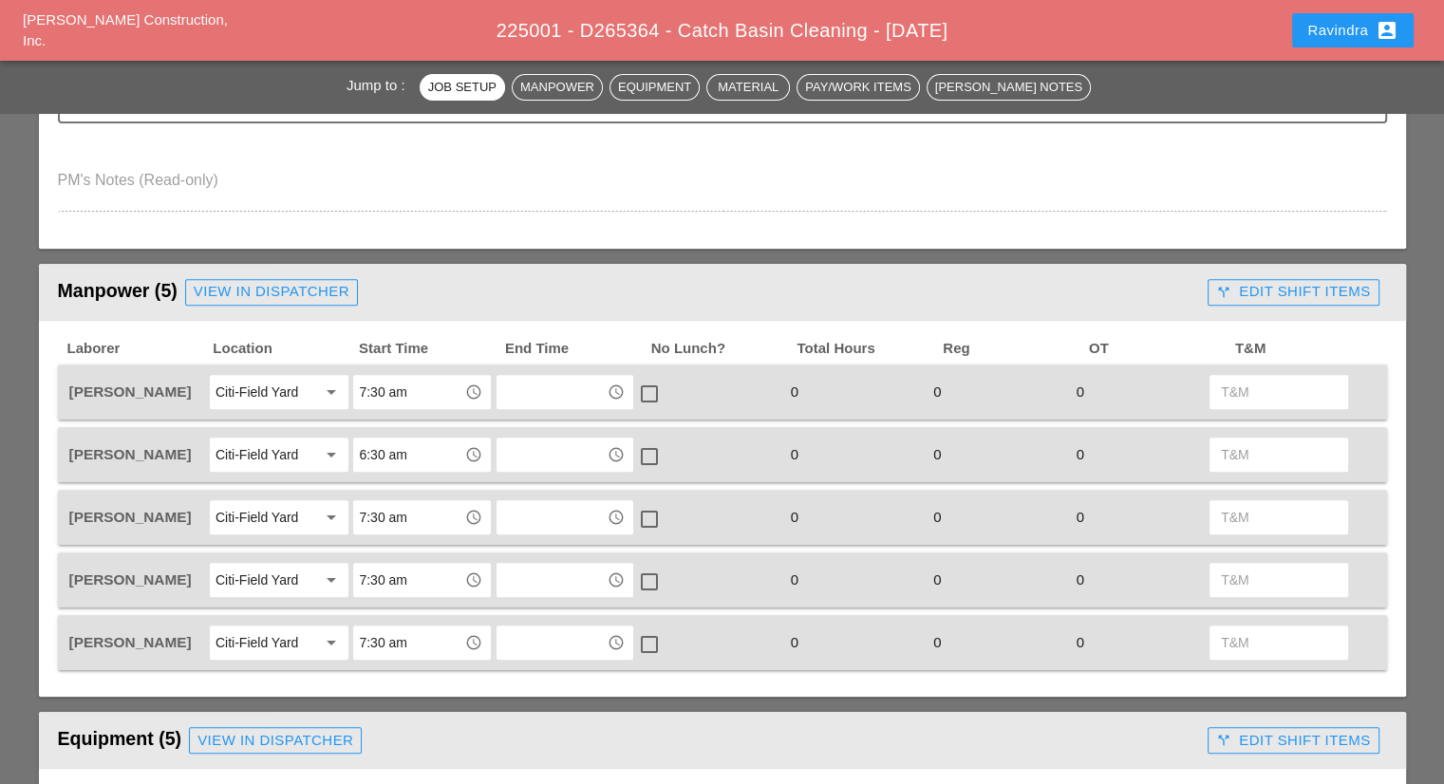
type input "Tue 14 Day 64° 18% N 14 mph Cloudy. High 64F. Winds N at 10 to 20 mph."
click at [402, 392] on input "7:30 am" at bounding box center [408, 392] width 99 height 30
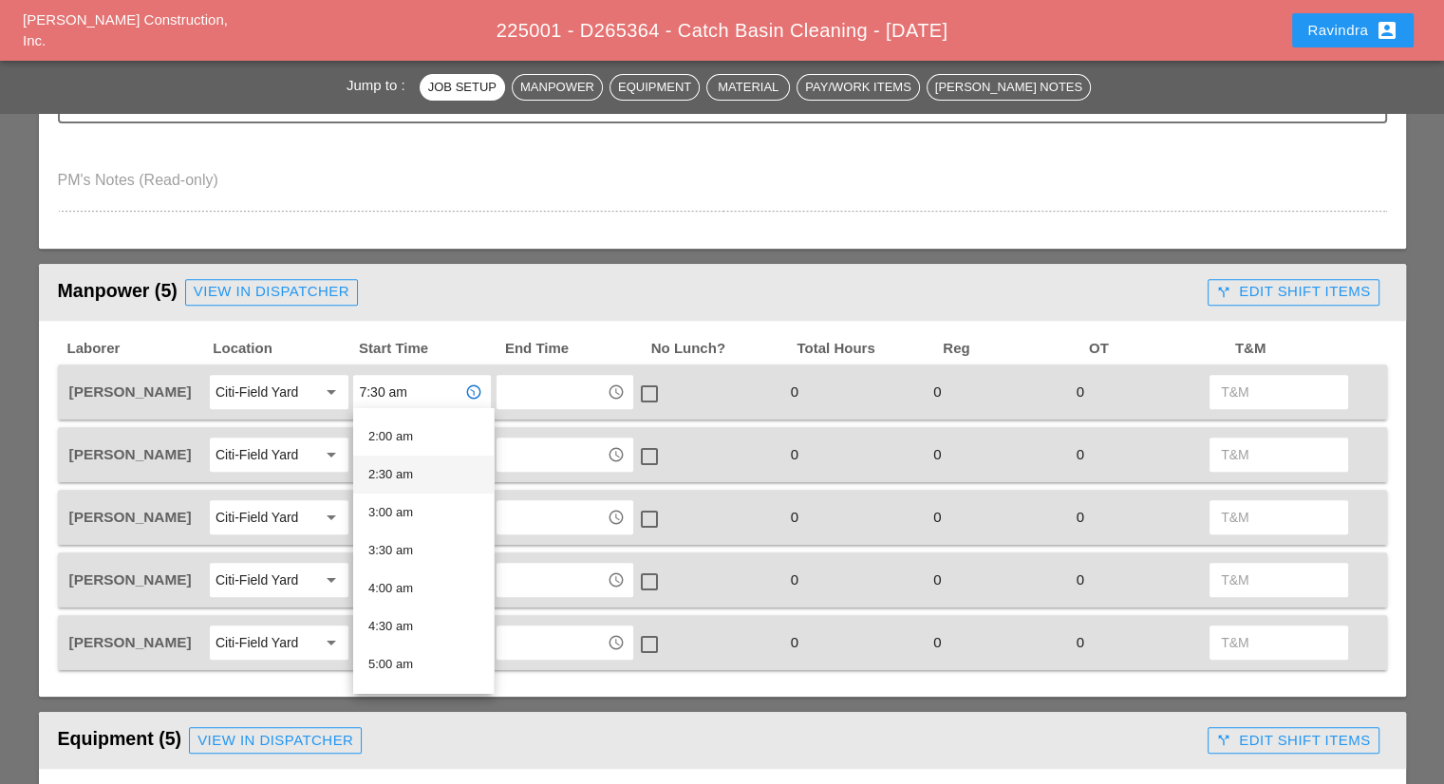
scroll to position [285, 0]
click at [413, 568] on div "5:30 am" at bounding box center [423, 563] width 110 height 23
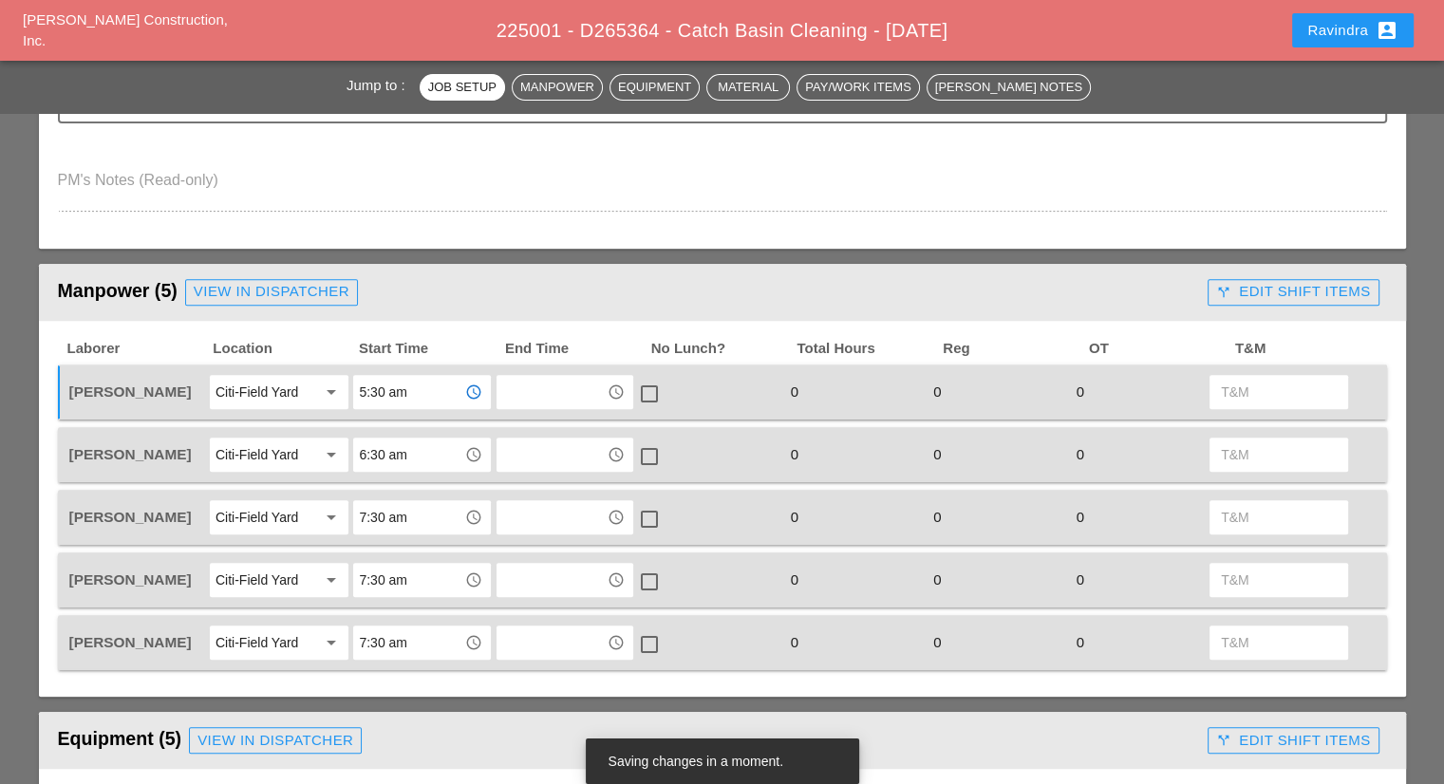
click at [414, 381] on input "5:30 am" at bounding box center [408, 392] width 99 height 30
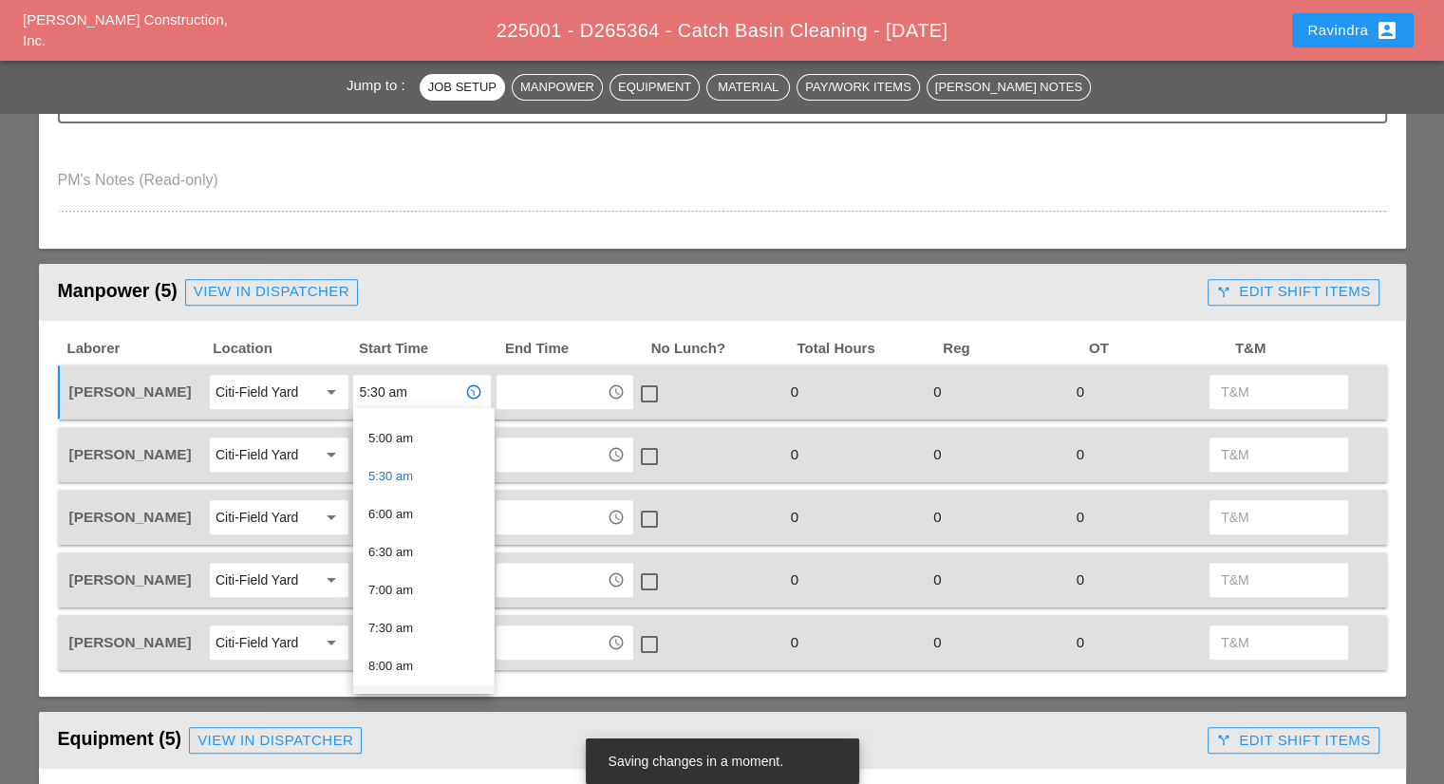
scroll to position [475, 0]
click at [405, 453] on div "6:30 am" at bounding box center [423, 450] width 110 height 23
type input "6:30 am"
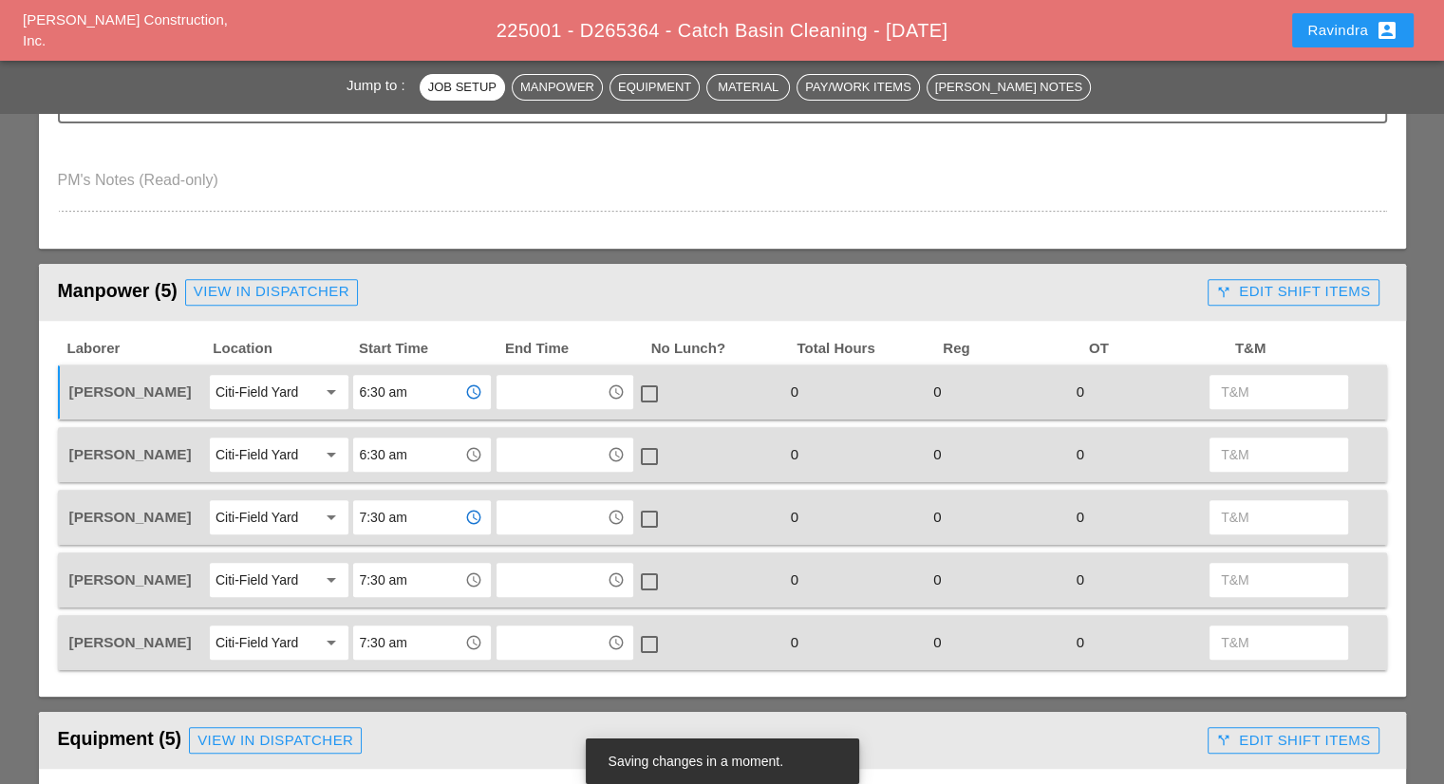
click at [425, 505] on input "7:30 am" at bounding box center [408, 517] width 99 height 30
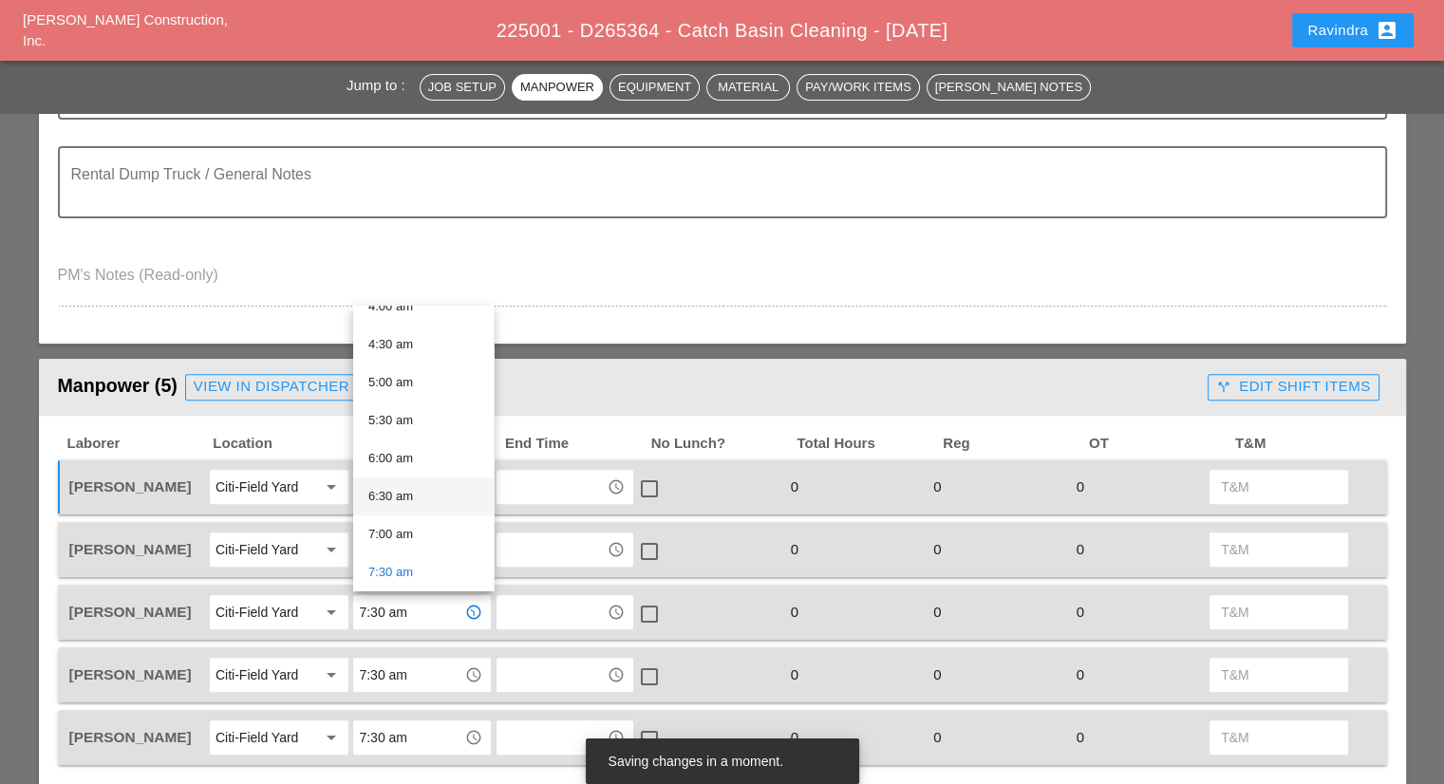
scroll to position [380, 0]
click at [420, 444] on div "6:30 am" at bounding box center [423, 442] width 110 height 23
type input "6:30 am"
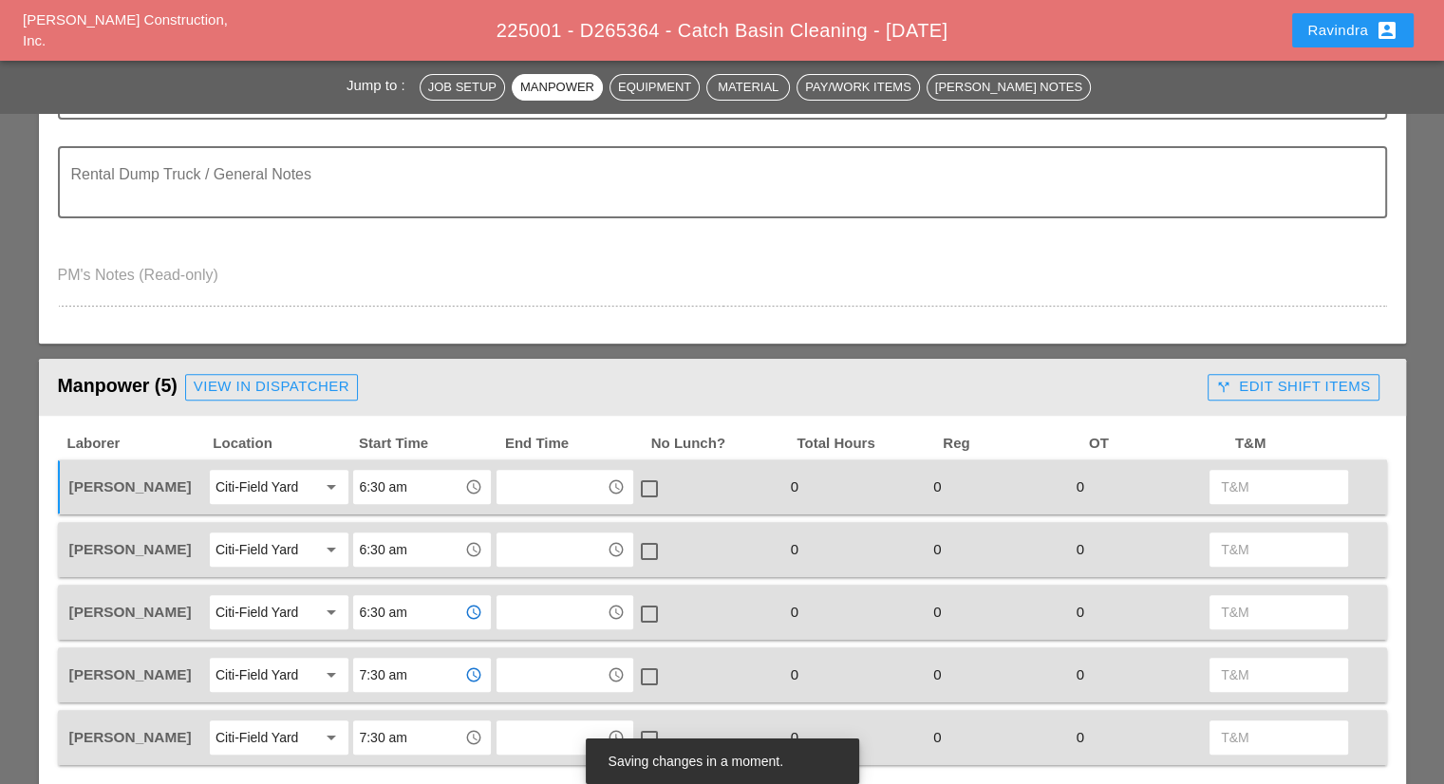
click at [404, 660] on input "7:30 am" at bounding box center [408, 675] width 99 height 30
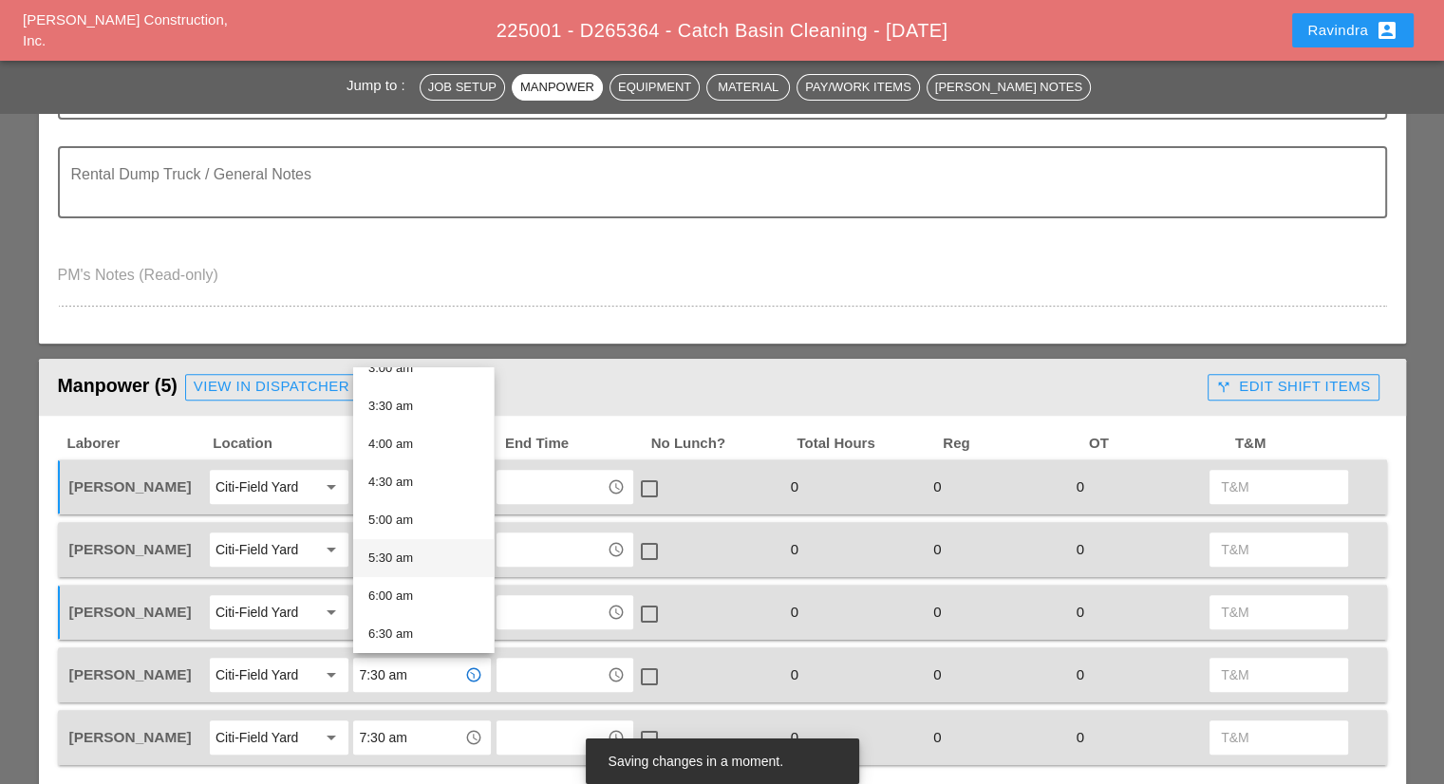
scroll to position [285, 0]
click at [405, 593] on div "6:30 am" at bounding box center [423, 599] width 110 height 23
type input "6:30 am"
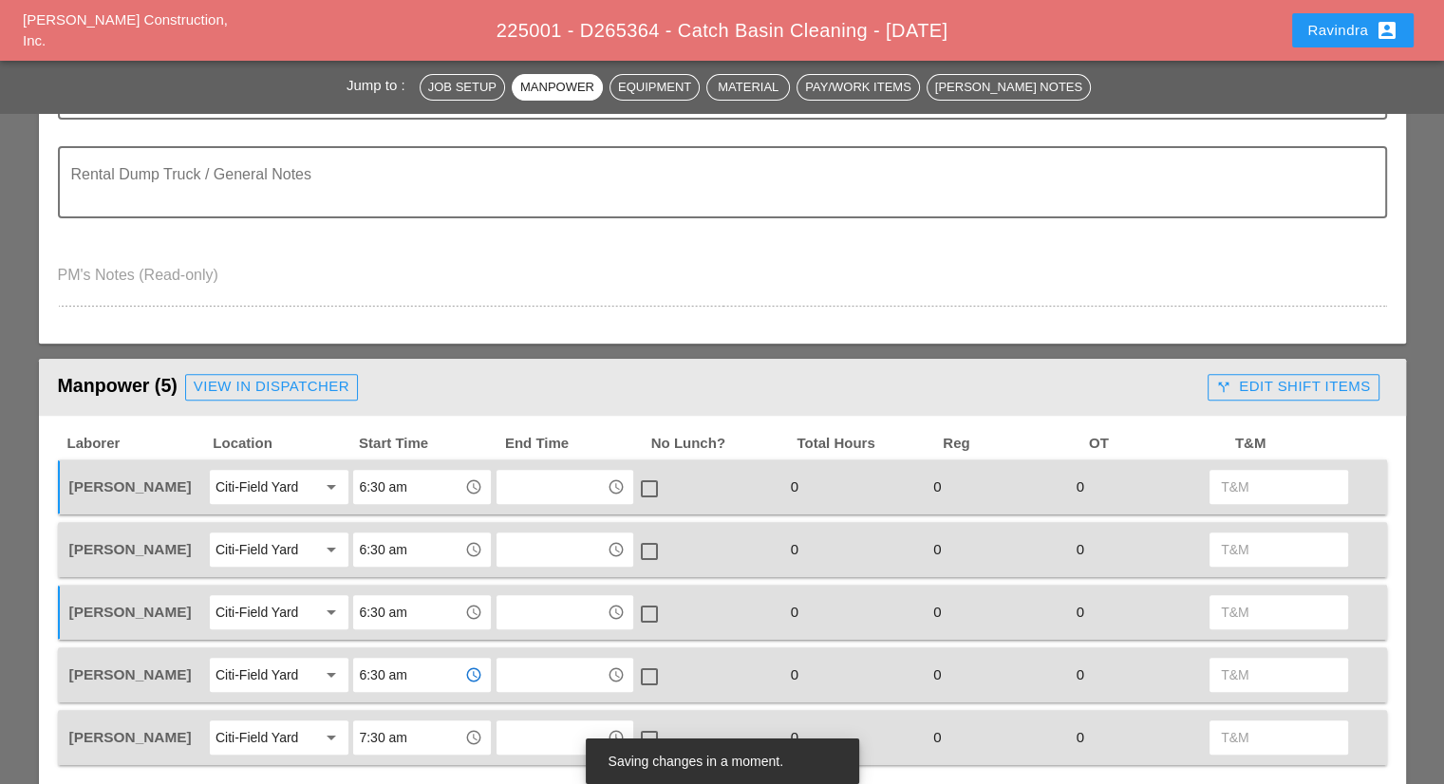
click at [403, 725] on input "7:30 am" at bounding box center [408, 737] width 99 height 30
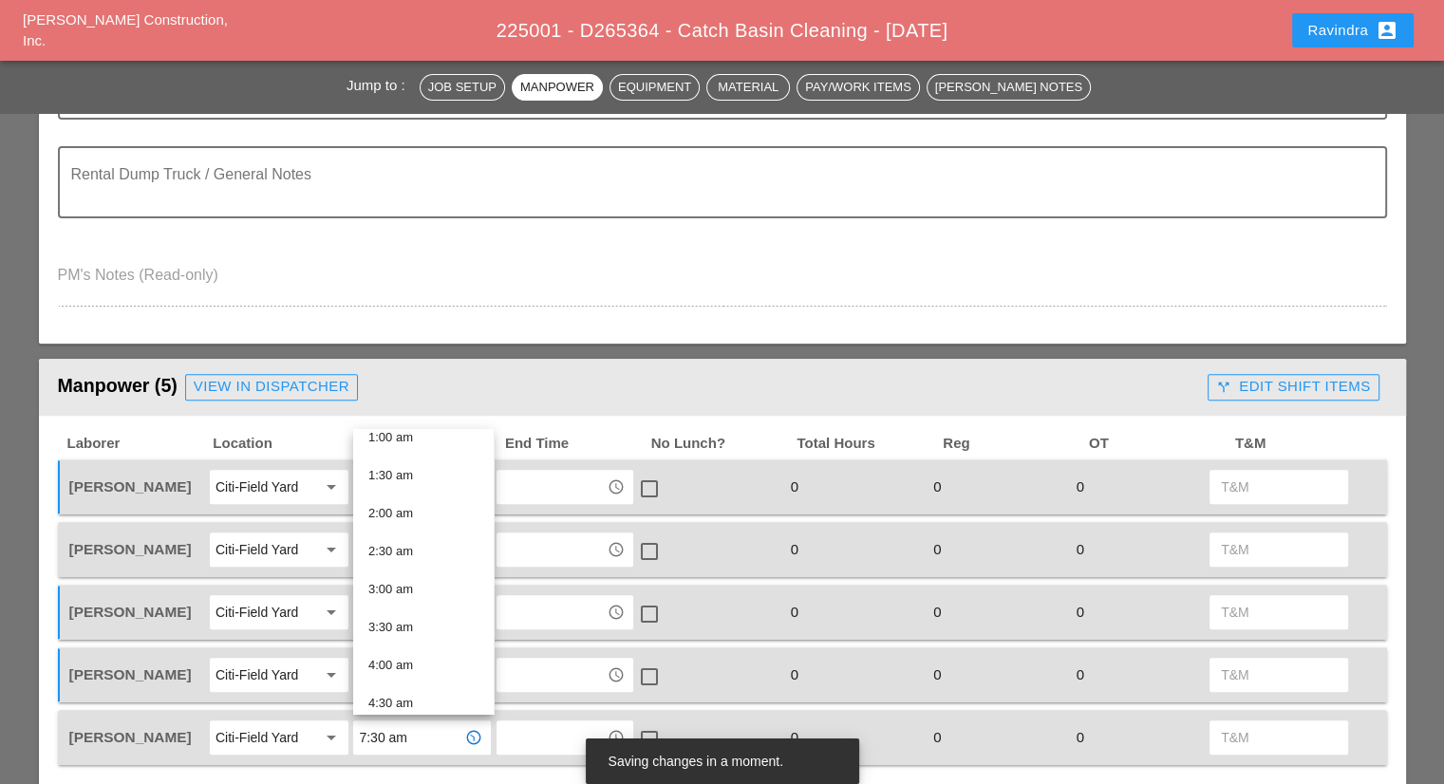
scroll to position [380, 0]
click at [419, 561] on div "6:30 am" at bounding box center [423, 565] width 110 height 23
type input "6:30 am"
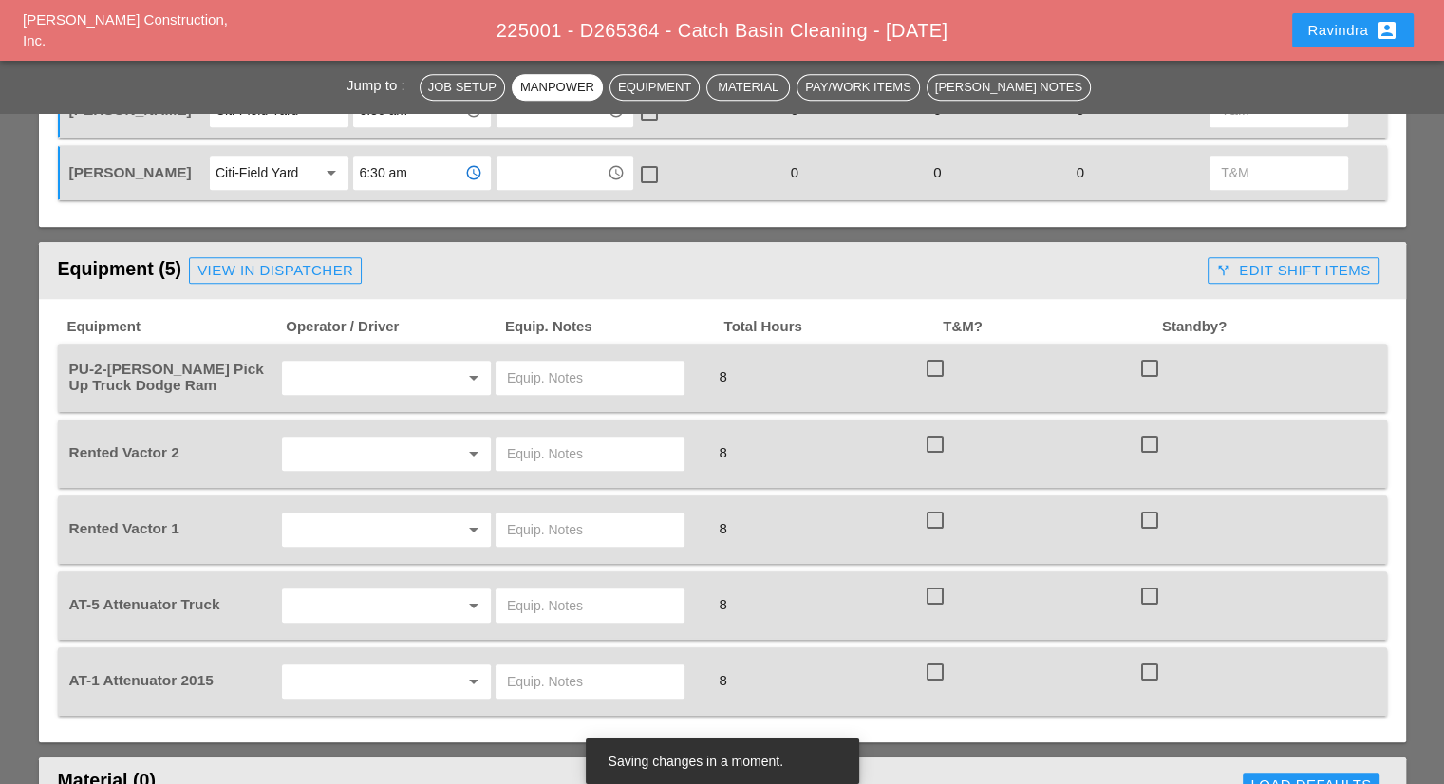
scroll to position [1234, 0]
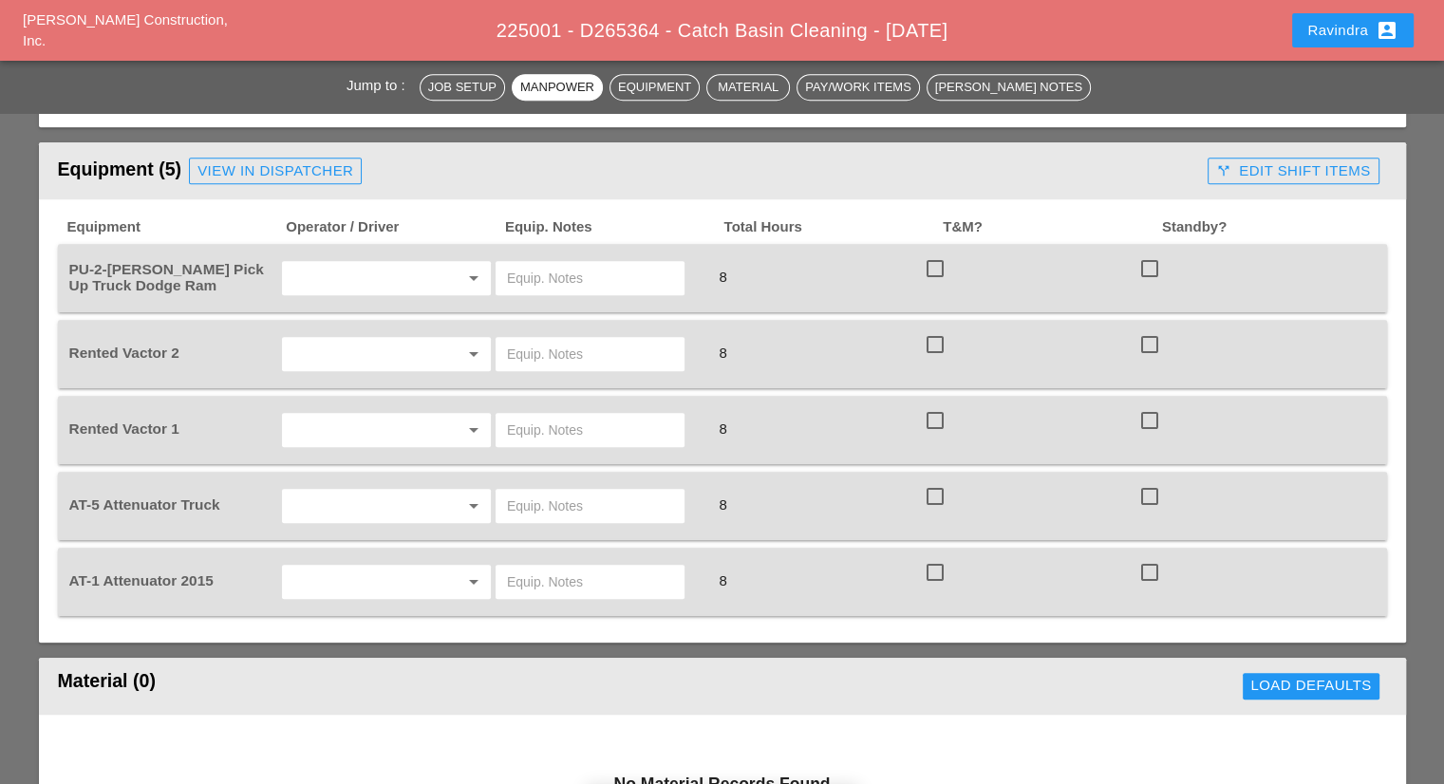
click at [316, 574] on input "text" at bounding box center [360, 582] width 144 height 30
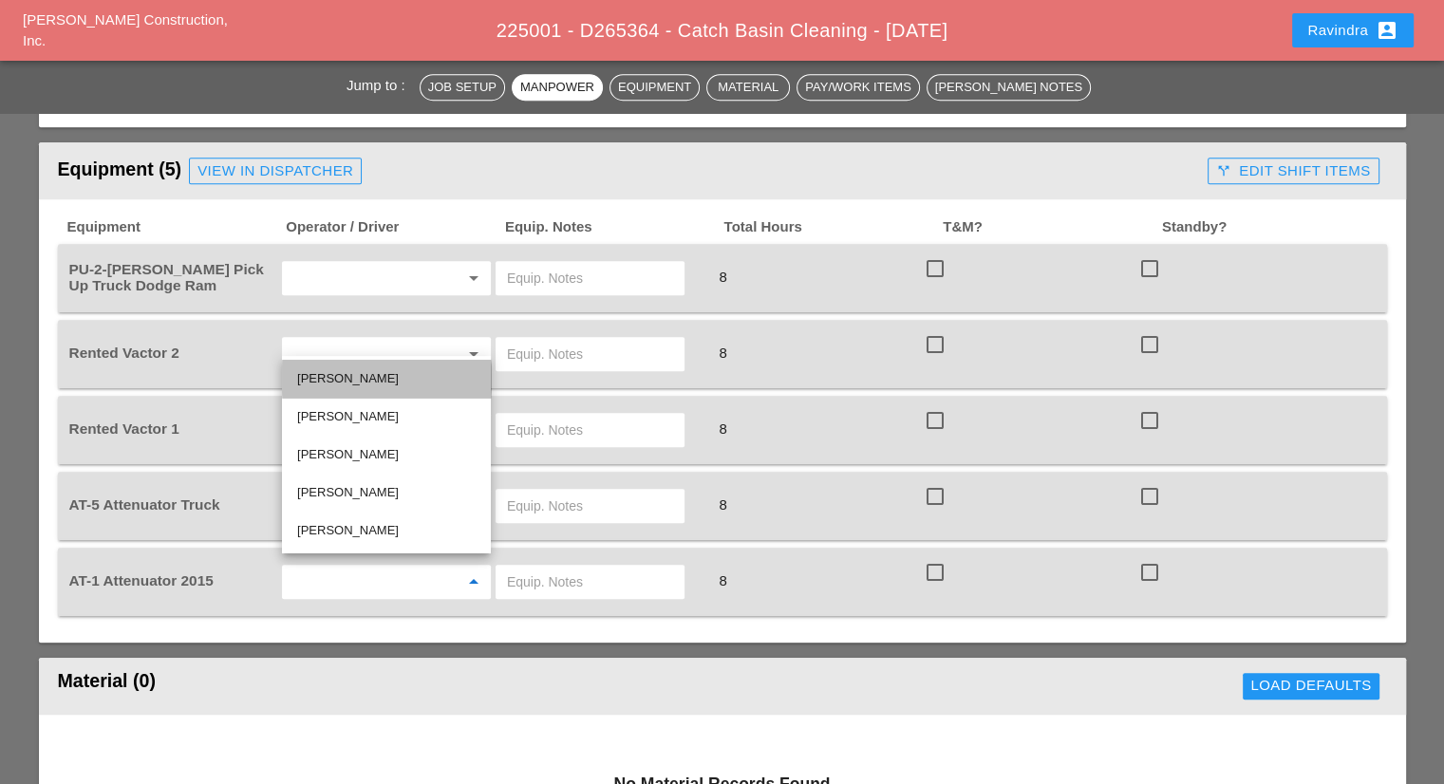
click at [371, 379] on div "Ricardo Capao" at bounding box center [386, 378] width 178 height 23
type input "Ricardo Capao"
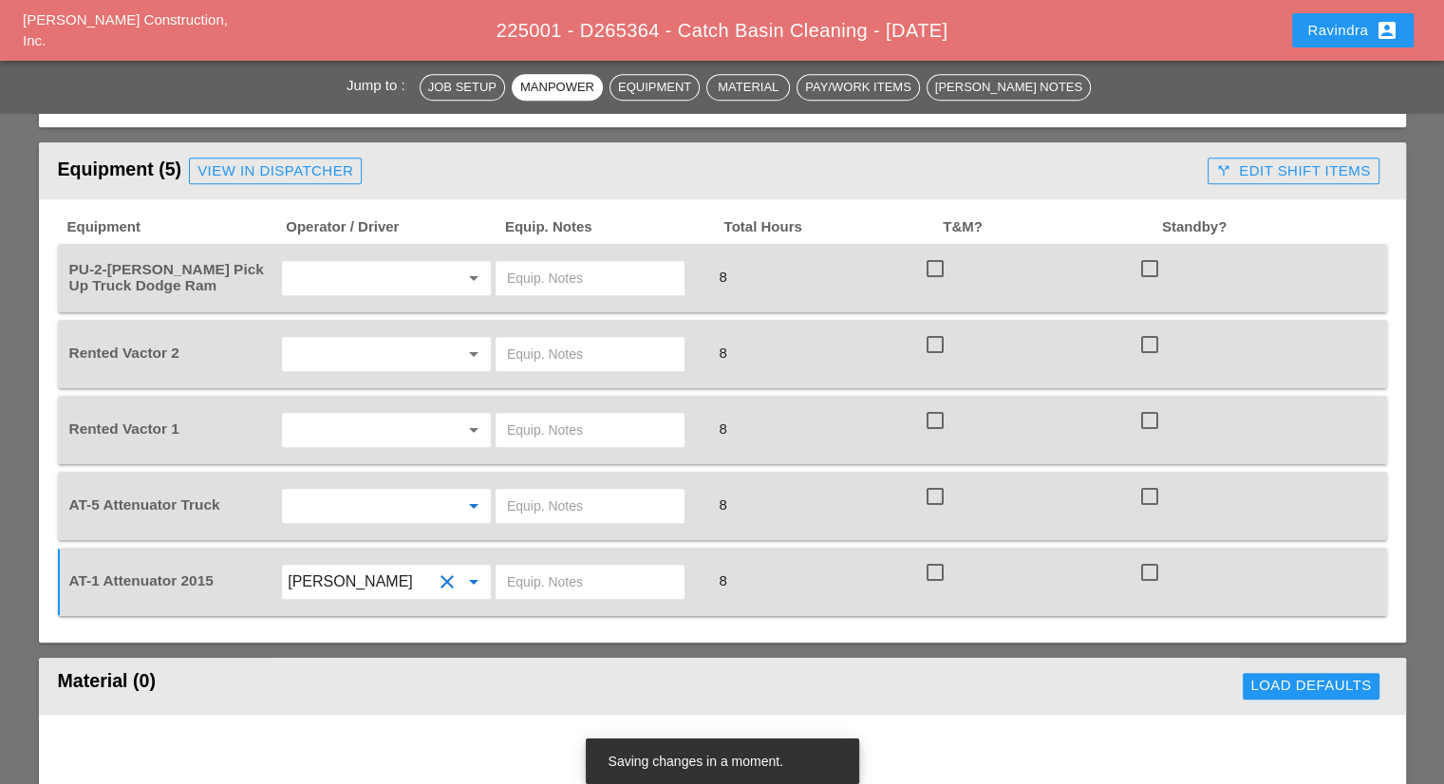
click at [329, 505] on input "text" at bounding box center [360, 506] width 144 height 30
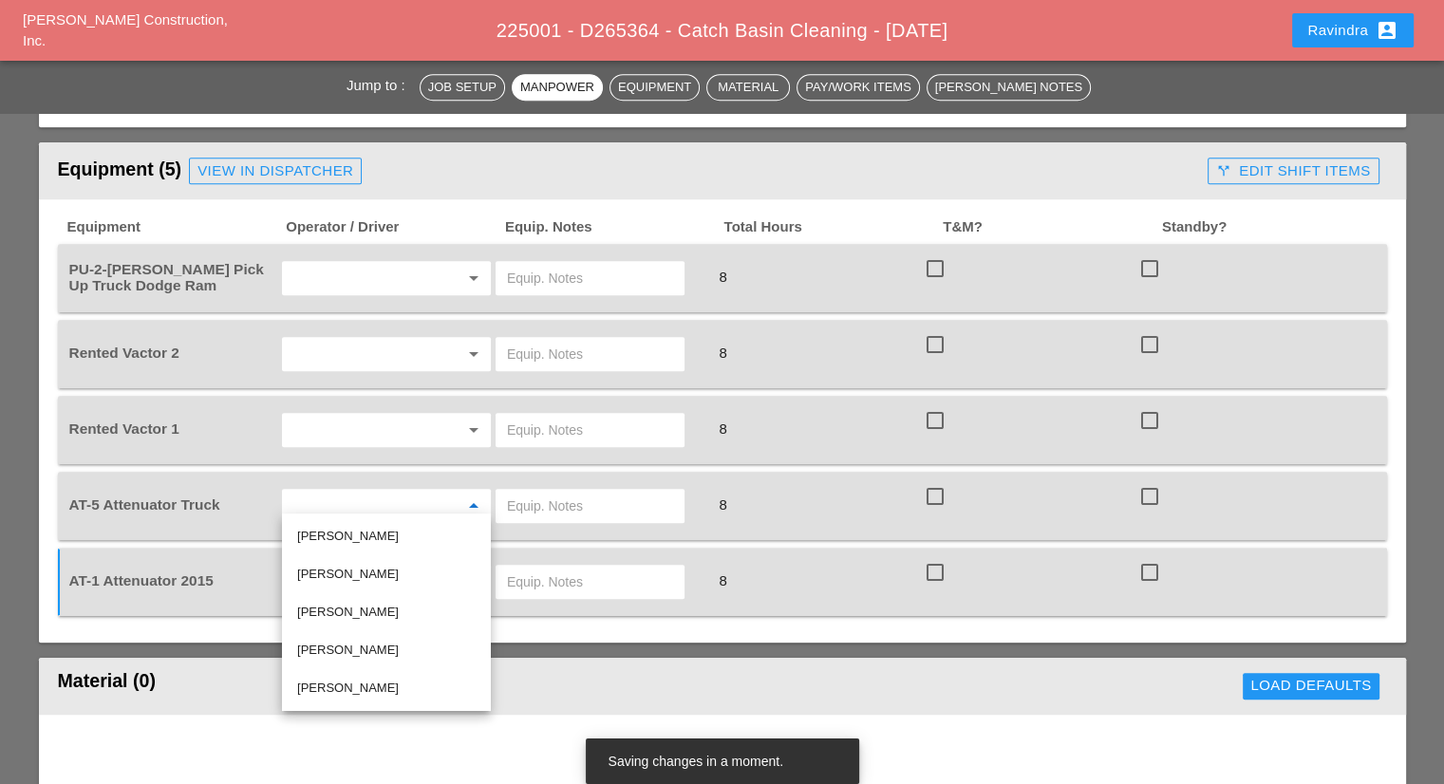
click at [341, 612] on div "Joseph Hill" at bounding box center [386, 612] width 178 height 23
type input "Joseph Hill"
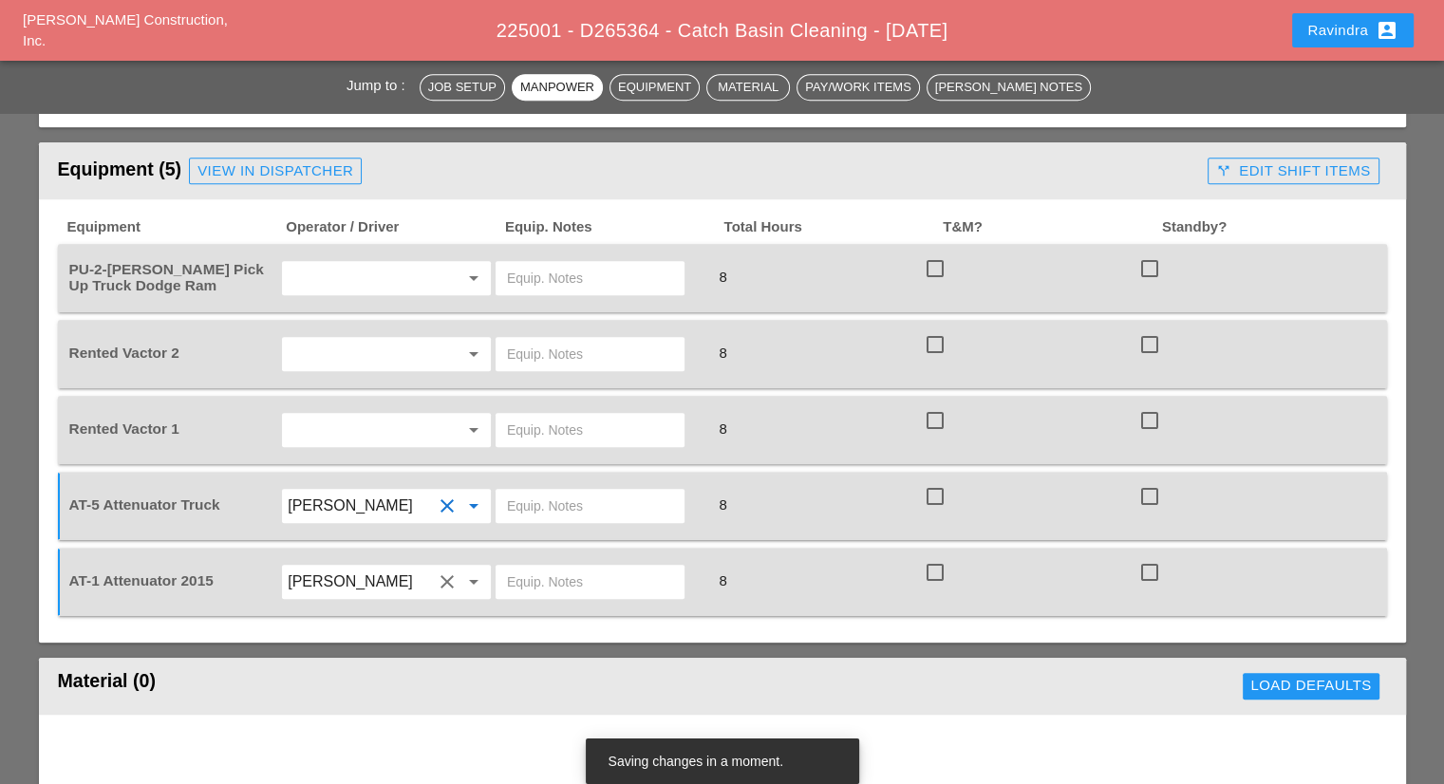
click at [334, 430] on input "text" at bounding box center [360, 430] width 144 height 30
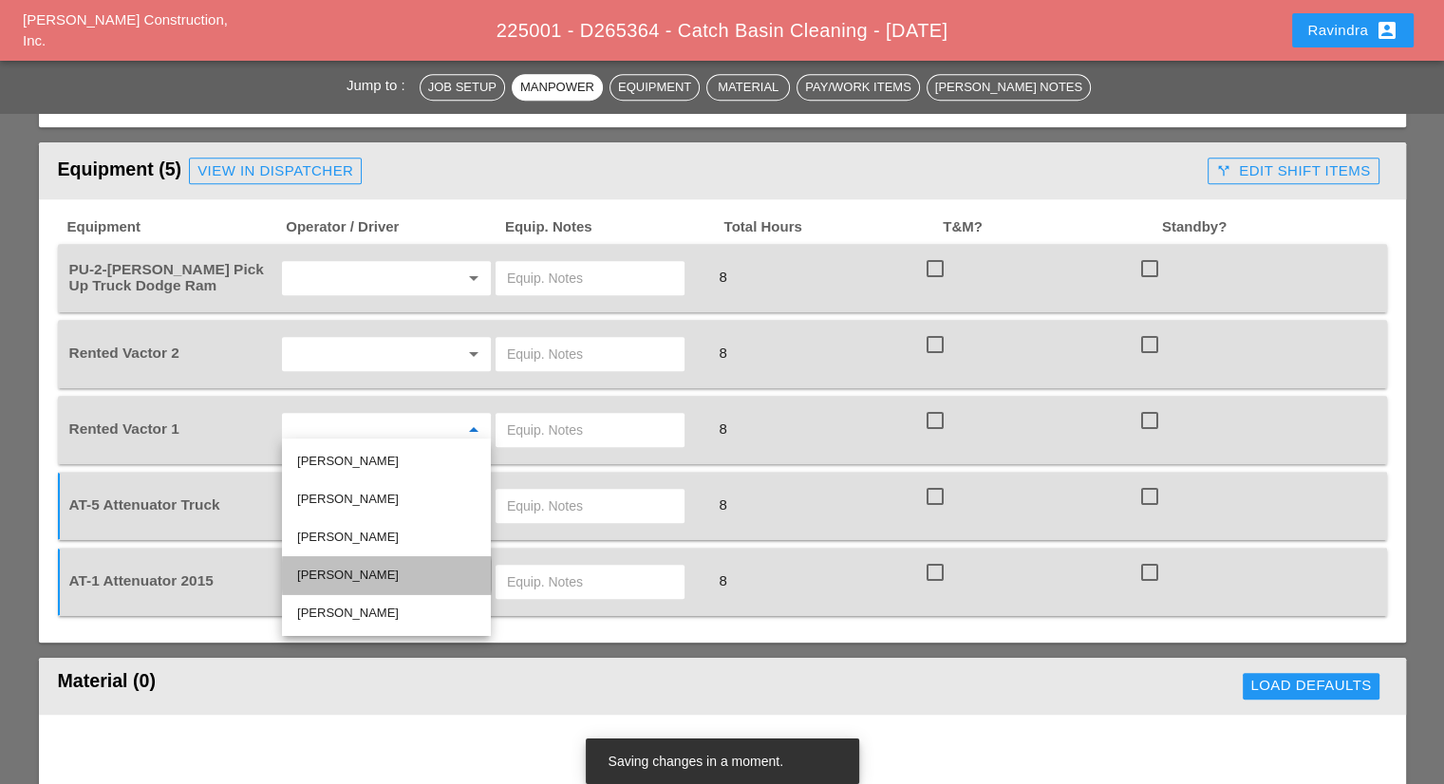
click at [355, 568] on div "Nick Mattheos" at bounding box center [386, 575] width 178 height 23
type input "Nick Mattheos"
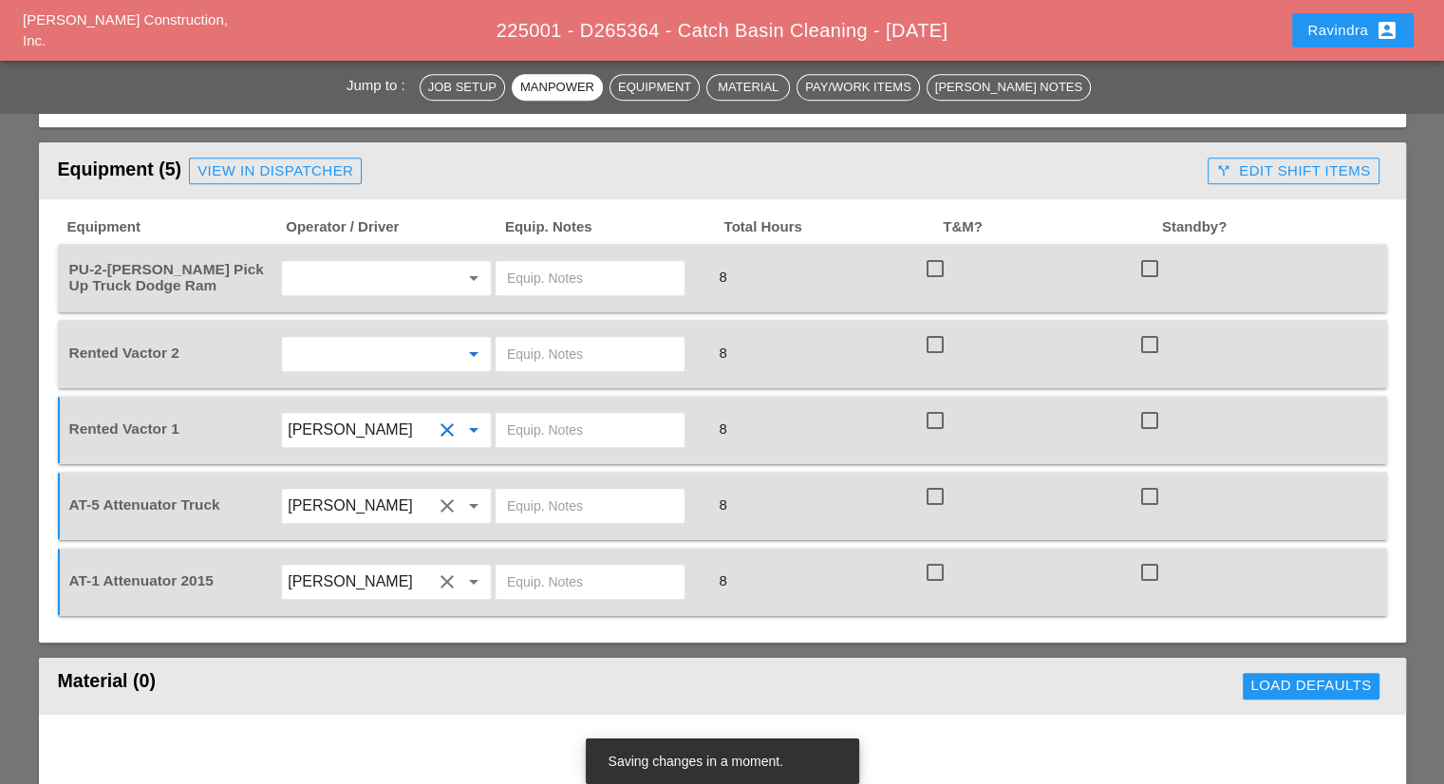
click at [363, 350] on input "text" at bounding box center [360, 354] width 144 height 30
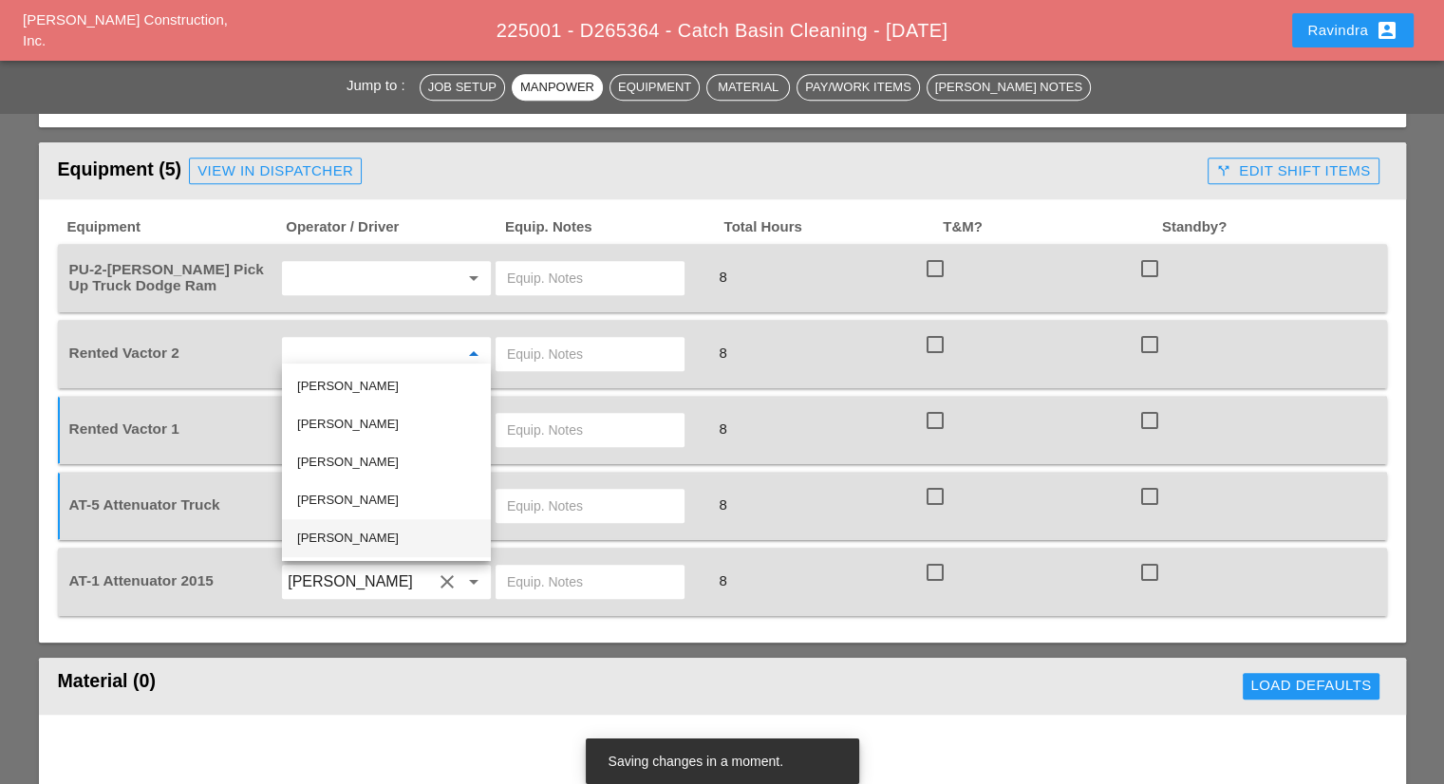
drag, startPoint x: 365, startPoint y: 536, endPoint x: 377, endPoint y: 489, distance: 48.8
click at [365, 535] on div "Jose Ventura" at bounding box center [386, 538] width 178 height 23
type input "Jose Ventura"
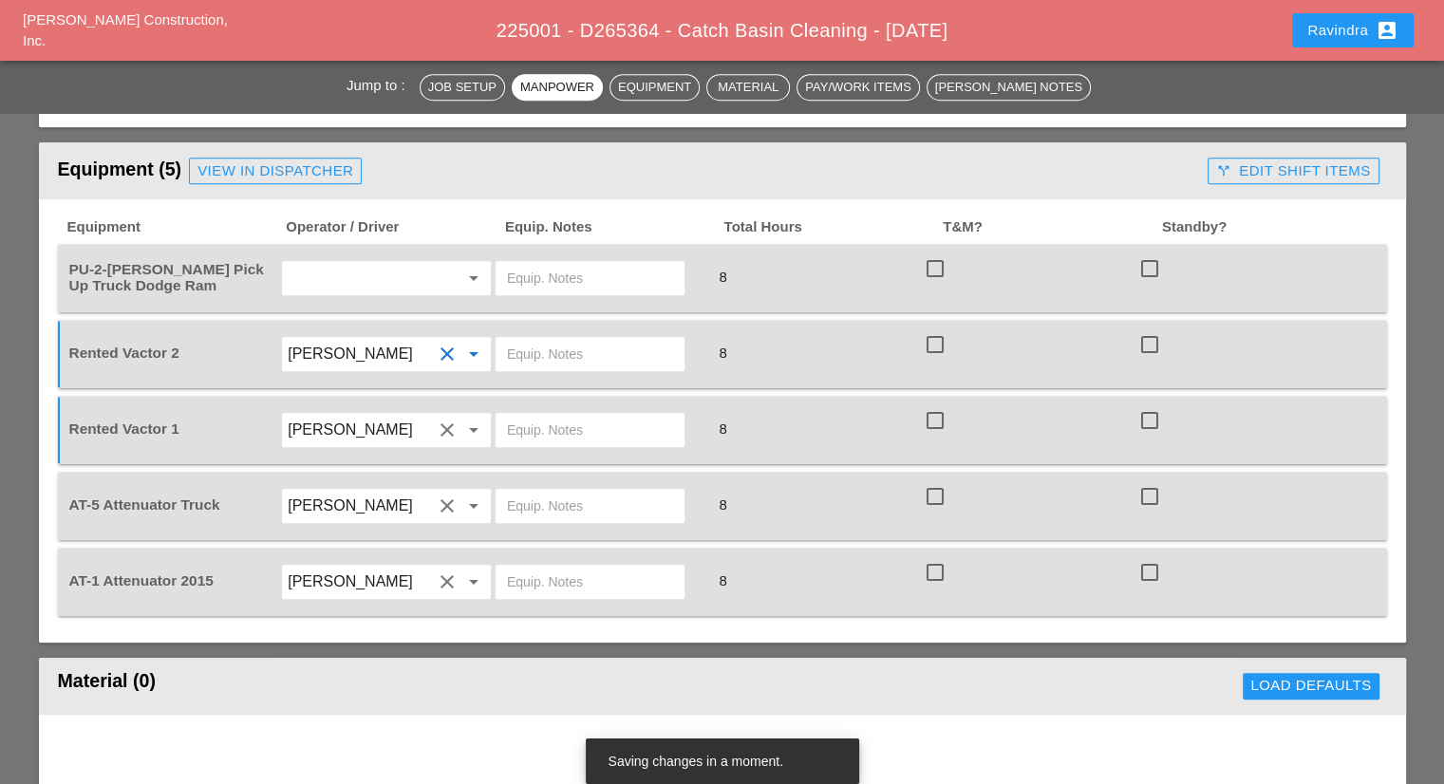
click at [356, 293] on div "arrow_drop_down" at bounding box center [386, 278] width 215 height 53
click at [358, 271] on input "text" at bounding box center [360, 278] width 144 height 30
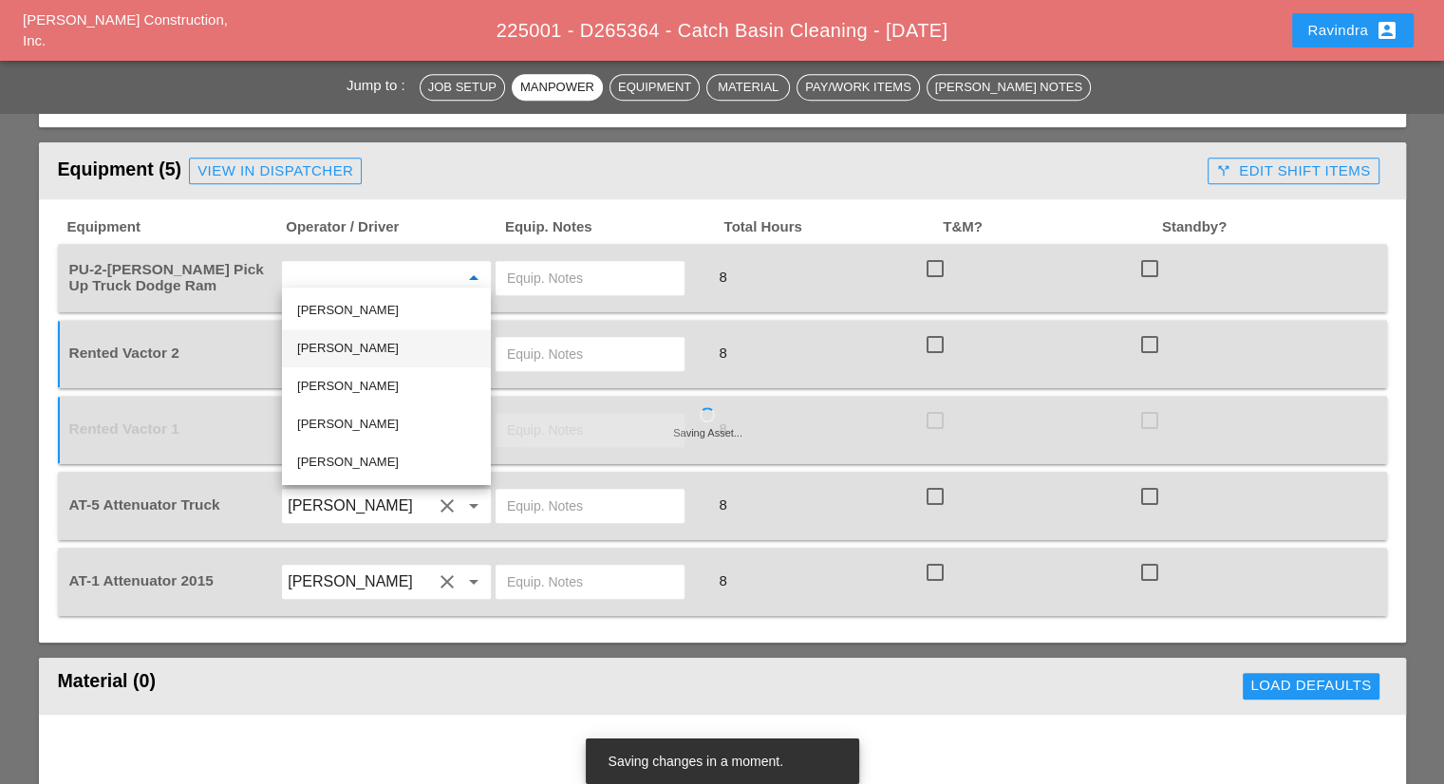
click at [376, 349] on div "Miguel Fernandes" at bounding box center [386, 348] width 178 height 23
type input "Miguel Fernandes"
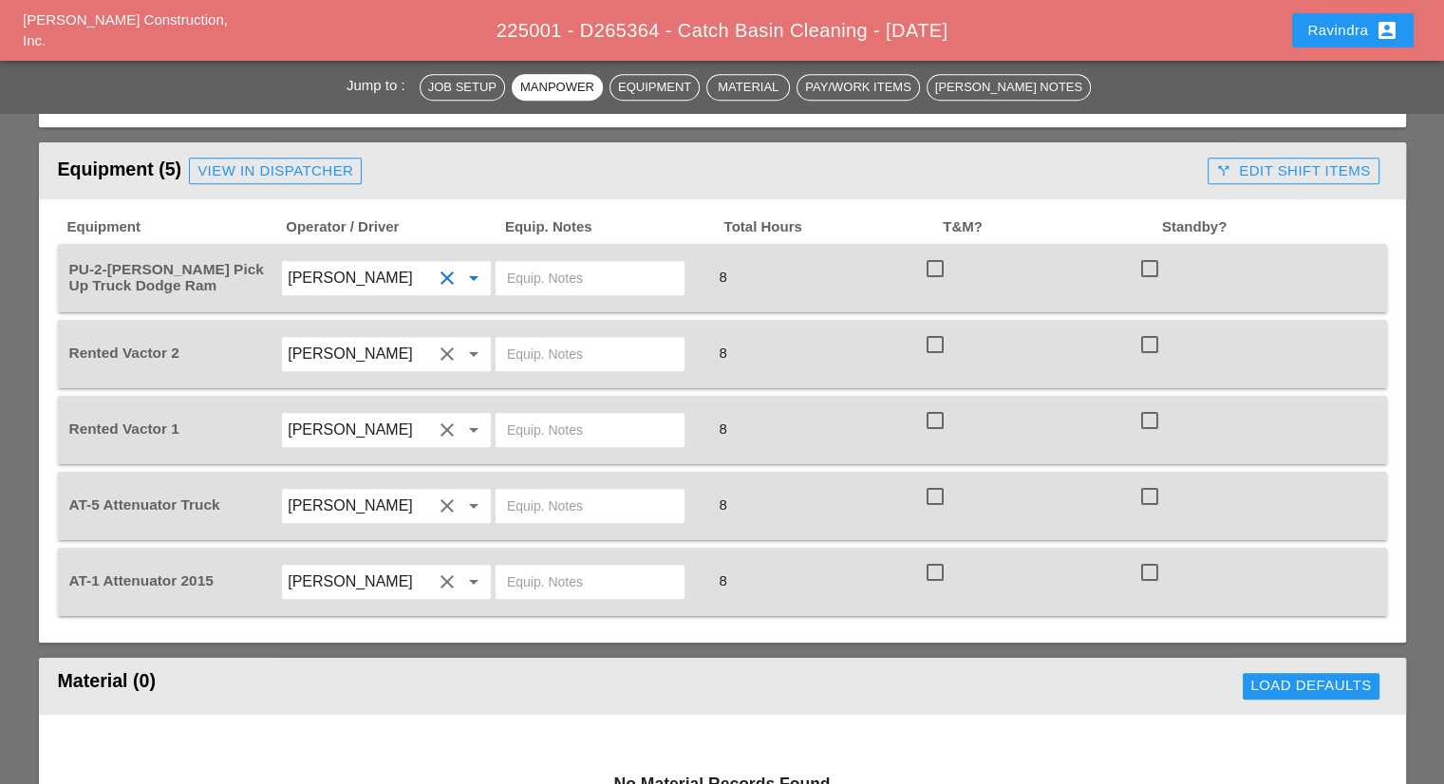
click at [1323, 32] on div "Ravindra account_box" at bounding box center [1352, 30] width 91 height 23
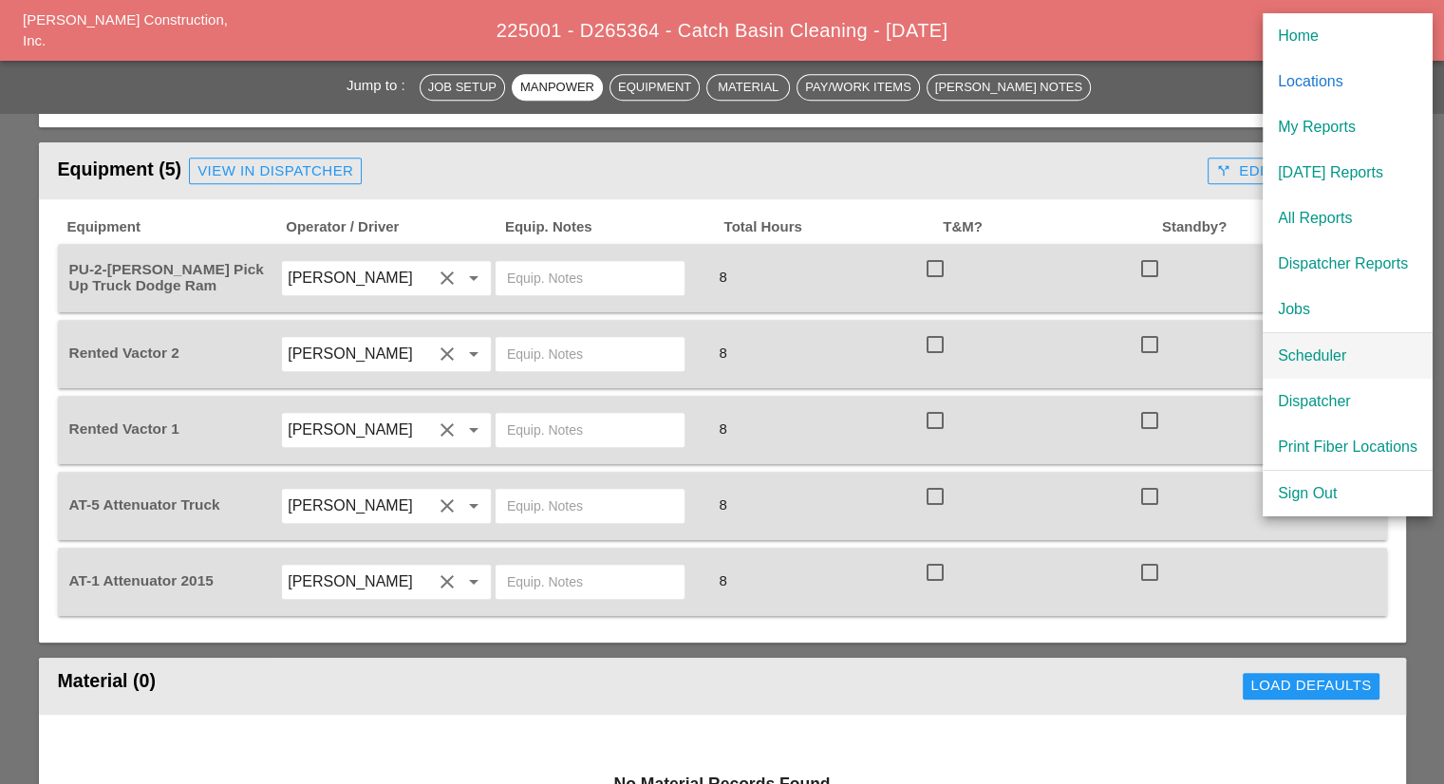
click at [1331, 358] on div "Scheduler" at bounding box center [1348, 356] width 140 height 23
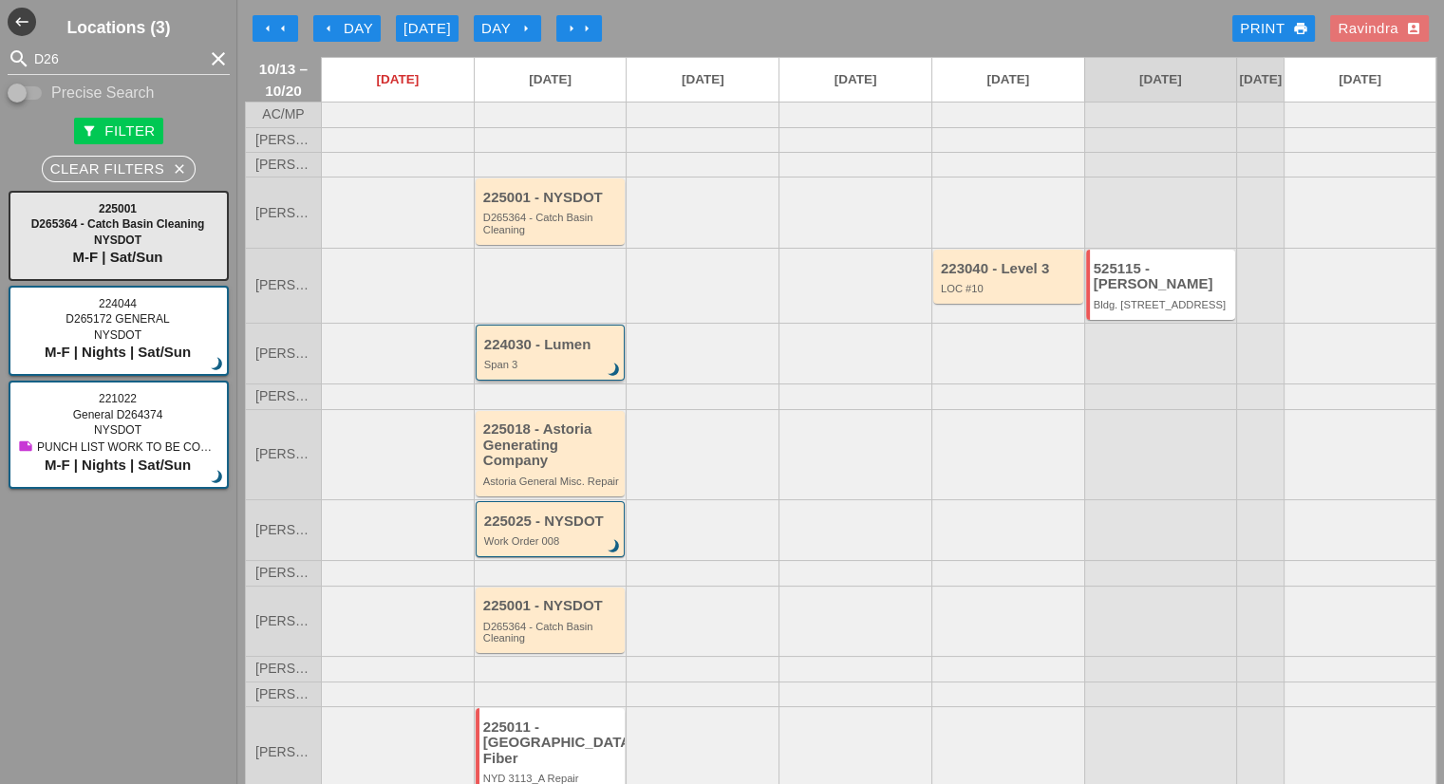
click at [578, 346] on div "224030 - Lumen" at bounding box center [552, 345] width 136 height 16
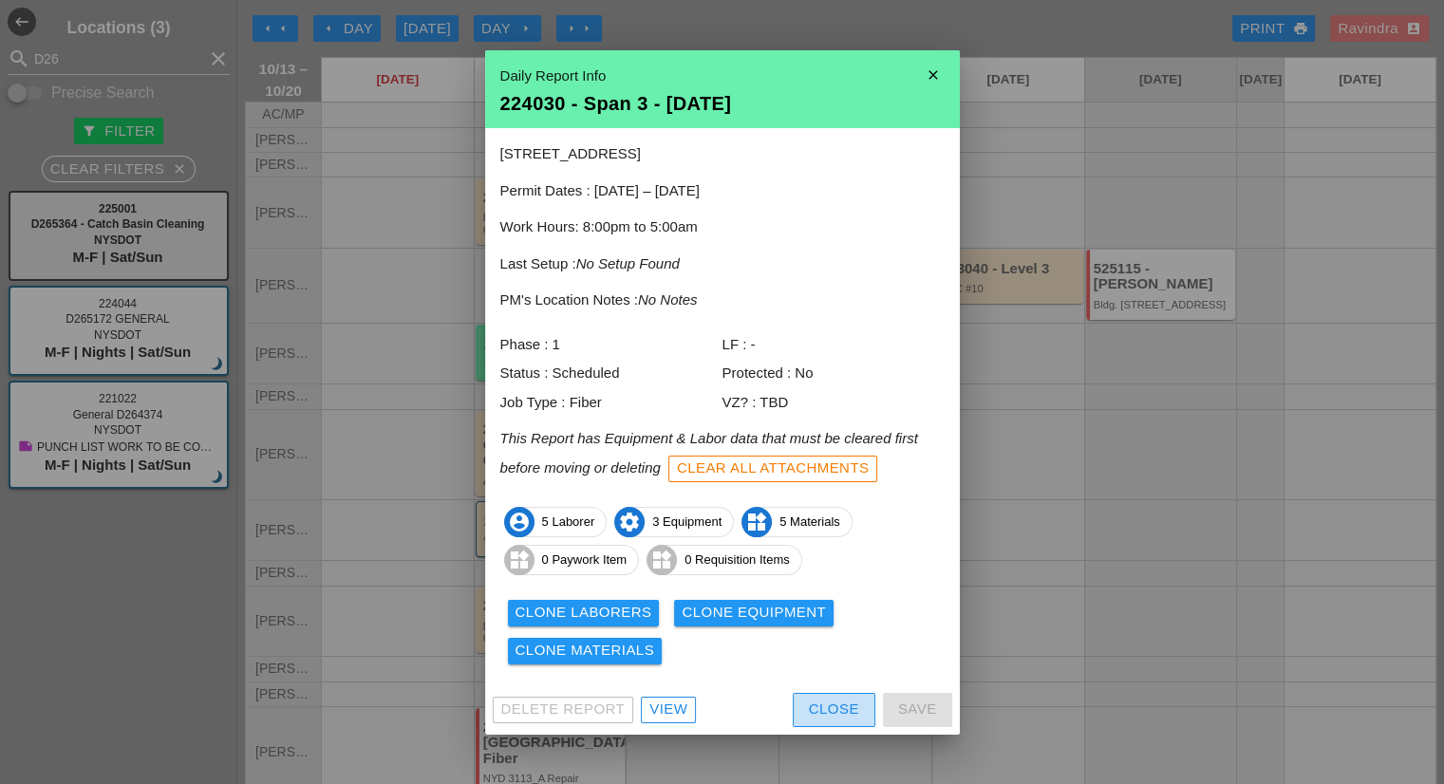
click at [809, 700] on div "Close" at bounding box center [834, 710] width 50 height 22
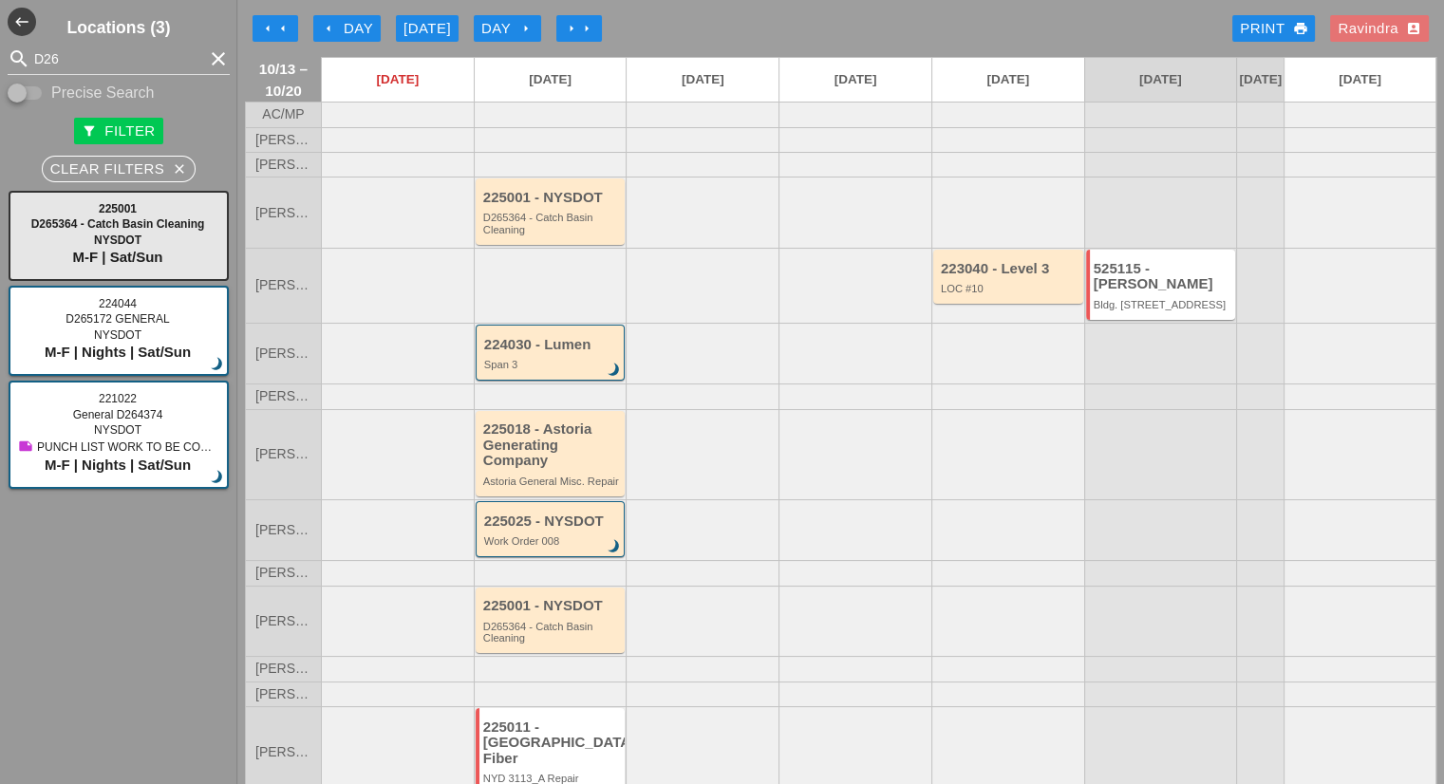
click at [429, 30] on div "Today" at bounding box center [426, 29] width 47 height 22
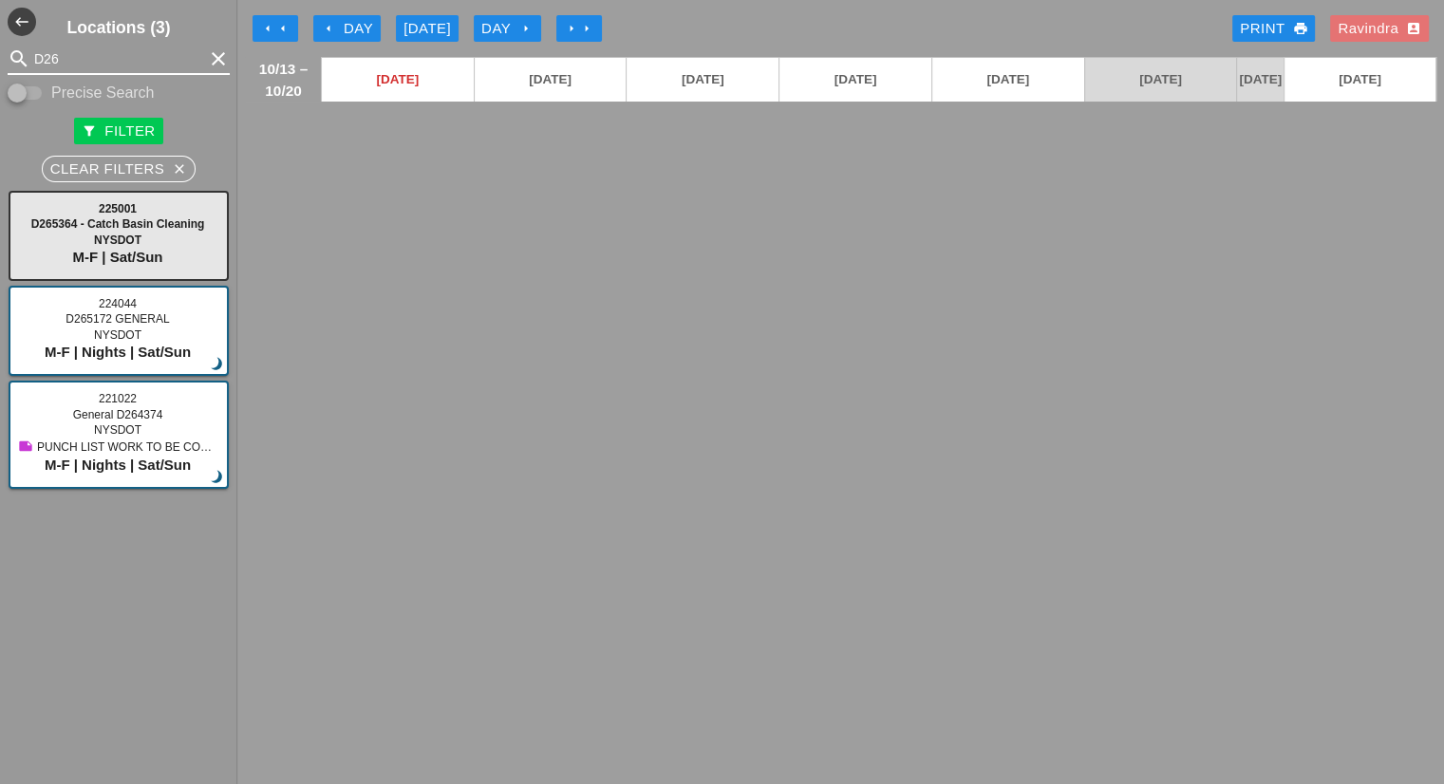
drag, startPoint x: 148, startPoint y: 52, endPoint x: 0, endPoint y: 47, distance: 148.2
click at [0, 47] on div "search D26 clear" at bounding box center [118, 59] width 237 height 30
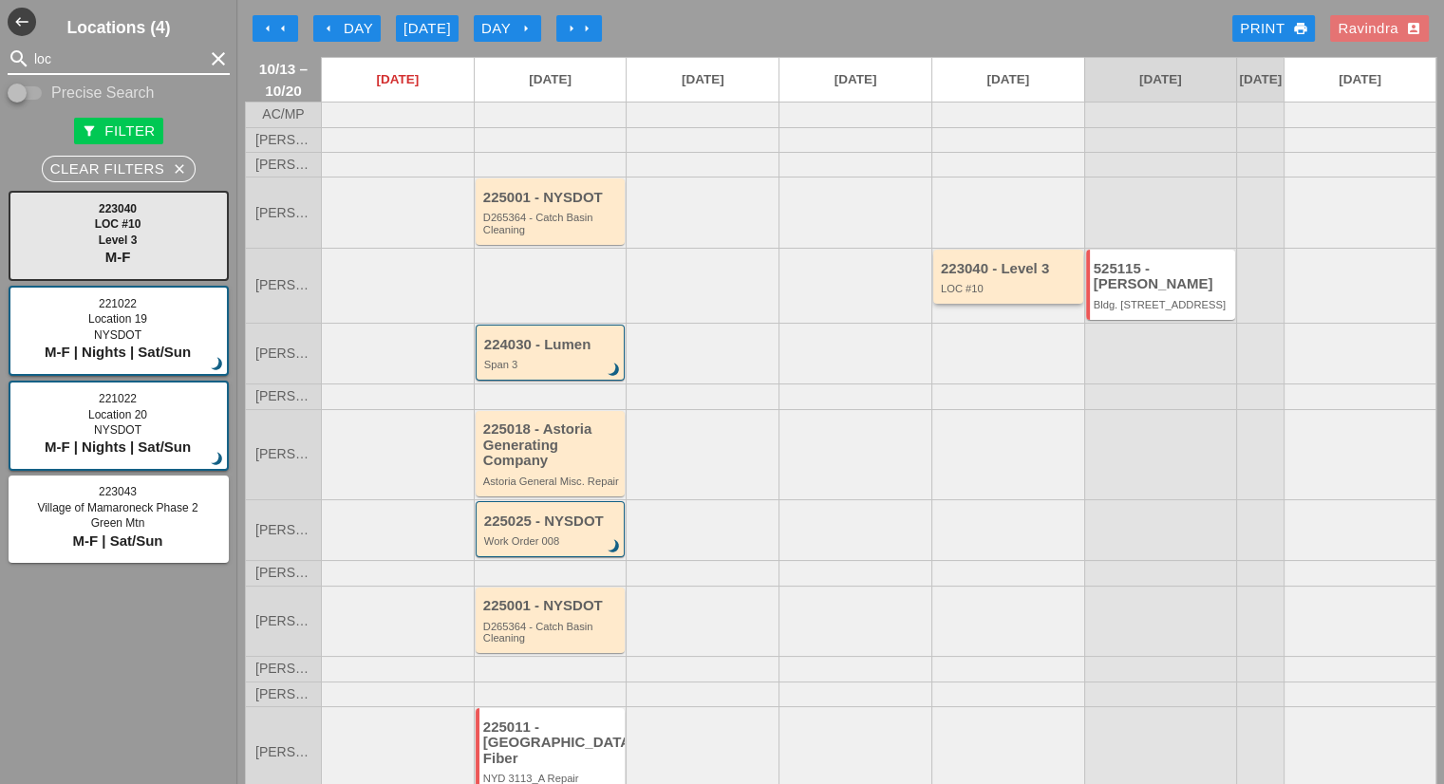
type input "loc"
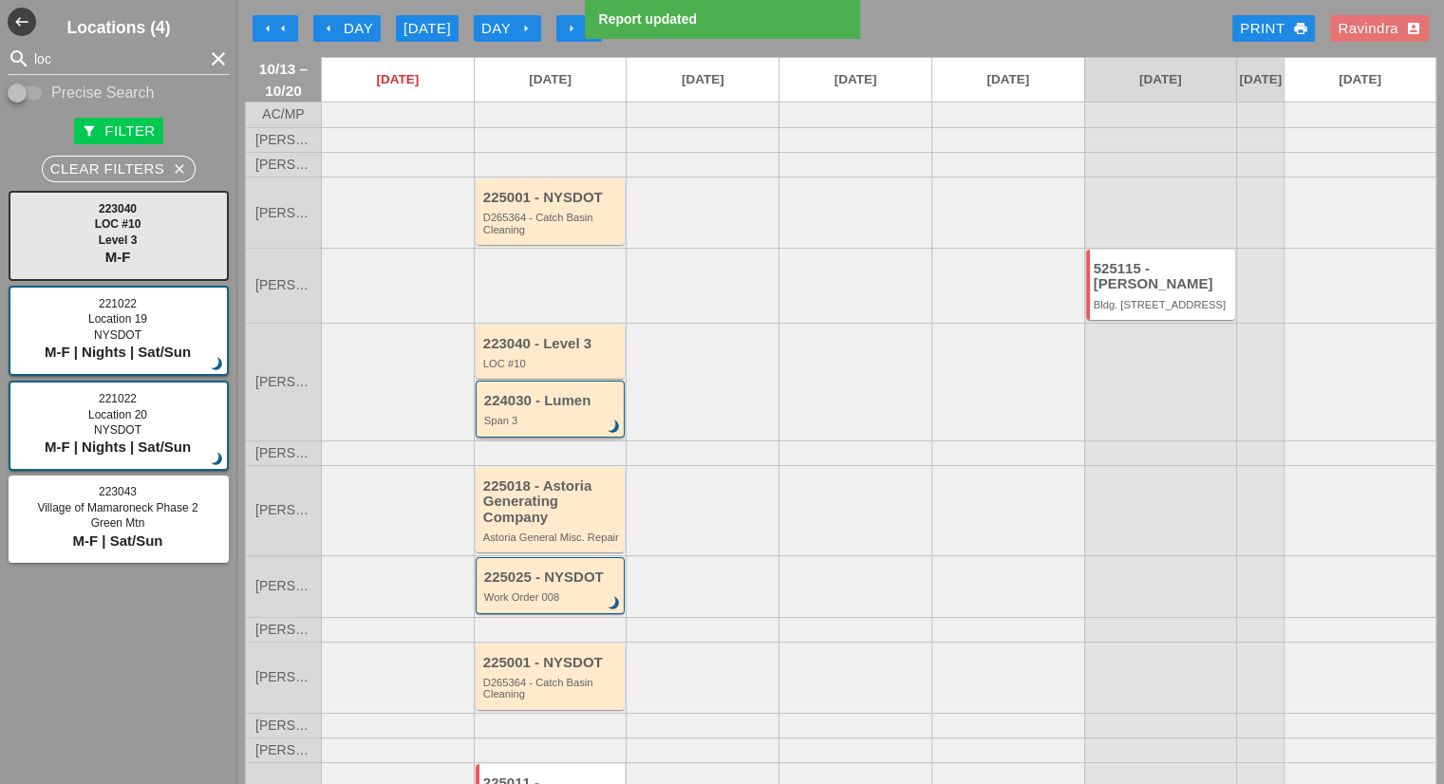
click at [558, 409] on div "224030 - Lumen" at bounding box center [552, 401] width 136 height 16
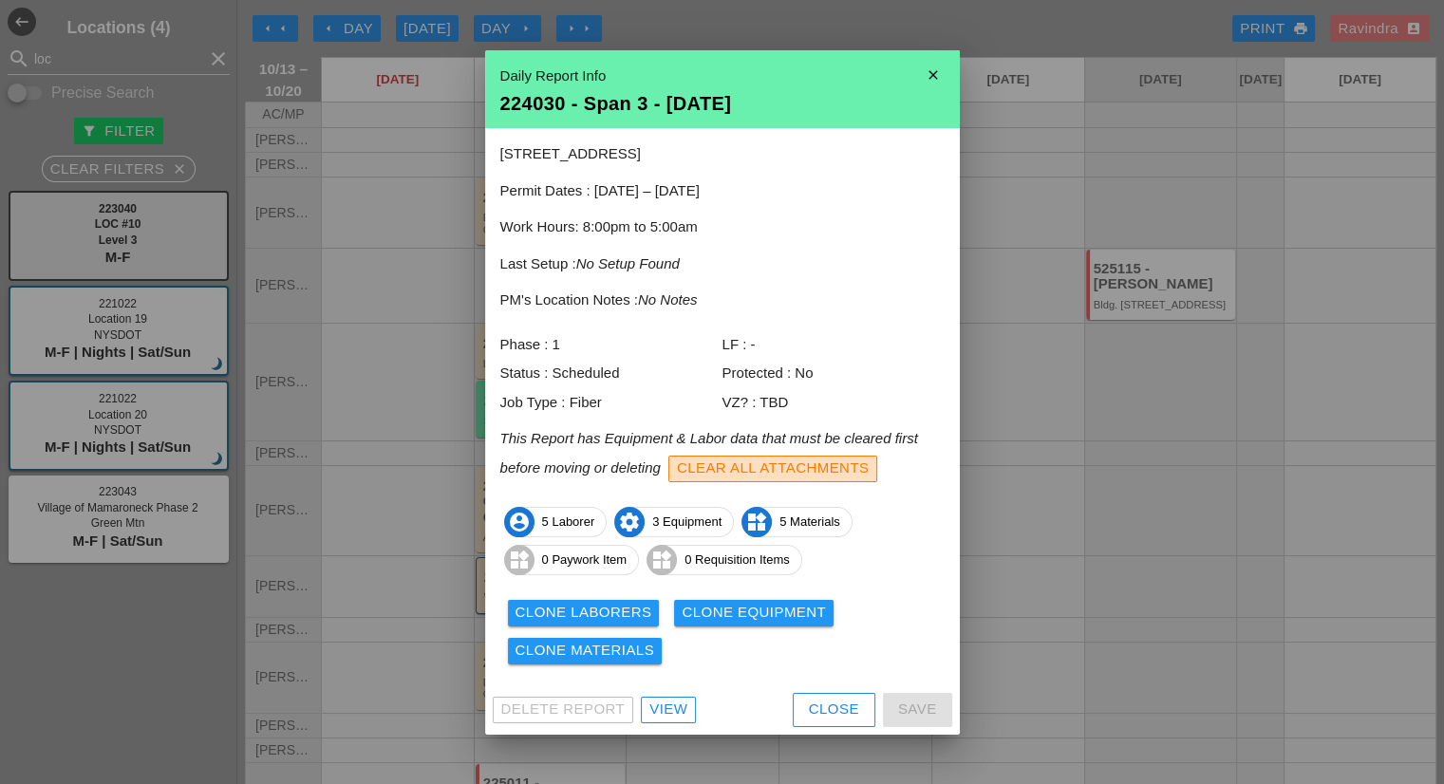
click at [776, 468] on div "Clear All Attachments" at bounding box center [773, 469] width 193 height 22
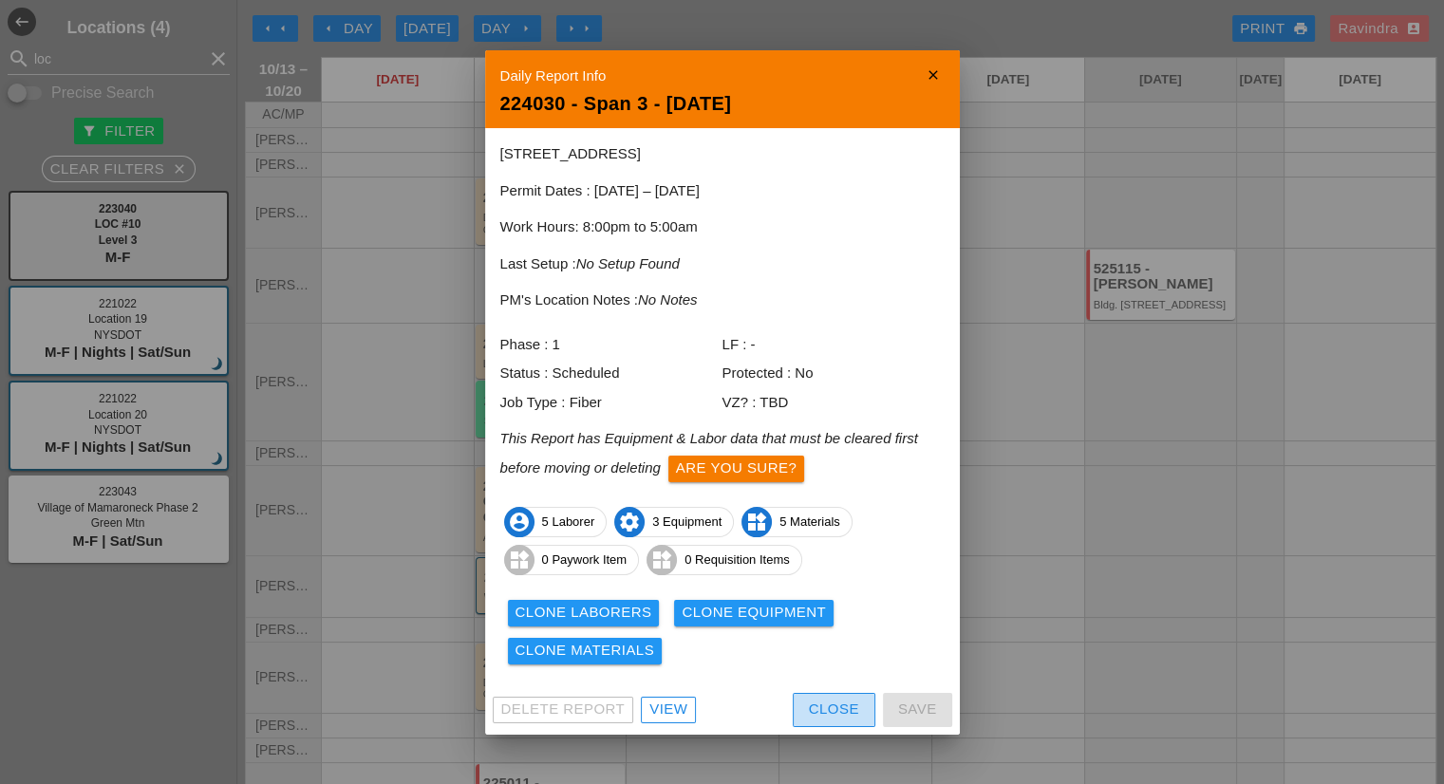
click at [819, 696] on button "Close" at bounding box center [834, 710] width 83 height 34
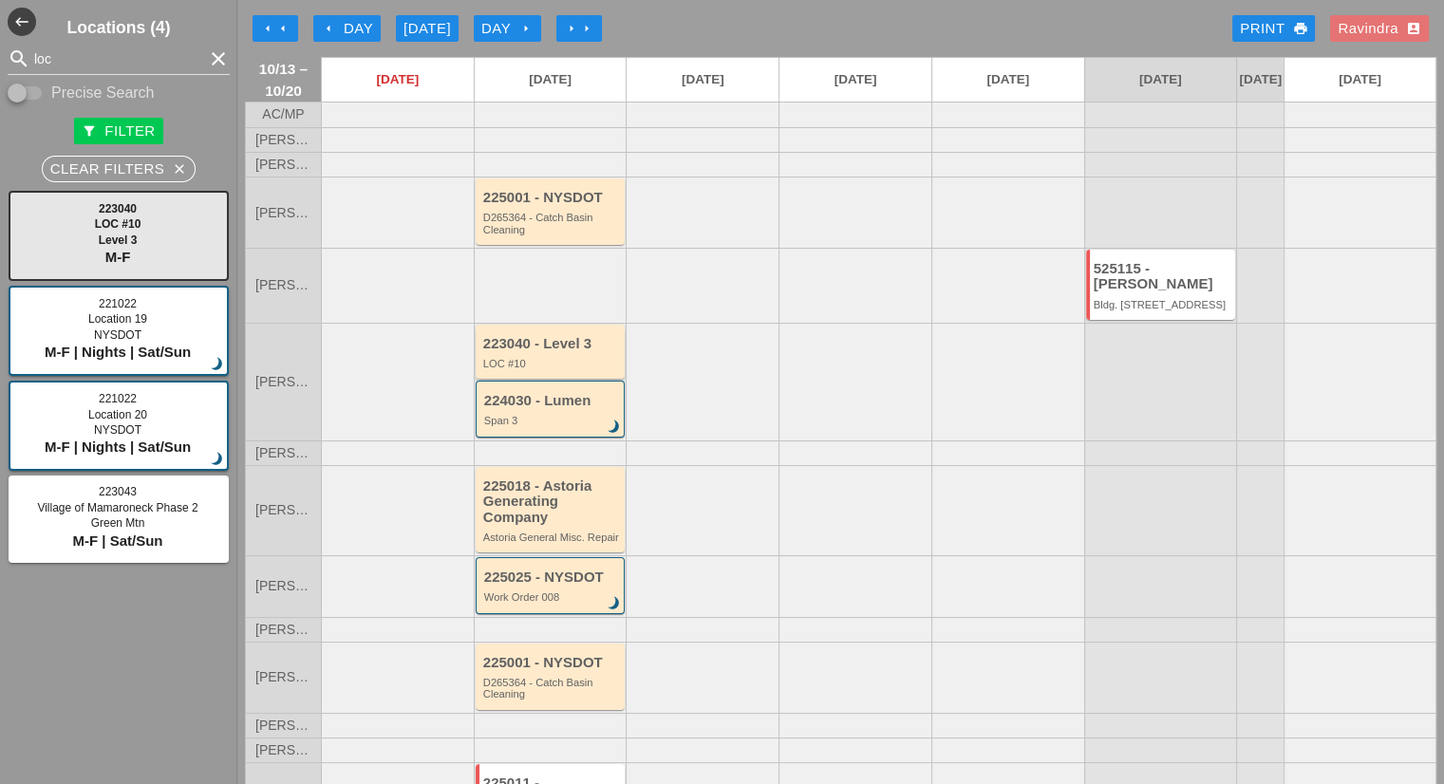
click at [563, 369] on div "LOC #10" at bounding box center [552, 363] width 138 height 11
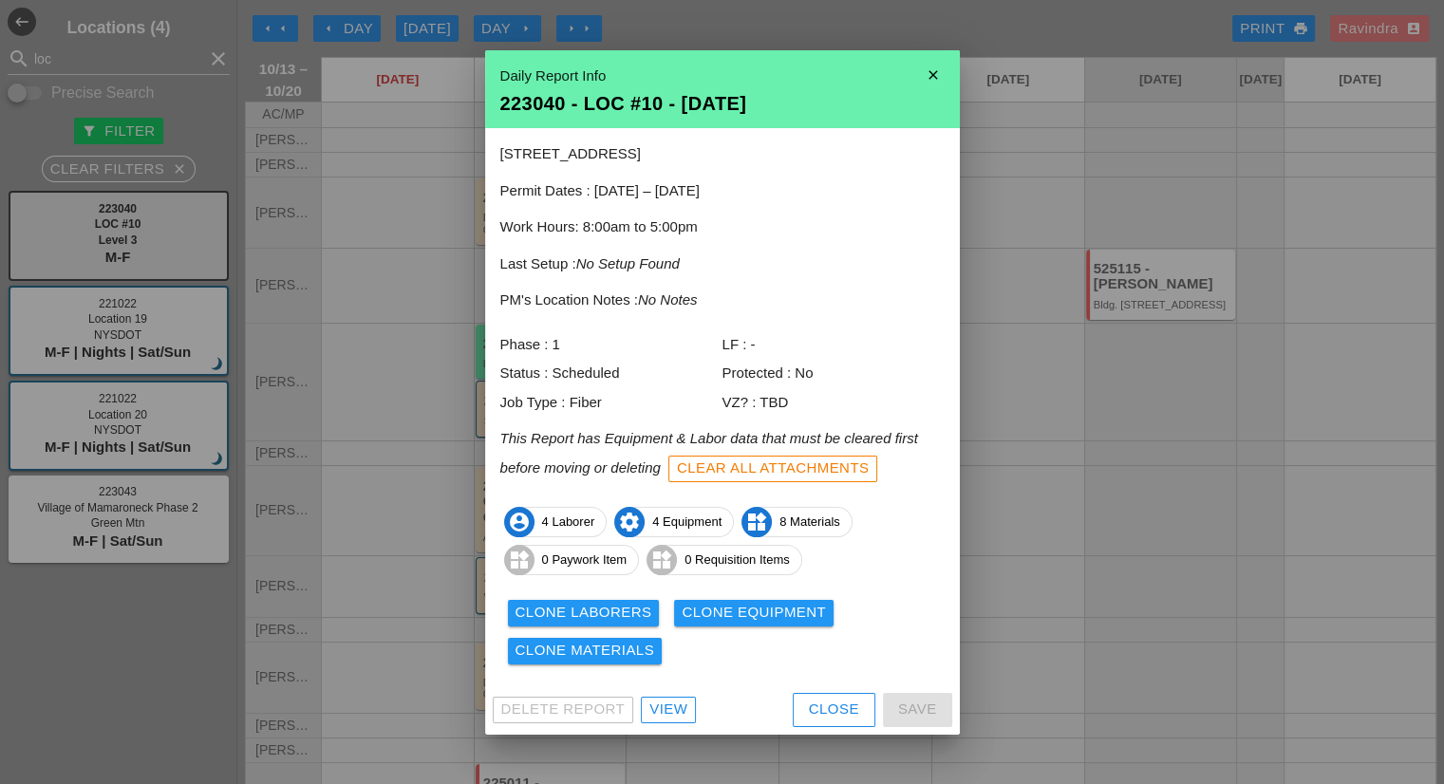
click at [763, 463] on div "Clear All Attachments" at bounding box center [773, 469] width 193 height 22
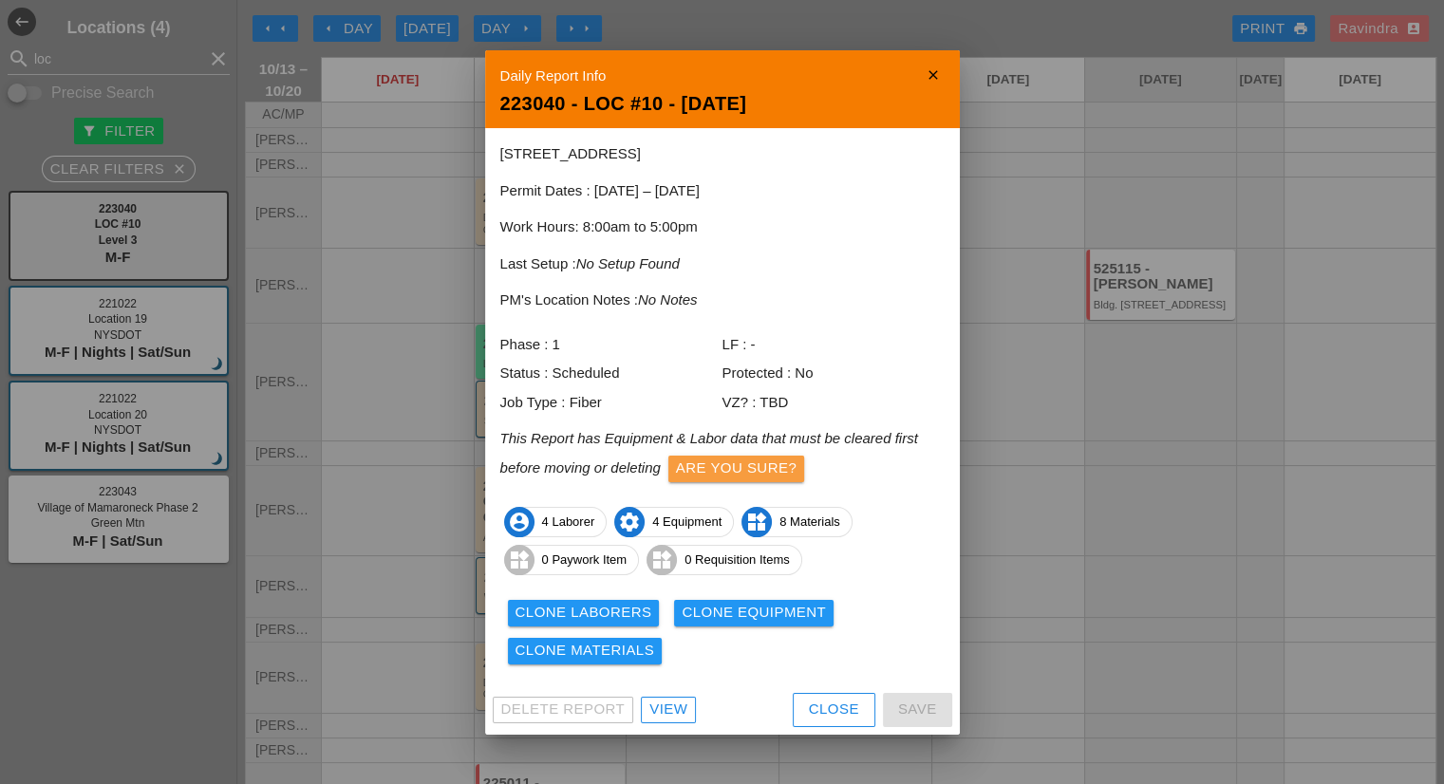
click at [757, 467] on div "Are you sure?" at bounding box center [736, 469] width 121 height 22
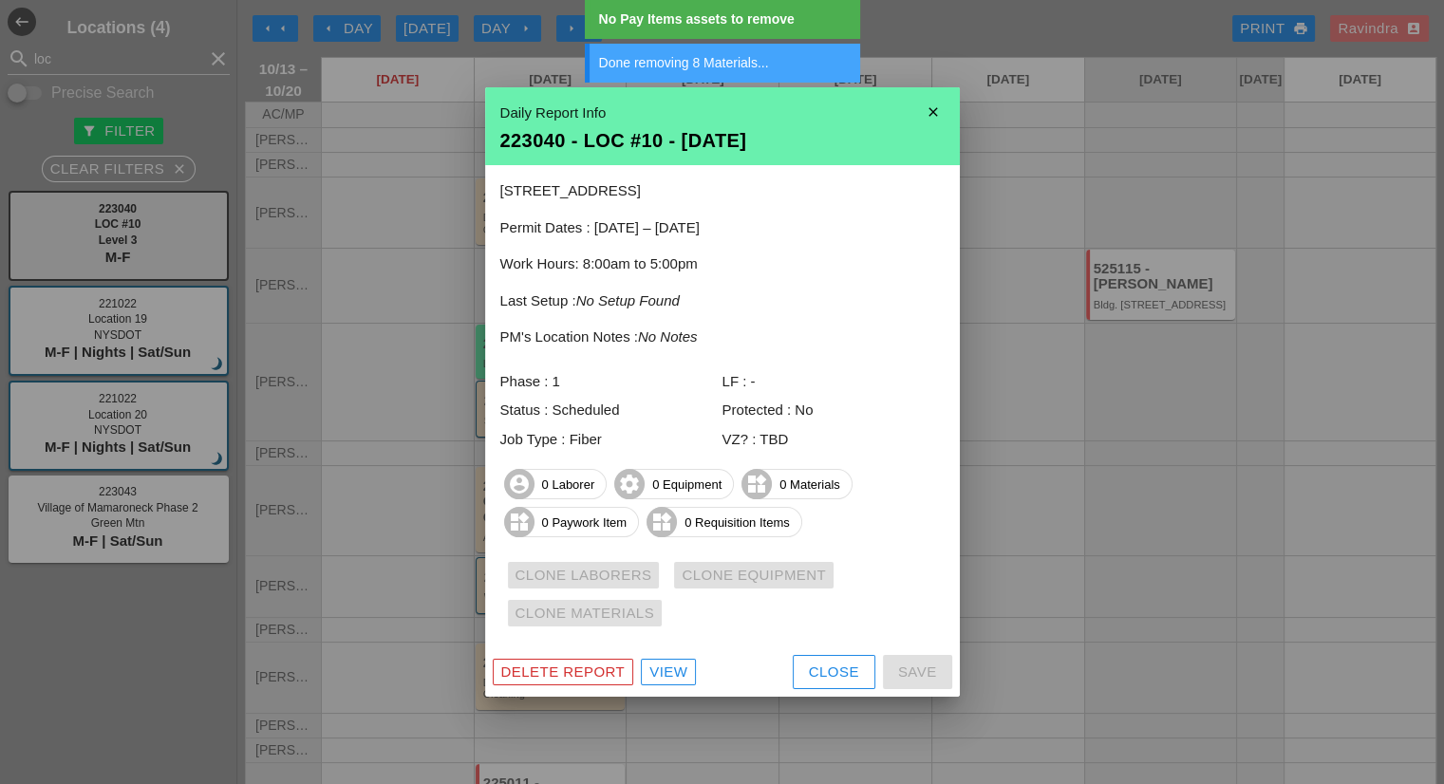
click at [816, 682] on div "Close" at bounding box center [834, 673] width 50 height 22
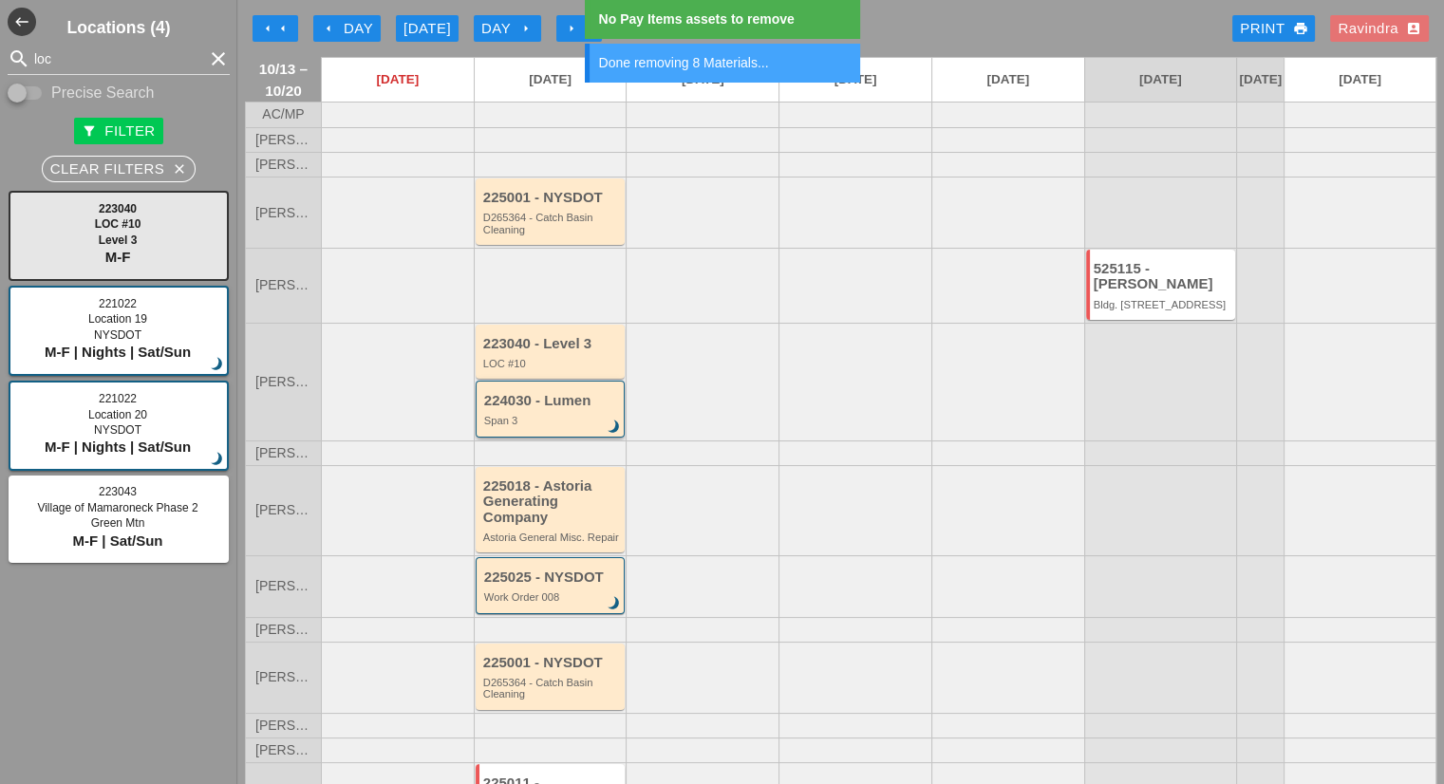
click at [548, 426] on div "Span 3" at bounding box center [552, 420] width 136 height 11
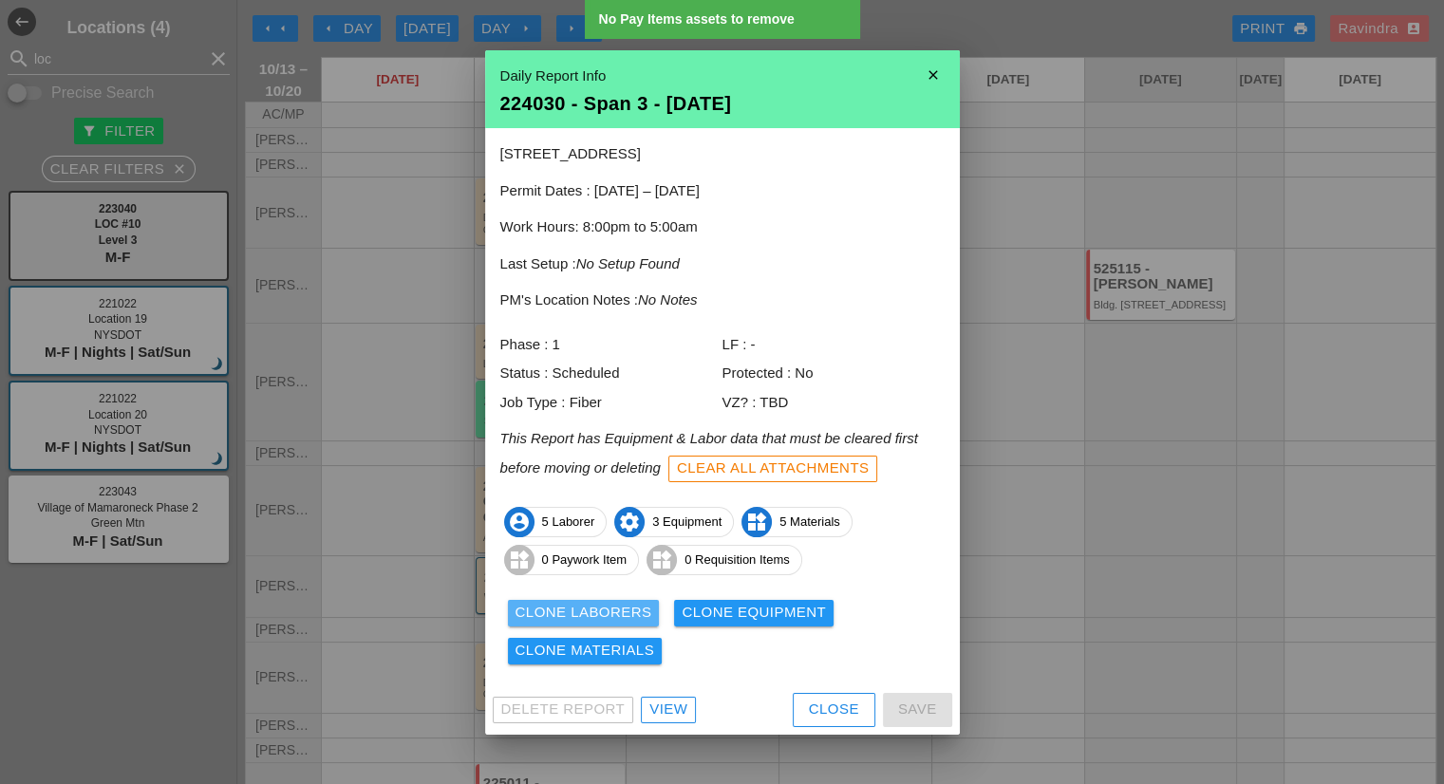
click at [623, 622] on div "Clone Laborers" at bounding box center [583, 613] width 137 height 22
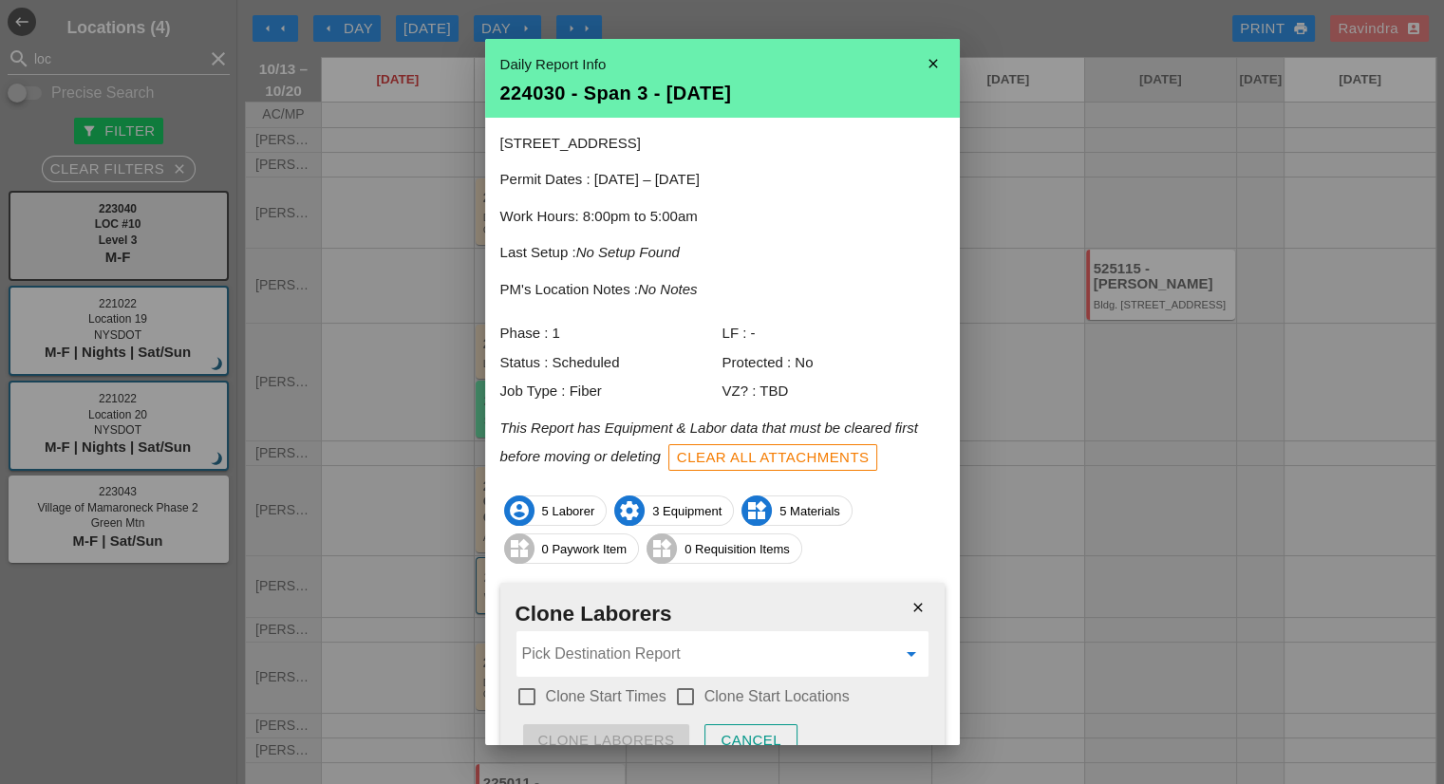
click at [599, 639] on input "Pick Destination Report" at bounding box center [709, 654] width 374 height 30
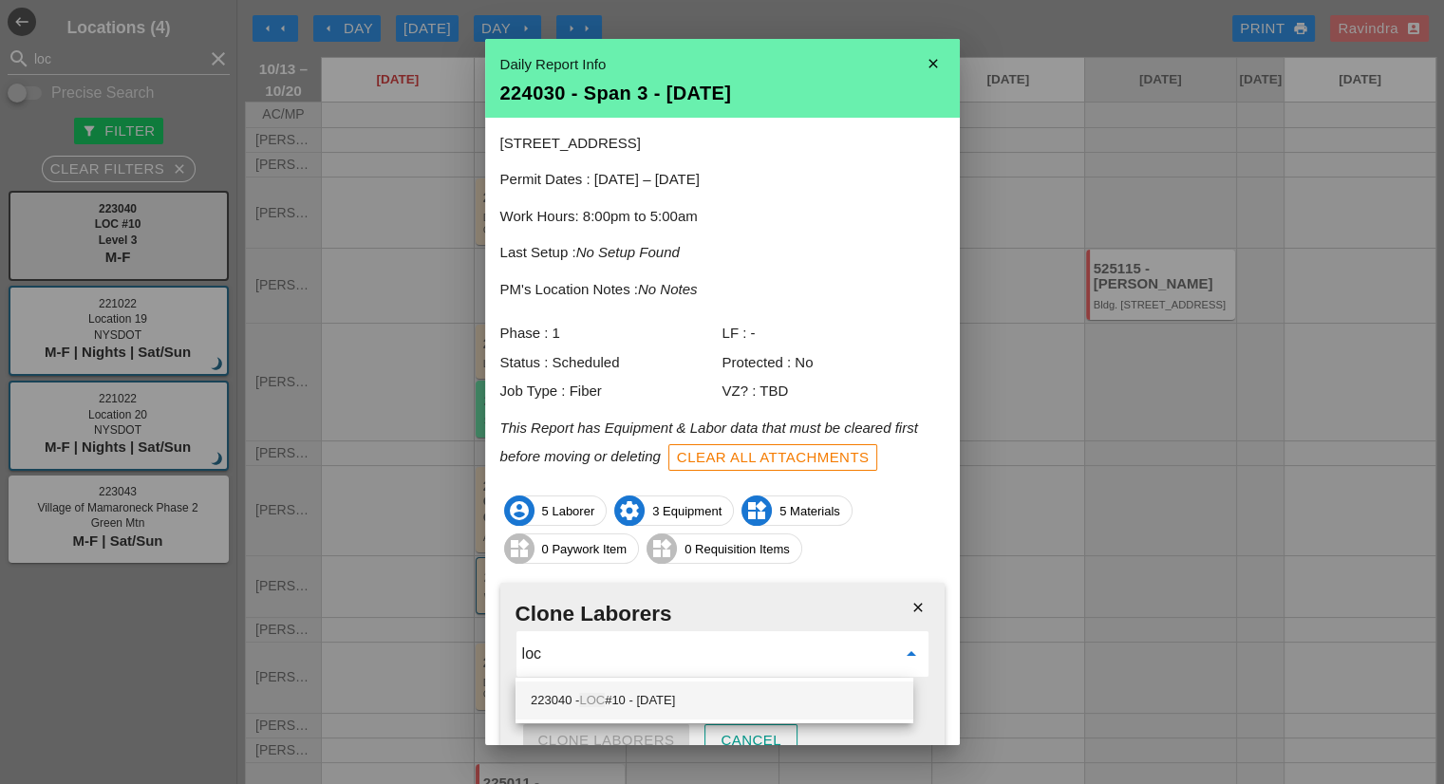
click at [663, 699] on div "223040 - LOC #10 - 10/14/2025" at bounding box center [714, 700] width 367 height 23
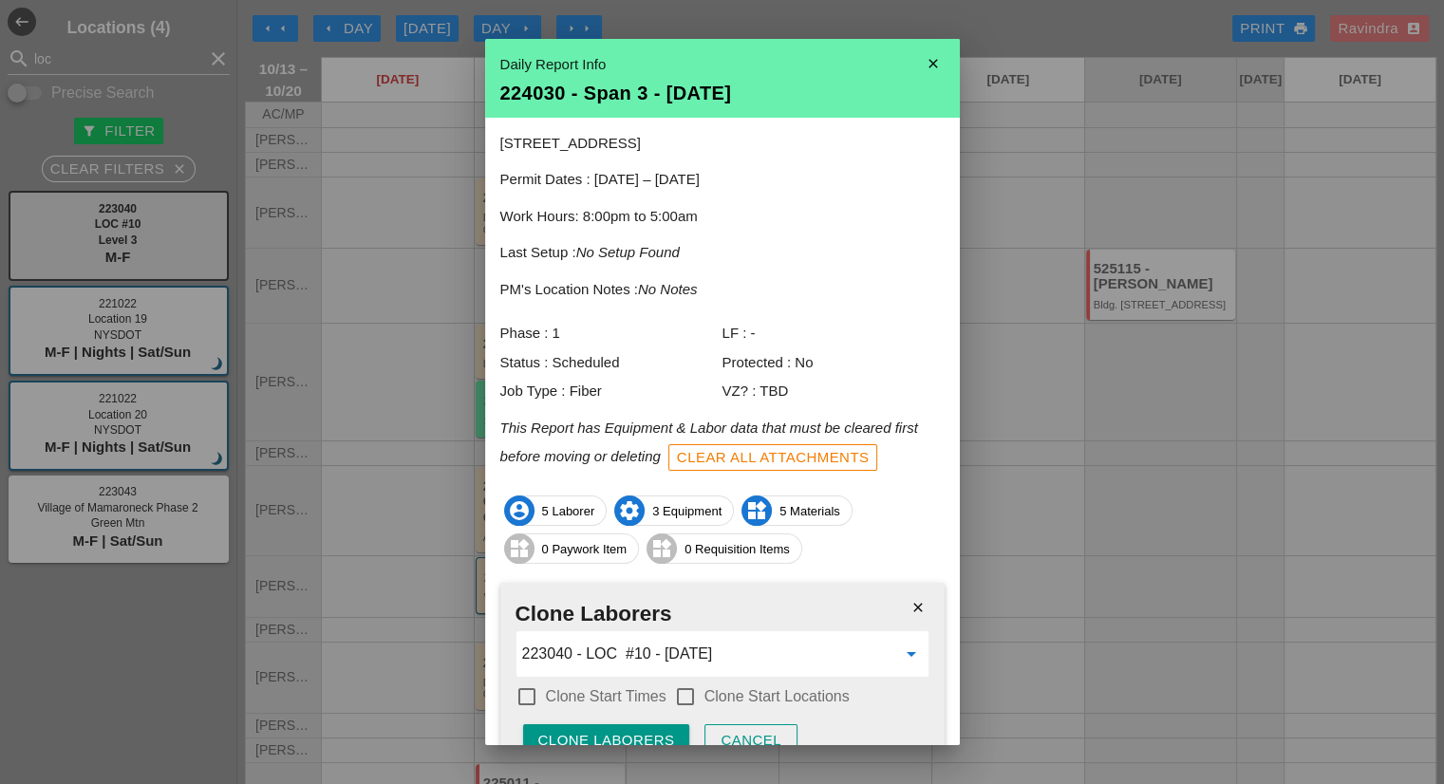
type input "223040 - LOC #10 - 10/14/2025"
click at [637, 696] on label "Clone Start Times" at bounding box center [606, 696] width 121 height 19
checkbox input "true"
click at [707, 696] on label "Clone Start Locations" at bounding box center [776, 696] width 145 height 19
checkbox input "true"
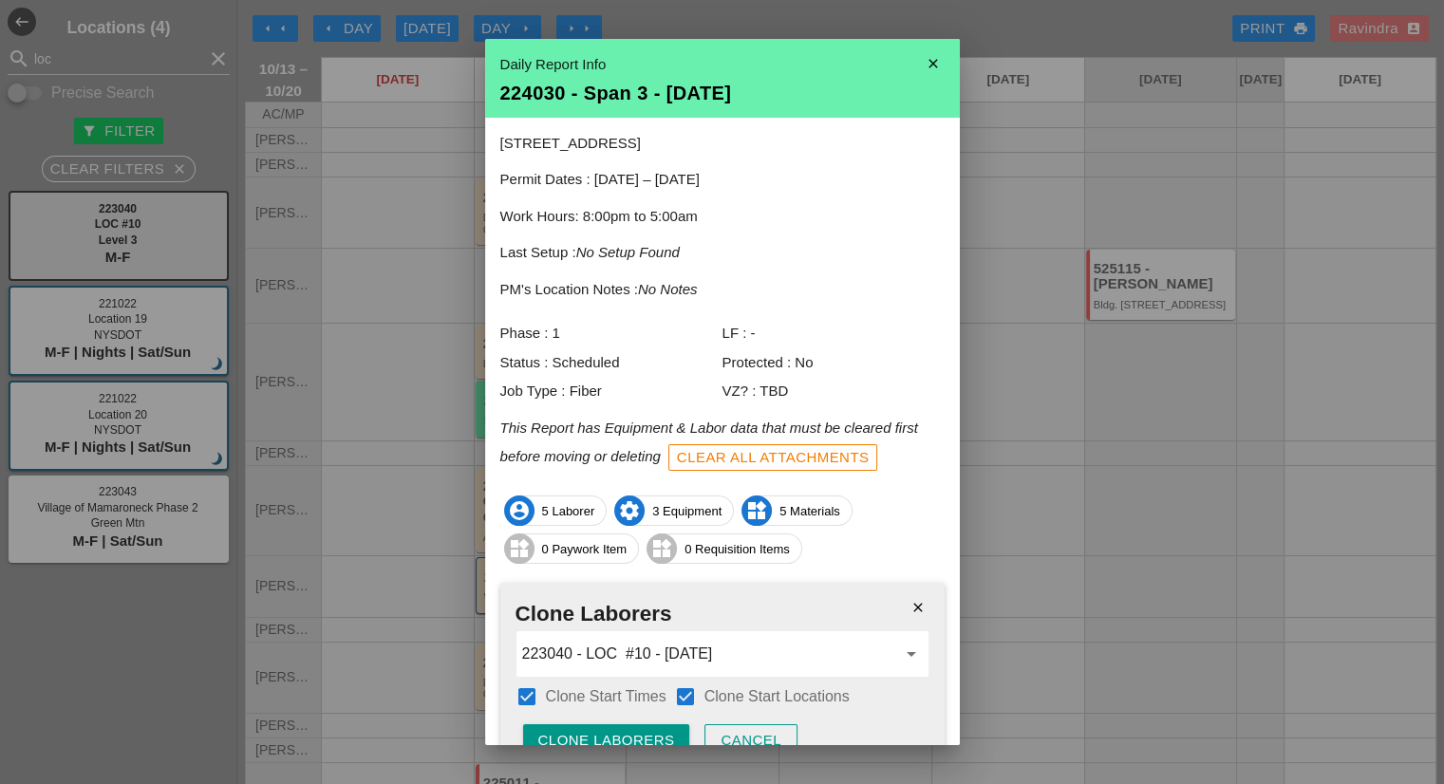
click at [649, 734] on div "Clone Laborers" at bounding box center [606, 741] width 137 height 22
click at [649, 734] on div "Are you sure?" at bounding box center [598, 741] width 121 height 22
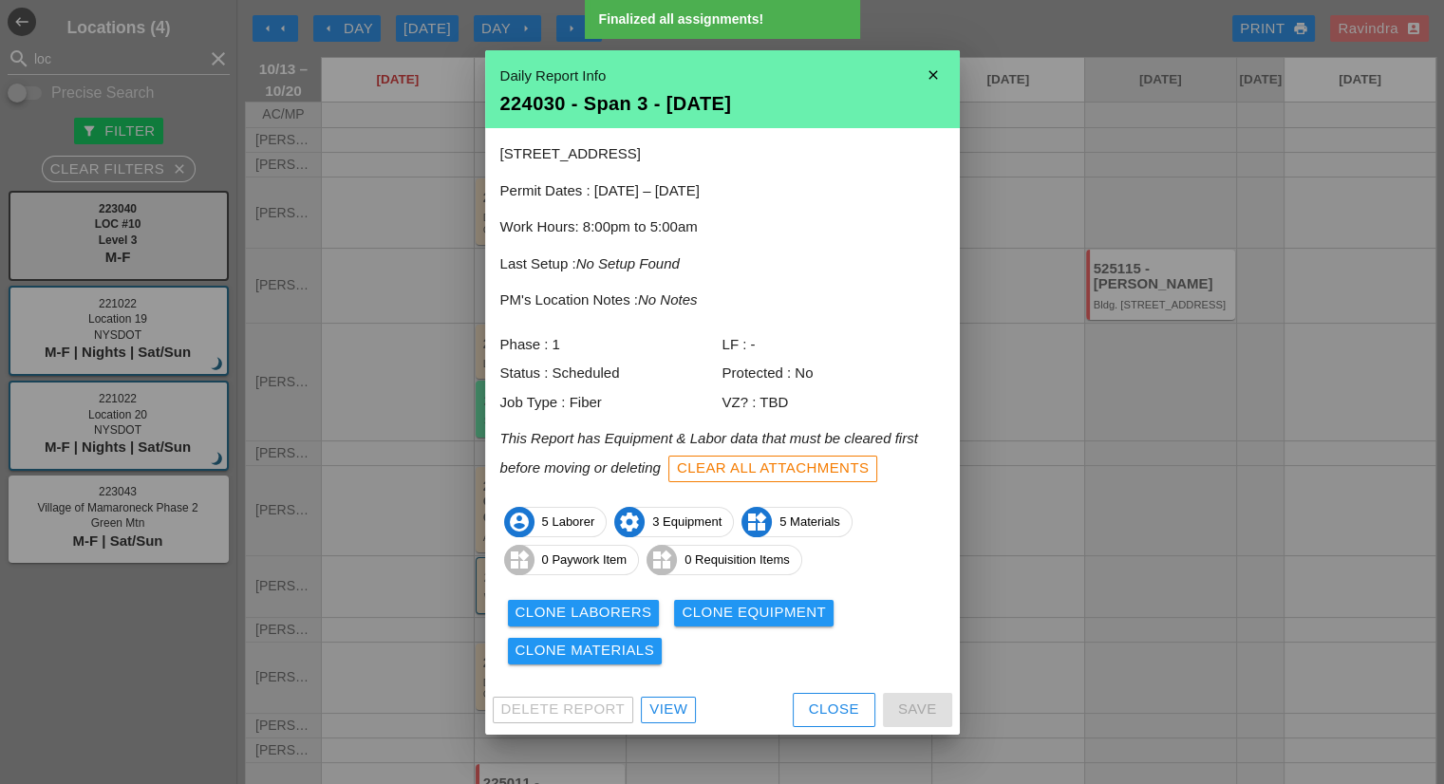
click at [764, 624] on button "Clone Equipment" at bounding box center [753, 613] width 159 height 27
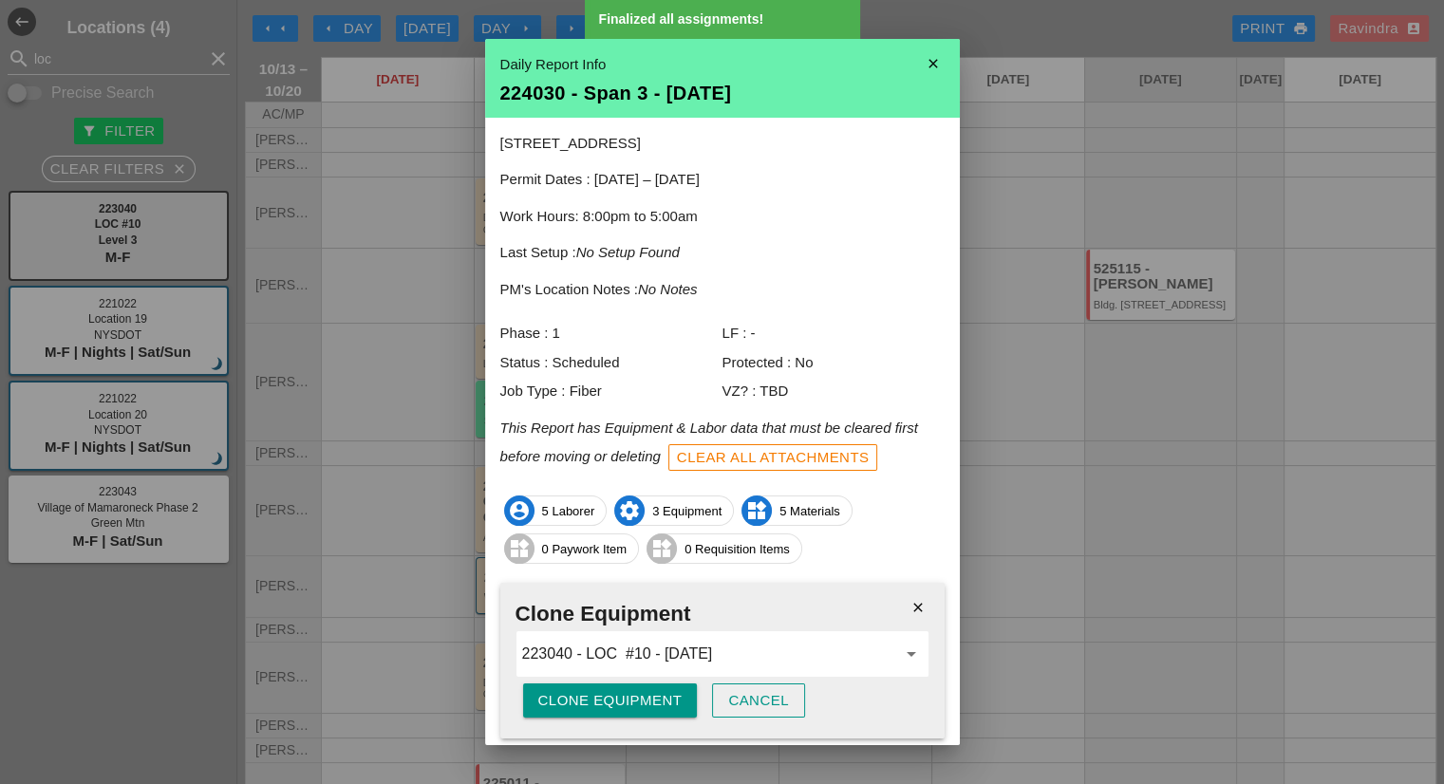
click at [632, 691] on div "Clone Equipment" at bounding box center [610, 701] width 144 height 22
click at [632, 691] on div "Are you sure?" at bounding box center [598, 701] width 121 height 22
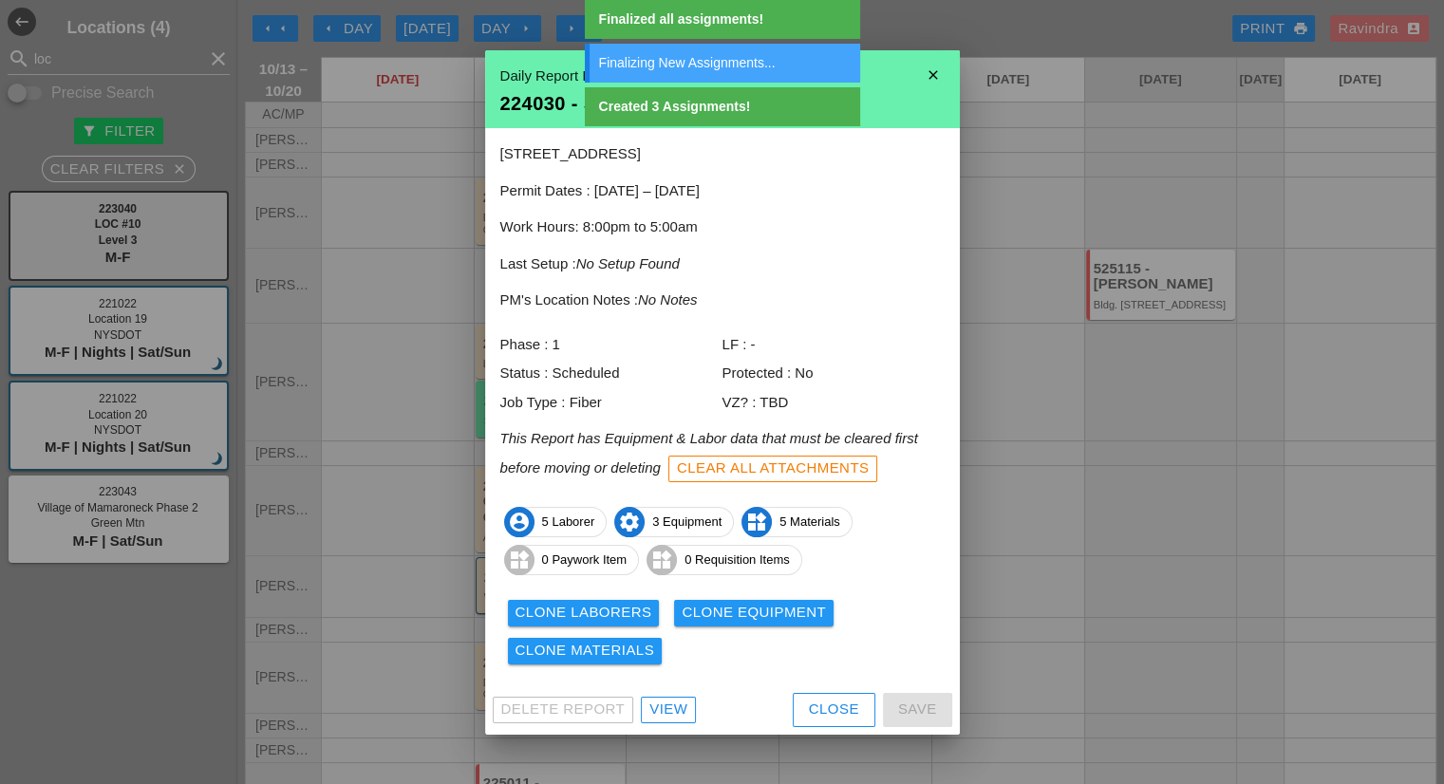
click at [627, 646] on div "Clone Materials" at bounding box center [585, 651] width 140 height 22
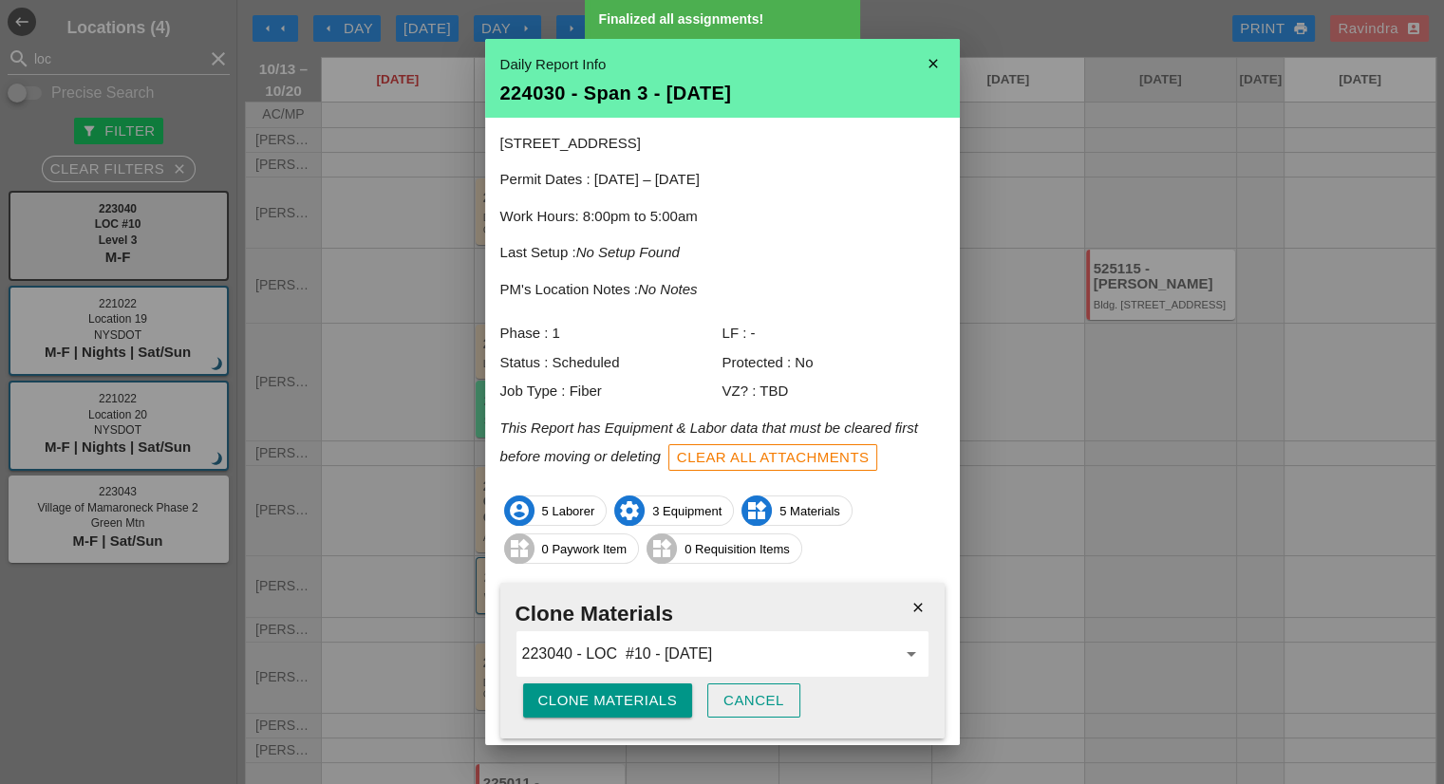
click at [602, 696] on div "Clone Materials" at bounding box center [608, 701] width 140 height 22
click at [602, 696] on div "Are you sure?" at bounding box center [598, 701] width 121 height 22
click at [925, 58] on icon "close" at bounding box center [933, 64] width 38 height 38
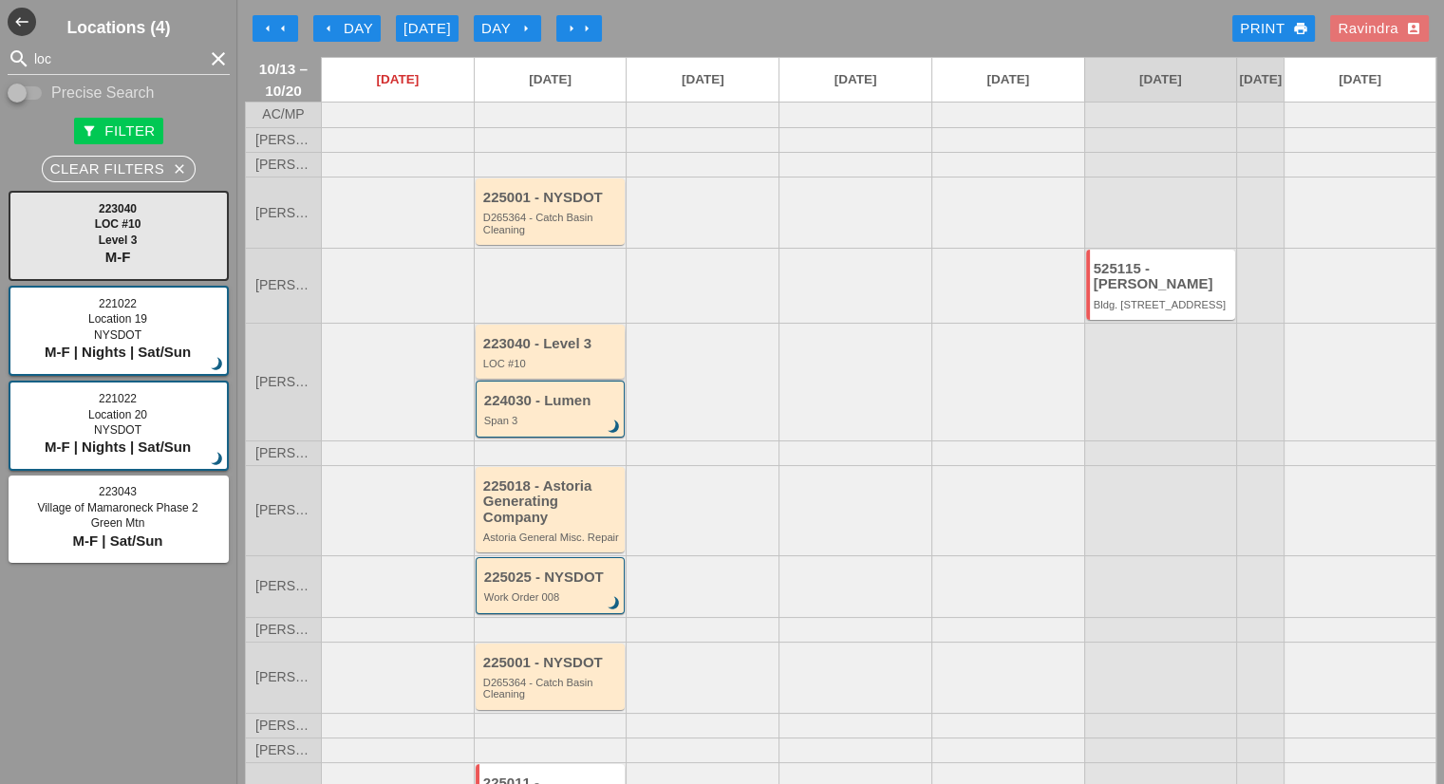
click at [539, 369] on div "LOC #10" at bounding box center [552, 363] width 138 height 11
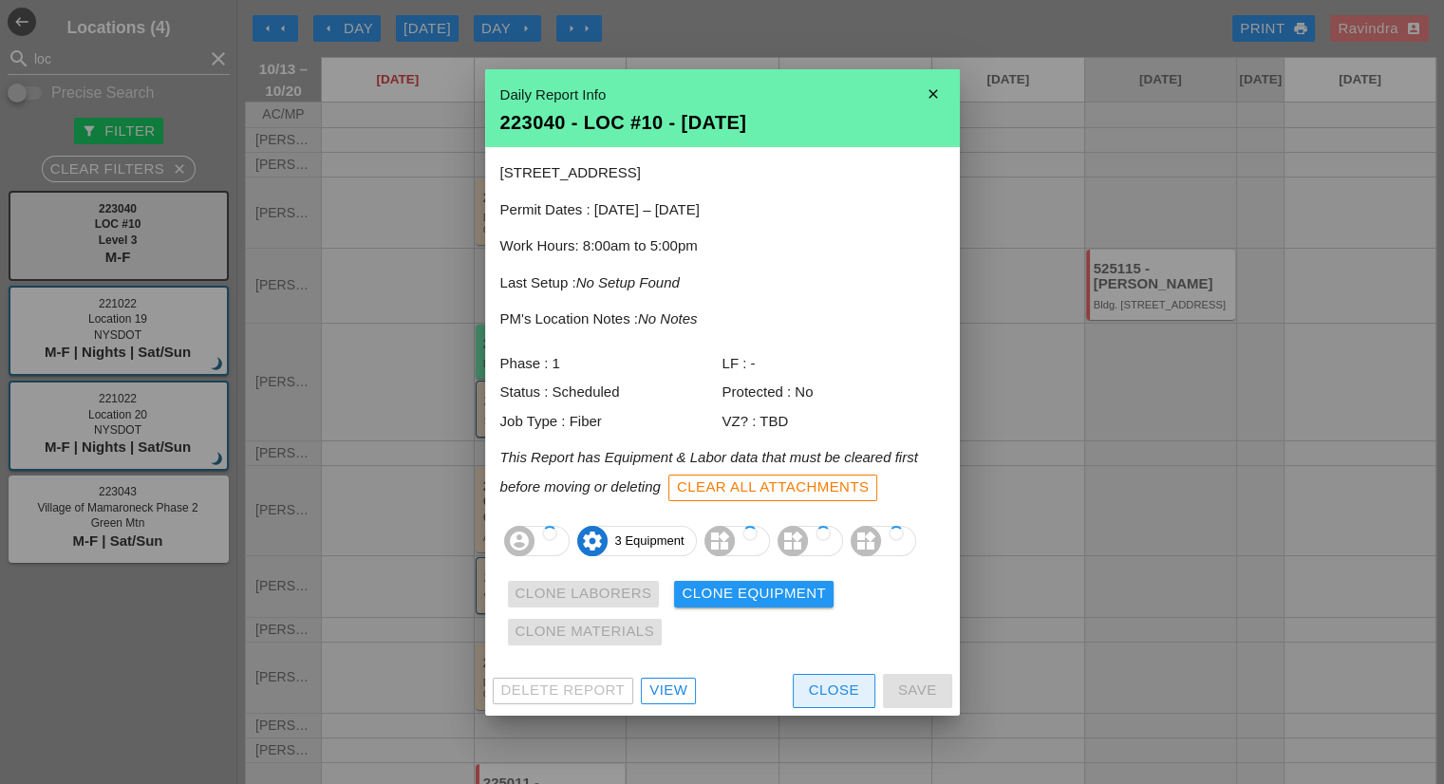
click at [856, 701] on button "Close" at bounding box center [834, 691] width 83 height 34
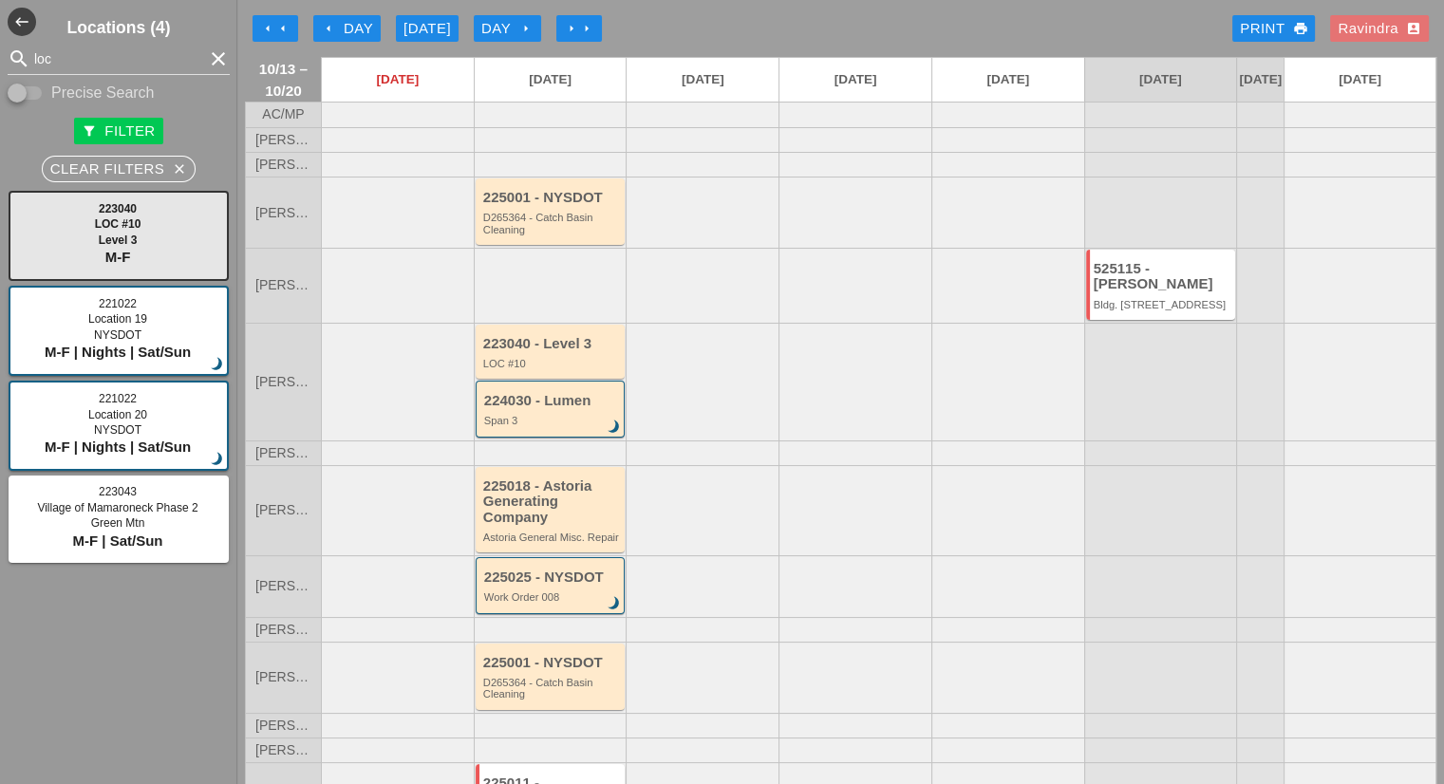
click at [539, 440] on div "223040 - Level 3 LOC #10 224030 - Lumen Span 3 brightness_3" at bounding box center [550, 382] width 153 height 118
click at [539, 437] on div "224030 - Lumen Span 3 brightness_3" at bounding box center [551, 409] width 150 height 56
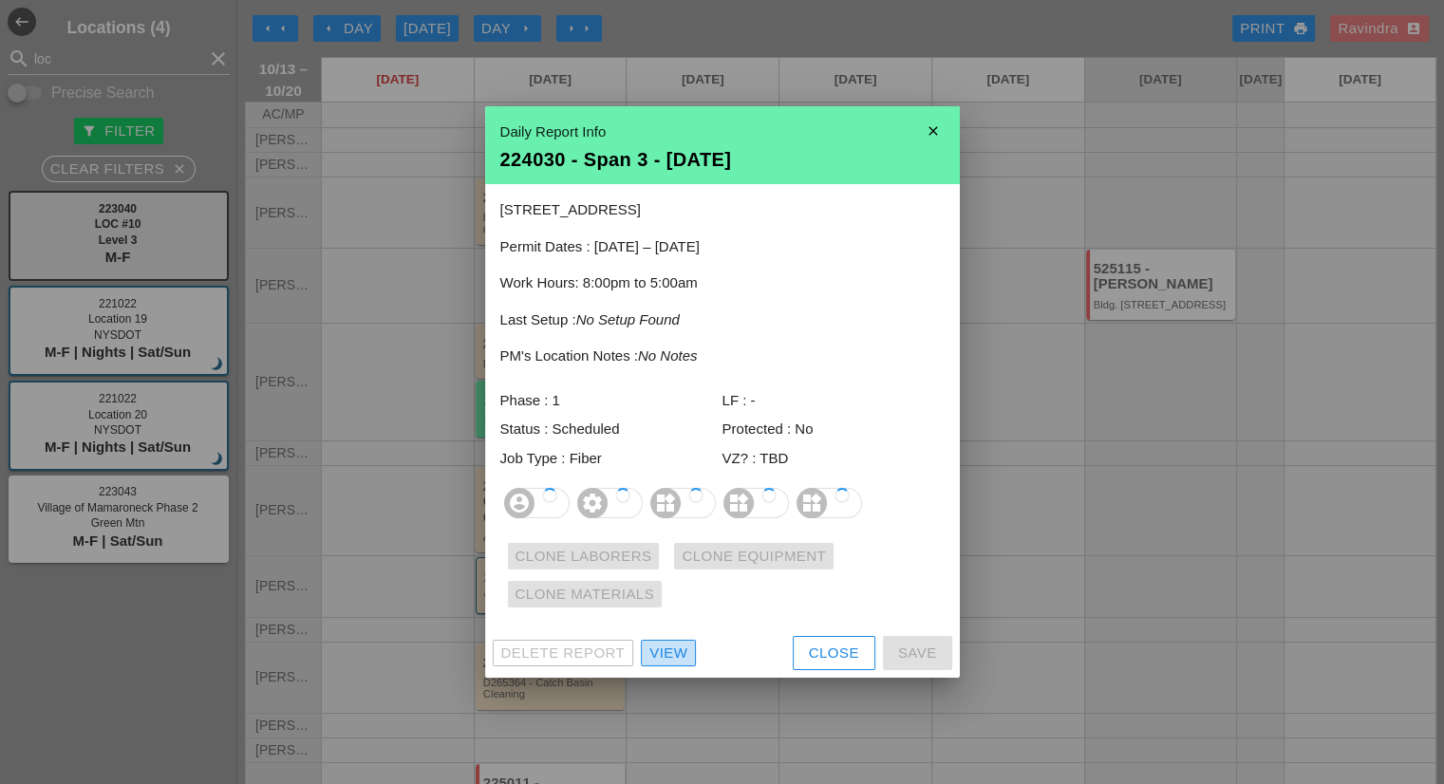
click at [664, 665] on link "View" at bounding box center [668, 653] width 55 height 27
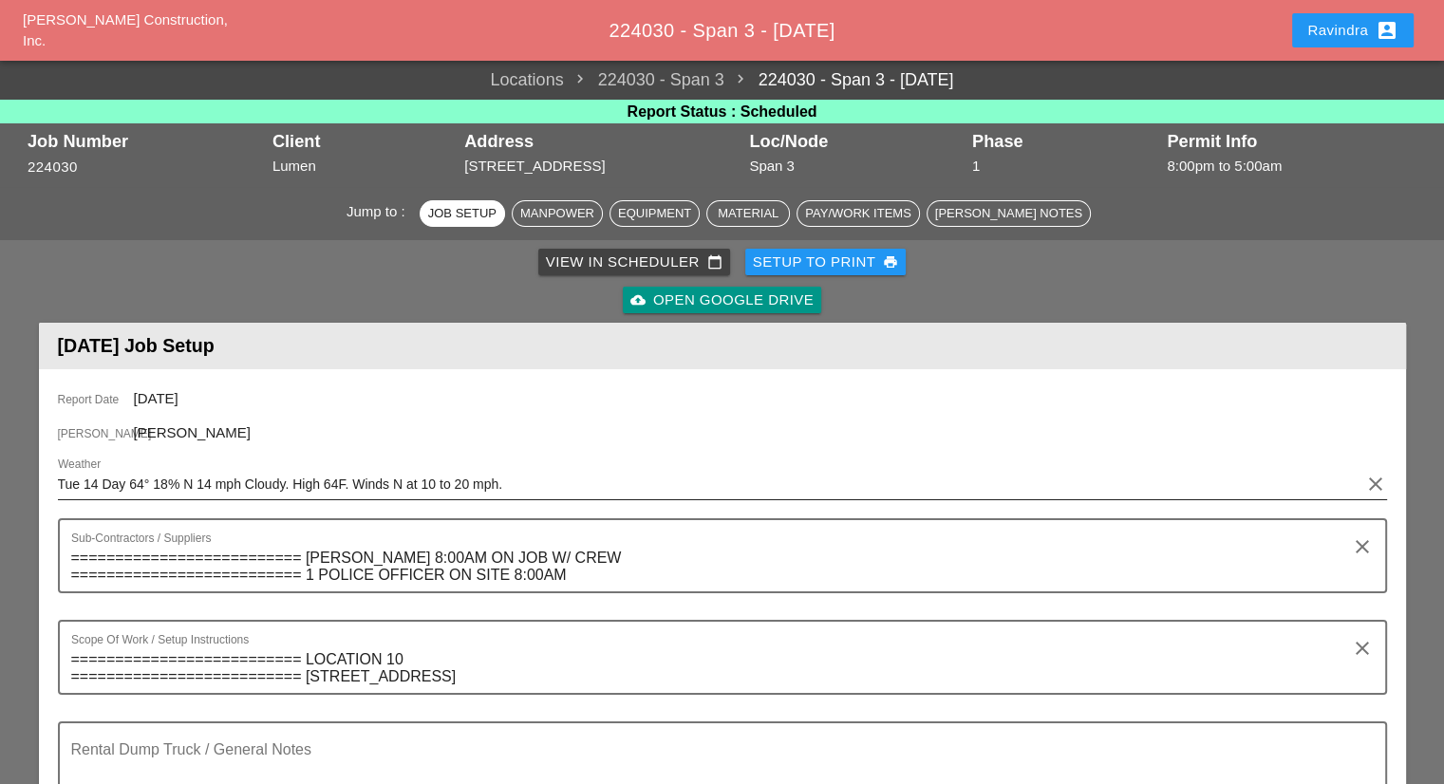
scroll to position [95, 0]
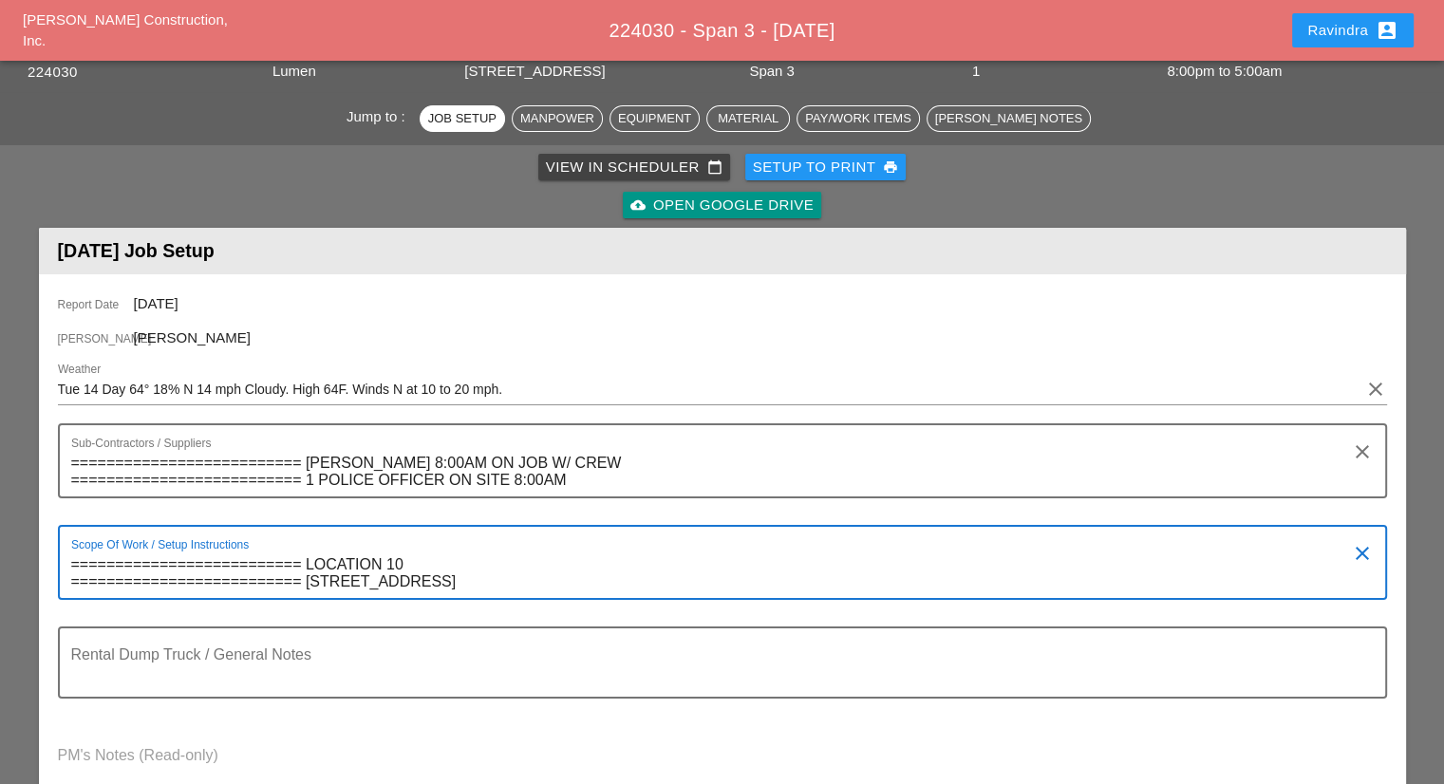
drag, startPoint x: 636, startPoint y: 586, endPoint x: 0, endPoint y: 513, distance: 640.2
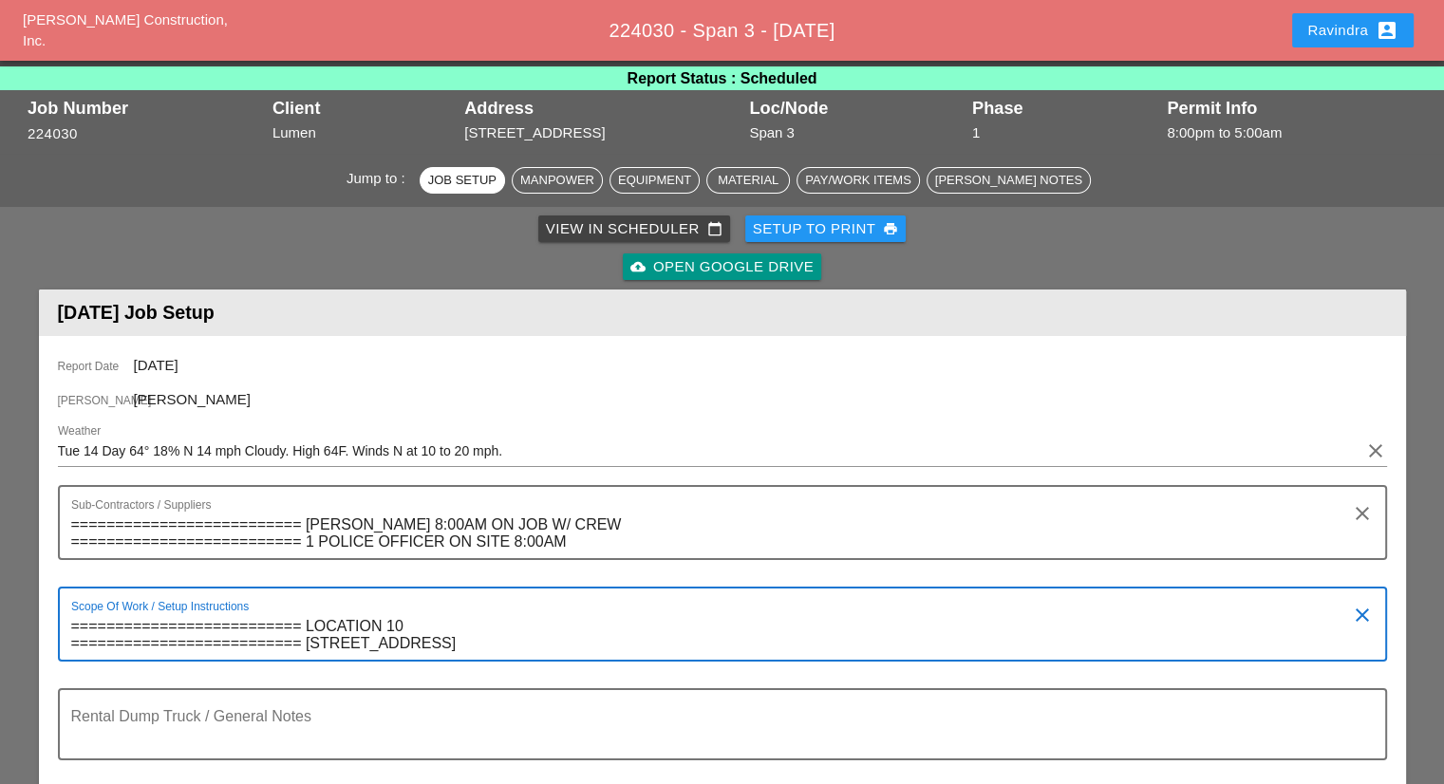
scroll to position [0, 0]
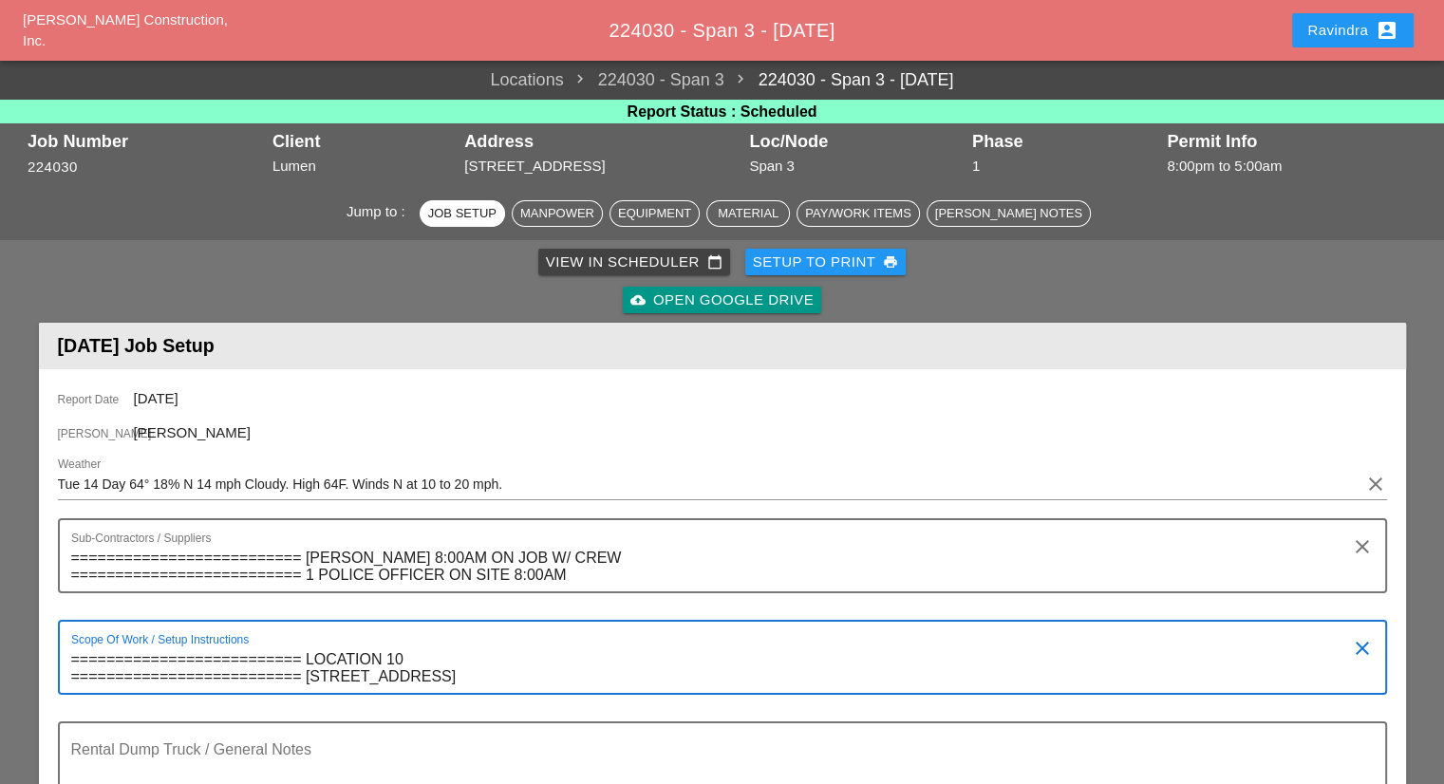
click at [1288, 24] on div "Ravindra account_box" at bounding box center [1352, 31] width 137 height 46
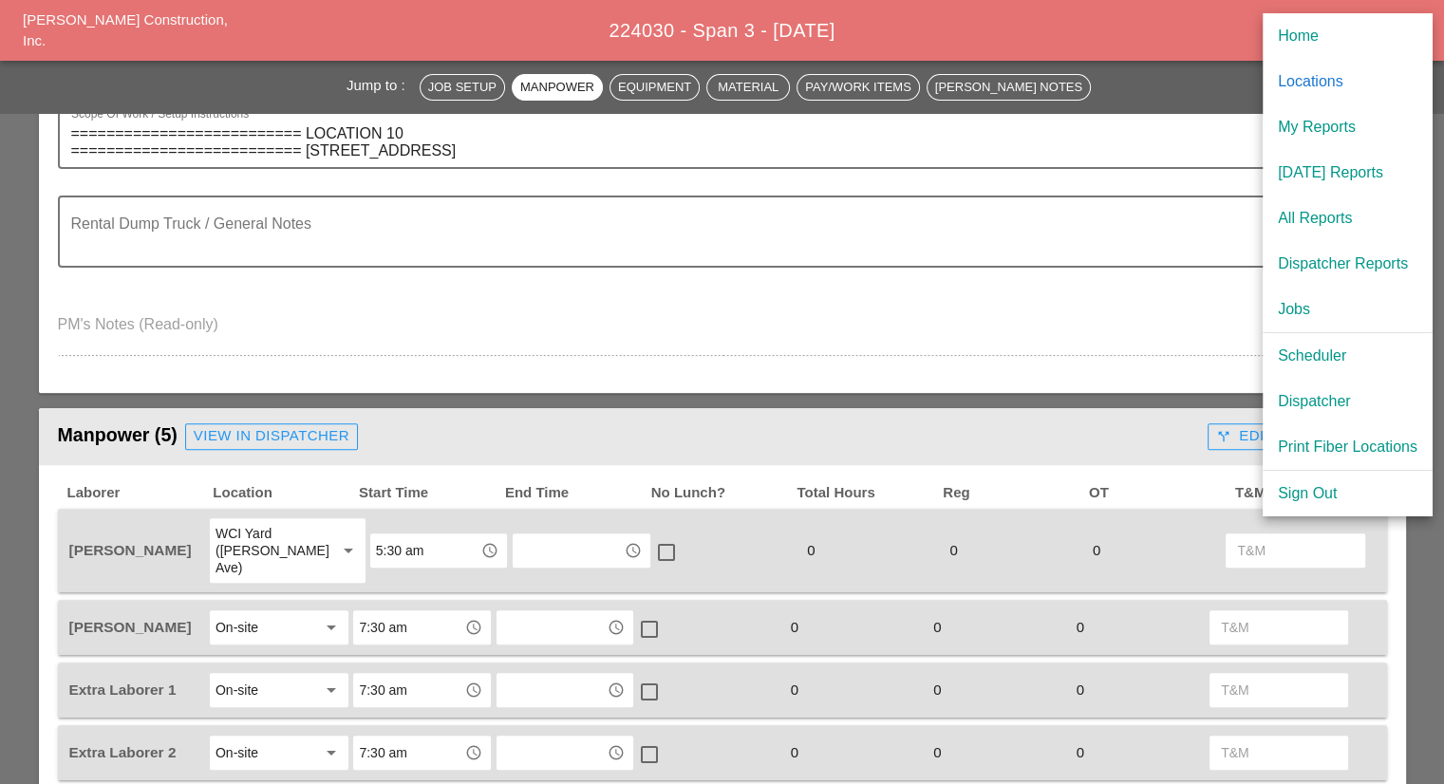
scroll to position [380, 0]
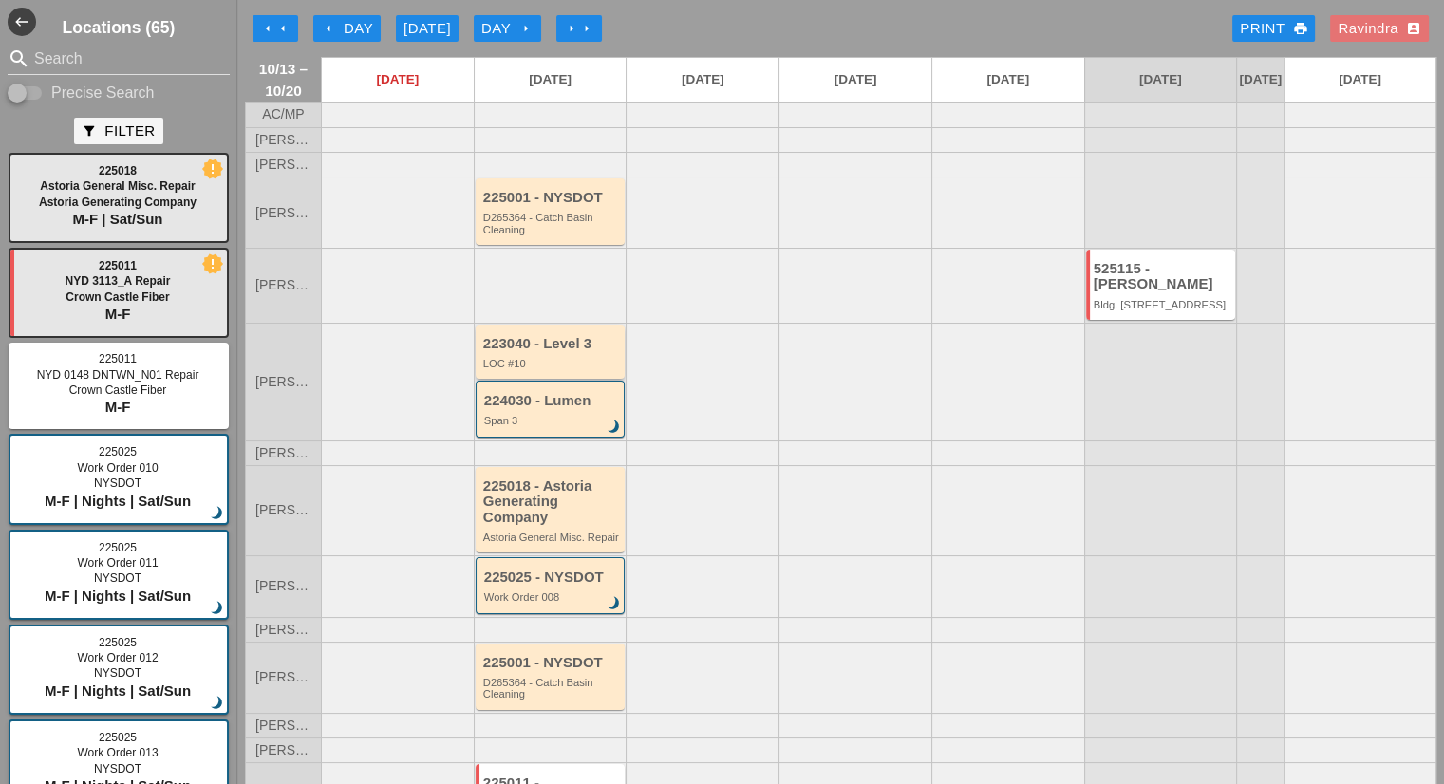
click at [535, 352] on div "223040 - Level 3" at bounding box center [552, 344] width 138 height 16
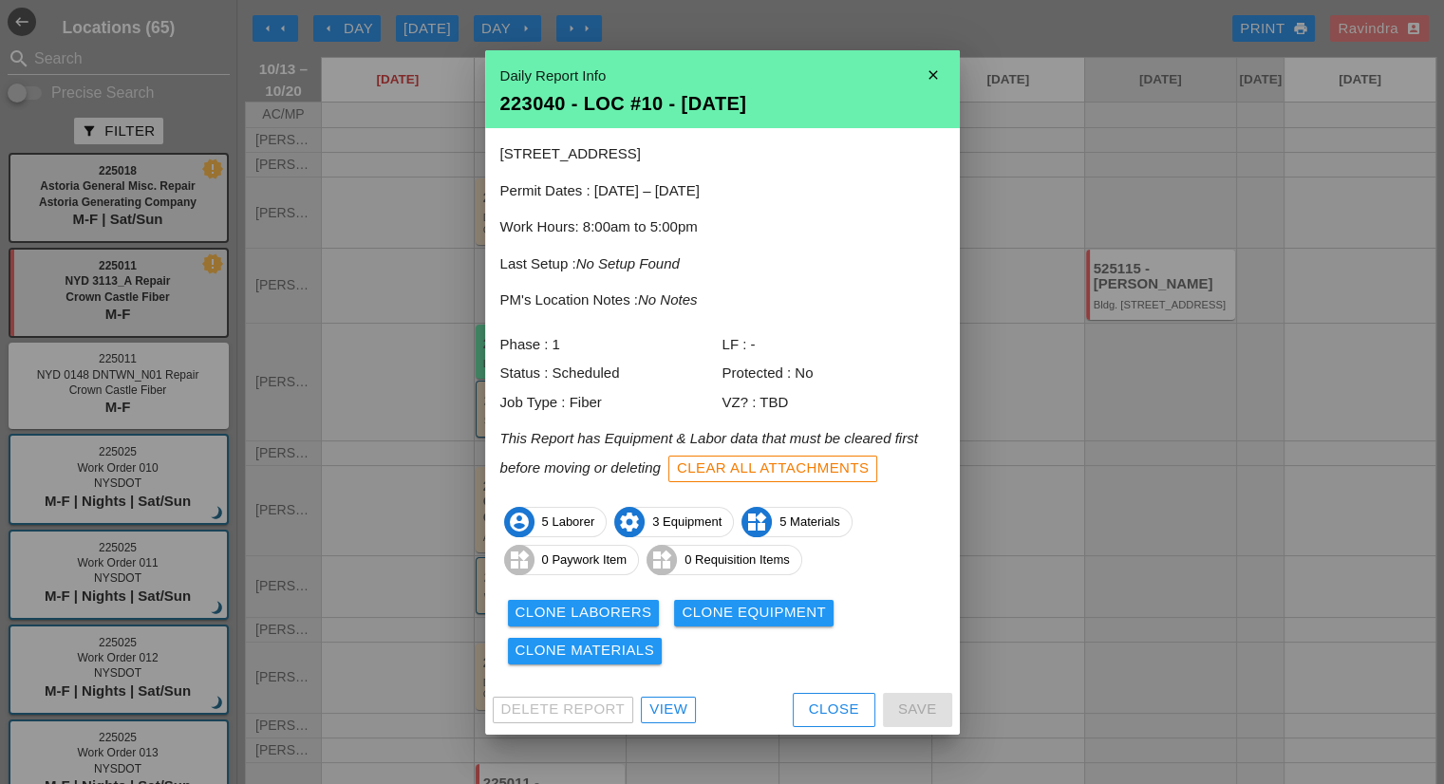
click at [671, 686] on div "Delete Report View Close Save" at bounding box center [722, 709] width 475 height 49
click at [672, 706] on div "View" at bounding box center [668, 710] width 38 height 22
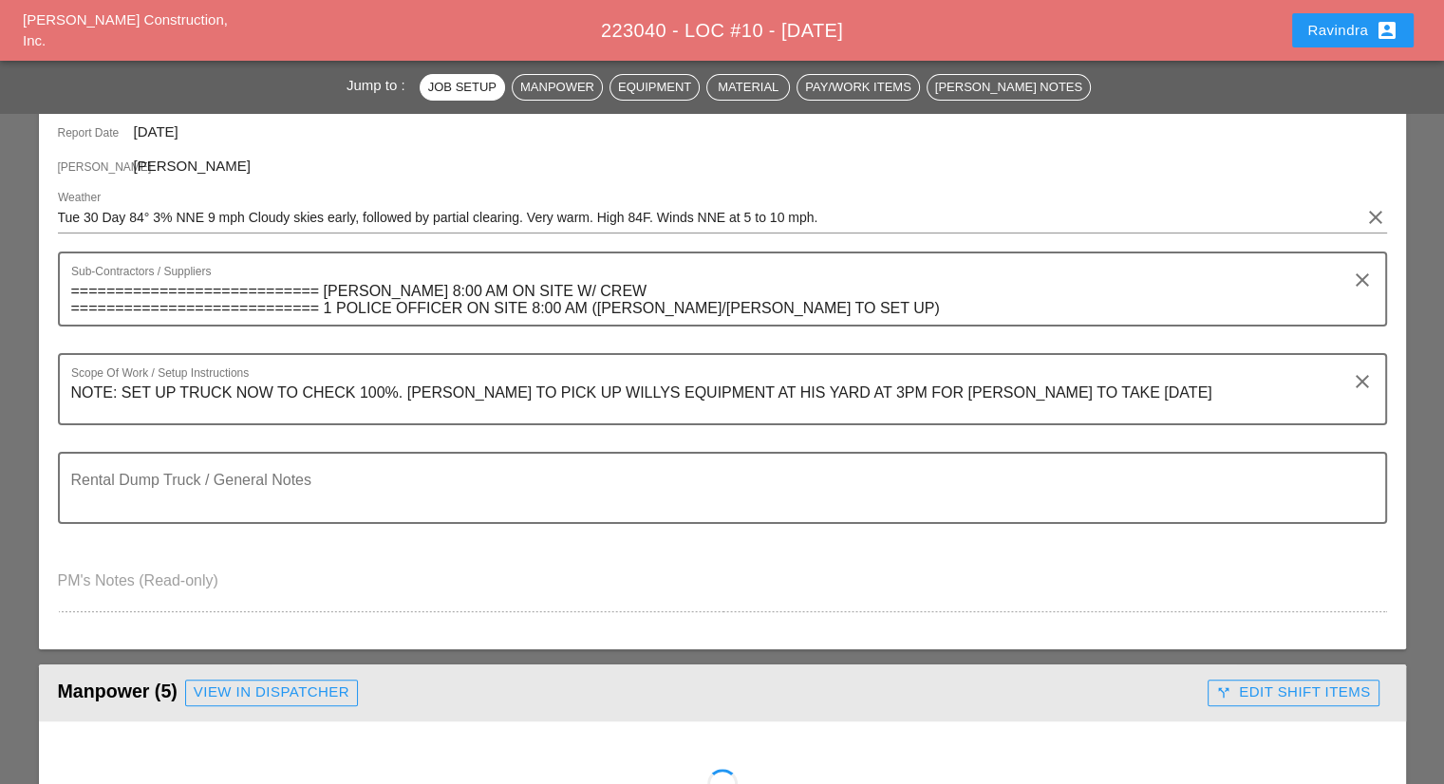
scroll to position [285, 0]
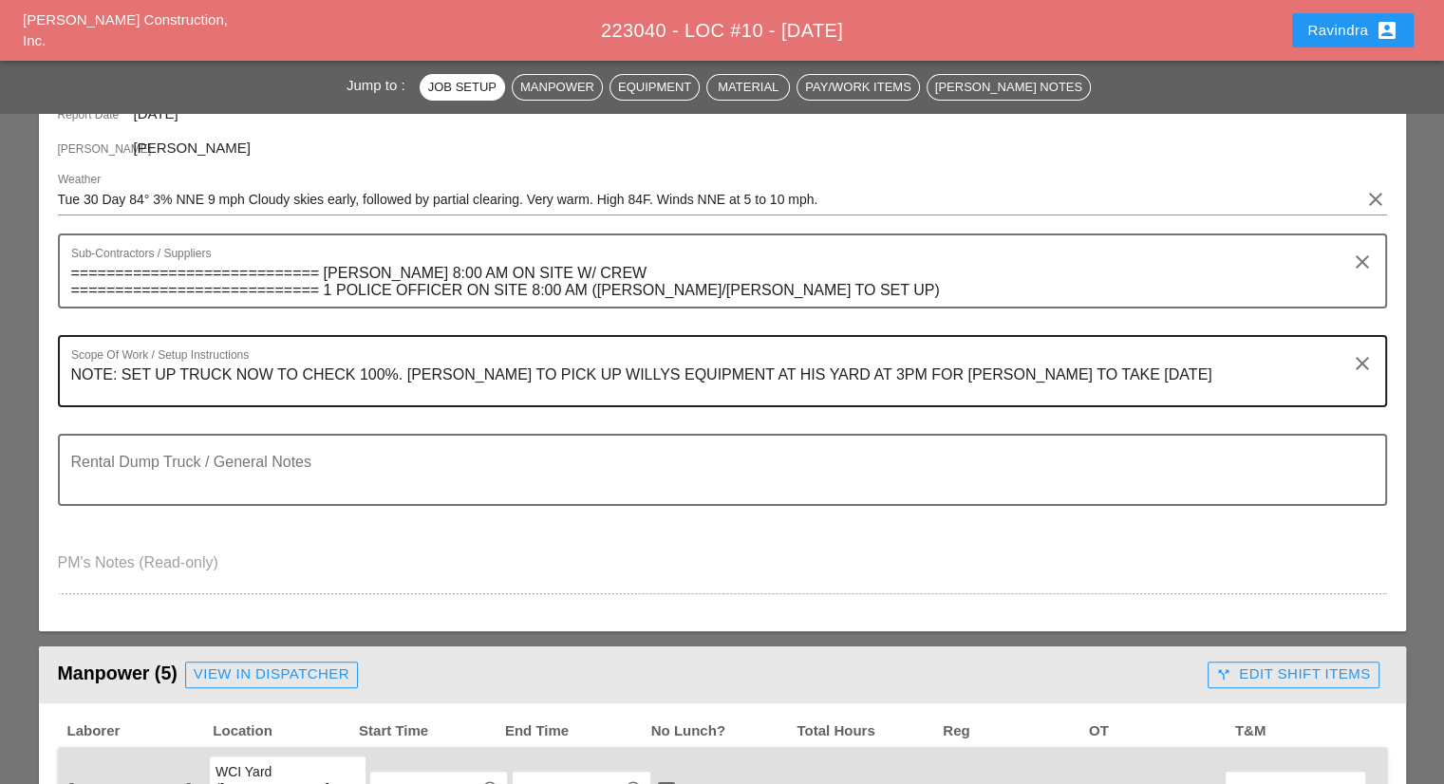
click at [61, 369] on div "Scope Of Work / Setup Instructions NOTE: SET UP TRUCK NOW TO CHECK 100%. [PERSO…" at bounding box center [722, 371] width 1329 height 72
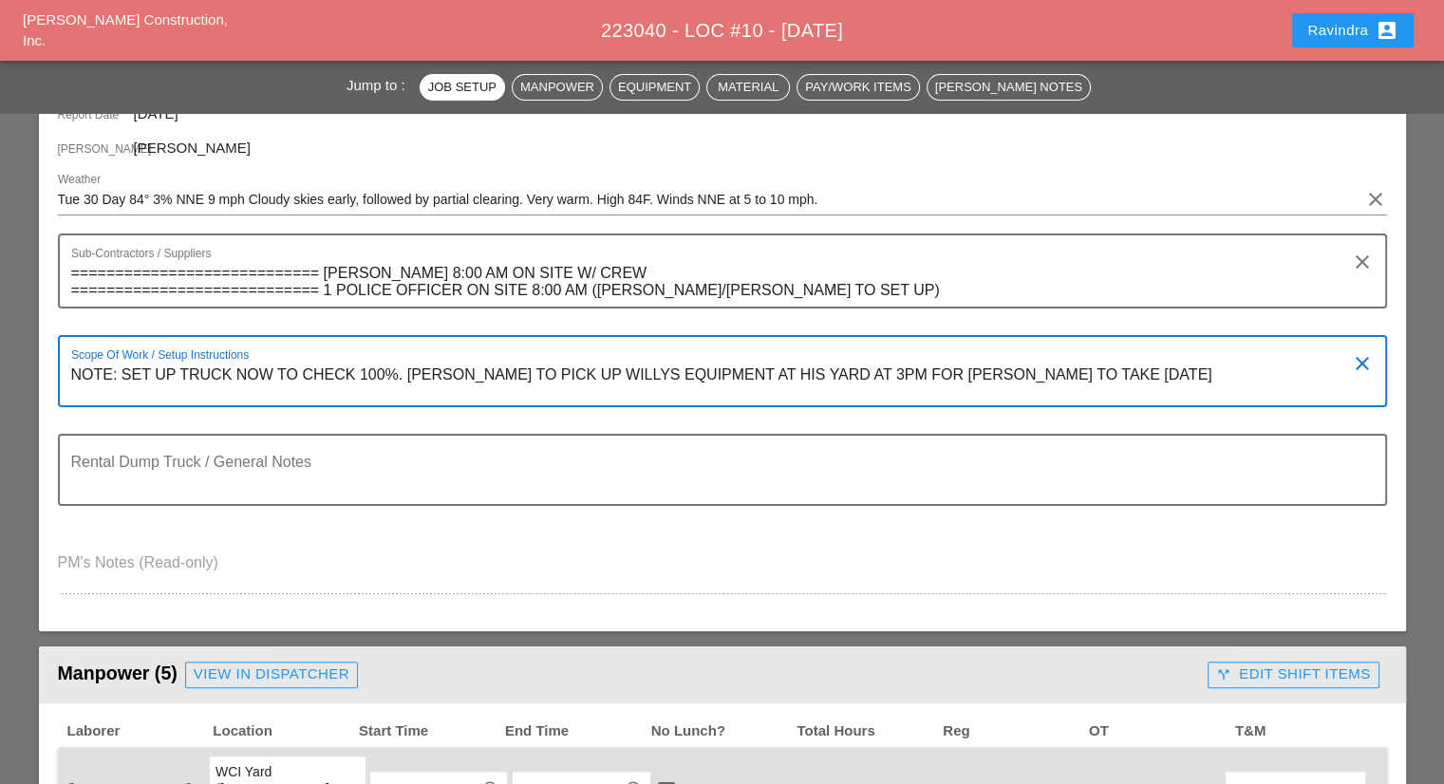
click at [65, 374] on div "Scope Of Work / Setup Instructions NOTE: SET UP TRUCK NOW TO CHECK 100%. [PERSO…" at bounding box center [722, 371] width 1329 height 72
click at [74, 369] on textarea "NOTE: SET UP TRUCK NOW TO CHECK 100%. [PERSON_NAME] TO PICK UP WILLYS EQUIPMENT…" at bounding box center [714, 383] width 1287 height 46
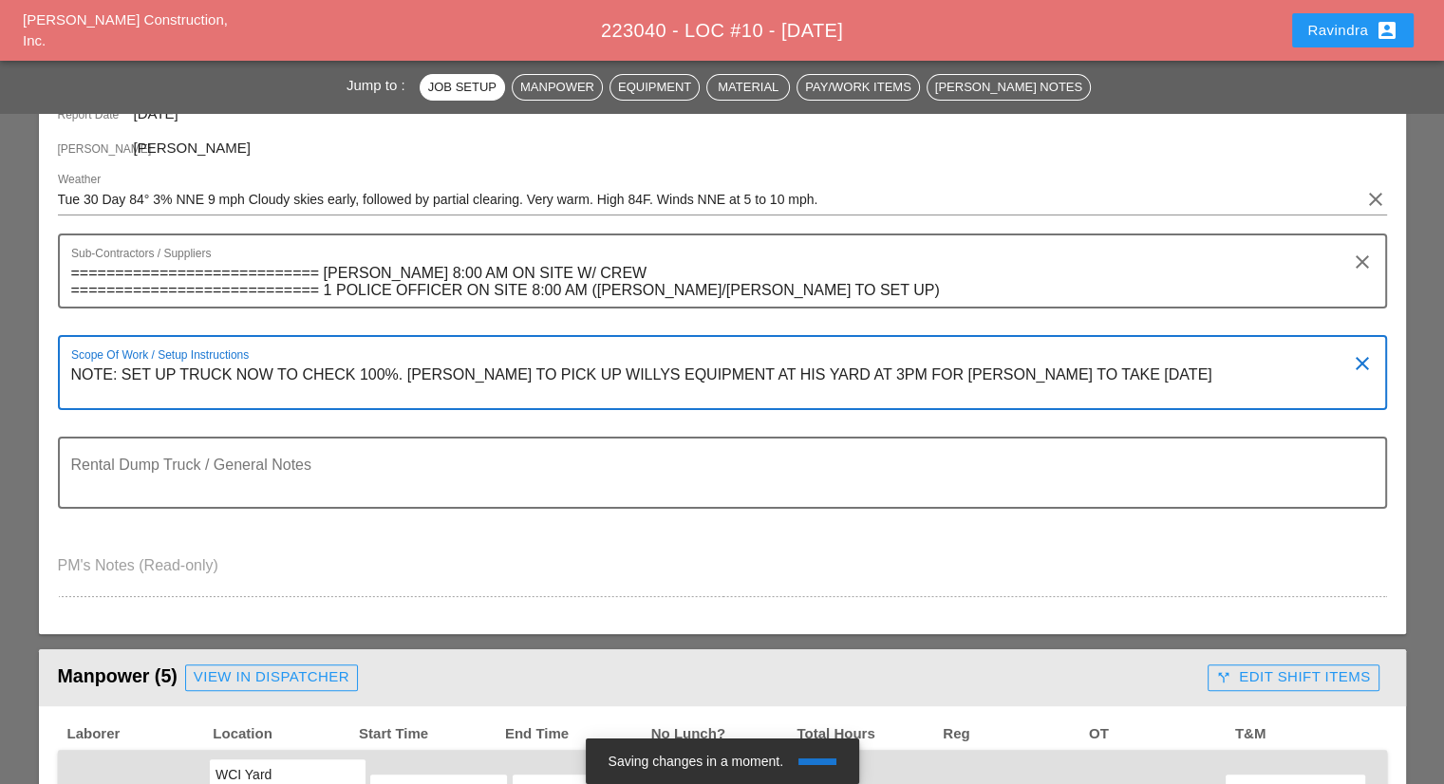
paste textarea "========================== LOCATION 10 ========================== [STREET_ADDRE…"
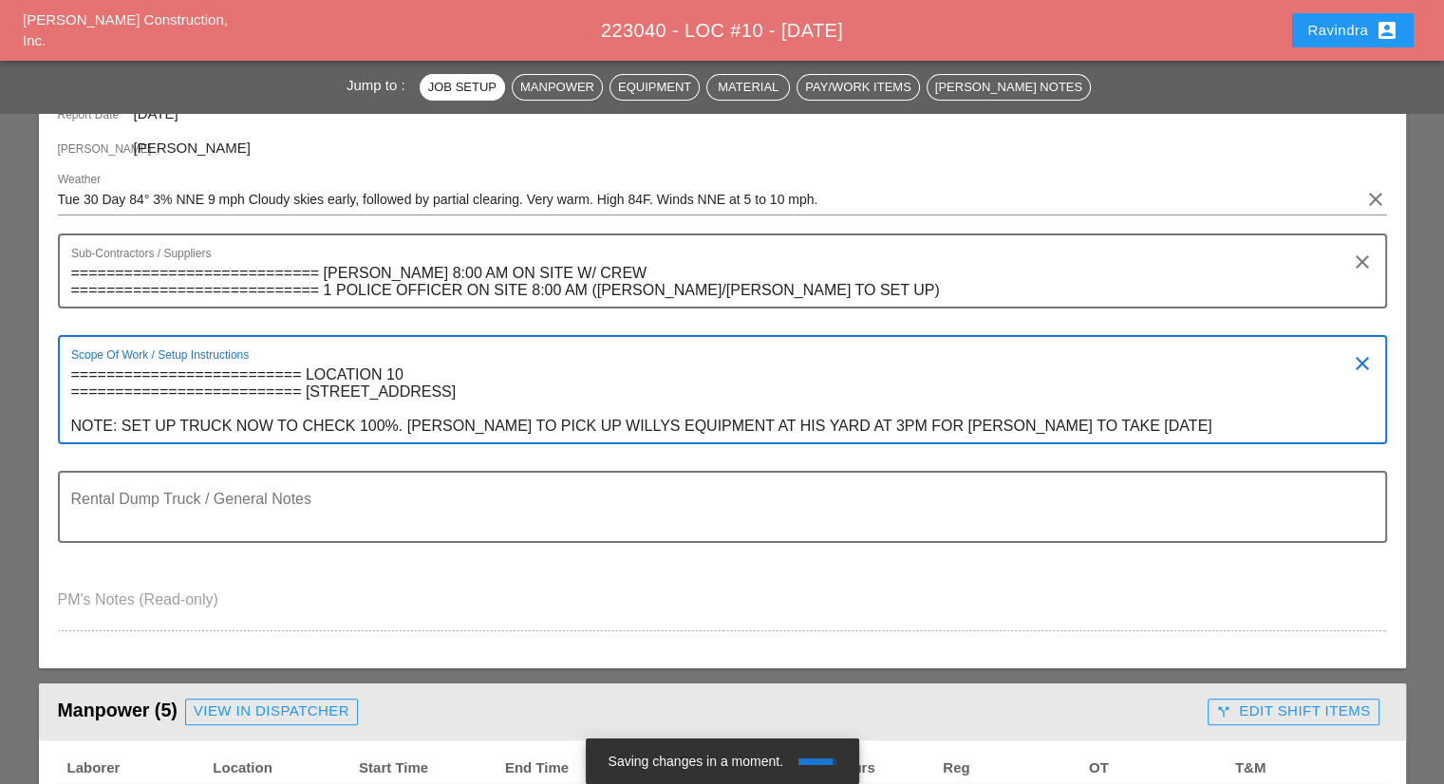
type textarea "========================== LOCATION 10 ========================== [STREET_ADDRE…"
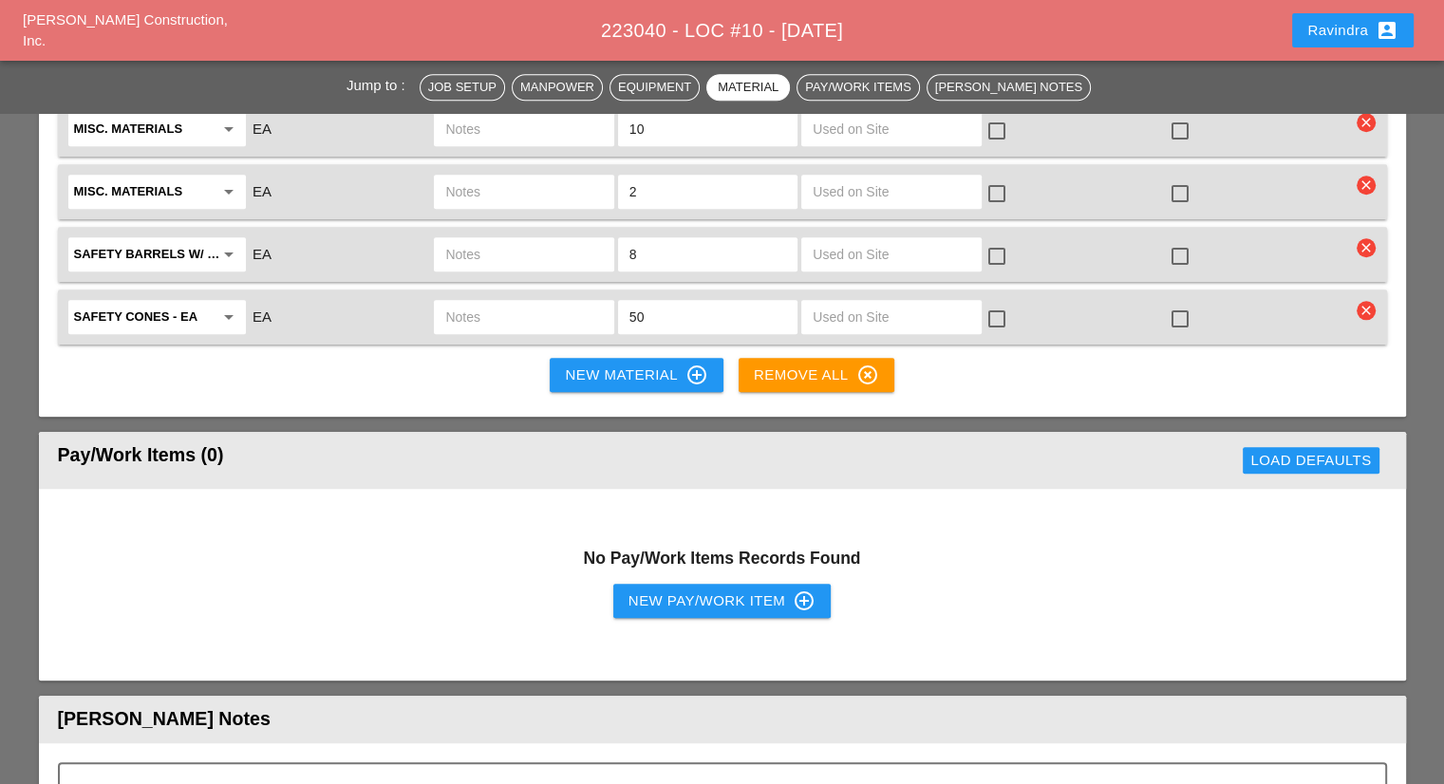
scroll to position [1329, 0]
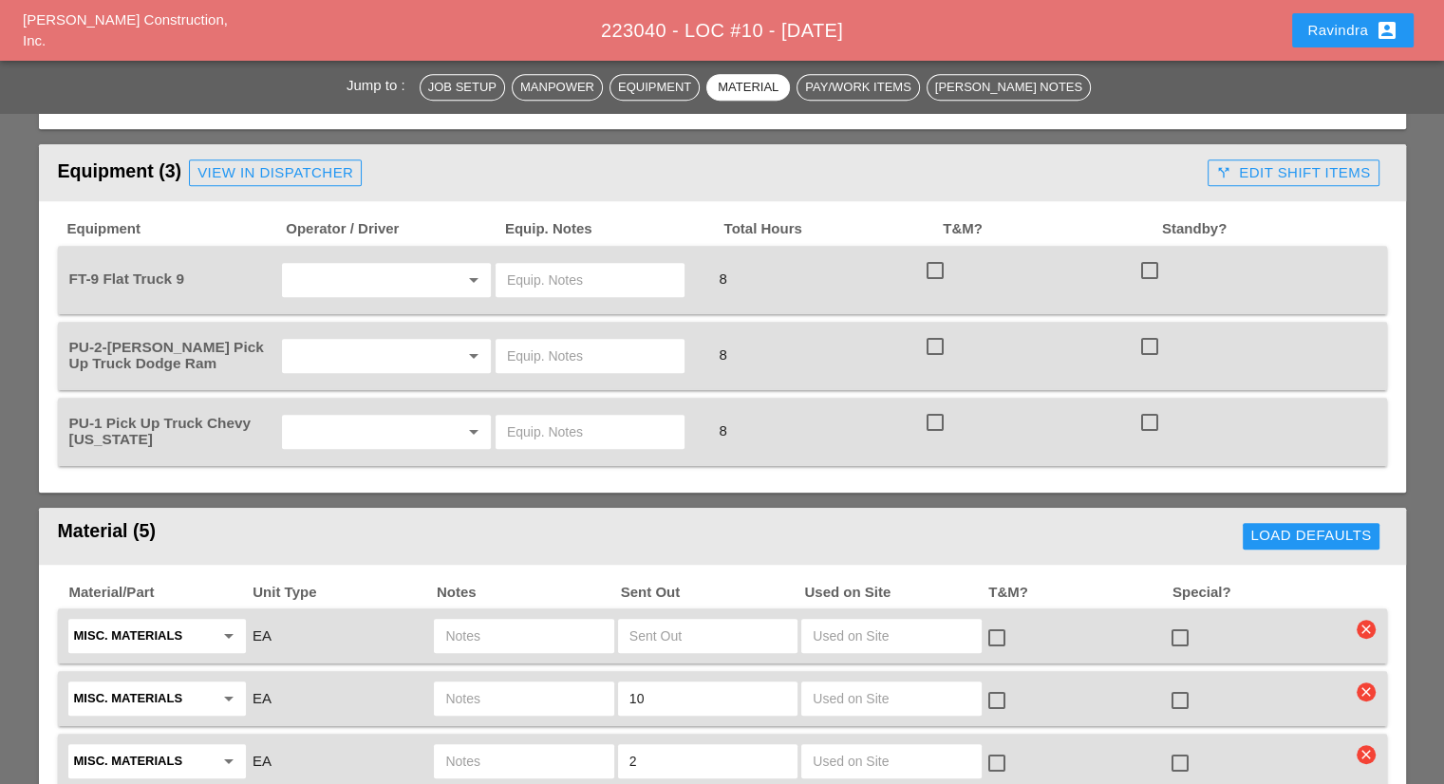
click at [412, 417] on input "text" at bounding box center [360, 432] width 144 height 30
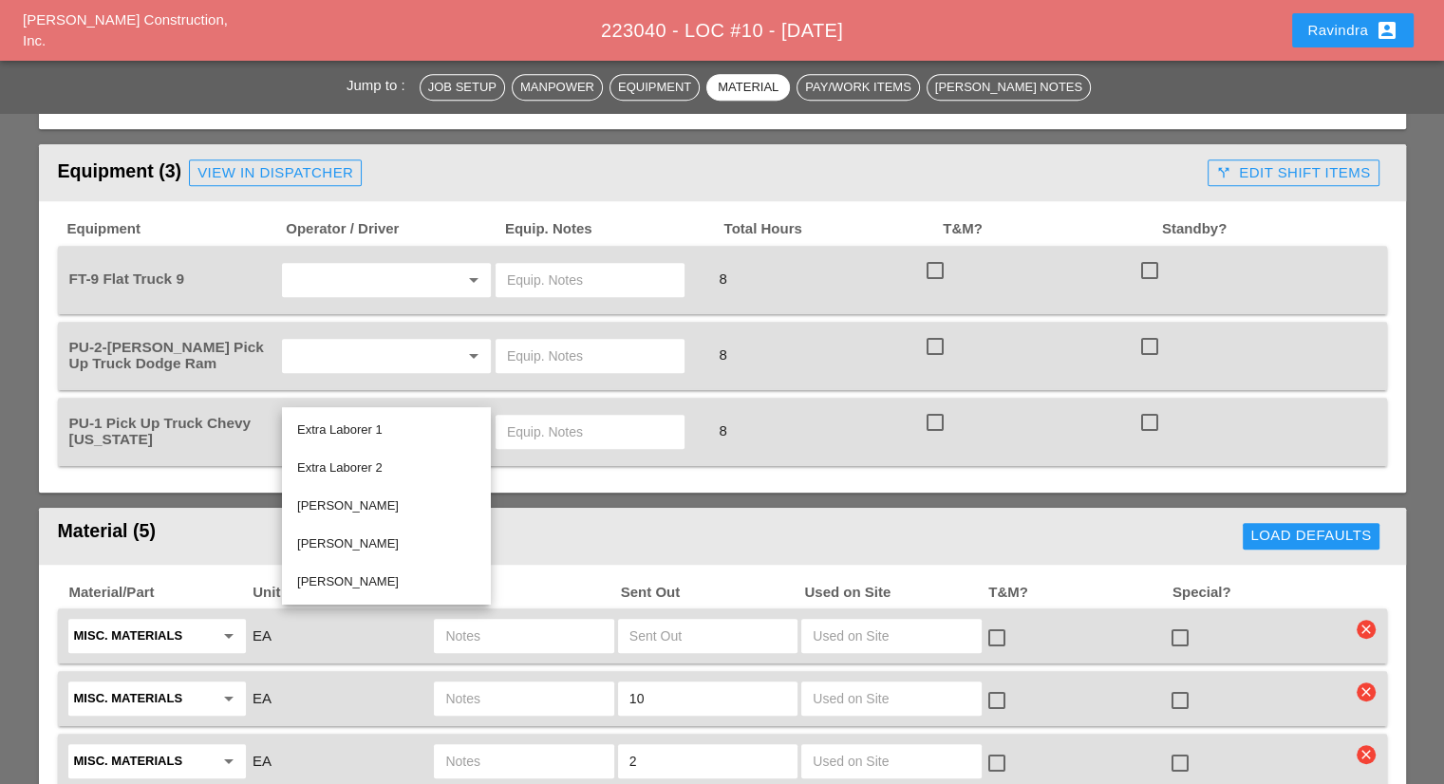
click at [410, 265] on input "text" at bounding box center [360, 280] width 144 height 30
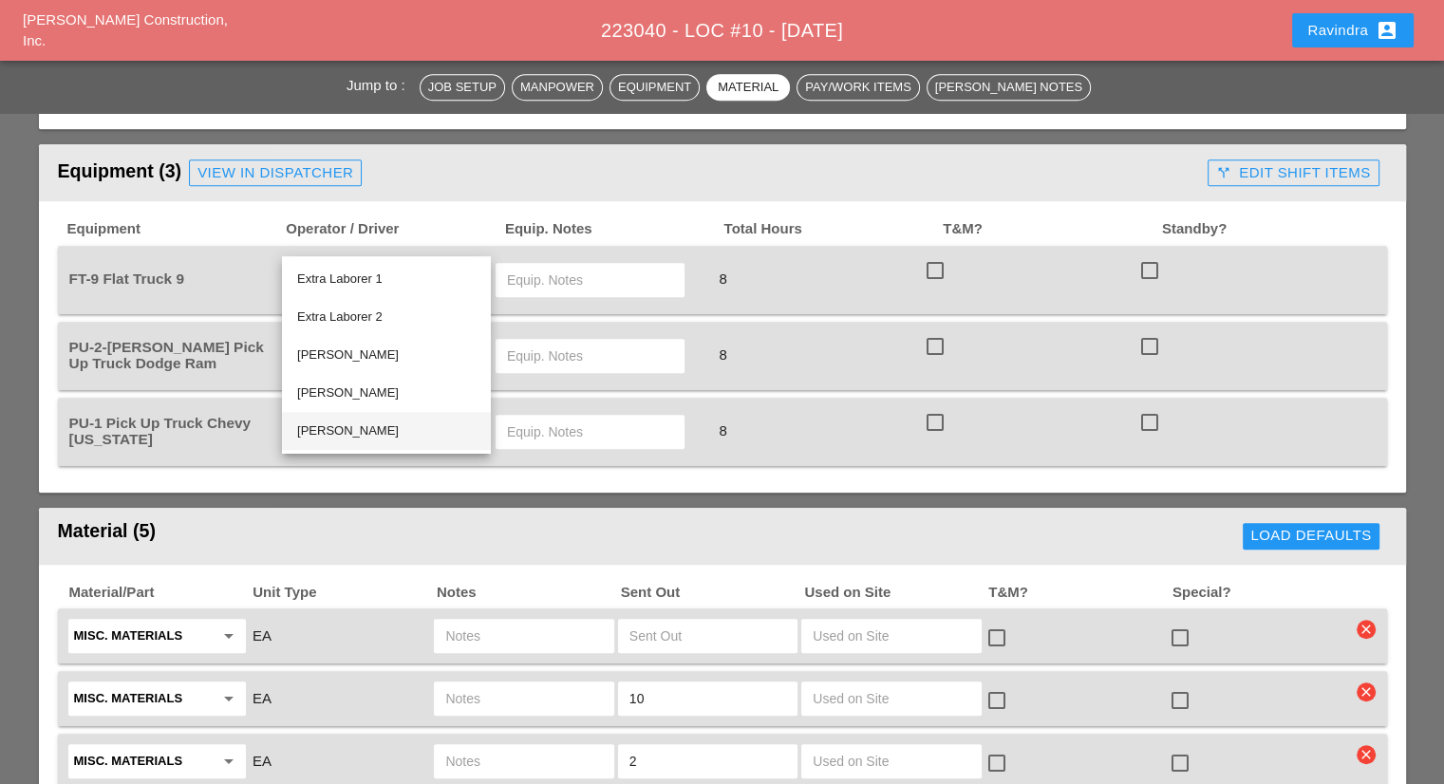
click at [365, 429] on div "[PERSON_NAME]" at bounding box center [386, 431] width 178 height 23
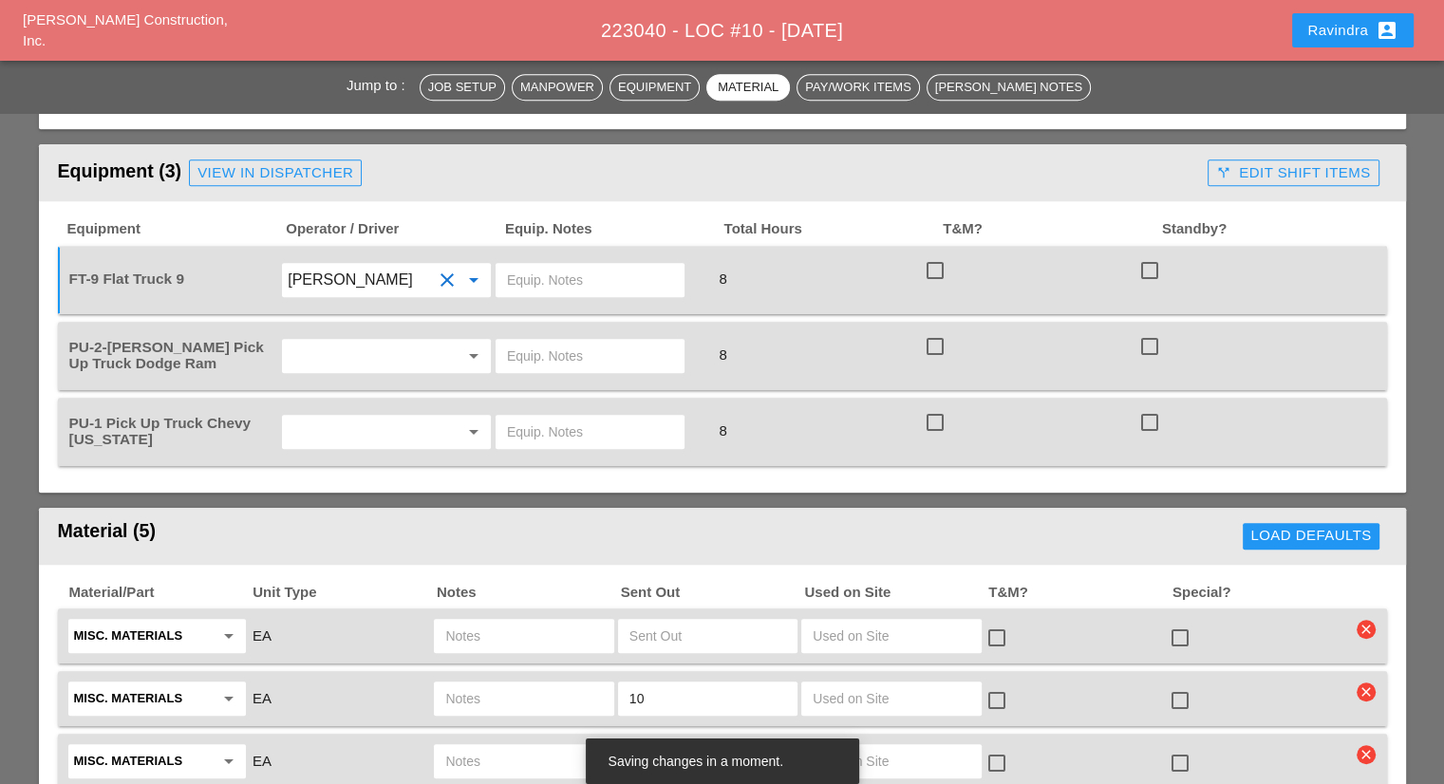
click at [412, 265] on input "[PERSON_NAME]" at bounding box center [360, 280] width 144 height 30
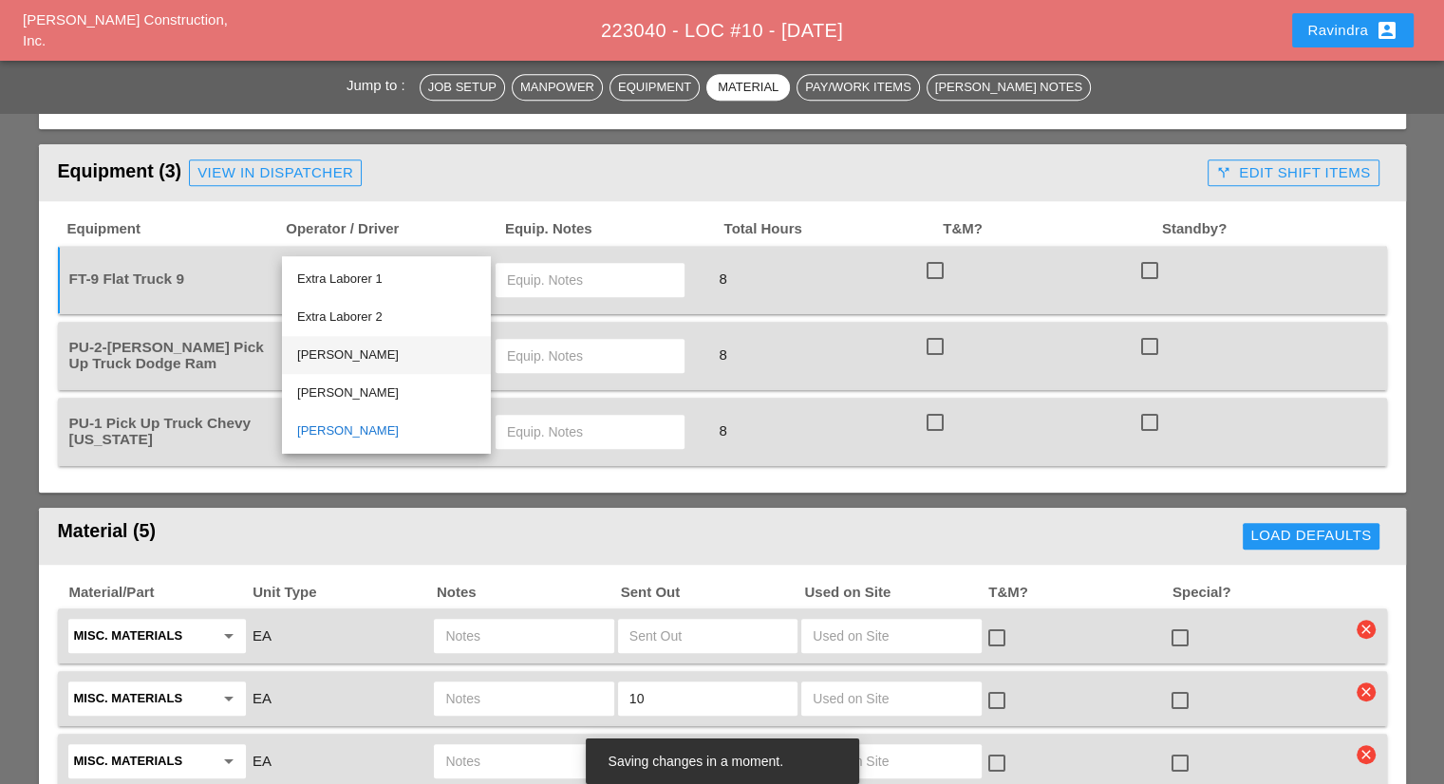
drag, startPoint x: 371, startPoint y: 354, endPoint x: 536, endPoint y: 263, distance: 188.6
click at [371, 354] on div "[PERSON_NAME]" at bounding box center [386, 355] width 178 height 23
type input "[PERSON_NAME]"
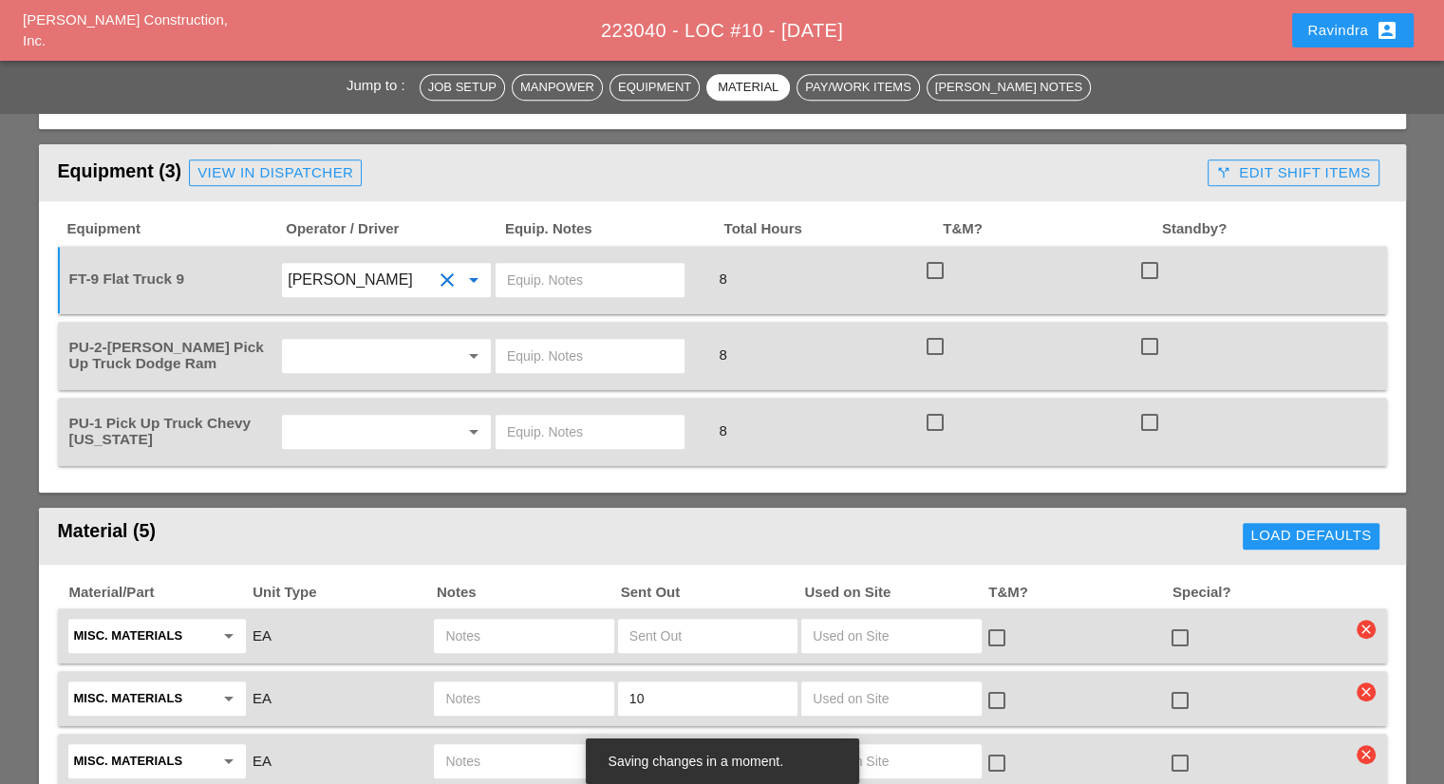
click at [550, 265] on input "text" at bounding box center [590, 280] width 166 height 30
type input "W/ MATERIALS"
click at [308, 417] on input "text" at bounding box center [360, 432] width 144 height 30
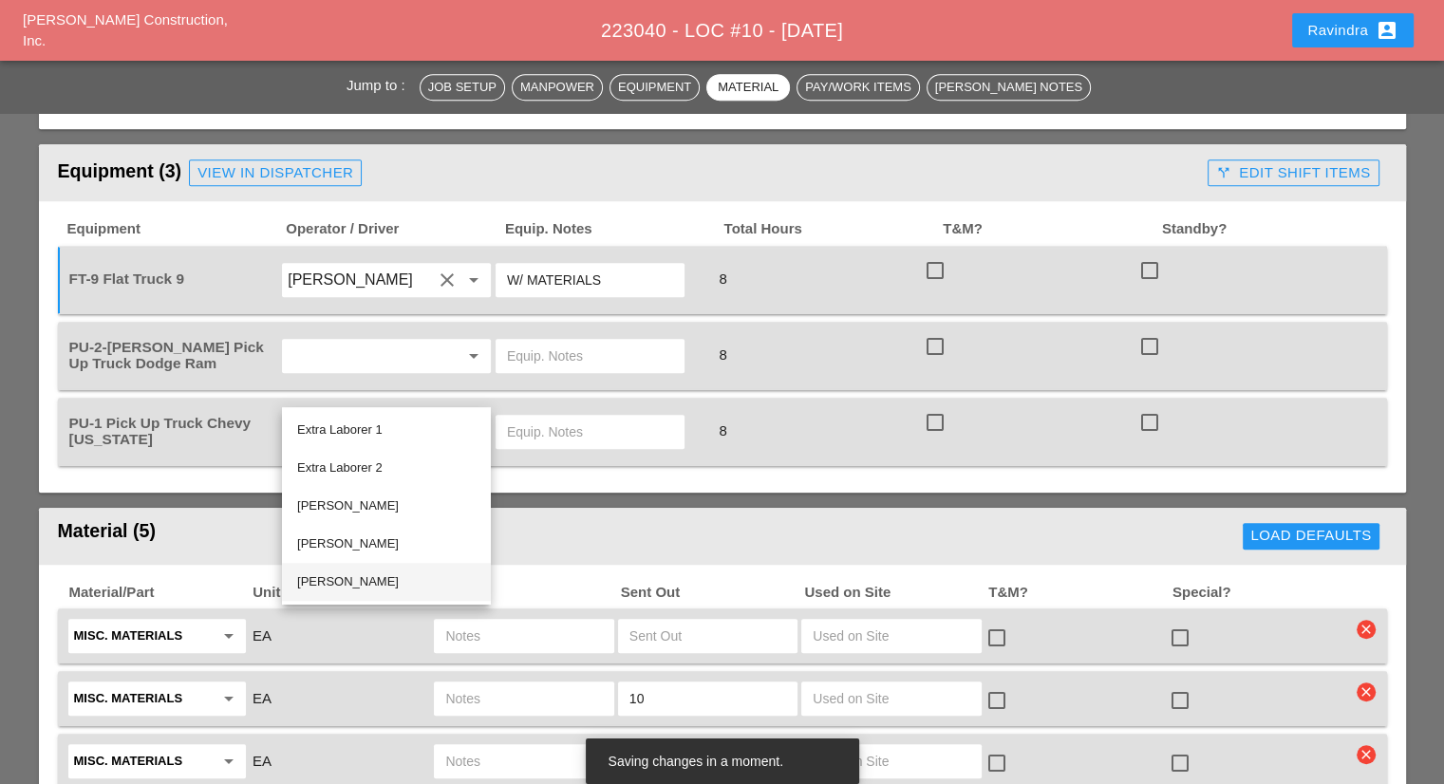
click at [352, 574] on div "[PERSON_NAME]" at bounding box center [386, 581] width 178 height 23
type input "[PERSON_NAME]"
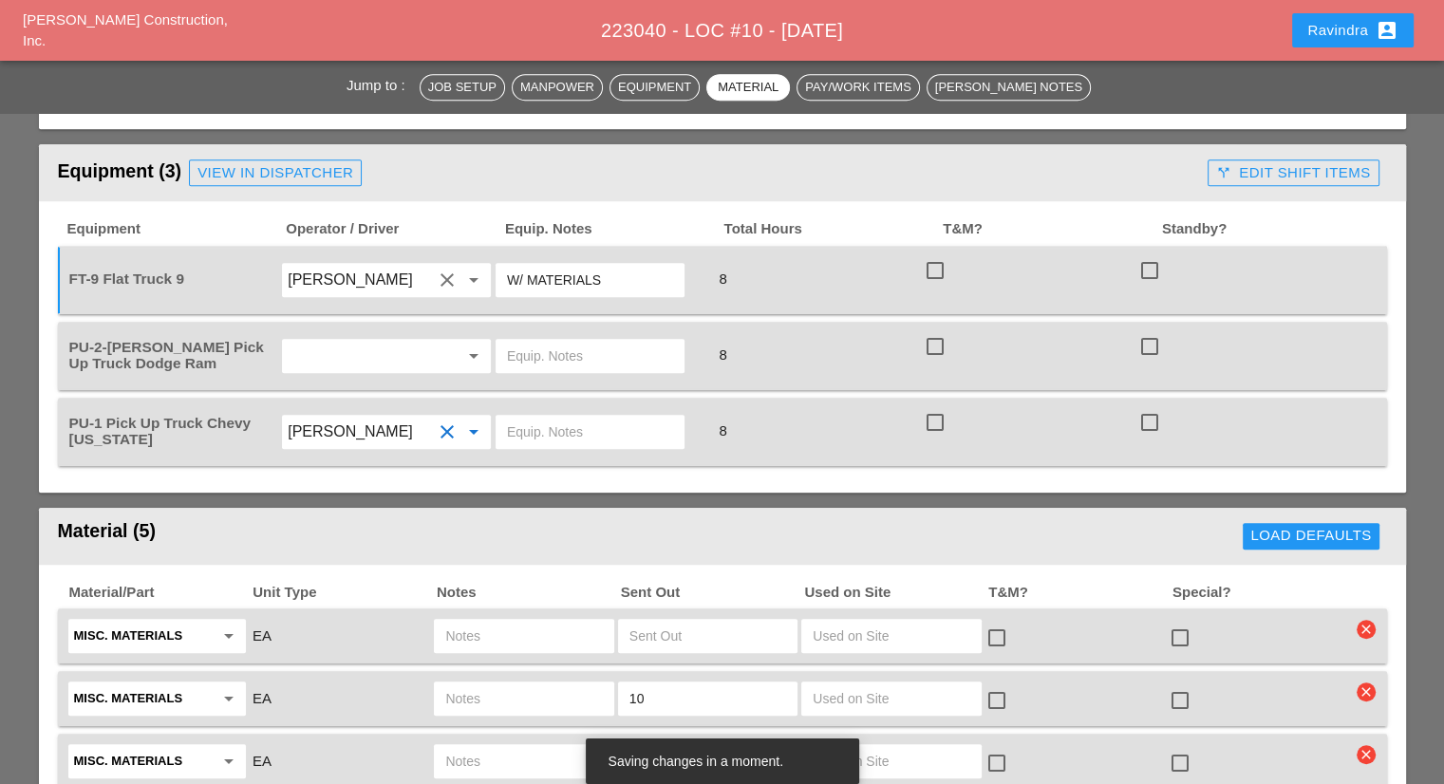
click at [587, 415] on div at bounding box center [601, 431] width 215 height 53
click at [579, 417] on input "text" at bounding box center [590, 432] width 166 height 30
type input "W/ TOOLS"
click at [402, 341] on input "text" at bounding box center [360, 356] width 144 height 30
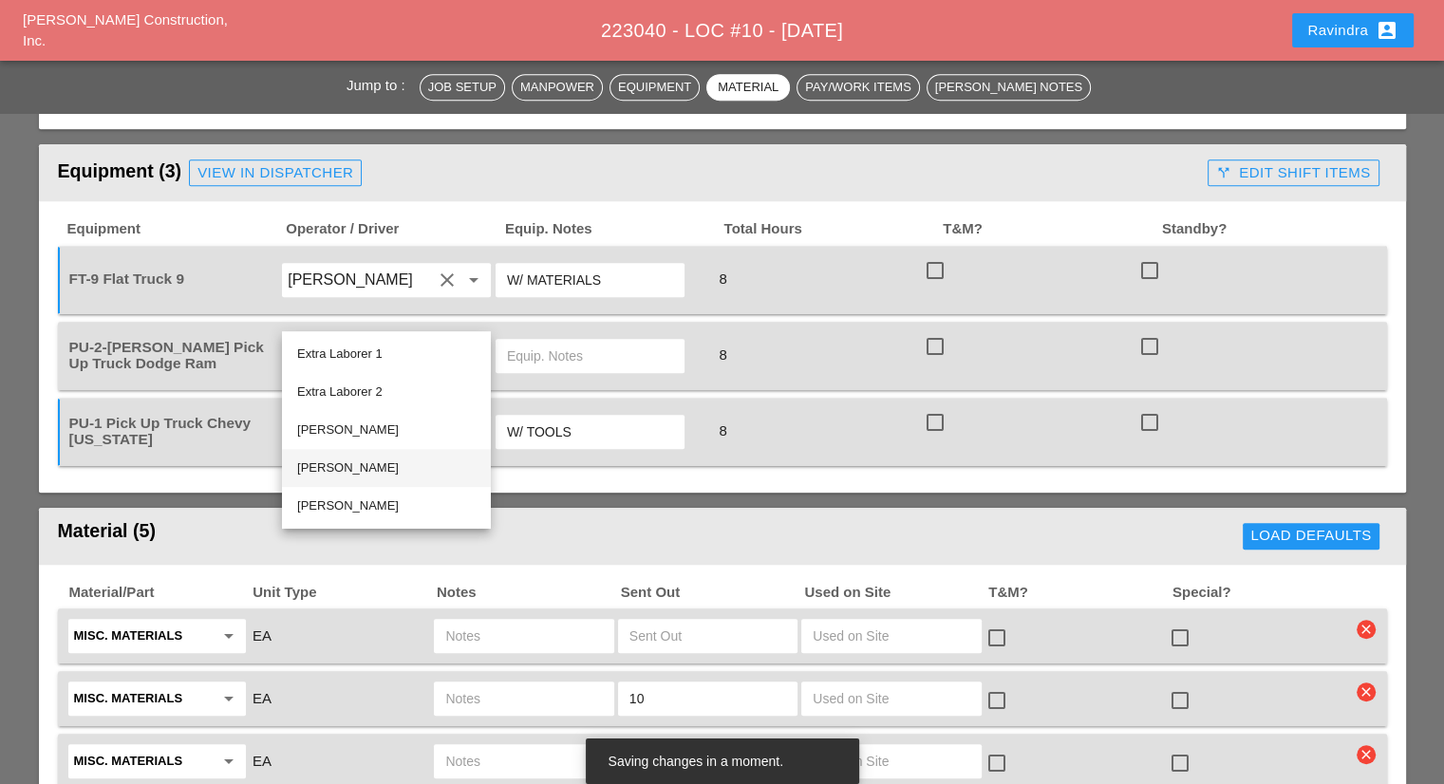
drag, startPoint x: 366, startPoint y: 474, endPoint x: 444, endPoint y: 412, distance: 99.3
click at [367, 474] on div "[PERSON_NAME]" at bounding box center [386, 468] width 178 height 23
type input "[PERSON_NAME]"
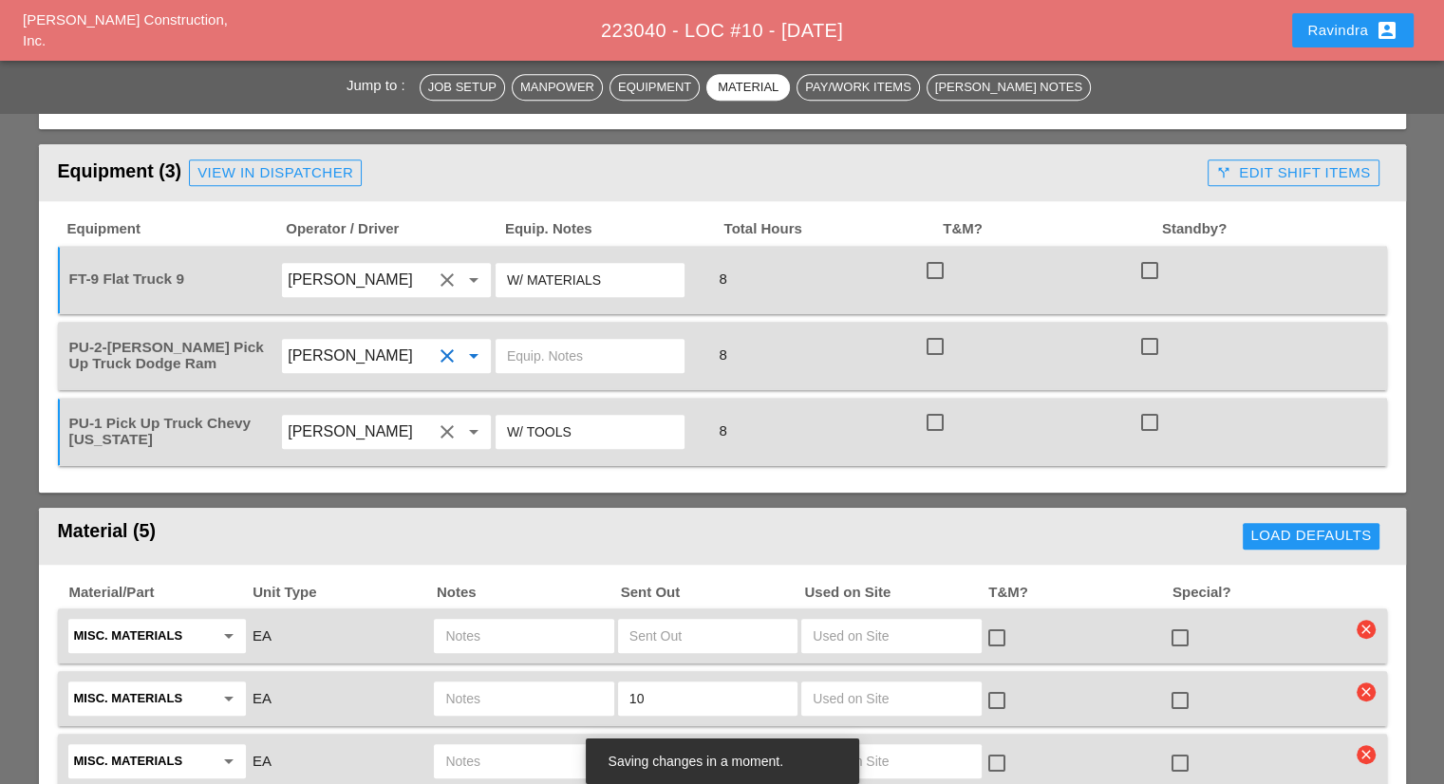
click at [544, 341] on input "text" at bounding box center [590, 356] width 166 height 30
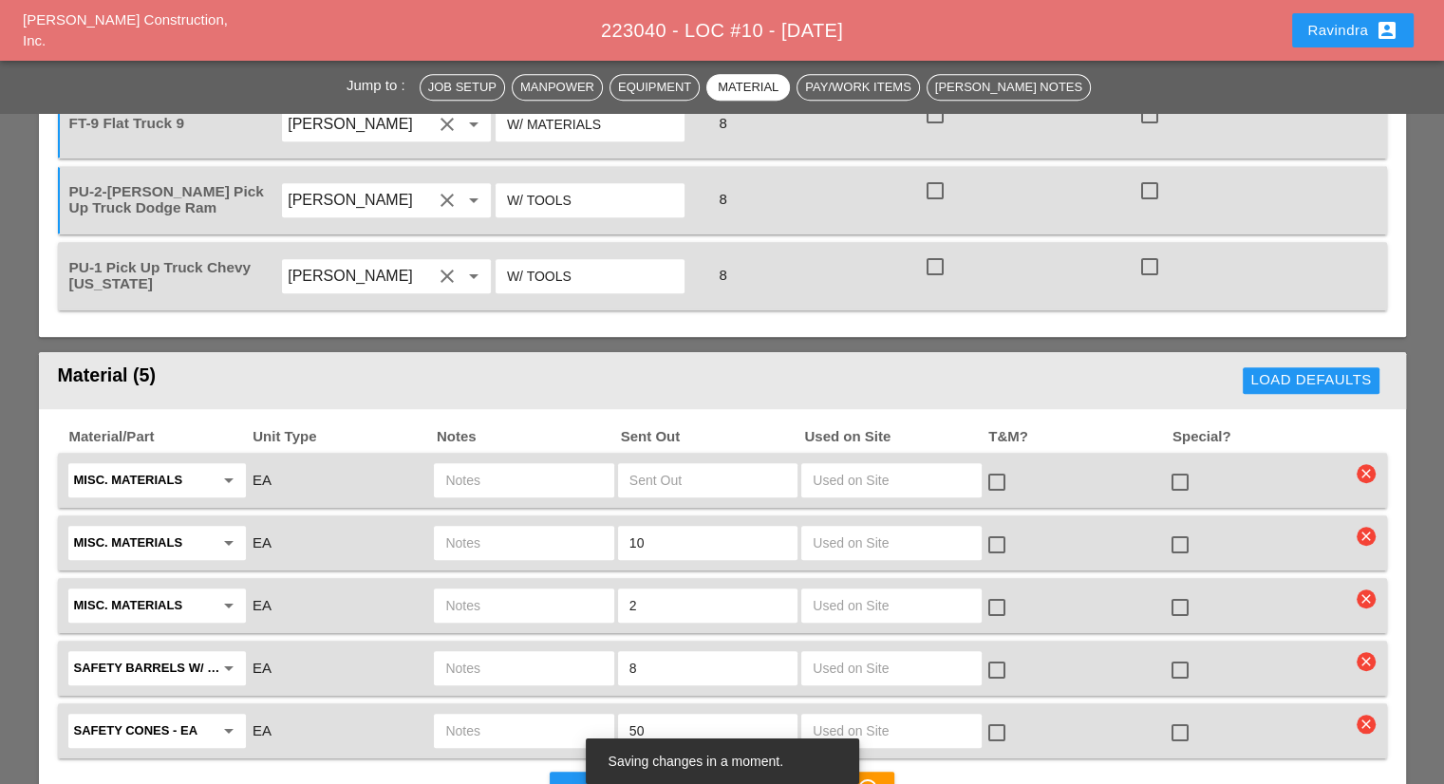
scroll to position [1519, 0]
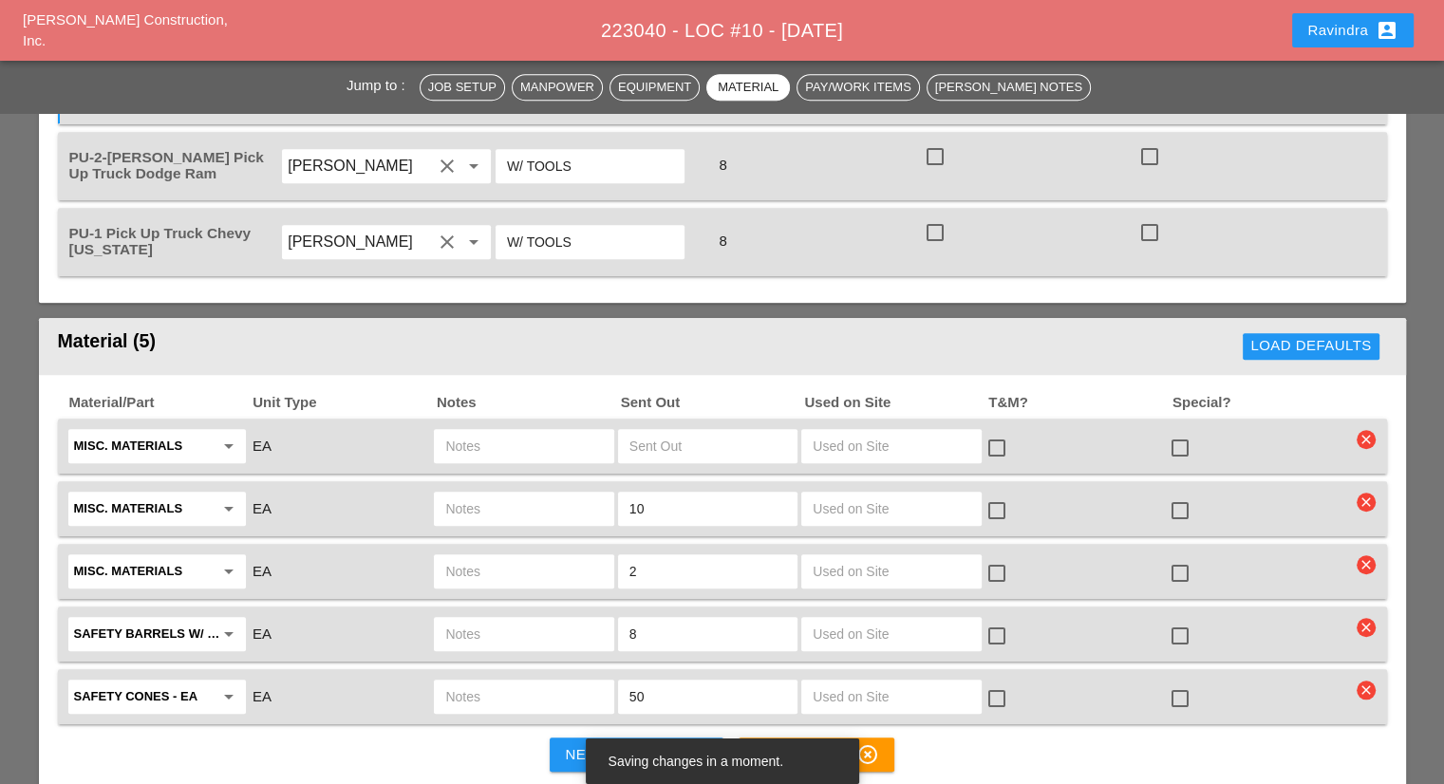
type input "W/ TOOLS"
click at [497, 431] on input "text" at bounding box center [523, 446] width 157 height 30
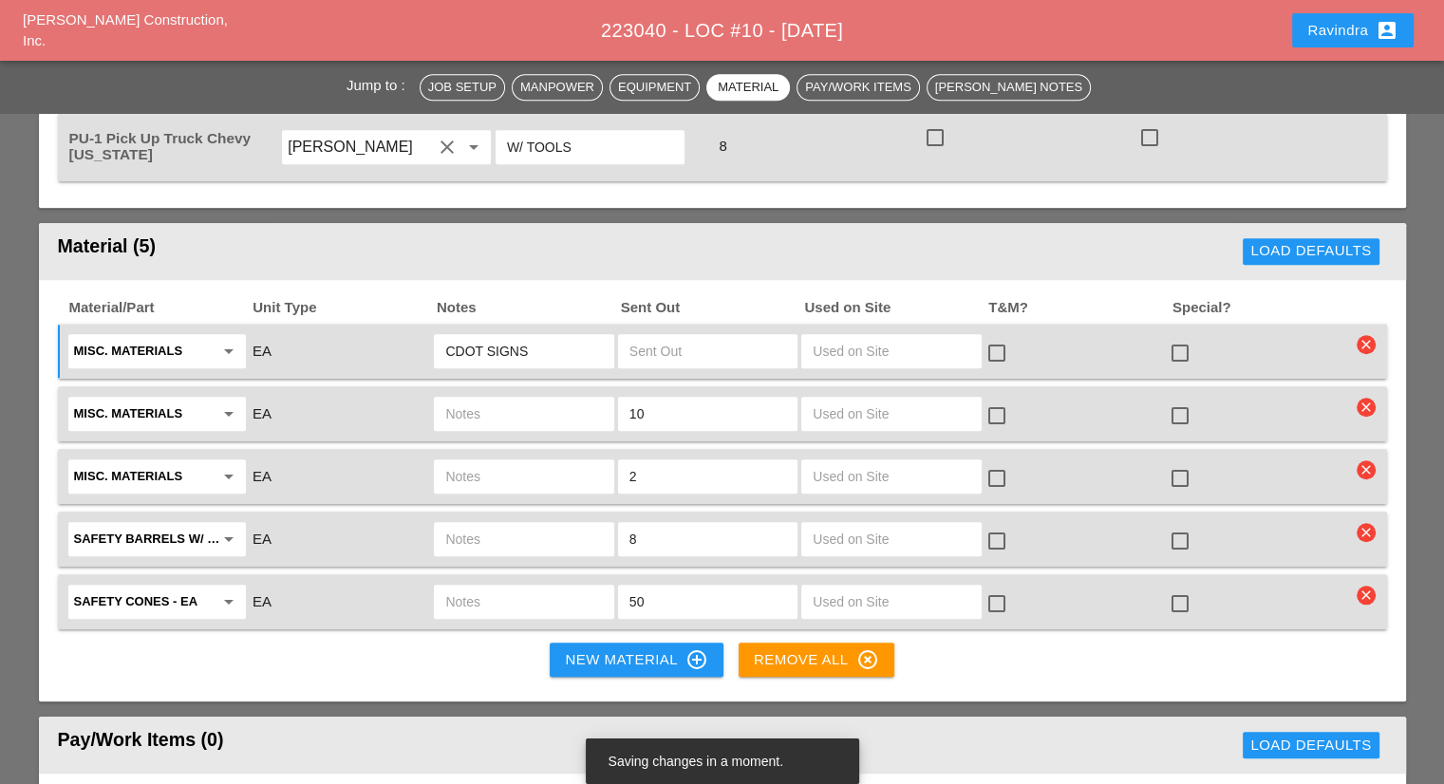
type input "CDOT SIGNS"
click at [488, 399] on input "text" at bounding box center [523, 414] width 157 height 30
type input "STATE SIGNS"
click at [1172, 337] on div at bounding box center [1180, 353] width 32 height 32
checkbox input "true"
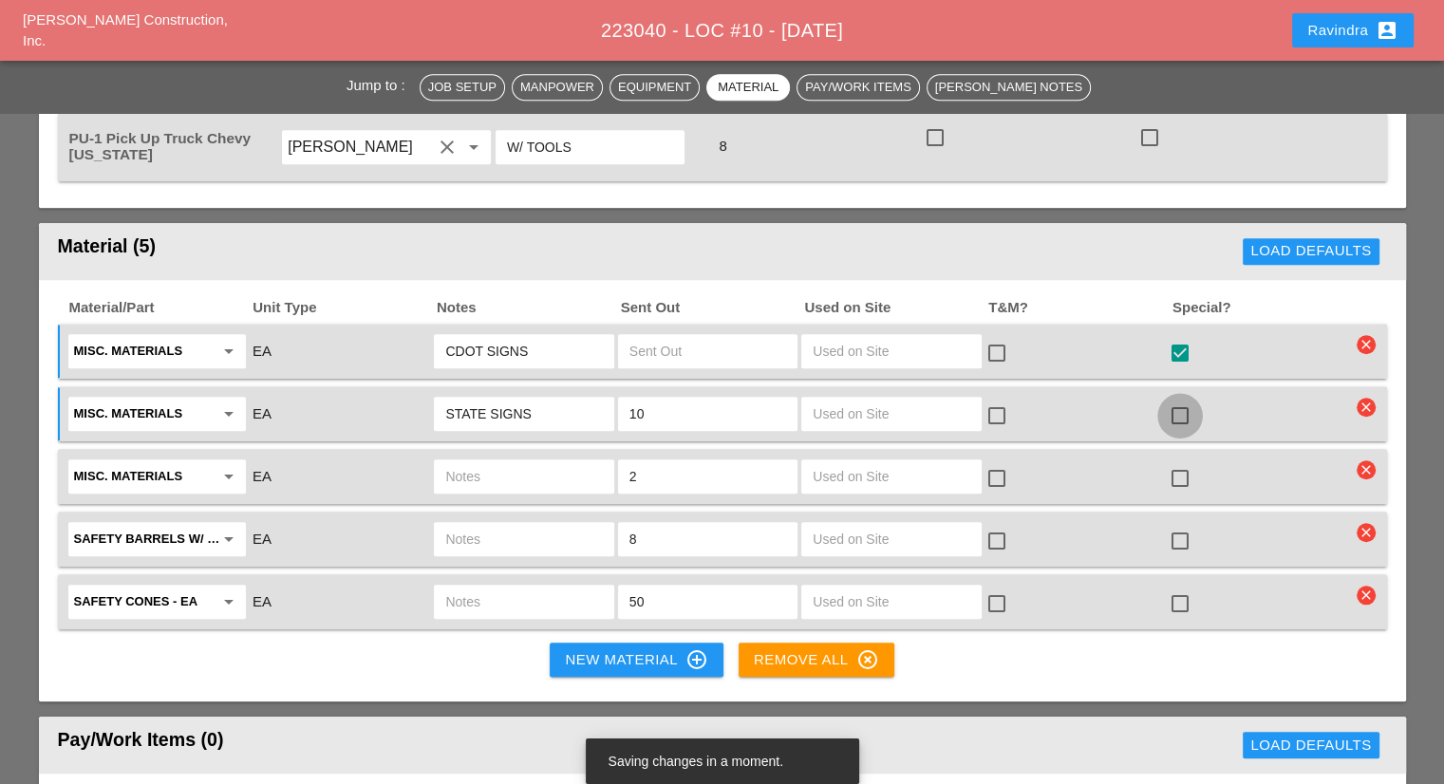
click at [1177, 400] on div at bounding box center [1180, 416] width 32 height 32
checkbox input "true"
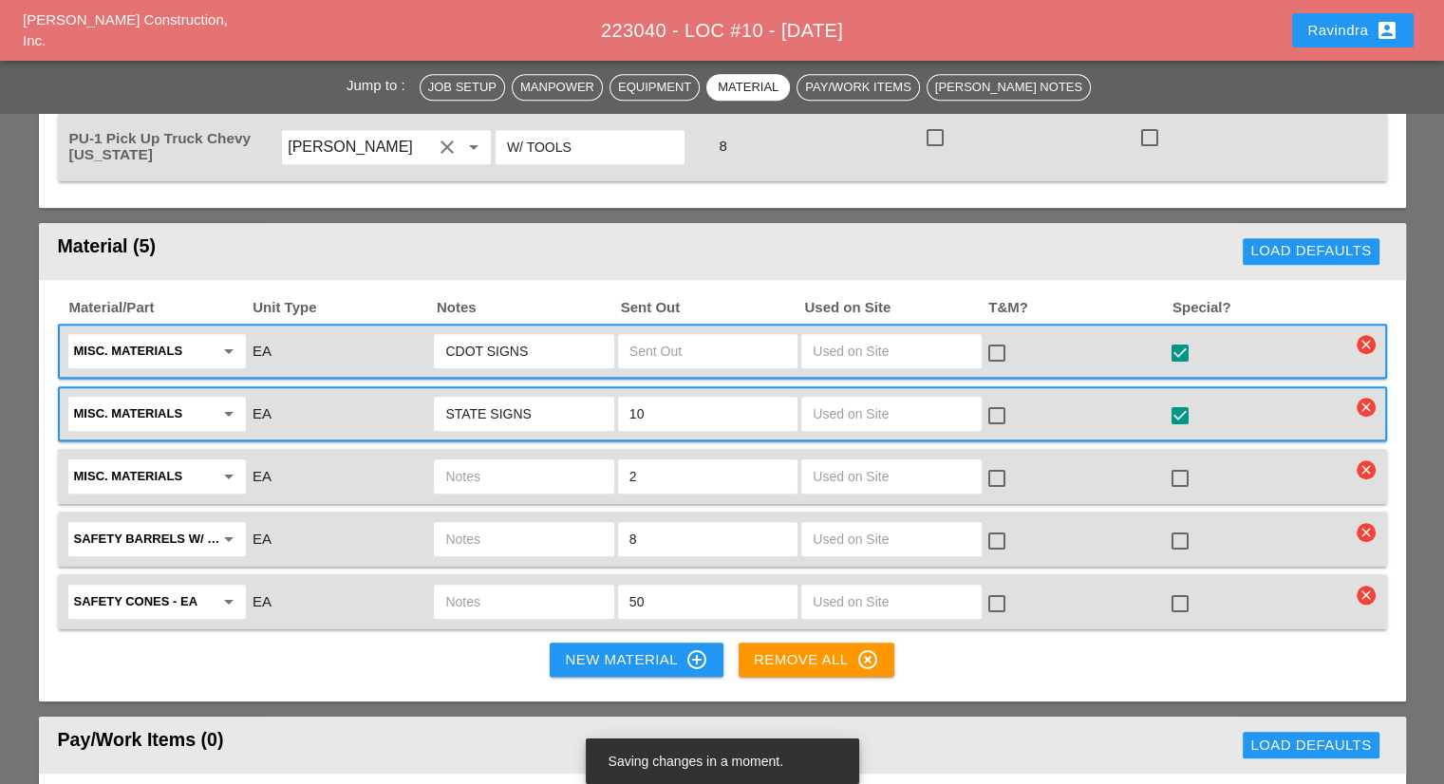
click at [552, 461] on input "text" at bounding box center [523, 476] width 157 height 30
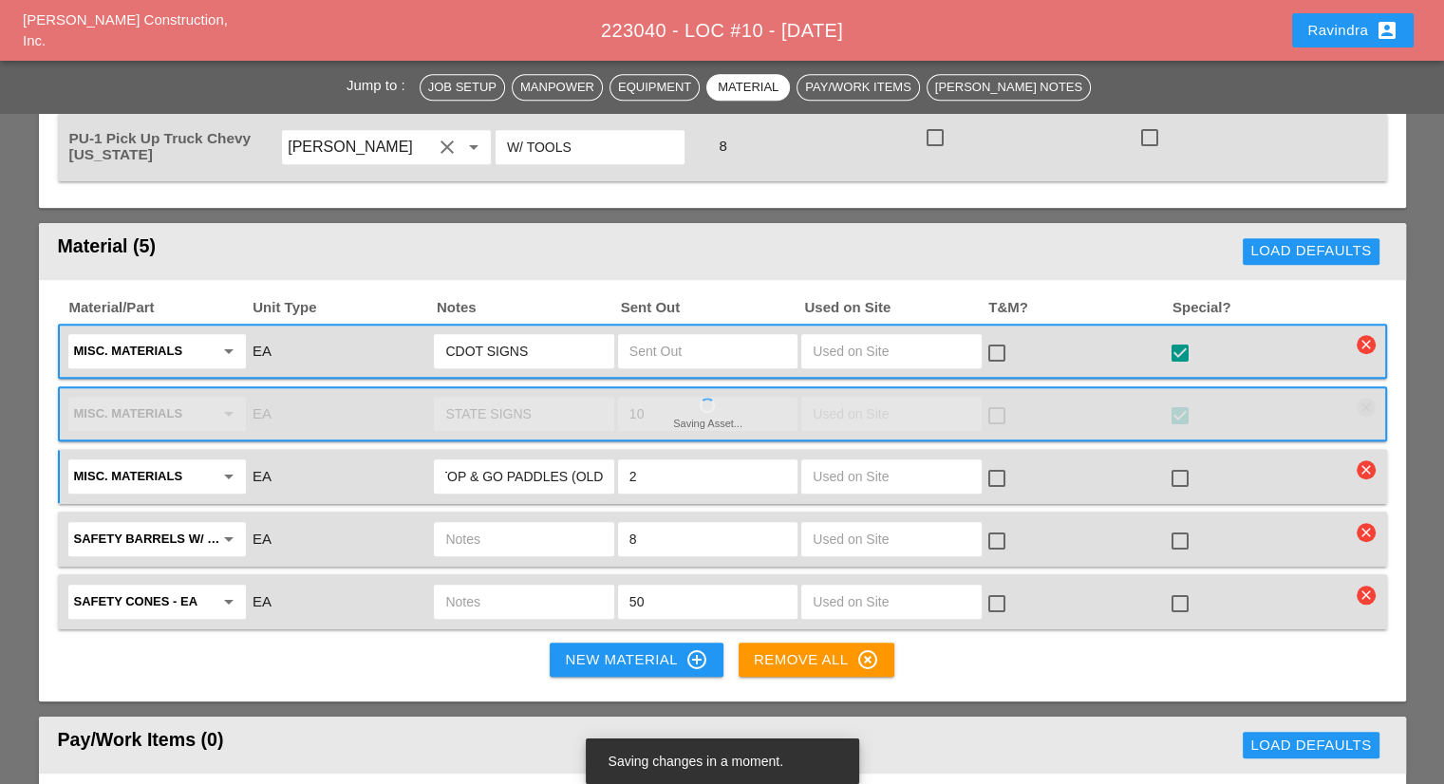
scroll to position [0, 19]
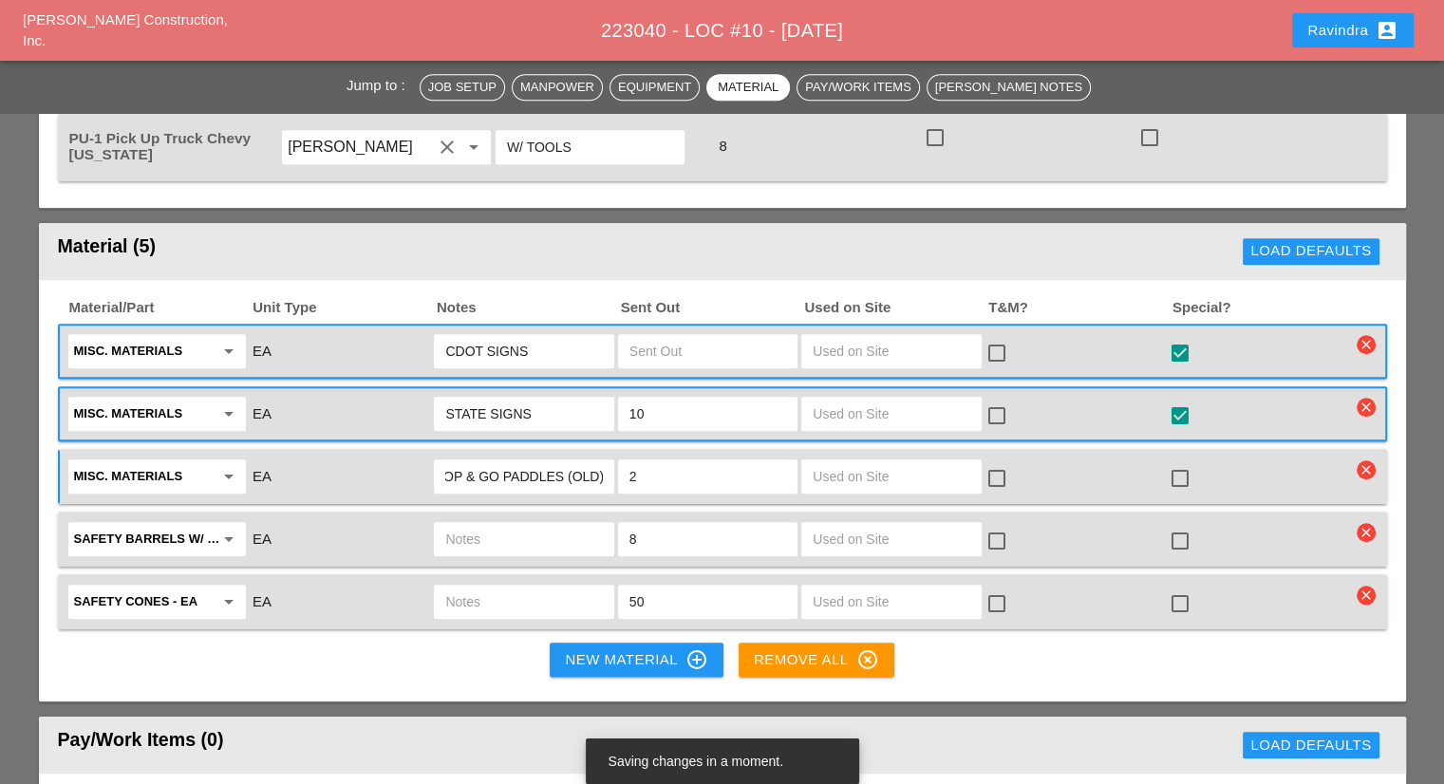
type input "STOP & GO PADDLES (OLD)"
click at [1188, 462] on div at bounding box center [1180, 478] width 32 height 32
checkbox input "true"
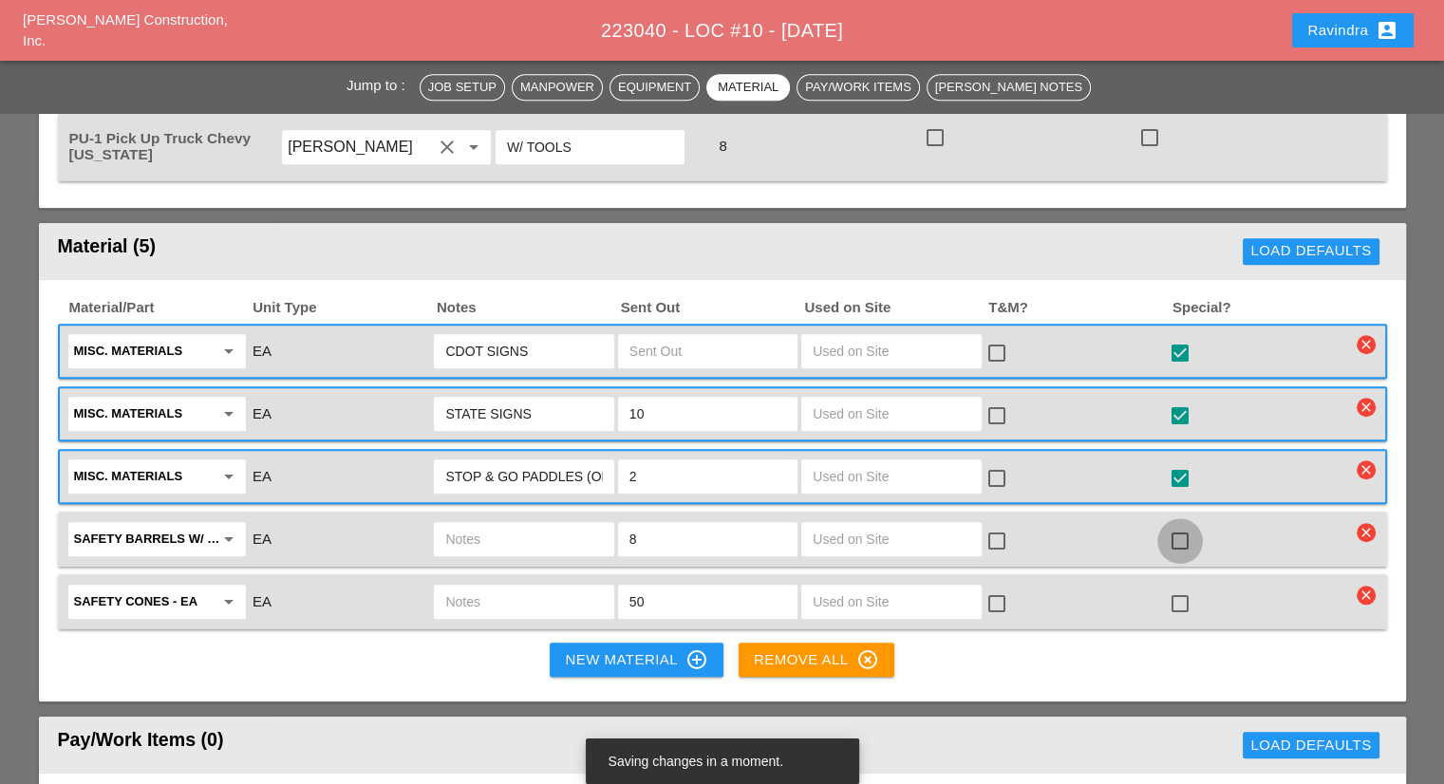
click at [1178, 525] on div at bounding box center [1180, 541] width 32 height 32
checkbox input "true"
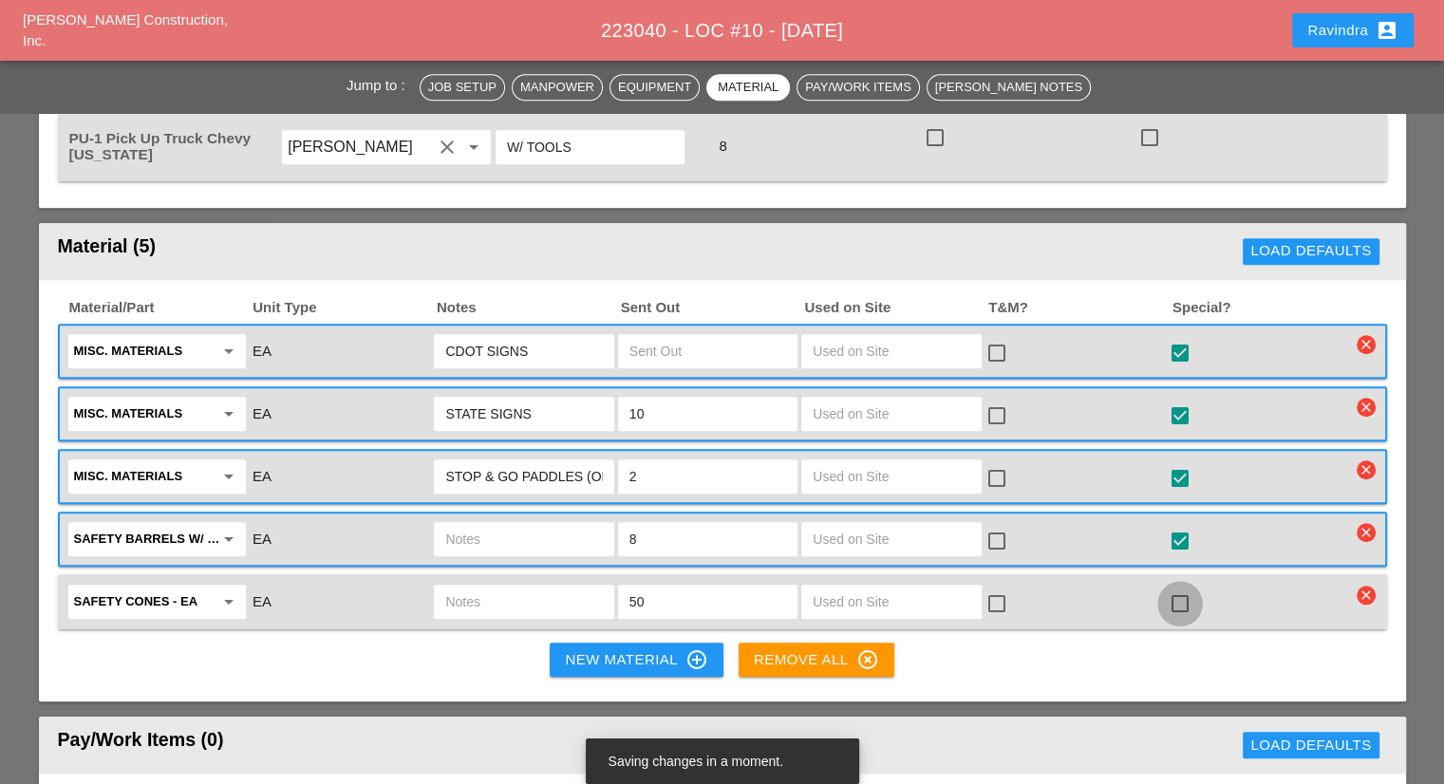
click at [1178, 588] on div at bounding box center [1180, 604] width 32 height 32
checkbox input "true"
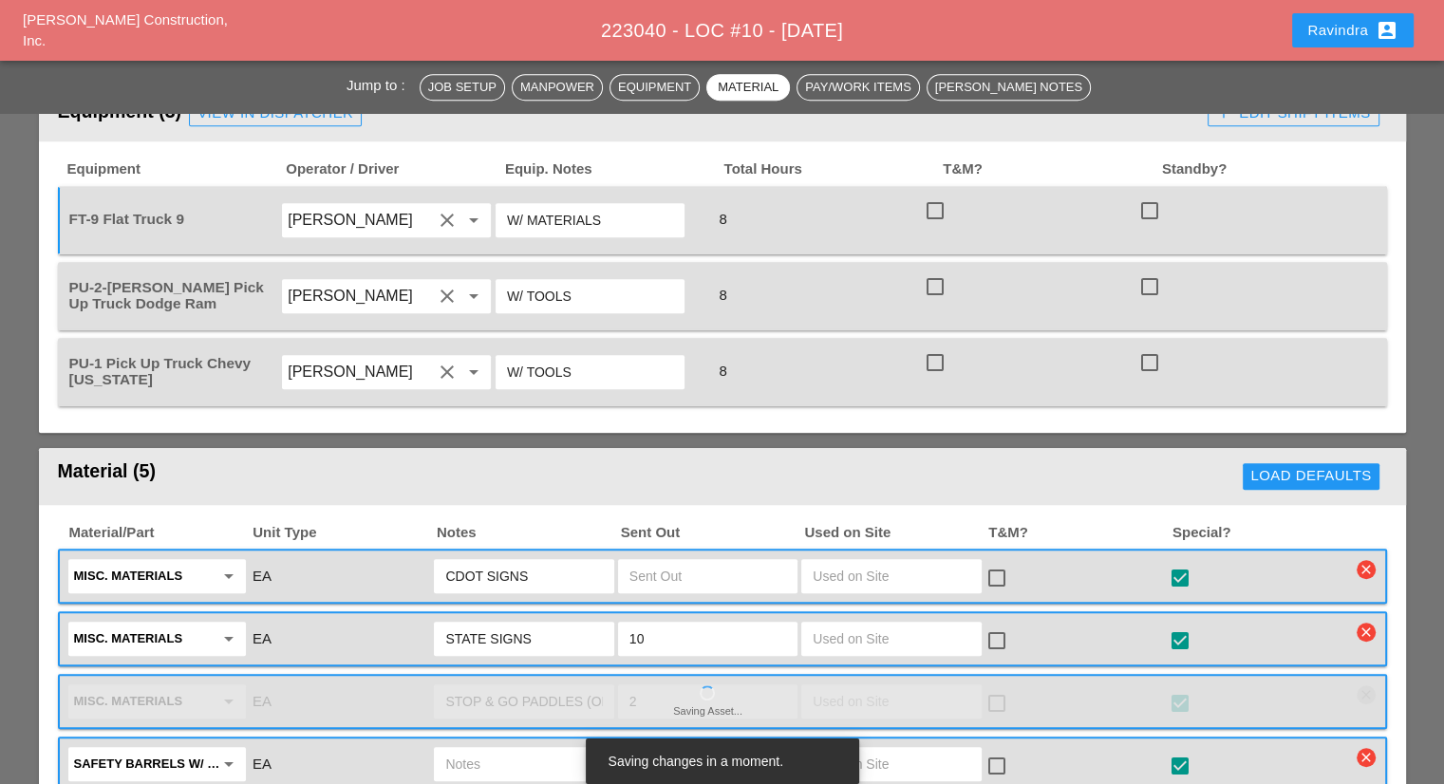
scroll to position [1329, 0]
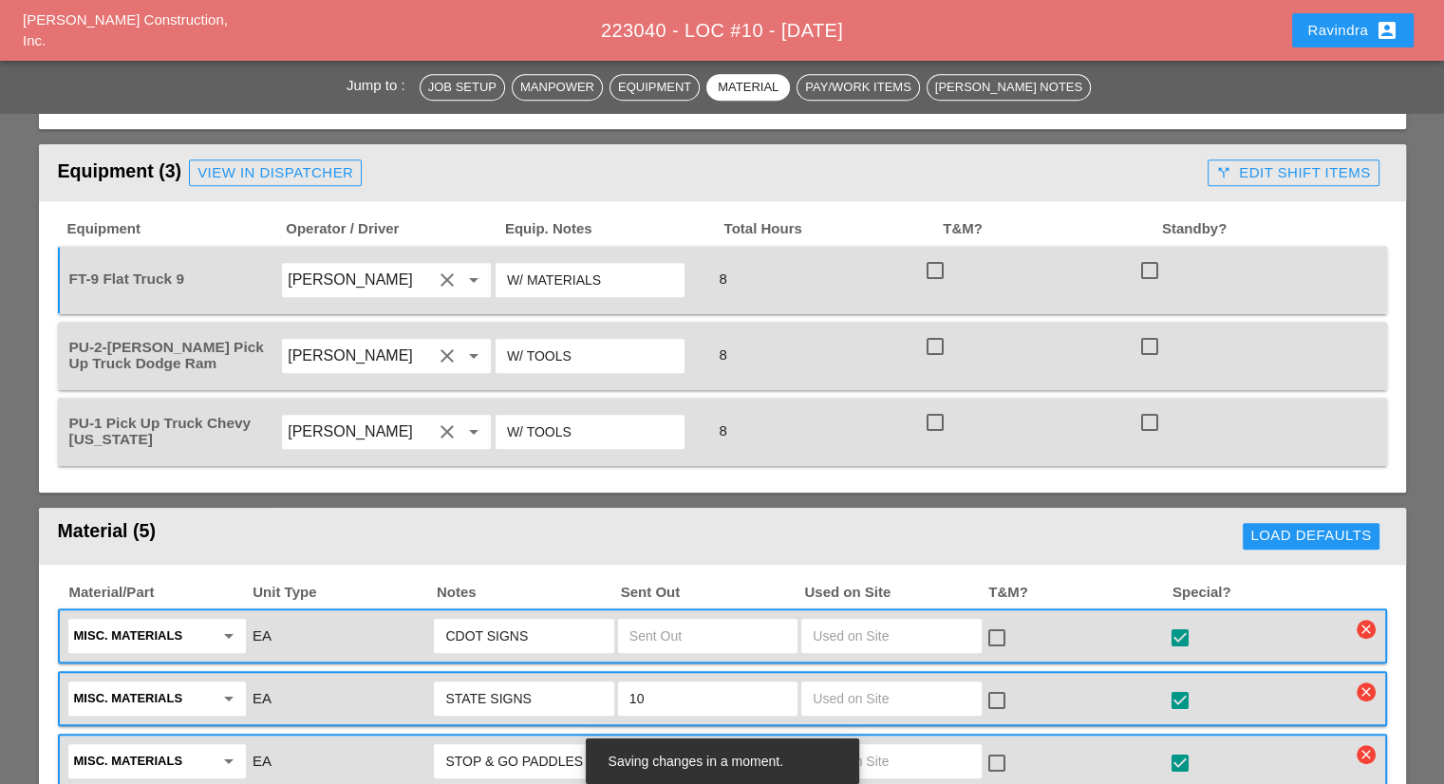
click at [1337, 38] on div "Ravindra account_box" at bounding box center [1352, 30] width 91 height 23
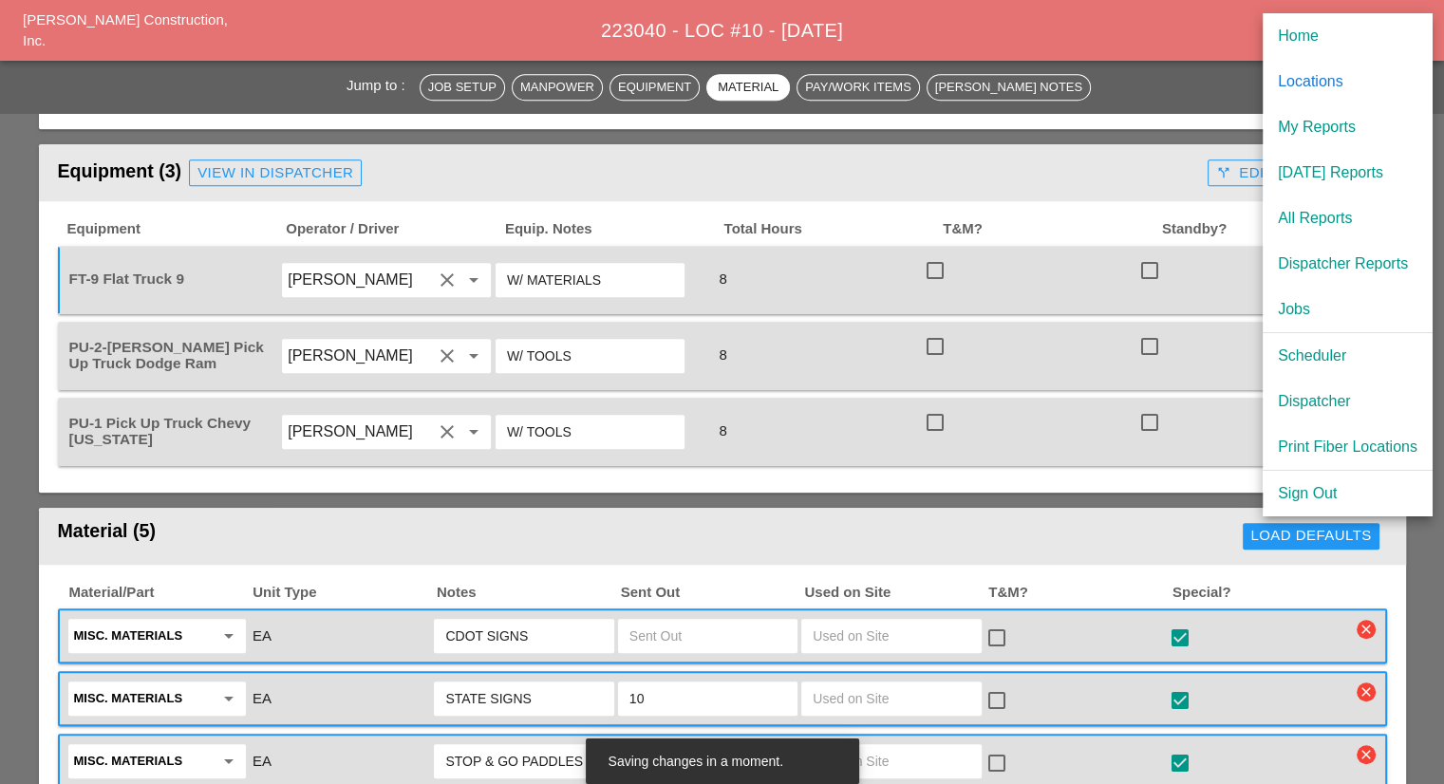
drag, startPoint x: 1321, startPoint y: 343, endPoint x: 900, endPoint y: 89, distance: 491.8
click at [1321, 343] on link "Scheduler" at bounding box center [1347, 356] width 170 height 46
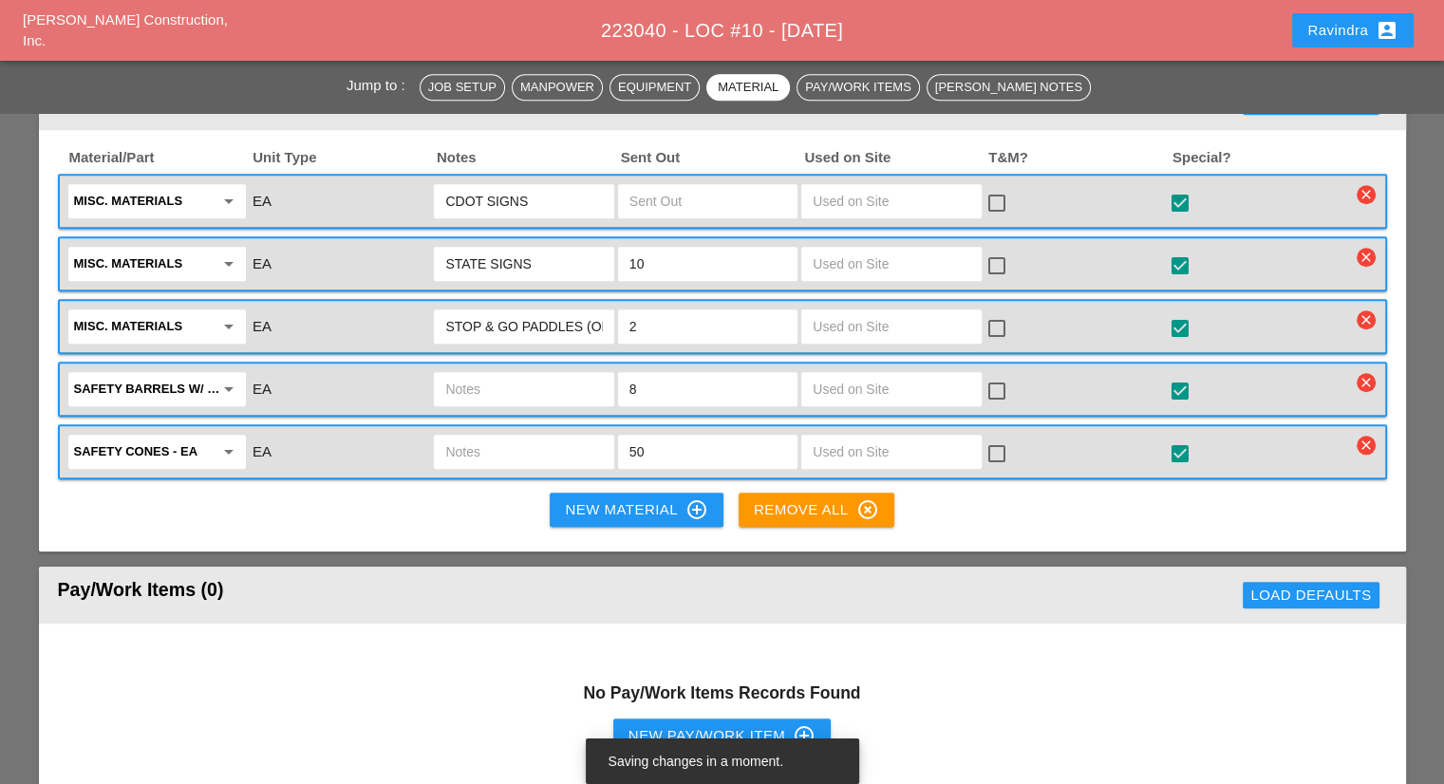
scroll to position [1614, 0]
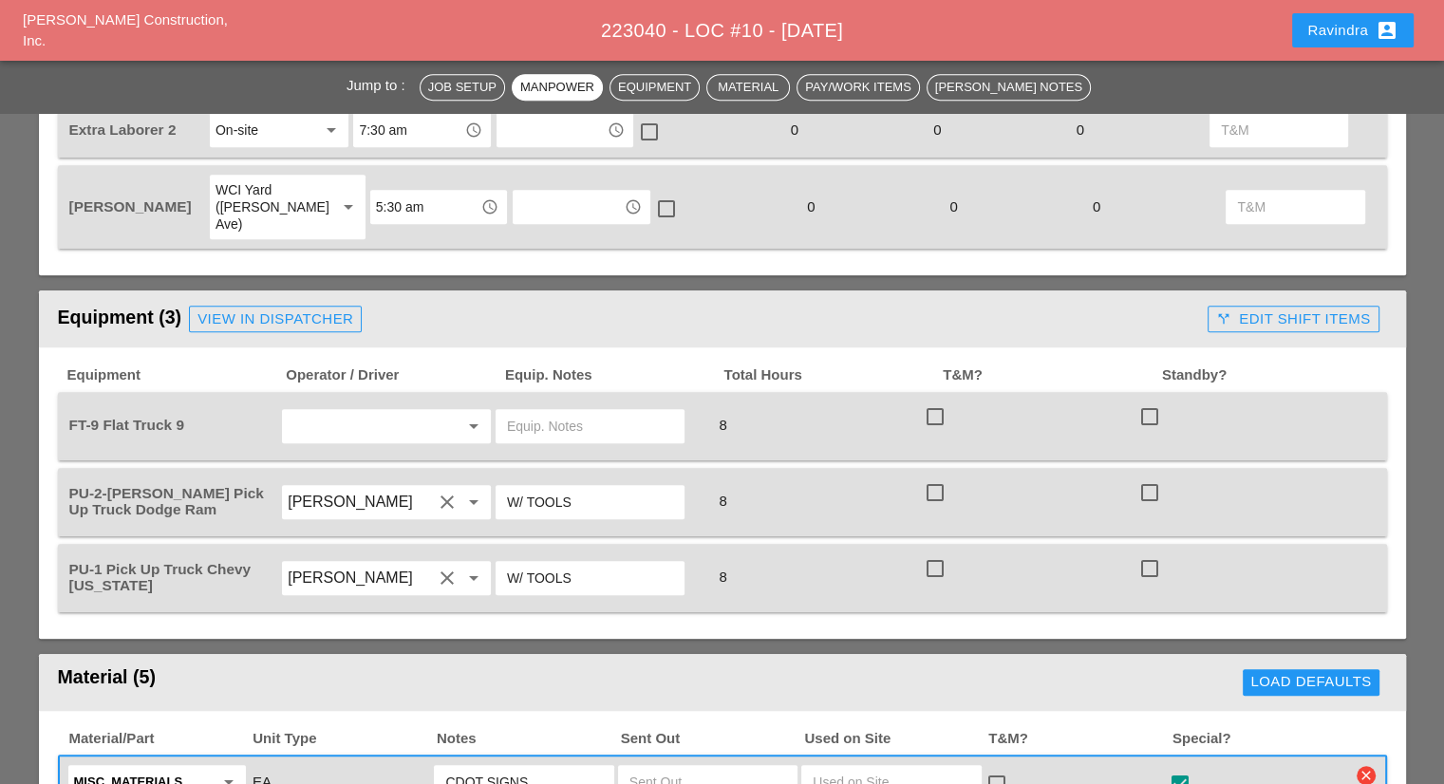
scroll to position [1234, 0]
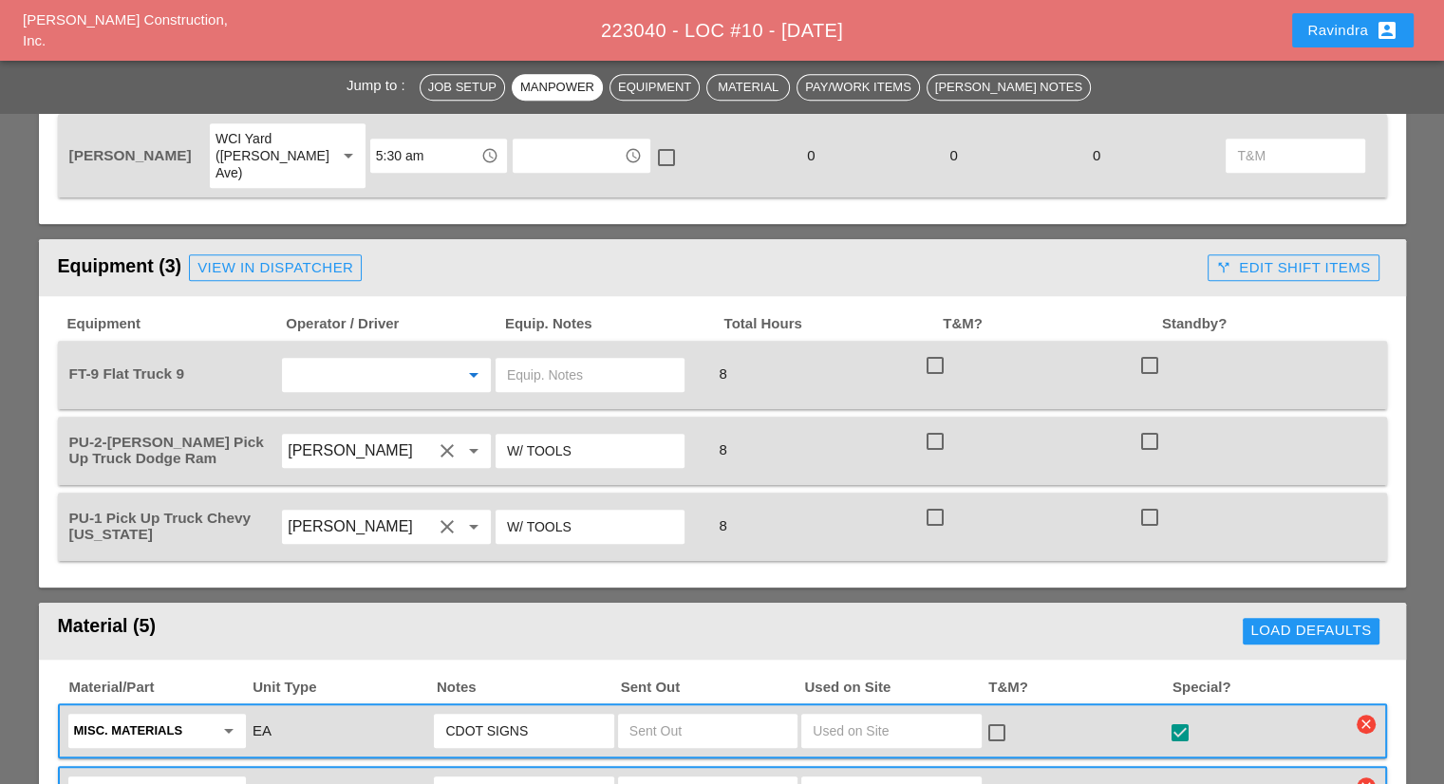
click at [418, 360] on input "text" at bounding box center [360, 375] width 144 height 30
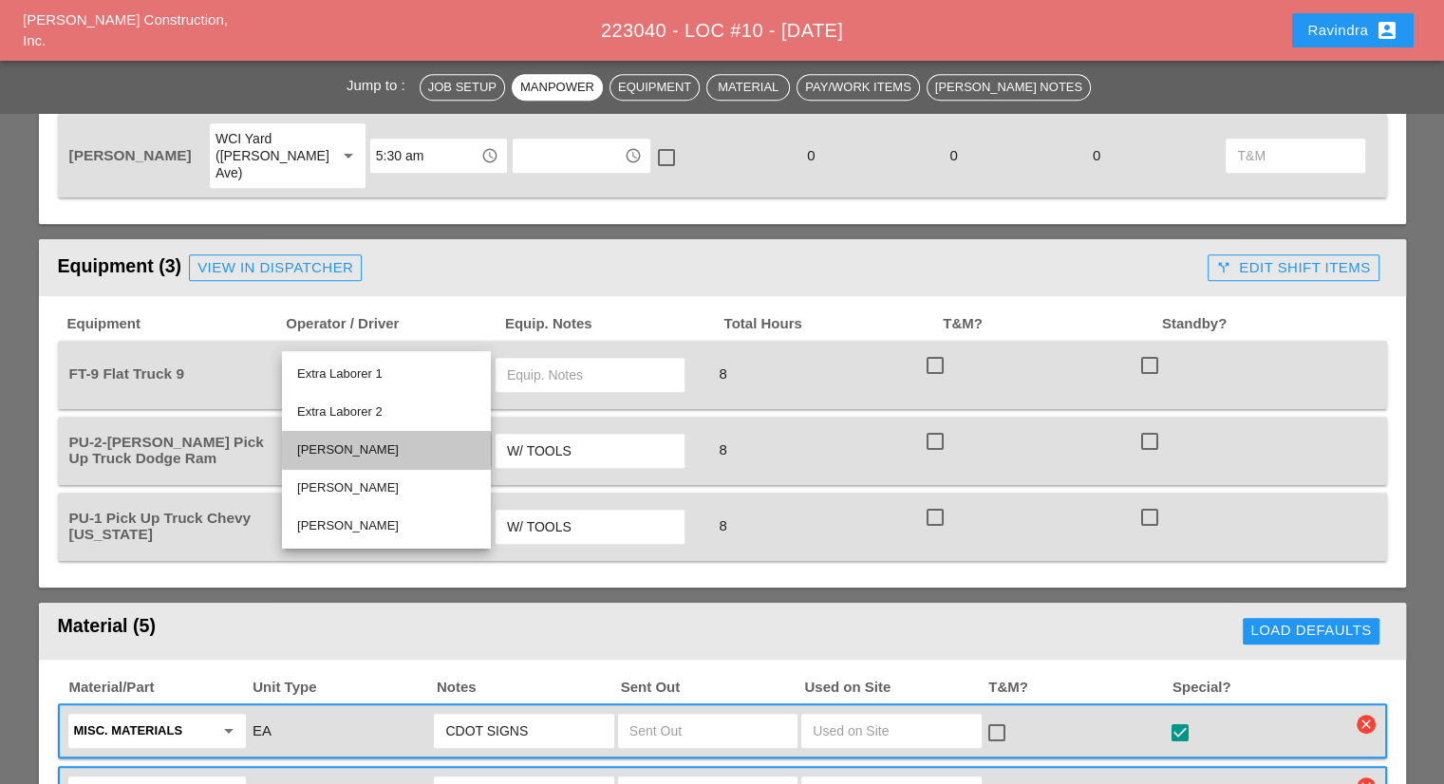
drag, startPoint x: 361, startPoint y: 459, endPoint x: 541, endPoint y: 386, distance: 194.6
click at [362, 456] on div "[PERSON_NAME]" at bounding box center [386, 450] width 178 height 23
type input "[PERSON_NAME]"
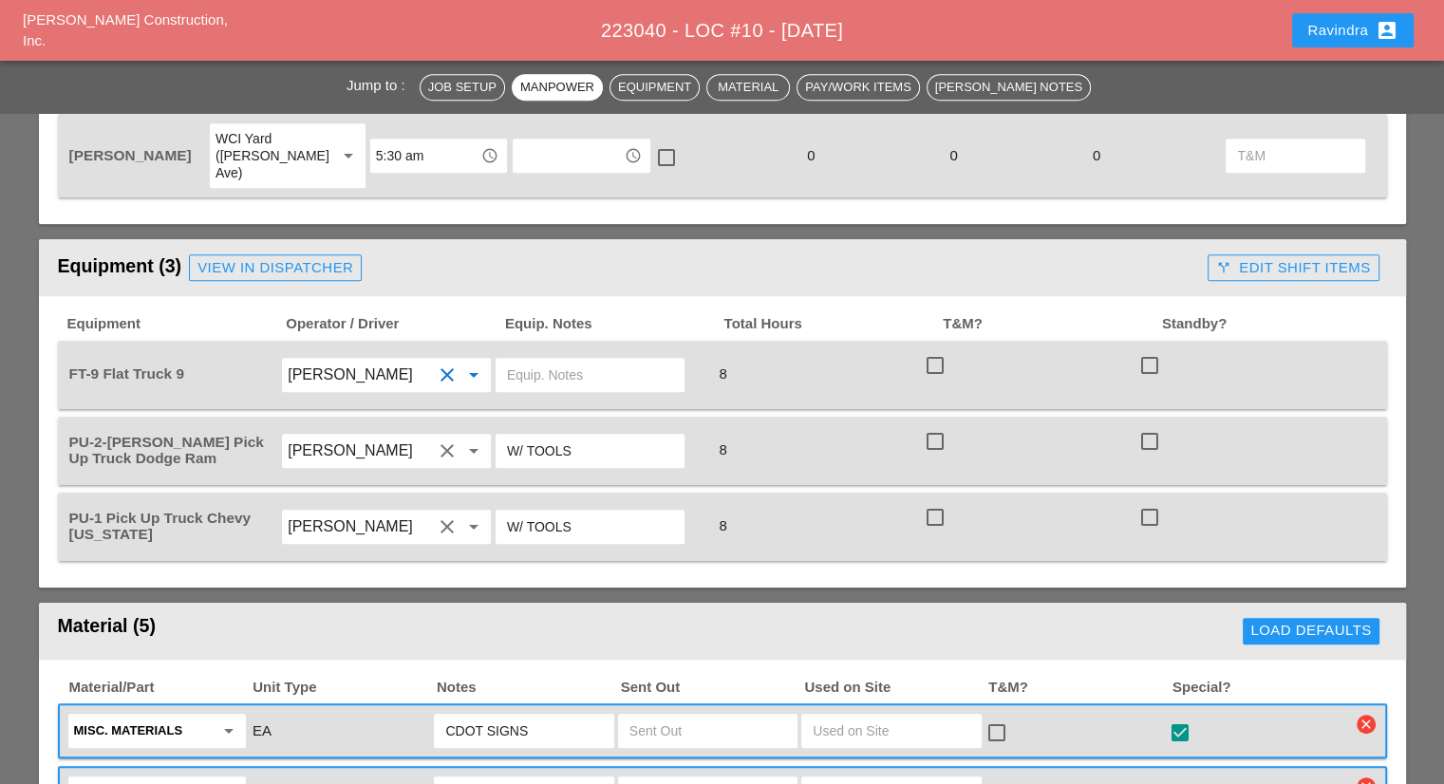
click at [601, 360] on input "text" at bounding box center [590, 375] width 166 height 30
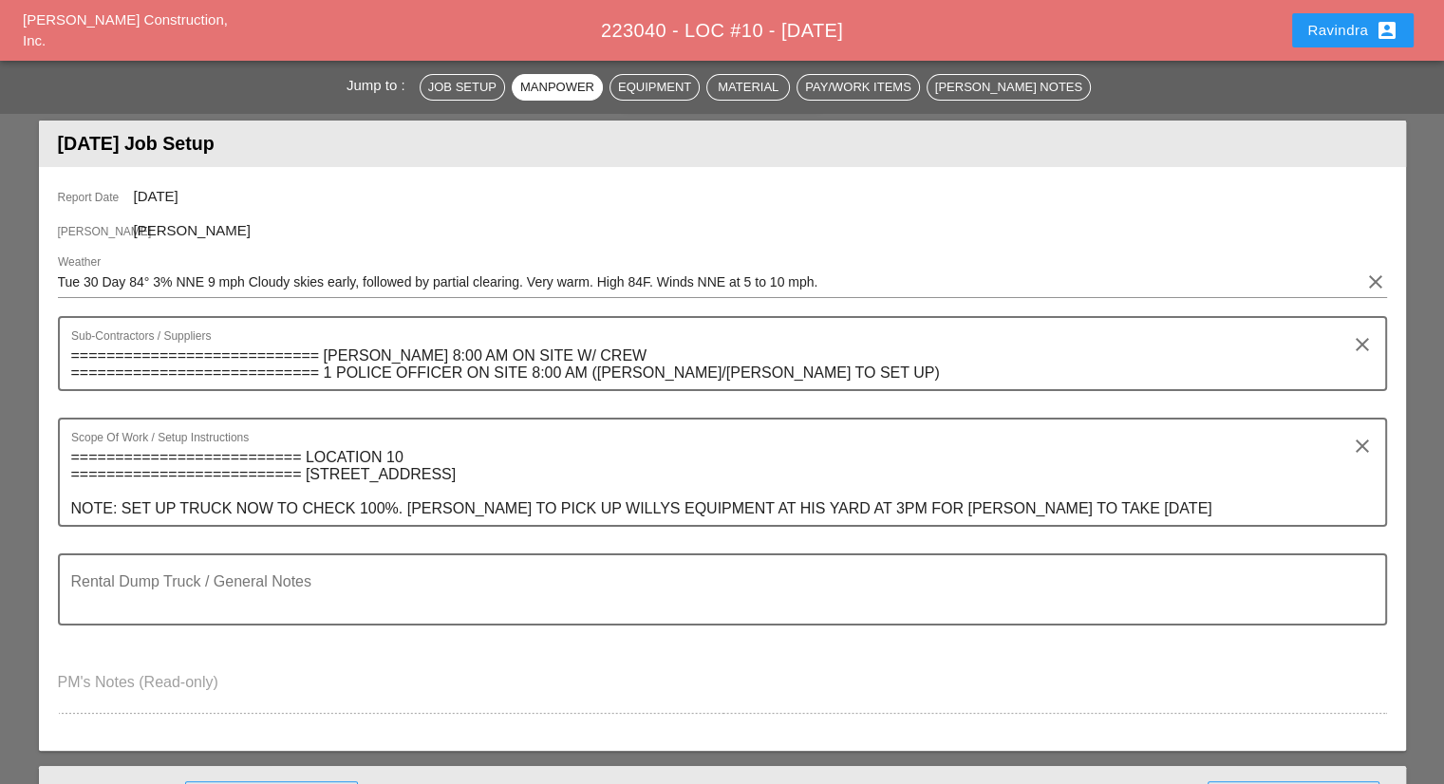
scroll to position [190, 0]
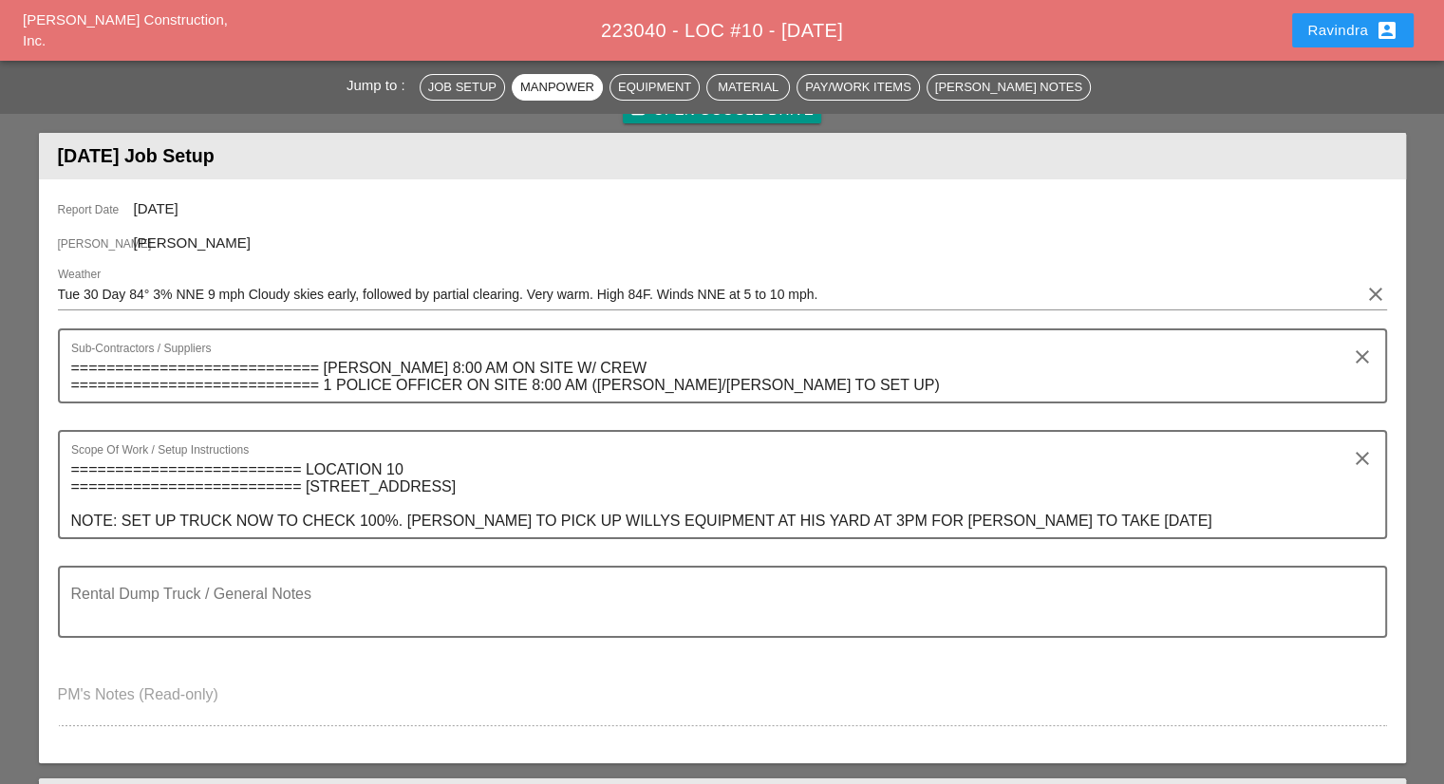
type input "W/ MATERIALS"
click at [1330, 37] on div "Ravindra account_box" at bounding box center [1352, 30] width 91 height 23
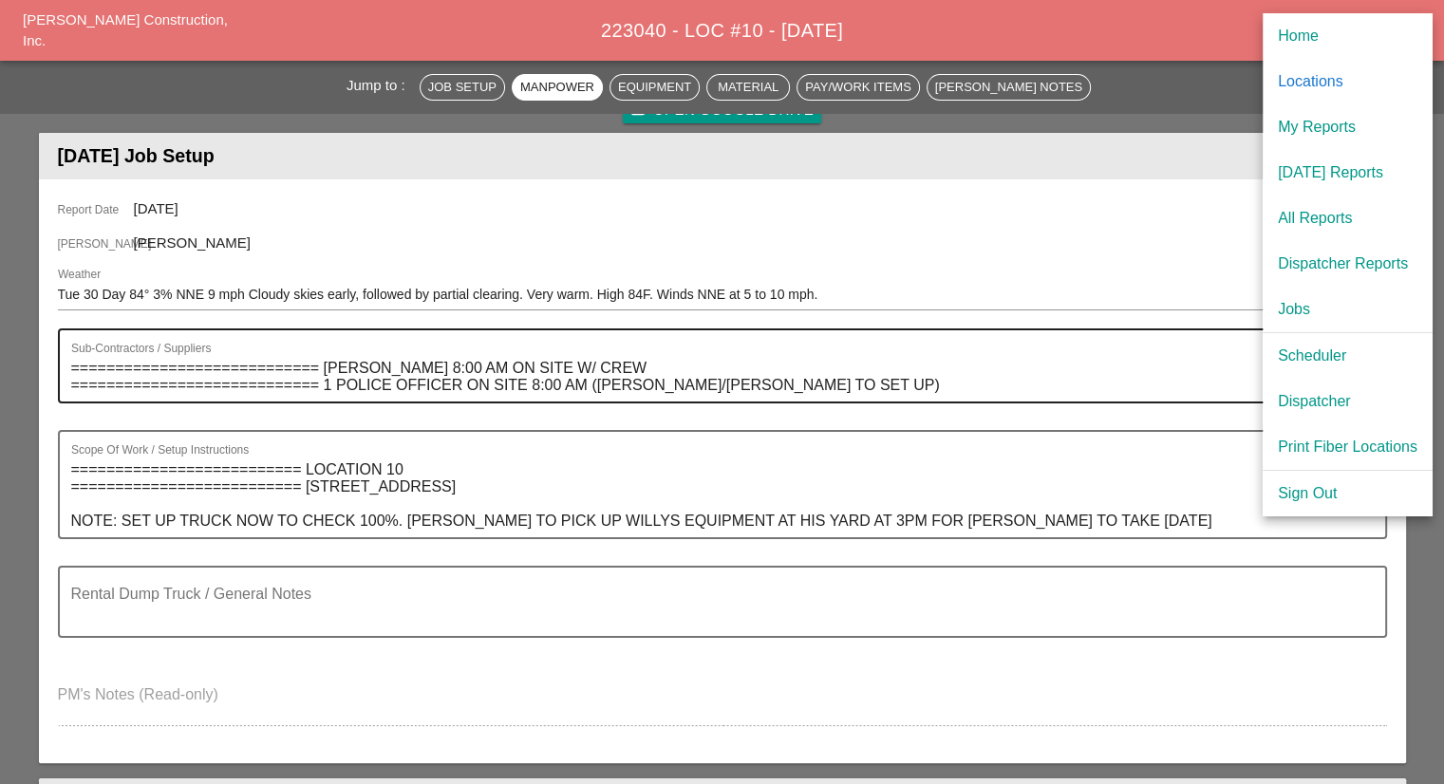
click at [1305, 354] on div "Scheduler" at bounding box center [1348, 356] width 140 height 23
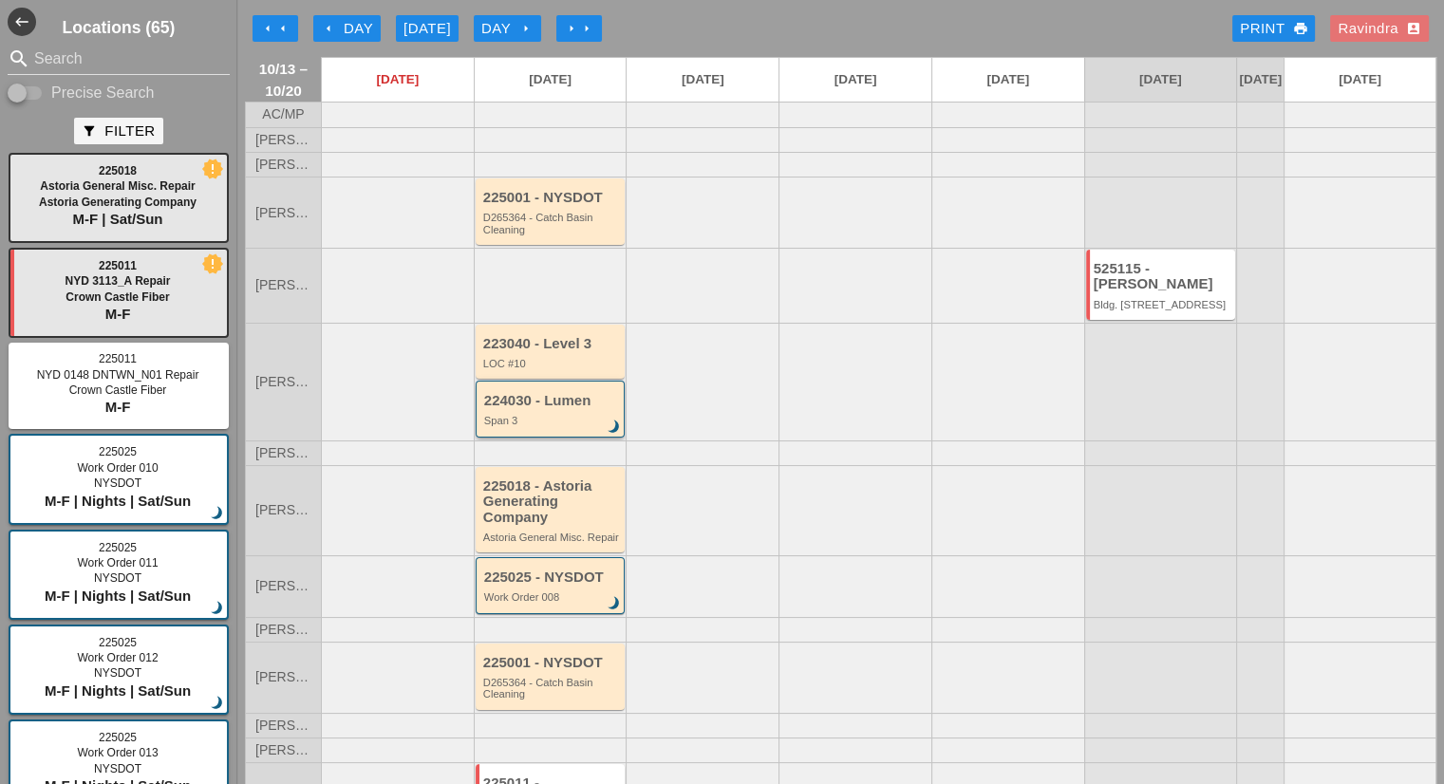
click at [569, 426] on div "Span 3" at bounding box center [552, 420] width 136 height 11
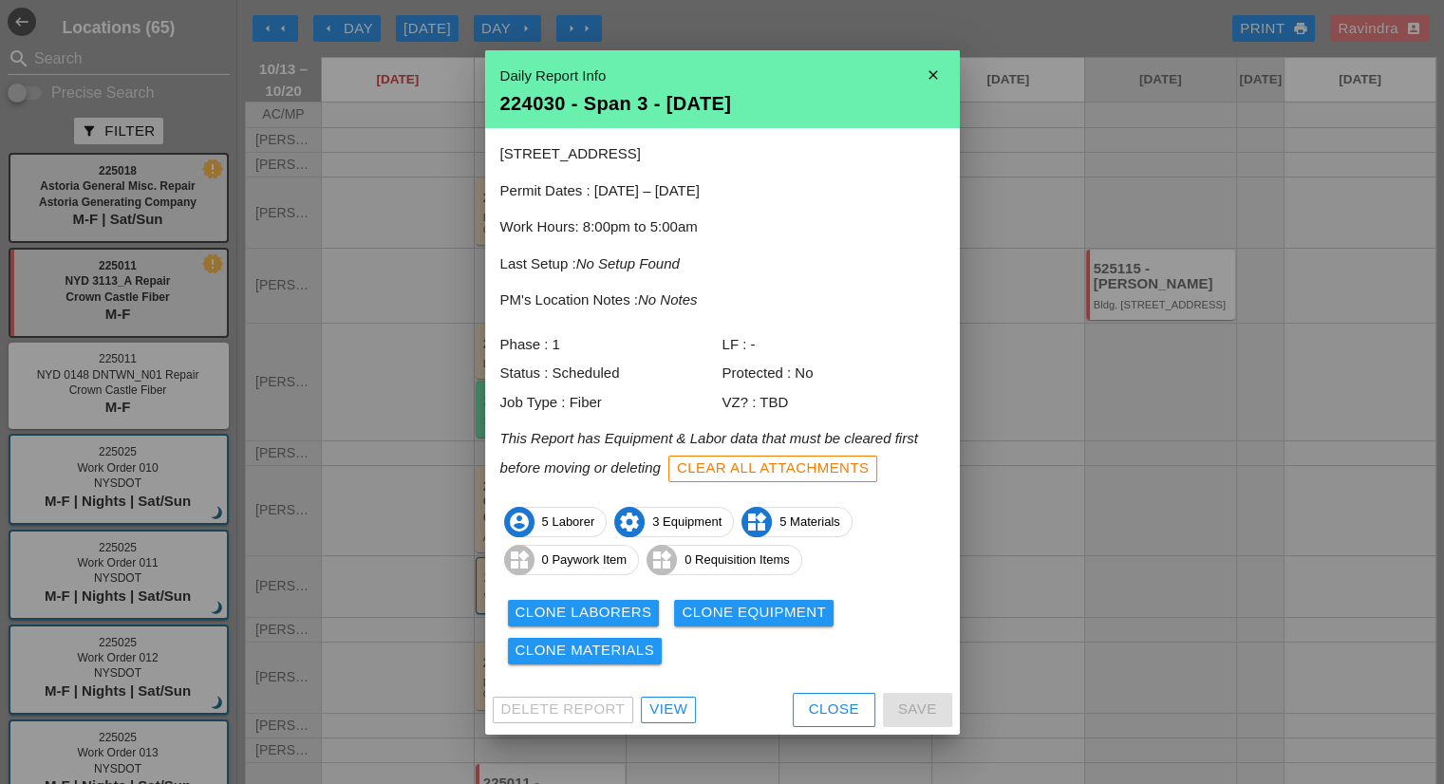
click at [759, 465] on div "Clear All Attachments" at bounding box center [773, 469] width 193 height 22
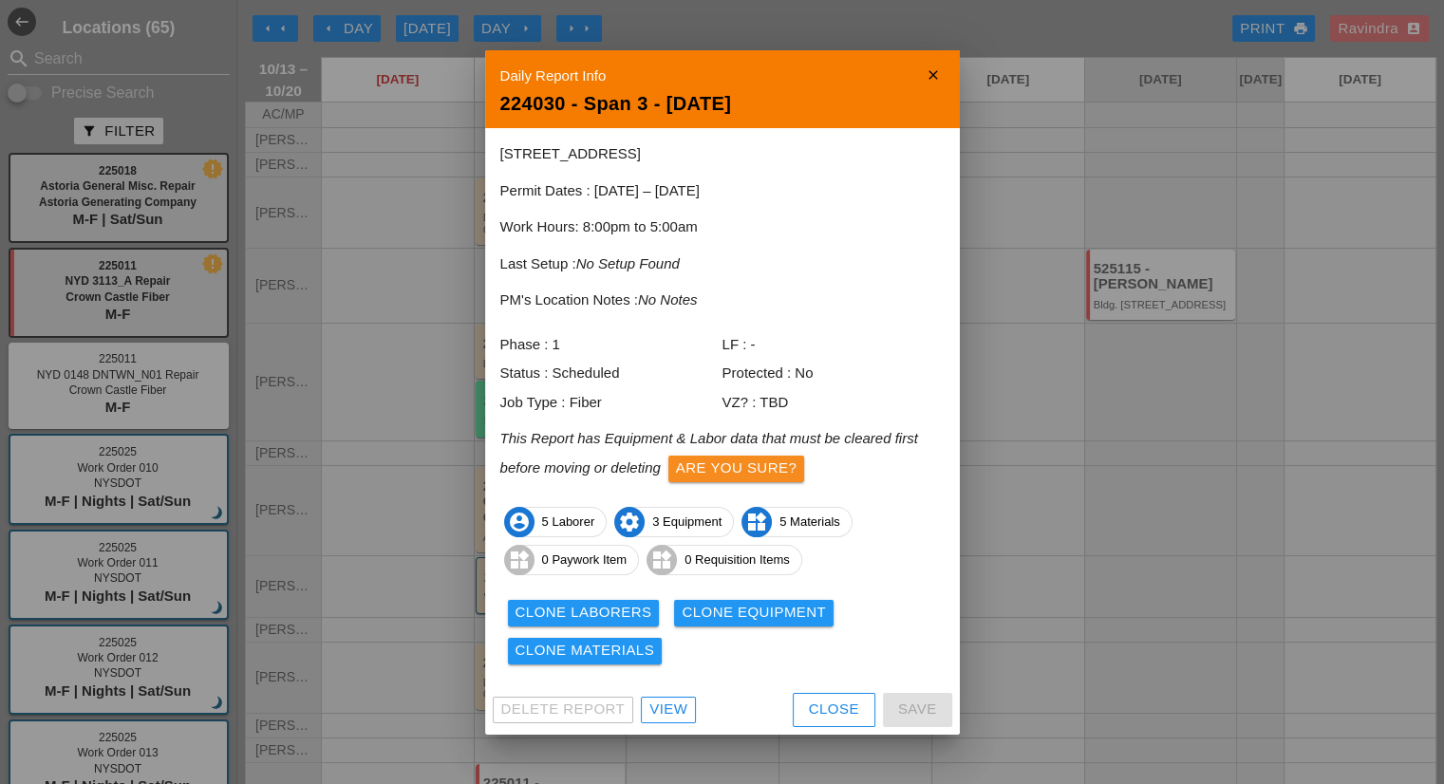
click at [749, 463] on div "Are you sure?" at bounding box center [736, 469] width 121 height 22
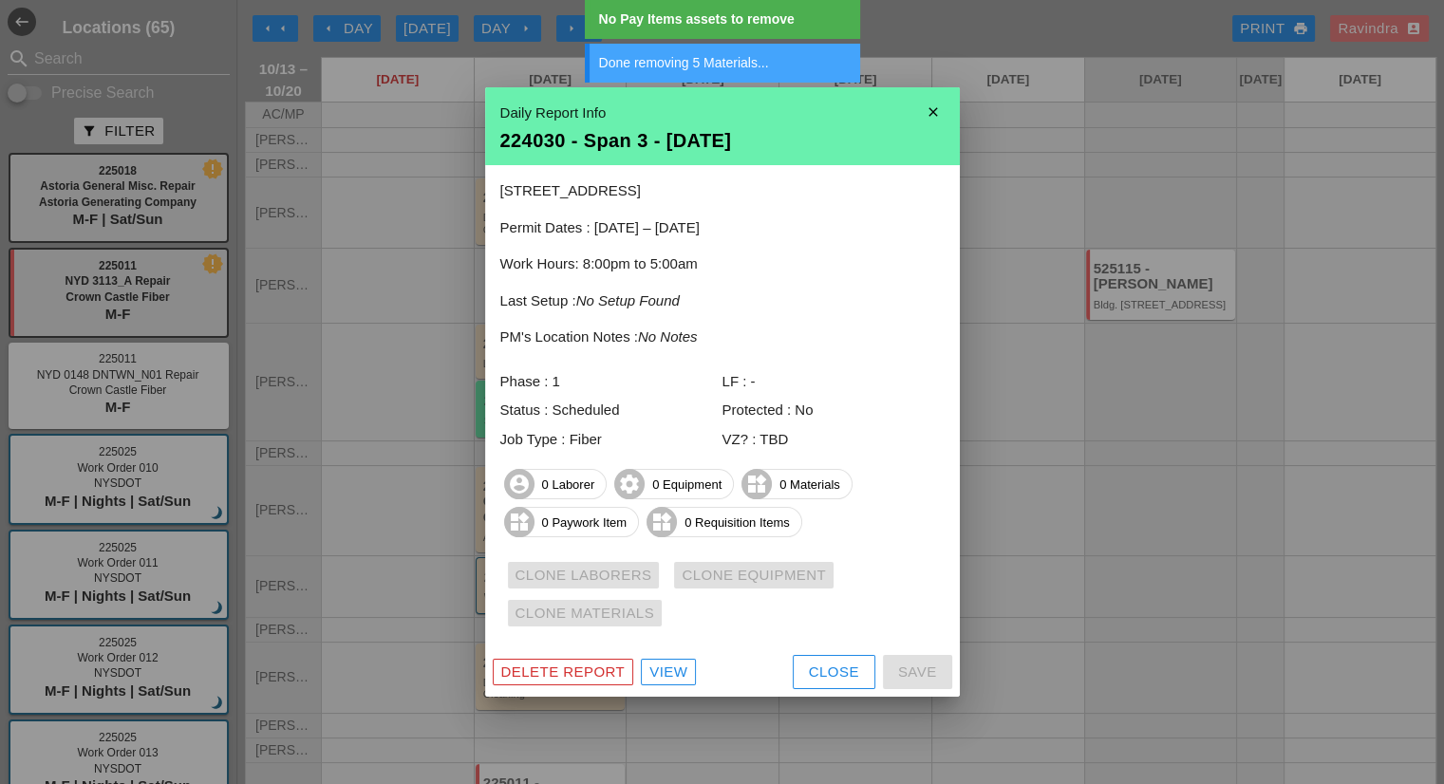
click at [813, 673] on div "Close" at bounding box center [834, 673] width 50 height 22
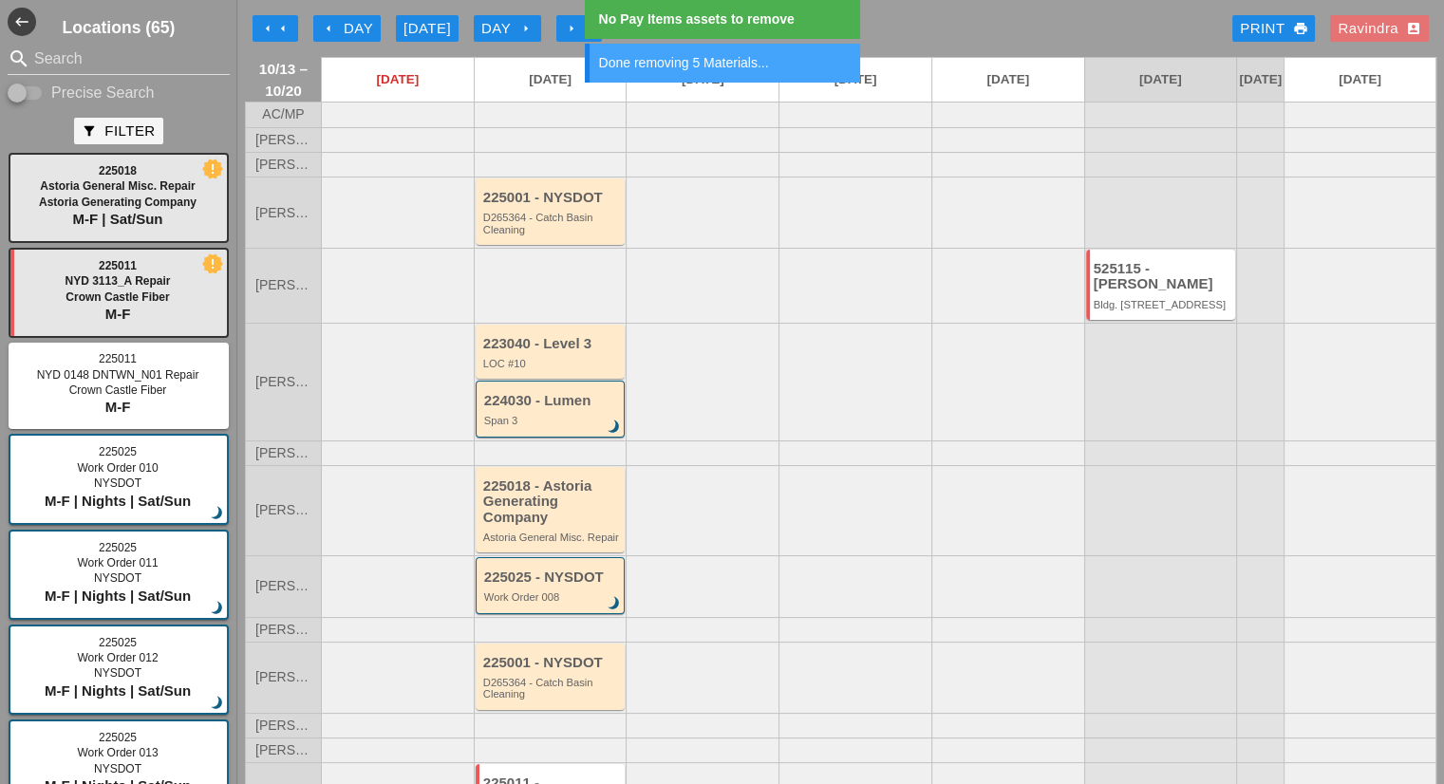
click at [346, 28] on div "arrow_left Day" at bounding box center [347, 29] width 52 height 22
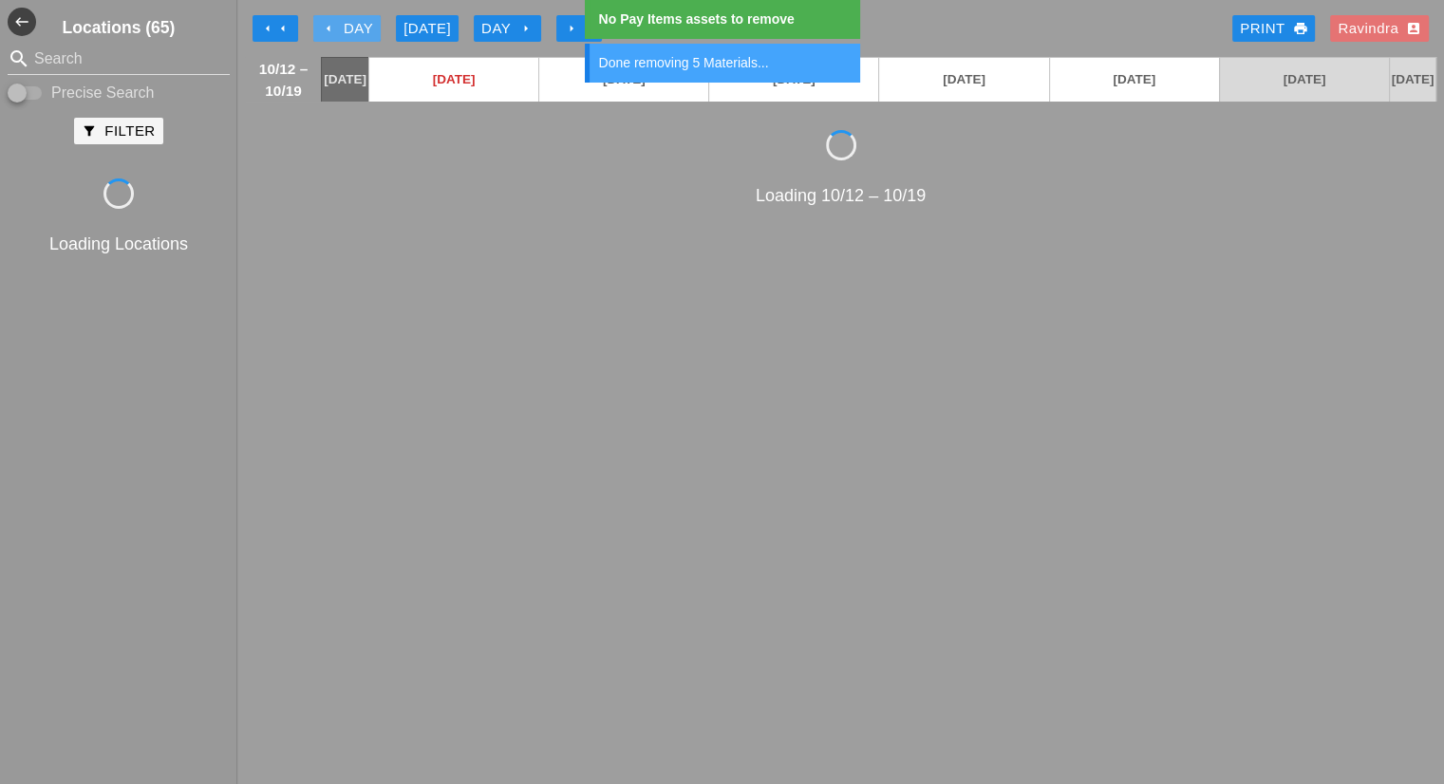
click at [346, 24] on div "arrow_left Day" at bounding box center [347, 29] width 52 height 22
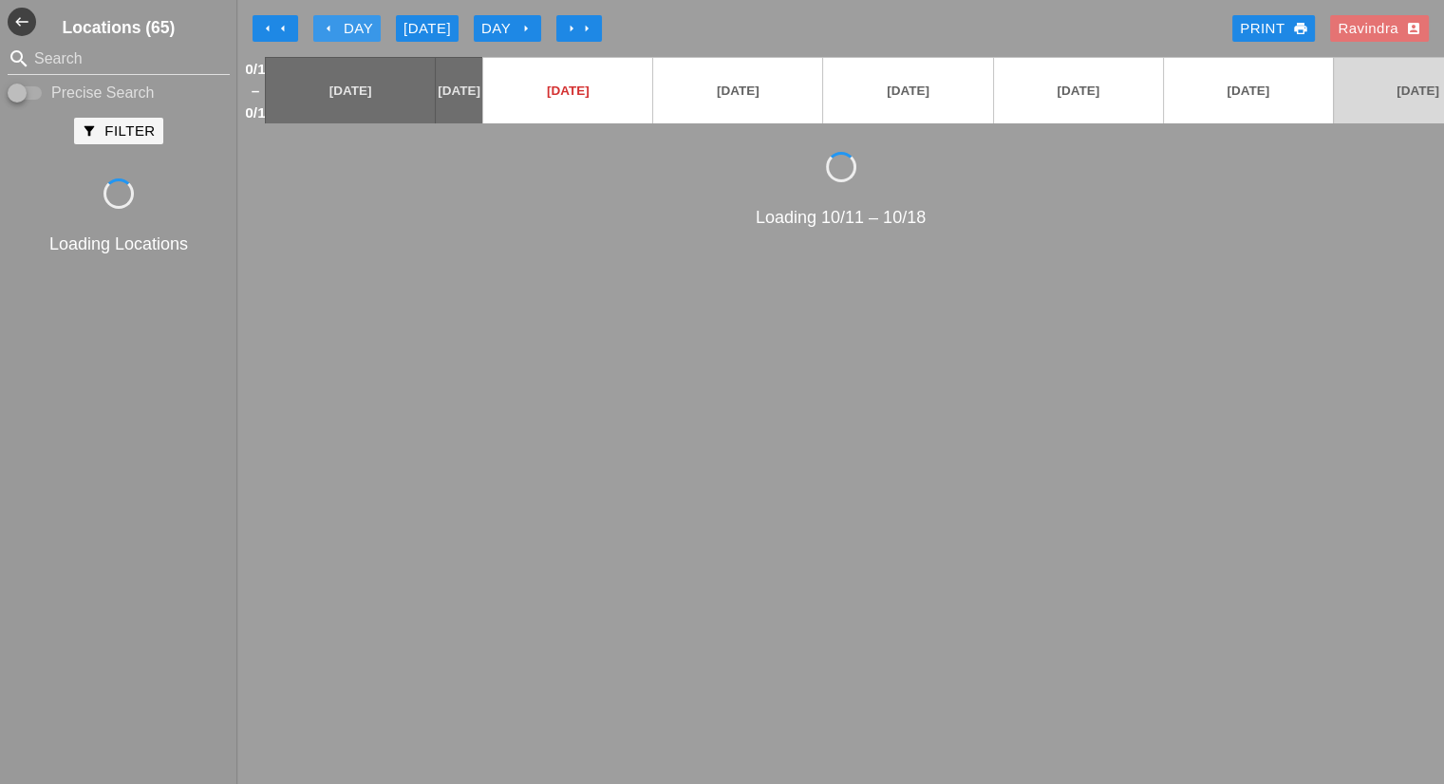
click at [346, 24] on div "arrow_left Day" at bounding box center [347, 29] width 52 height 22
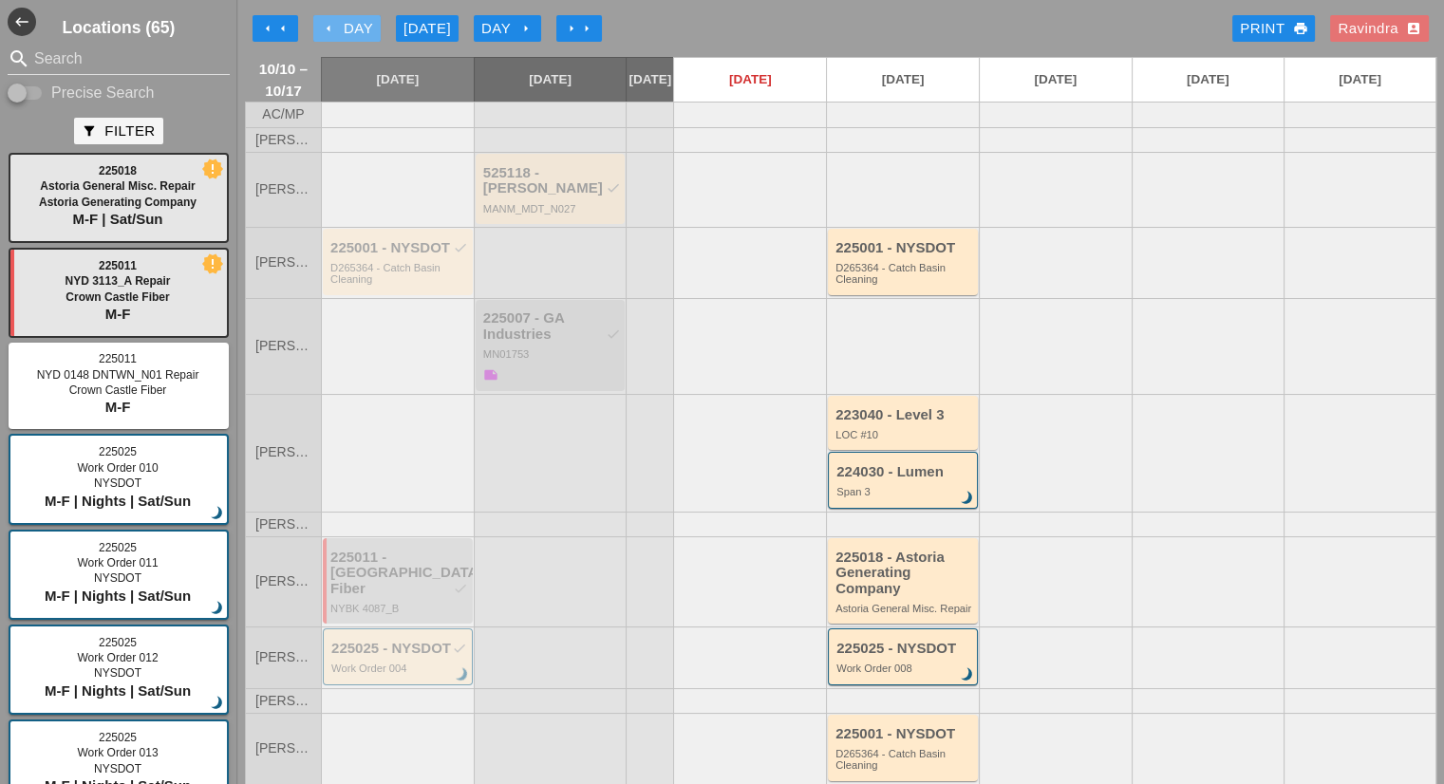
click at [346, 24] on div "arrow_left Day" at bounding box center [347, 29] width 52 height 22
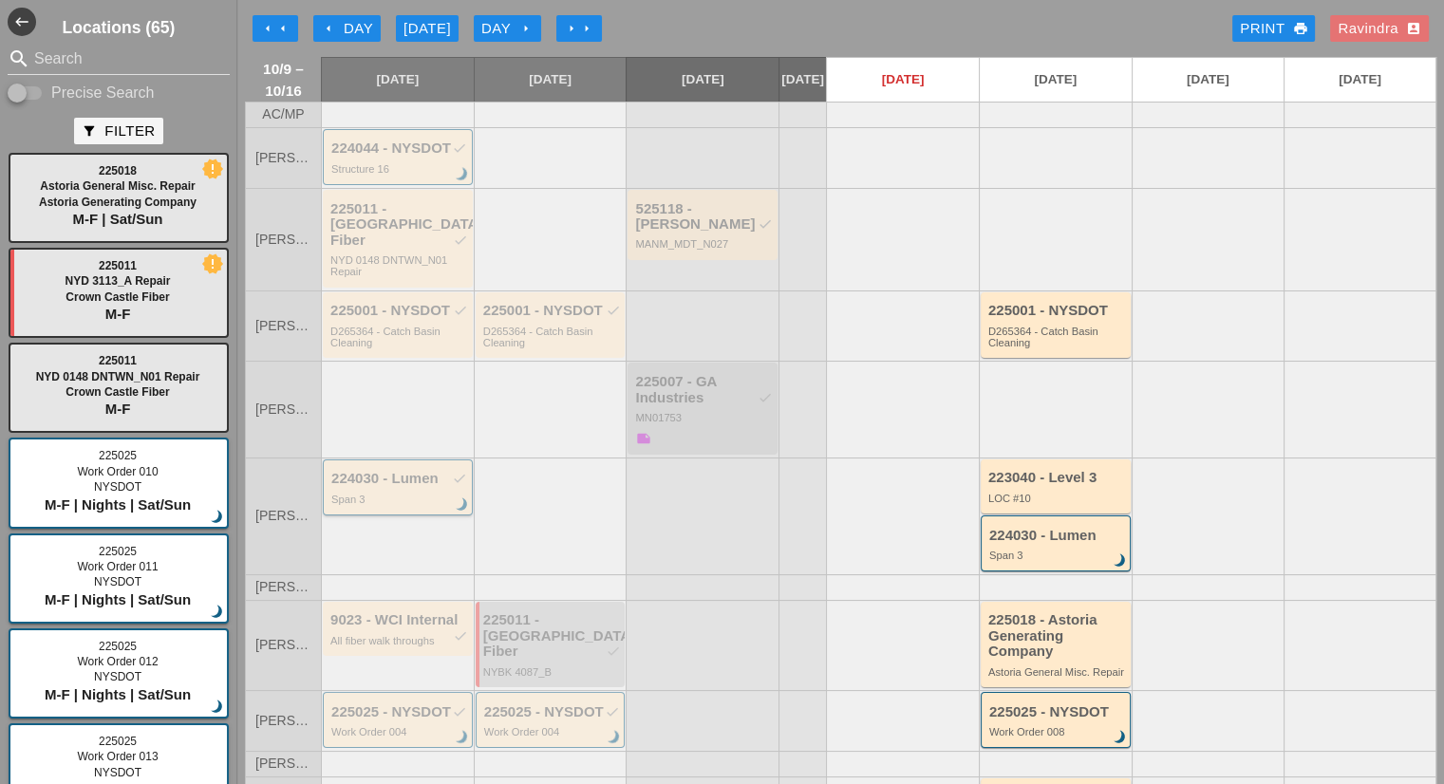
click at [427, 476] on div "224030 - Lumen check" at bounding box center [399, 479] width 136 height 16
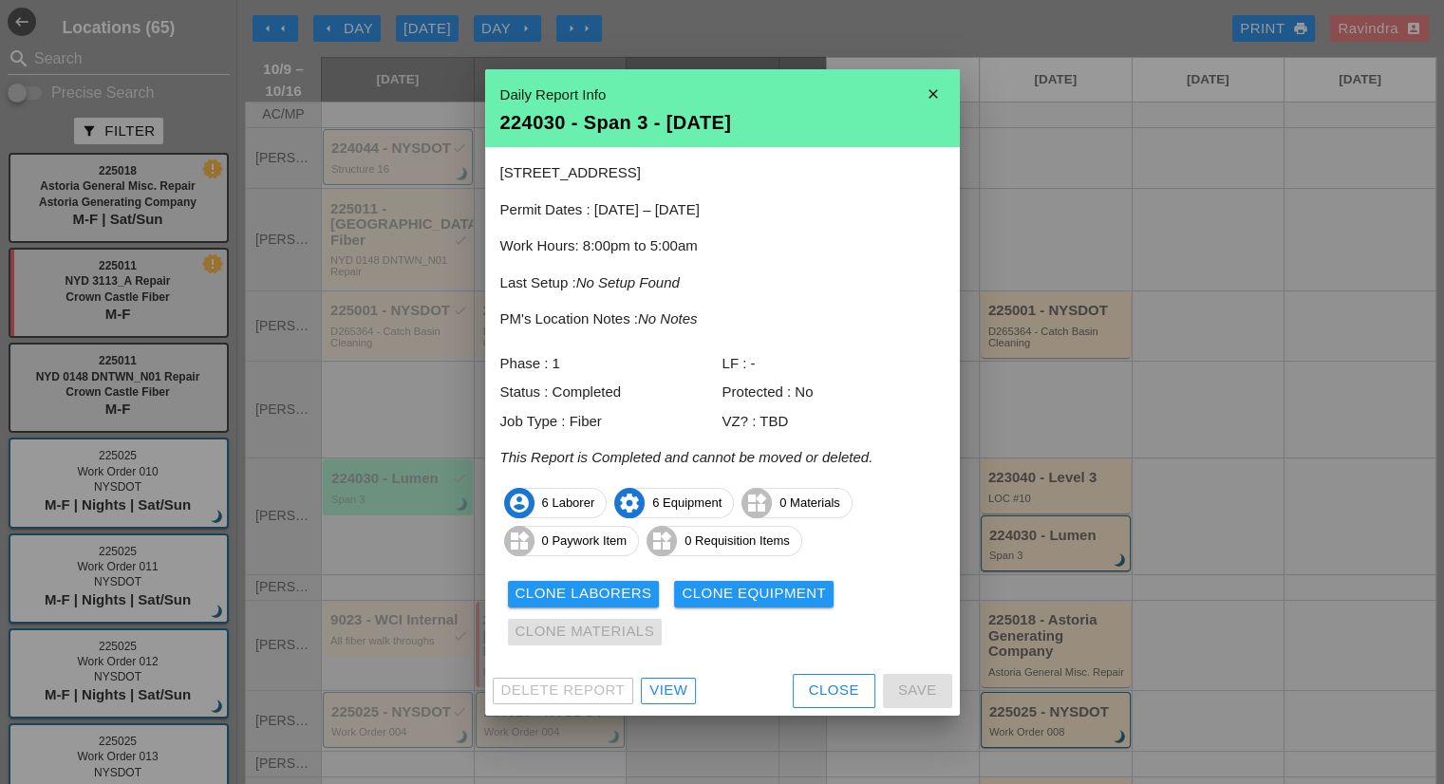
click at [589, 578] on div "Clone Laborers Clone Equipment Clone Materials" at bounding box center [722, 613] width 444 height 76
click at [592, 595] on div "Clone Laborers" at bounding box center [583, 594] width 137 height 22
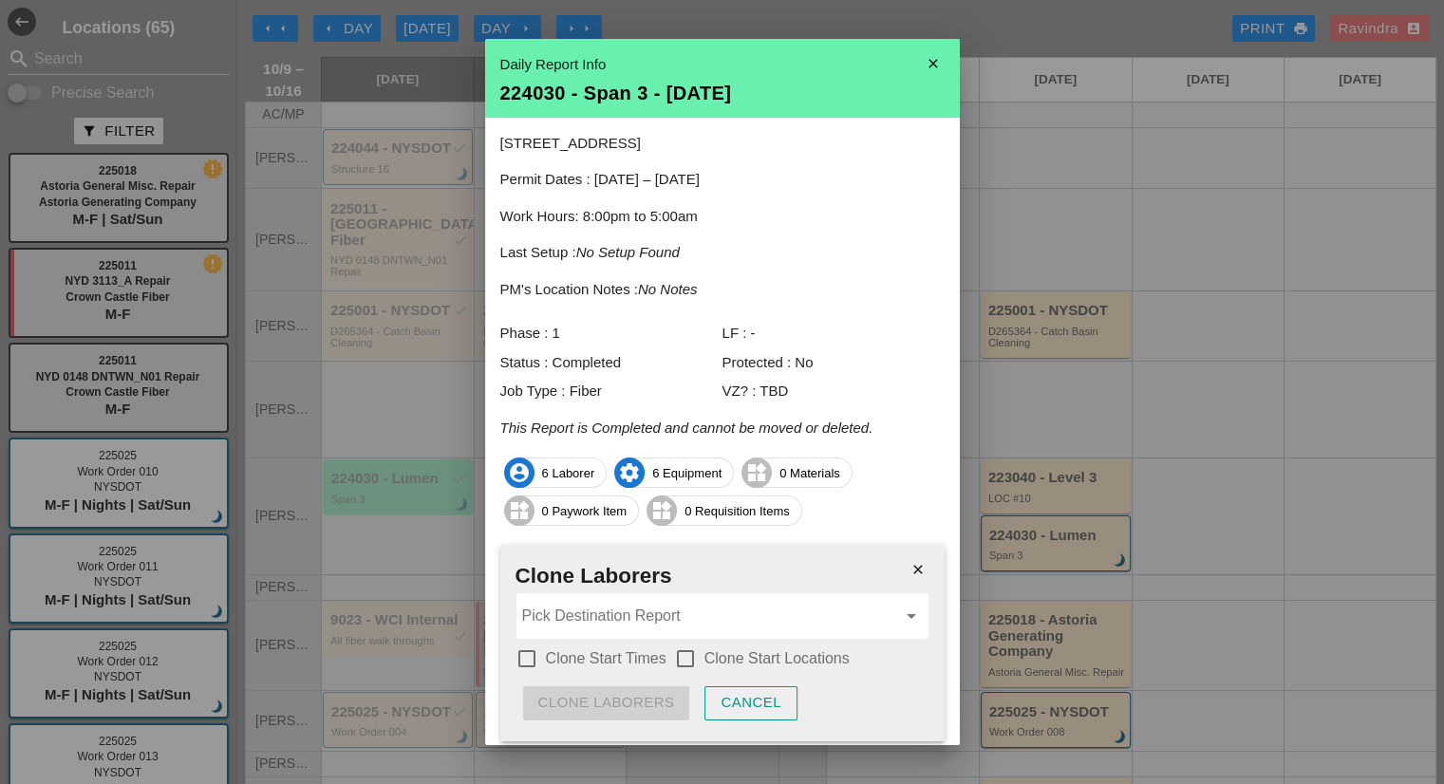
click at [568, 599] on div "Pick Destination Report arrow_drop_down" at bounding box center [722, 616] width 412 height 46
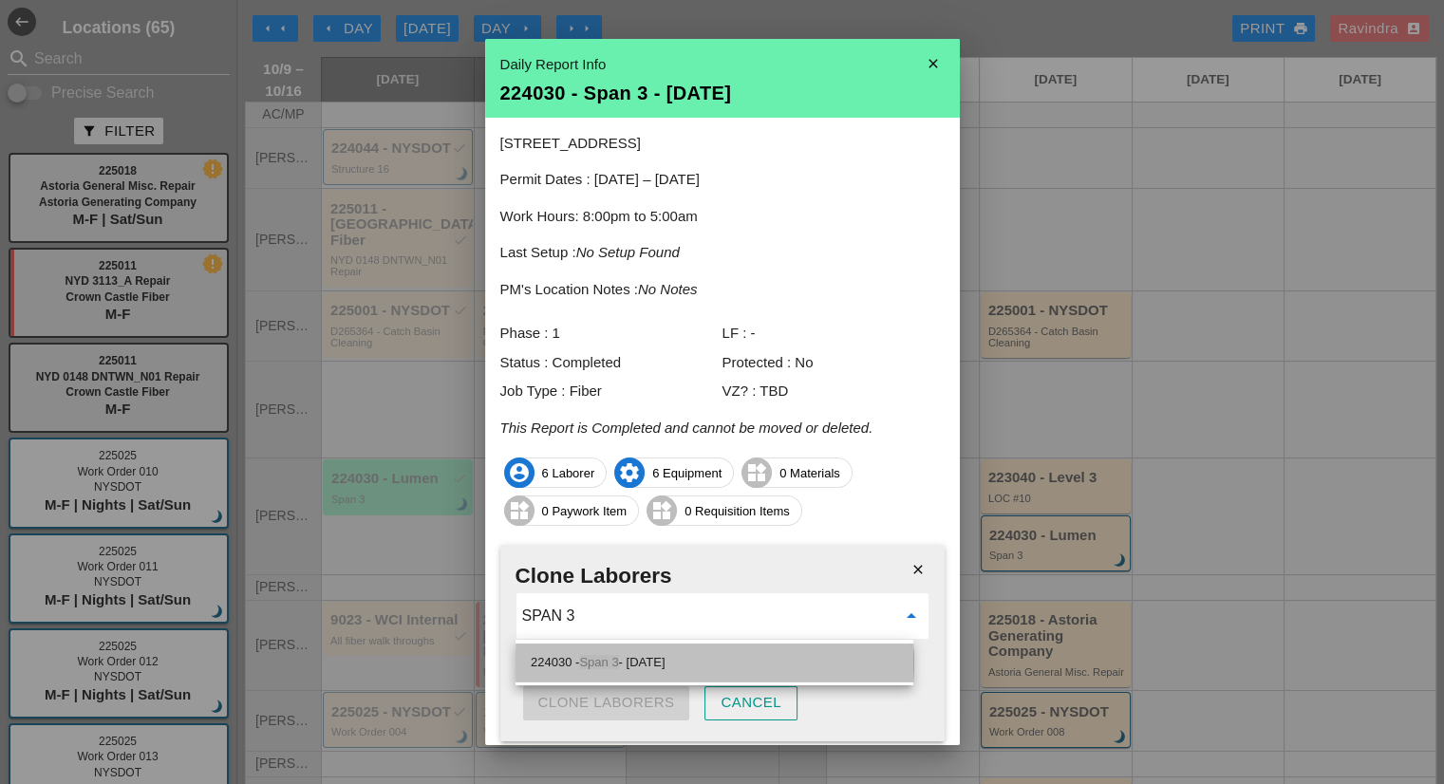
click at [626, 658] on div "224030 - Span 3 - 10/14/2025" at bounding box center [714, 662] width 367 height 23
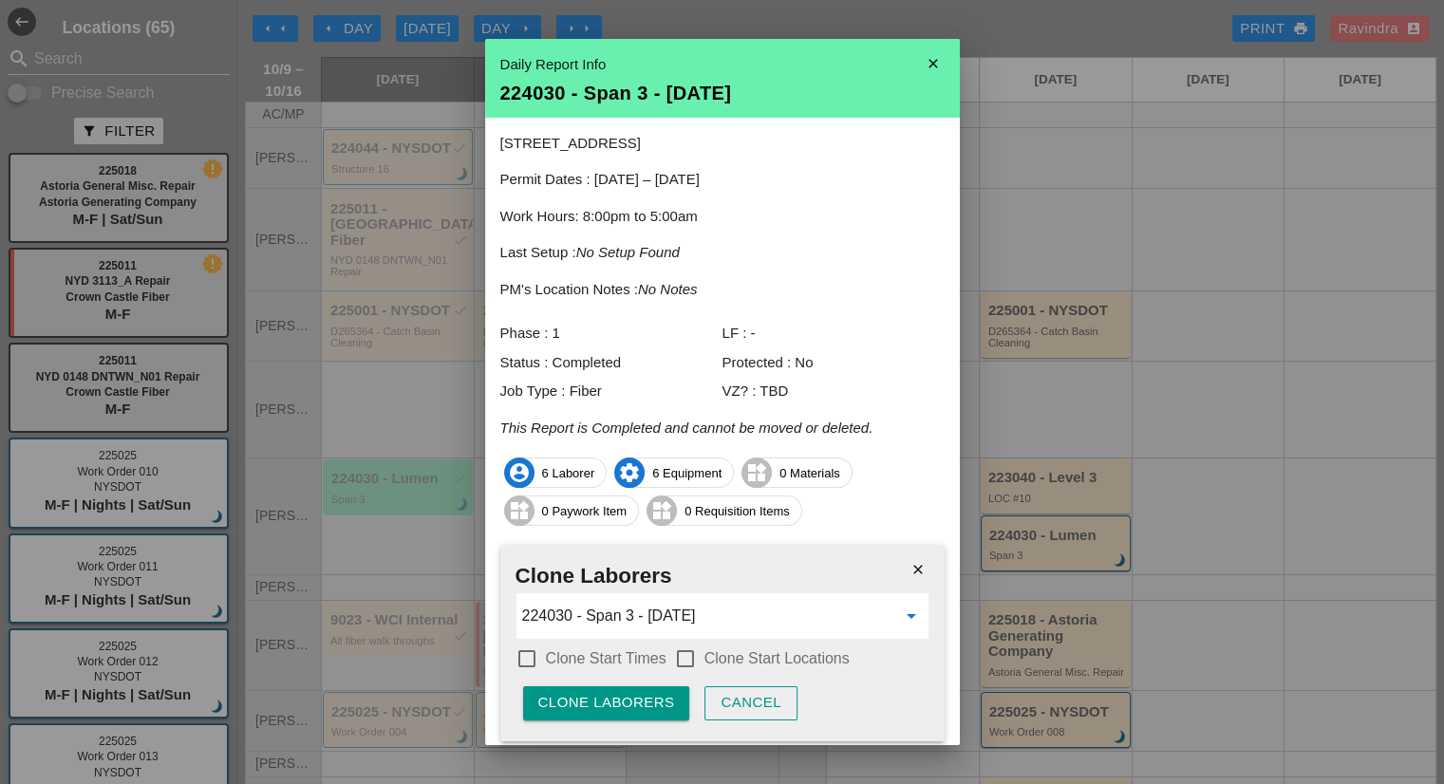
type input "224030 - Span 3 - 10/14/2025"
click at [626, 669] on div "check_box_outline_blank Clone Start Times" at bounding box center [590, 658] width 151 height 23
click at [738, 663] on label "Clone Start Locations" at bounding box center [776, 658] width 145 height 19
checkbox input "true"
click at [649, 662] on label "Clone Start Times" at bounding box center [606, 658] width 121 height 19
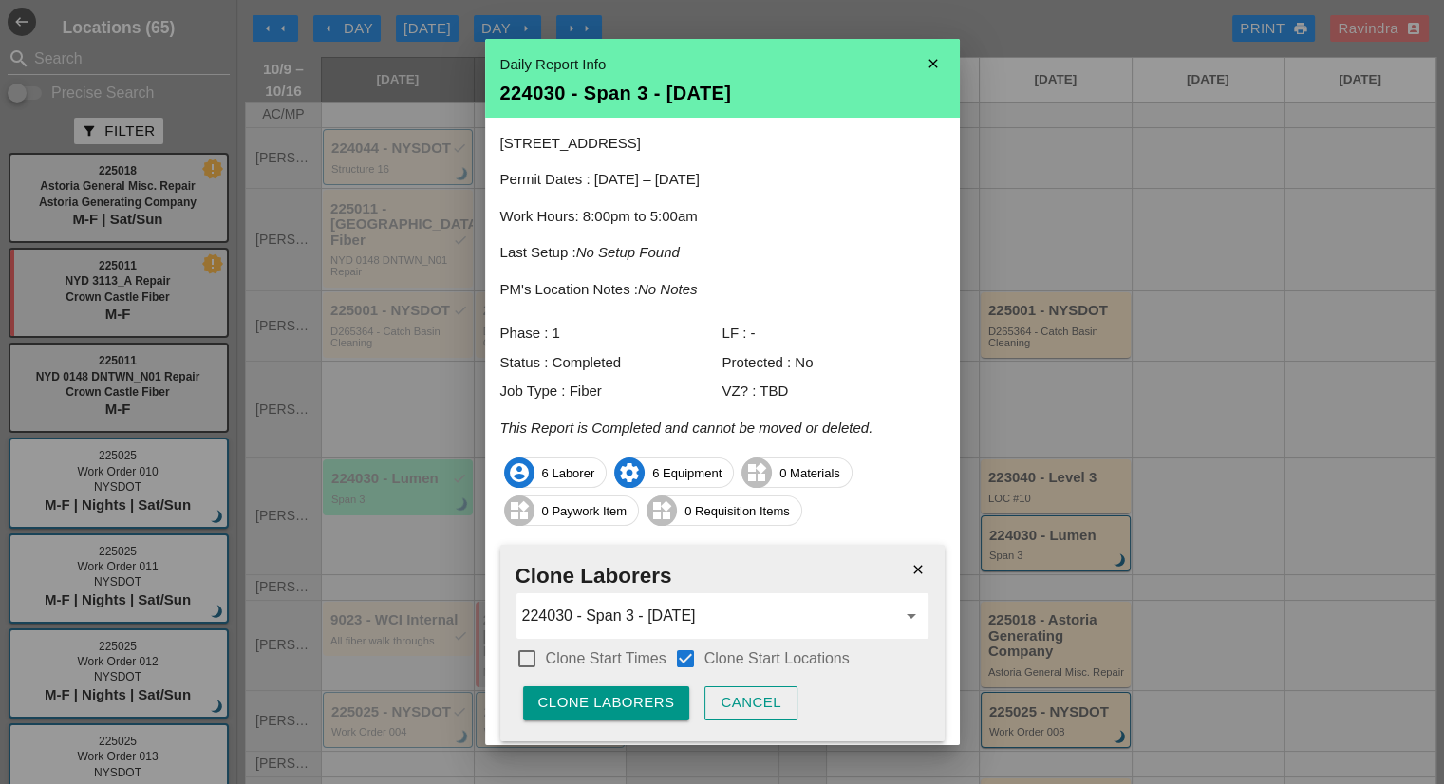
checkbox input "true"
click at [641, 695] on div "Clone Laborers" at bounding box center [606, 703] width 137 height 22
click at [641, 695] on div "Are you sure?" at bounding box center [598, 703] width 121 height 22
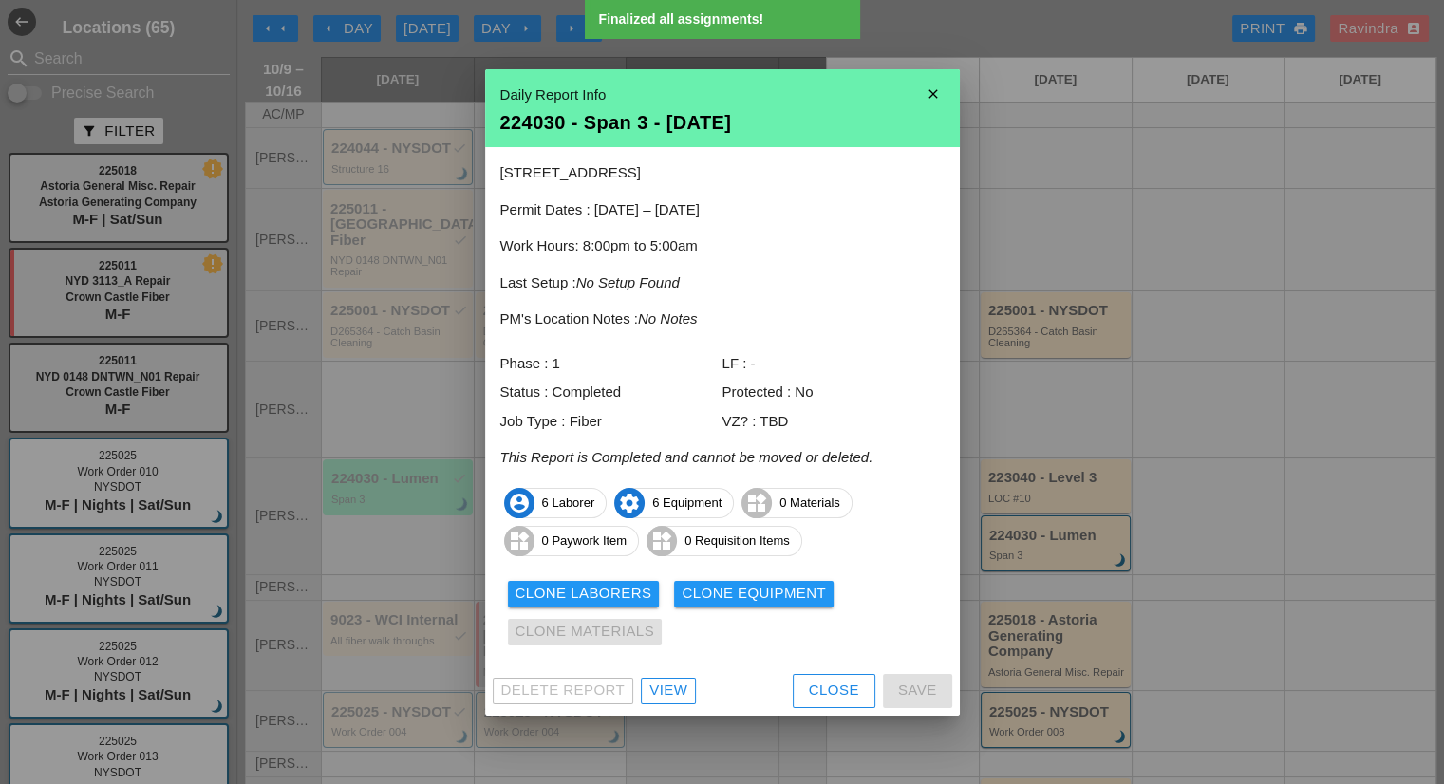
click at [759, 600] on div "Clone Equipment" at bounding box center [754, 594] width 144 height 22
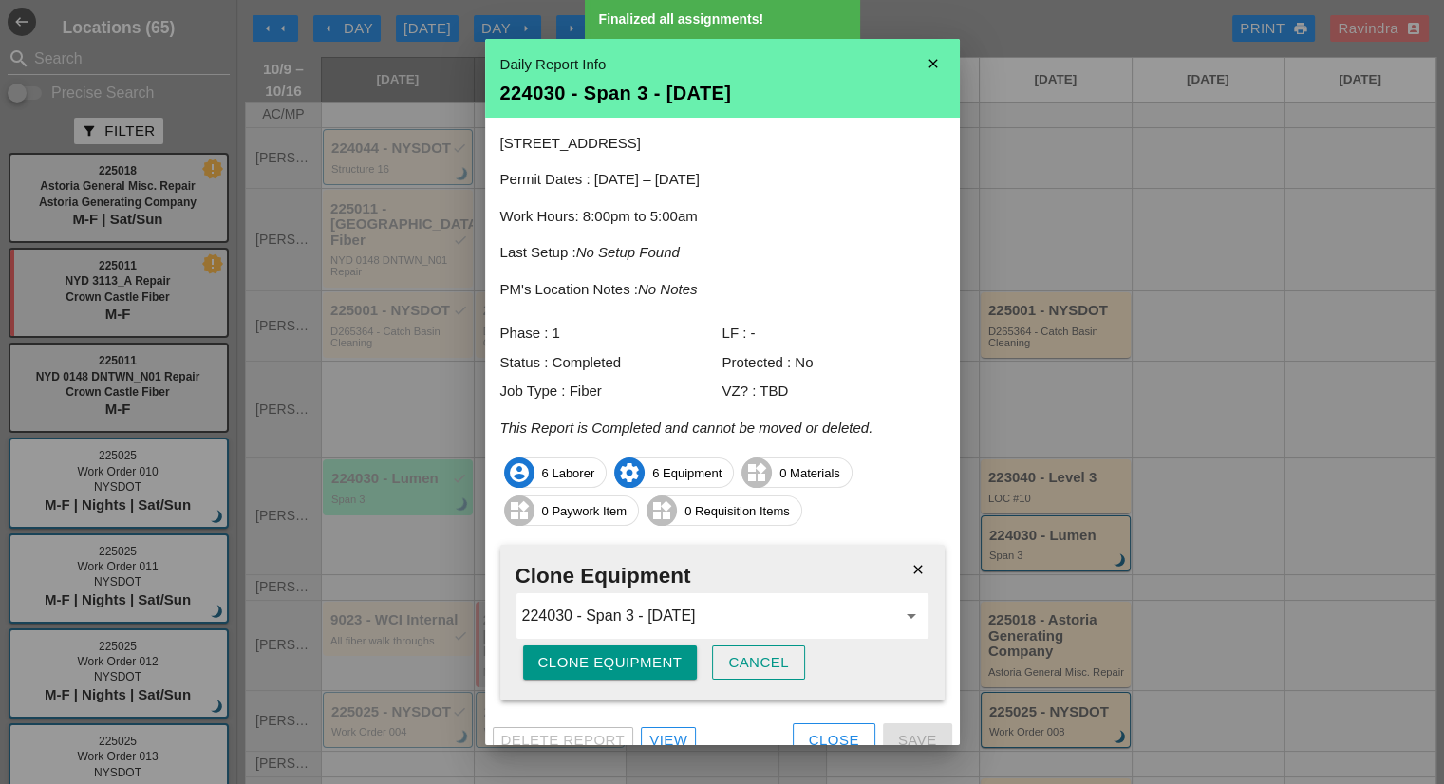
click at [656, 655] on div "Clone Equipment" at bounding box center [610, 663] width 144 height 22
click at [656, 655] on div "Are you sure?" at bounding box center [598, 663] width 121 height 22
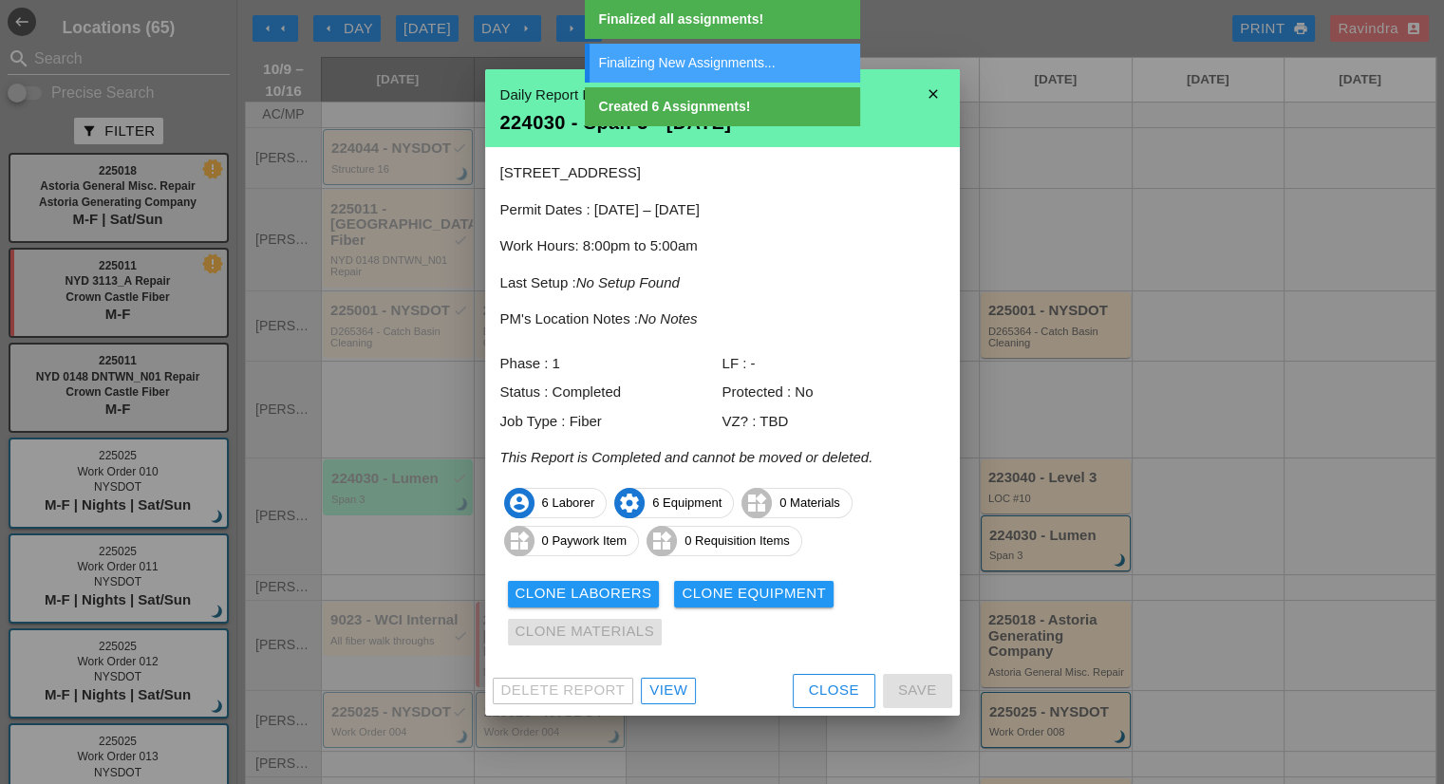
click at [824, 682] on div "Close" at bounding box center [834, 691] width 50 height 22
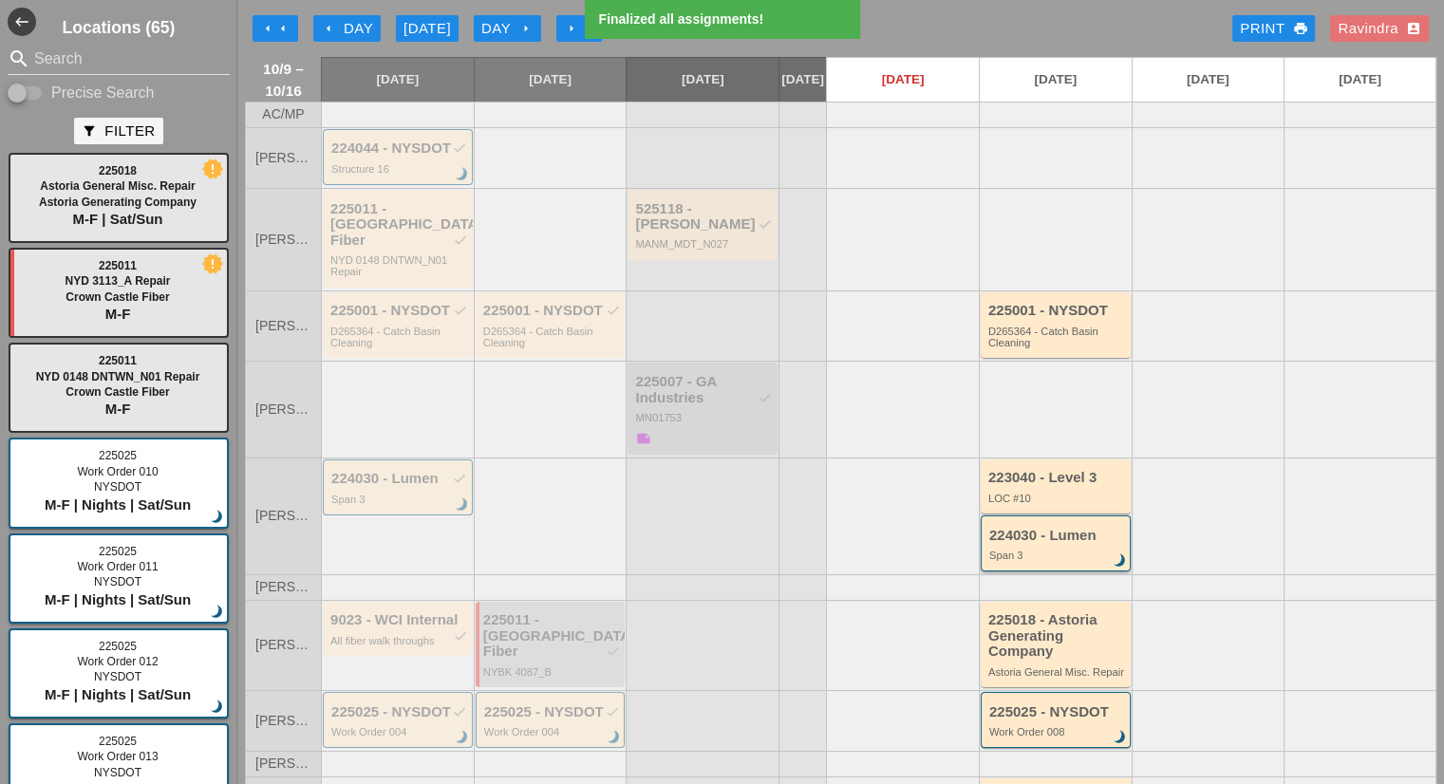
click at [1024, 552] on div "Span 3" at bounding box center [1057, 555] width 136 height 11
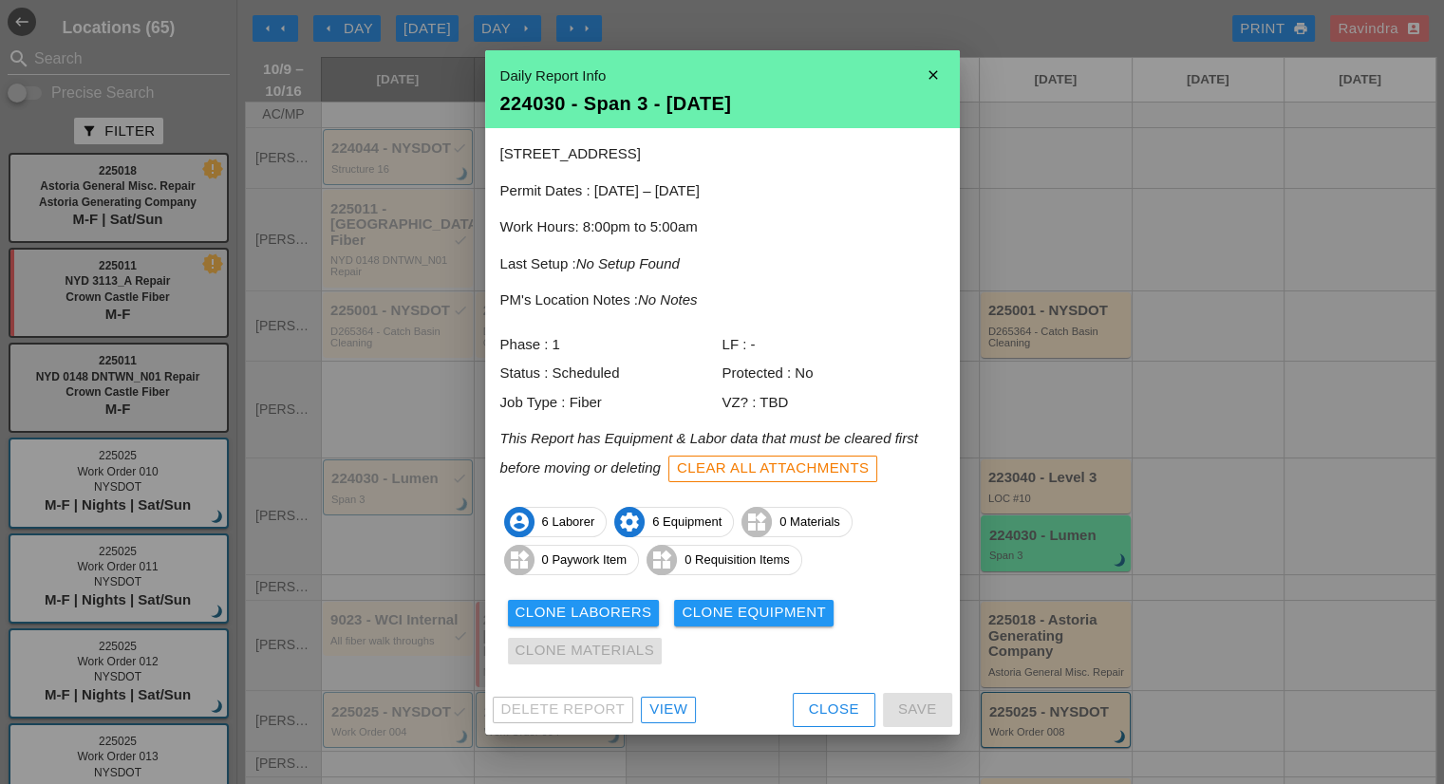
click at [679, 710] on div "View" at bounding box center [668, 710] width 38 height 22
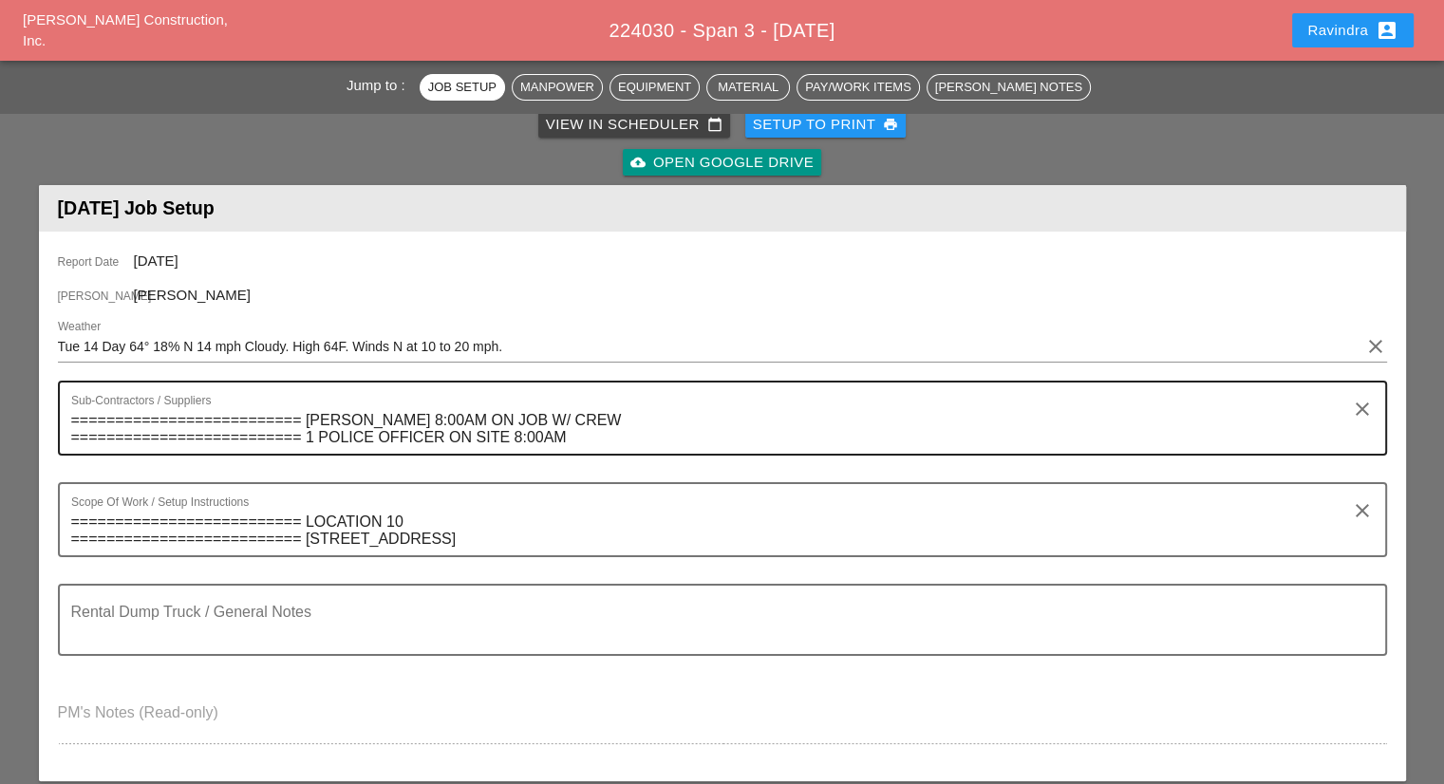
scroll to position [95, 0]
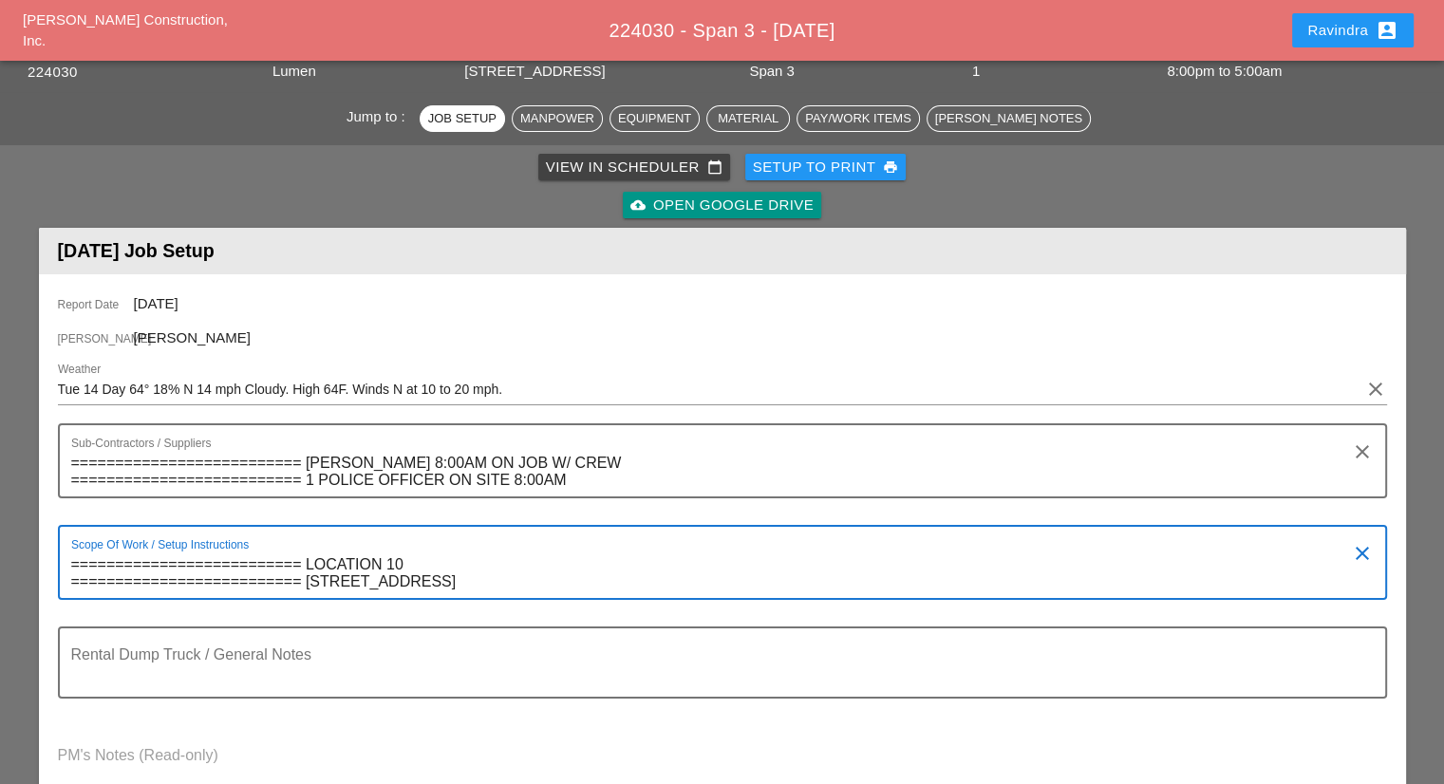
drag, startPoint x: 639, startPoint y: 580, endPoint x: 0, endPoint y: 538, distance: 640.2
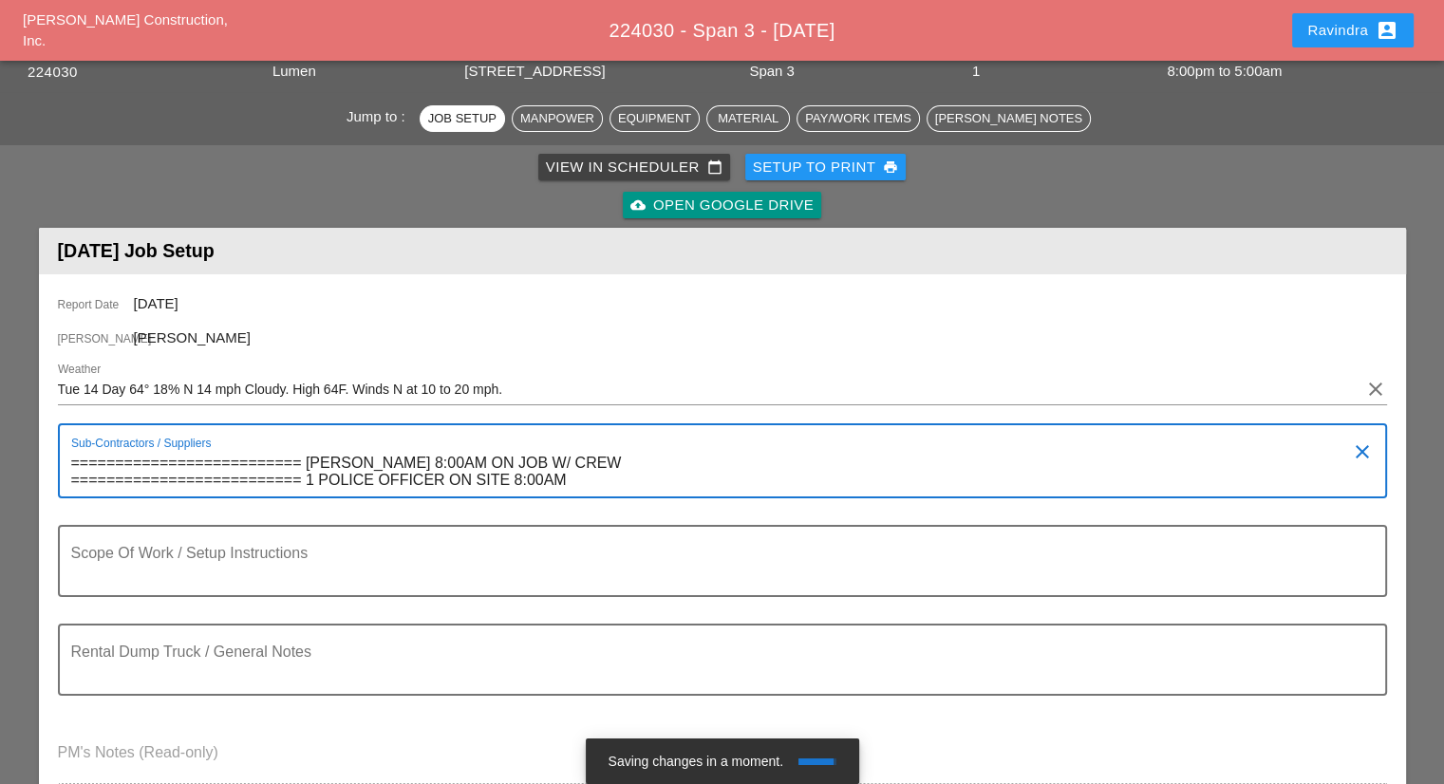
drag, startPoint x: 690, startPoint y: 485, endPoint x: 0, endPoint y: 444, distance: 691.3
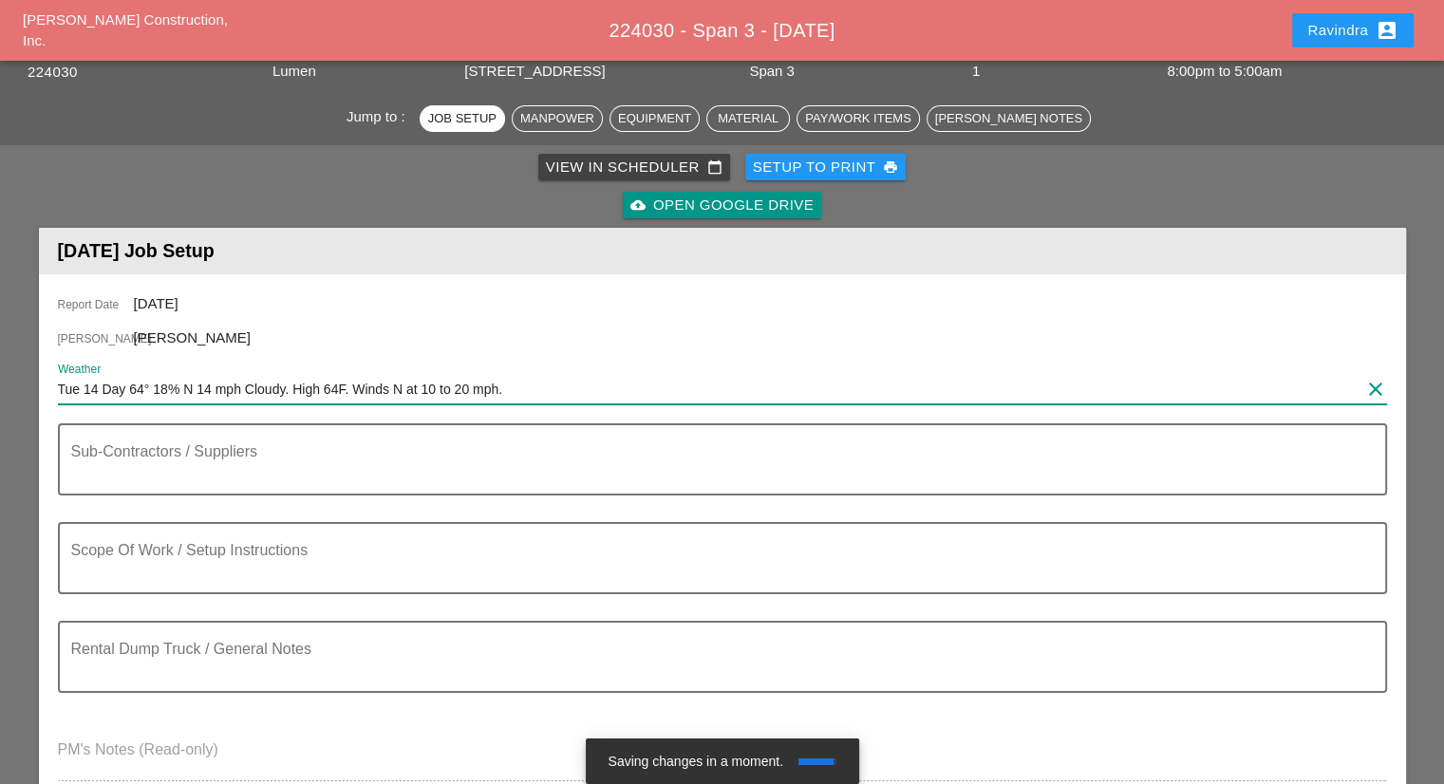
drag, startPoint x: 103, startPoint y: 393, endPoint x: 821, endPoint y: 372, distance: 718.9
click at [821, 372] on div "Weather Tue 14 Day 64° 18% N 14 mph Cloudy. High 64F. Winds N at 10 to 20 mph. …" at bounding box center [722, 393] width 1329 height 61
paste input "Night 58° 11% N 9 mph Cloudy skies early, then partly cloudy after midnight. Lo…"
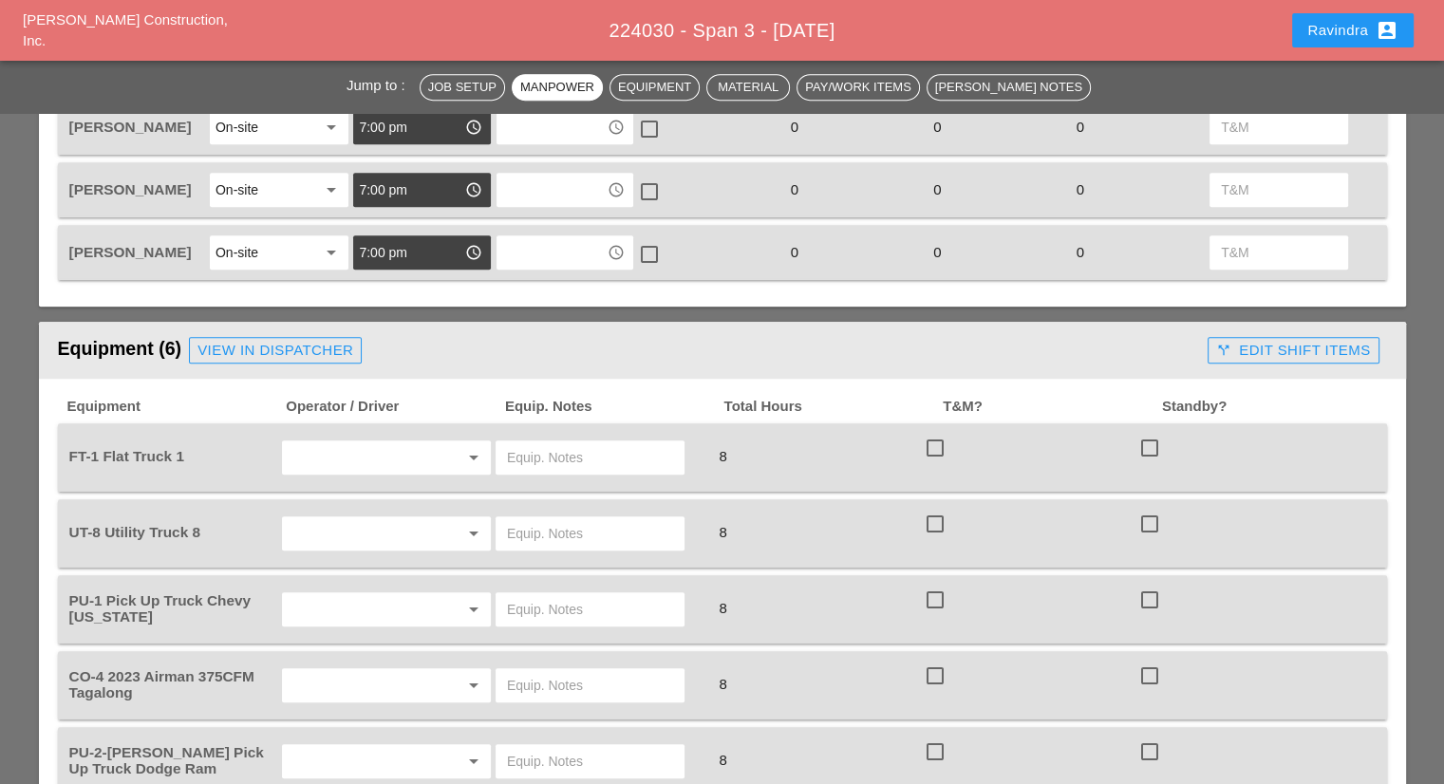
scroll to position [1234, 0]
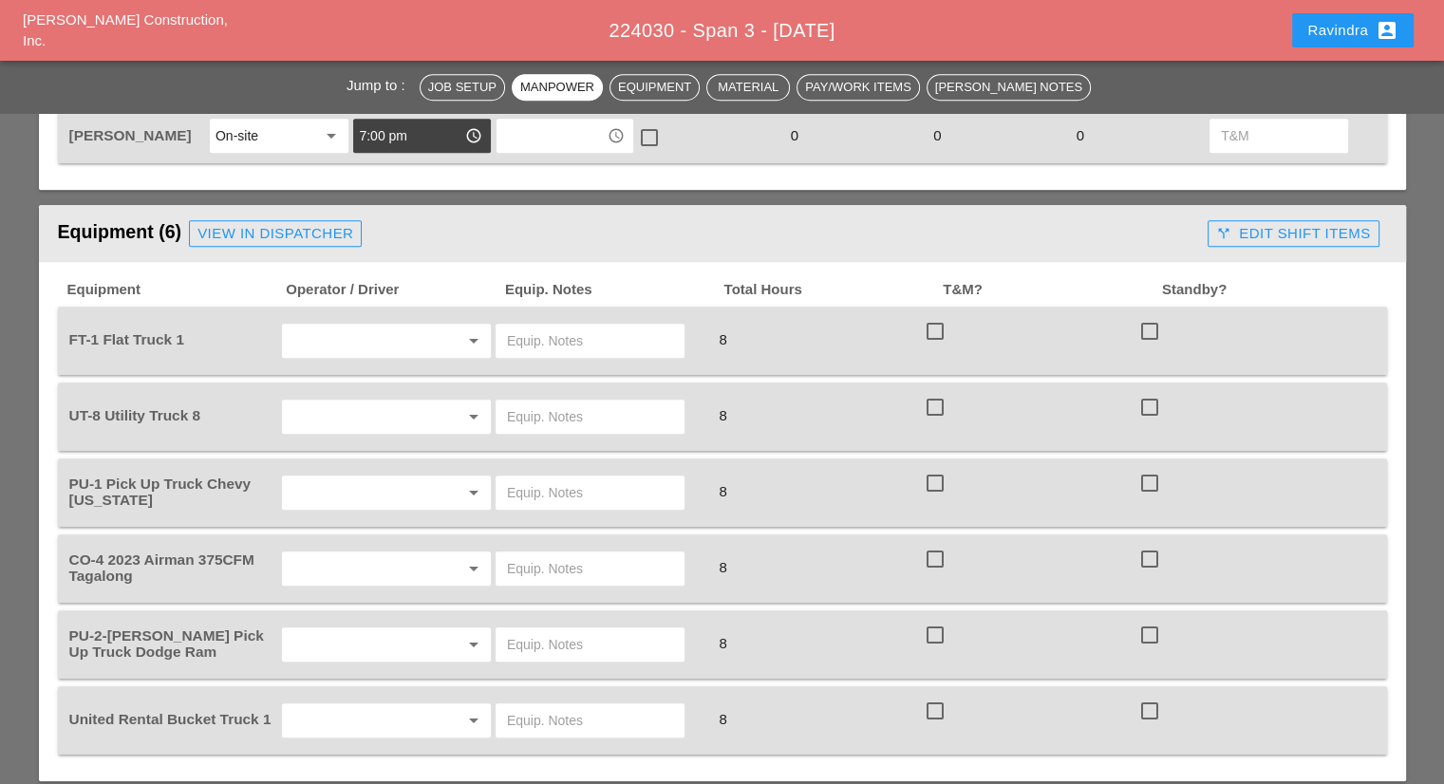
type input "Tue 14 Night 58° 11% N 9 mph Cloudy skies early, then partly cloudy after midni…"
click at [378, 339] on input "text" at bounding box center [360, 341] width 144 height 30
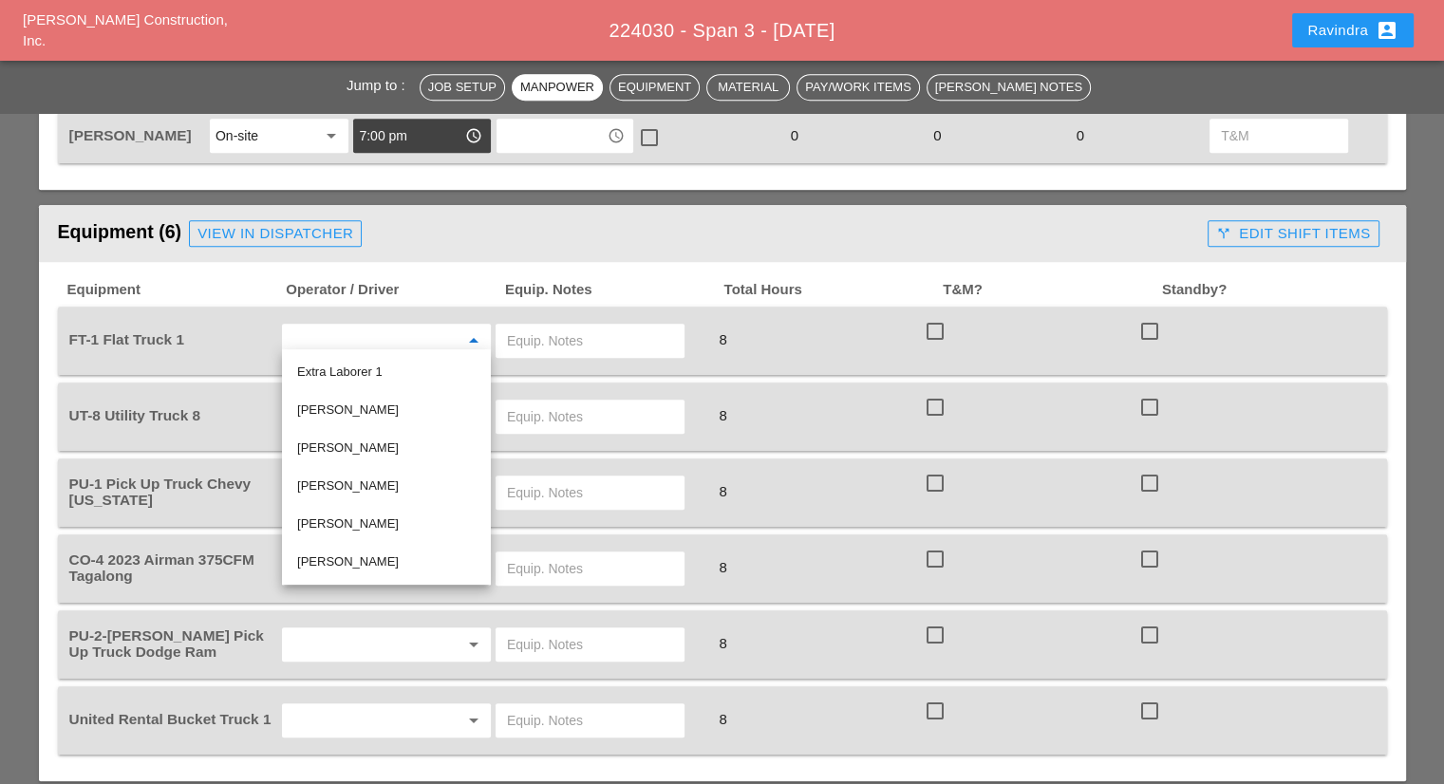
click at [360, 477] on div "Octavio Grosso" at bounding box center [386, 486] width 178 height 23
type input "Octavio Grosso"
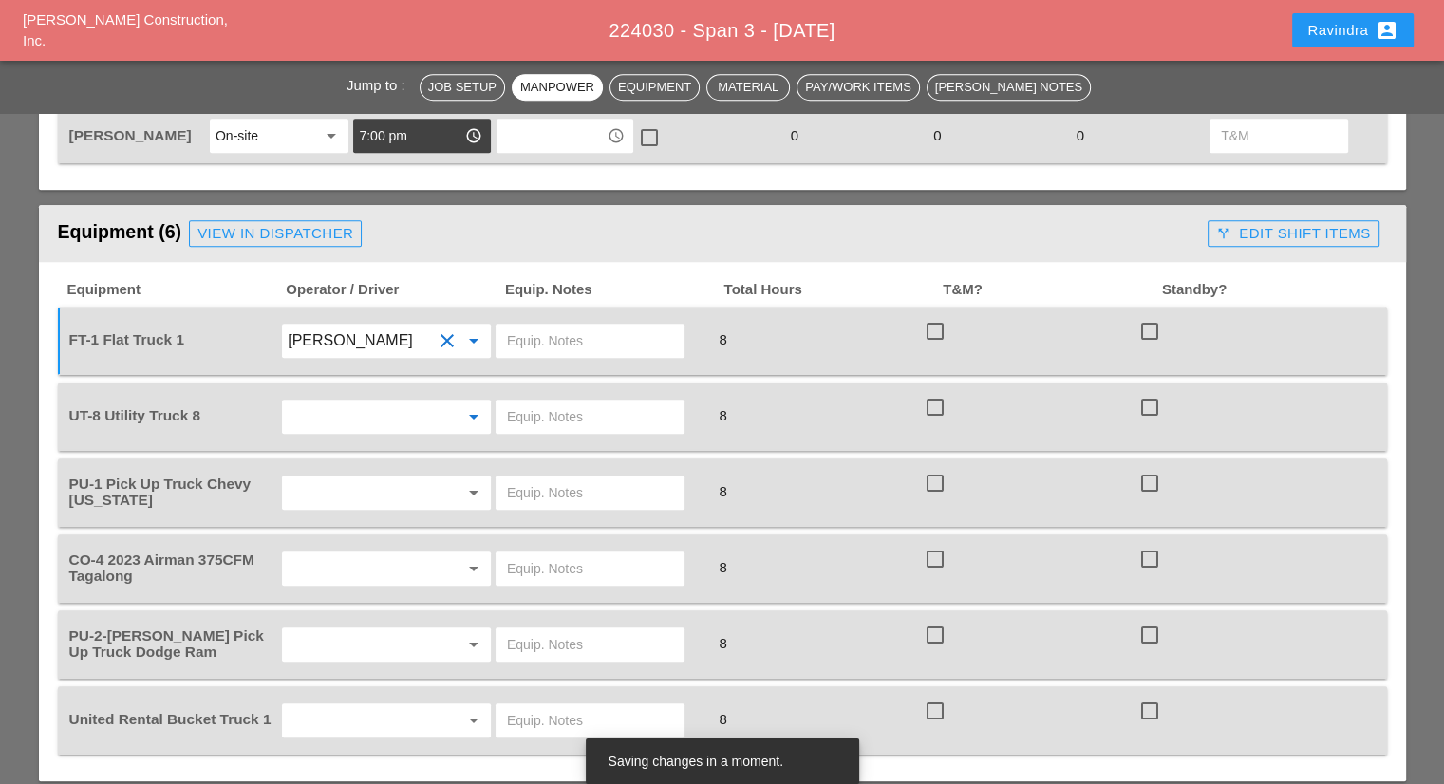
click at [347, 402] on input "text" at bounding box center [360, 417] width 144 height 30
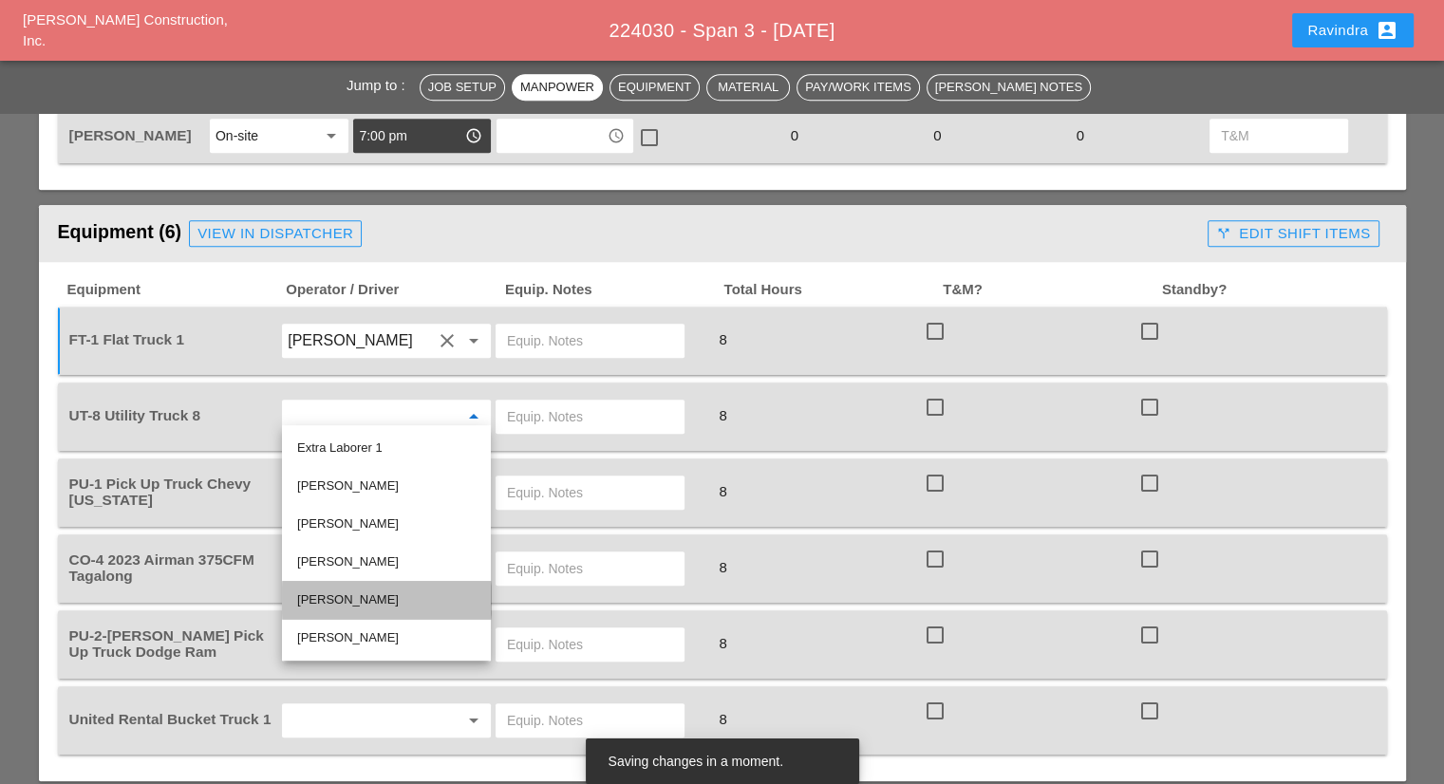
click at [368, 597] on div "Leroy March" at bounding box center [386, 600] width 178 height 23
type input "Leroy March"
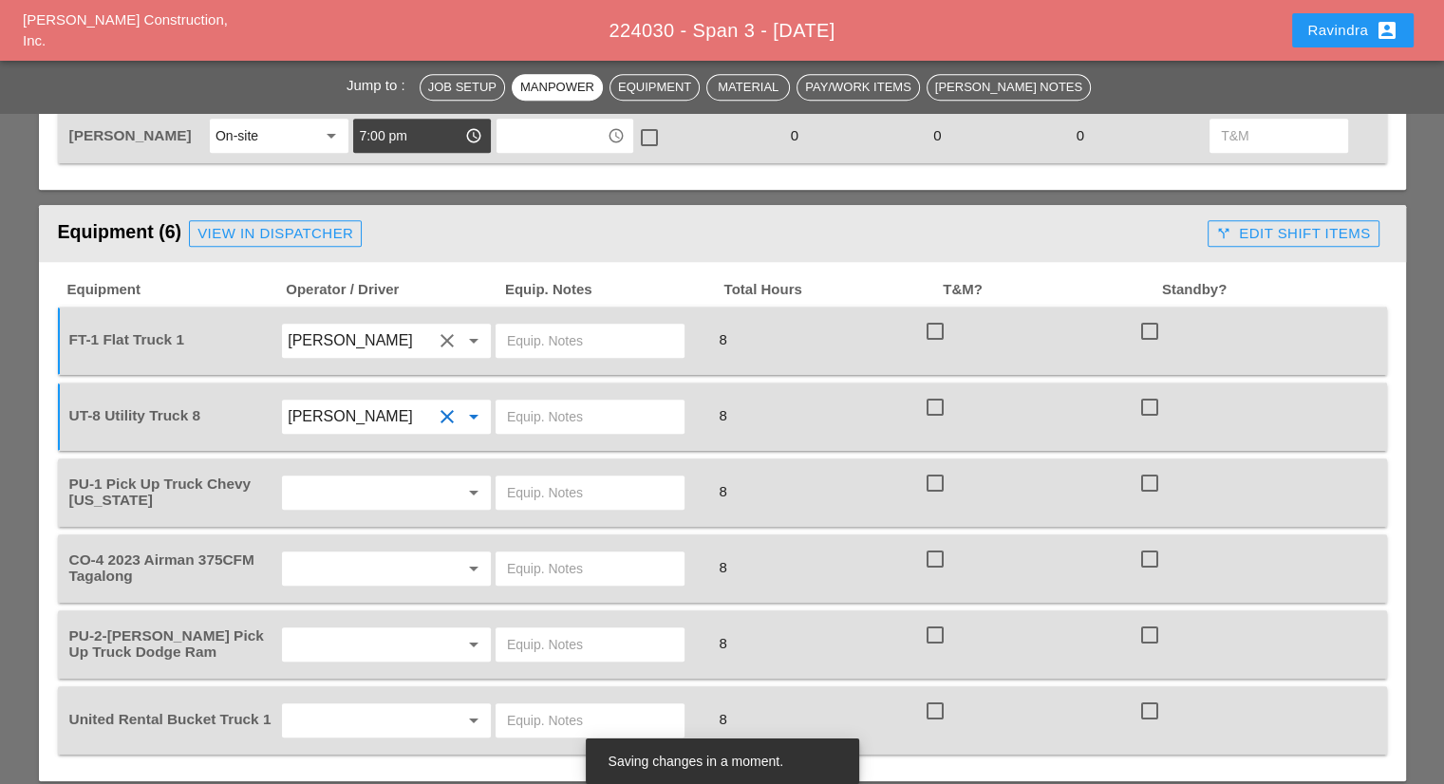
click at [323, 482] on input "text" at bounding box center [360, 492] width 144 height 30
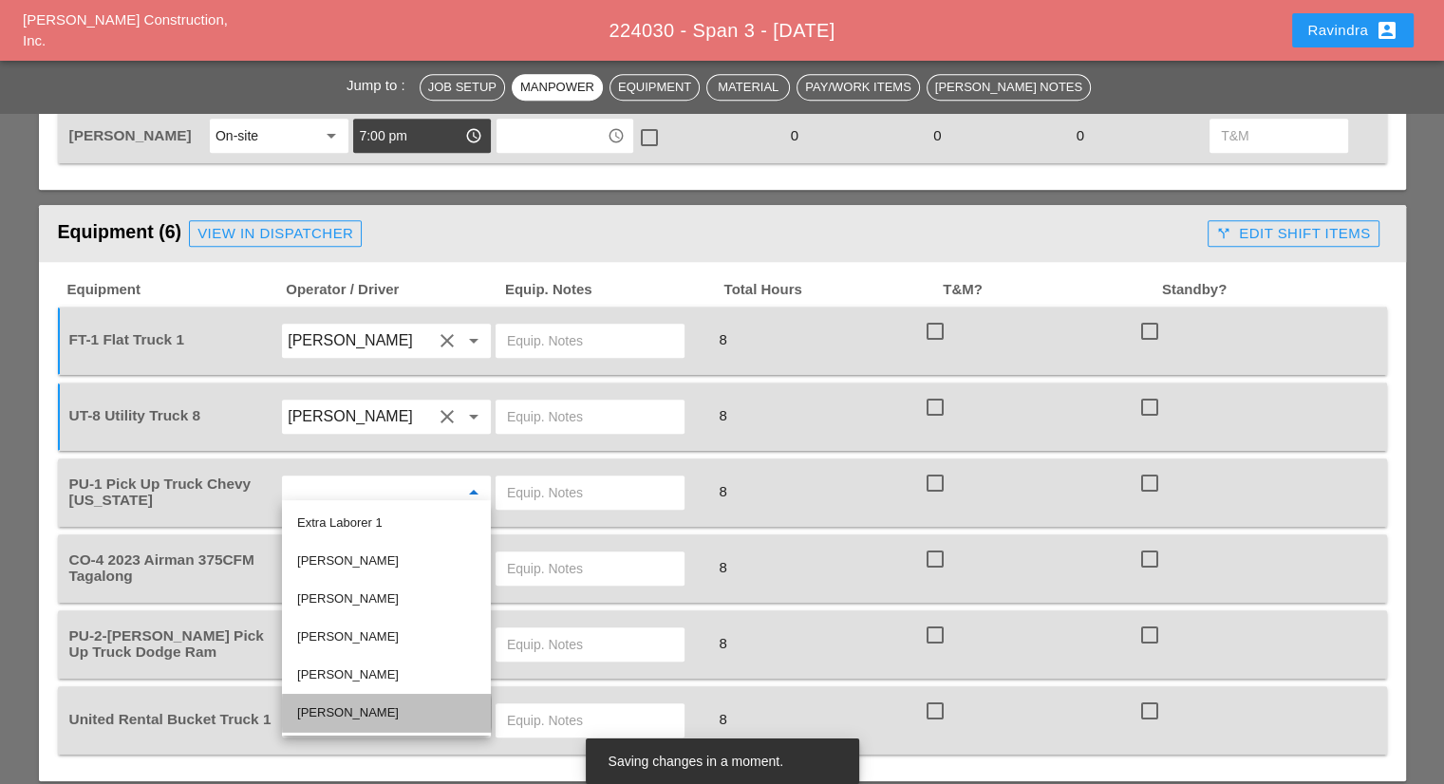
click at [361, 710] on div "Brandon Velez Rodriguez" at bounding box center [386, 712] width 178 height 23
type input "Brandon Velez Rodriguez"
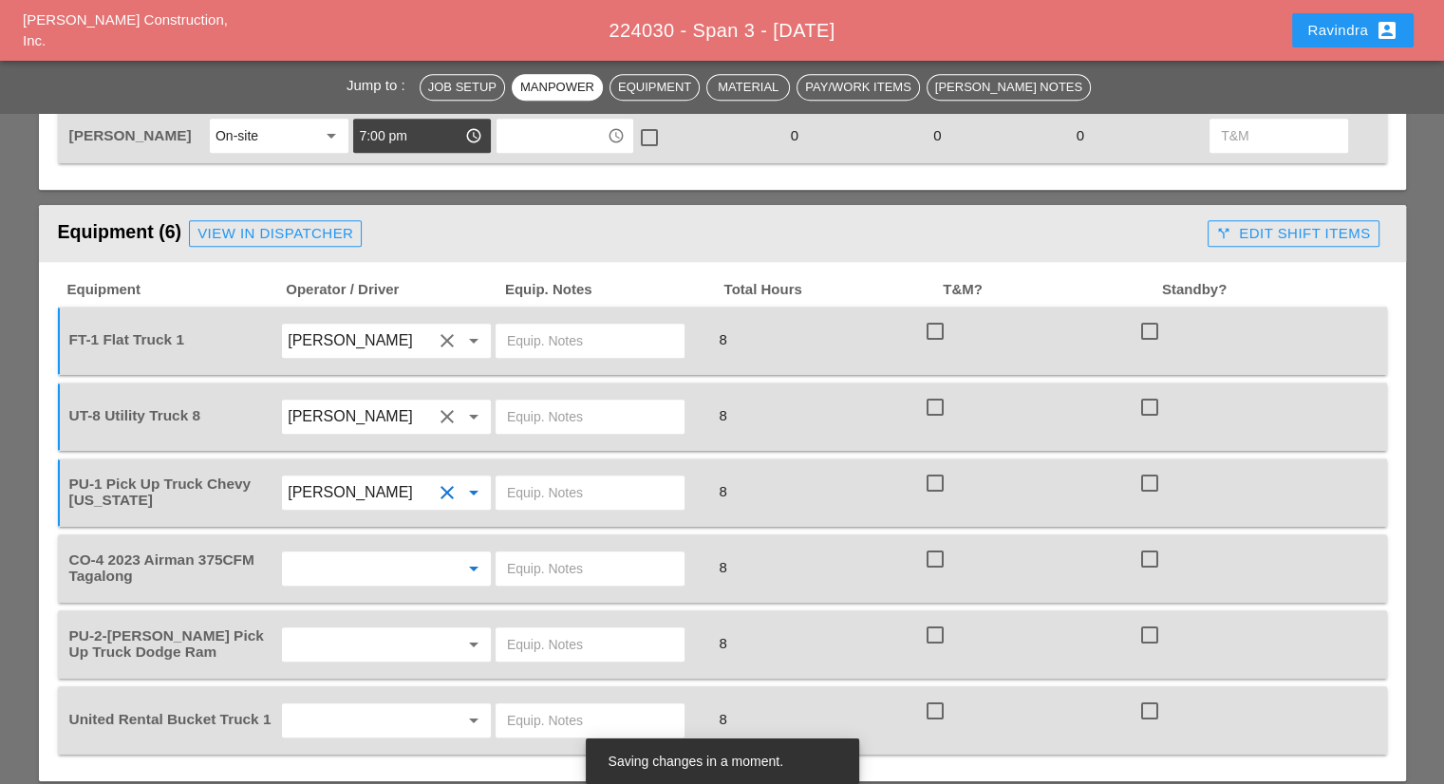
click at [364, 553] on input "text" at bounding box center [360, 568] width 144 height 30
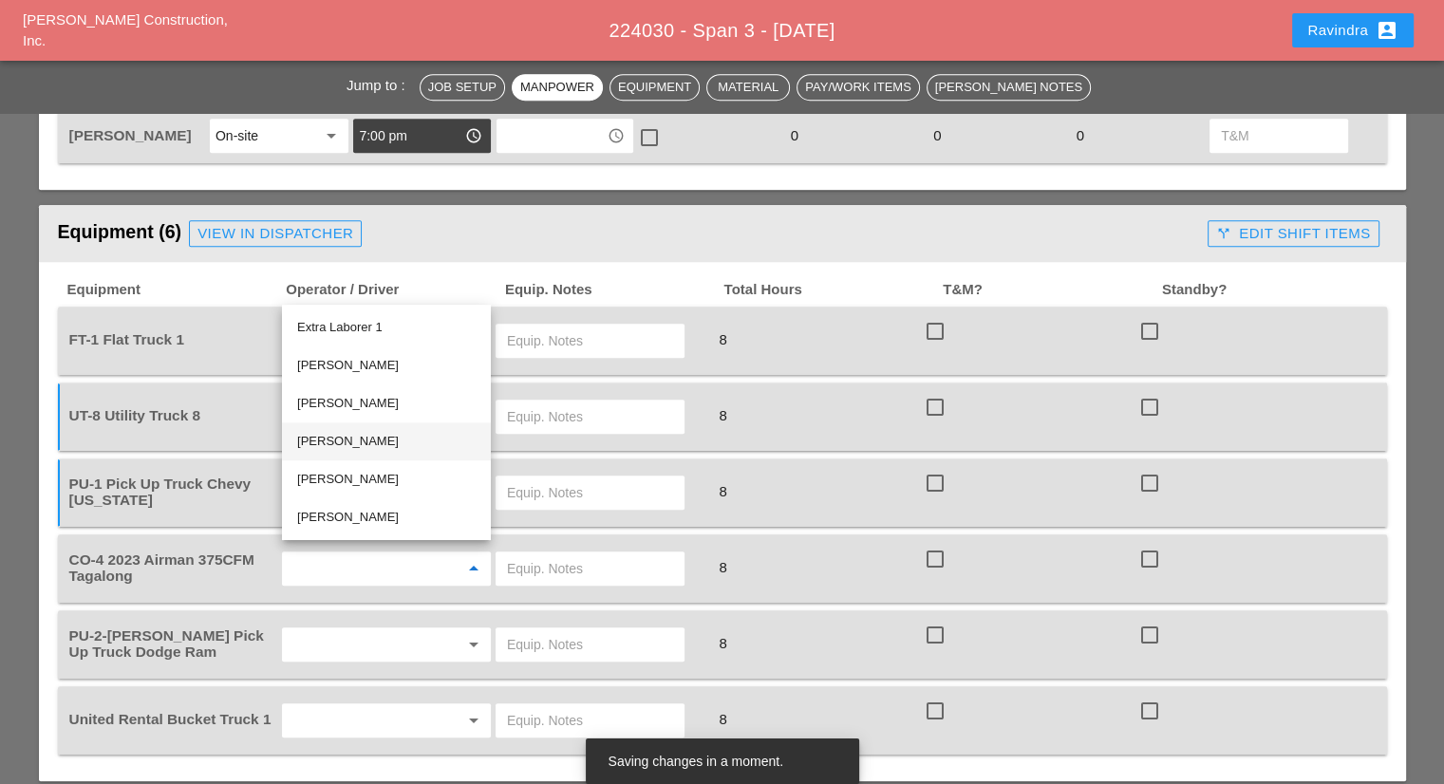
click at [350, 443] on div "Octavio Grosso" at bounding box center [386, 441] width 178 height 23
type input "Octavio Grosso"
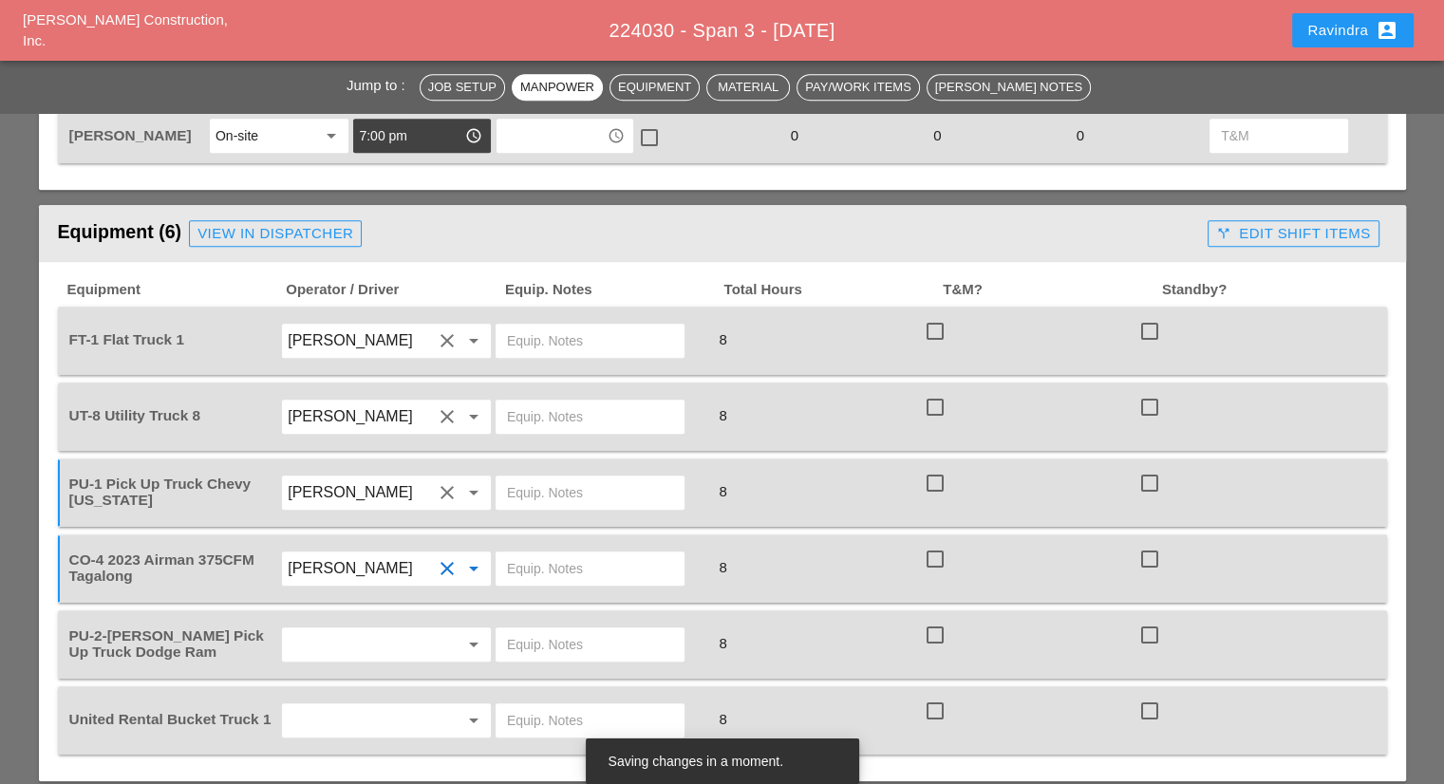
click at [327, 629] on input "text" at bounding box center [360, 644] width 144 height 30
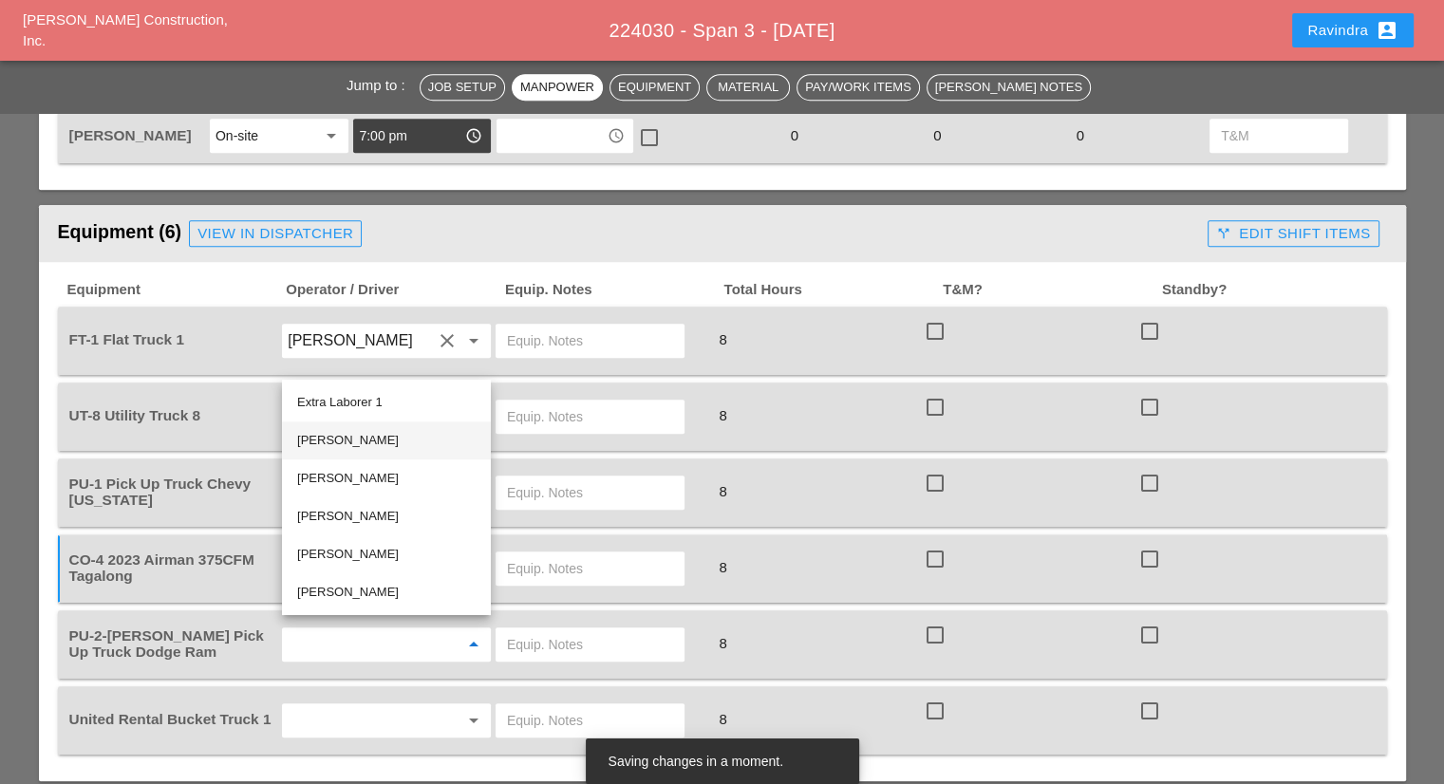
click at [382, 439] on div "Anthony DeGeorge" at bounding box center [386, 440] width 178 height 23
type input "Anthony DeGeorge"
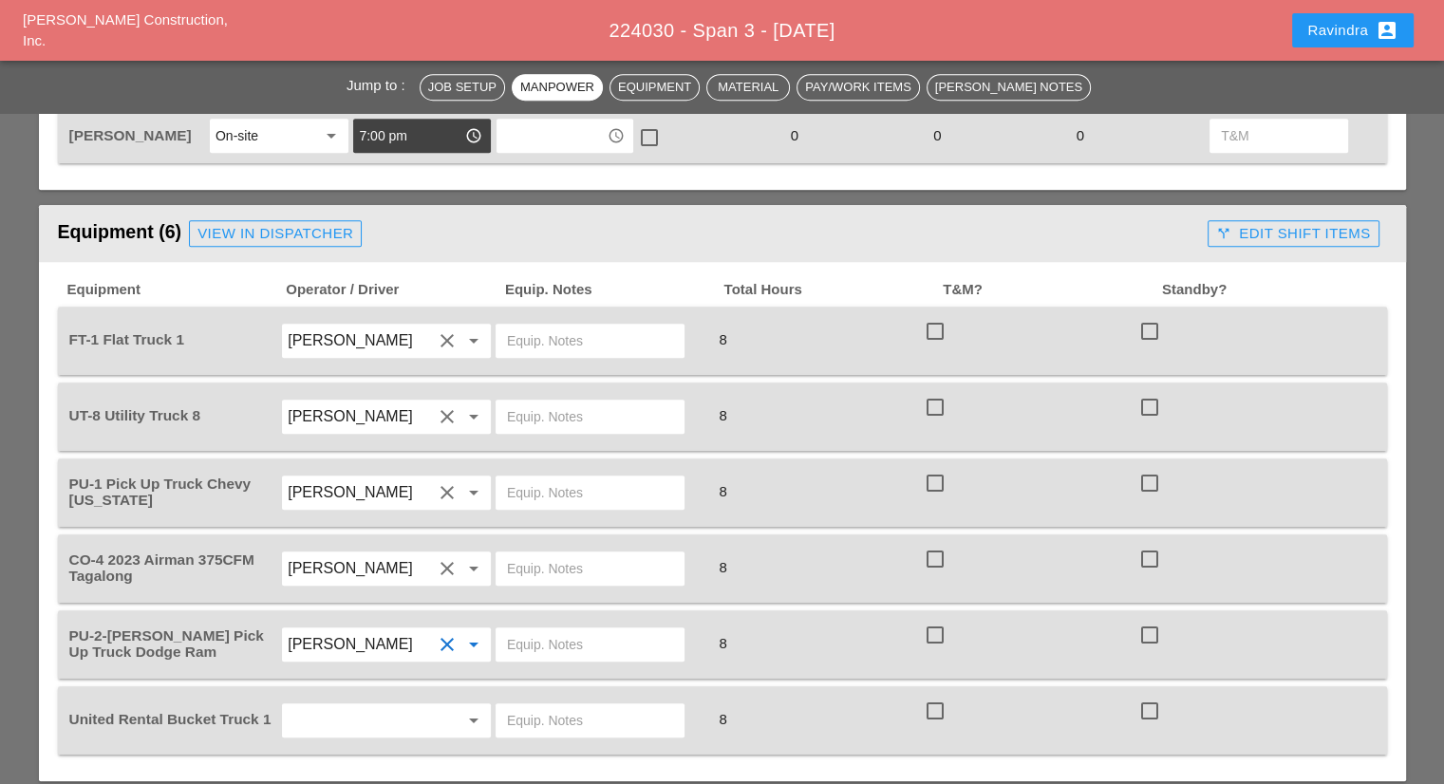
click at [298, 235] on div "View in Dispatcher" at bounding box center [275, 234] width 156 height 22
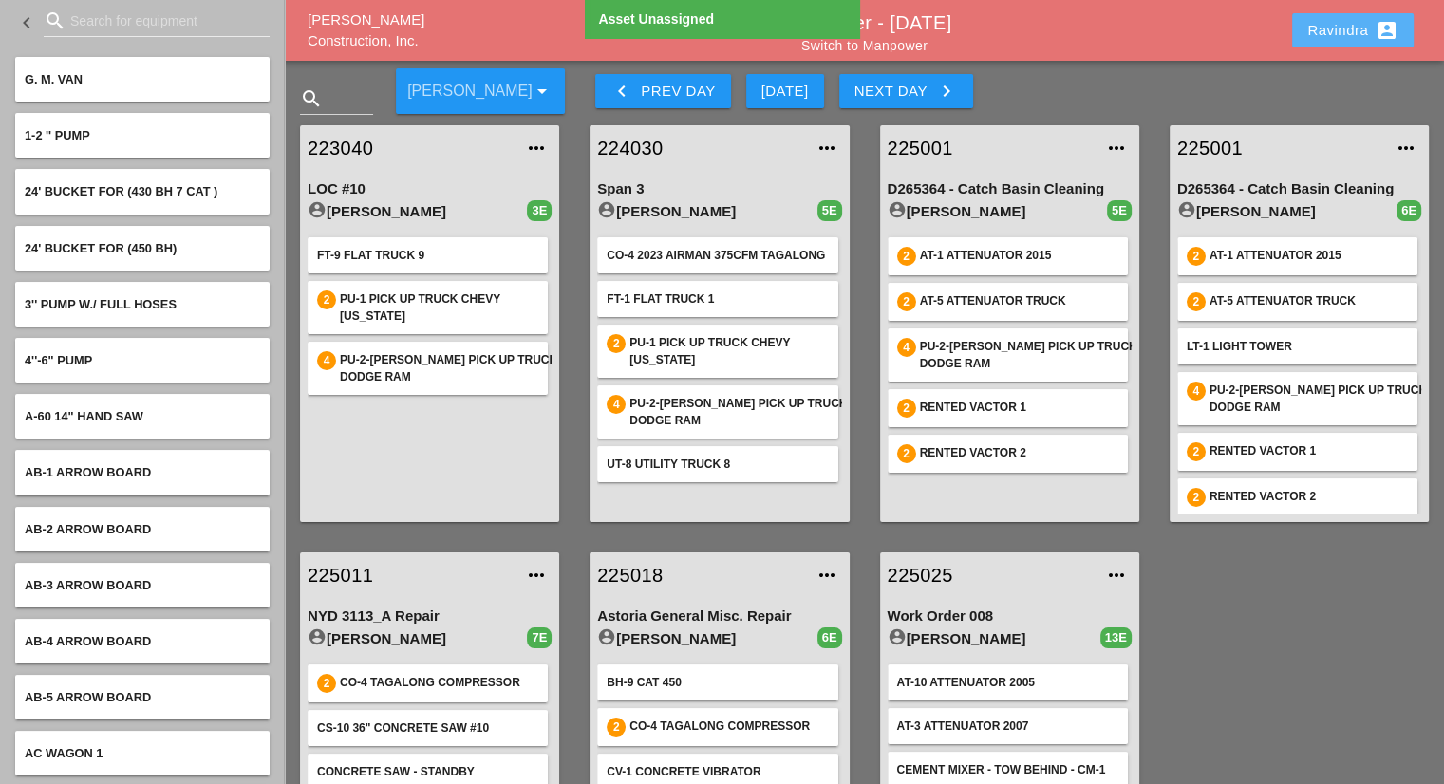
click at [1324, 30] on div "Ravindra account_box" at bounding box center [1352, 30] width 91 height 23
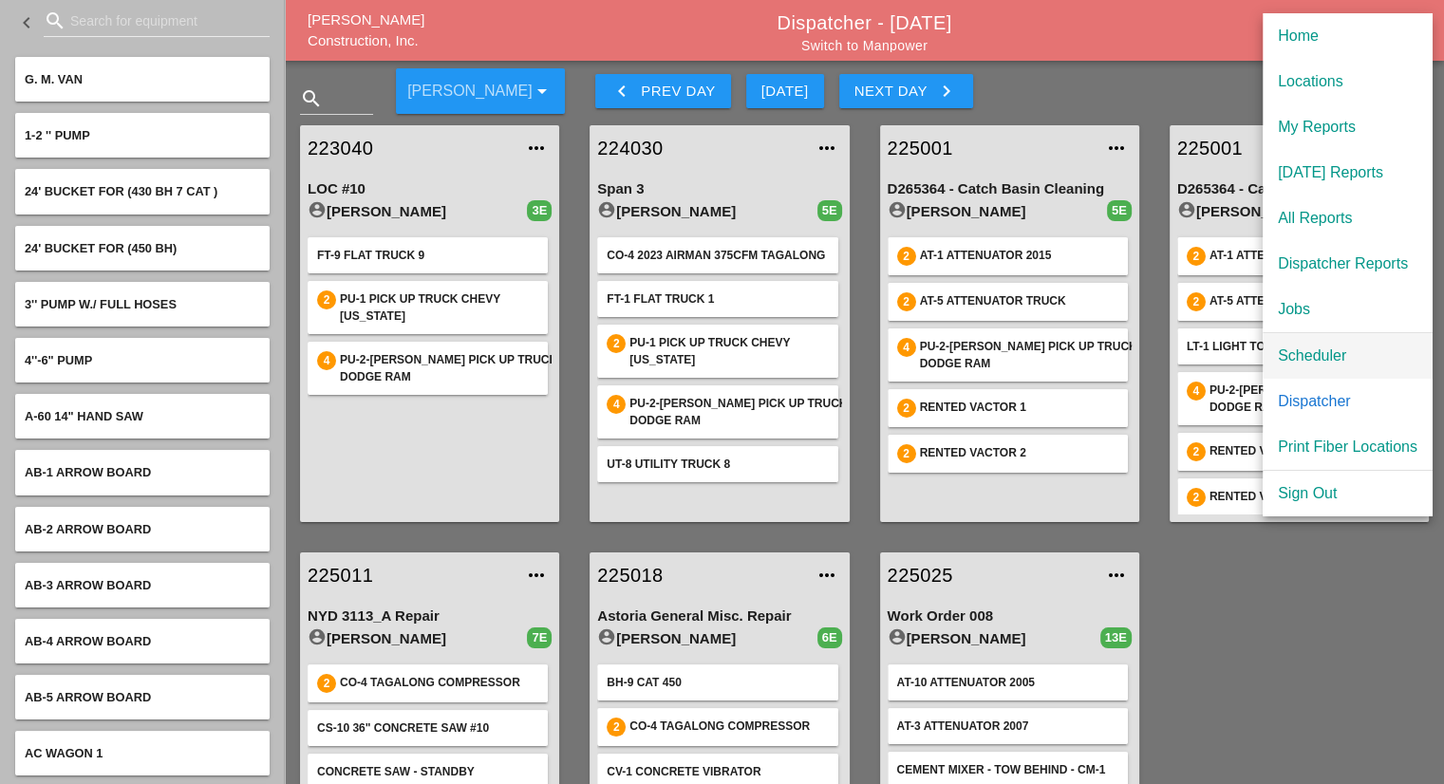
click at [1321, 354] on div "Scheduler" at bounding box center [1348, 356] width 140 height 23
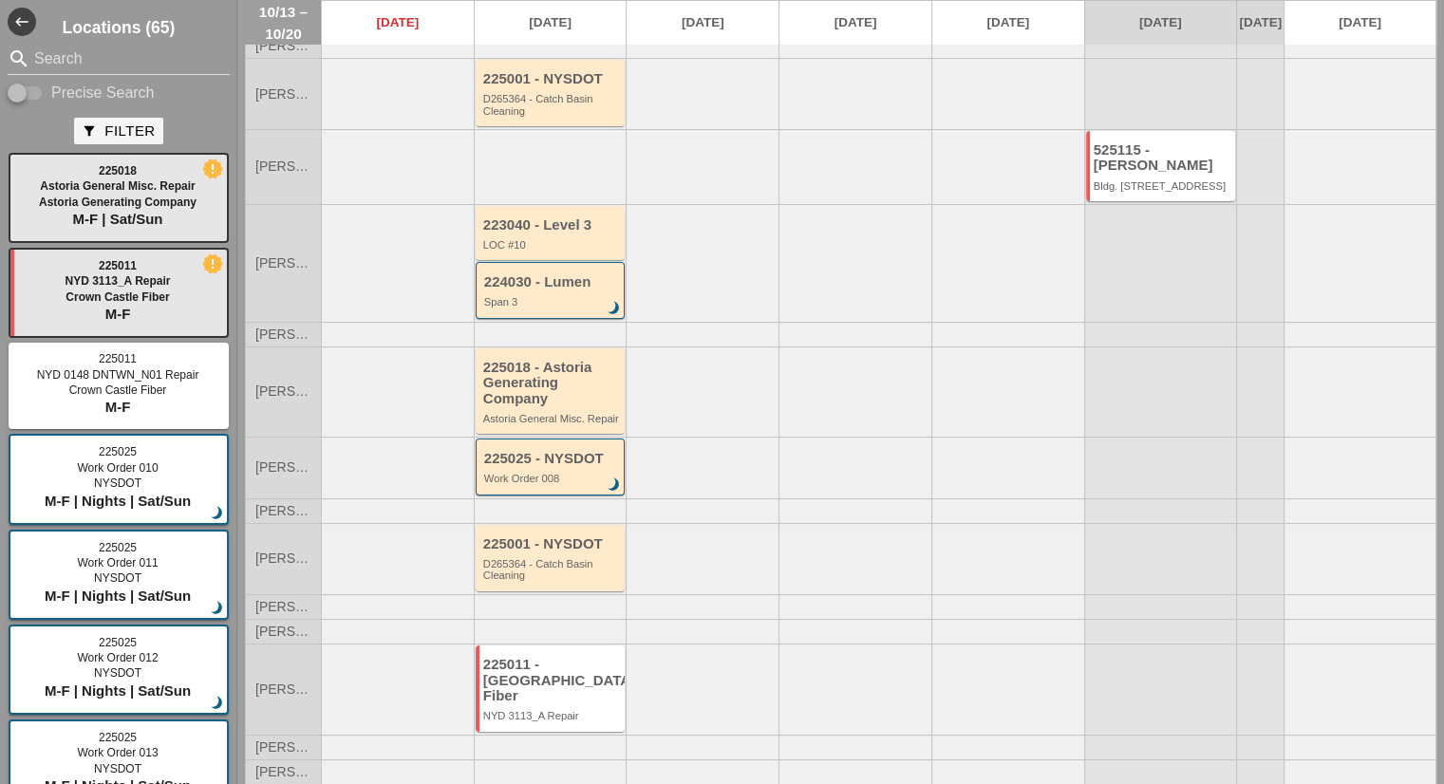
scroll to position [125, 0]
click at [514, 722] on div "225011 - Crown Castle Fiber NYD 3113_A Repair" at bounding box center [551, 687] width 150 height 85
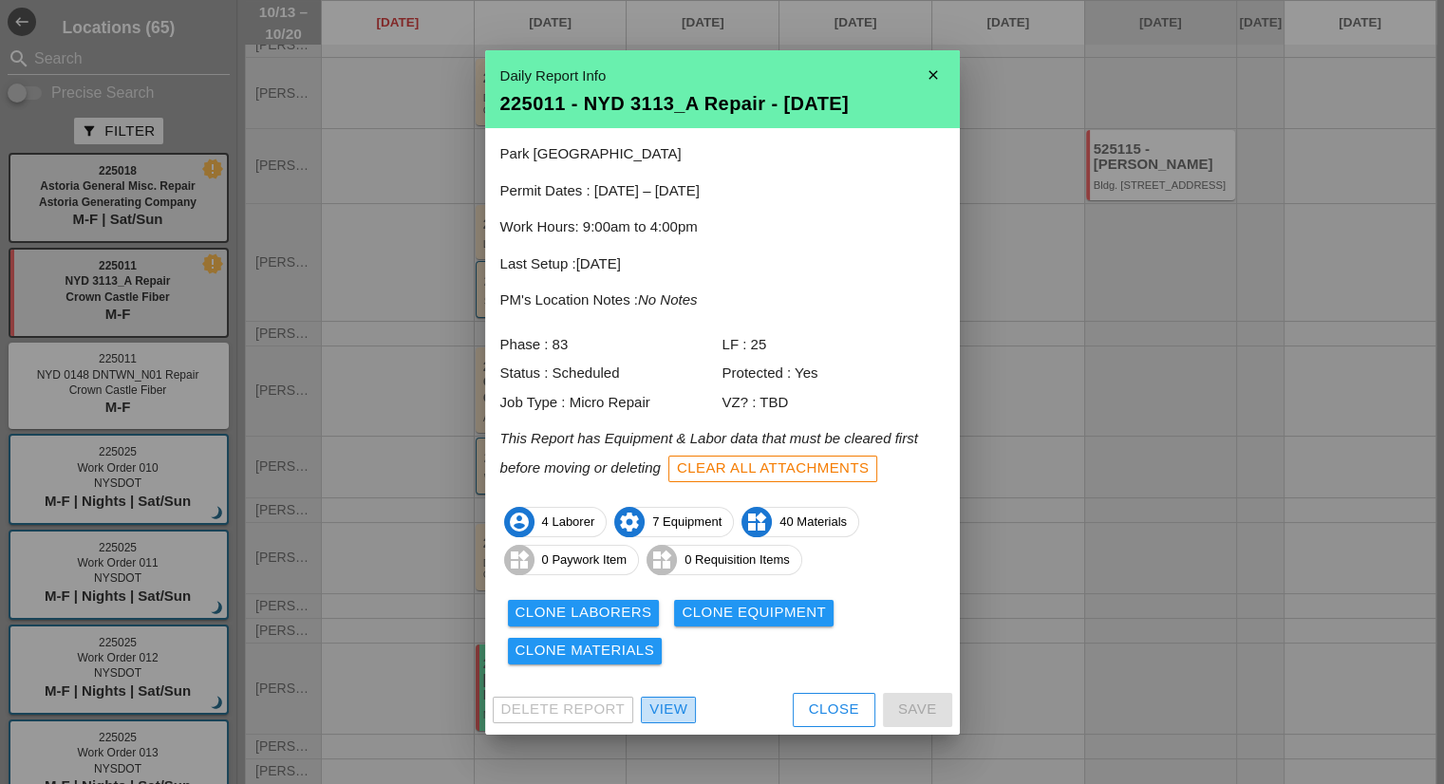
click at [660, 710] on div "View" at bounding box center [668, 710] width 38 height 22
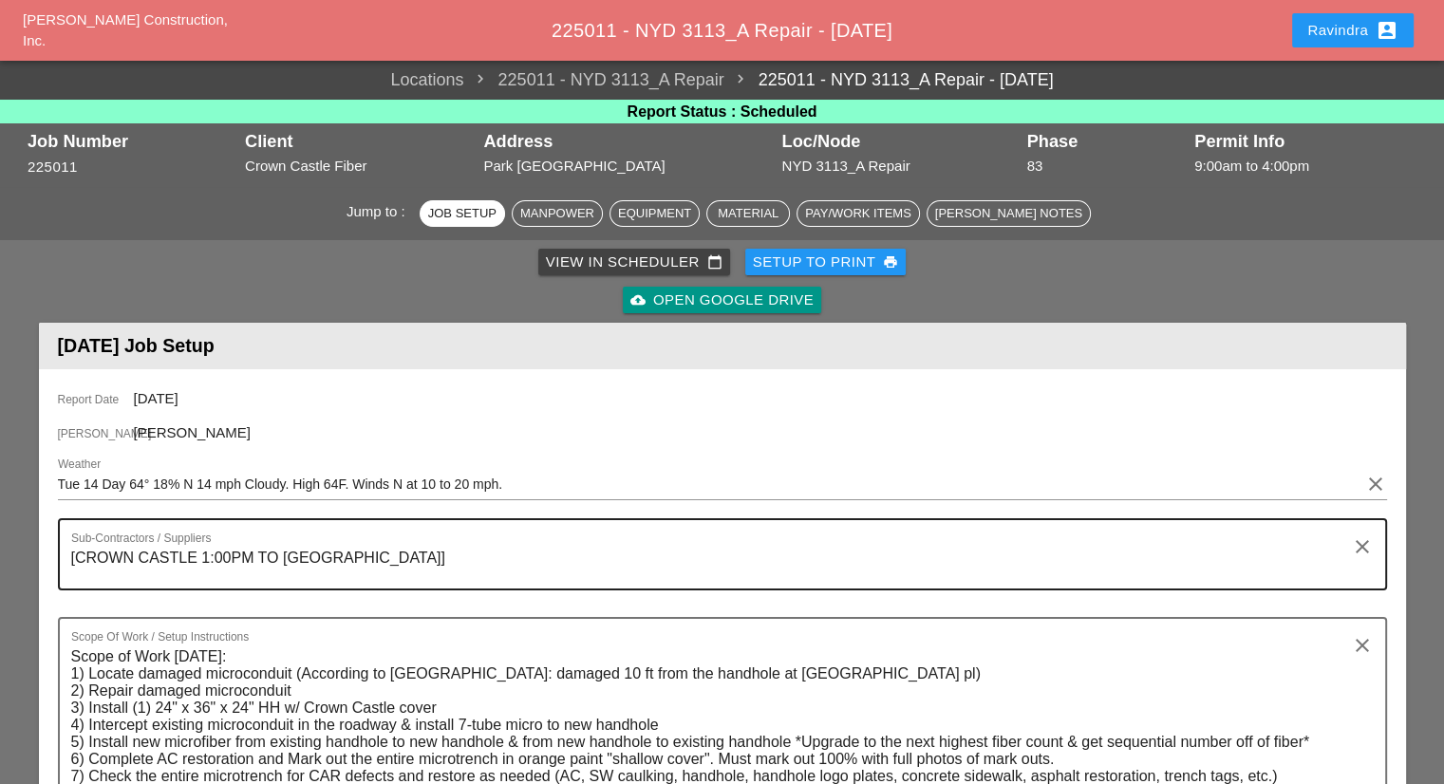
scroll to position [285, 0]
